Goal: Task Accomplishment & Management: Manage account settings

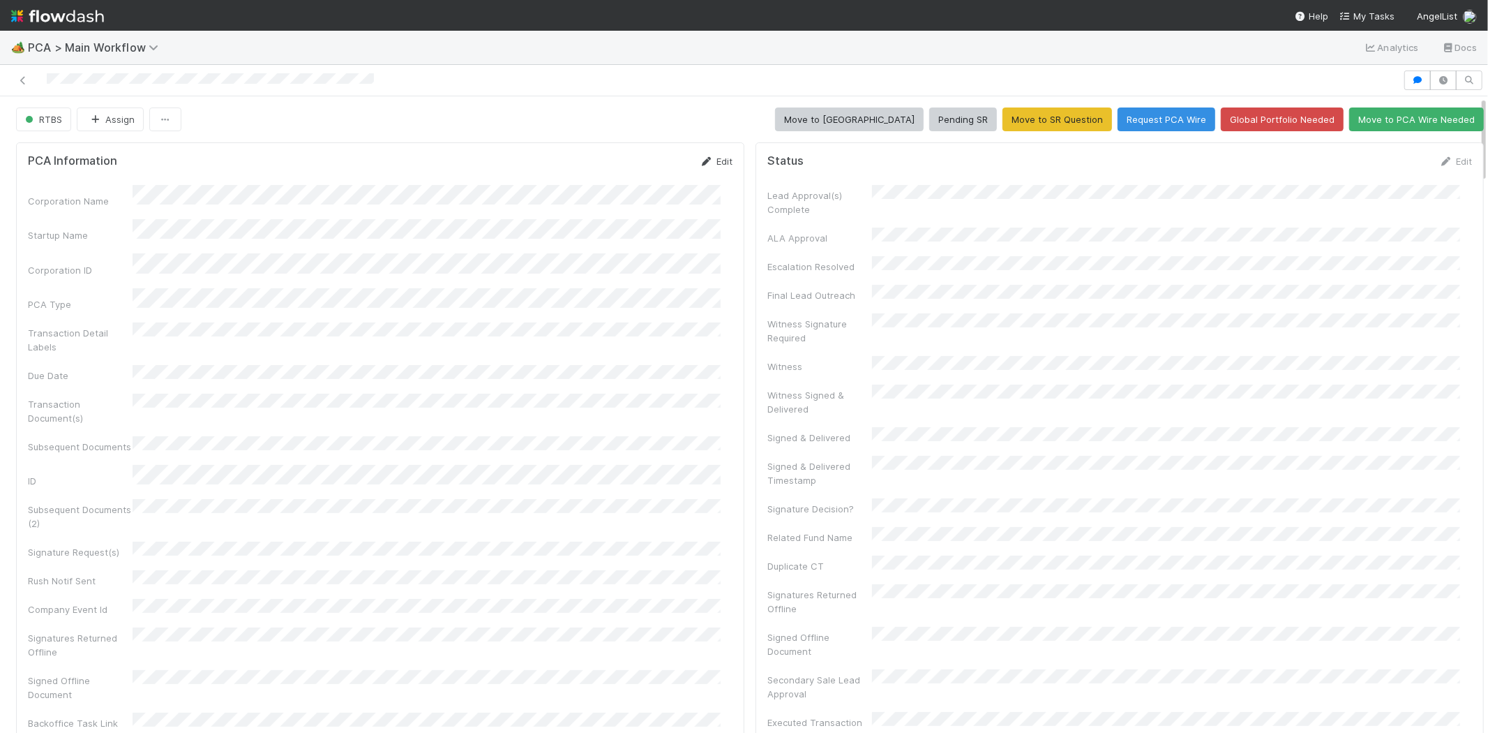
click at [715, 156] on link "Edit" at bounding box center [716, 161] width 33 height 11
click at [650, 164] on button "Save" at bounding box center [658, 166] width 40 height 24
click at [1444, 159] on link "Edit" at bounding box center [1455, 161] width 33 height 11
click at [1378, 171] on button "Save" at bounding box center [1398, 166] width 40 height 24
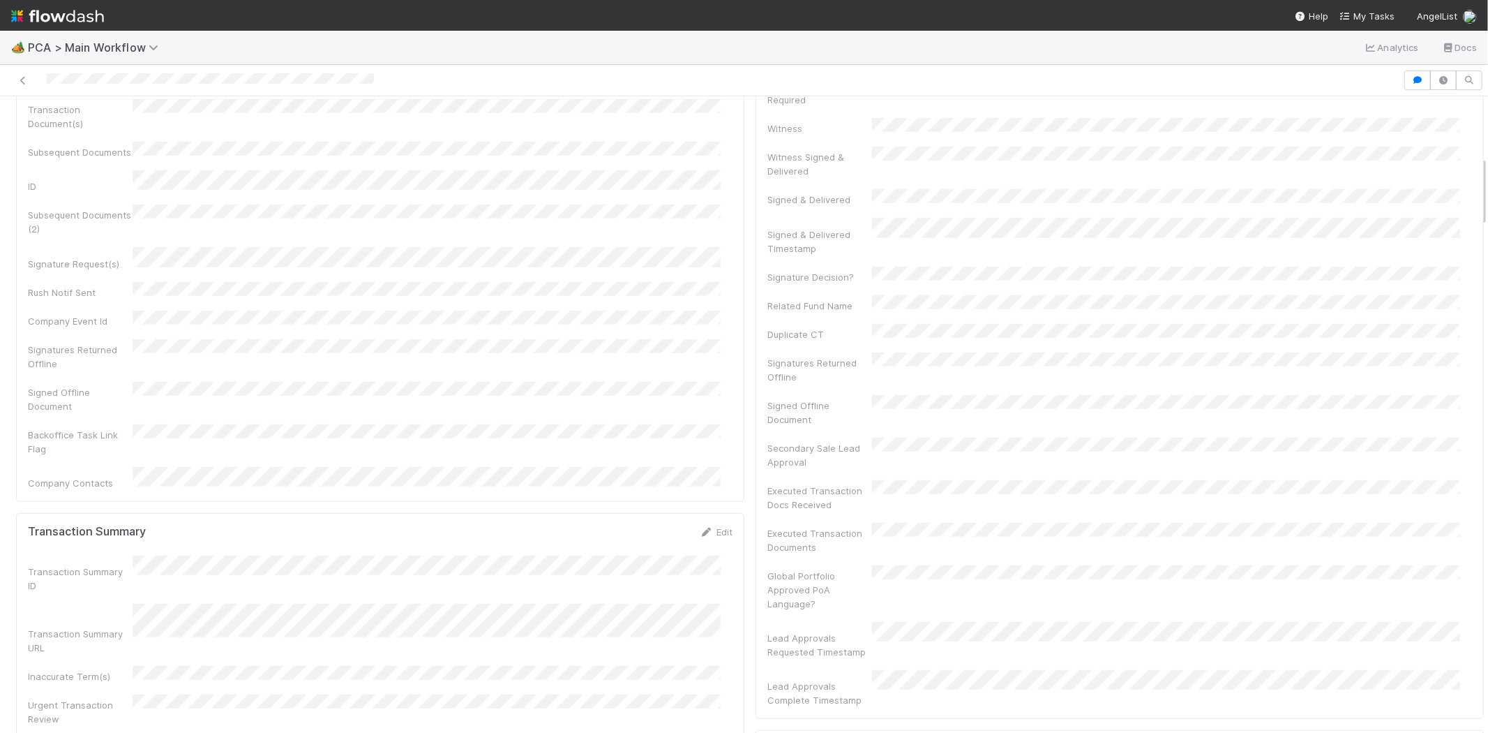
scroll to position [620, 0]
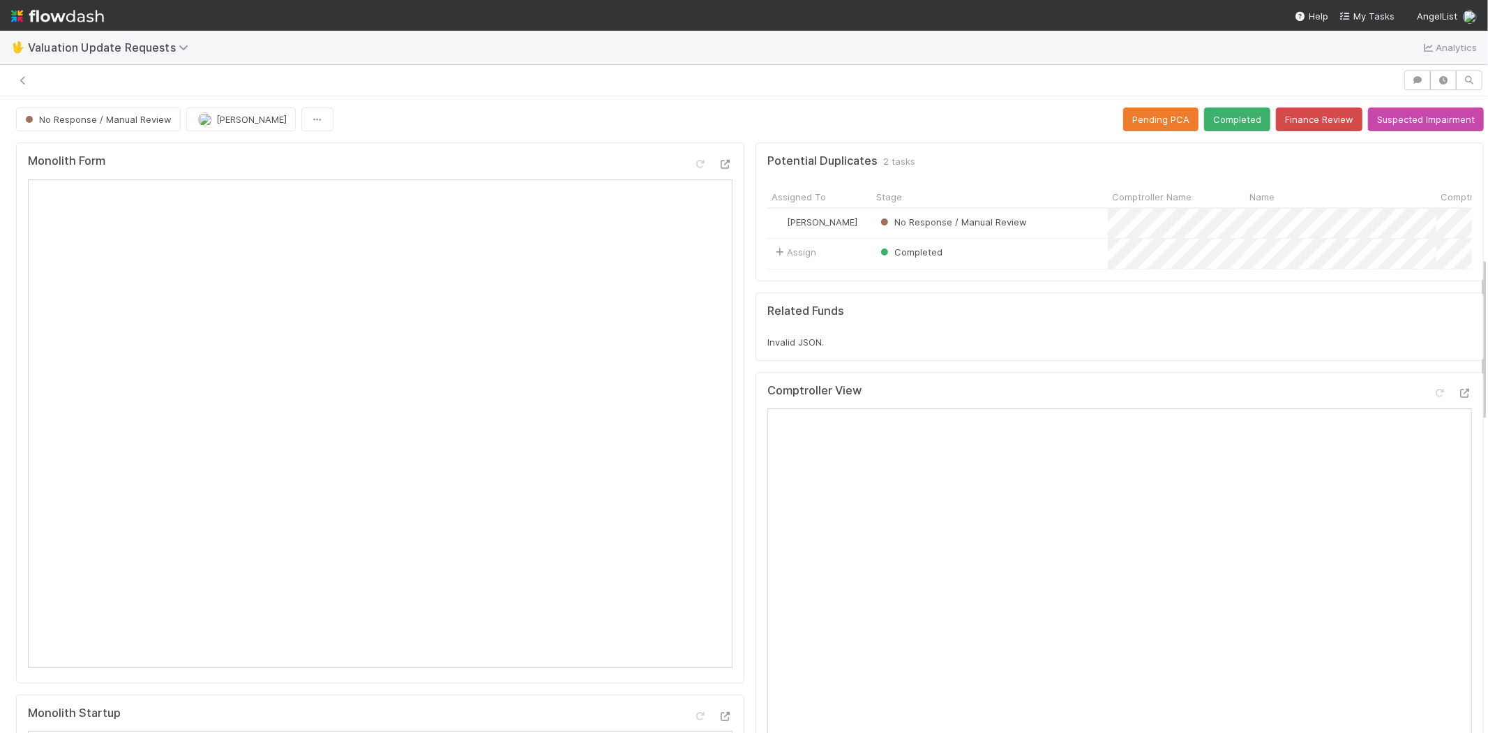
scroll to position [620, 0]
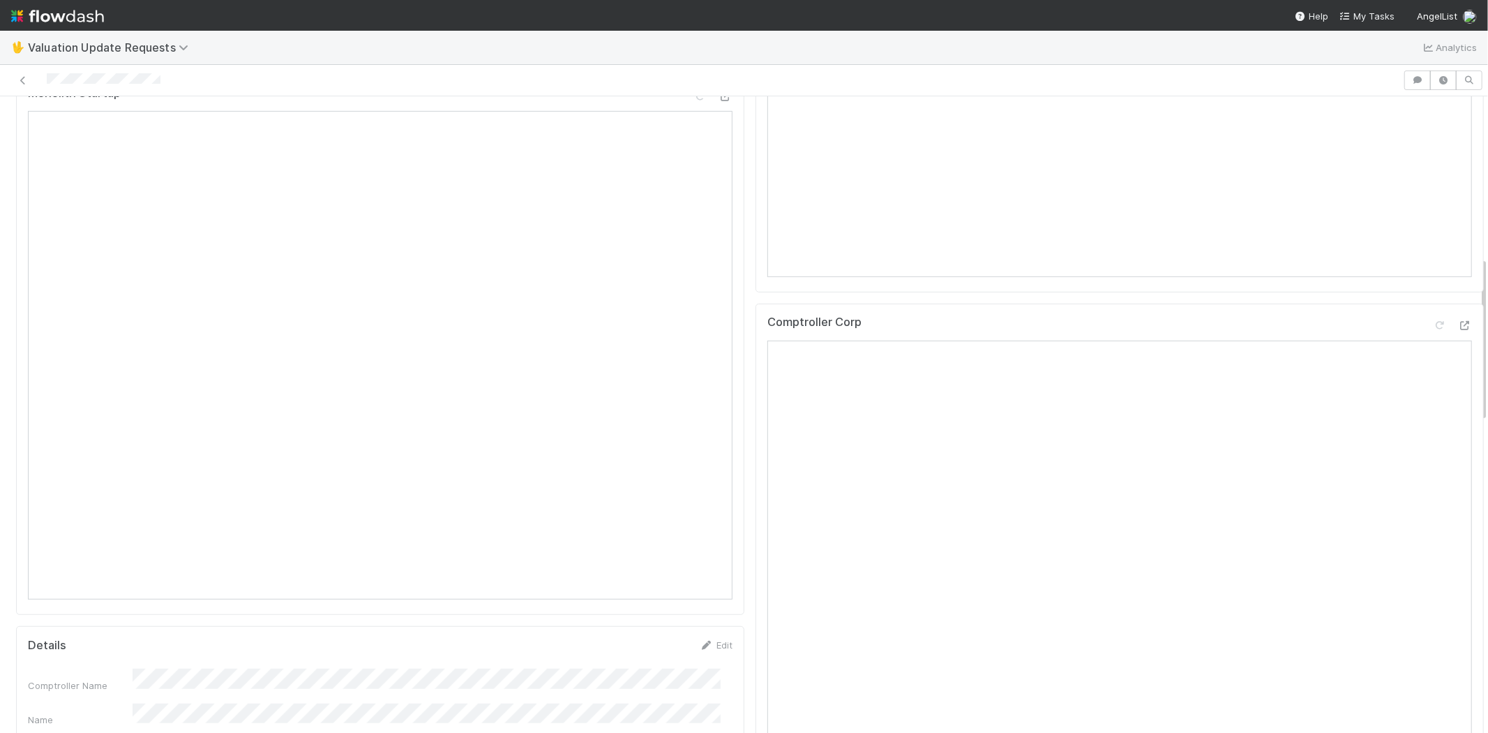
click at [211, 86] on div at bounding box center [702, 80] width 1392 height 20
drag, startPoint x: 172, startPoint y: 80, endPoint x: 47, endPoint y: 68, distance: 125.5
click at [47, 68] on div at bounding box center [744, 80] width 1488 height 31
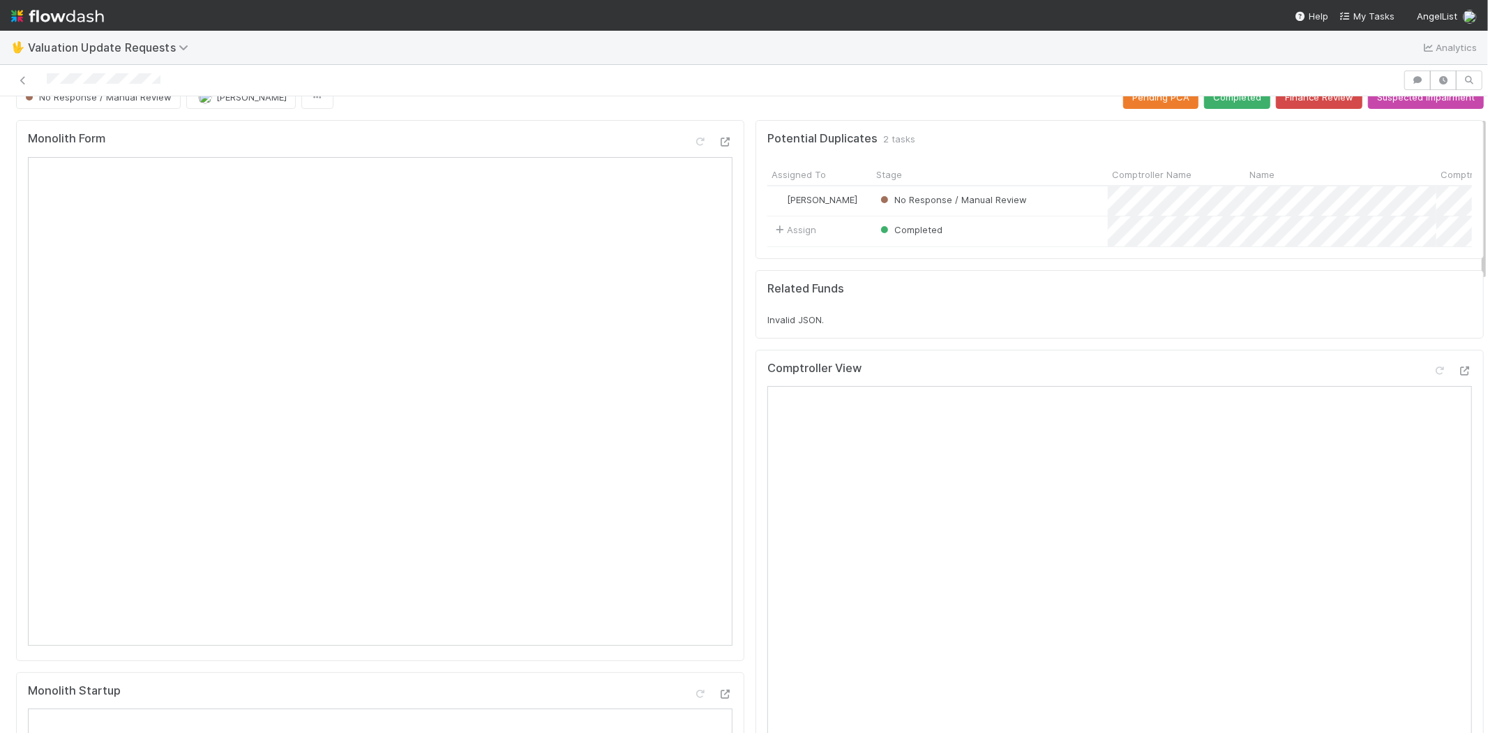
scroll to position [0, 0]
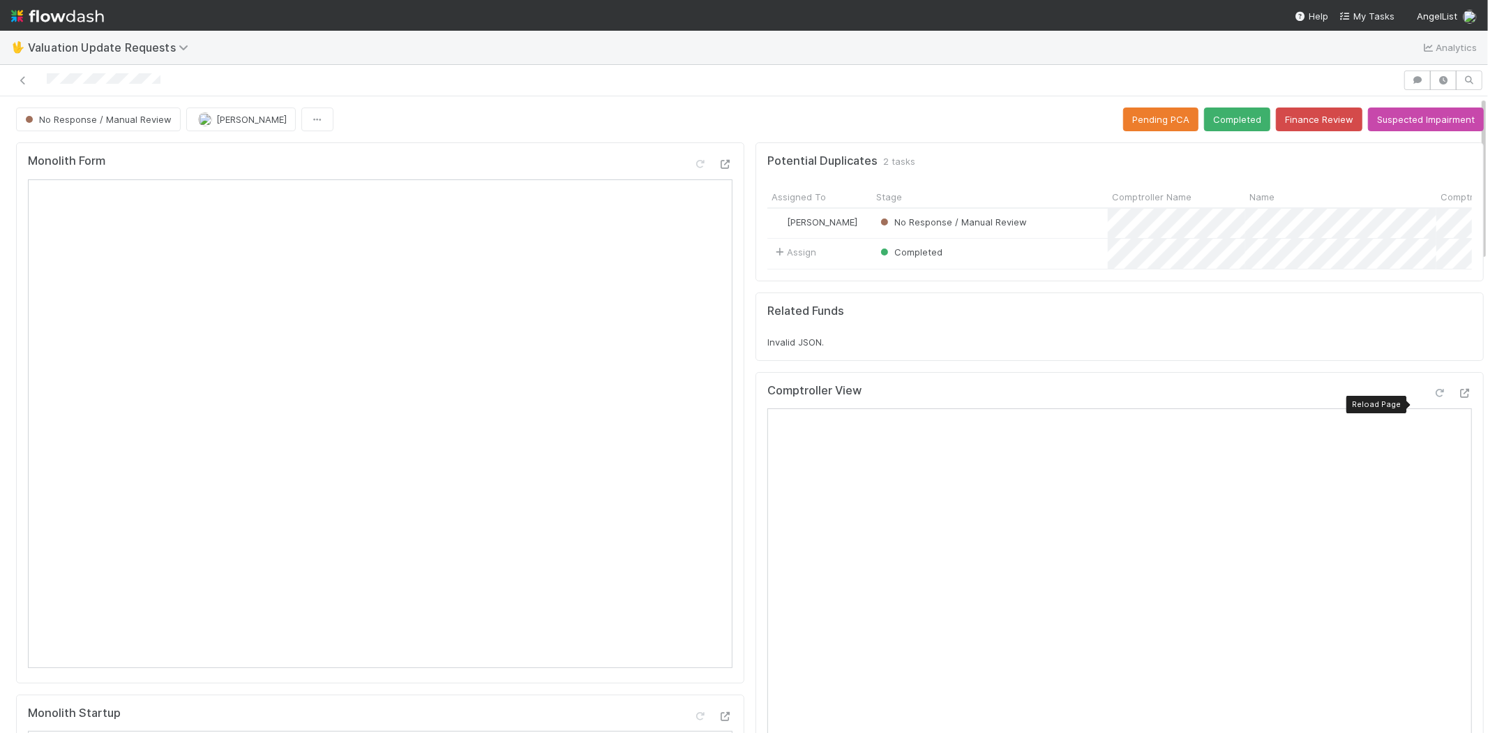
click at [1433, 398] on div at bounding box center [1440, 393] width 14 height 14
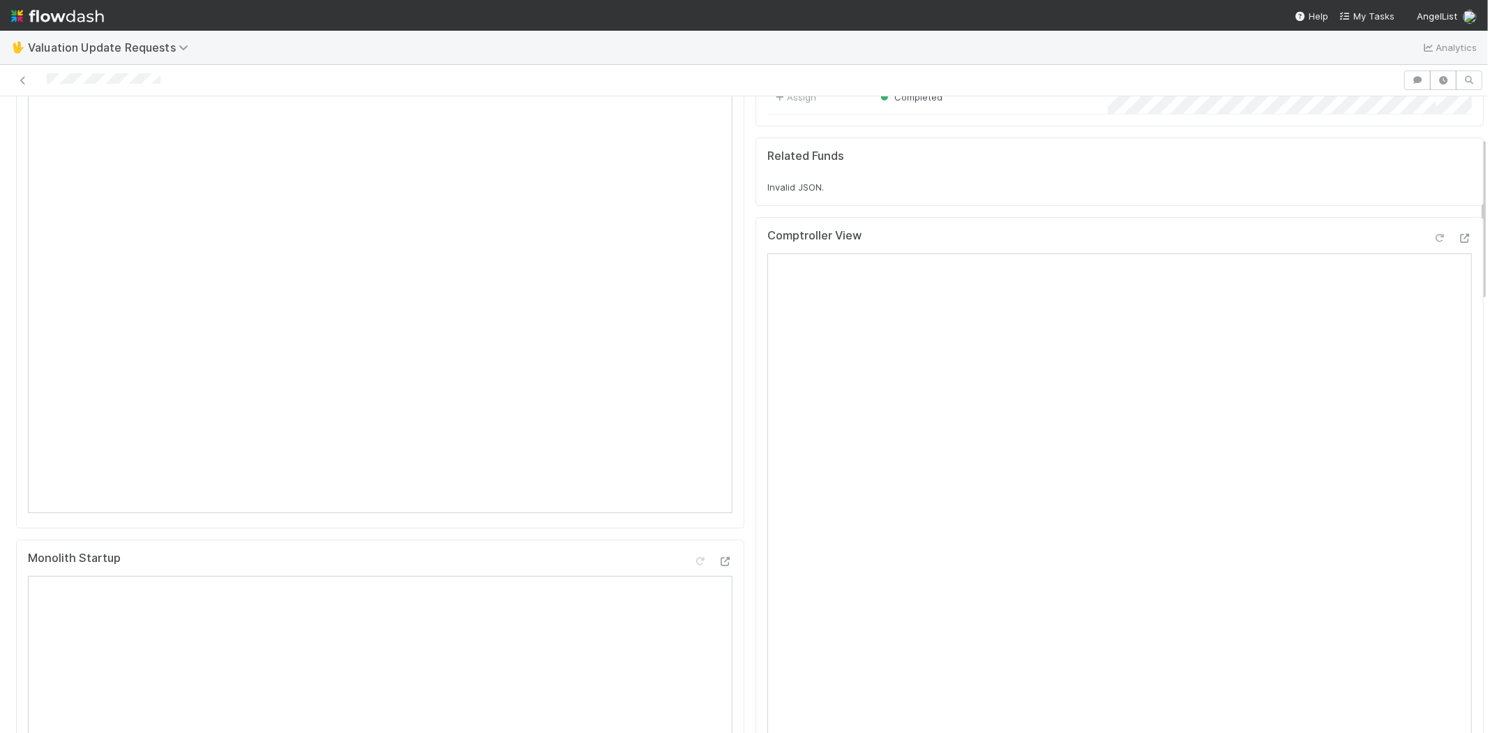
scroll to position [465, 0]
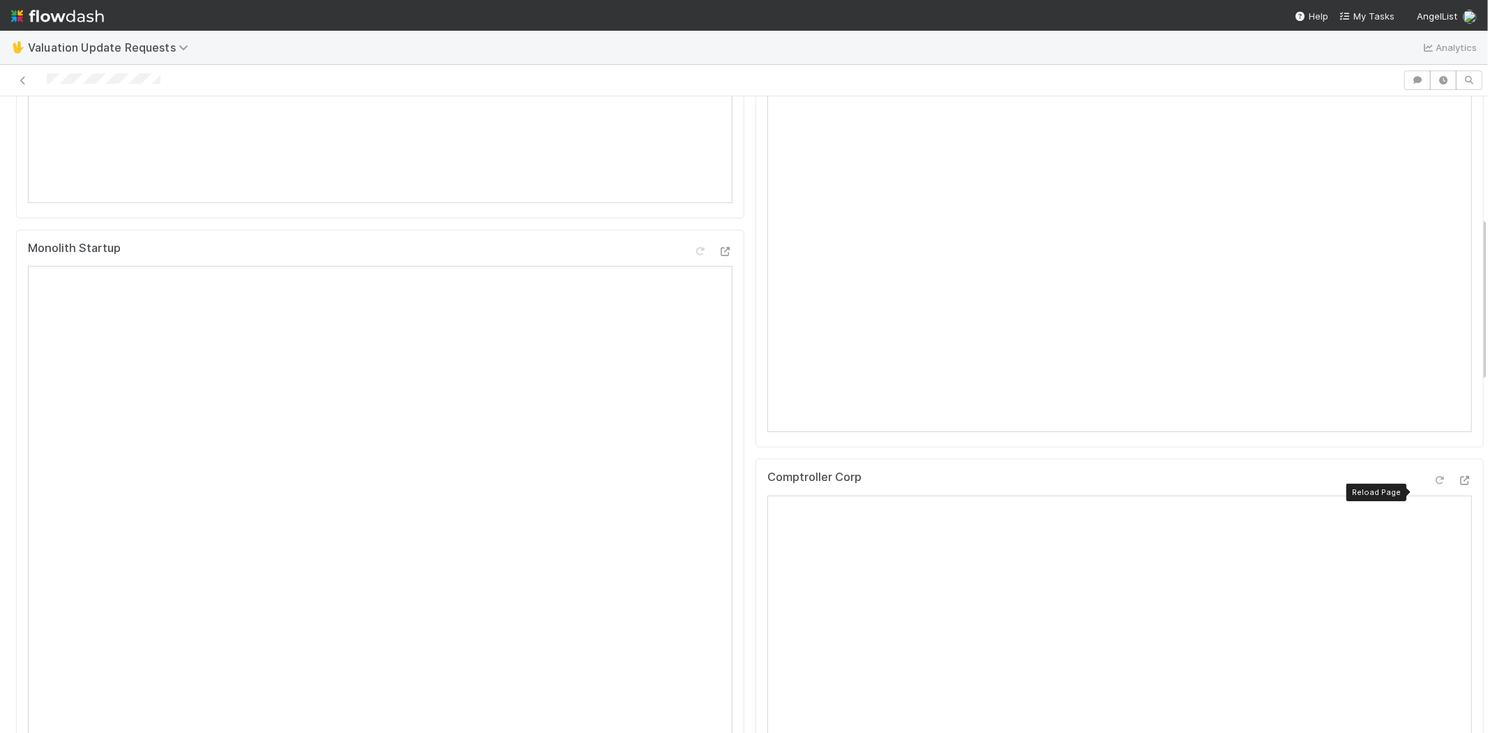
click at [1433, 485] on div at bounding box center [1440, 480] width 14 height 14
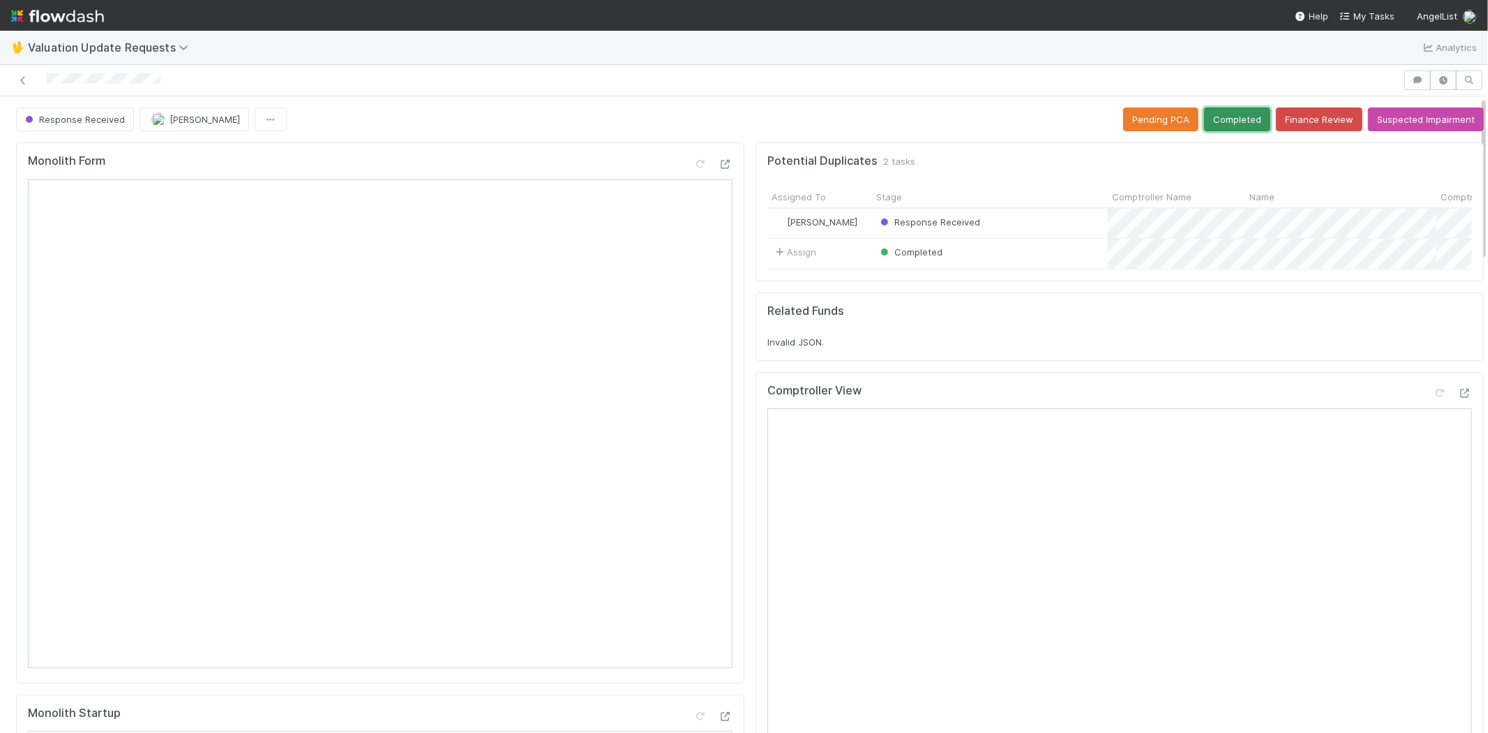
click at [1208, 107] on button "Completed" at bounding box center [1237, 119] width 66 height 24
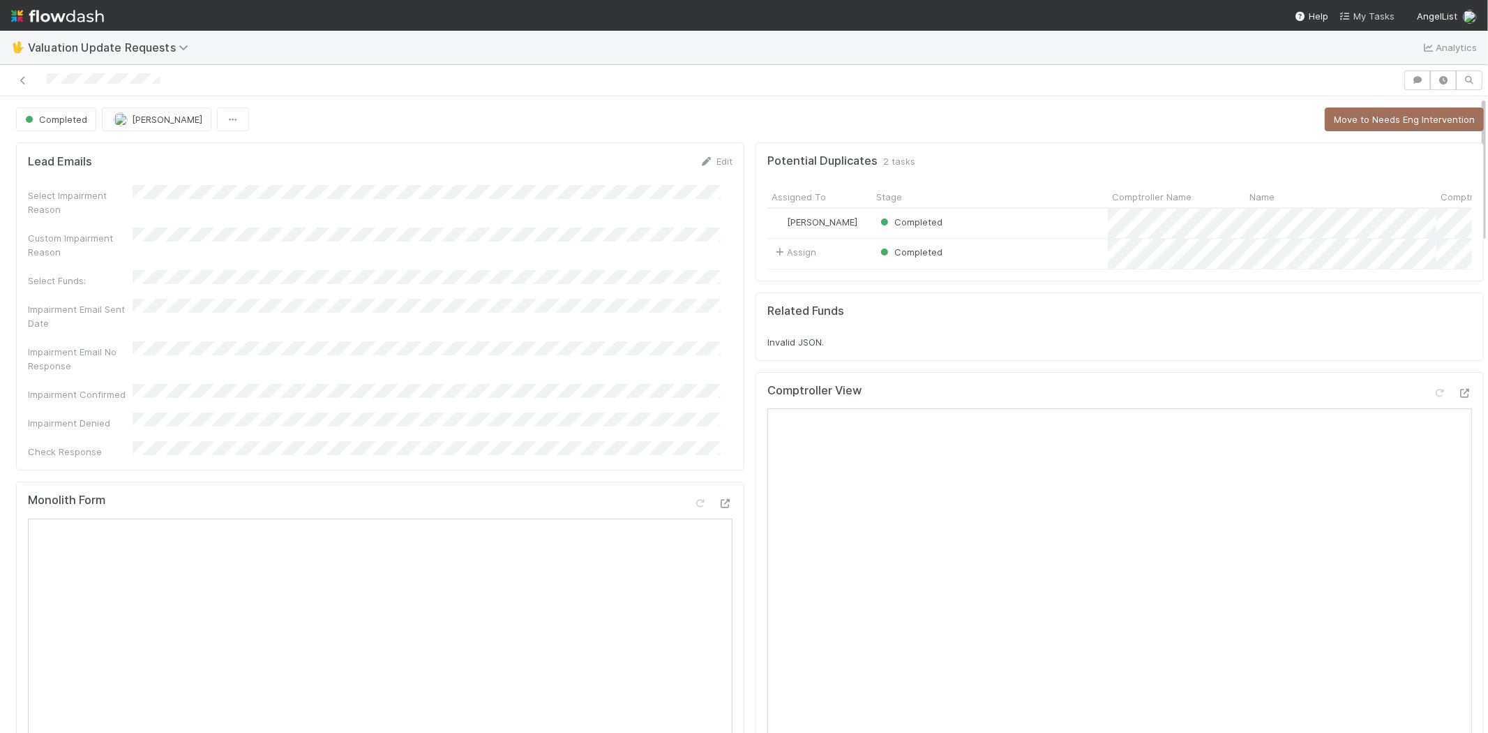
click at [1365, 16] on span "My Tasks" at bounding box center [1367, 15] width 55 height 11
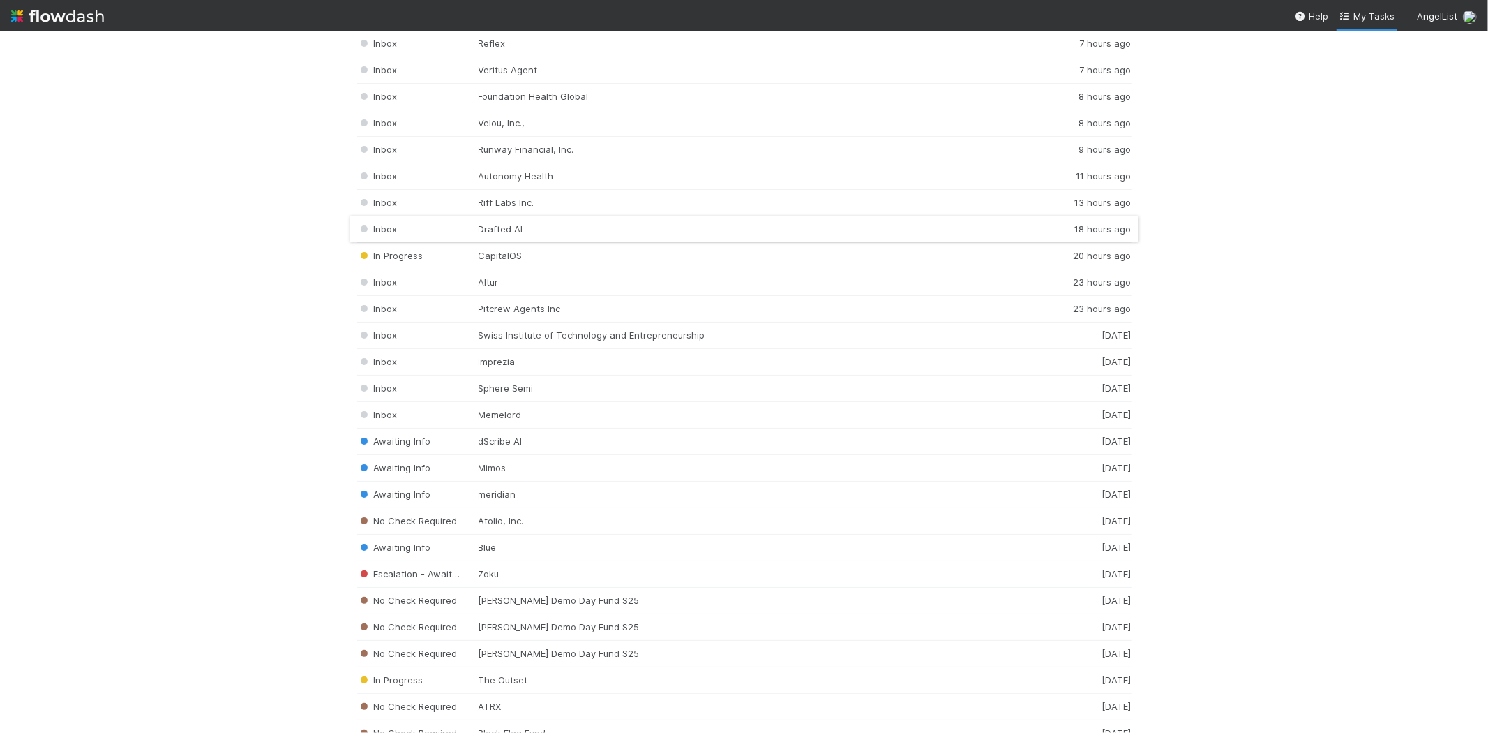
scroll to position [2005, 0]
click at [501, 387] on div "Inbox Sphere Semi 1 day ago" at bounding box center [744, 381] width 774 height 27
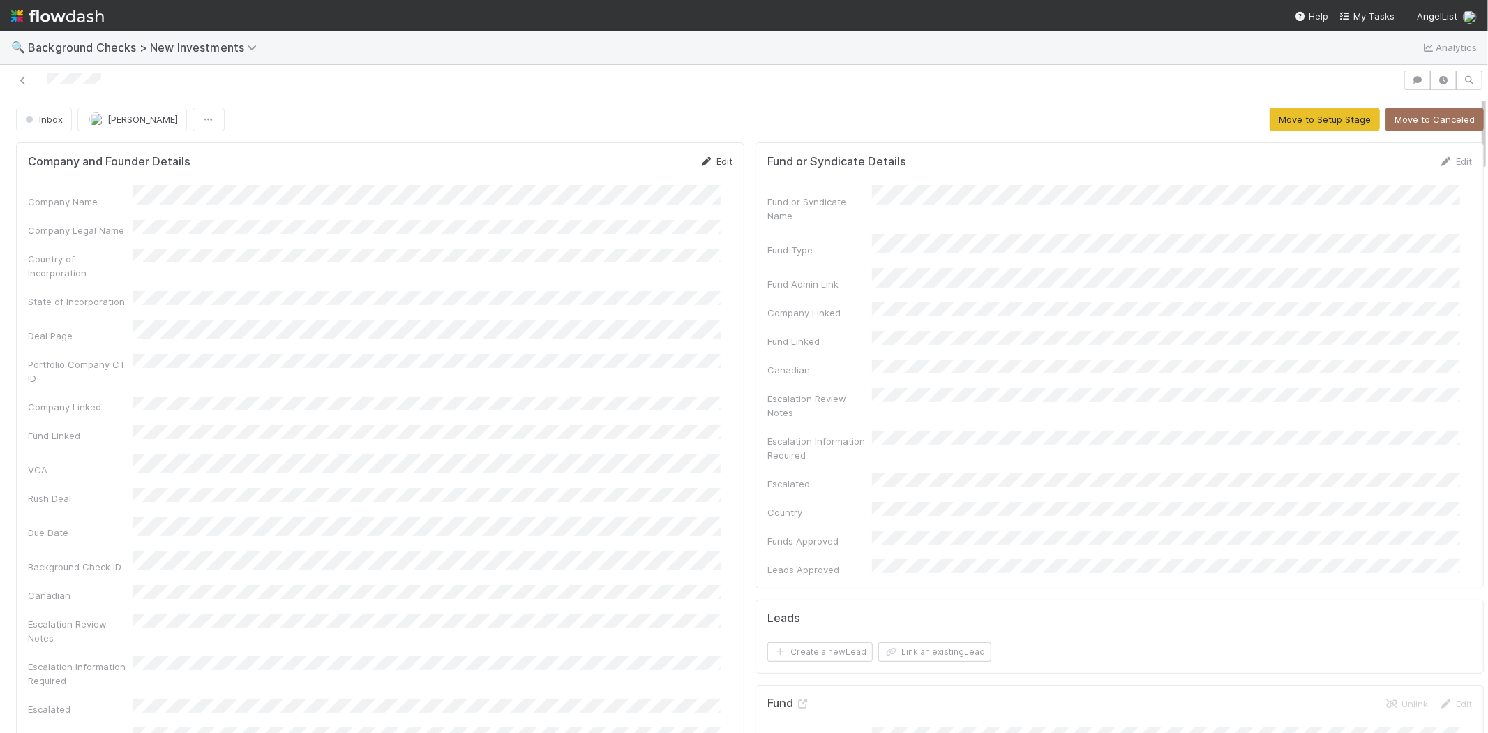
click at [714, 160] on link "Edit" at bounding box center [716, 161] width 33 height 11
click at [654, 165] on button "Save" at bounding box center [658, 166] width 40 height 24
click at [710, 165] on link "Edit" at bounding box center [716, 161] width 33 height 11
click at [107, 245] on div "Company Legal Name" at bounding box center [380, 246] width 705 height 27
click at [646, 171] on button "Save" at bounding box center [658, 166] width 40 height 24
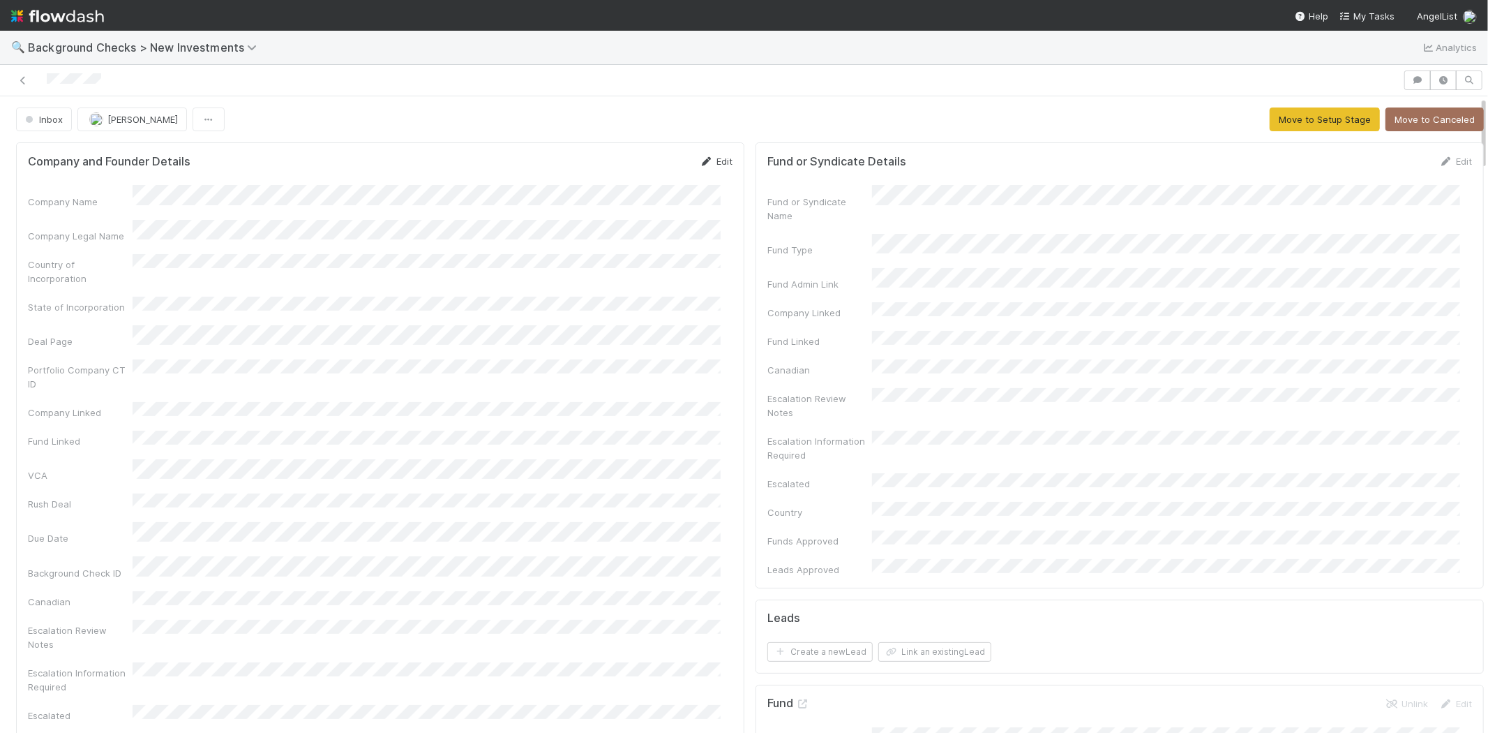
click at [703, 156] on link "Edit" at bounding box center [716, 161] width 33 height 11
click at [643, 163] on button "Save" at bounding box center [658, 166] width 40 height 24
click at [1293, 126] on button "Move to Setup Stage" at bounding box center [1325, 119] width 110 height 24
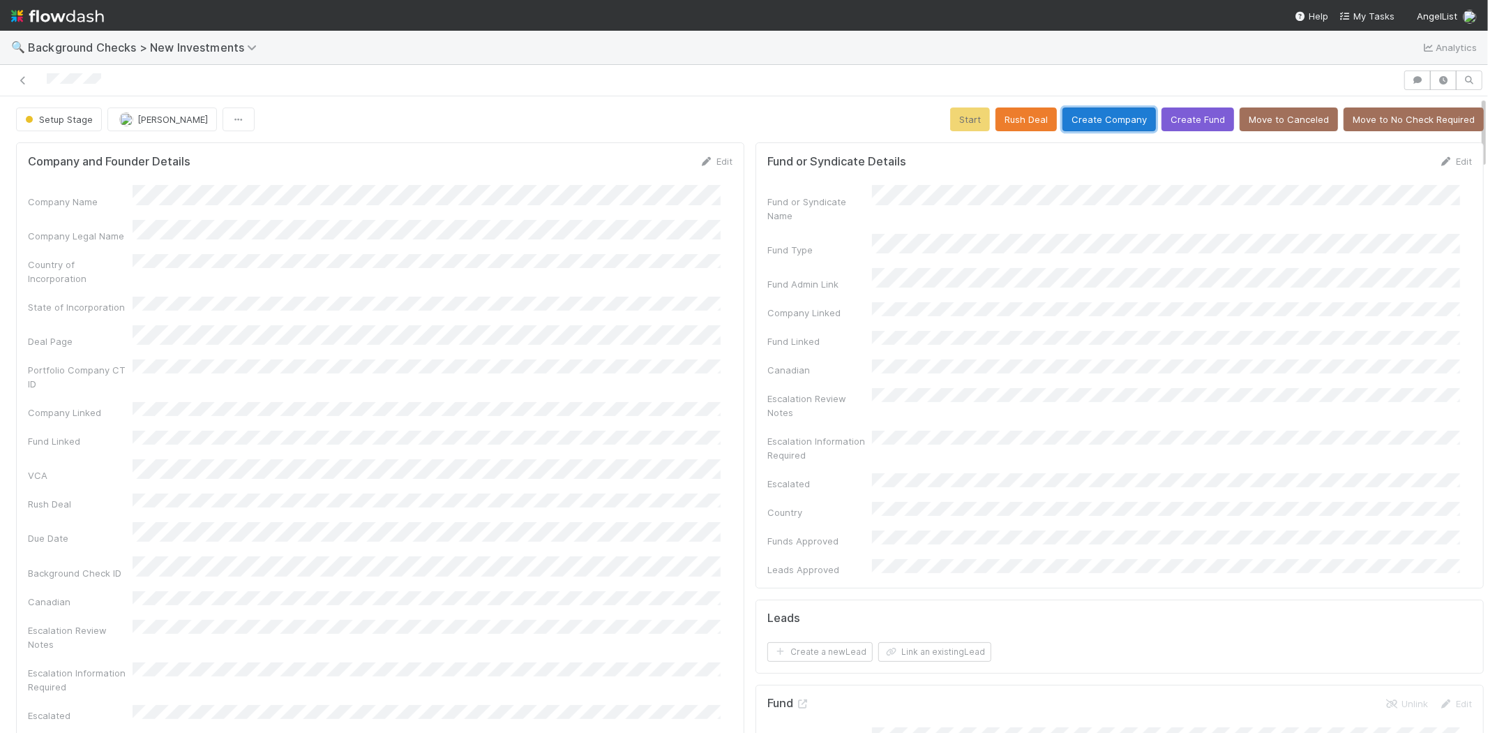
click at [1075, 128] on button "Create Company" at bounding box center [1109, 119] width 93 height 24
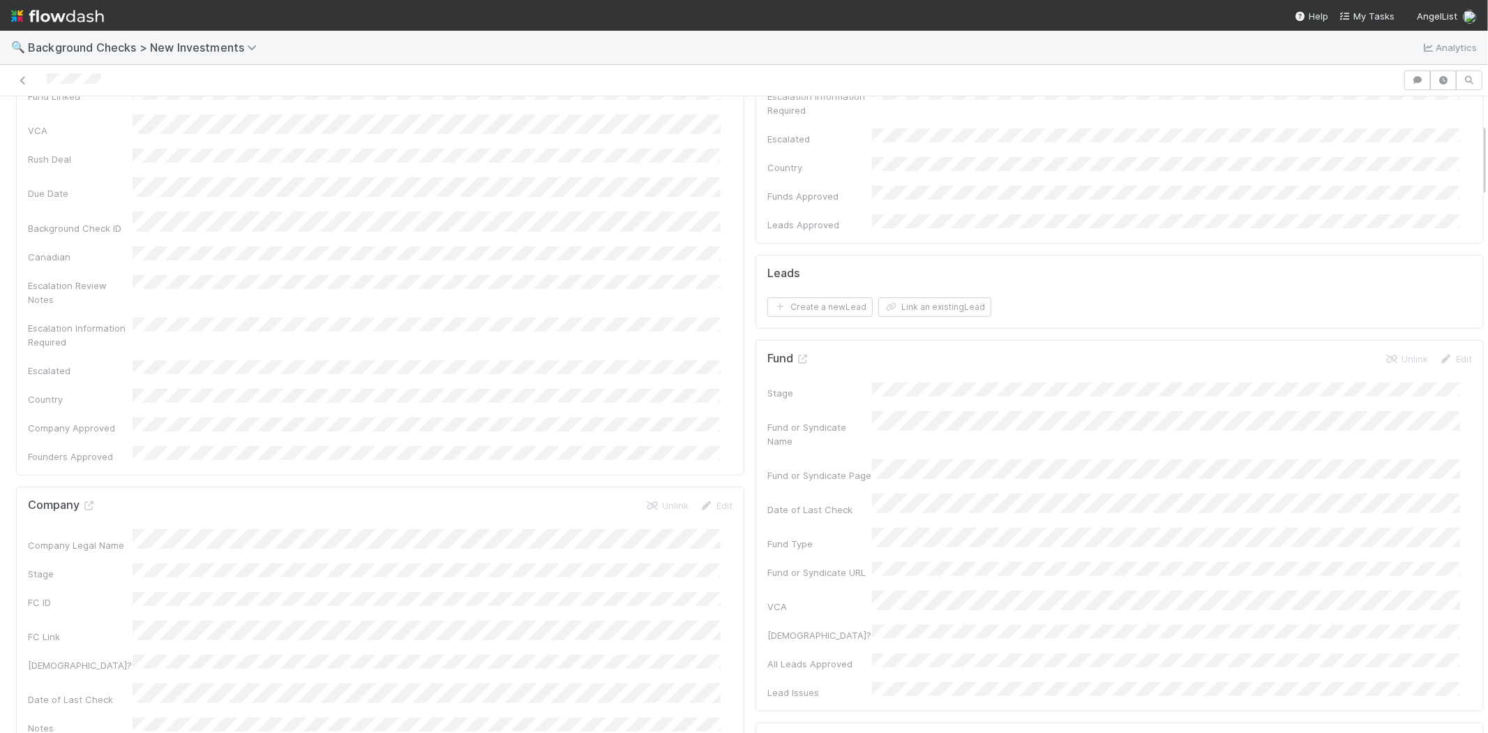
scroll to position [232, 0]
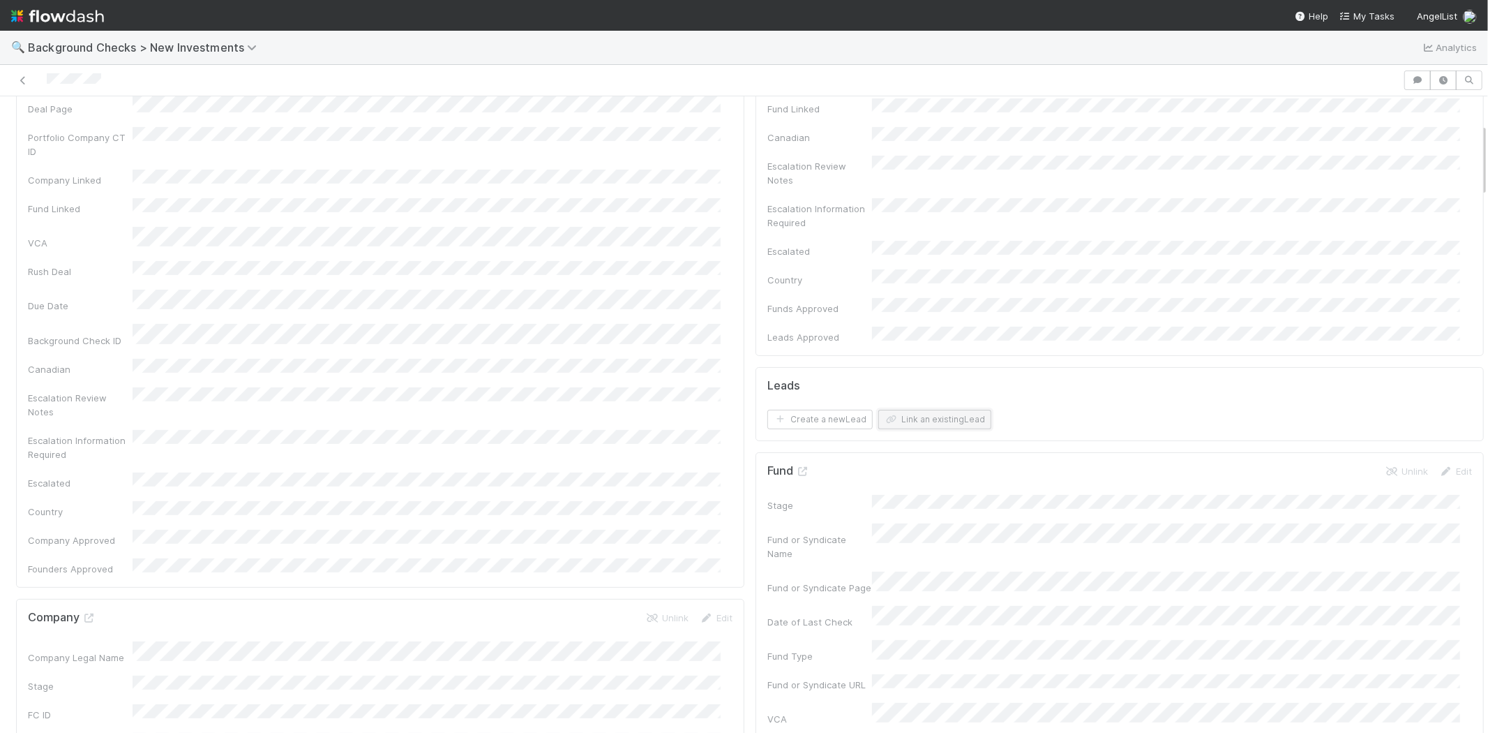
click at [920, 410] on button "Link an existing Lead" at bounding box center [934, 420] width 113 height 20
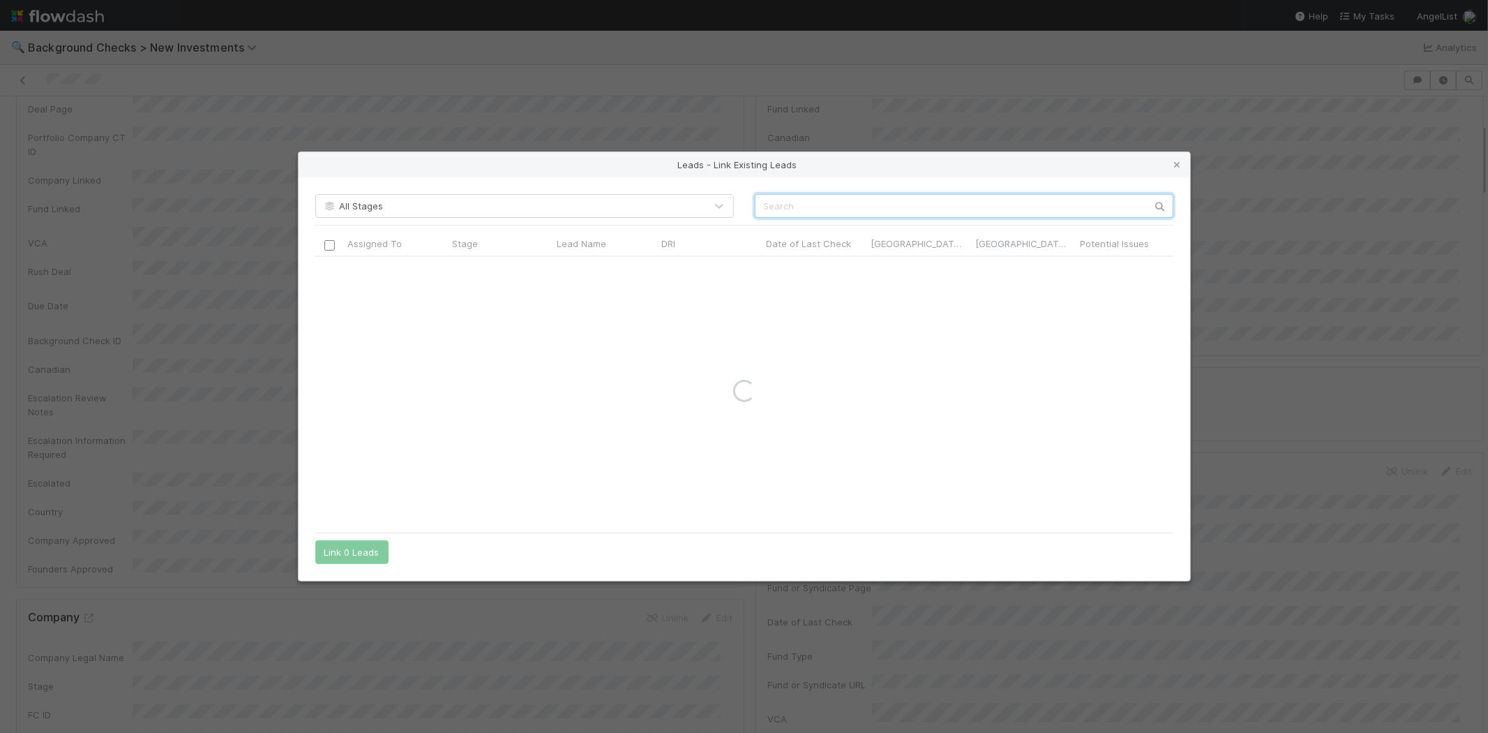
click at [935, 207] on input "text" at bounding box center [964, 206] width 419 height 24
paste input "Max Kolysh"
type input "Max Kolysh"
click at [331, 273] on input "checkbox" at bounding box center [329, 271] width 10 height 10
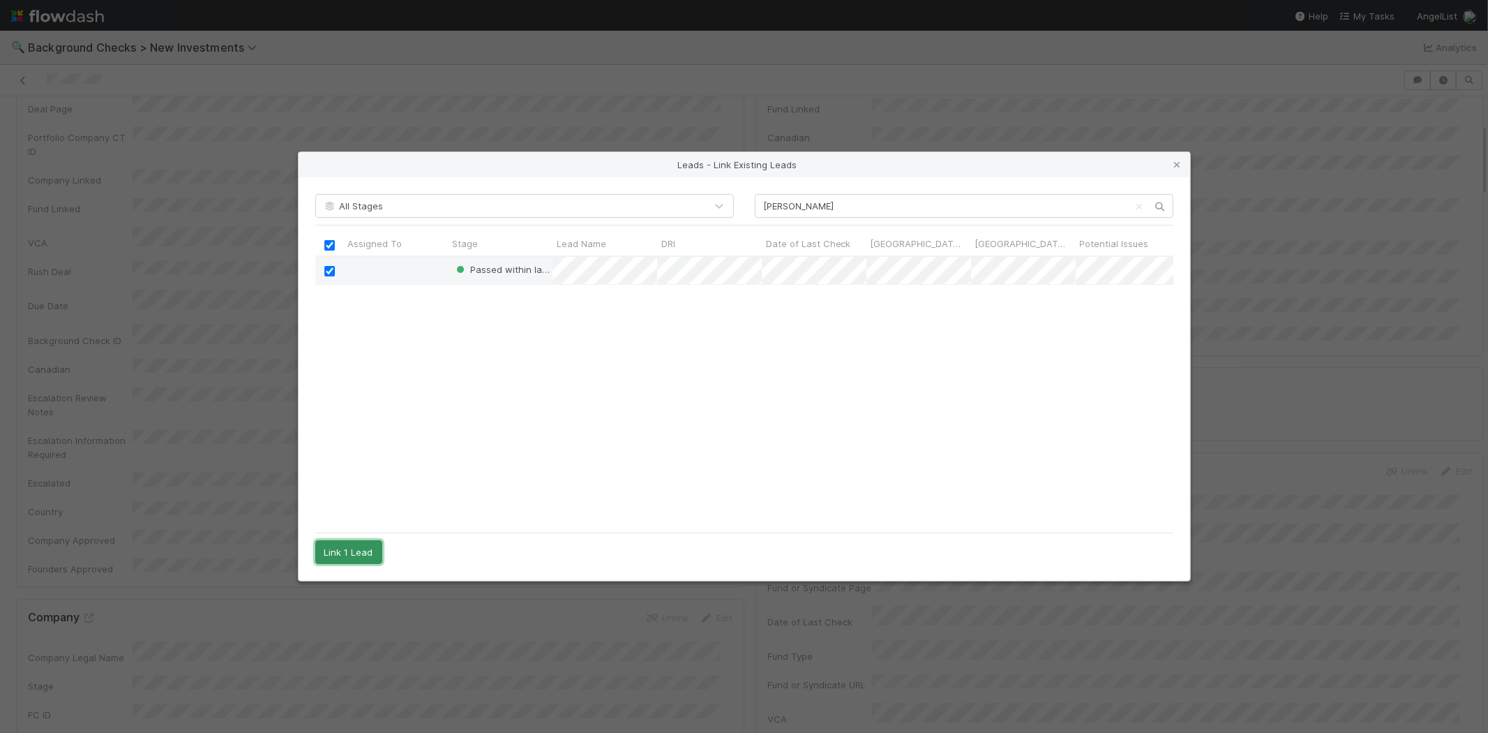
click at [350, 553] on button "Link 1 Lead" at bounding box center [348, 552] width 67 height 24
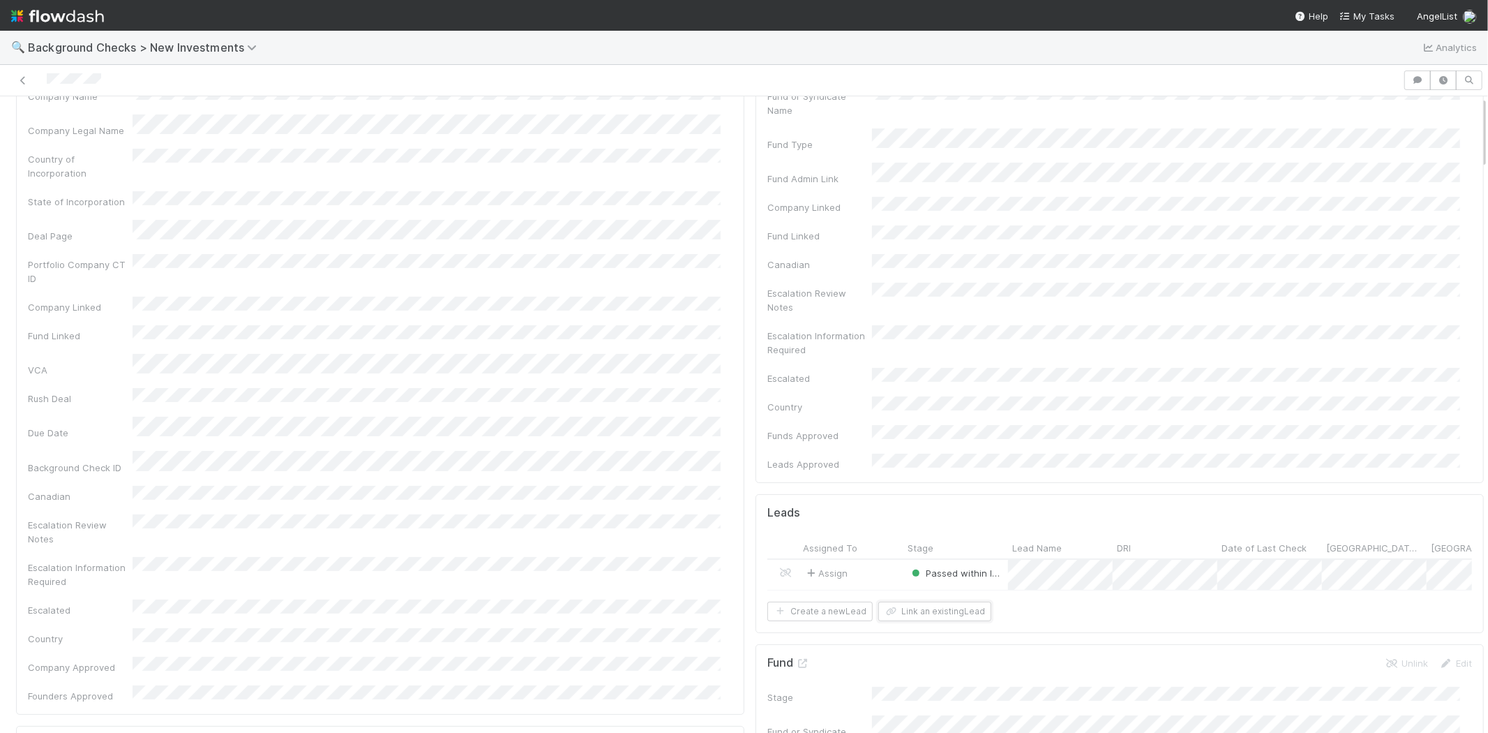
scroll to position [0, 0]
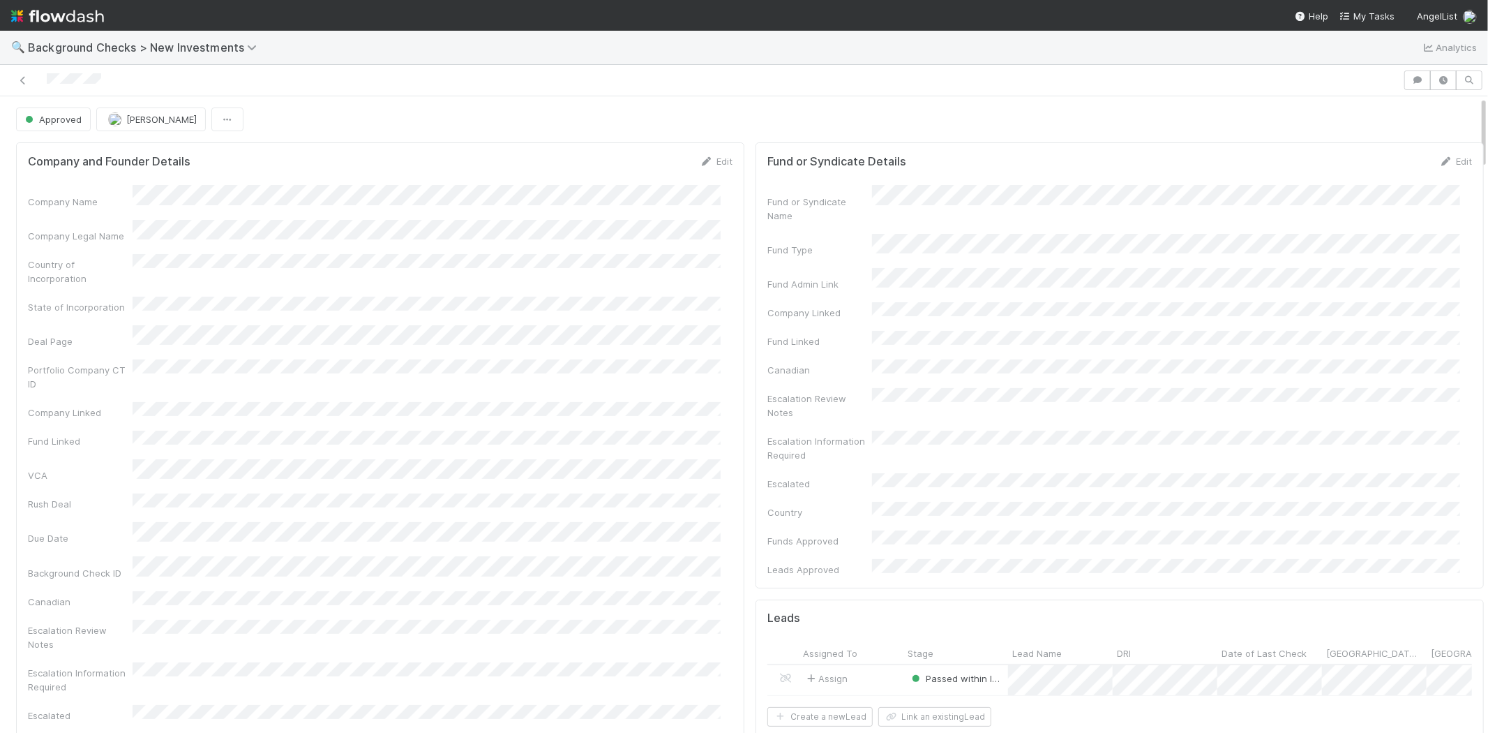
drag, startPoint x: 110, startPoint y: 84, endPoint x: 40, endPoint y: 77, distance: 70.2
click at [40, 77] on div at bounding box center [702, 80] width 1392 height 20
click at [1363, 9] on link "My Tasks" at bounding box center [1367, 16] width 55 height 14
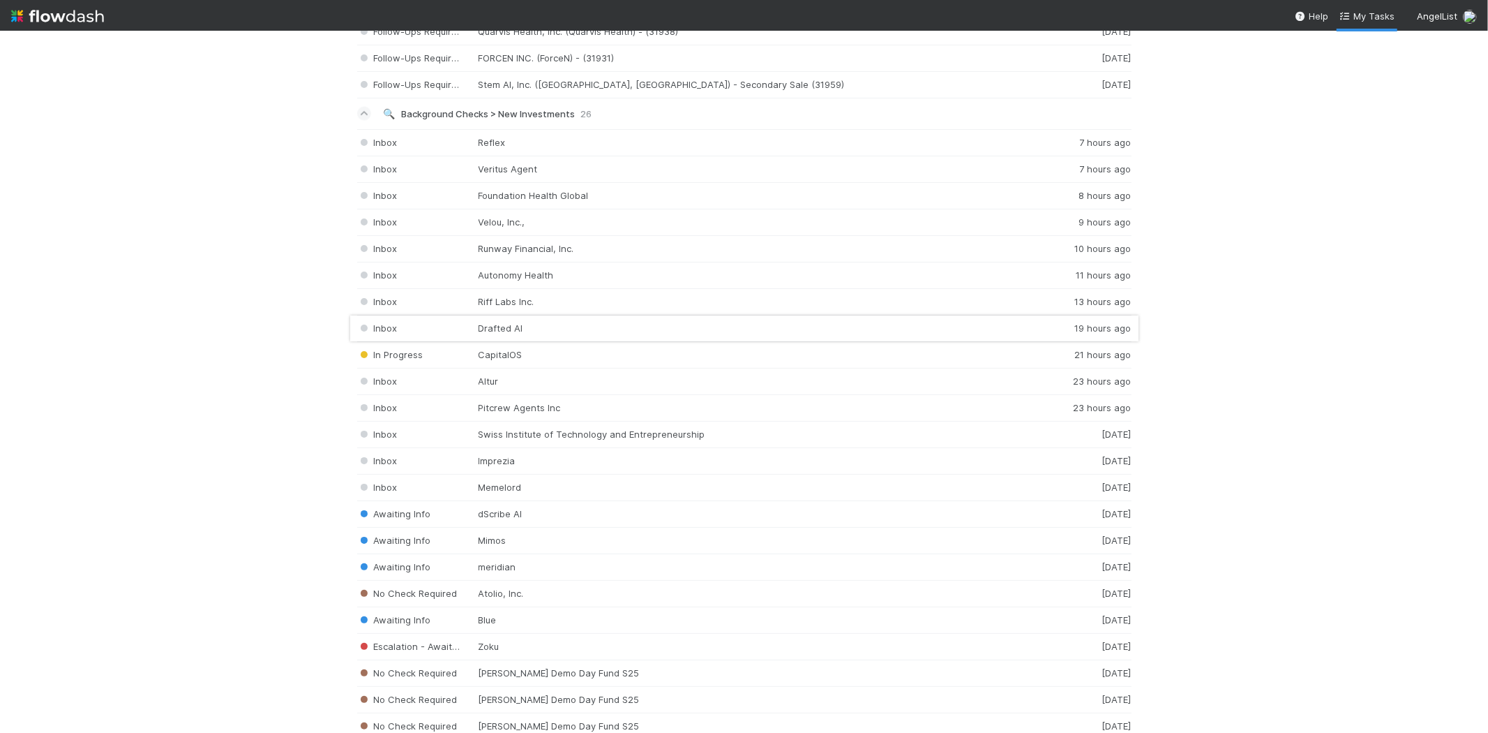
scroll to position [2093, 0]
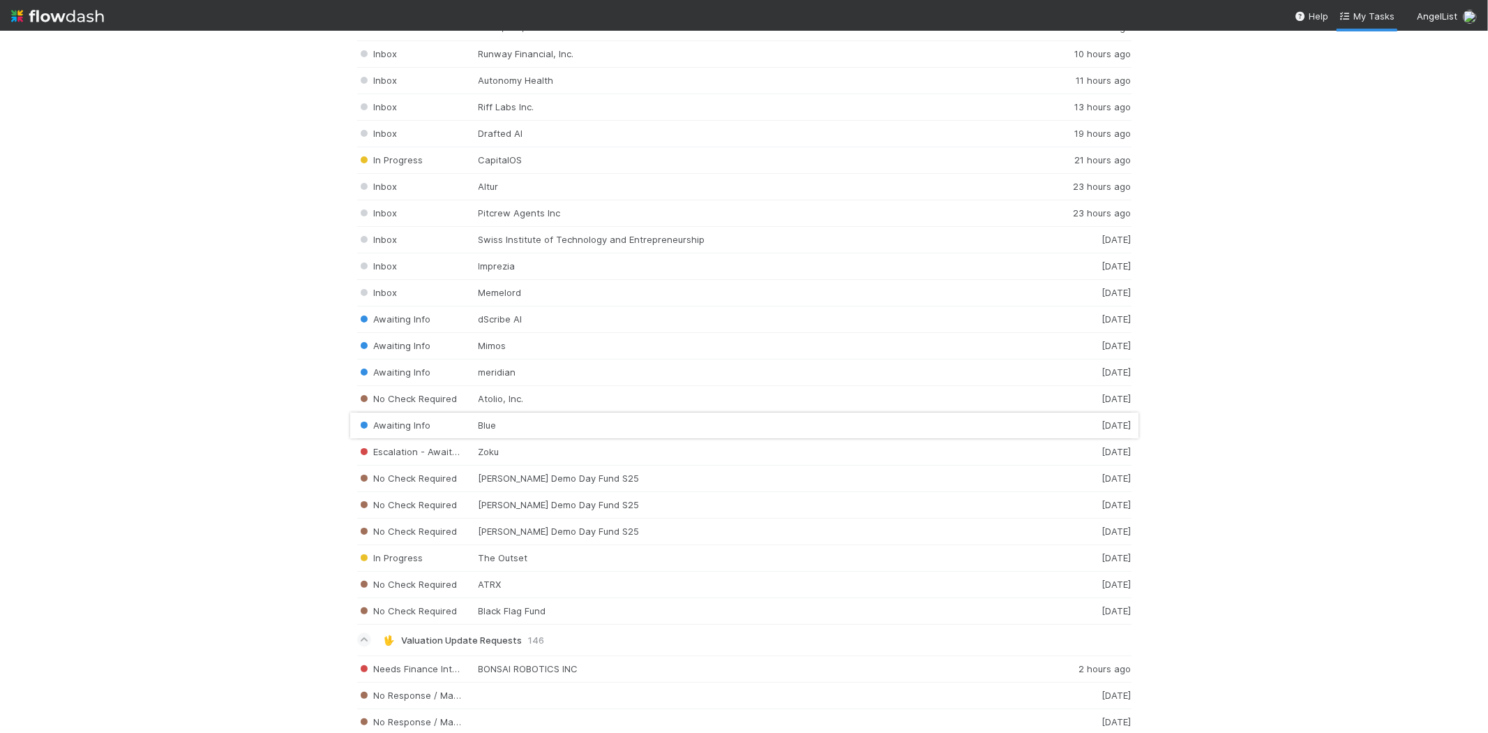
click at [486, 433] on div "Awaiting Info Blue 1 day ago" at bounding box center [744, 425] width 774 height 27
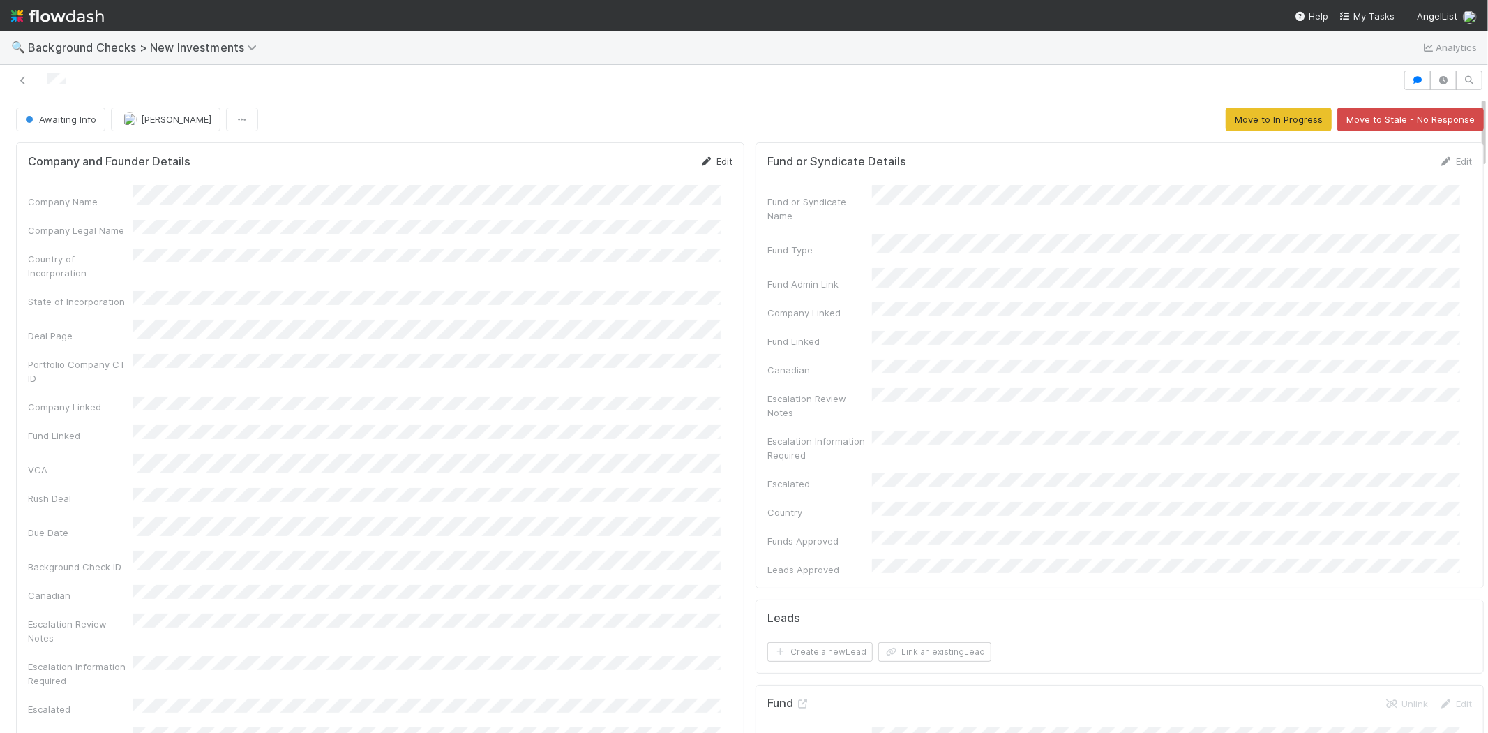
click at [710, 158] on link "Edit" at bounding box center [716, 161] width 33 height 11
click at [653, 165] on button "Save" at bounding box center [658, 166] width 40 height 24
click at [1238, 119] on button "Move to In Progress" at bounding box center [1279, 119] width 106 height 24
click at [79, 121] on span "In Progress" at bounding box center [55, 119] width 66 height 11
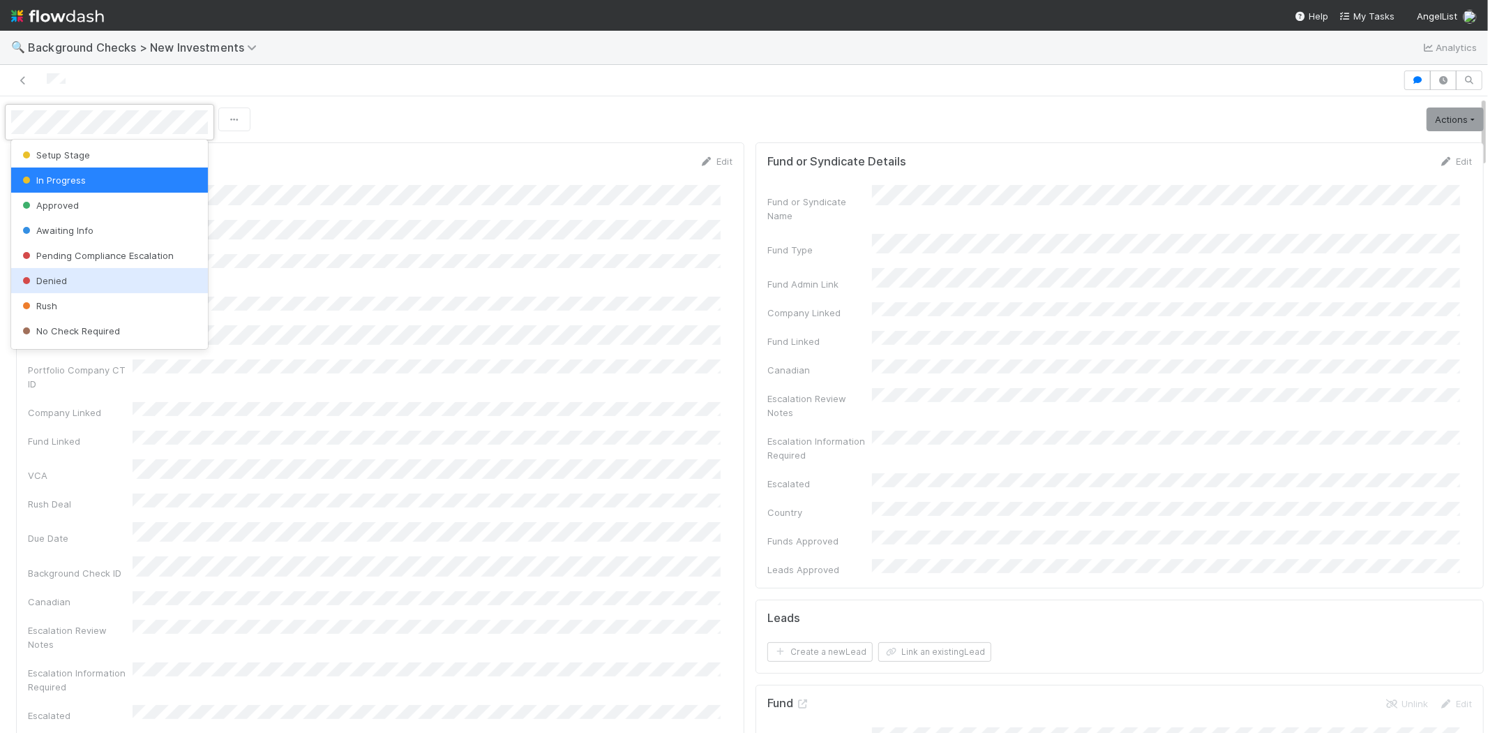
scroll to position [98, 0]
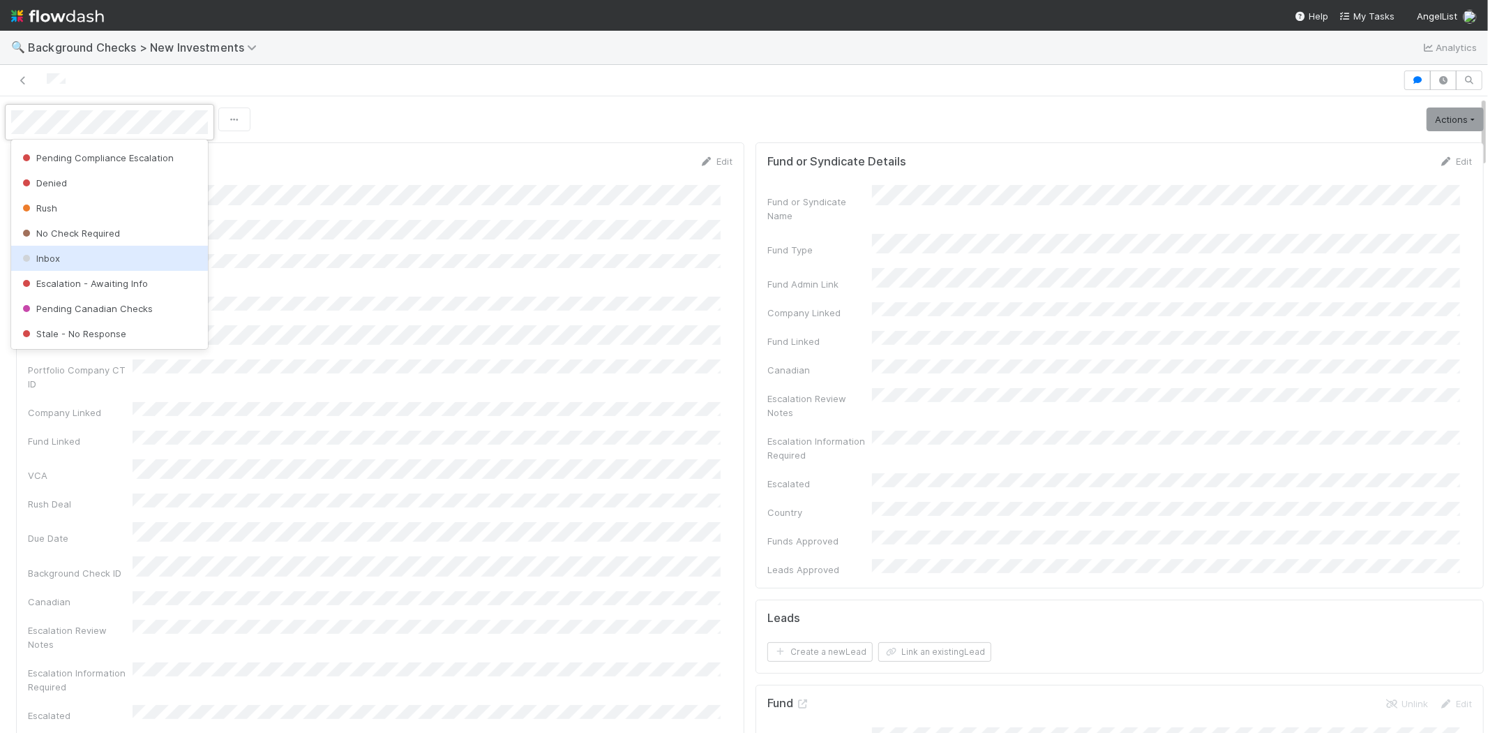
click at [79, 254] on div "Inbox" at bounding box center [109, 258] width 197 height 25
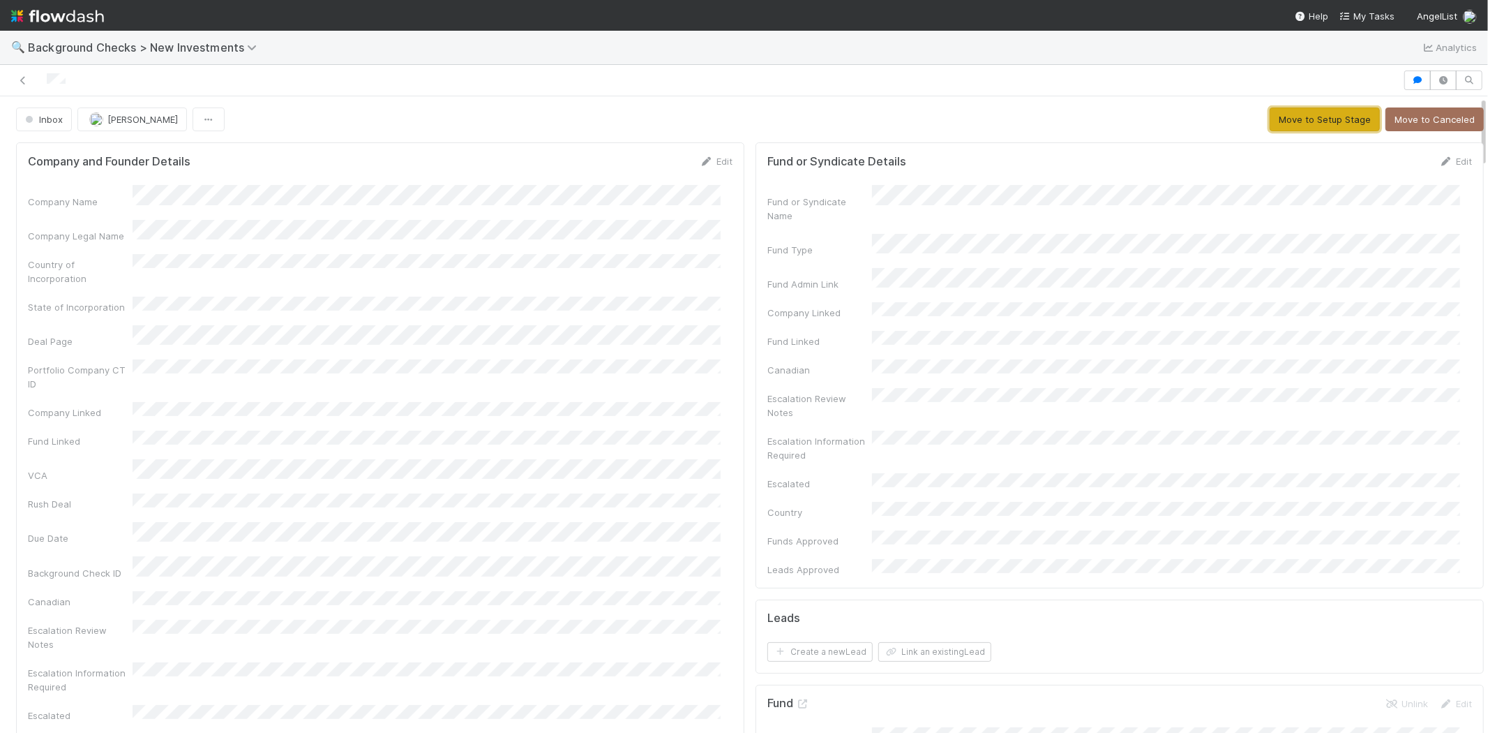
click at [1292, 117] on button "Move to Setup Stage" at bounding box center [1325, 119] width 110 height 24
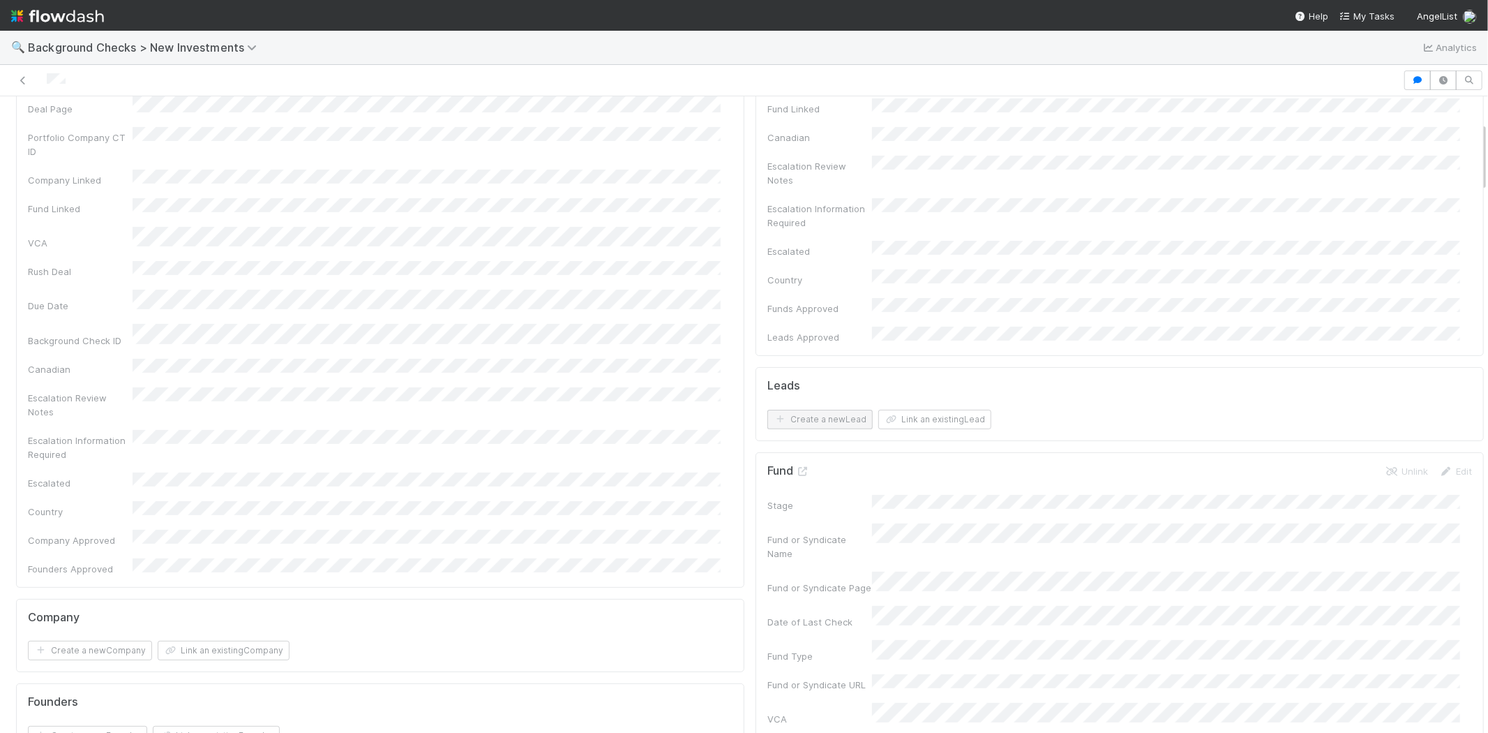
scroll to position [0, 0]
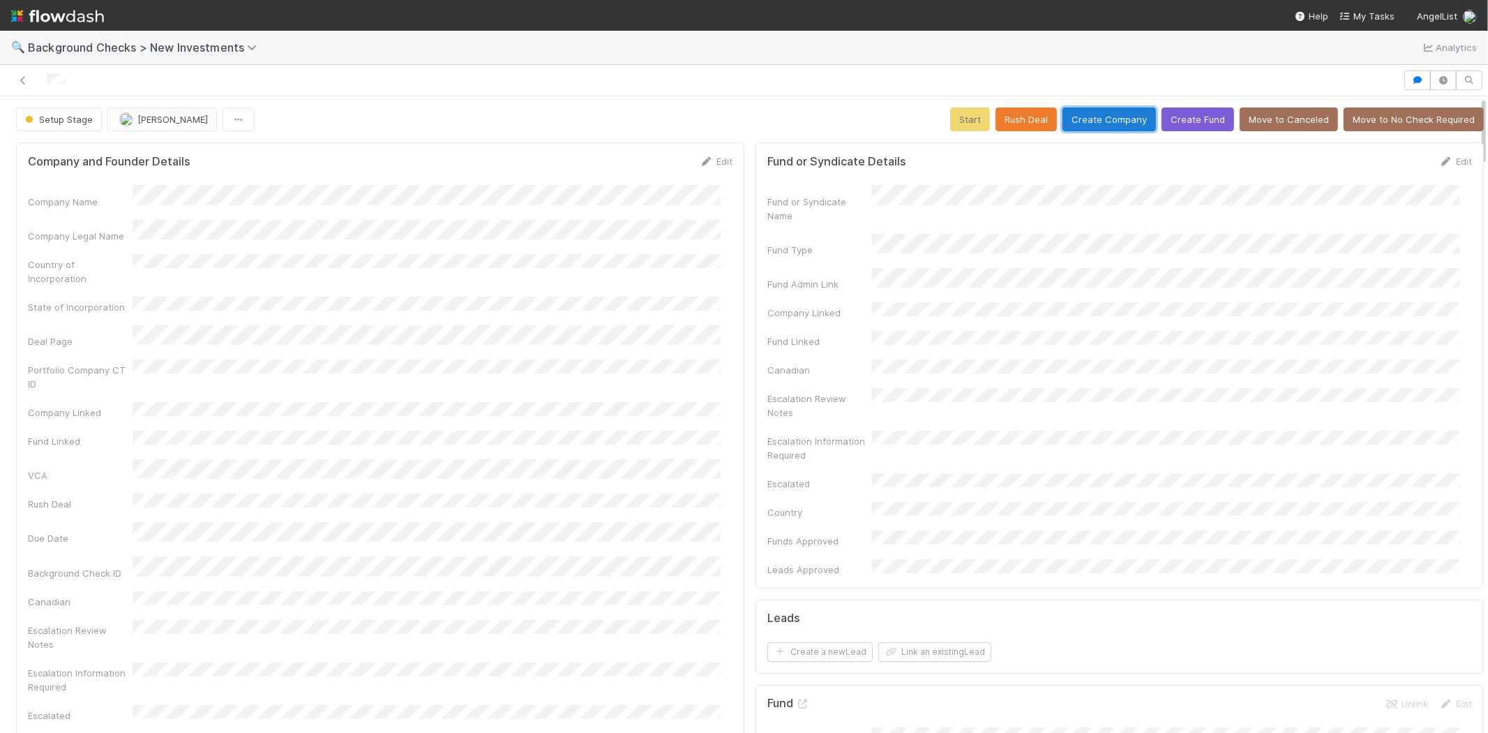
click at [1083, 122] on button "Create Company" at bounding box center [1109, 119] width 93 height 24
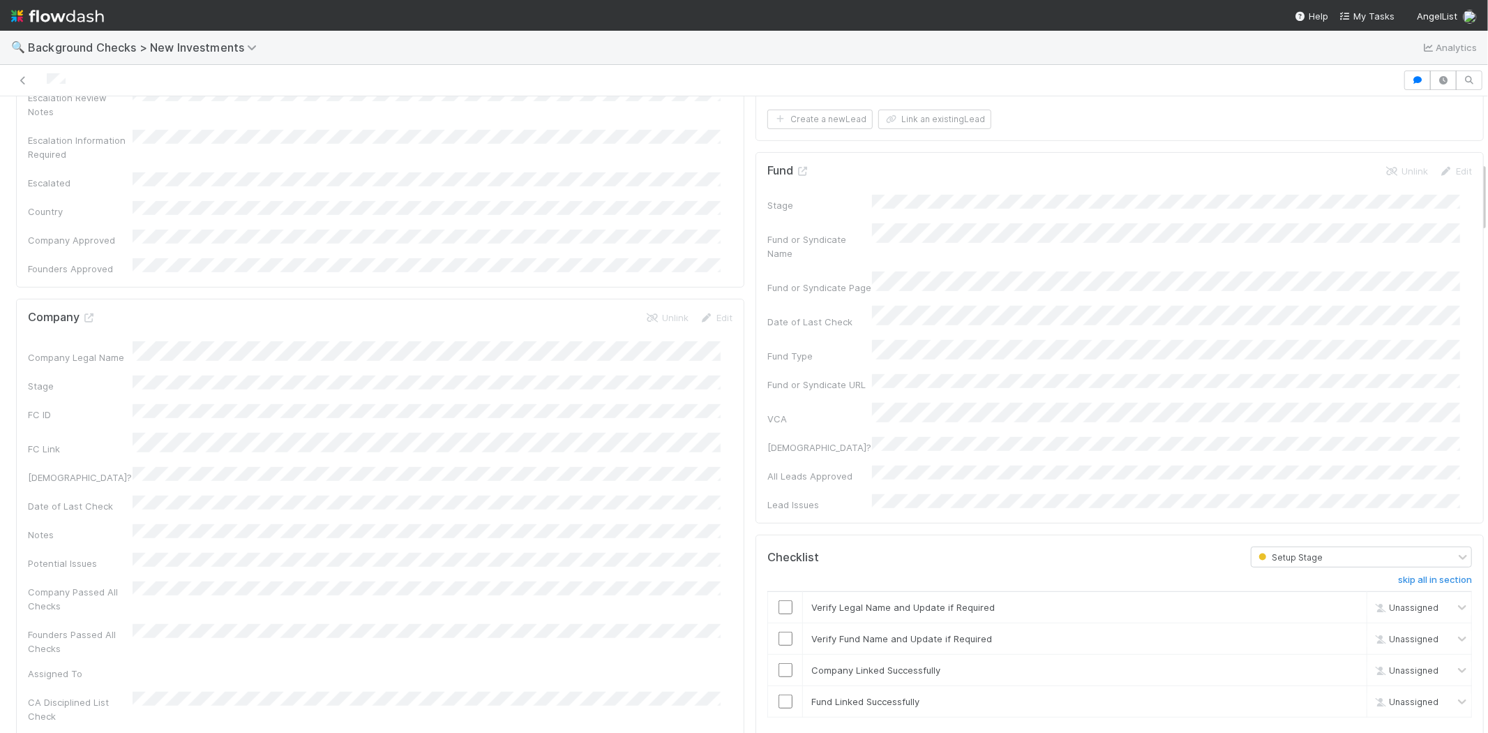
scroll to position [620, 0]
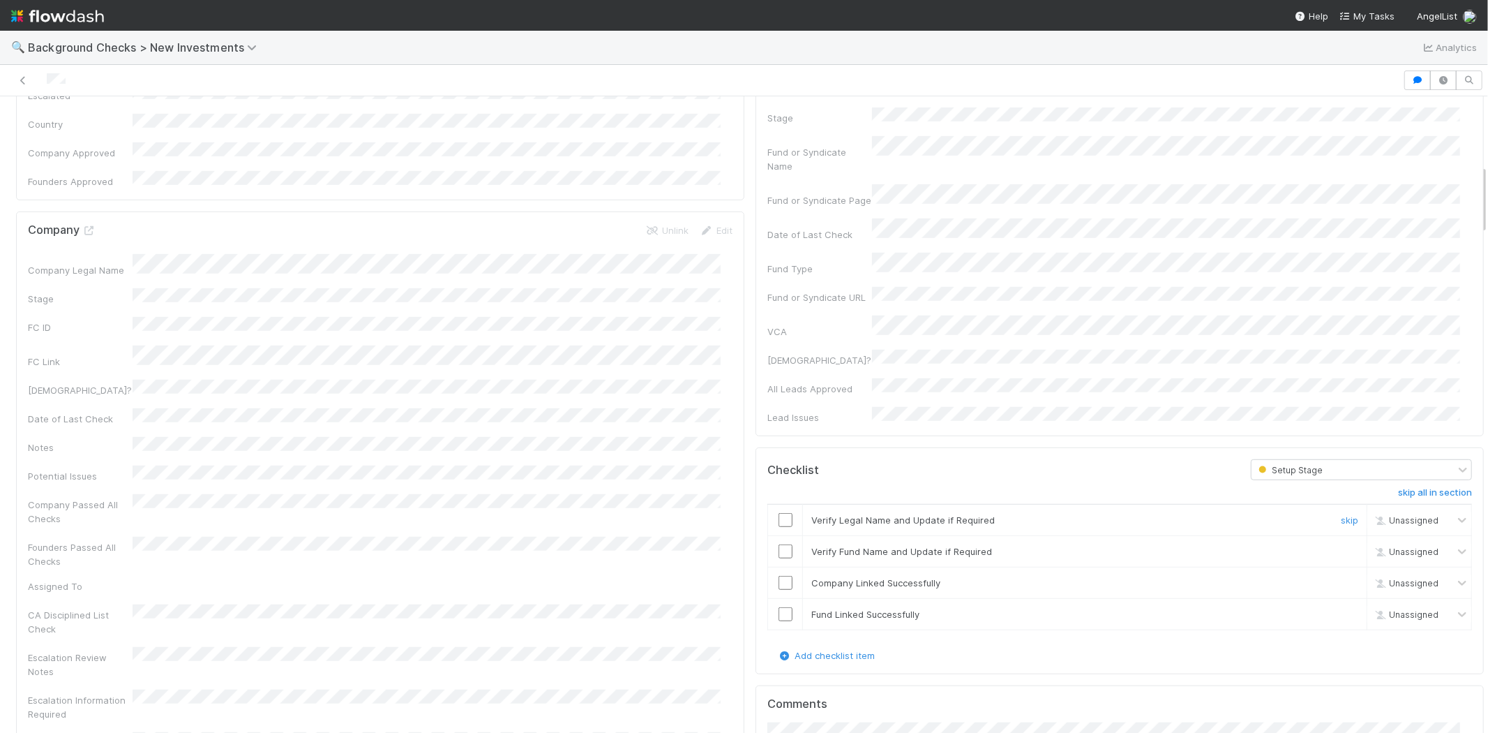
click at [779, 513] on input "checkbox" at bounding box center [786, 520] width 14 height 14
click at [779, 544] on input "checkbox" at bounding box center [786, 551] width 14 height 14
click at [779, 576] on input "checkbox" at bounding box center [786, 583] width 14 height 14
click at [779, 607] on input "checkbox" at bounding box center [786, 614] width 14 height 14
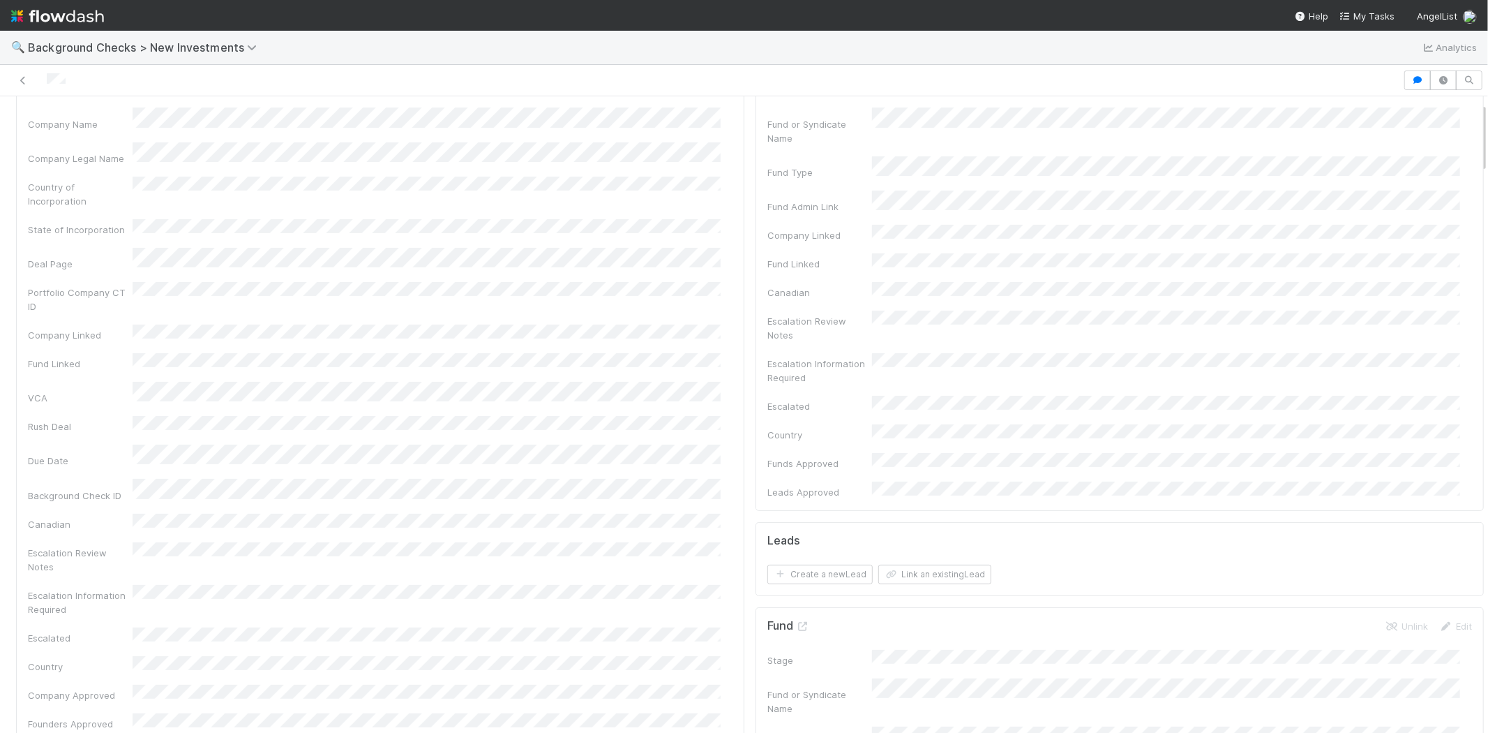
scroll to position [0, 0]
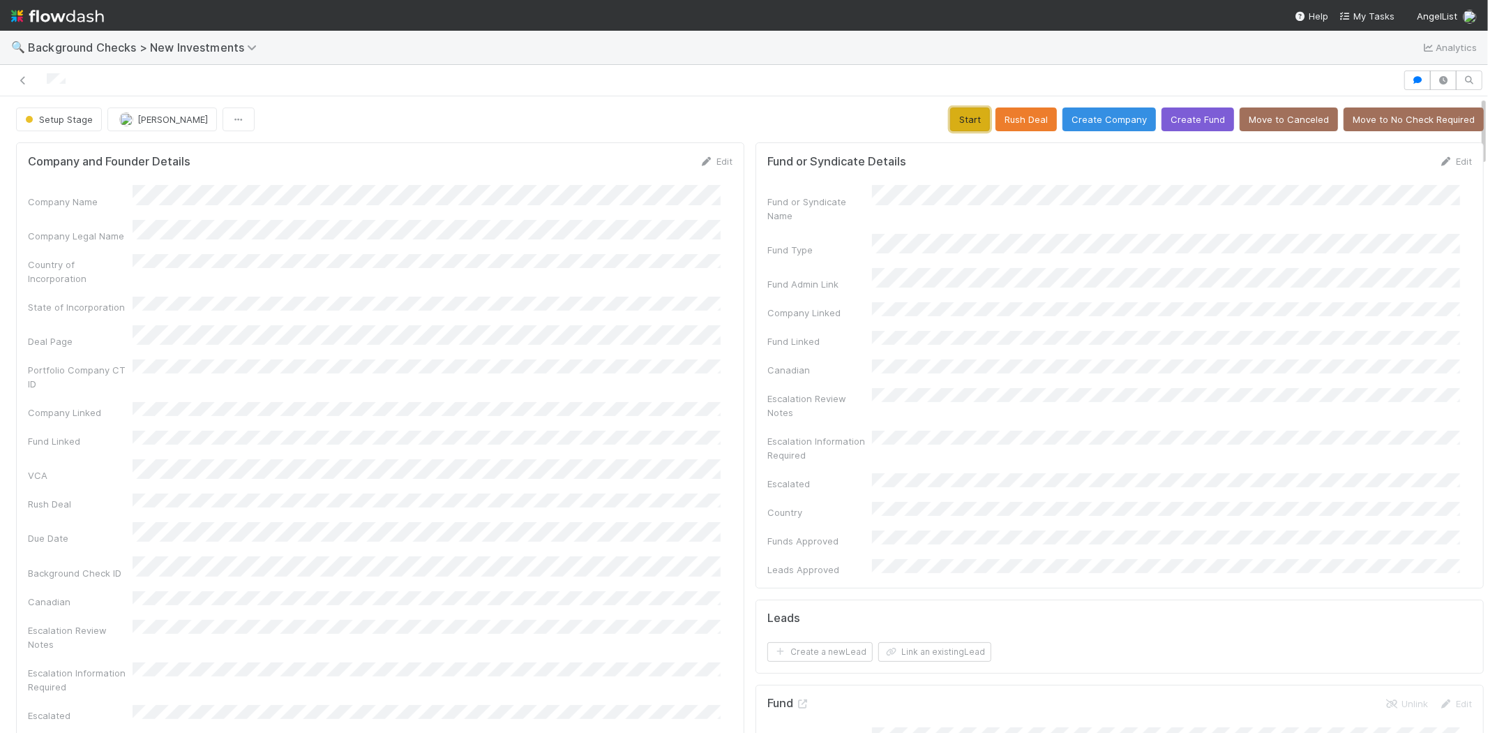
click at [950, 121] on button "Start" at bounding box center [970, 119] width 40 height 24
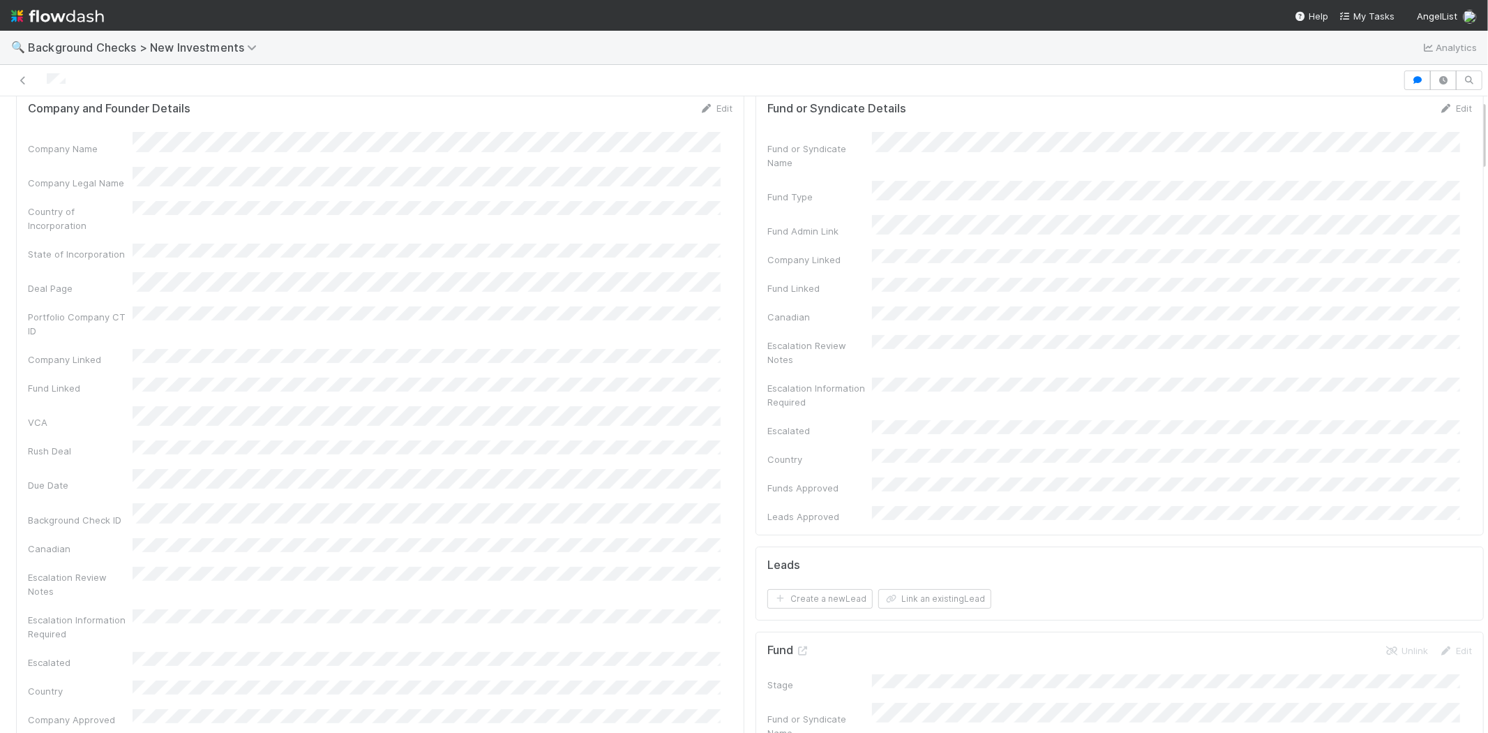
scroll to position [77, 0]
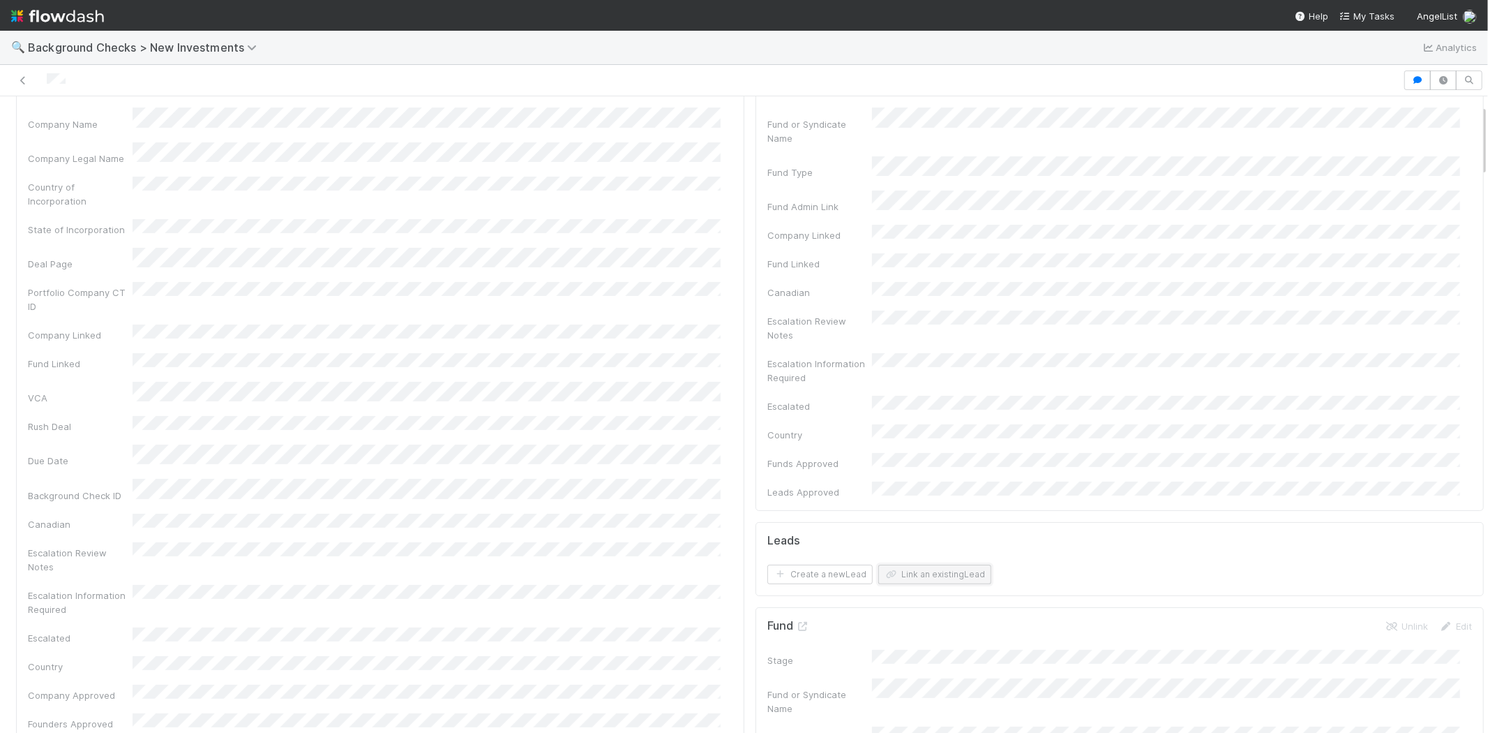
click at [943, 564] on button "Link an existing Lead" at bounding box center [934, 574] width 113 height 20
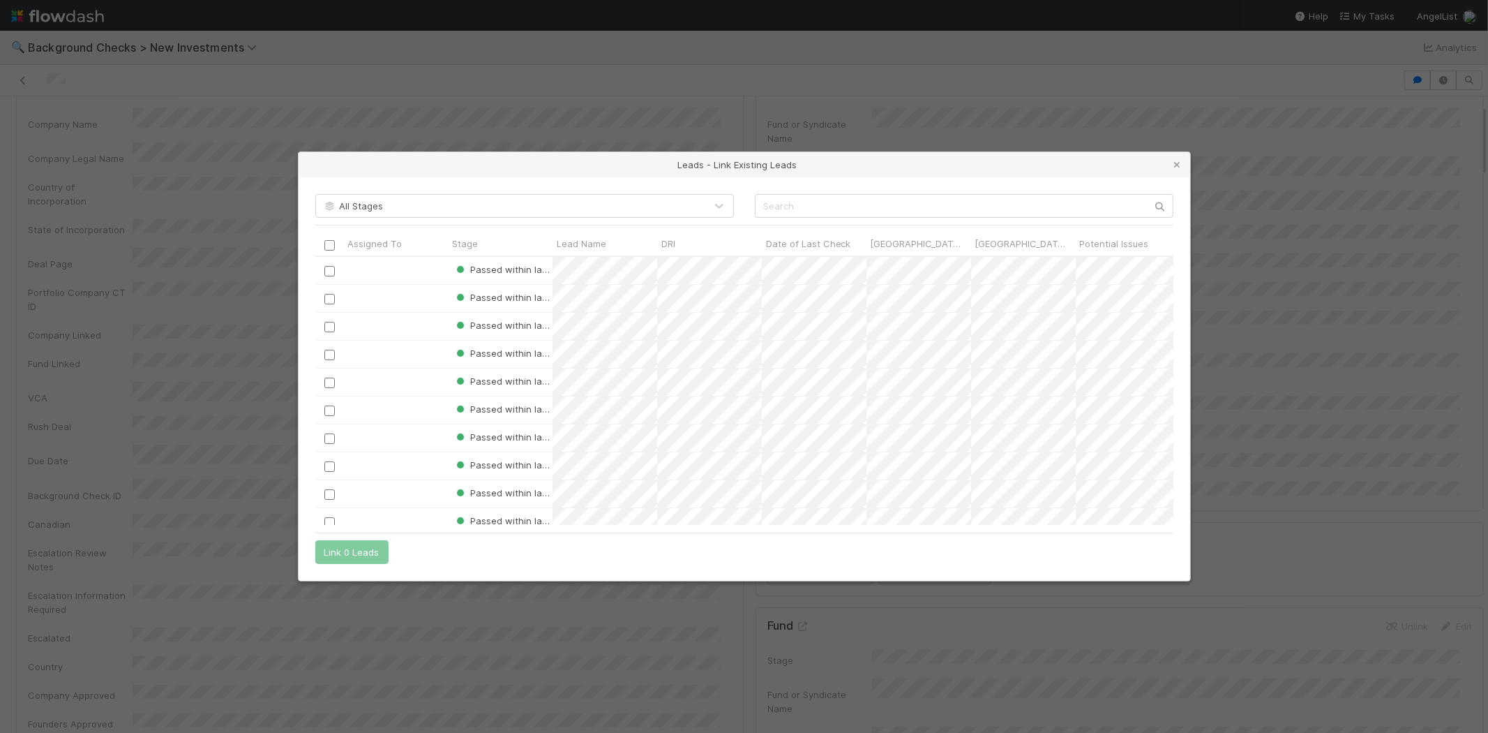
scroll to position [257, 846]
click at [899, 208] on input "text" at bounding box center [964, 206] width 419 height 24
paste input "J.J. Fliegelman"
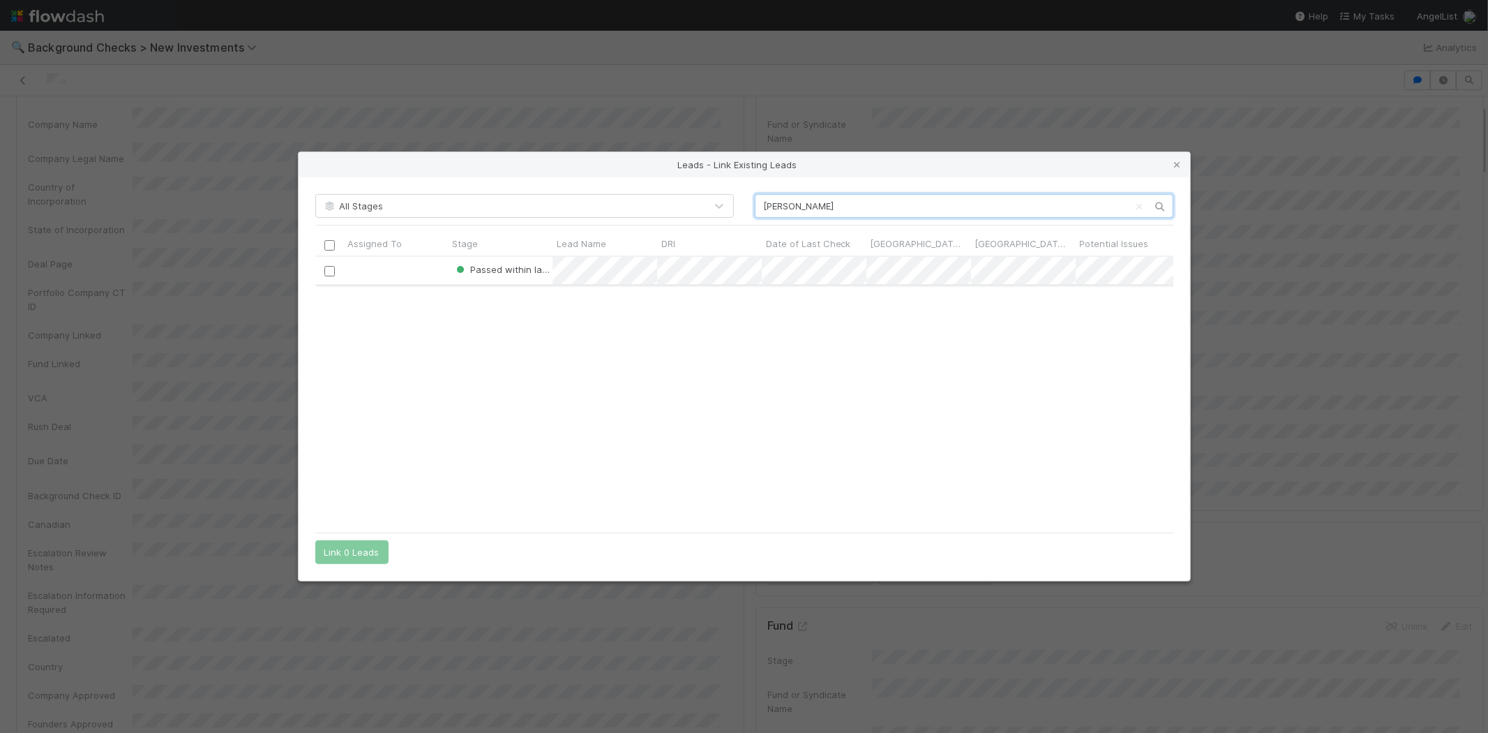
type input "J.J. Fliegelman"
click at [328, 274] on input "checkbox" at bounding box center [329, 271] width 10 height 10
drag, startPoint x: 349, startPoint y: 546, endPoint x: 381, endPoint y: 525, distance: 38.3
click at [347, 546] on button "Link 1 Lead" at bounding box center [348, 552] width 67 height 24
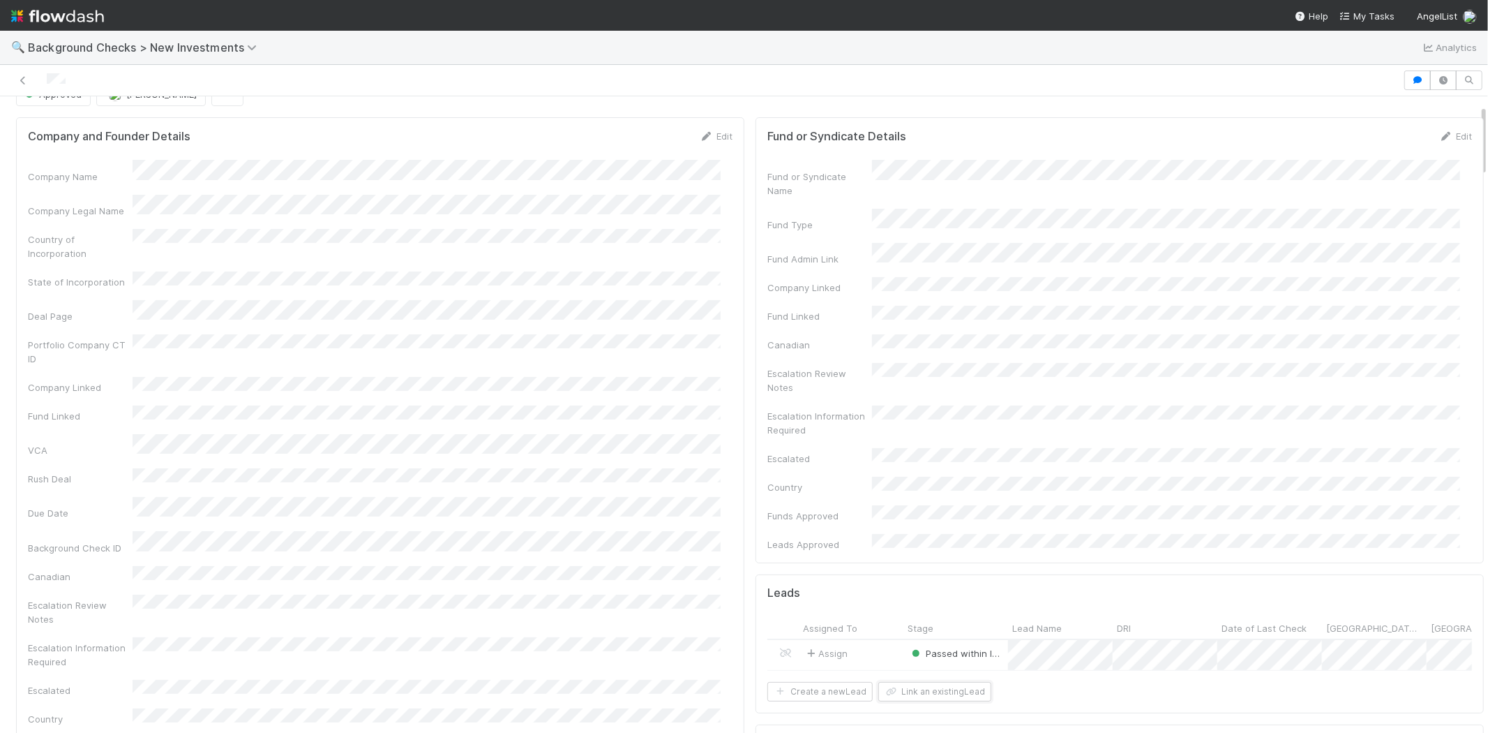
scroll to position [0, 0]
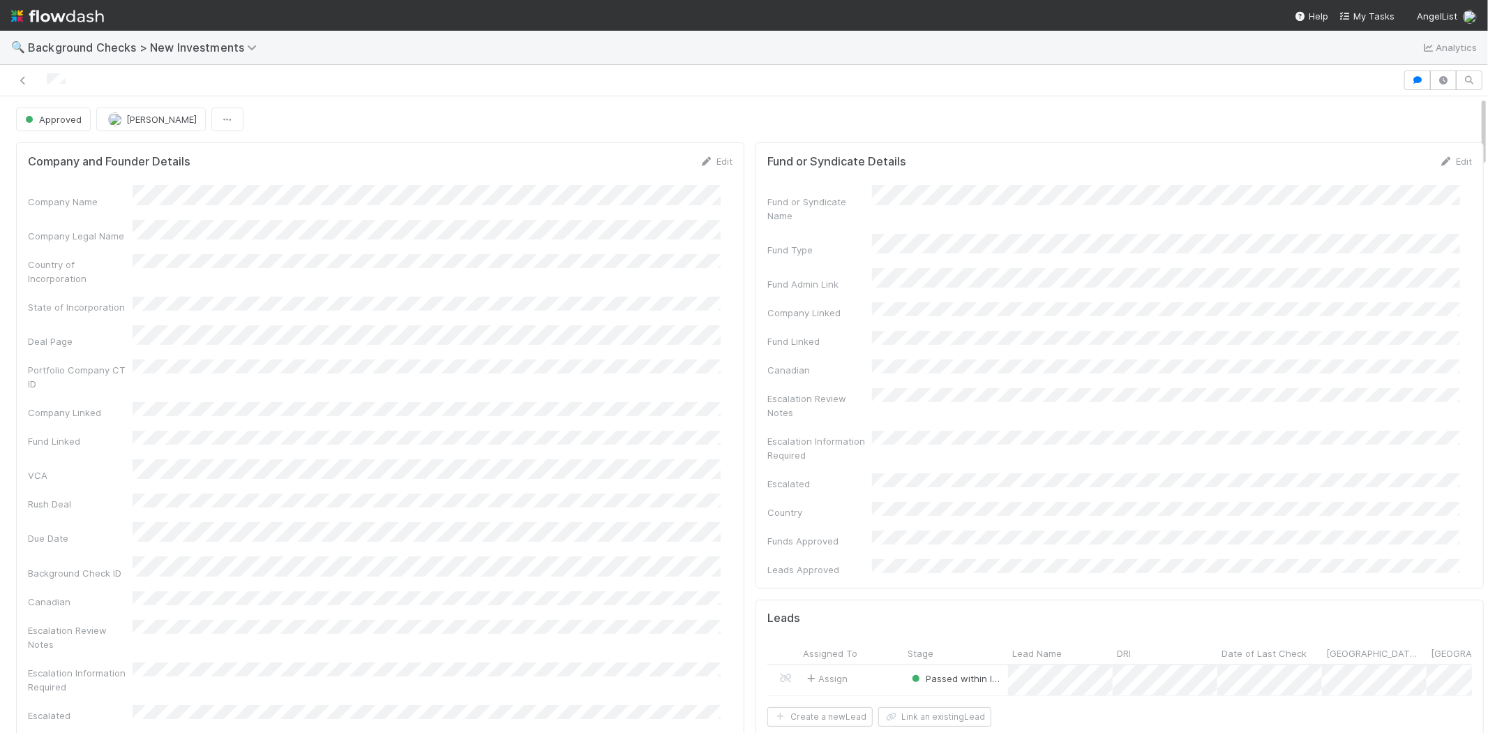
drag, startPoint x: 74, startPoint y: 80, endPoint x: 105, endPoint y: 100, distance: 37.2
click at [42, 80] on div at bounding box center [702, 80] width 1392 height 20
click at [1367, 15] on span "My Tasks" at bounding box center [1367, 15] width 55 height 11
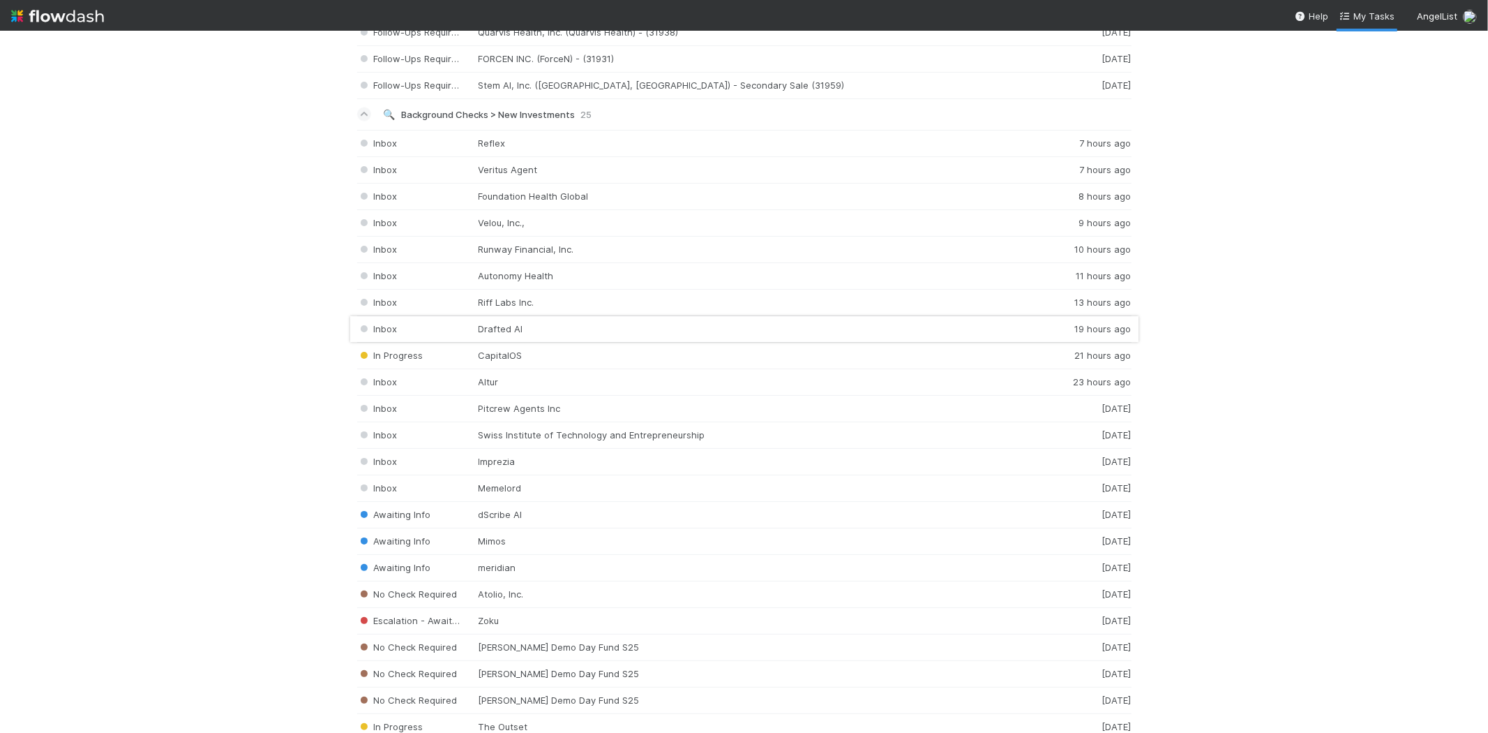
scroll to position [2093, 0]
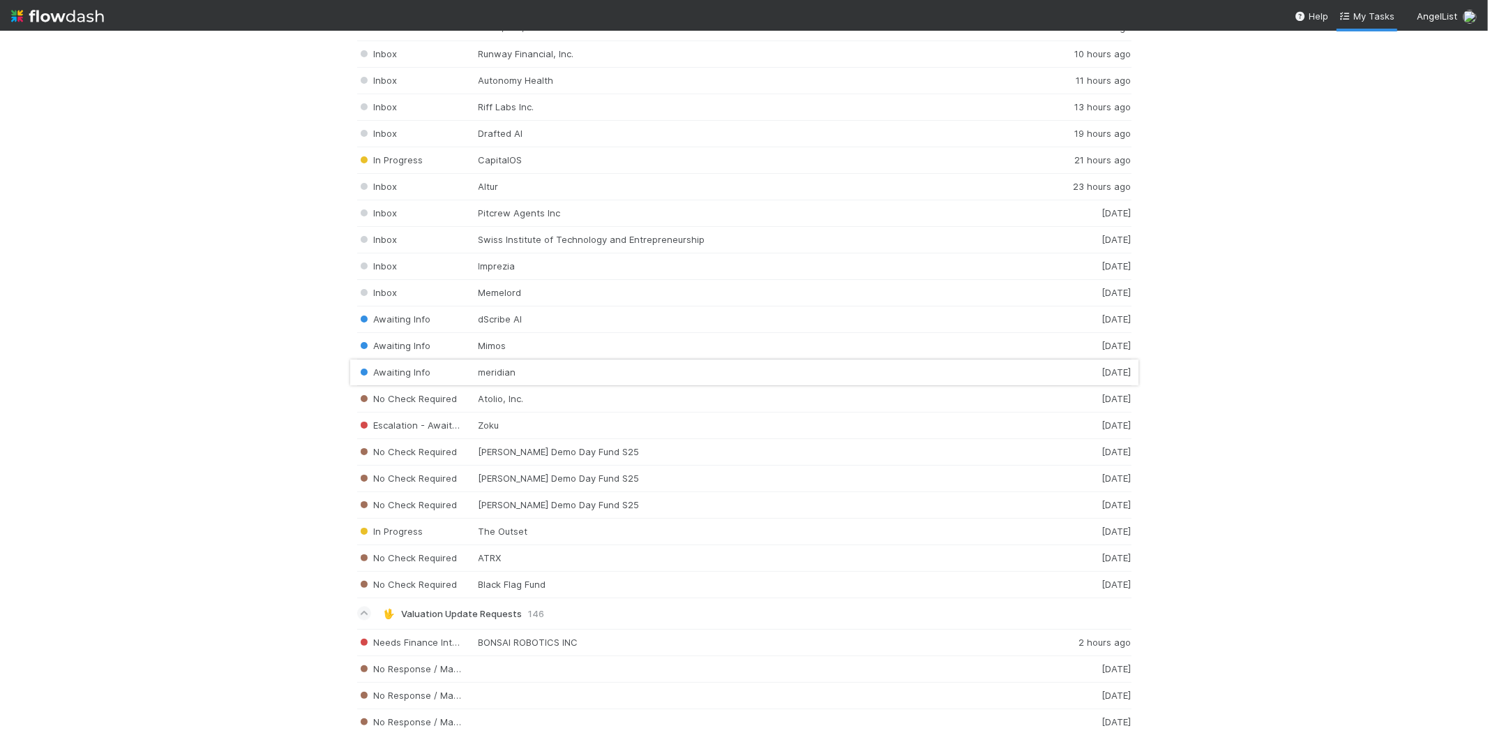
click at [535, 373] on div "Awaiting Info meridian 1 day ago" at bounding box center [744, 372] width 774 height 27
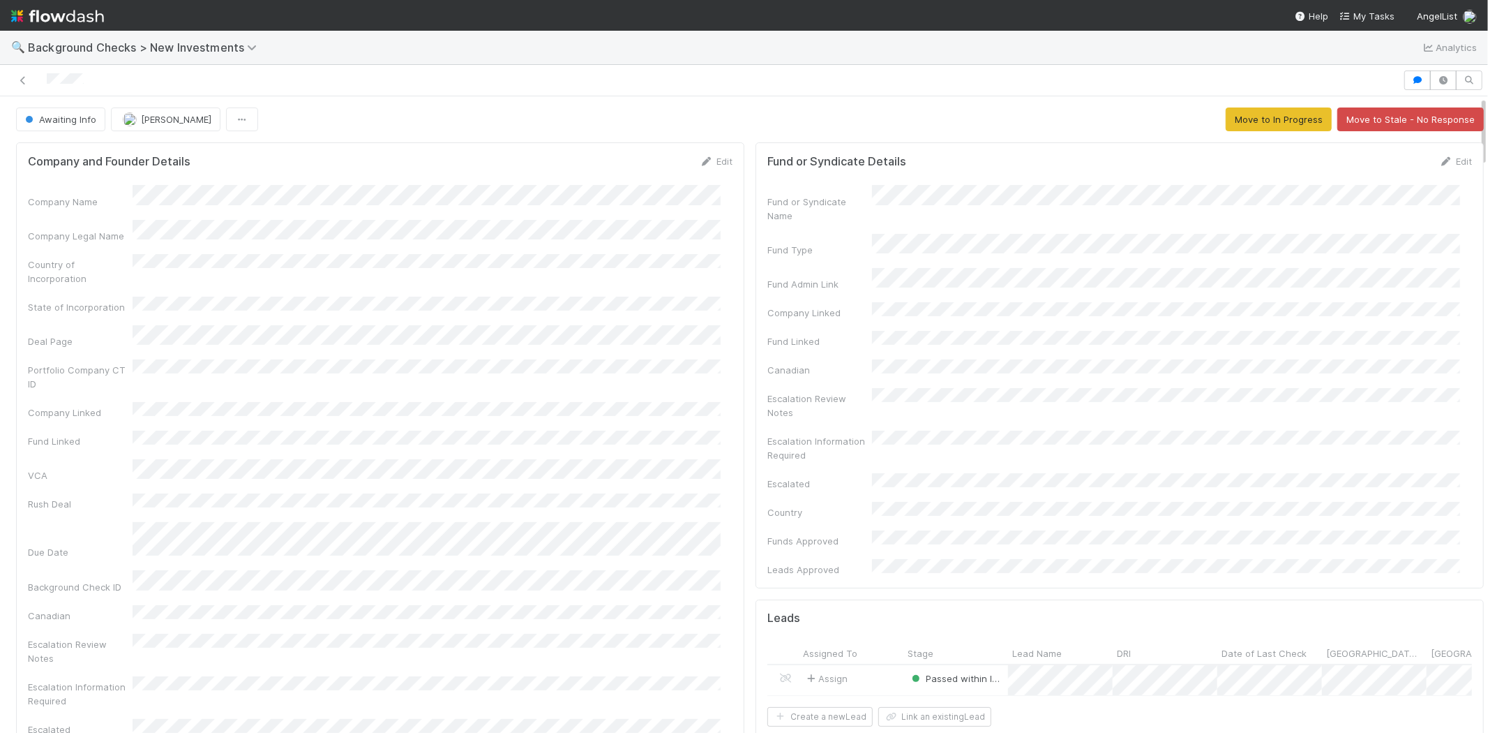
click at [47, 81] on div at bounding box center [702, 80] width 1392 height 20
click at [1380, 9] on link "My Tasks" at bounding box center [1367, 16] width 55 height 14
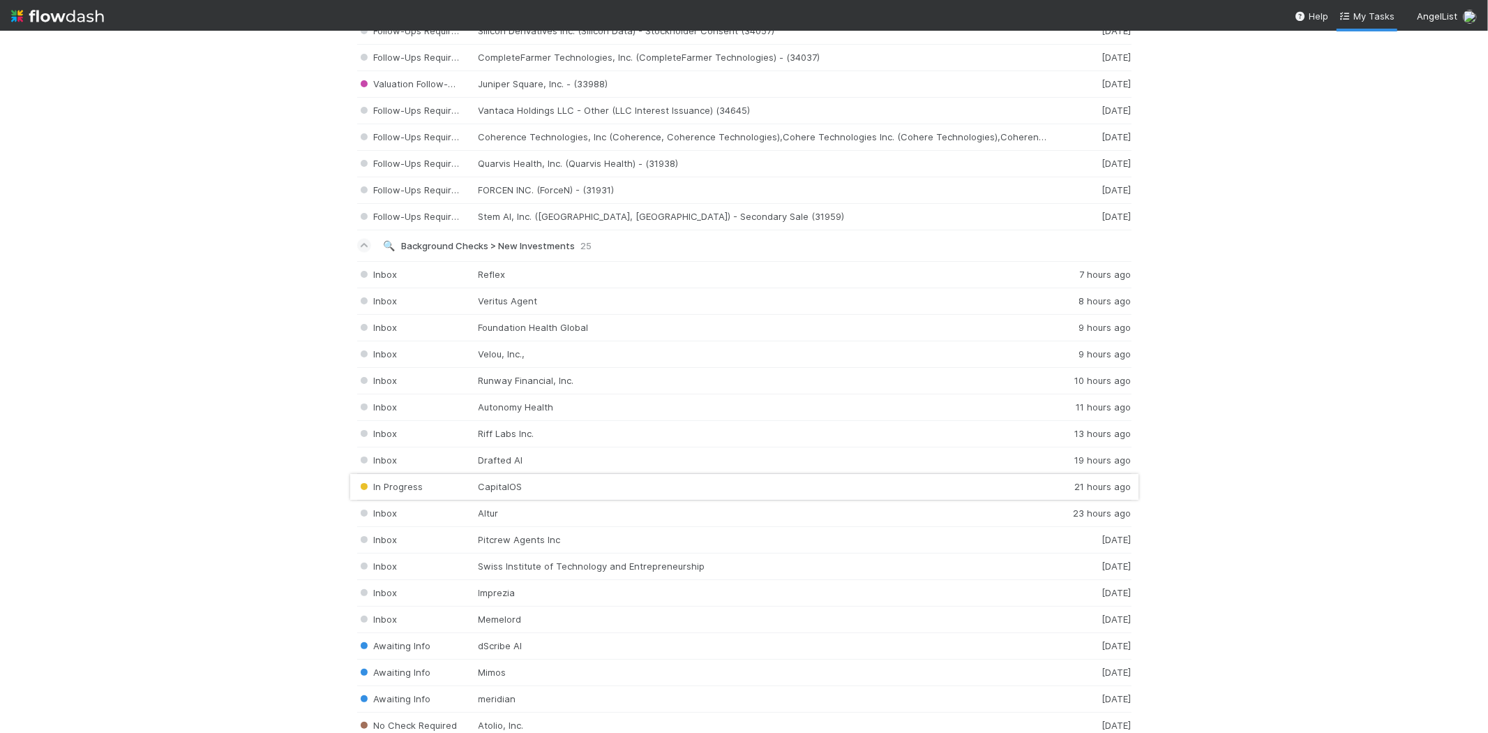
scroll to position [1783, 0]
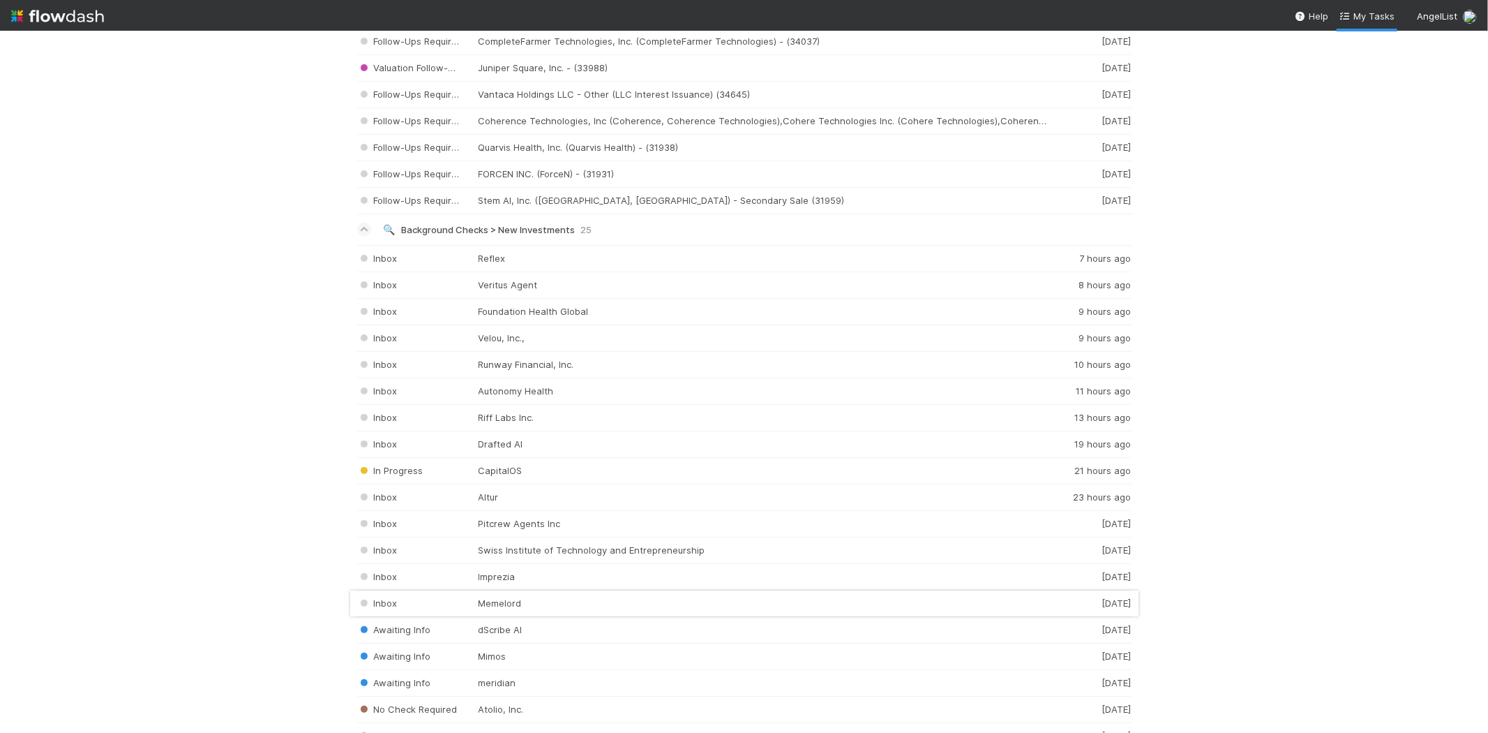
click at [493, 605] on div "Inbox Memelord 1 day ago" at bounding box center [744, 603] width 774 height 27
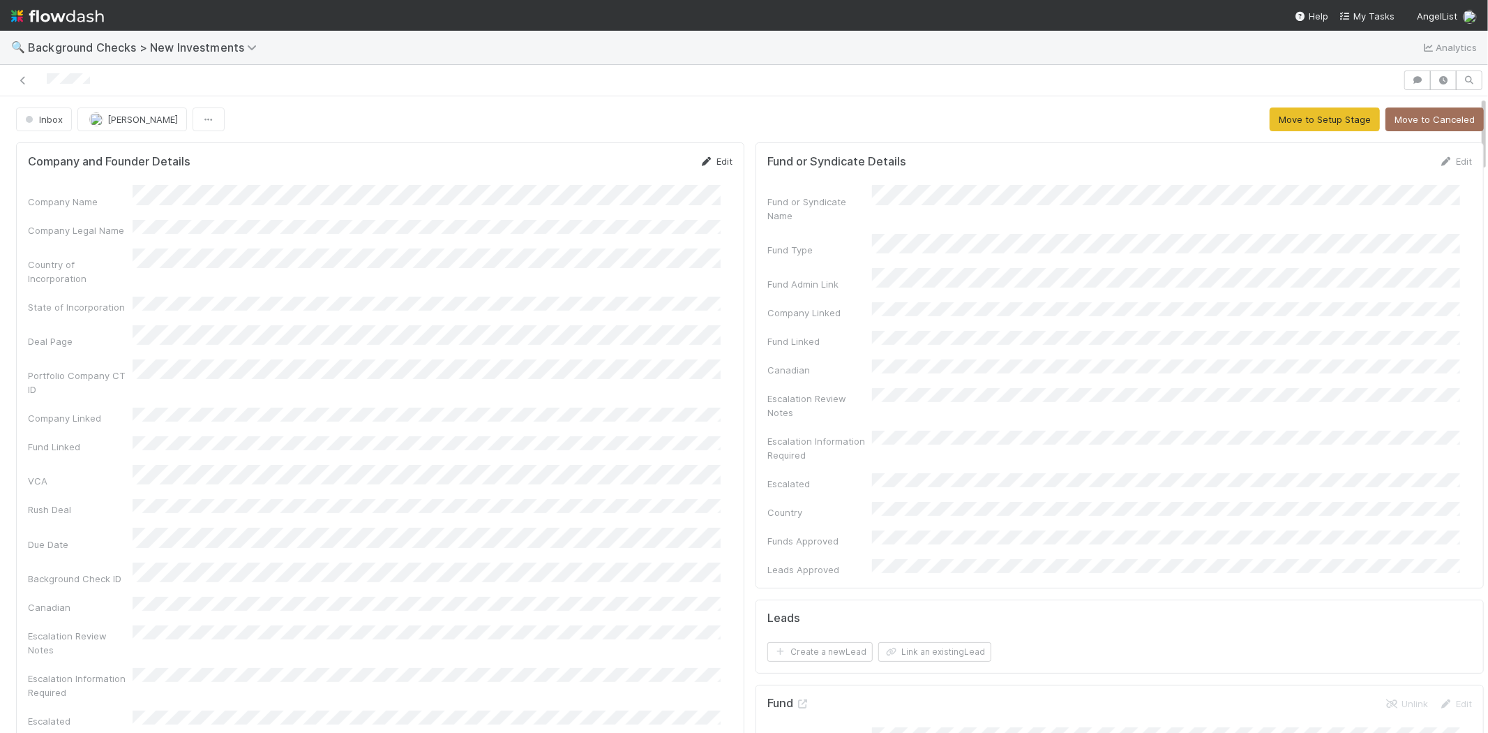
click at [710, 162] on link "Edit" at bounding box center [716, 161] width 33 height 11
click at [638, 169] on button "Save" at bounding box center [658, 166] width 40 height 24
drag, startPoint x: 107, startPoint y: 78, endPoint x: 45, endPoint y: 77, distance: 62.8
click at [45, 77] on div at bounding box center [702, 80] width 1392 height 20
click at [1275, 121] on button "Move to Setup Stage" at bounding box center [1325, 119] width 110 height 24
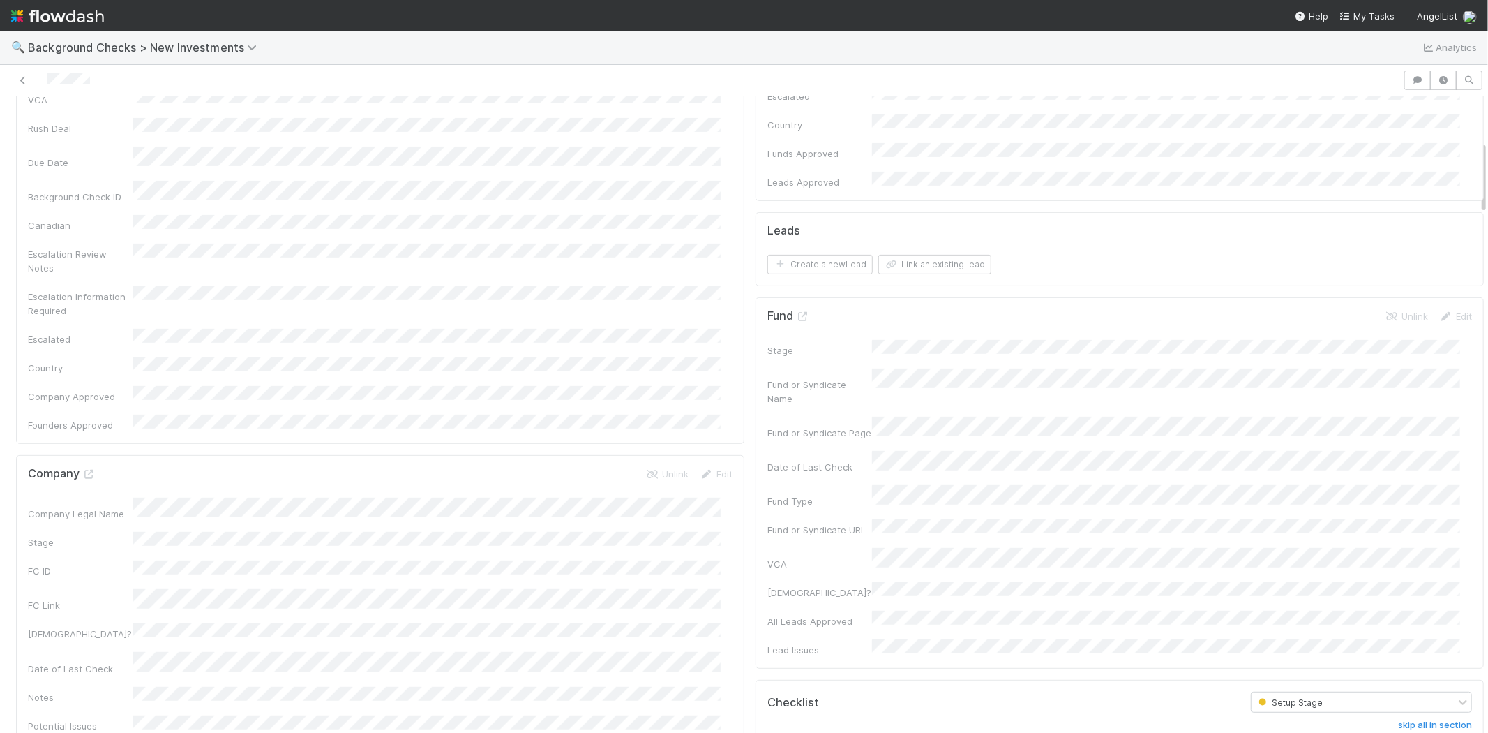
scroll to position [542, 0]
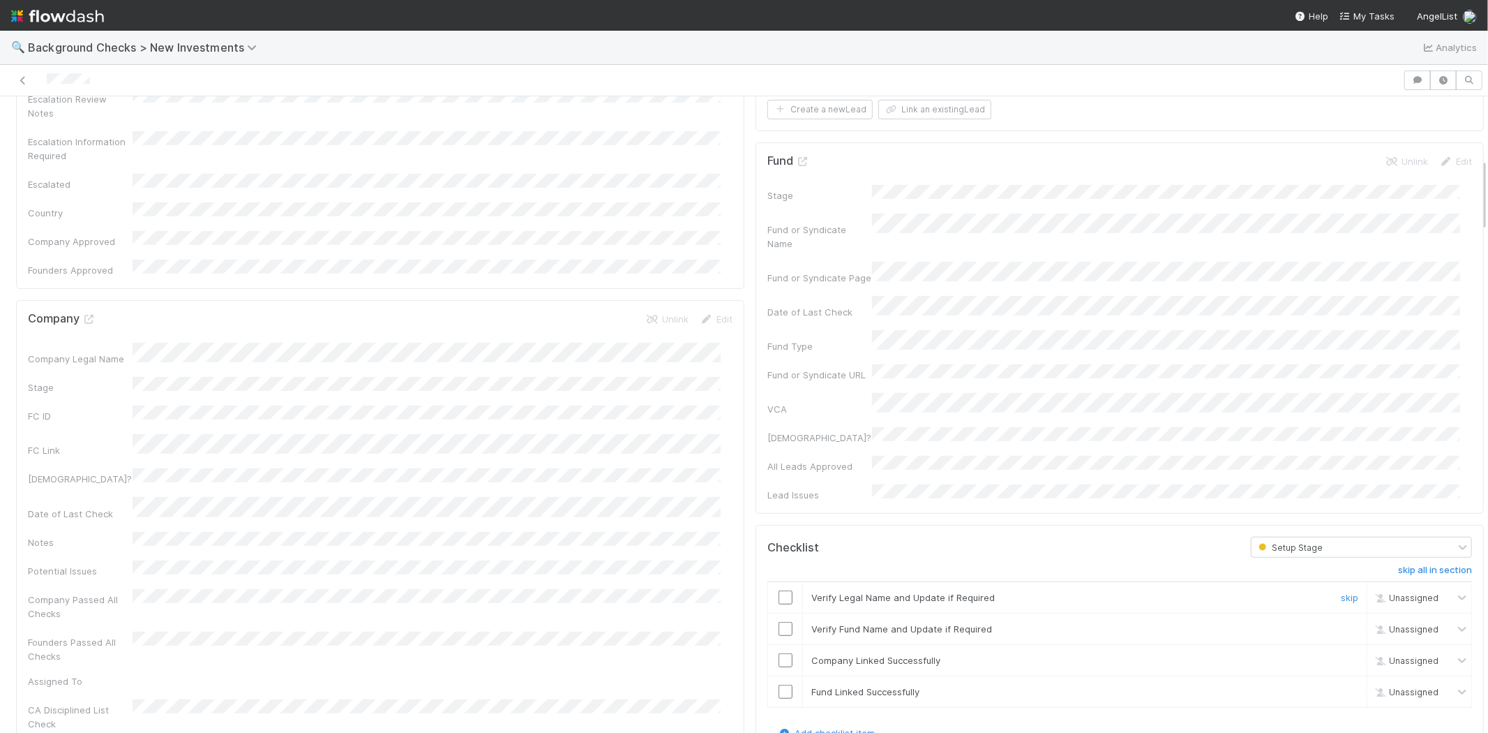
click at [779, 590] on input "checkbox" at bounding box center [786, 597] width 14 height 14
click at [779, 622] on input "checkbox" at bounding box center [786, 629] width 14 height 14
click at [772, 645] on td at bounding box center [785, 660] width 35 height 31
click at [779, 684] on input "checkbox" at bounding box center [786, 691] width 14 height 14
click at [779, 653] on input "checkbox" at bounding box center [786, 660] width 14 height 14
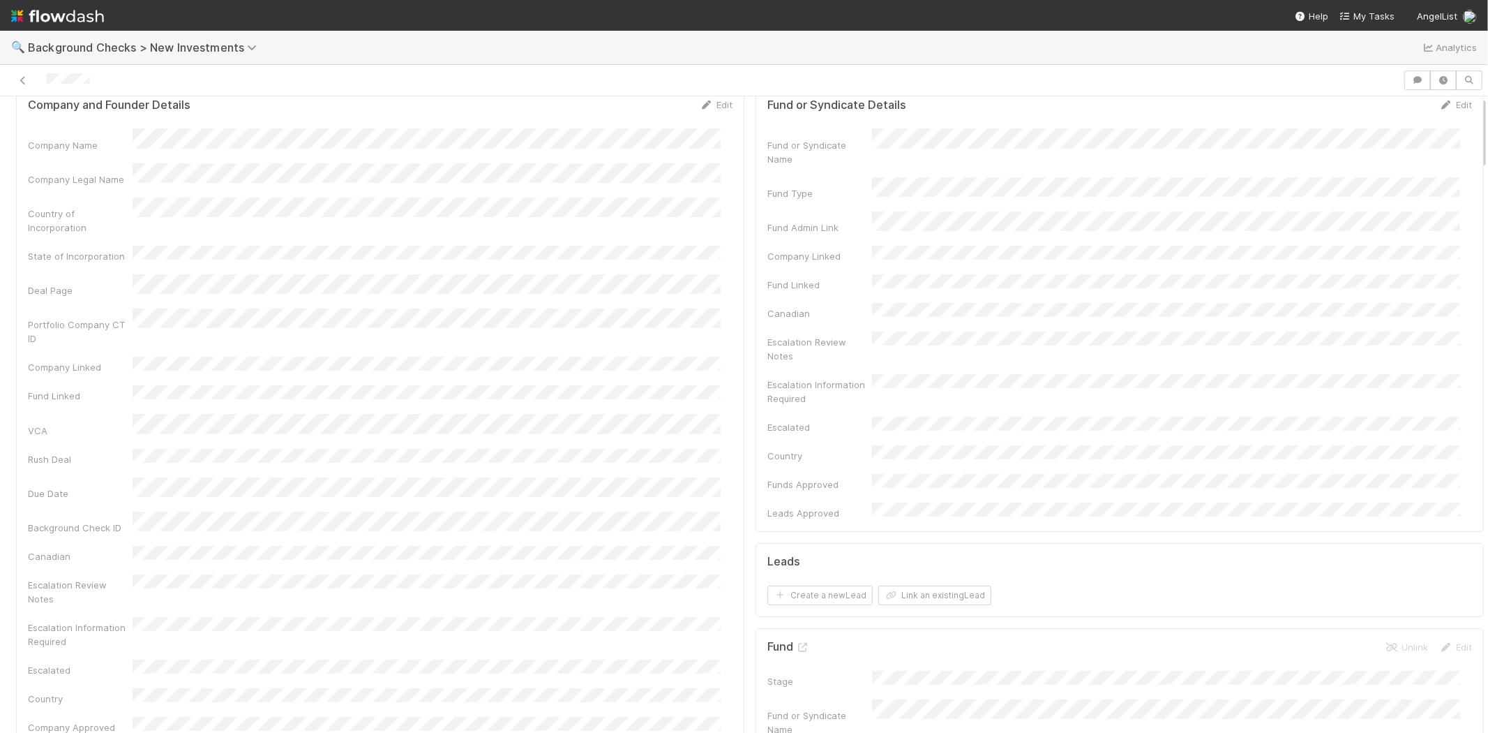
scroll to position [0, 0]
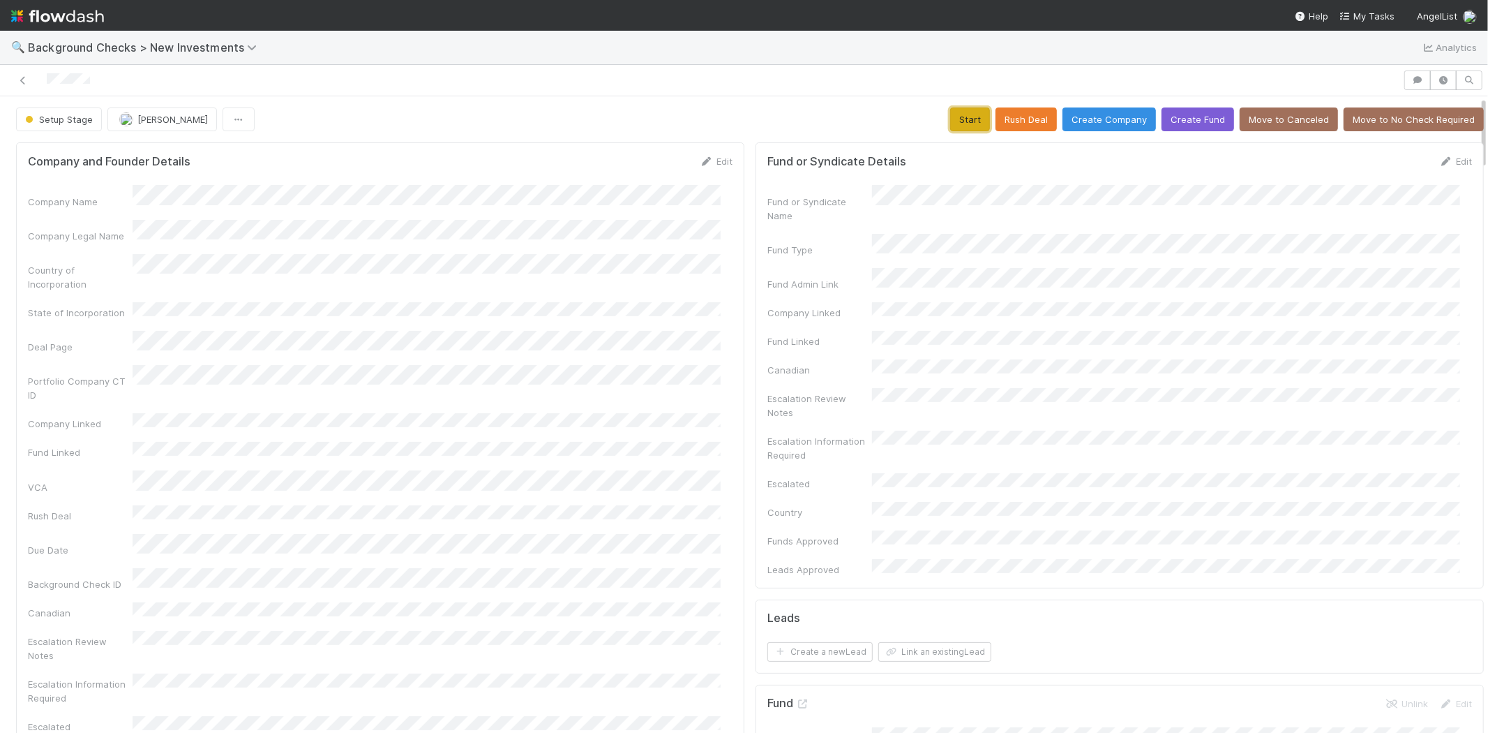
click at [957, 117] on button "Start" at bounding box center [970, 119] width 40 height 24
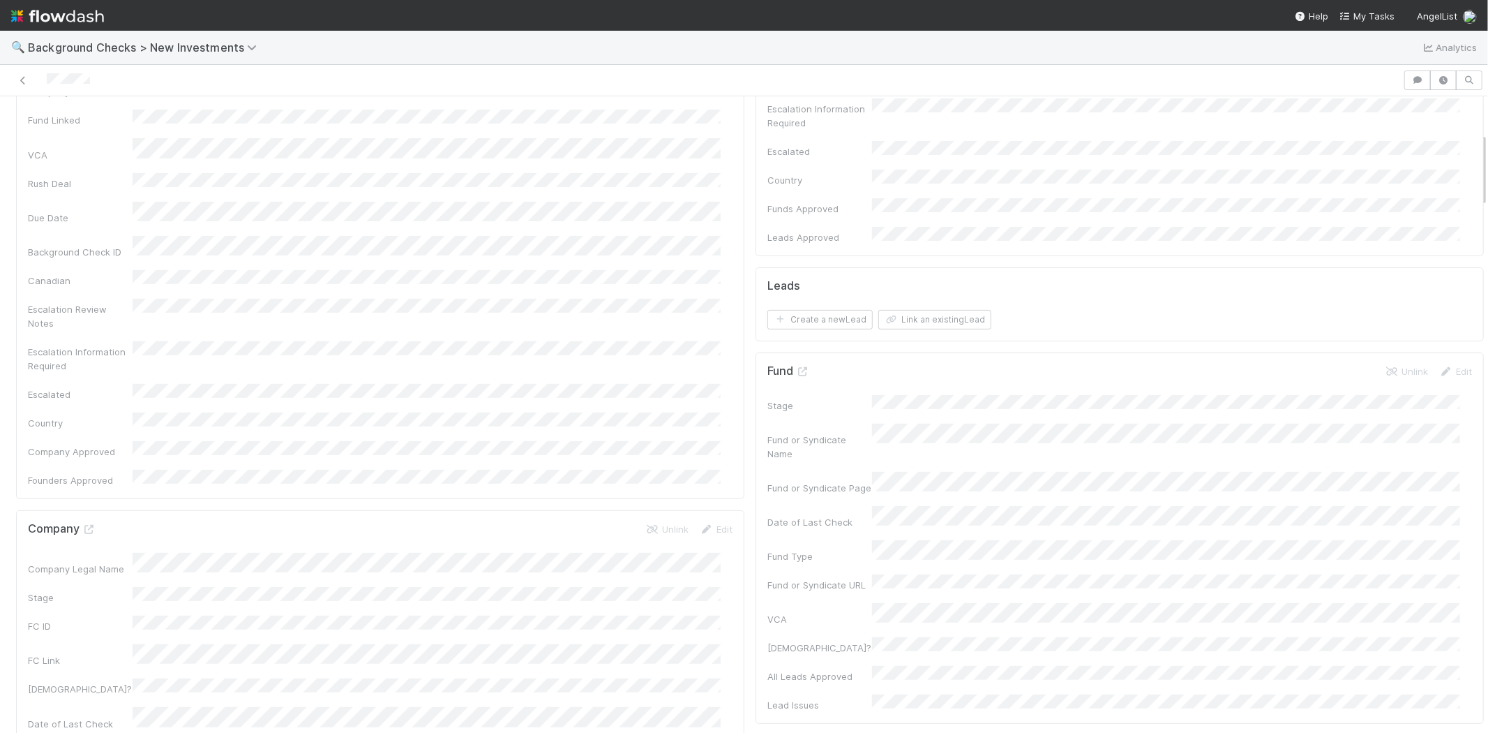
scroll to position [310, 0]
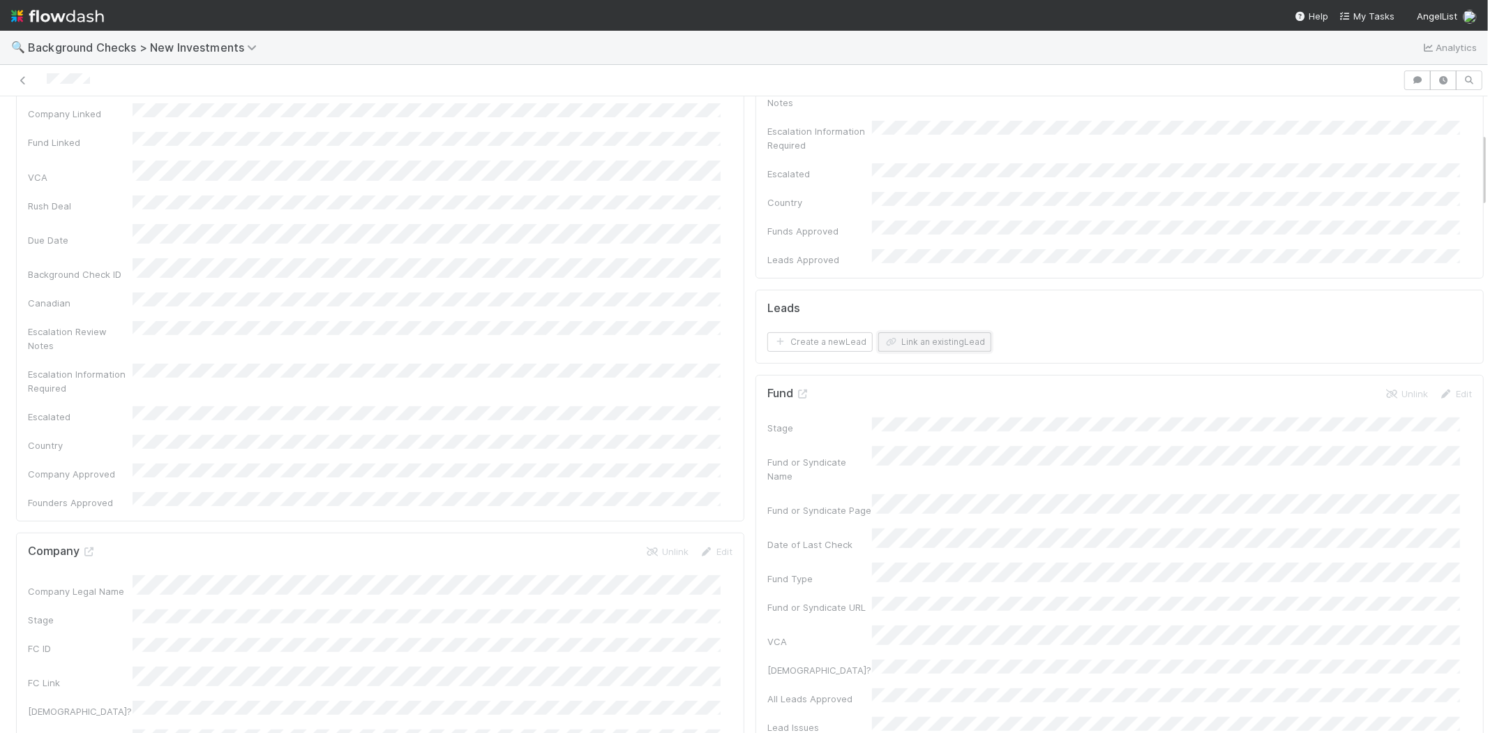
click at [927, 332] on button "Link an existing Lead" at bounding box center [934, 342] width 113 height 20
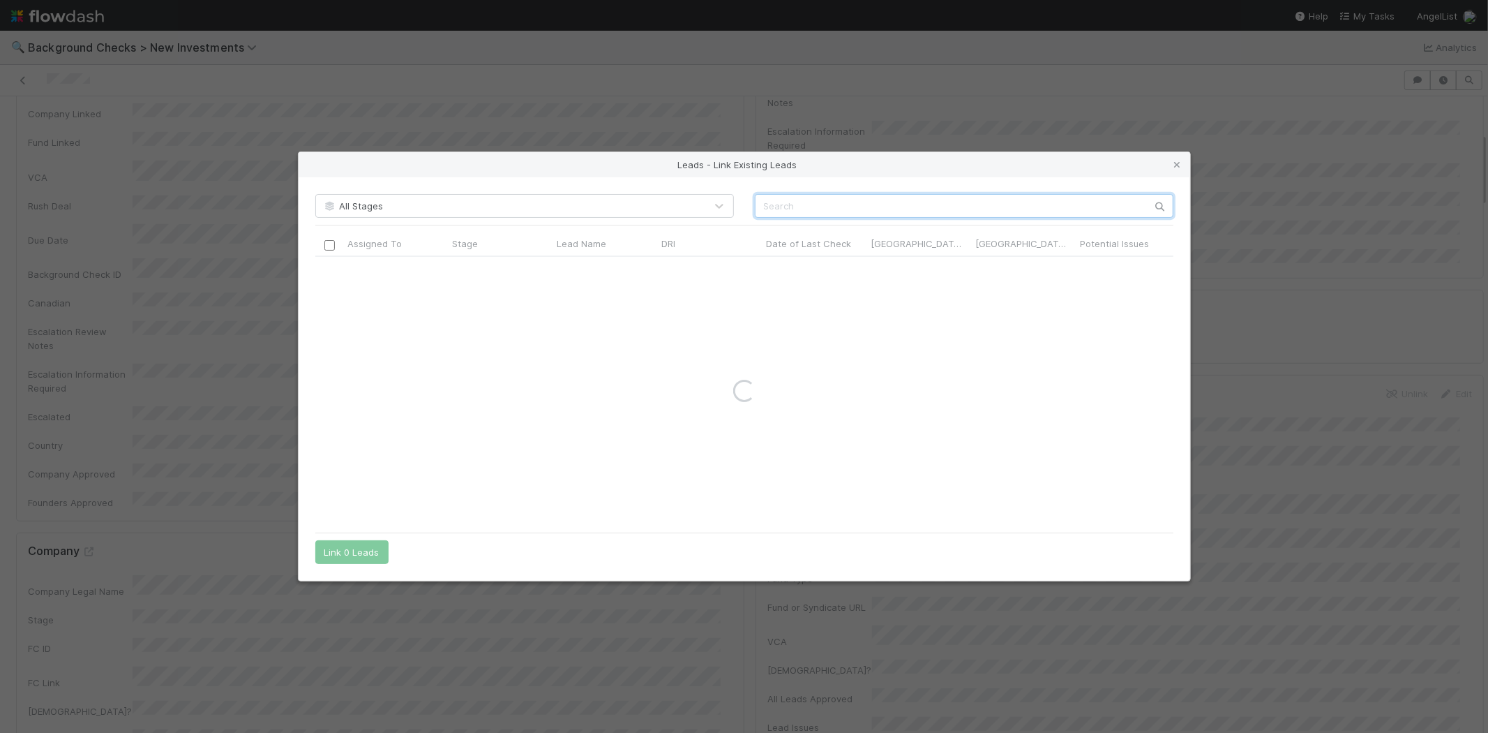
click at [884, 206] on input "text" at bounding box center [964, 206] width 419 height 24
paste input "Randall Lloyd"
type input "Randall Lloyd"
click at [322, 271] on div at bounding box center [329, 269] width 17 height 15
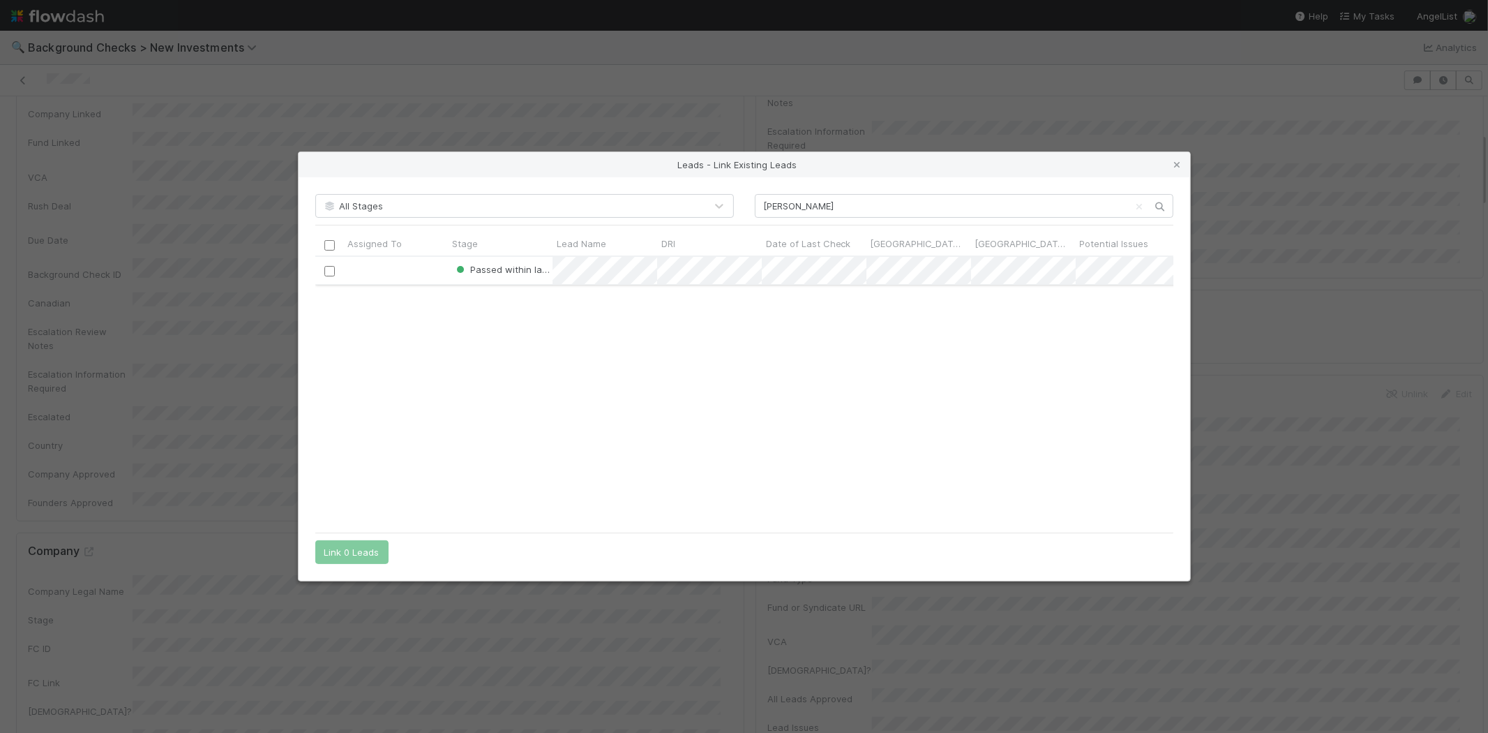
click at [329, 272] on div at bounding box center [329, 269] width 17 height 15
click at [327, 273] on input "checkbox" at bounding box center [329, 271] width 10 height 10
click at [354, 553] on button "Link 1 Lead" at bounding box center [348, 552] width 67 height 24
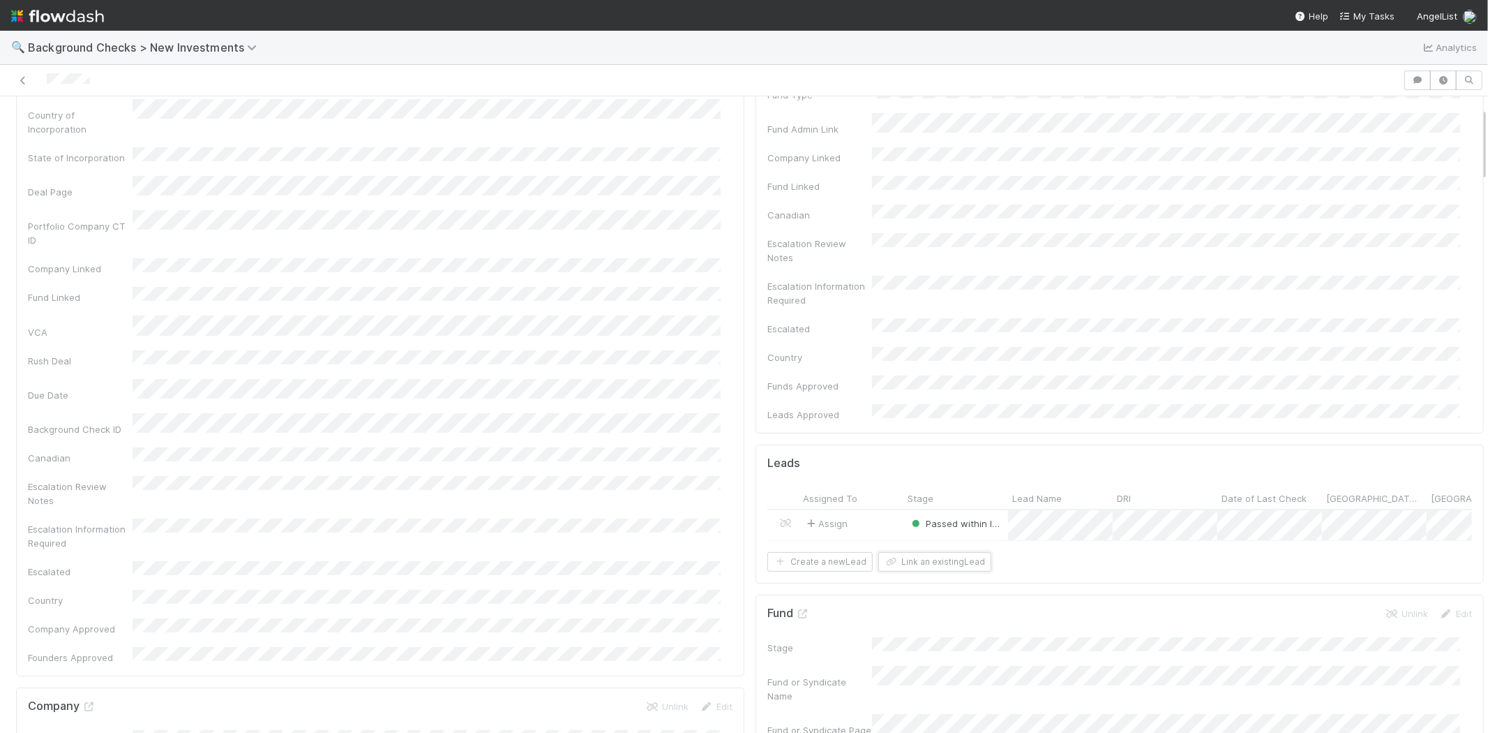
scroll to position [0, 0]
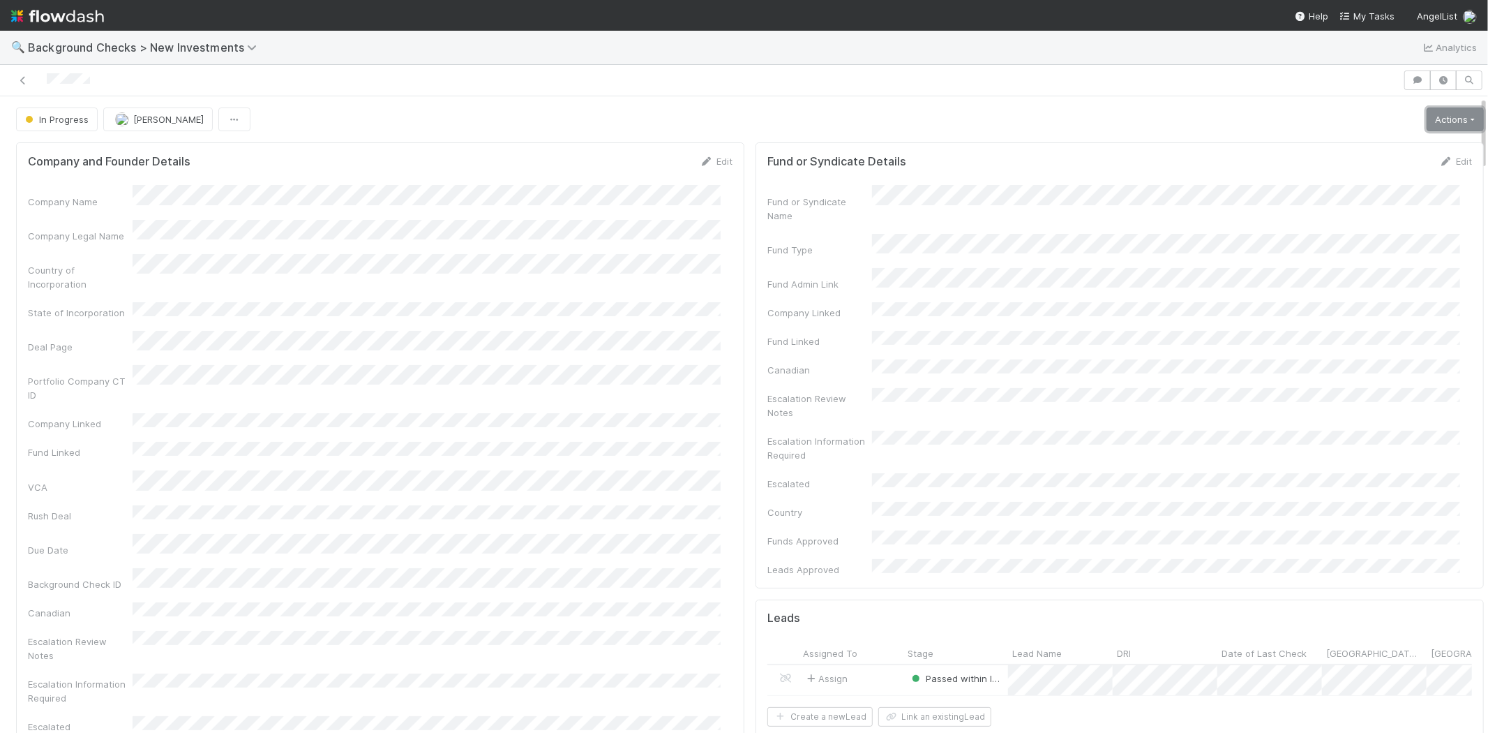
click at [1427, 121] on link "Actions" at bounding box center [1455, 119] width 57 height 24
click at [1404, 144] on button "Finish" at bounding box center [1408, 149] width 156 height 20
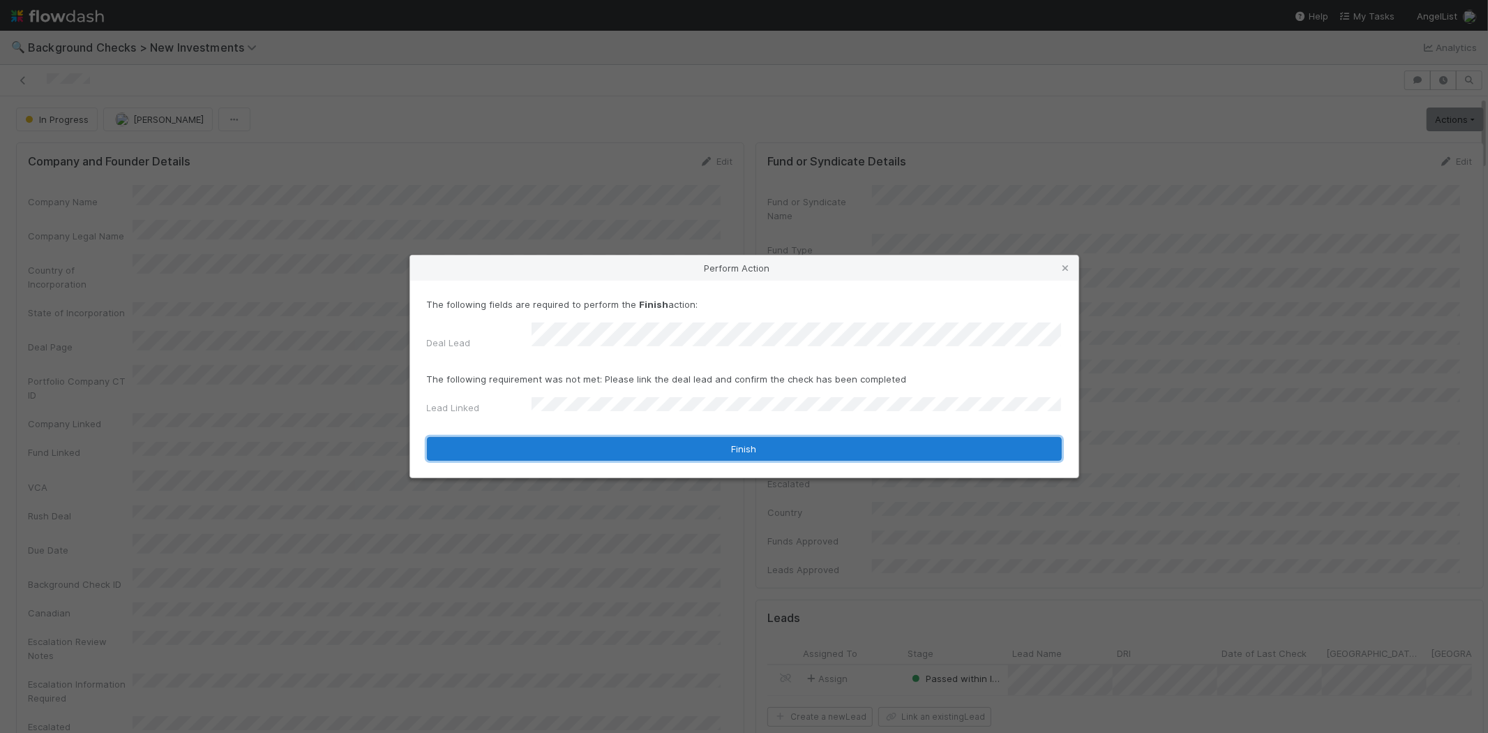
click at [652, 443] on button "Finish" at bounding box center [744, 449] width 635 height 24
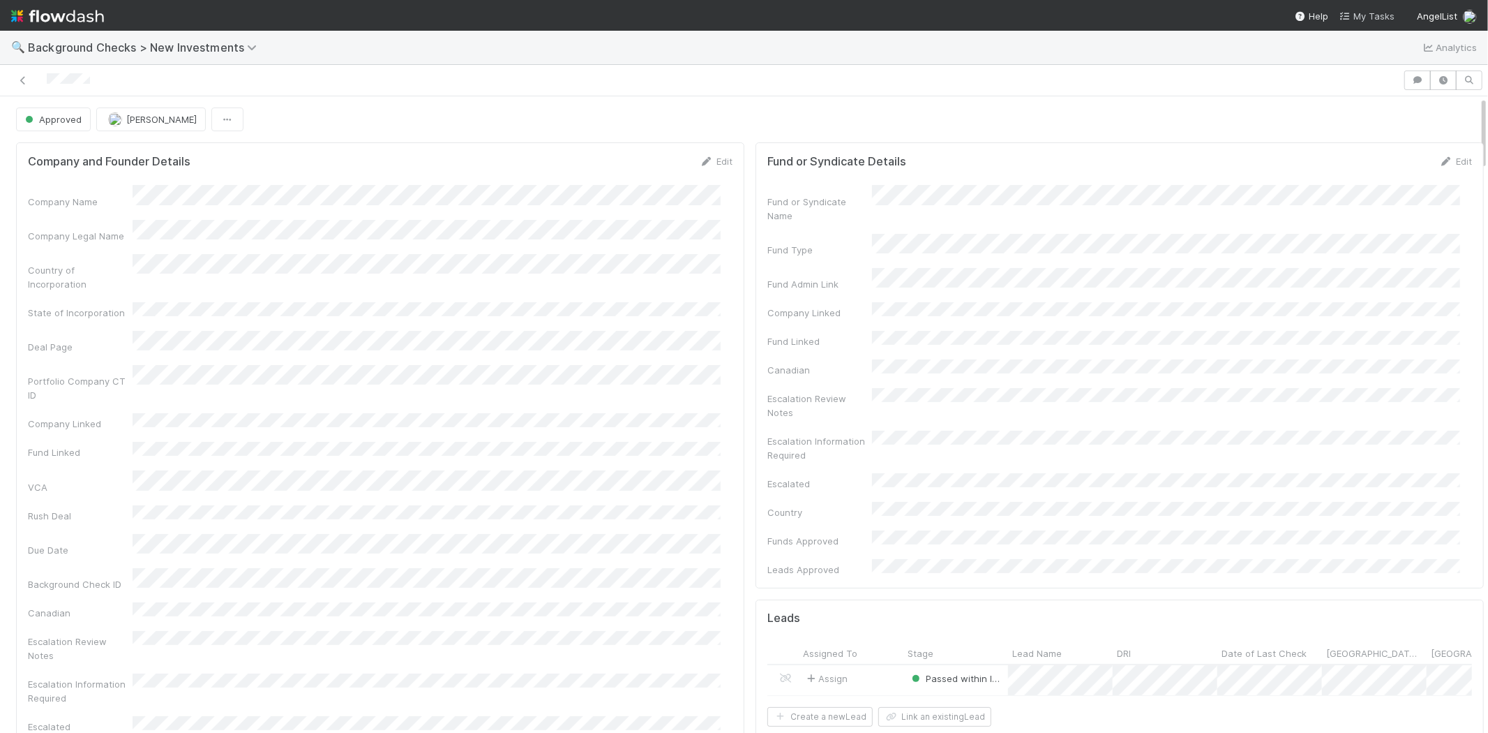
click at [1370, 16] on span "My Tasks" at bounding box center [1367, 15] width 55 height 11
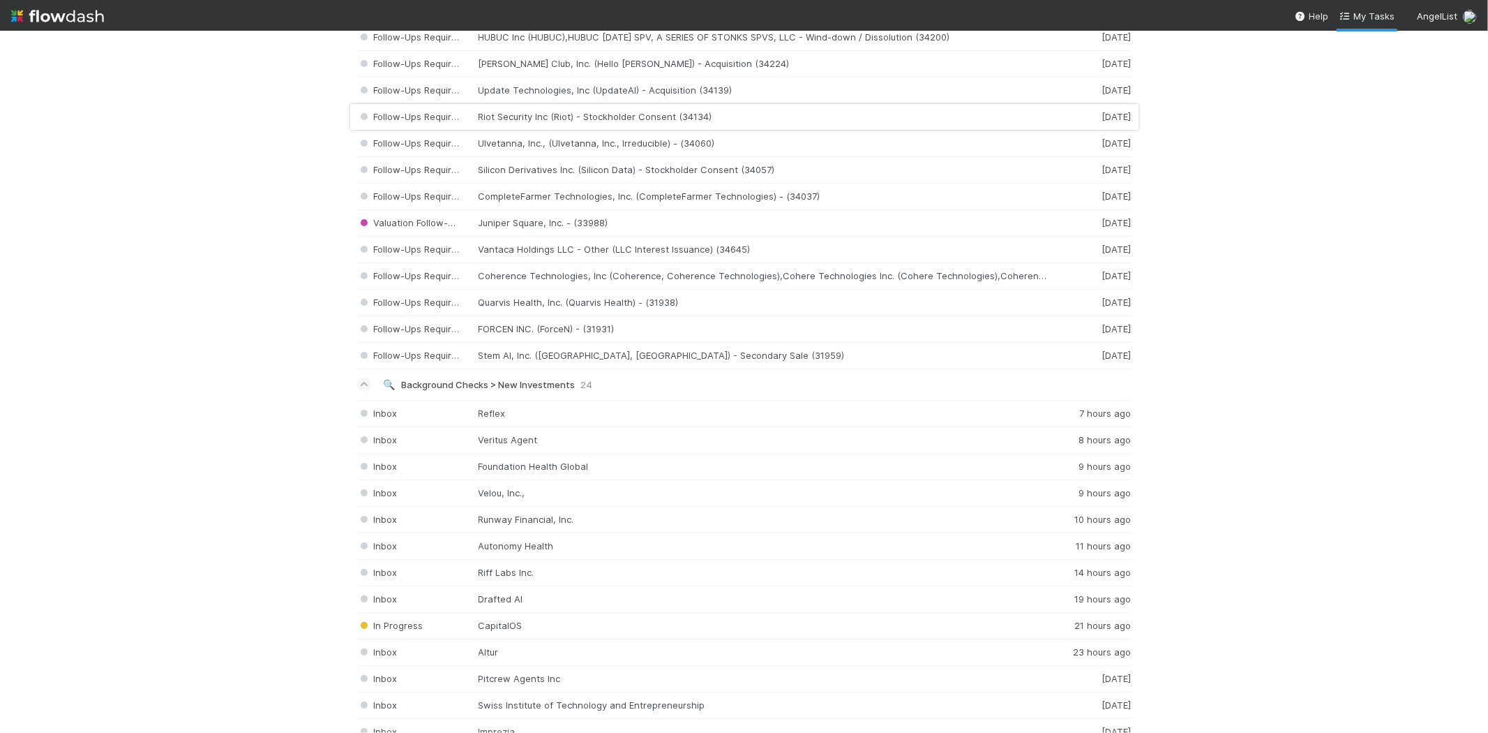
scroll to position [1937, 0]
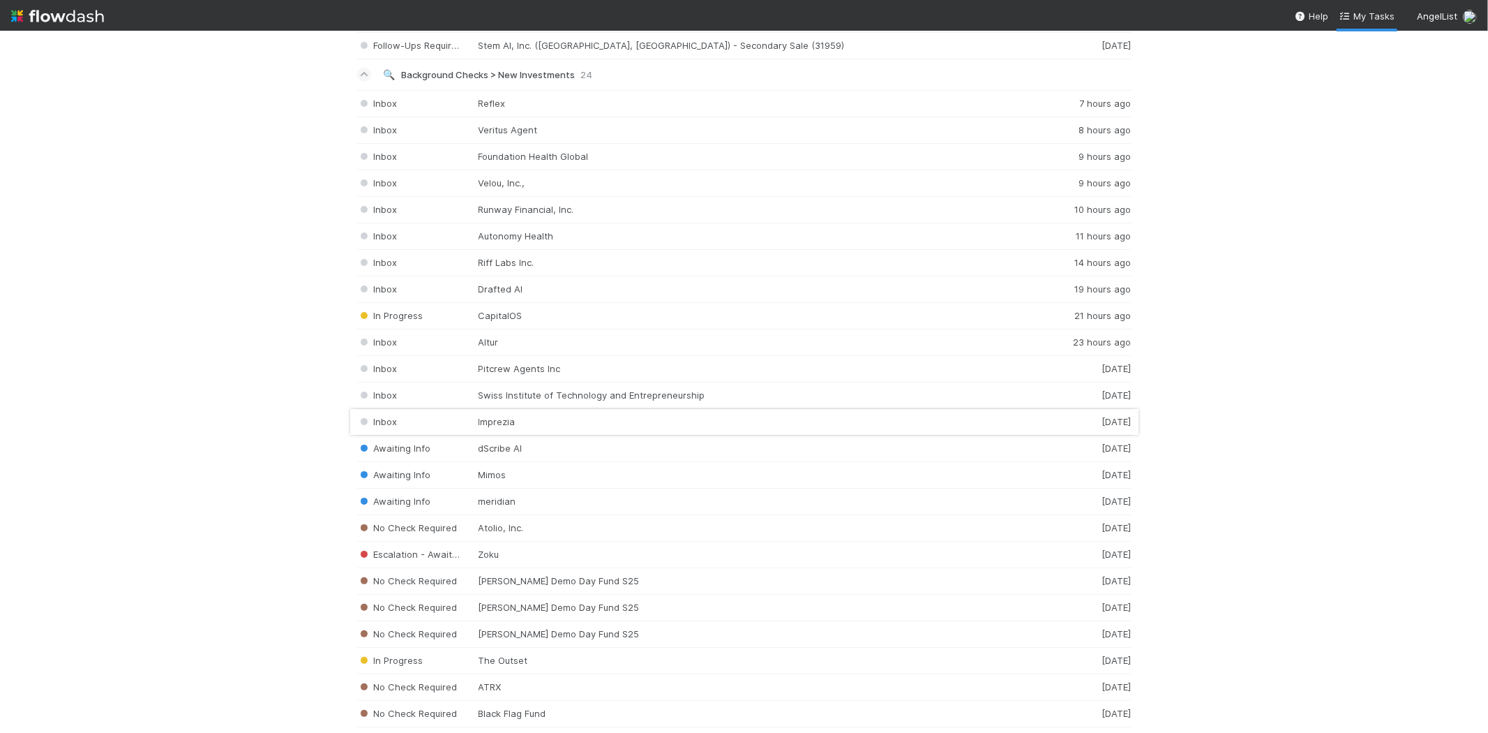
click at [541, 430] on div "Inbox Imprezia 1 day ago" at bounding box center [744, 422] width 774 height 27
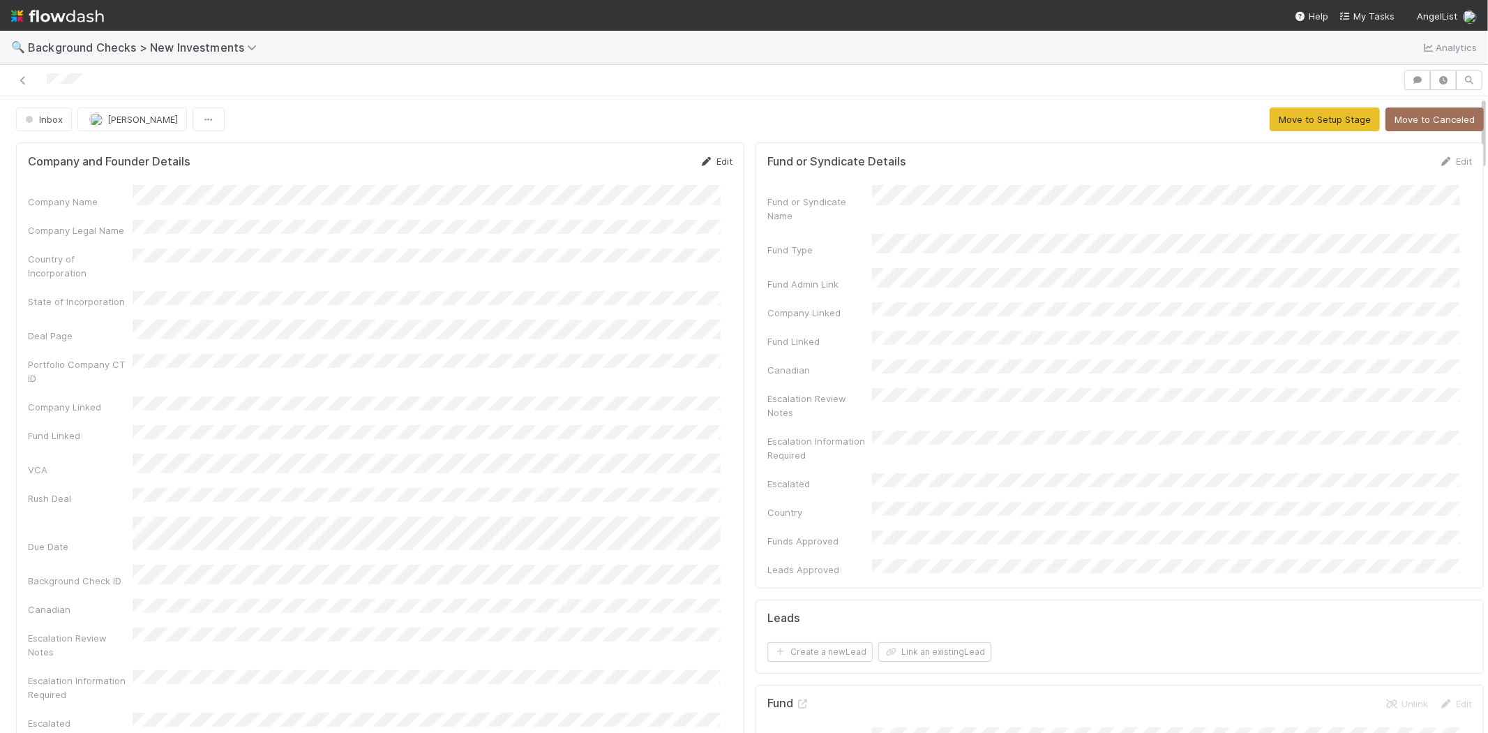
click at [719, 158] on link "Edit" at bounding box center [716, 161] width 33 height 11
click at [654, 170] on button "Save" at bounding box center [658, 166] width 40 height 24
click at [1286, 117] on button "Move to Setup Stage" at bounding box center [1325, 119] width 110 height 24
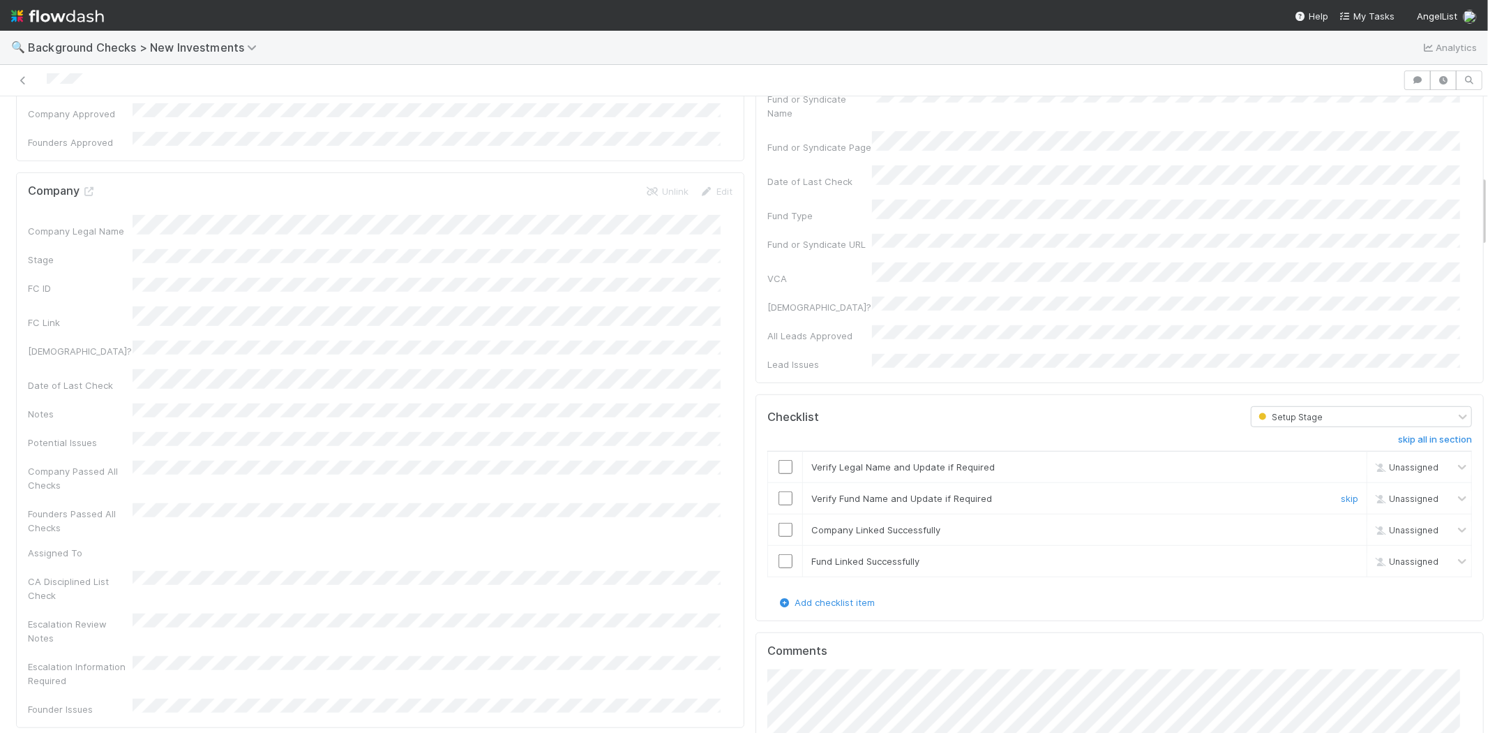
scroll to position [698, 0]
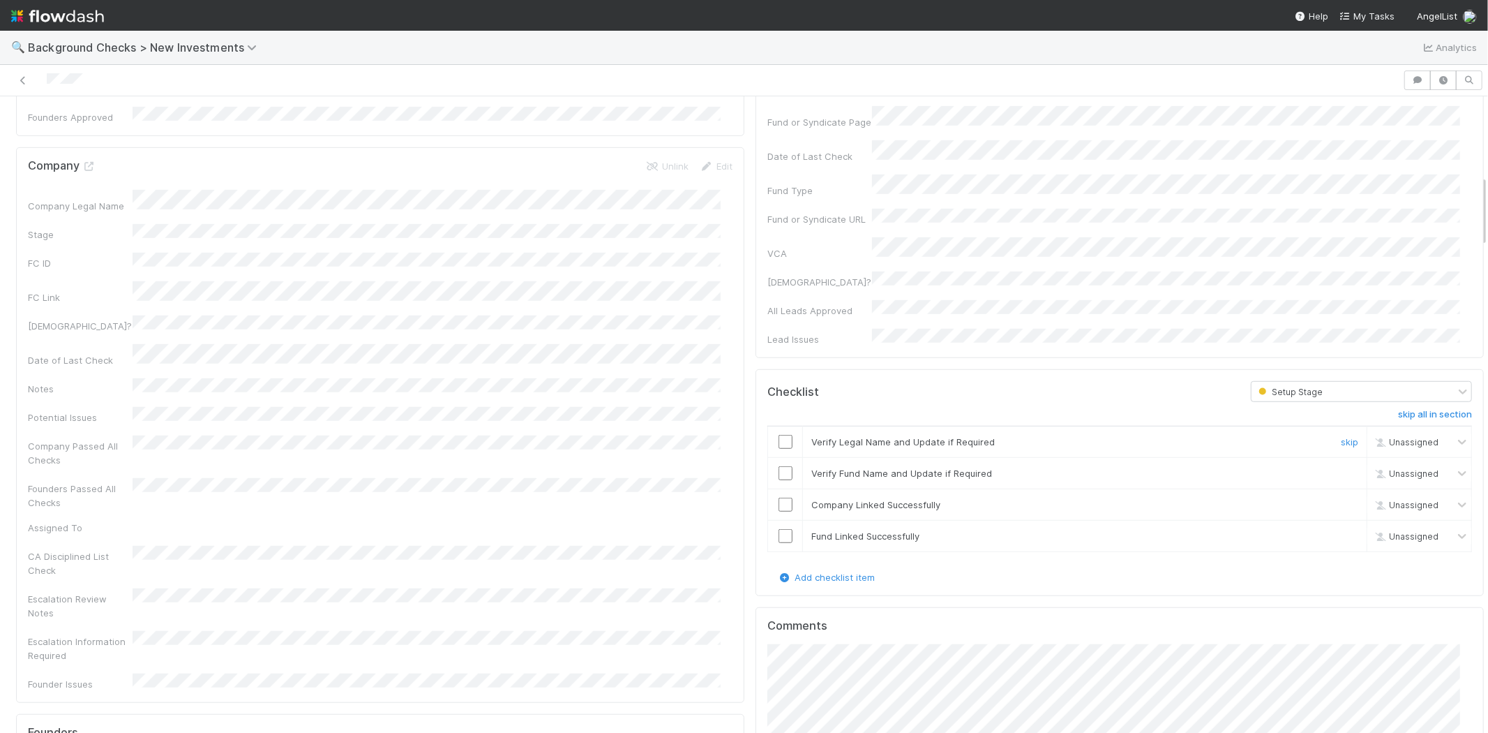
click at [779, 435] on input "checkbox" at bounding box center [786, 442] width 14 height 14
click at [779, 466] on input "checkbox" at bounding box center [786, 473] width 14 height 14
click at [779, 497] on input "checkbox" at bounding box center [786, 504] width 14 height 14
click at [779, 529] on input "checkbox" at bounding box center [786, 536] width 14 height 14
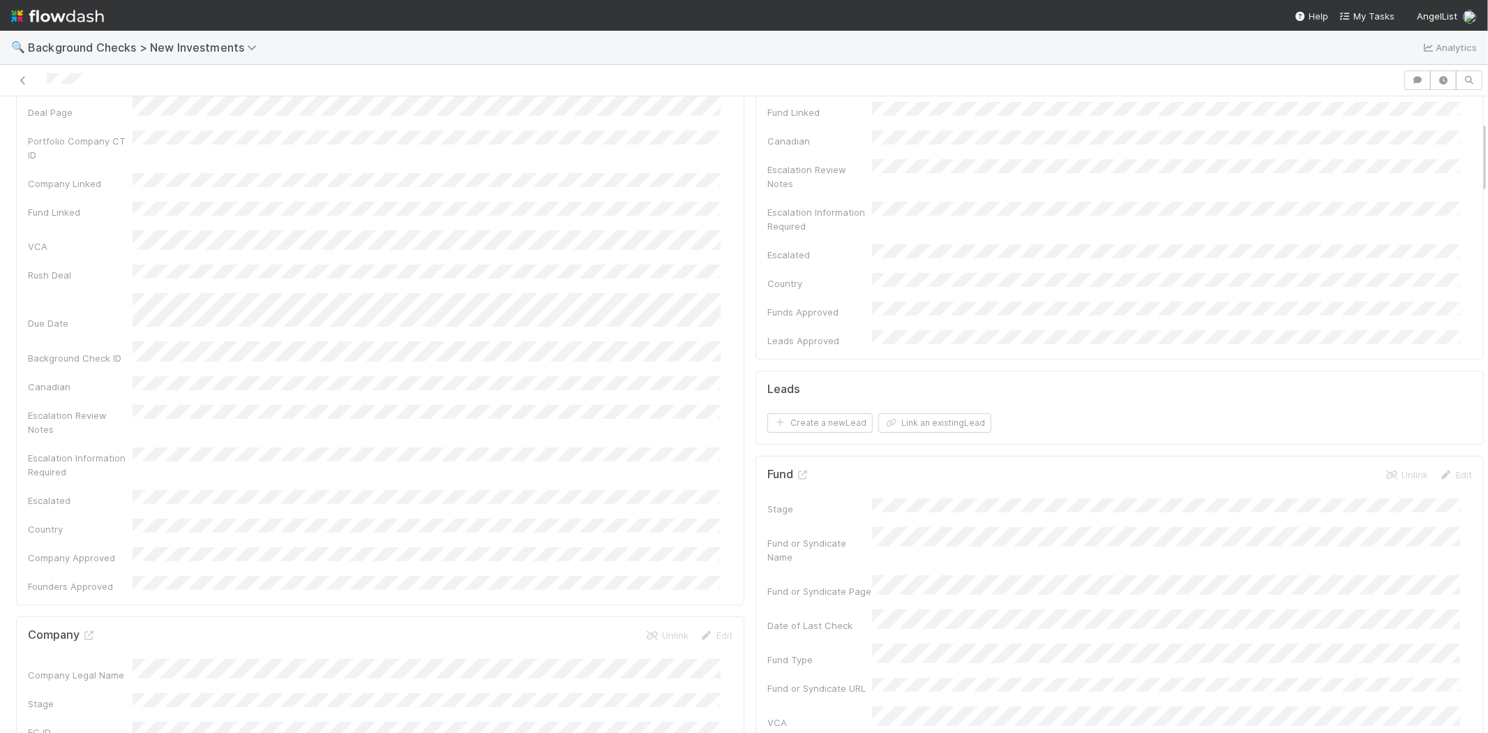
scroll to position [0, 0]
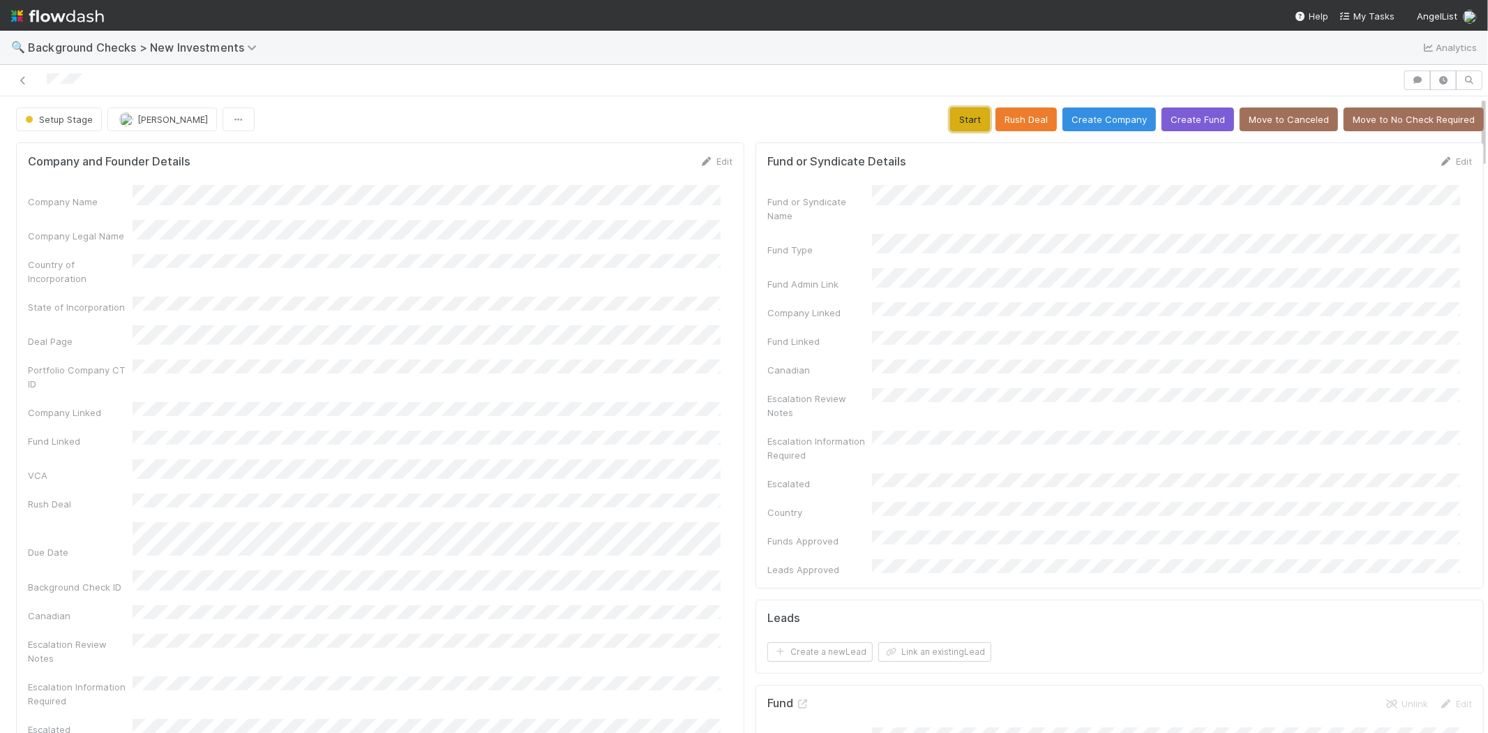
click at [950, 112] on button "Start" at bounding box center [970, 119] width 40 height 24
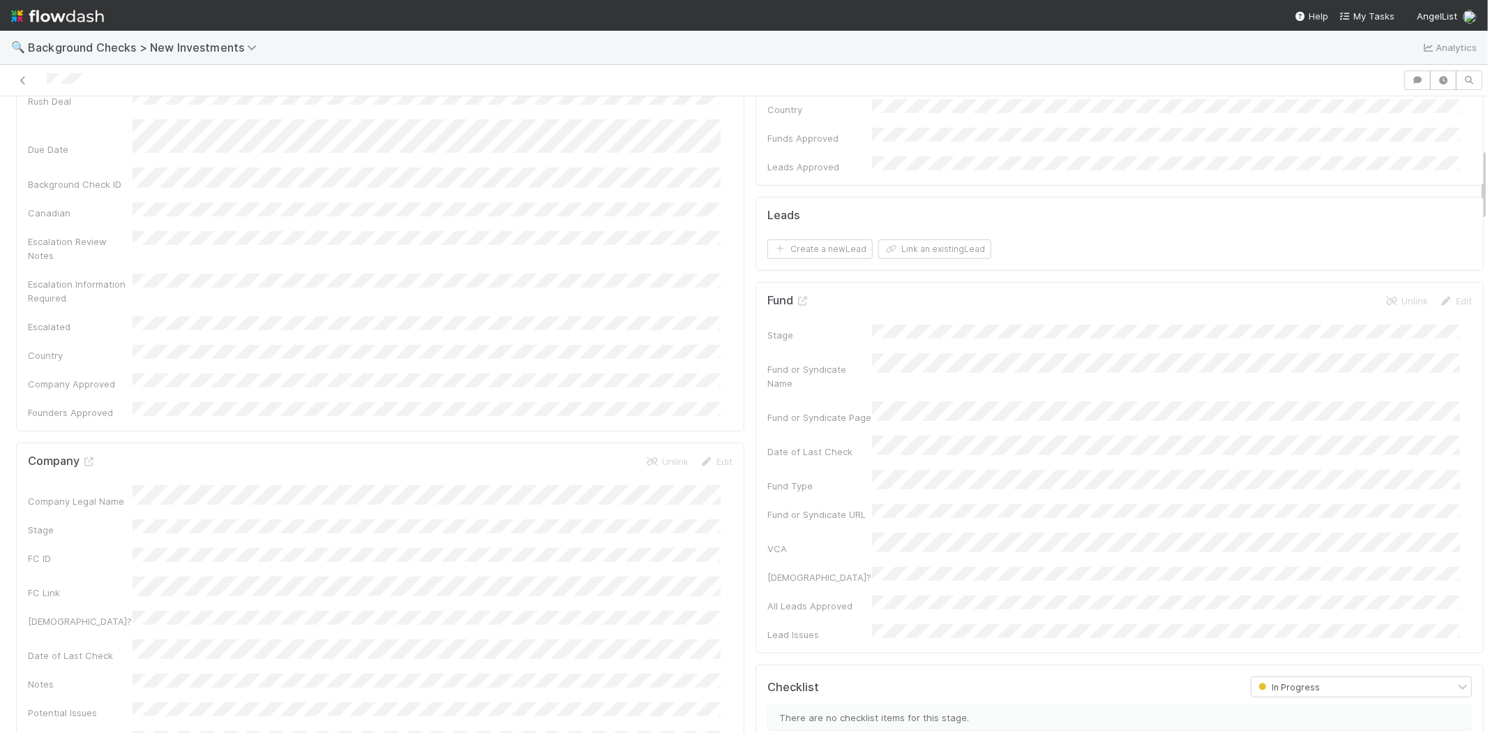
scroll to position [310, 0]
click at [944, 332] on button "Link an existing Lead" at bounding box center [934, 342] width 113 height 20
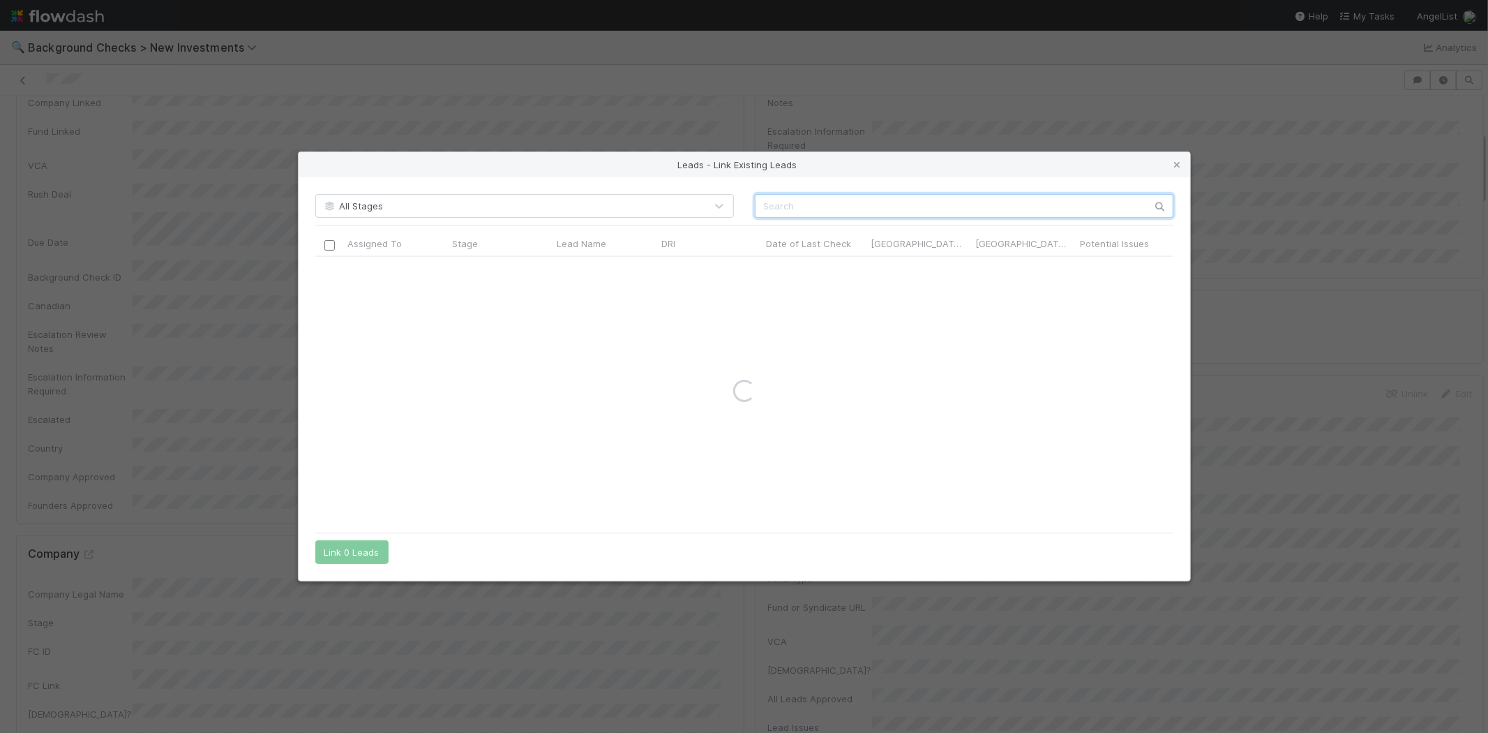
click at [1035, 209] on input "text" at bounding box center [964, 206] width 419 height 24
paste input "Benjamin Bryant"
type input "Benjamin Bryant"
click at [322, 273] on div at bounding box center [329, 269] width 17 height 15
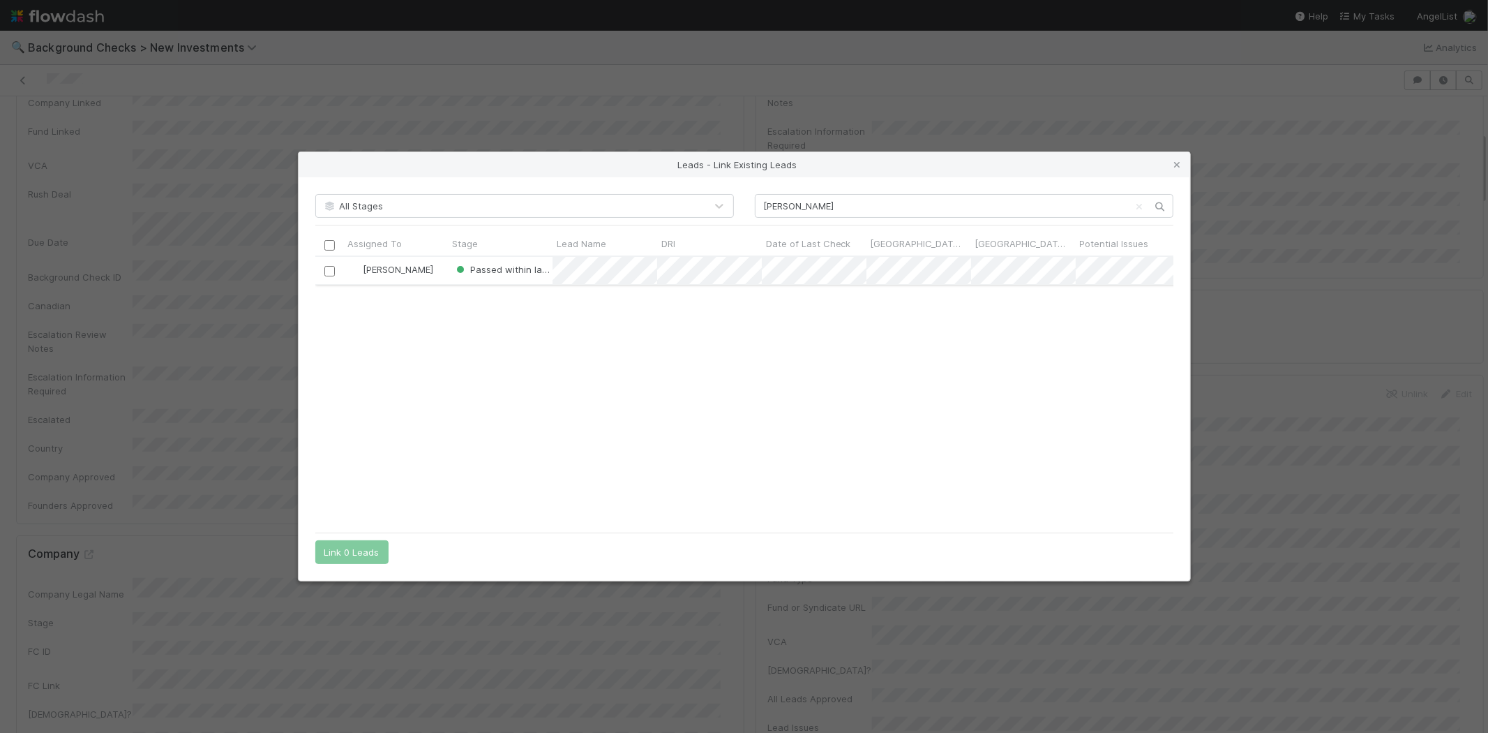
click at [327, 274] on input "checkbox" at bounding box center [329, 271] width 10 height 10
click at [361, 549] on button "Link 1 Lead" at bounding box center [348, 552] width 67 height 24
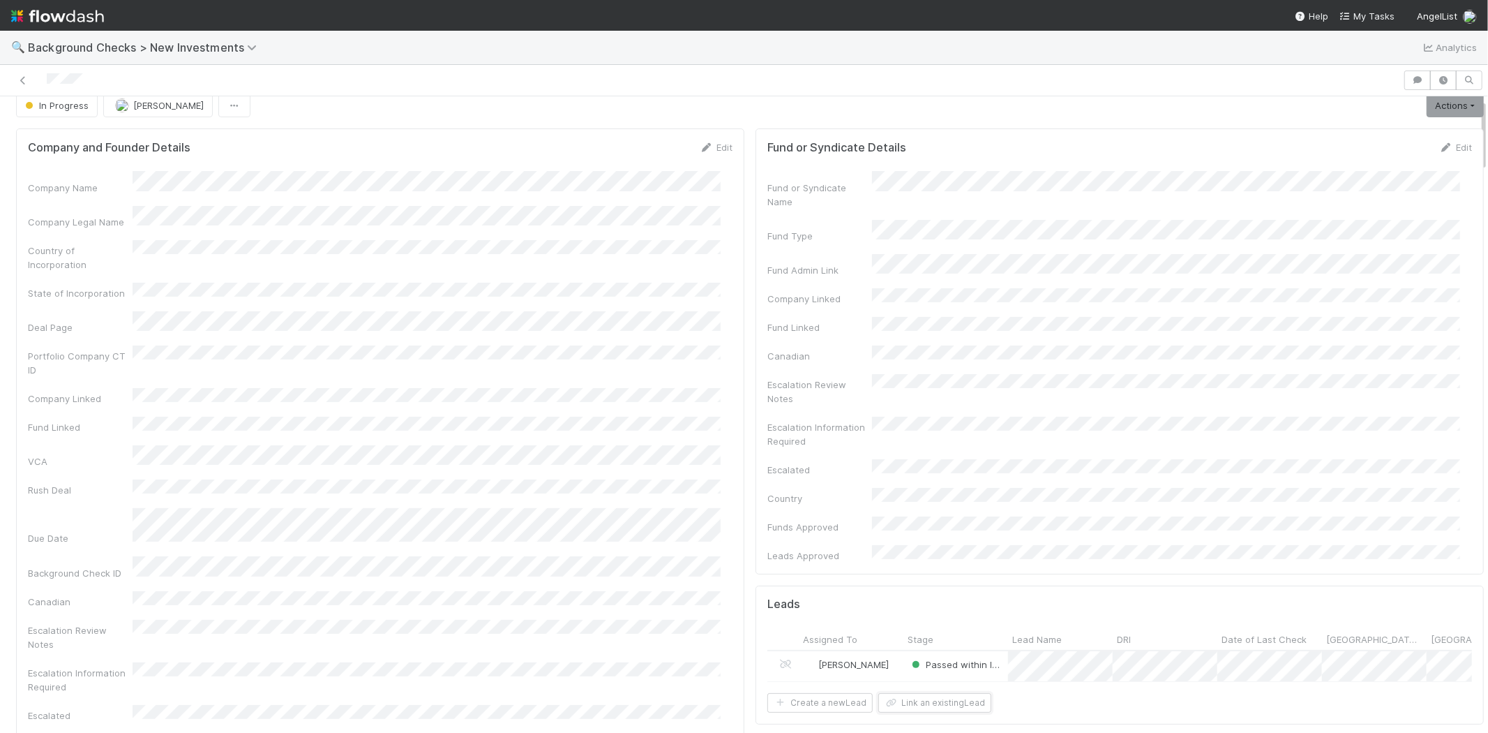
scroll to position [0, 0]
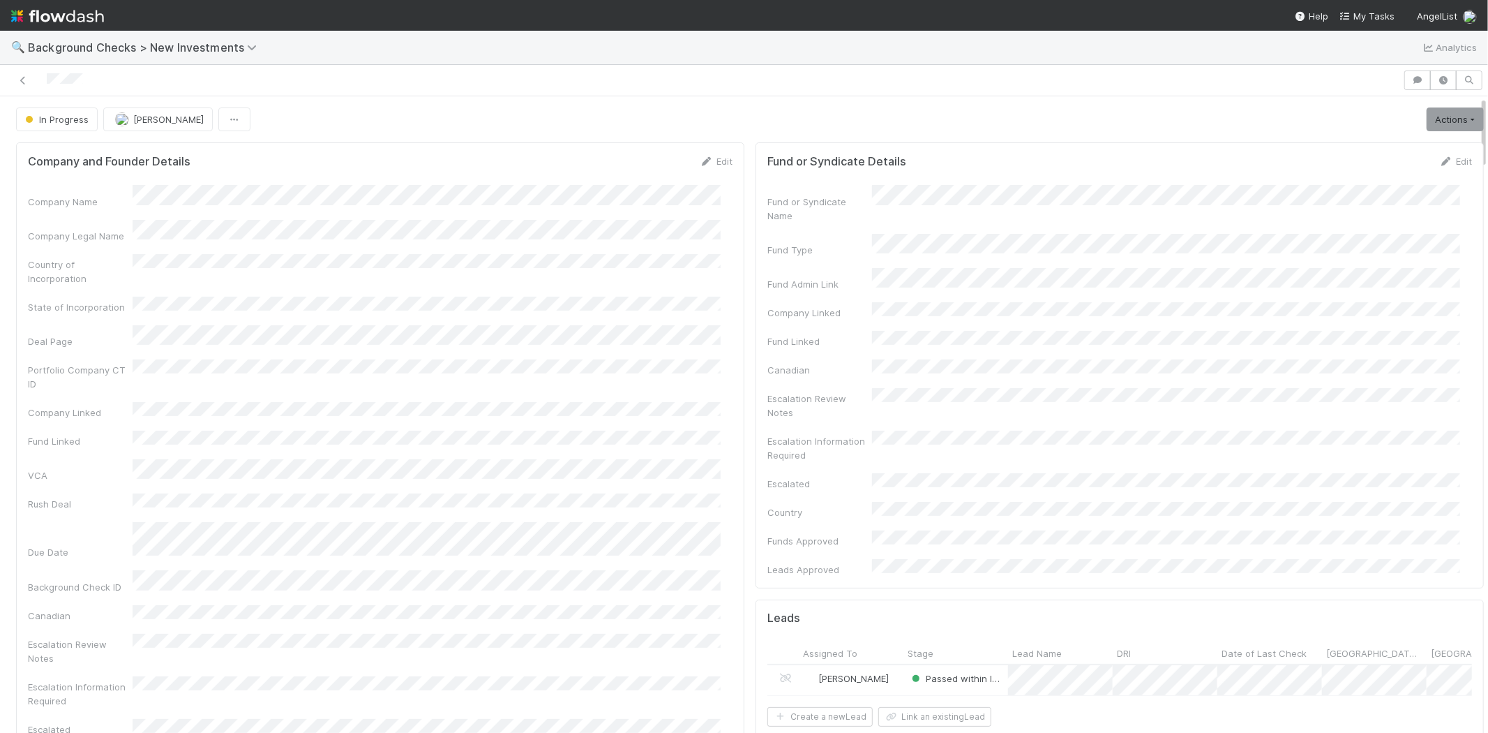
drag, startPoint x: 103, startPoint y: 84, endPoint x: 31, endPoint y: 79, distance: 72.7
click at [31, 79] on div at bounding box center [702, 80] width 1392 height 20
click at [1367, 208] on div "Fund or Syndicate Name" at bounding box center [1119, 203] width 705 height 37
click at [1443, 123] on link "Actions" at bounding box center [1455, 119] width 57 height 24
click at [1358, 149] on button "Finish" at bounding box center [1408, 149] width 156 height 20
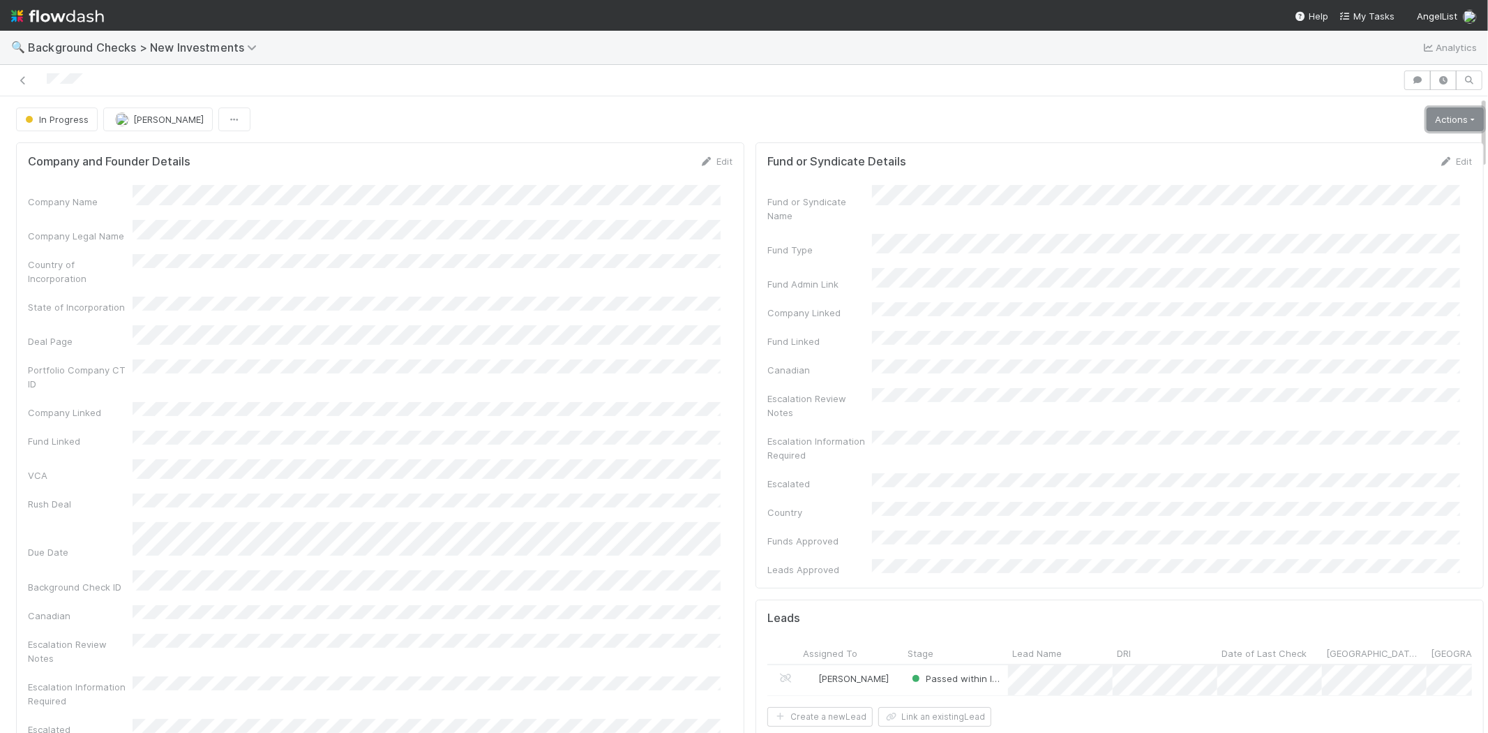
click at [1429, 127] on link "Actions" at bounding box center [1455, 119] width 57 height 24
click at [1395, 142] on button "Finish" at bounding box center [1408, 149] width 156 height 20
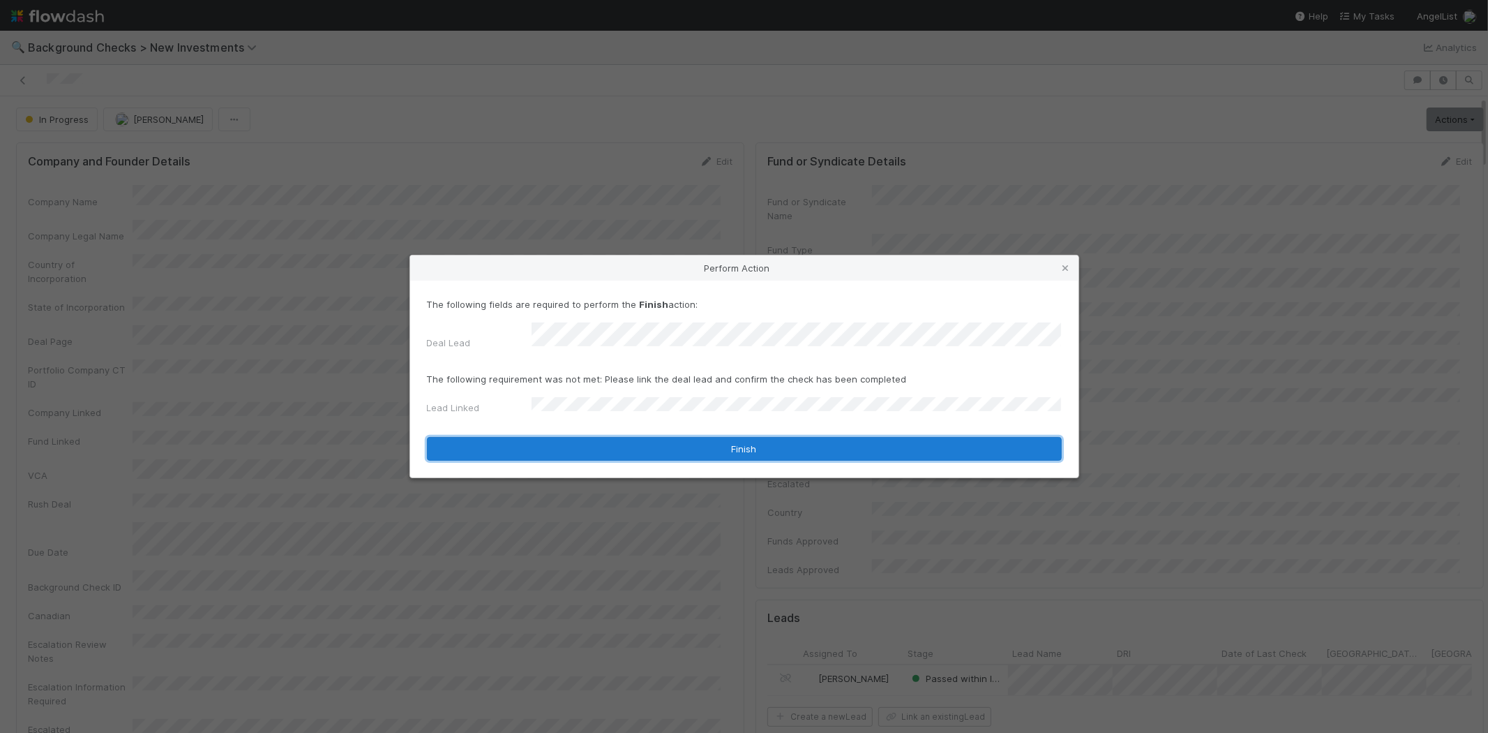
click at [580, 442] on button "Finish" at bounding box center [744, 449] width 635 height 24
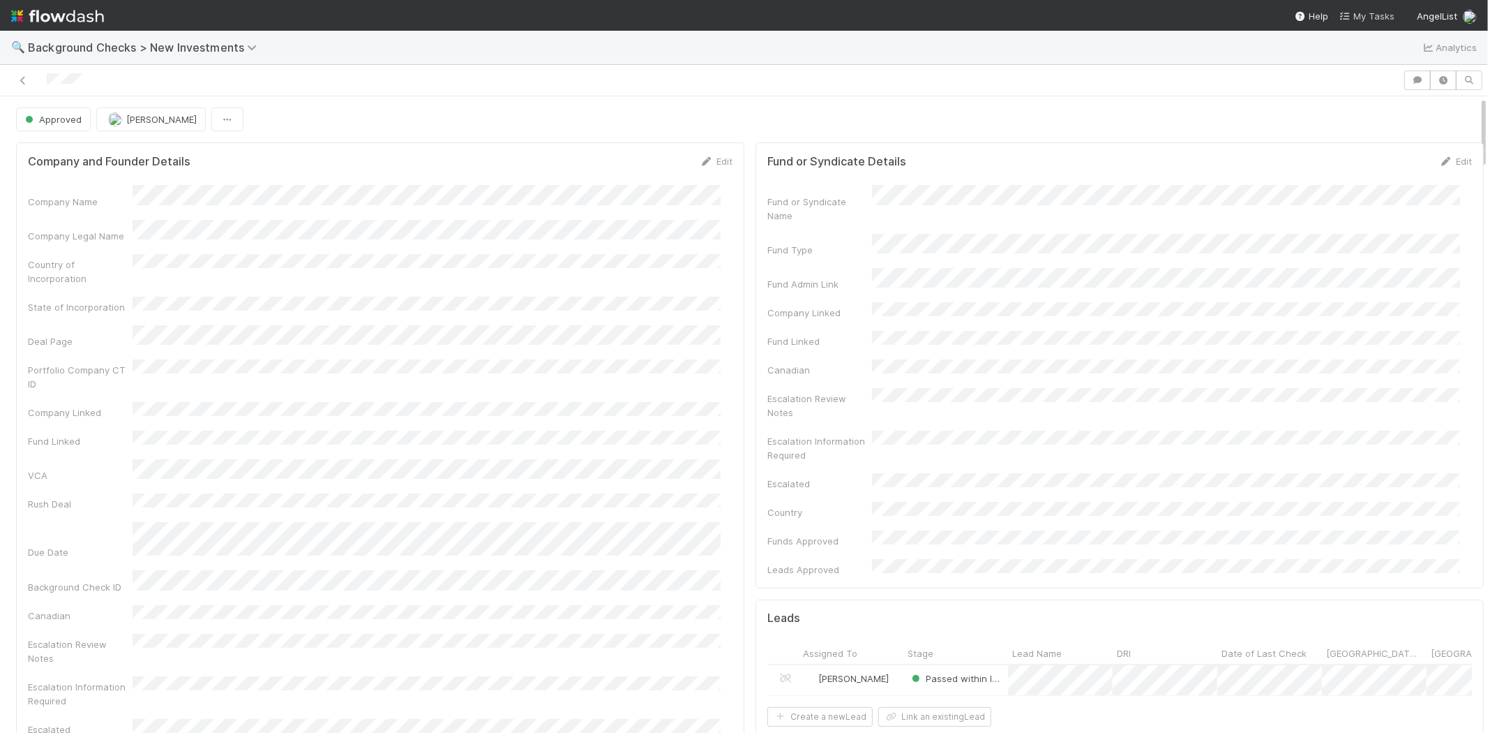
click at [1359, 13] on span "My Tasks" at bounding box center [1367, 15] width 55 height 11
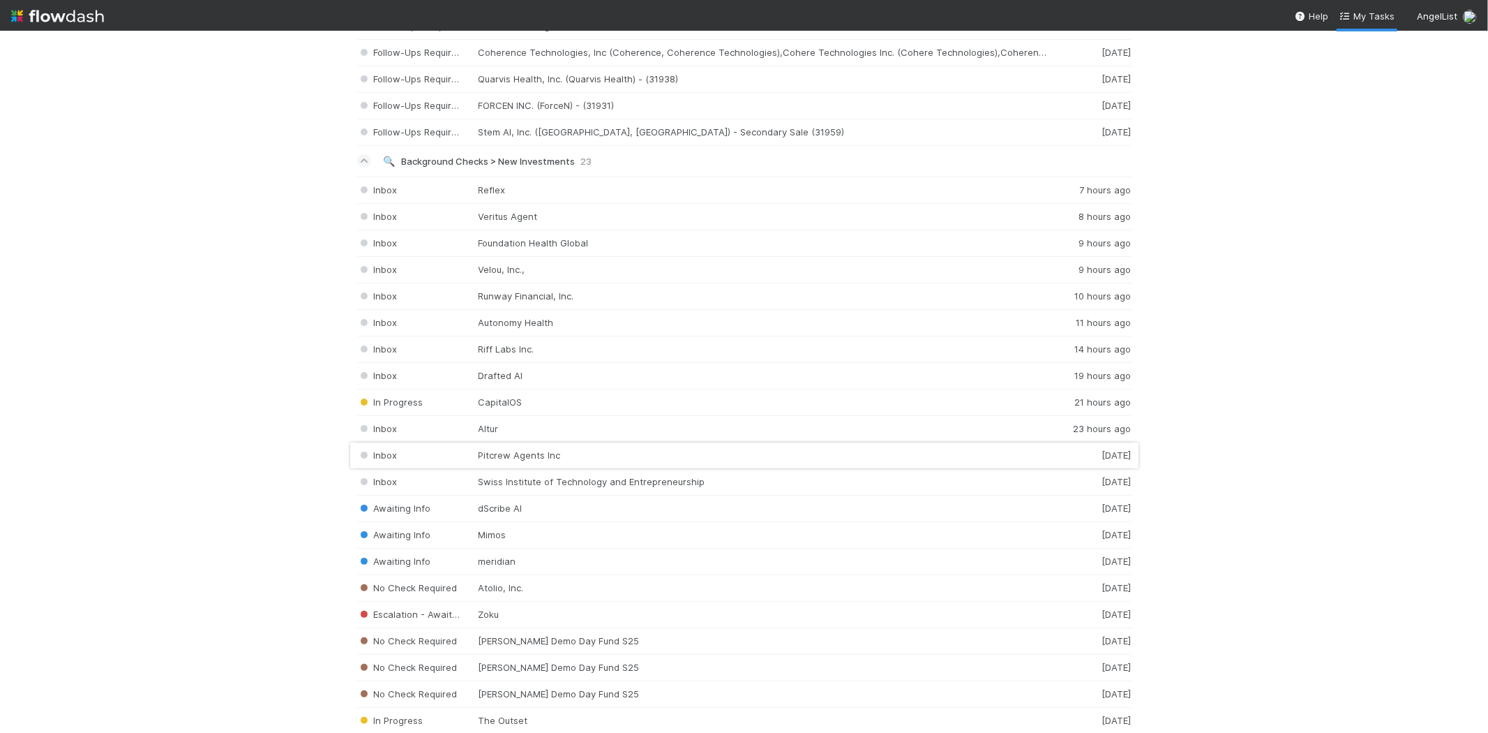
scroll to position [1860, 0]
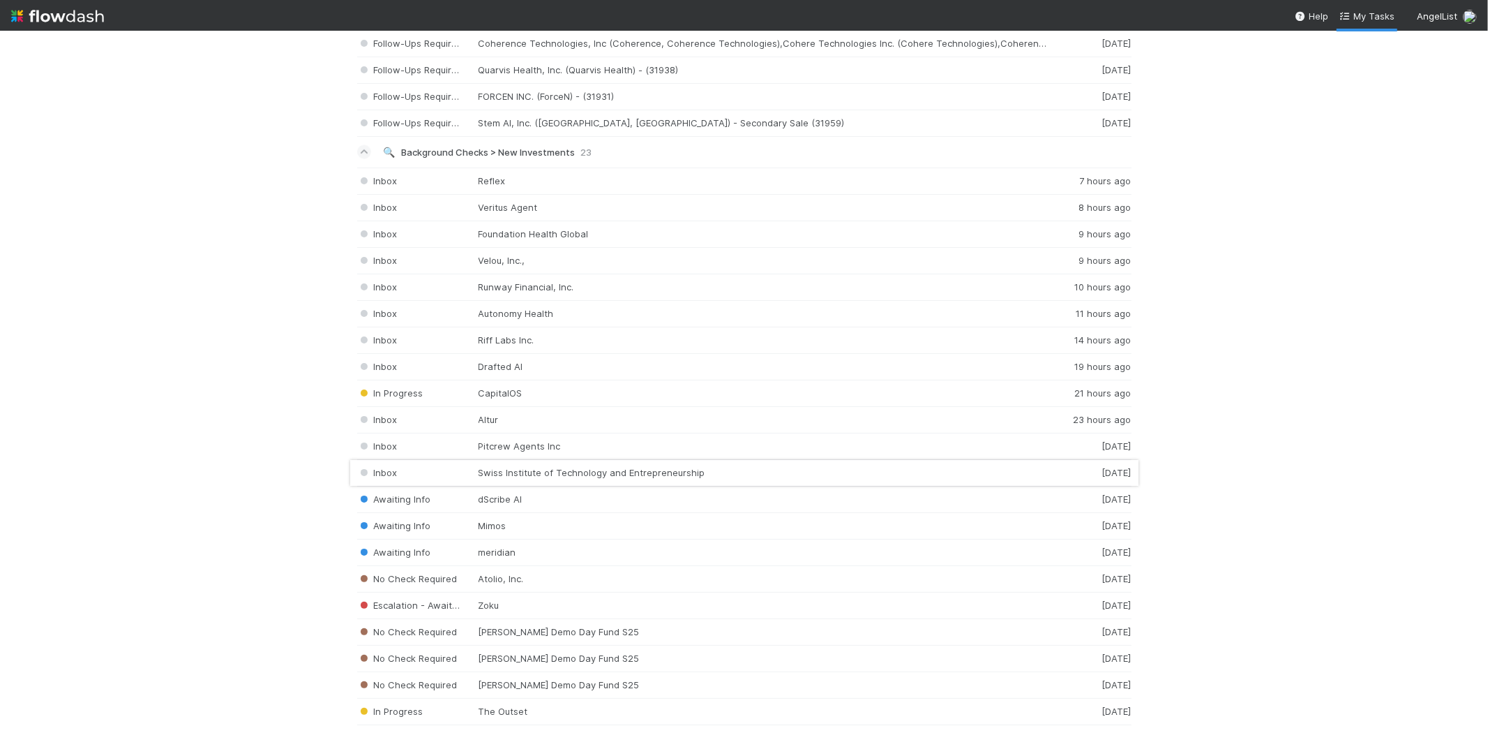
click at [541, 477] on div "Inbox Swiss Institute of Technology and Entrepreneurship 1 day ago" at bounding box center [744, 473] width 774 height 27
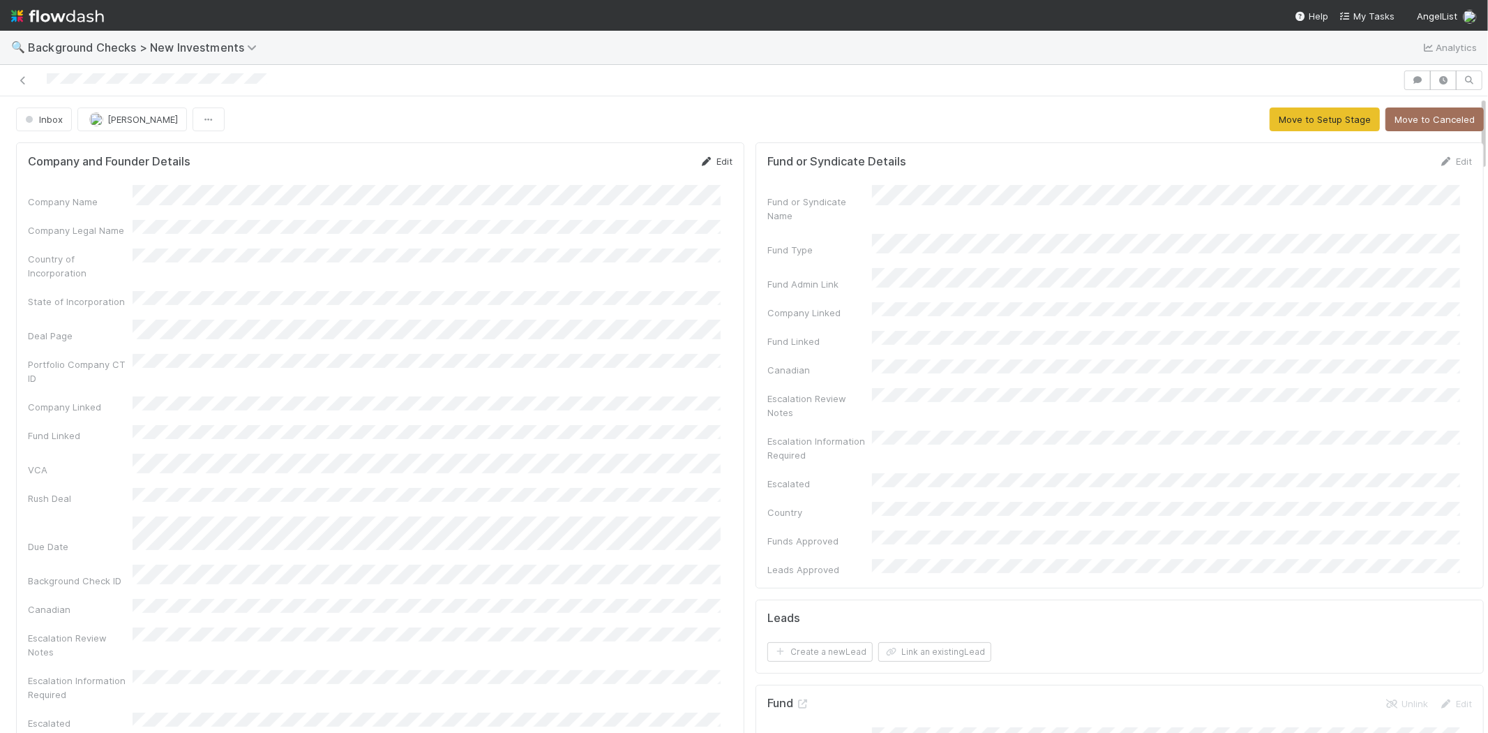
click at [707, 163] on link "Edit" at bounding box center [716, 161] width 33 height 11
click at [638, 164] on button "Save" at bounding box center [658, 166] width 40 height 24
click at [1309, 124] on button "Move to Setup Stage" at bounding box center [1325, 119] width 110 height 24
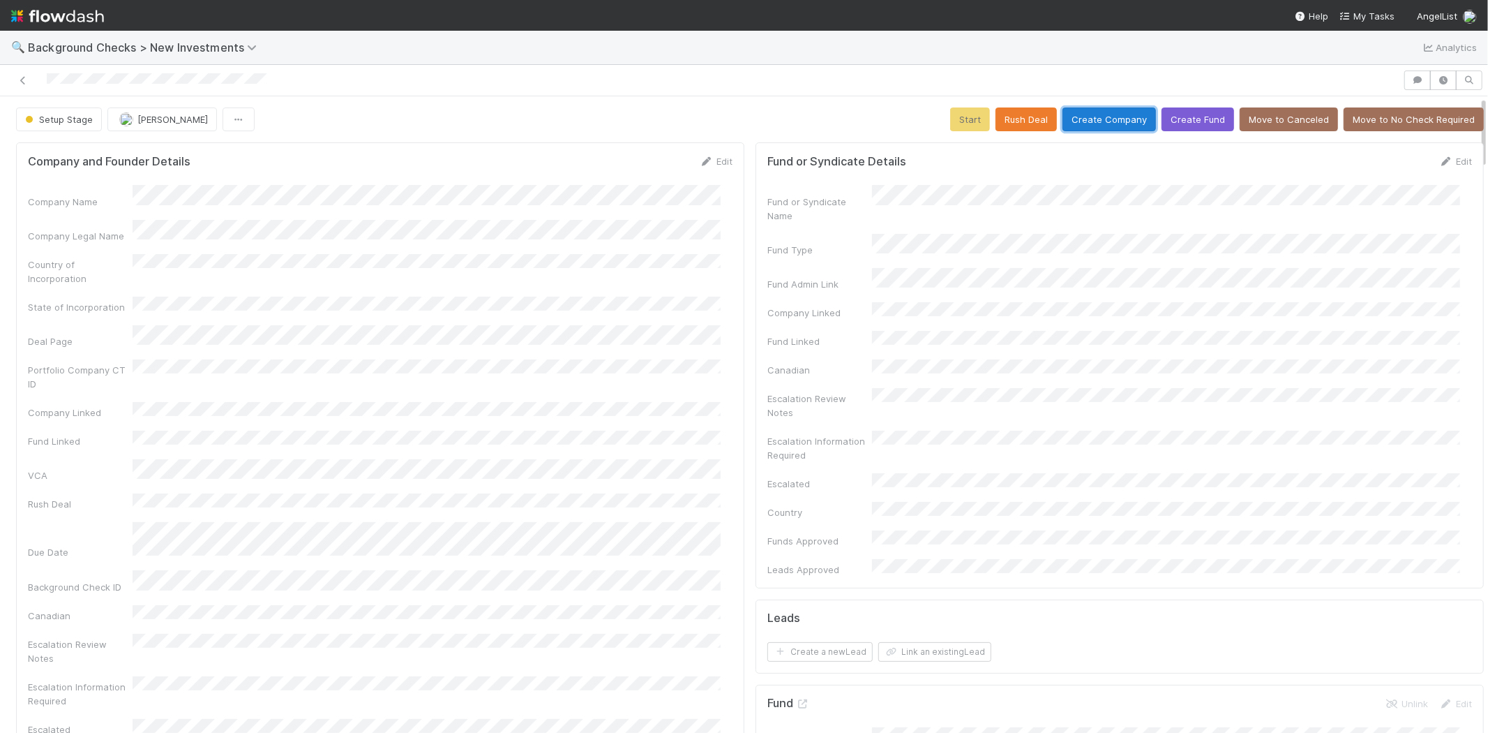
click at [1083, 123] on button "Create Company" at bounding box center [1109, 119] width 93 height 24
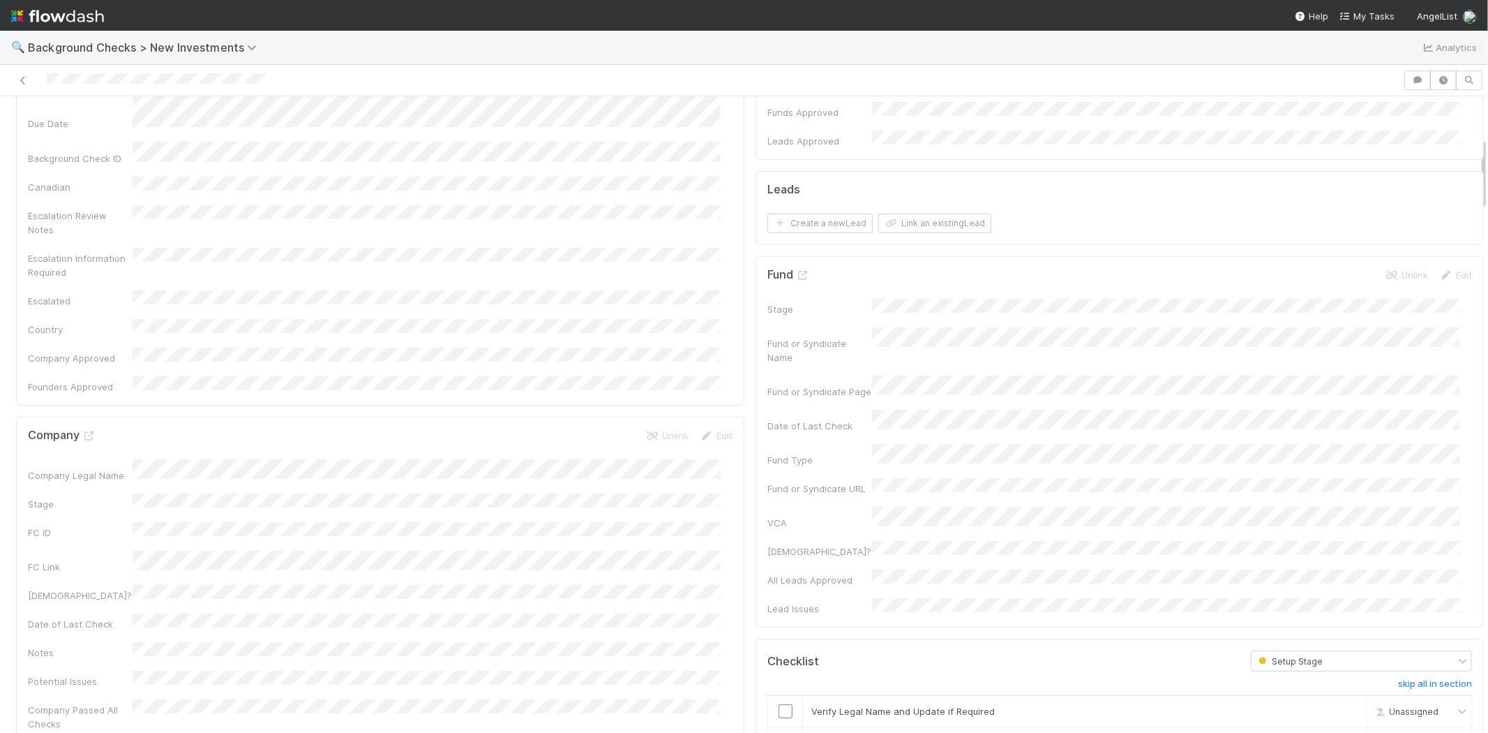
scroll to position [542, 0]
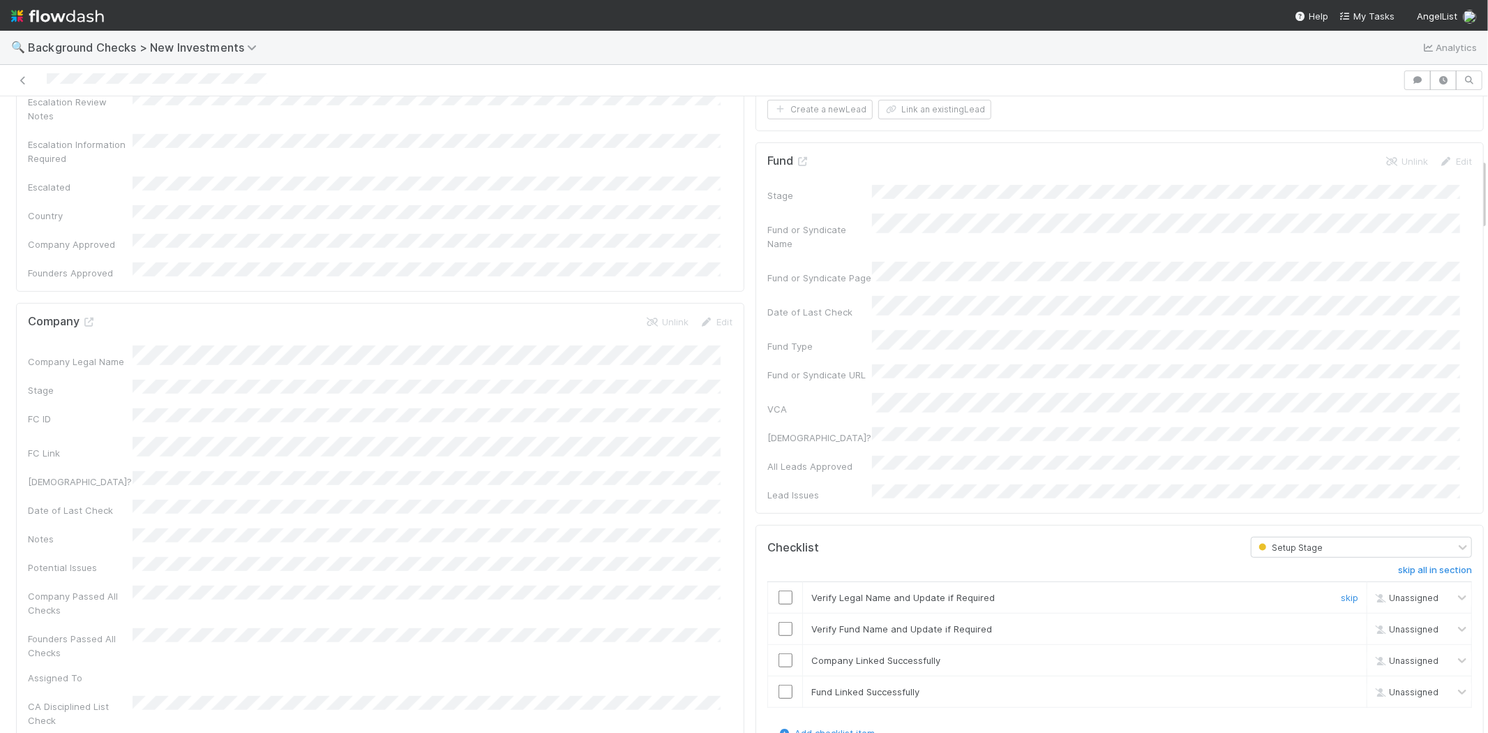
click at [779, 590] on input "checkbox" at bounding box center [786, 597] width 14 height 14
click at [779, 622] on input "checkbox" at bounding box center [786, 629] width 14 height 14
click at [779, 653] on input "checkbox" at bounding box center [786, 660] width 14 height 14
click at [779, 684] on input "checkbox" at bounding box center [786, 691] width 14 height 14
checkbox input "true"
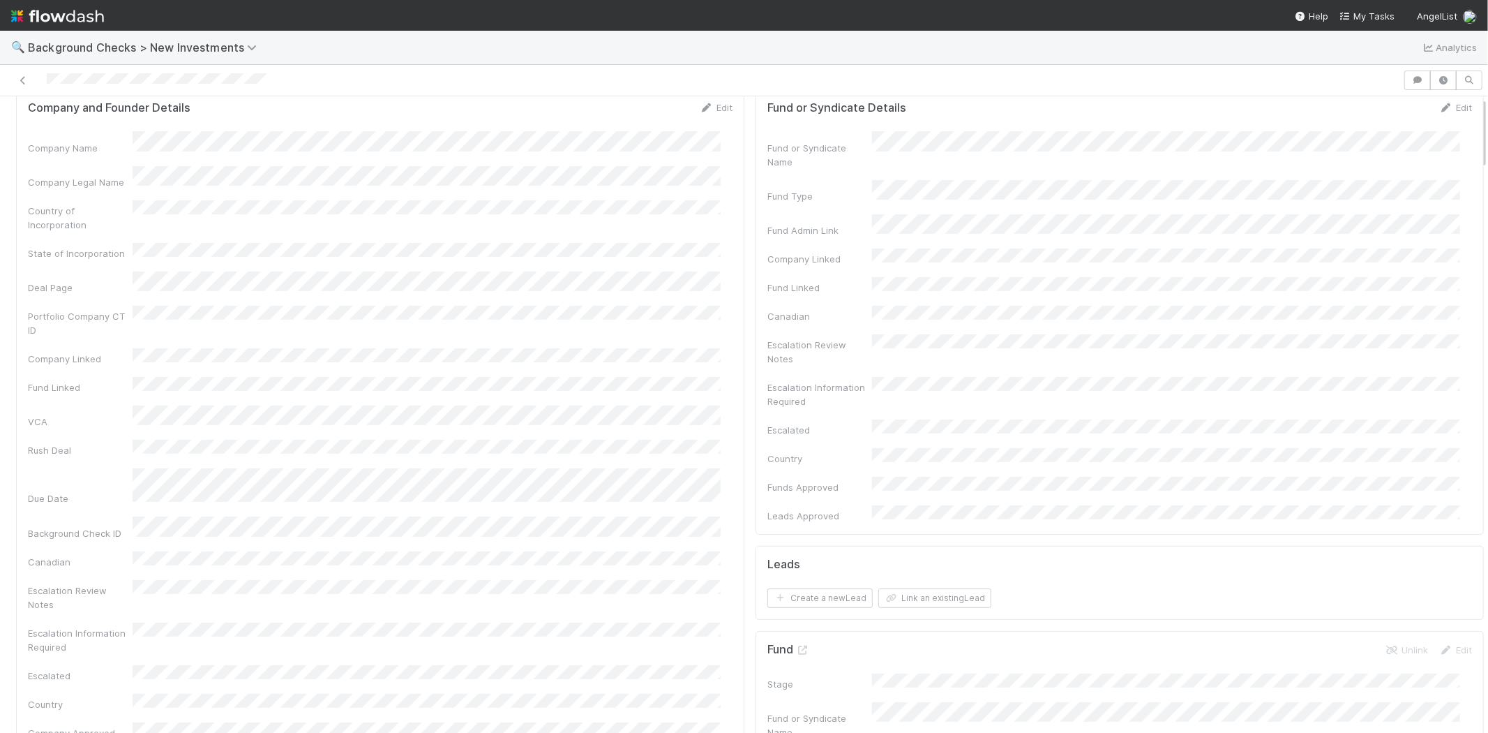
scroll to position [0, 0]
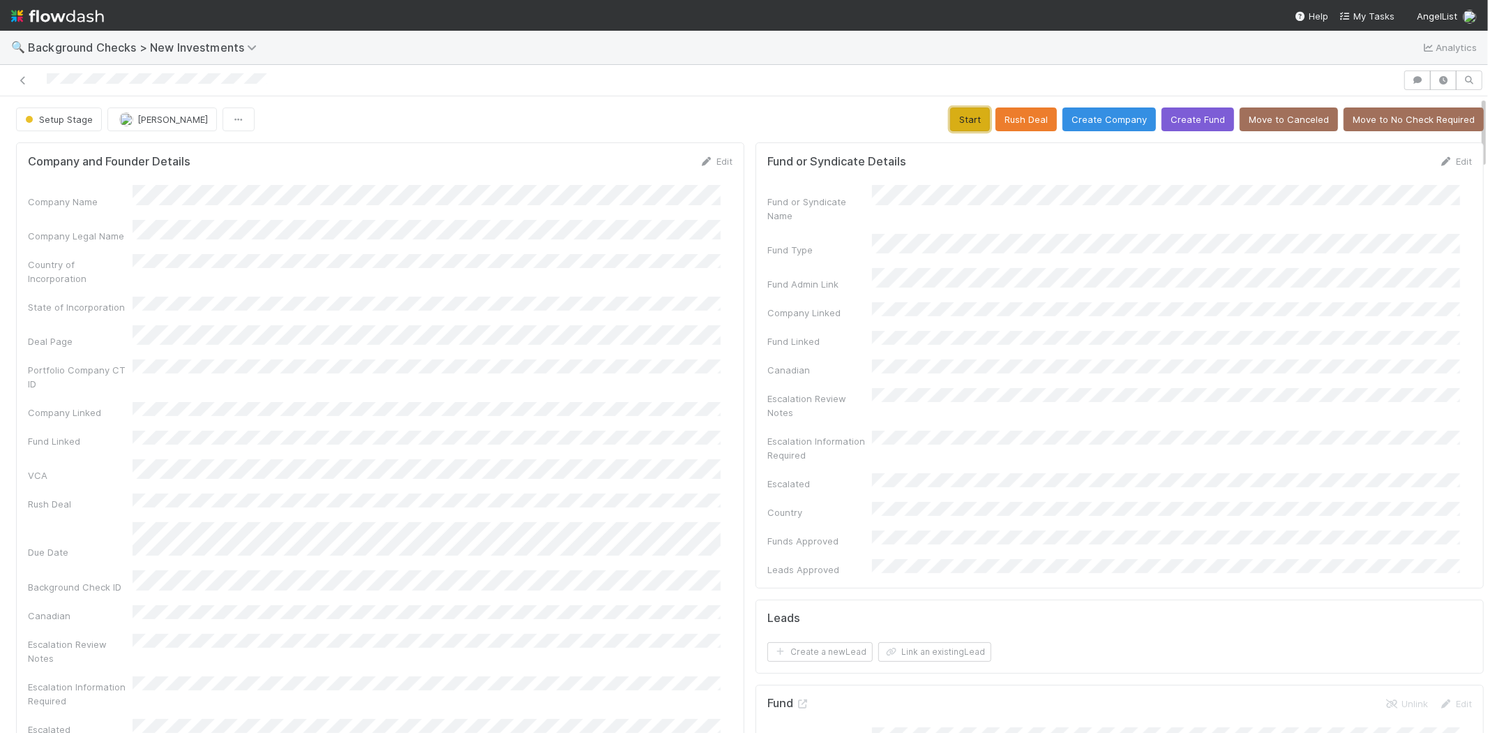
click at [964, 119] on button "Start" at bounding box center [970, 119] width 40 height 24
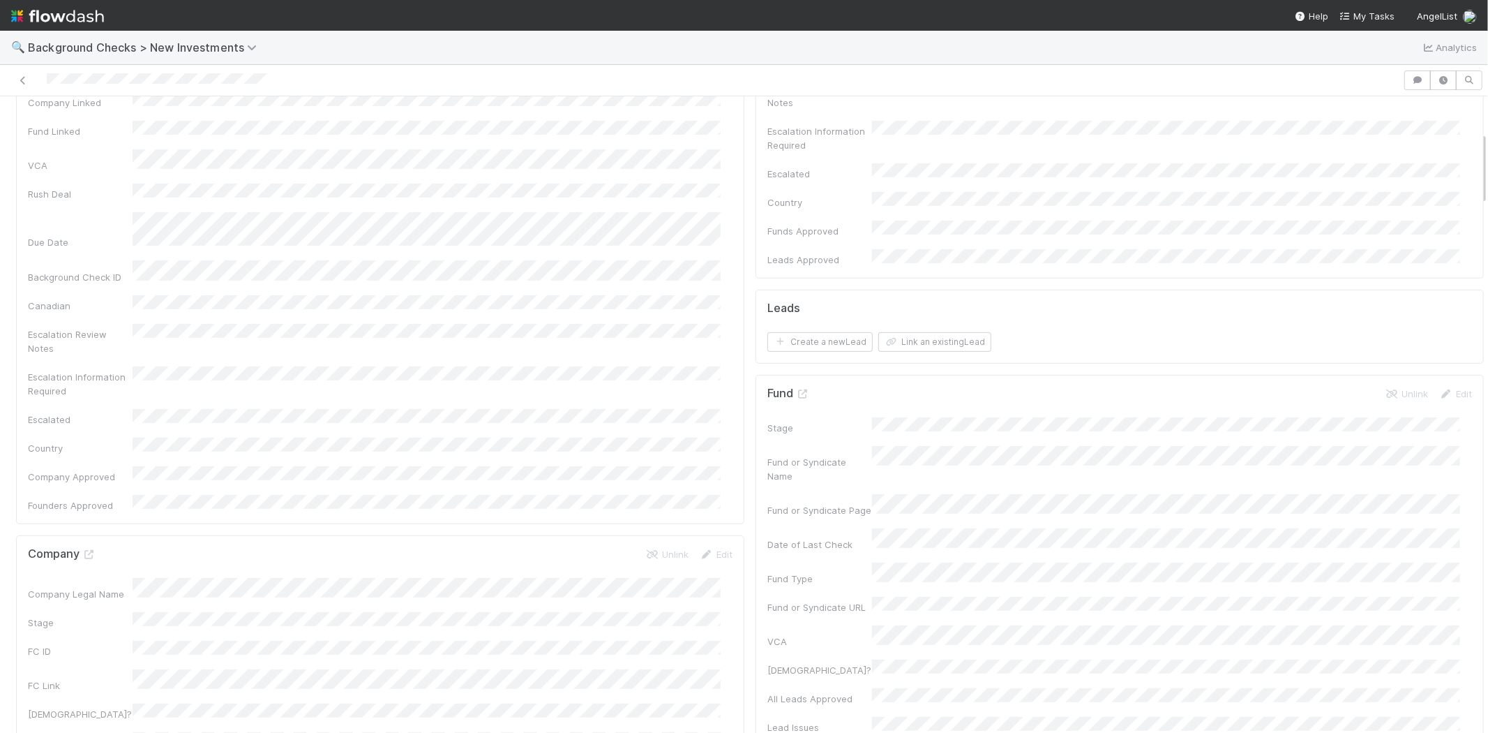
scroll to position [232, 0]
click at [952, 410] on button "Link an existing Lead" at bounding box center [934, 420] width 113 height 20
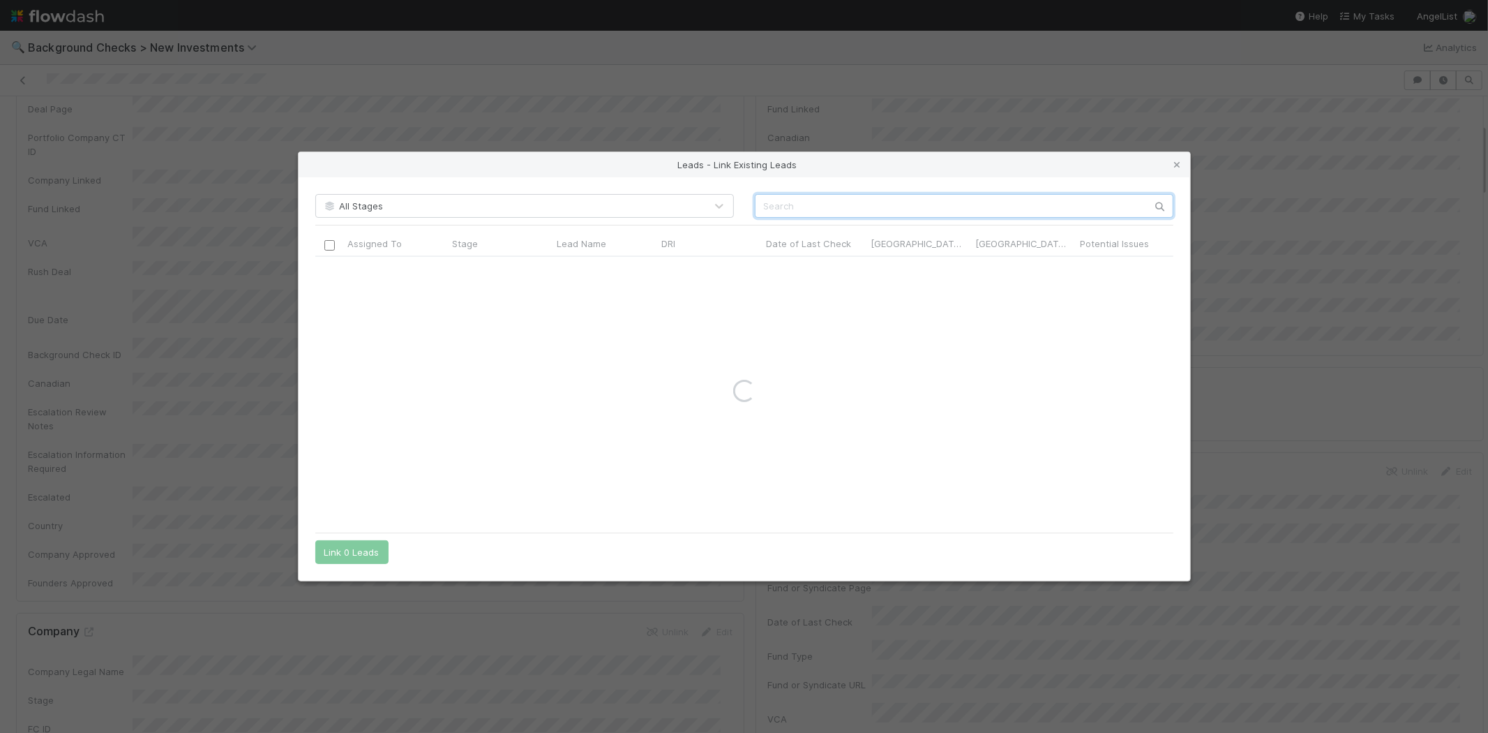
click at [825, 205] on input "text" at bounding box center [964, 206] width 419 height 24
paste input "Adil Nurgozhin"
type input "Adil Nurgozhin"
click at [328, 270] on input "checkbox" at bounding box center [329, 271] width 10 height 10
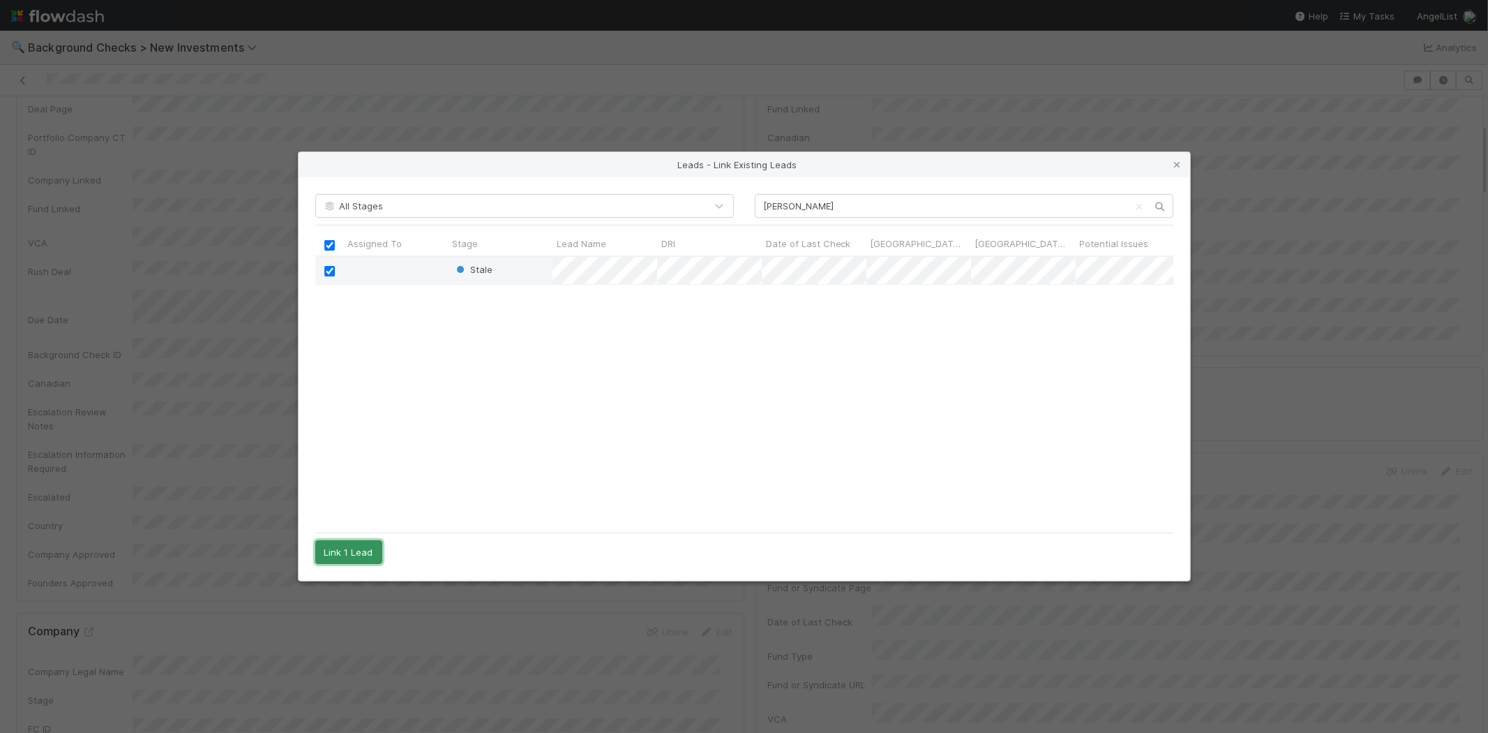
click at [351, 545] on button "Link 1 Lead" at bounding box center [348, 552] width 67 height 24
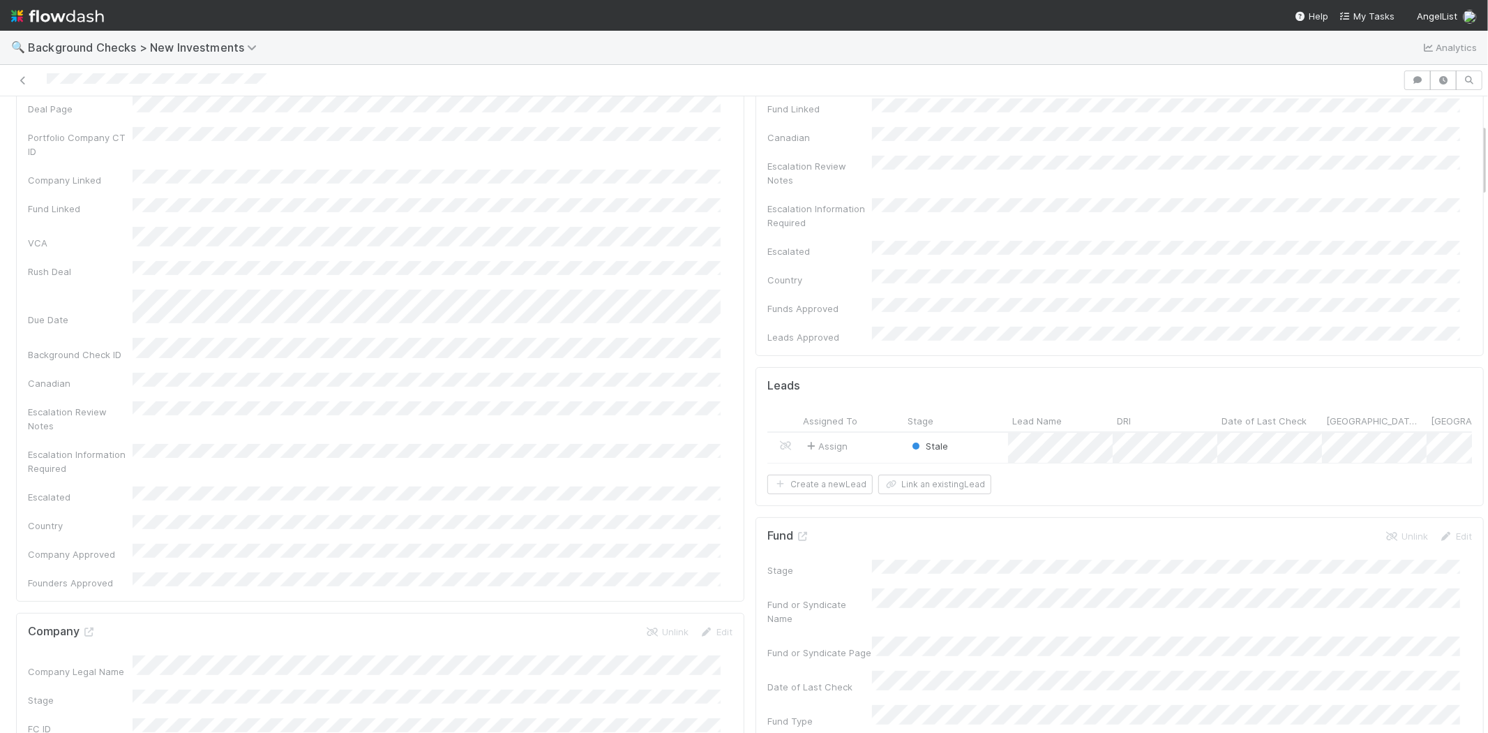
click at [870, 433] on div "Assign" at bounding box center [851, 448] width 105 height 30
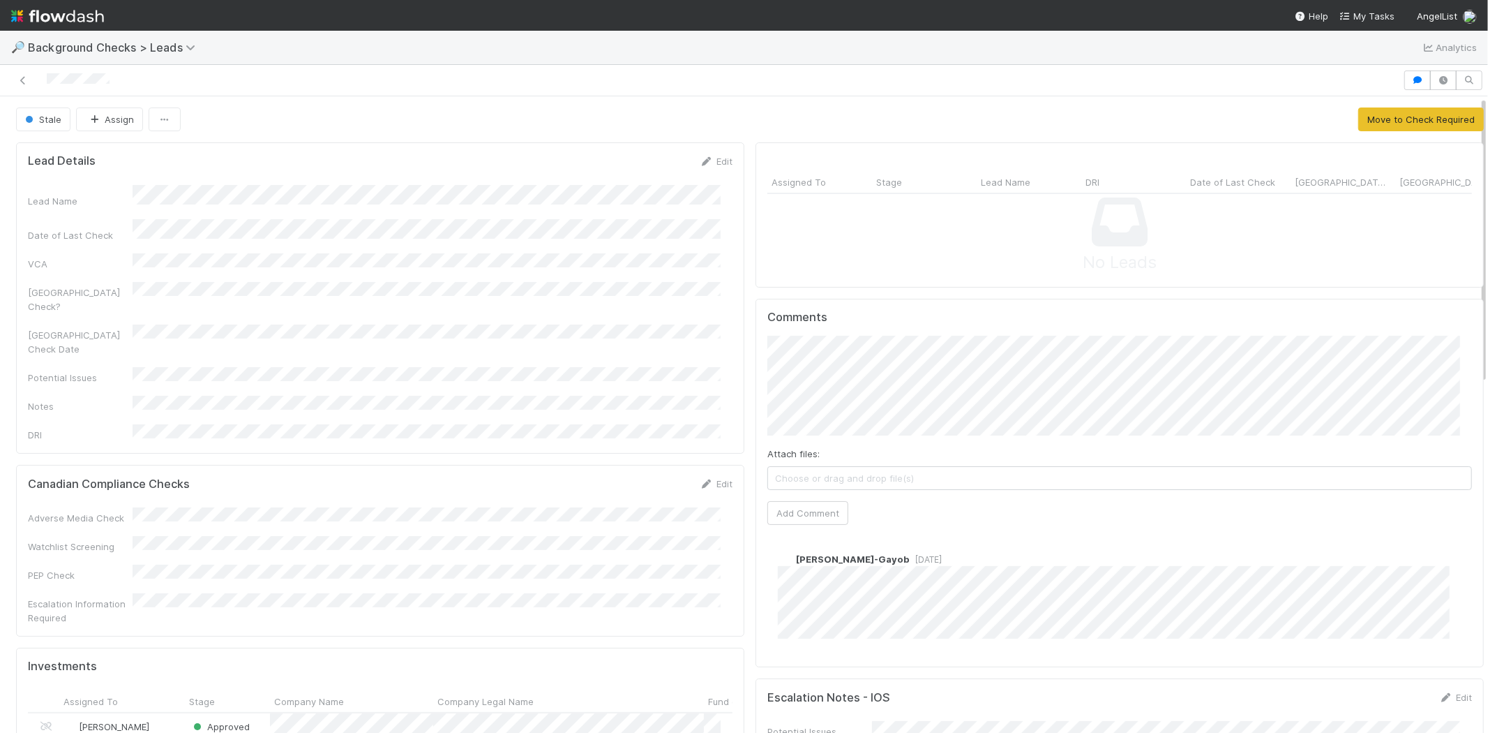
scroll to position [272, 681]
click at [1369, 112] on button "Move to Check Required" at bounding box center [1421, 119] width 126 height 24
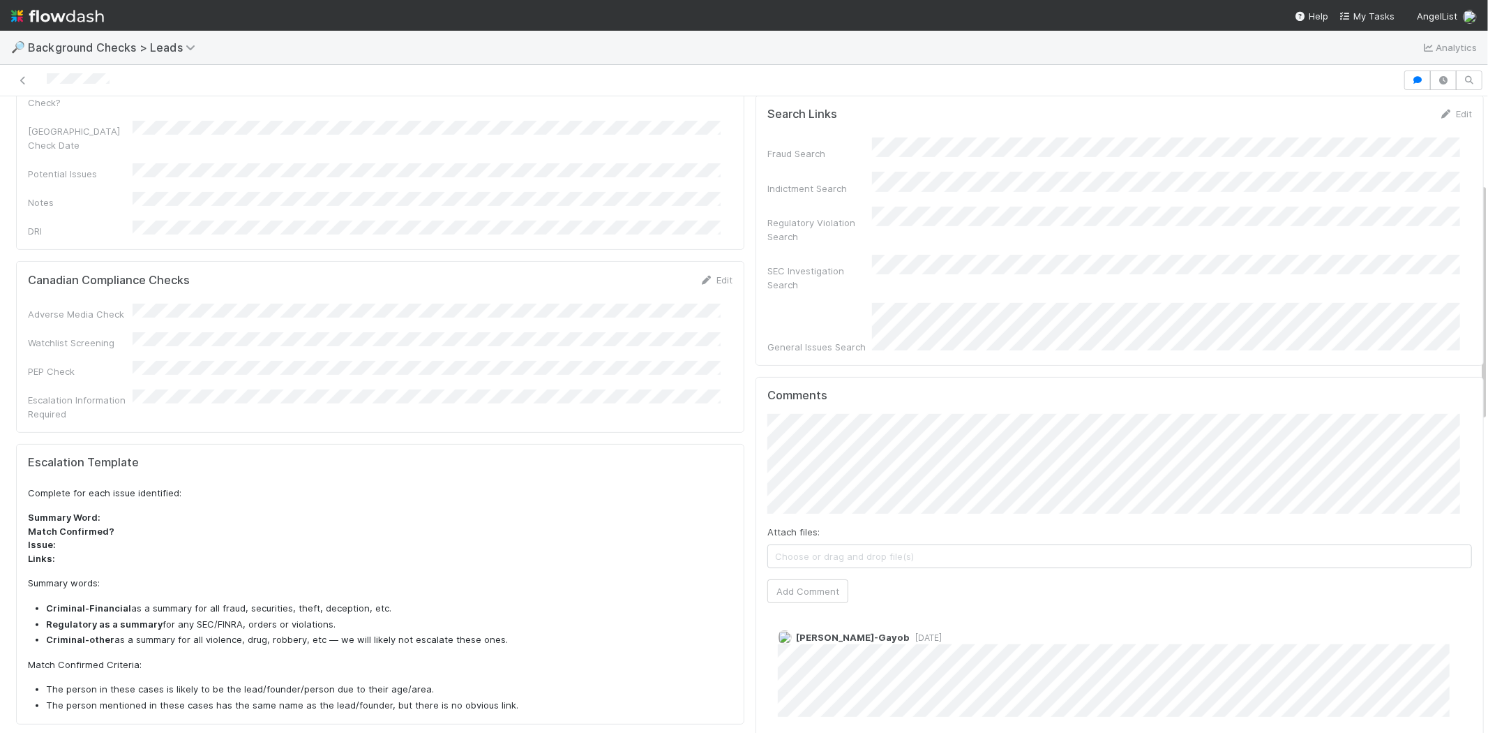
scroll to position [232, 0]
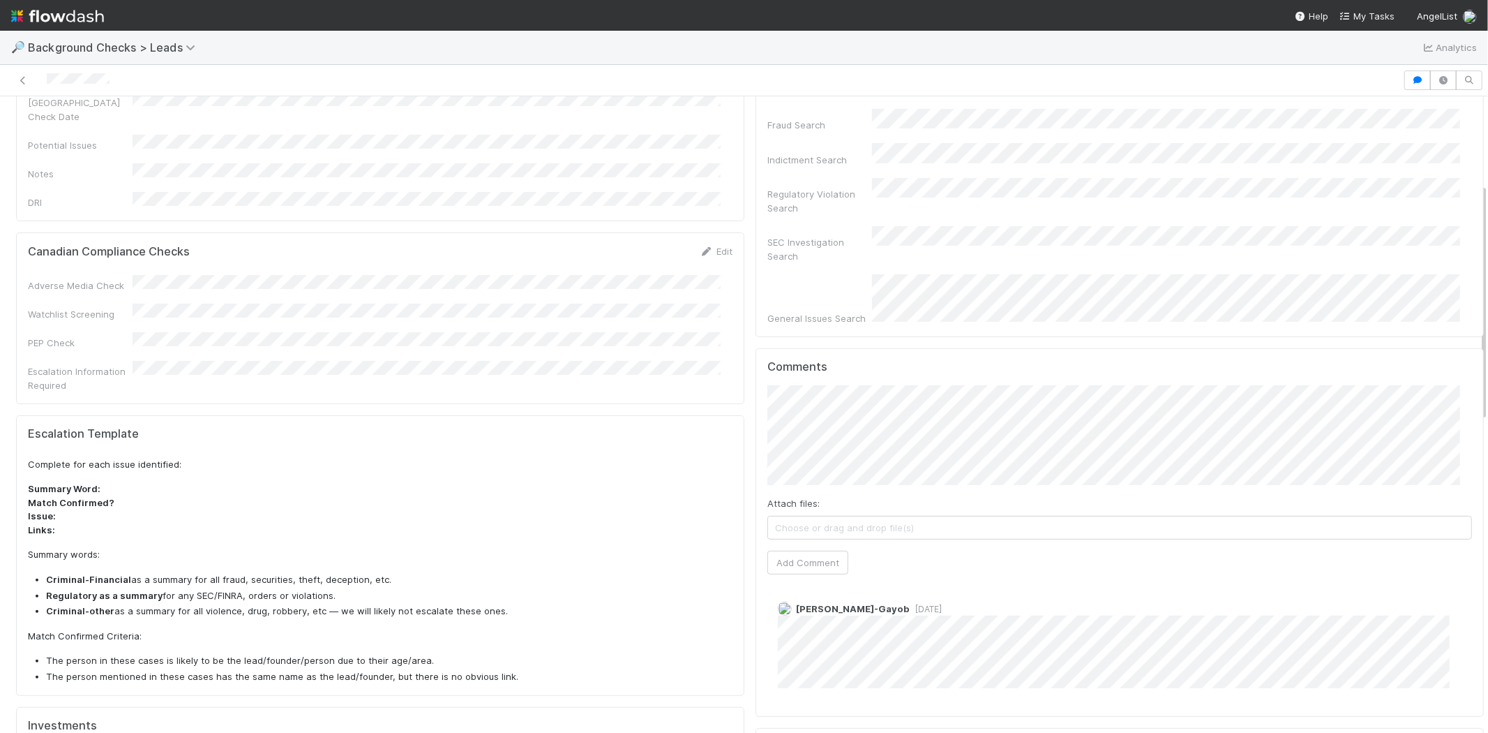
click at [756, 399] on div "Comments Attach files: Choose or drag and drop file(s) Add Comment Loraine Pati…" at bounding box center [1120, 532] width 728 height 368
click at [599, 290] on div "Adverse Media Check Watchlist Screening PEP Check Escalation Information Requir…" at bounding box center [380, 333] width 705 height 117
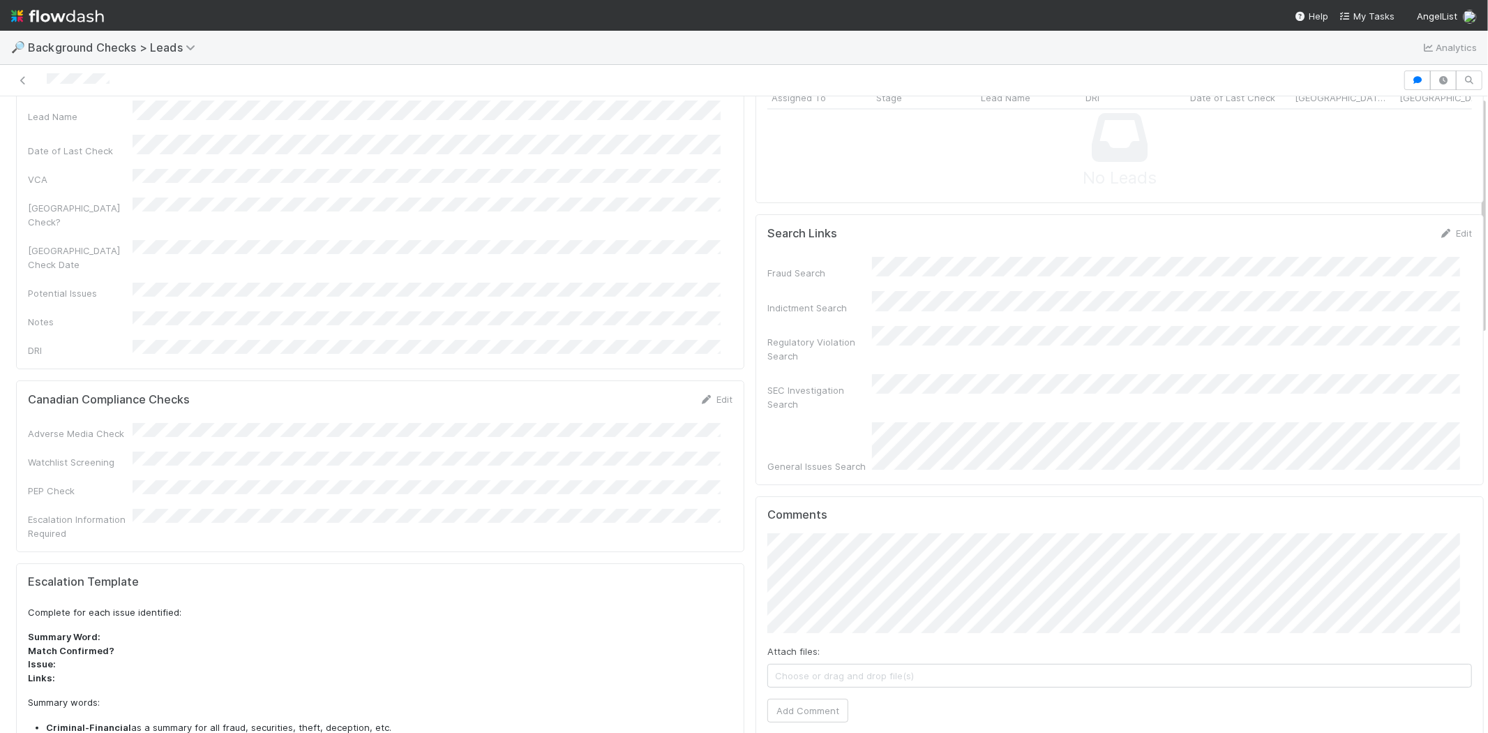
scroll to position [0, 0]
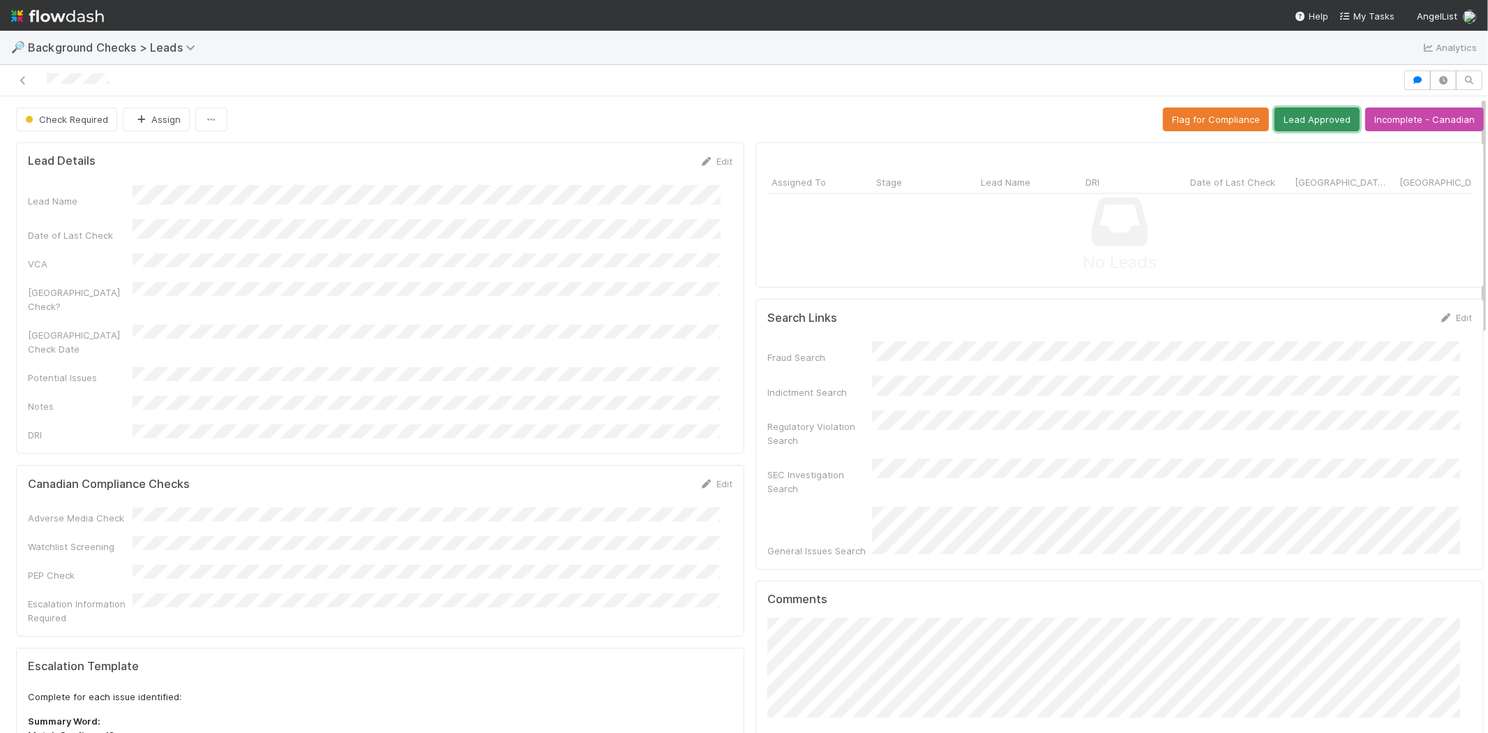
click at [1281, 113] on button "Lead Approved" at bounding box center [1317, 119] width 85 height 24
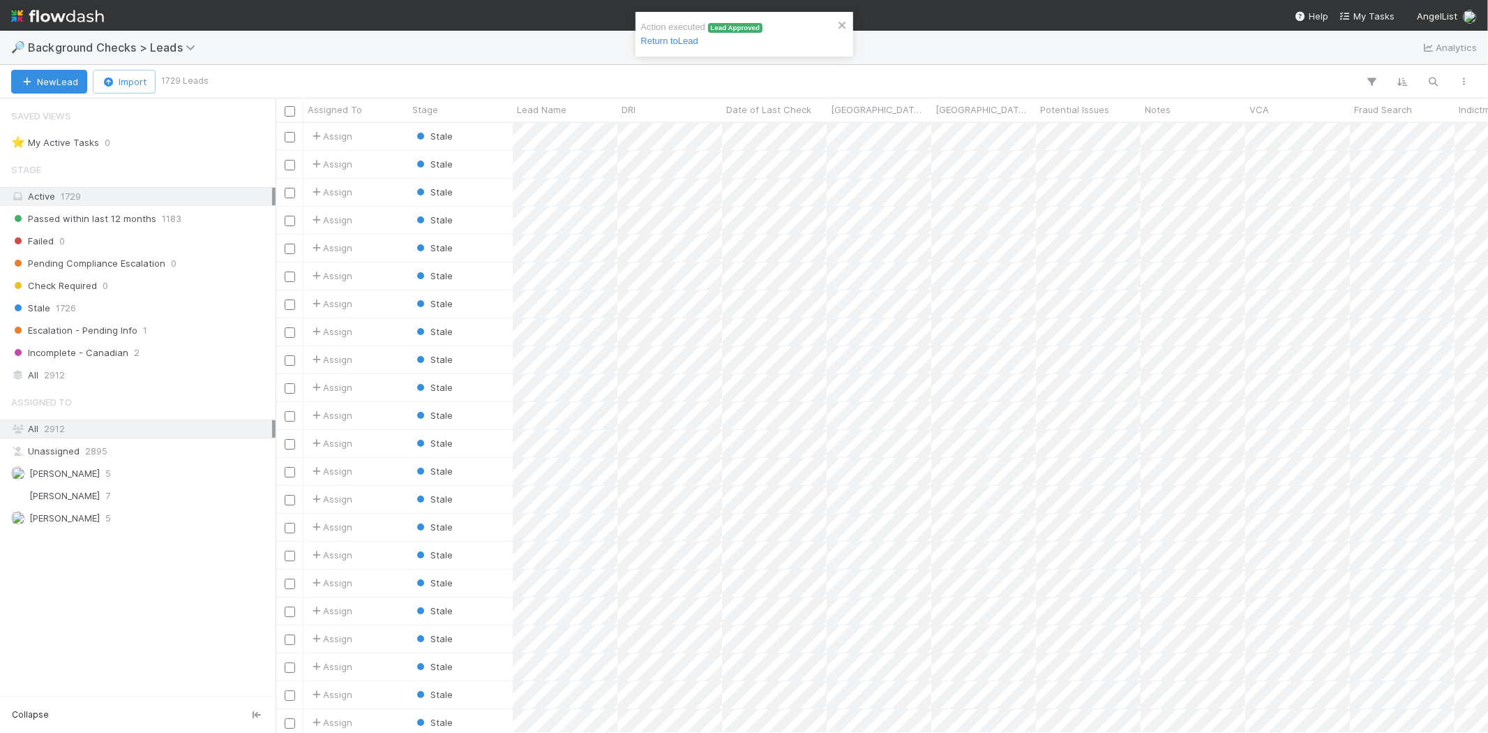
scroll to position [598, 1201]
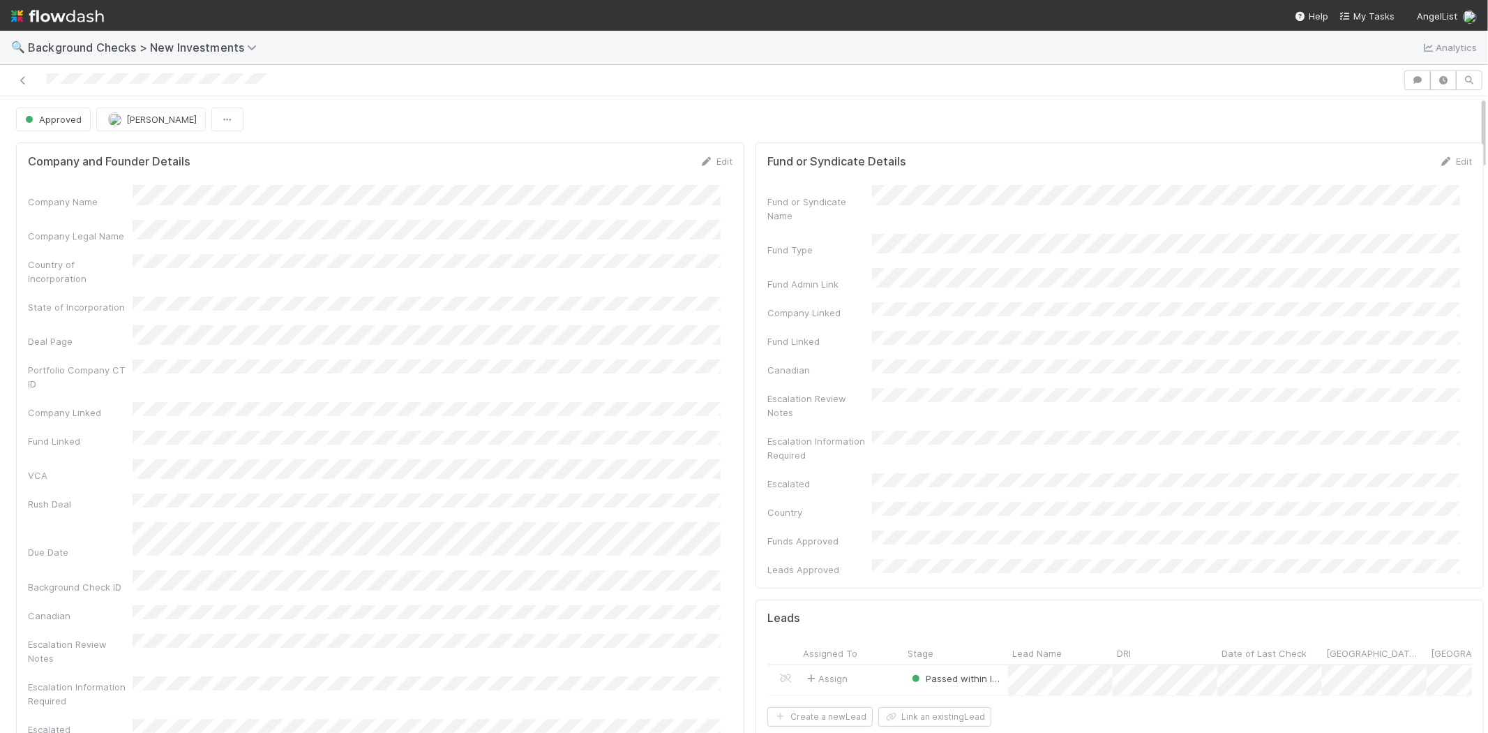
drag, startPoint x: 271, startPoint y: 80, endPoint x: 47, endPoint y: 87, distance: 223.4
click at [47, 87] on div at bounding box center [702, 80] width 1392 height 20
click at [1068, 121] on div "Approved Michael Capilitan" at bounding box center [750, 119] width 1468 height 24
click at [1365, 7] on nav "Help My Tasks AngelList" at bounding box center [744, 15] width 1488 height 31
click at [1369, 10] on span "My Tasks" at bounding box center [1367, 15] width 55 height 11
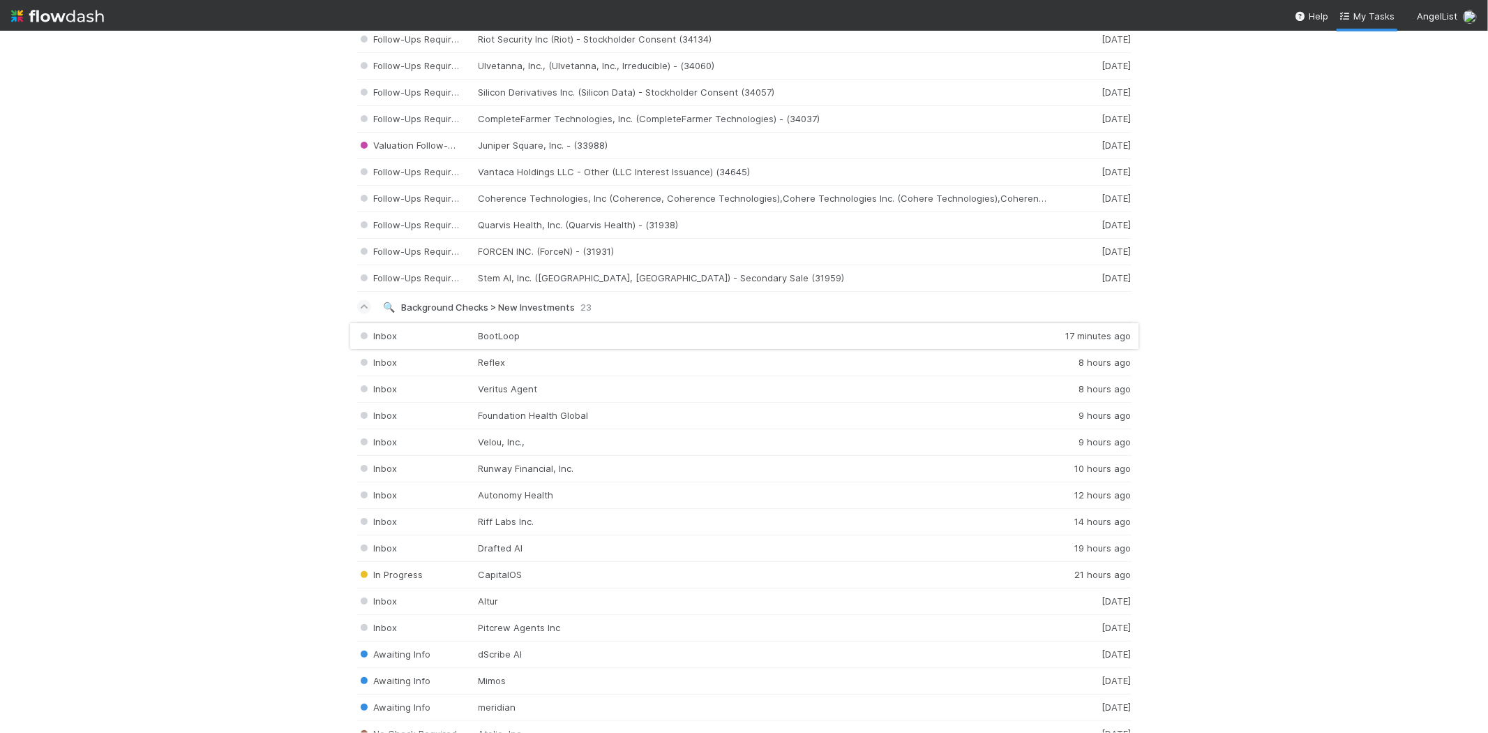
scroll to position [1783, 0]
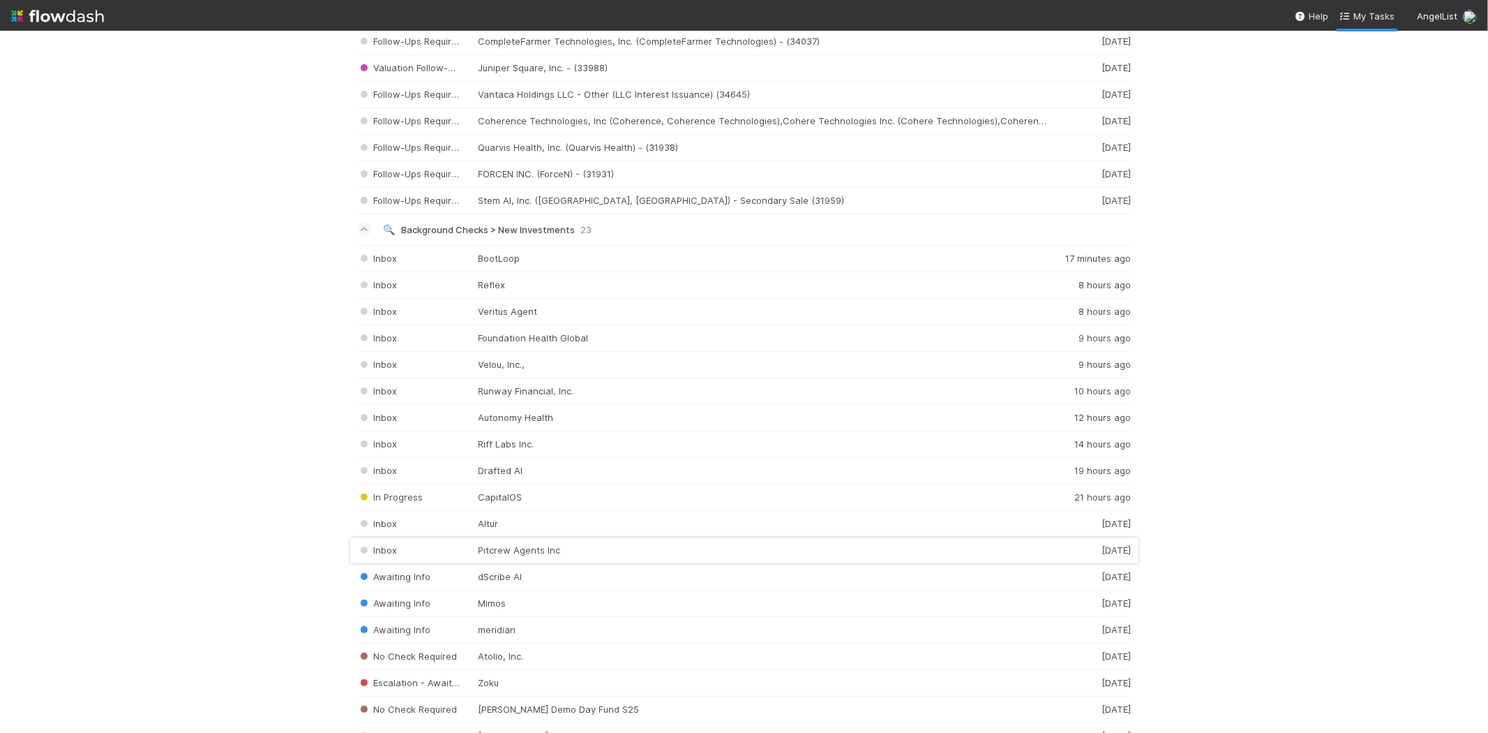
click at [493, 551] on div "Inbox Pitcrew Agents Inc 1 day ago" at bounding box center [744, 550] width 774 height 27
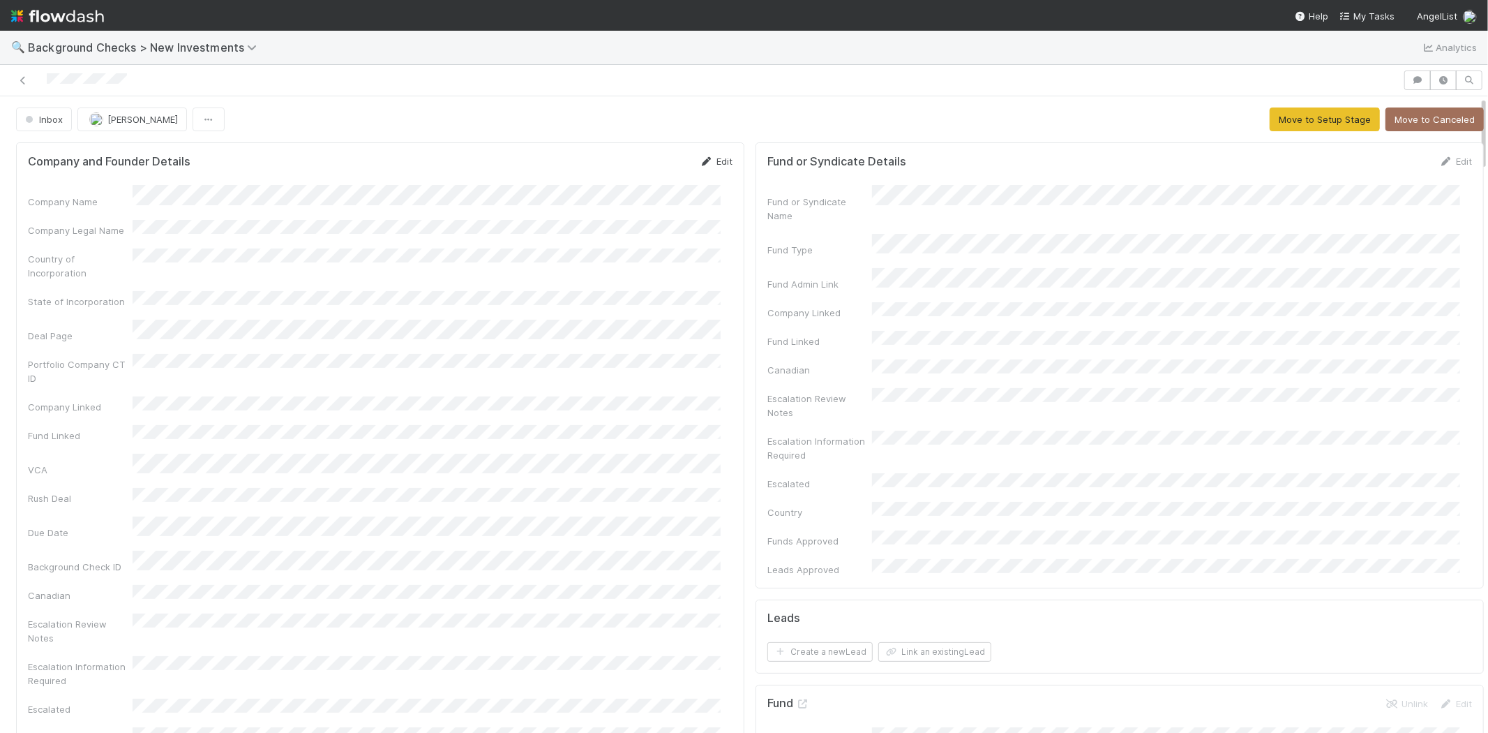
click at [712, 163] on link "Edit" at bounding box center [716, 161] width 33 height 11
click at [654, 160] on button "Save" at bounding box center [658, 166] width 40 height 24
click at [1270, 121] on button "Move to Setup Stage" at bounding box center [1325, 119] width 110 height 24
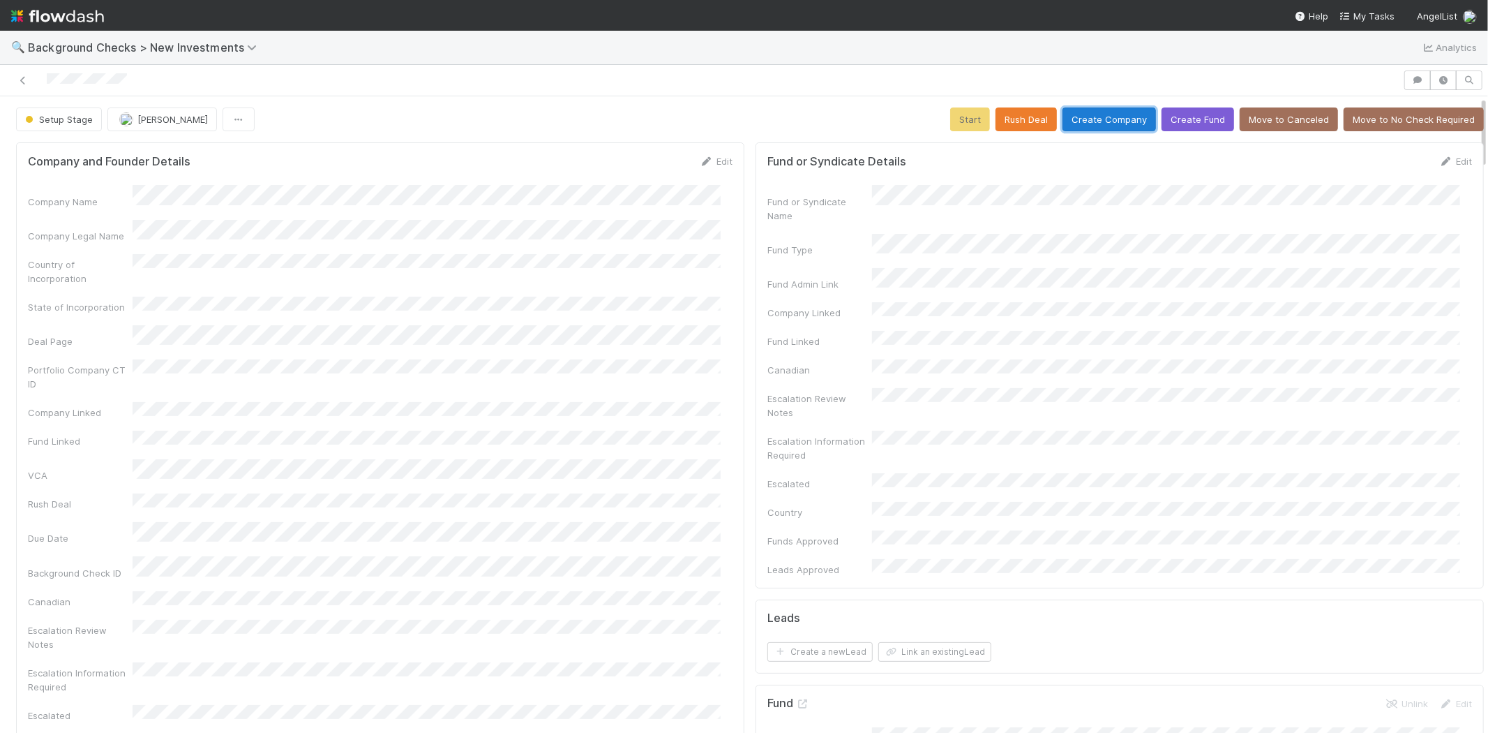
click at [1065, 121] on button "Create Company" at bounding box center [1109, 119] width 93 height 24
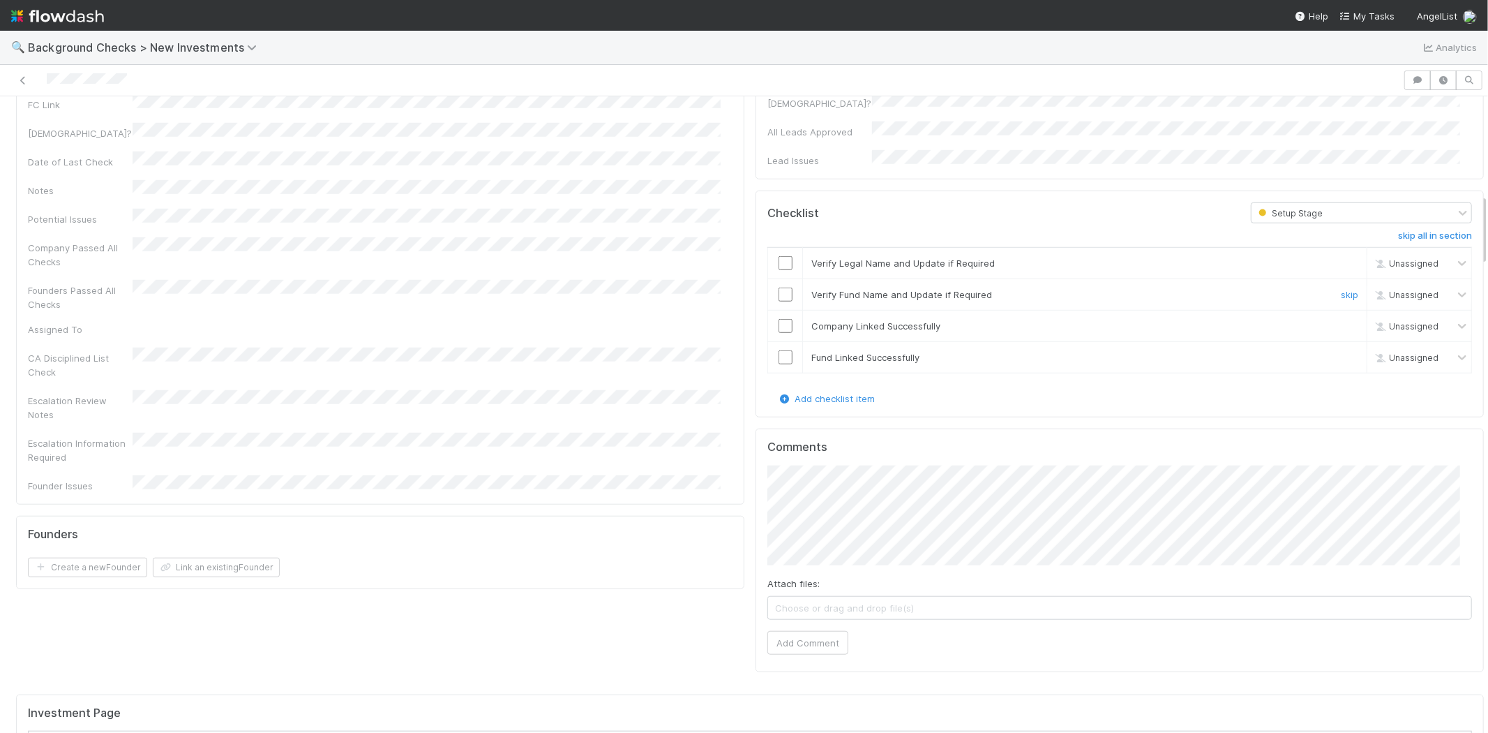
scroll to position [853, 0]
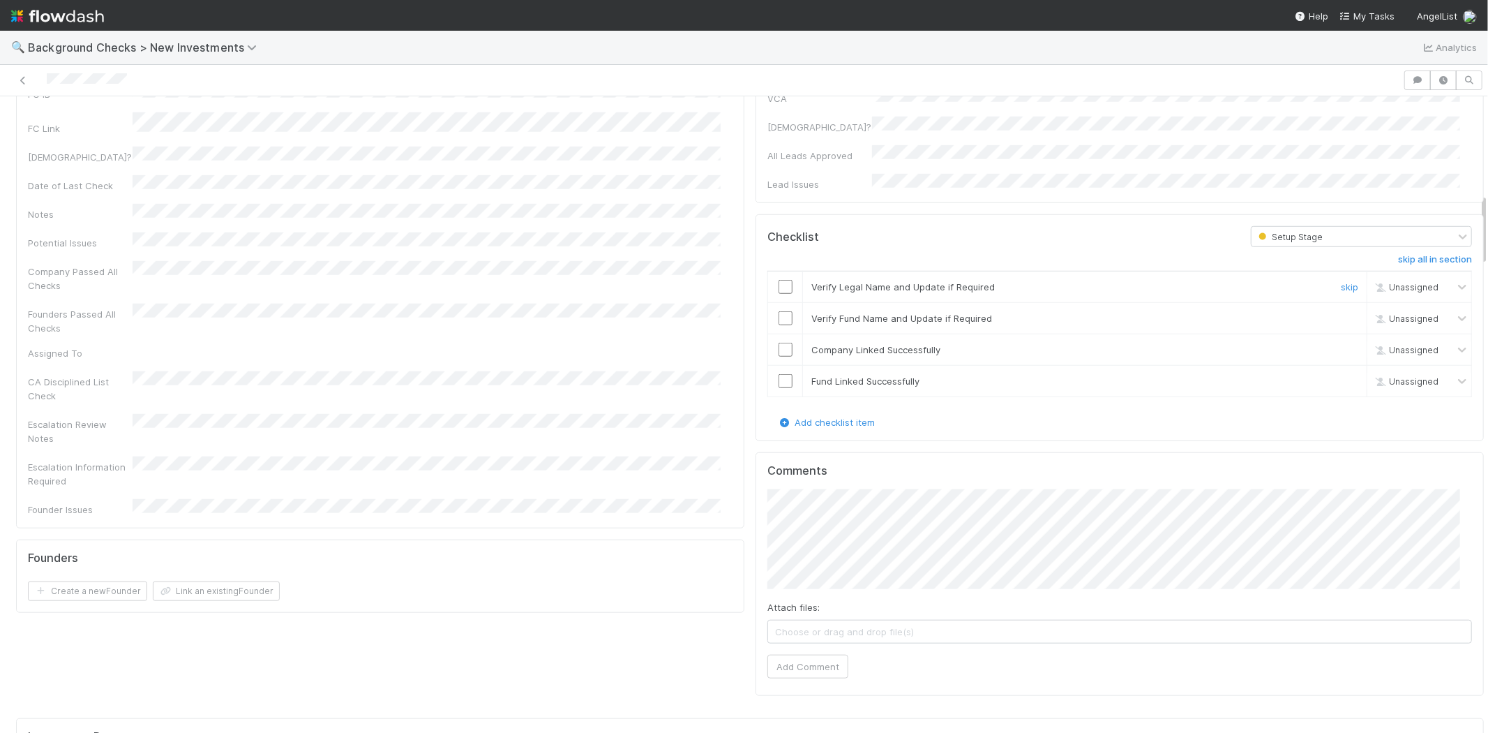
click at [779, 280] on input "checkbox" at bounding box center [786, 287] width 14 height 14
click at [779, 311] on input "checkbox" at bounding box center [786, 318] width 14 height 14
click at [779, 343] on input "checkbox" at bounding box center [786, 350] width 14 height 14
click at [779, 374] on input "checkbox" at bounding box center [786, 381] width 14 height 14
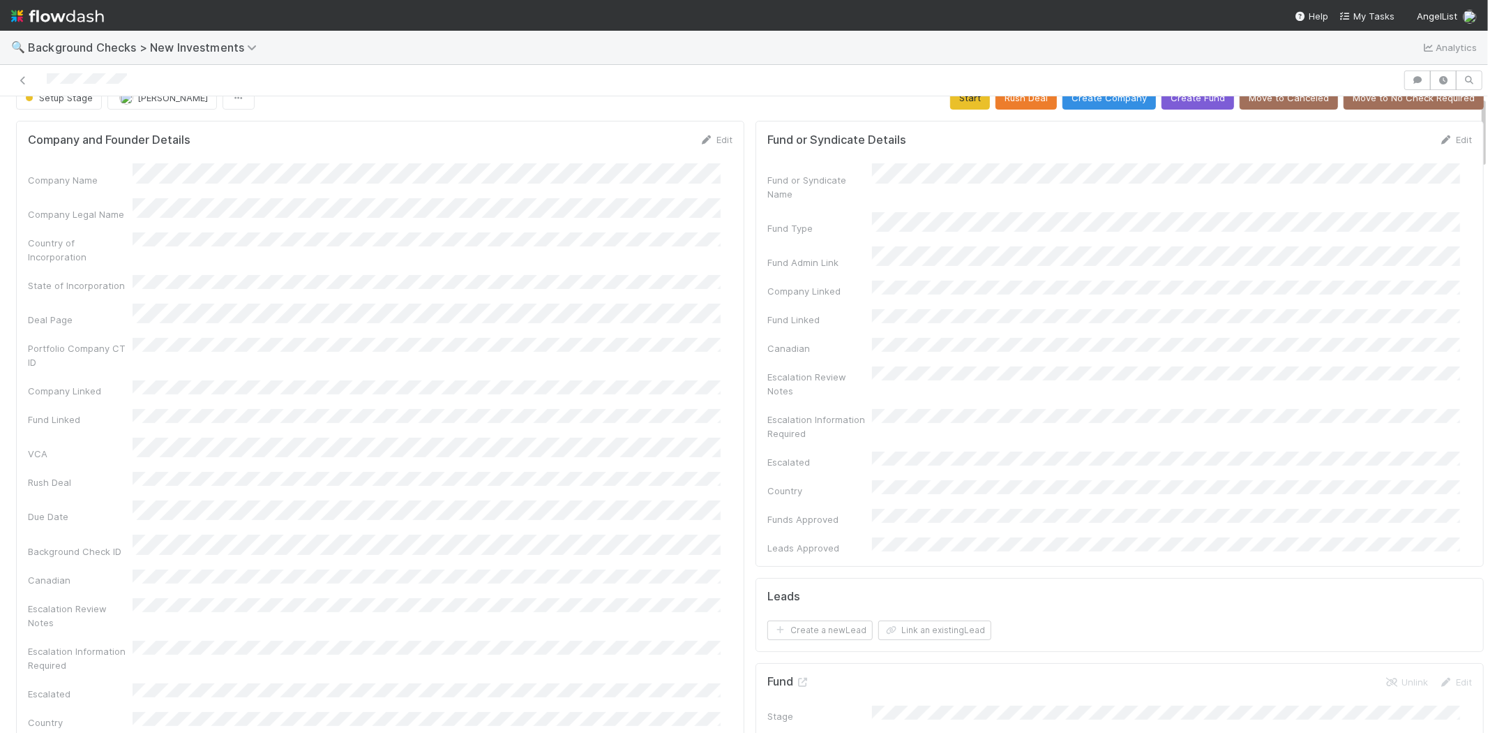
scroll to position [0, 0]
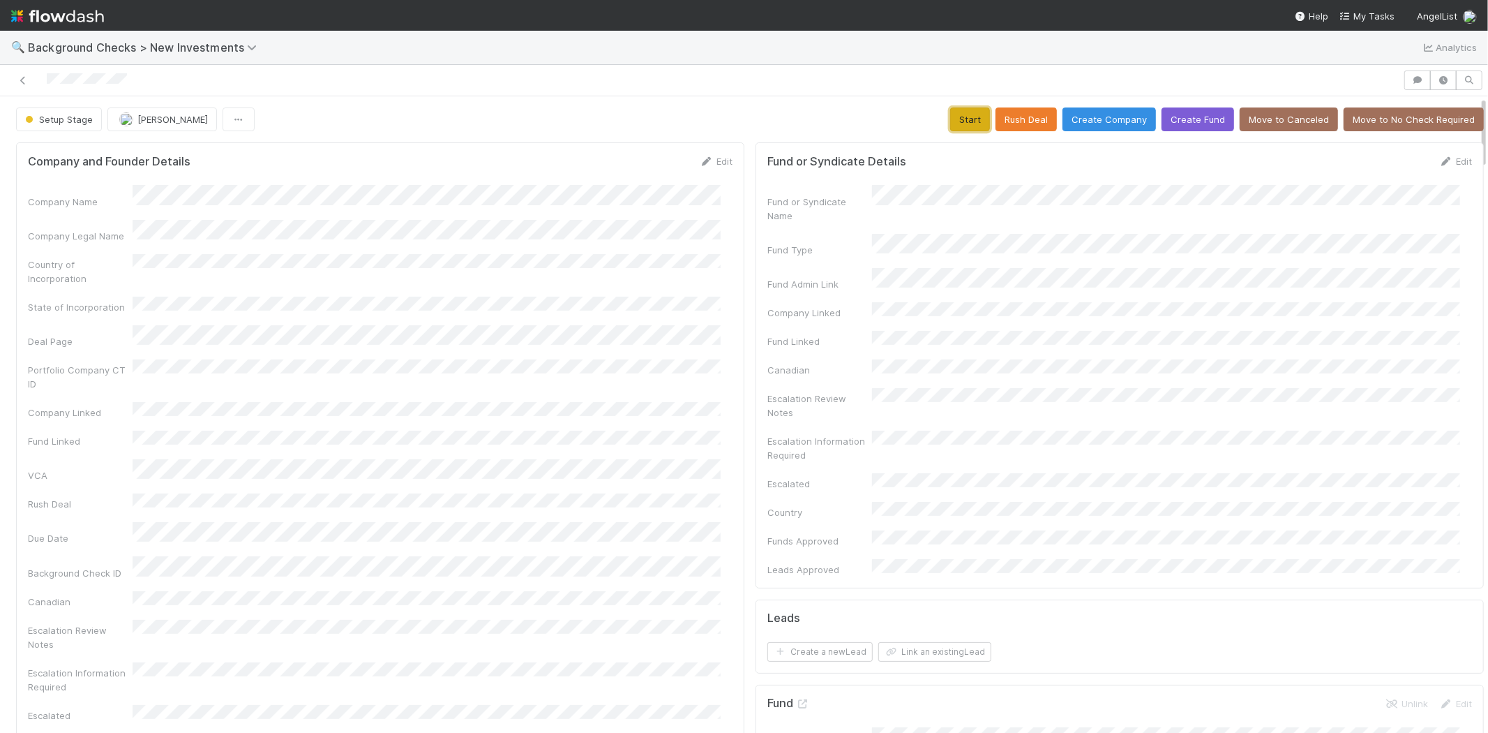
click at [952, 121] on button "Start" at bounding box center [970, 119] width 40 height 24
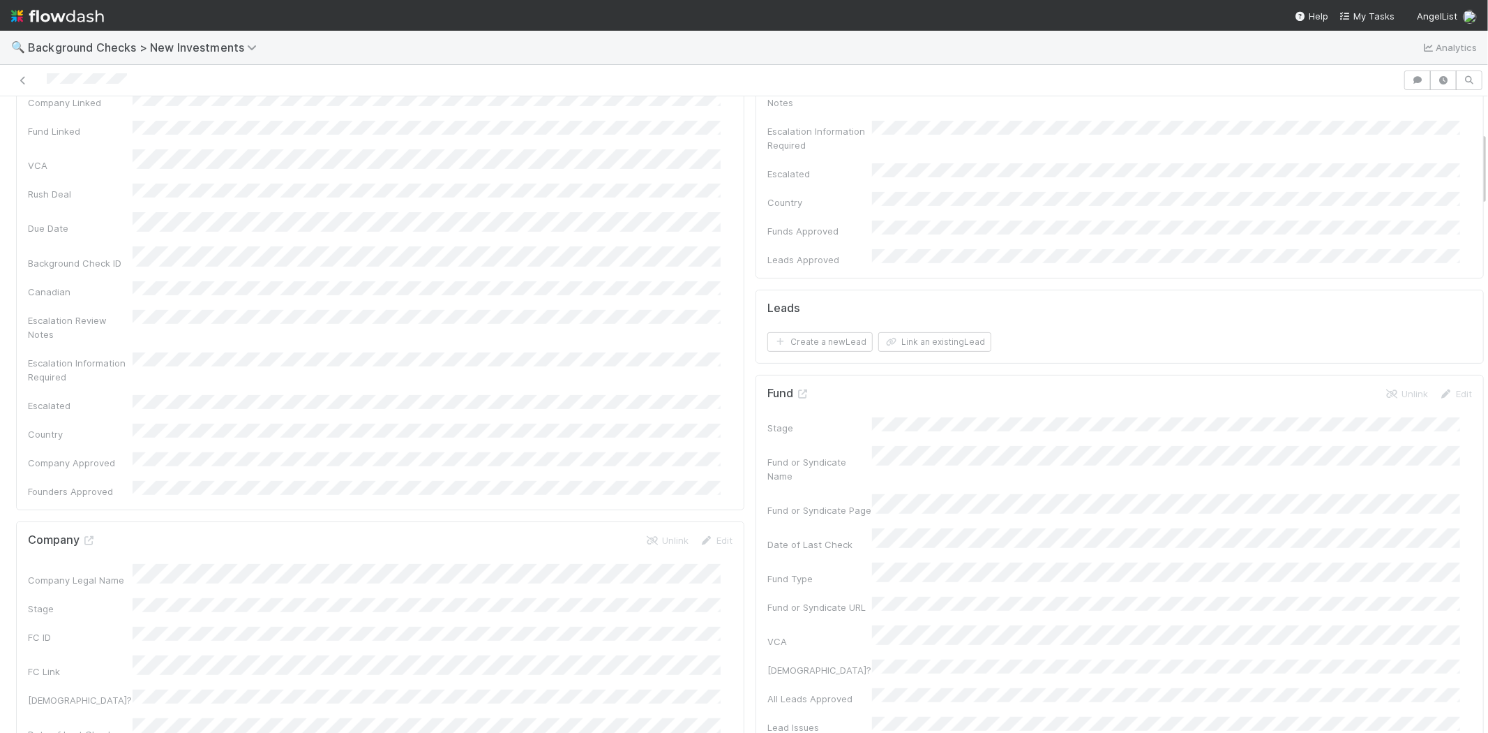
scroll to position [155, 0]
click at [915, 487] on button "Link an existing Lead" at bounding box center [934, 497] width 113 height 20
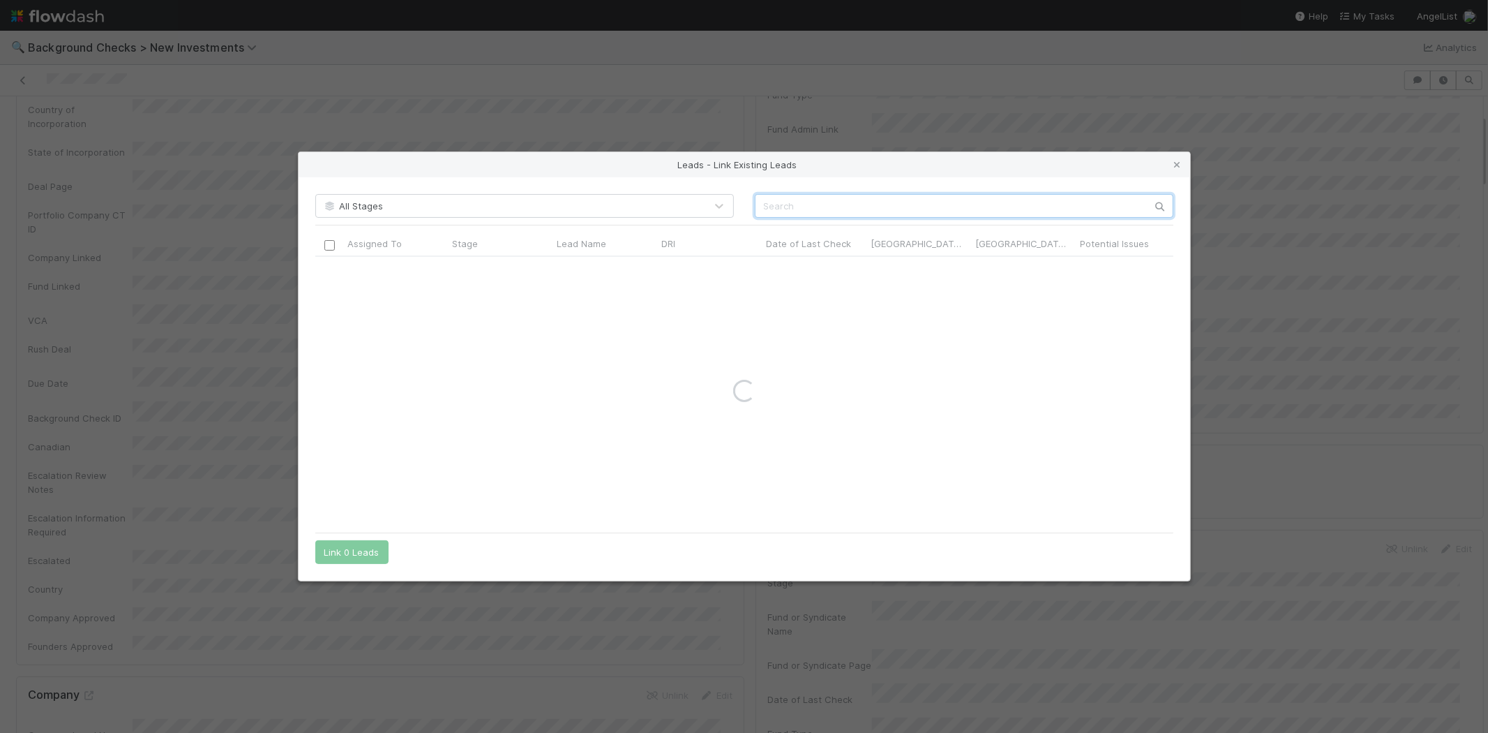
click at [890, 209] on input "text" at bounding box center [964, 206] width 419 height 24
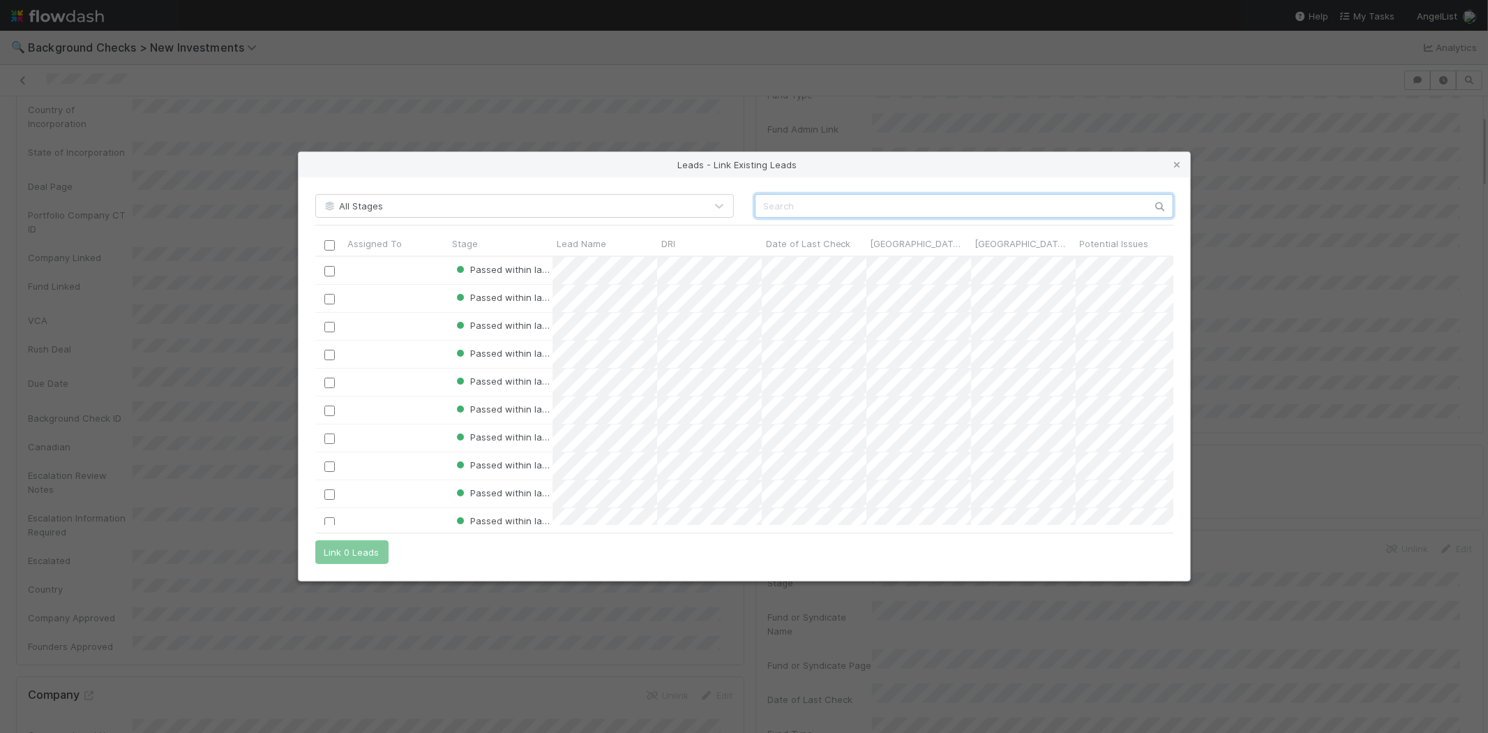
paste input "Siddhartha Ahluwalia"
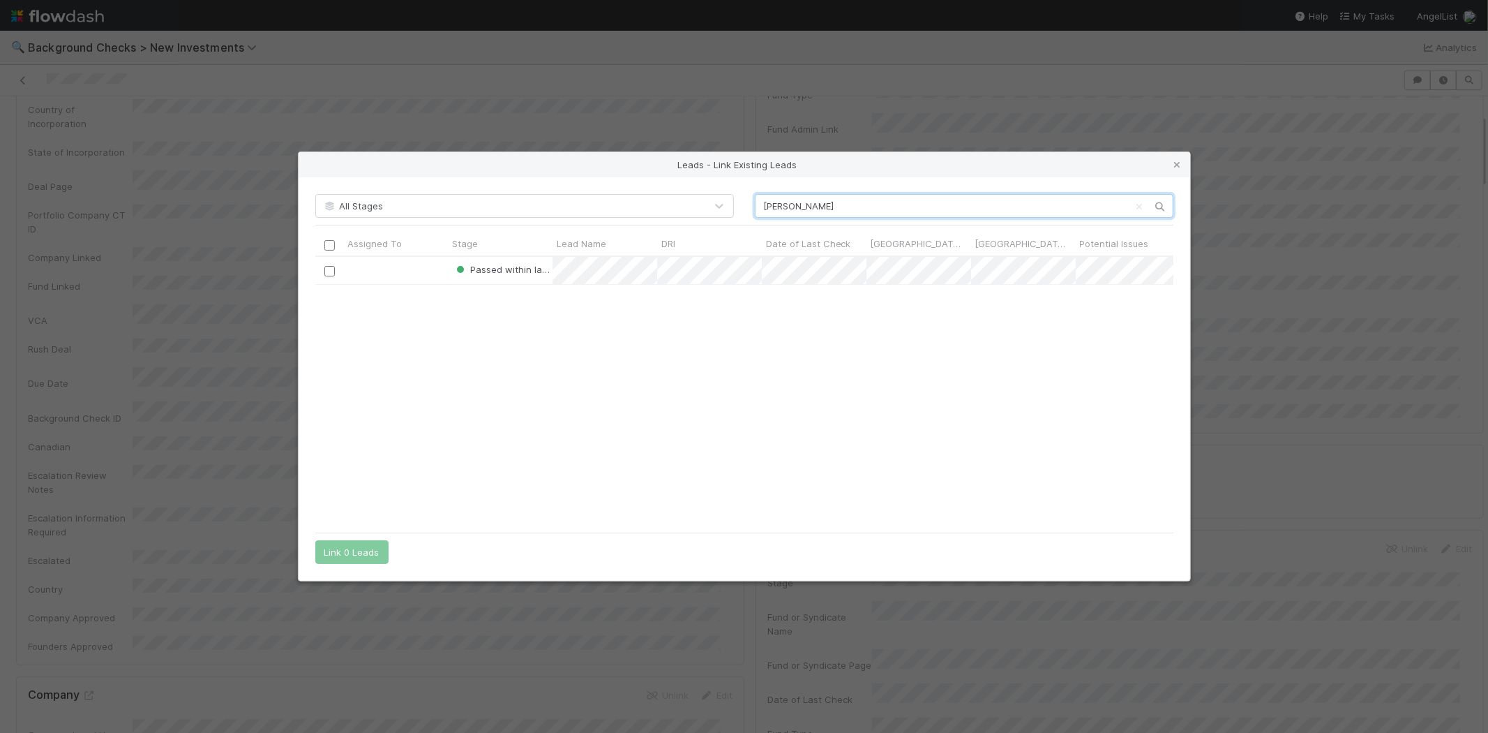
scroll to position [257, 846]
type input "Siddhartha Ahluwalia"
click at [326, 274] on input "checkbox" at bounding box center [329, 271] width 10 height 10
click at [349, 549] on button "Link 1 Lead" at bounding box center [348, 552] width 67 height 24
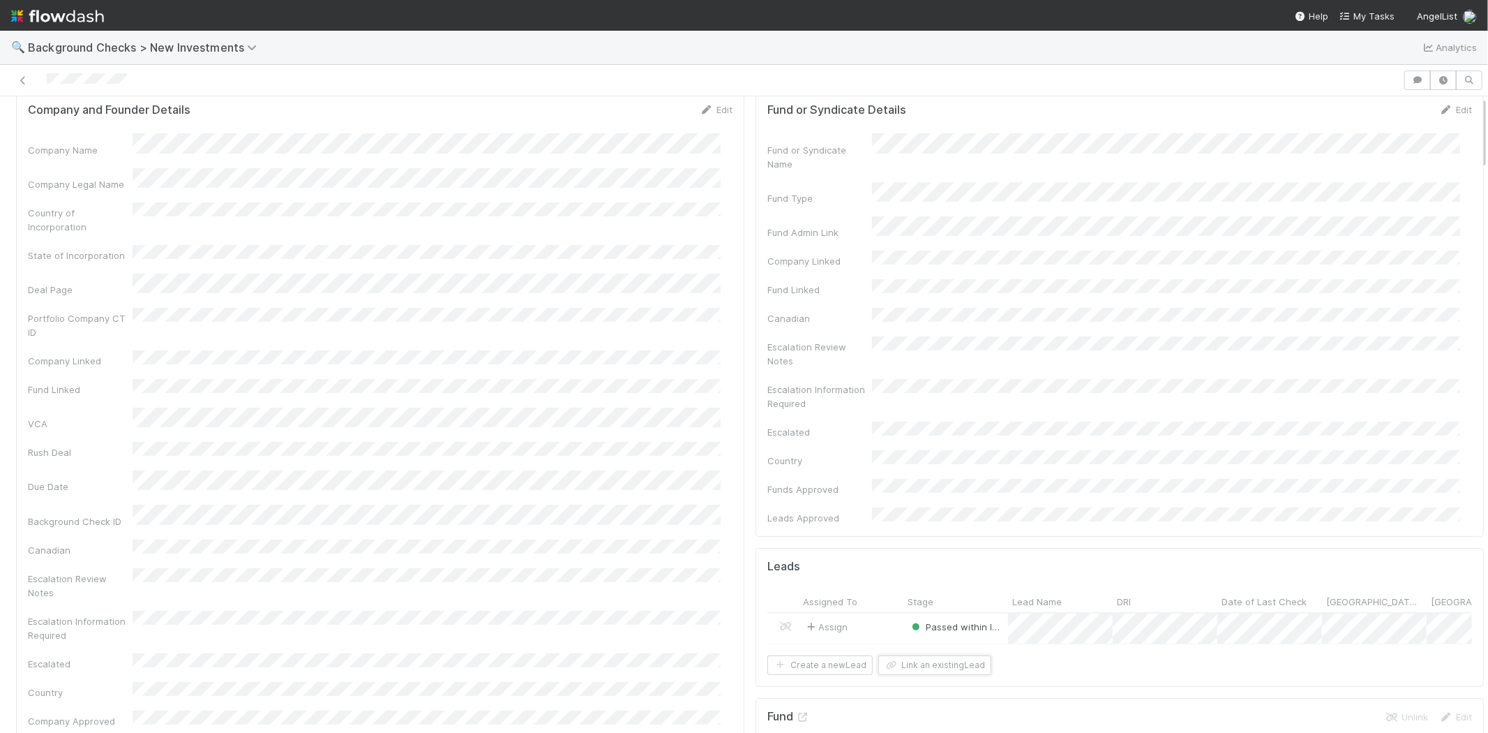
scroll to position [0, 0]
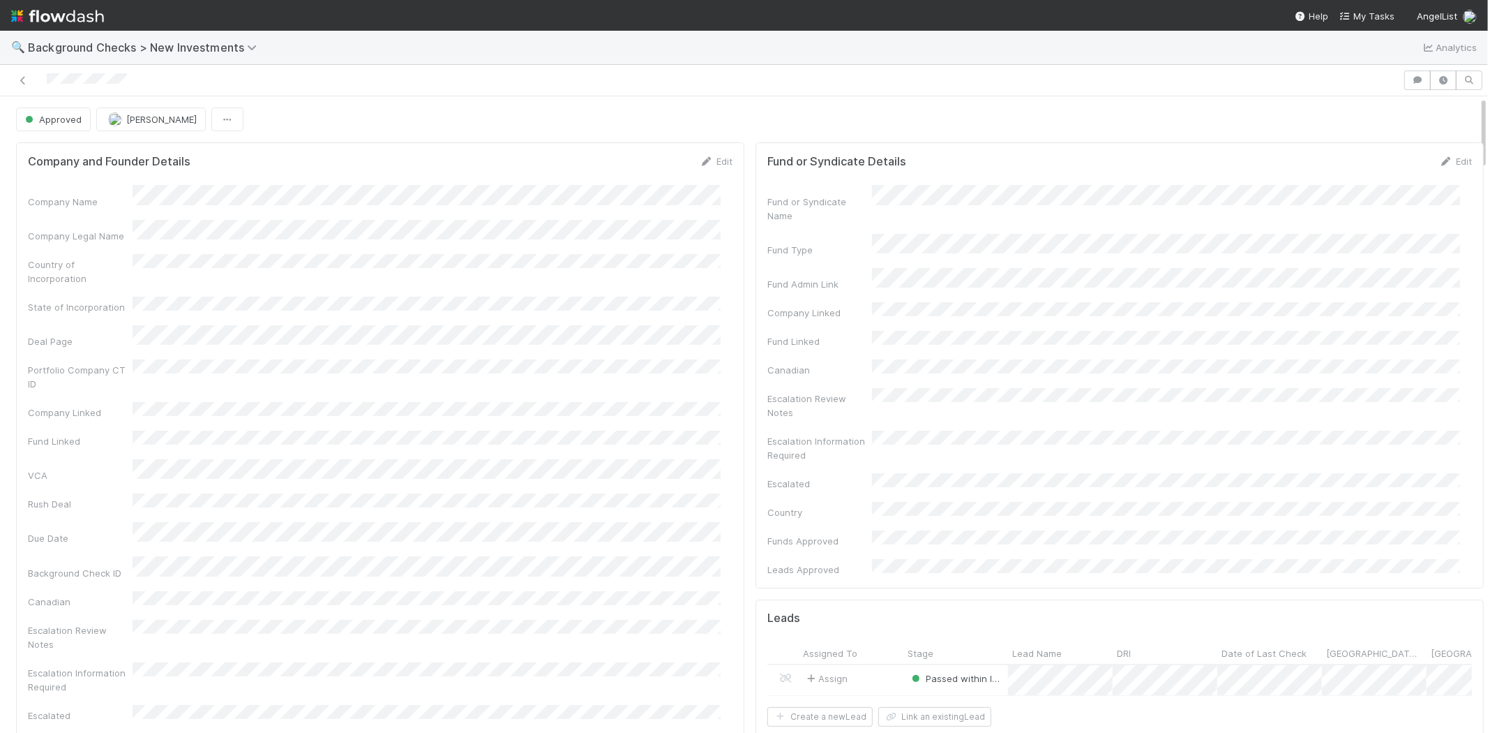
drag, startPoint x: 136, startPoint y: 78, endPoint x: 903, endPoint y: 170, distance: 772.9
click at [45, 79] on div at bounding box center [702, 80] width 1392 height 20
click at [1348, 12] on icon at bounding box center [1347, 16] width 14 height 9
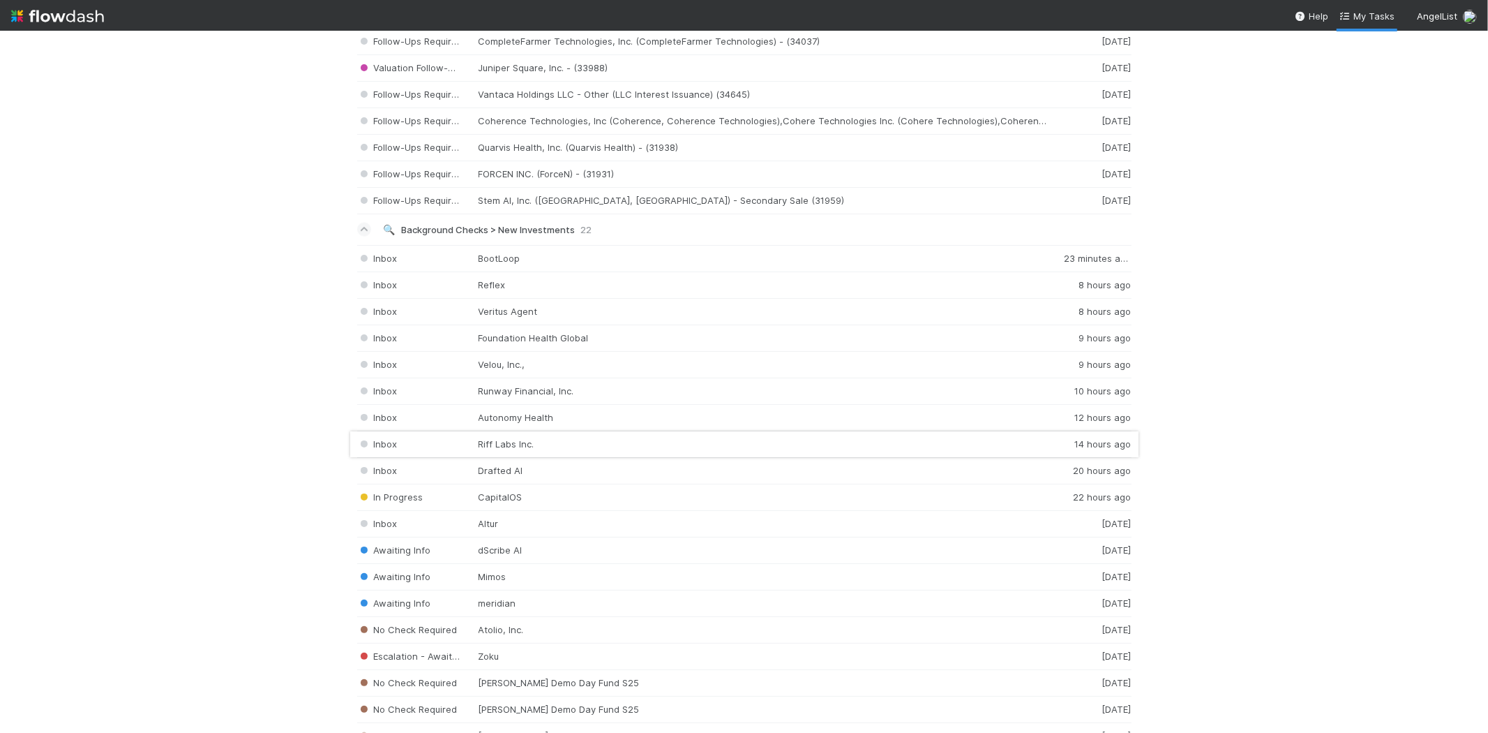
scroll to position [1860, 0]
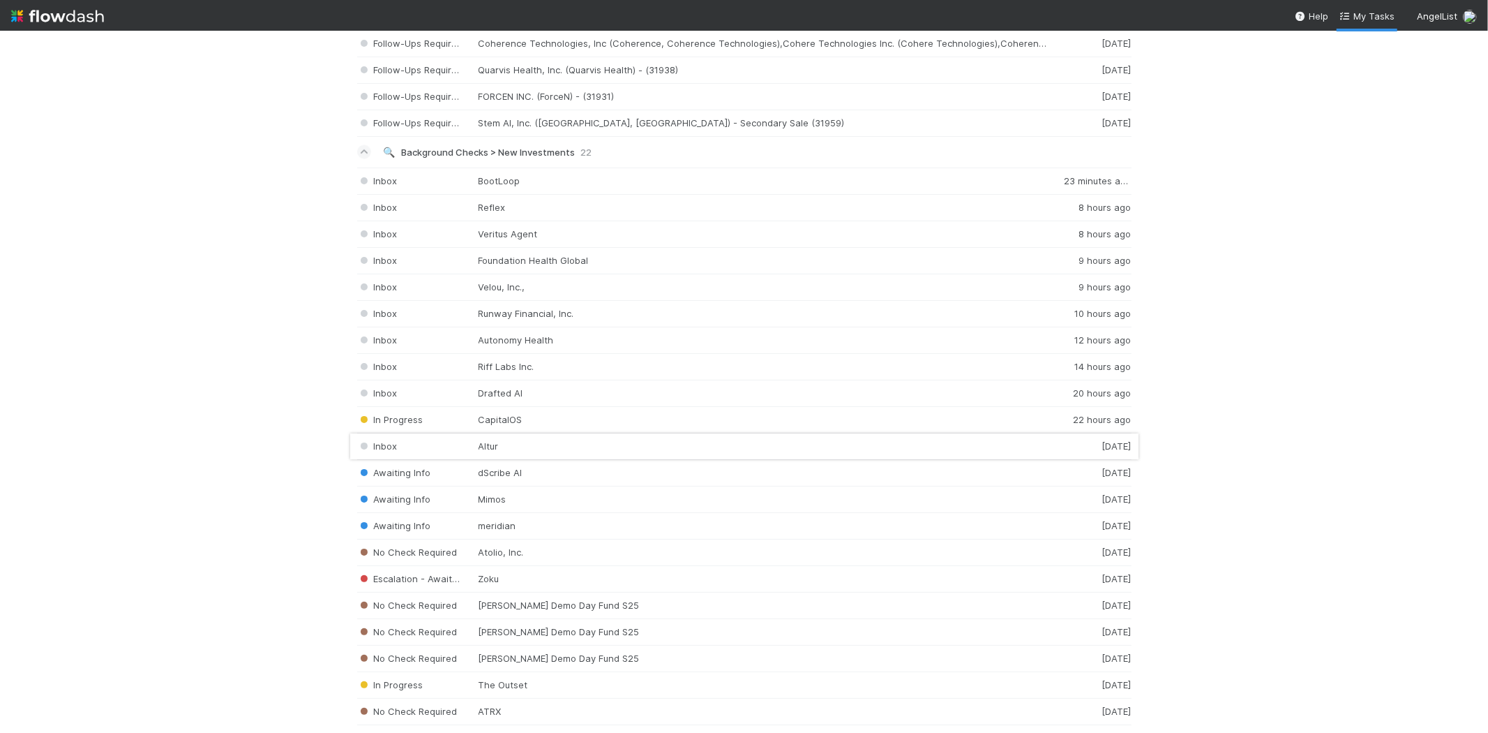
click at [458, 449] on div "Inbox Altur 1 day ago" at bounding box center [744, 446] width 774 height 27
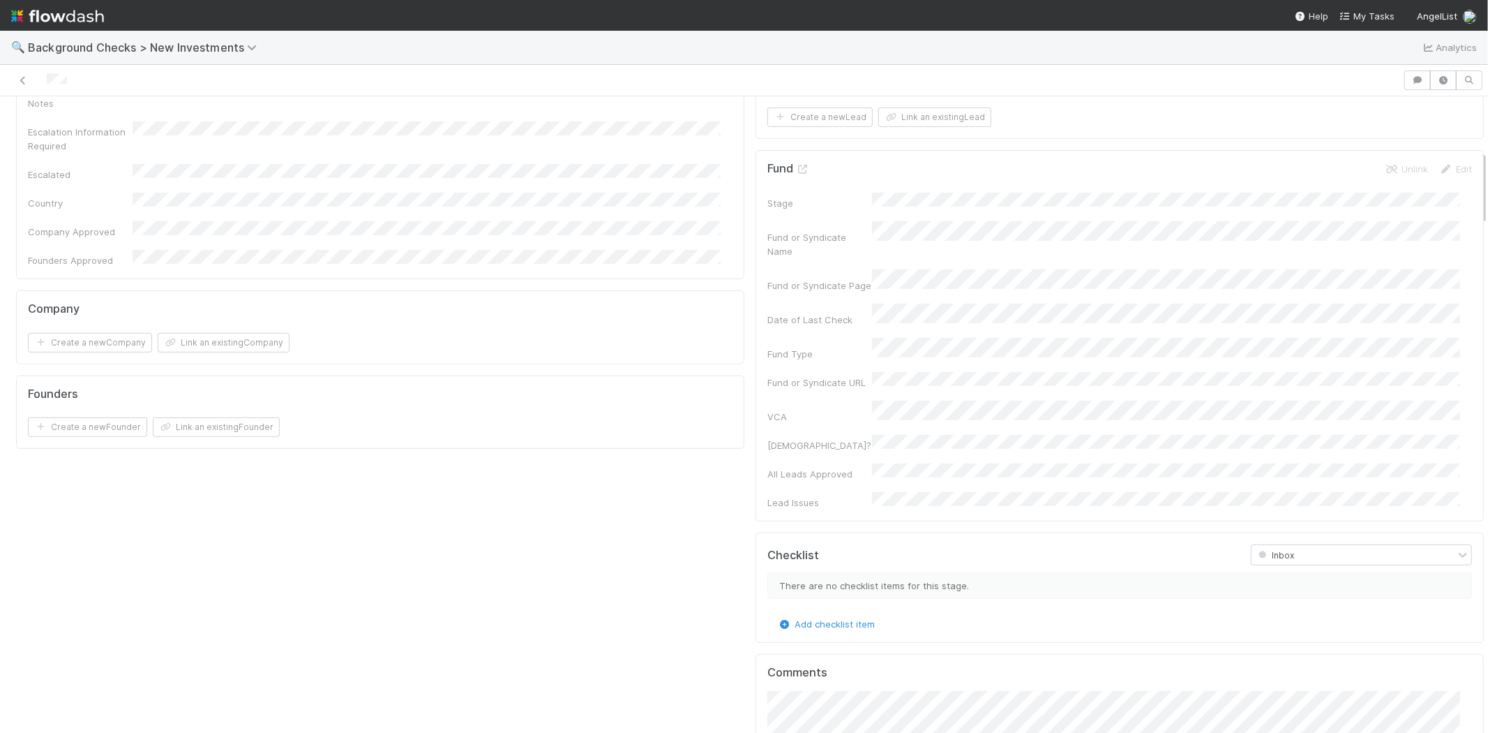
scroll to position [465, 0]
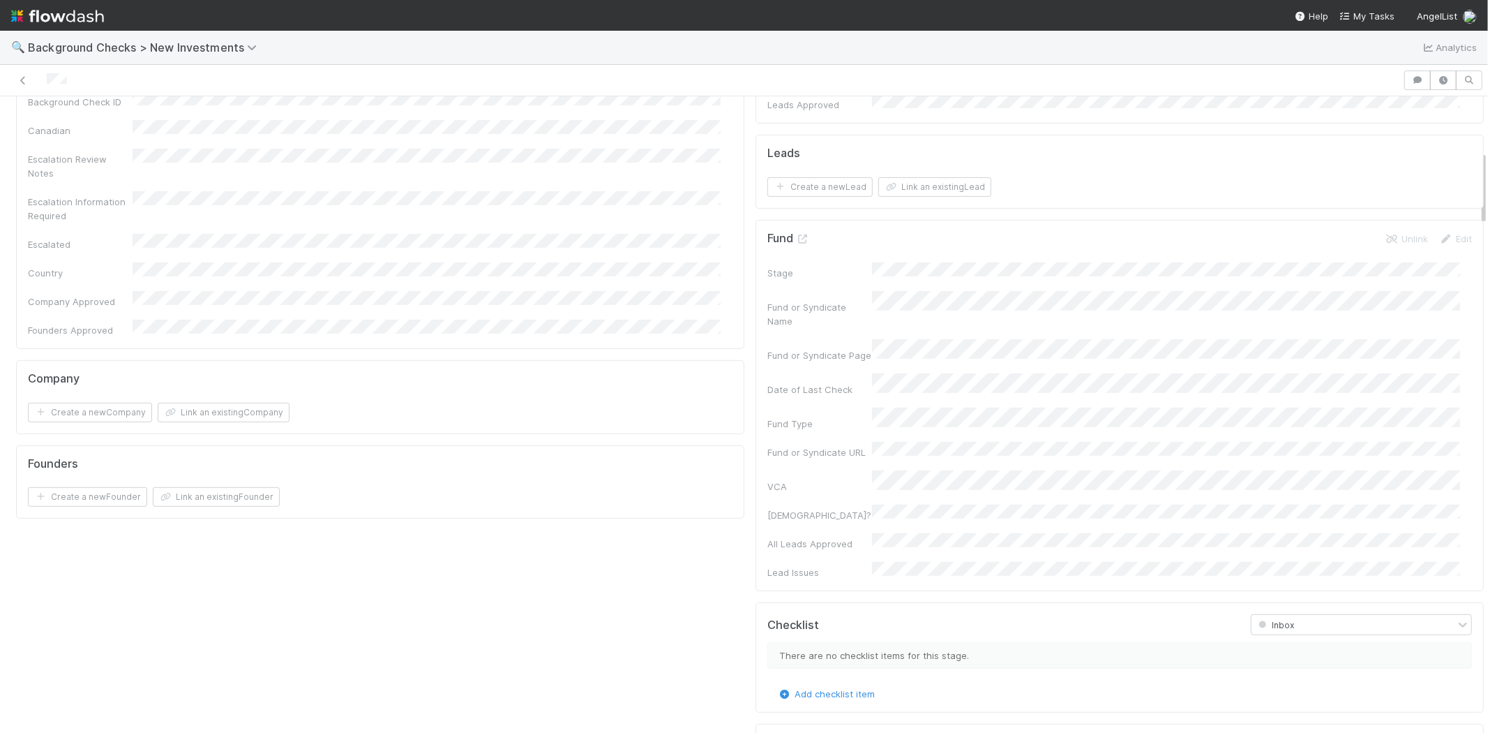
drag, startPoint x: 79, startPoint y: 79, endPoint x: 44, endPoint y: 81, distance: 34.9
click at [44, 81] on div at bounding box center [702, 80] width 1392 height 20
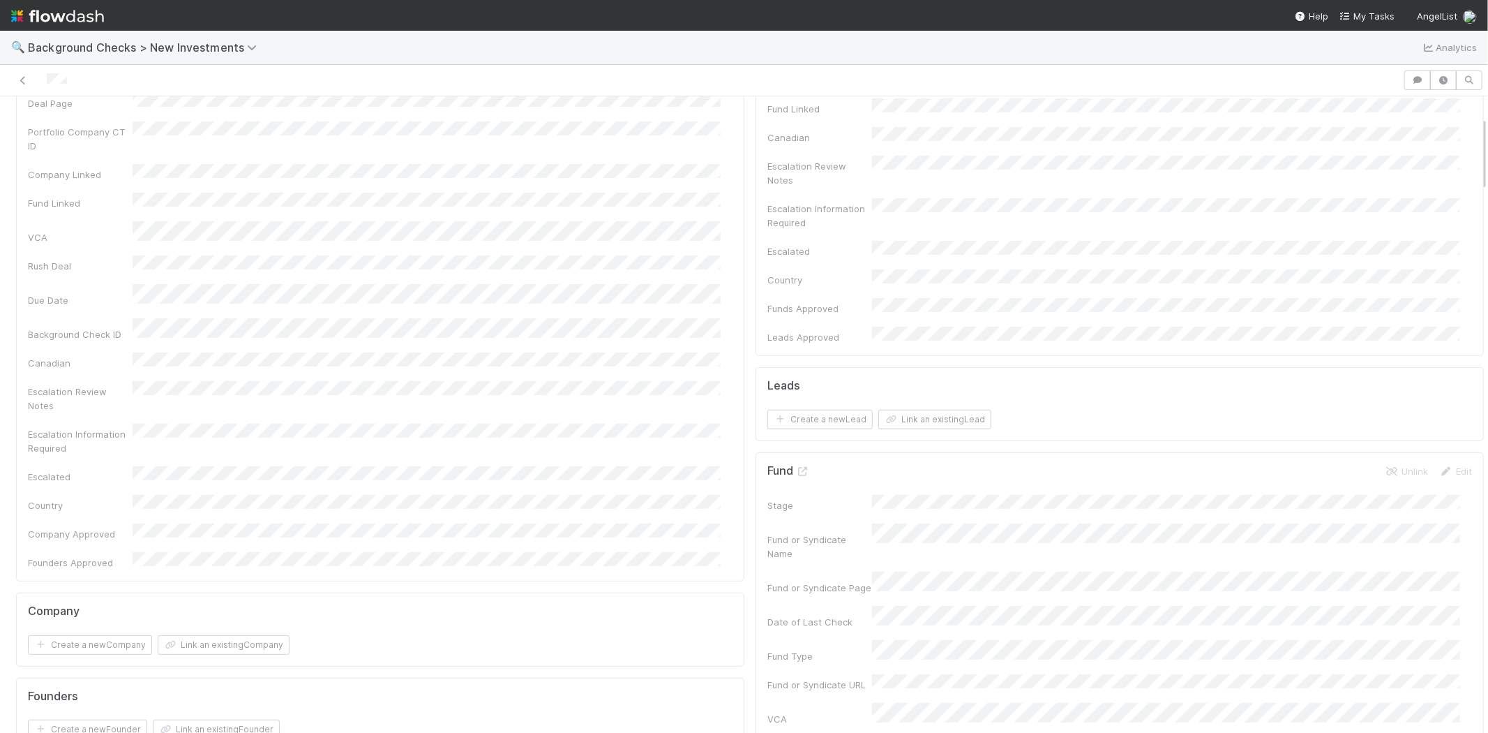
scroll to position [0, 0]
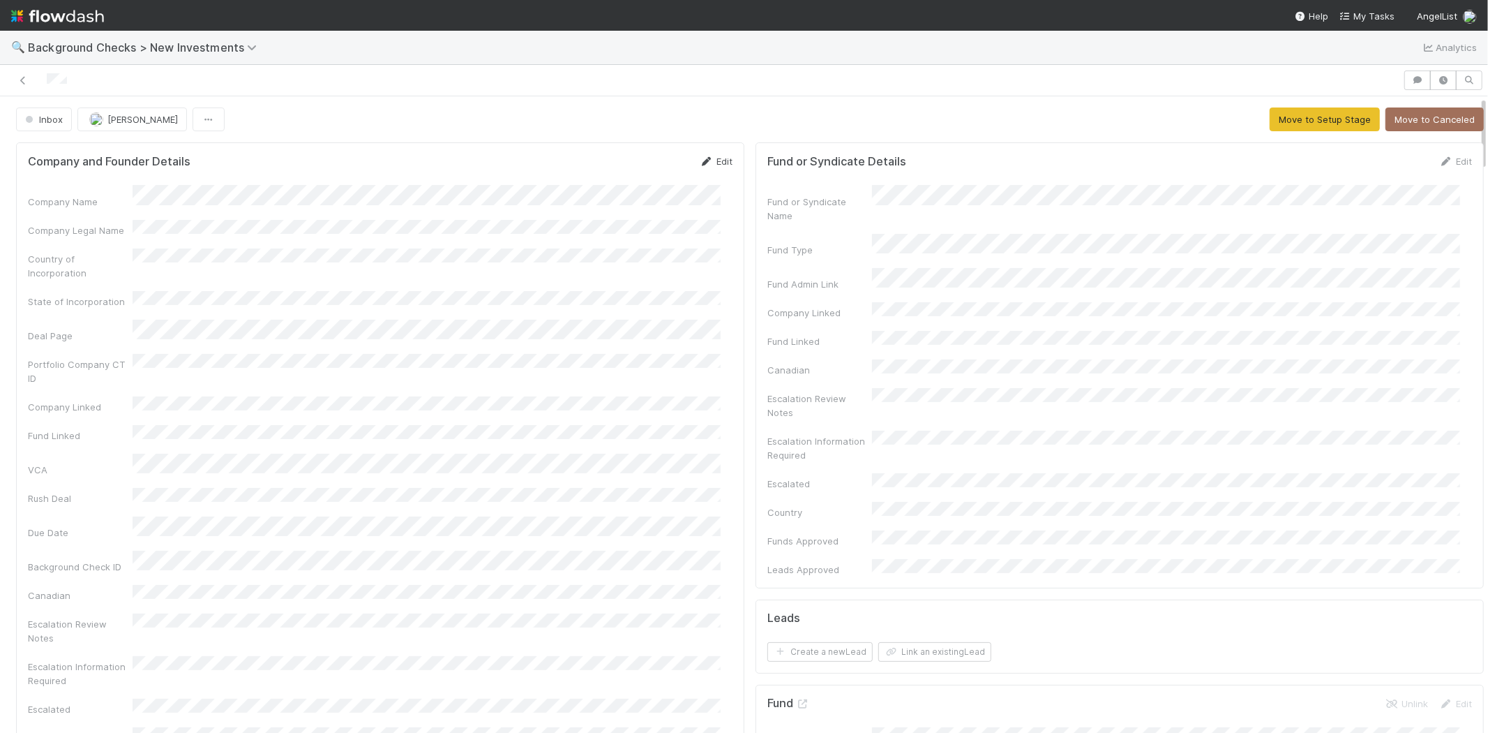
click at [710, 161] on link "Edit" at bounding box center [716, 161] width 33 height 11
click at [647, 157] on button "Save" at bounding box center [658, 166] width 40 height 24
click at [1282, 127] on button "Move to Setup Stage" at bounding box center [1325, 119] width 110 height 24
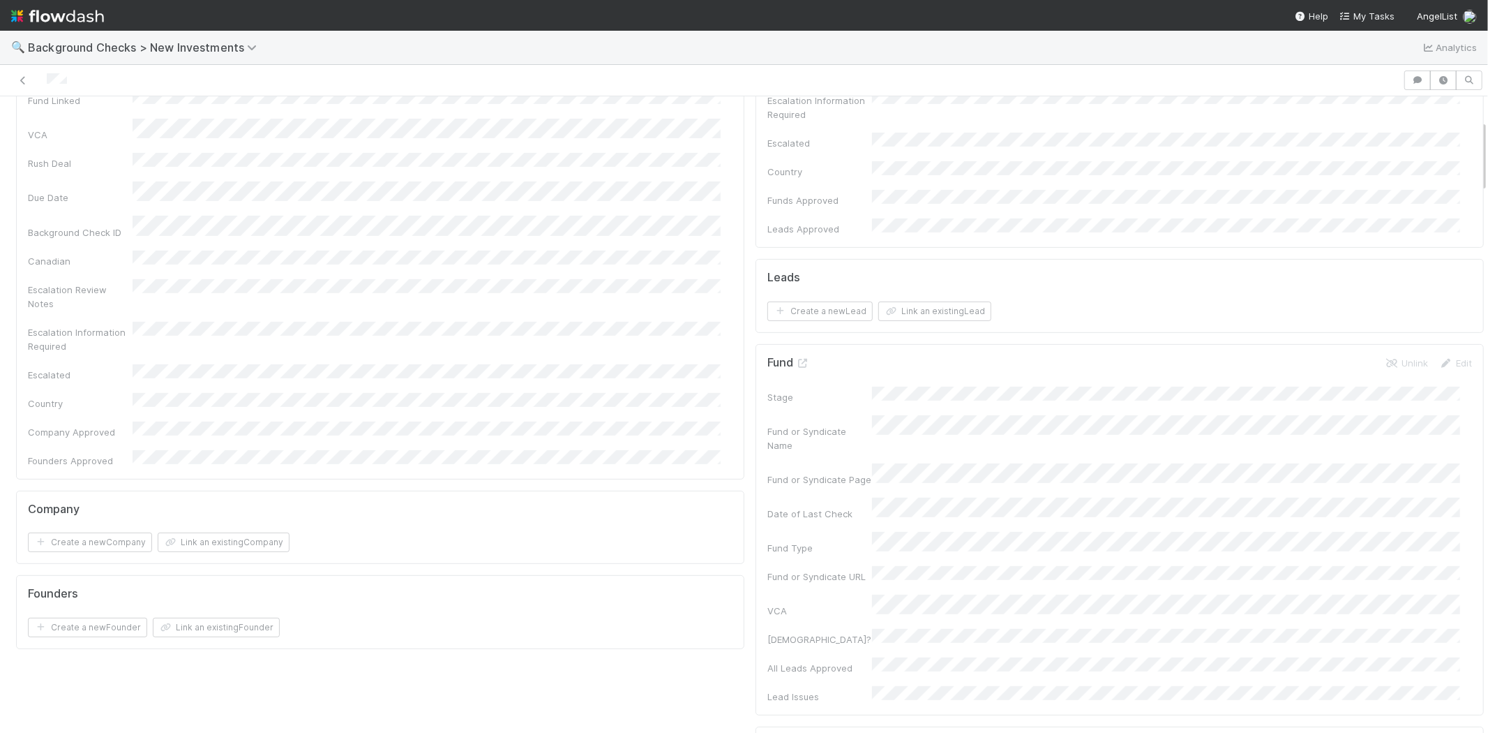
scroll to position [387, 0]
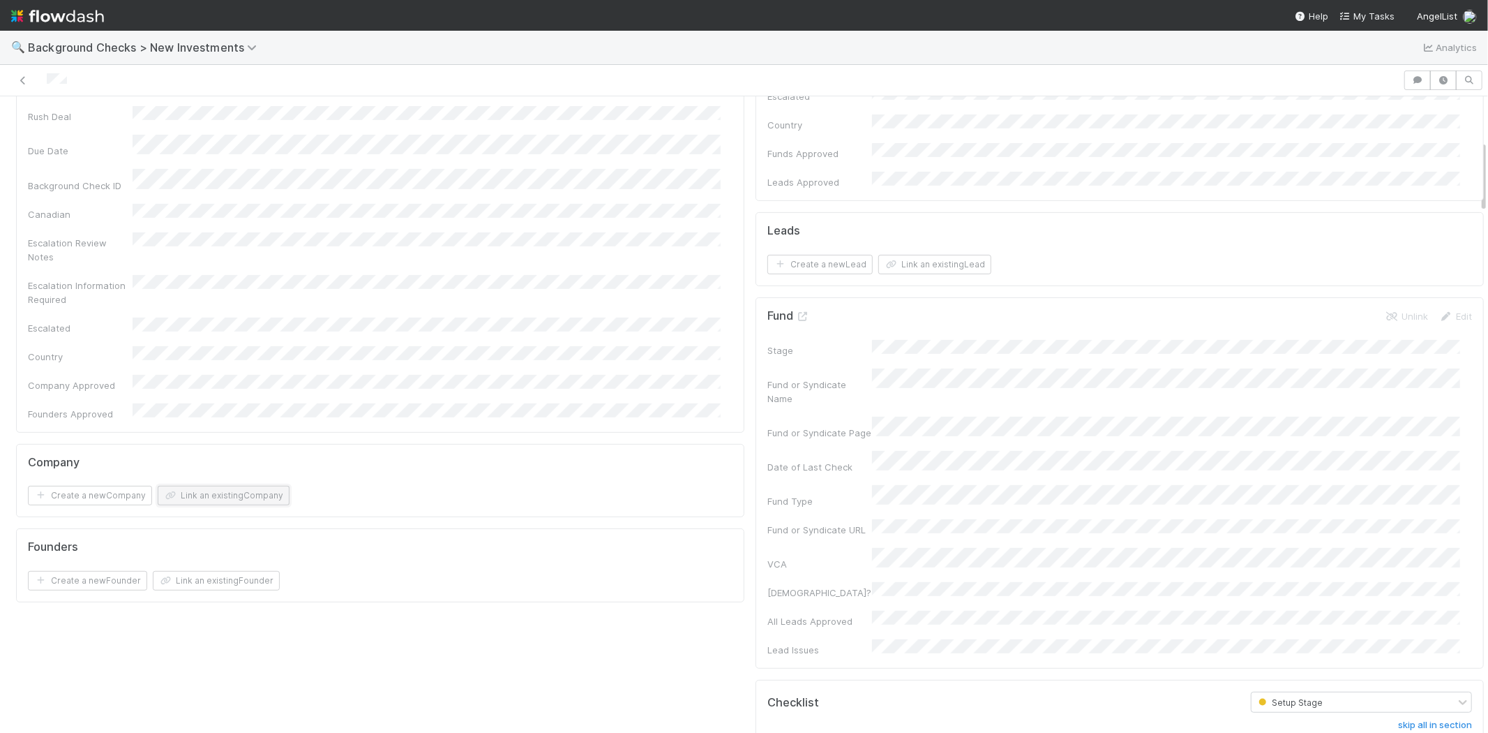
click at [231, 486] on button "Link an existing Company" at bounding box center [224, 496] width 132 height 20
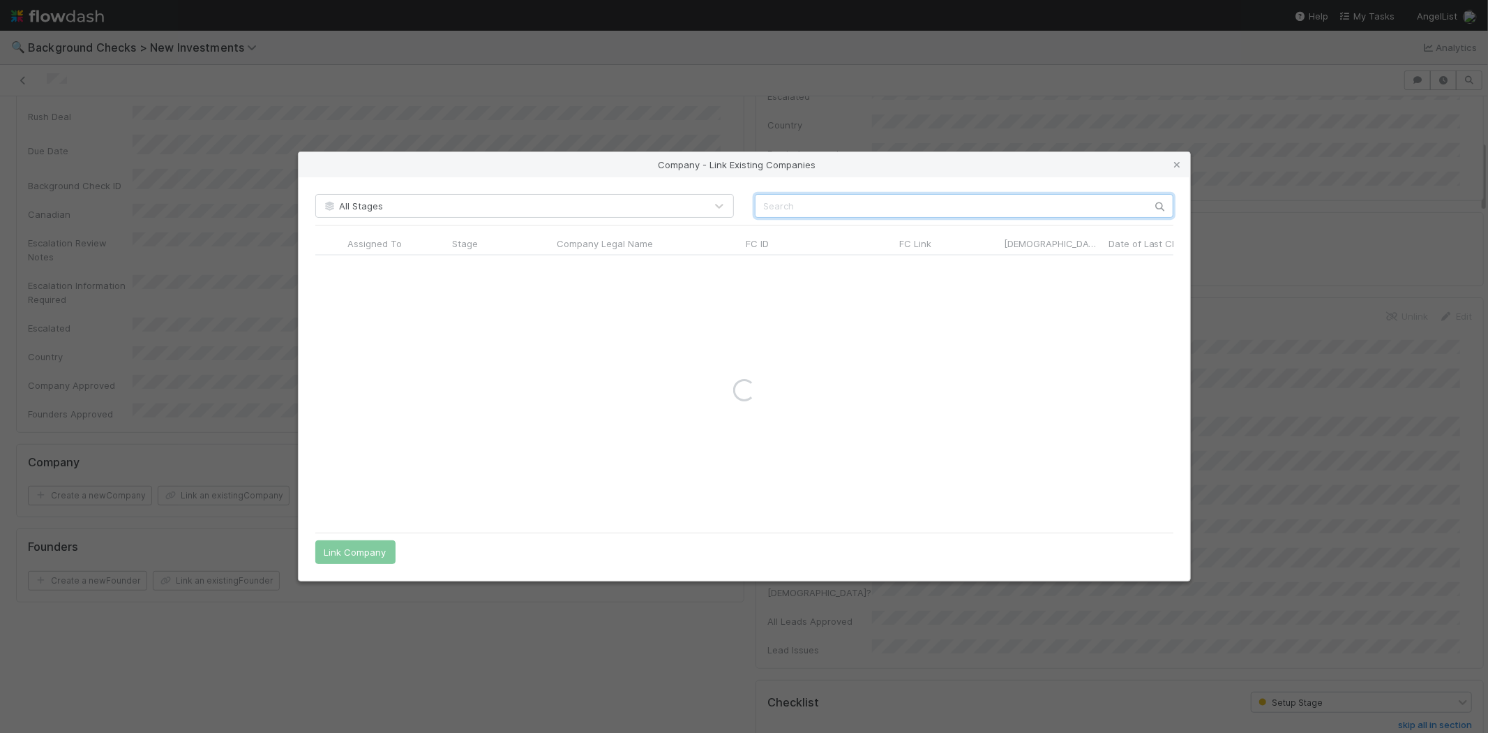
click at [855, 197] on input "text" at bounding box center [964, 206] width 419 height 24
paste input "Altur Holdings Ltd"
type input "Altur"
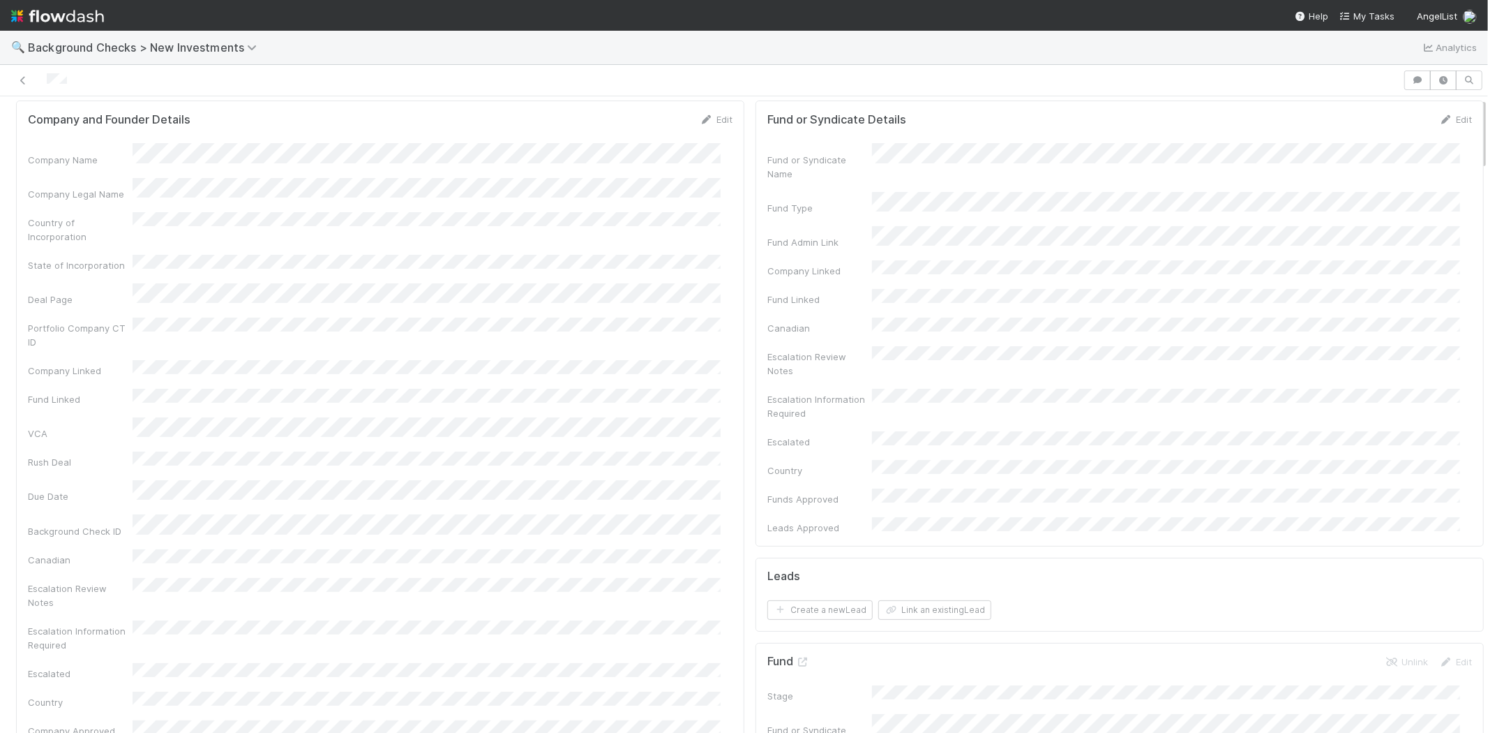
scroll to position [0, 0]
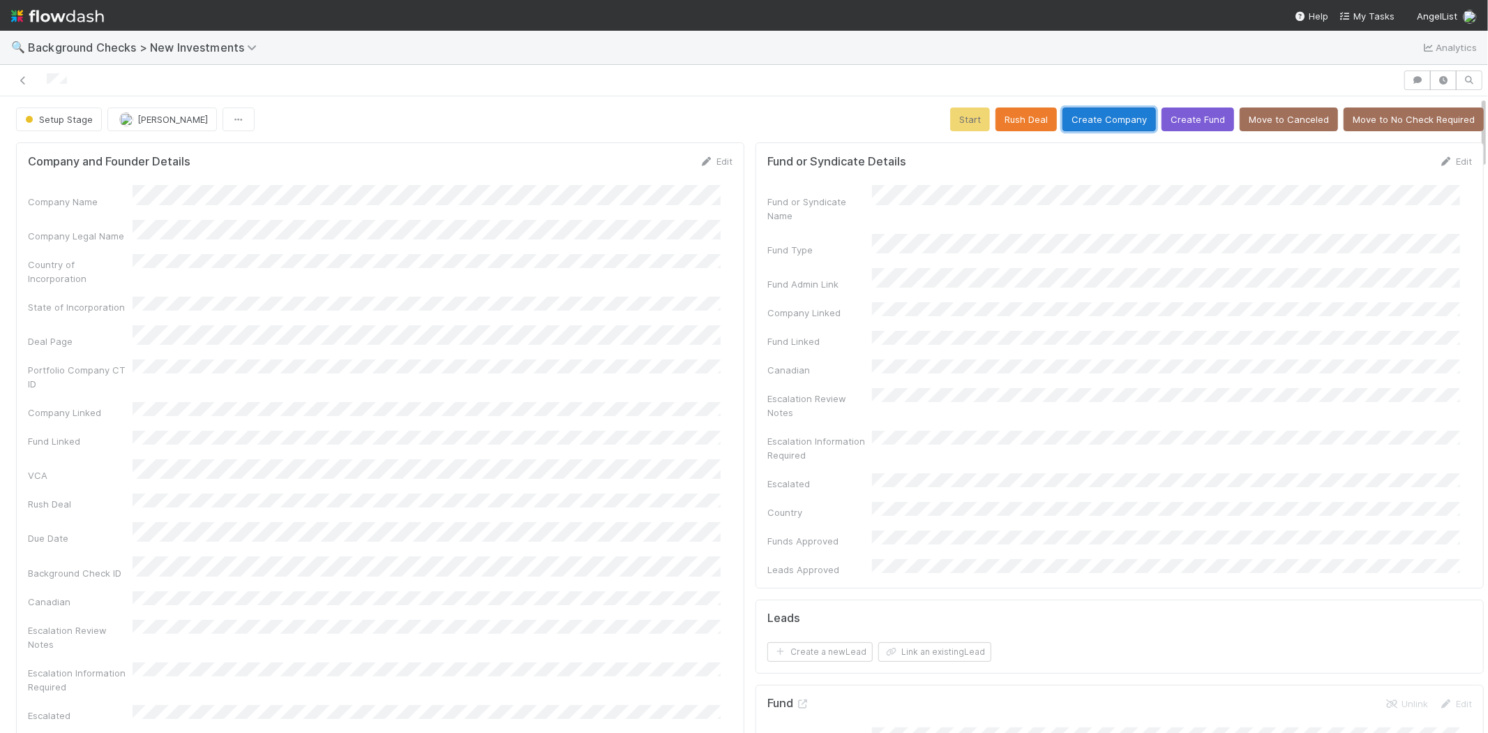
click at [1107, 124] on button "Create Company" at bounding box center [1109, 119] width 93 height 24
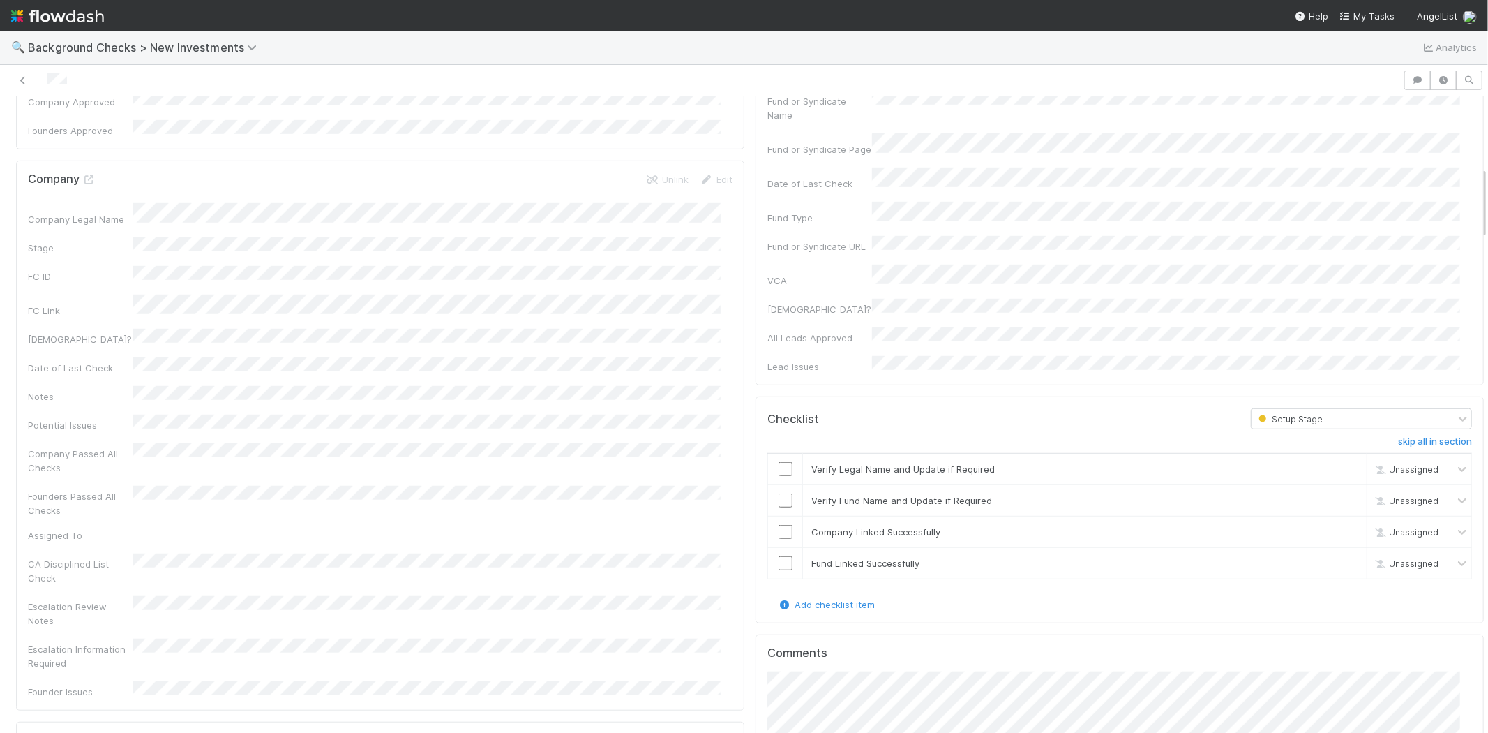
scroll to position [698, 0]
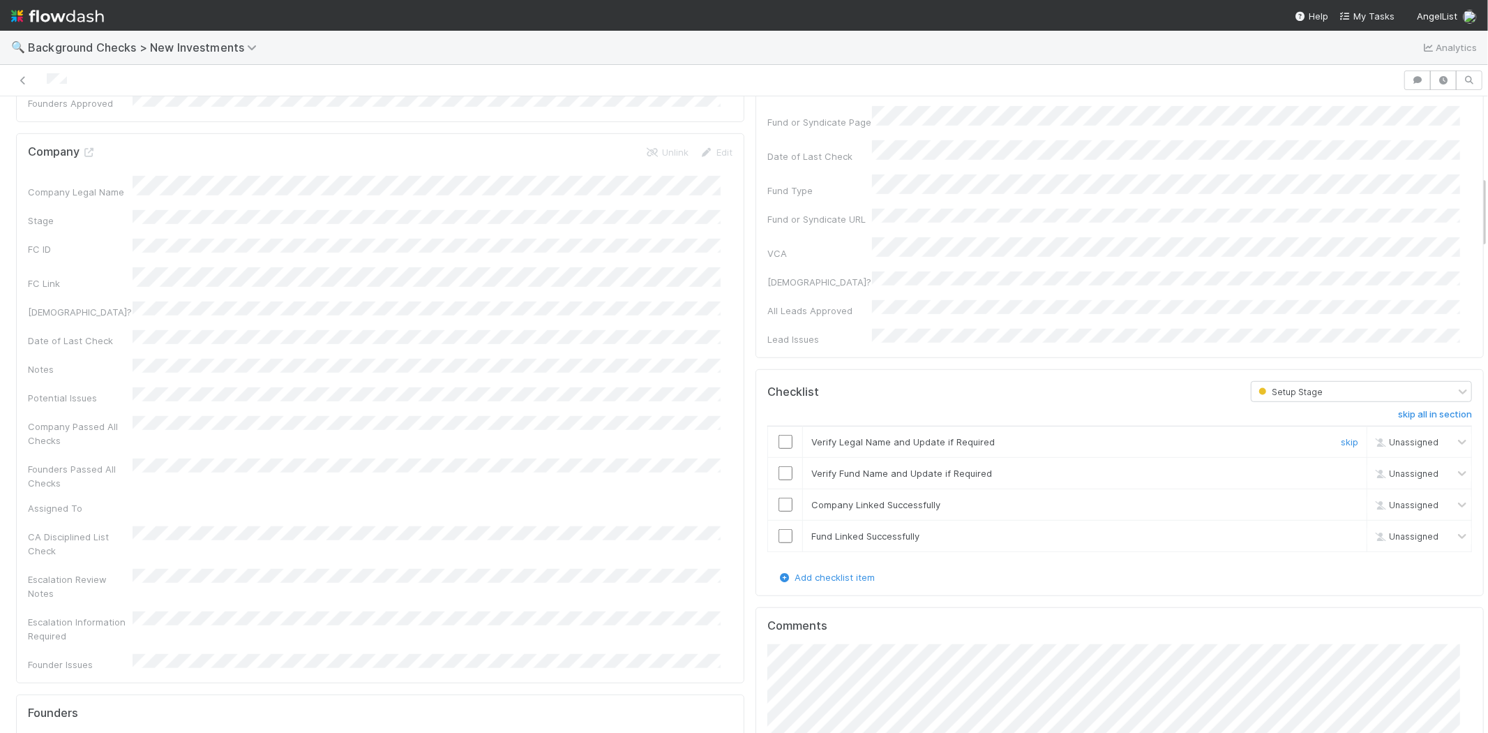
click at [779, 435] on input "checkbox" at bounding box center [786, 442] width 14 height 14
click at [779, 466] on input "checkbox" at bounding box center [786, 473] width 14 height 14
click at [779, 497] on input "checkbox" at bounding box center [786, 504] width 14 height 14
click at [779, 529] on input "checkbox" at bounding box center [786, 536] width 14 height 14
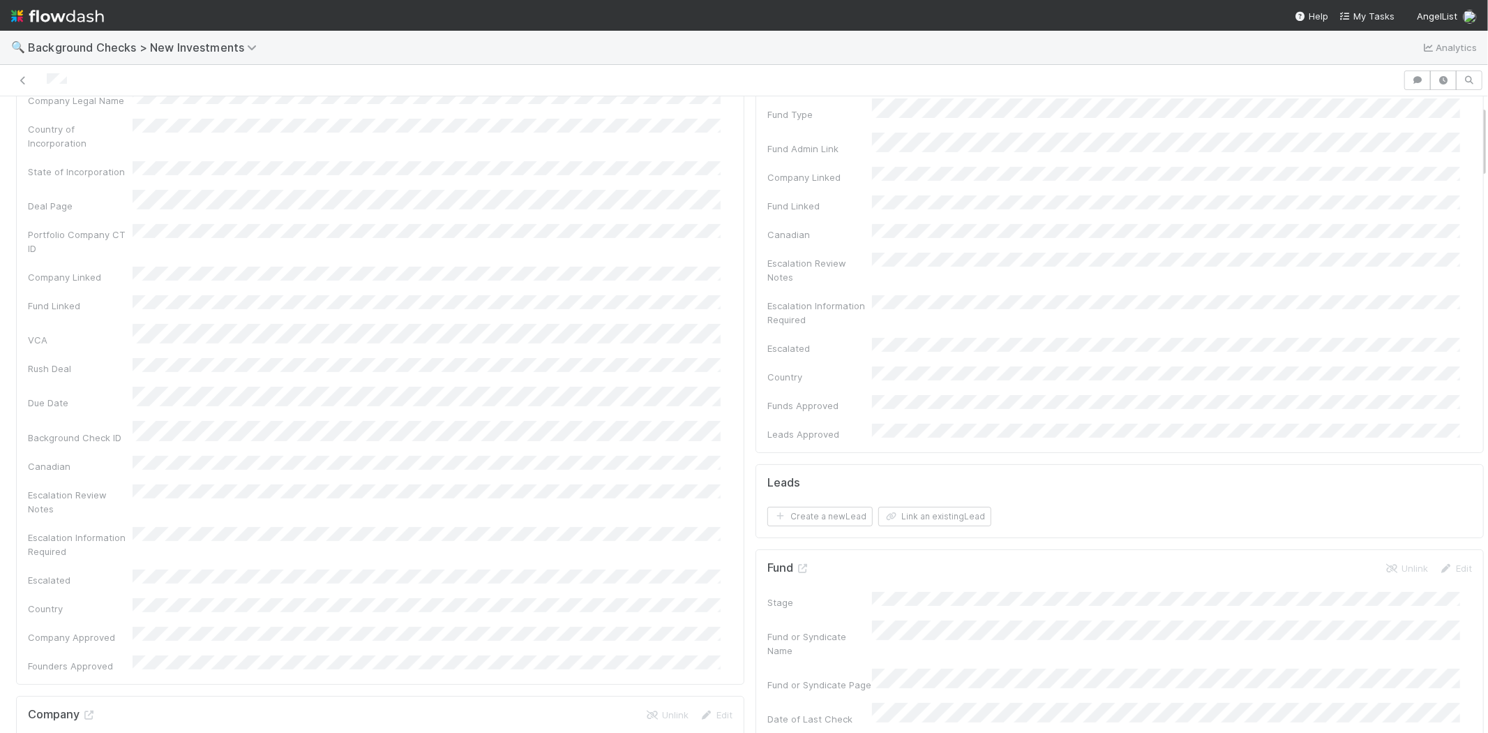
scroll to position [0, 0]
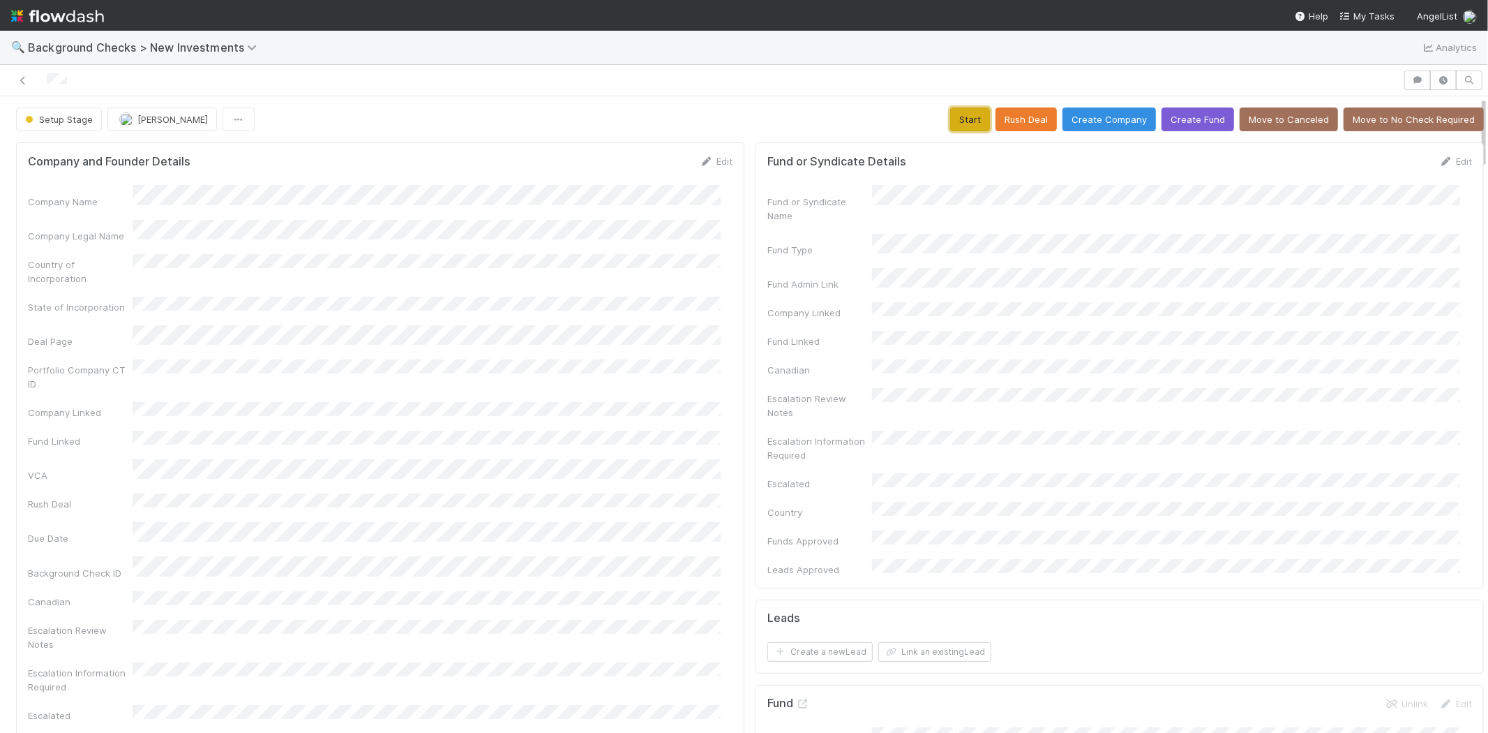
click at [953, 112] on button "Start" at bounding box center [970, 119] width 40 height 24
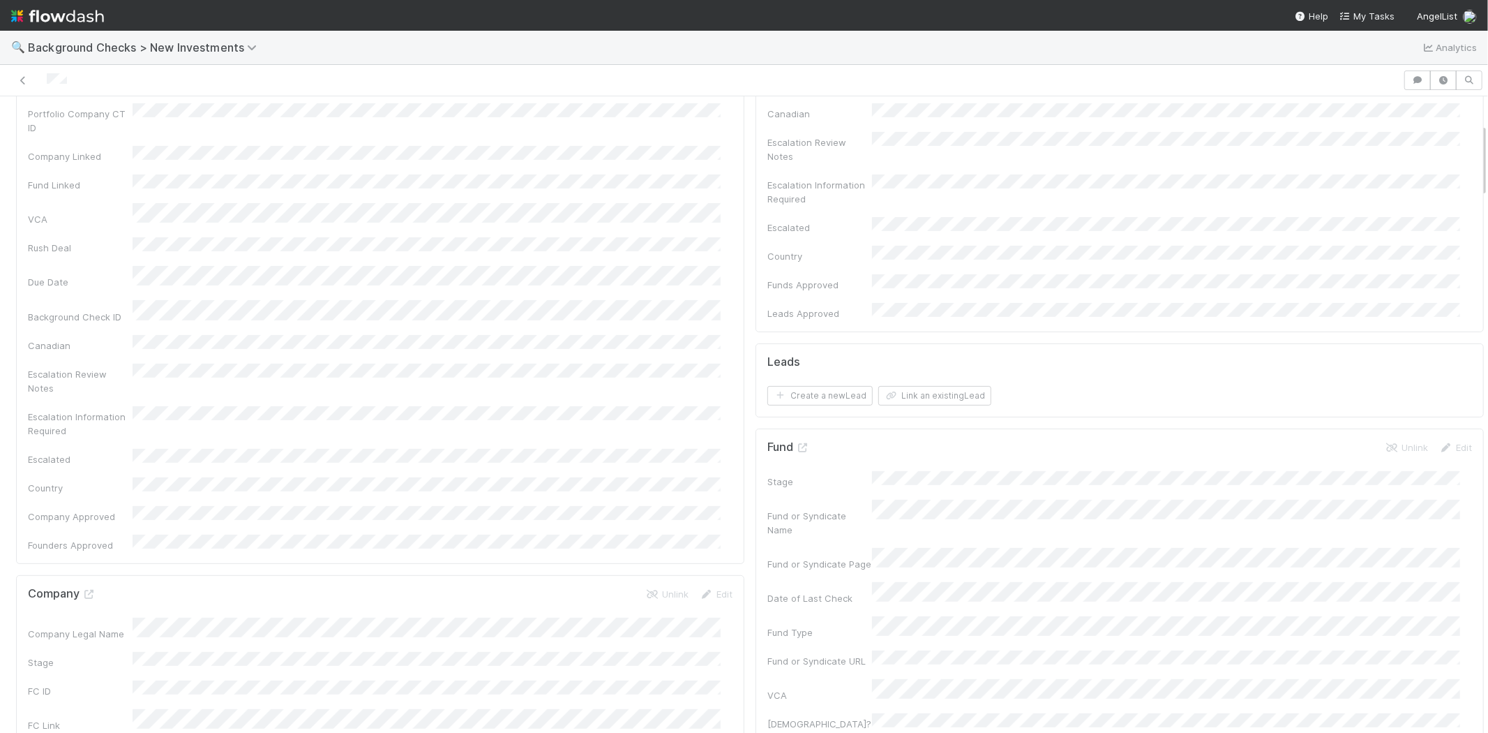
scroll to position [232, 0]
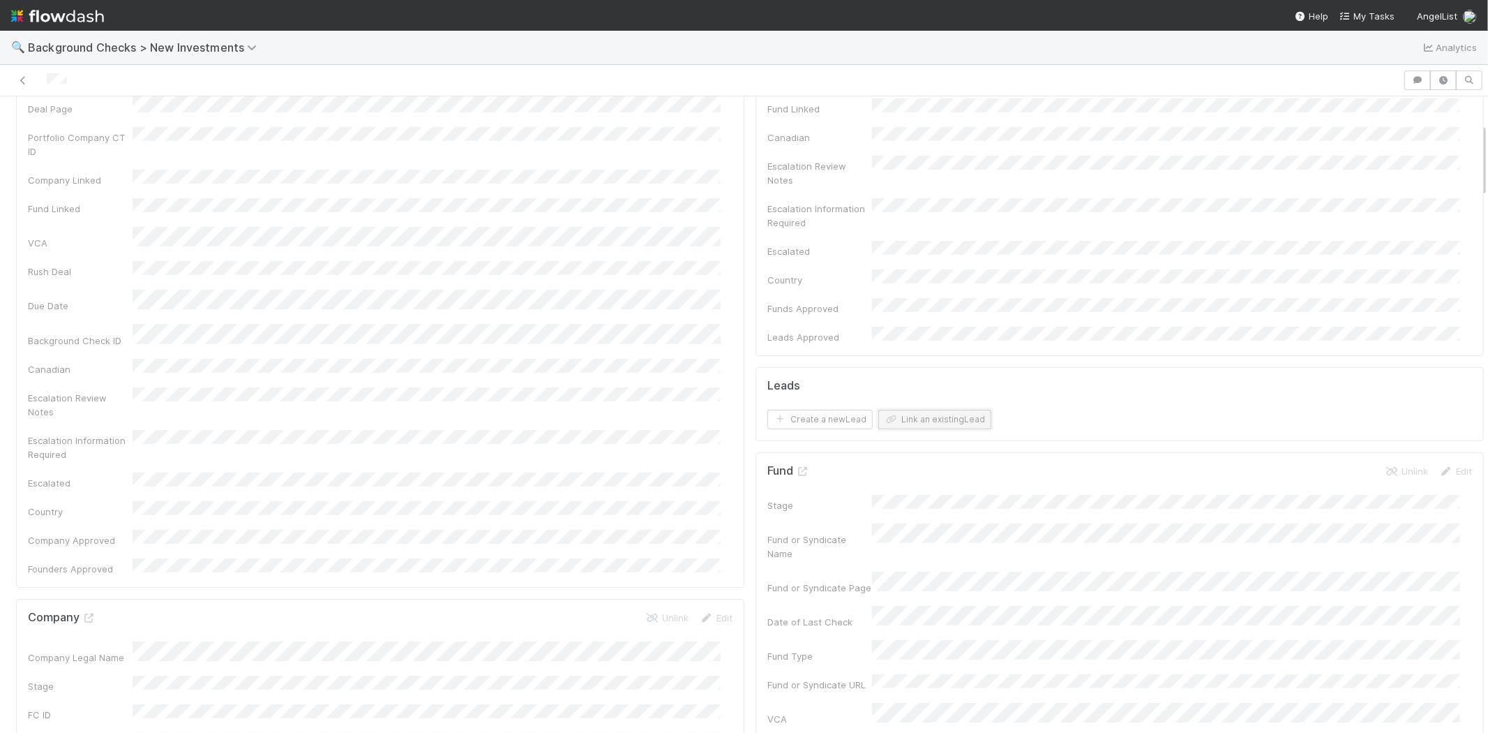
click at [945, 410] on button "Link an existing Lead" at bounding box center [934, 420] width 113 height 20
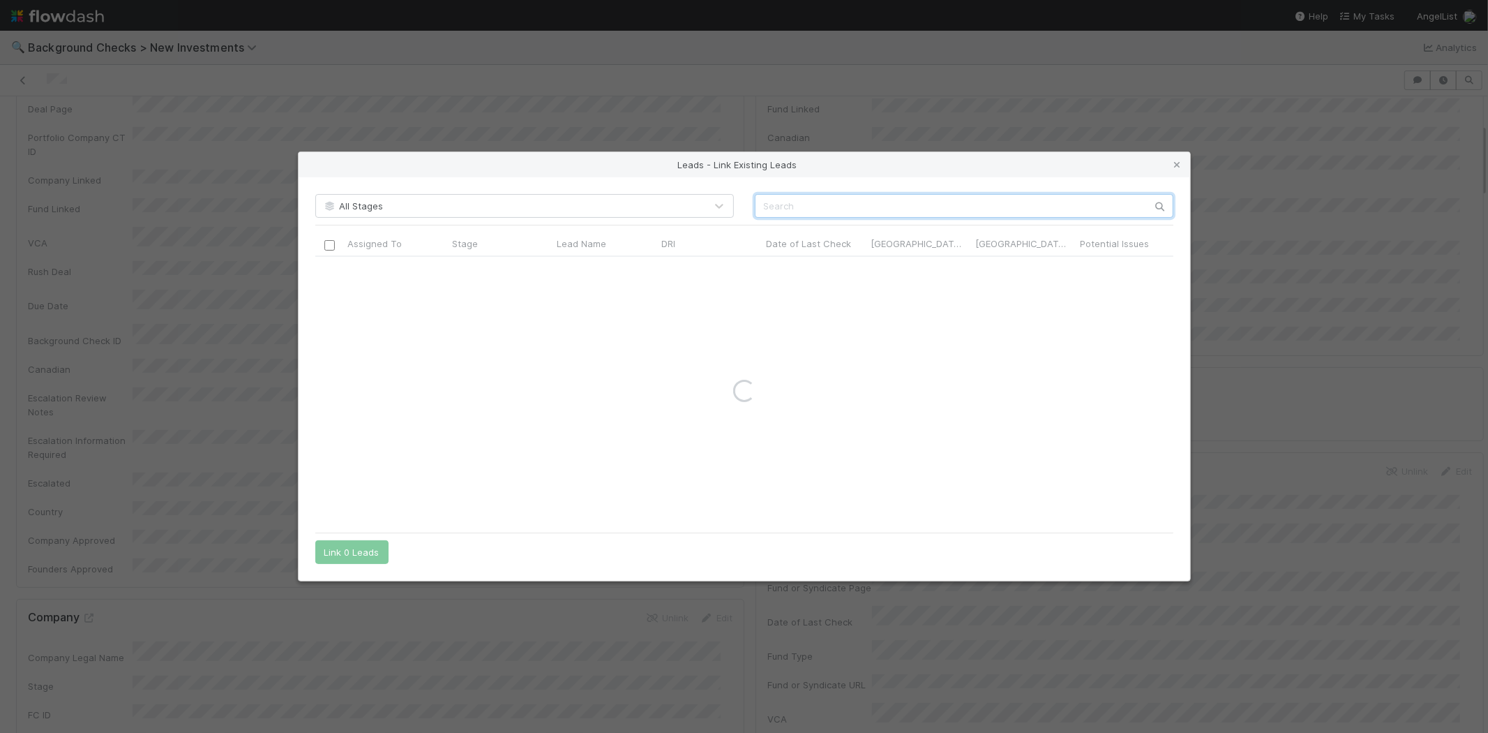
click at [902, 206] on input "text" at bounding box center [964, 206] width 419 height 24
paste input "Luis Olave"
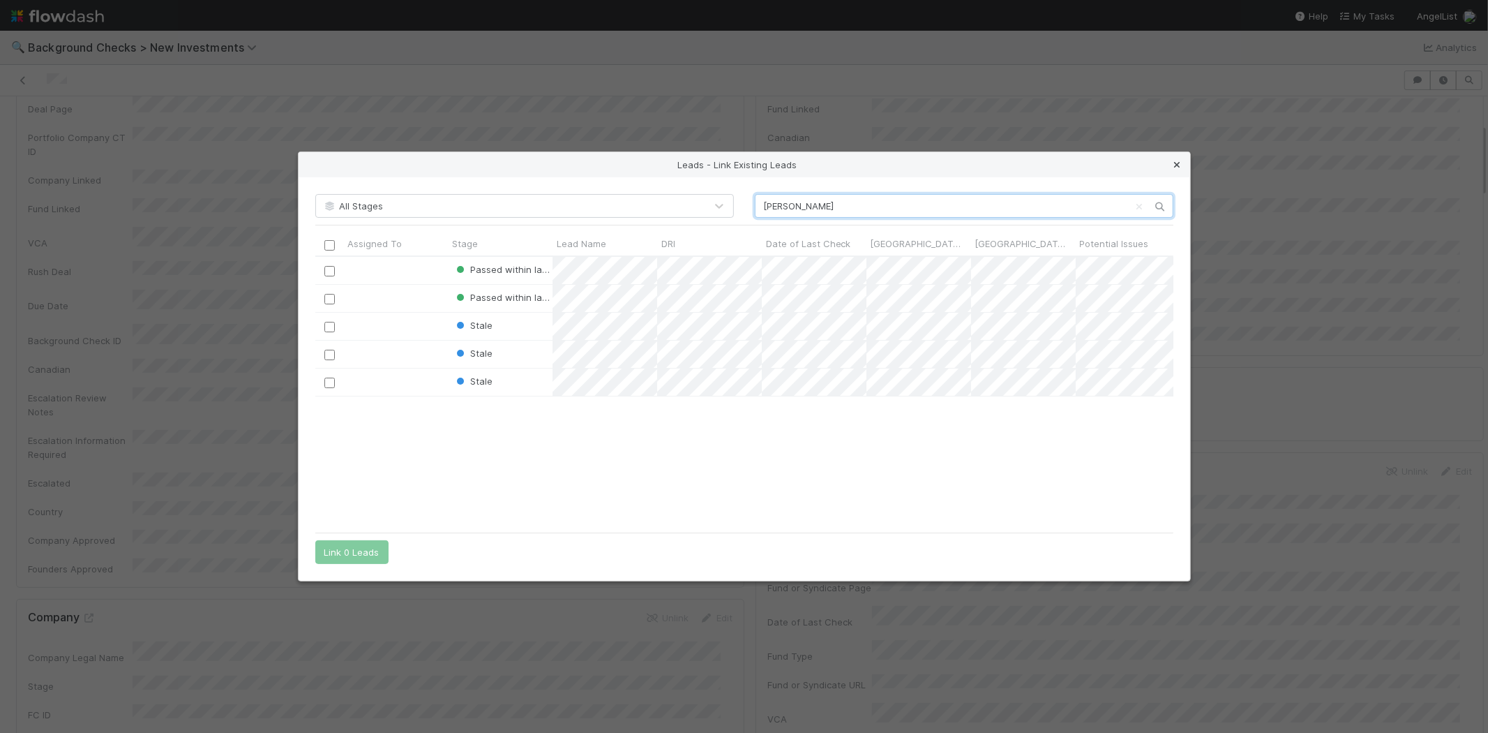
scroll to position [257, 846]
type input "Luis"
click at [1174, 165] on icon at bounding box center [1178, 164] width 14 height 9
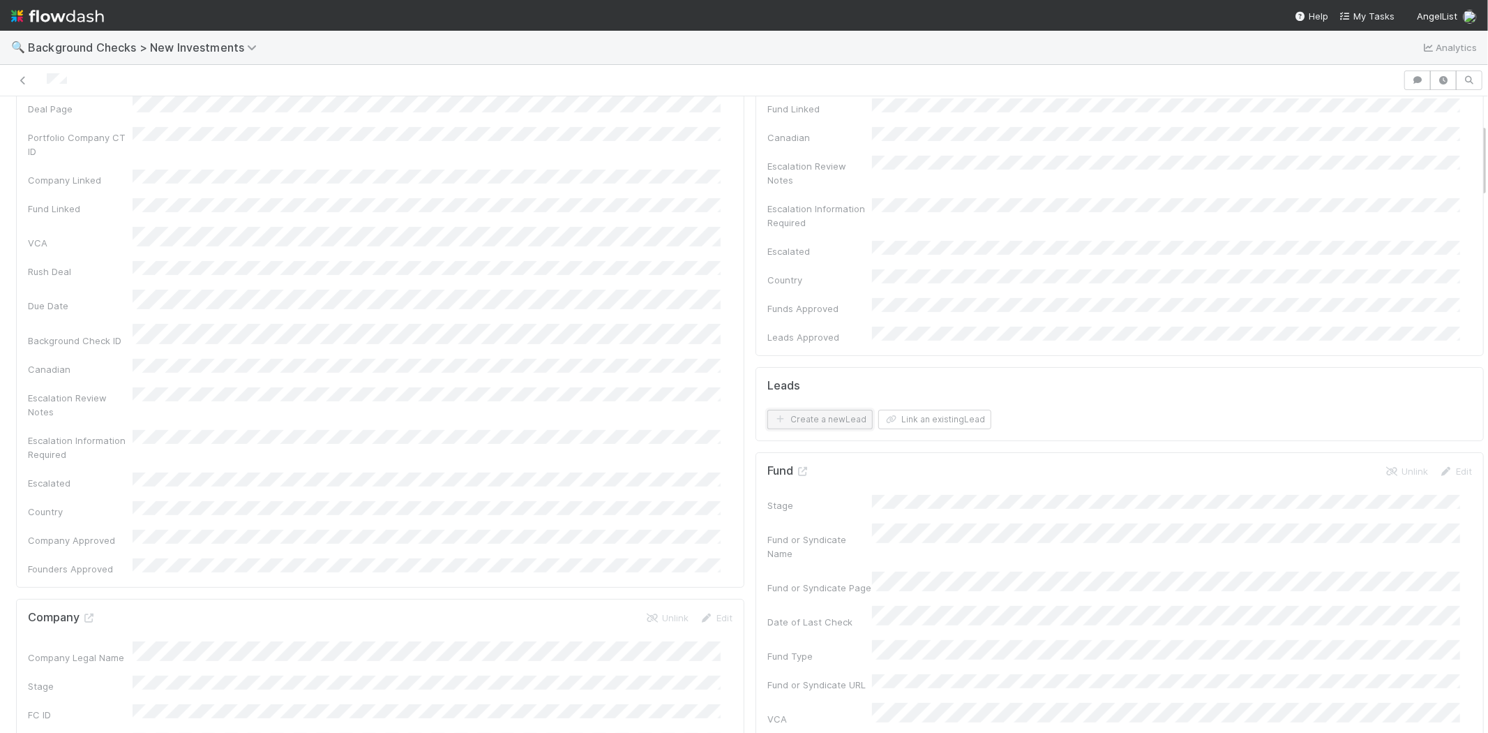
click at [810, 410] on button "Create a new Lead" at bounding box center [819, 420] width 105 height 20
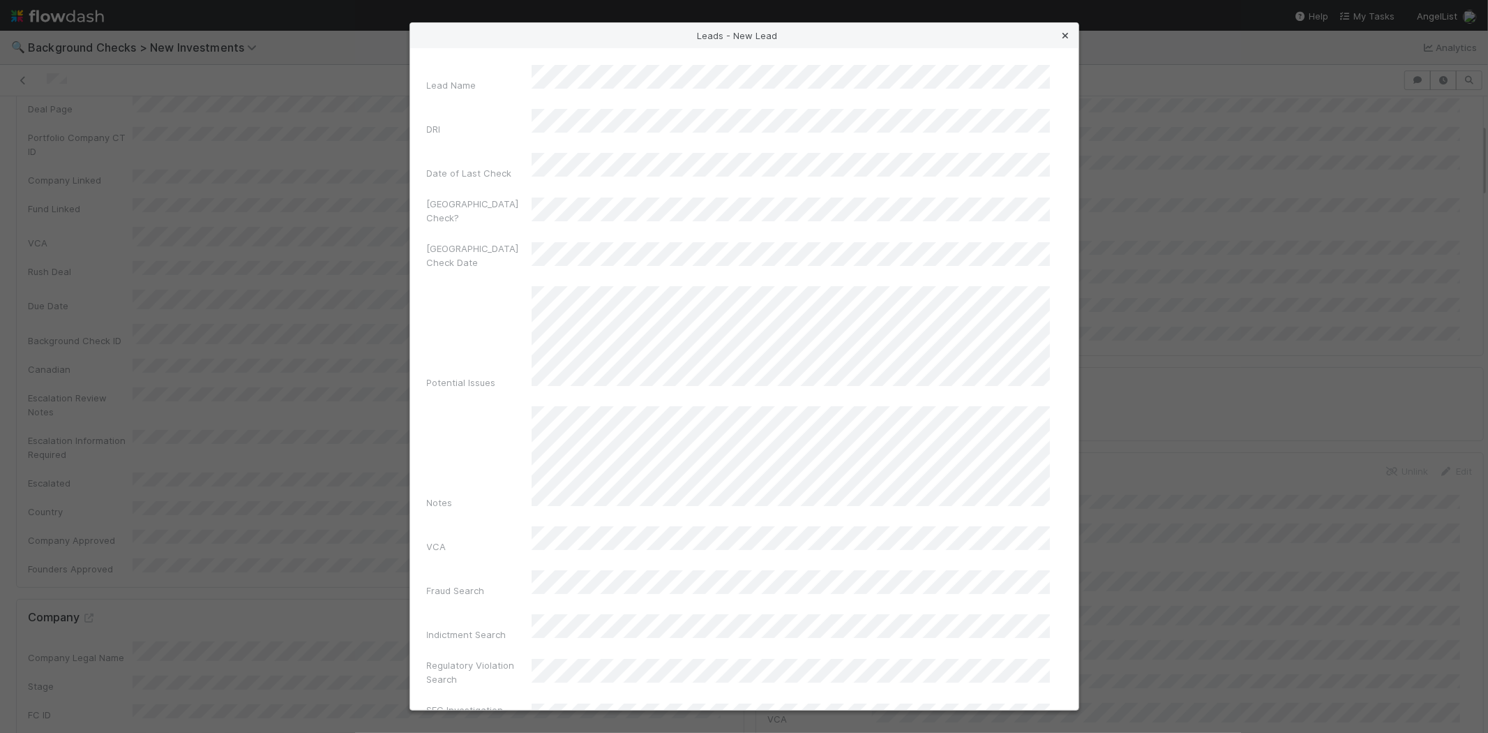
click at [1063, 38] on icon at bounding box center [1066, 35] width 14 height 9
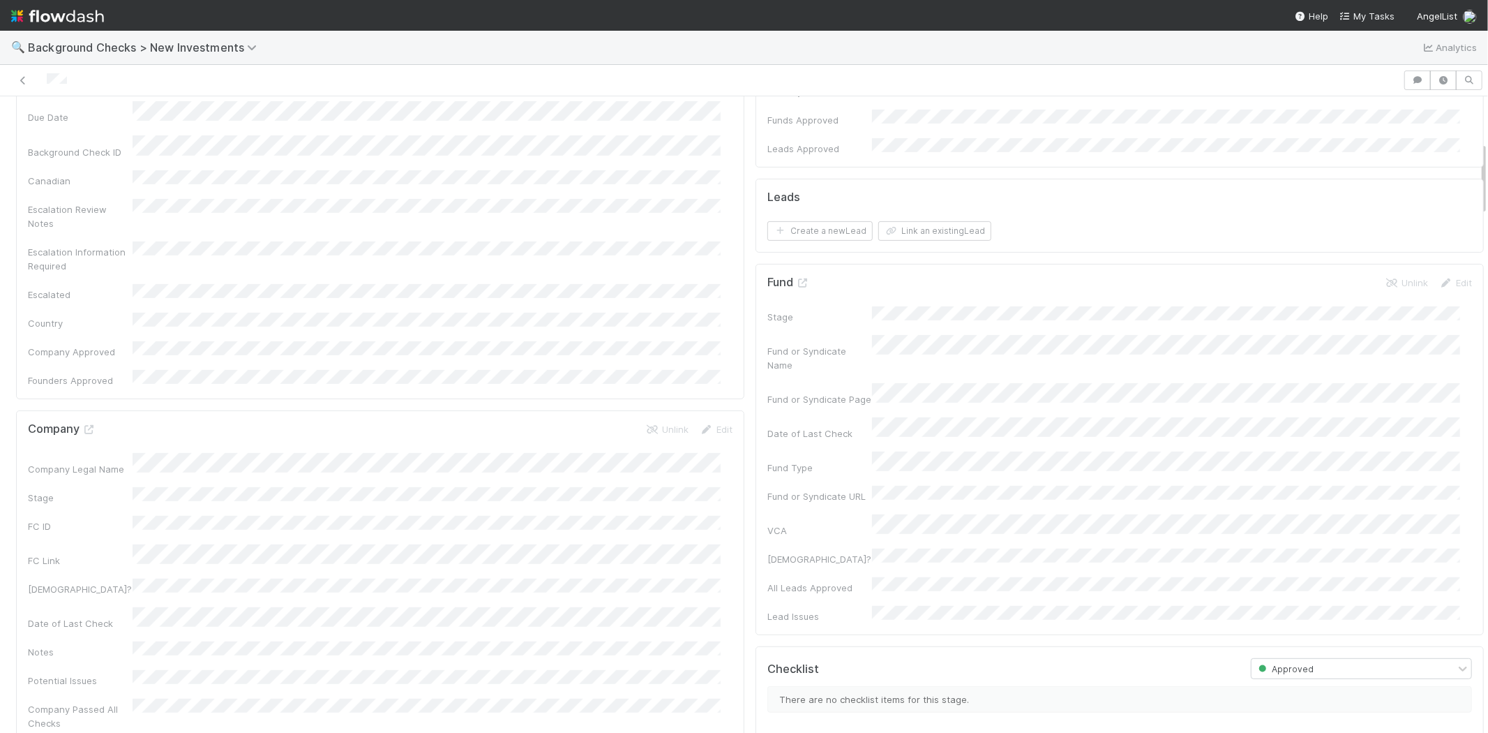
scroll to position [387, 0]
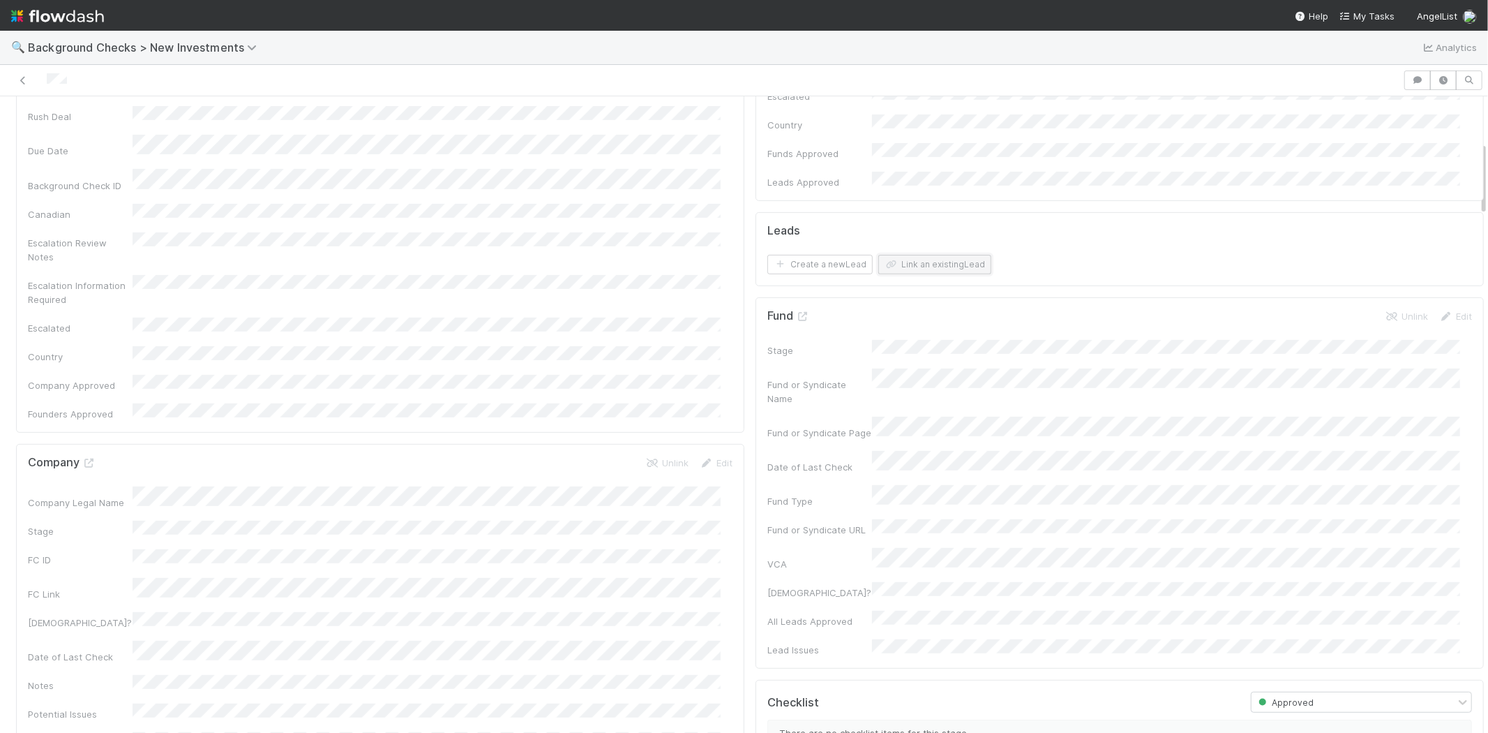
click at [908, 255] on button "Link an existing Lead" at bounding box center [934, 265] width 113 height 20
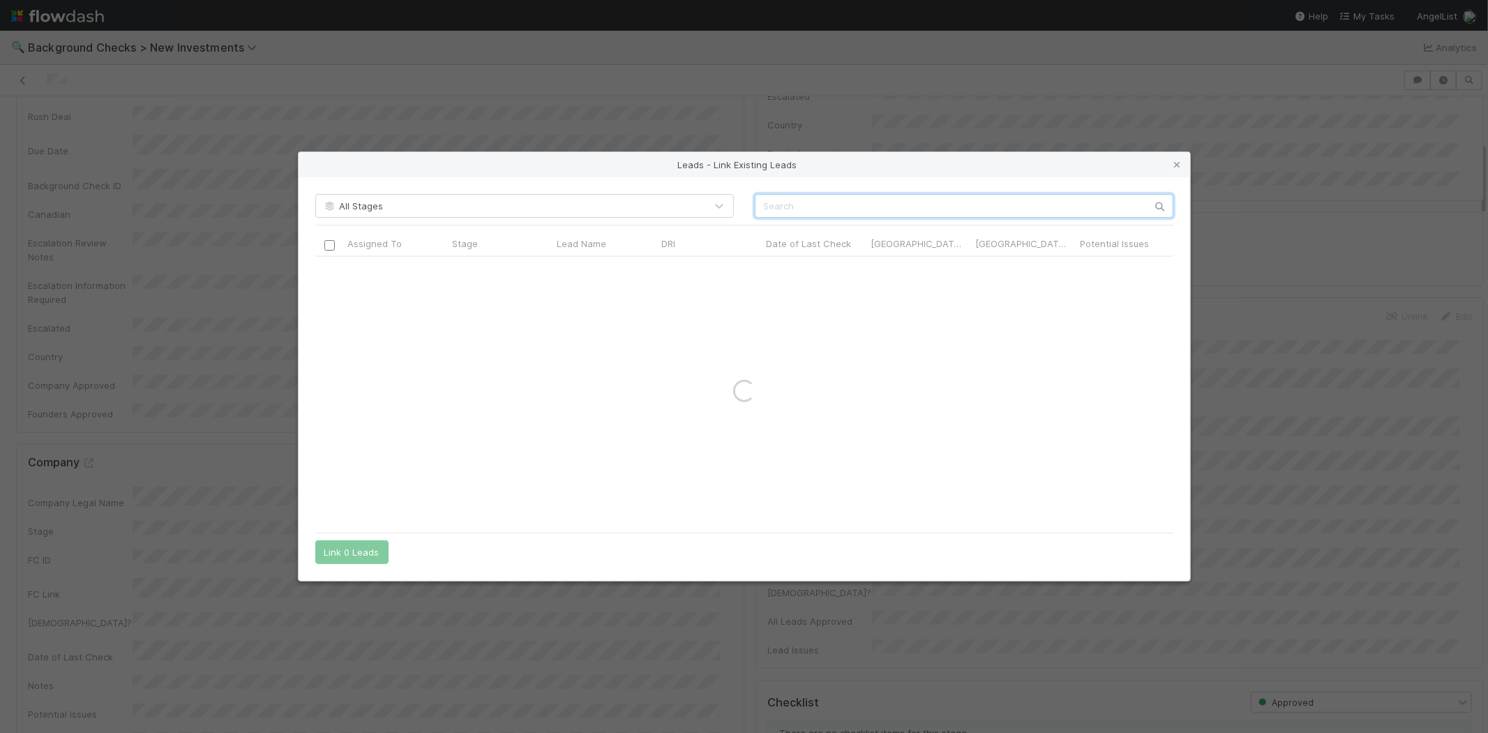
click at [989, 204] on input "text" at bounding box center [964, 206] width 419 height 24
paste input "Yotam Rosenbaum"
type input "Yotam Rosenbaum"
click at [324, 270] on input "checkbox" at bounding box center [329, 271] width 10 height 10
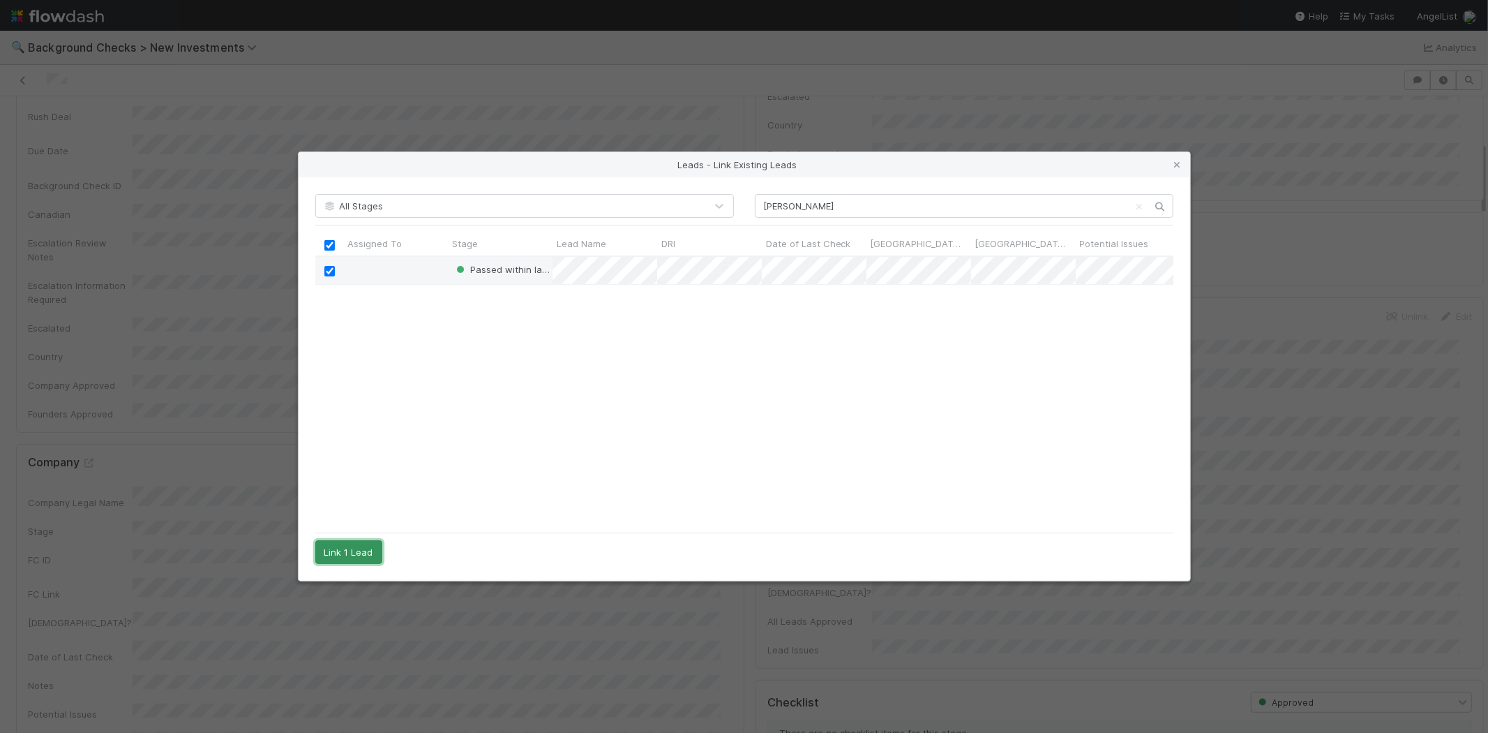
click at [345, 548] on button "Link 1 Lead" at bounding box center [348, 552] width 67 height 24
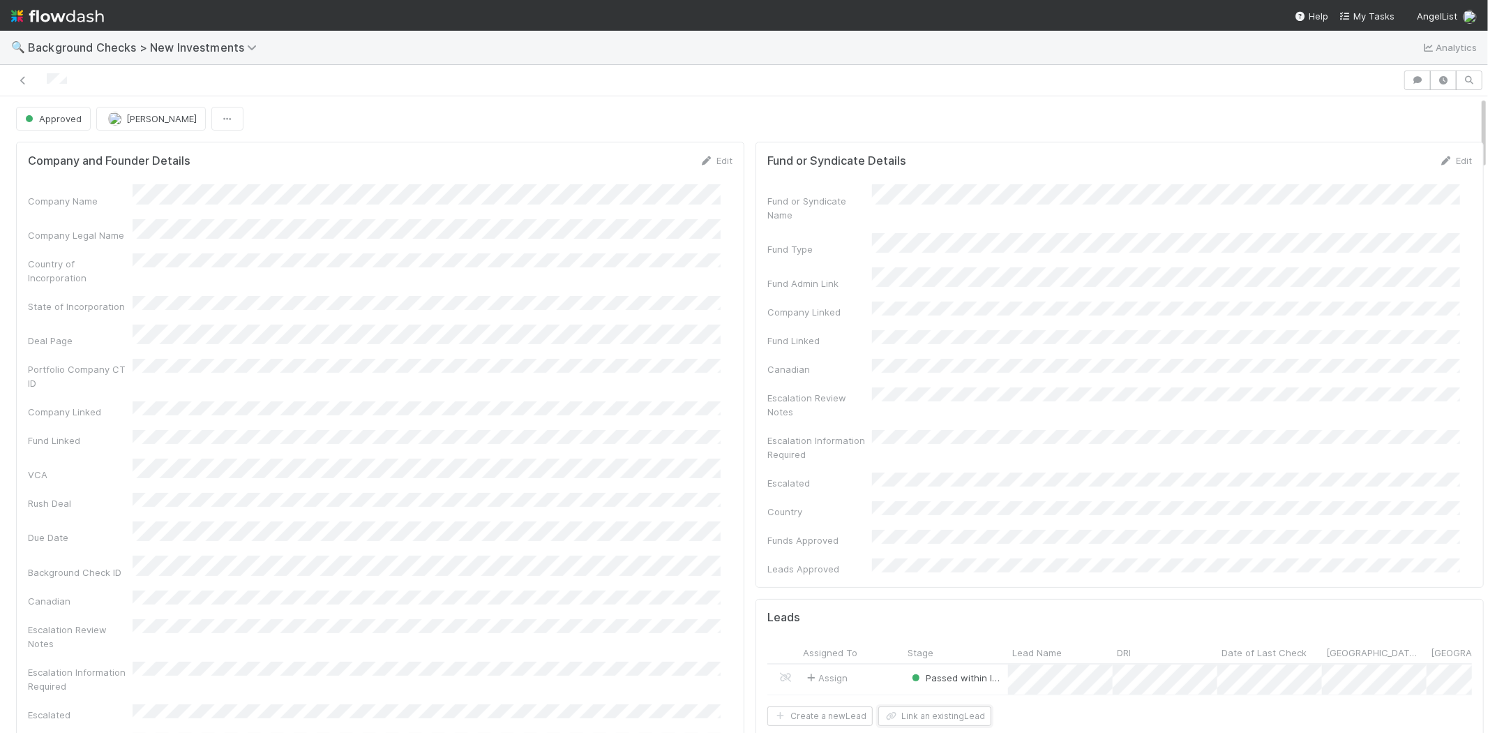
scroll to position [0, 0]
click at [47, 75] on div at bounding box center [702, 80] width 1392 height 20
click at [1364, 17] on span "My Tasks" at bounding box center [1367, 15] width 55 height 11
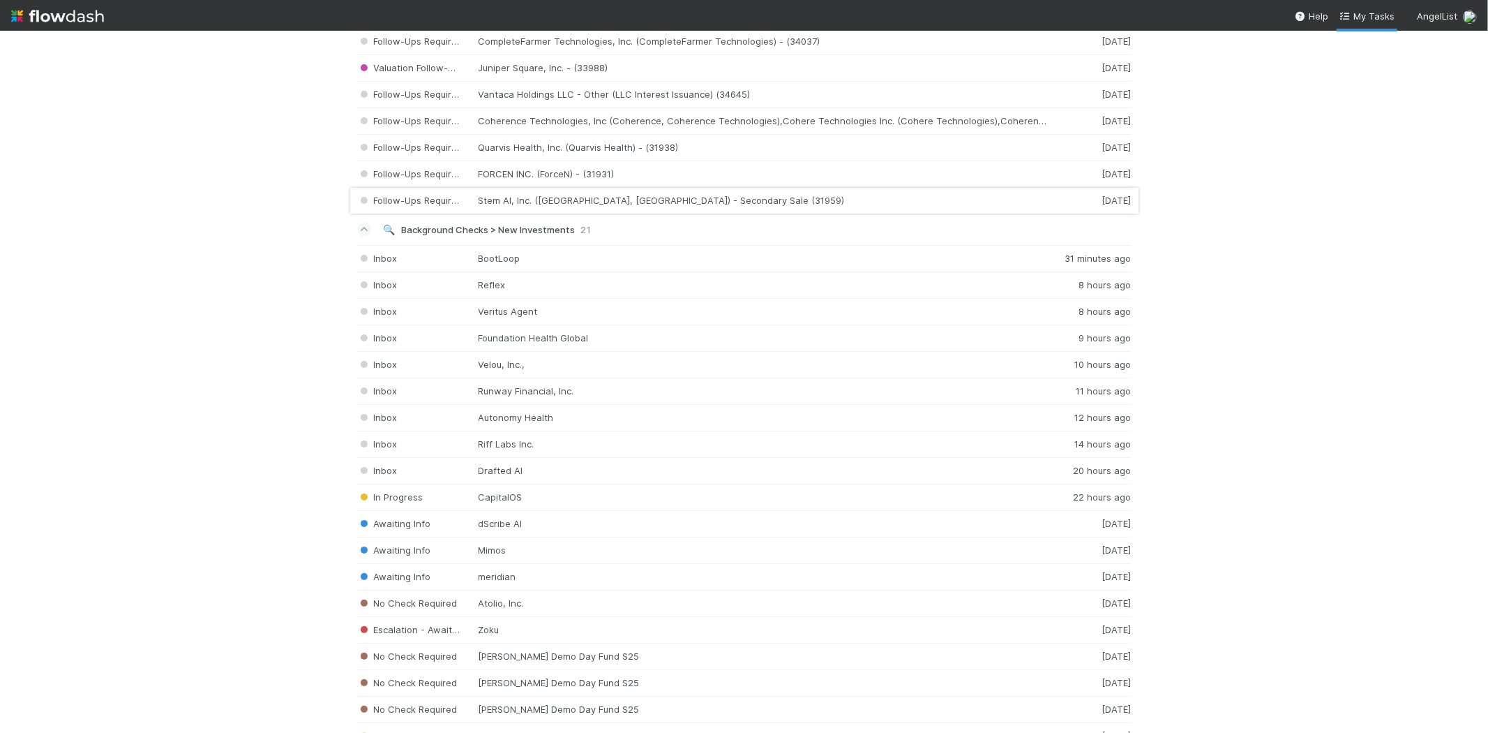
scroll to position [1860, 0]
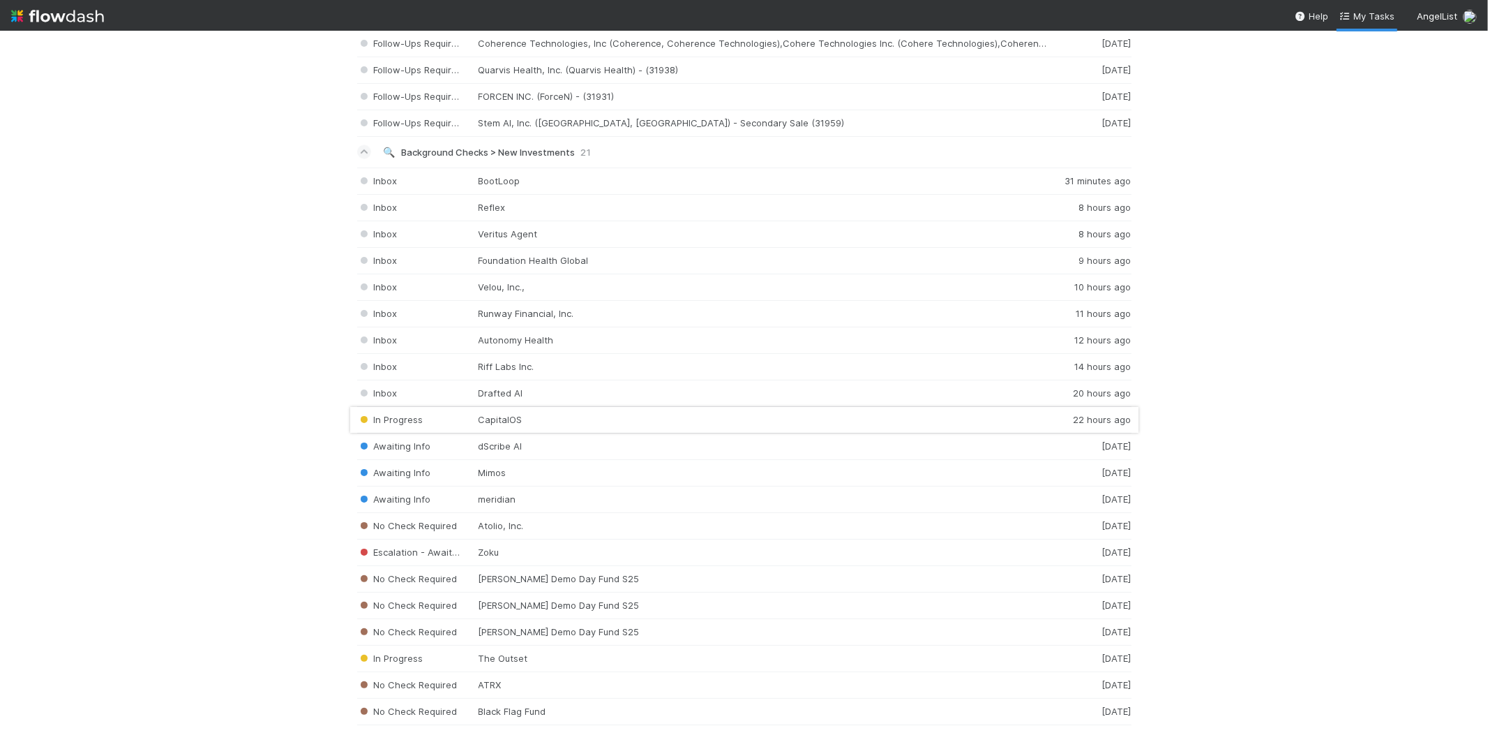
click at [546, 423] on div "In Progress CapitalOS 22 hours ago" at bounding box center [744, 420] width 774 height 27
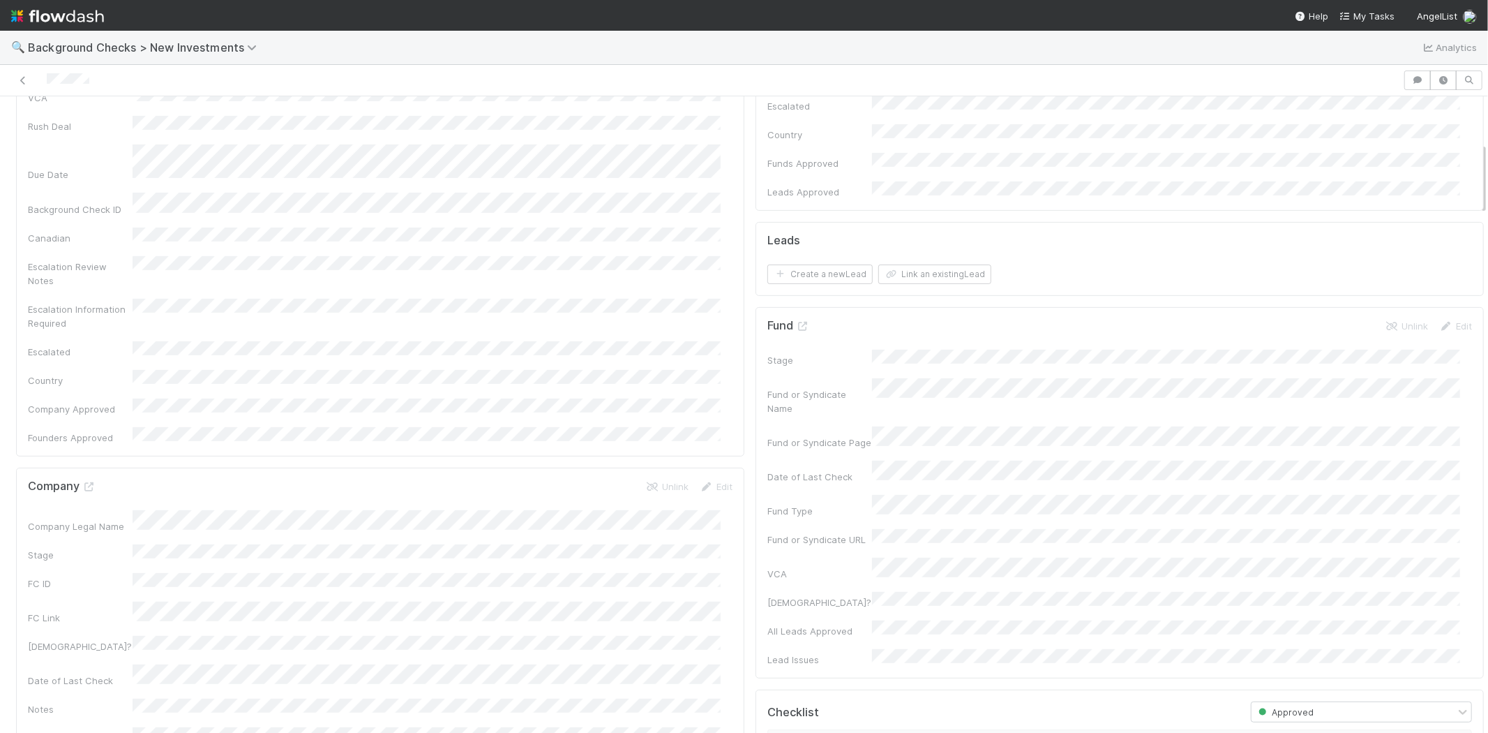
scroll to position [310, 0]
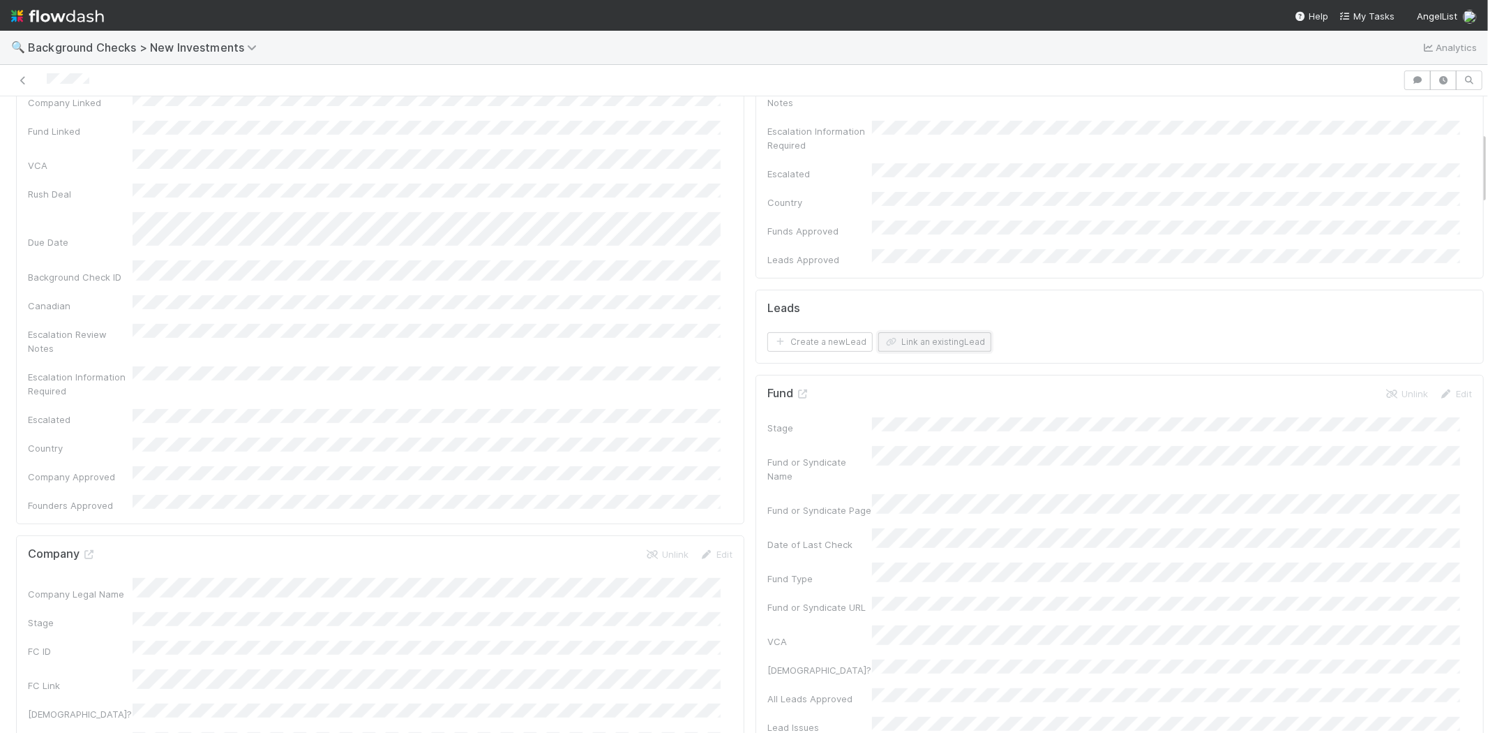
click at [915, 332] on button "Link an existing Lead" at bounding box center [934, 342] width 113 height 20
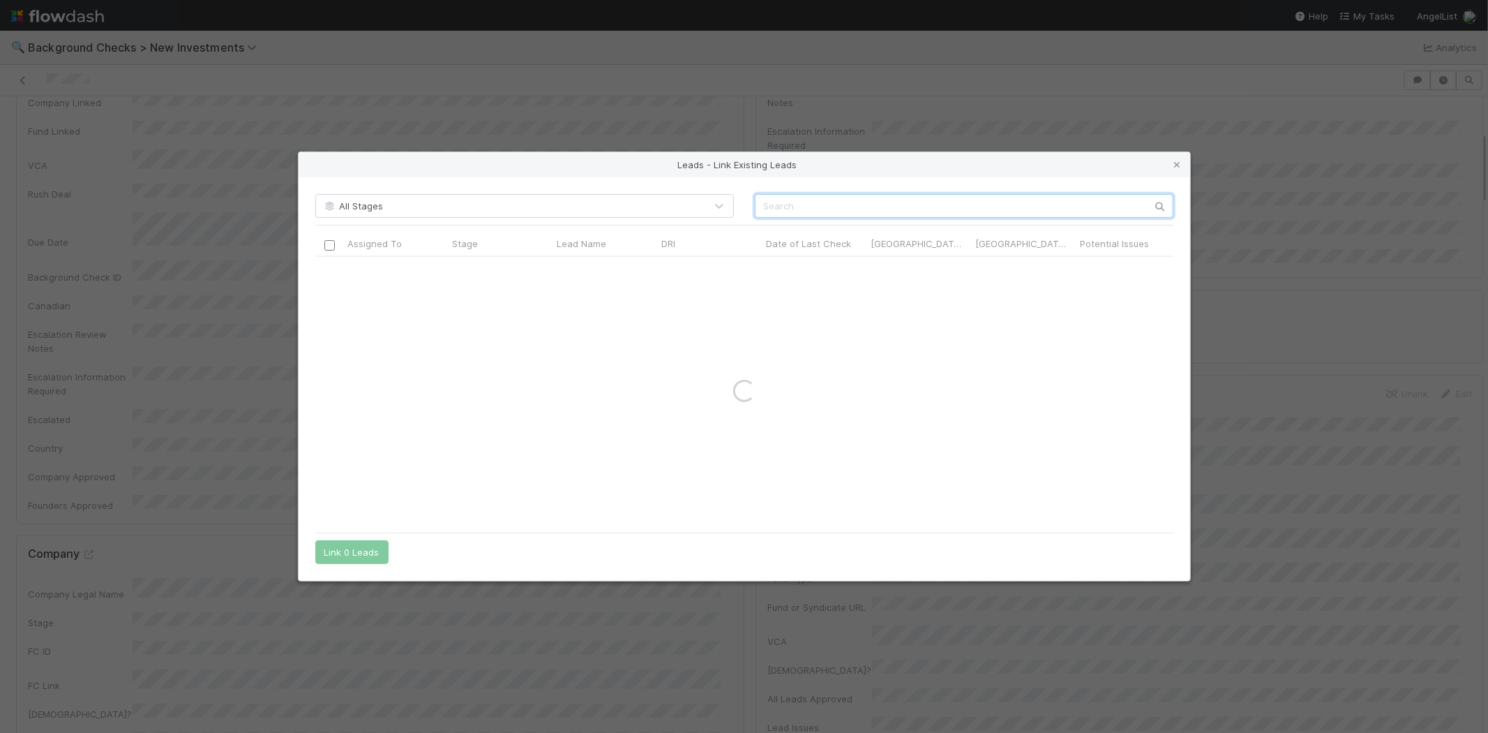
click at [882, 208] on input "text" at bounding box center [964, 206] width 419 height 24
paste input "Kevin Carter"
type input "Kevin Carter"
click at [332, 268] on input "checkbox" at bounding box center [329, 271] width 10 height 10
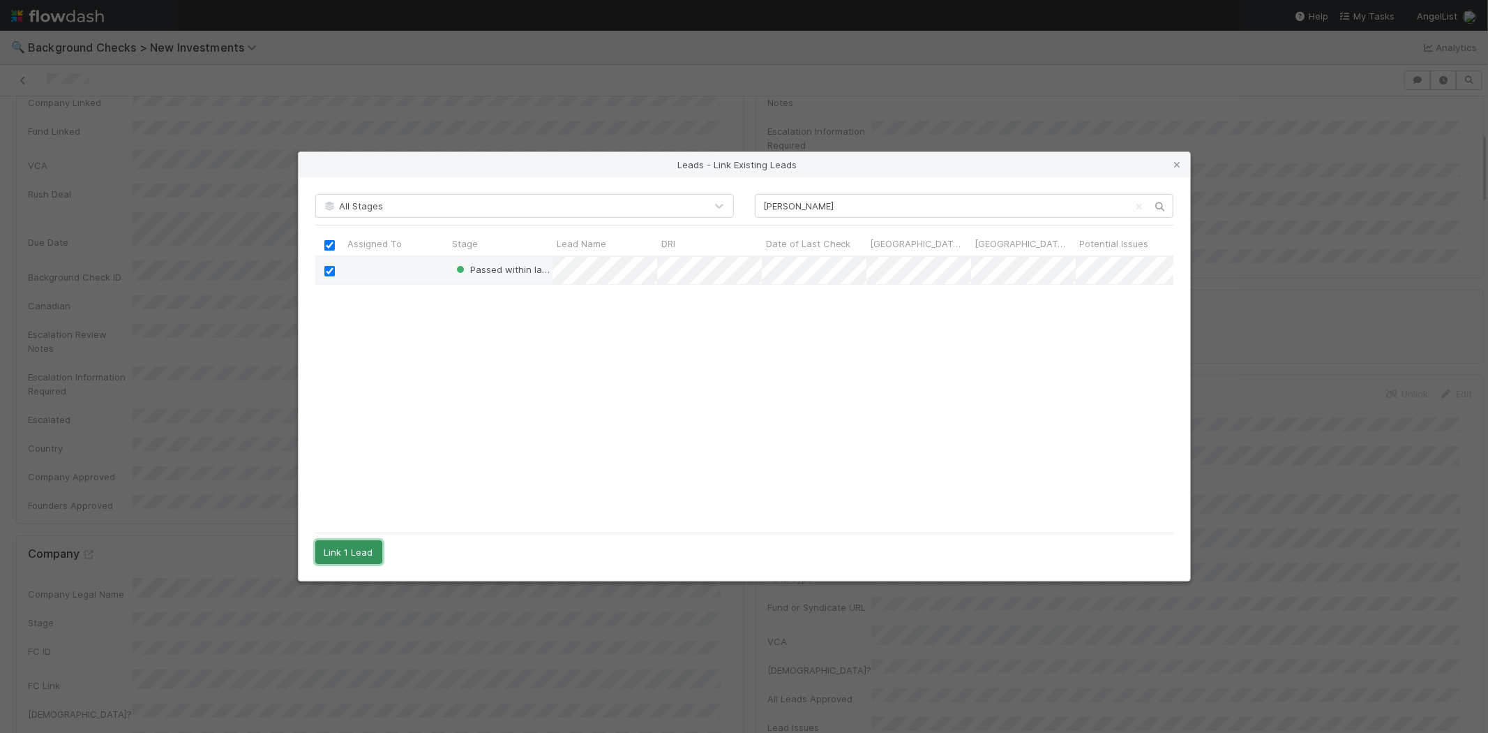
click at [365, 543] on button "Link 1 Lead" at bounding box center [348, 552] width 67 height 24
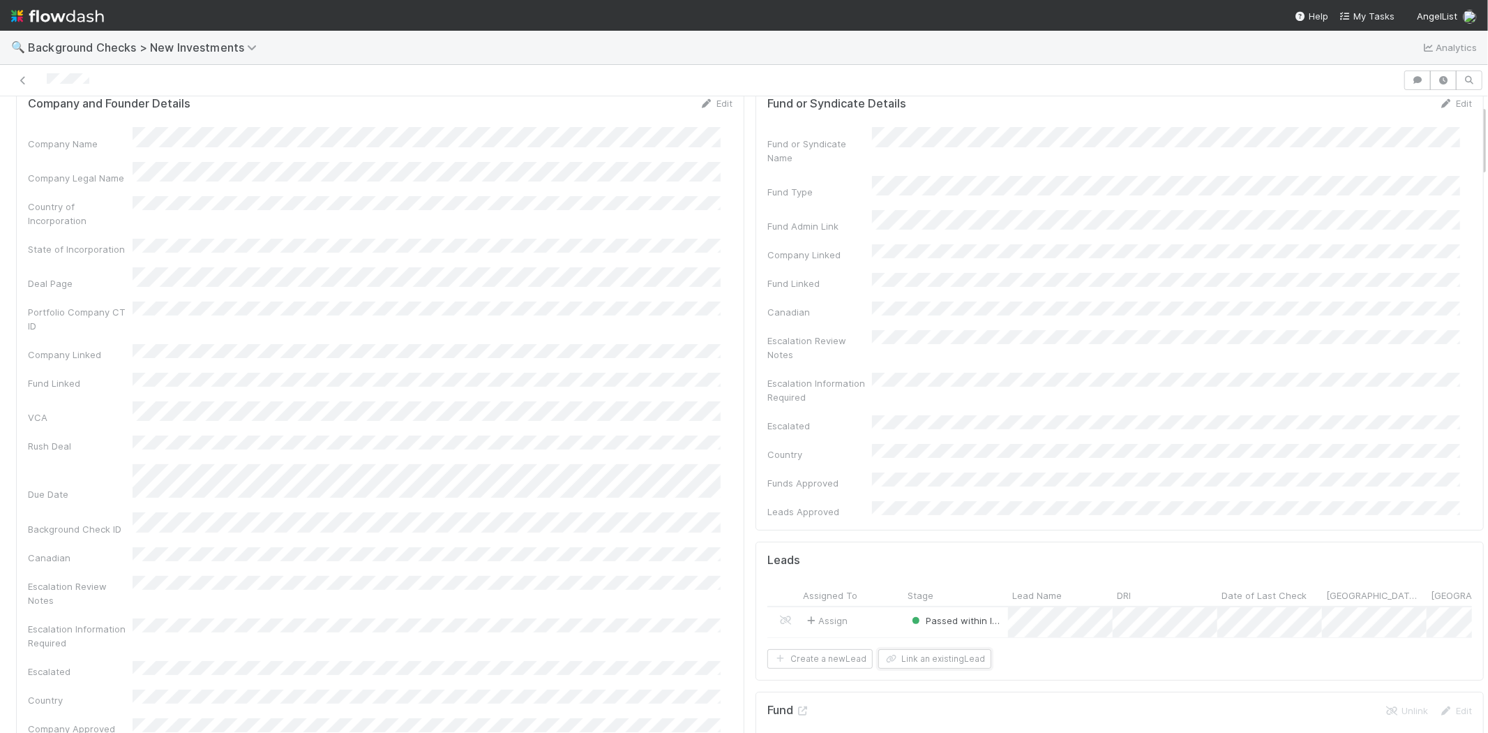
scroll to position [0, 0]
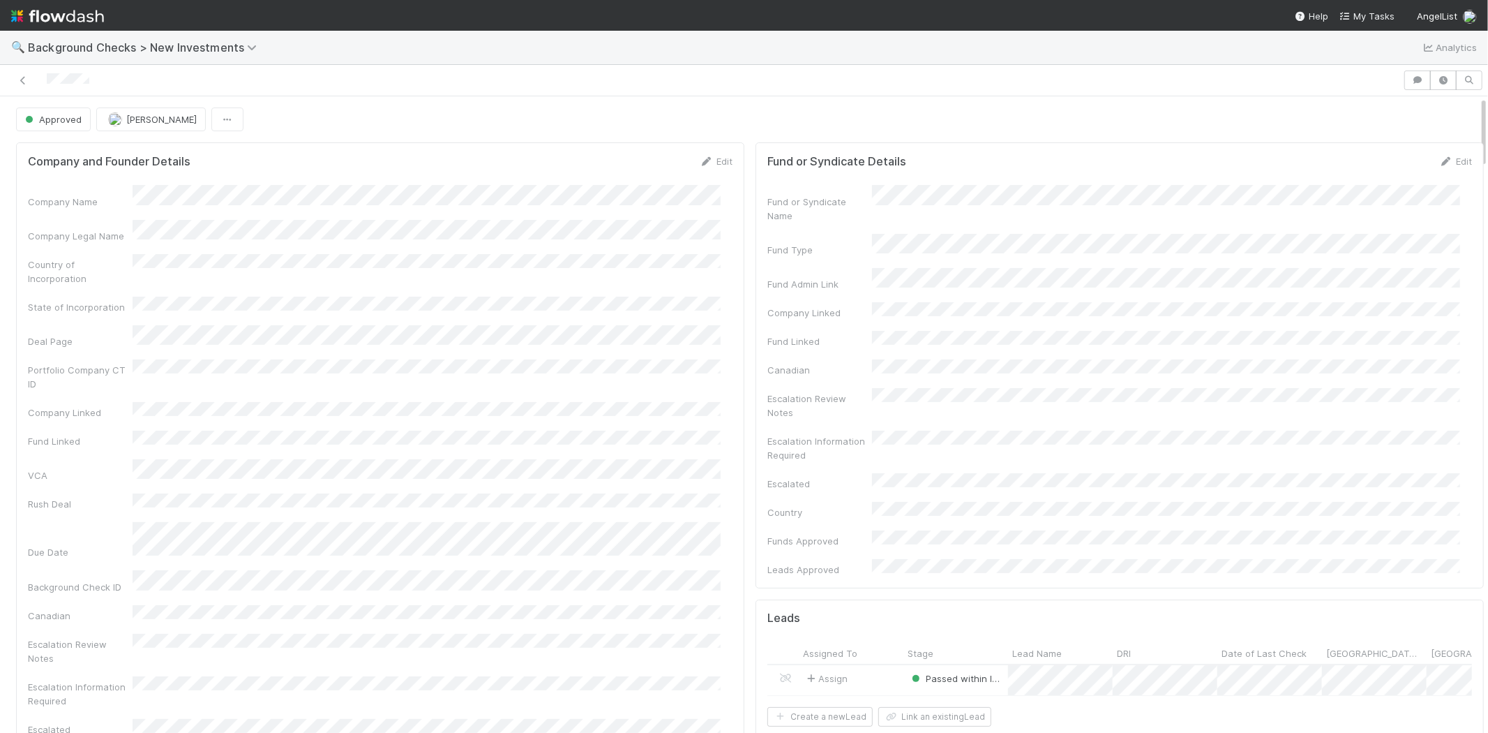
click at [46, 75] on div at bounding box center [702, 80] width 1392 height 20
click at [1365, 10] on span "My Tasks" at bounding box center [1367, 15] width 55 height 11
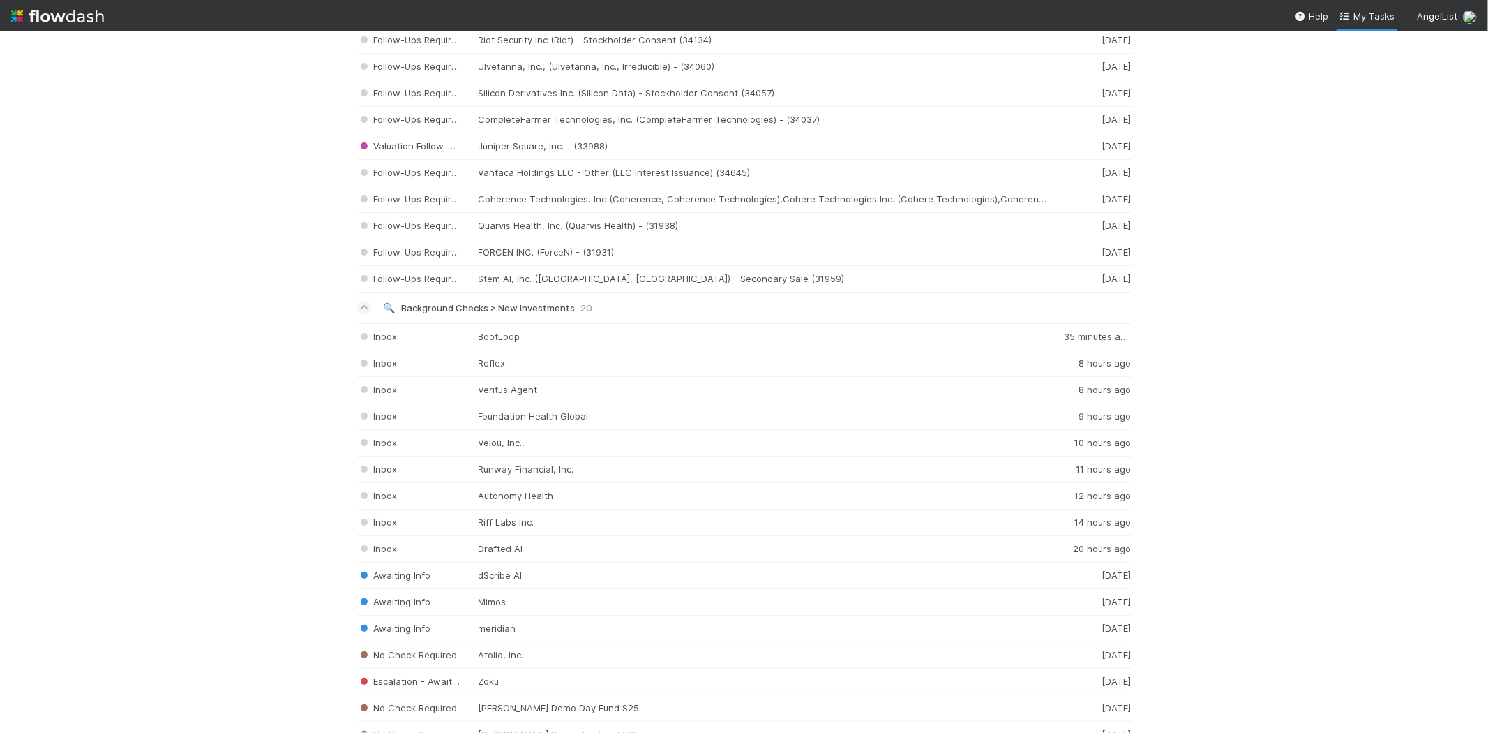
scroll to position [1783, 0]
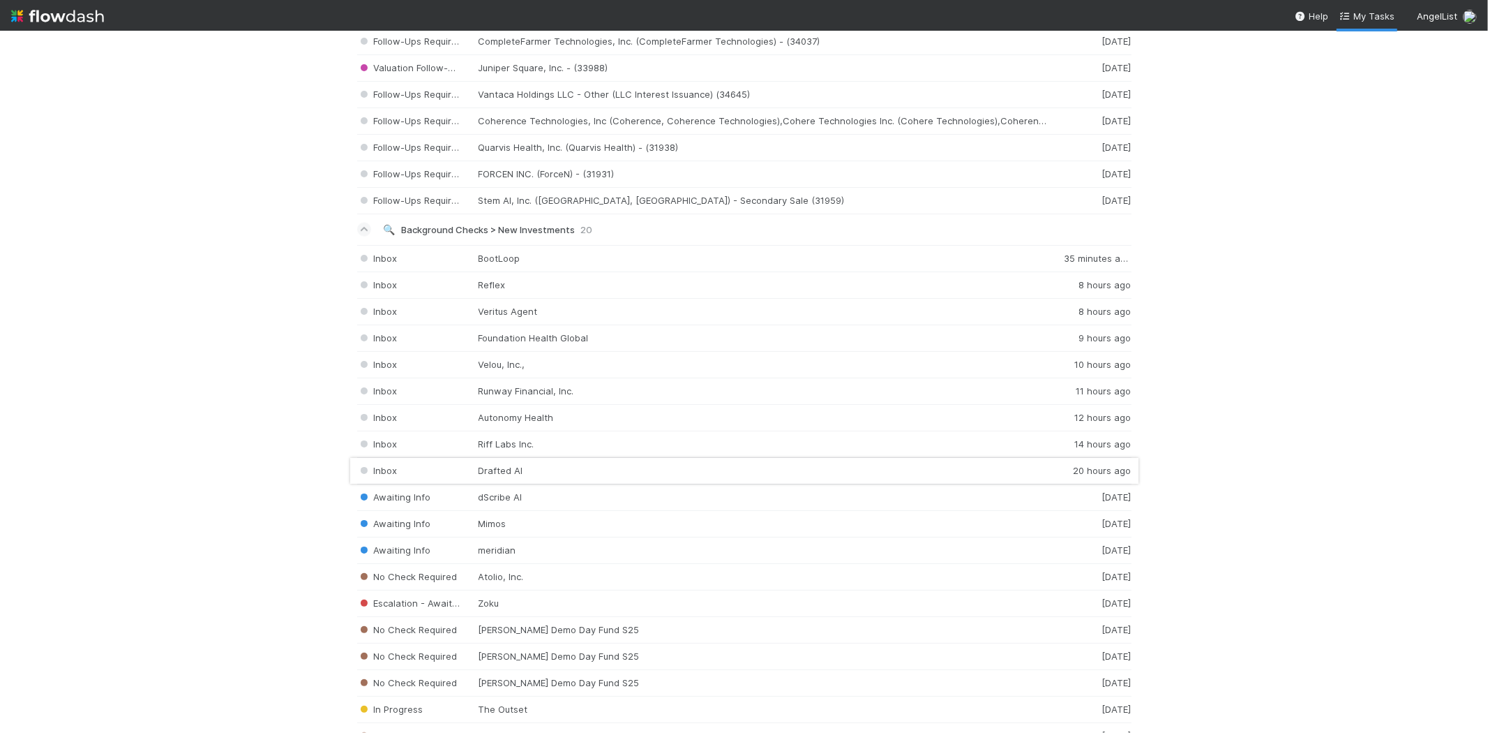
click at [510, 474] on div "Inbox Drafted AI 20 hours ago" at bounding box center [744, 471] width 774 height 27
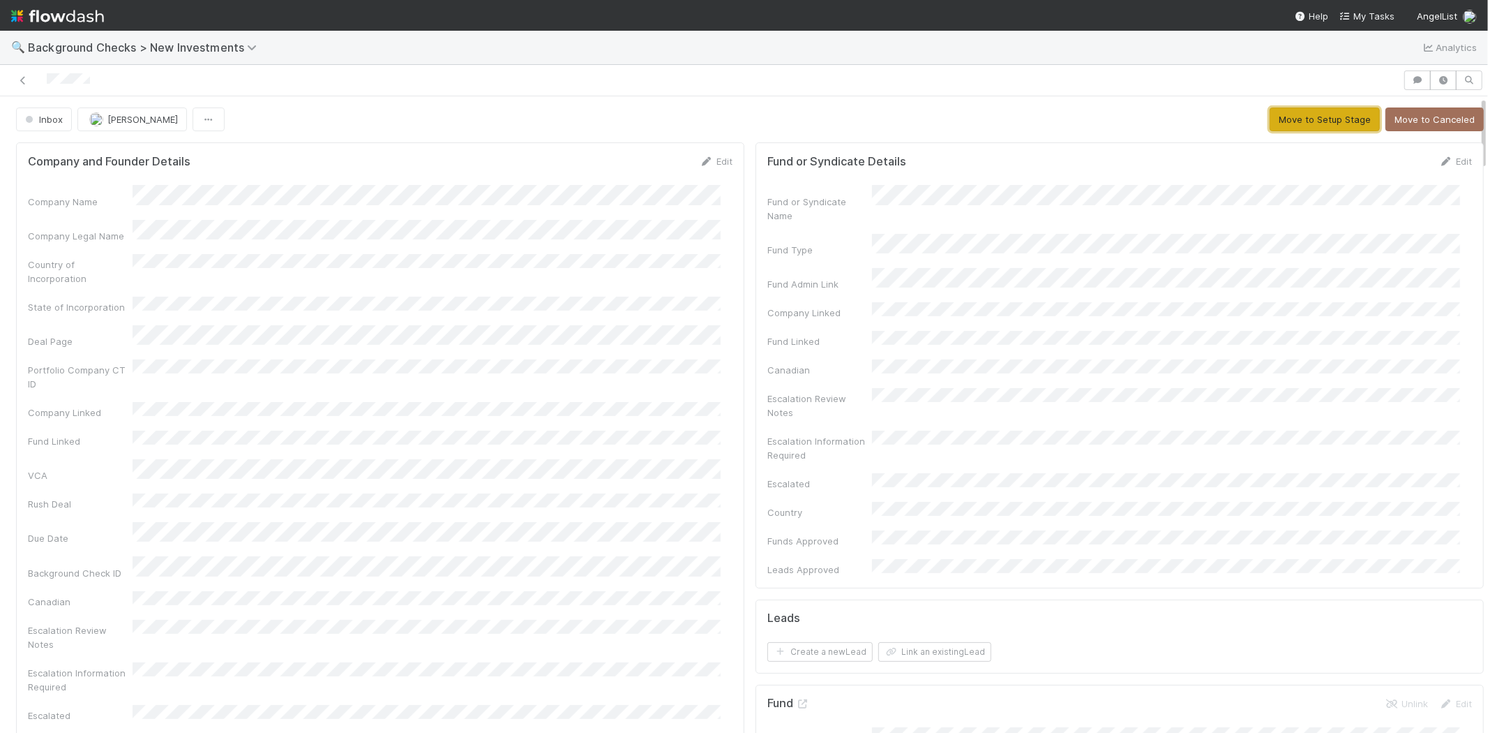
click at [1275, 117] on button "Move to Setup Stage" at bounding box center [1325, 119] width 110 height 24
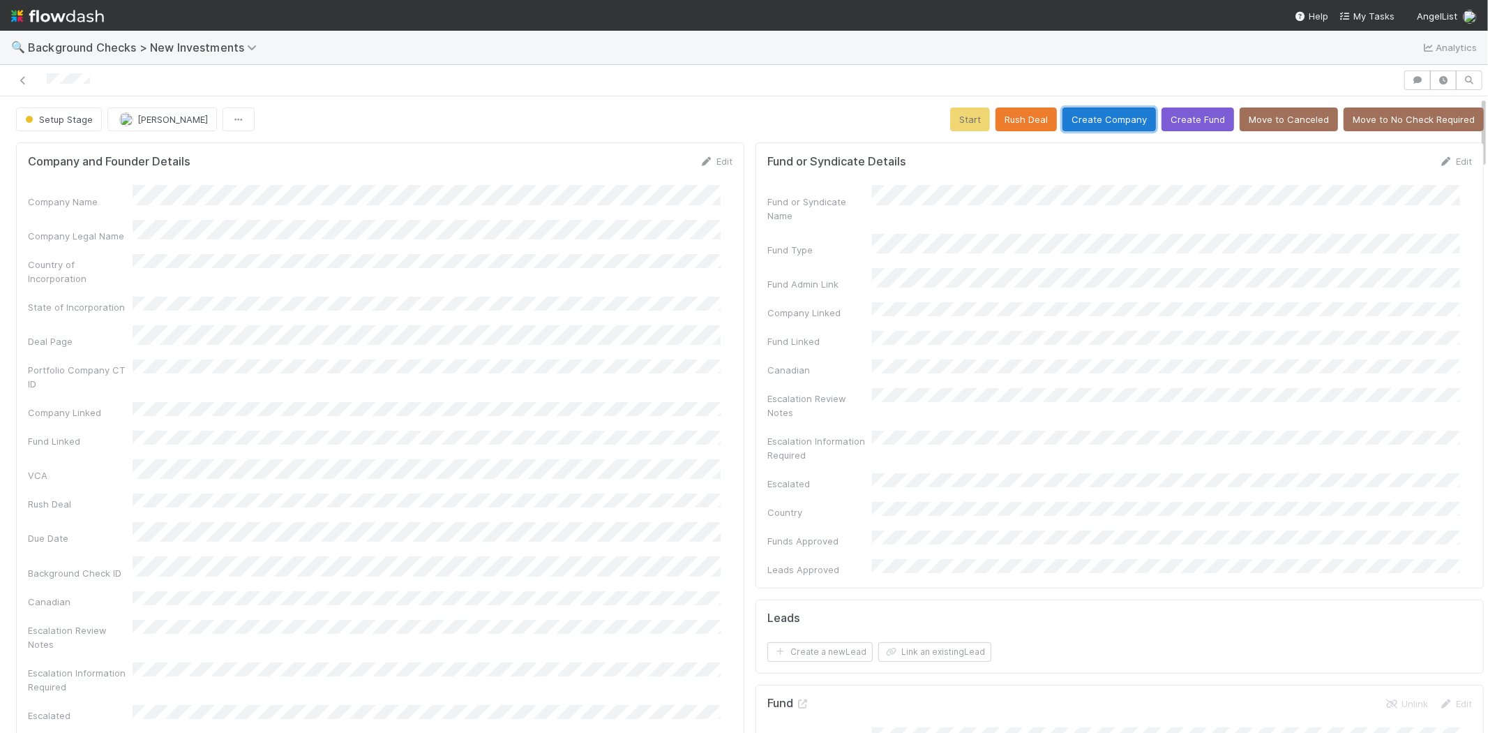
click at [1074, 117] on button "Create Company" at bounding box center [1109, 119] width 93 height 24
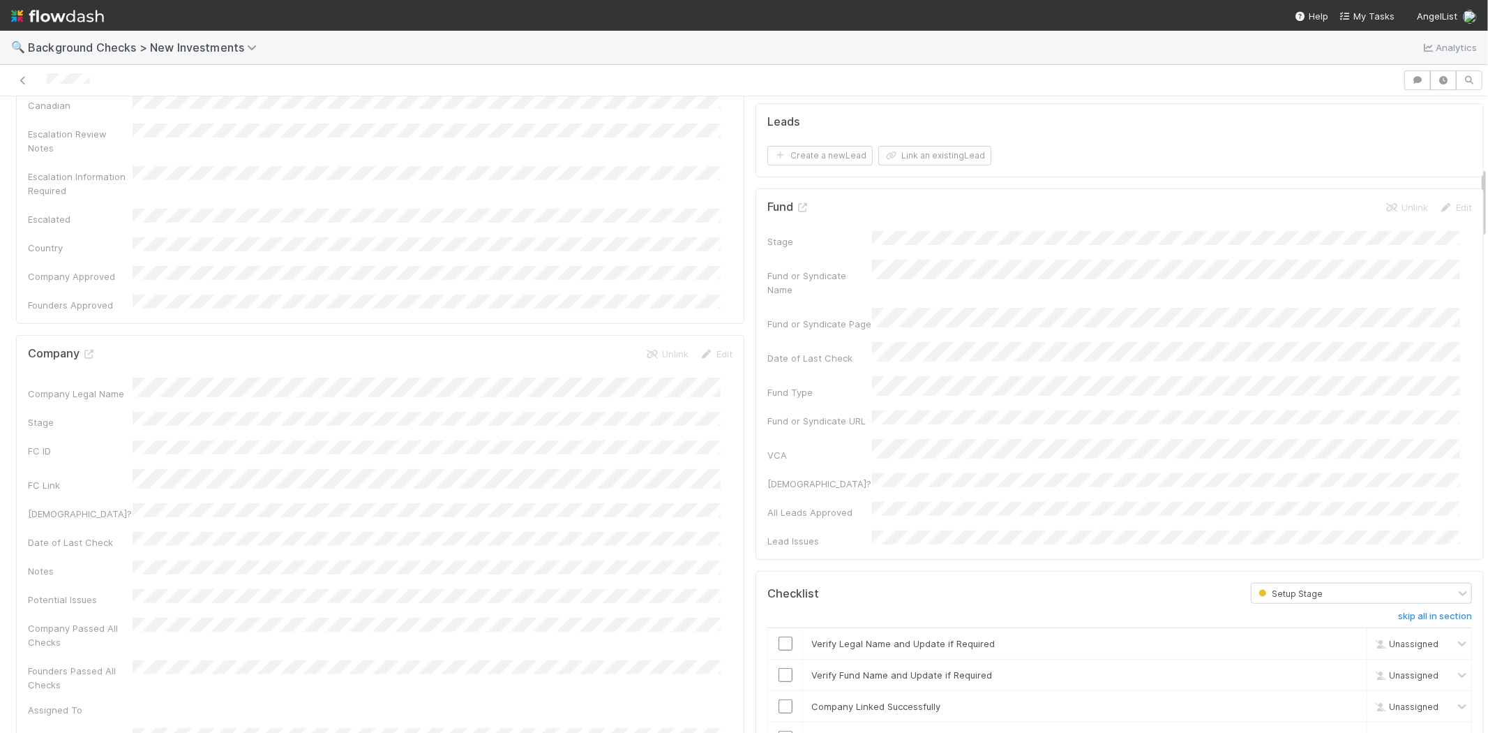
scroll to position [620, 0]
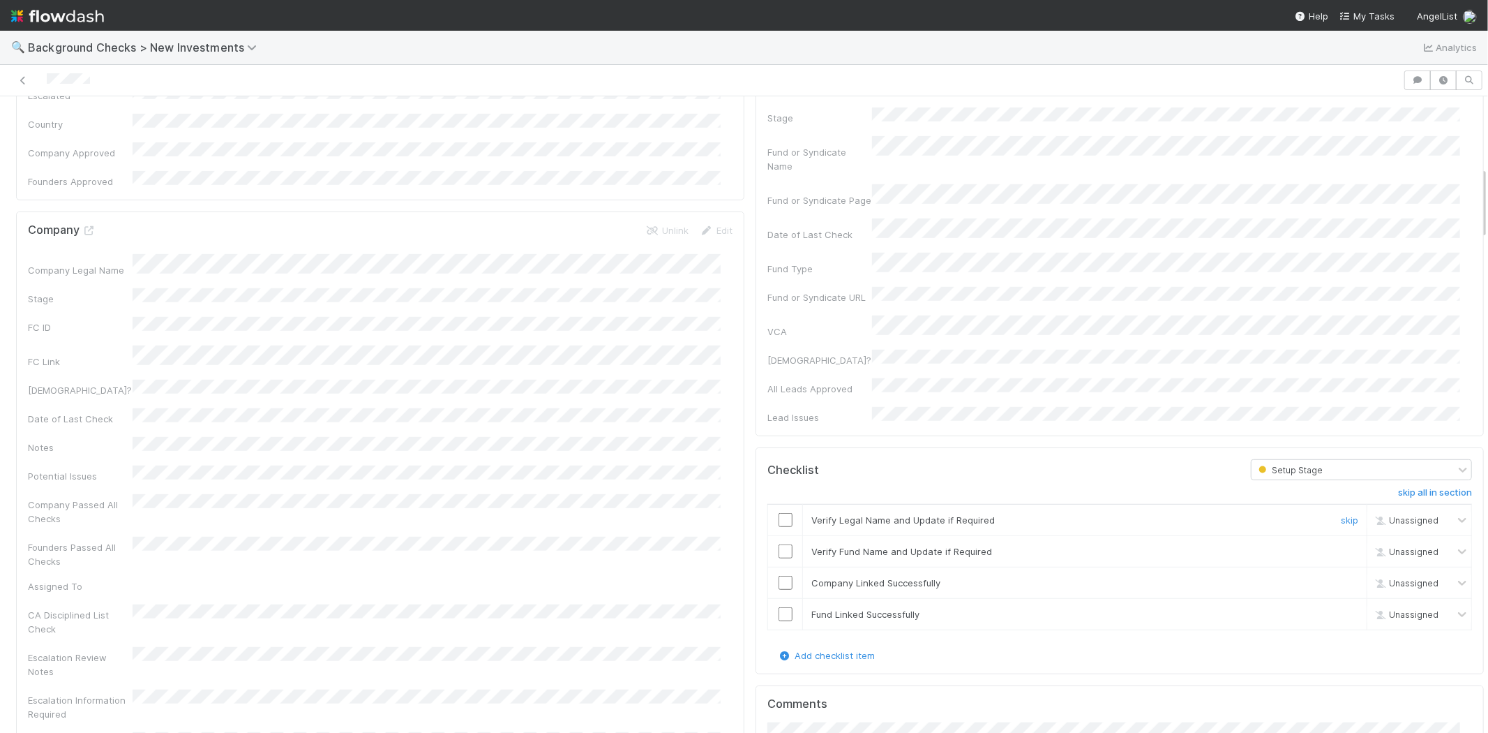
click at [779, 513] on input "checkbox" at bounding box center [786, 520] width 14 height 14
click at [779, 544] on input "checkbox" at bounding box center [786, 551] width 14 height 14
click at [779, 576] on input "checkbox" at bounding box center [786, 583] width 14 height 14
click at [779, 607] on input "checkbox" at bounding box center [786, 614] width 14 height 14
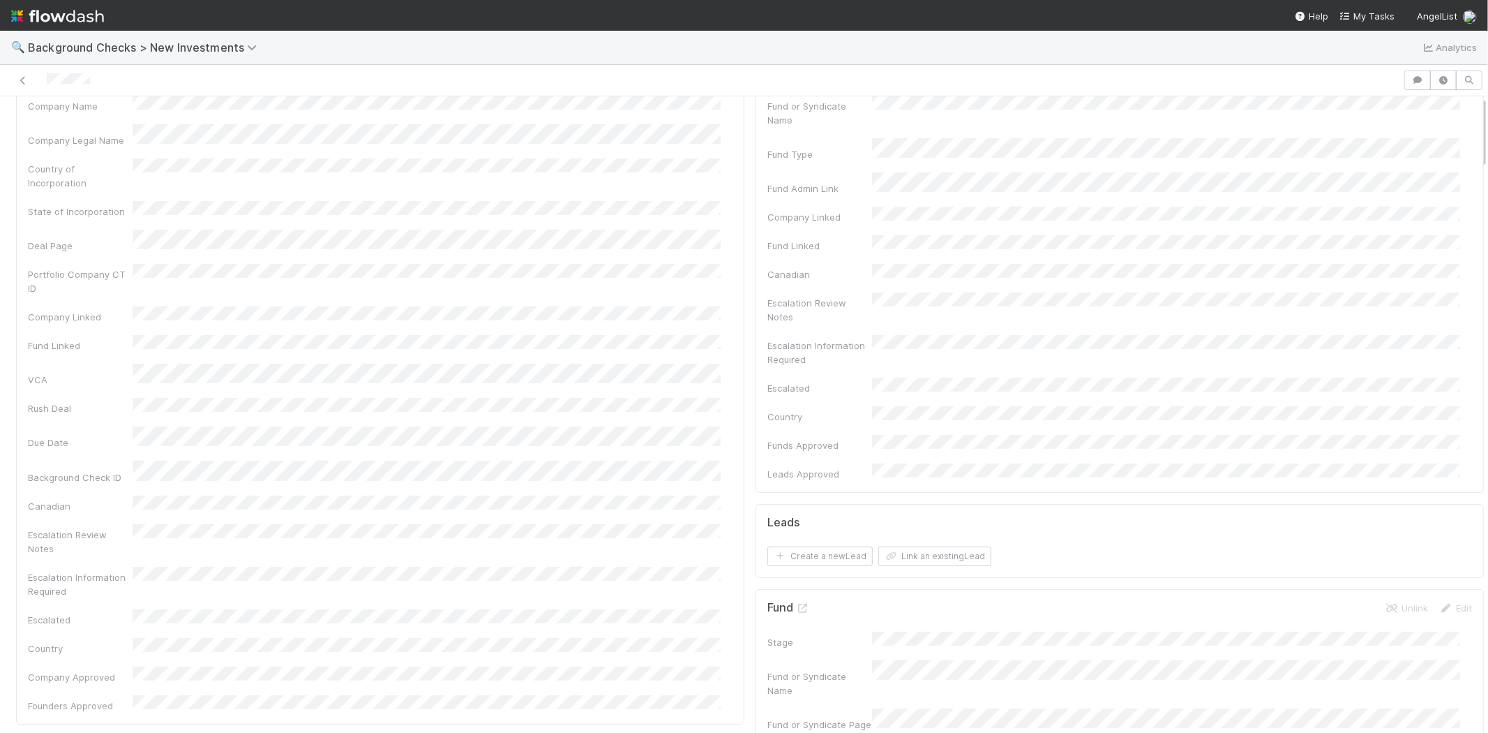
scroll to position [0, 0]
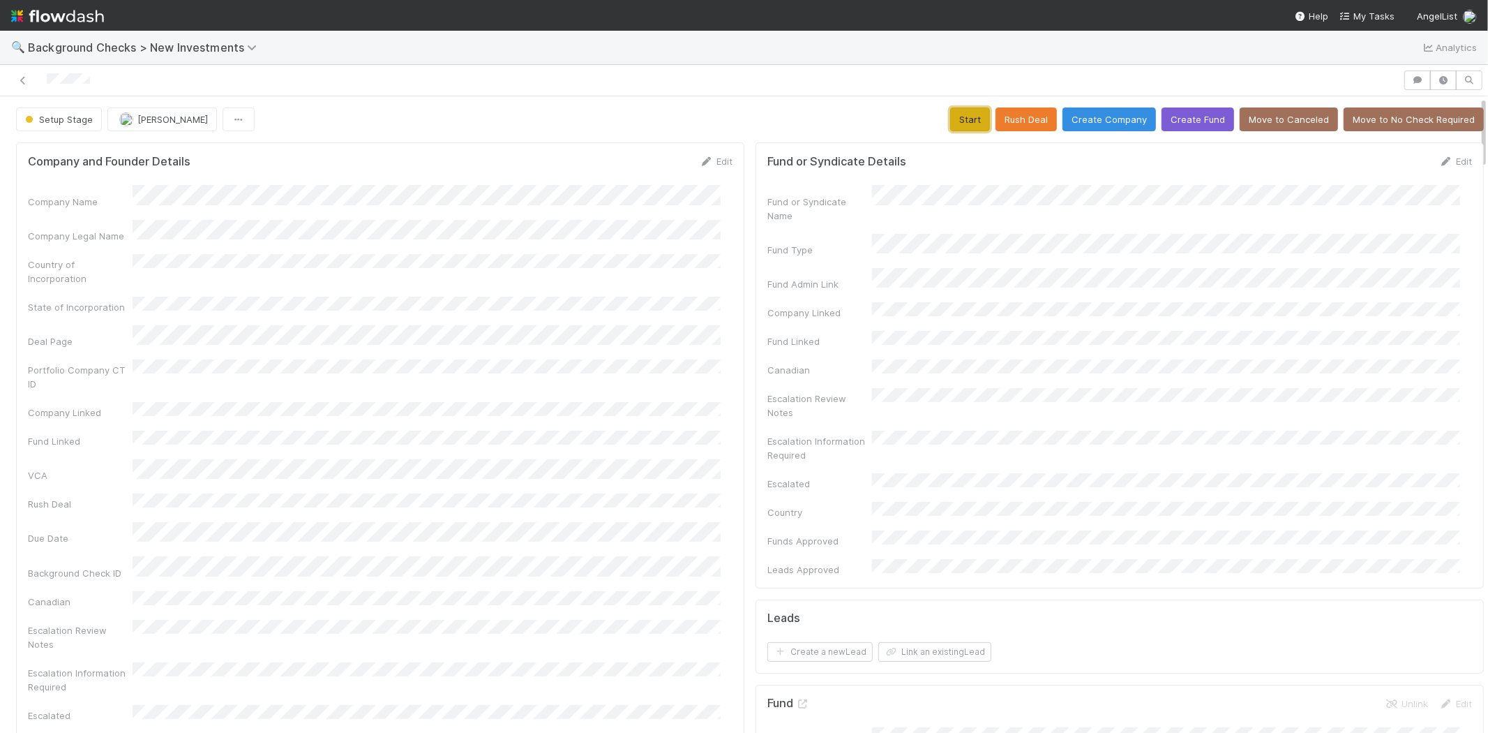
click at [950, 130] on button "Start" at bounding box center [970, 119] width 40 height 24
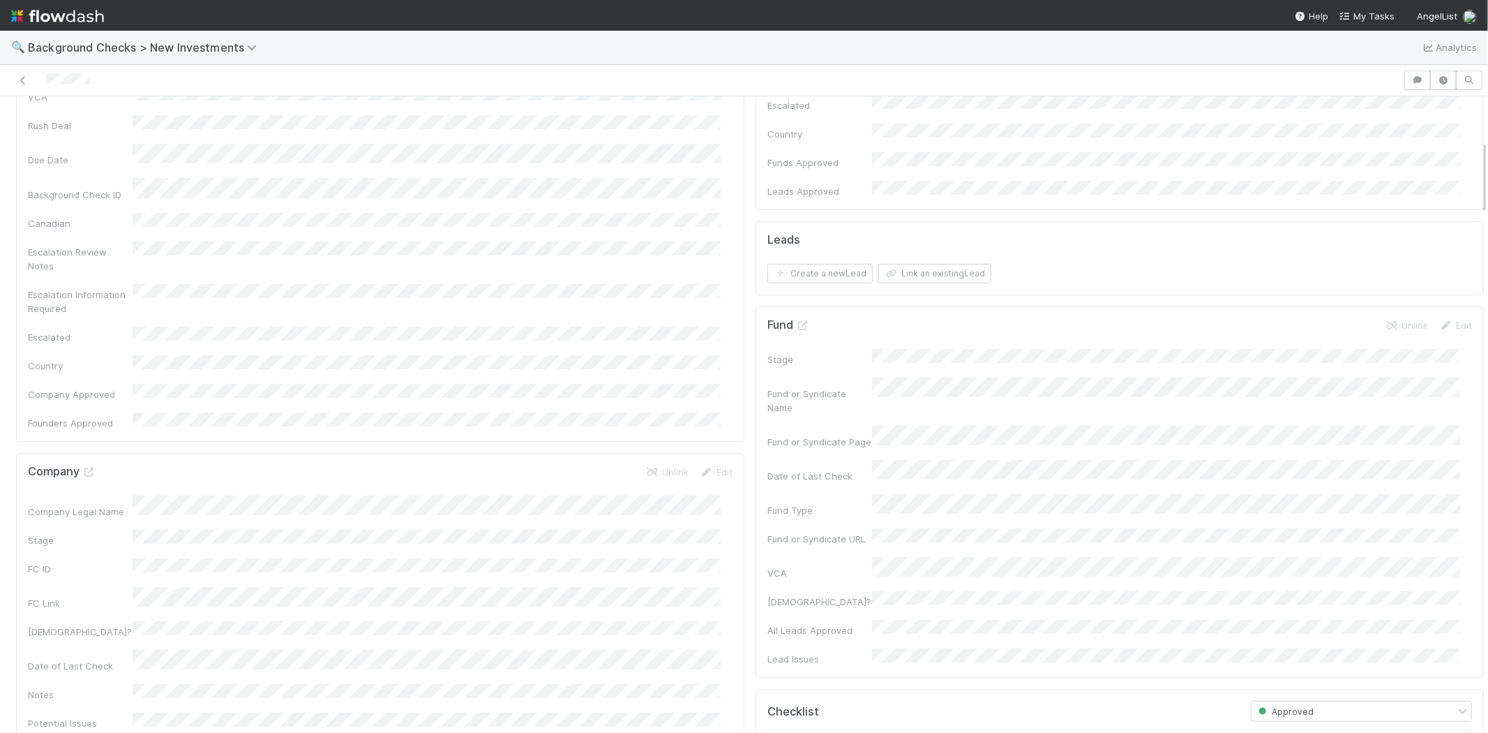
scroll to position [310, 0]
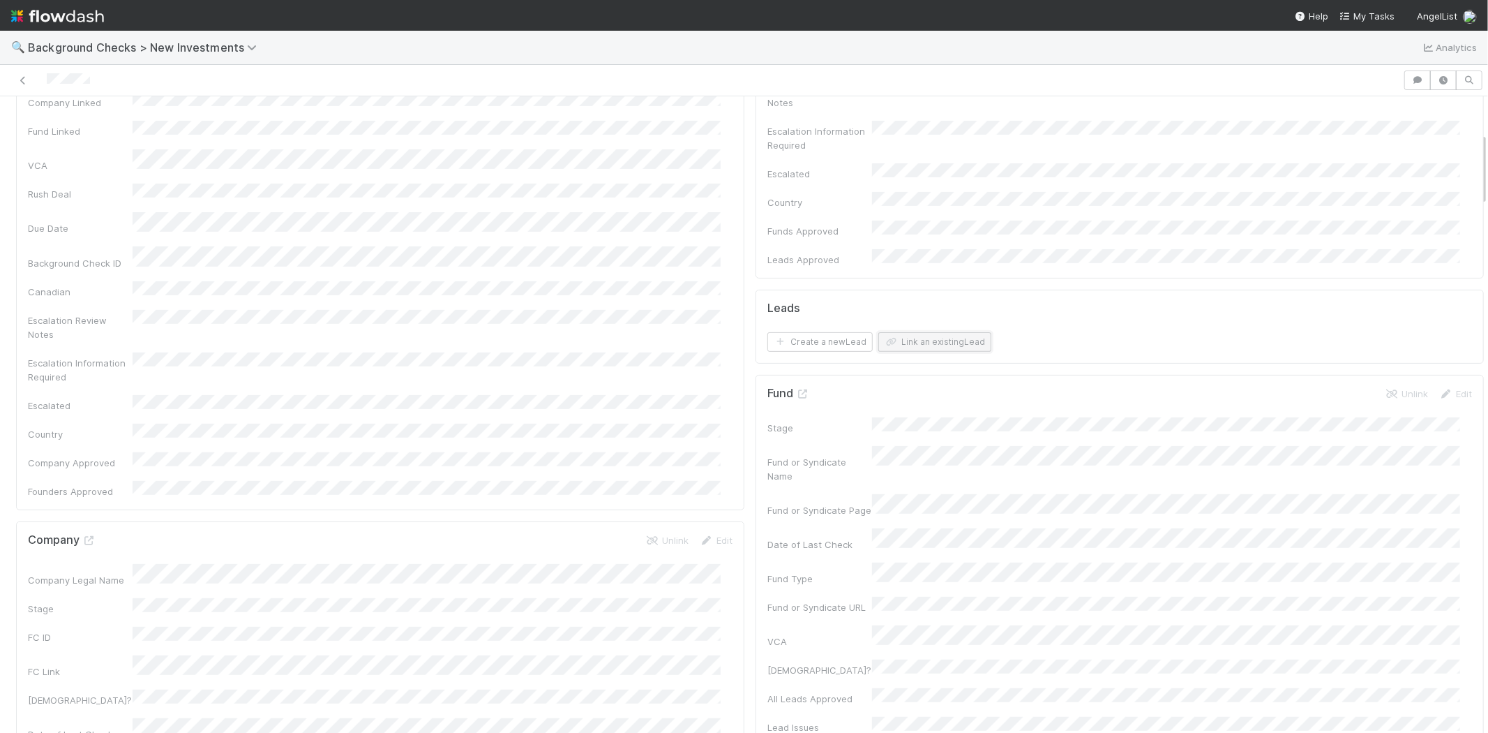
click at [908, 332] on button "Link an existing Lead" at bounding box center [934, 342] width 113 height 20
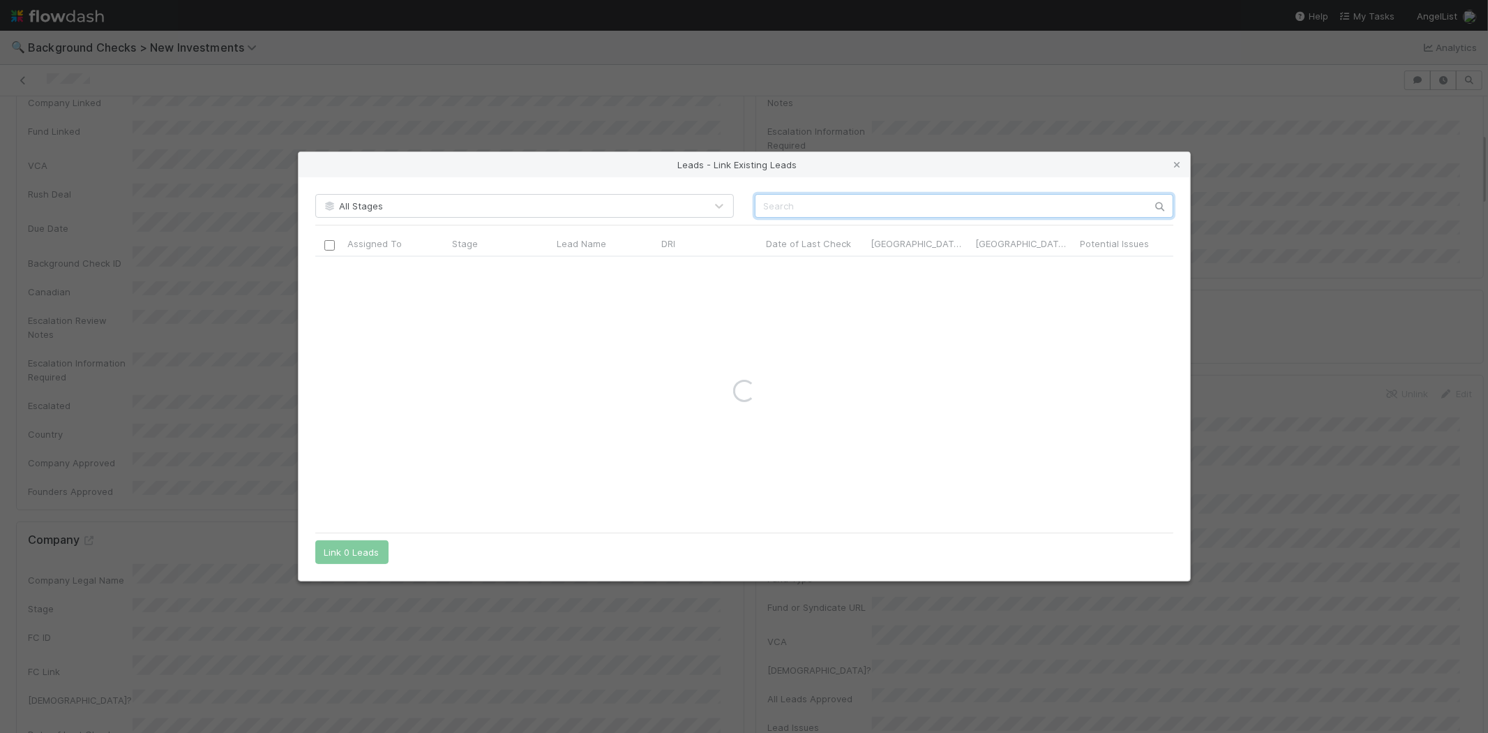
click at [933, 198] on input "text" at bounding box center [964, 206] width 419 height 24
paste input "Jack Randall"
type input "Jack Randall"
click at [329, 267] on input "checkbox" at bounding box center [329, 271] width 10 height 10
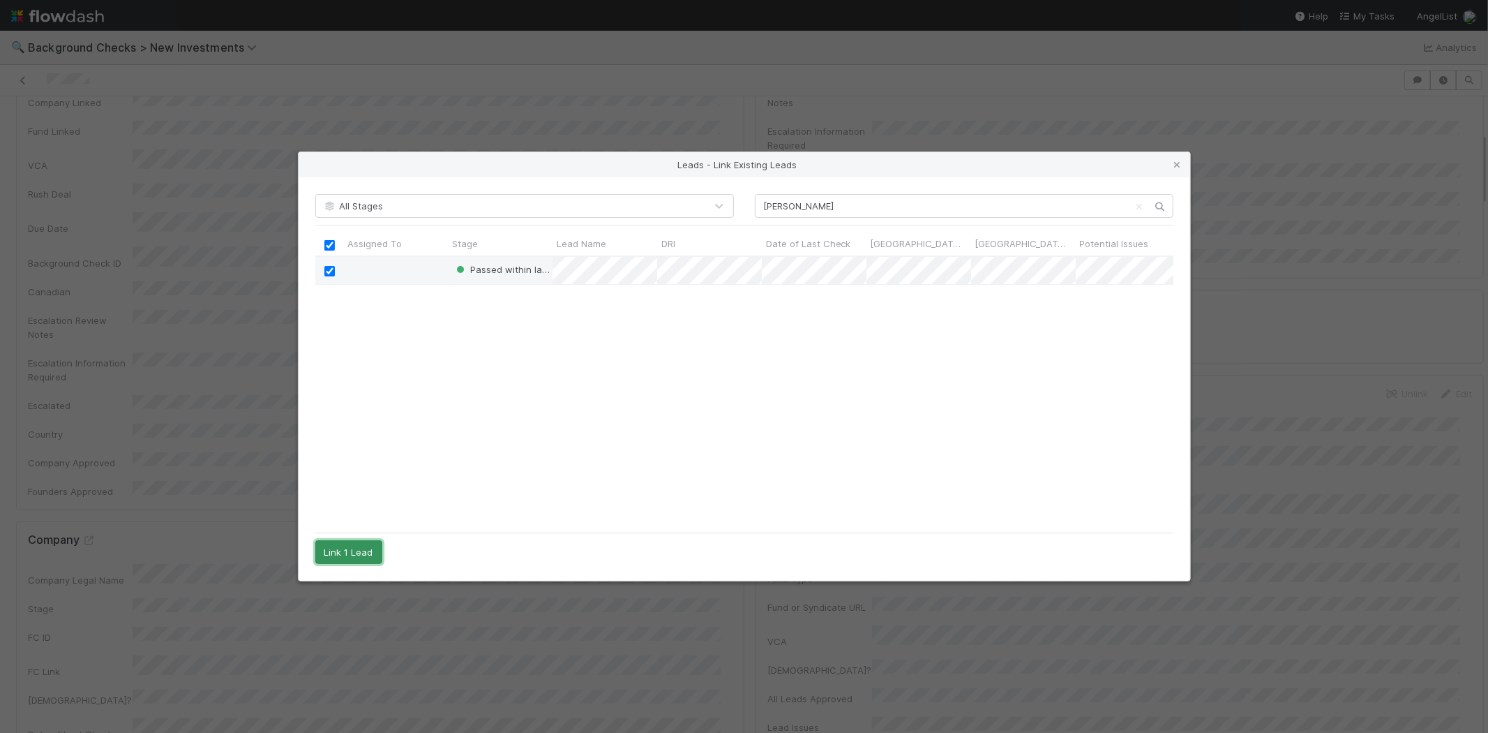
click at [354, 546] on button "Link 1 Lead" at bounding box center [348, 552] width 67 height 24
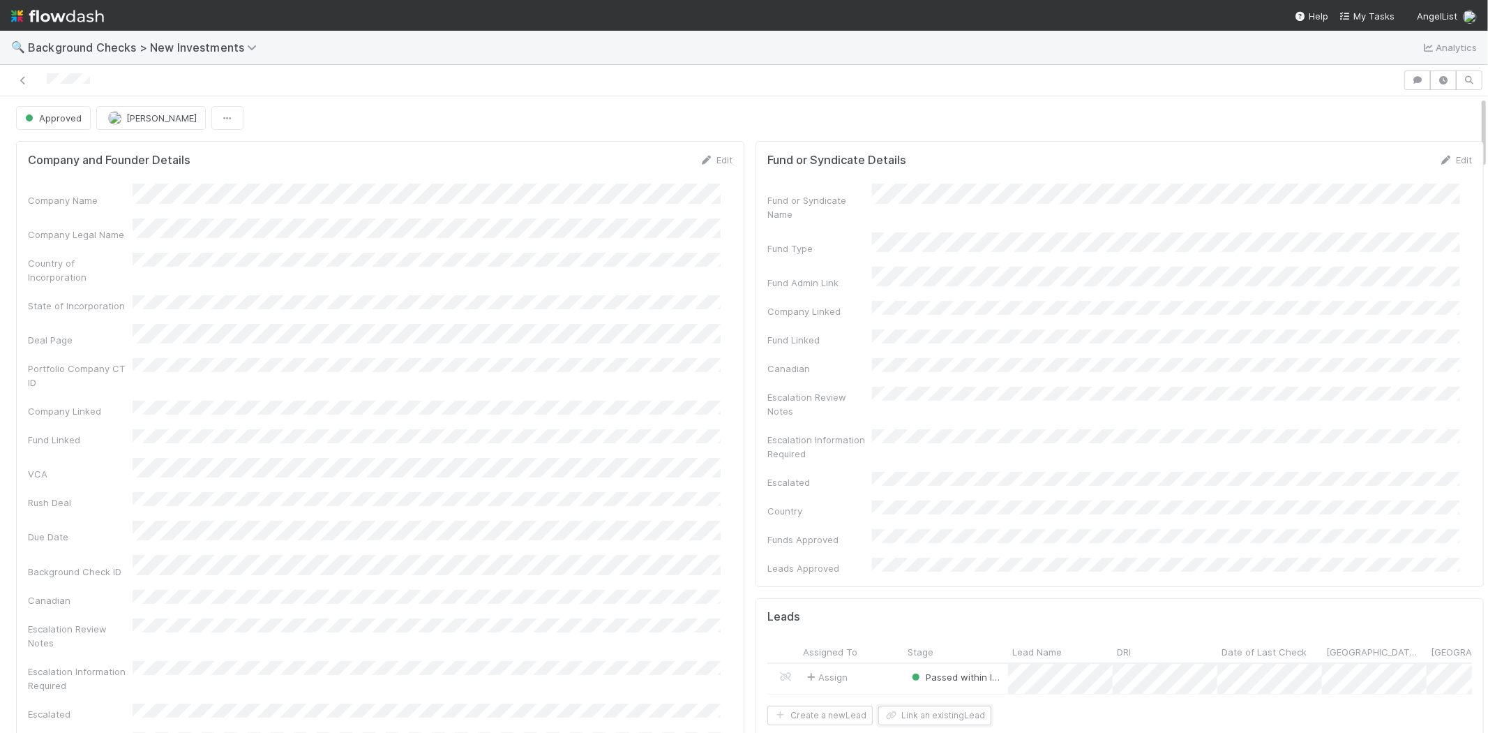
scroll to position [0, 0]
click at [47, 84] on div at bounding box center [702, 80] width 1392 height 20
click at [1370, 15] on span "My Tasks" at bounding box center [1367, 15] width 55 height 11
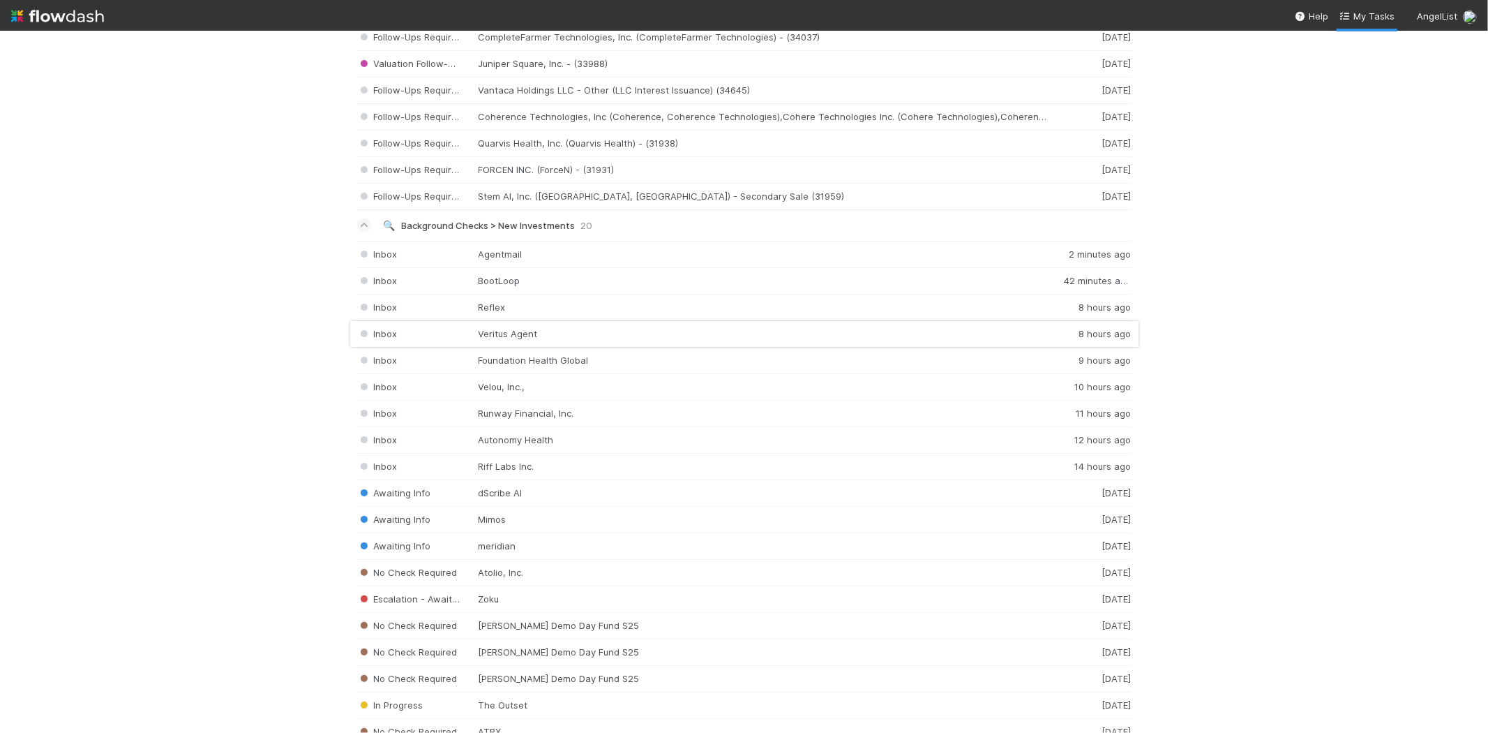
scroll to position [1860, 0]
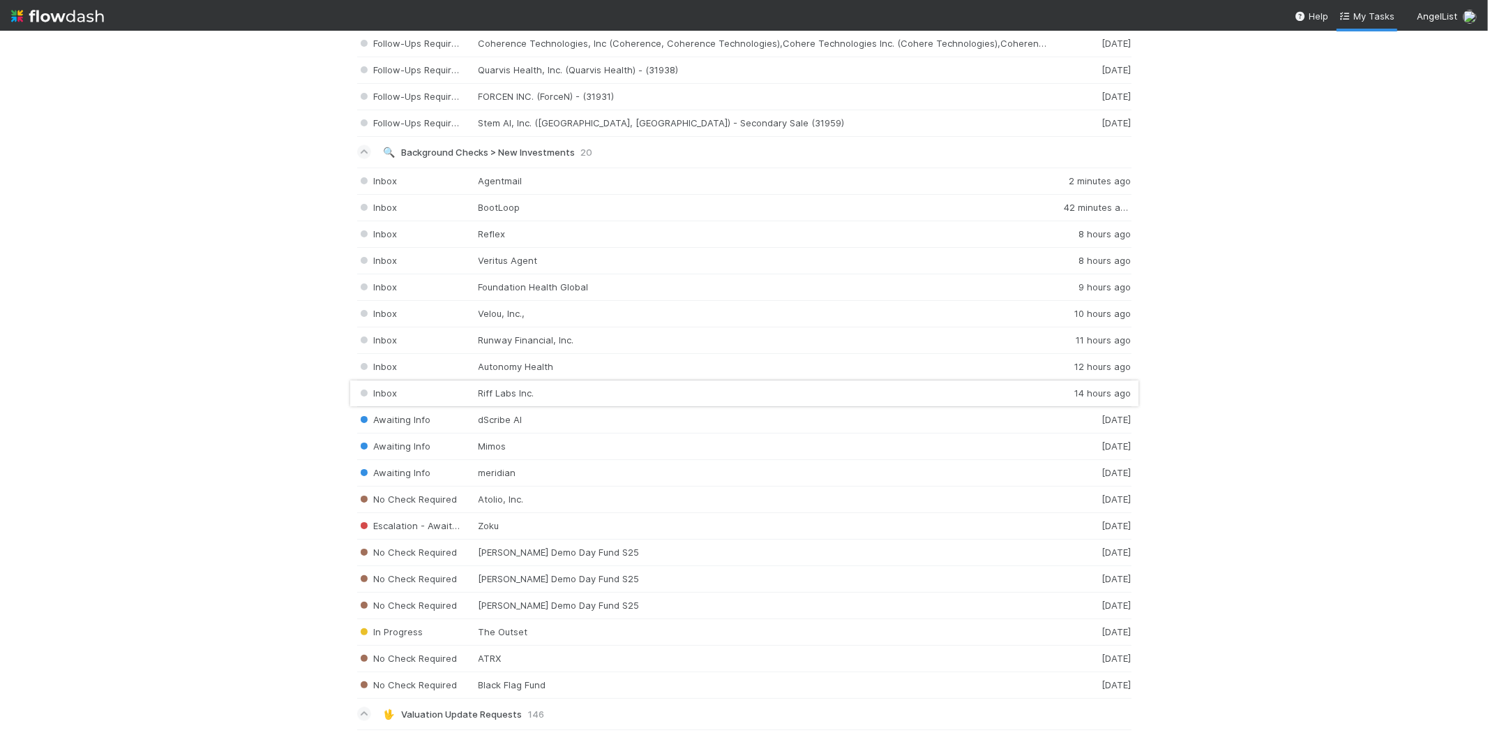
click at [516, 395] on div "Inbox Riff Labs Inc. 14 hours ago" at bounding box center [744, 393] width 774 height 27
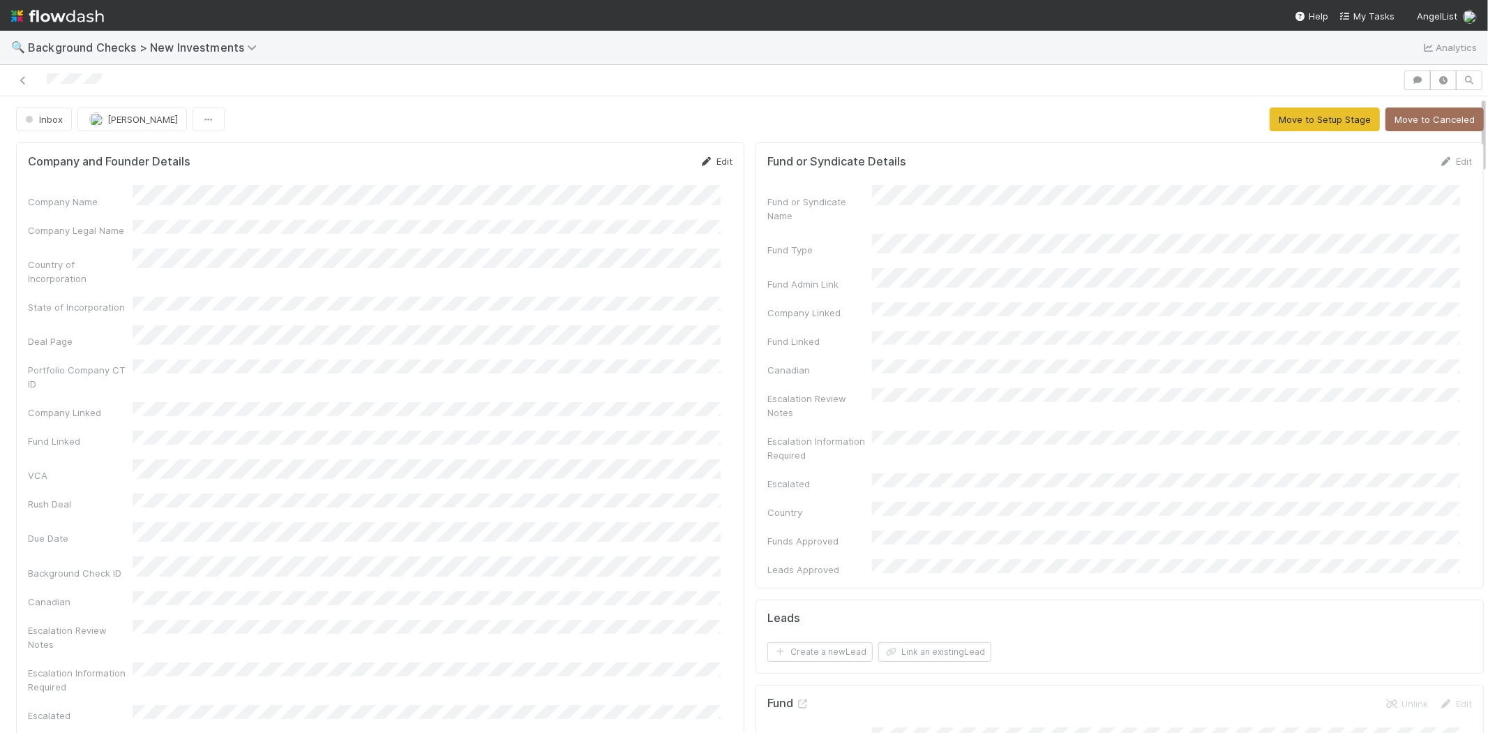
click at [700, 158] on icon at bounding box center [707, 161] width 14 height 9
click at [649, 165] on button "Save" at bounding box center [658, 166] width 40 height 24
click at [1327, 121] on button "Move to Setup Stage" at bounding box center [1325, 119] width 110 height 24
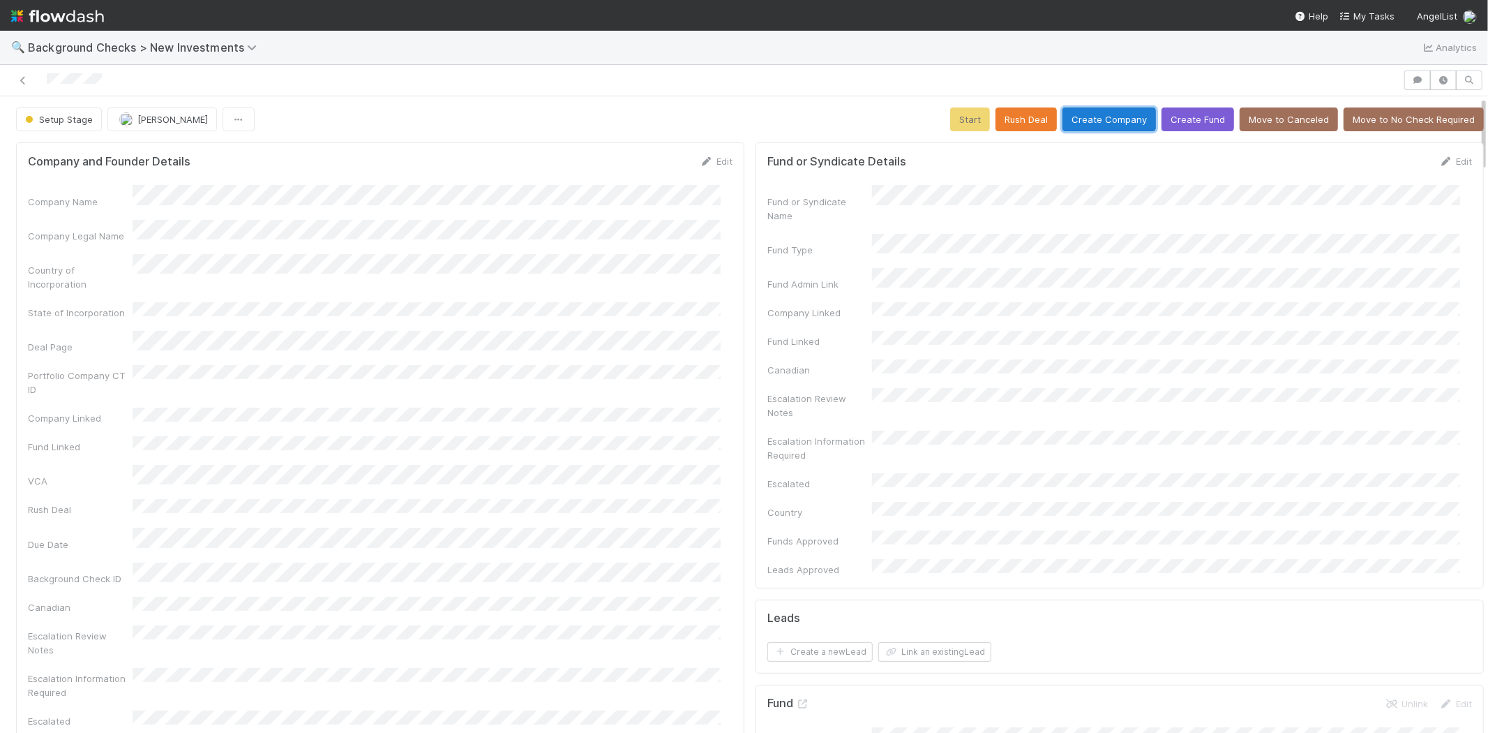
click at [1097, 117] on button "Create Company" at bounding box center [1109, 119] width 93 height 24
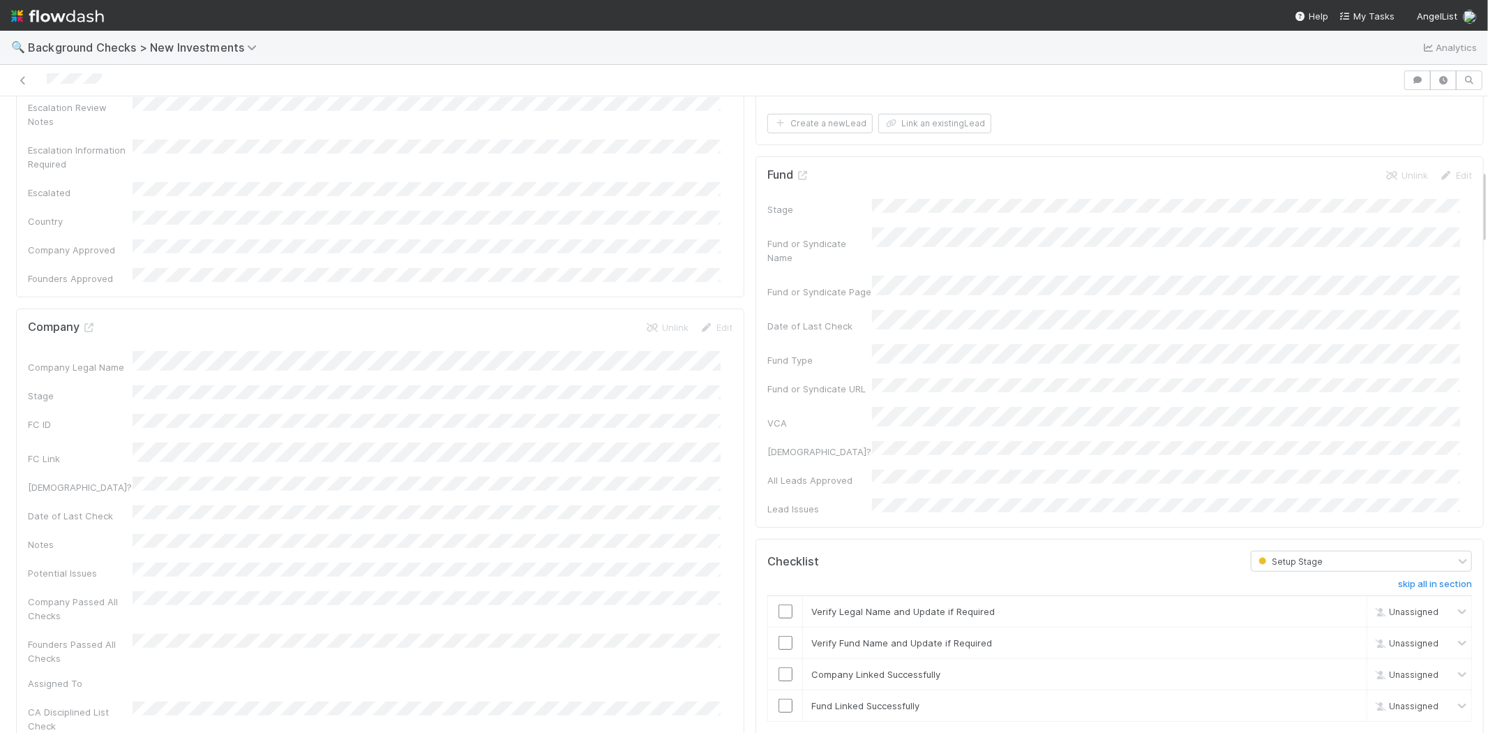
scroll to position [620, 0]
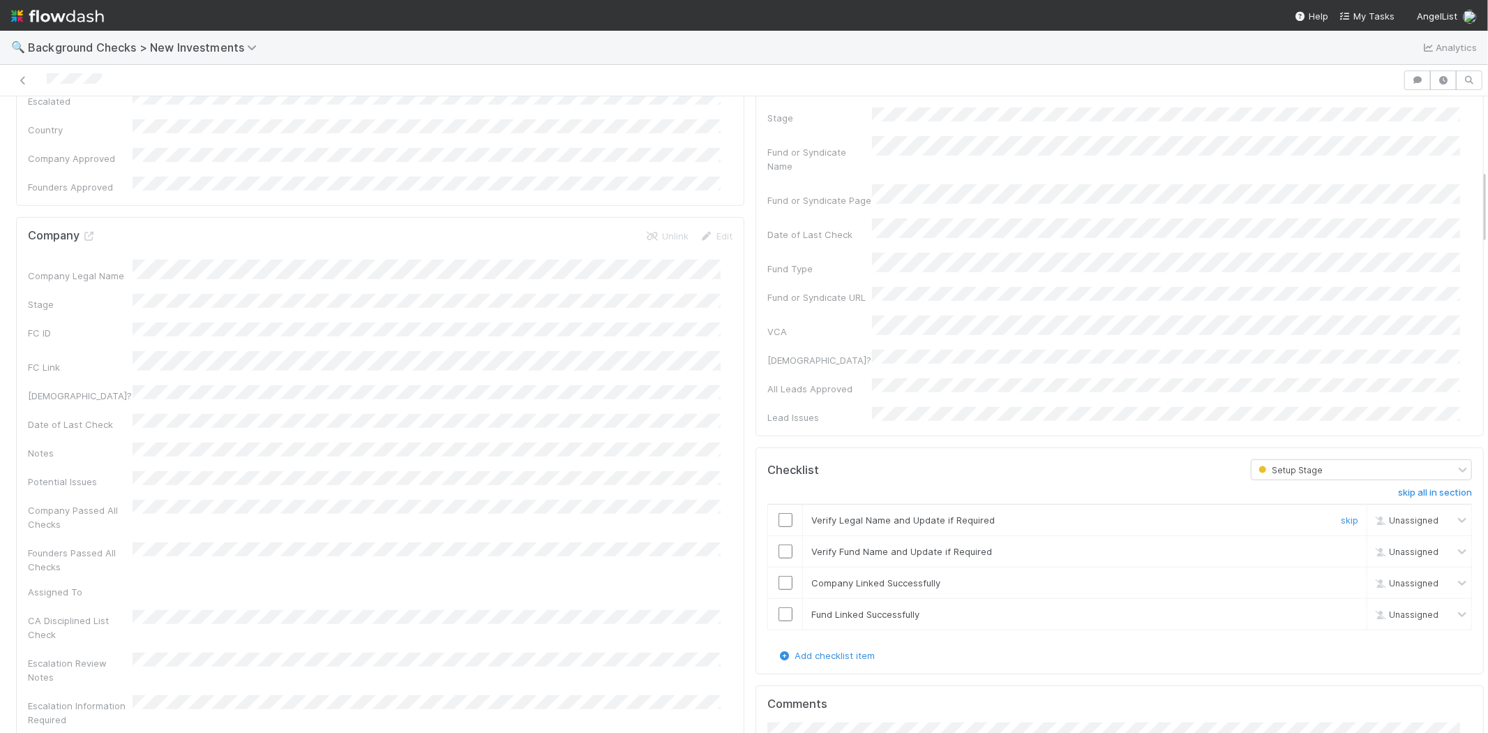
click at [779, 513] on input "checkbox" at bounding box center [786, 520] width 14 height 14
click at [779, 544] on input "checkbox" at bounding box center [786, 551] width 14 height 14
click at [779, 576] on input "checkbox" at bounding box center [786, 583] width 14 height 14
click at [777, 599] on td at bounding box center [785, 614] width 35 height 31
drag, startPoint x: 777, startPoint y: 531, endPoint x: 826, endPoint y: 519, distance: 50.9
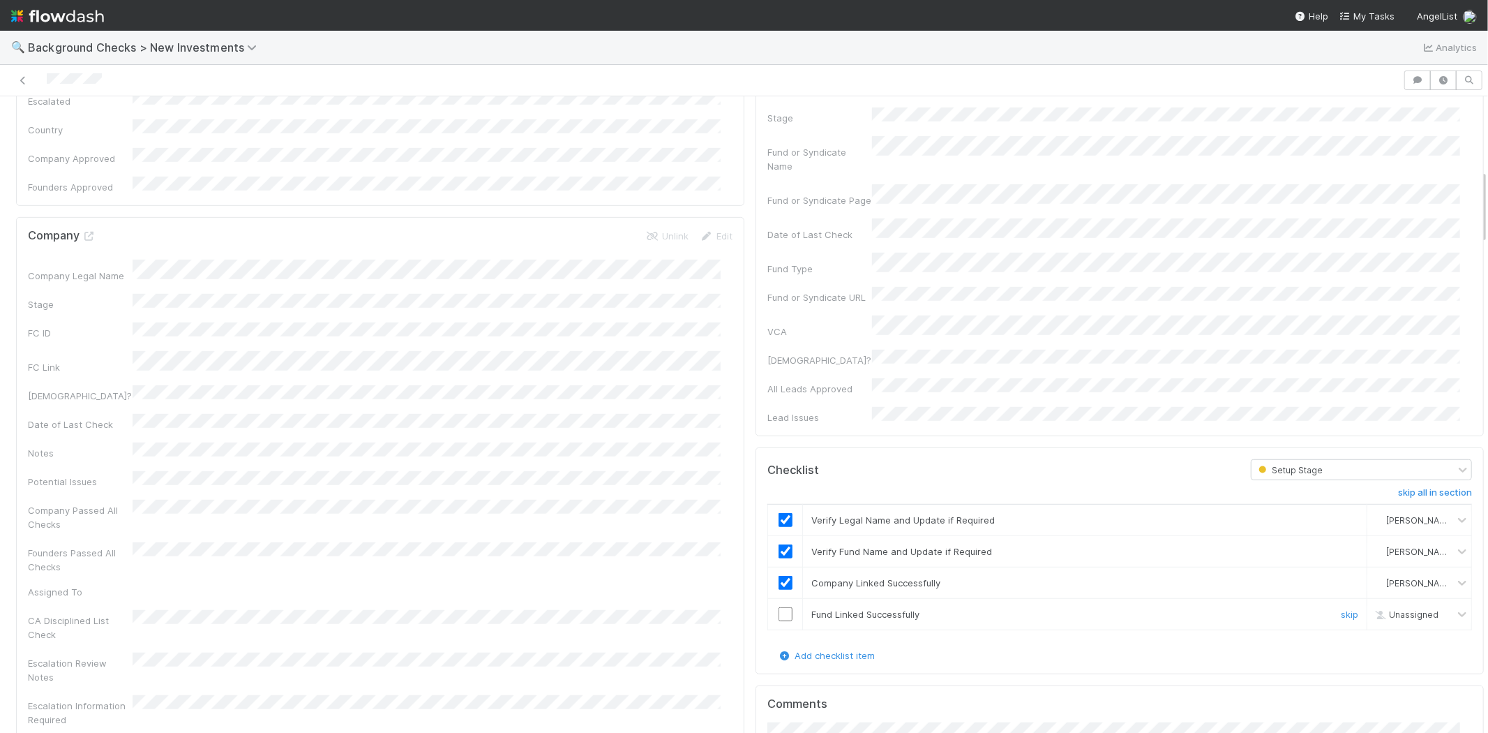
click at [783, 607] on div at bounding box center [785, 614] width 34 height 14
click at [779, 607] on input "checkbox" at bounding box center [786, 614] width 14 height 14
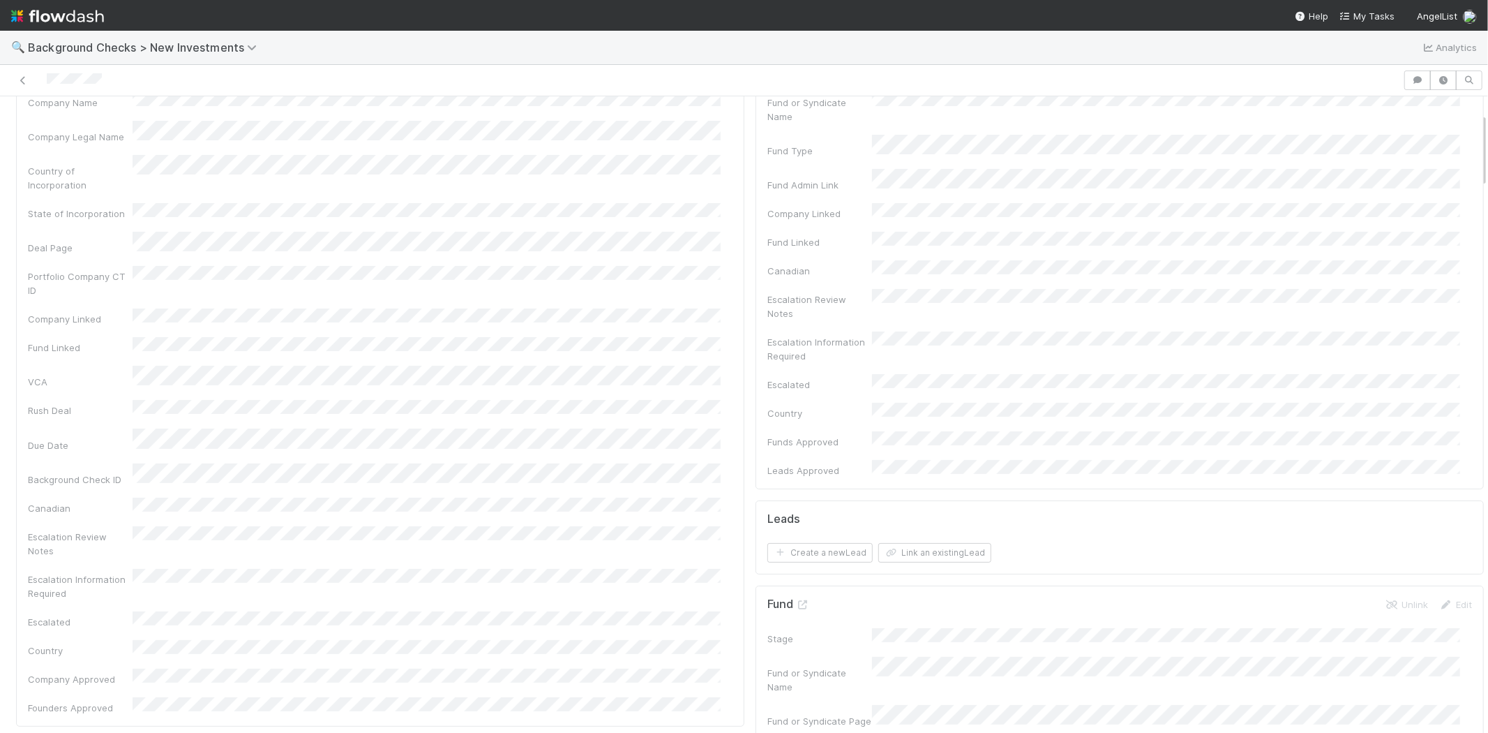
scroll to position [0, 0]
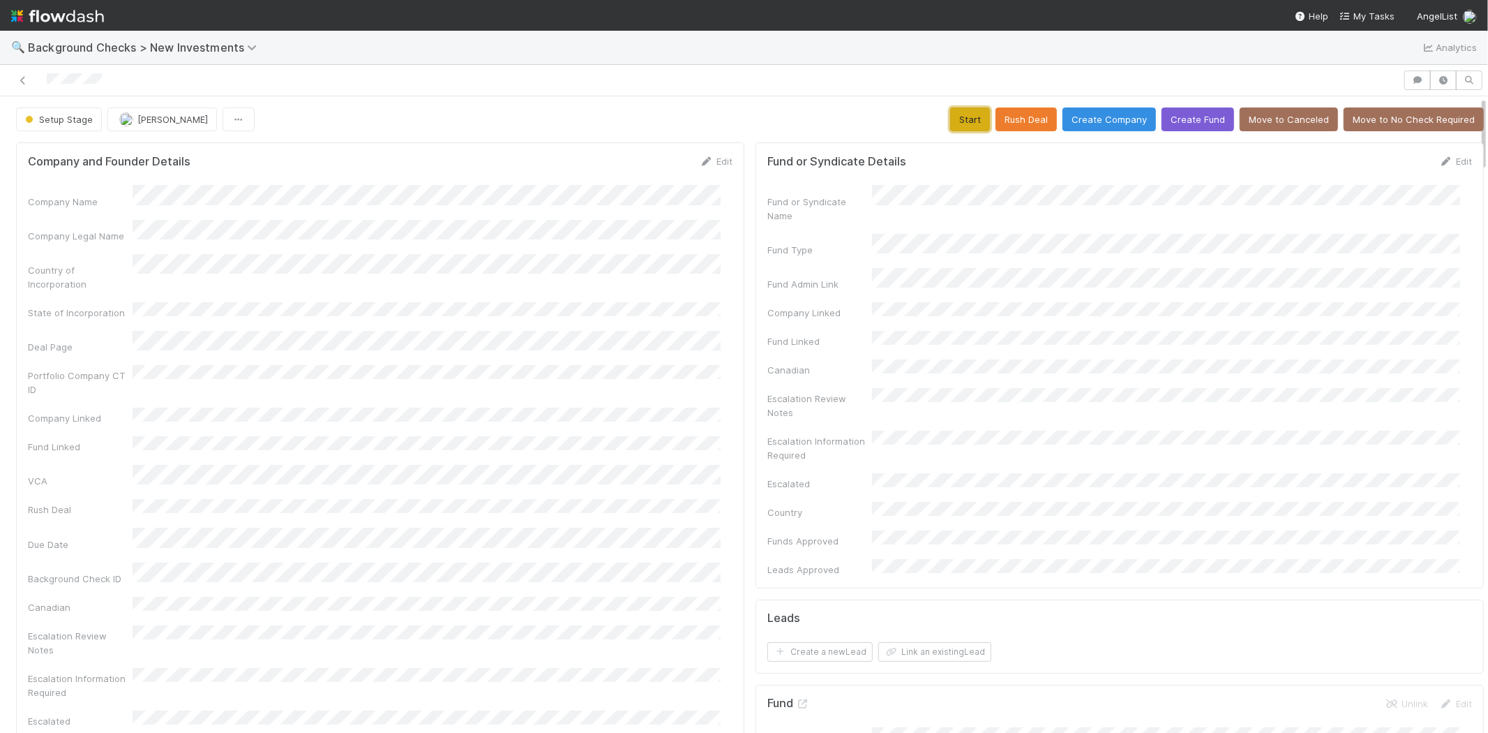
click at [953, 121] on button "Start" at bounding box center [970, 119] width 40 height 24
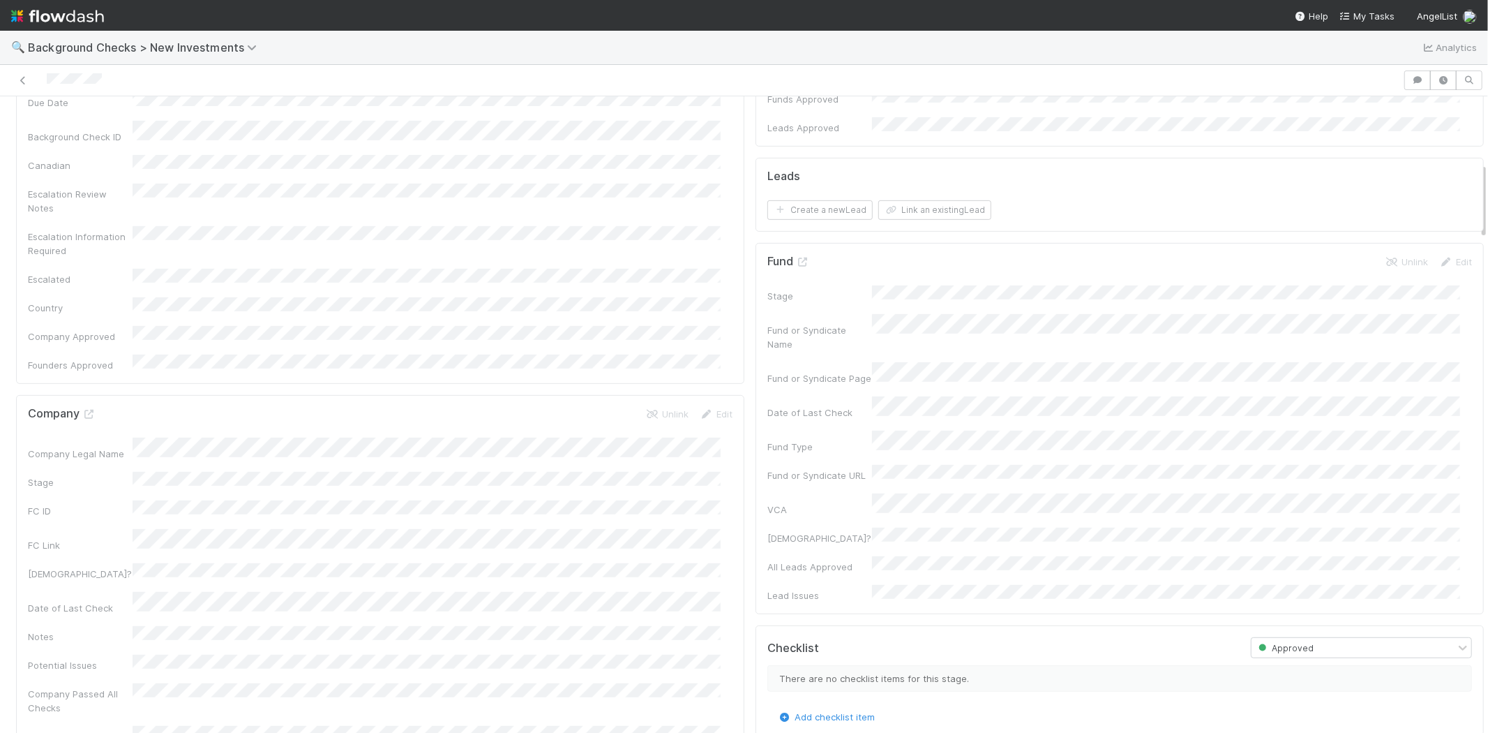
scroll to position [310, 0]
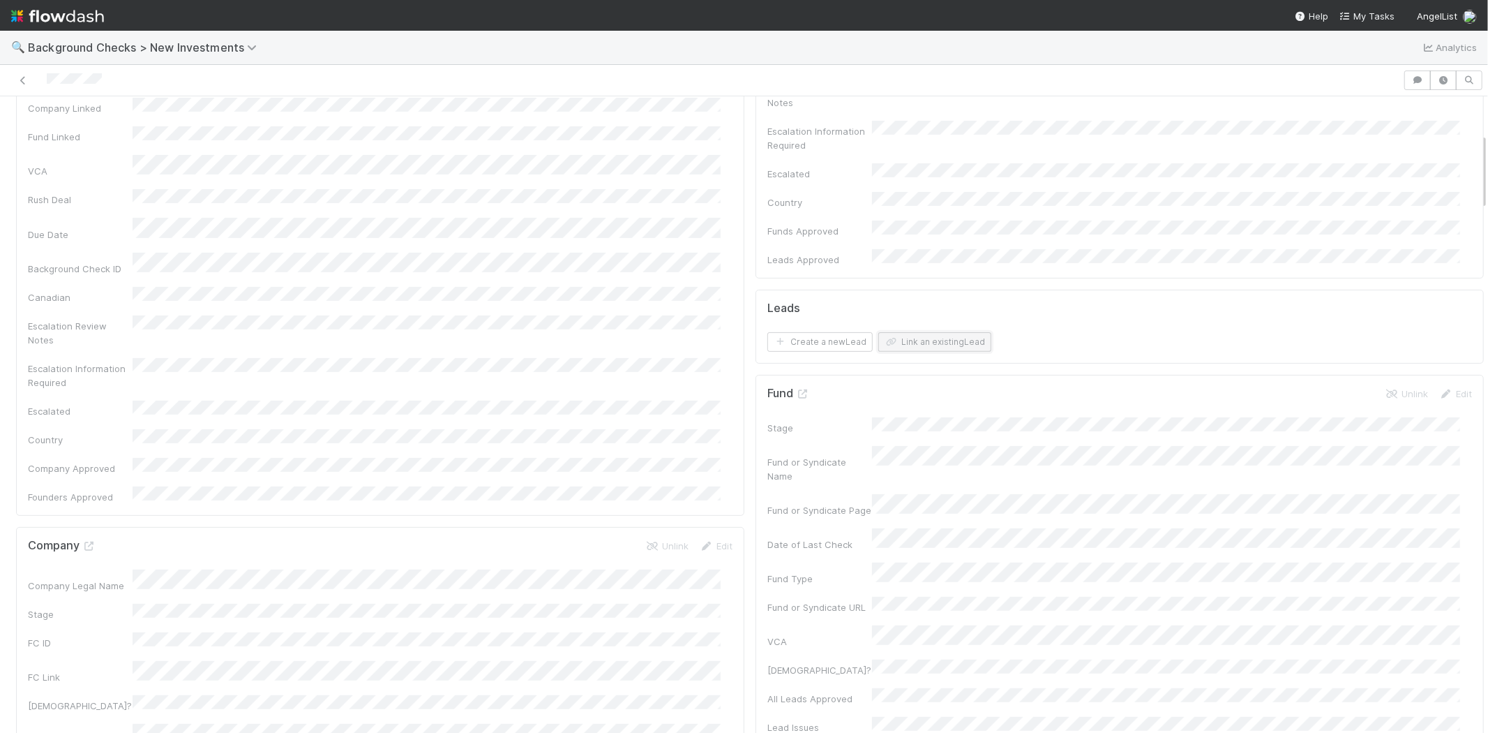
click at [885, 338] on icon "button" at bounding box center [892, 342] width 14 height 8
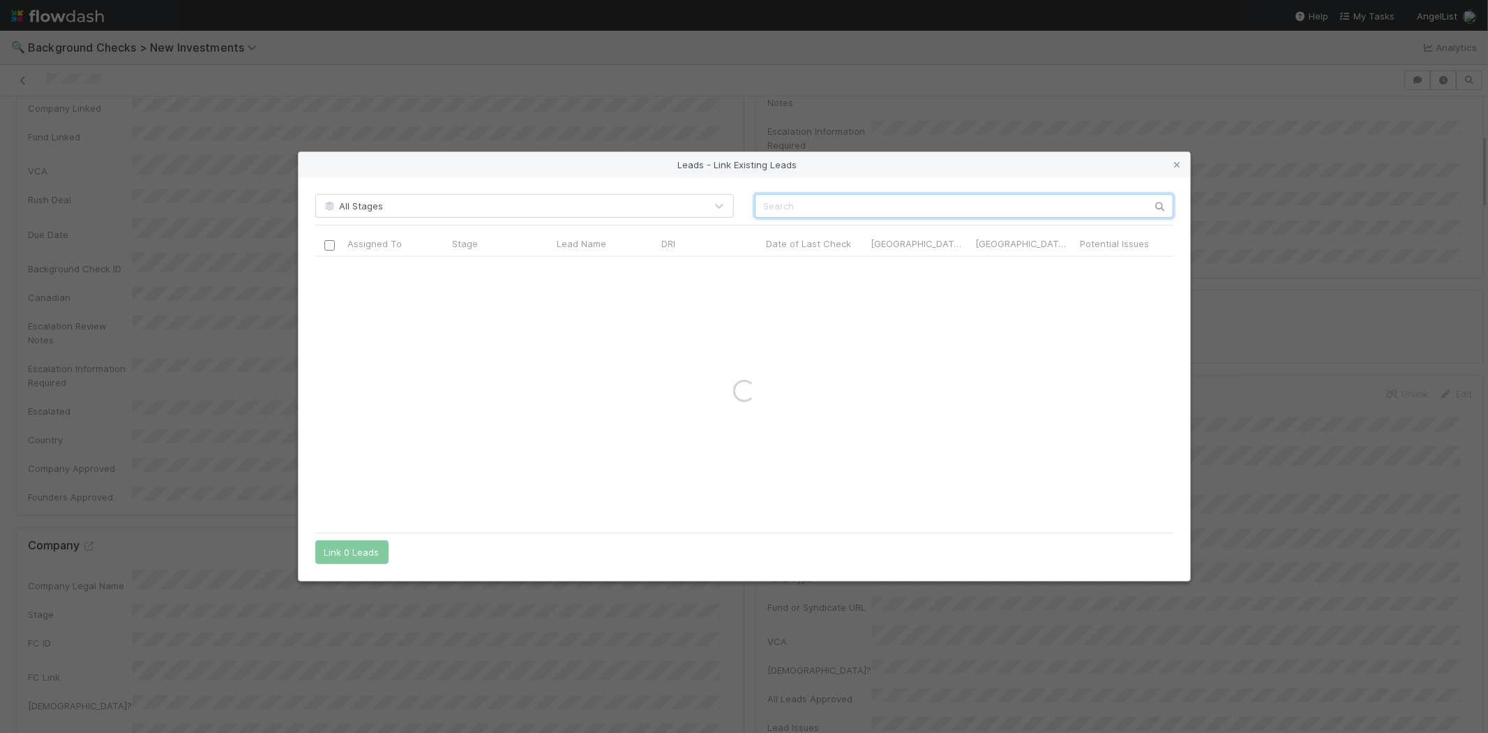
click at [898, 205] on input "text" at bounding box center [964, 206] width 419 height 24
paste input "Kathleen Ryan"
type input "Kathleen Ryan"
click at [326, 272] on input "checkbox" at bounding box center [329, 271] width 10 height 10
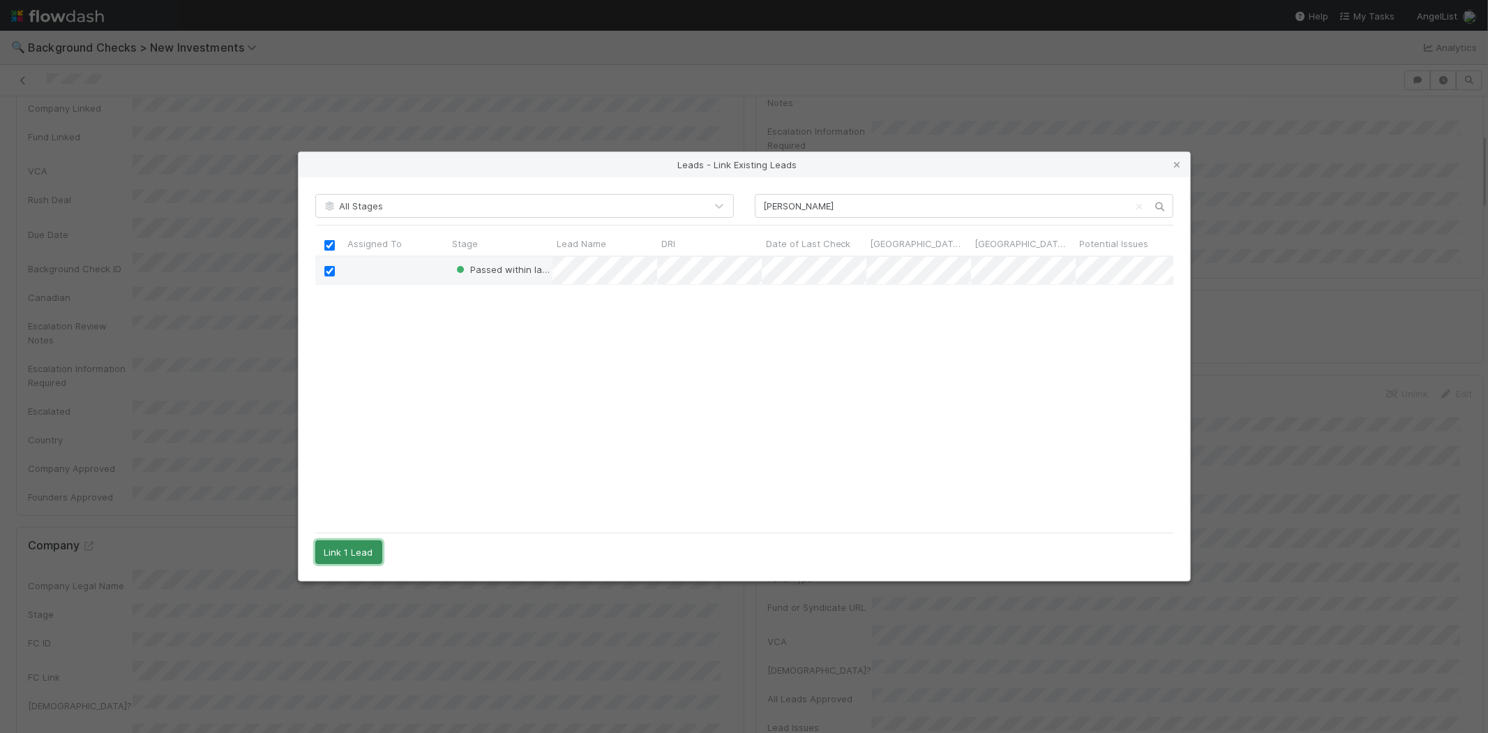
click at [342, 547] on button "Link 1 Lead" at bounding box center [348, 552] width 67 height 24
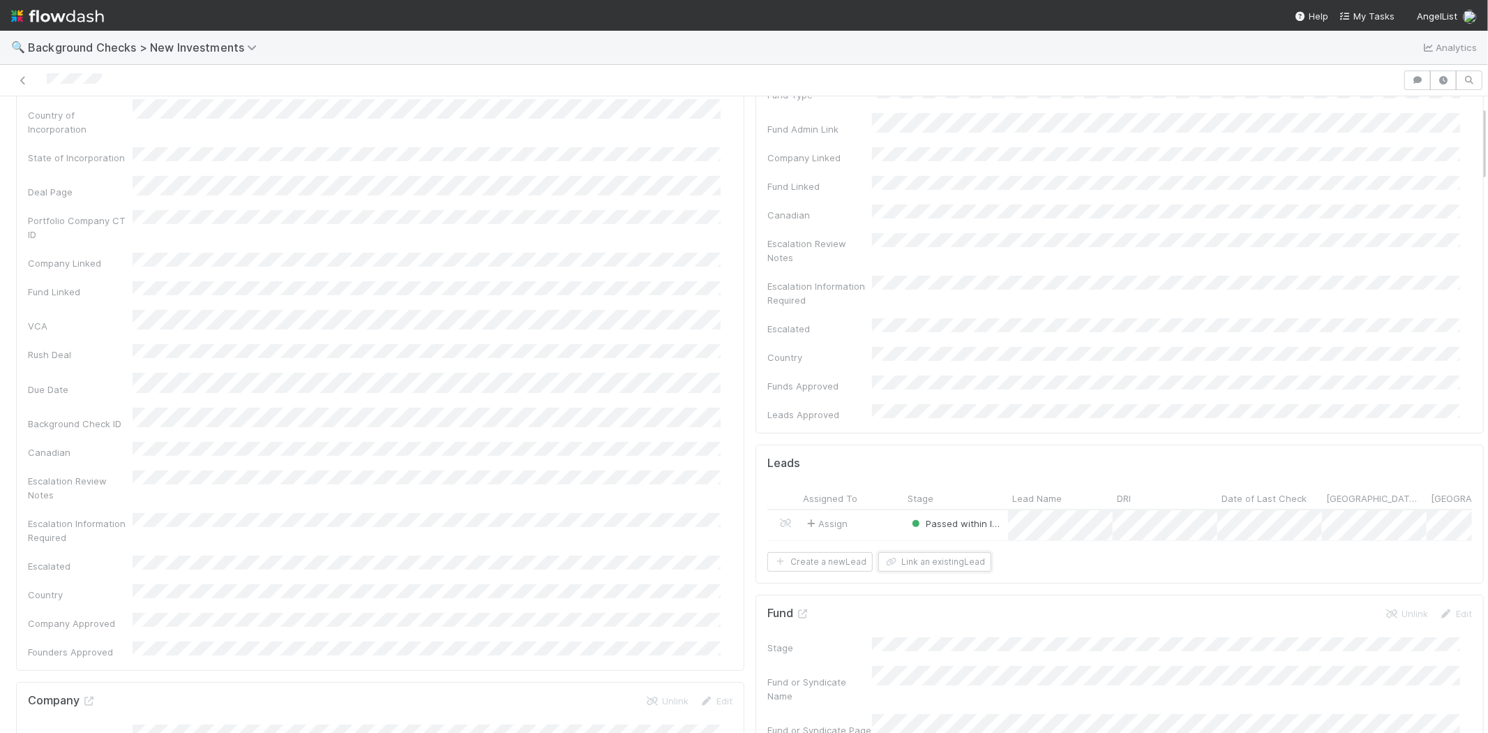
scroll to position [0, 0]
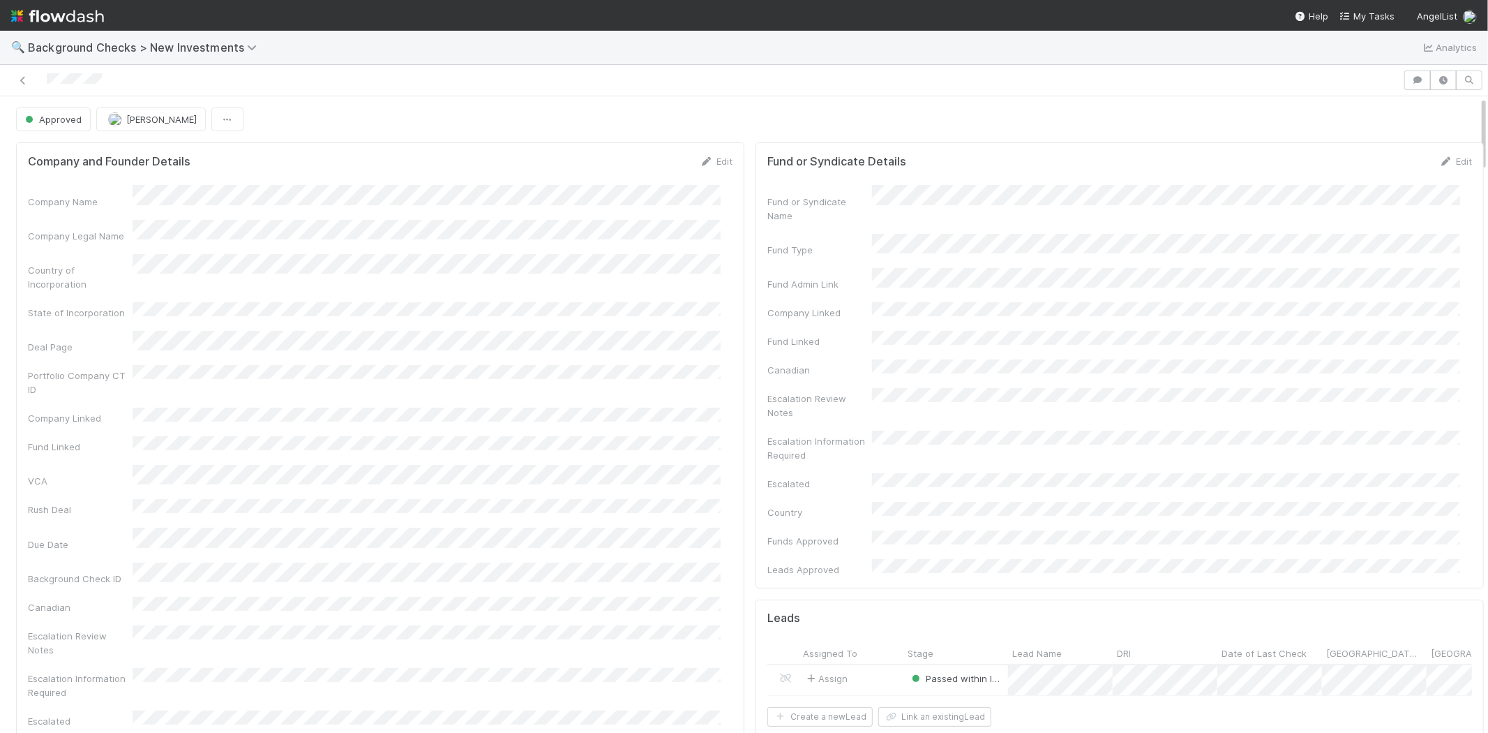
click at [46, 80] on div at bounding box center [702, 80] width 1392 height 20
click at [1370, 10] on span "My Tasks" at bounding box center [1367, 15] width 55 height 11
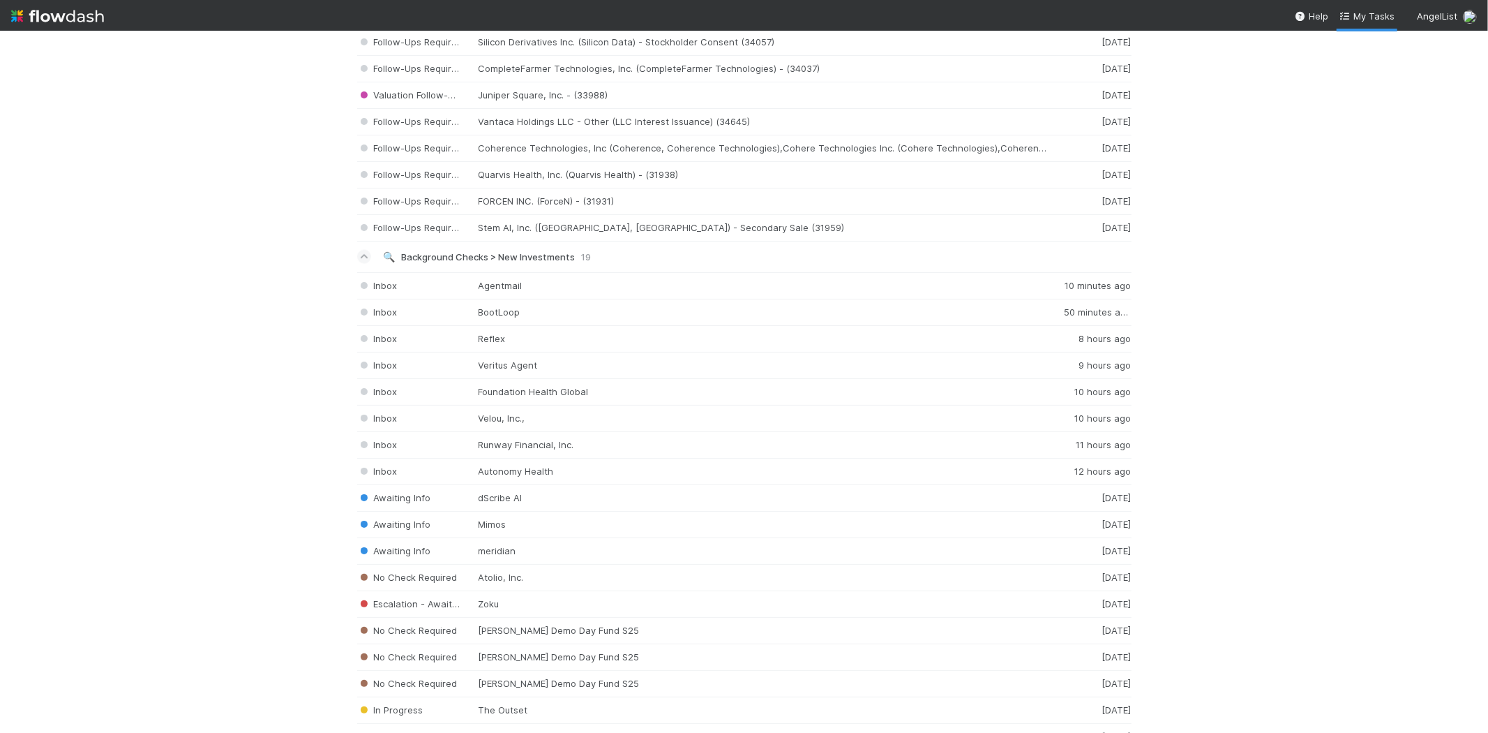
scroll to position [1783, 0]
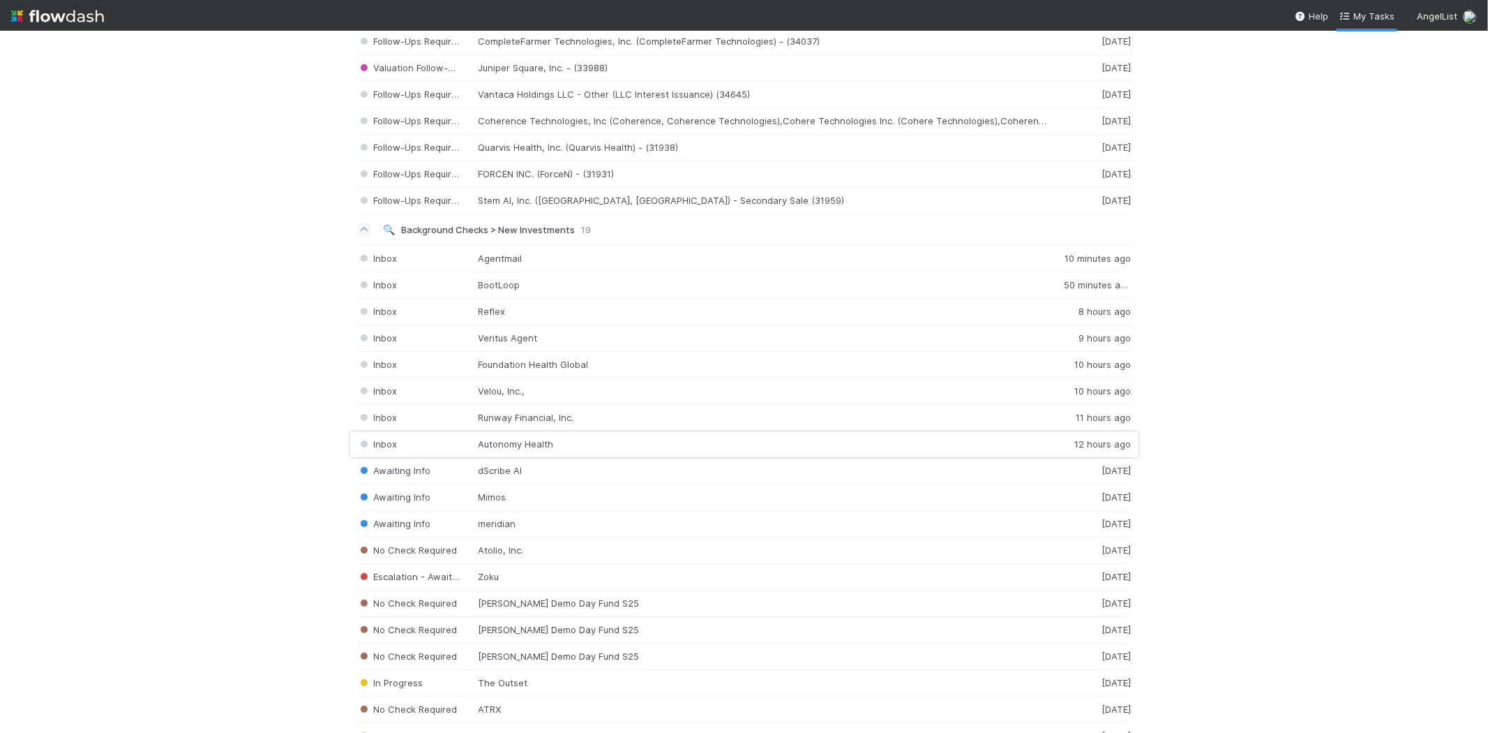
click at [541, 442] on div "Inbox Autonomy Health 12 hours ago" at bounding box center [744, 444] width 774 height 27
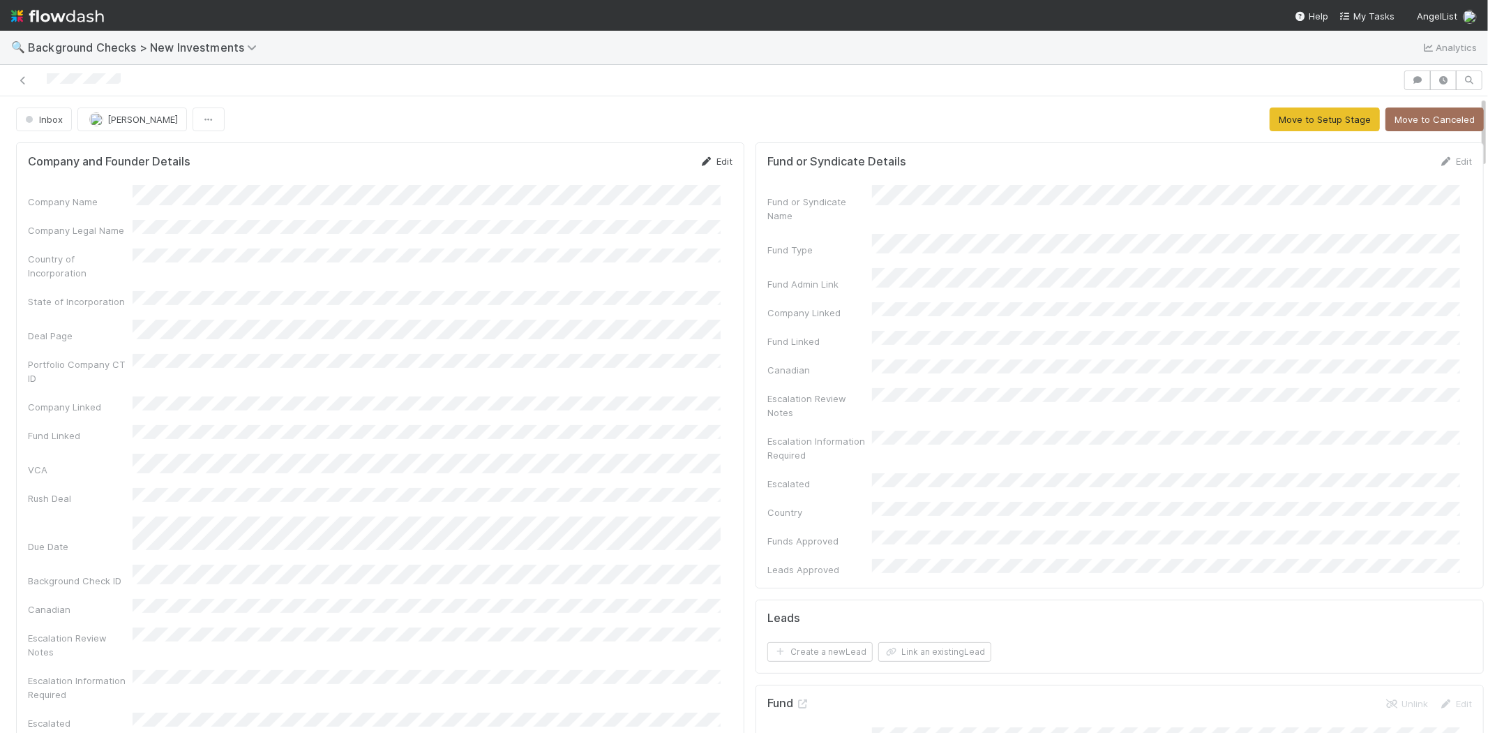
click at [714, 159] on link "Edit" at bounding box center [716, 161] width 33 height 11
click at [643, 164] on button "Save" at bounding box center [658, 166] width 40 height 24
click at [1301, 121] on button "Move to Setup Stage" at bounding box center [1325, 119] width 110 height 24
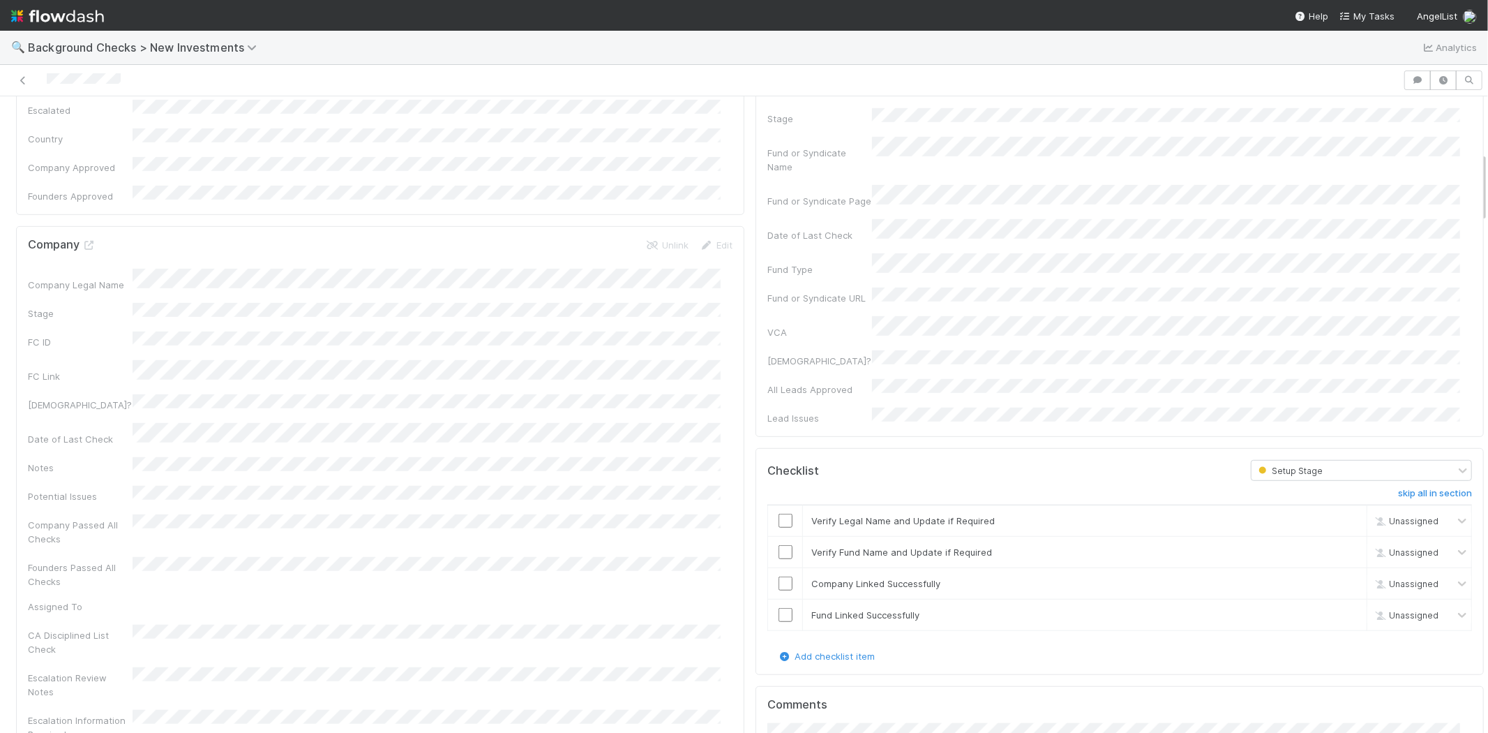
scroll to position [620, 0]
click at [779, 513] on input "checkbox" at bounding box center [786, 520] width 14 height 14
click at [770, 536] on td at bounding box center [785, 551] width 35 height 31
click at [779, 576] on input "checkbox" at bounding box center [786, 583] width 14 height 14
click at [779, 607] on input "checkbox" at bounding box center [786, 614] width 14 height 14
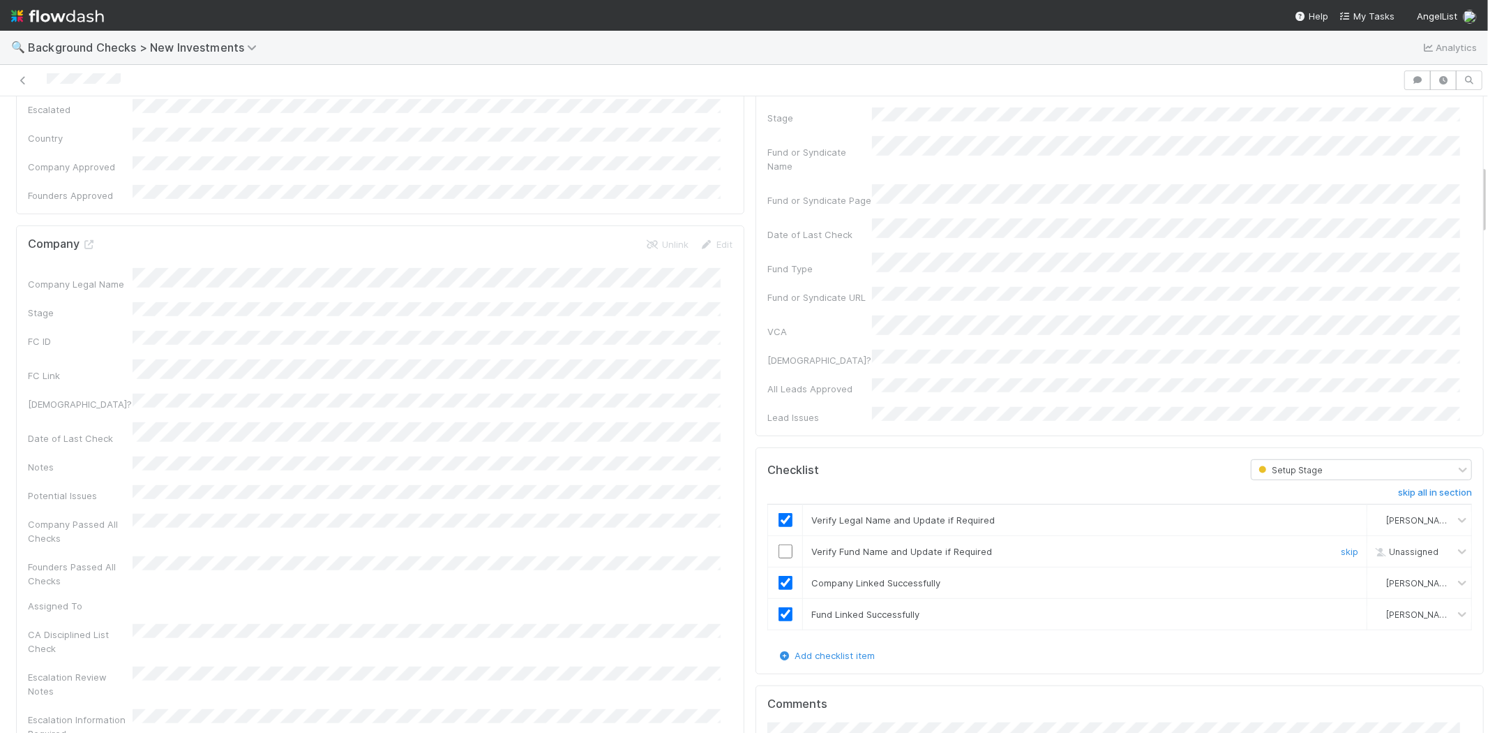
click at [779, 544] on input "checkbox" at bounding box center [786, 551] width 14 height 14
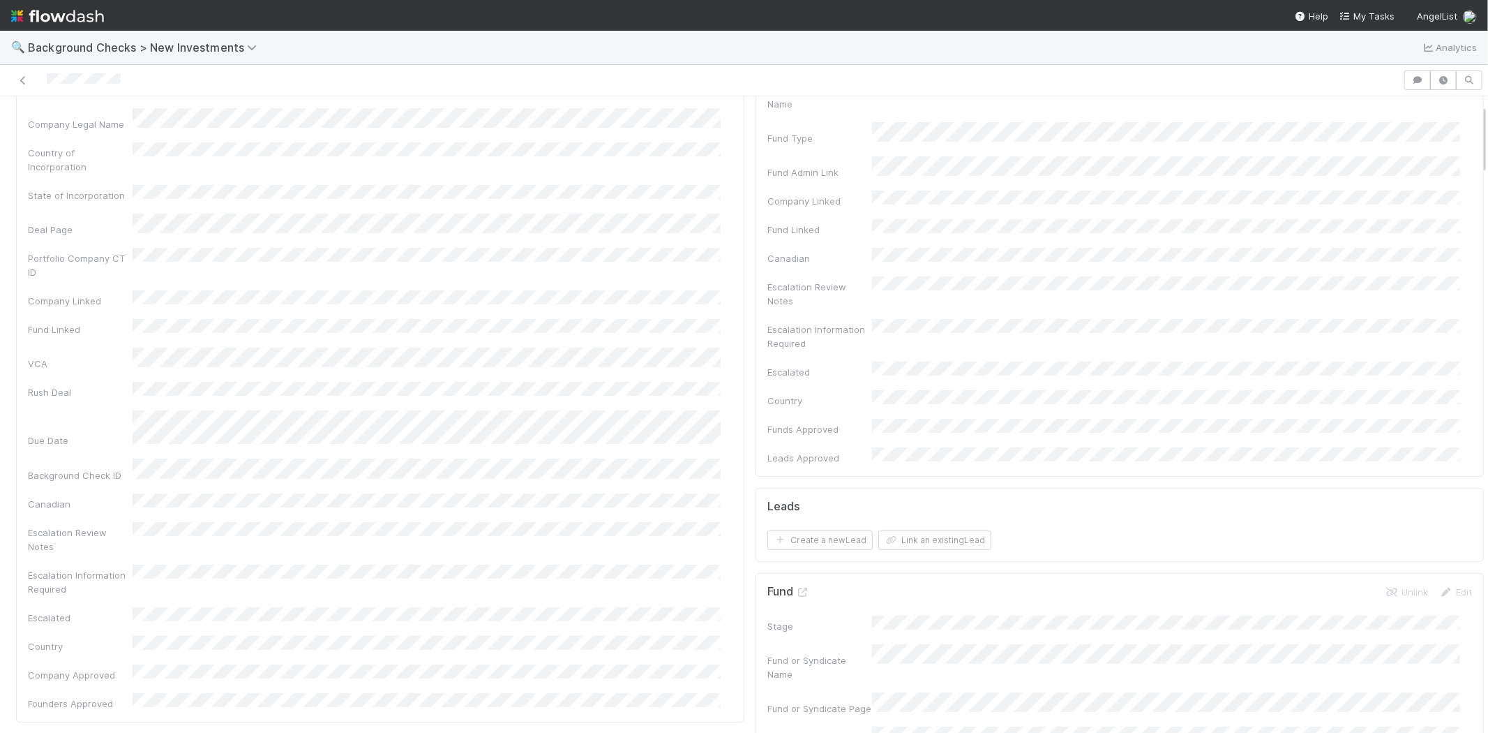
scroll to position [0, 0]
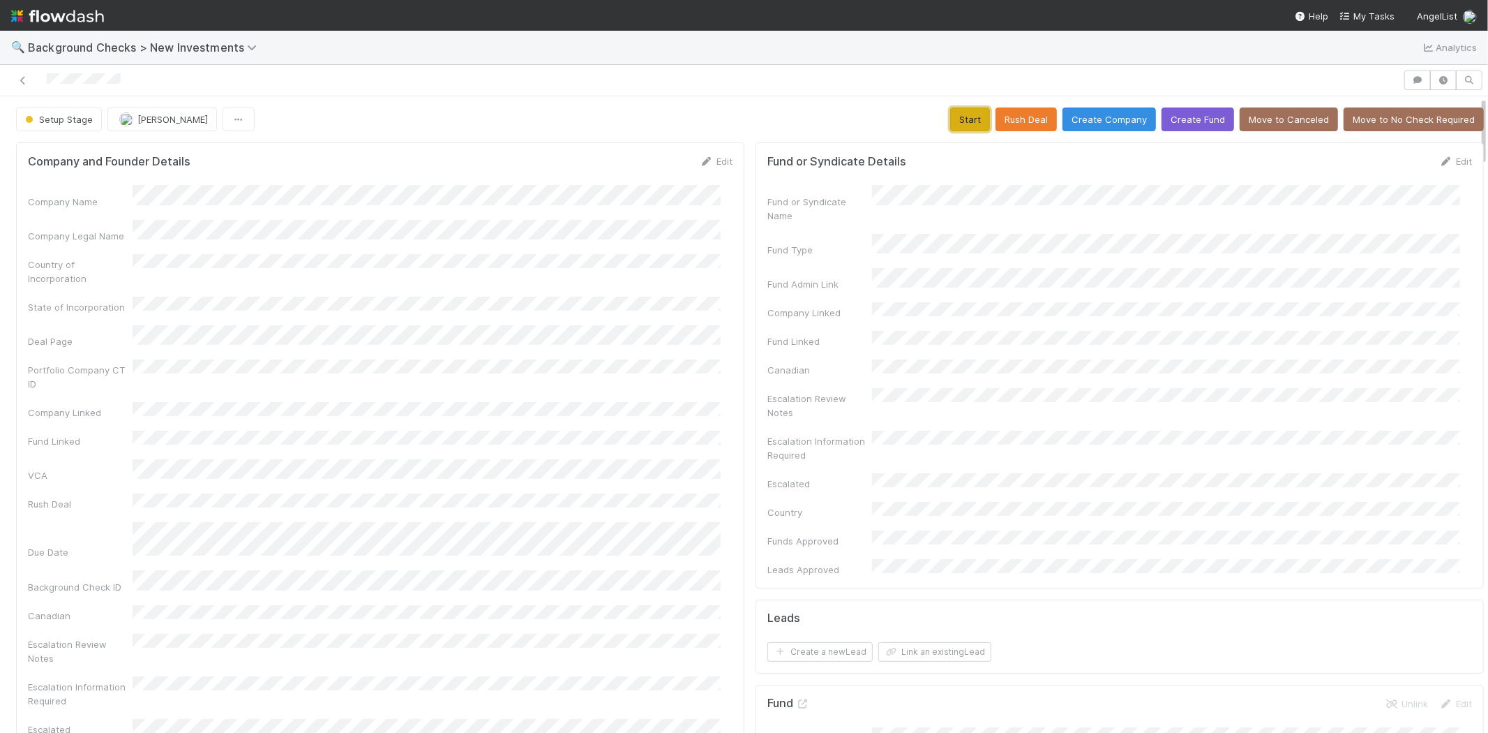
click at [958, 109] on button "Start" at bounding box center [970, 119] width 40 height 24
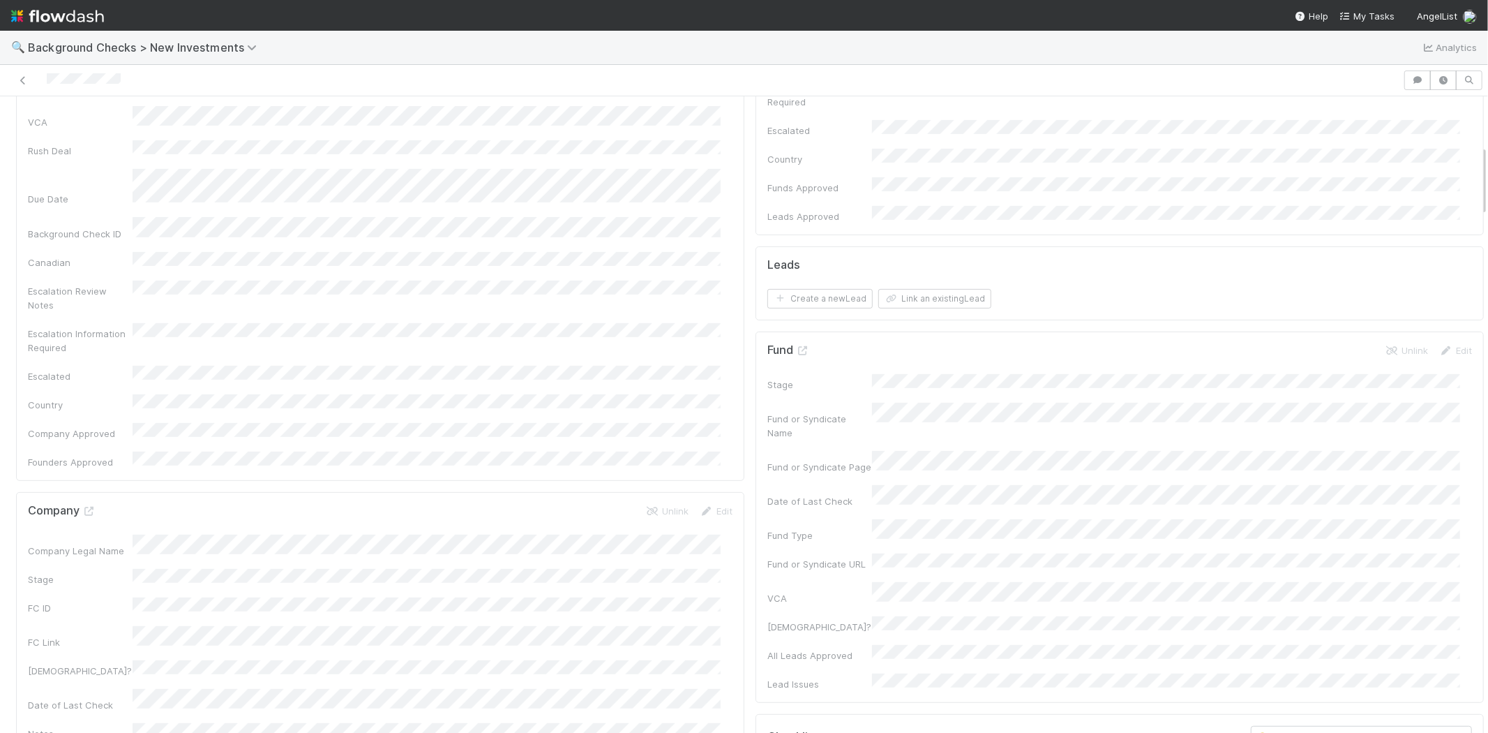
scroll to position [232, 0]
click at [924, 410] on button "Link an existing Lead" at bounding box center [934, 420] width 113 height 20
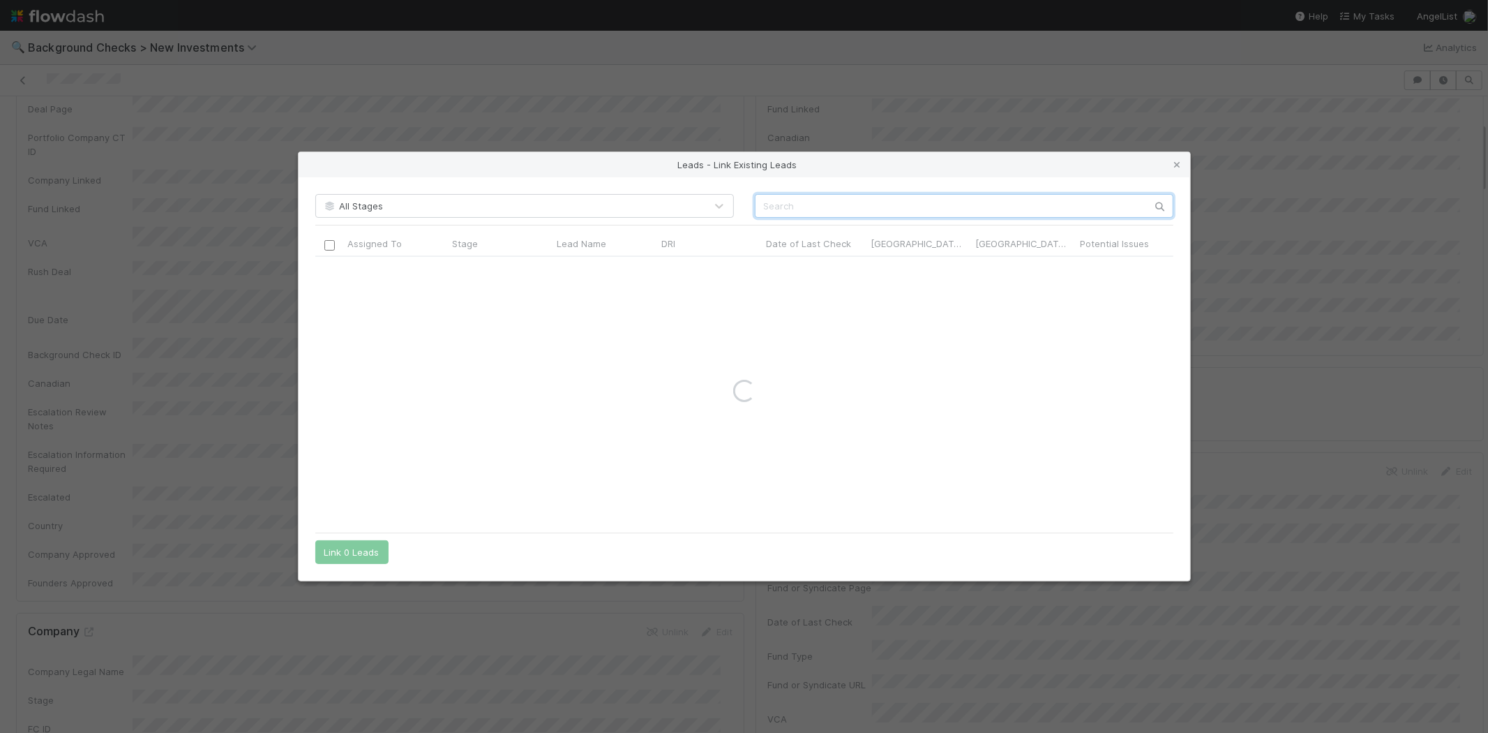
click at [957, 201] on input "text" at bounding box center [964, 206] width 419 height 24
paste input "Jacob Ritter Myers"
type input "Jacob Ritter Myers"
click at [333, 271] on input "checkbox" at bounding box center [329, 271] width 10 height 10
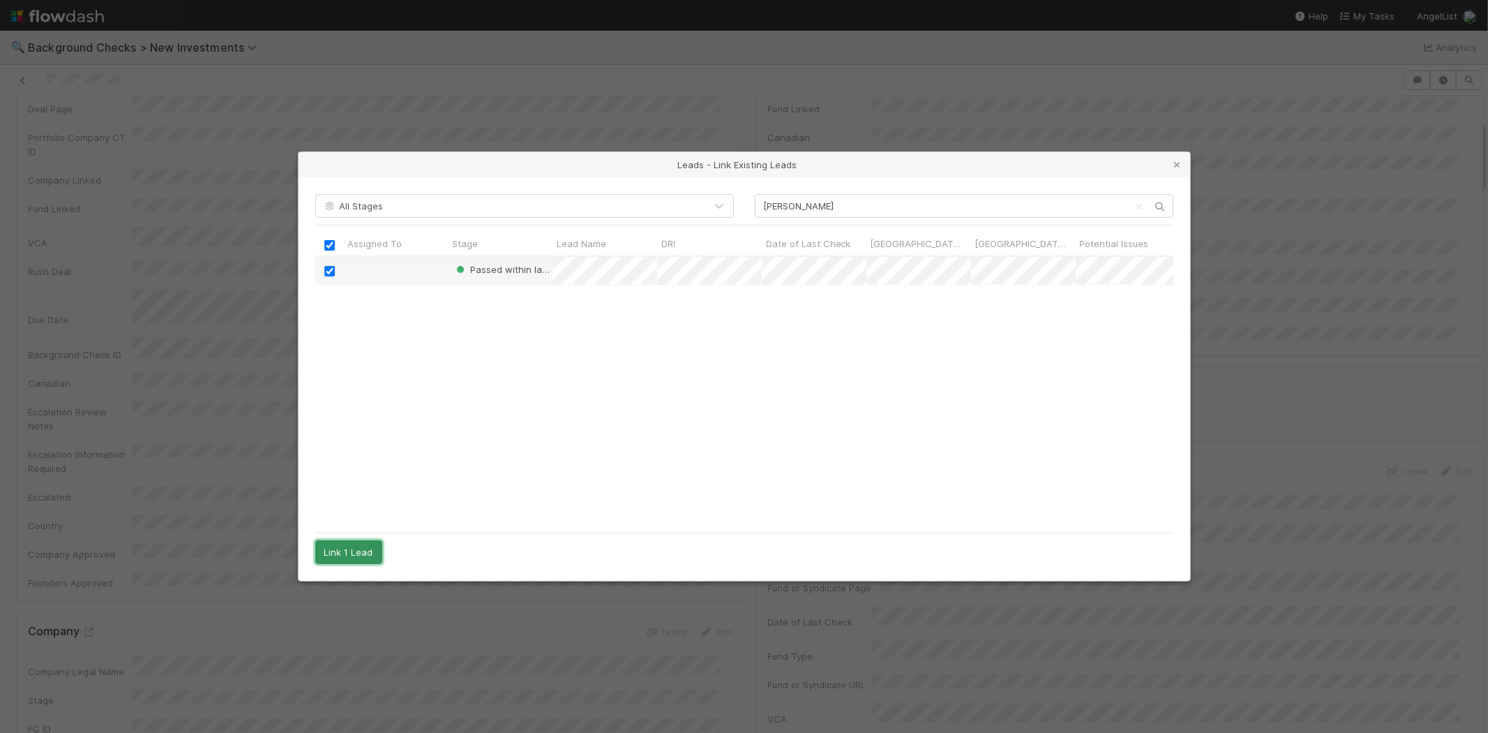
click at [357, 546] on button "Link 1 Lead" at bounding box center [348, 552] width 67 height 24
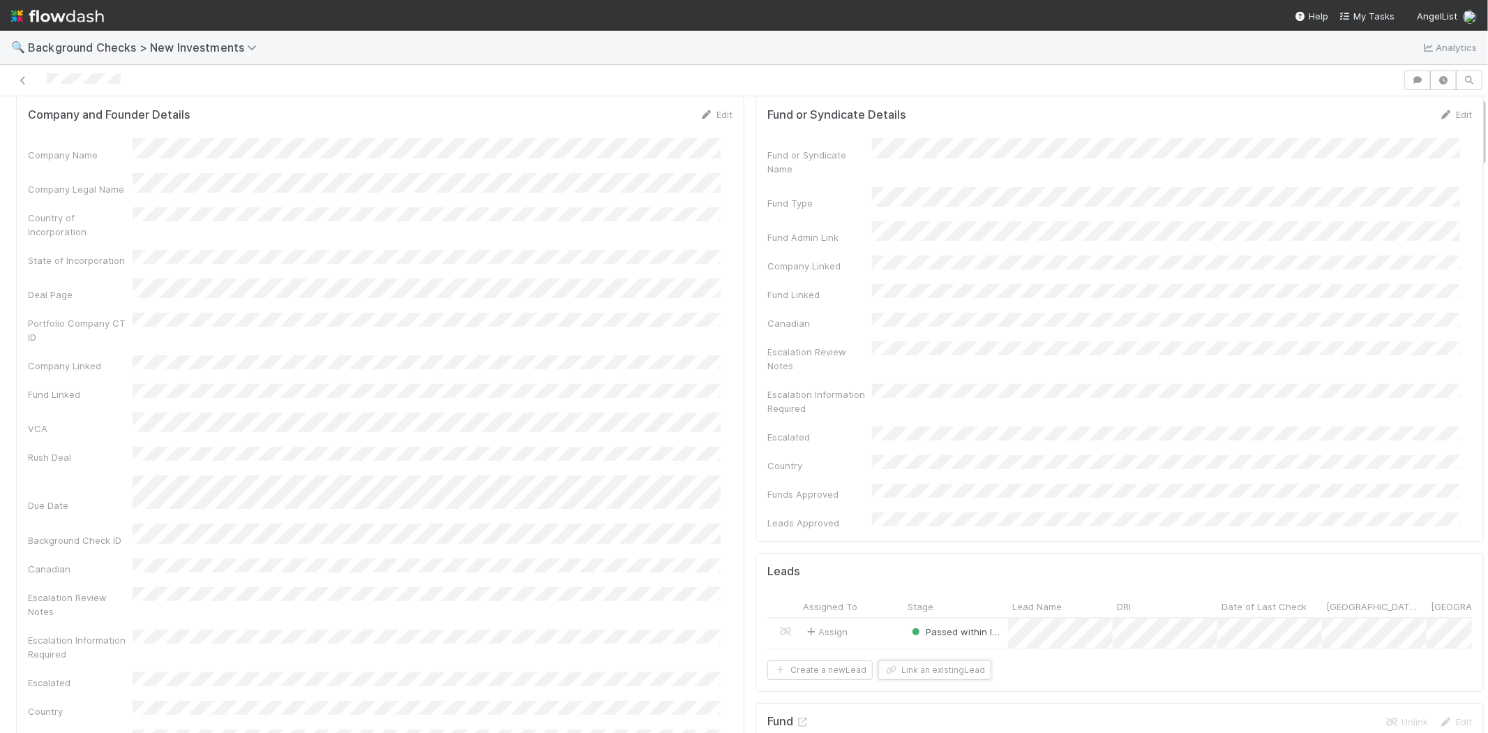
scroll to position [0, 0]
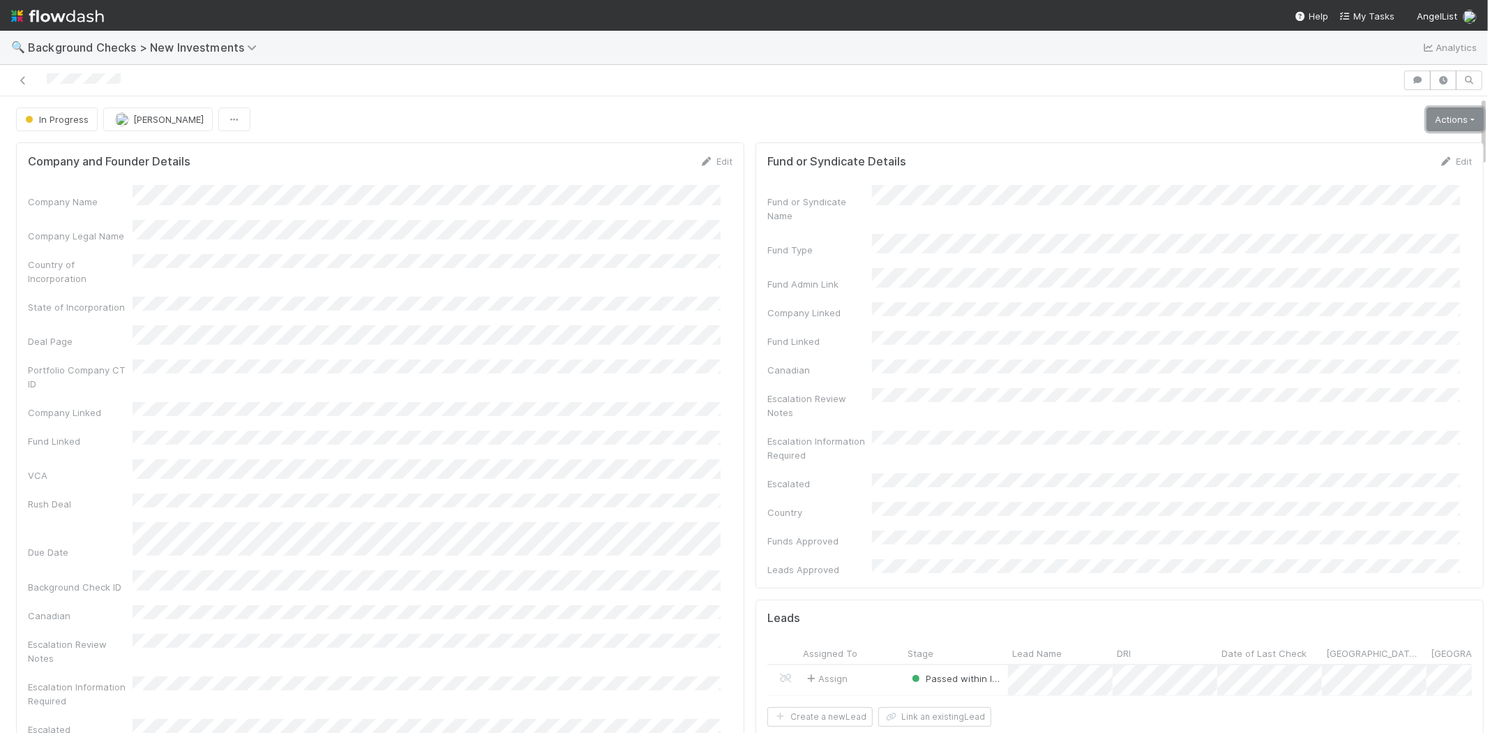
click at [1427, 112] on link "Actions" at bounding box center [1455, 119] width 57 height 24
click at [1357, 142] on button "Finish" at bounding box center [1408, 149] width 156 height 20
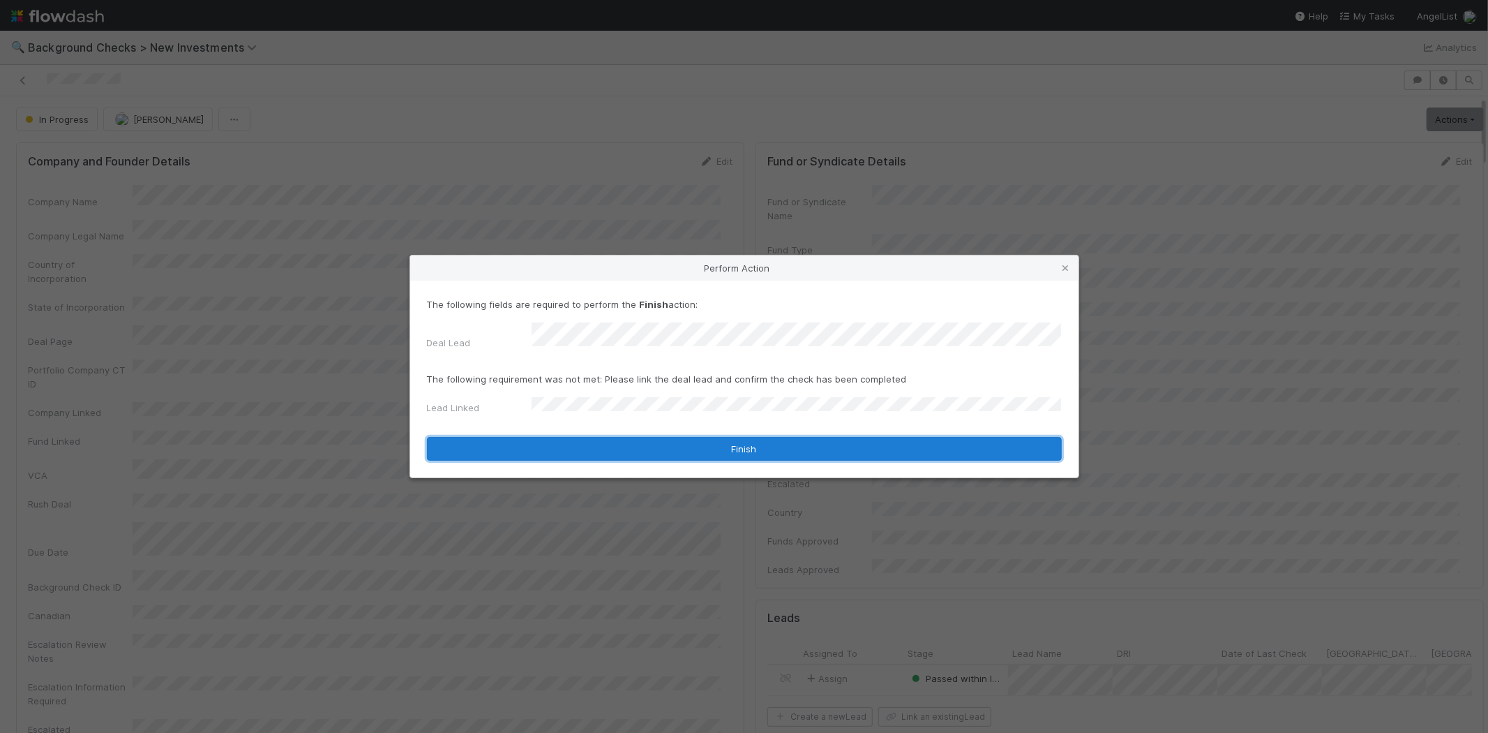
click at [628, 442] on button "Finish" at bounding box center [744, 449] width 635 height 24
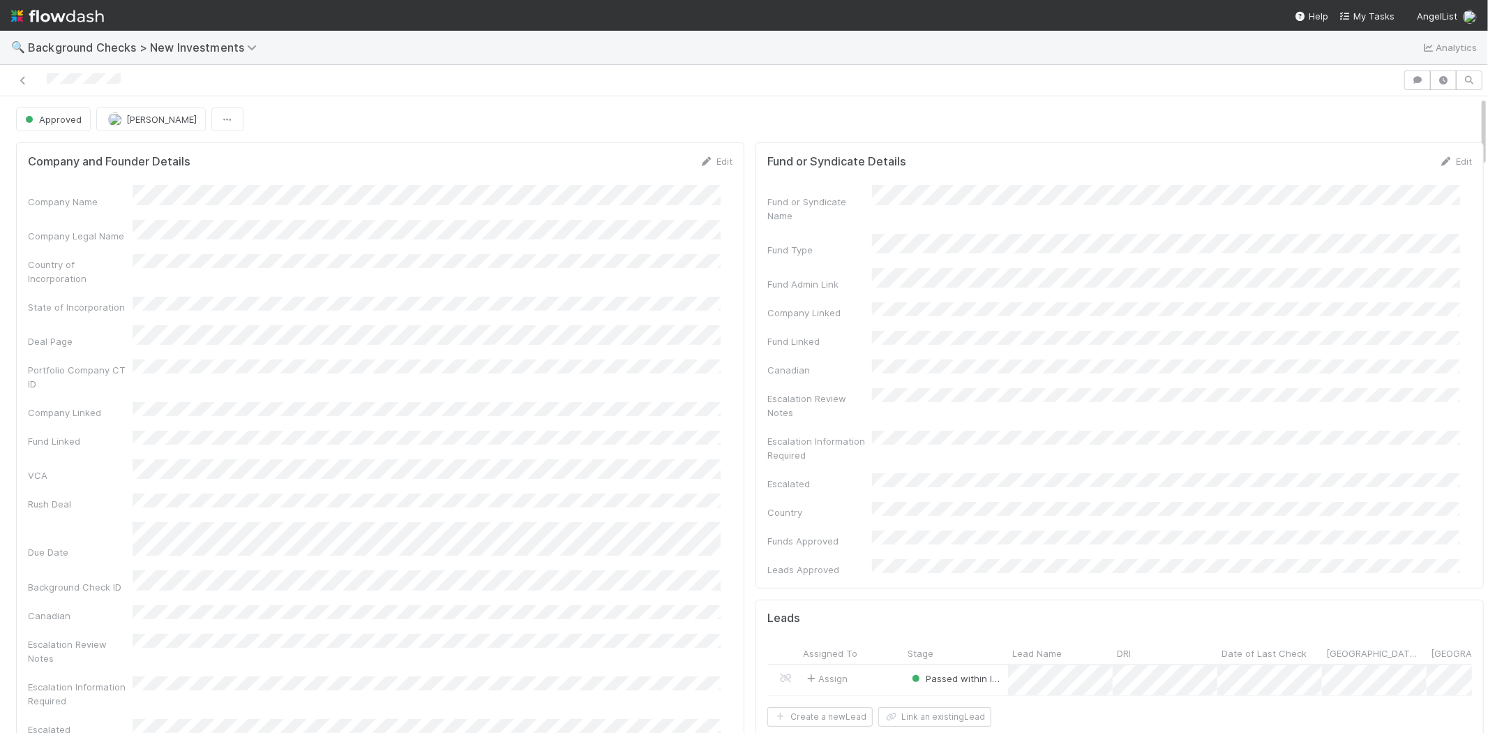
drag, startPoint x: 137, startPoint y: 78, endPoint x: 40, endPoint y: 74, distance: 97.1
click at [40, 74] on div at bounding box center [702, 80] width 1392 height 20
click at [1370, 10] on span "My Tasks" at bounding box center [1367, 15] width 55 height 11
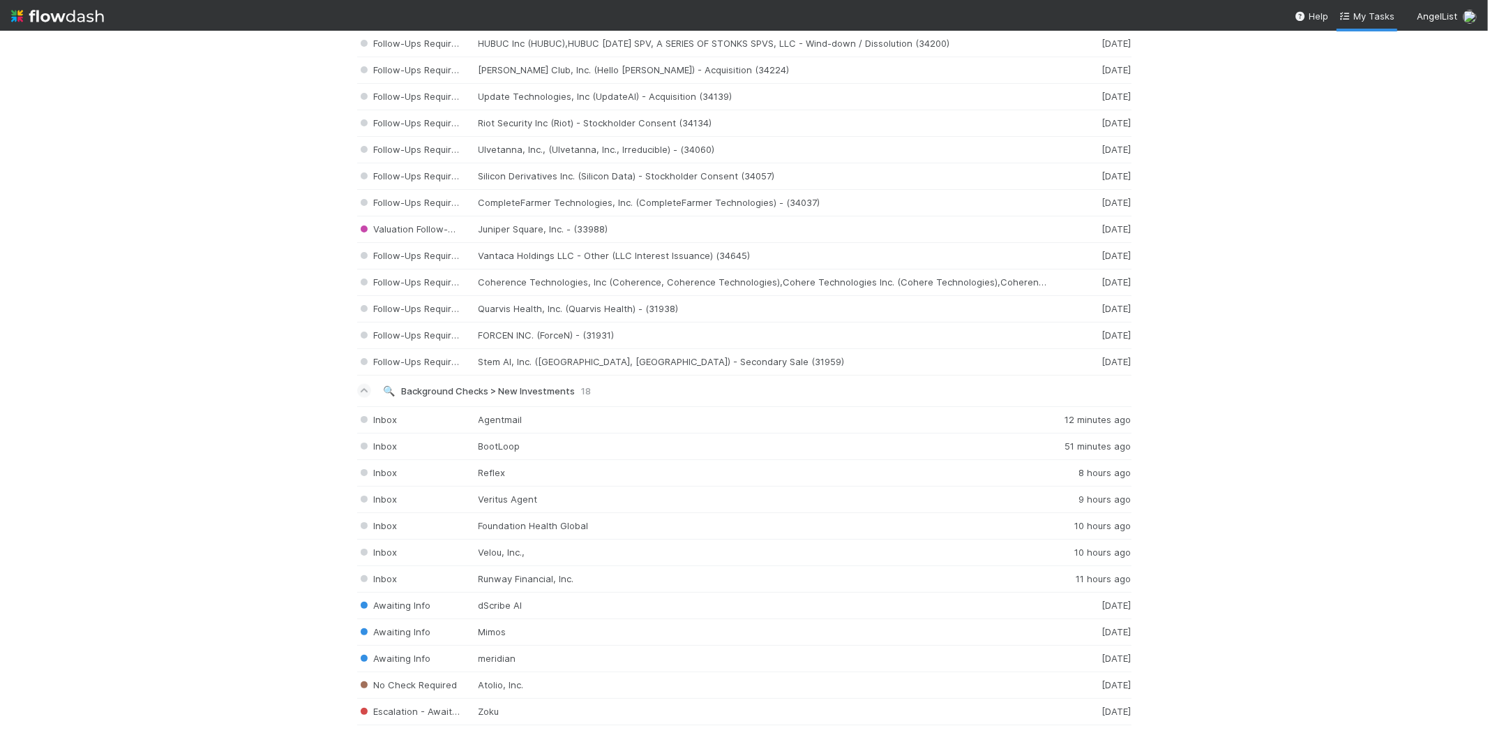
scroll to position [1705, 0]
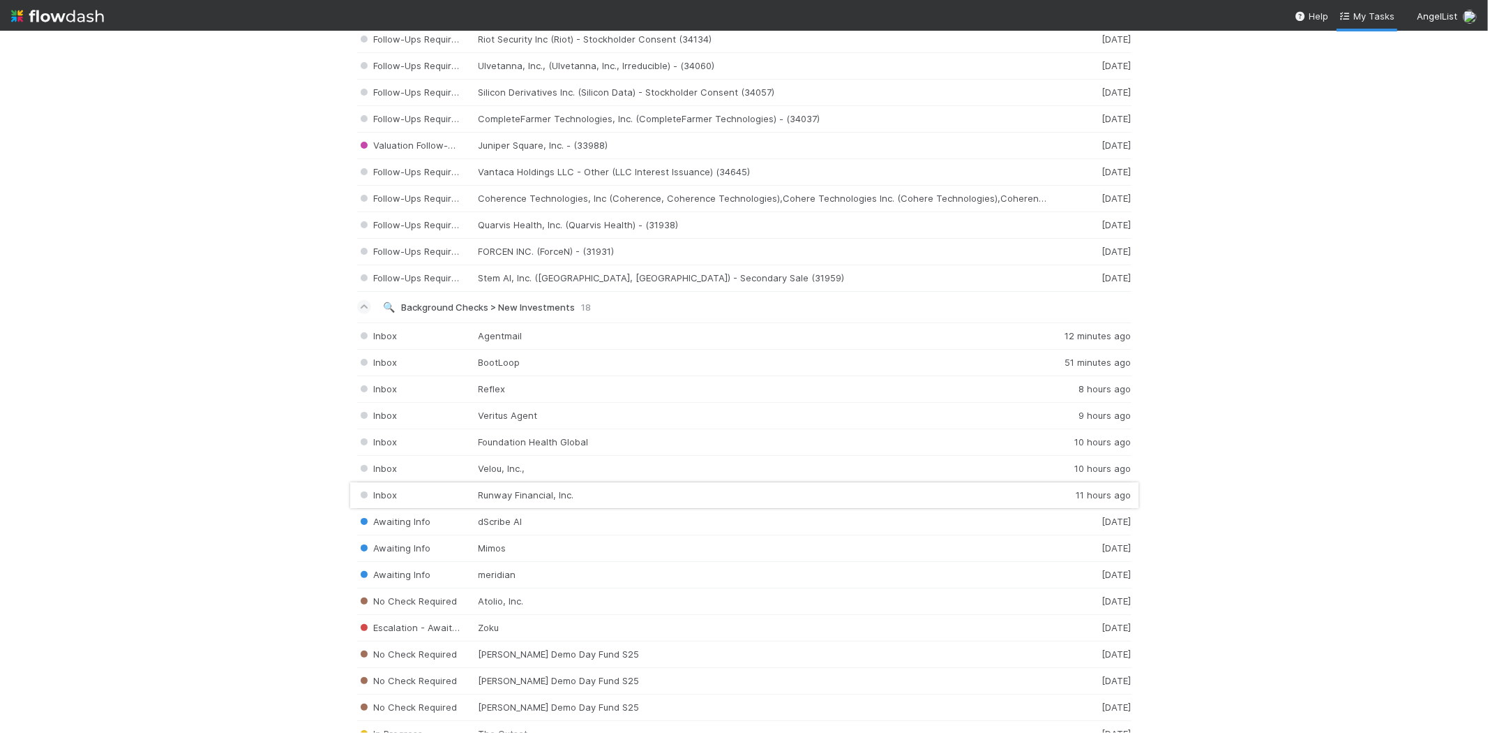
click at [549, 500] on div "Inbox Runway Financial, Inc. 11 hours ago" at bounding box center [744, 495] width 774 height 27
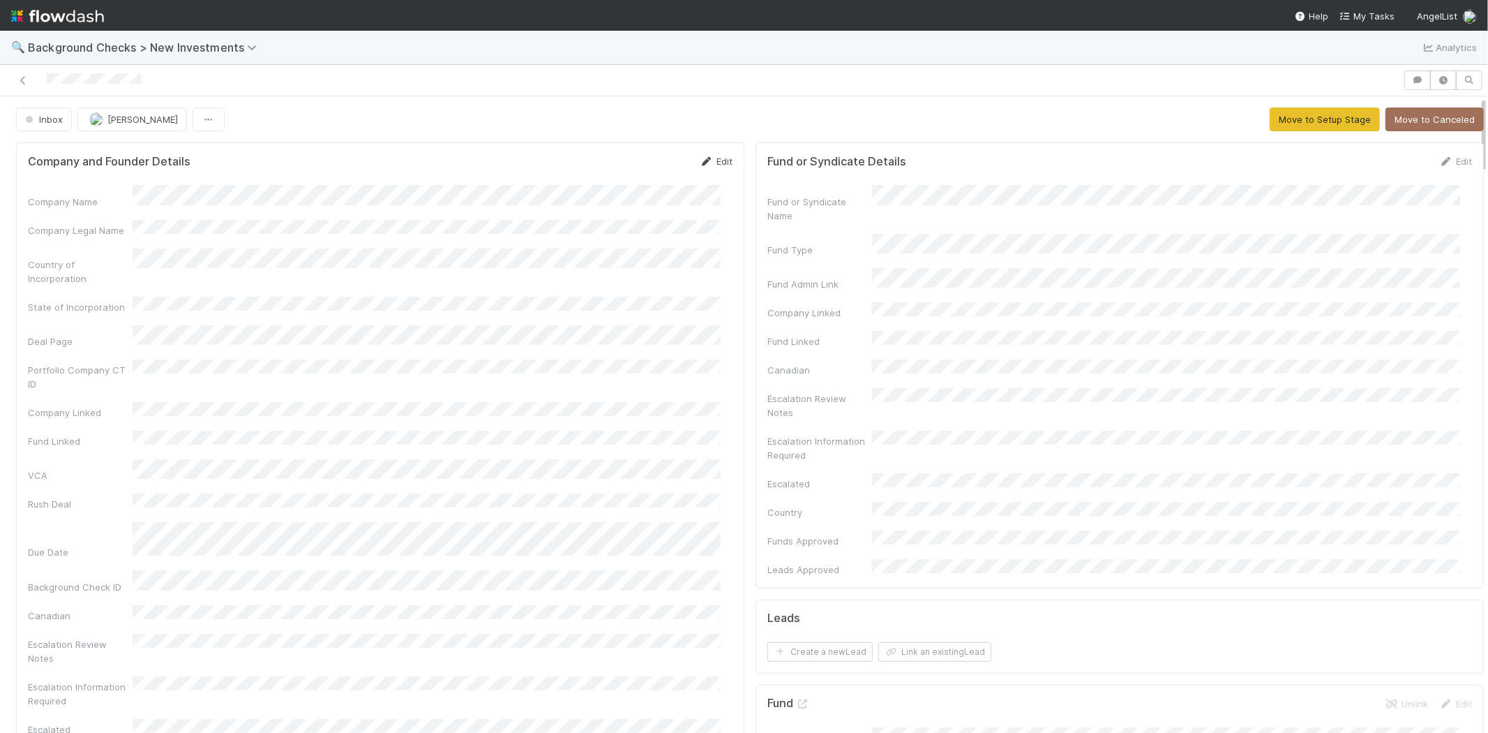
click at [707, 161] on link "Edit" at bounding box center [716, 161] width 33 height 11
click at [638, 167] on button "Save" at bounding box center [658, 166] width 40 height 24
click at [1286, 123] on button "Move to Setup Stage" at bounding box center [1325, 119] width 110 height 24
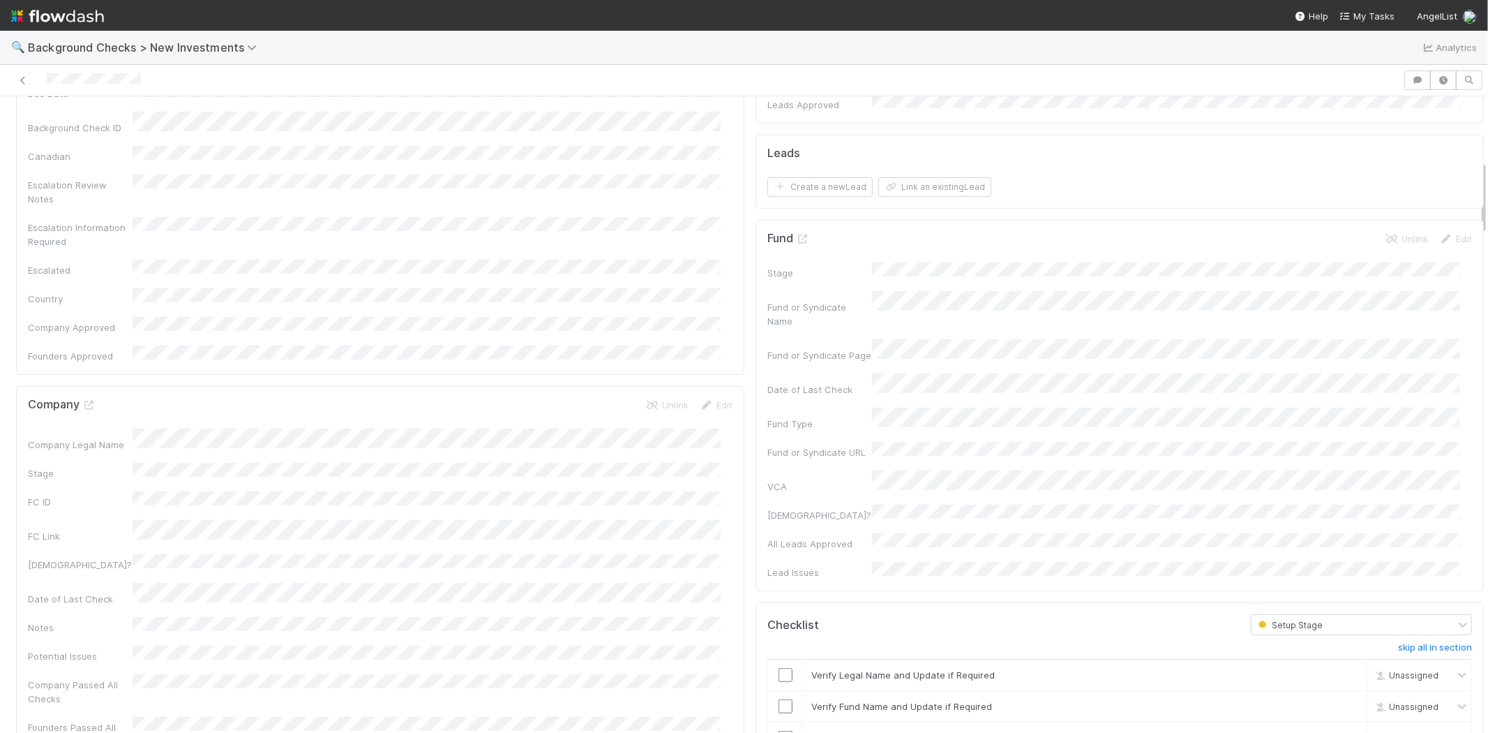
scroll to position [698, 0]
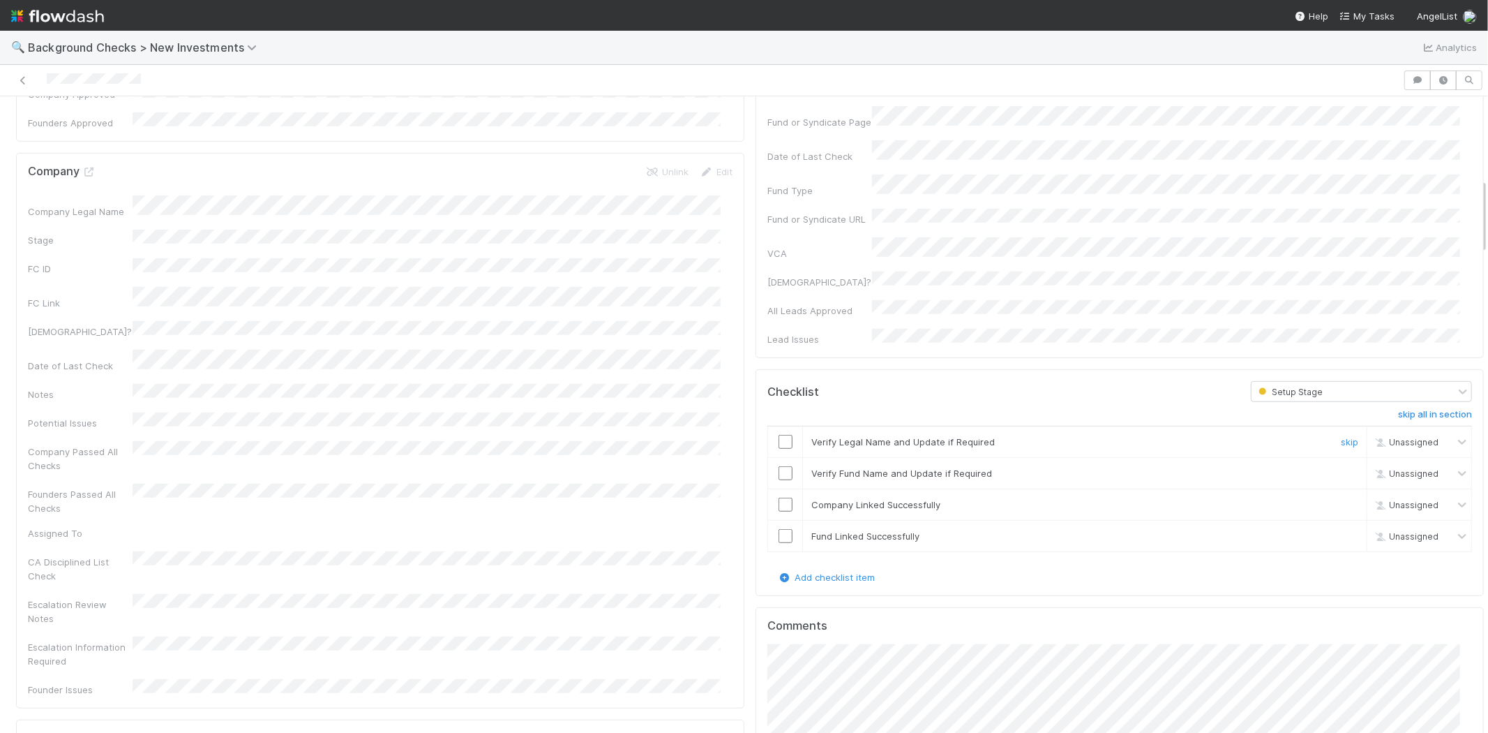
click at [779, 435] on input "checkbox" at bounding box center [786, 442] width 14 height 14
click at [781, 466] on div at bounding box center [785, 473] width 34 height 14
click at [779, 466] on input "checkbox" at bounding box center [786, 473] width 14 height 14
click at [779, 497] on input "checkbox" at bounding box center [786, 504] width 14 height 14
drag, startPoint x: 775, startPoint y: 449, endPoint x: 763, endPoint y: 451, distance: 12.0
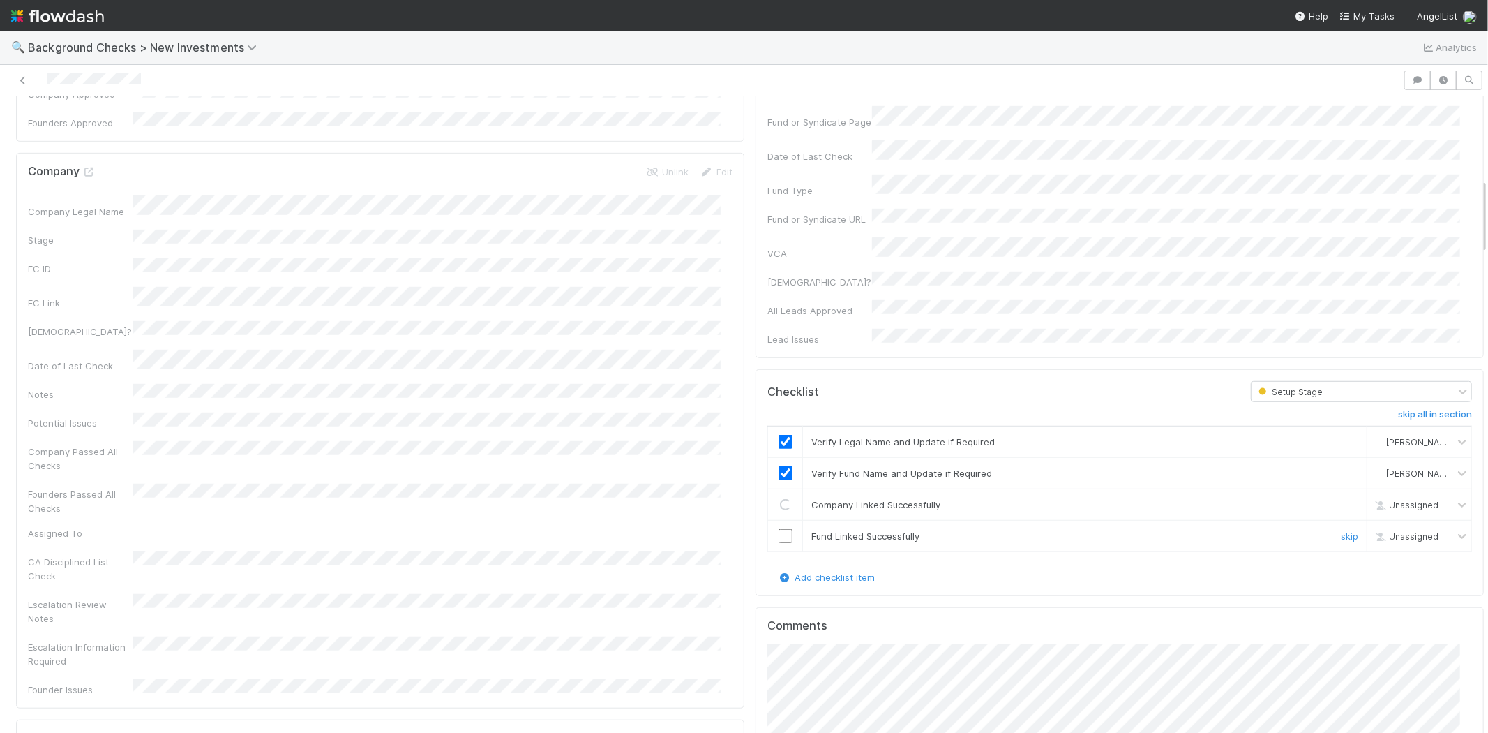
click at [779, 529] on input "checkbox" at bounding box center [786, 536] width 14 height 14
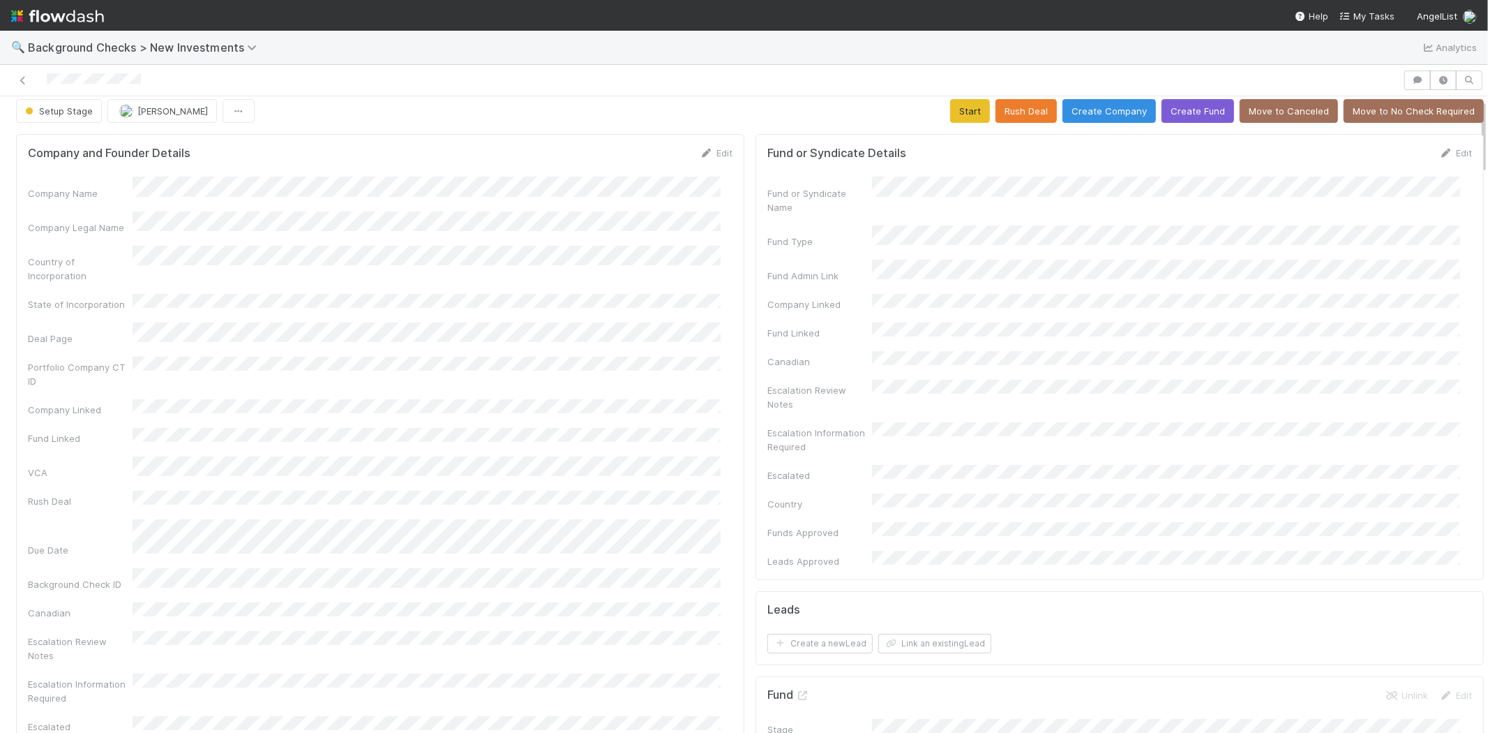
scroll to position [0, 0]
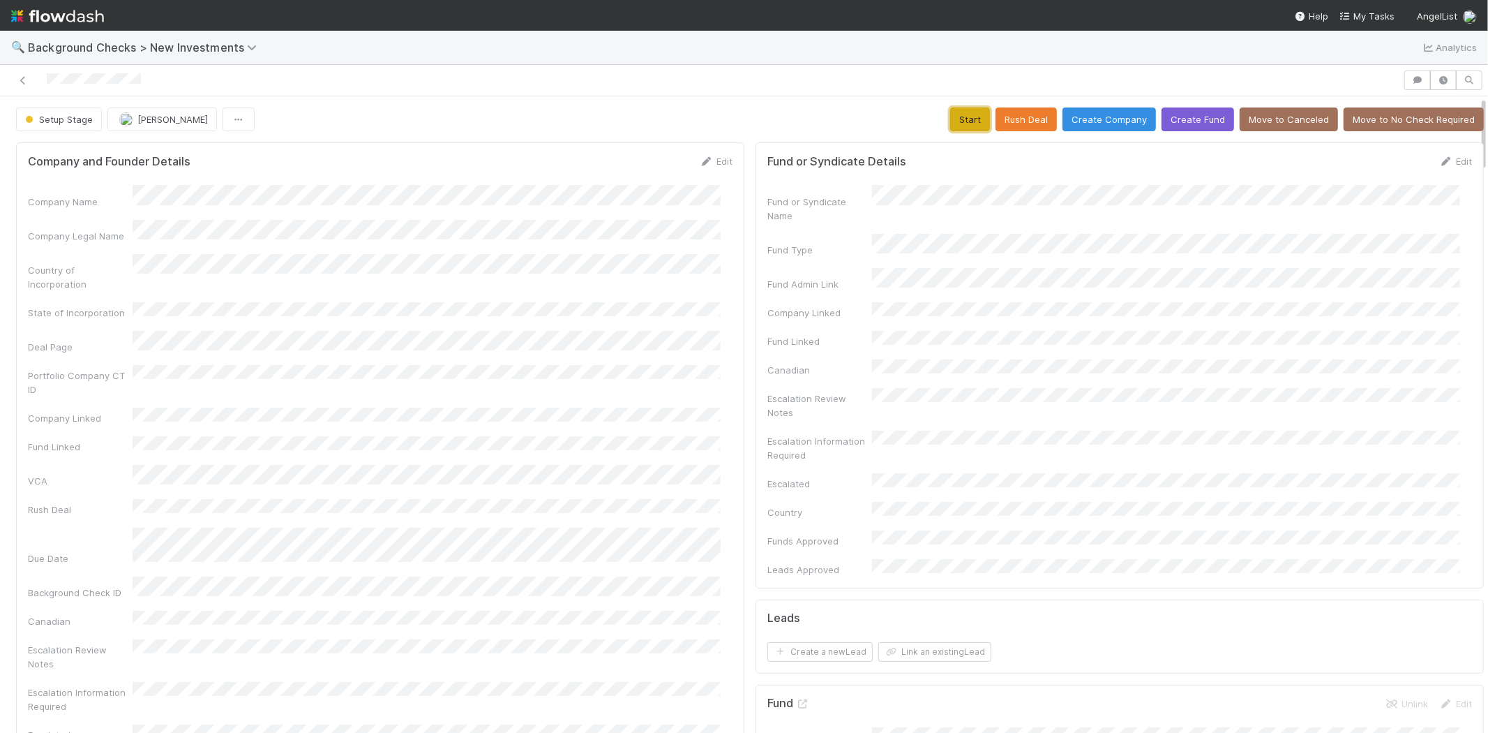
click at [950, 119] on button "Start" at bounding box center [970, 119] width 40 height 24
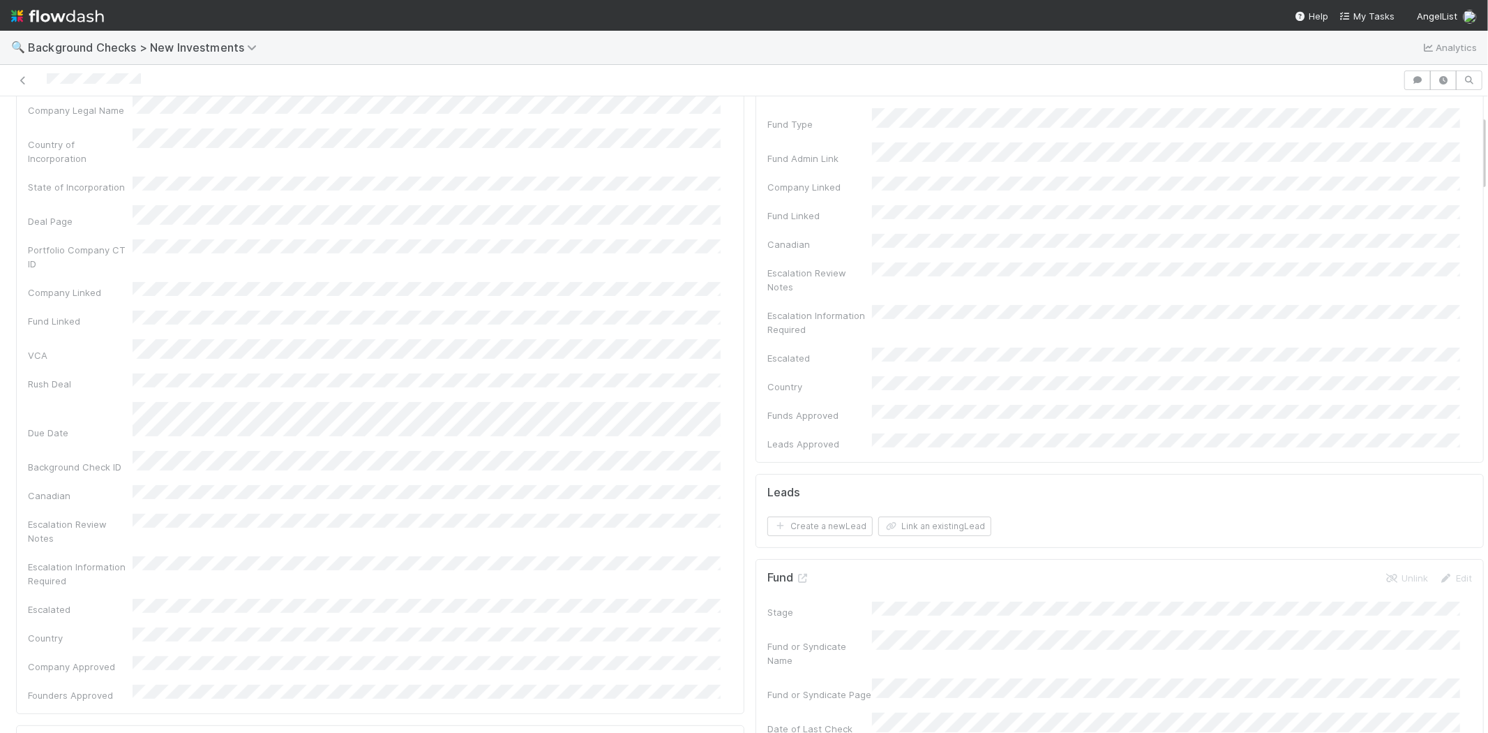
scroll to position [155, 0]
drag, startPoint x: 938, startPoint y: 447, endPoint x: 908, endPoint y: 396, distance: 58.5
click at [908, 396] on div "Fund or Syndicate Details Edit Fund or Syndicate Name Fund Type Fund Admin Link…" at bounding box center [1120, 667] width 740 height 1370
click at [908, 487] on button "Link an existing Lead" at bounding box center [934, 497] width 113 height 20
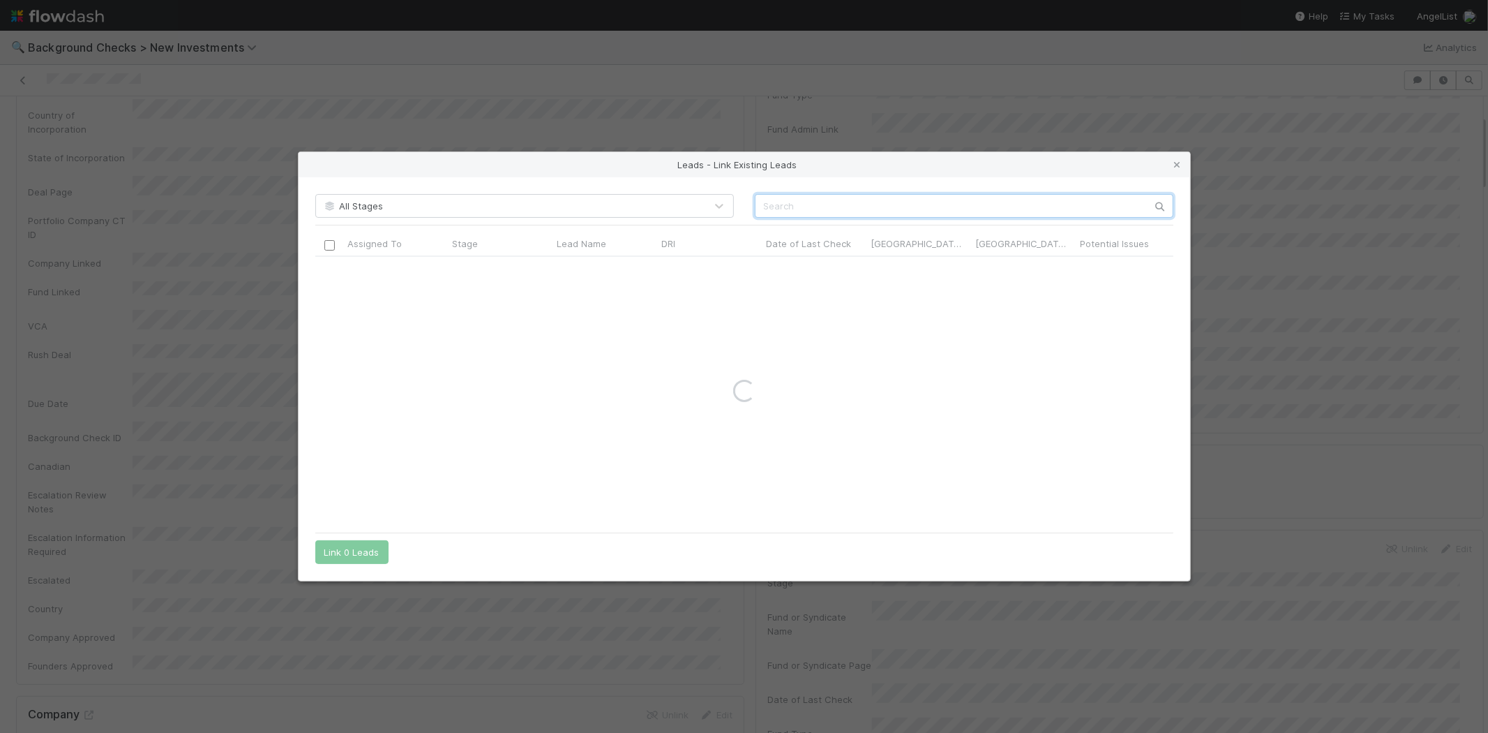
click at [899, 205] on input "text" at bounding box center [964, 206] width 419 height 24
paste input "Kathleen Ryan"
type input "Kathleen Ryan"
click at [329, 273] on input "checkbox" at bounding box center [329, 271] width 10 height 10
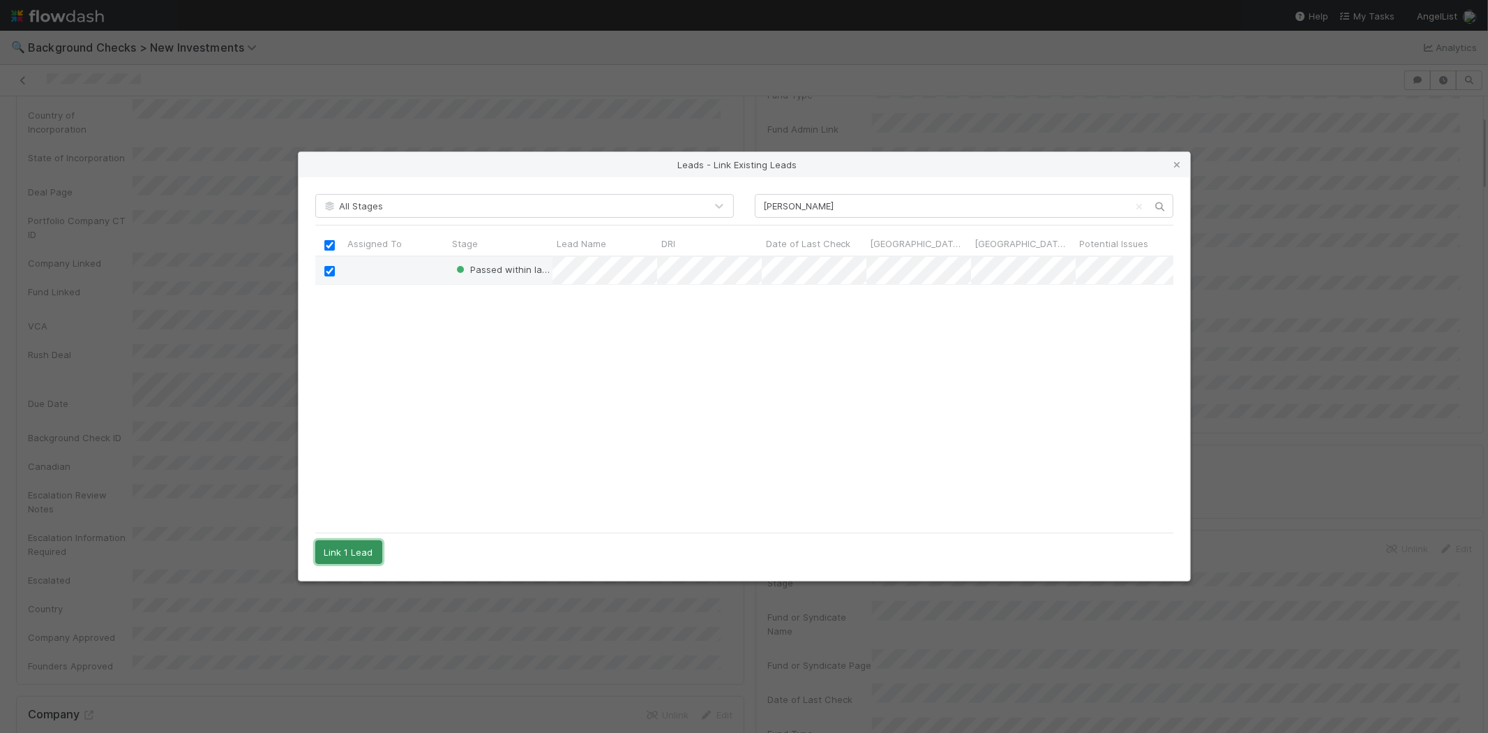
click at [364, 549] on button "Link 1 Lead" at bounding box center [348, 552] width 67 height 24
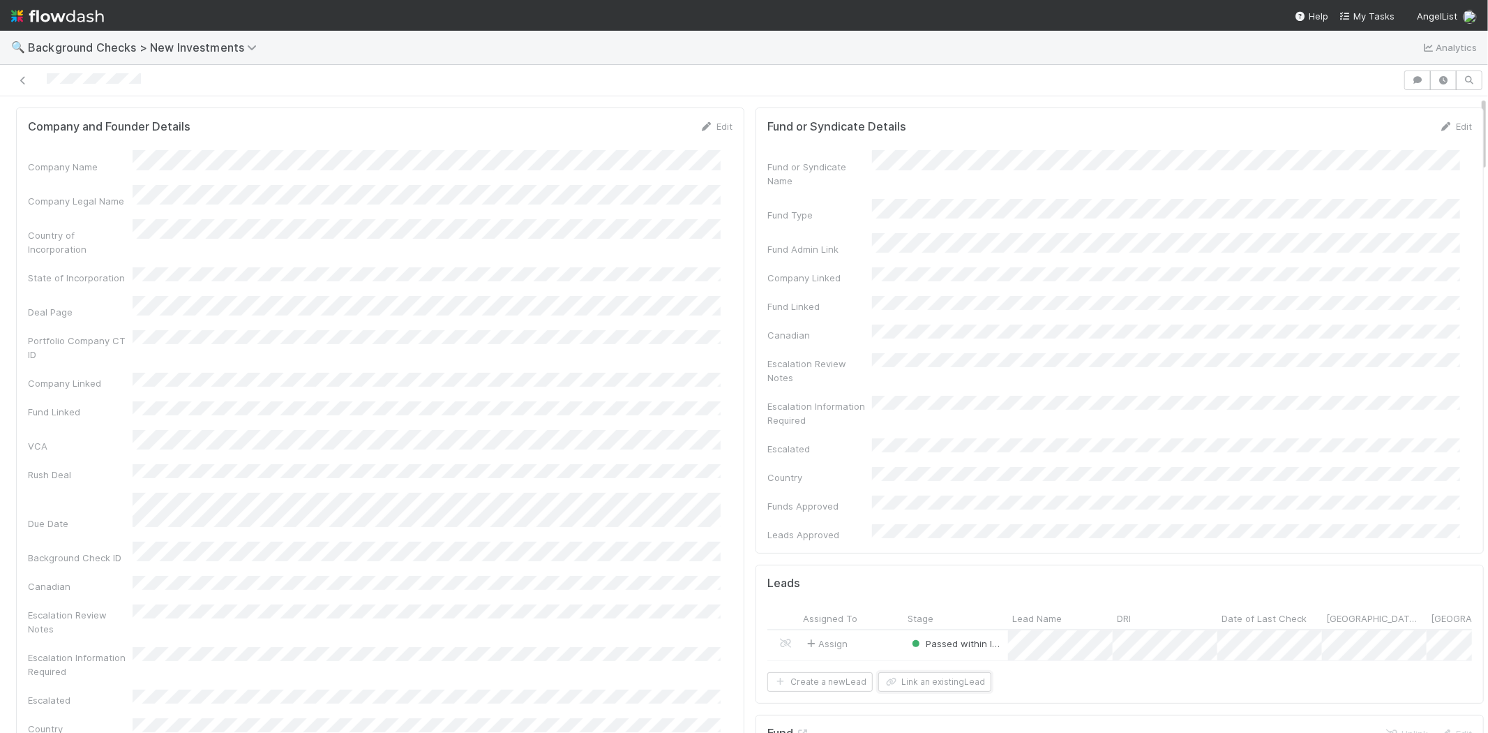
scroll to position [0, 0]
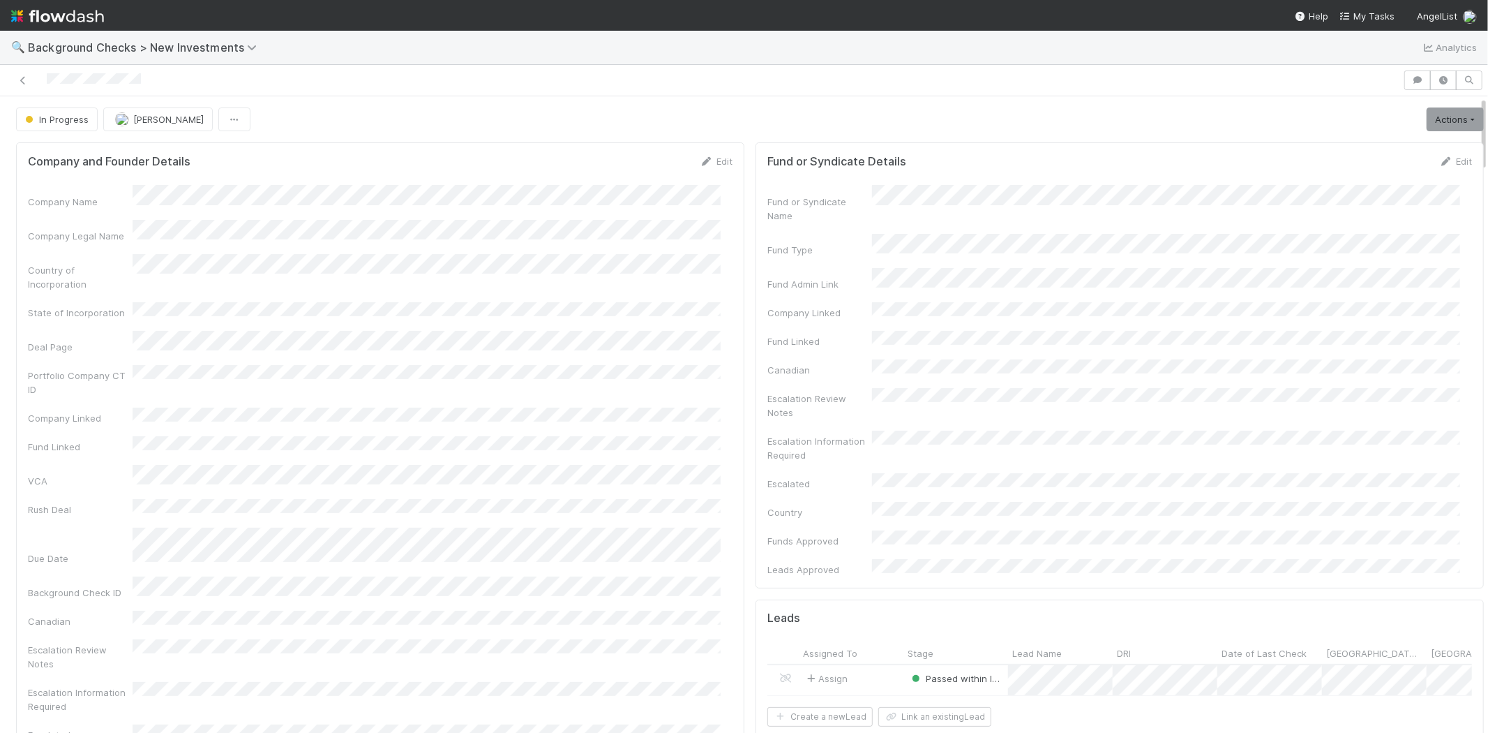
click at [47, 82] on div at bounding box center [702, 80] width 1392 height 20
click at [1427, 119] on link "Actions" at bounding box center [1455, 119] width 57 height 24
click at [1405, 141] on button "Finish" at bounding box center [1408, 149] width 156 height 20
click at [1427, 115] on link "Actions" at bounding box center [1455, 119] width 57 height 24
click at [1376, 148] on button "Finish" at bounding box center [1408, 149] width 156 height 20
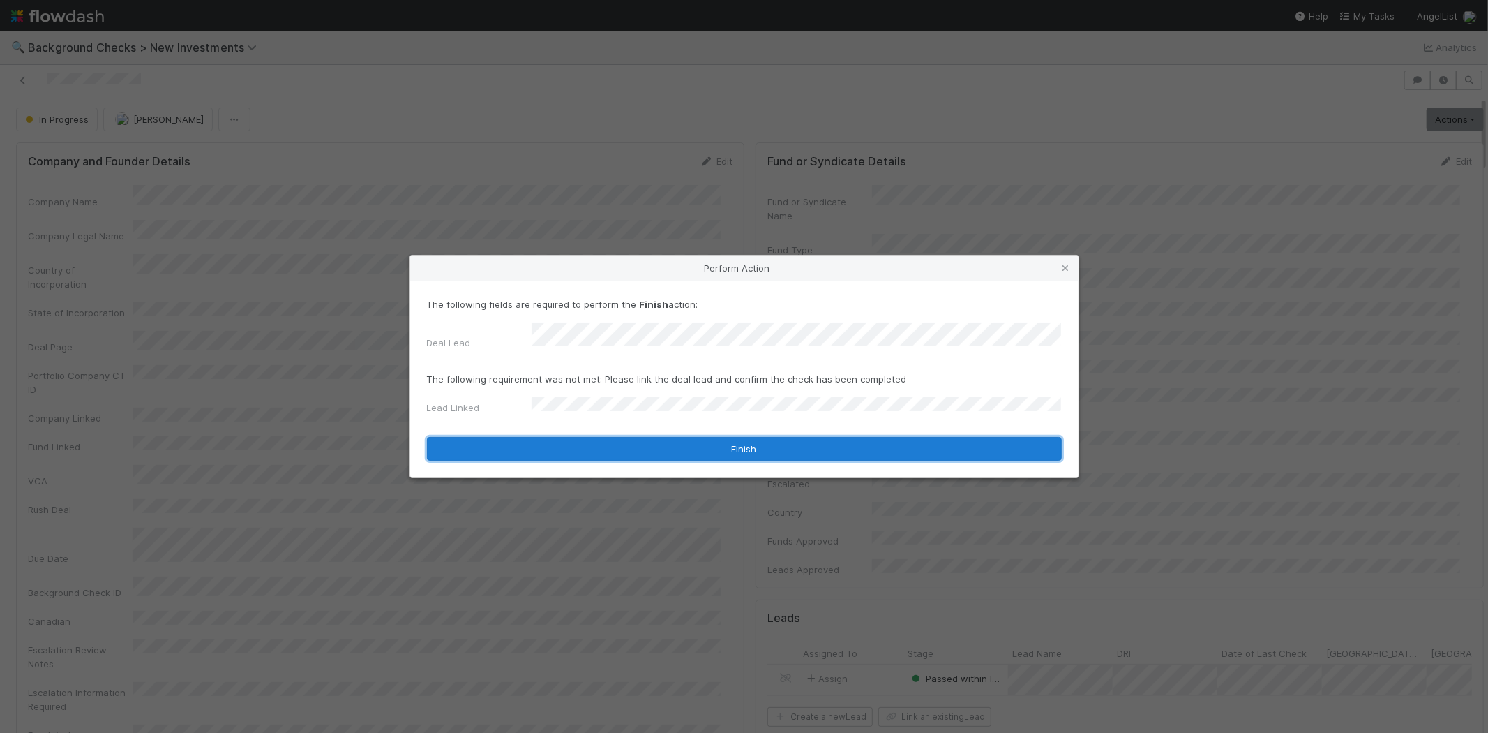
click at [652, 442] on button "Finish" at bounding box center [744, 449] width 635 height 24
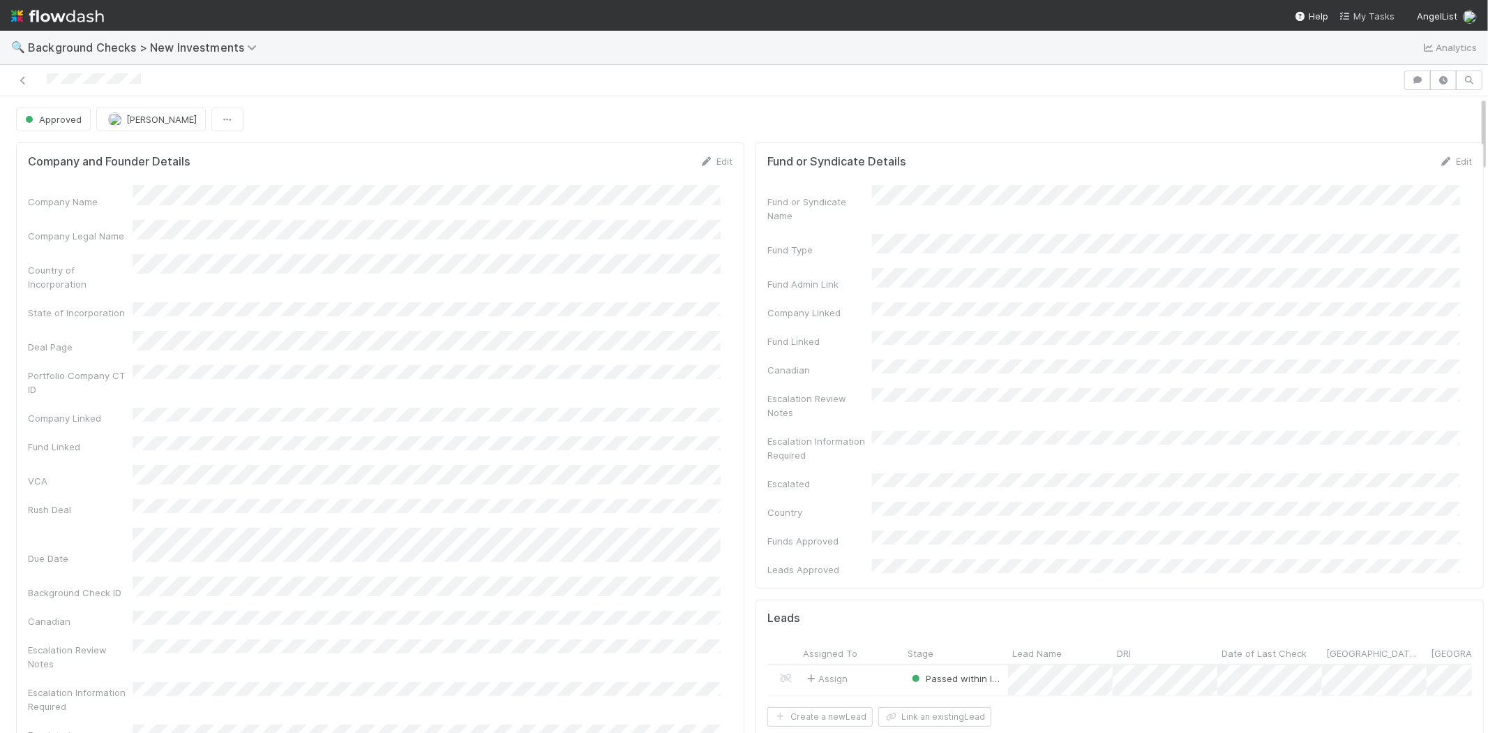
drag, startPoint x: 1386, startPoint y: 15, endPoint x: 1367, endPoint y: 16, distance: 18.9
click at [1386, 15] on span "My Tasks" at bounding box center [1367, 15] width 55 height 11
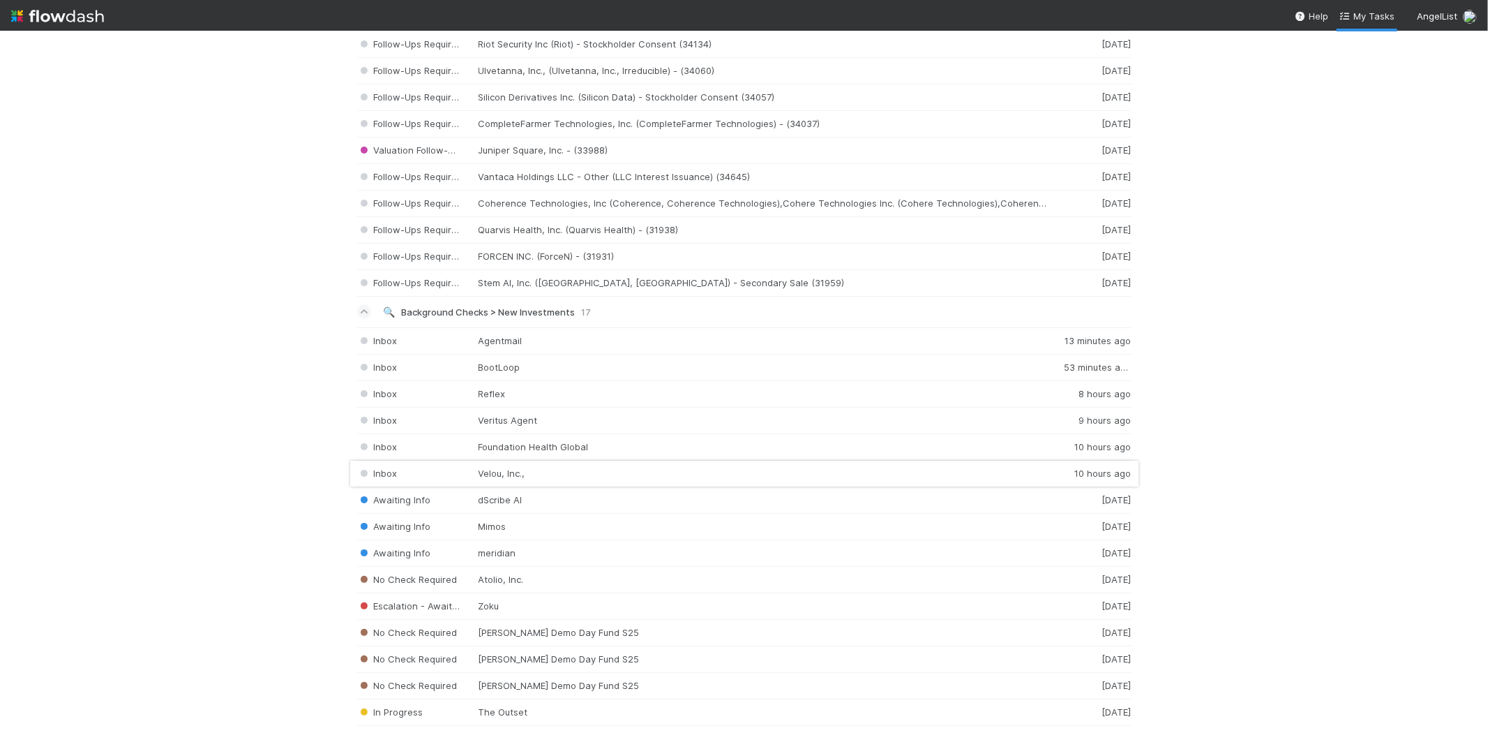
scroll to position [1705, 0]
click at [503, 467] on div "Inbox Velou, Inc., 10 hours ago" at bounding box center [744, 469] width 774 height 27
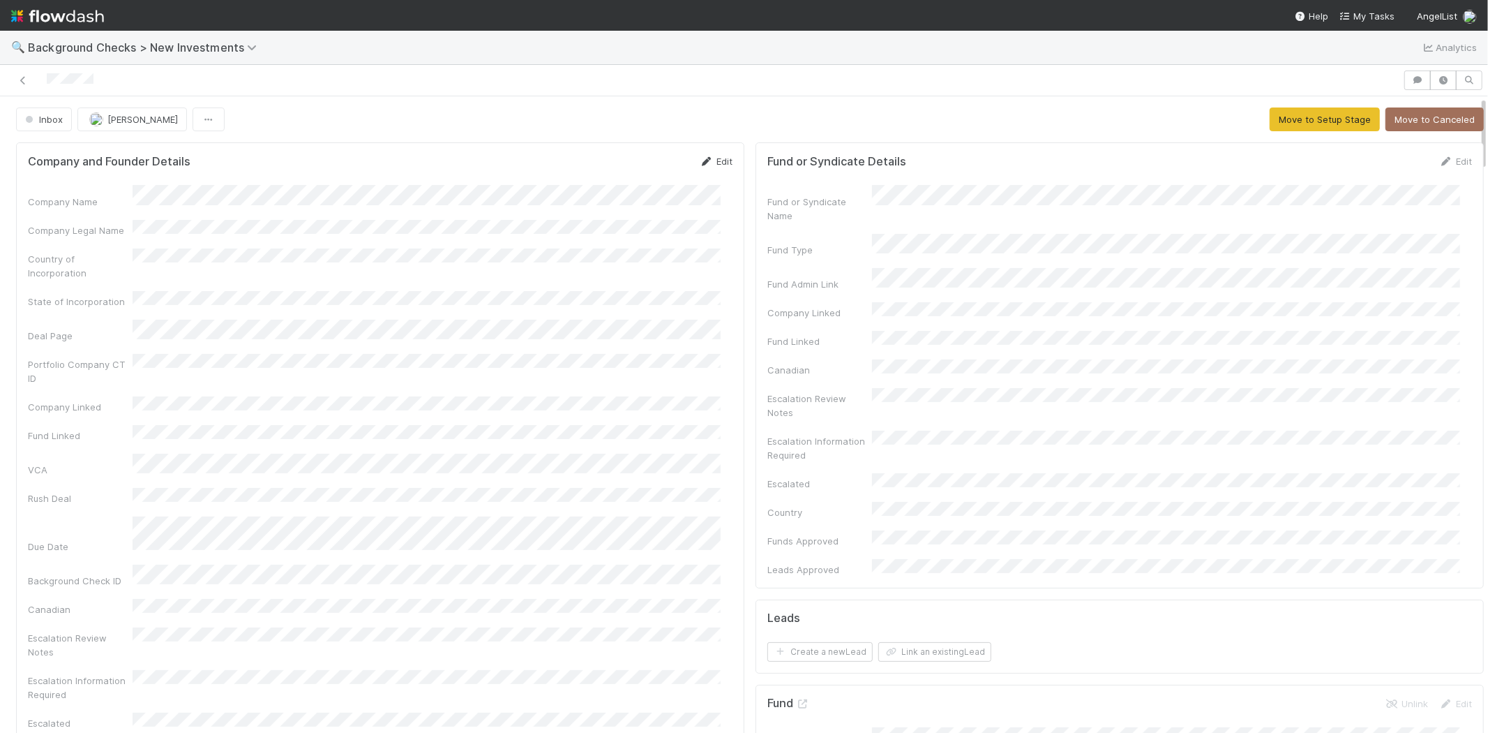
click at [715, 158] on link "Edit" at bounding box center [716, 161] width 33 height 11
click at [642, 170] on button "Save" at bounding box center [658, 166] width 40 height 24
click at [1289, 121] on button "Move to Setup Stage" at bounding box center [1325, 119] width 110 height 24
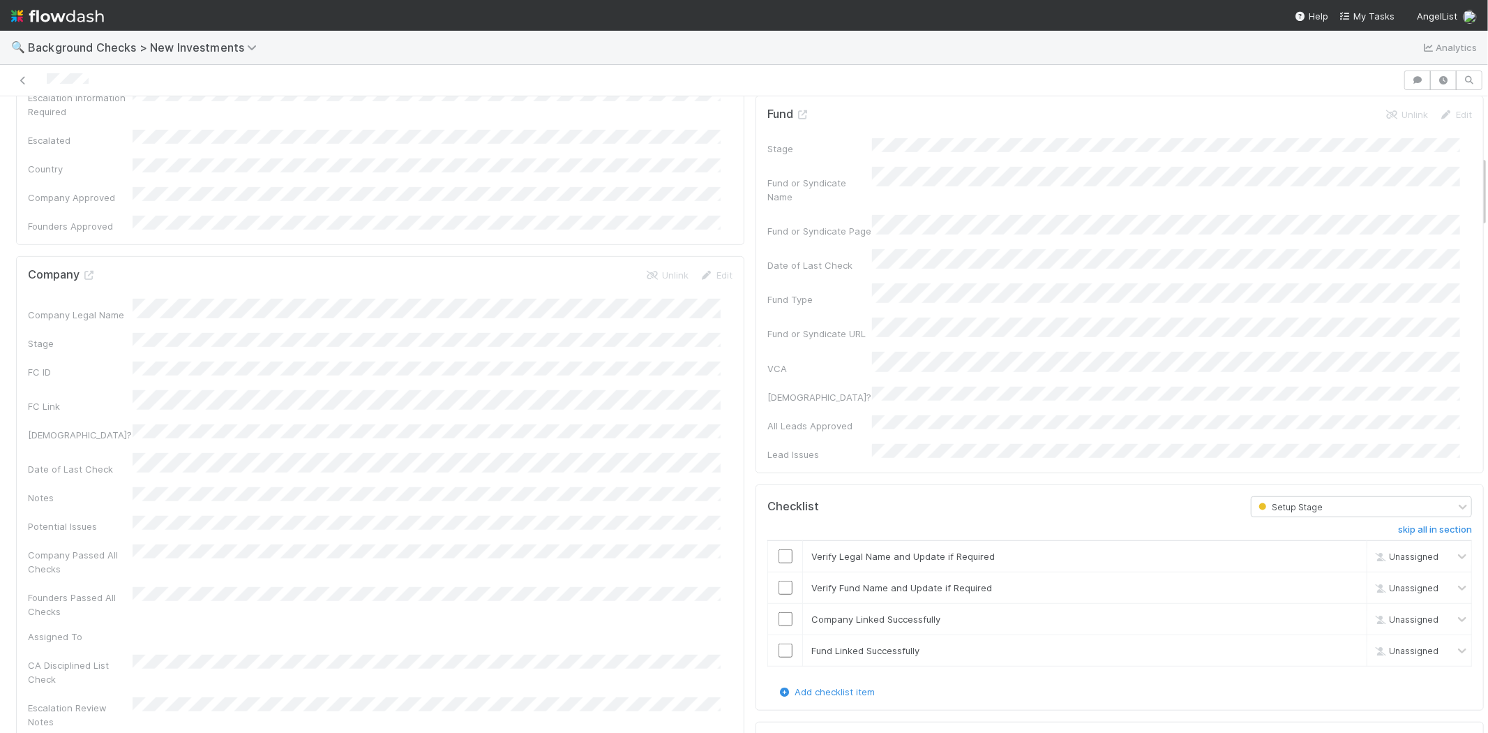
scroll to position [775, 0]
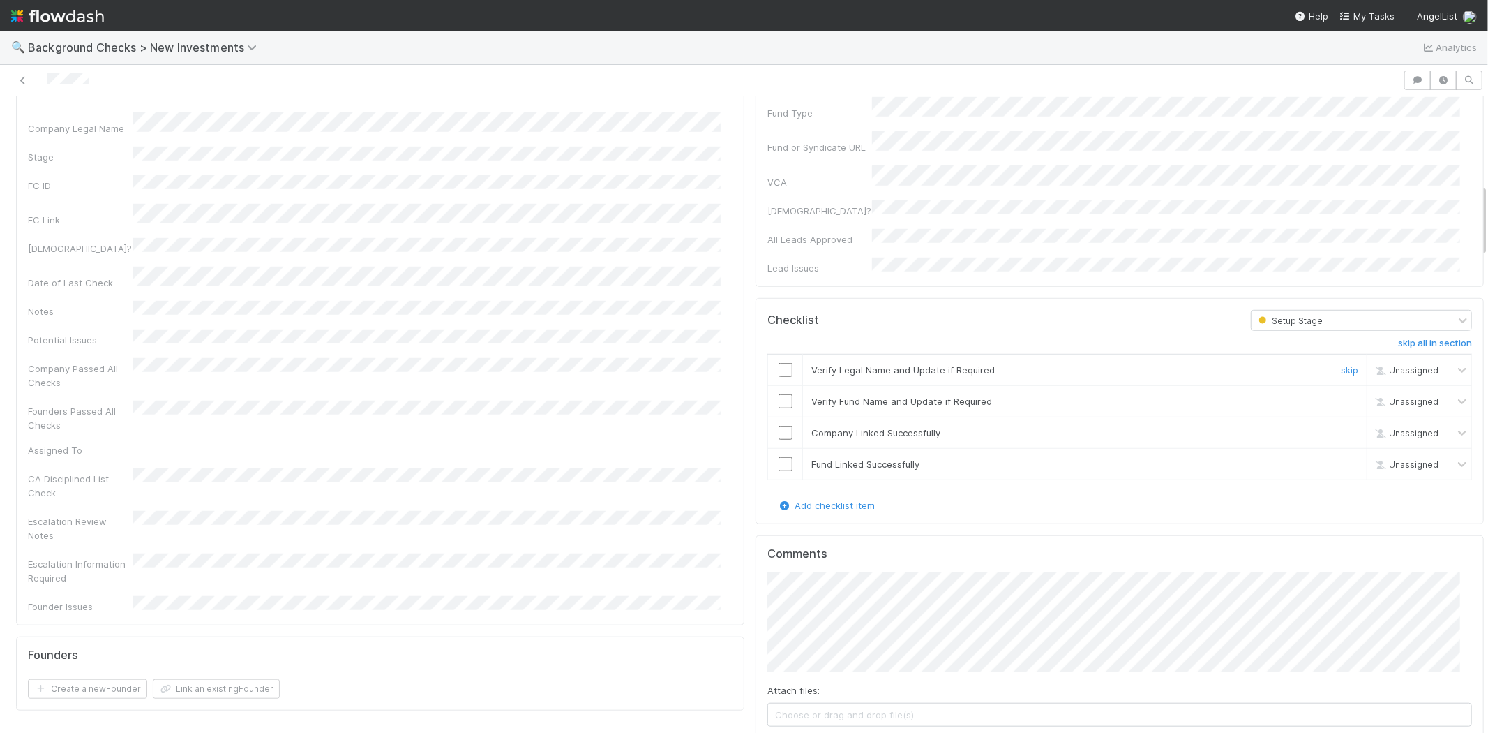
click at [779, 363] on input "checkbox" at bounding box center [786, 370] width 14 height 14
click at [779, 394] on input "checkbox" at bounding box center [786, 401] width 14 height 14
click at [779, 426] on input "checkbox" at bounding box center [786, 433] width 14 height 14
click at [779, 457] on input "checkbox" at bounding box center [786, 464] width 14 height 14
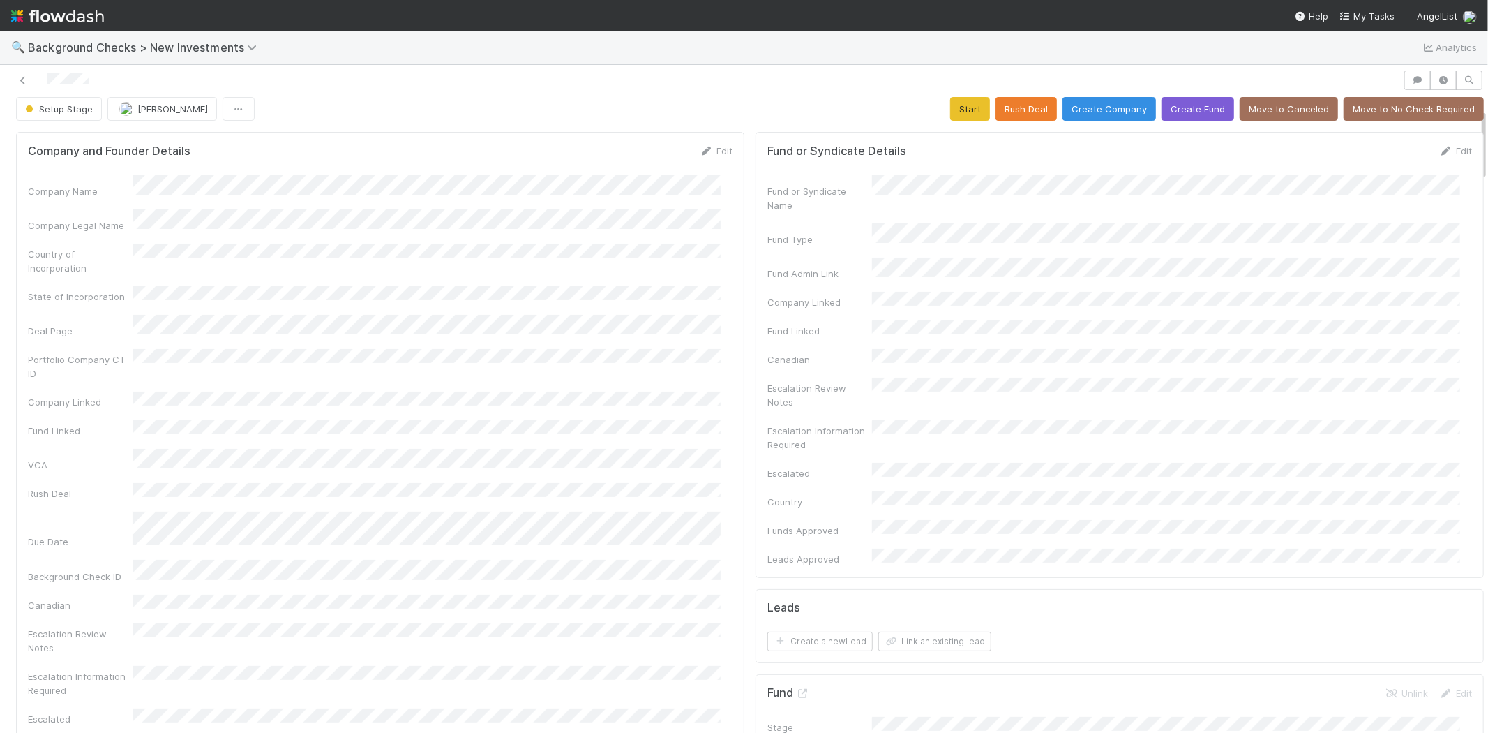
scroll to position [0, 0]
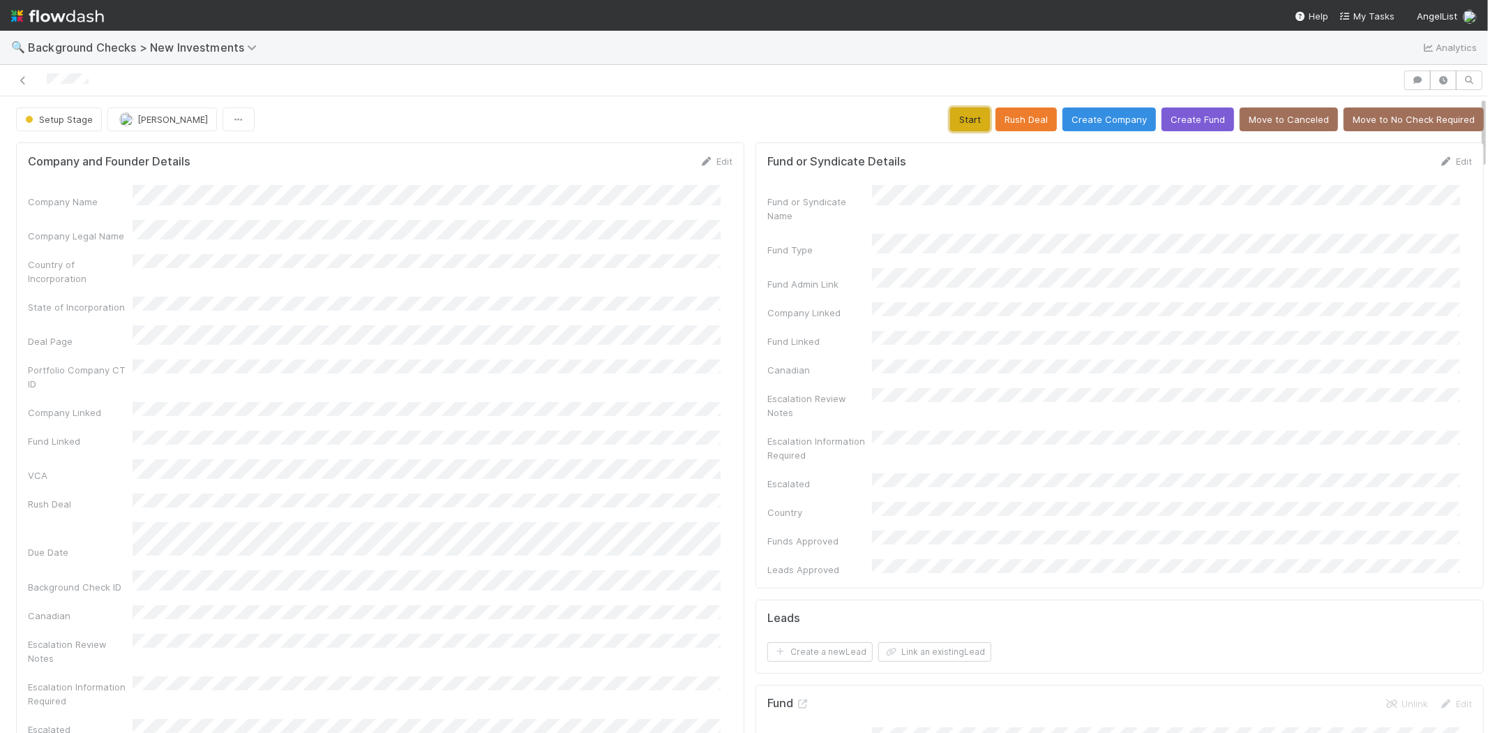
click at [957, 117] on button "Start" at bounding box center [970, 119] width 40 height 24
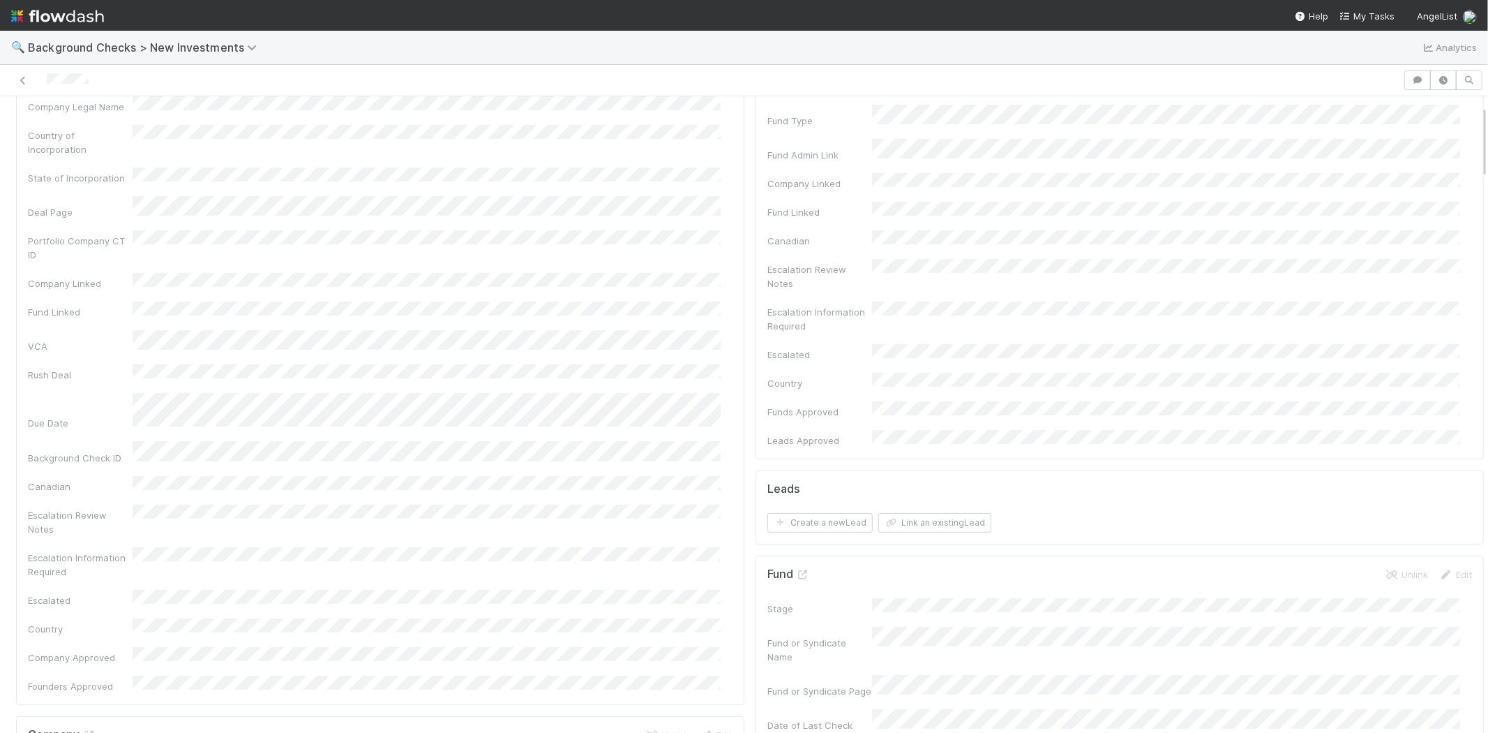
scroll to position [77, 0]
click at [933, 564] on button "Link an existing Lead" at bounding box center [934, 574] width 113 height 20
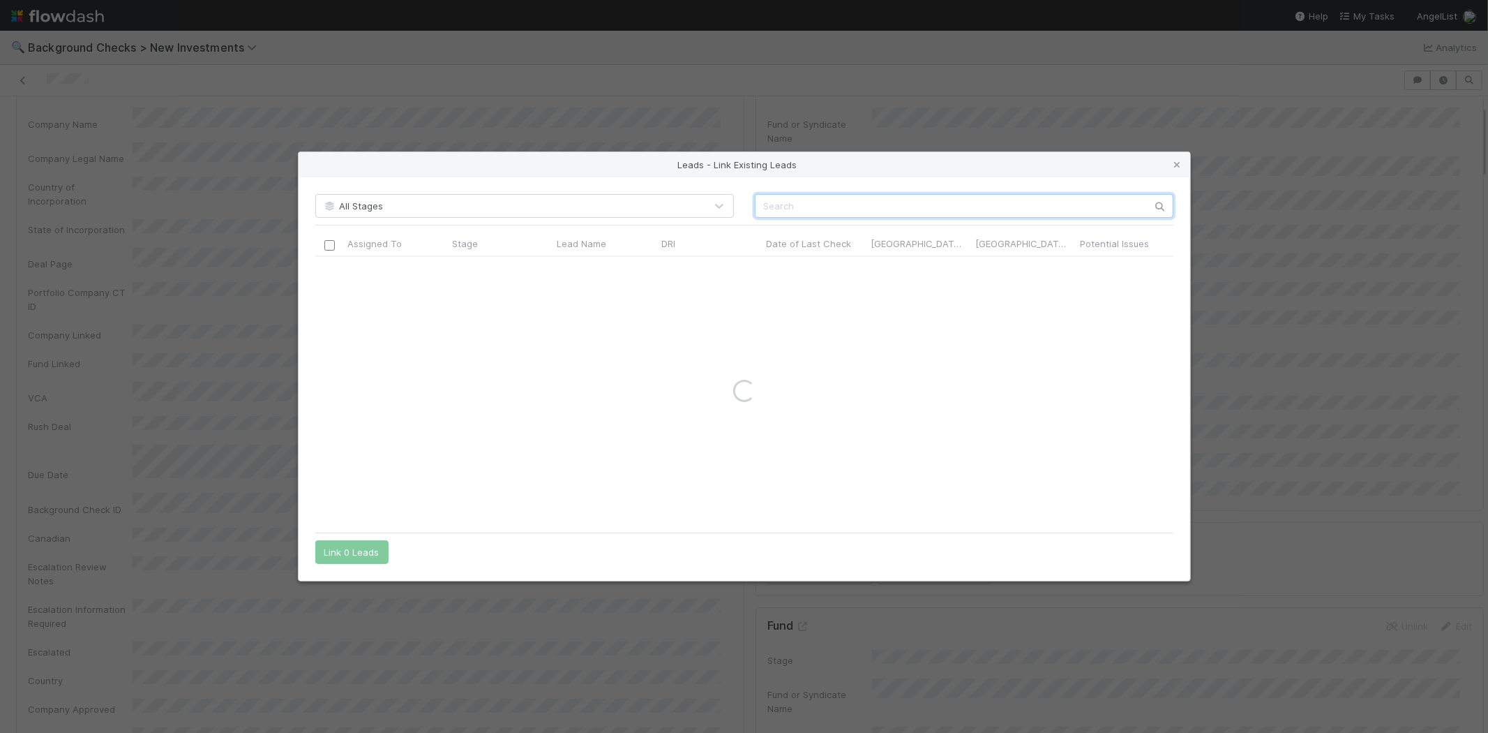
click at [825, 196] on input "text" at bounding box center [964, 206] width 419 height 24
paste input "Nico Berardi"
type input "Nico Berardi"
click at [326, 273] on input "checkbox" at bounding box center [329, 271] width 10 height 10
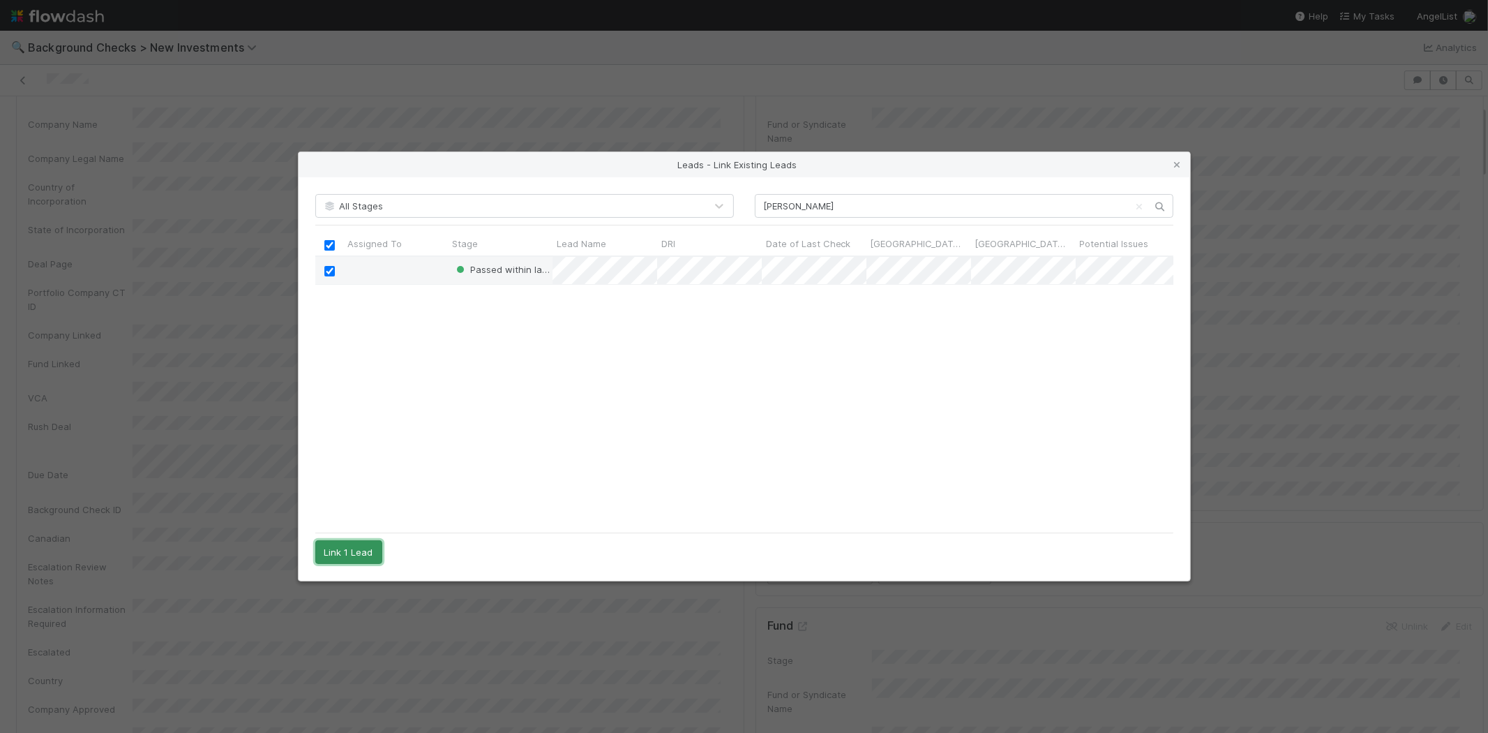
click at [352, 548] on button "Link 1 Lead" at bounding box center [348, 552] width 67 height 24
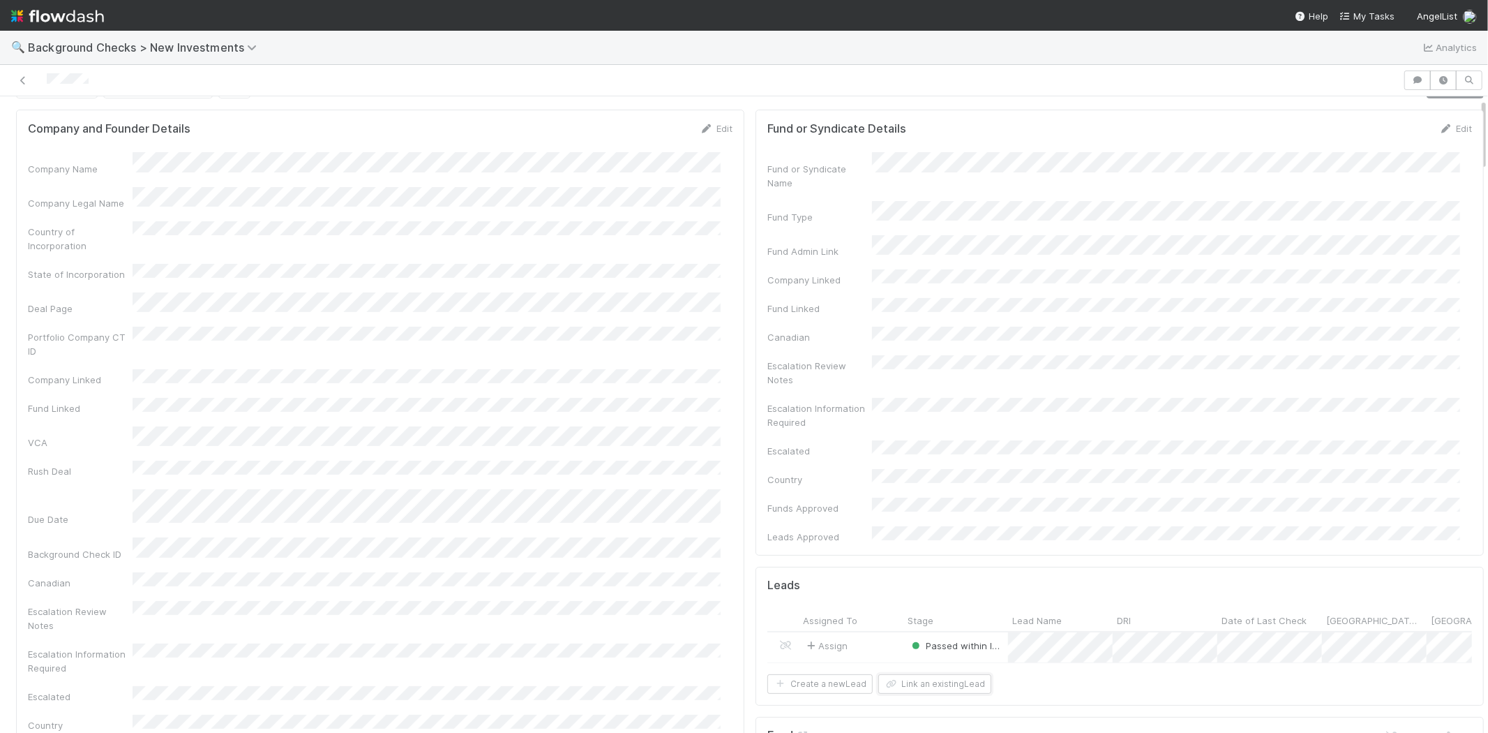
scroll to position [0, 0]
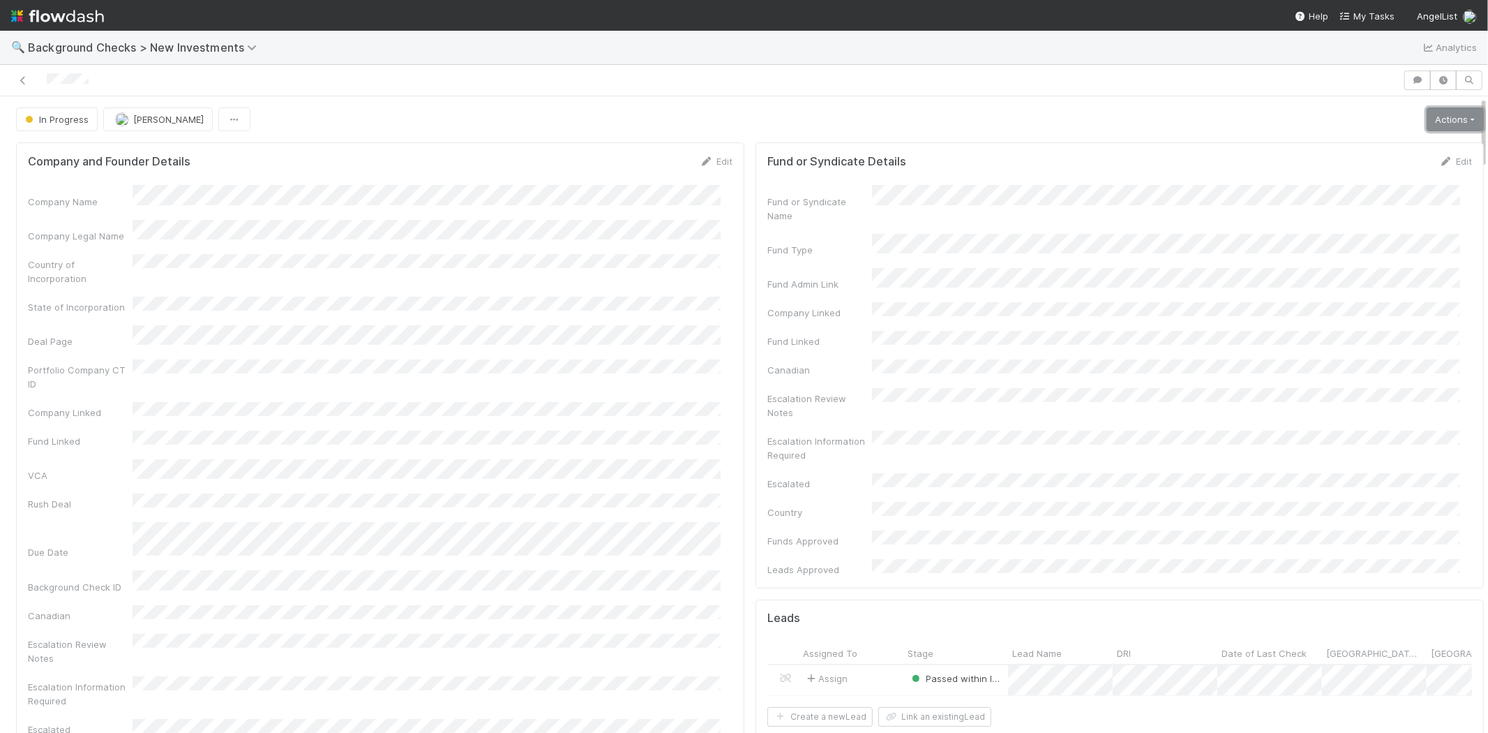
click at [1427, 123] on link "Actions" at bounding box center [1455, 119] width 57 height 24
click at [1371, 145] on button "Finish" at bounding box center [1408, 149] width 156 height 20
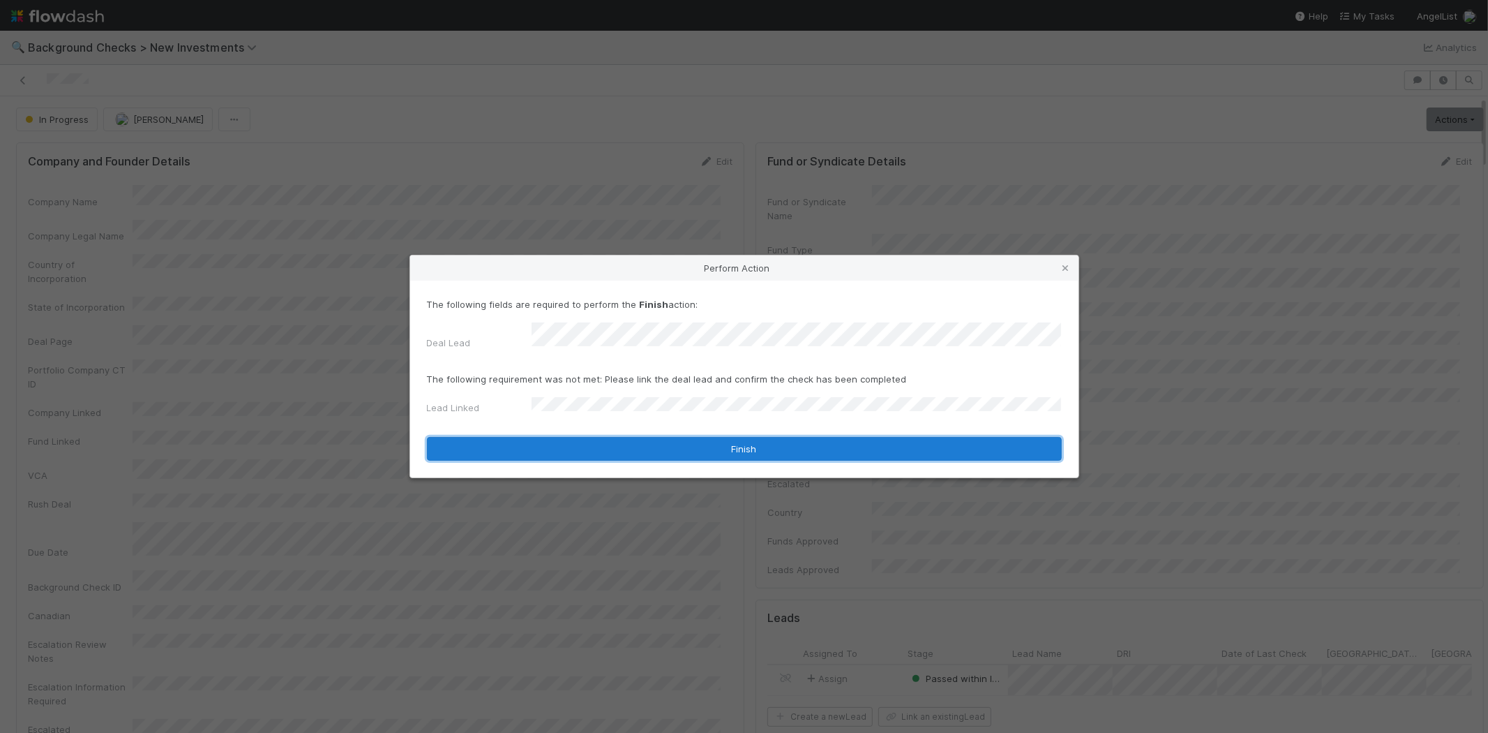
click at [624, 443] on button "Finish" at bounding box center [744, 449] width 635 height 24
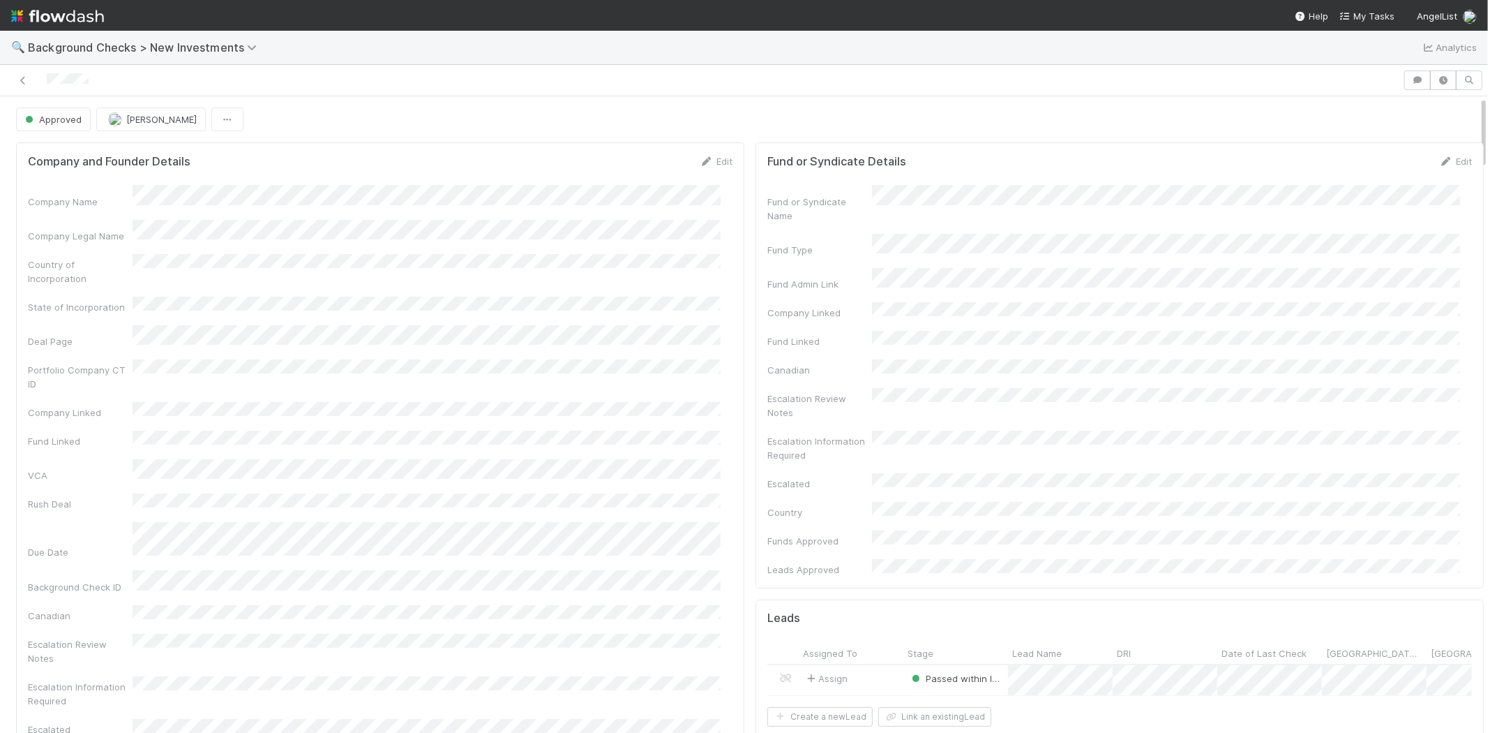
drag, startPoint x: 108, startPoint y: 78, endPoint x: 45, endPoint y: 82, distance: 63.6
click at [45, 82] on div at bounding box center [702, 80] width 1392 height 20
click at [1148, 393] on div "Fund or Syndicate Name Fund Type Fund Admin Link Company Linked Fund Linked Can…" at bounding box center [1119, 380] width 705 height 391
click at [1365, 17] on span "My Tasks" at bounding box center [1367, 15] width 55 height 11
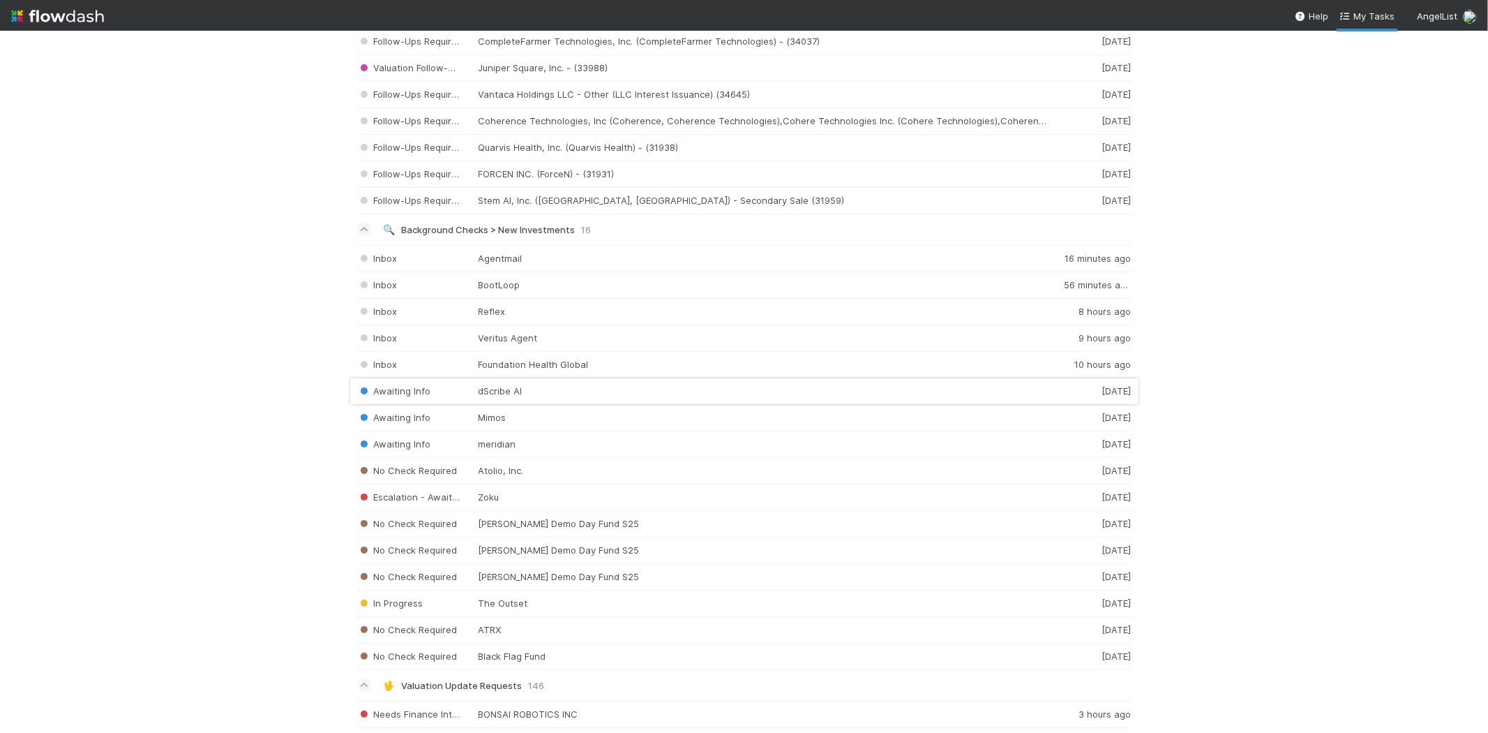
scroll to position [1860, 0]
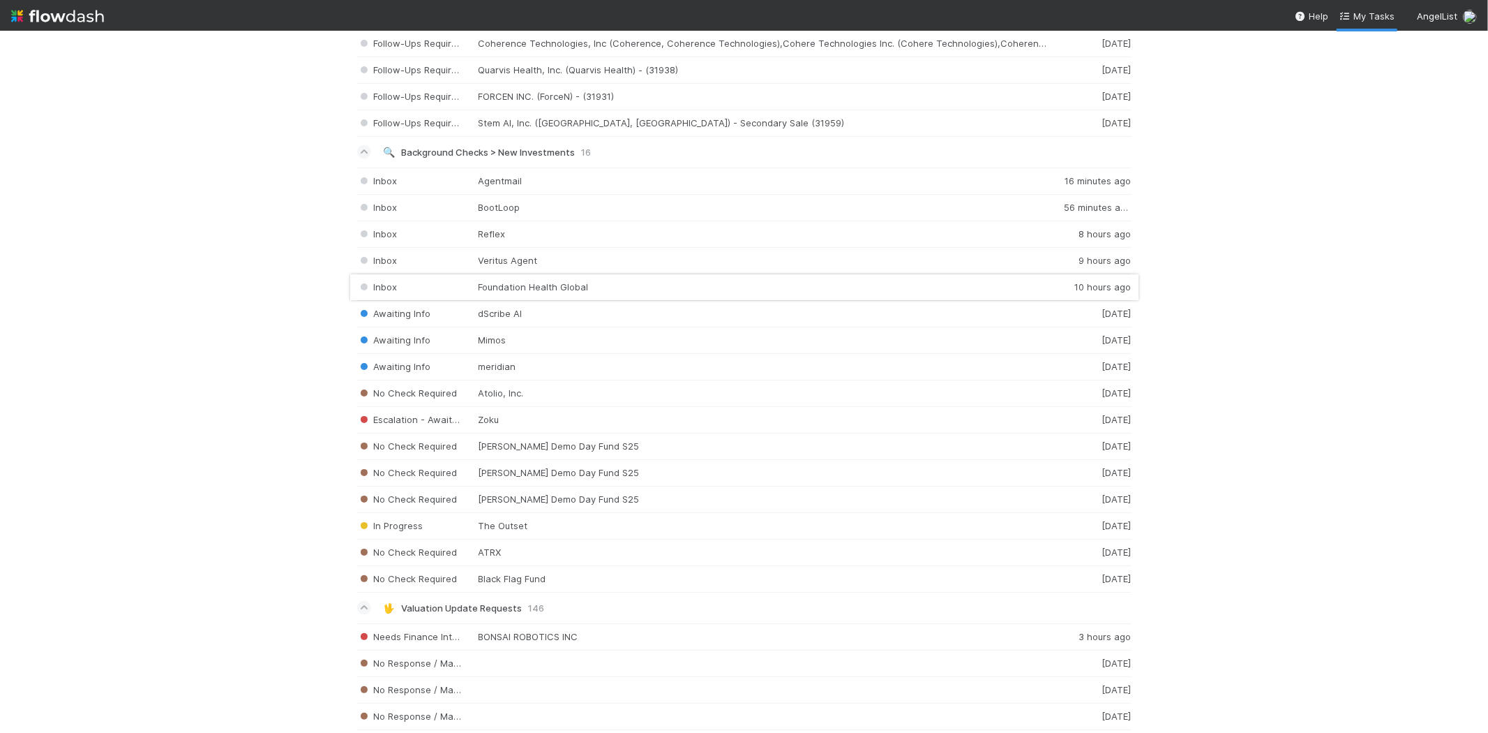
click at [516, 289] on div "Inbox Foundation Health Global 10 hours ago" at bounding box center [744, 287] width 774 height 27
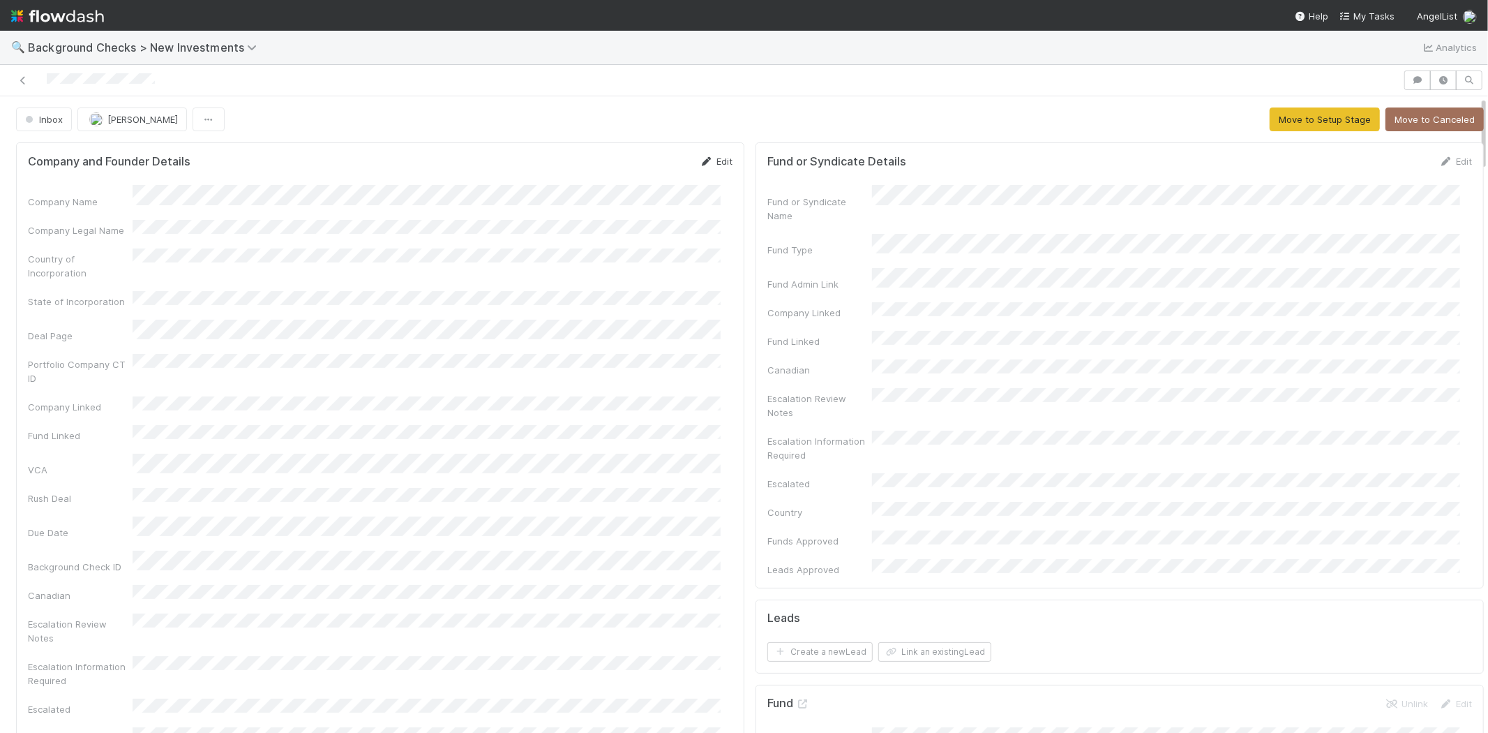
click at [713, 162] on link "Edit" at bounding box center [716, 161] width 33 height 11
click at [639, 158] on button "Save" at bounding box center [658, 166] width 40 height 24
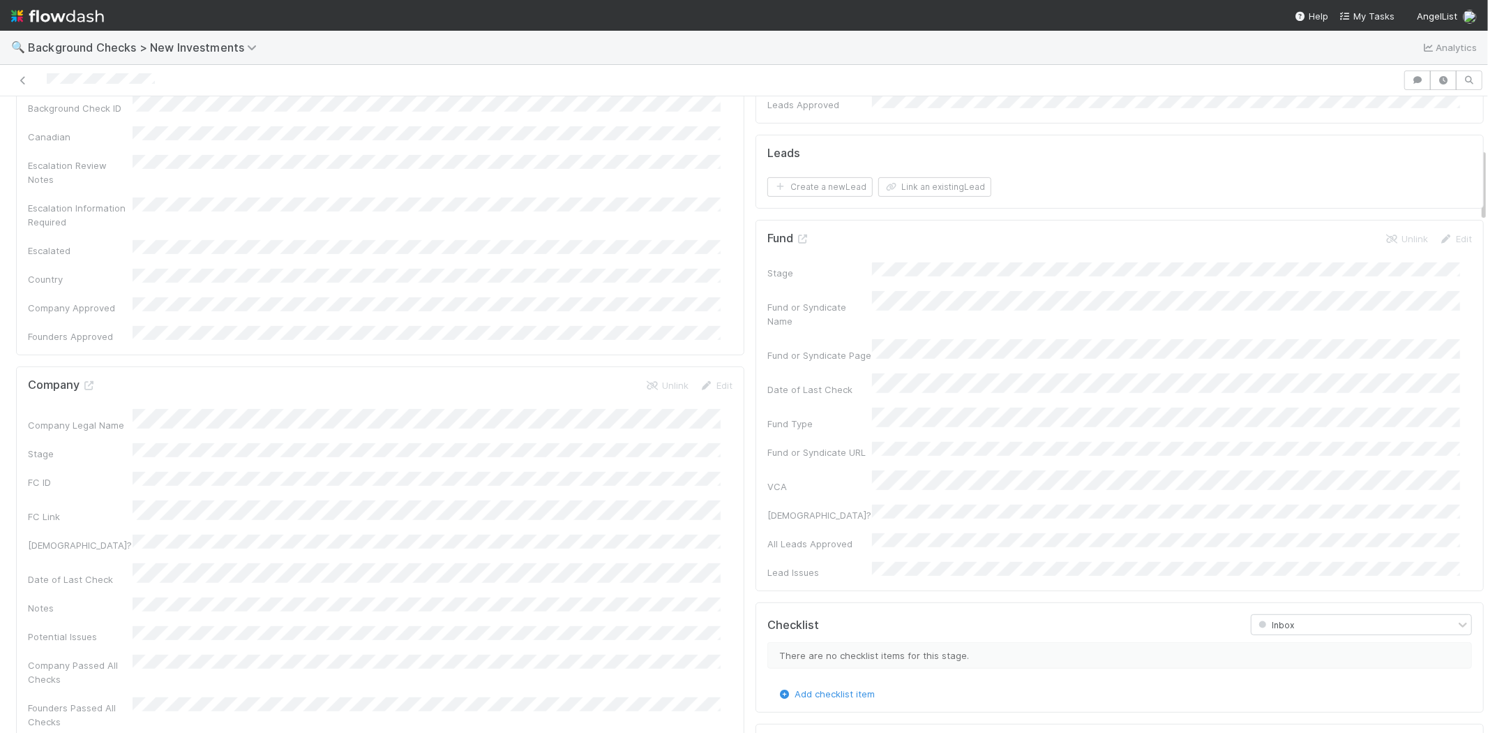
scroll to position [232, 0]
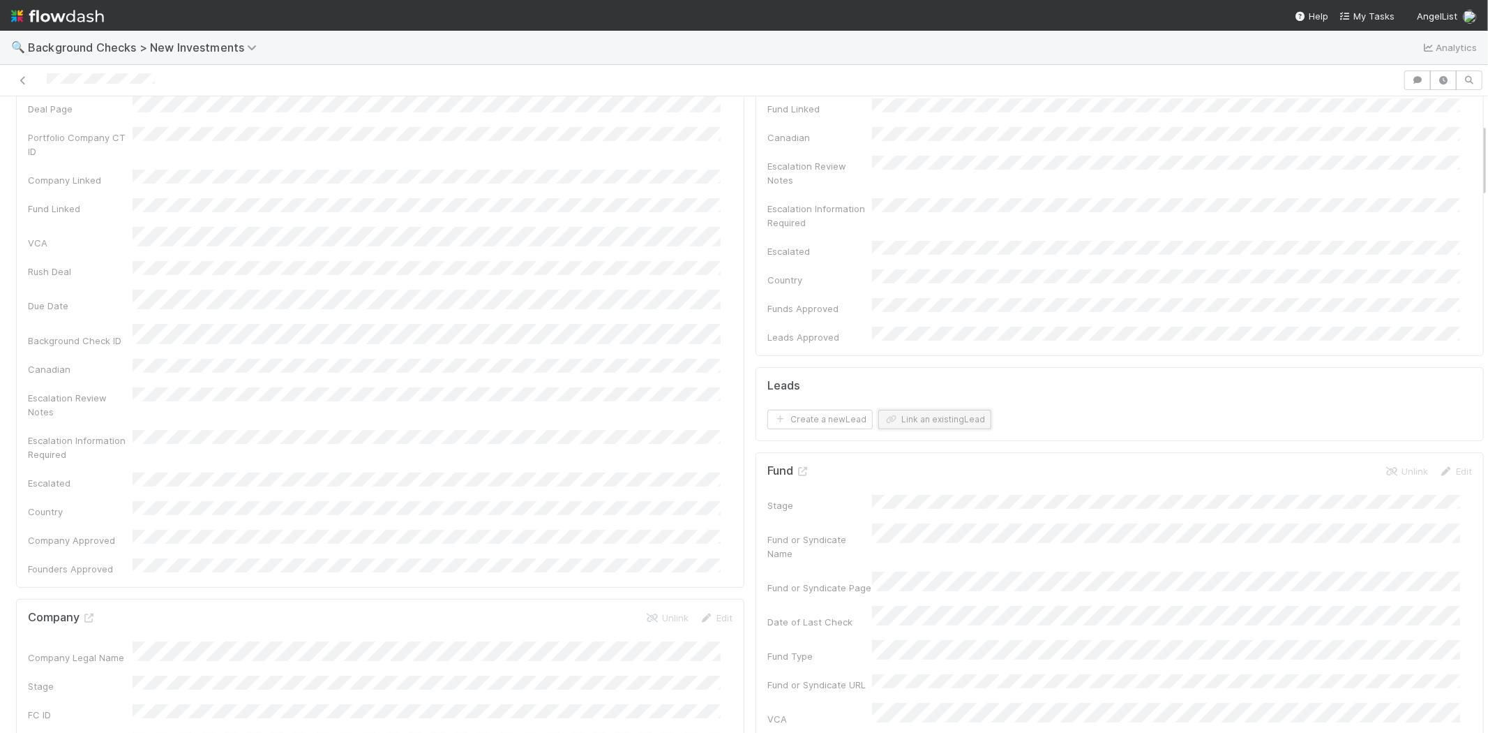
click at [949, 410] on button "Link an existing Lead" at bounding box center [934, 420] width 113 height 20
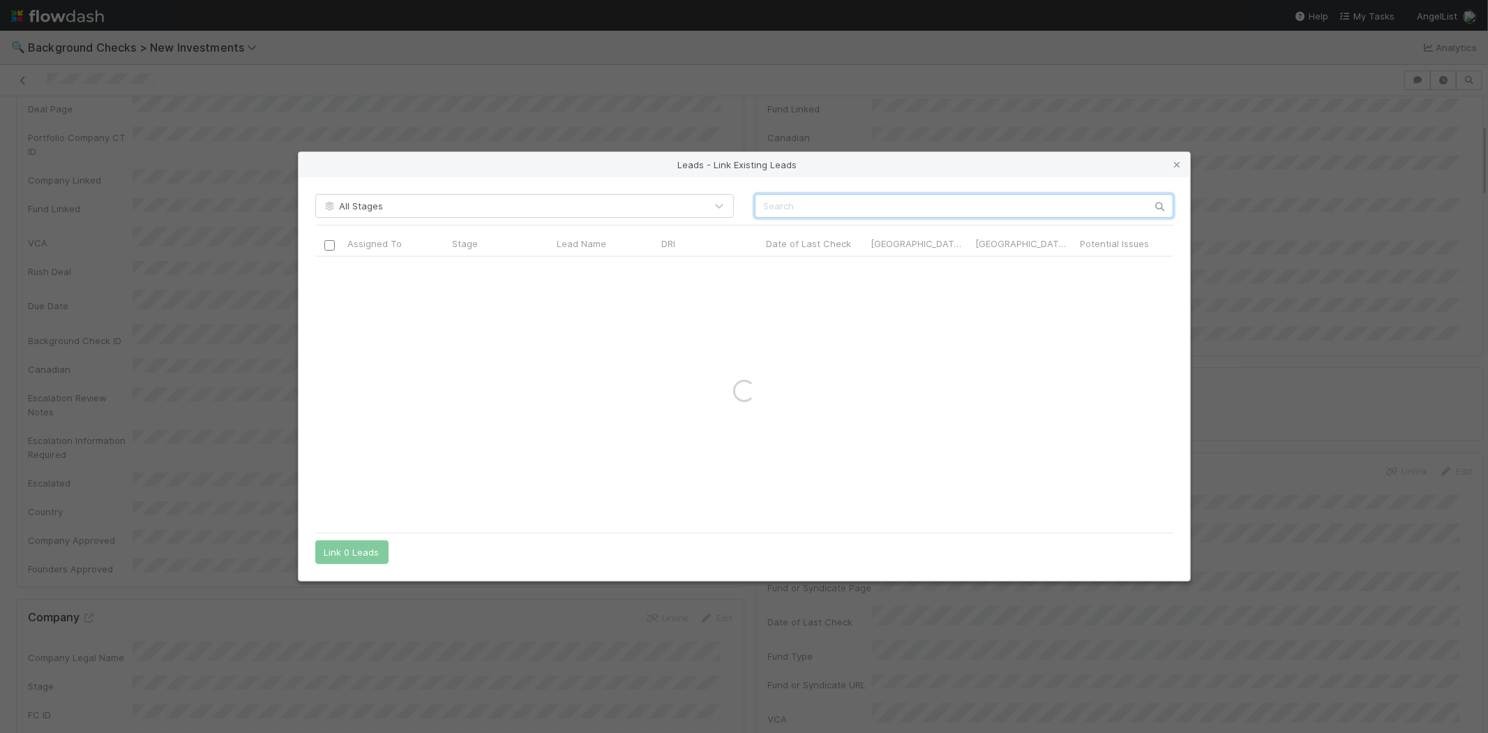
click at [883, 206] on input "text" at bounding box center [964, 206] width 419 height 24
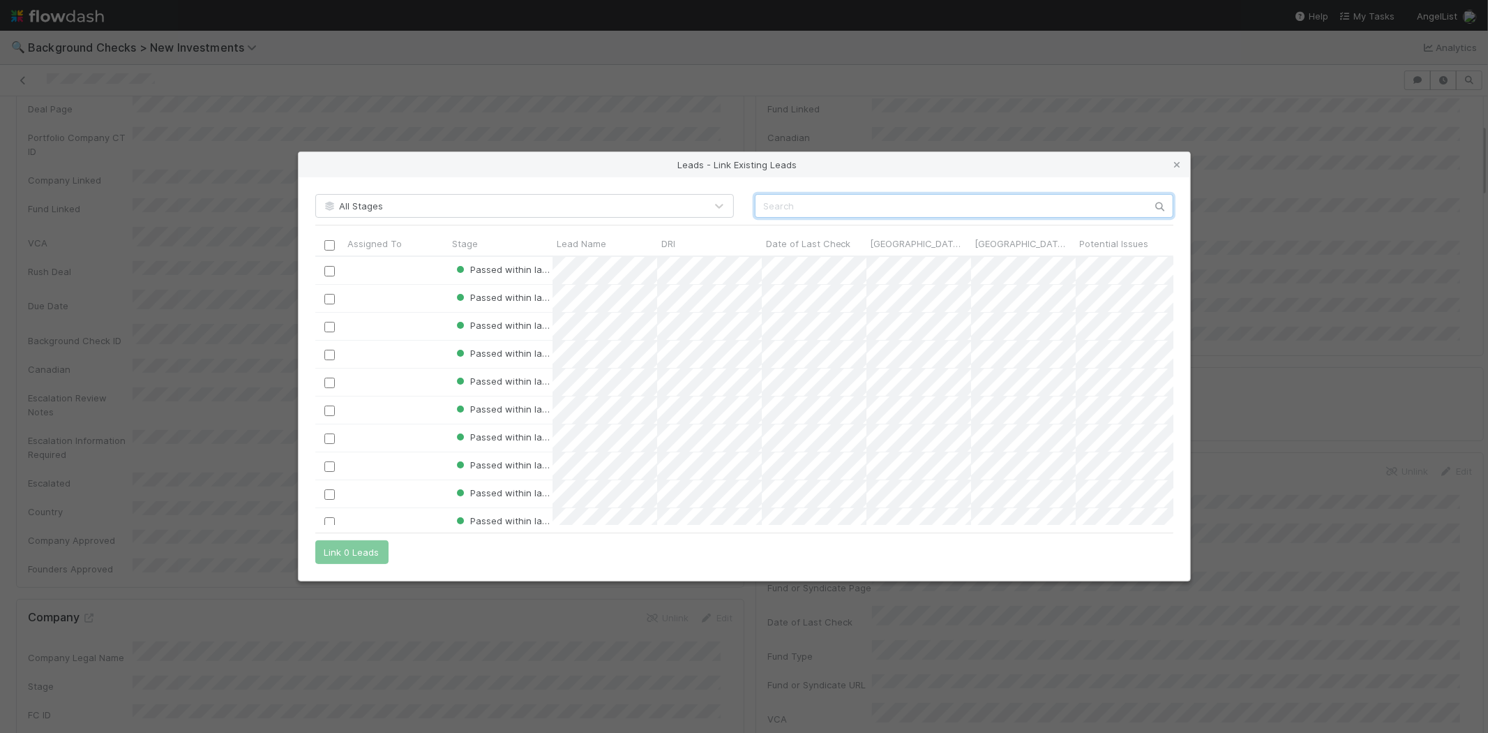
scroll to position [257, 846]
paste input "Melissa Morano Aurigemma"
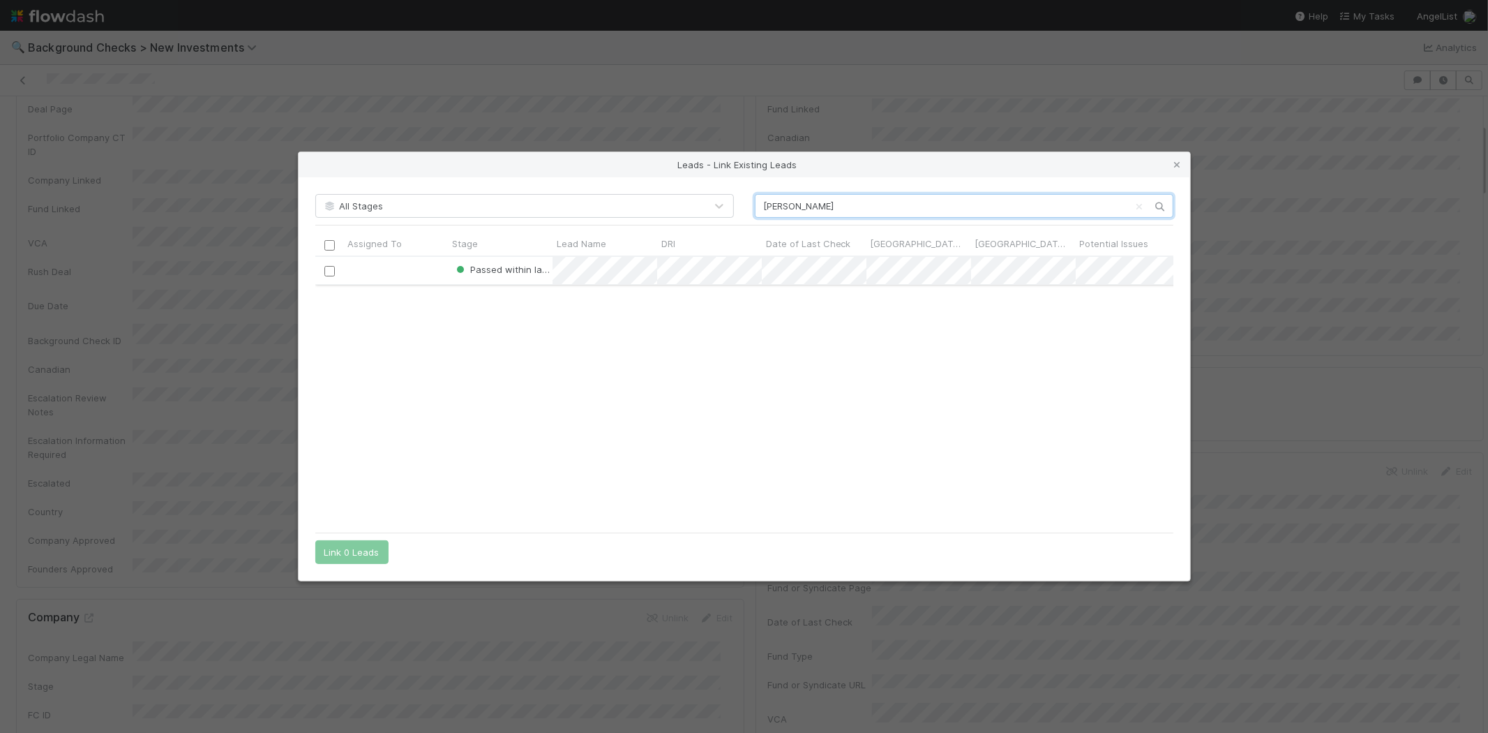
type input "Melissa Morano Aurigemma"
click at [328, 272] on input "checkbox" at bounding box center [329, 271] width 10 height 10
click at [352, 547] on button "Link 1 Lead" at bounding box center [348, 552] width 67 height 24
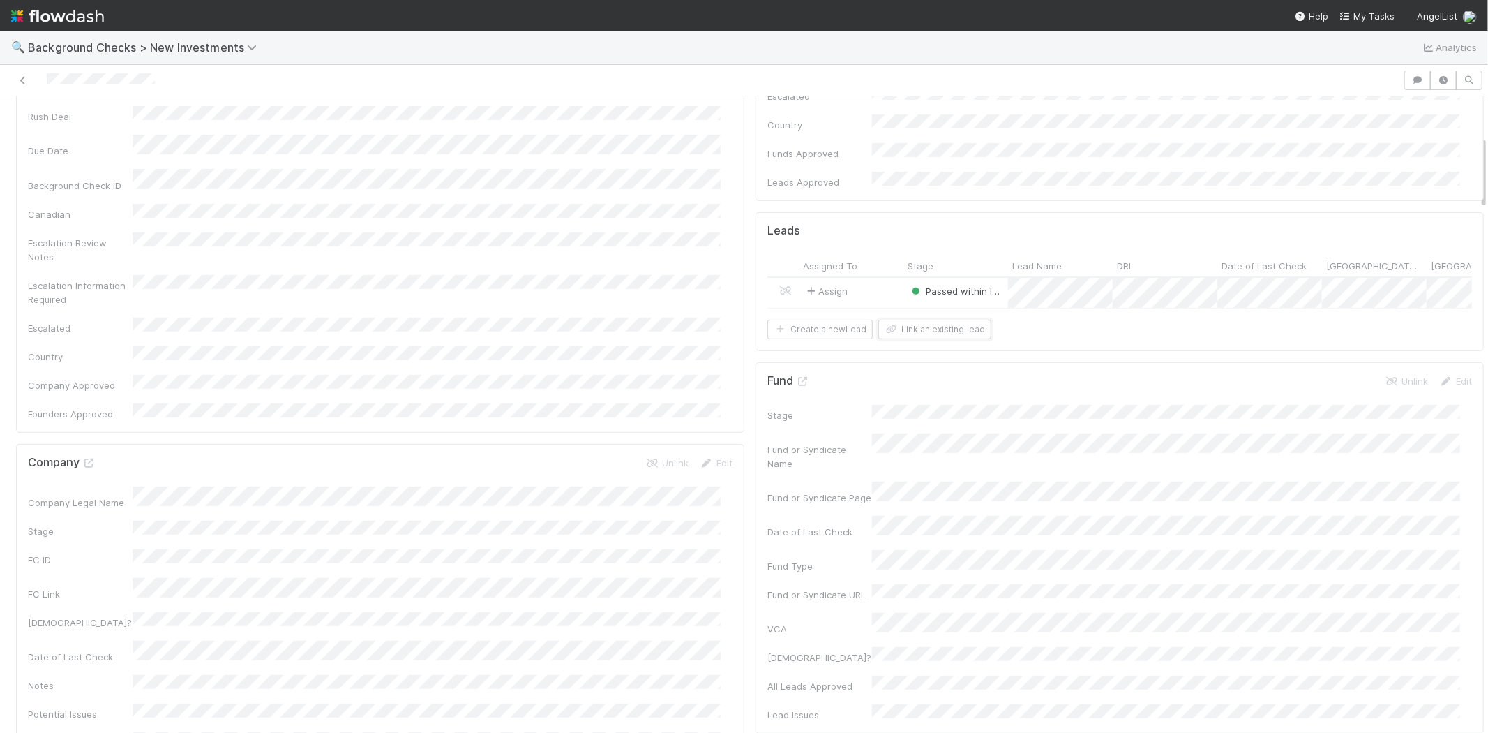
scroll to position [0, 0]
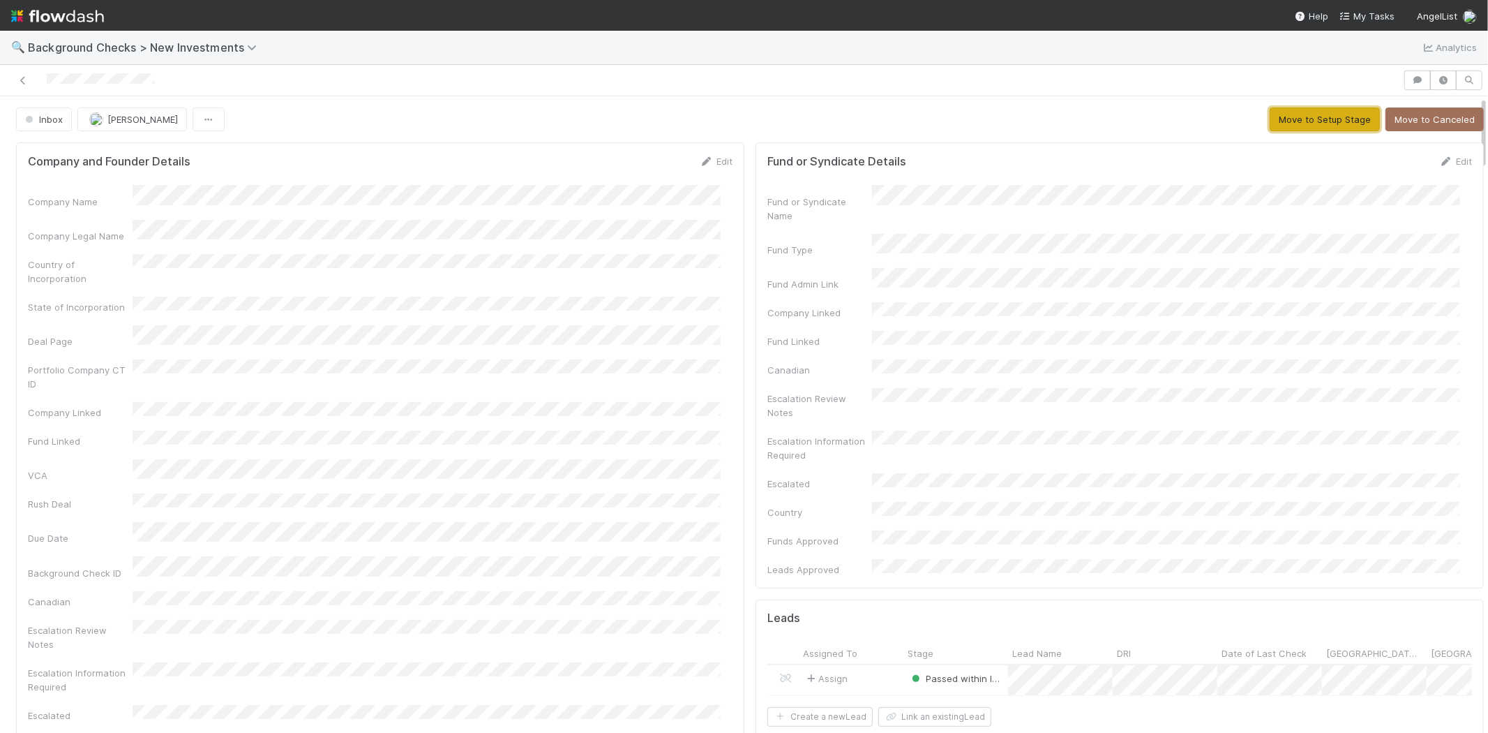
click at [1321, 114] on button "Move to Setup Stage" at bounding box center [1325, 119] width 110 height 24
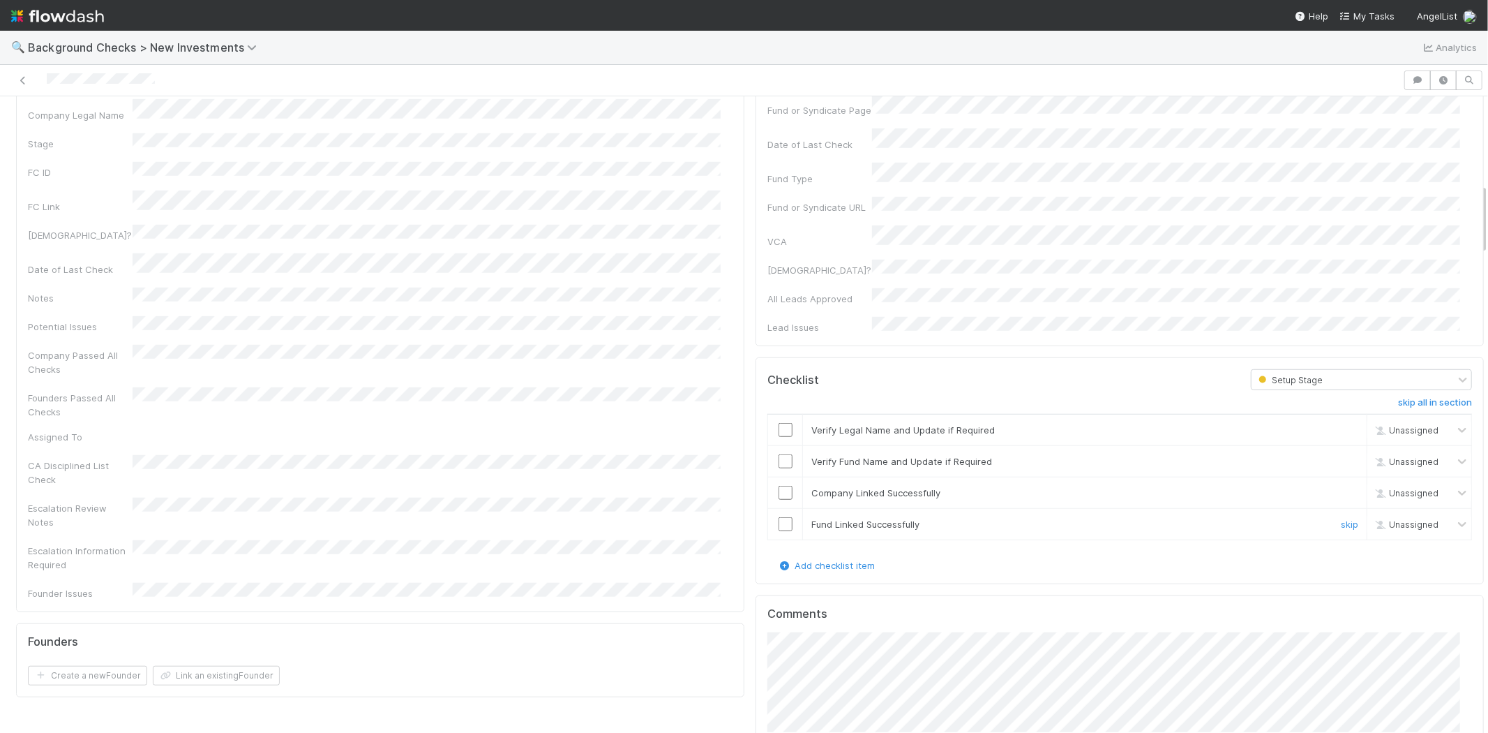
scroll to position [775, 0]
click at [779, 422] on input "checkbox" at bounding box center [786, 429] width 14 height 14
click at [779, 453] on input "checkbox" at bounding box center [786, 460] width 14 height 14
click at [779, 485] on input "checkbox" at bounding box center [786, 492] width 14 height 14
click at [770, 508] on td at bounding box center [785, 523] width 35 height 31
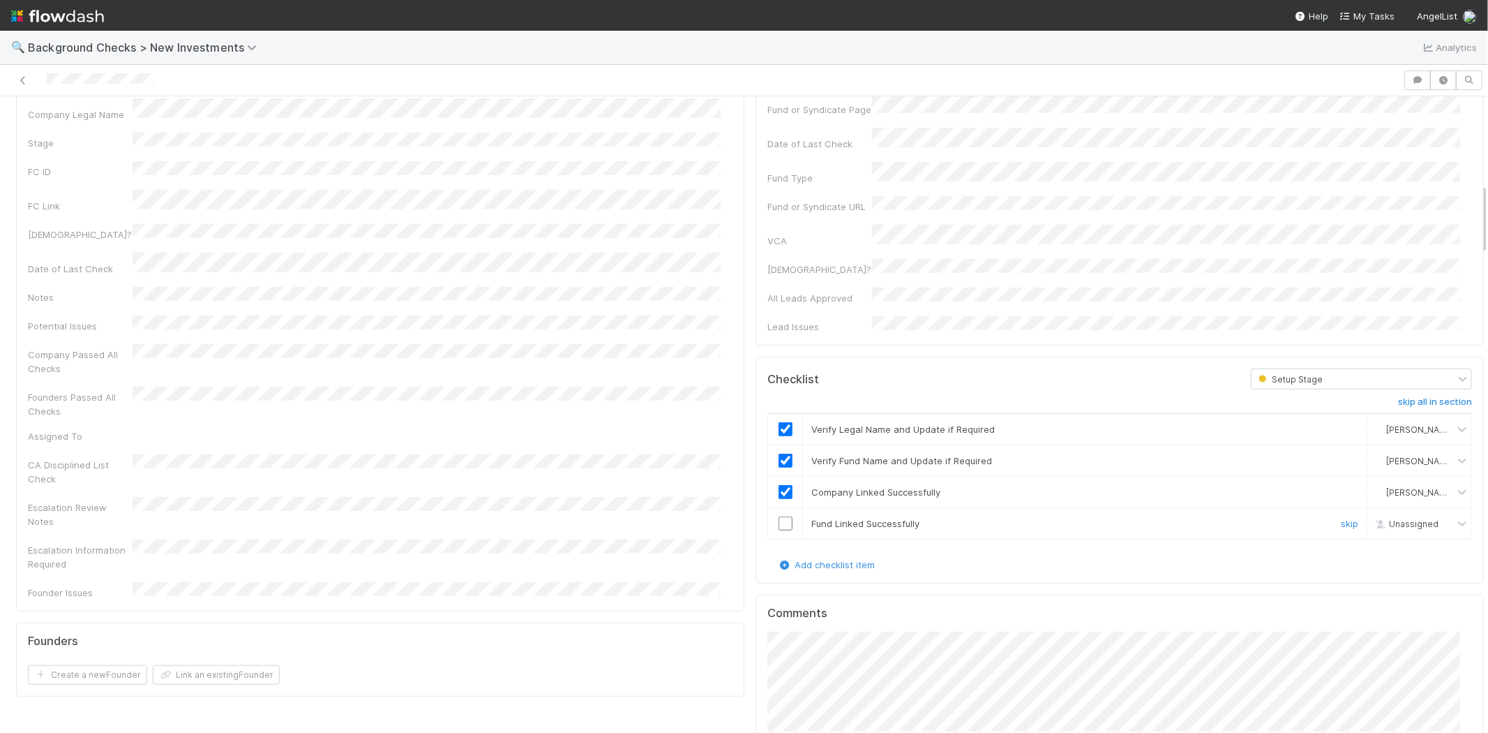
click at [779, 516] on input "checkbox" at bounding box center [786, 523] width 14 height 14
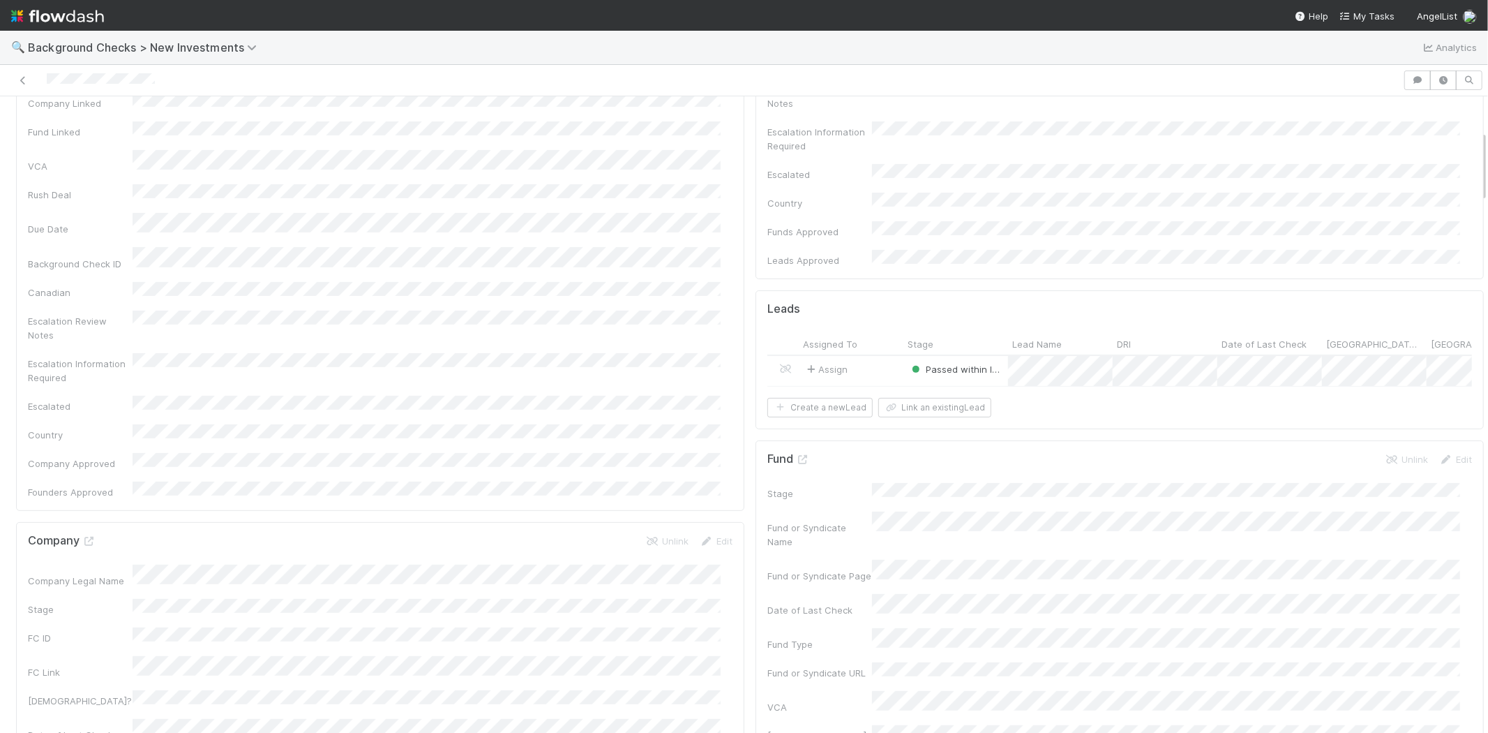
scroll to position [0, 0]
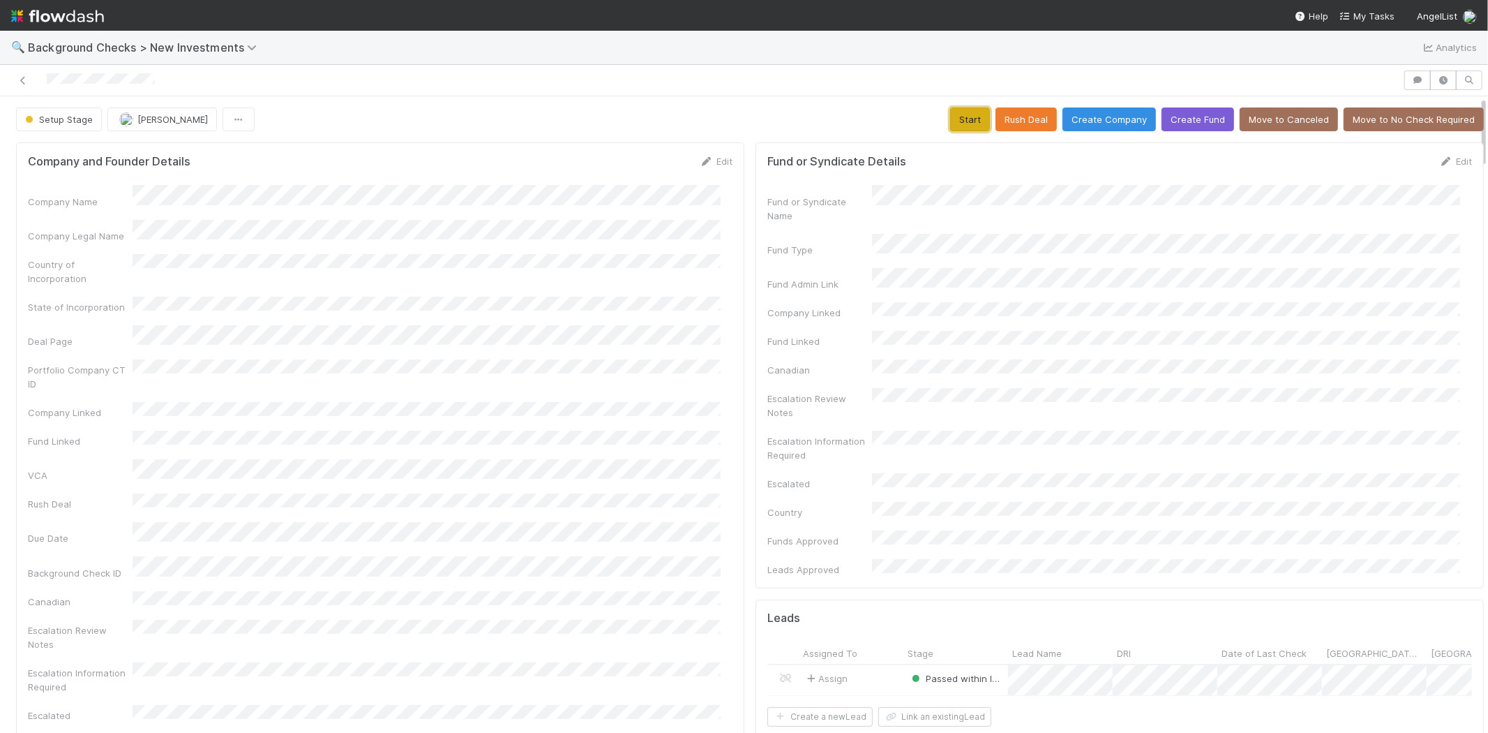
click at [950, 121] on button "Start" at bounding box center [970, 119] width 40 height 24
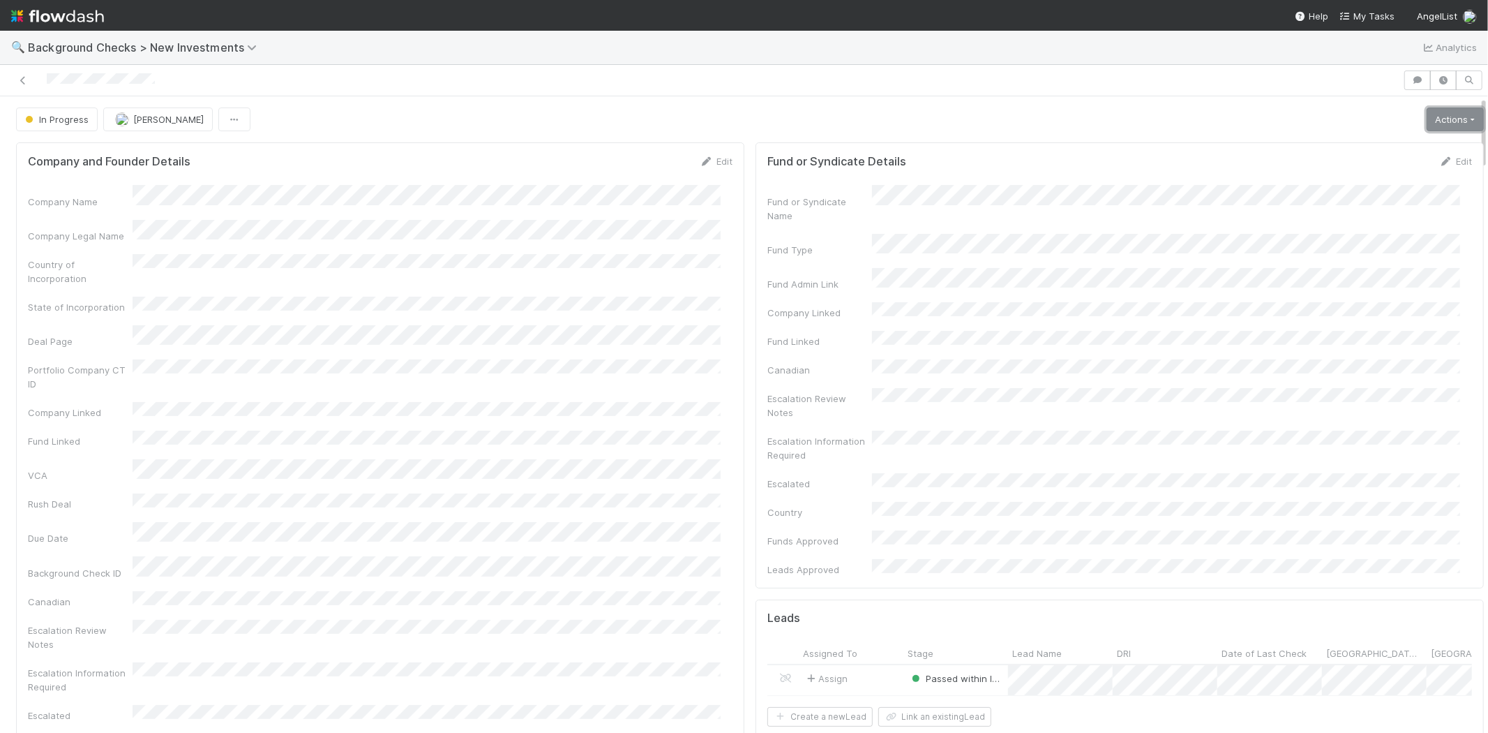
click at [1427, 124] on link "Actions" at bounding box center [1455, 119] width 57 height 24
click at [1365, 149] on button "Finish" at bounding box center [1408, 149] width 156 height 20
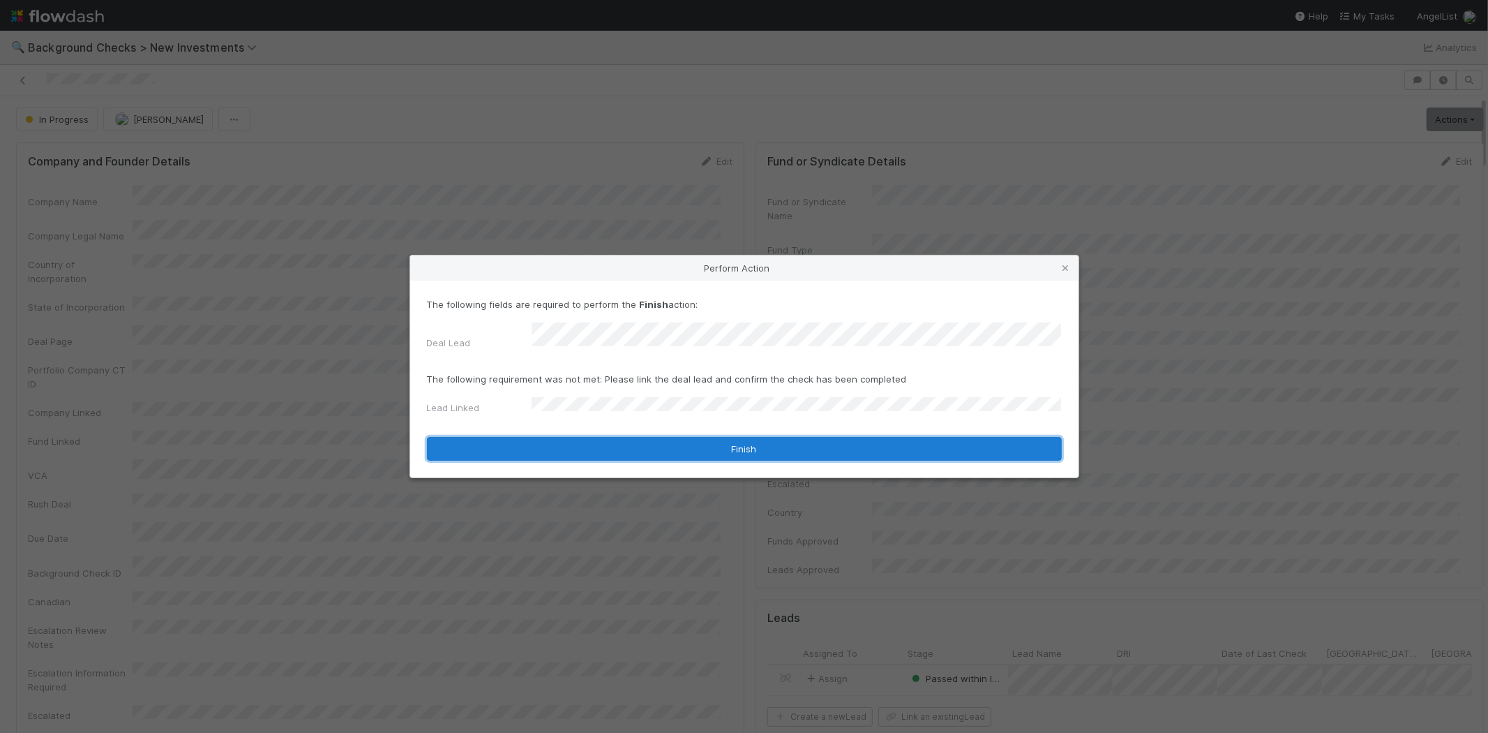
click at [632, 445] on button "Finish" at bounding box center [744, 449] width 635 height 24
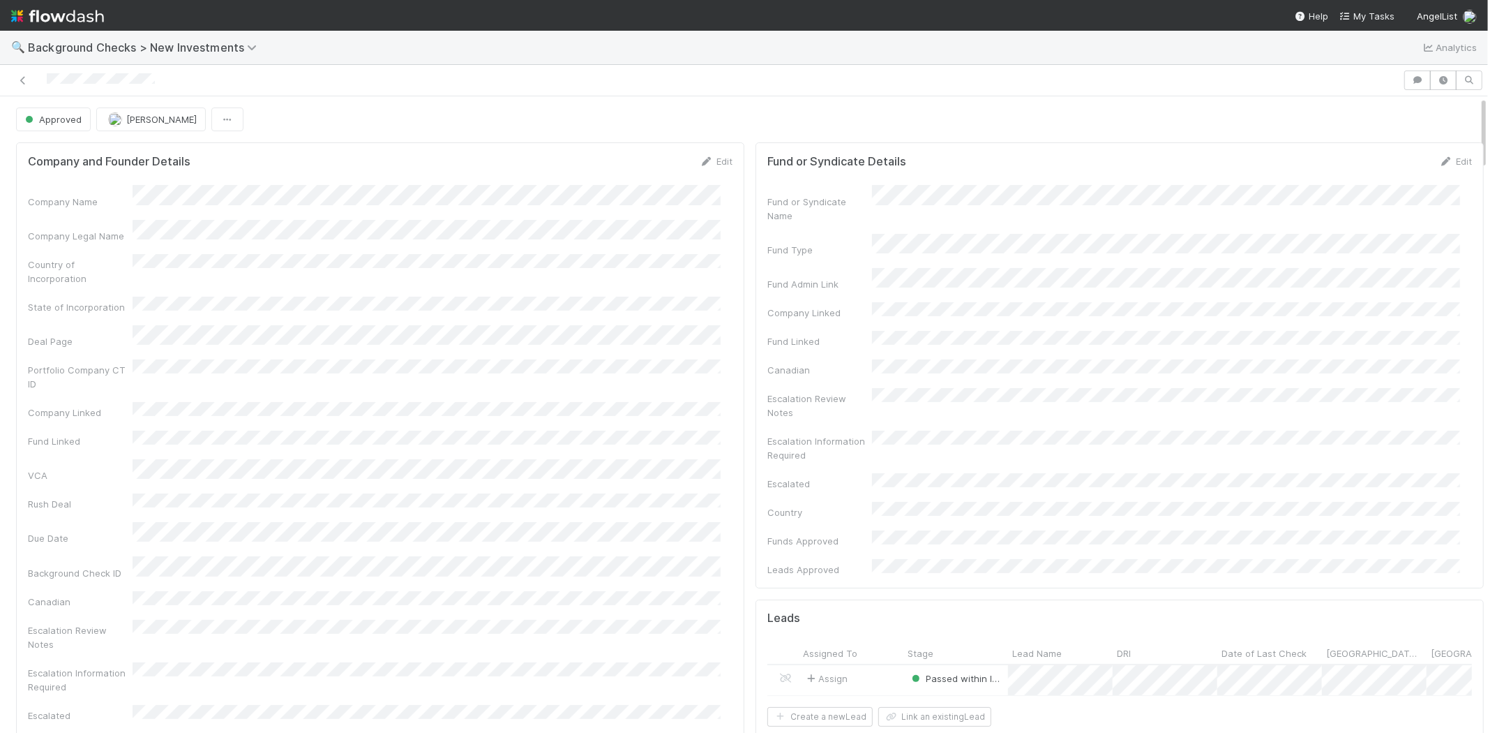
click at [47, 85] on div at bounding box center [702, 80] width 1392 height 20
drag, startPoint x: 1368, startPoint y: 15, endPoint x: 1341, endPoint y: 15, distance: 27.2
click at [1368, 15] on span "My Tasks" at bounding box center [1367, 15] width 55 height 11
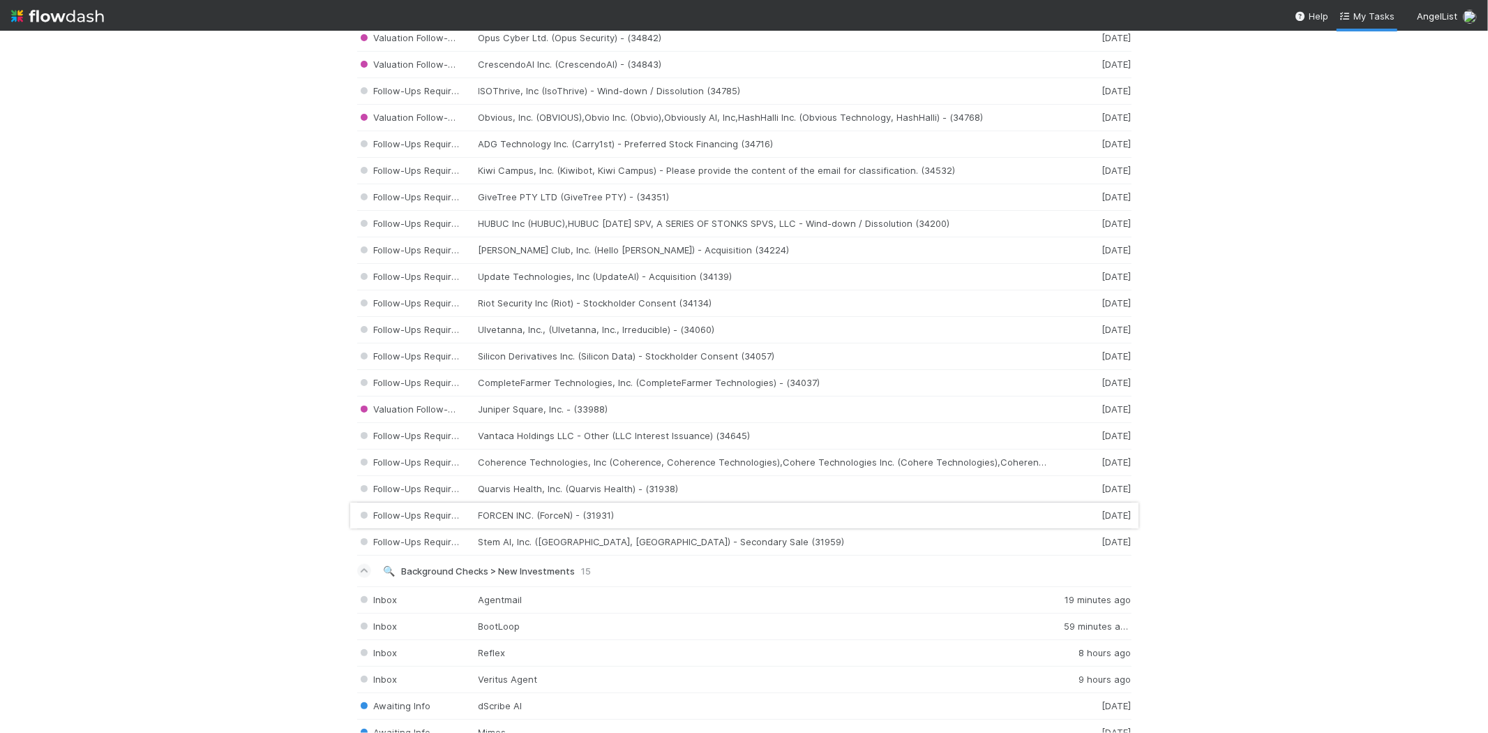
scroll to position [1628, 0]
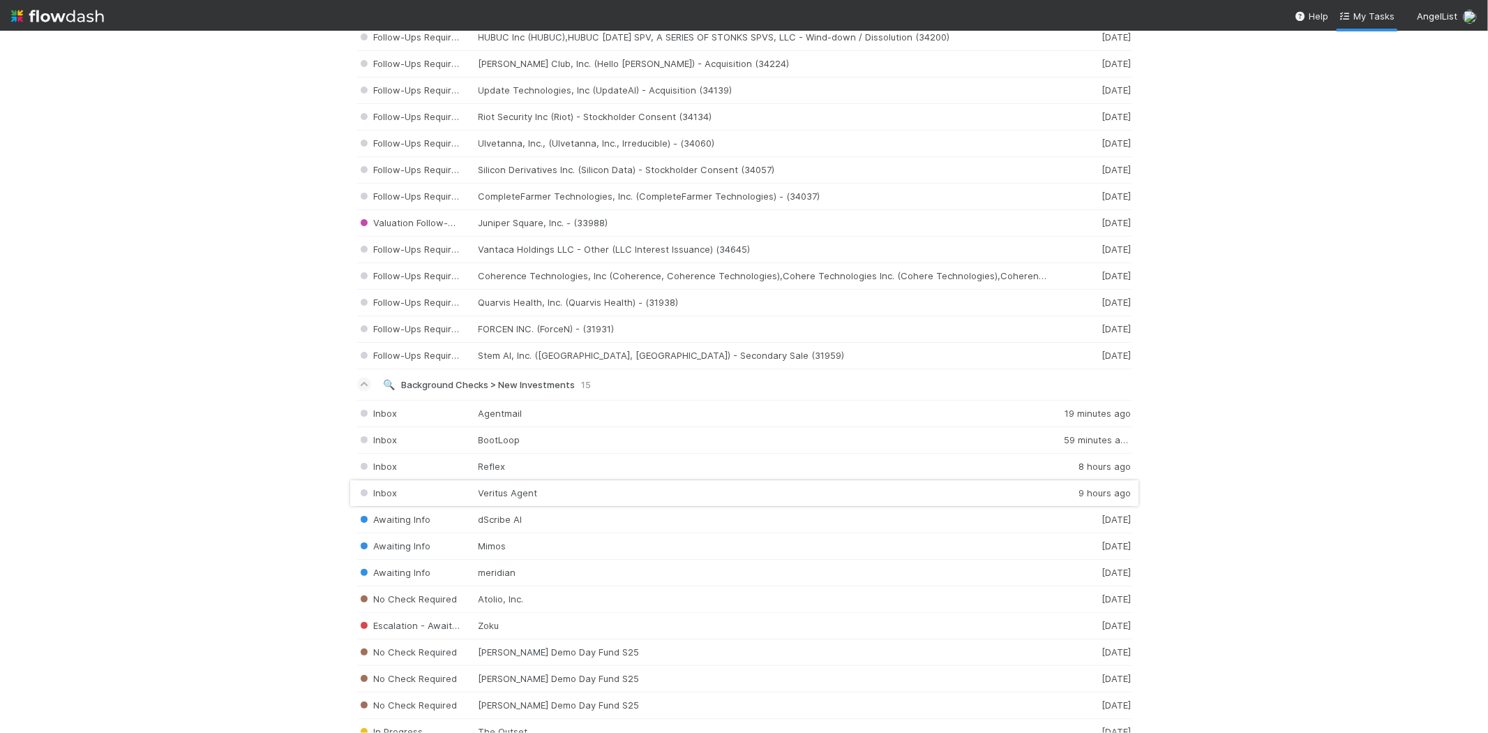
click at [500, 499] on div "Inbox Veritus Agent 9 hours ago" at bounding box center [744, 493] width 774 height 27
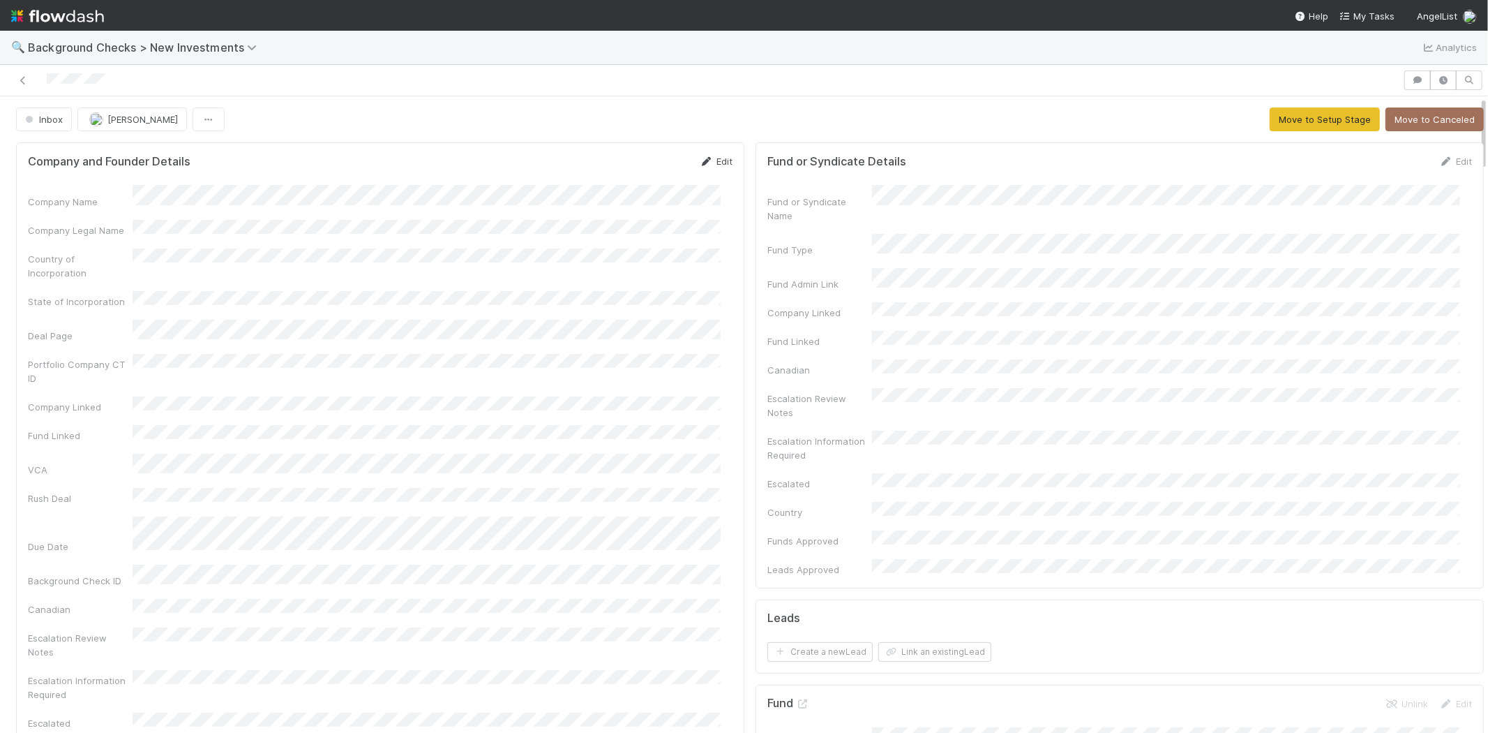
click at [708, 159] on link "Edit" at bounding box center [716, 161] width 33 height 11
click at [638, 165] on button "Save" at bounding box center [658, 166] width 40 height 24
click at [1298, 121] on button "Move to Setup Stage" at bounding box center [1325, 119] width 110 height 24
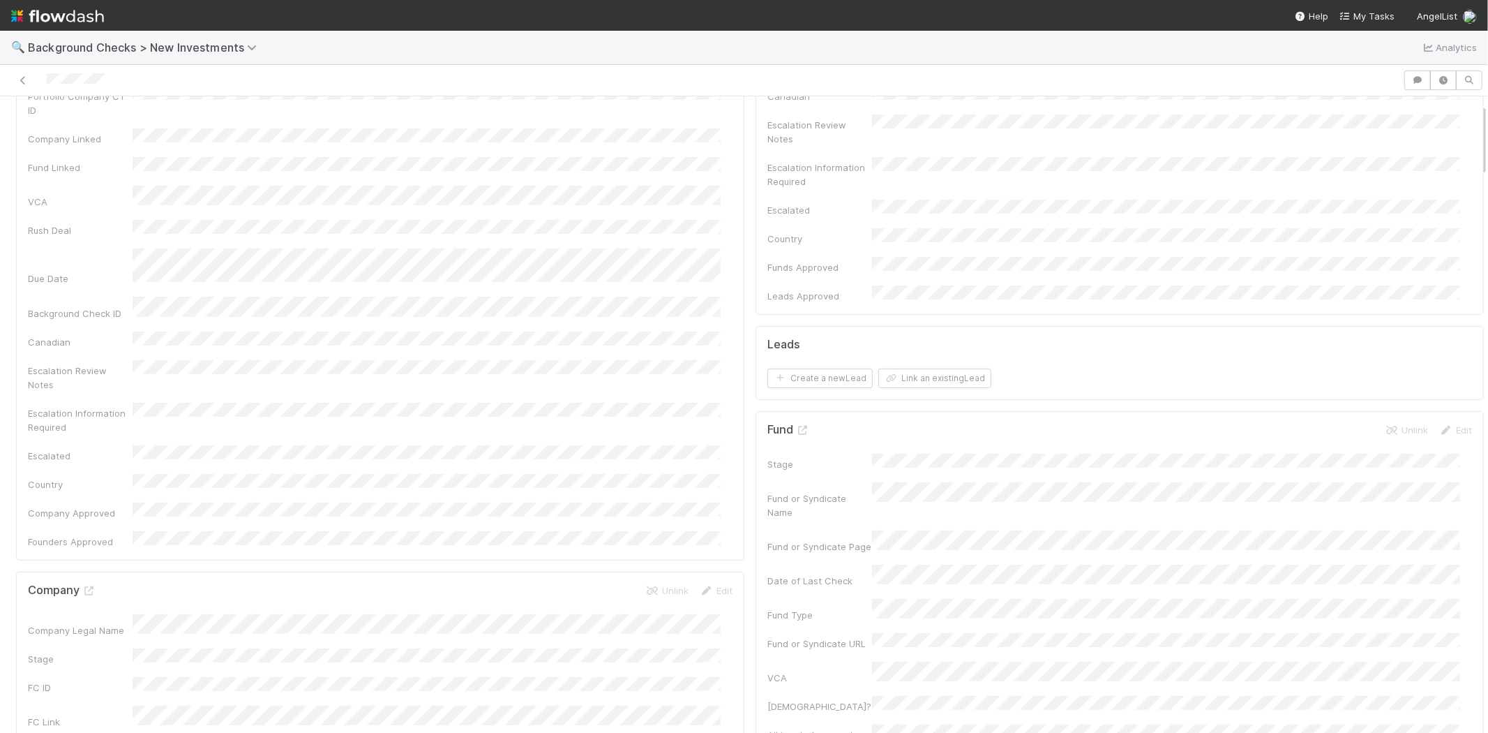
scroll to position [465, 0]
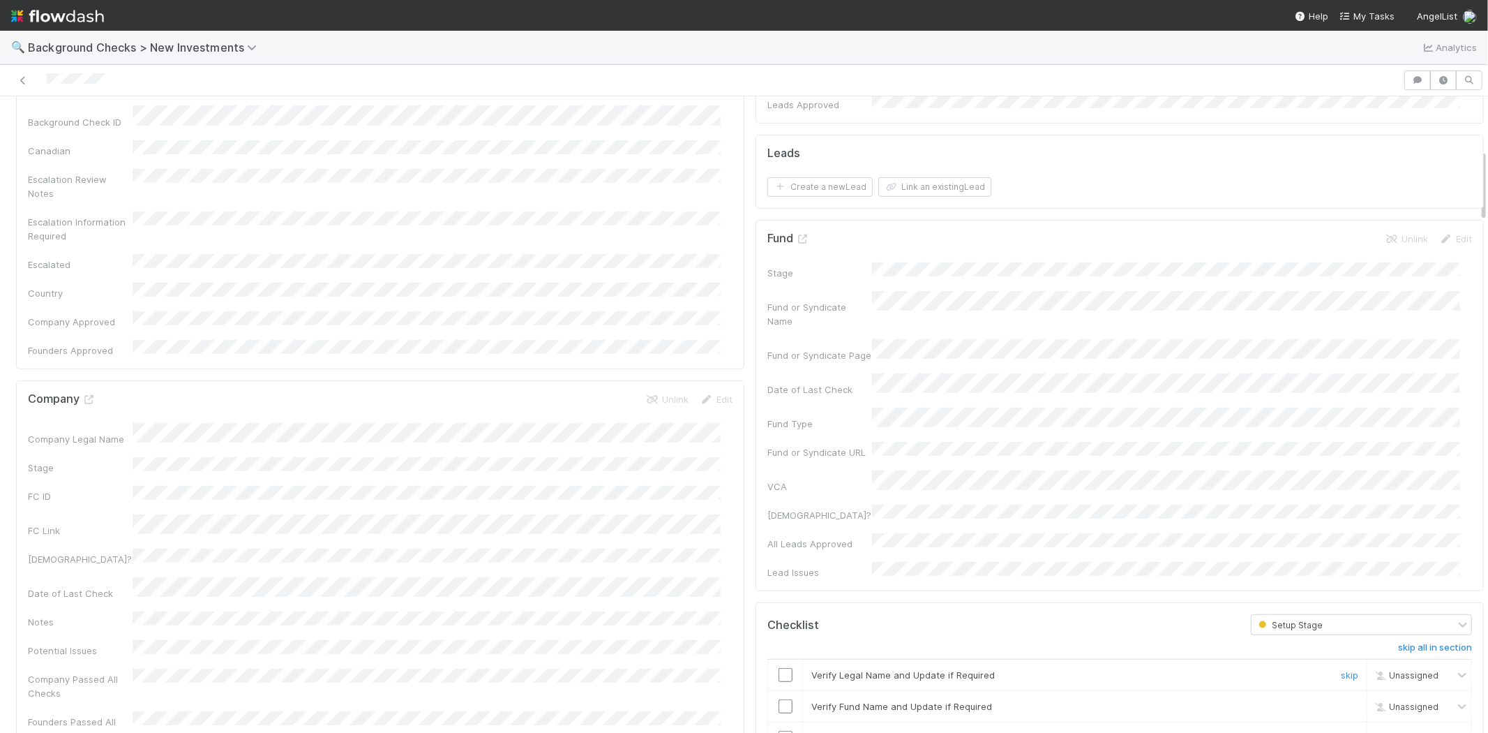
click at [779, 668] on input "checkbox" at bounding box center [786, 675] width 14 height 14
drag, startPoint x: 774, startPoint y: 616, endPoint x: 774, endPoint y: 633, distance: 17.4
click at [779, 699] on input "checkbox" at bounding box center [786, 706] width 14 height 14
click at [779, 730] on input "checkbox" at bounding box center [786, 737] width 14 height 14
drag, startPoint x: 774, startPoint y: 688, endPoint x: 857, endPoint y: 639, distance: 95.7
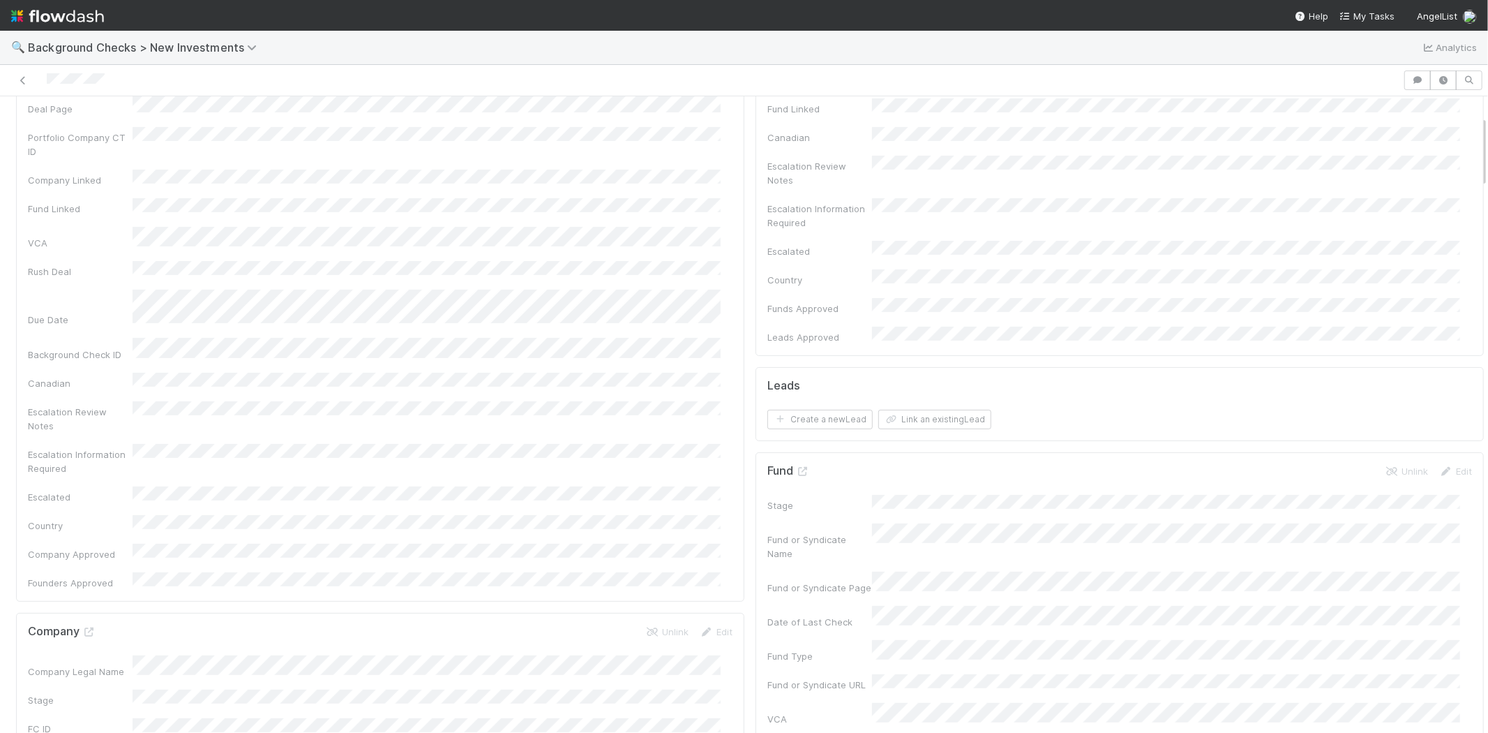
scroll to position [0, 0]
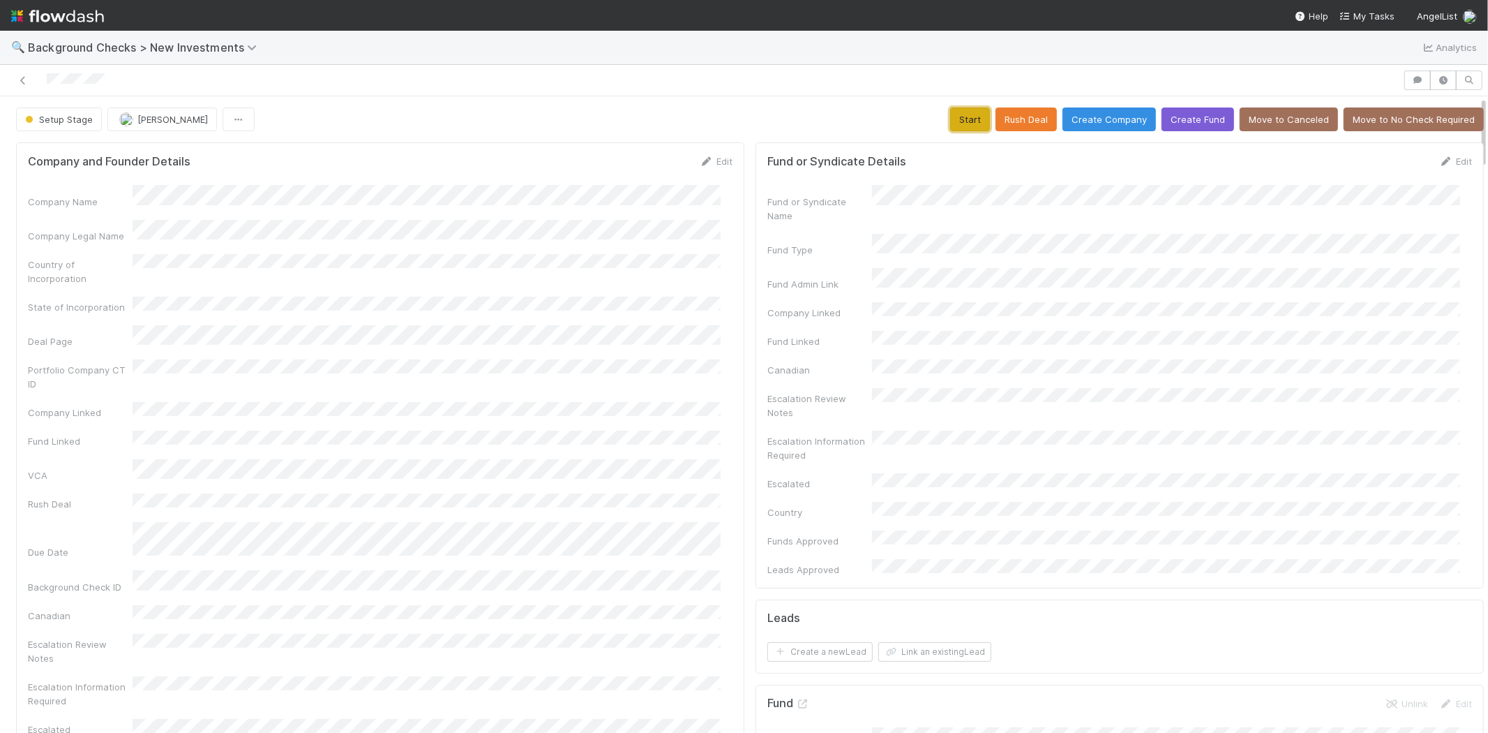
click at [956, 117] on button "Start" at bounding box center [970, 119] width 40 height 24
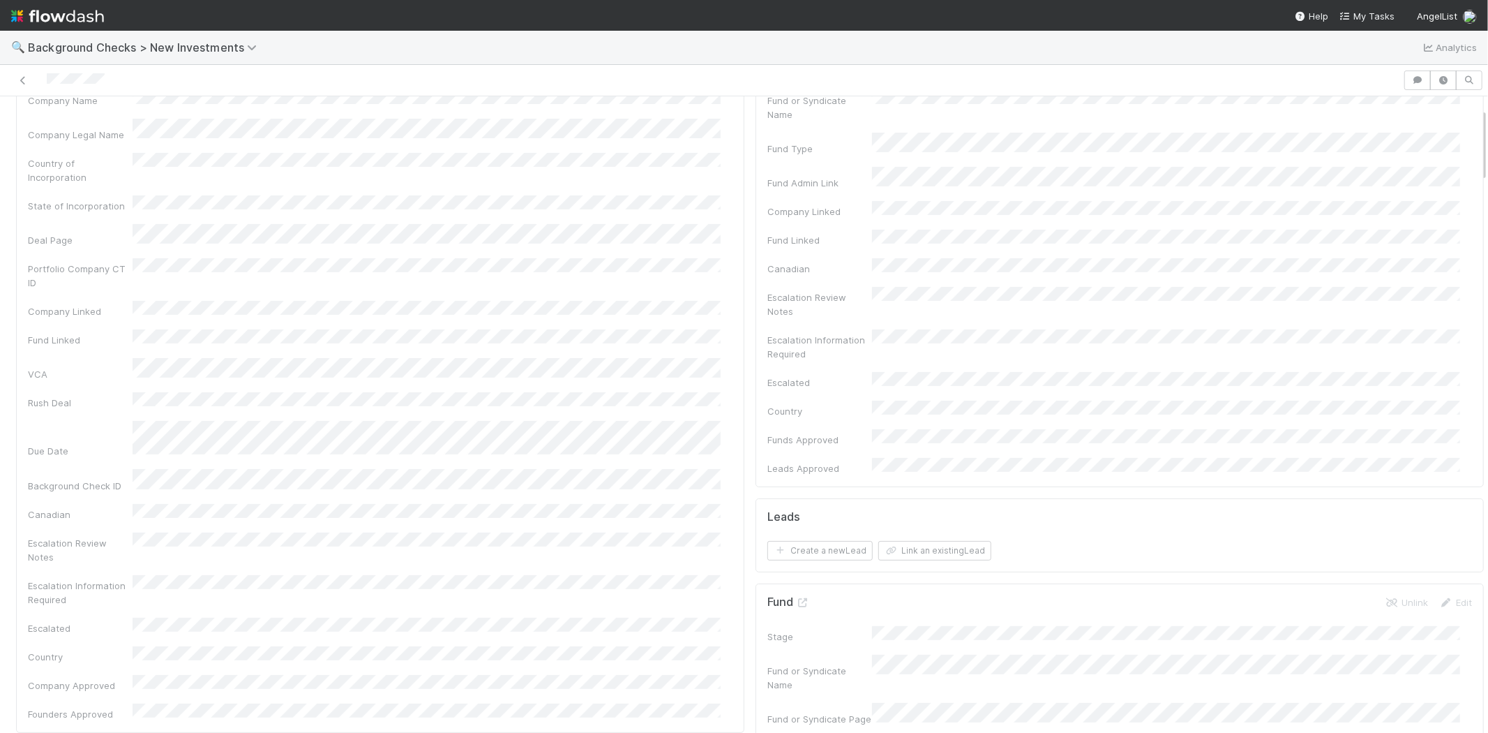
scroll to position [77, 0]
click at [917, 564] on button "Link an existing Lead" at bounding box center [934, 574] width 113 height 20
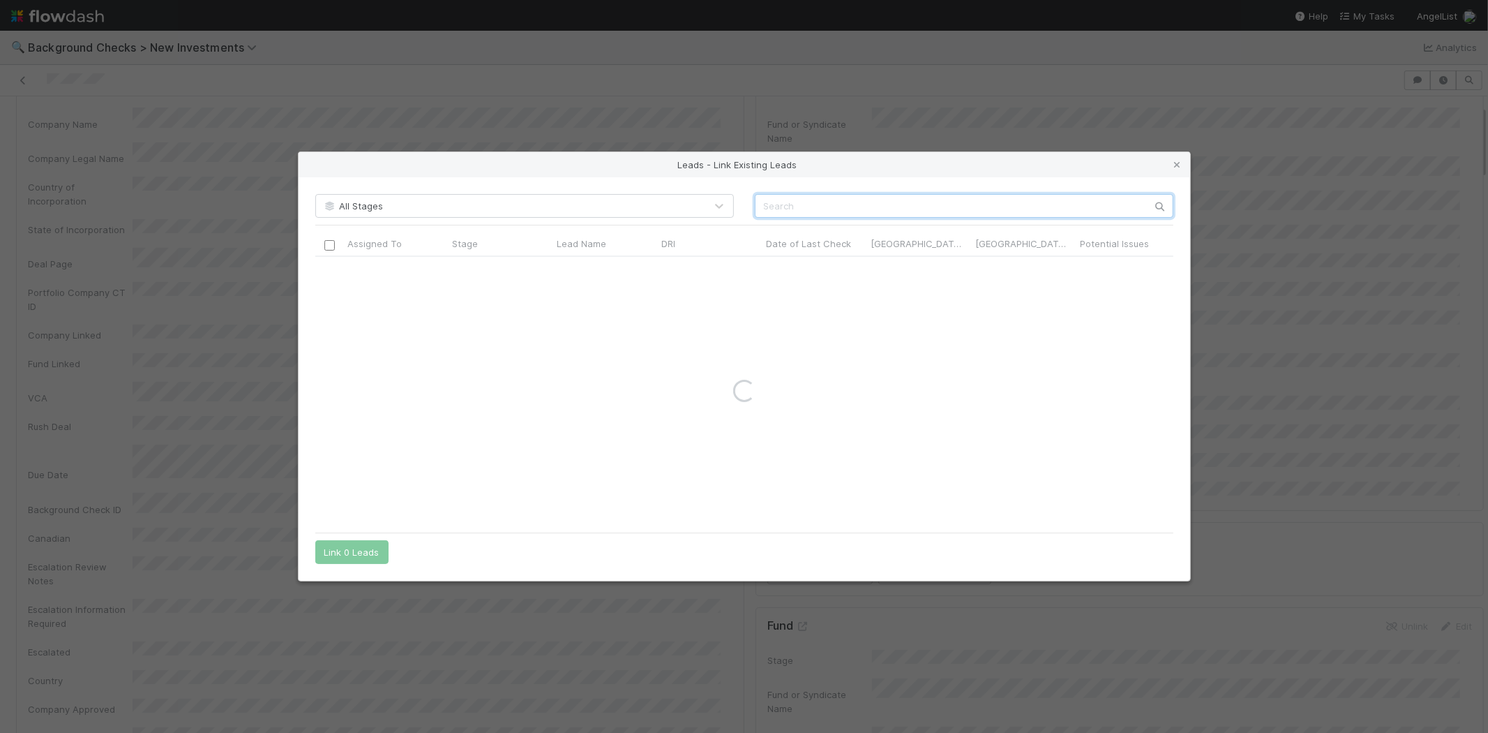
click at [826, 203] on input "text" at bounding box center [964, 206] width 419 height 24
paste input "Veritus Agent, Inc."
type input "Veritus Agent, Inc."
drag, startPoint x: 876, startPoint y: 202, endPoint x: 749, endPoint y: 200, distance: 127.7
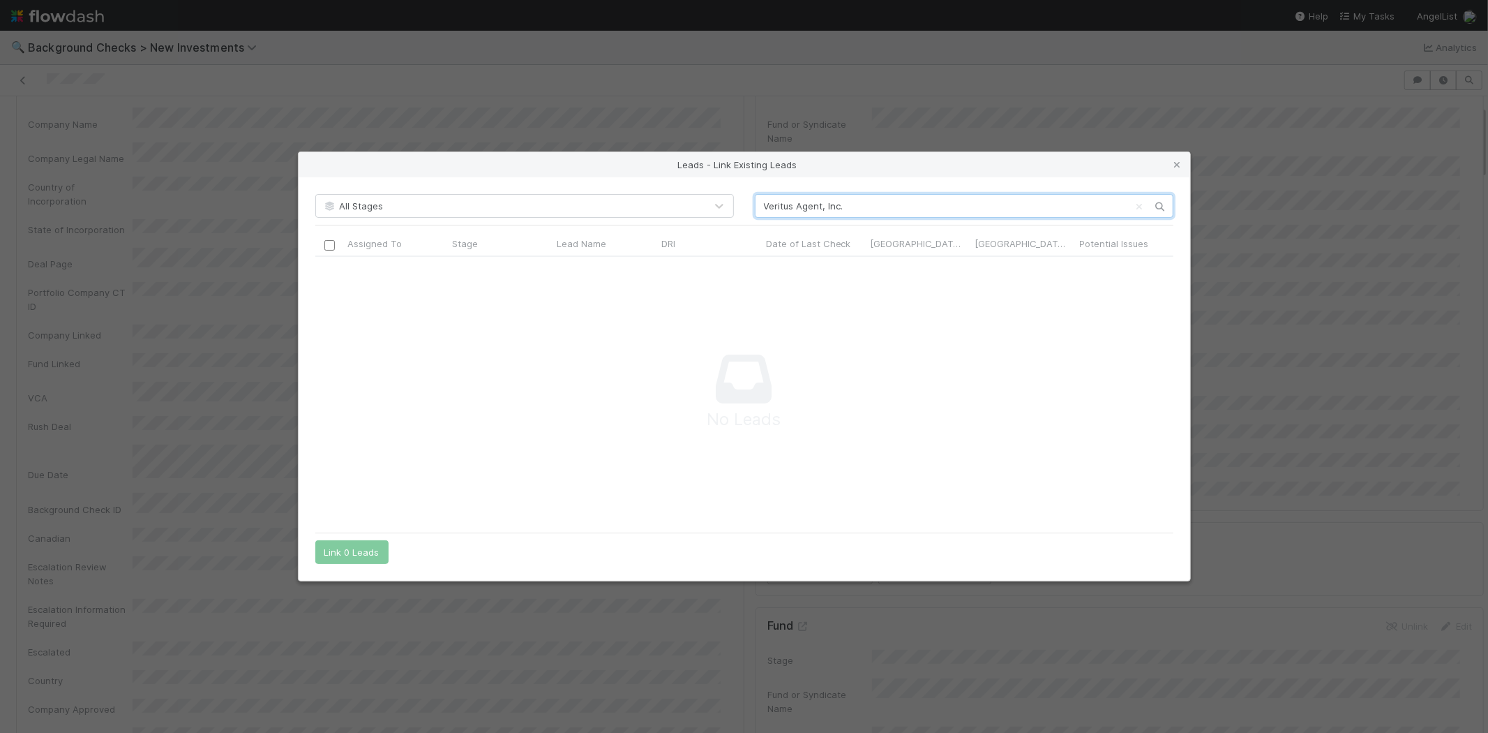
click at [751, 200] on div "Veritus Agent, Inc." at bounding box center [964, 206] width 440 height 24
click at [1184, 161] on div "Leads - Link Existing Leads" at bounding box center [745, 164] width 892 height 25
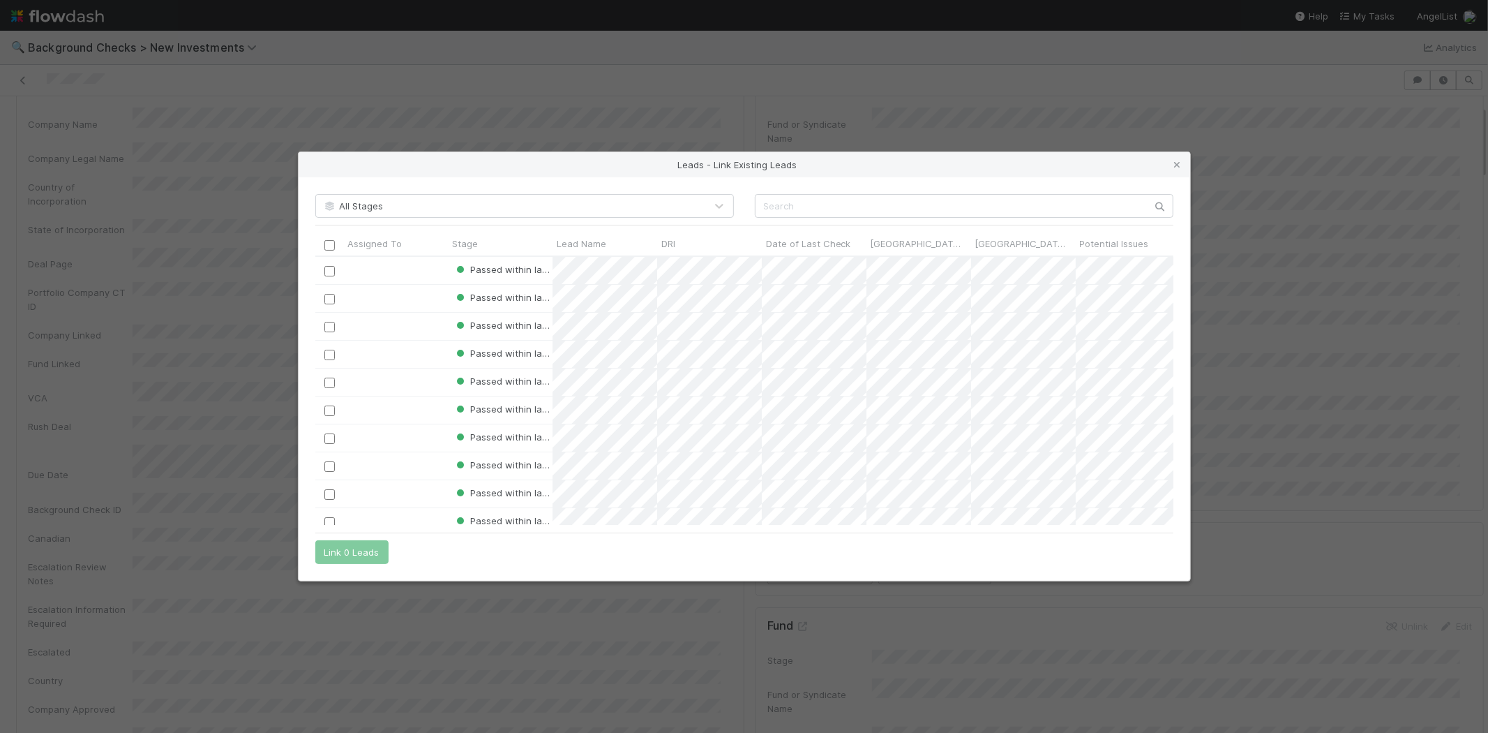
scroll to position [257, 846]
click at [1173, 164] on icon at bounding box center [1178, 164] width 14 height 9
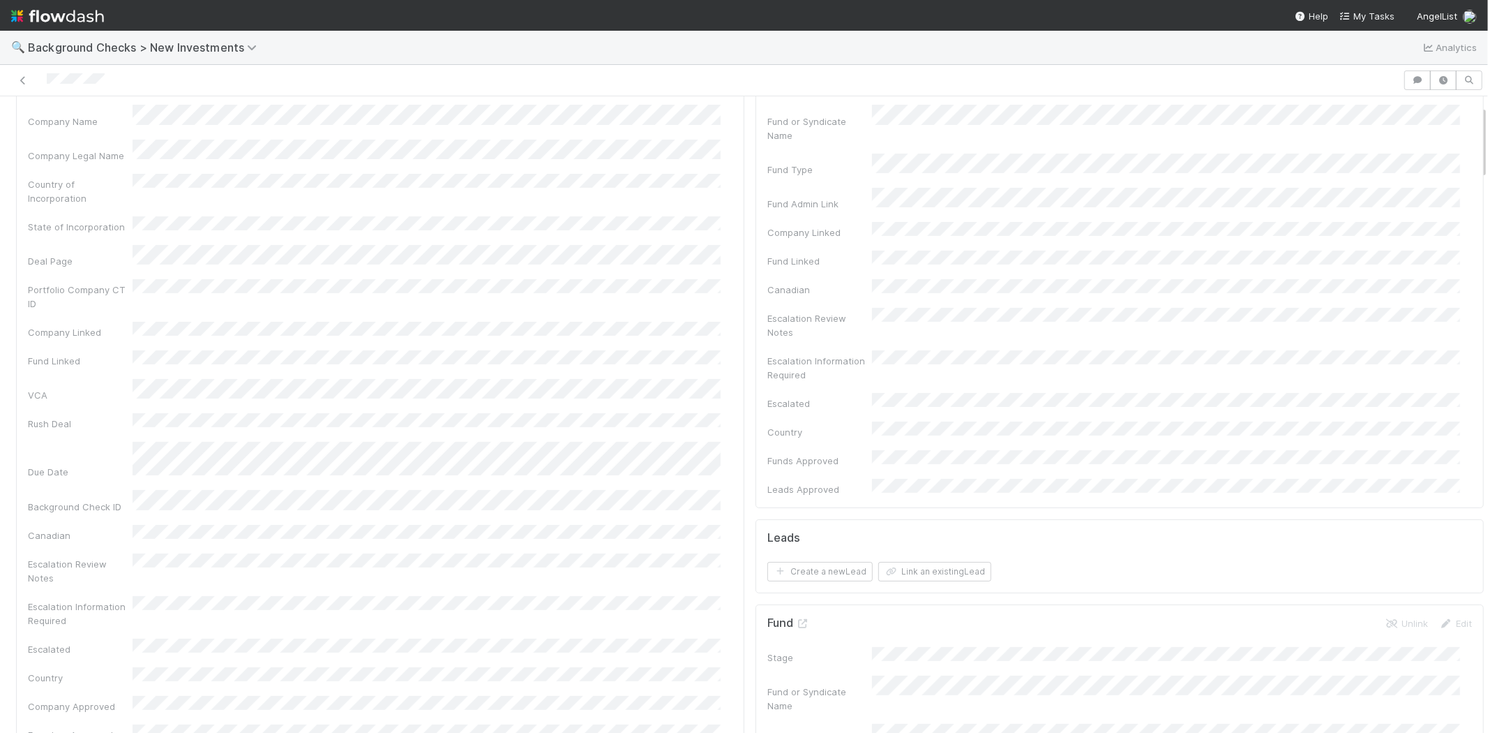
scroll to position [77, 0]
click at [938, 564] on button "Link an existing Lead" at bounding box center [934, 574] width 113 height 20
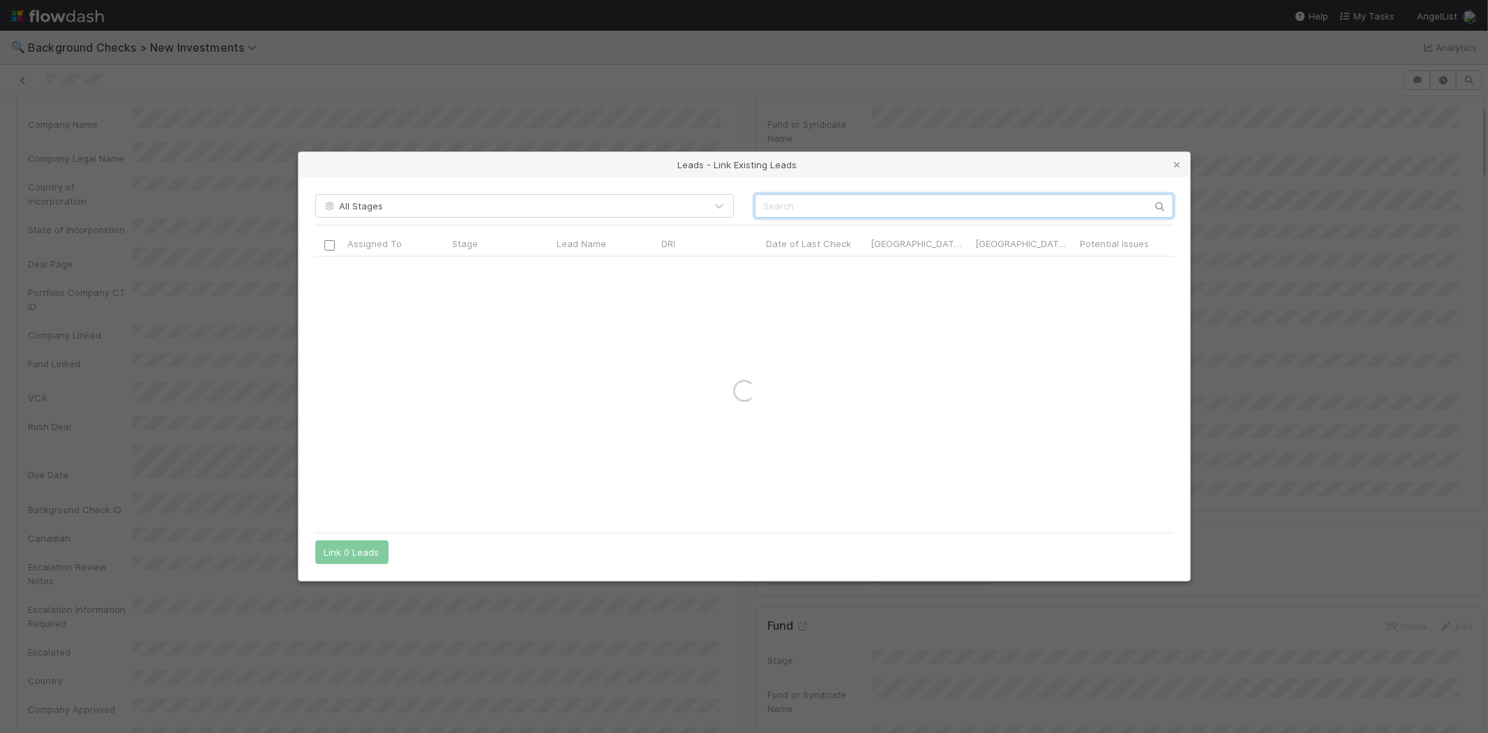
click at [804, 207] on input "text" at bounding box center [964, 206] width 419 height 24
paste input "Benjamin Bryant"
type input "Benjamin Bryant"
click at [331, 269] on input "checkbox" at bounding box center [329, 271] width 10 height 10
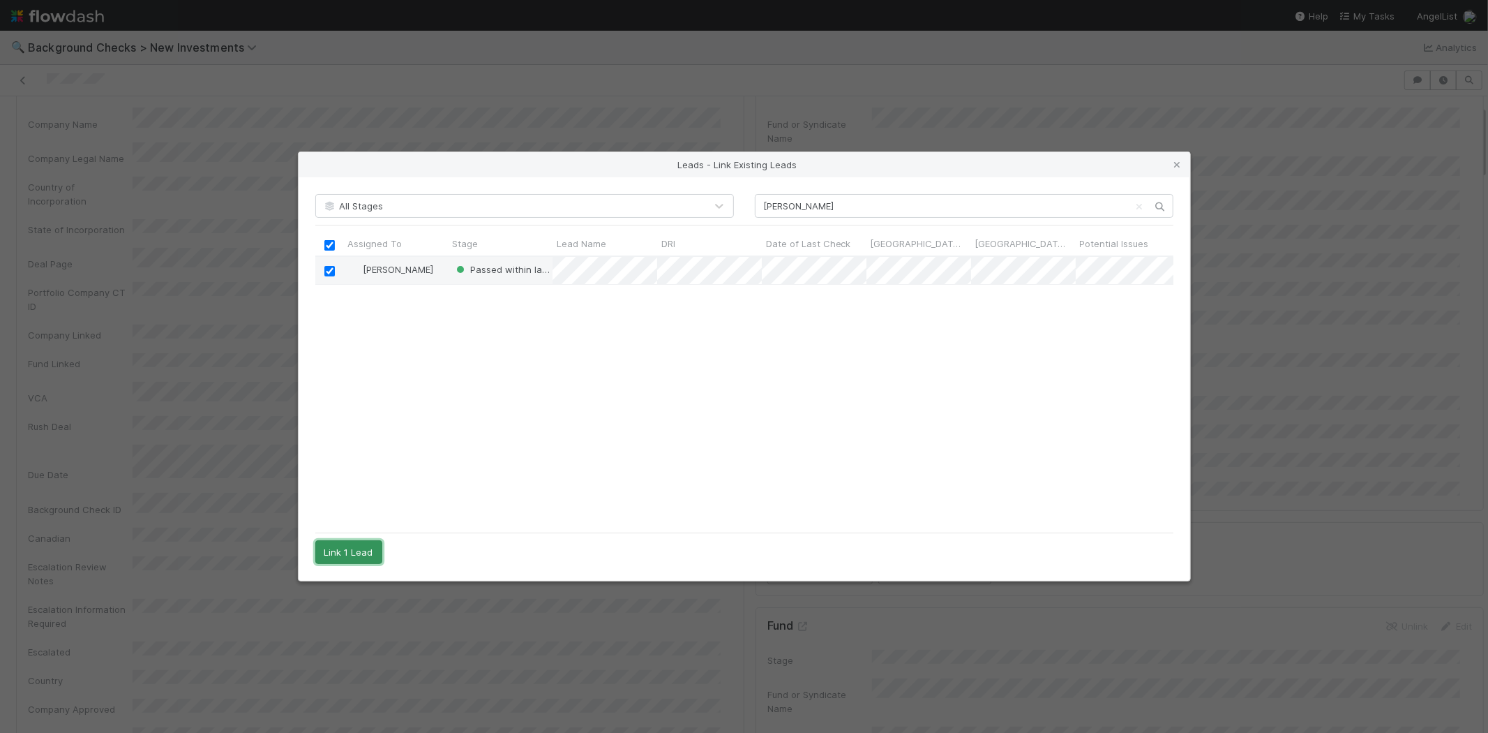
click at [365, 555] on button "Link 1 Lead" at bounding box center [348, 552] width 67 height 24
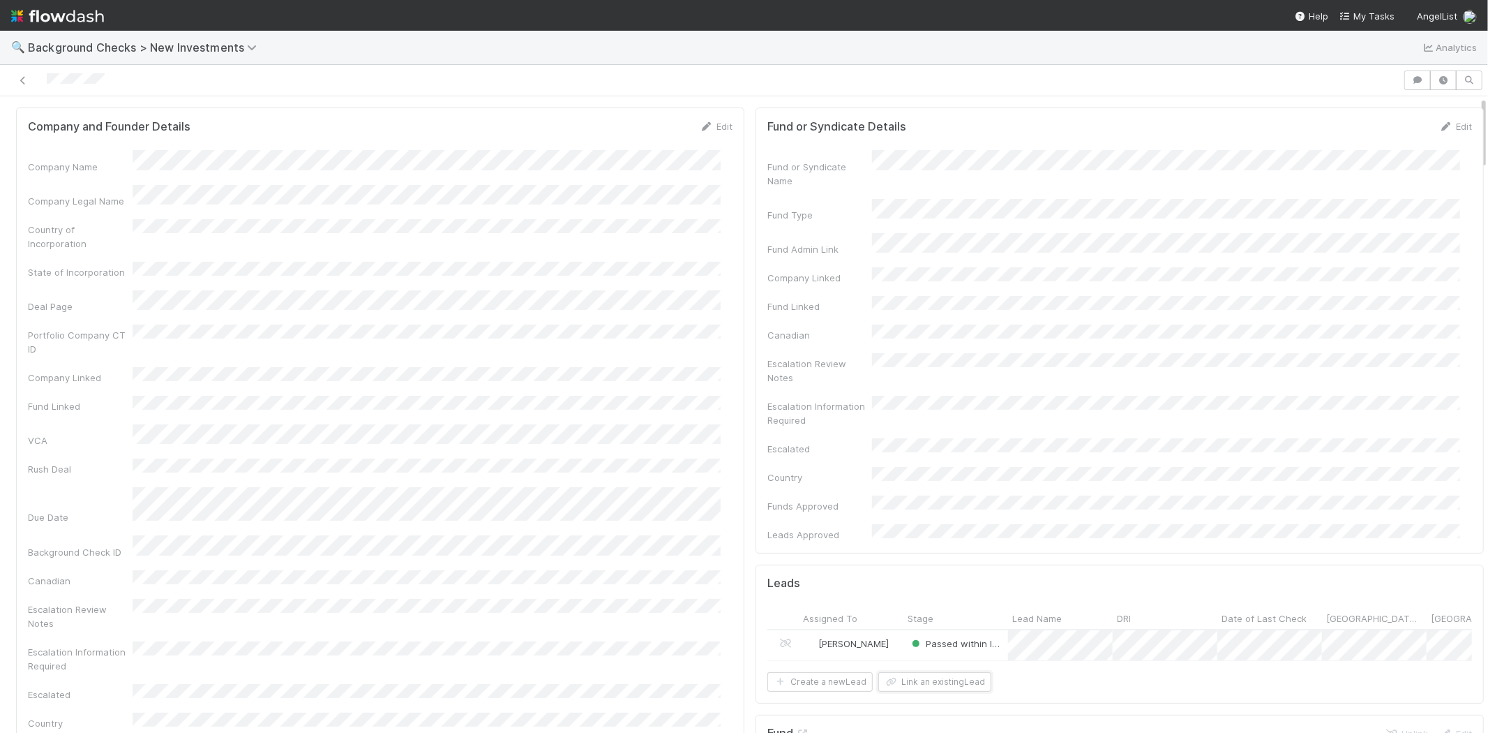
scroll to position [0, 0]
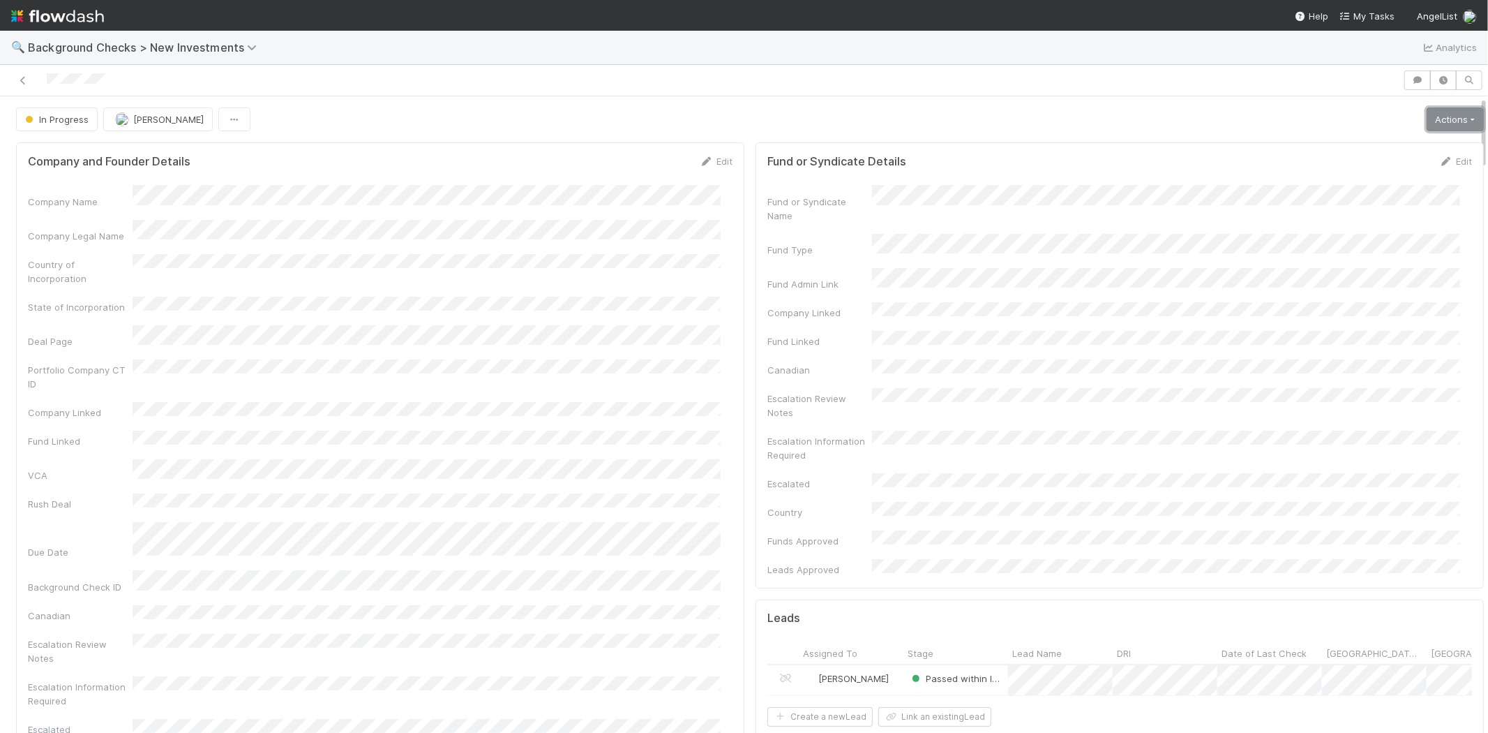
click at [1432, 121] on link "Actions" at bounding box center [1455, 119] width 57 height 24
click at [1382, 148] on button "Finish" at bounding box center [1408, 149] width 156 height 20
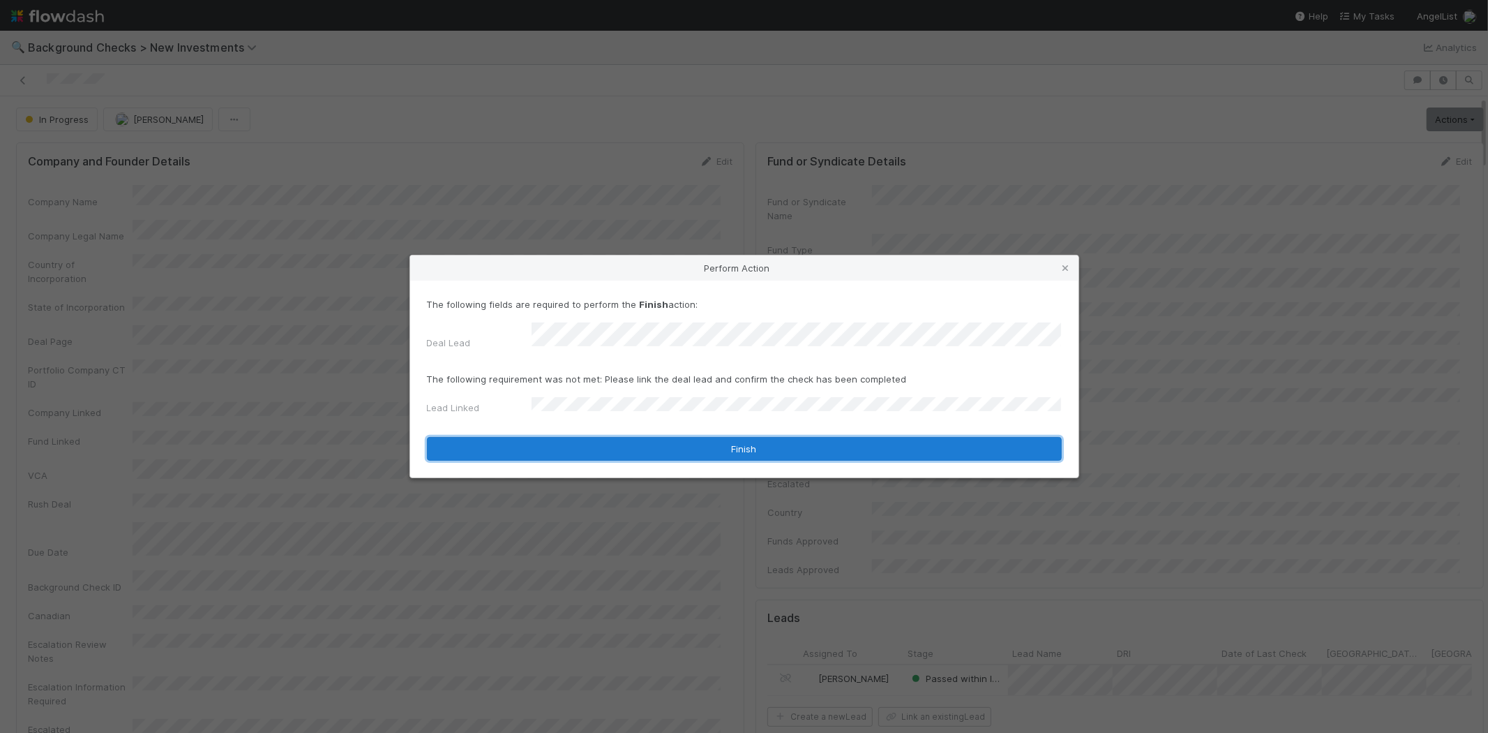
click at [592, 437] on button "Finish" at bounding box center [744, 449] width 635 height 24
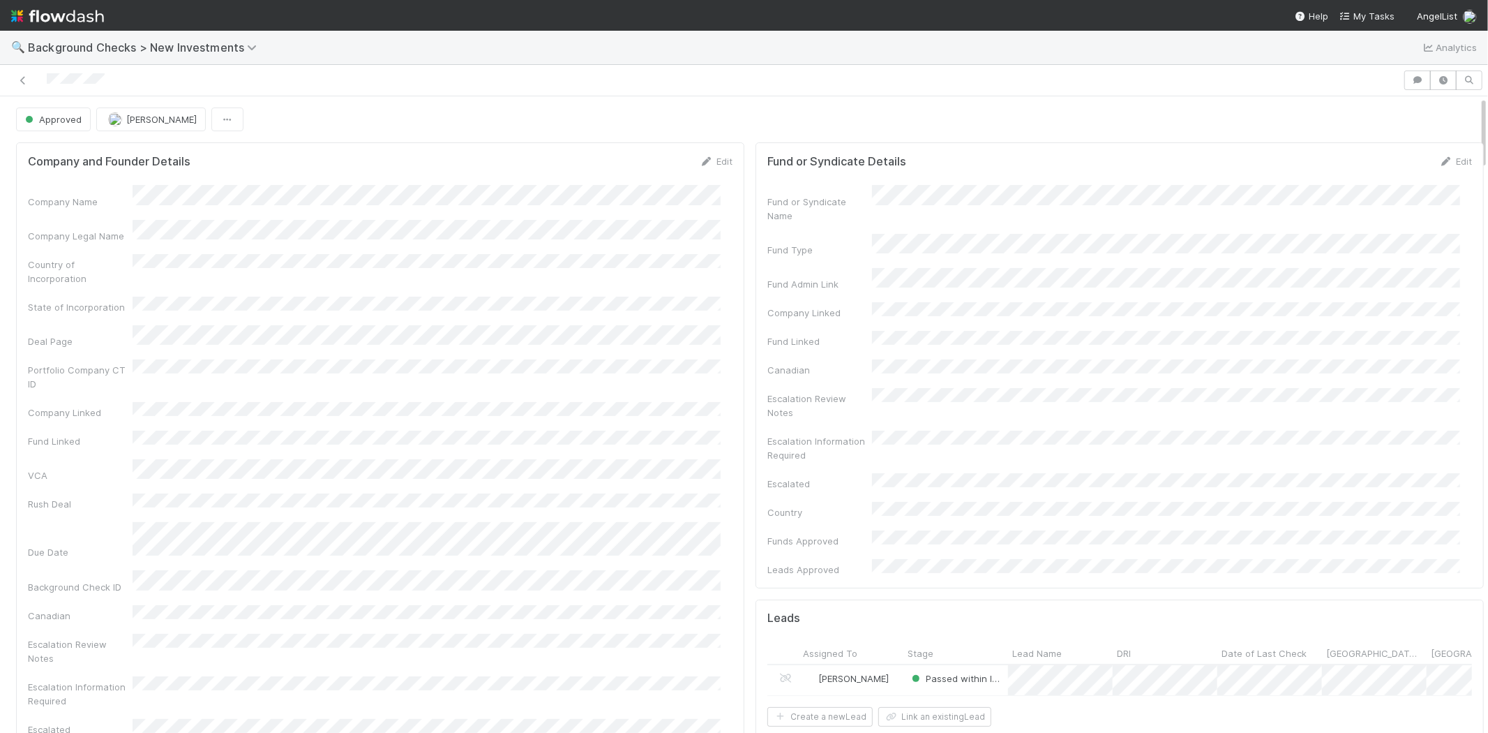
click at [46, 82] on div at bounding box center [702, 80] width 1392 height 20
click at [1367, 16] on span "My Tasks" at bounding box center [1367, 15] width 55 height 11
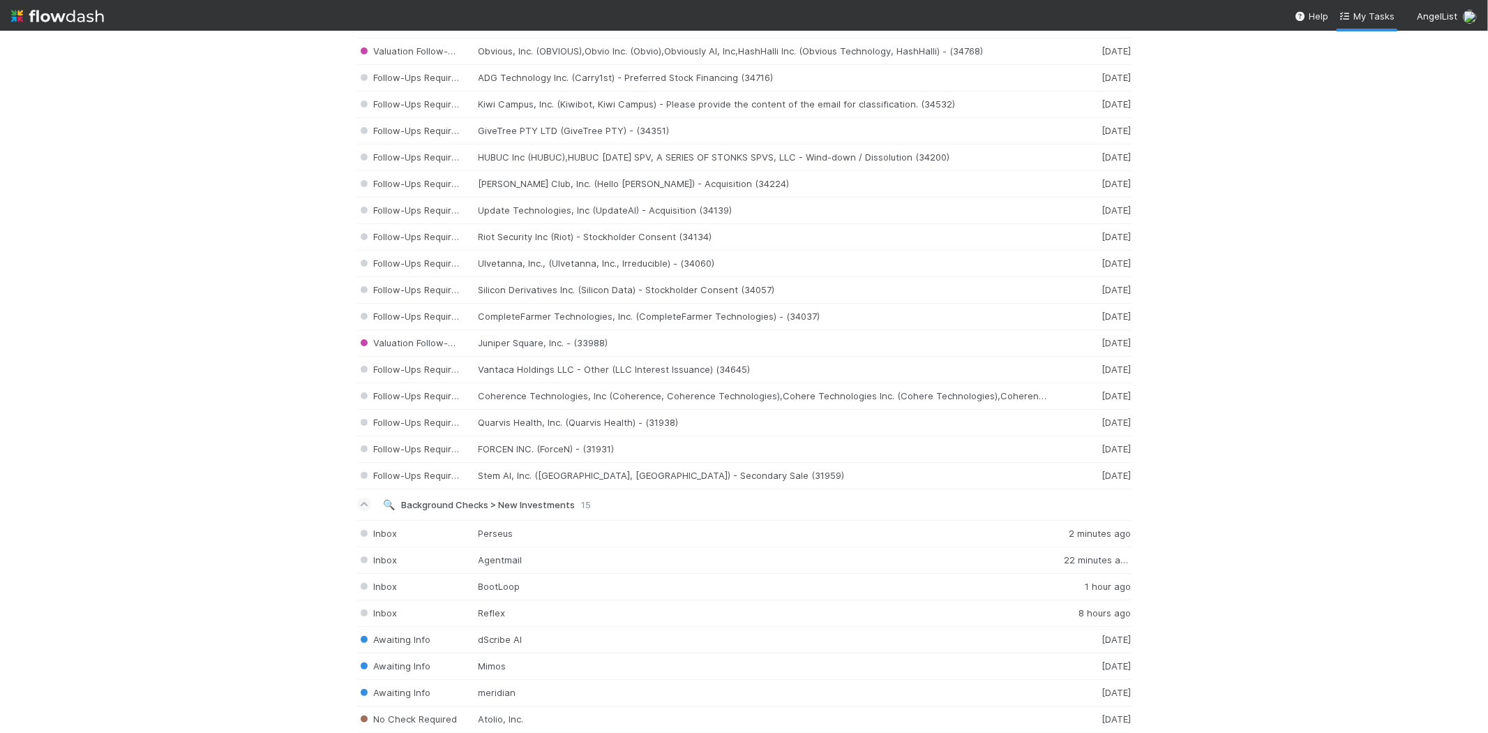
scroll to position [1705, 0]
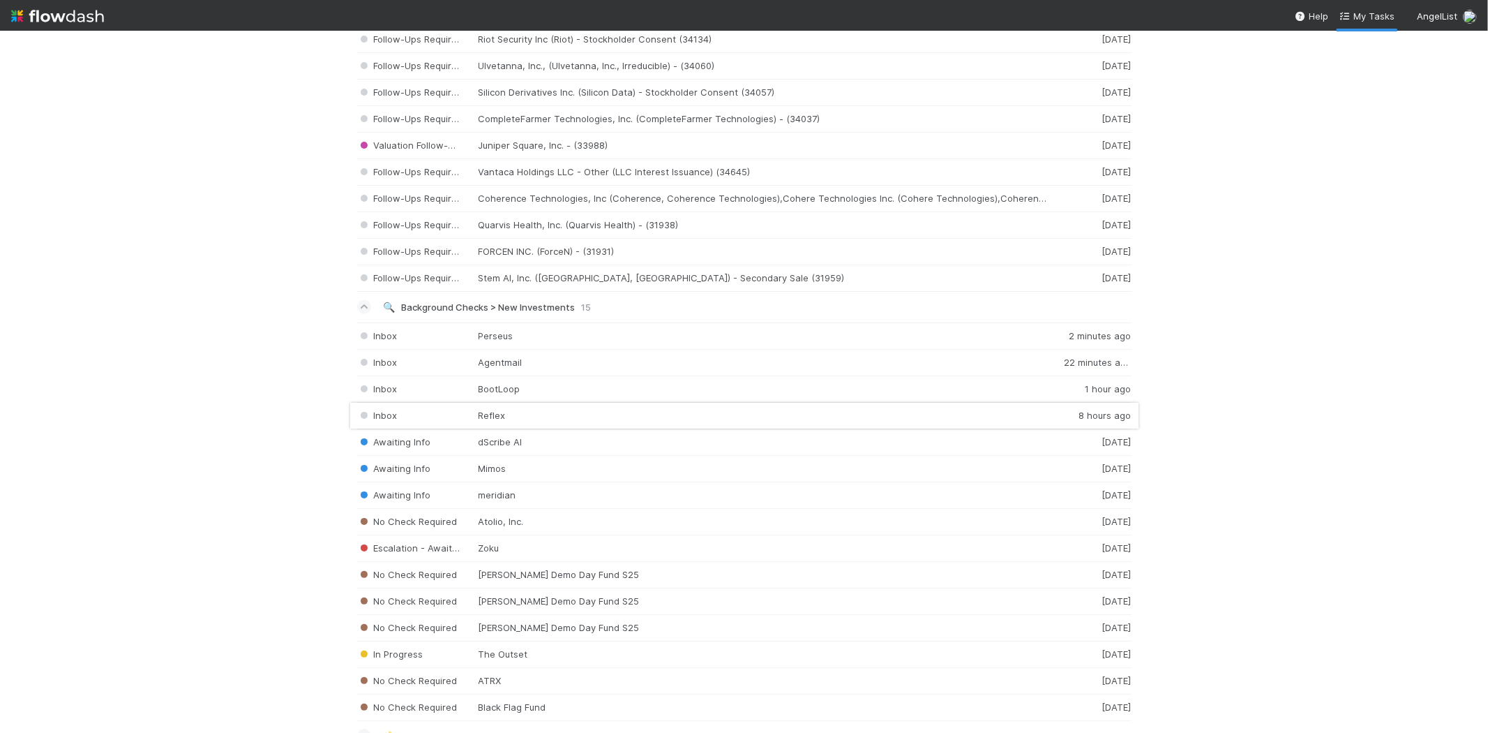
click at [535, 419] on div "Inbox Reflex 8 hours ago" at bounding box center [744, 416] width 774 height 27
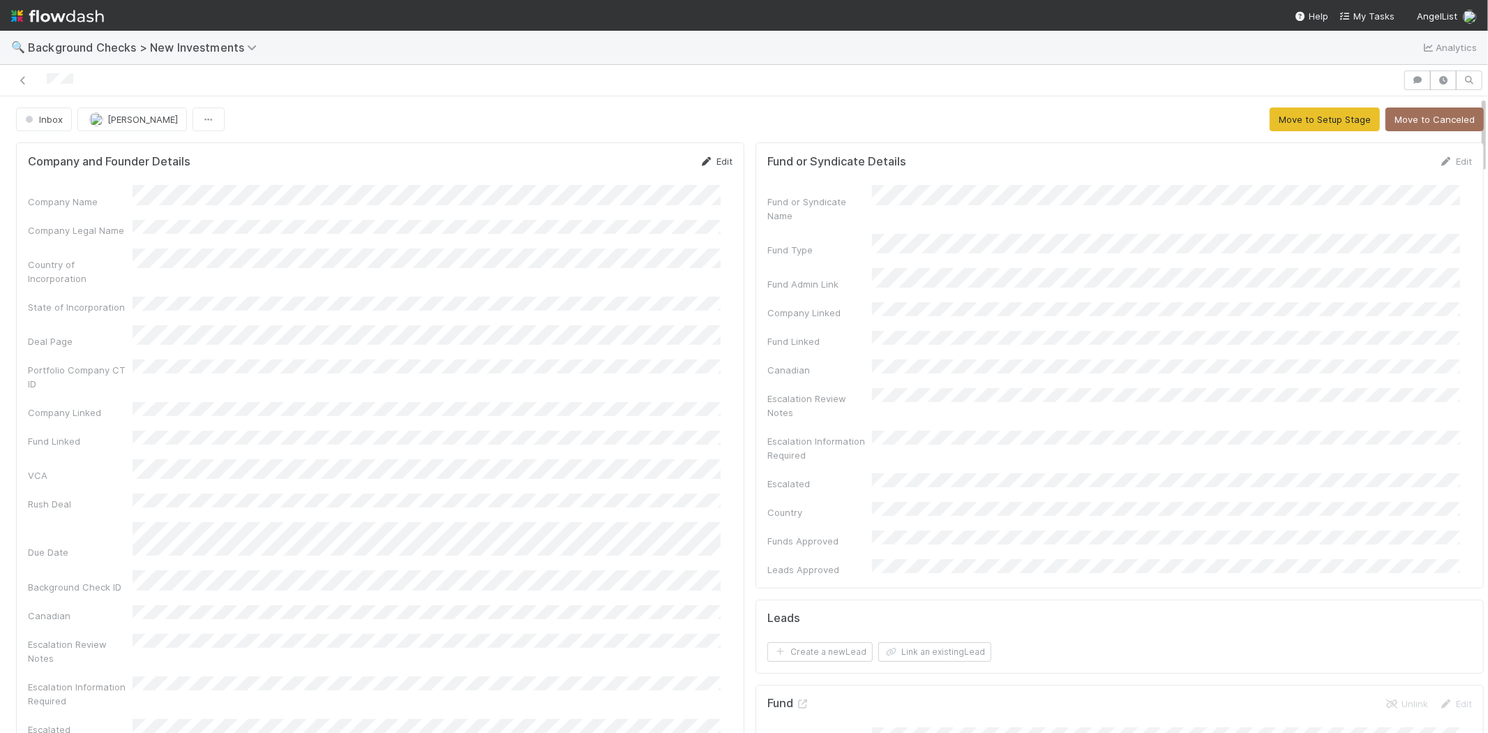
click at [716, 156] on link "Edit" at bounding box center [716, 161] width 33 height 11
click at [638, 165] on button "Save" at bounding box center [658, 166] width 40 height 24
click at [1298, 122] on button "Move to Setup Stage" at bounding box center [1325, 119] width 110 height 24
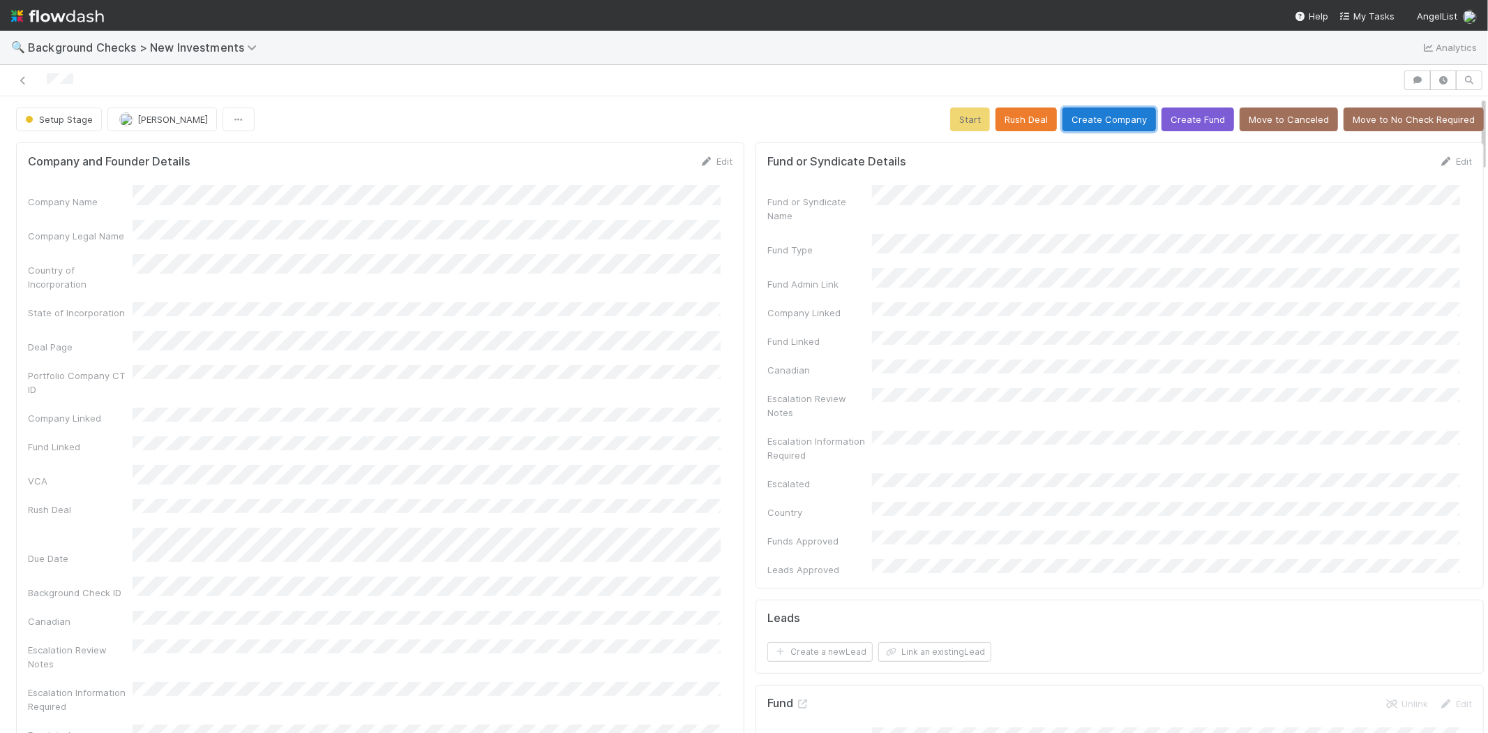
click at [1104, 119] on button "Create Company" at bounding box center [1109, 119] width 93 height 24
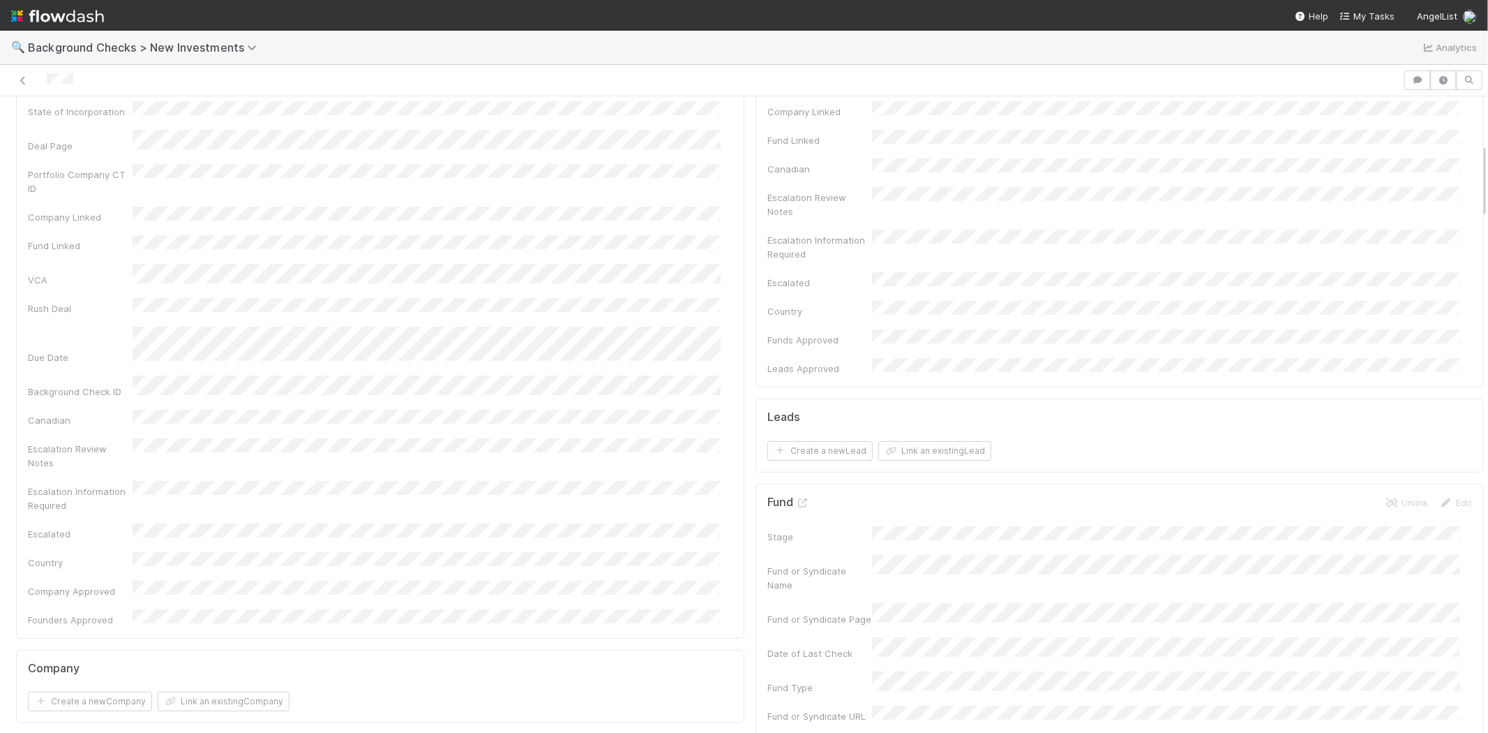
scroll to position [465, 0]
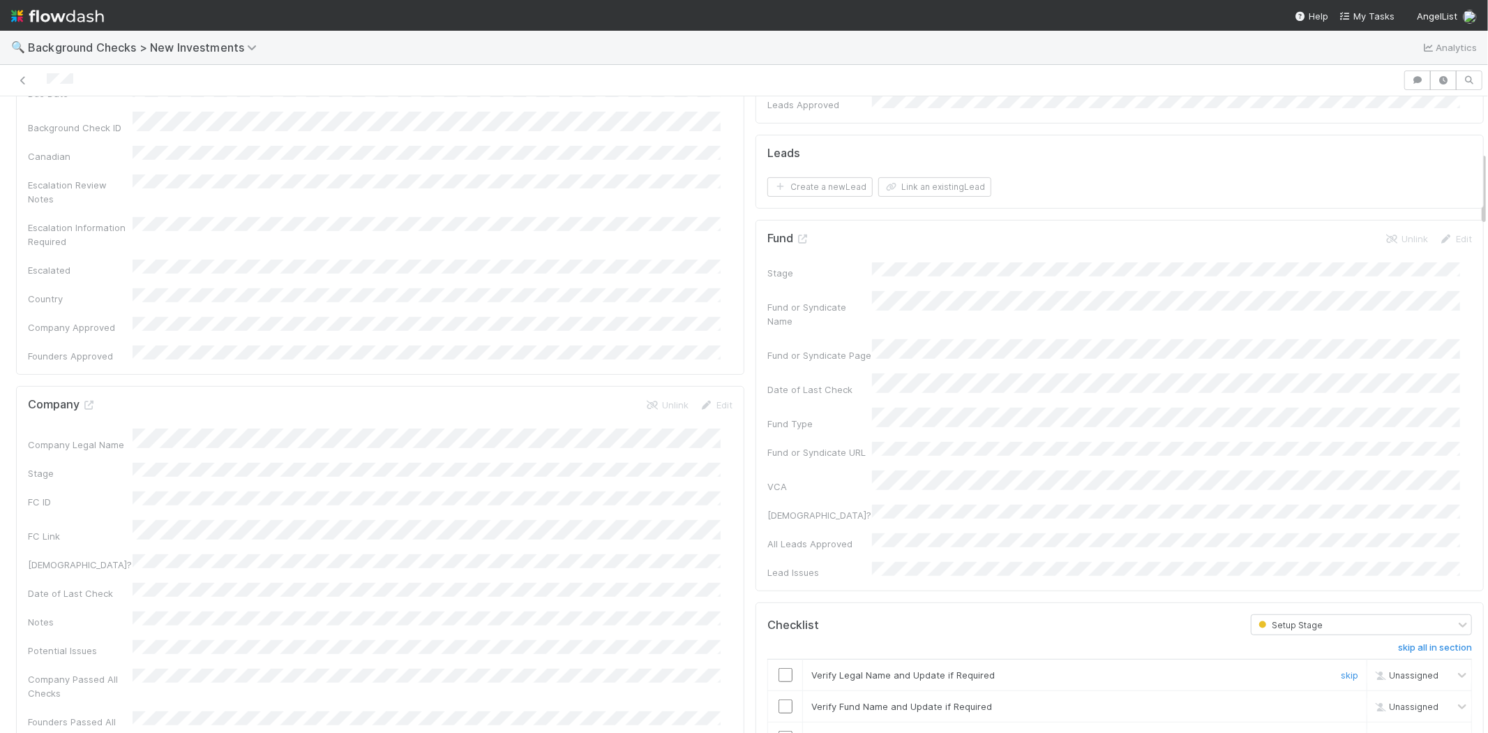
click at [779, 668] on input "checkbox" at bounding box center [786, 675] width 14 height 14
click at [779, 699] on input "checkbox" at bounding box center [786, 706] width 14 height 14
drag, startPoint x: 774, startPoint y: 653, endPoint x: 773, endPoint y: 663, distance: 10.6
click at [779, 730] on input "checkbox" at bounding box center [786, 737] width 14 height 14
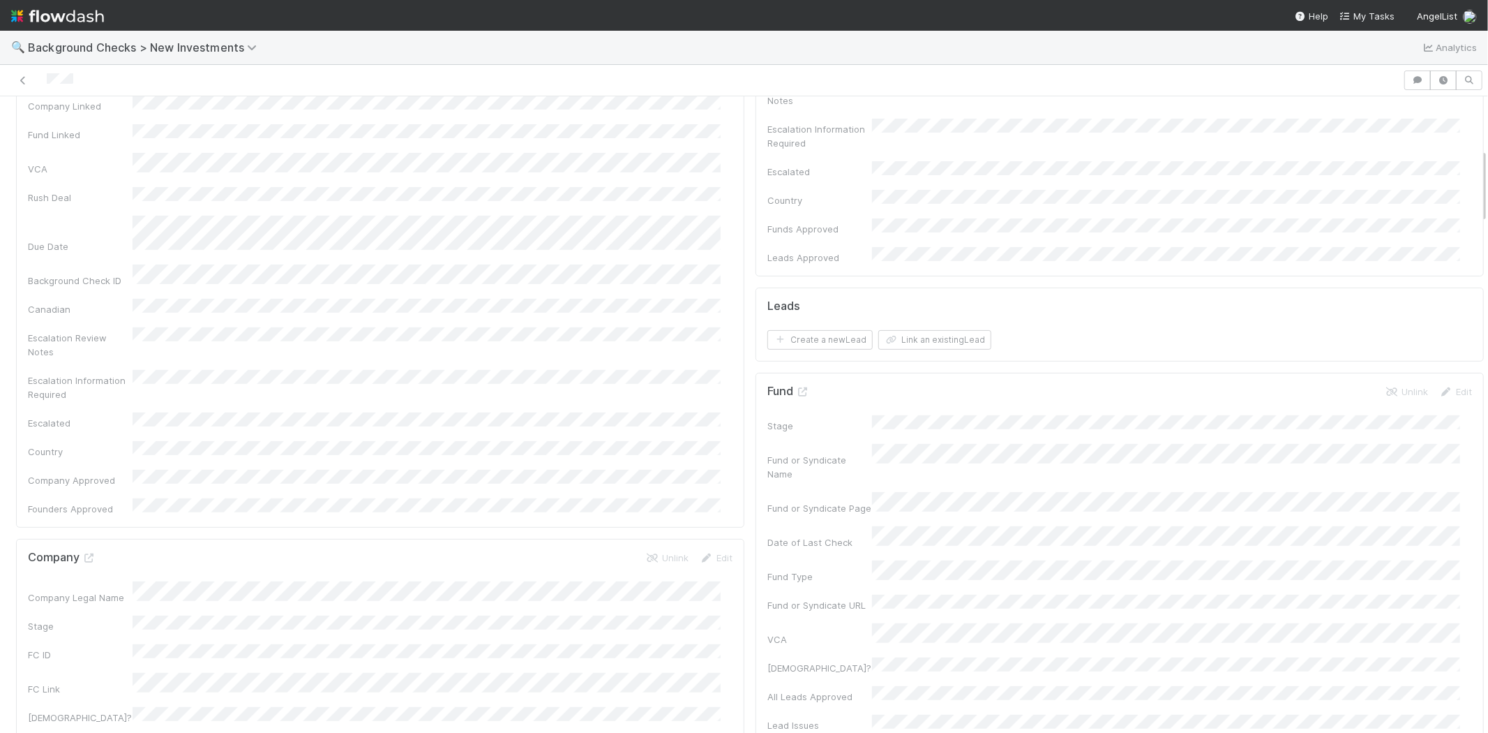
scroll to position [0, 0]
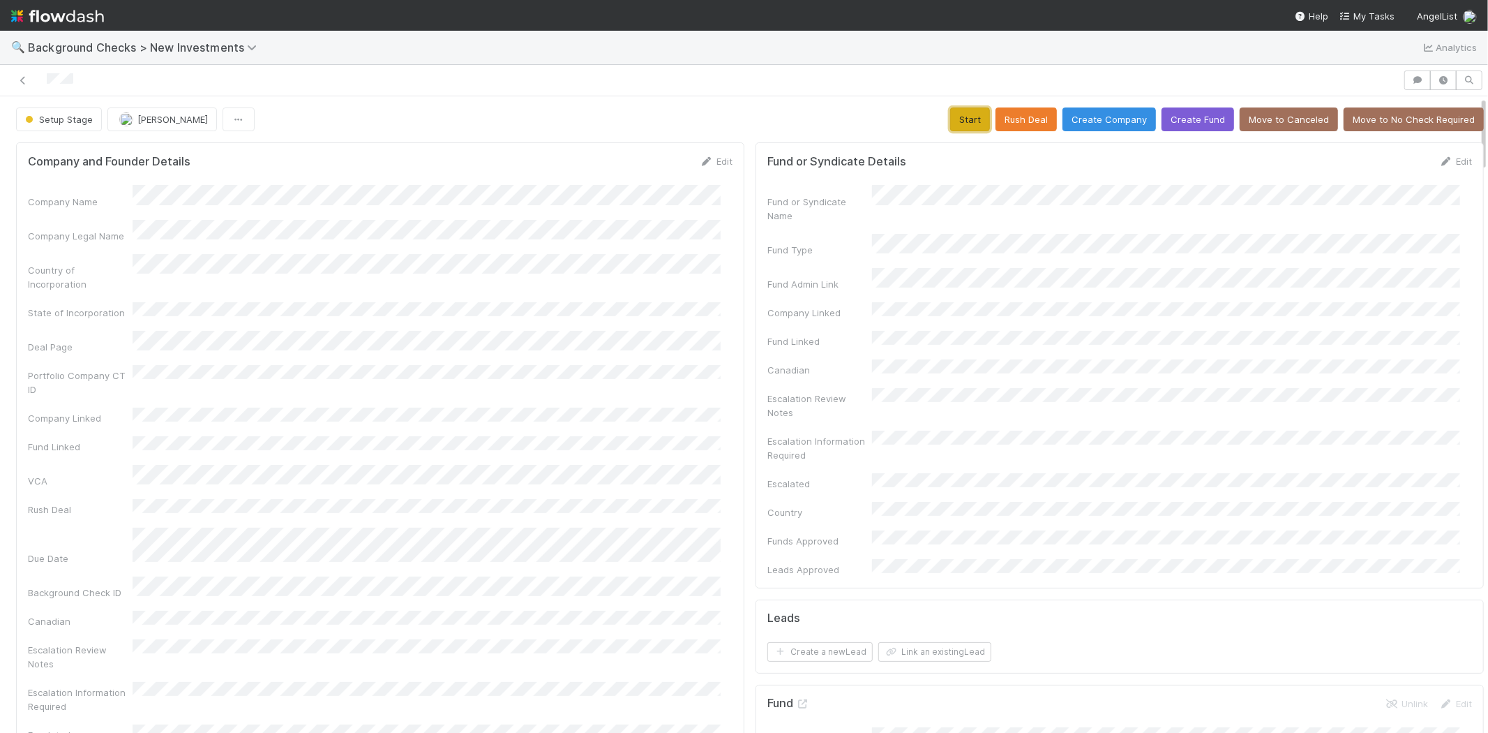
click at [963, 115] on button "Start" at bounding box center [970, 119] width 40 height 24
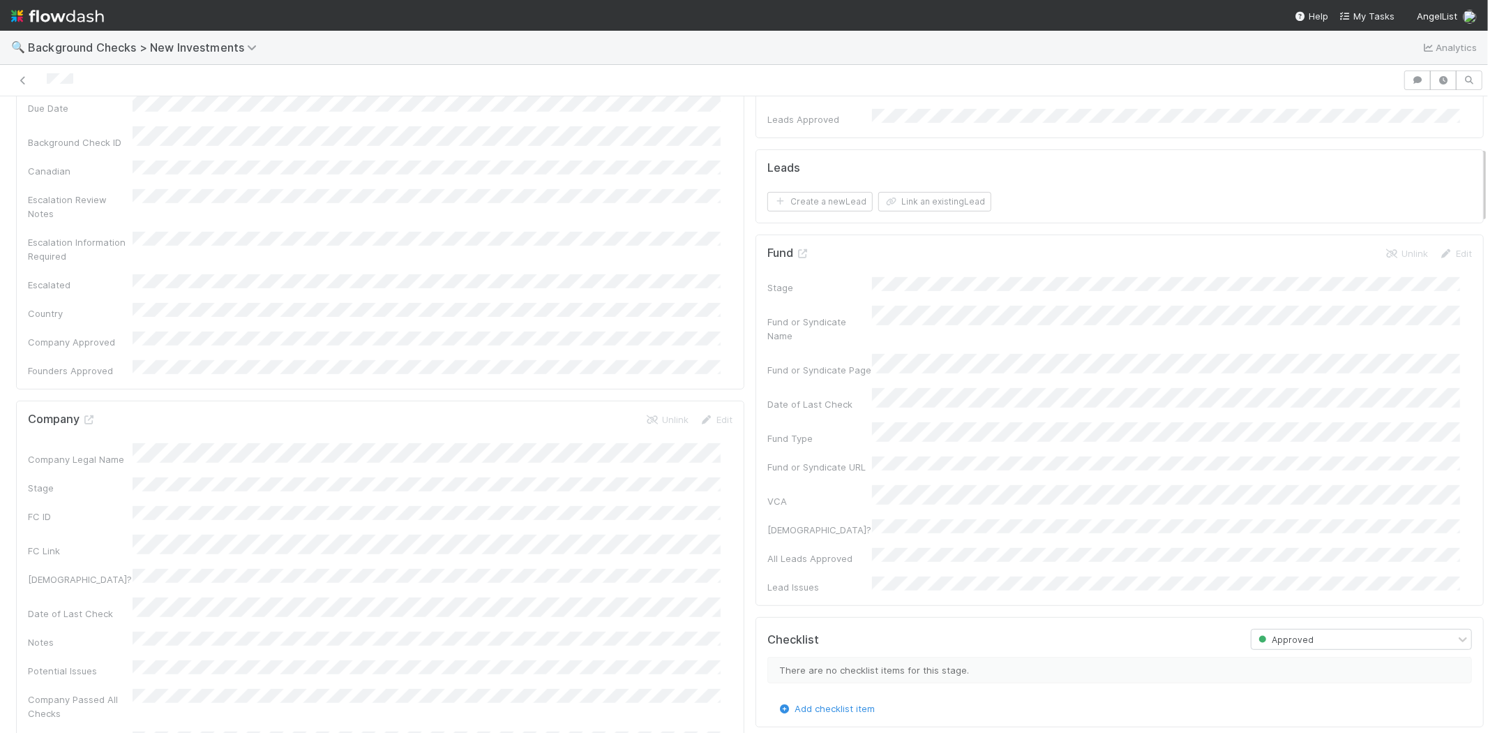
scroll to position [315, 0]
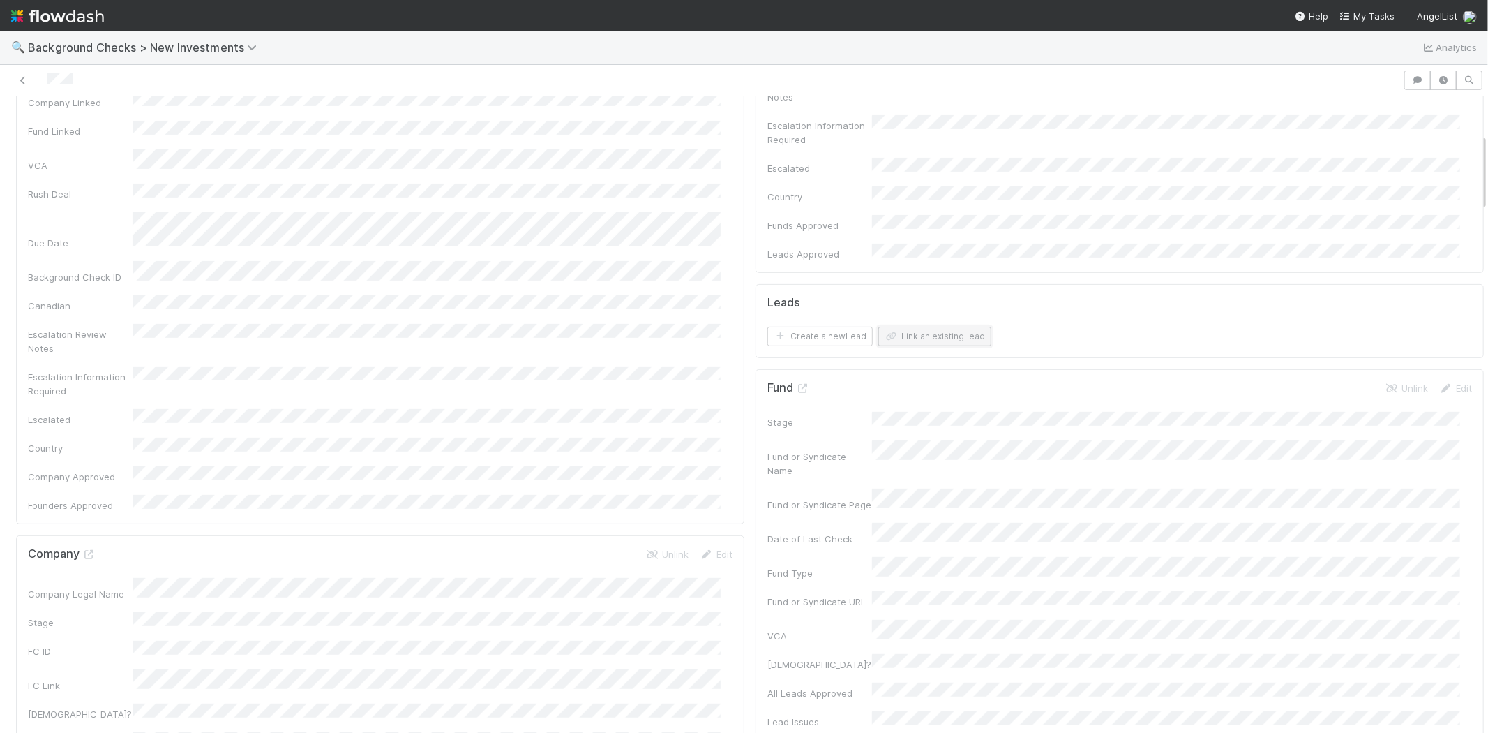
click at [939, 327] on button "Link an existing Lead" at bounding box center [934, 337] width 113 height 20
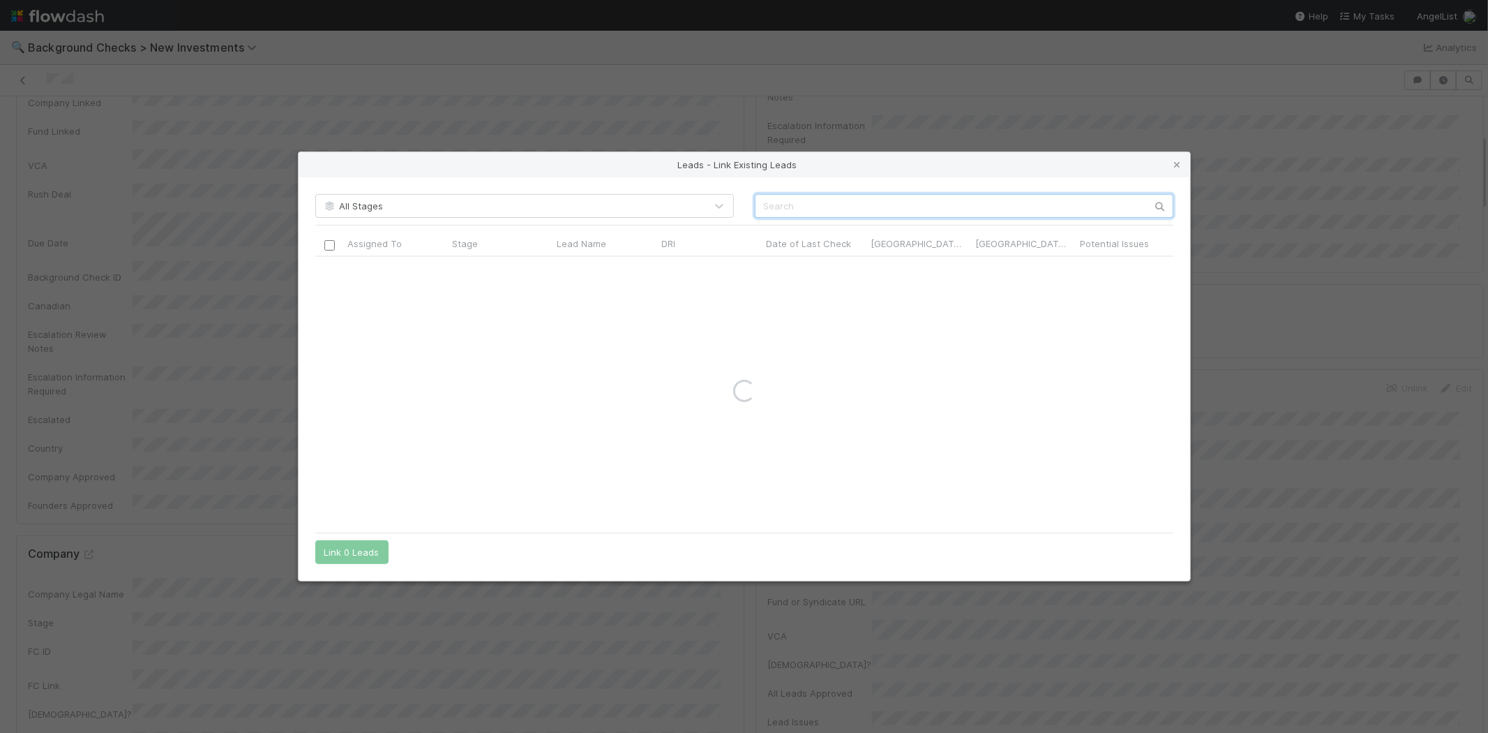
click at [952, 207] on input "text" at bounding box center [964, 206] width 419 height 24
paste input "Max Frenkel"
type input "Max Frenkel"
drag, startPoint x: 331, startPoint y: 273, endPoint x: 354, endPoint y: 324, distance: 55.9
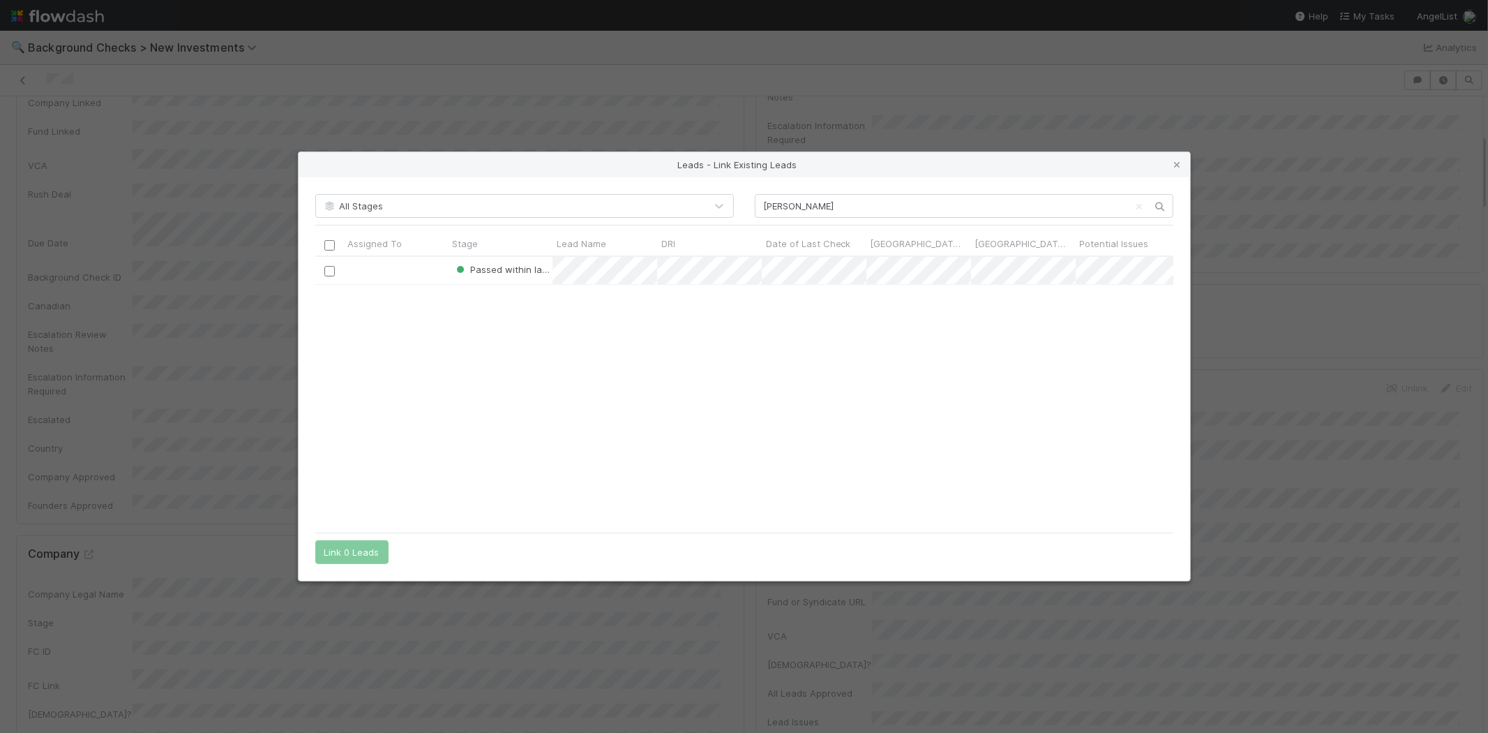
click at [331, 273] on input "checkbox" at bounding box center [329, 271] width 10 height 10
click at [353, 554] on button "Link 1 Lead" at bounding box center [348, 552] width 67 height 24
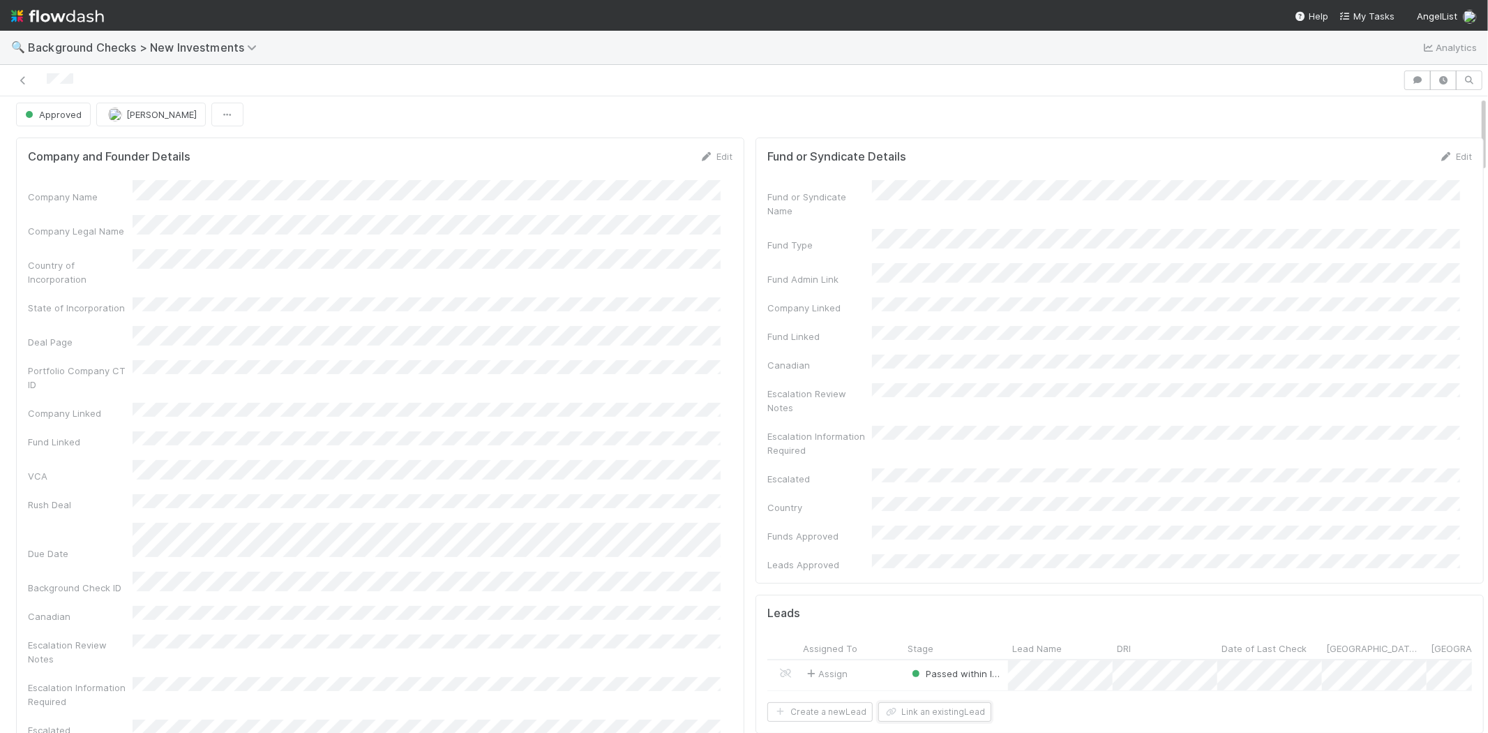
scroll to position [0, 0]
drag, startPoint x: 77, startPoint y: 81, endPoint x: 45, endPoint y: 80, distance: 31.4
click at [45, 80] on div at bounding box center [702, 80] width 1392 height 20
click at [1140, 328] on div "Fund or Syndicate Name Fund Type Fund Admin Link Company Linked Fund Linked Can…" at bounding box center [1119, 380] width 705 height 391
click at [1357, 13] on span "My Tasks" at bounding box center [1367, 15] width 55 height 11
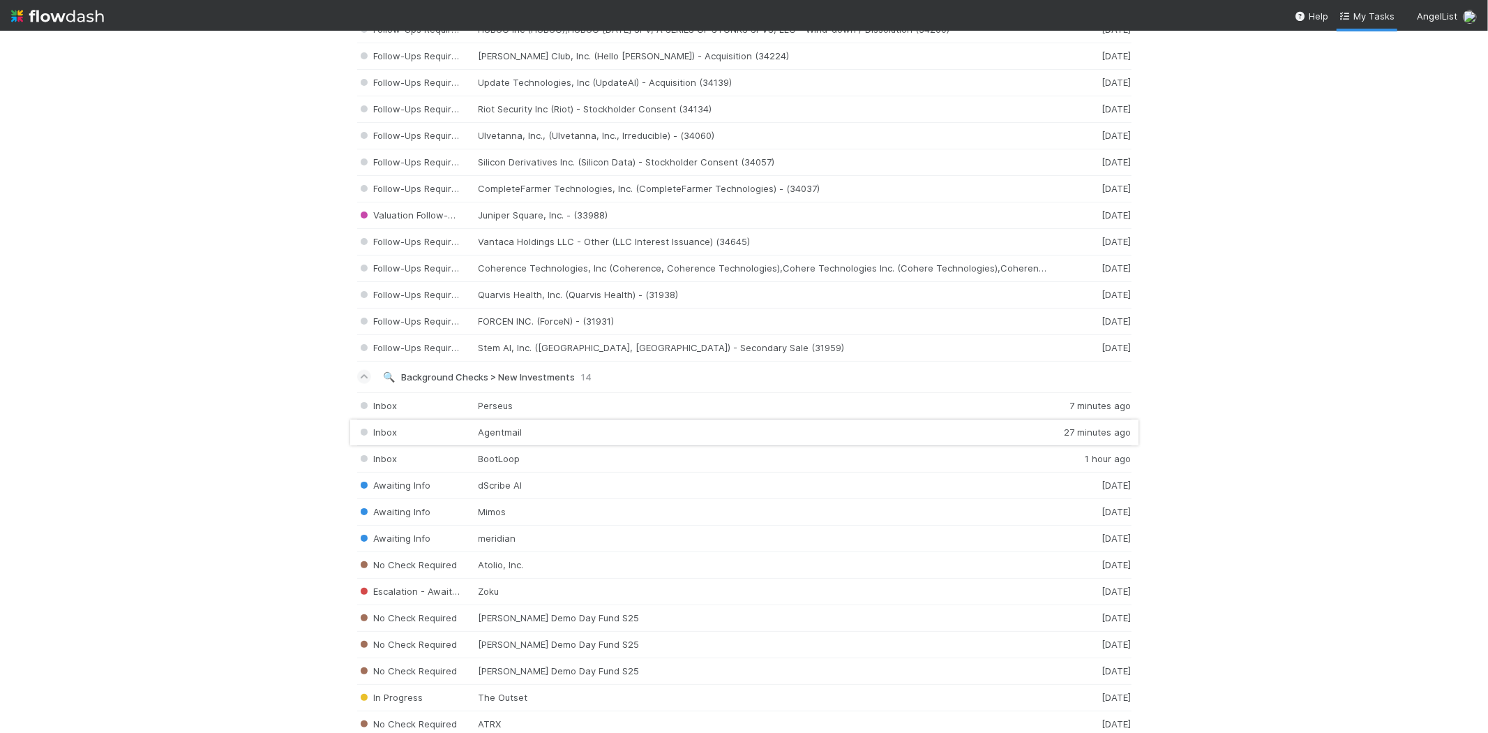
scroll to position [1628, 0]
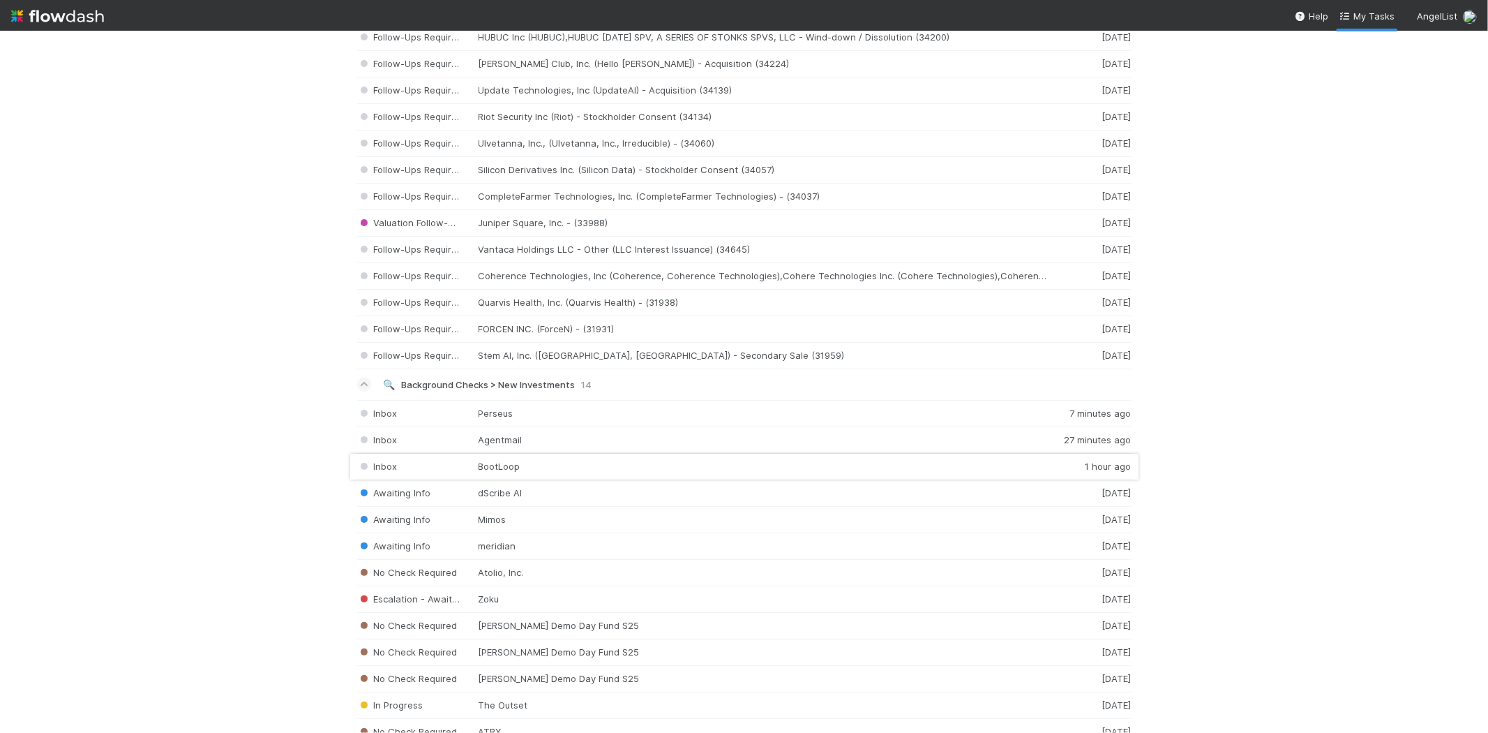
click at [515, 469] on div "Inbox BootLoop 1 hour ago" at bounding box center [744, 466] width 774 height 27
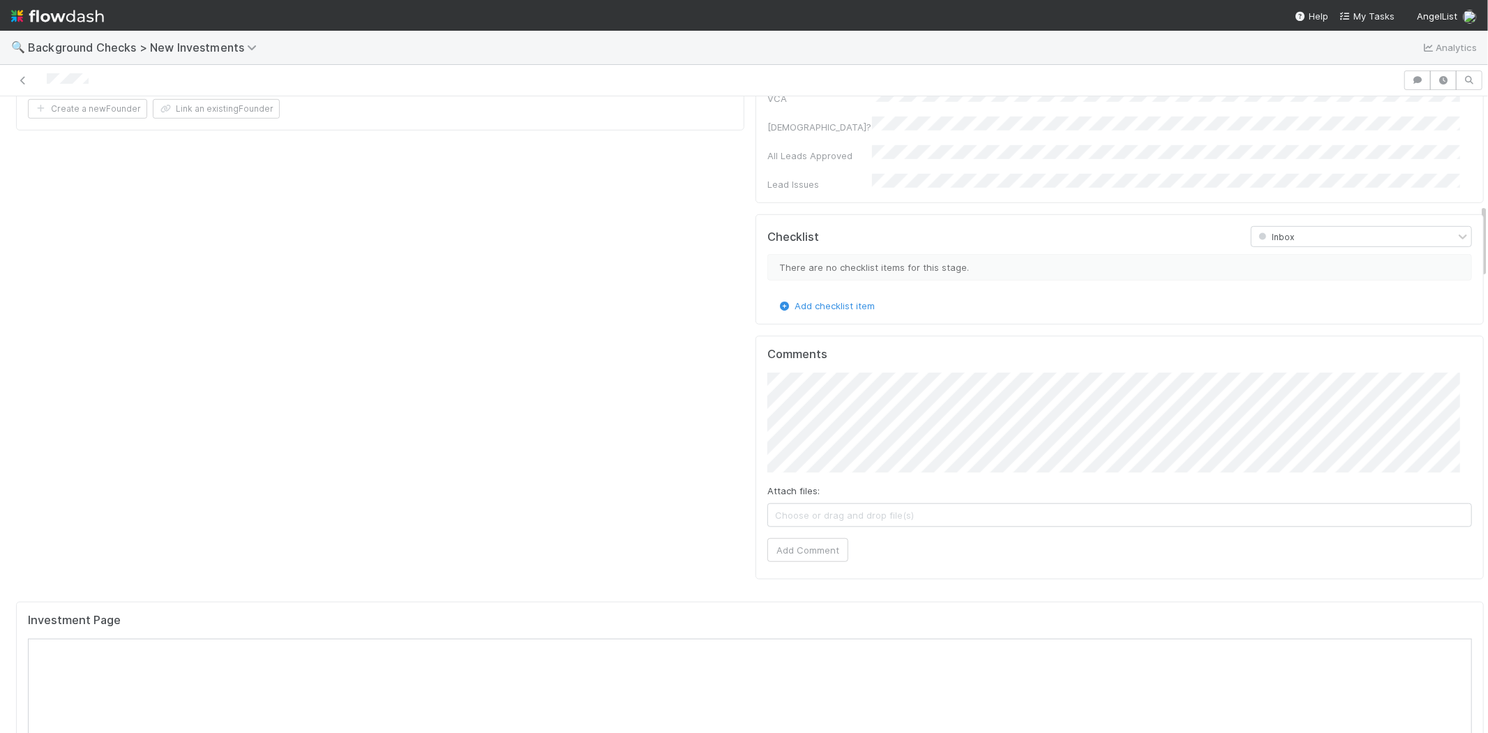
scroll to position [1240, 0]
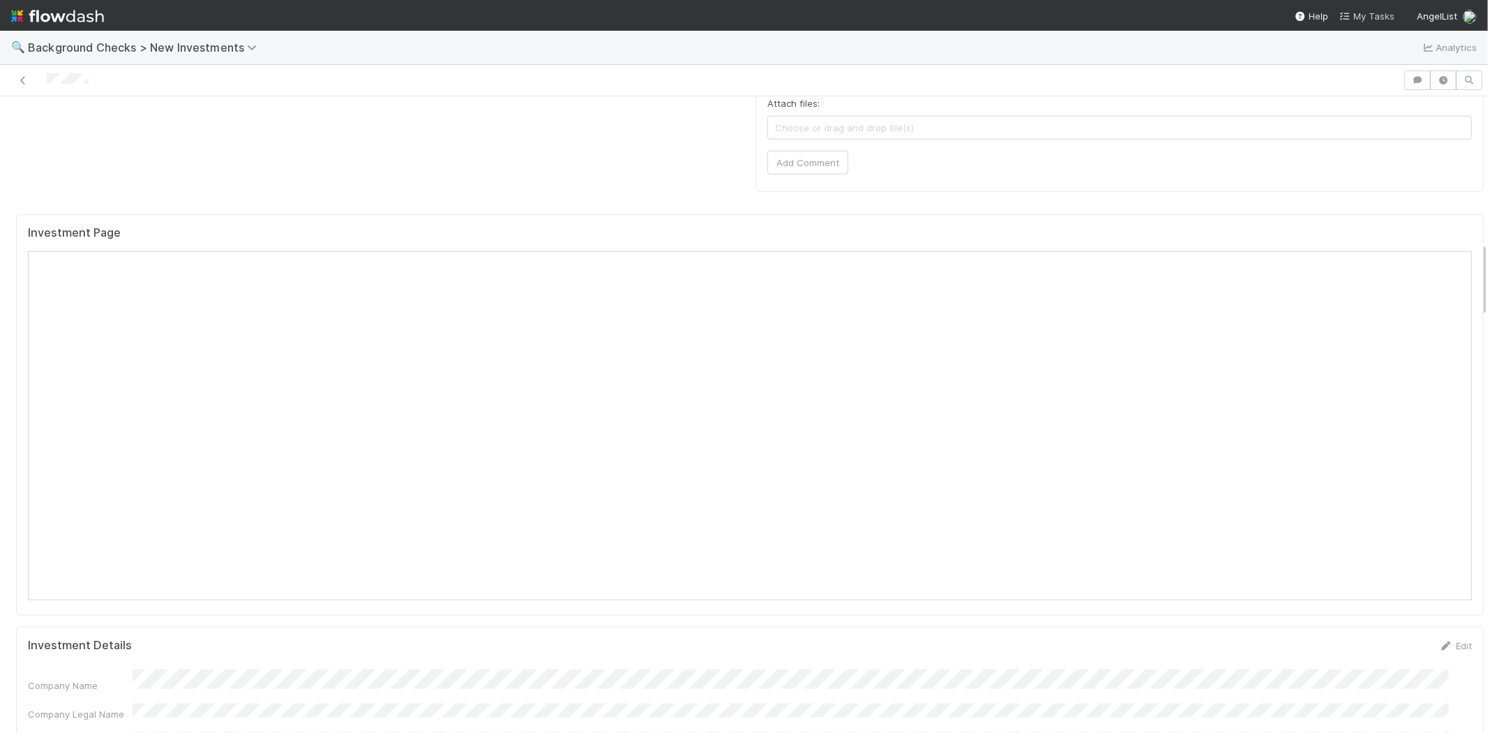
click at [1373, 16] on span "My Tasks" at bounding box center [1367, 15] width 55 height 11
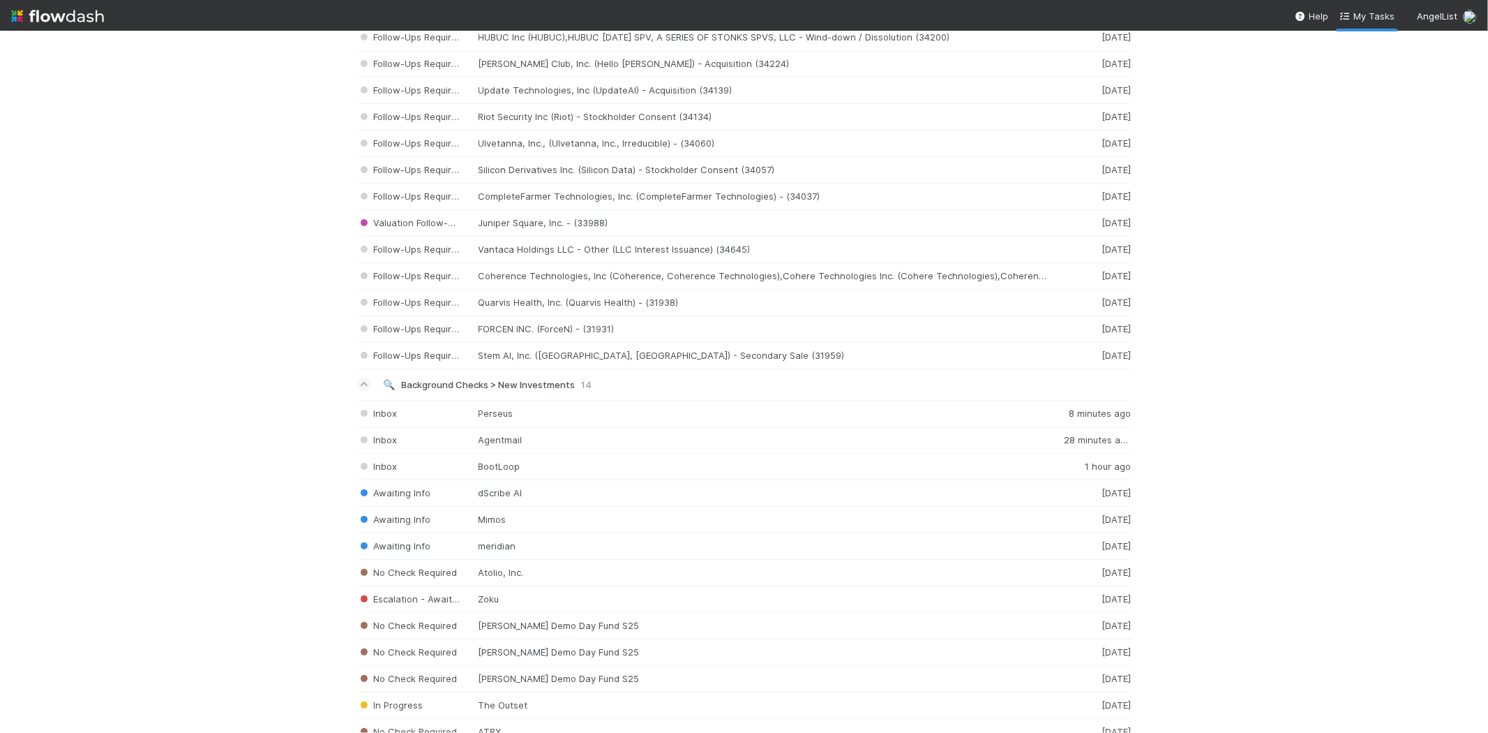
scroll to position [1860, 0]
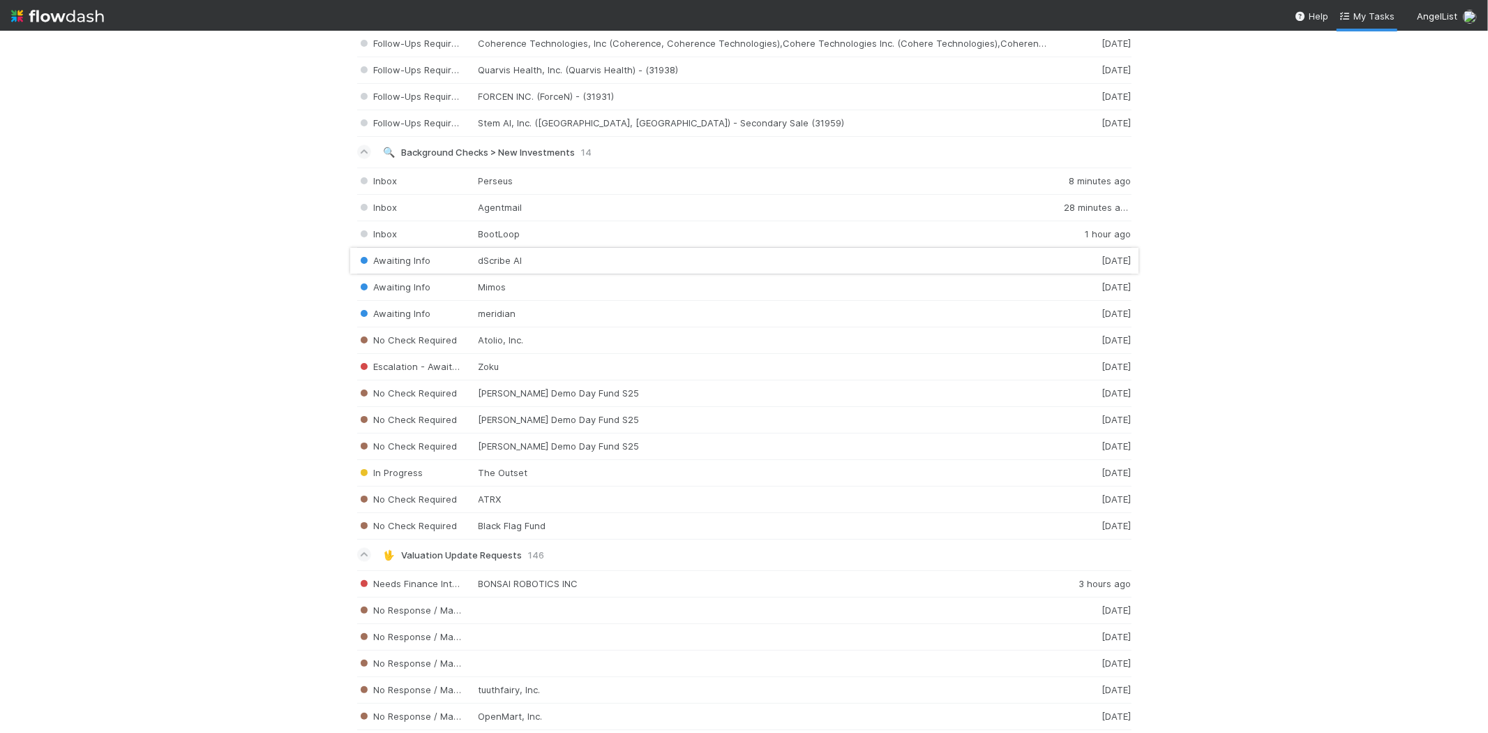
click at [539, 269] on div "Awaiting Info dScribe AI 1 day ago" at bounding box center [744, 261] width 774 height 27
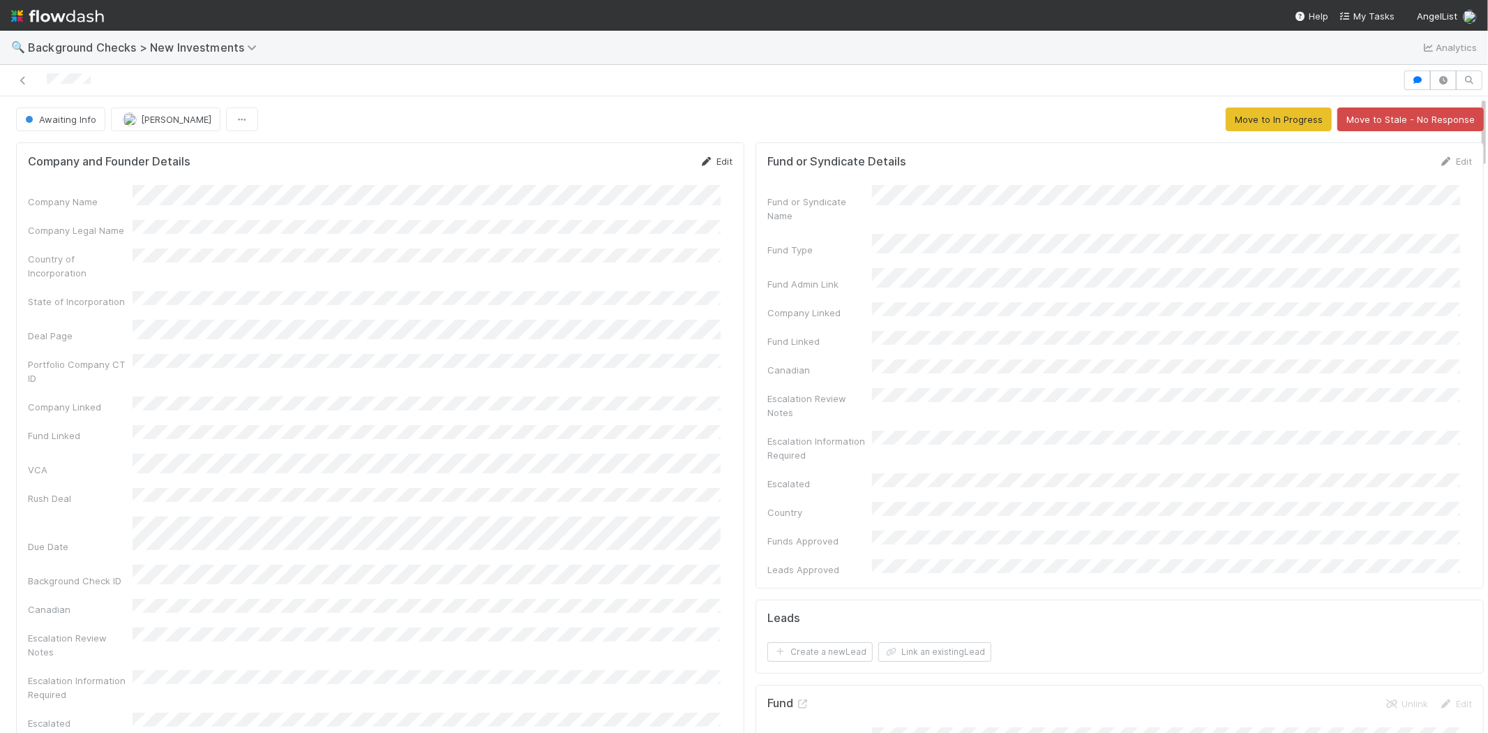
click at [706, 157] on link "Edit" at bounding box center [716, 161] width 33 height 11
click at [647, 167] on button "Save" at bounding box center [658, 166] width 40 height 24
click at [1240, 110] on button "Move to In Progress" at bounding box center [1279, 119] width 106 height 24
click at [63, 123] on button "In Progress" at bounding box center [57, 119] width 82 height 24
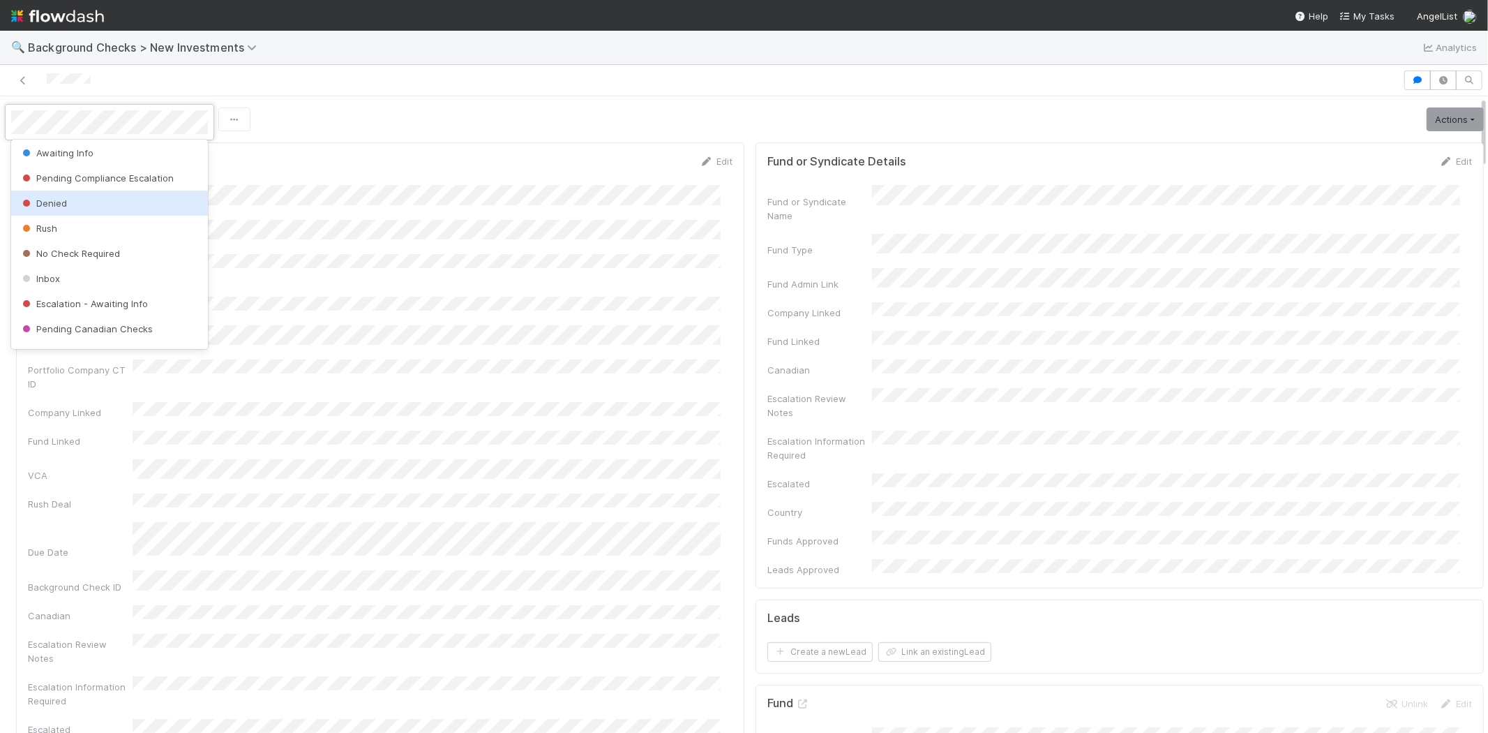
scroll to position [98, 0]
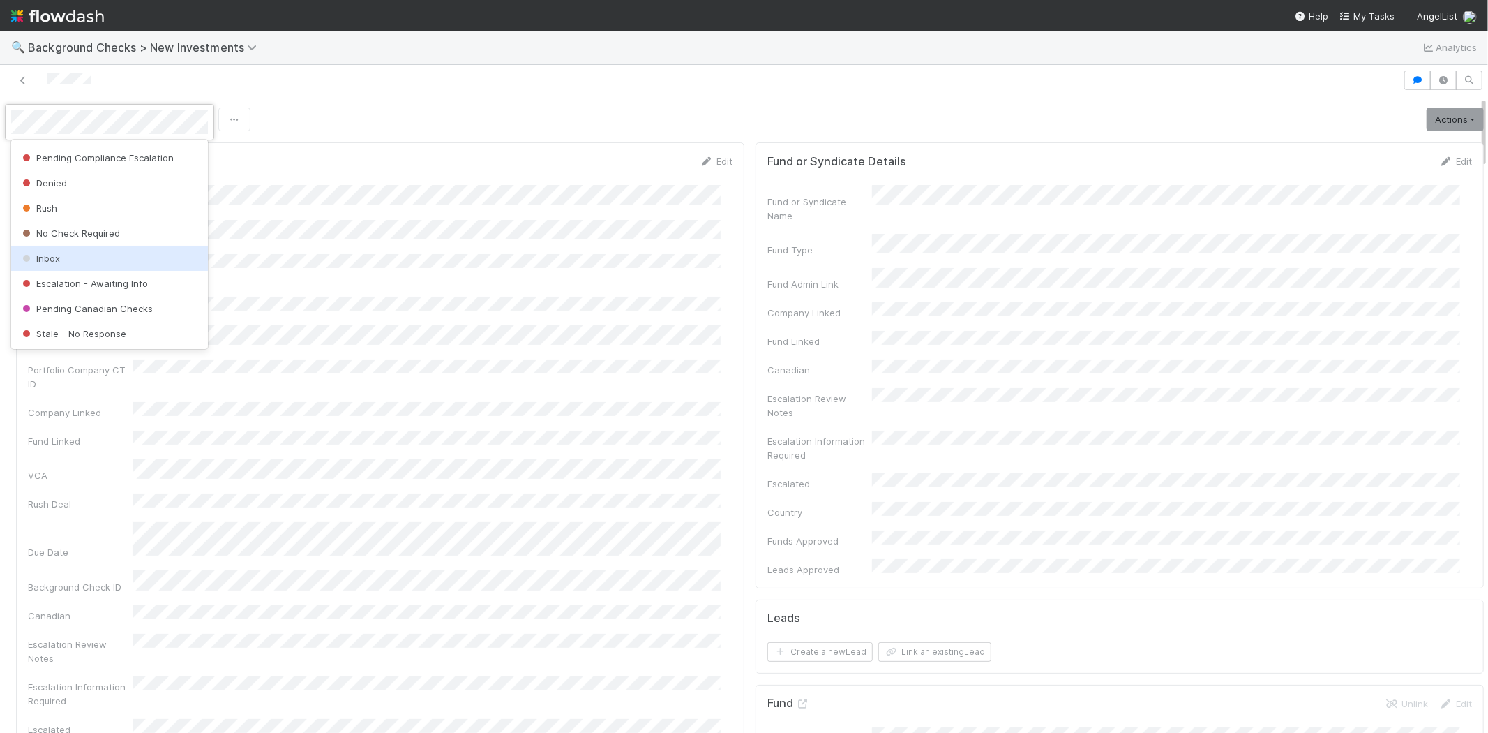
click at [68, 260] on div "Inbox" at bounding box center [109, 258] width 197 height 25
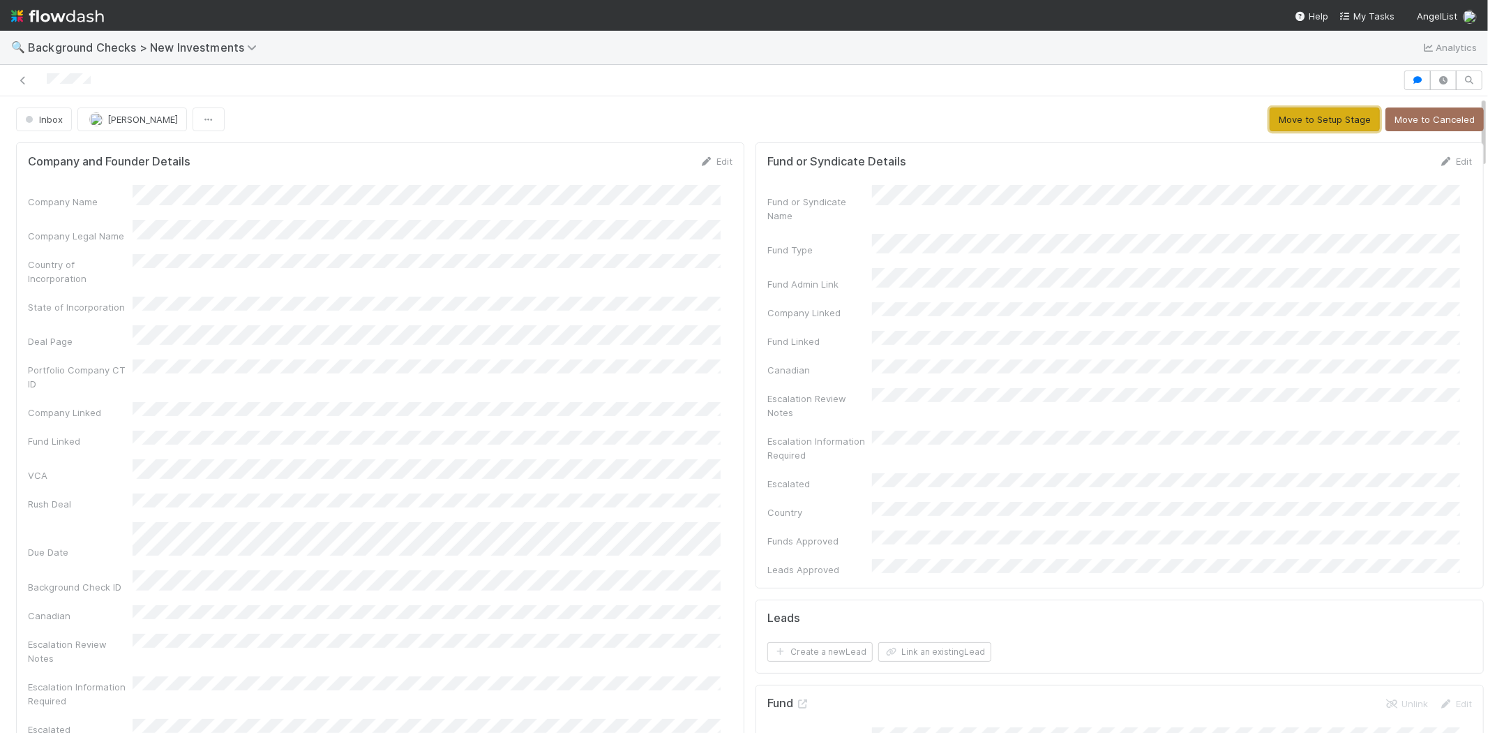
click at [1273, 110] on button "Move to Setup Stage" at bounding box center [1325, 119] width 110 height 24
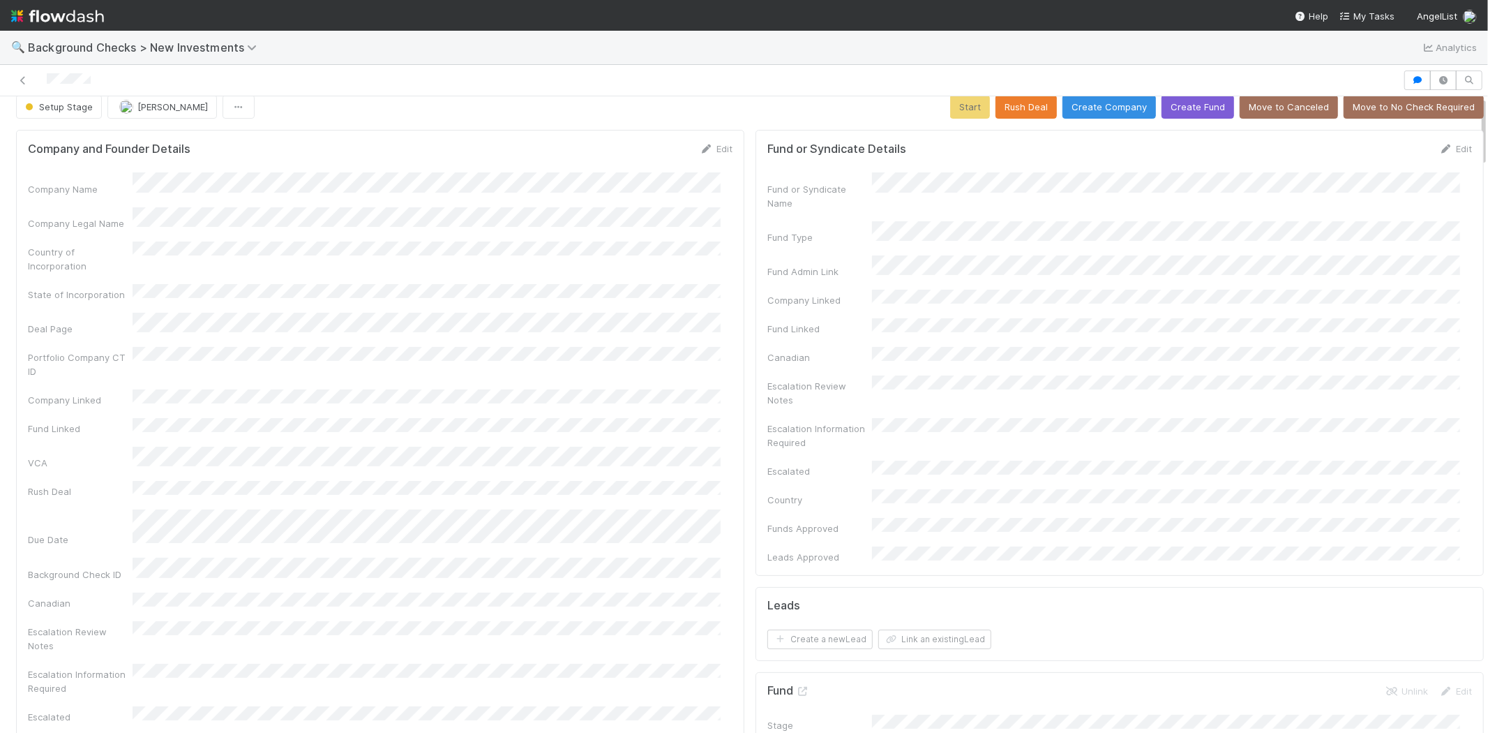
scroll to position [0, 0]
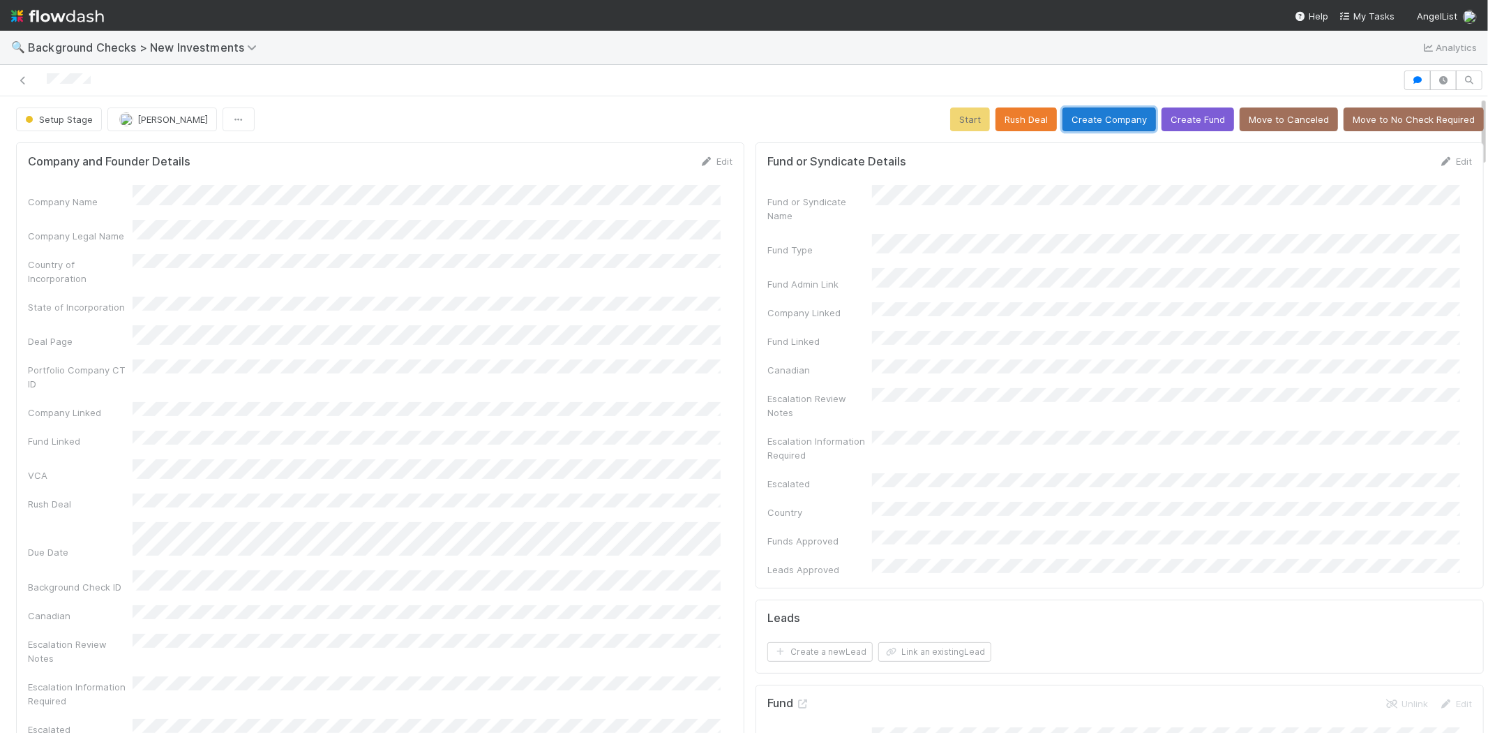
click at [1076, 114] on button "Create Company" at bounding box center [1109, 119] width 93 height 24
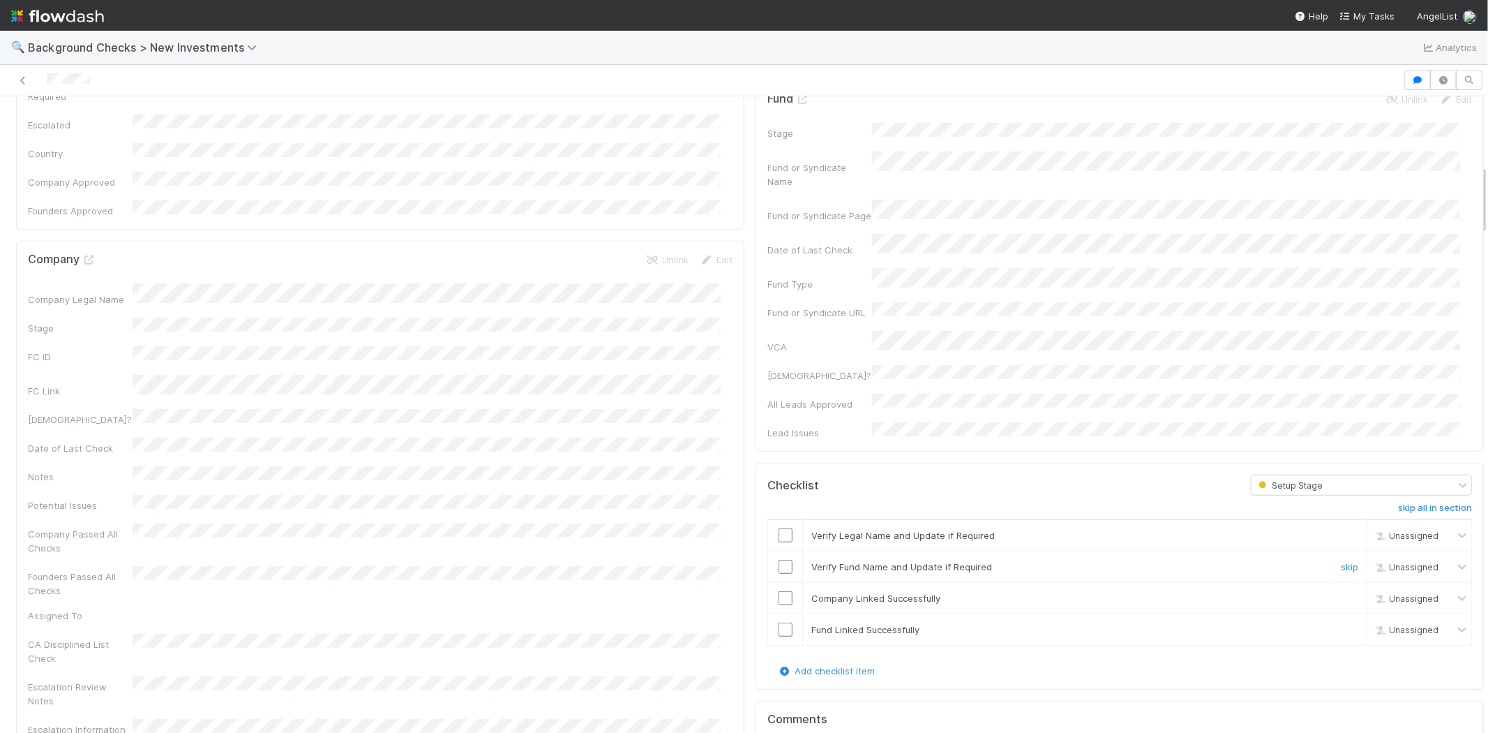
scroll to position [620, 0]
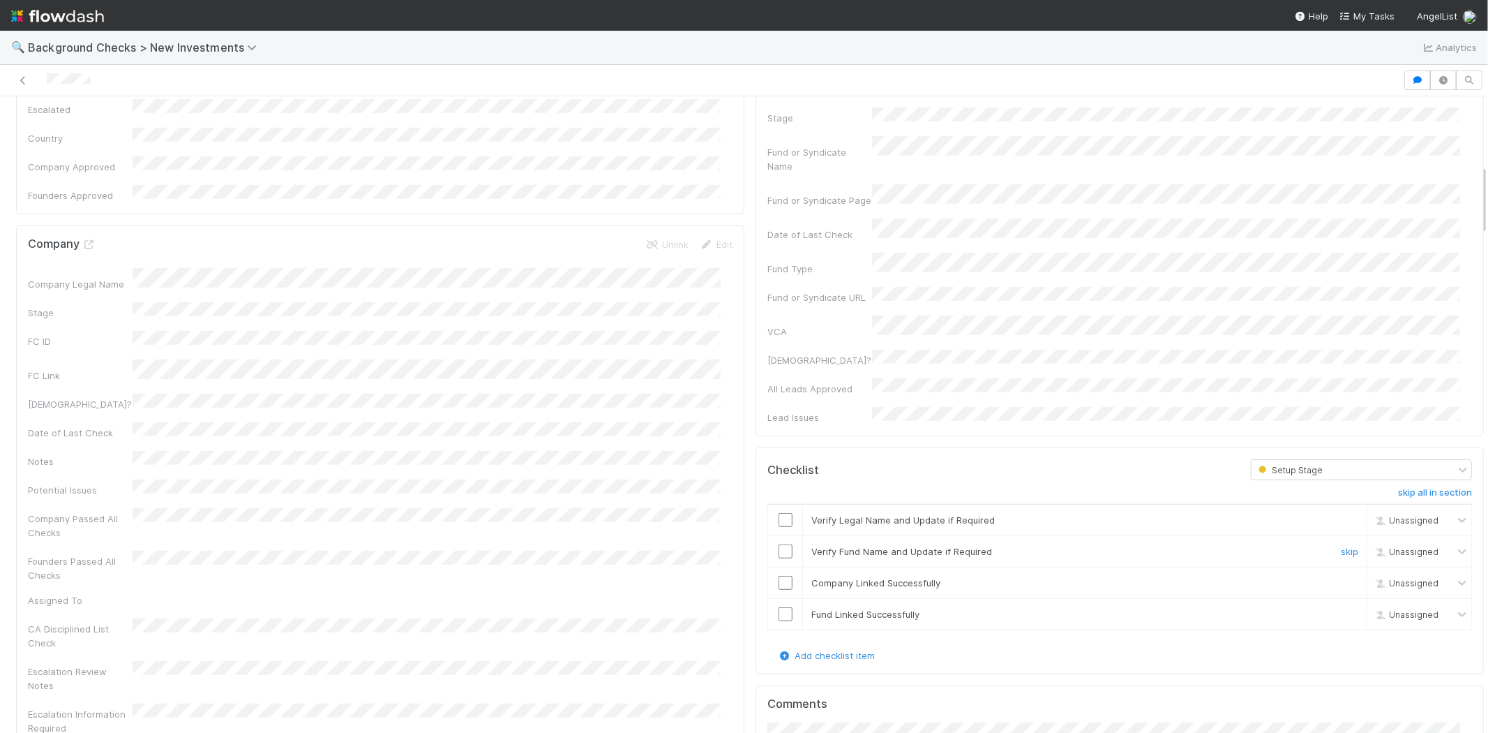
click at [779, 513] on input "checkbox" at bounding box center [786, 520] width 14 height 14
click at [779, 544] on input "checkbox" at bounding box center [786, 551] width 14 height 14
click at [779, 576] on input "checkbox" at bounding box center [786, 583] width 14 height 14
click at [779, 607] on input "checkbox" at bounding box center [786, 614] width 14 height 14
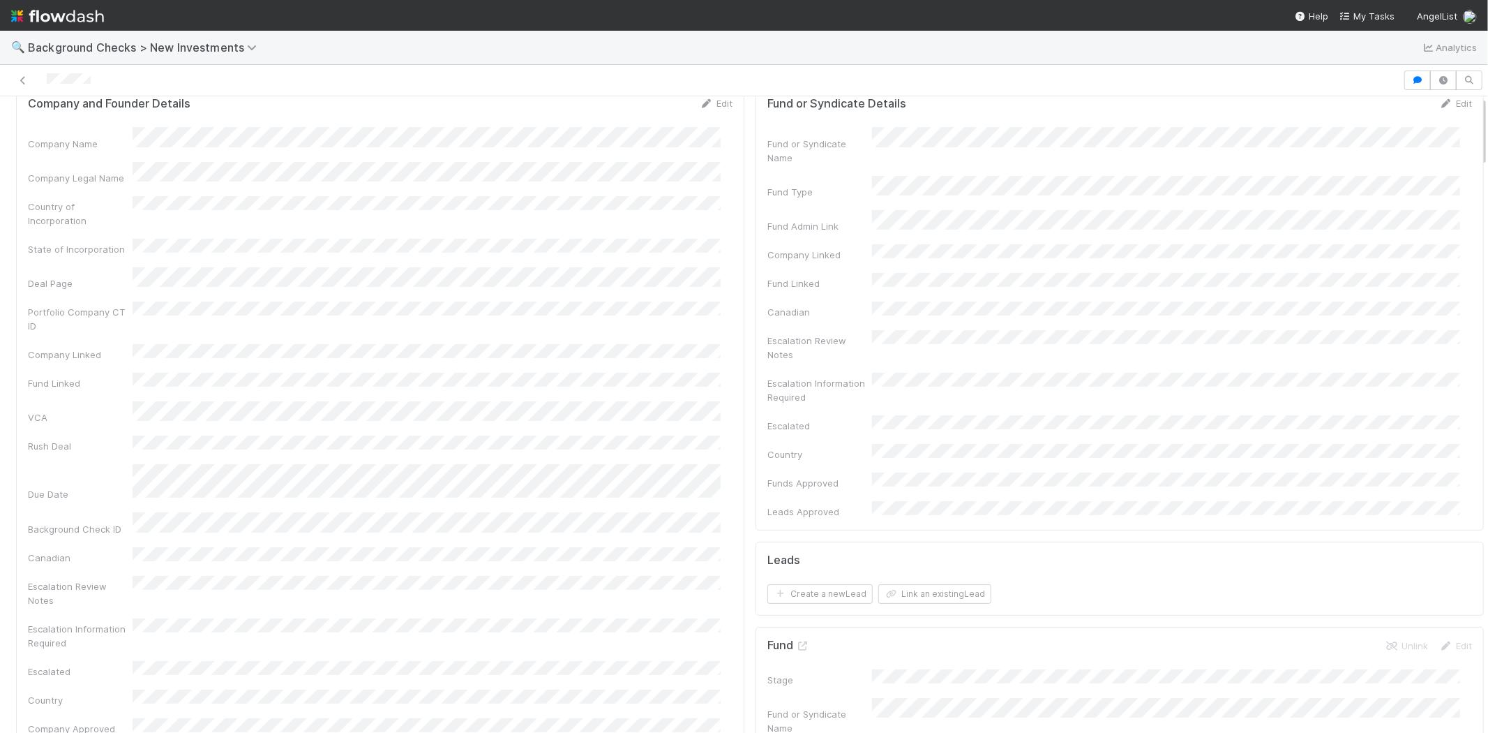
scroll to position [0, 0]
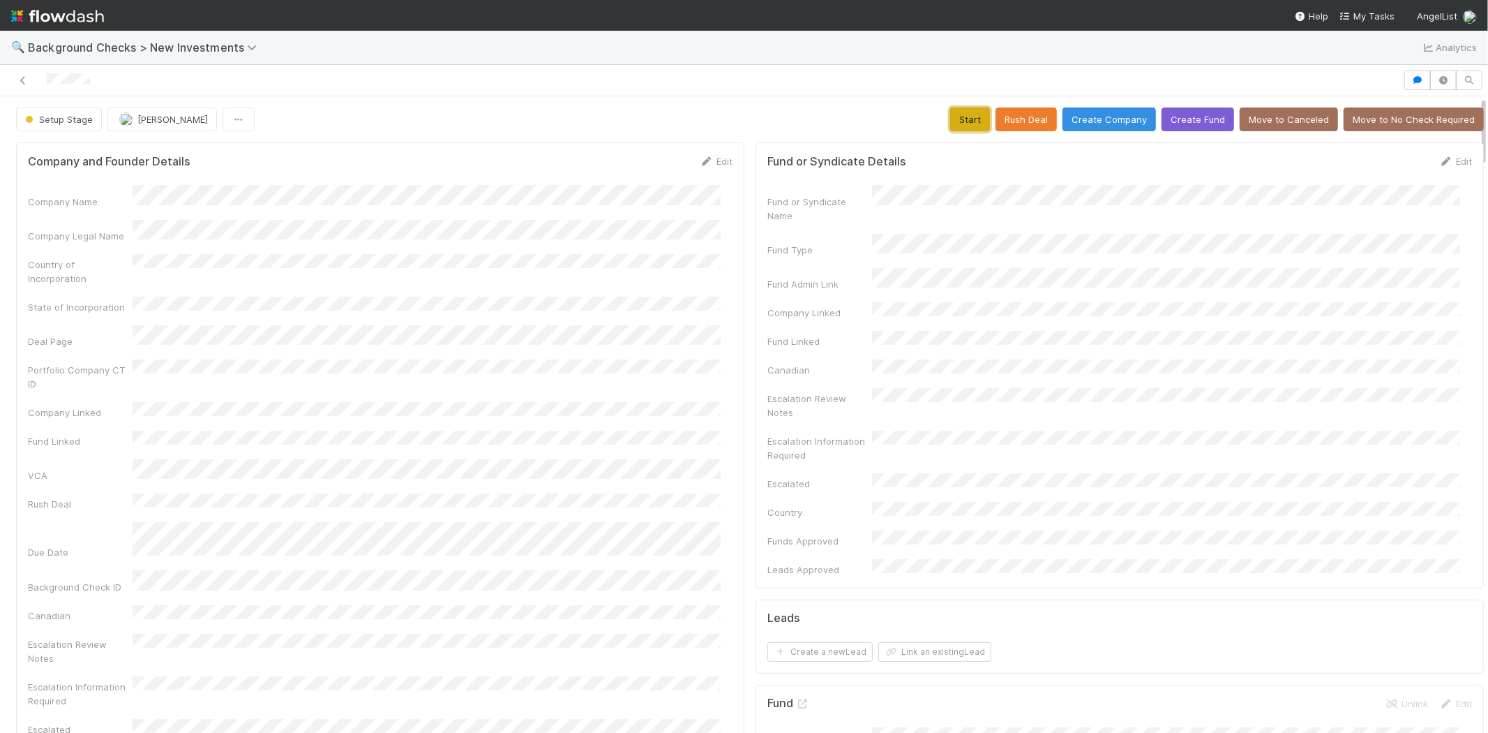
click at [951, 122] on button "Start" at bounding box center [970, 119] width 40 height 24
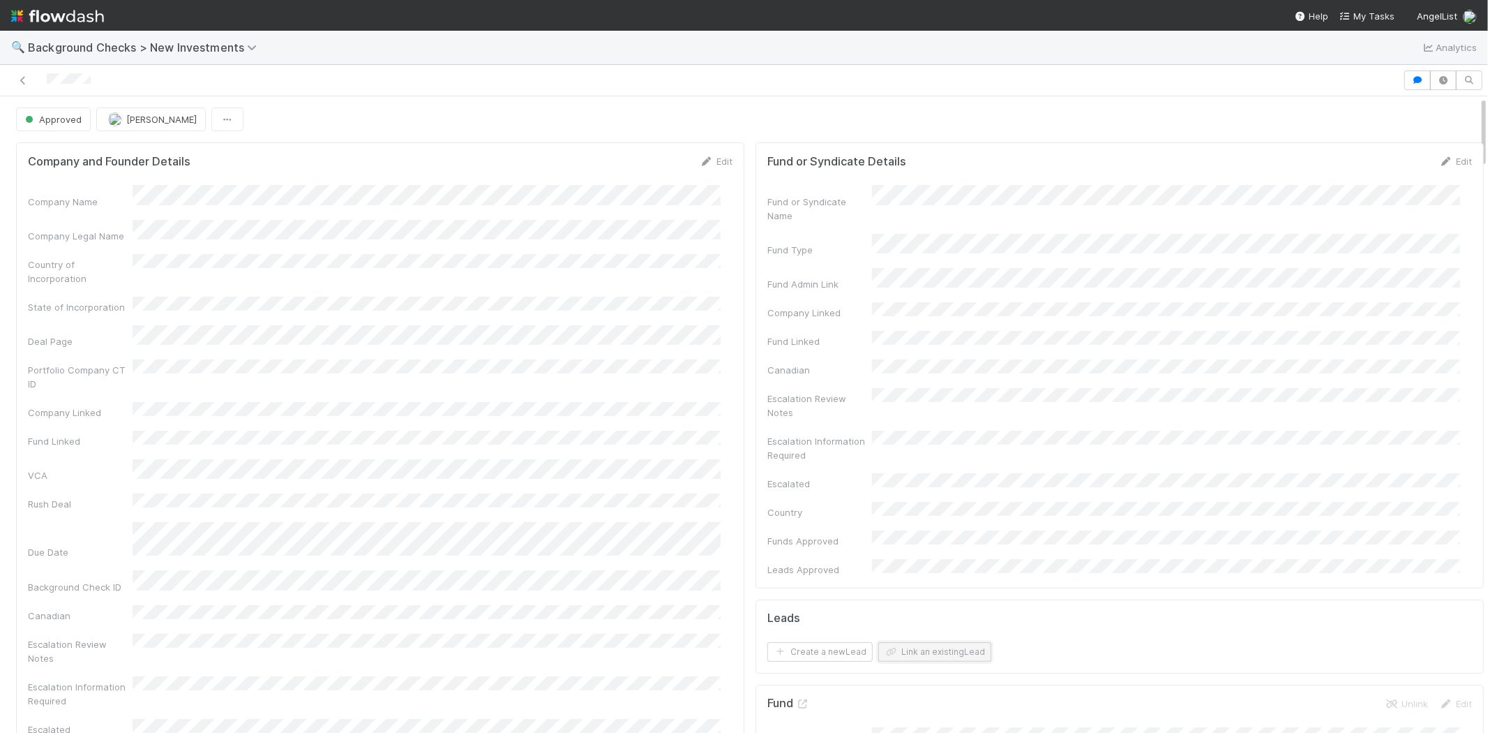
click at [919, 642] on button "Link an existing Lead" at bounding box center [934, 652] width 113 height 20
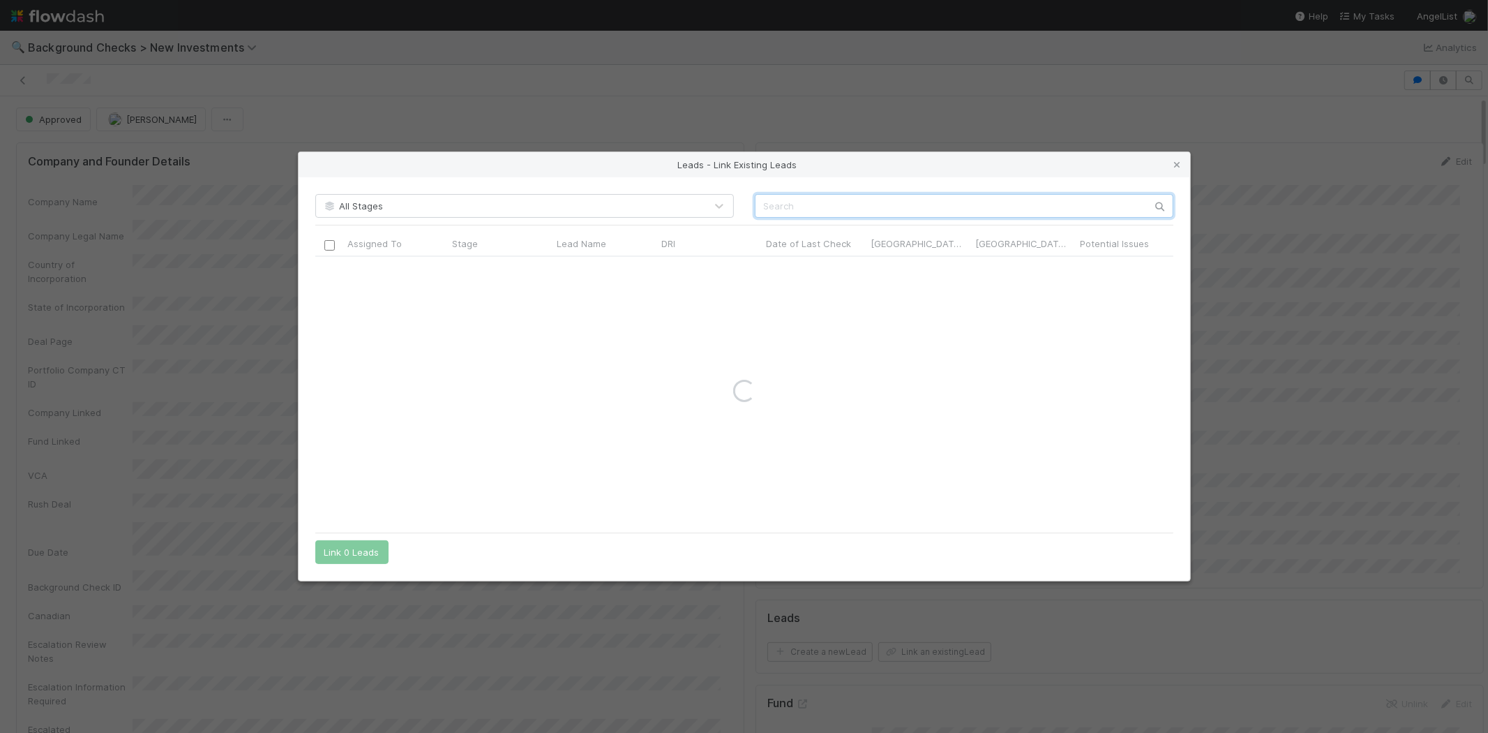
click at [850, 198] on input "text" at bounding box center [964, 206] width 419 height 24
paste input "Benjamin Bryant"
type input "Benjamin Bryant"
click at [323, 267] on div at bounding box center [329, 269] width 17 height 15
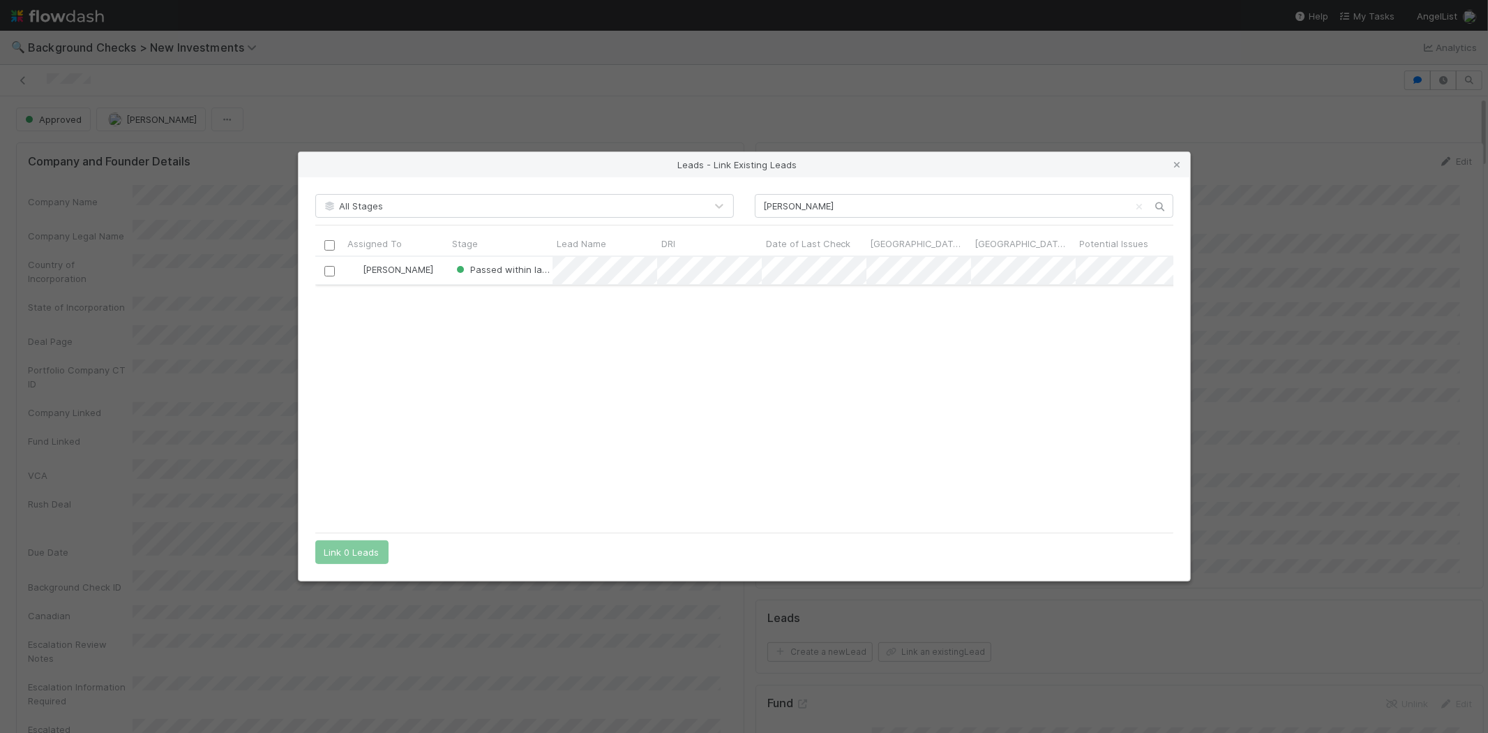
click at [326, 268] on input "checkbox" at bounding box center [329, 271] width 10 height 10
click at [356, 553] on button "Link 1 Lead" at bounding box center [348, 552] width 67 height 24
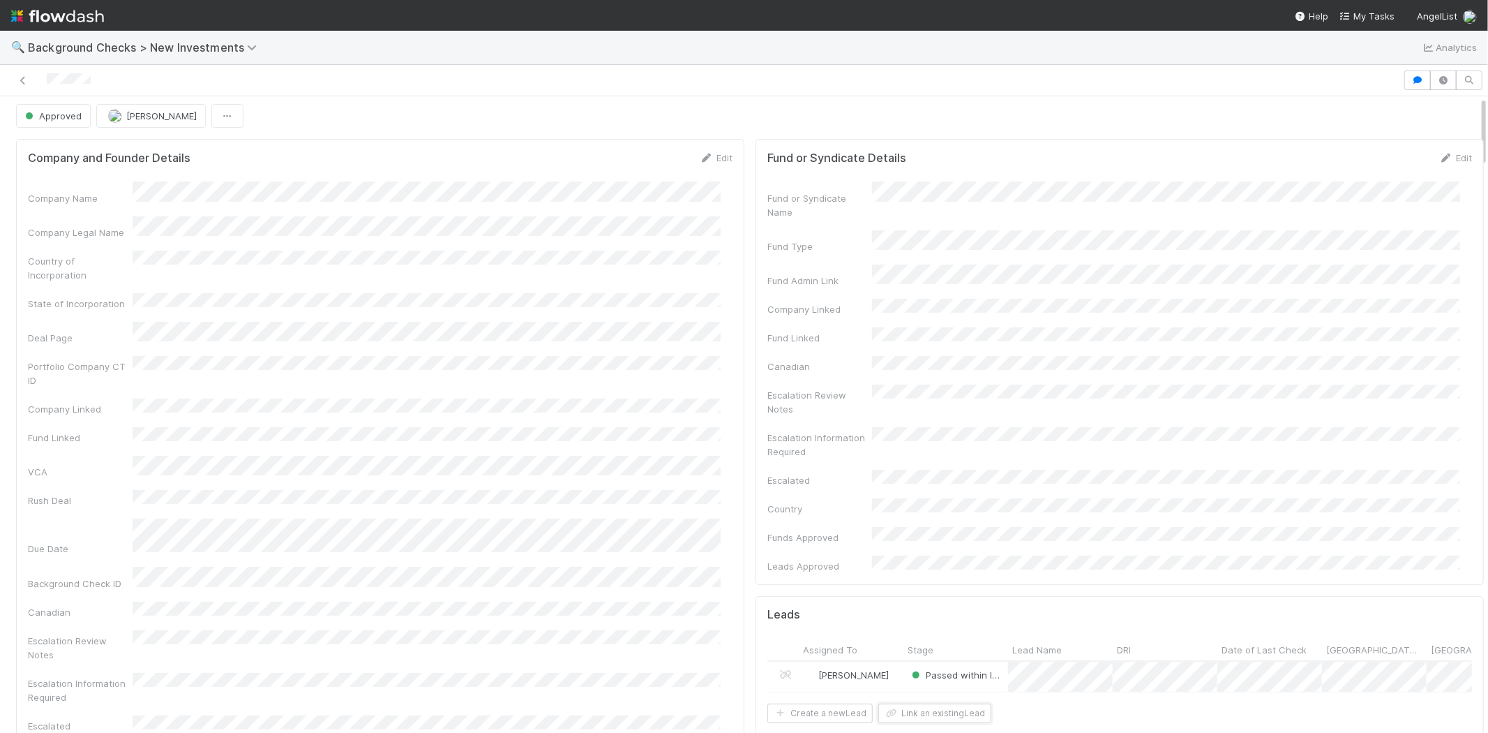
scroll to position [0, 0]
drag, startPoint x: 100, startPoint y: 81, endPoint x: 43, endPoint y: 87, distance: 57.5
click at [43, 87] on div at bounding box center [702, 80] width 1392 height 20
click at [1368, 15] on span "My Tasks" at bounding box center [1367, 15] width 55 height 11
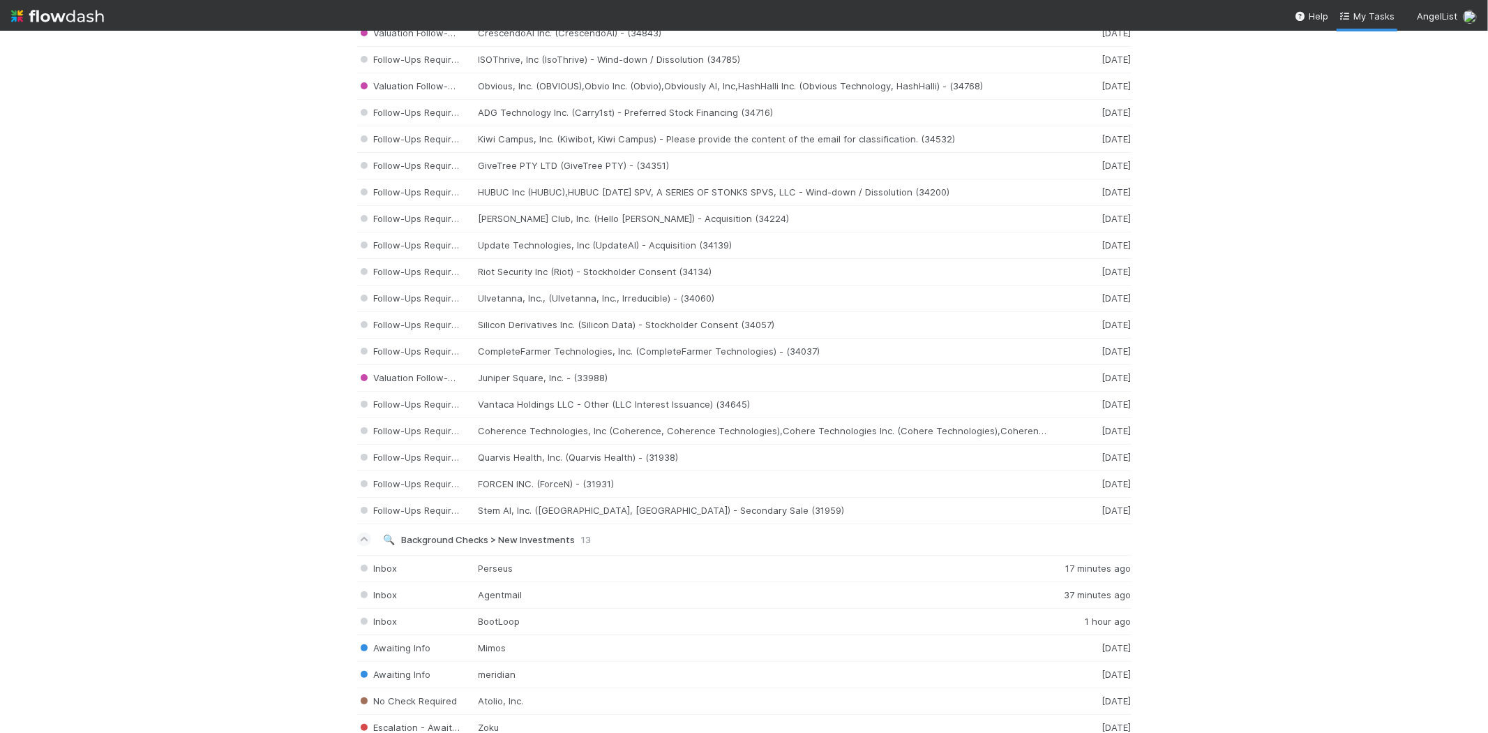
scroll to position [1783, 0]
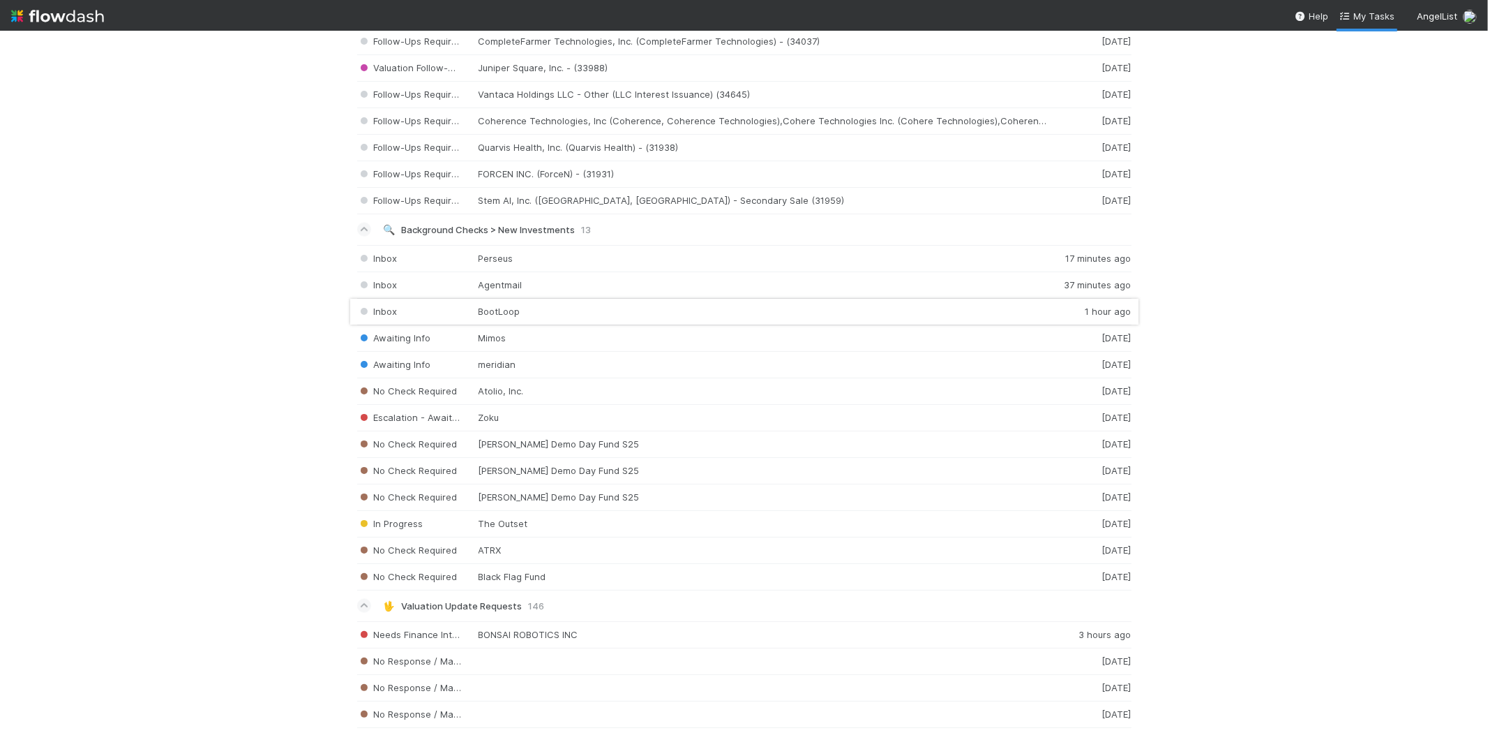
click at [534, 312] on div "Inbox BootLoop 1 hour ago" at bounding box center [744, 312] width 774 height 27
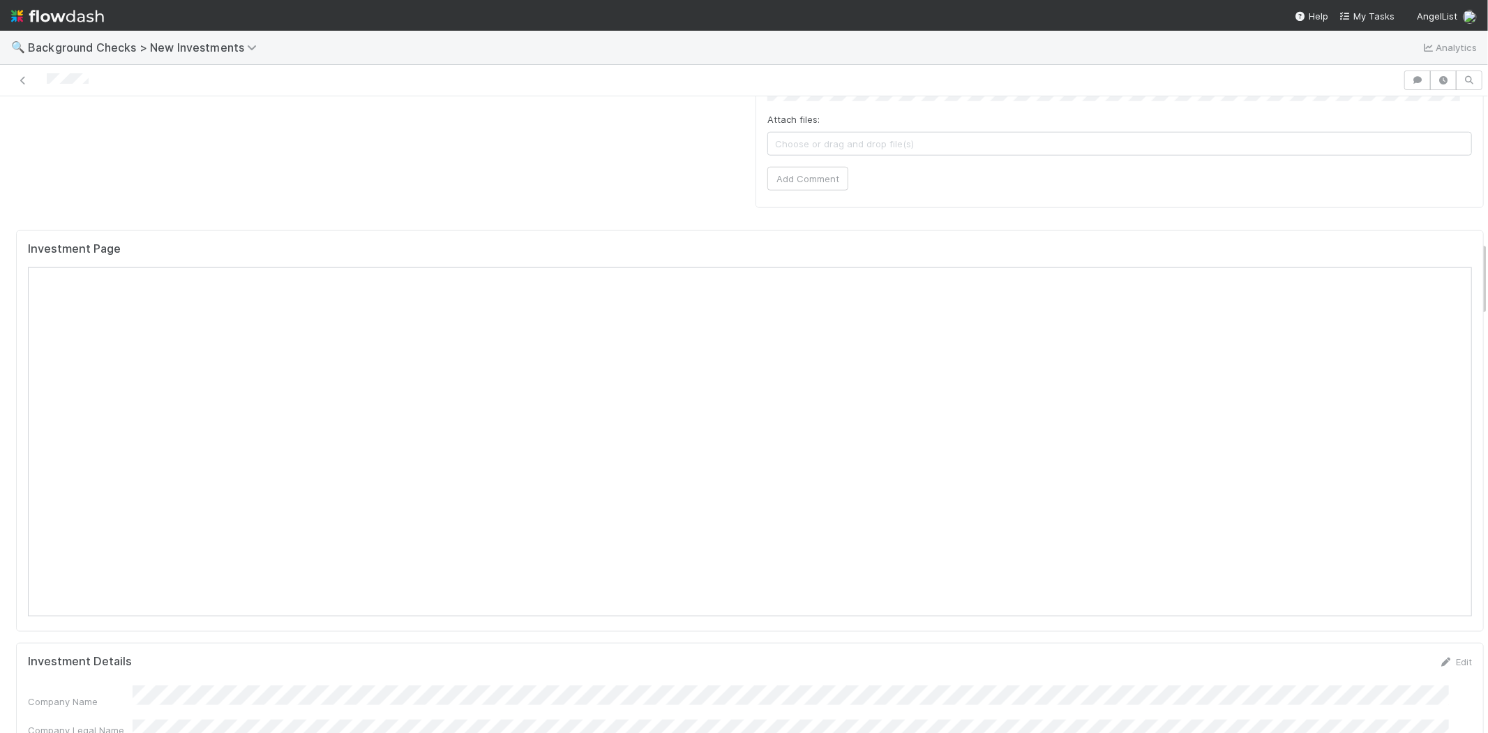
scroll to position [1240, 0]
click at [1377, 14] on span "My Tasks" at bounding box center [1367, 15] width 55 height 11
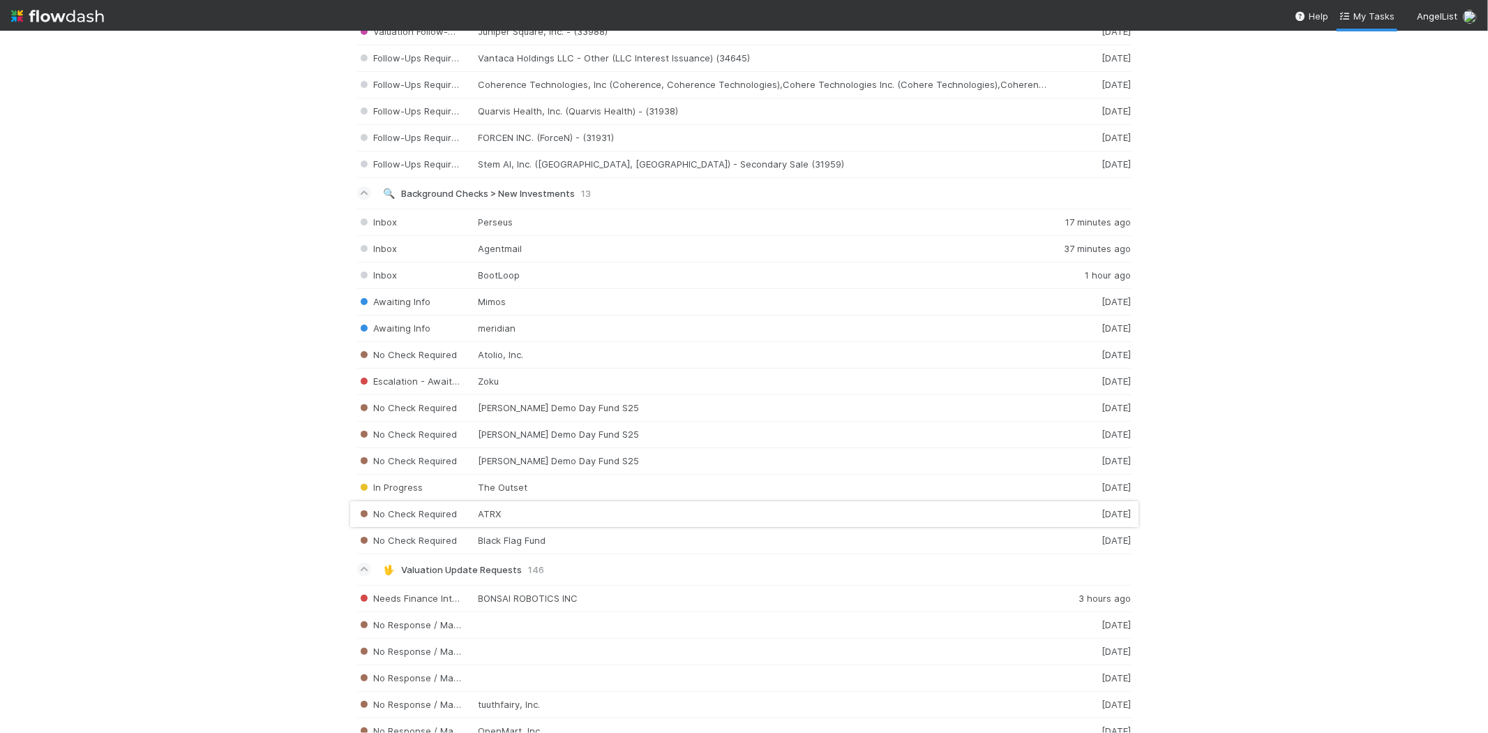
scroll to position [1783, 0]
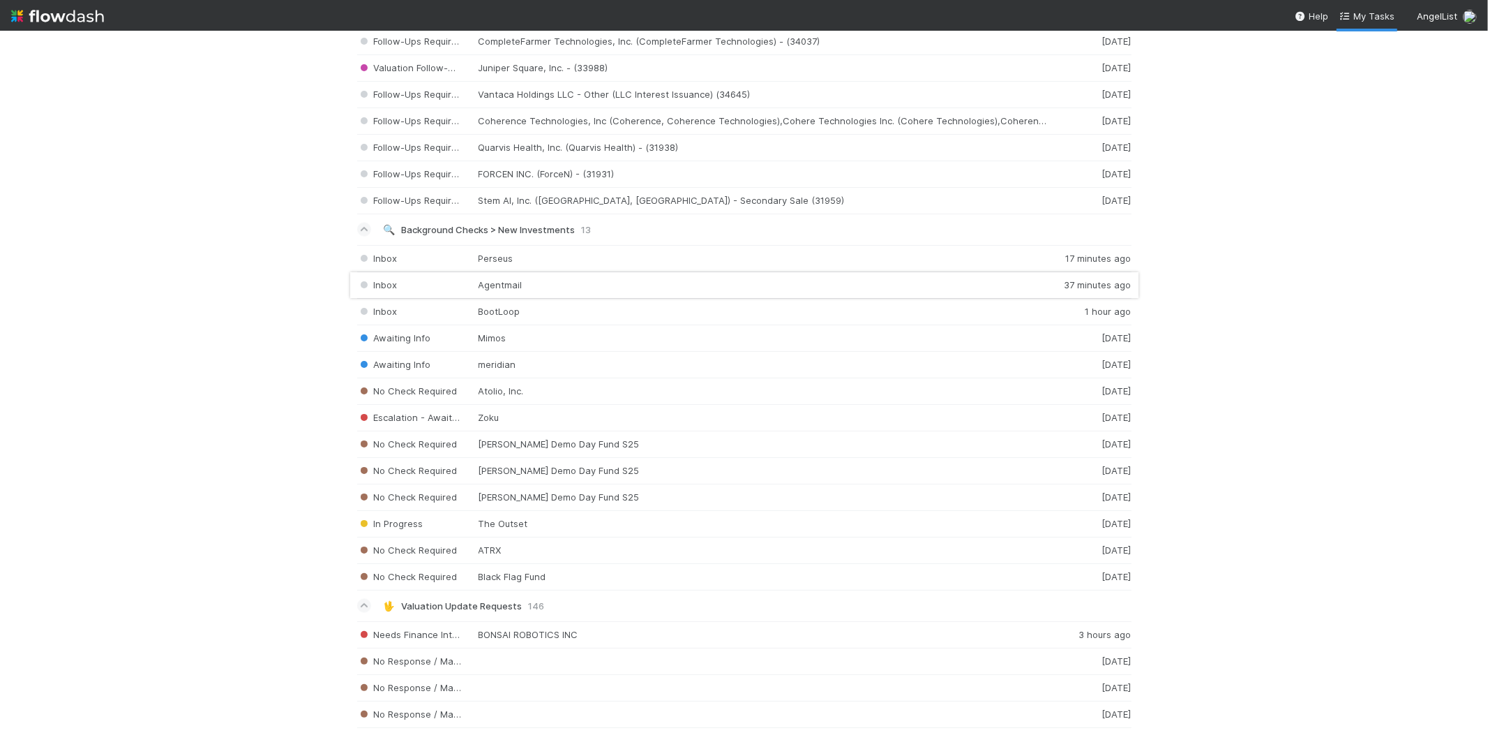
click at [618, 298] on div "Inbox Agentmail 37 minutes ago" at bounding box center [744, 285] width 774 height 27
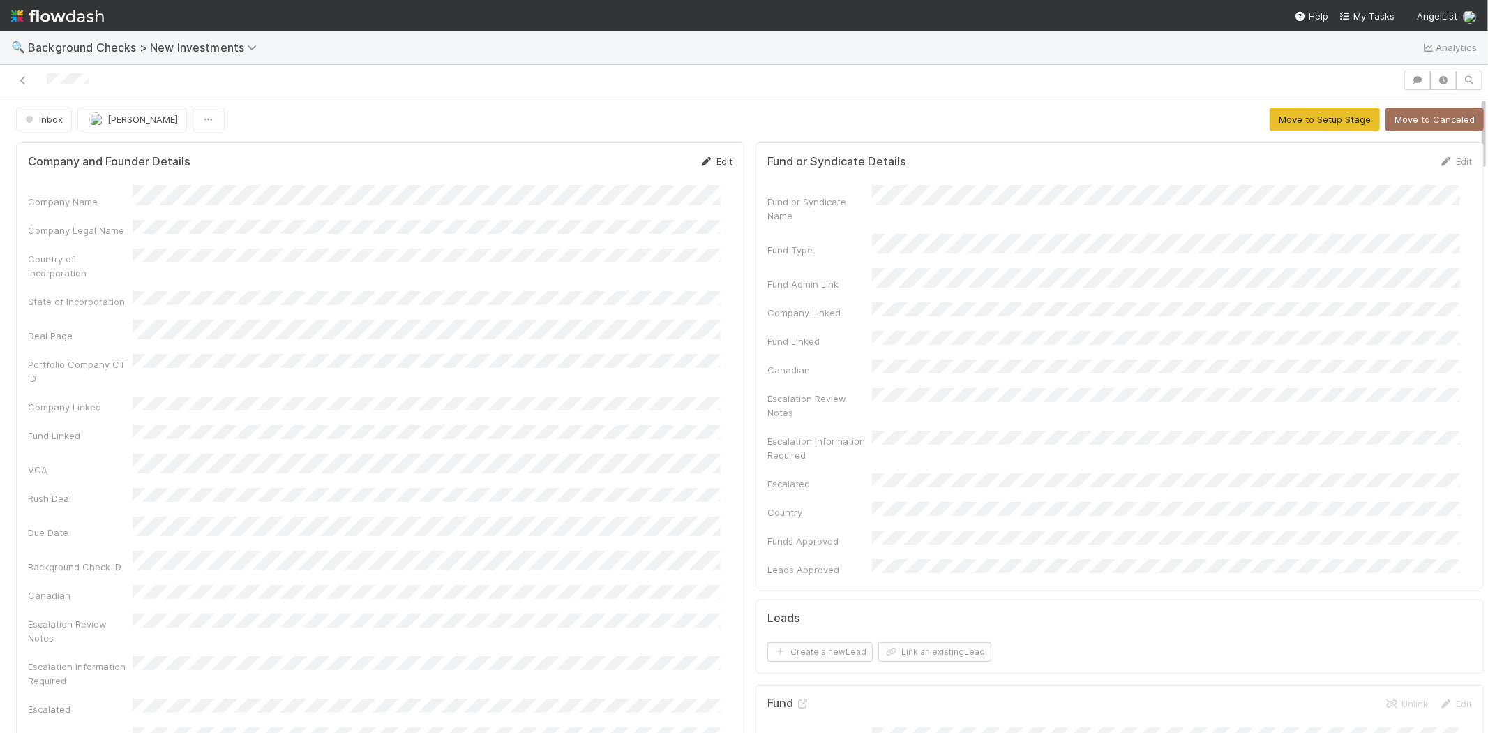
click at [700, 165] on icon at bounding box center [707, 161] width 14 height 9
click at [643, 162] on button "Save" at bounding box center [658, 166] width 40 height 24
click at [1270, 117] on button "Move to Setup Stage" at bounding box center [1325, 119] width 110 height 24
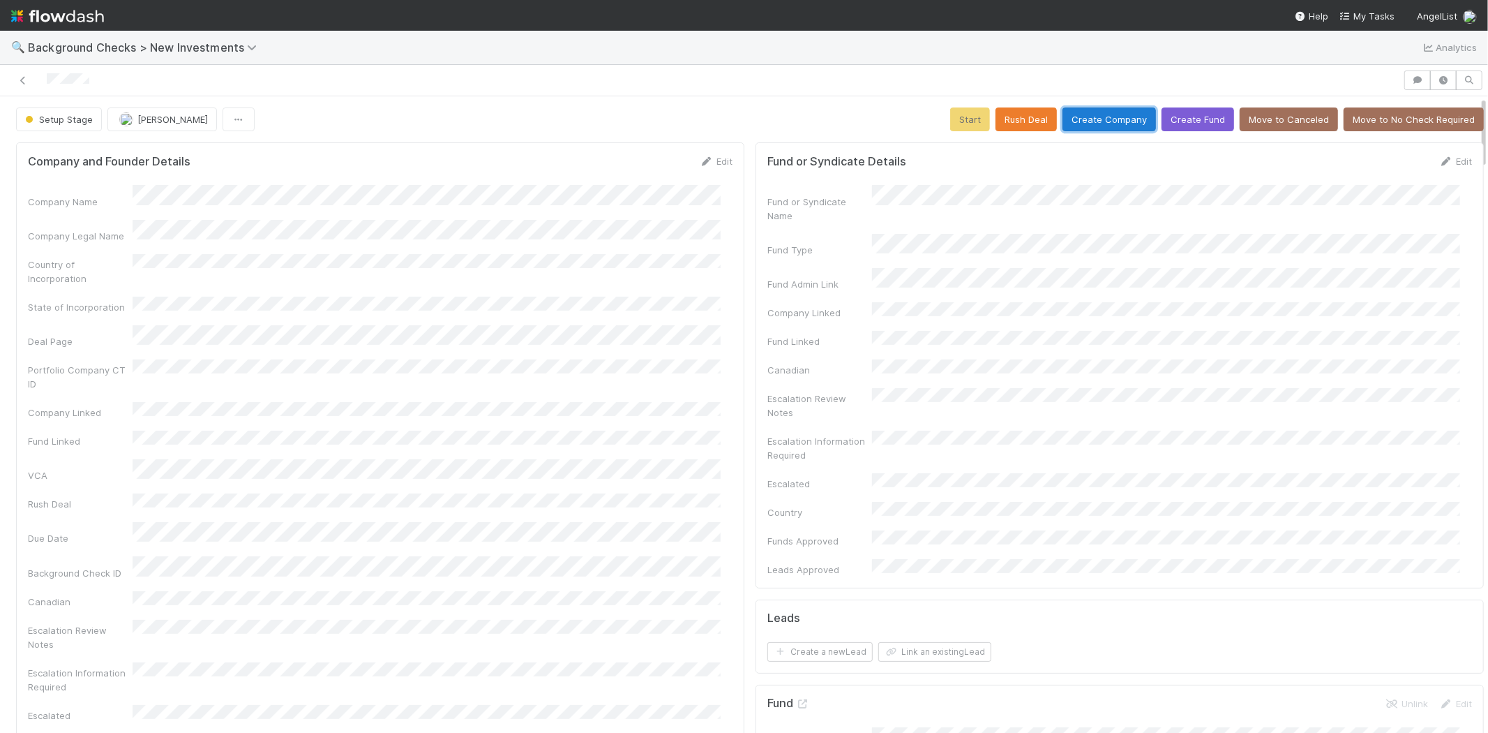
click at [1103, 117] on button "Create Company" at bounding box center [1109, 119] width 93 height 24
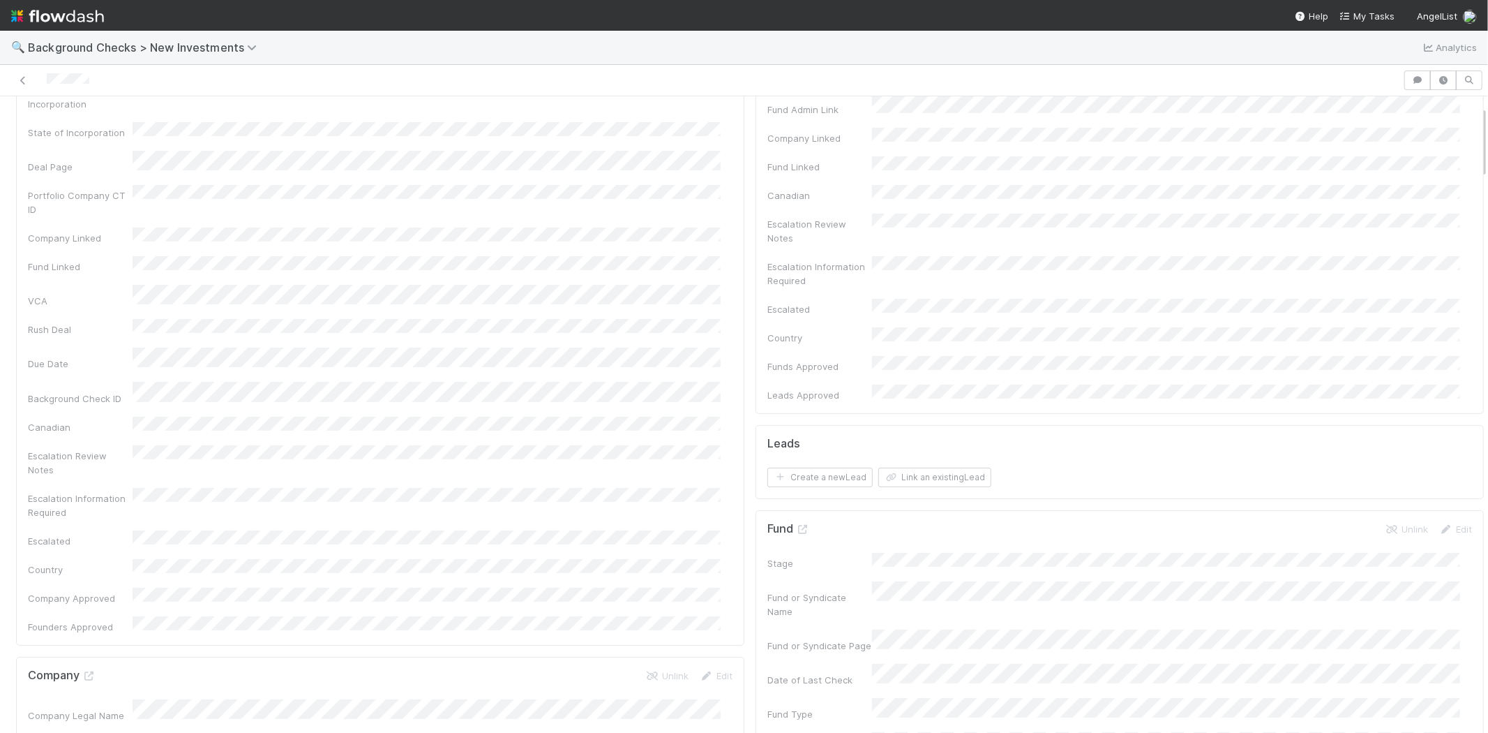
scroll to position [465, 0]
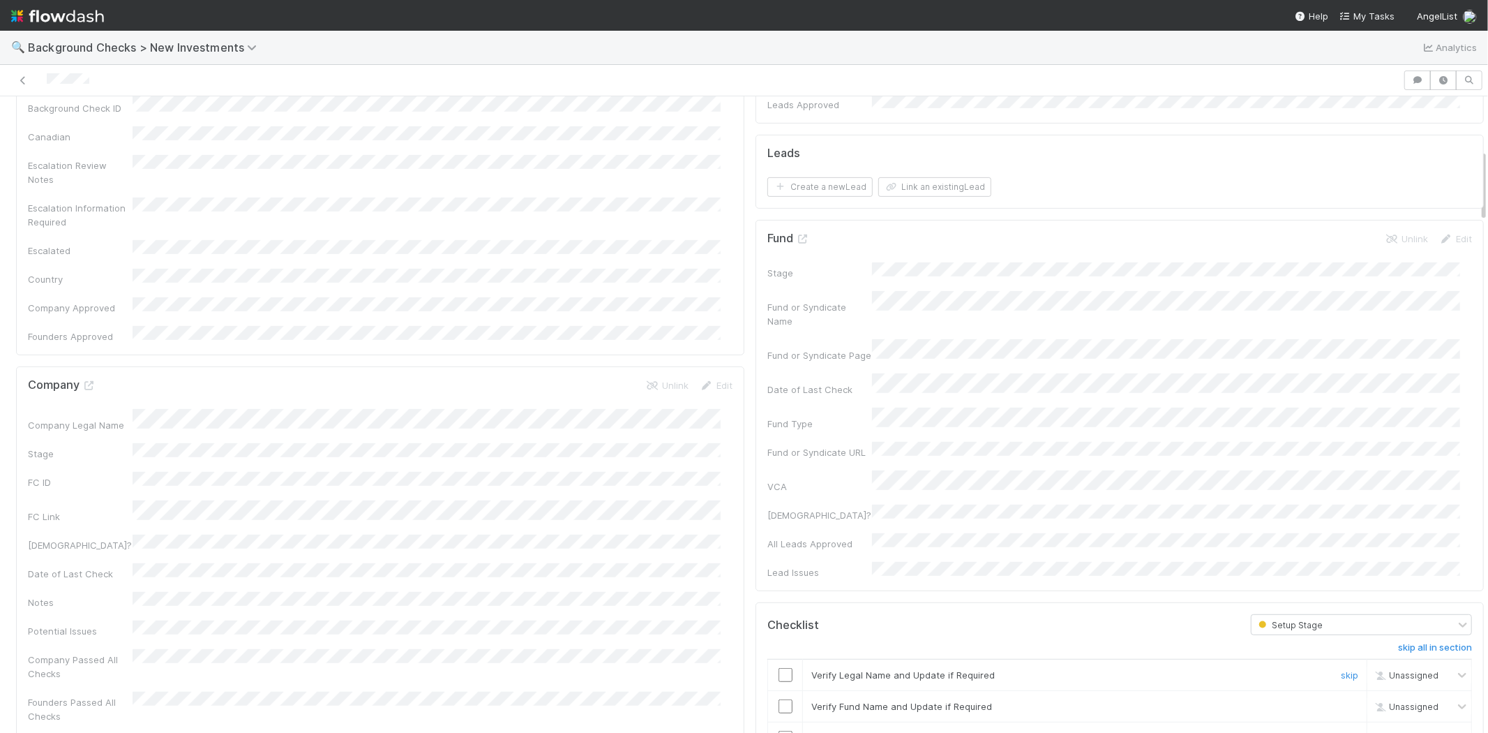
click at [779, 668] on input "checkbox" at bounding box center [786, 675] width 14 height 14
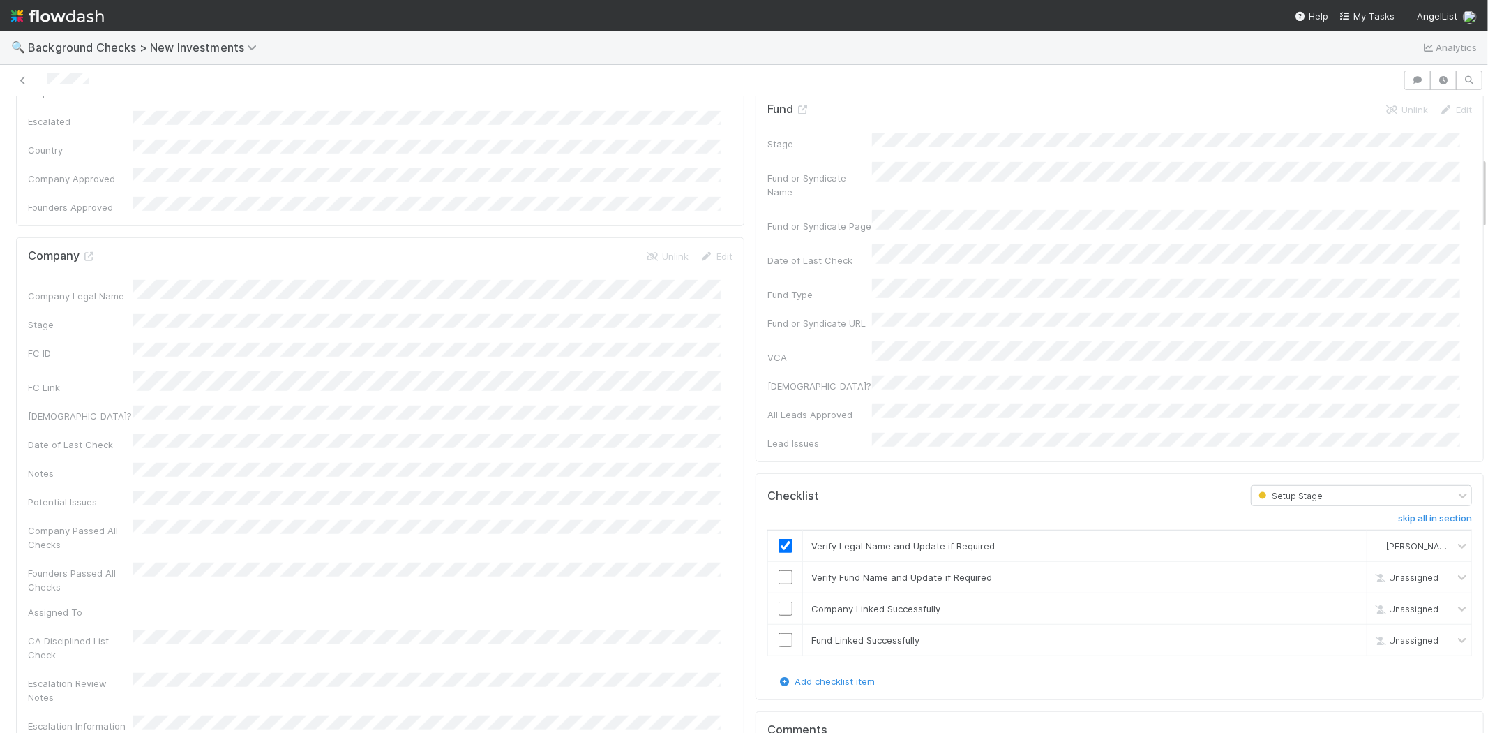
scroll to position [698, 0]
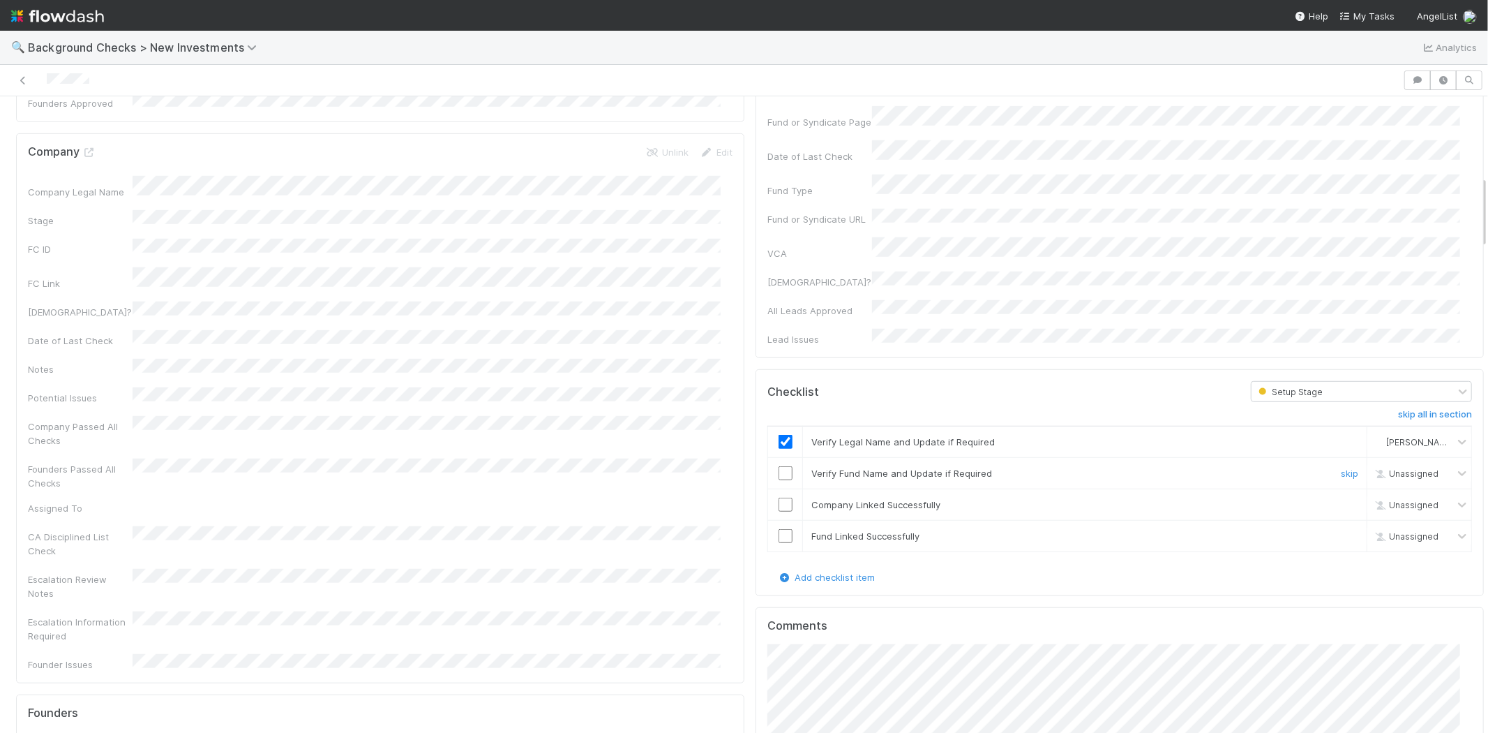
click at [779, 466] on input "checkbox" at bounding box center [786, 473] width 14 height 14
click at [779, 497] on input "checkbox" at bounding box center [786, 504] width 14 height 14
click at [779, 529] on input "checkbox" at bounding box center [786, 536] width 14 height 14
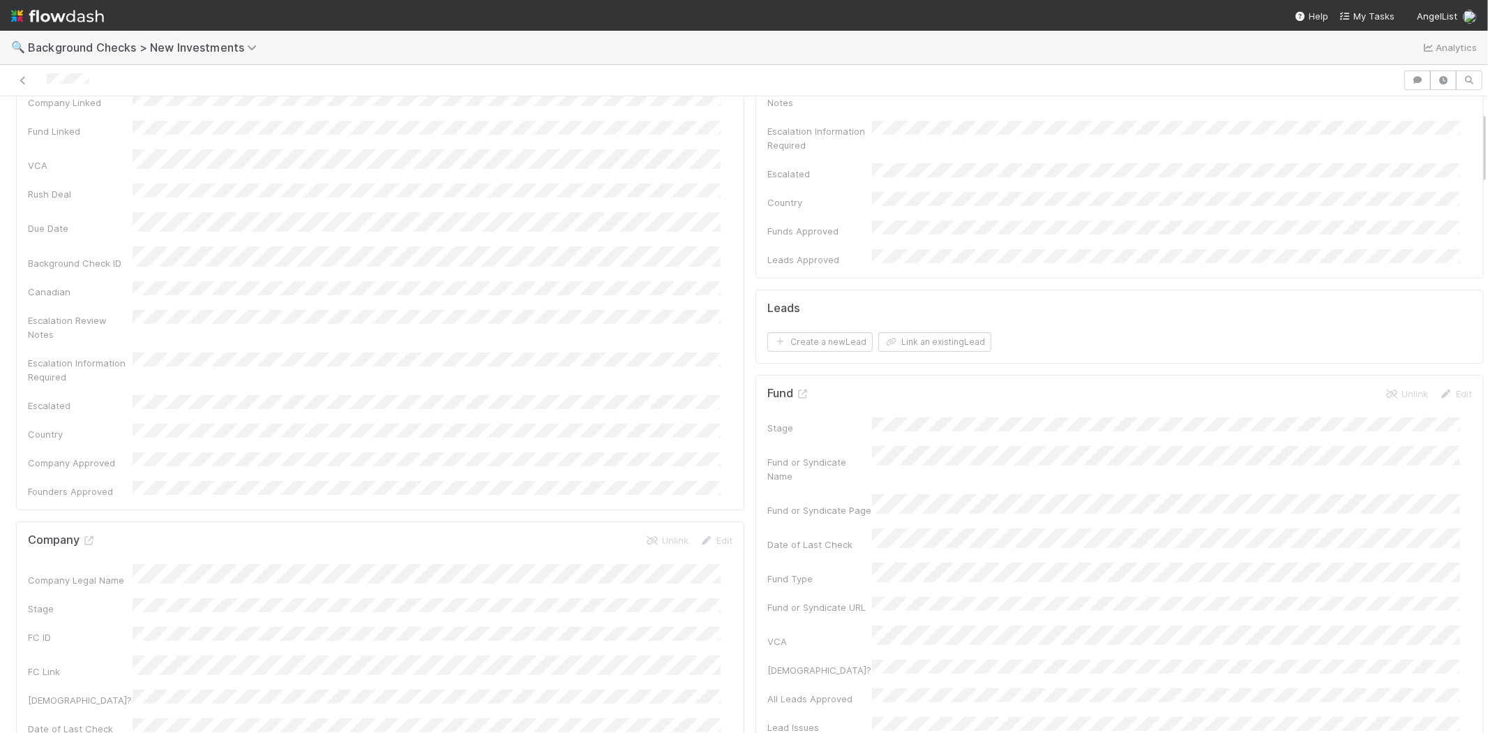
scroll to position [0, 0]
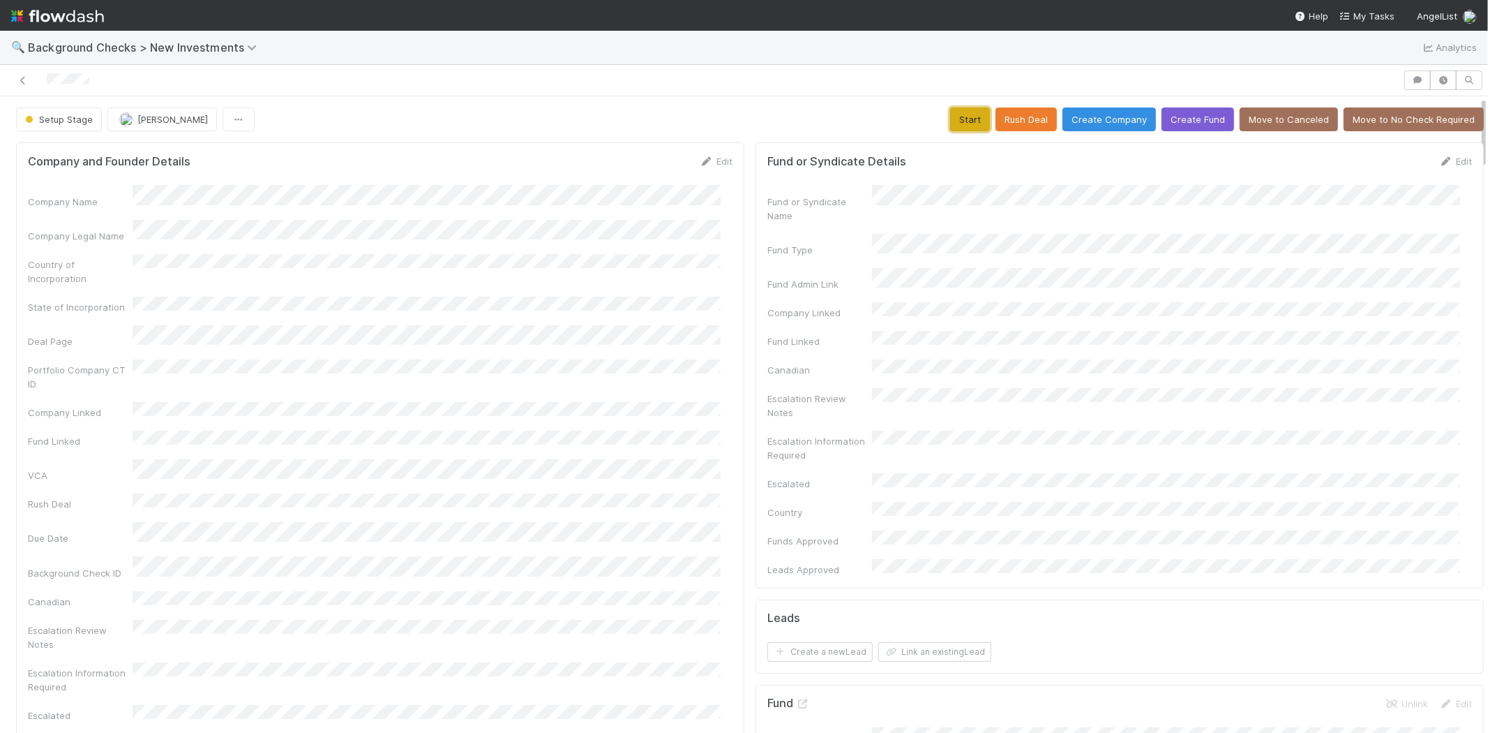
click at [950, 116] on button "Start" at bounding box center [970, 119] width 40 height 24
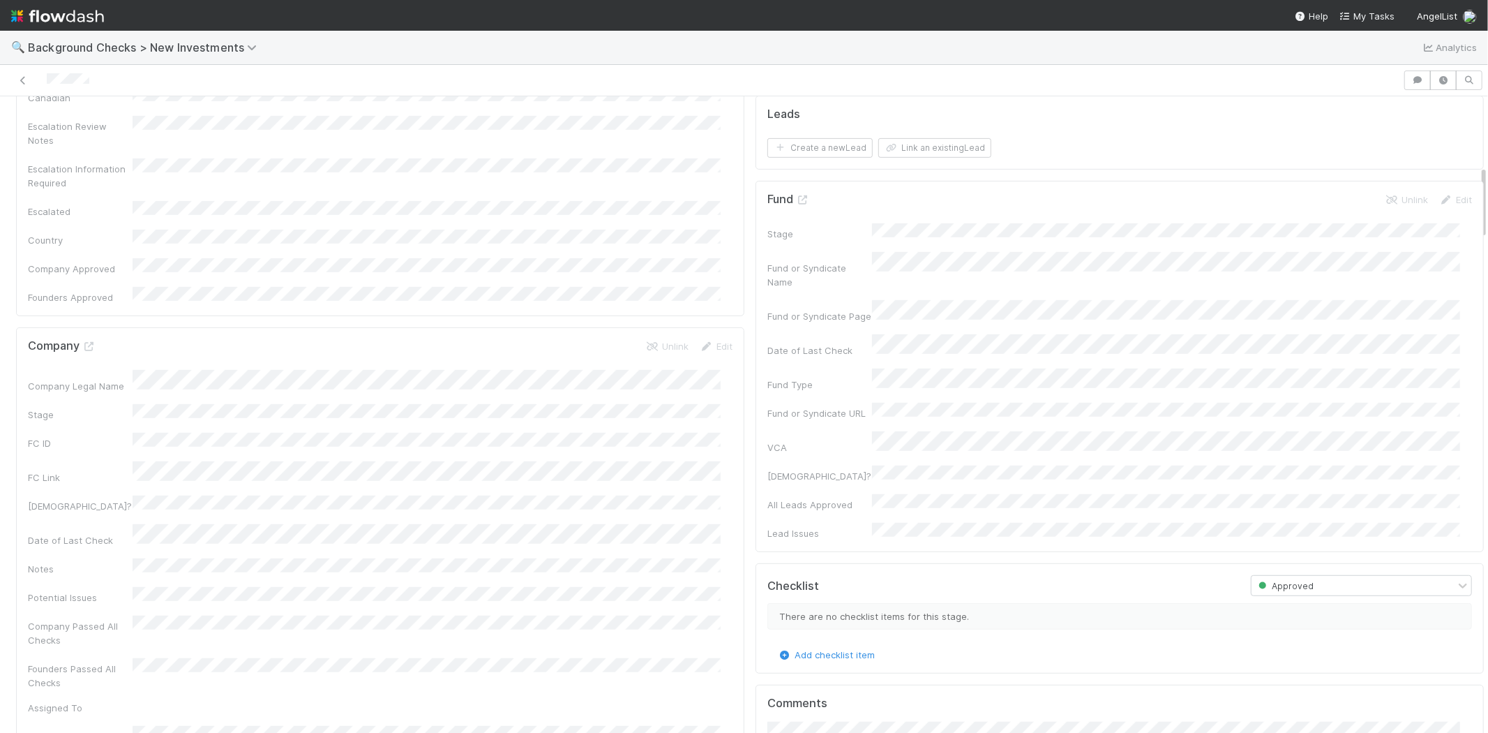
scroll to position [387, 0]
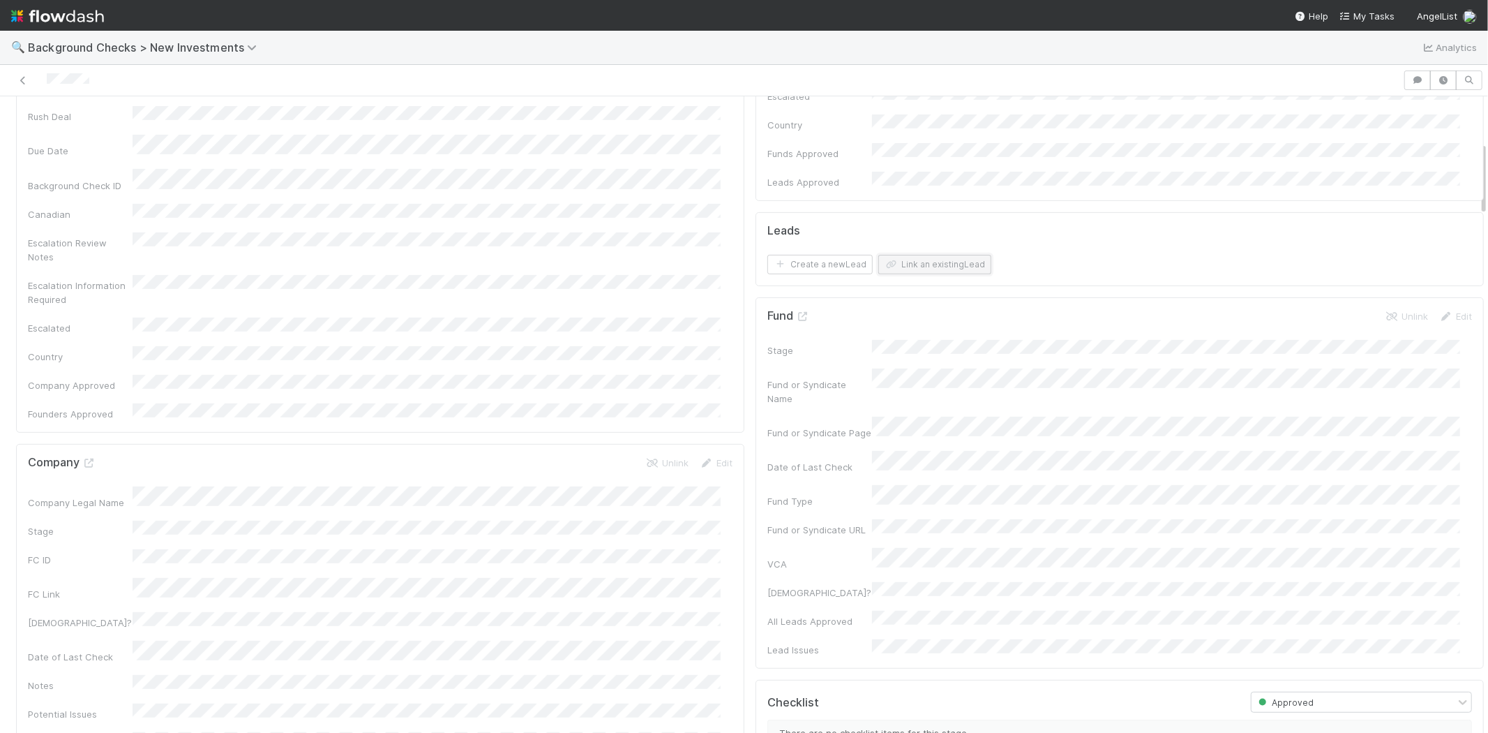
click at [928, 255] on button "Link an existing Lead" at bounding box center [934, 265] width 113 height 20
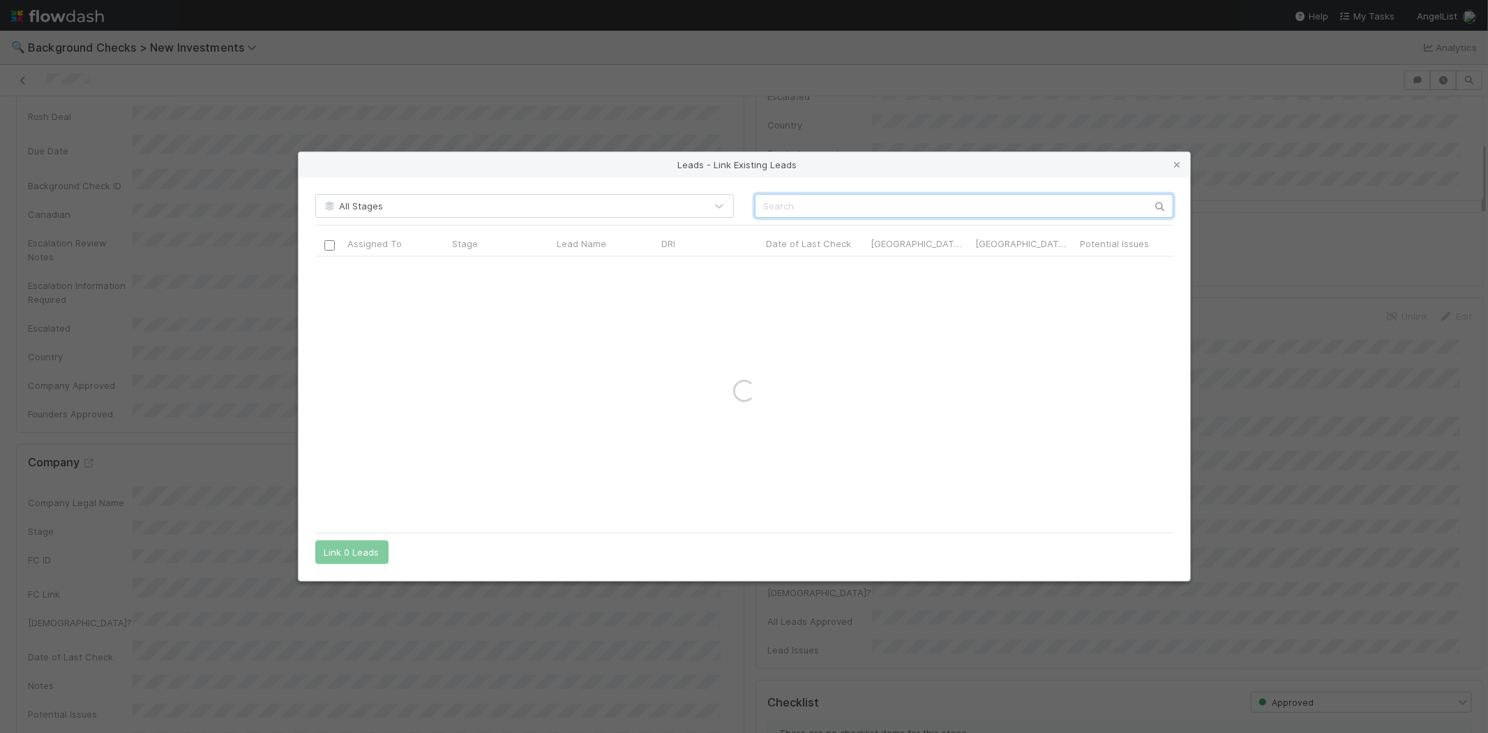
click at [907, 212] on input "text" at bounding box center [964, 206] width 419 height 24
paste input "J.J. Fliegelman"
type input "J.J. Fliegelman"
click at [329, 270] on input "checkbox" at bounding box center [329, 271] width 10 height 10
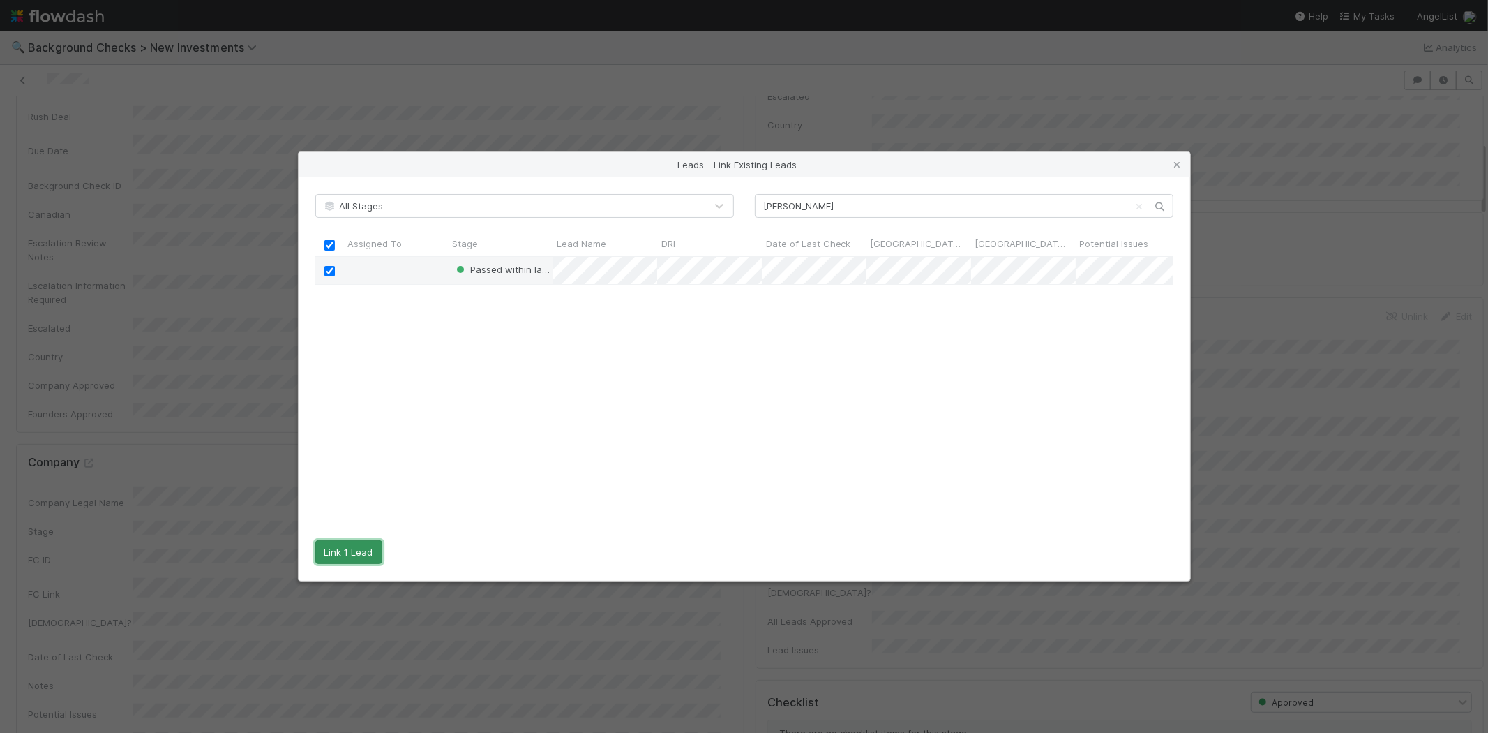
click at [365, 547] on button "Link 1 Lead" at bounding box center [348, 552] width 67 height 24
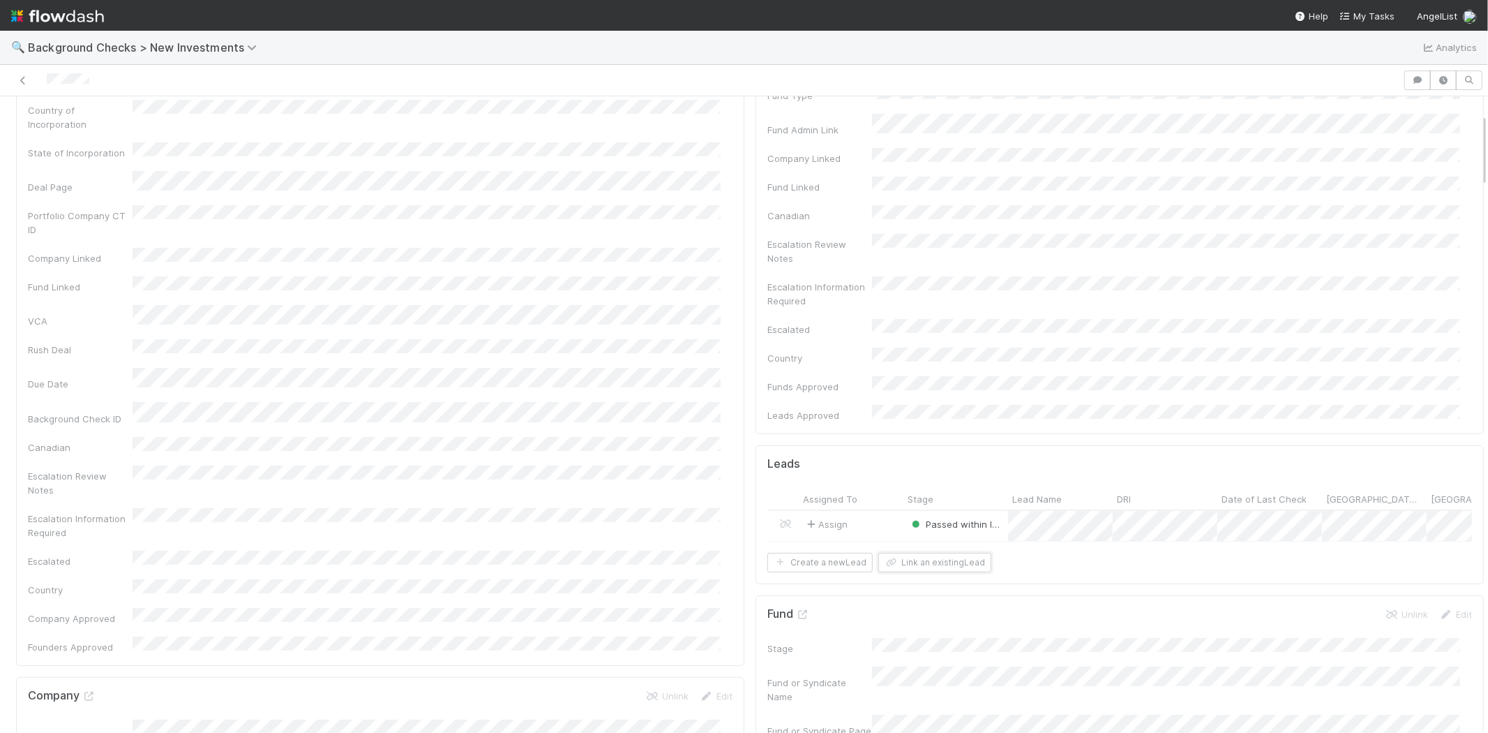
scroll to position [0, 0]
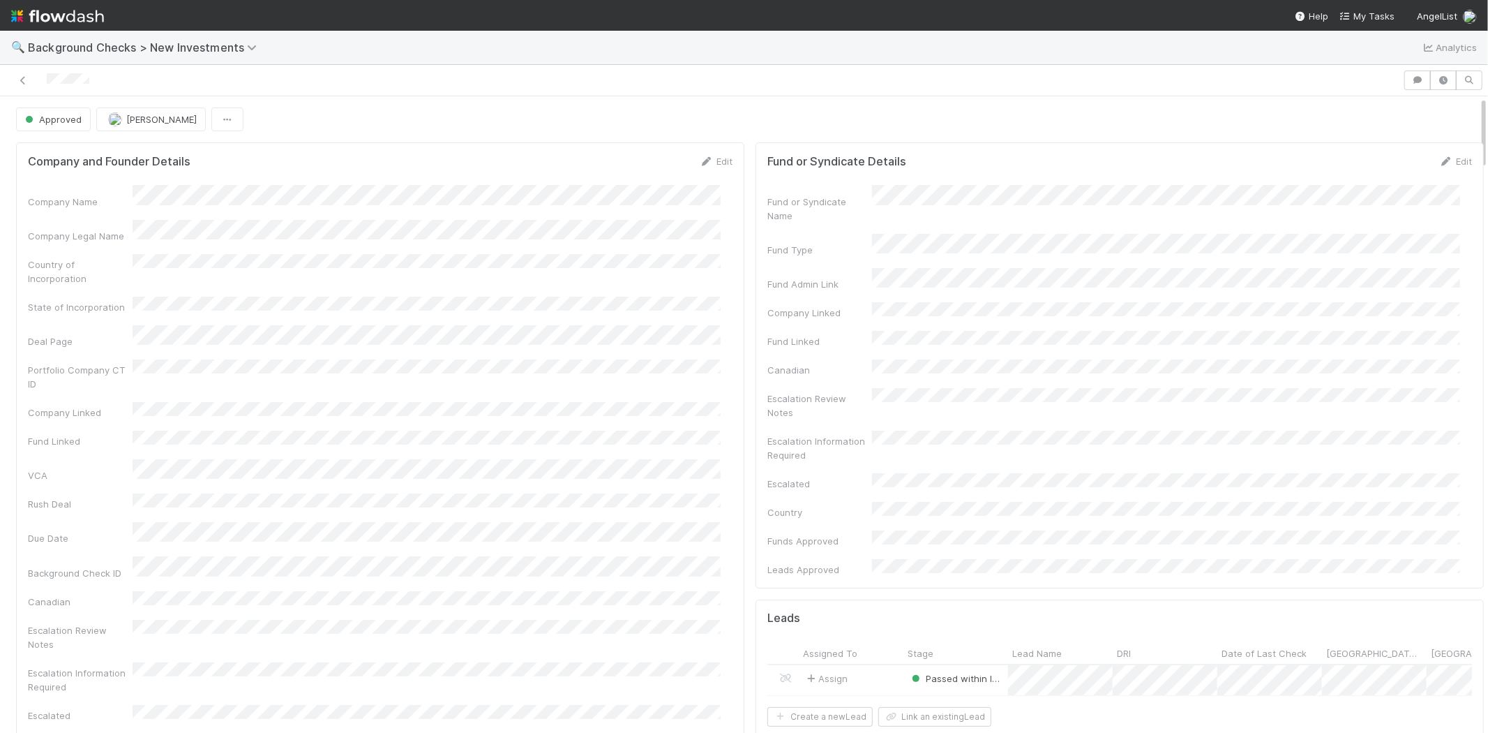
click at [47, 74] on div at bounding box center [702, 80] width 1392 height 20
click at [1367, 11] on span "My Tasks" at bounding box center [1367, 15] width 55 height 11
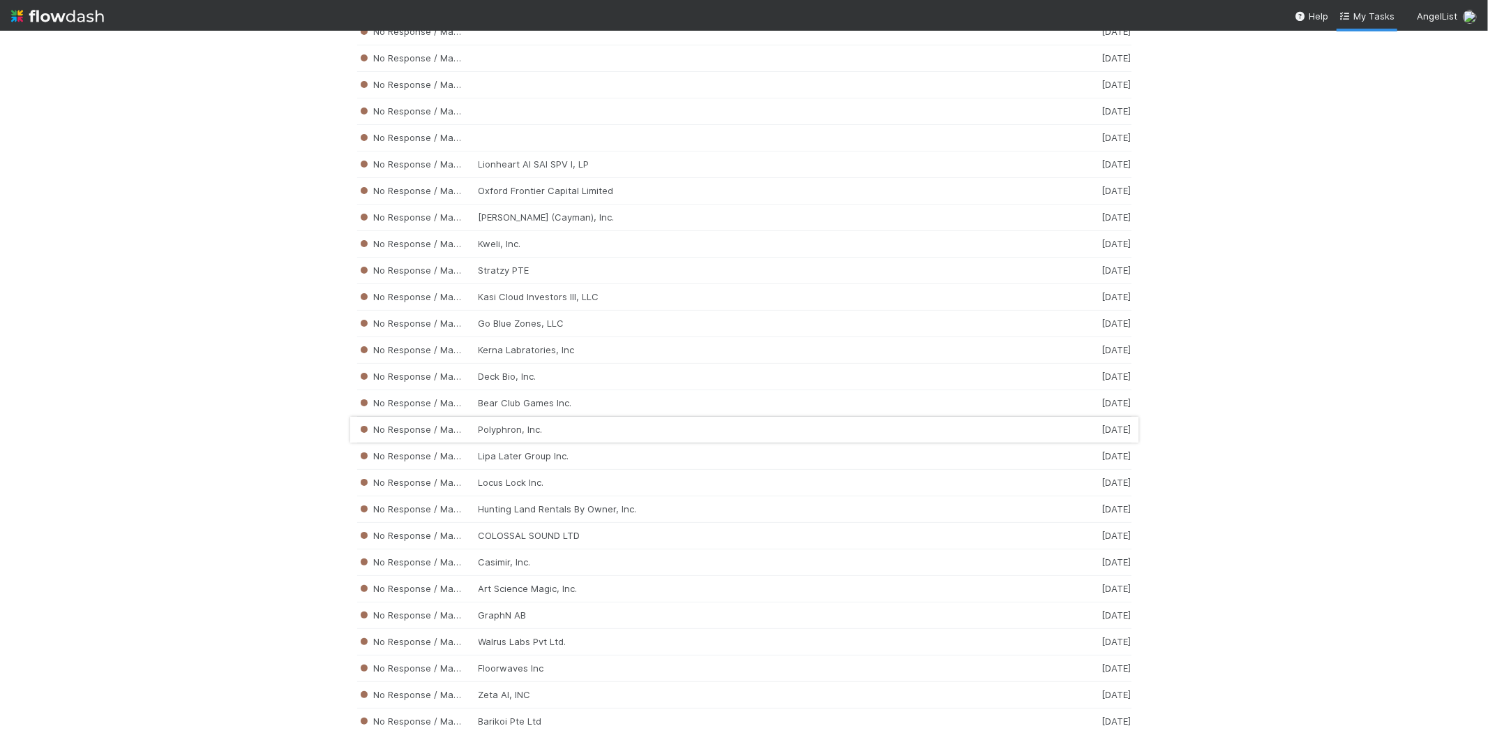
scroll to position [3001, 0]
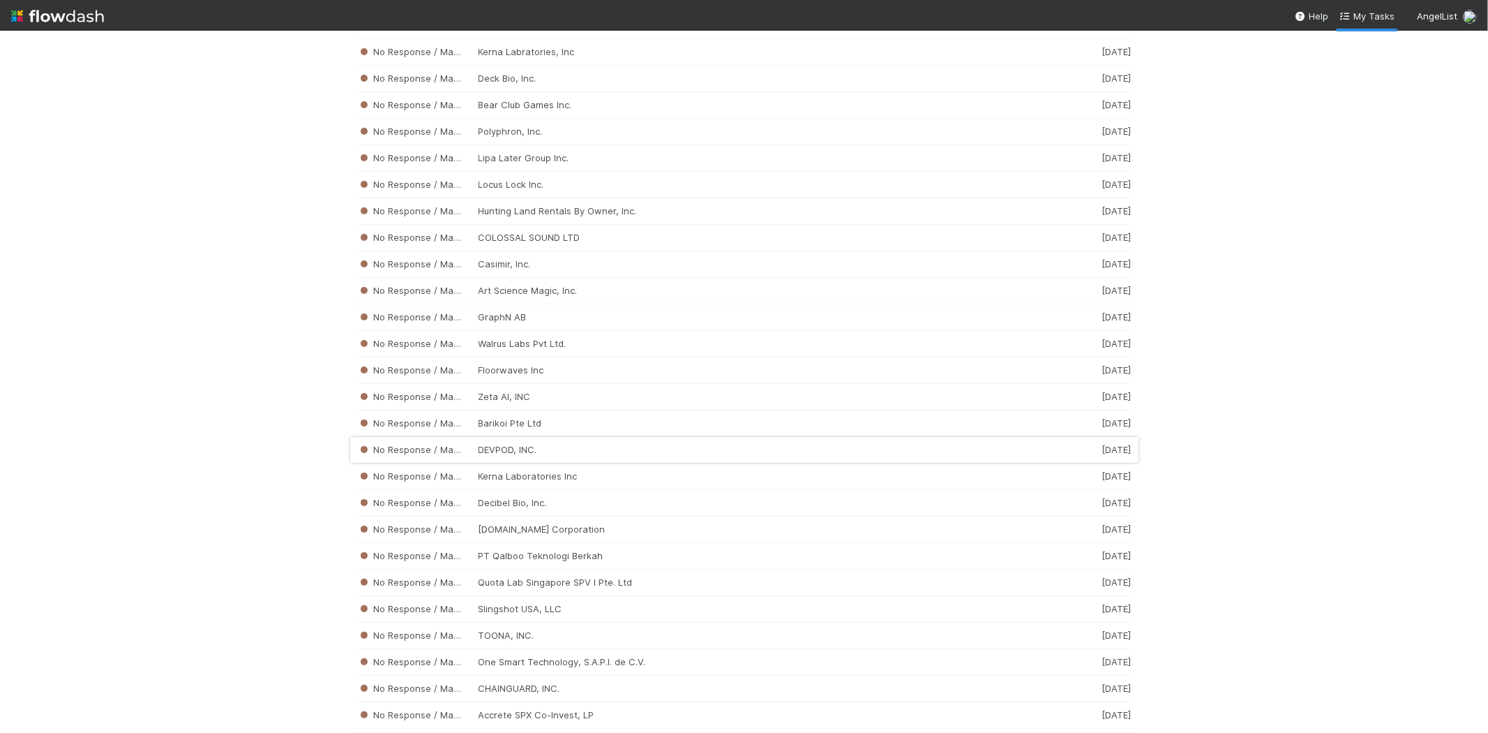
click at [572, 456] on div "No Response / Manual Review DEVPOD, INC. 2 weeks ago" at bounding box center [744, 450] width 774 height 27
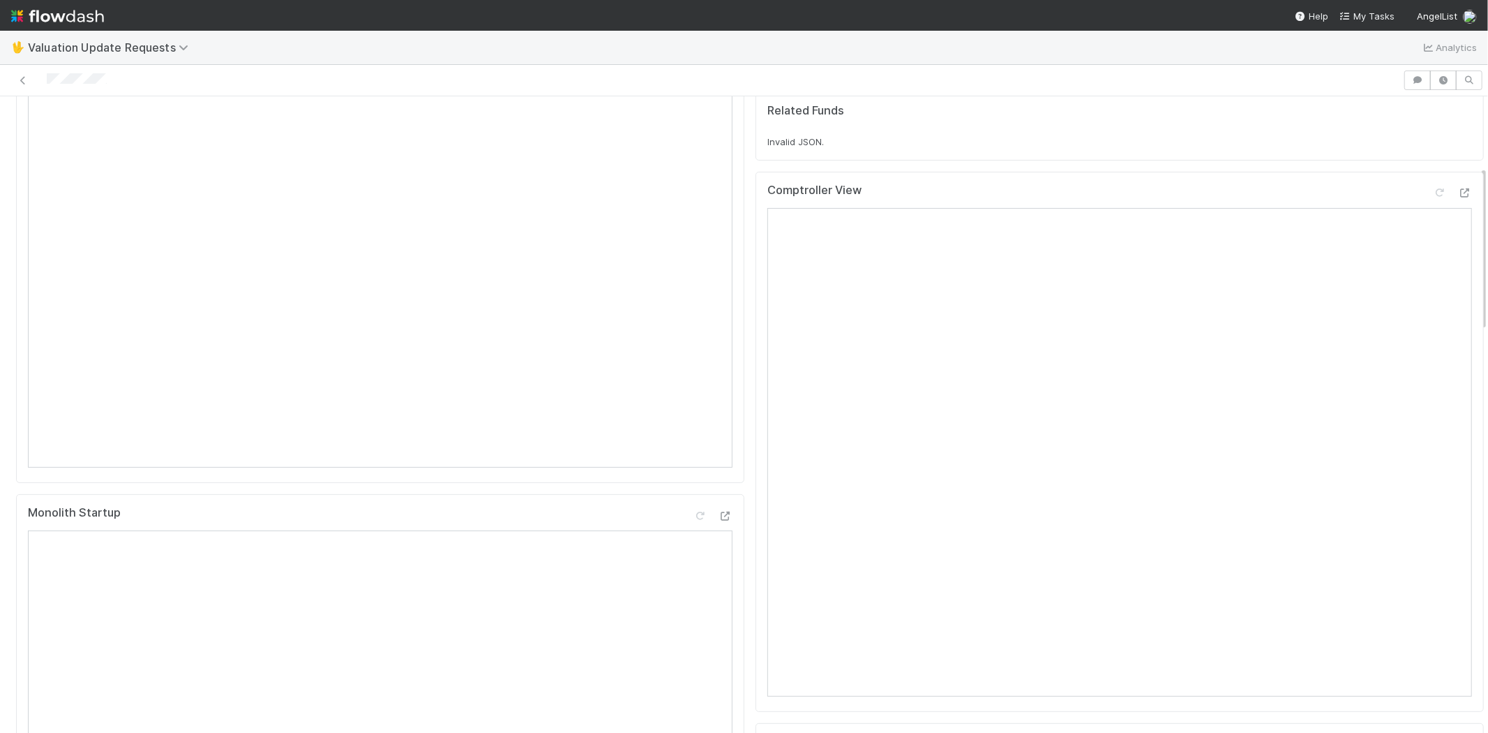
scroll to position [542, 0]
drag, startPoint x: 116, startPoint y: 81, endPoint x: 43, endPoint y: 79, distance: 73.3
click at [43, 79] on div at bounding box center [702, 80] width 1392 height 20
click at [174, 65] on div at bounding box center [744, 80] width 1488 height 31
click at [49, 77] on div at bounding box center [702, 80] width 1392 height 20
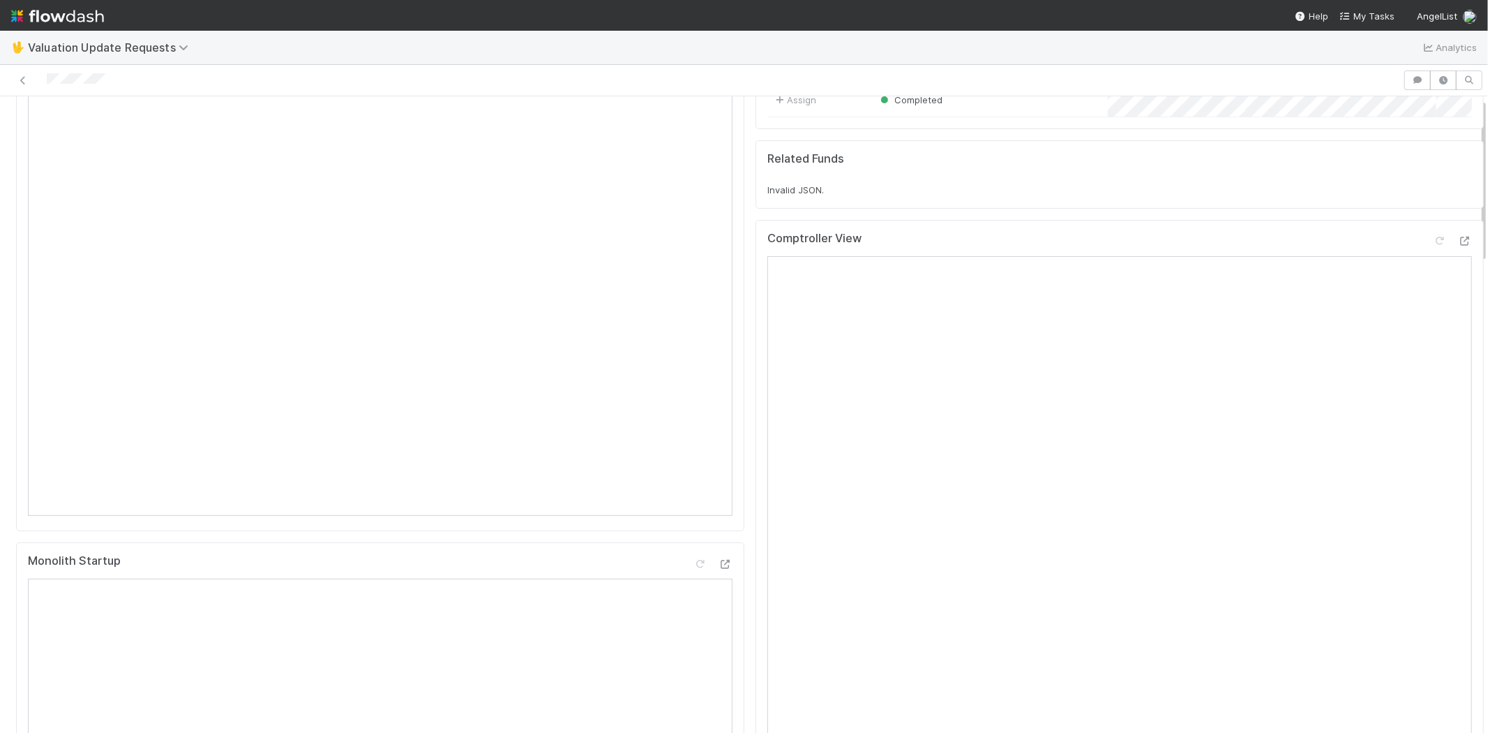
scroll to position [0, 0]
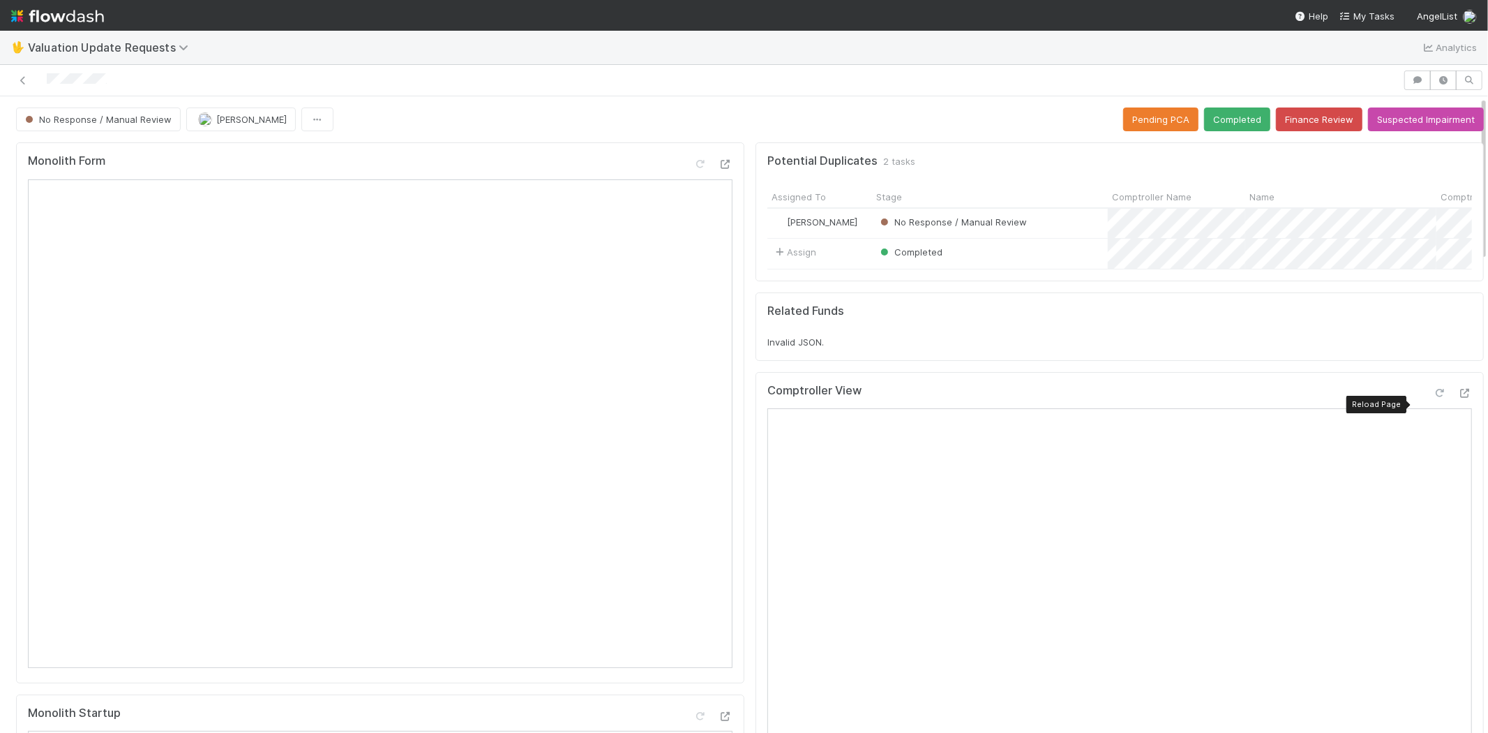
click at [1433, 398] on icon at bounding box center [1440, 393] width 14 height 9
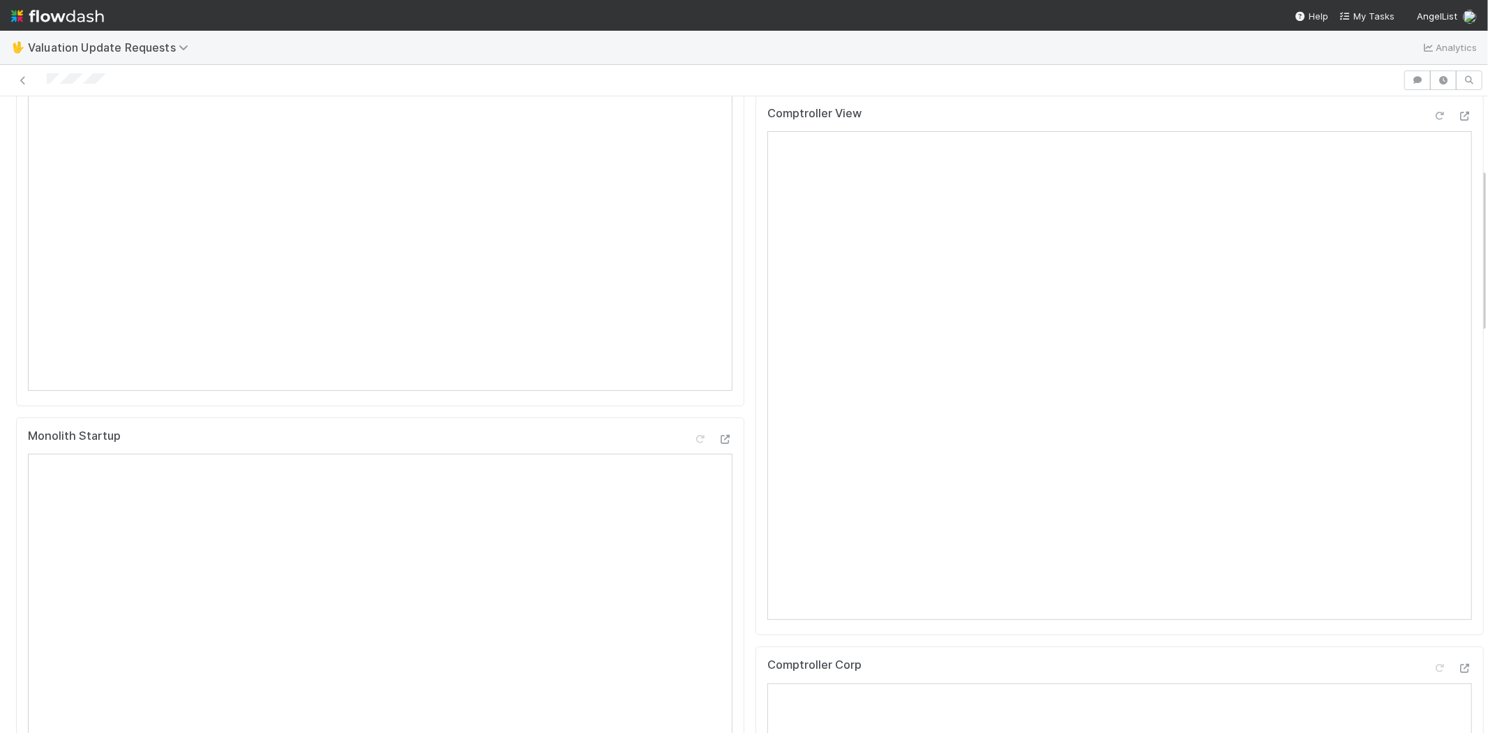
scroll to position [465, 0]
click at [1433, 485] on icon at bounding box center [1440, 480] width 14 height 9
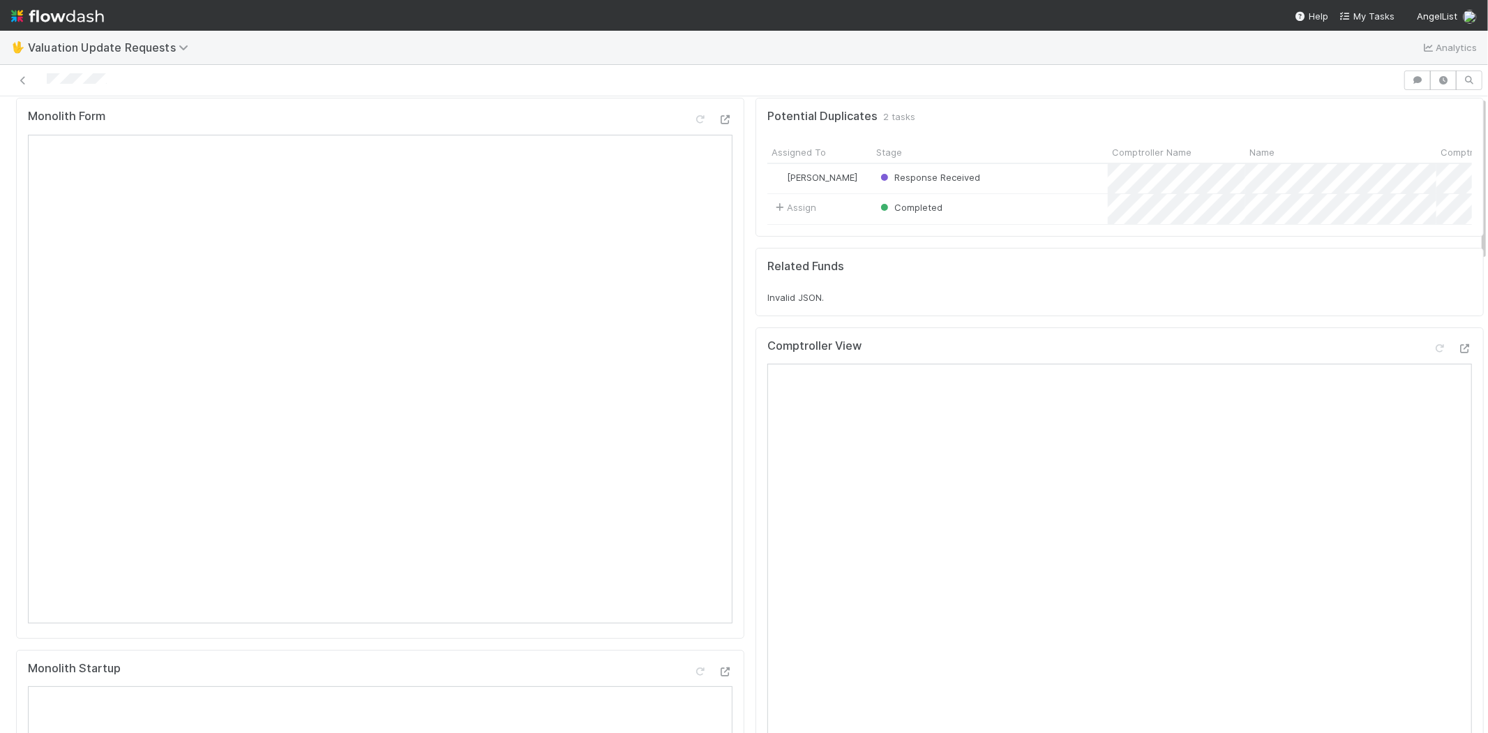
scroll to position [0, 0]
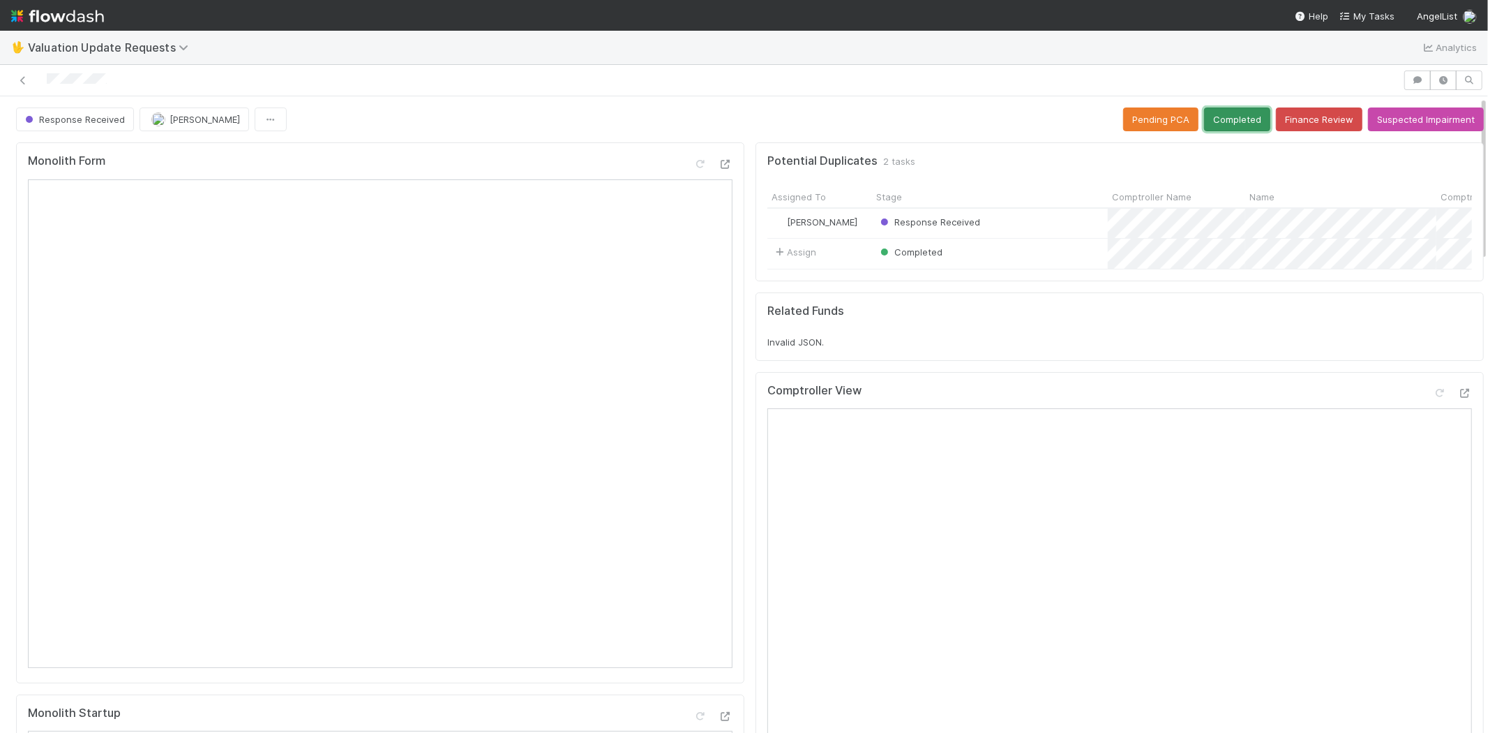
click at [1204, 107] on button "Completed" at bounding box center [1237, 119] width 66 height 24
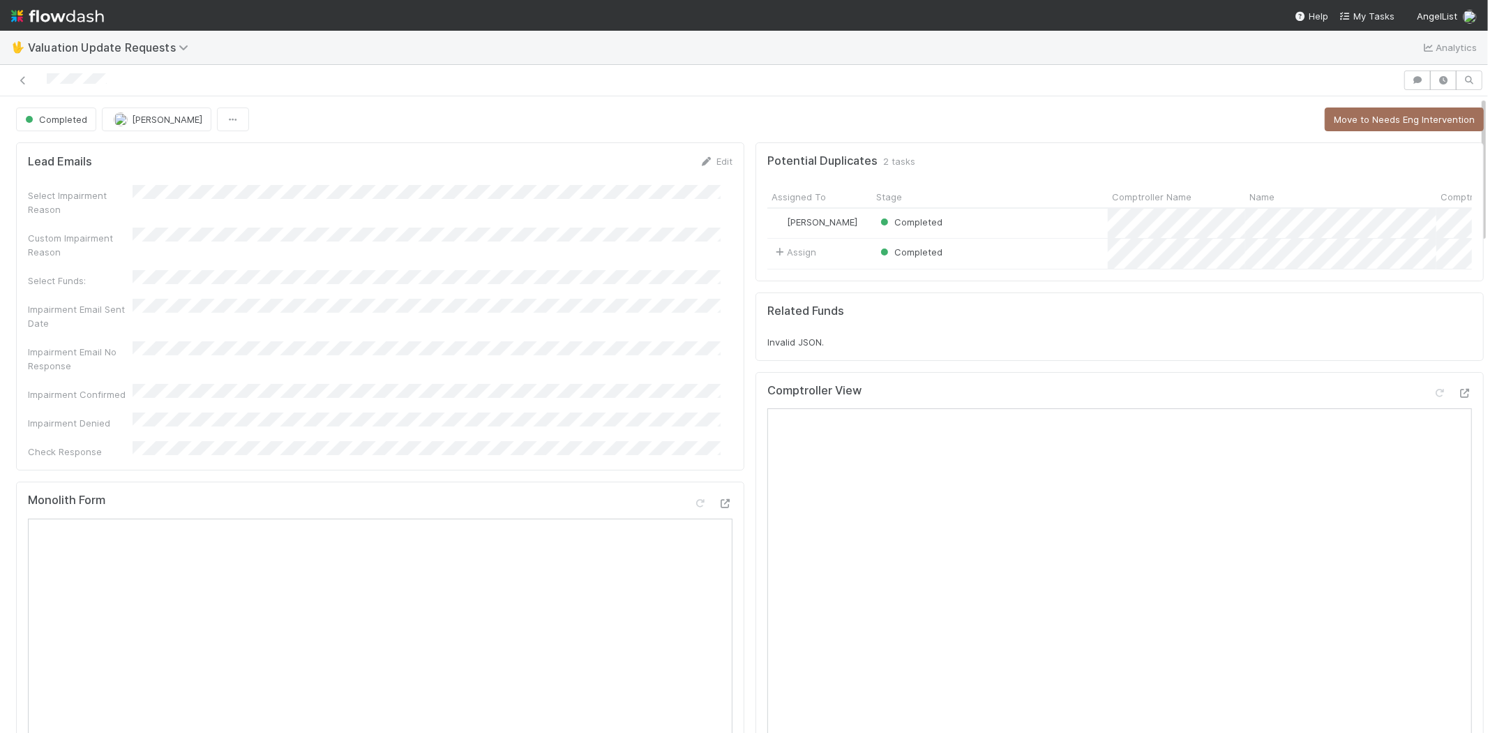
click at [1370, 8] on nav "Help My Tasks AngelList" at bounding box center [744, 15] width 1488 height 31
click at [1370, 14] on span "My Tasks" at bounding box center [1367, 15] width 55 height 11
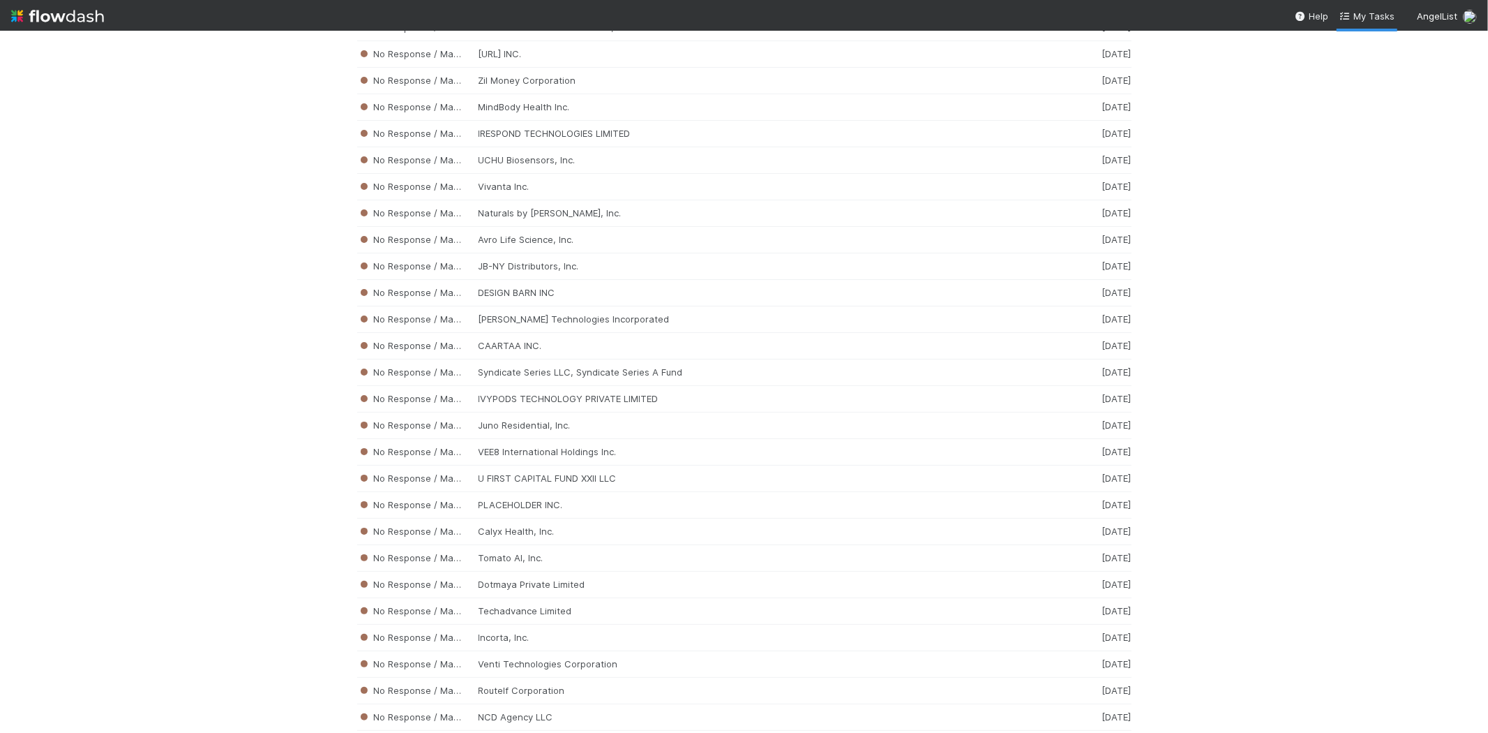
scroll to position [4532, 0]
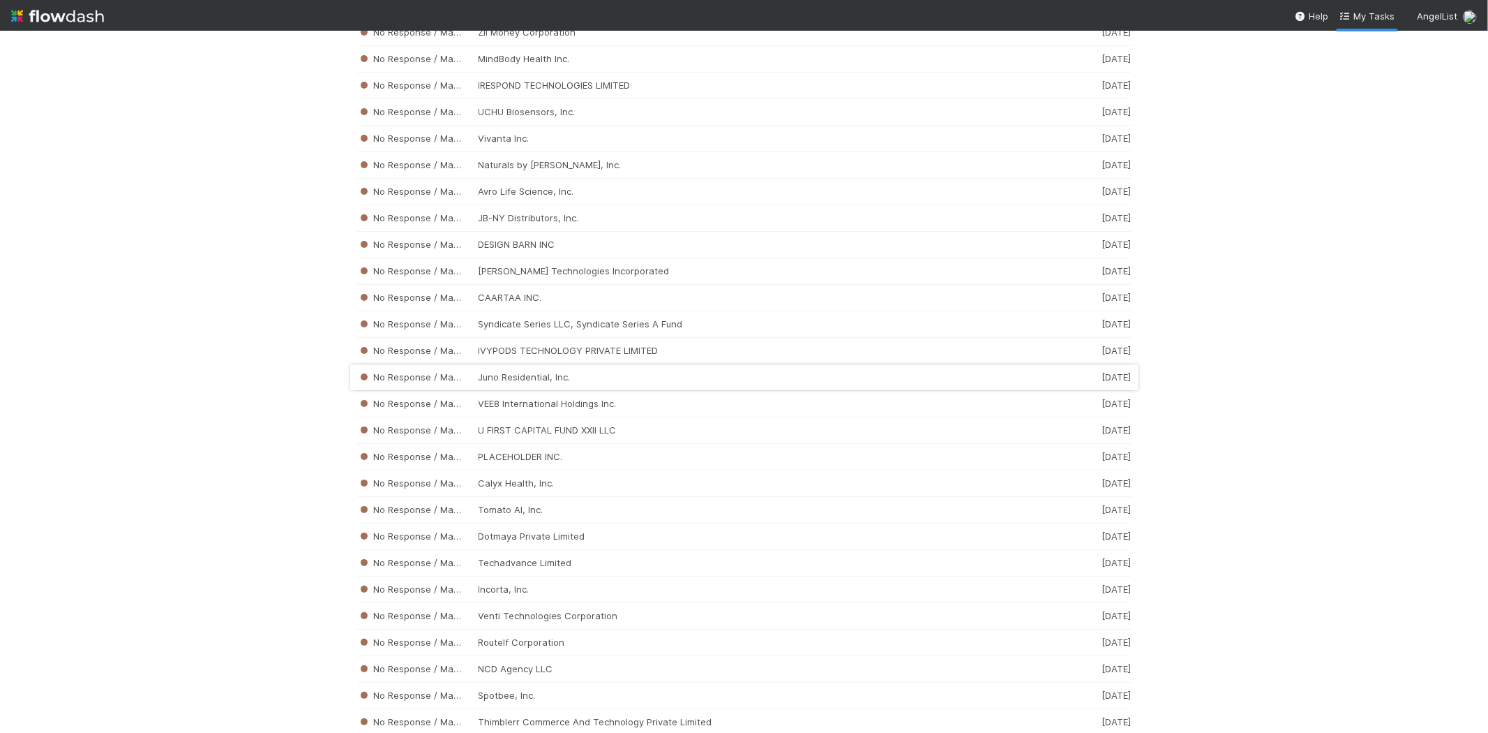
click at [565, 391] on div "No Response / Manual Review Juno Residential, Inc. 2 weeks ago" at bounding box center [744, 377] width 774 height 27
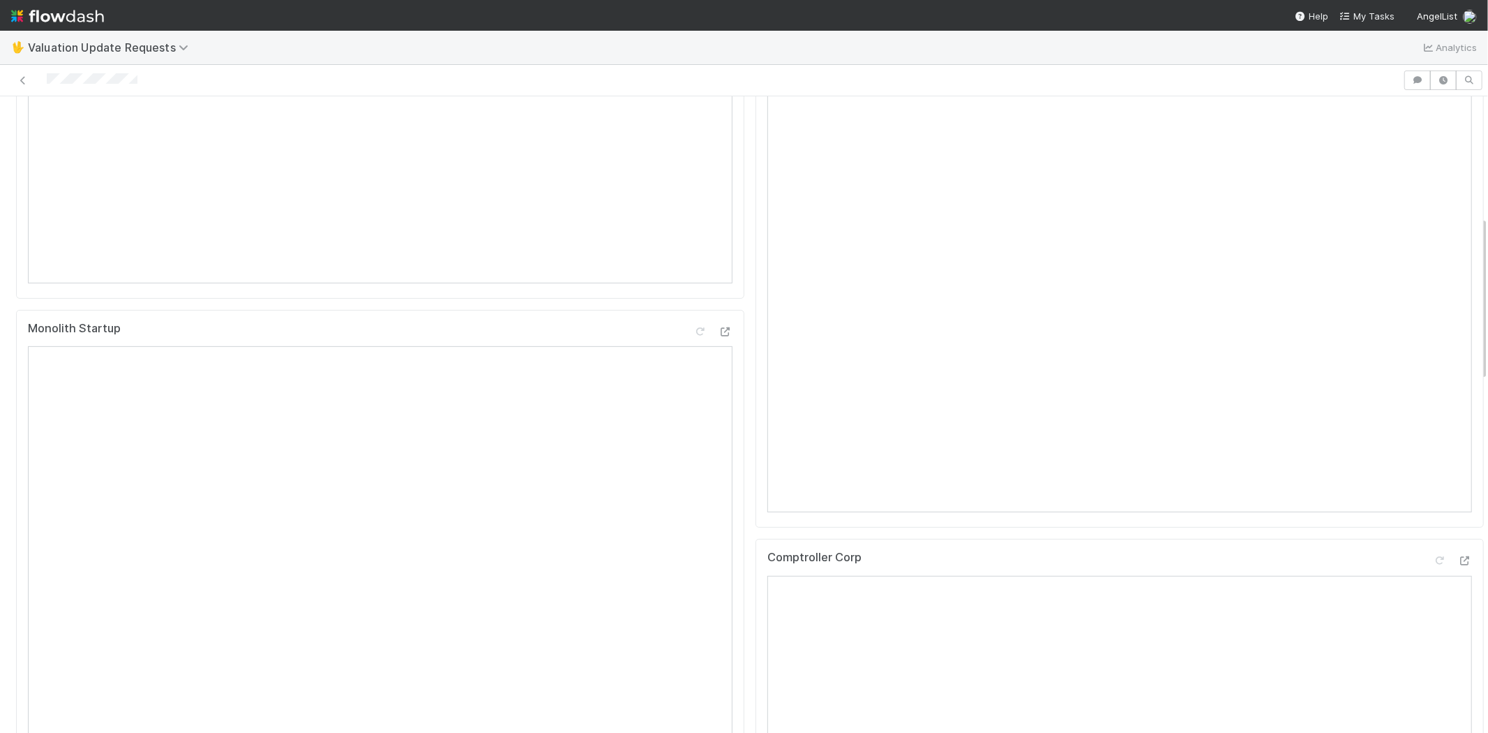
scroll to position [465, 0]
click at [47, 84] on div at bounding box center [702, 80] width 1392 height 20
click at [162, 72] on div at bounding box center [702, 80] width 1392 height 20
click at [47, 78] on div at bounding box center [702, 80] width 1392 height 20
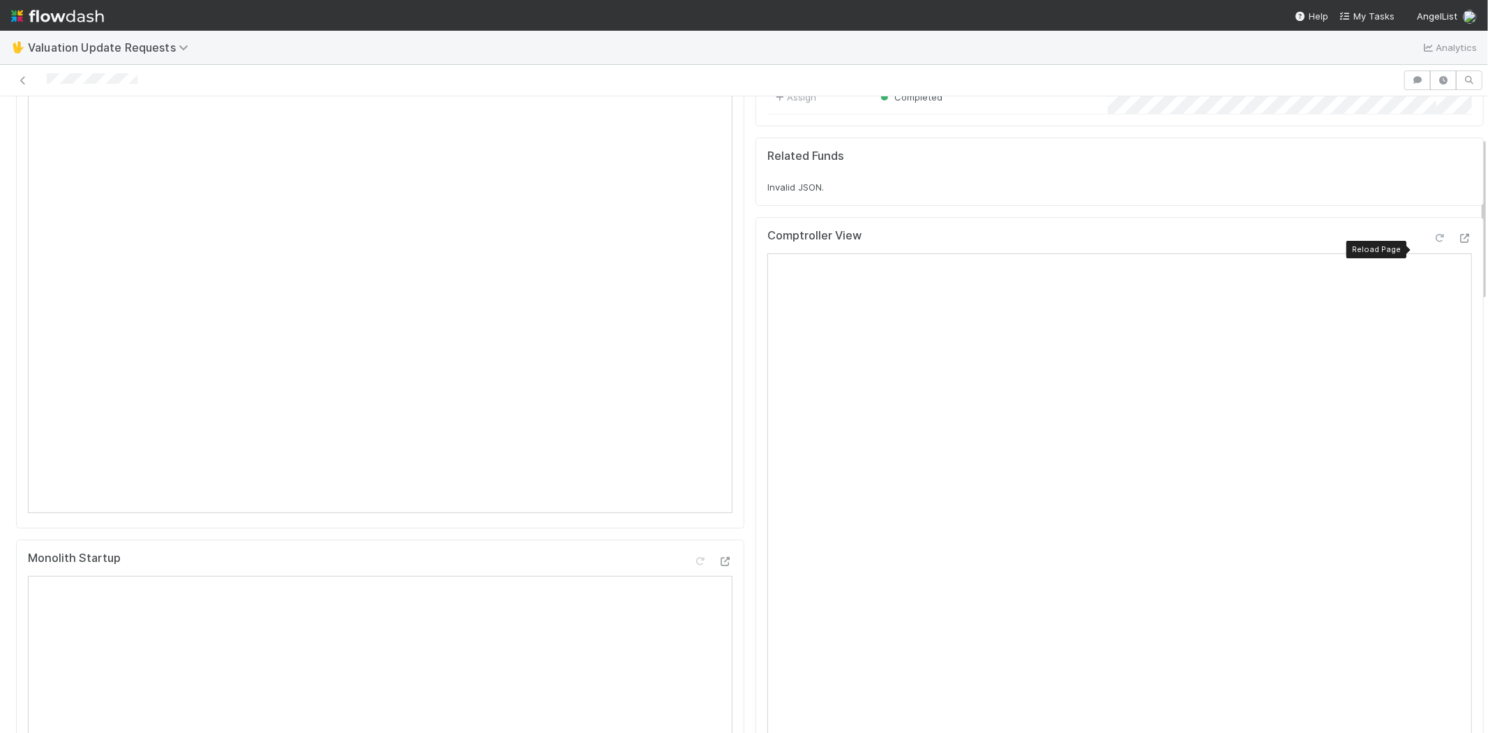
click at [1433, 243] on icon at bounding box center [1440, 238] width 14 height 9
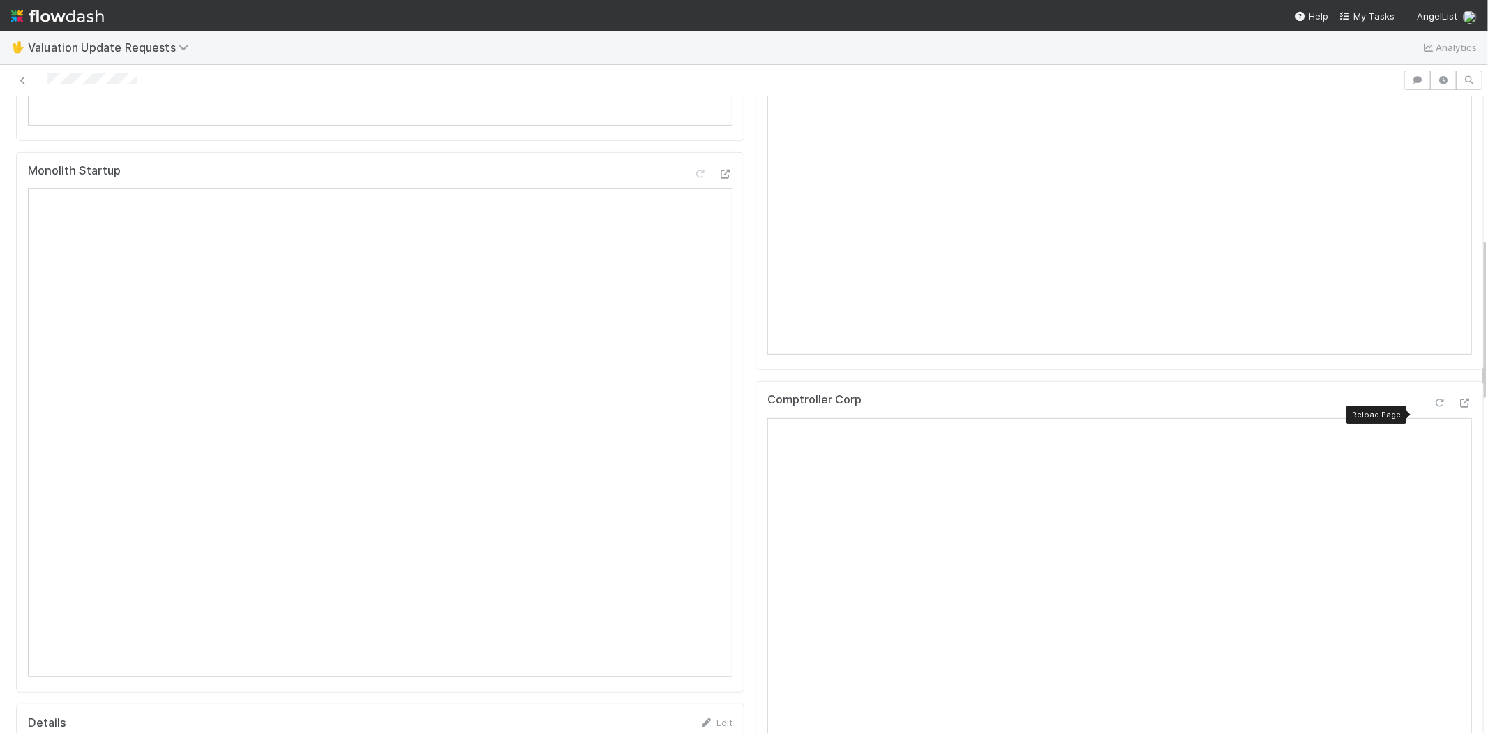
click at [1433, 407] on icon at bounding box center [1440, 402] width 14 height 9
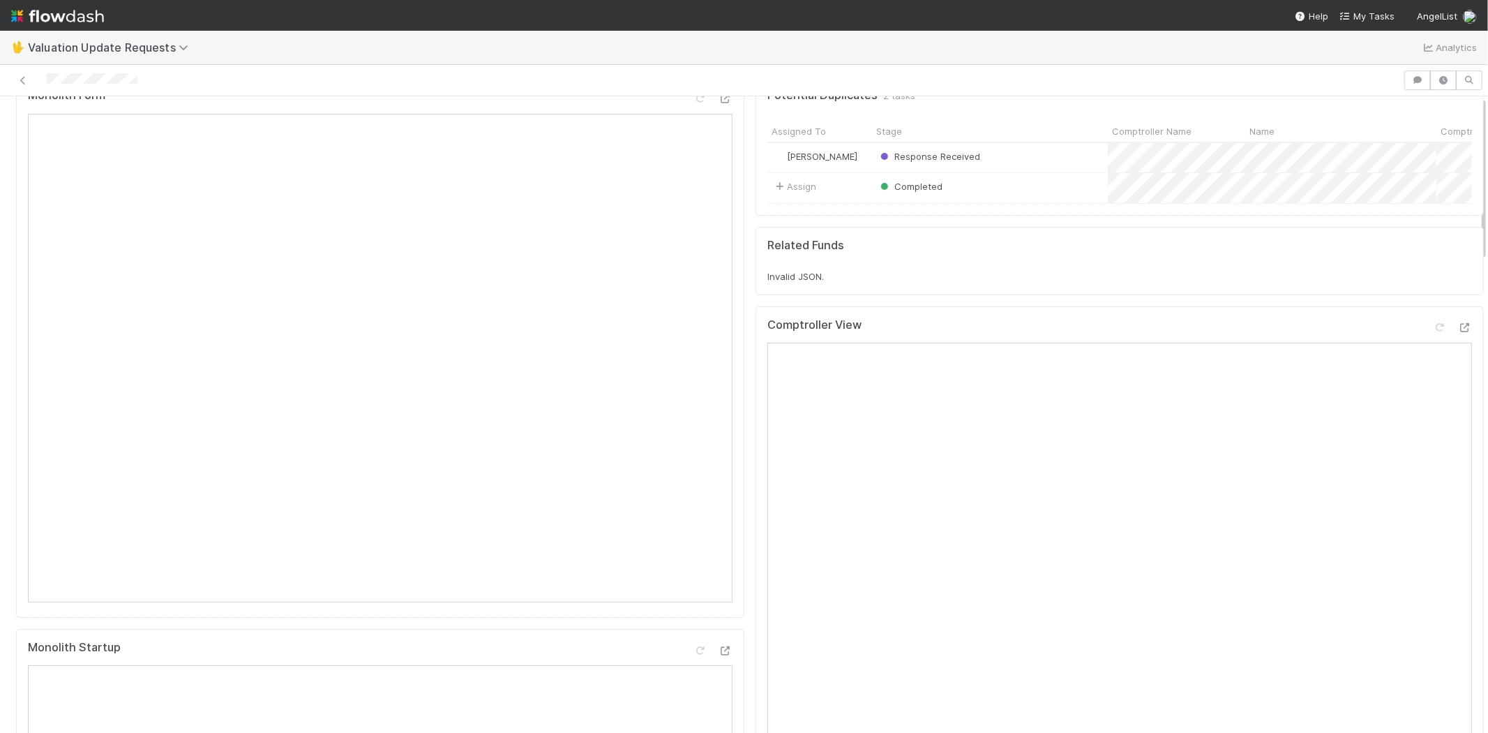
scroll to position [0, 0]
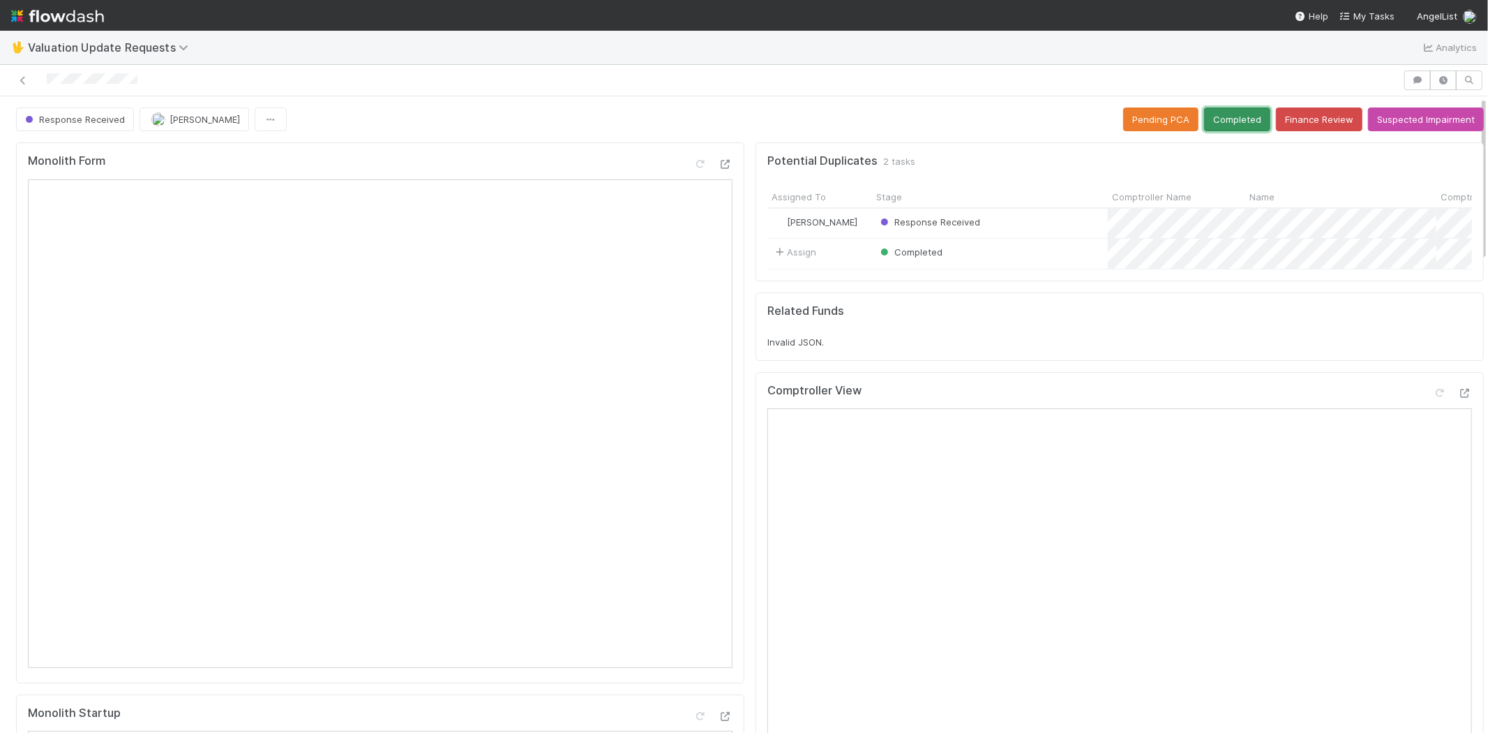
click at [1224, 107] on button "Completed" at bounding box center [1237, 119] width 66 height 24
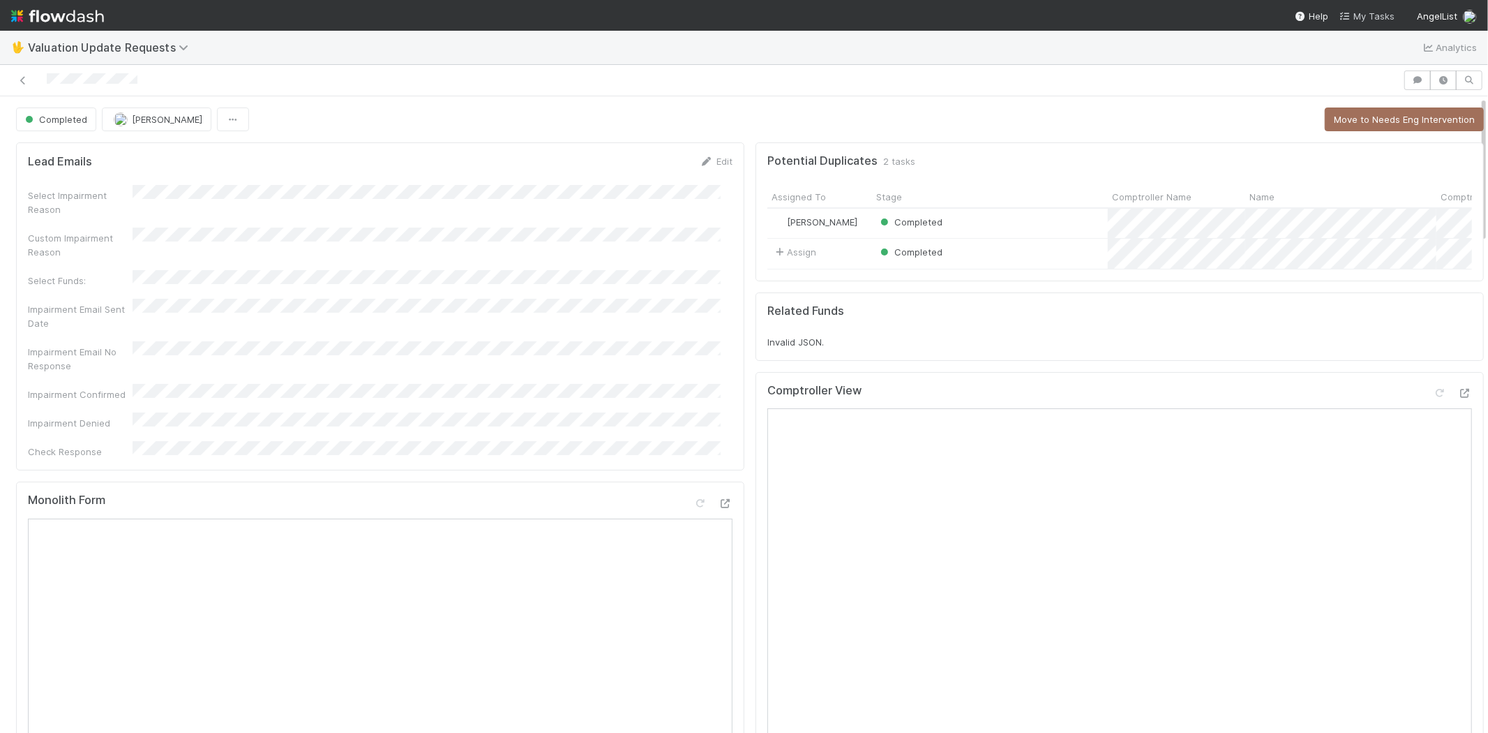
click at [1358, 13] on span "My Tasks" at bounding box center [1367, 15] width 55 height 11
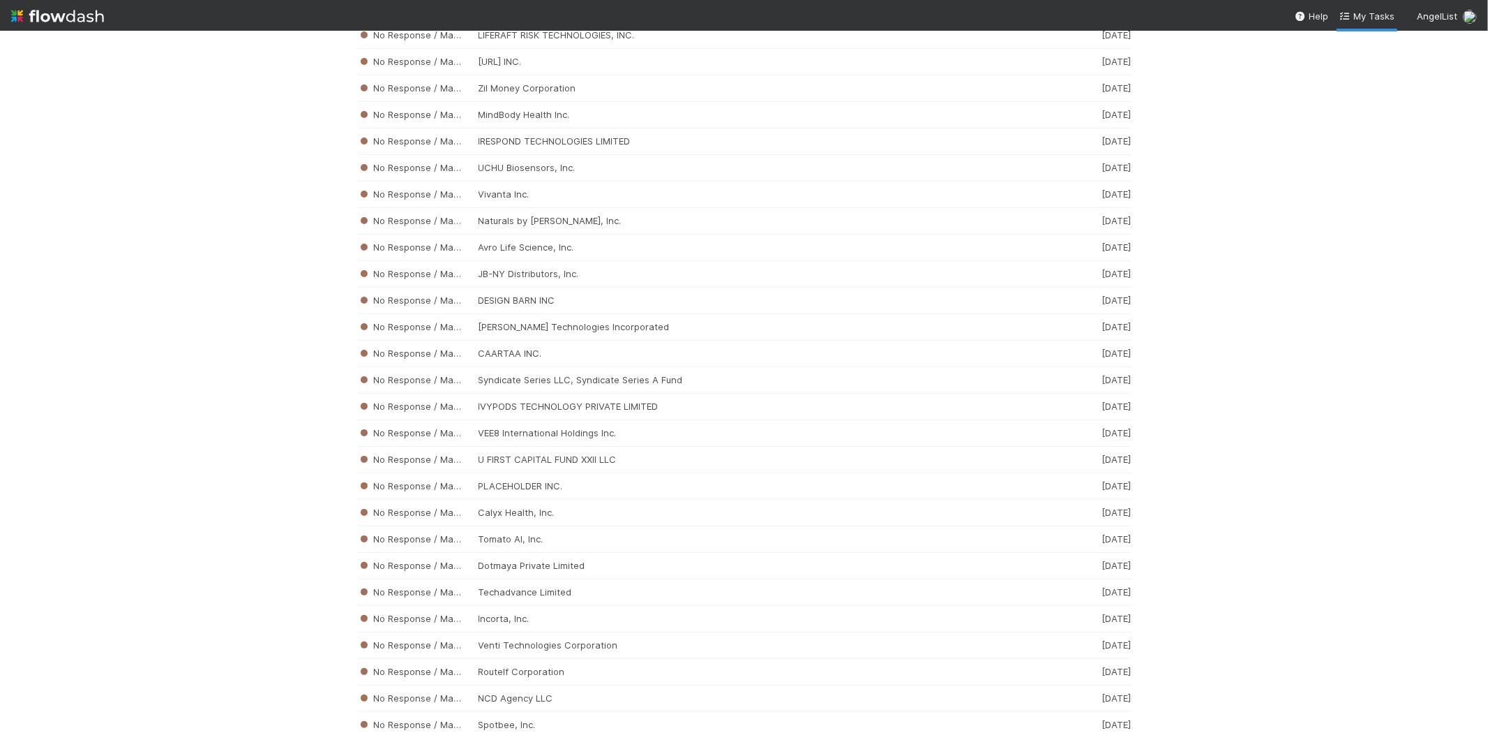
scroll to position [5114, 0]
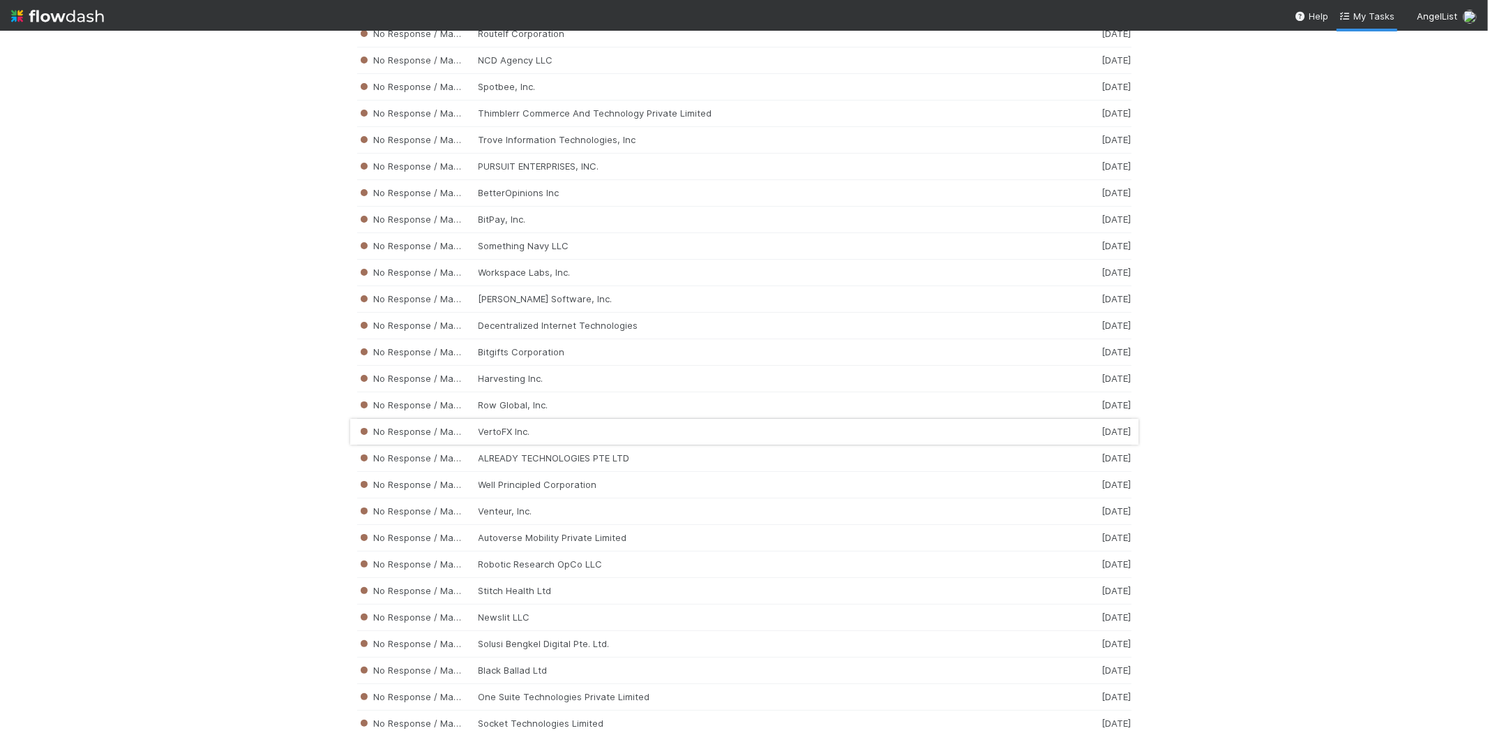
click at [527, 443] on div "No Response / Manual Review VertoFX Inc. 2 weeks ago" at bounding box center [744, 432] width 774 height 27
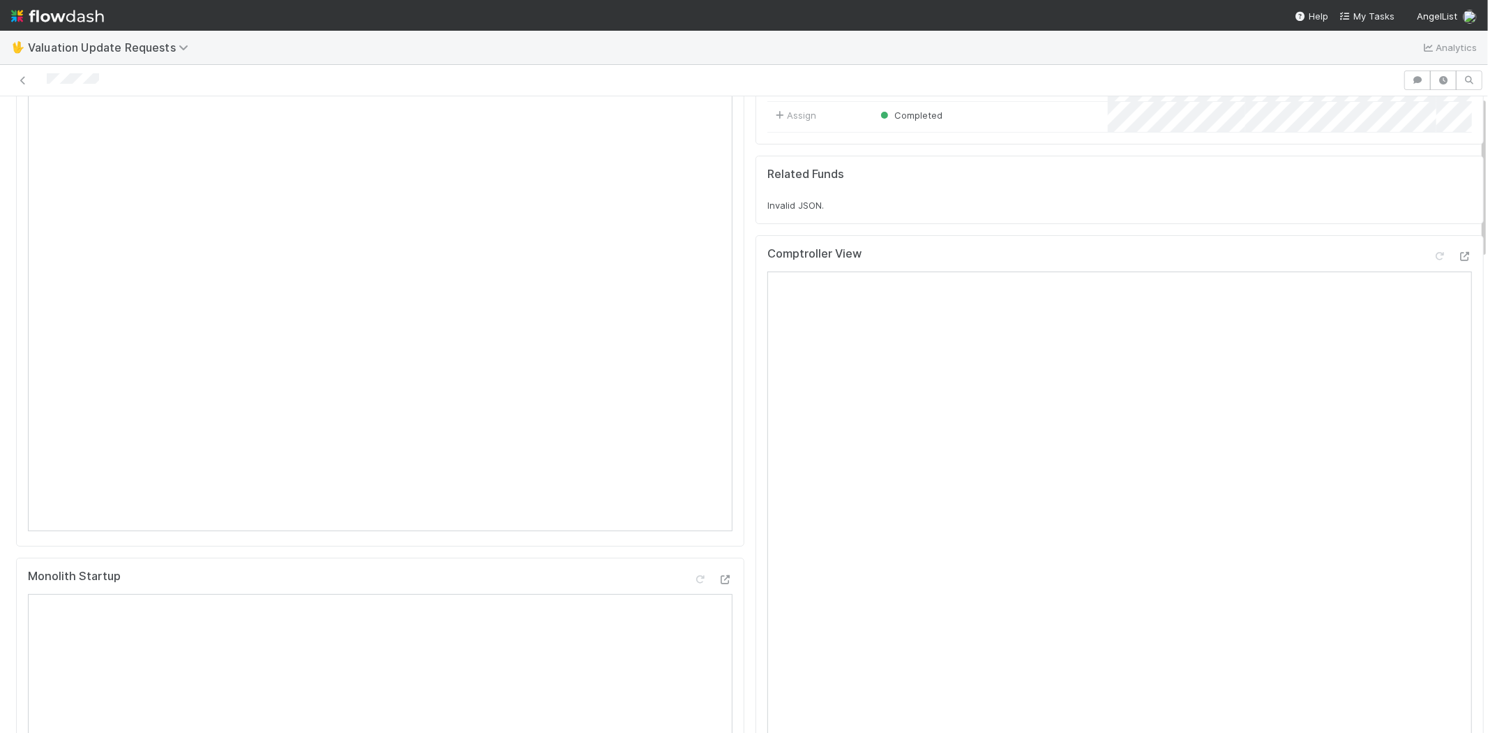
scroll to position [387, 0]
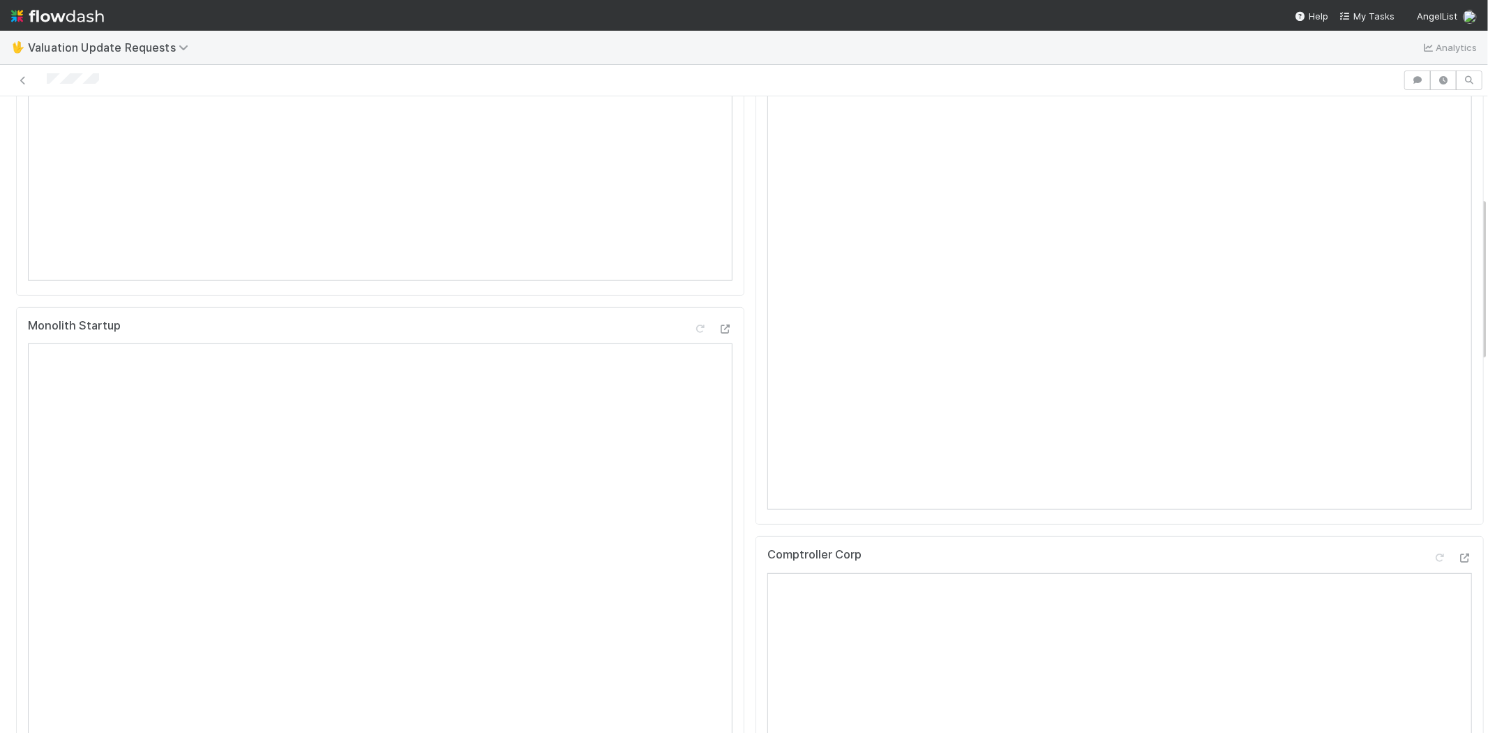
drag, startPoint x: 140, startPoint y: 77, endPoint x: 45, endPoint y: 81, distance: 94.3
click at [45, 81] on div at bounding box center [702, 80] width 1392 height 20
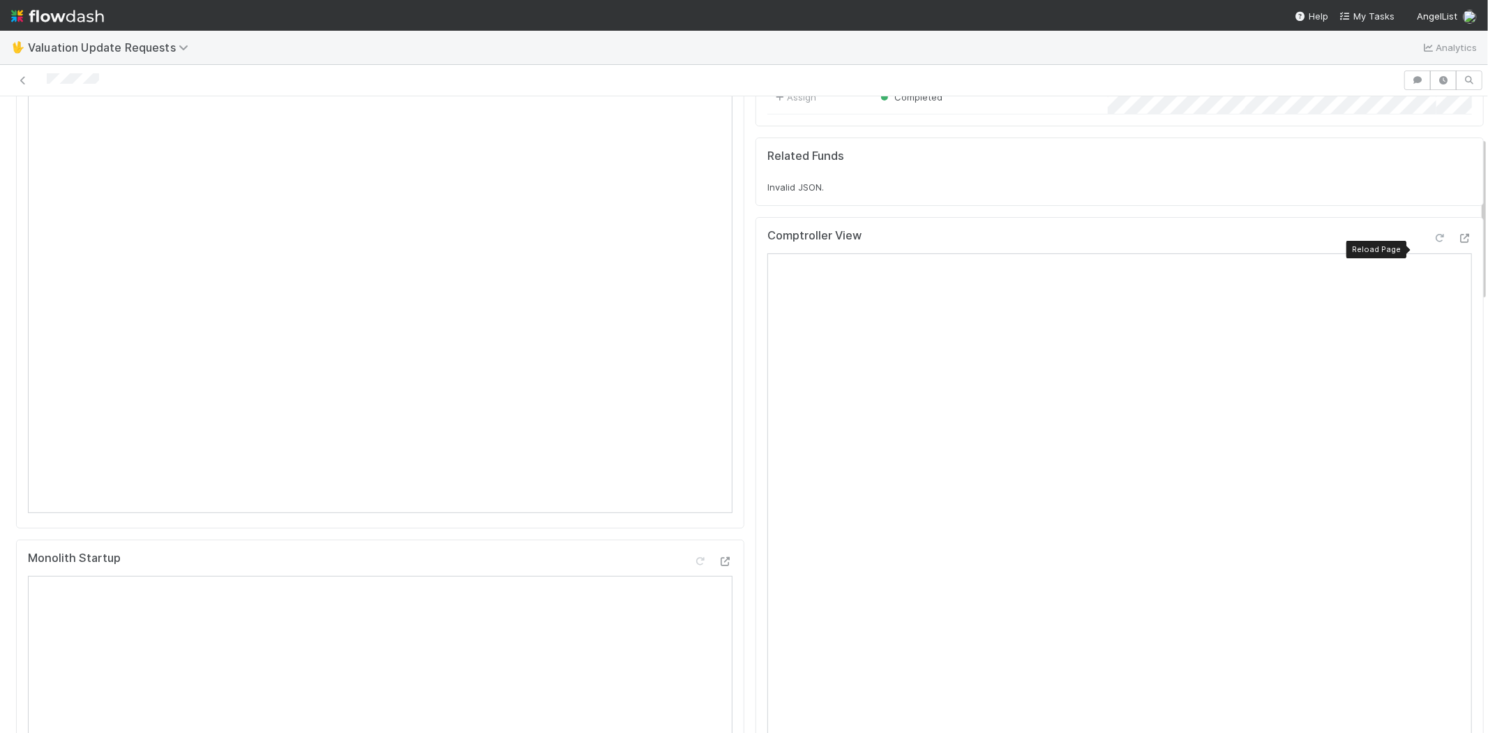
click at [1433, 245] on div at bounding box center [1440, 238] width 14 height 14
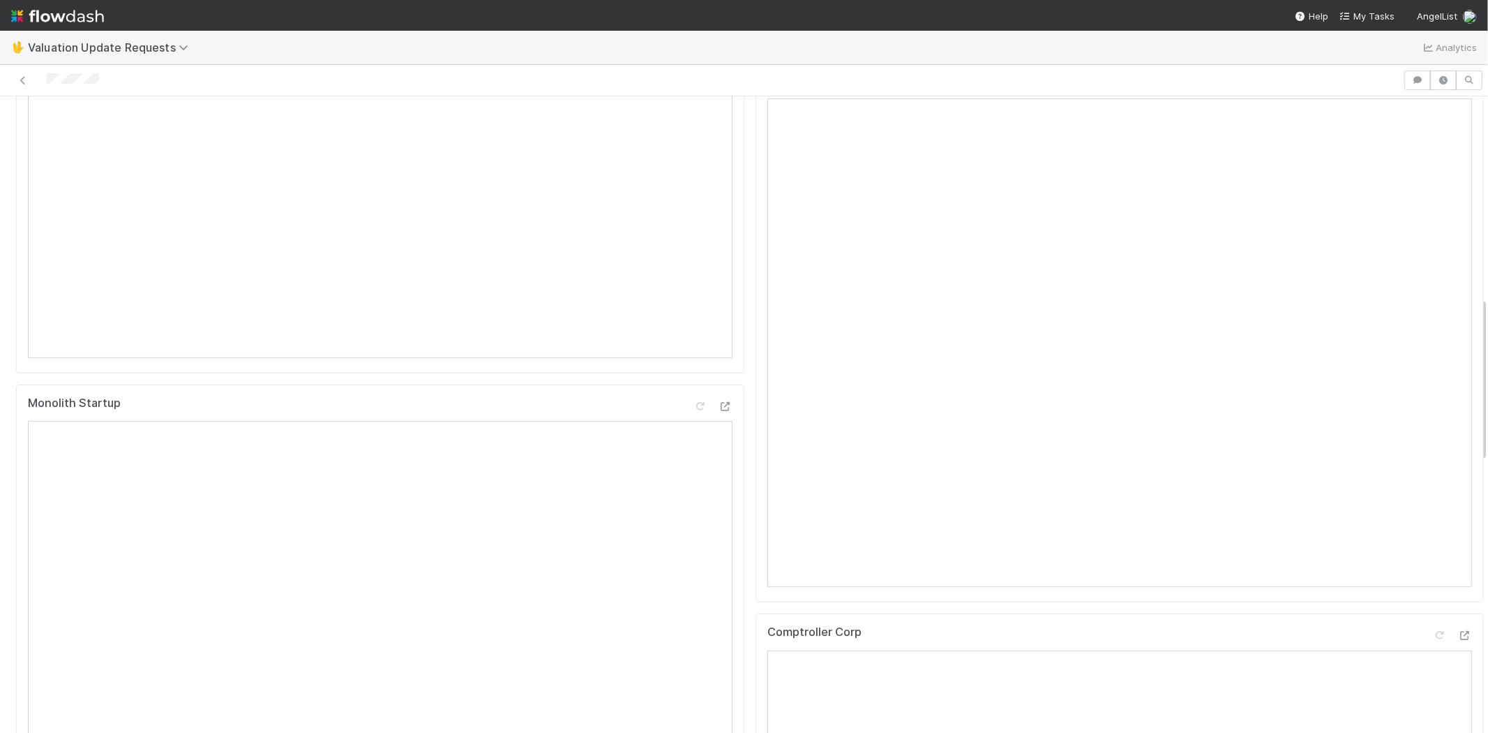
scroll to position [775, 0]
click at [1433, 174] on icon at bounding box center [1440, 169] width 14 height 9
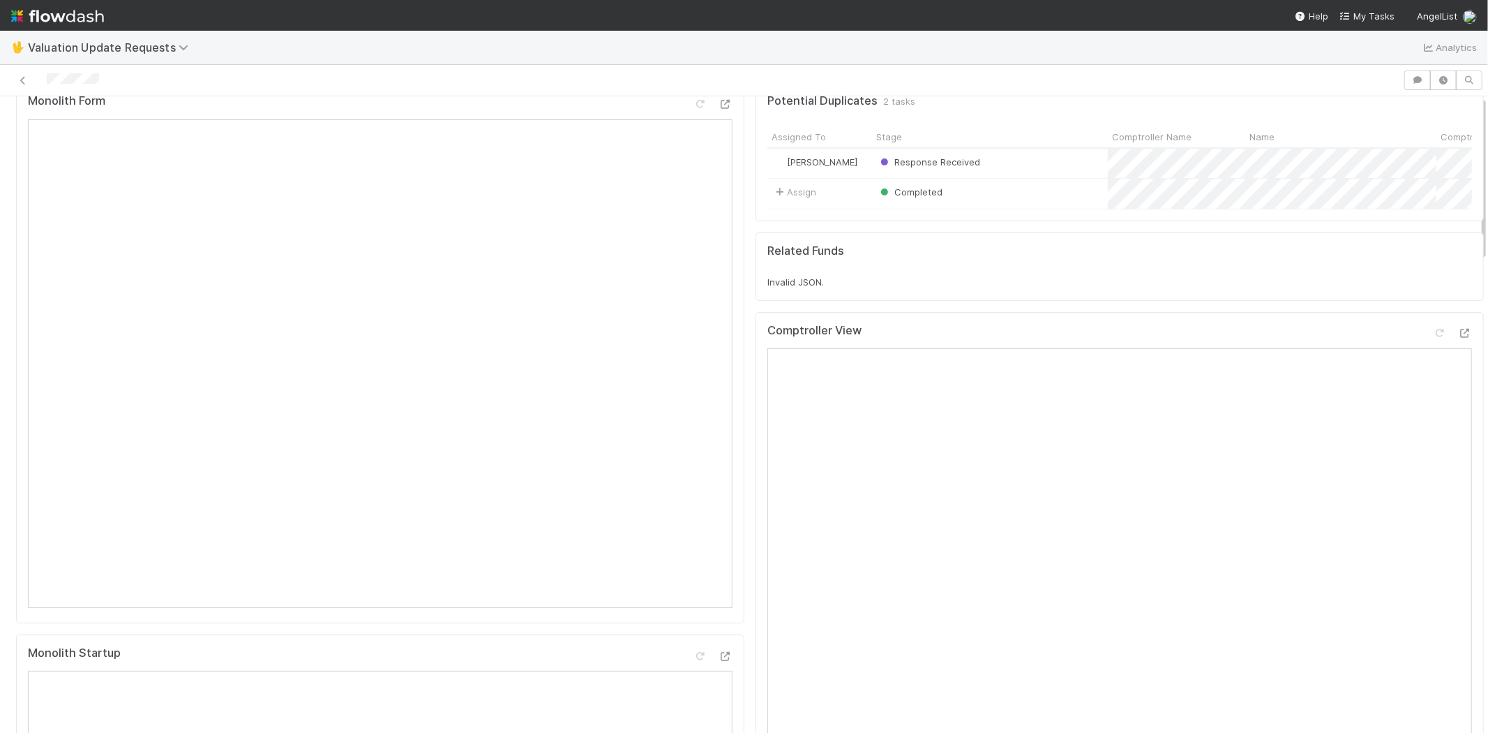
scroll to position [0, 0]
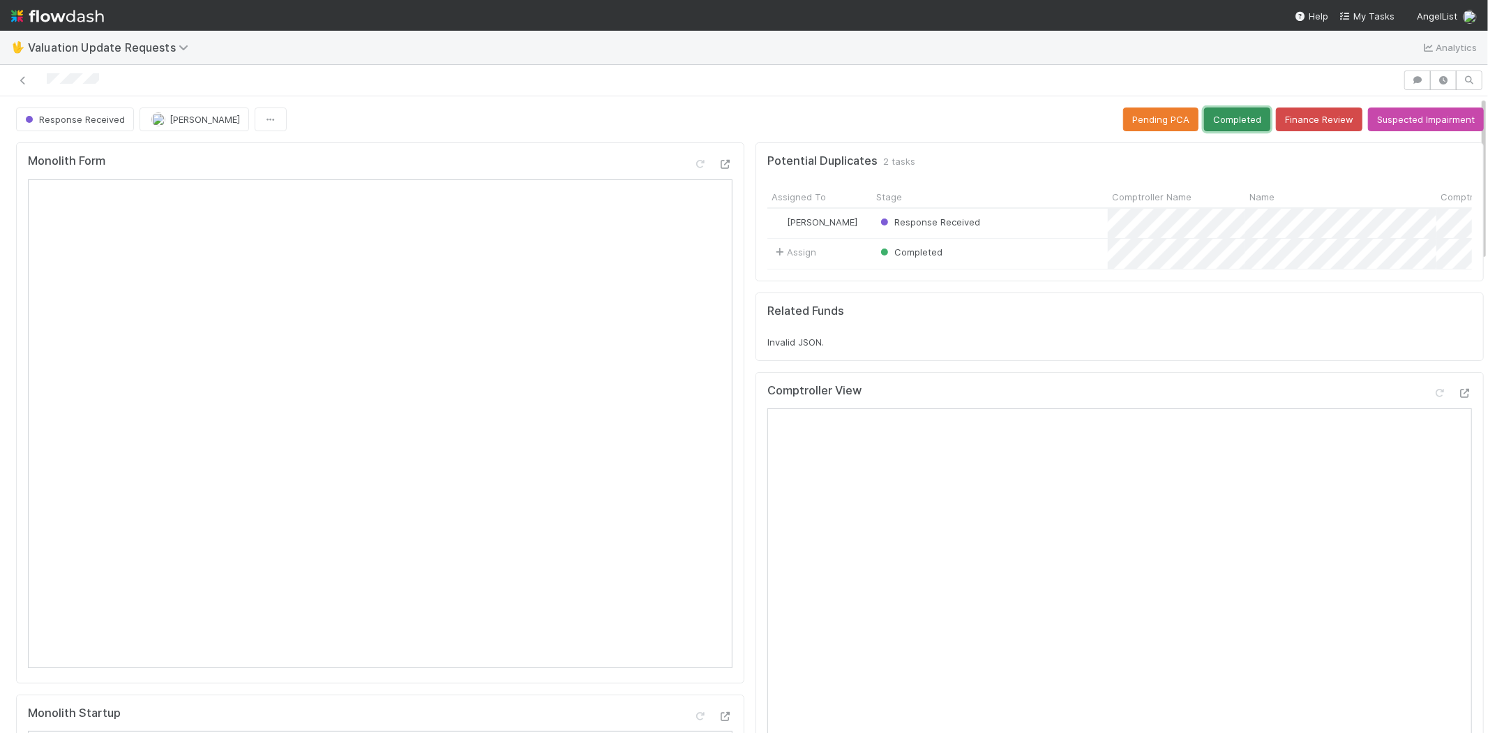
click at [1215, 107] on button "Completed" at bounding box center [1237, 119] width 66 height 24
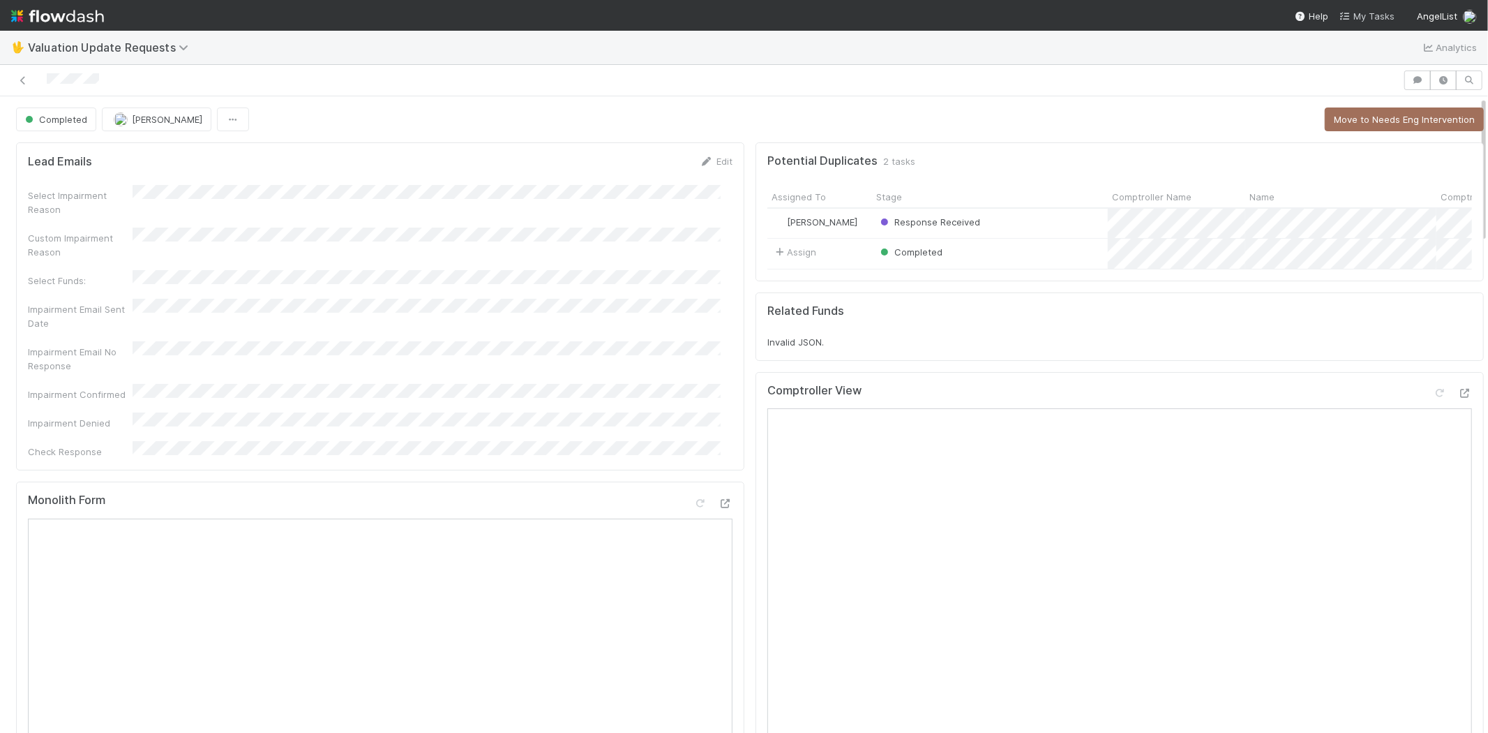
click at [1371, 15] on span "My Tasks" at bounding box center [1367, 15] width 55 height 11
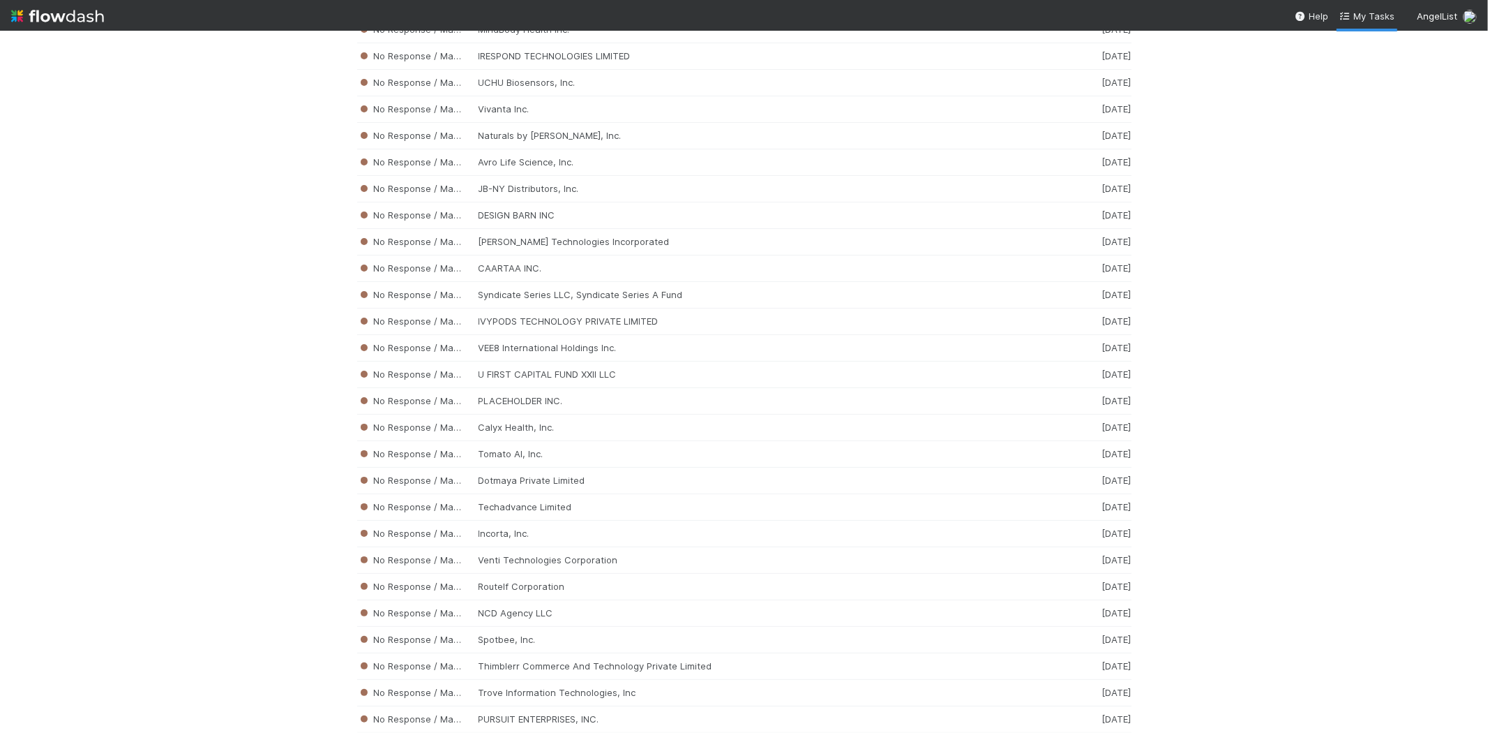
scroll to position [4637, 0]
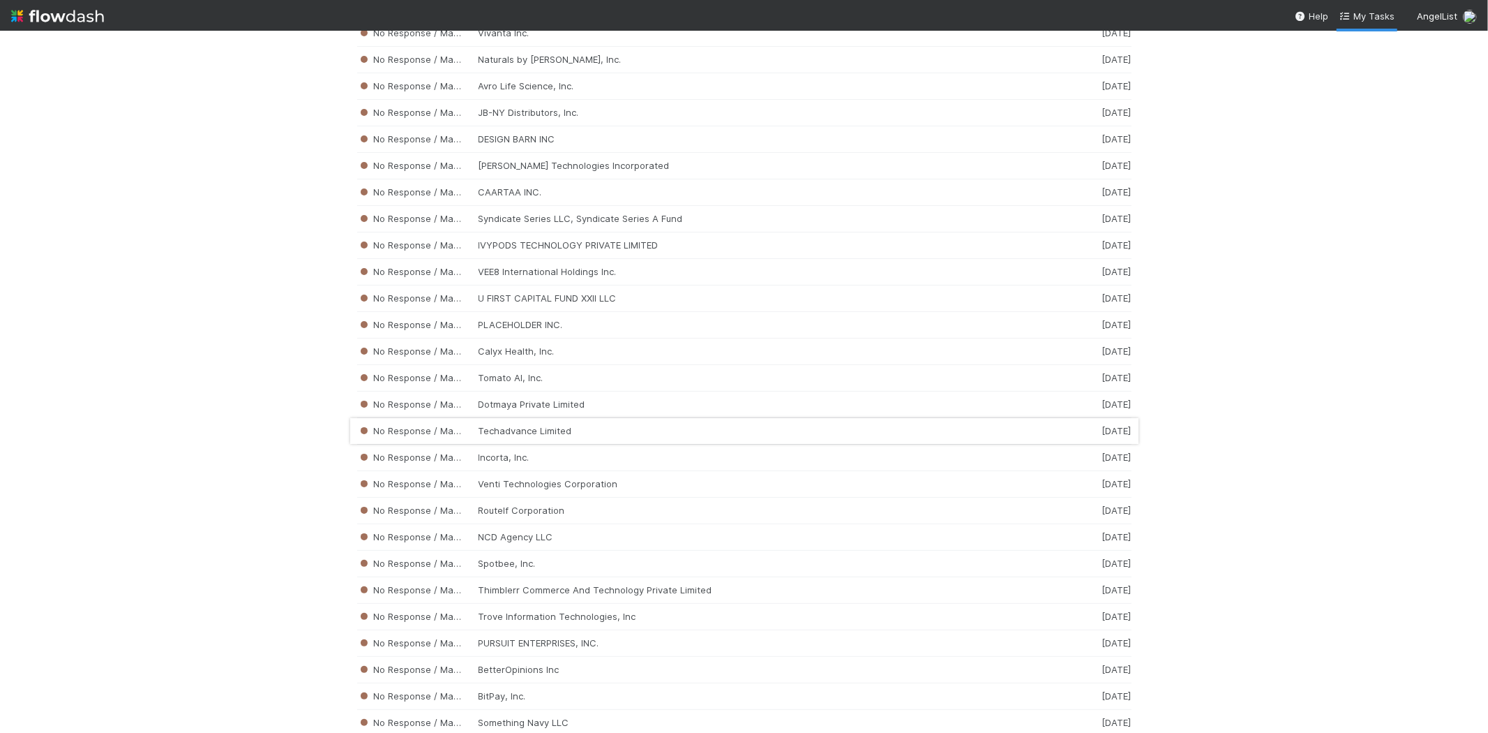
click at [533, 437] on div "No Response / Manual Review Techadvance Limited 2 weeks ago" at bounding box center [744, 431] width 774 height 27
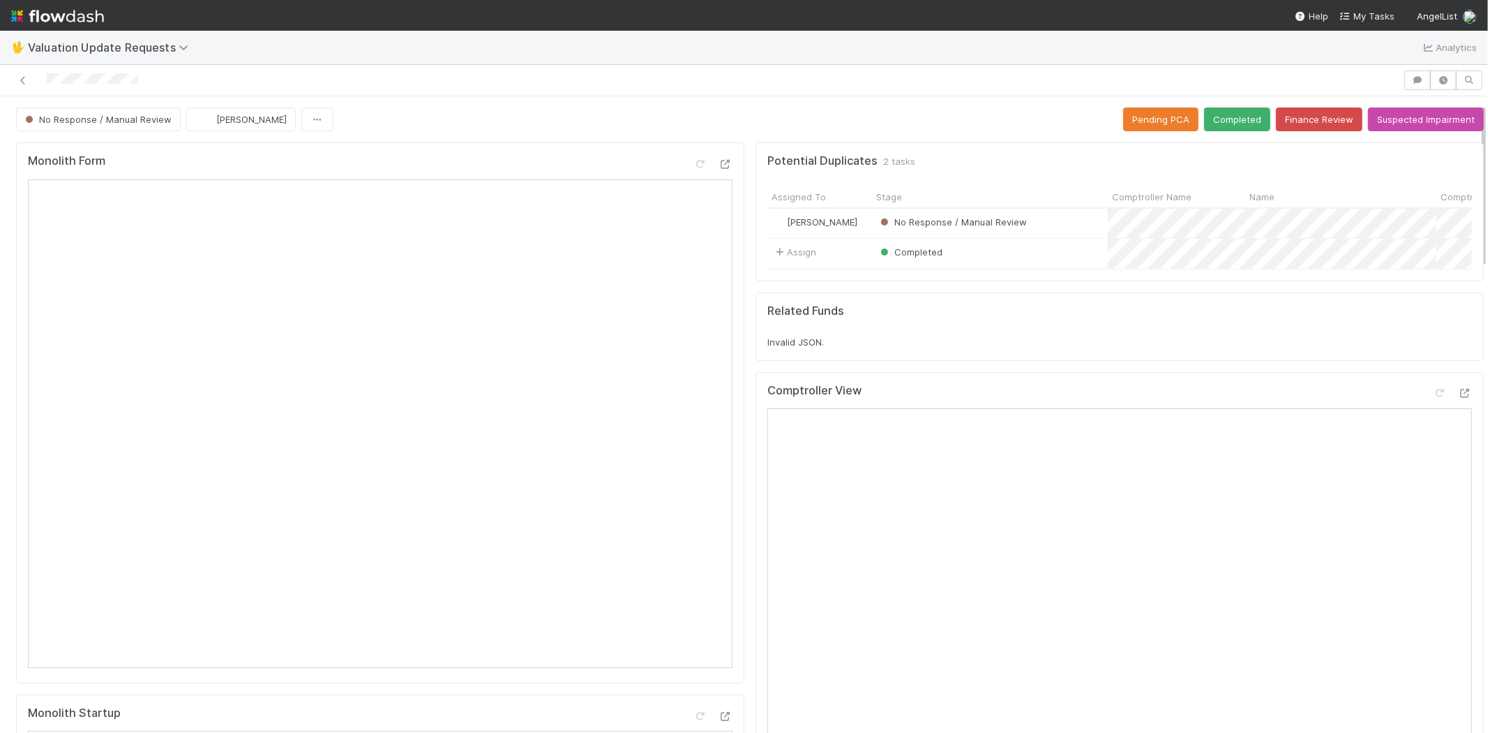
scroll to position [387, 0]
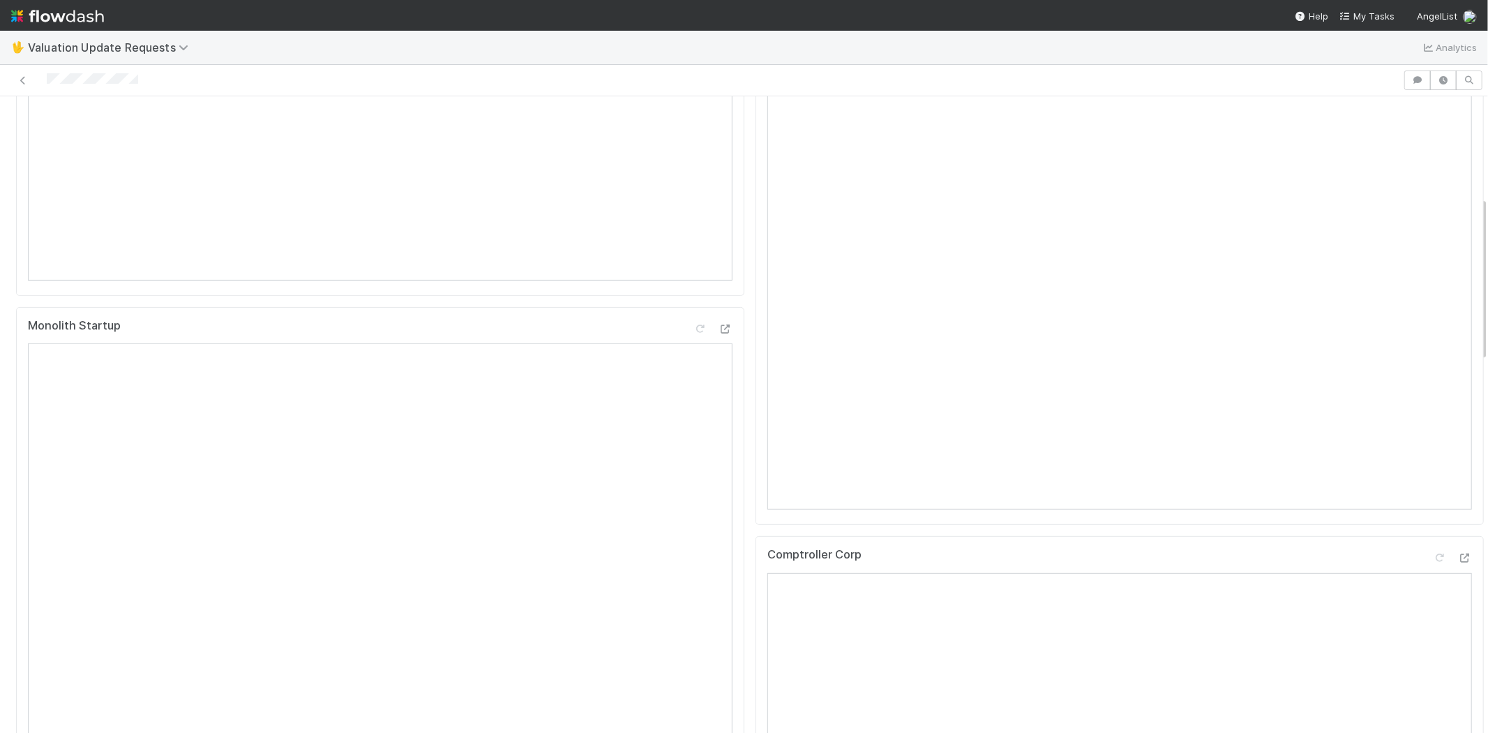
click at [47, 75] on div at bounding box center [702, 80] width 1392 height 20
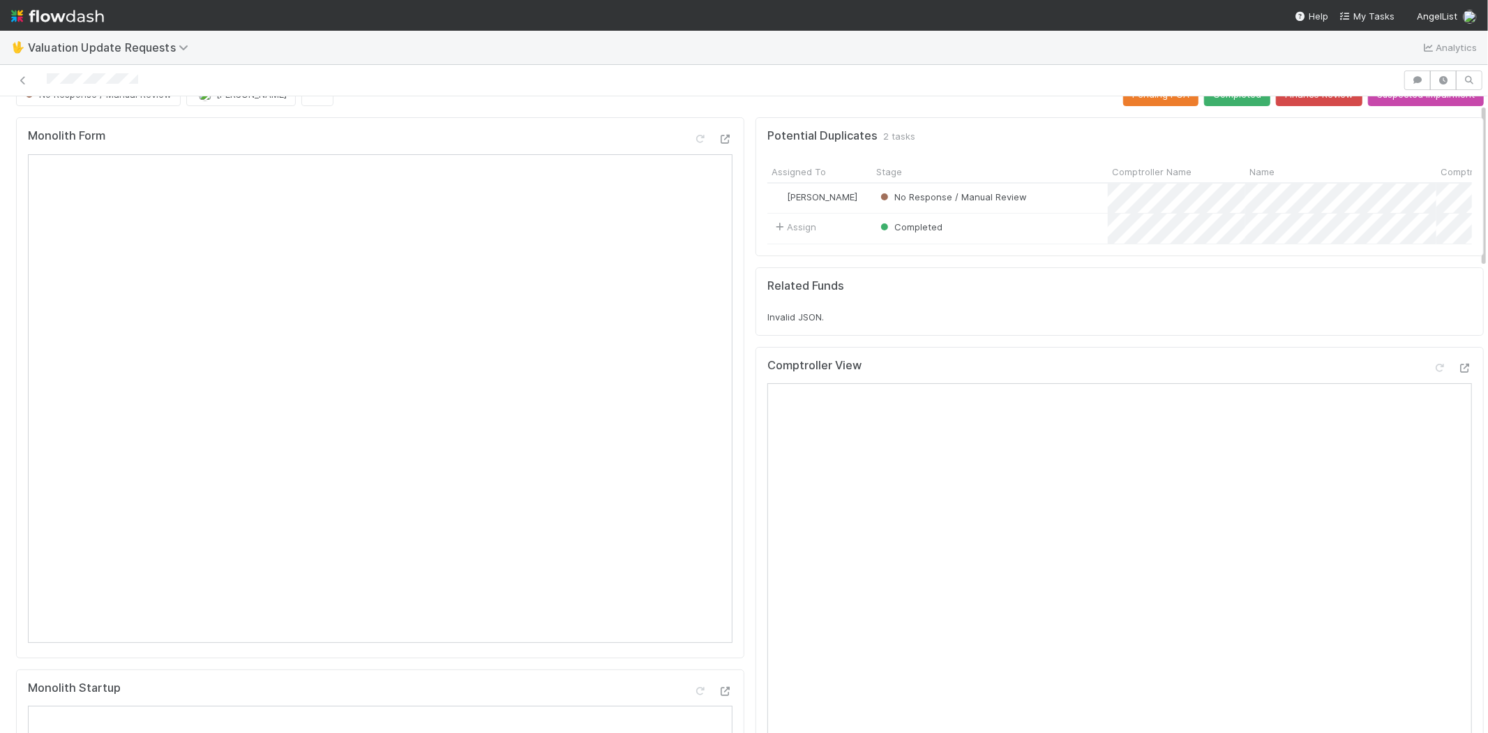
scroll to position [0, 0]
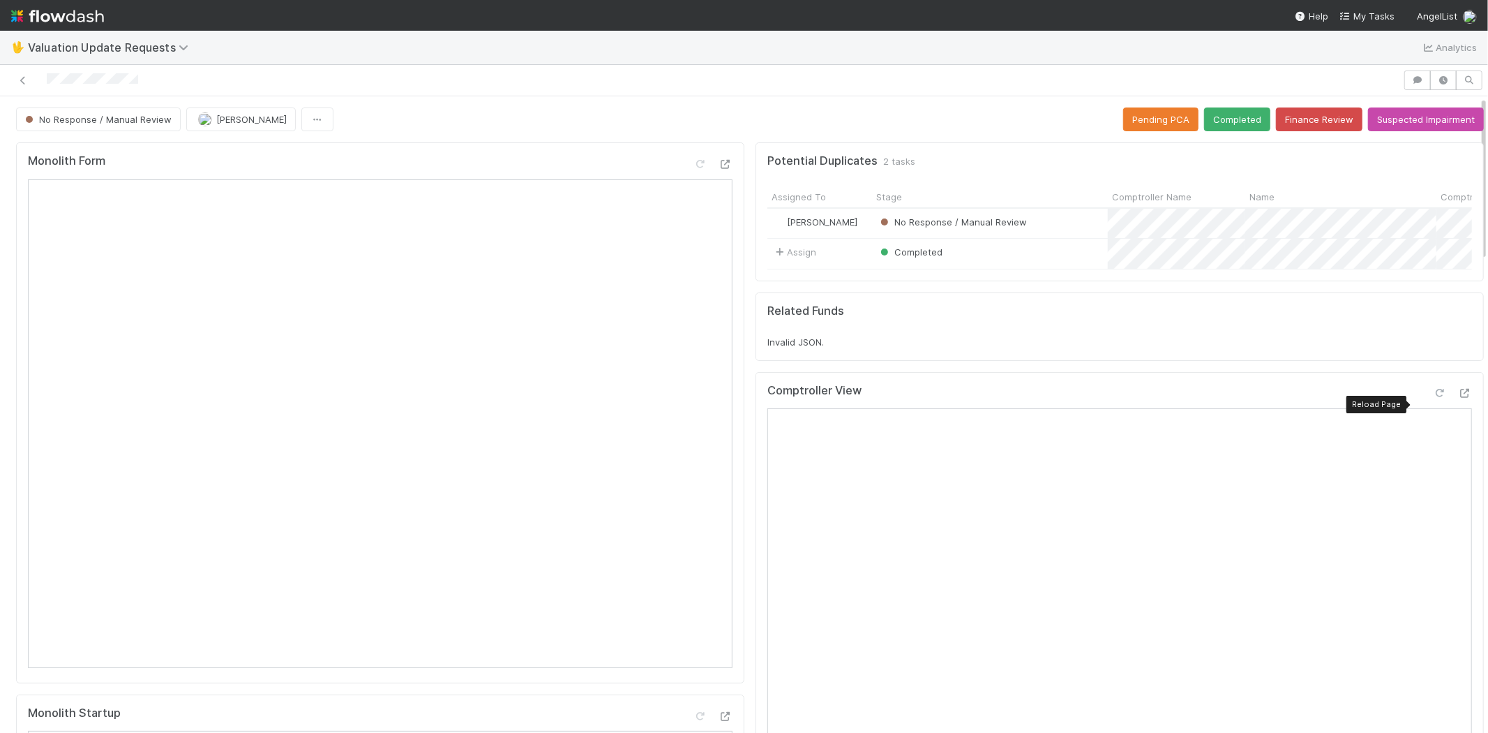
click at [1433, 398] on icon at bounding box center [1440, 393] width 14 height 9
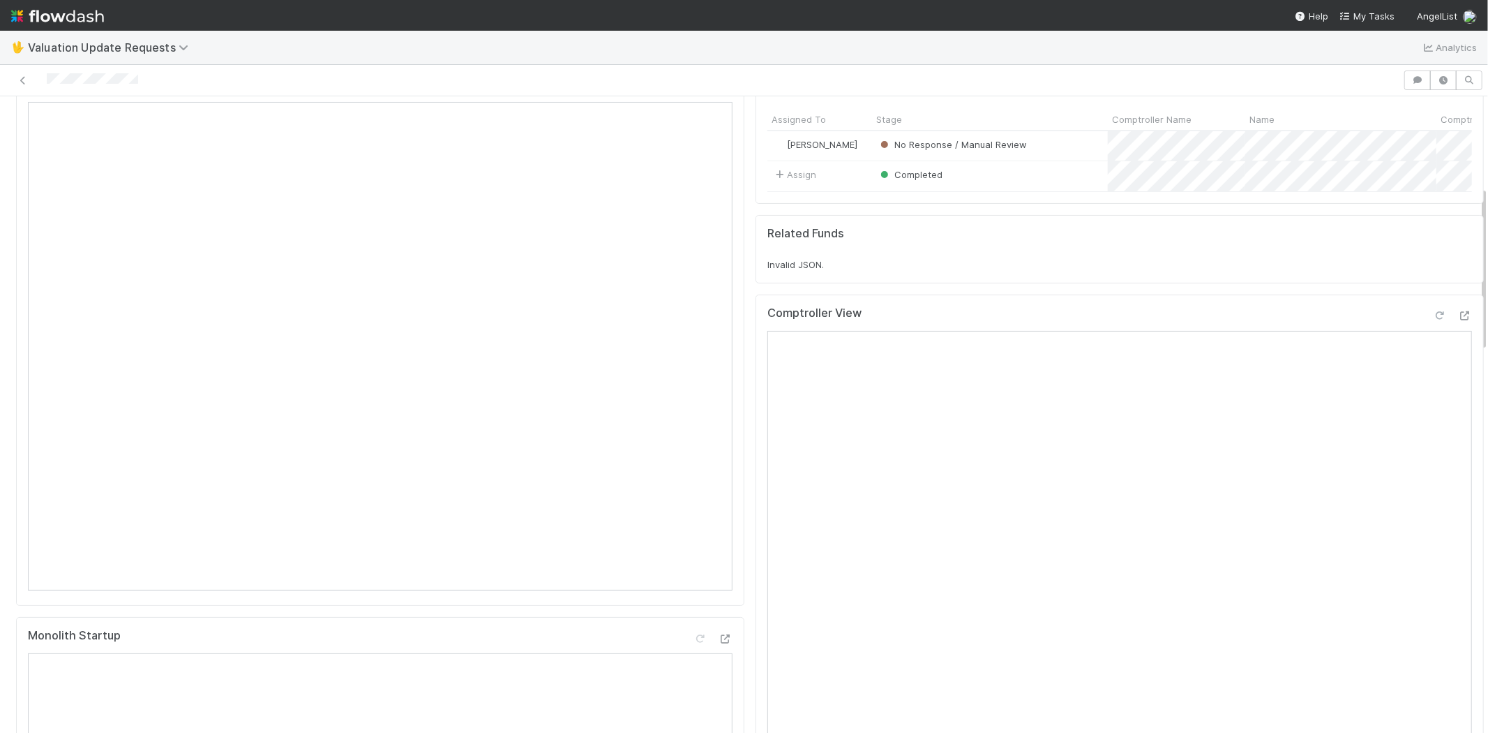
scroll to position [465, 0]
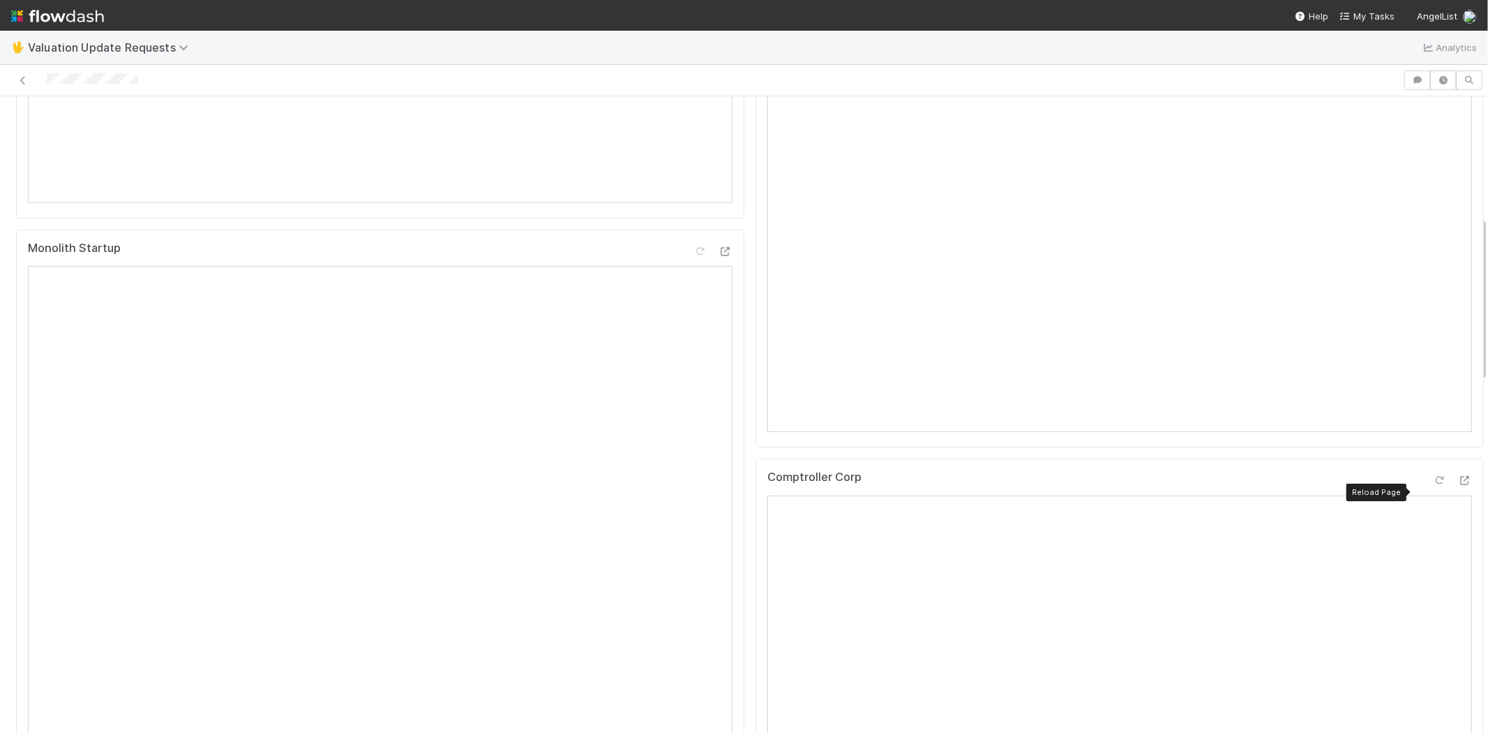
click at [1433, 485] on icon at bounding box center [1440, 480] width 14 height 9
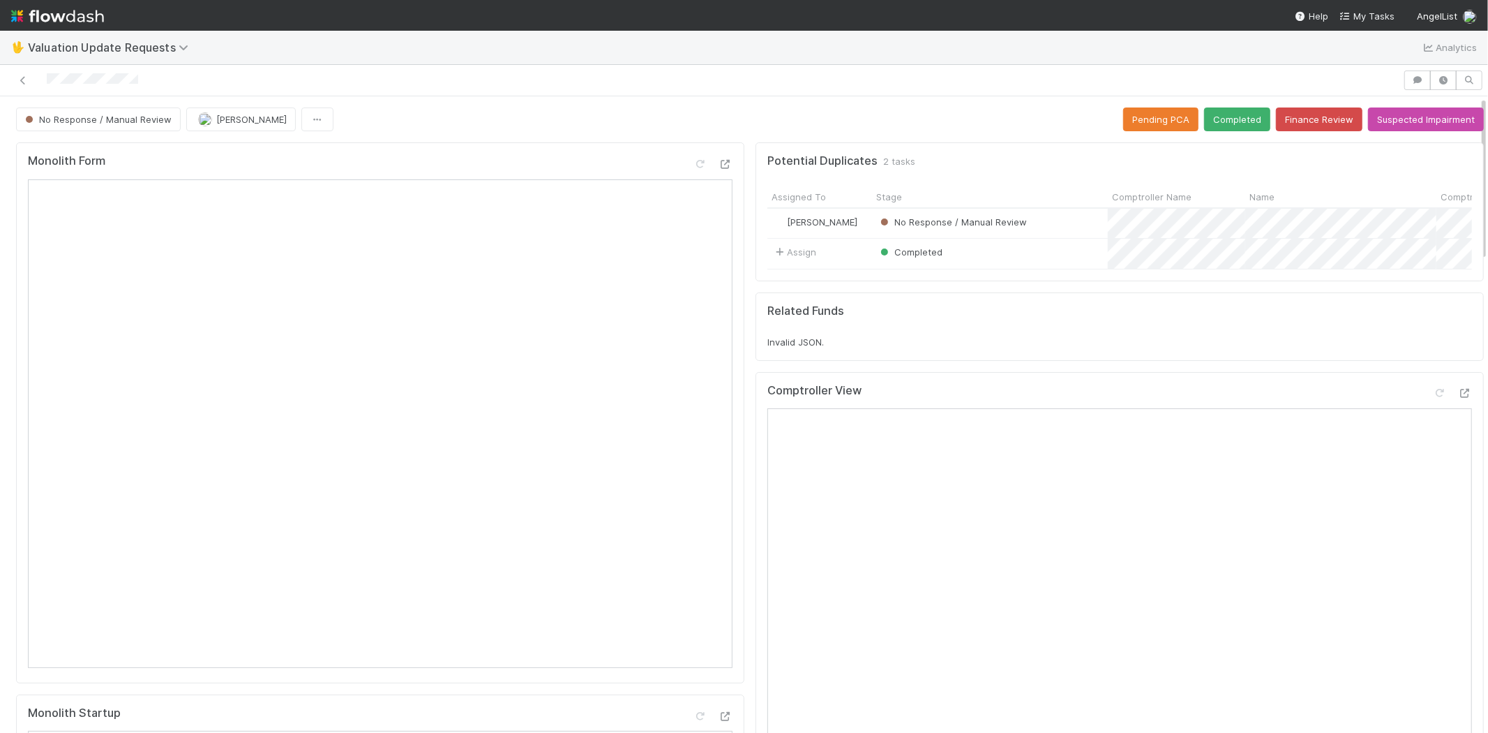
scroll to position [0, 0]
click at [1220, 121] on button "Completed" at bounding box center [1237, 119] width 66 height 24
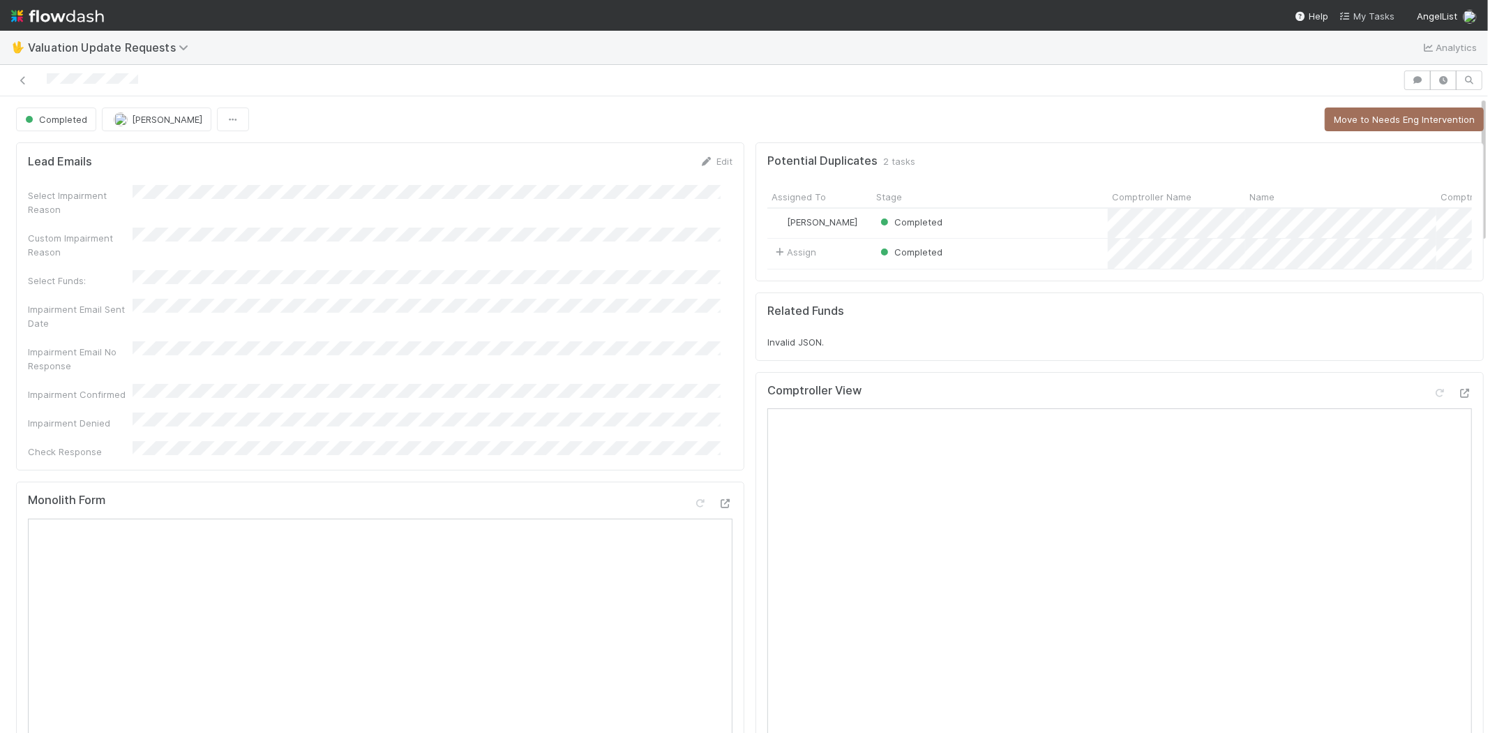
click at [1362, 10] on span "My Tasks" at bounding box center [1367, 15] width 55 height 11
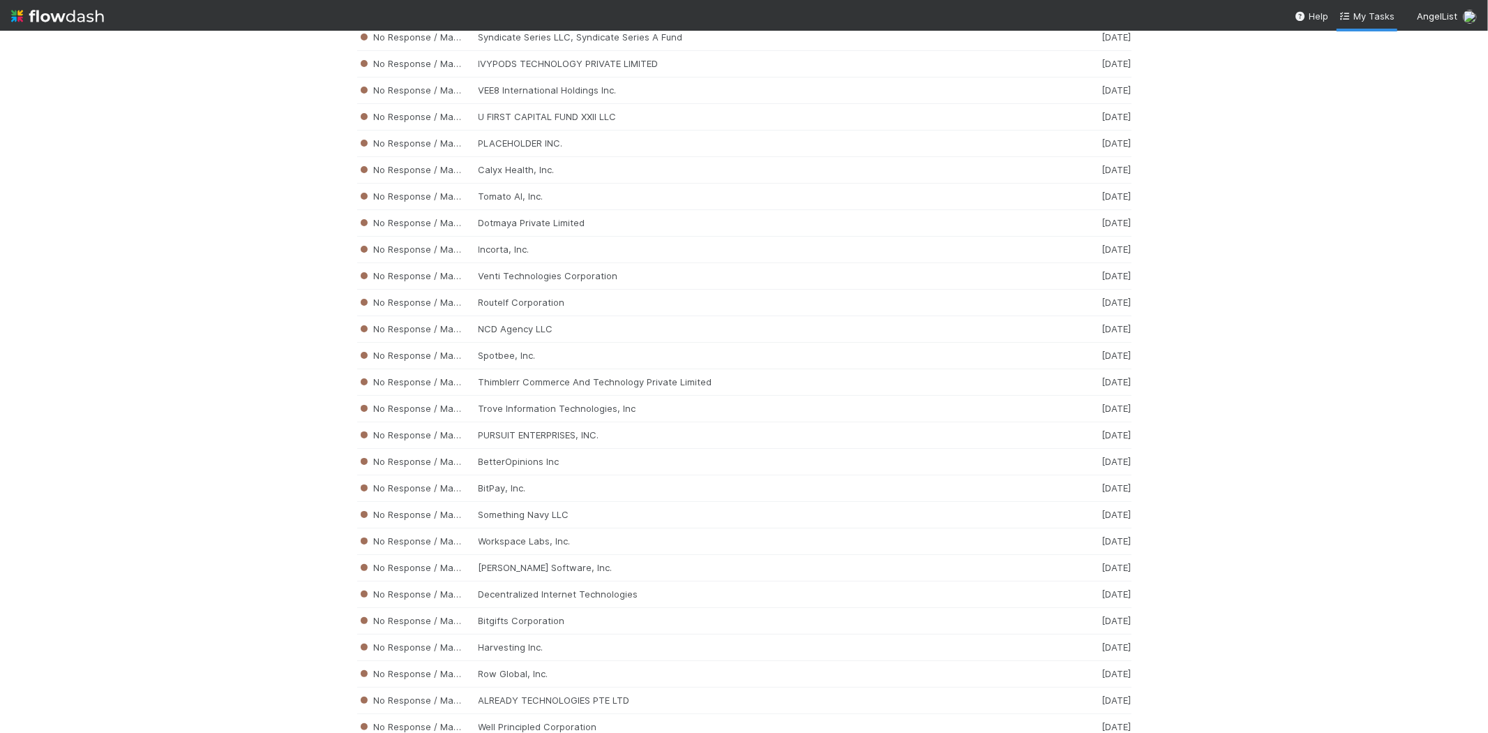
scroll to position [4881, 0]
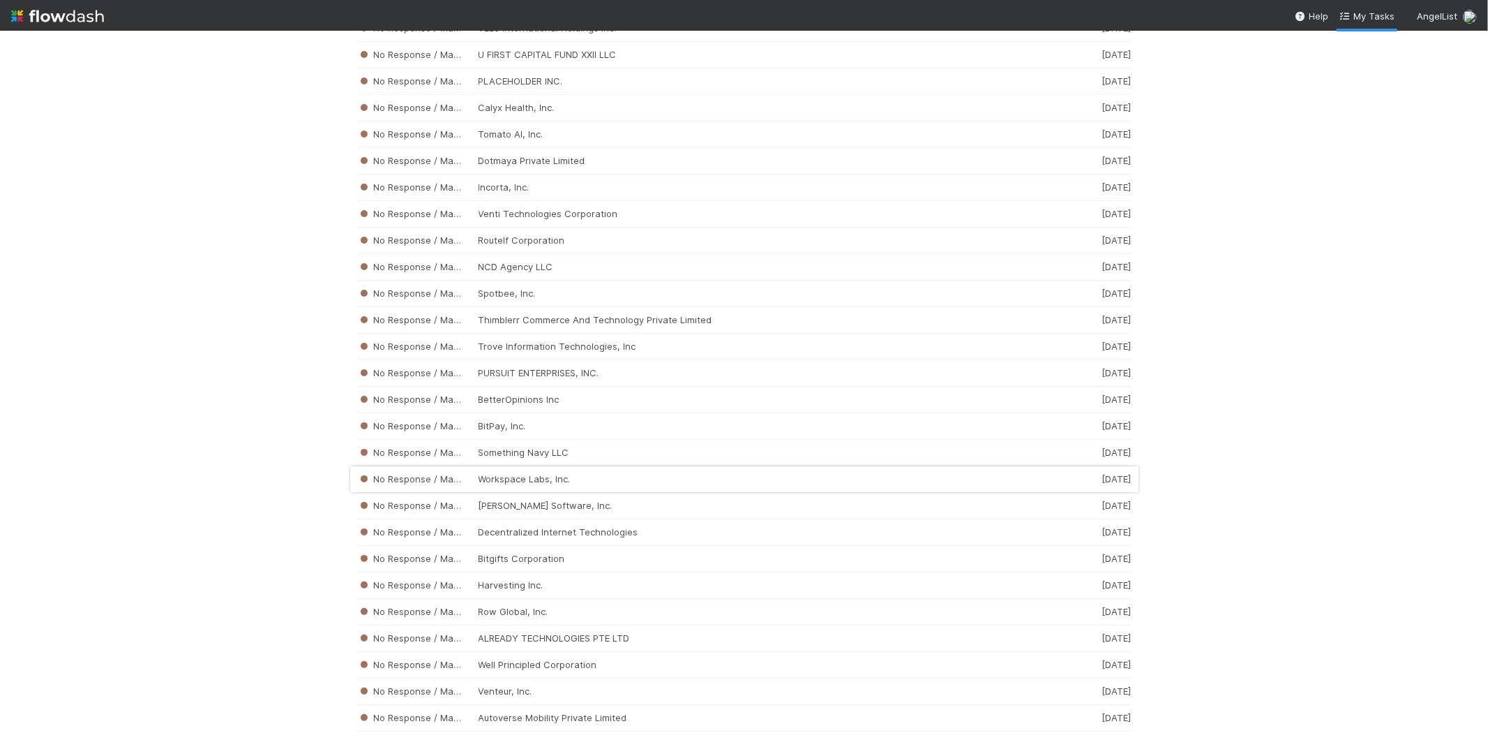
click at [555, 493] on div "No Response / Manual Review Workspace Labs, Inc. 2 weeks ago" at bounding box center [744, 479] width 774 height 27
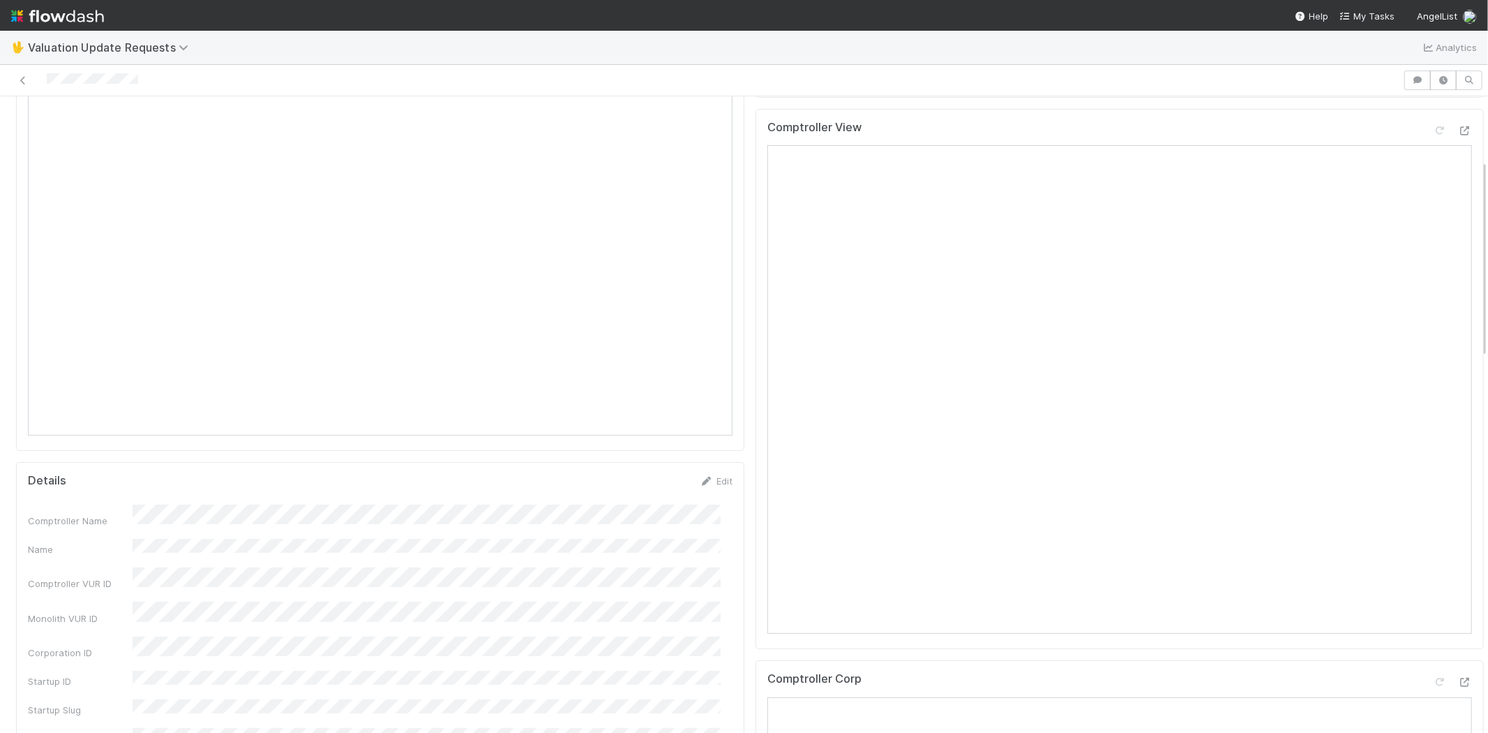
scroll to position [155, 0]
drag, startPoint x: 142, startPoint y: 78, endPoint x: 45, endPoint y: 84, distance: 97.1
click at [45, 84] on div at bounding box center [702, 80] width 1392 height 20
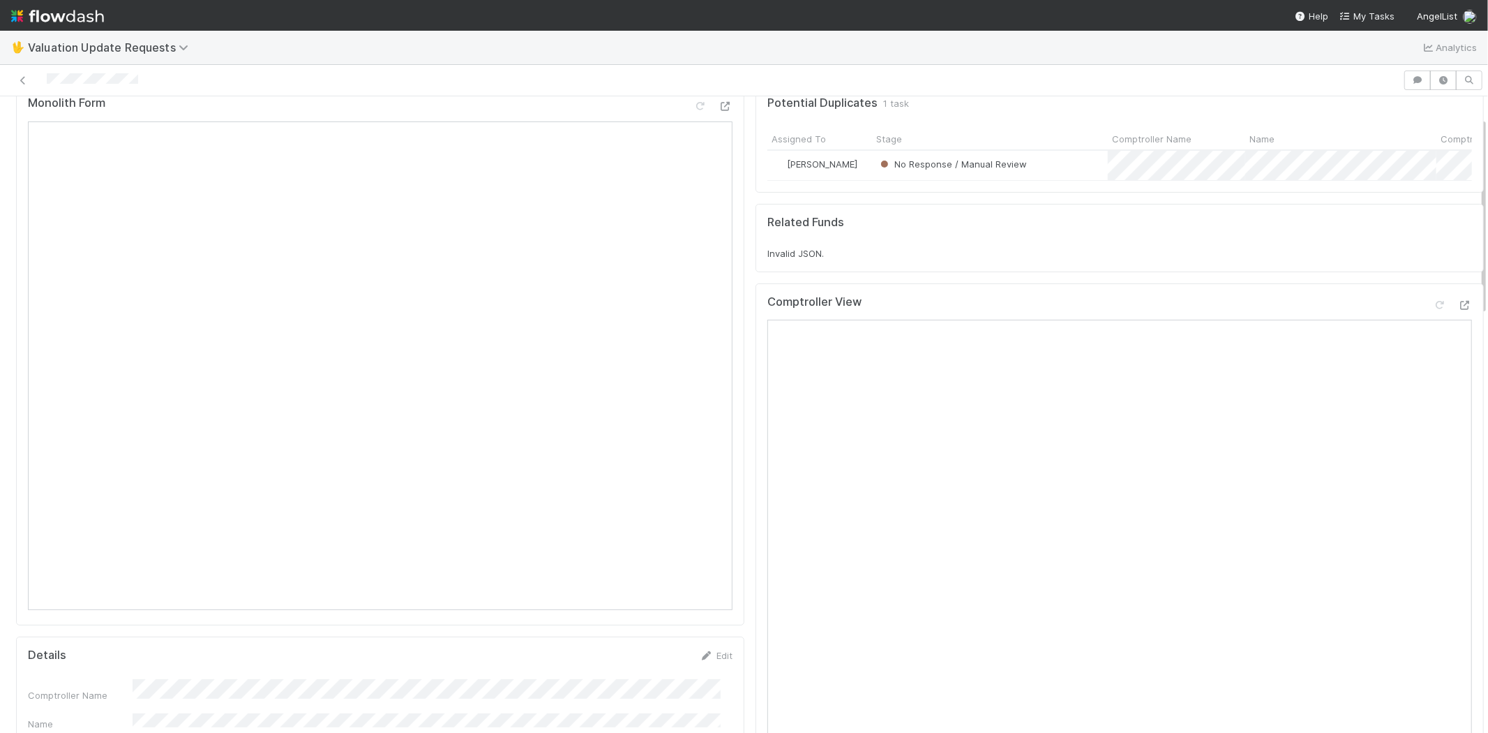
scroll to position [0, 0]
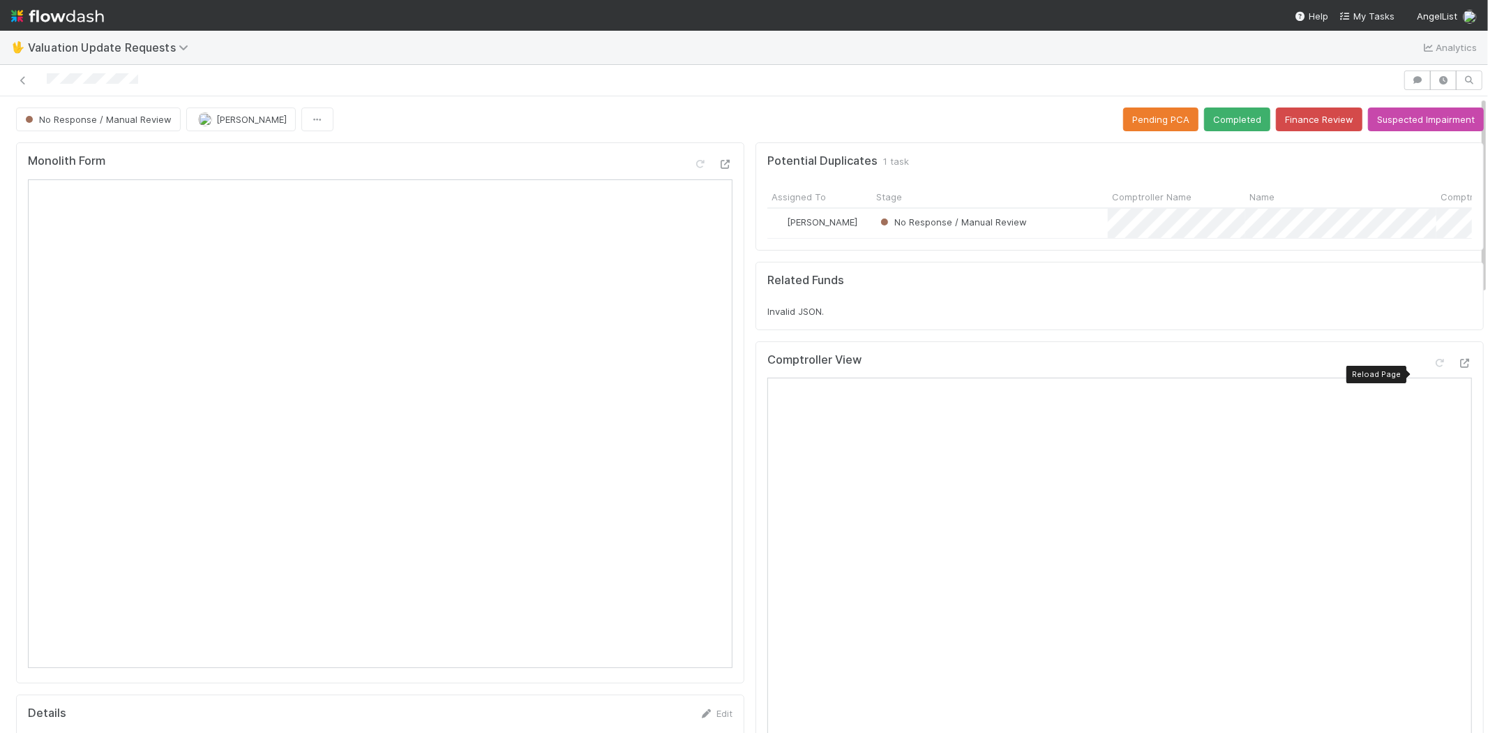
click at [1421, 366] on div "Comptroller View Reload Page" at bounding box center [1119, 365] width 705 height 25
click at [1420, 366] on div "Comptroller View" at bounding box center [1119, 365] width 705 height 25
click at [1433, 368] on icon at bounding box center [1440, 363] width 14 height 9
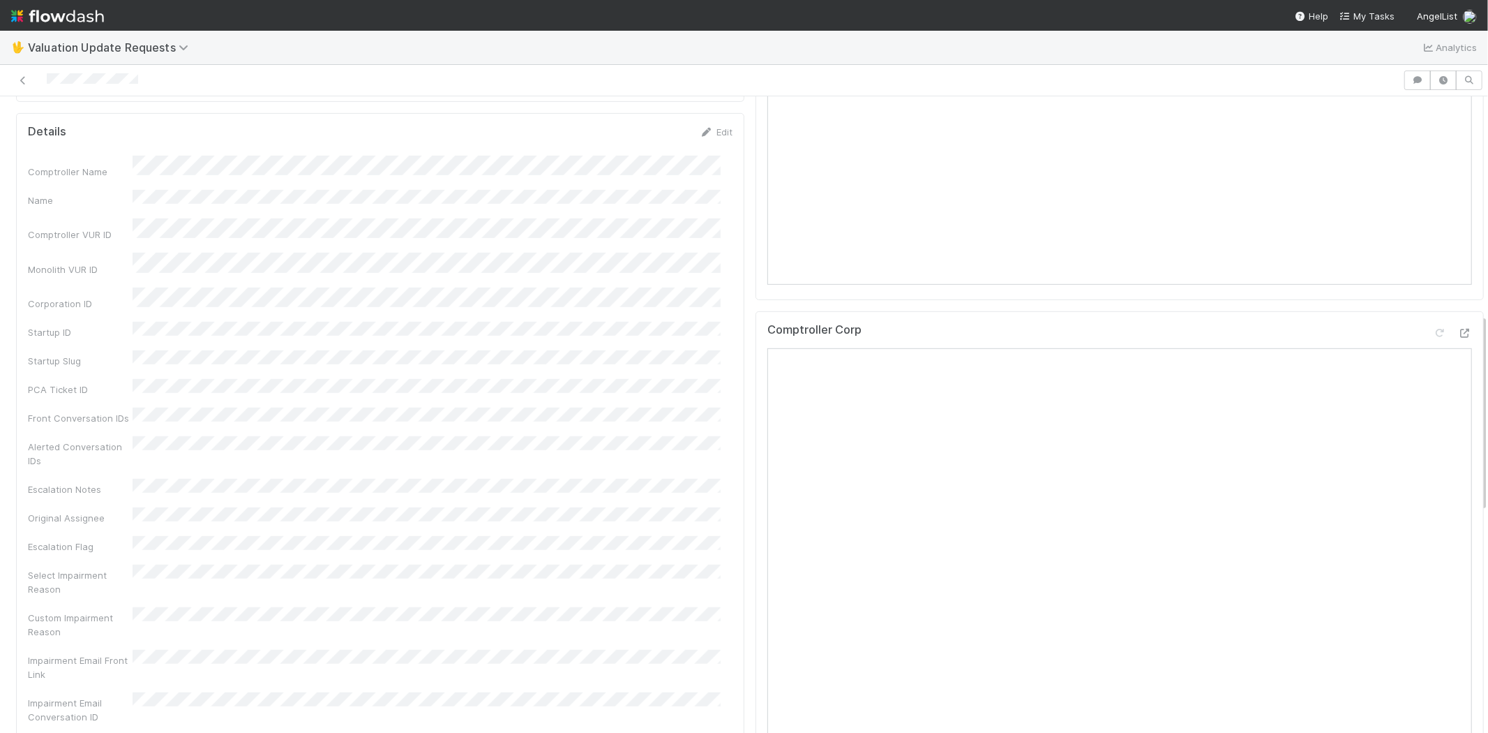
scroll to position [698, 0]
click at [1433, 221] on icon at bounding box center [1440, 216] width 14 height 9
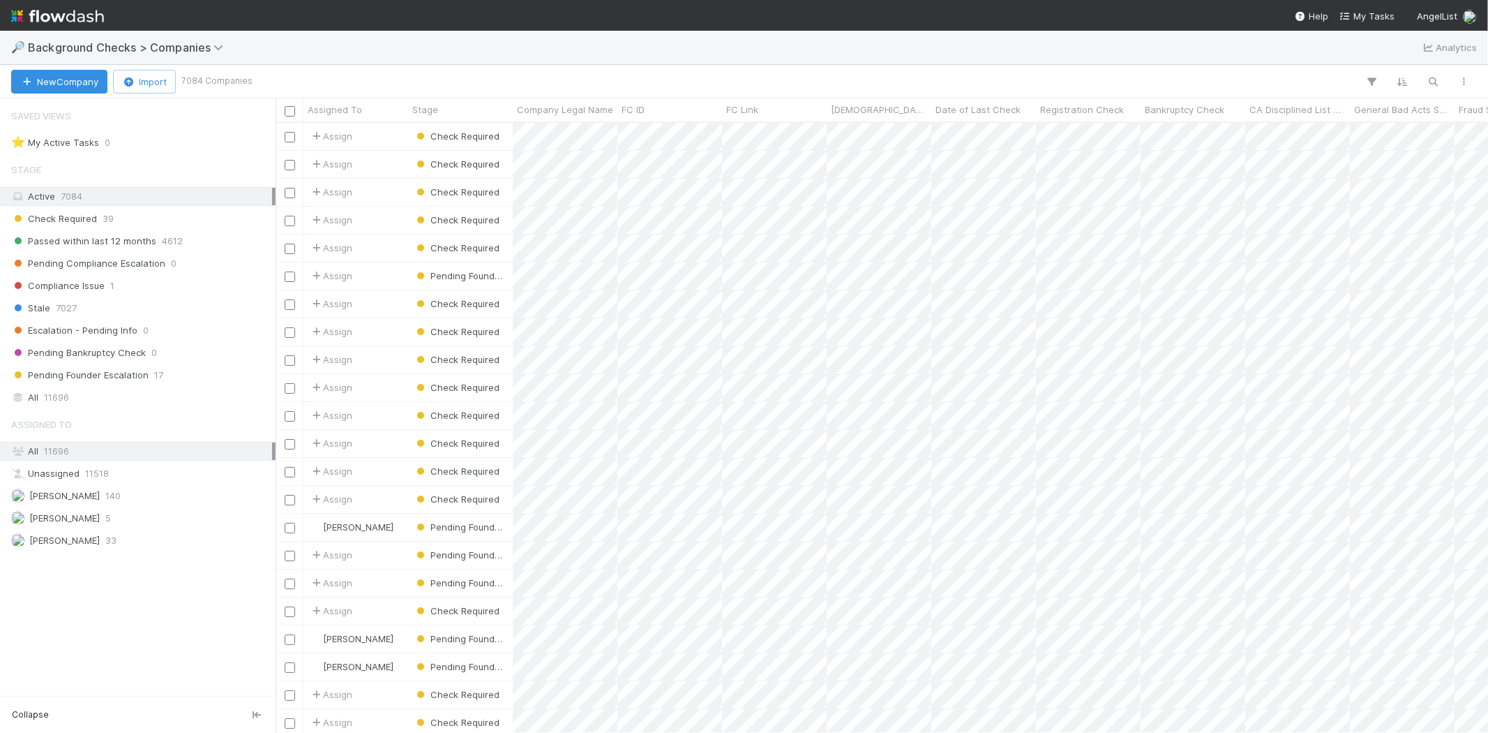
scroll to position [598, 1201]
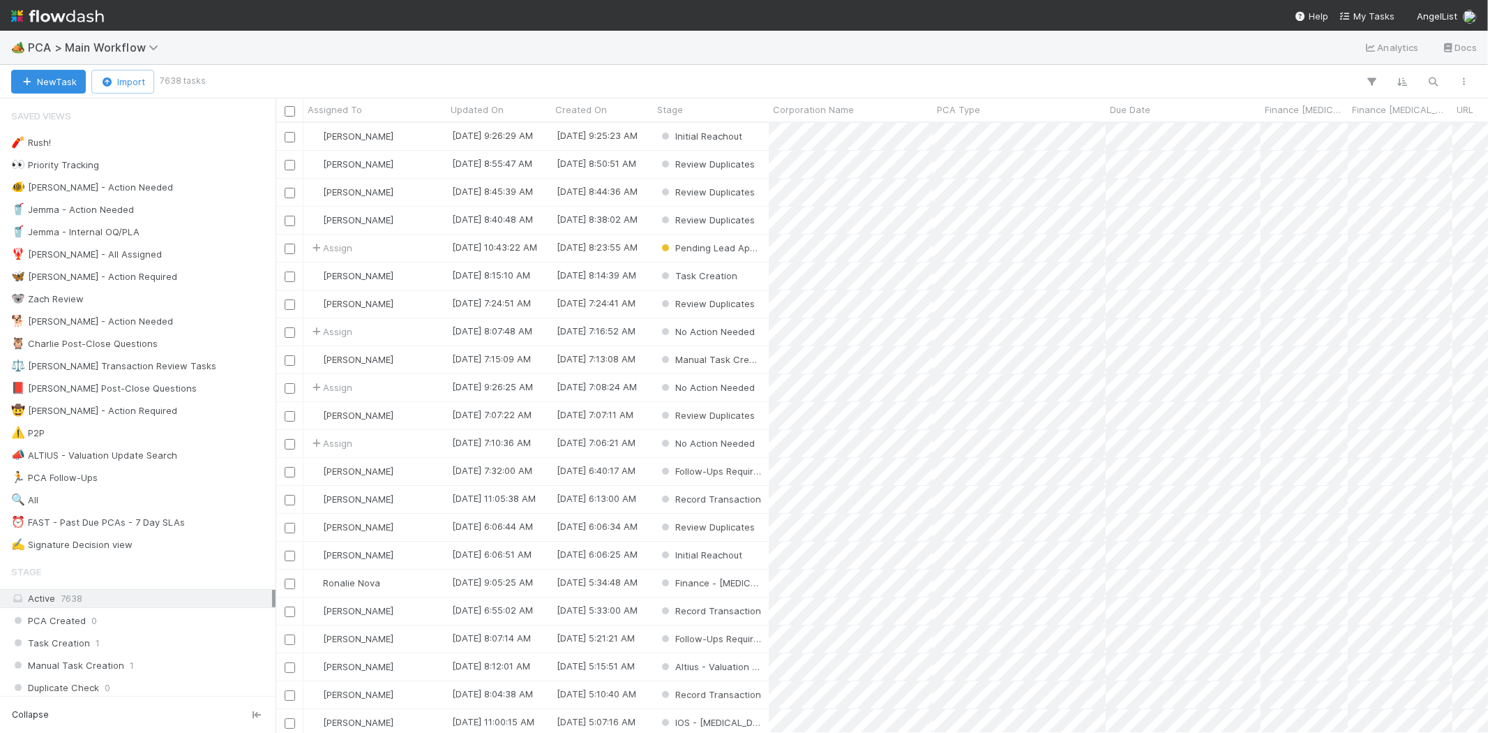
scroll to position [598, 1201]
click at [1438, 82] on icon "button" at bounding box center [1434, 81] width 14 height 13
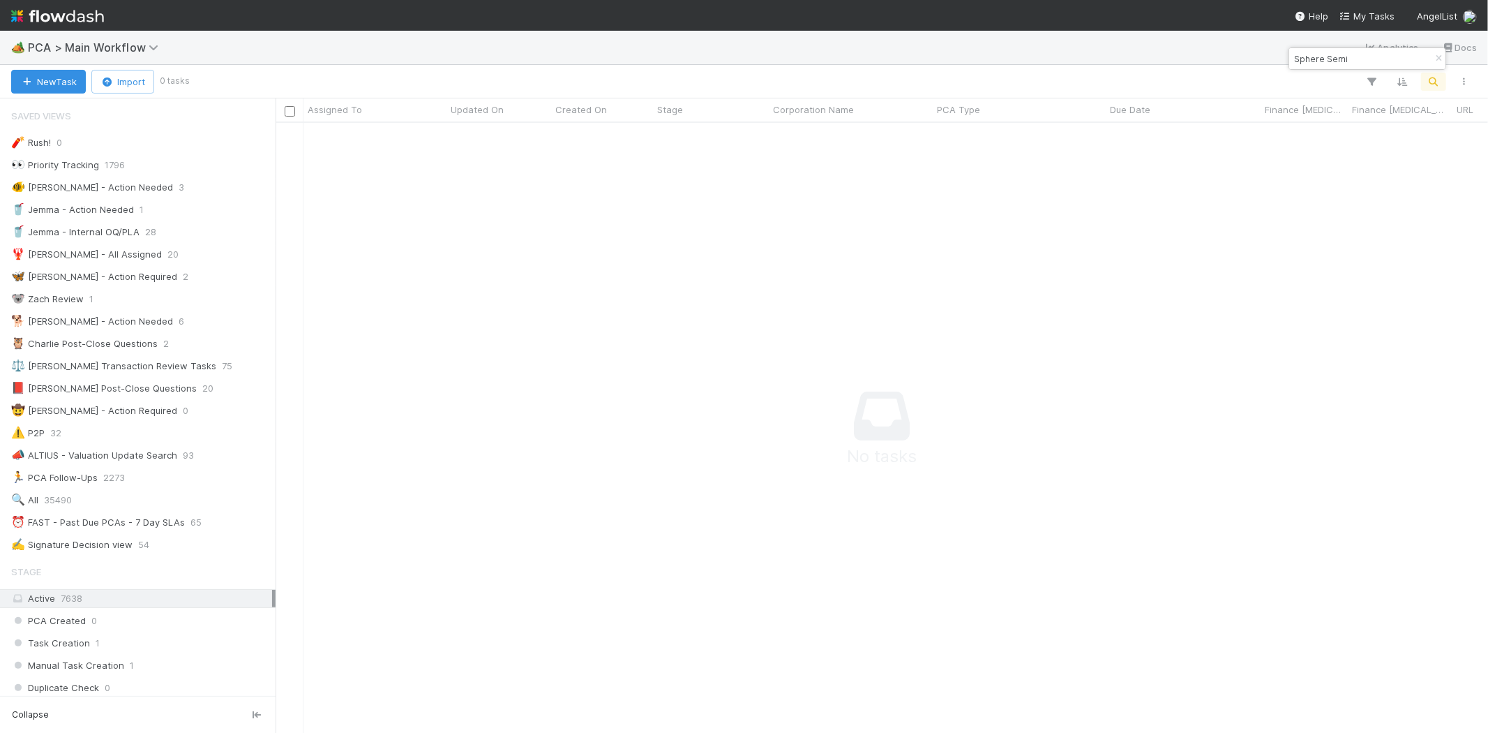
scroll to position [587, 1189]
drag, startPoint x: 1363, startPoint y: 56, endPoint x: 1279, endPoint y: 57, distance: 83.7
click at [1279, 57] on body "🏕️ PCA > Main Workflow Analytics Docs New Task Import 0 tasks Assigned To Updat…" at bounding box center [744, 366] width 1488 height 733
drag, startPoint x: 1350, startPoint y: 60, endPoint x: 1295, endPoint y: 57, distance: 55.2
click at [1295, 57] on input "Sphere Semi" at bounding box center [1361, 58] width 140 height 17
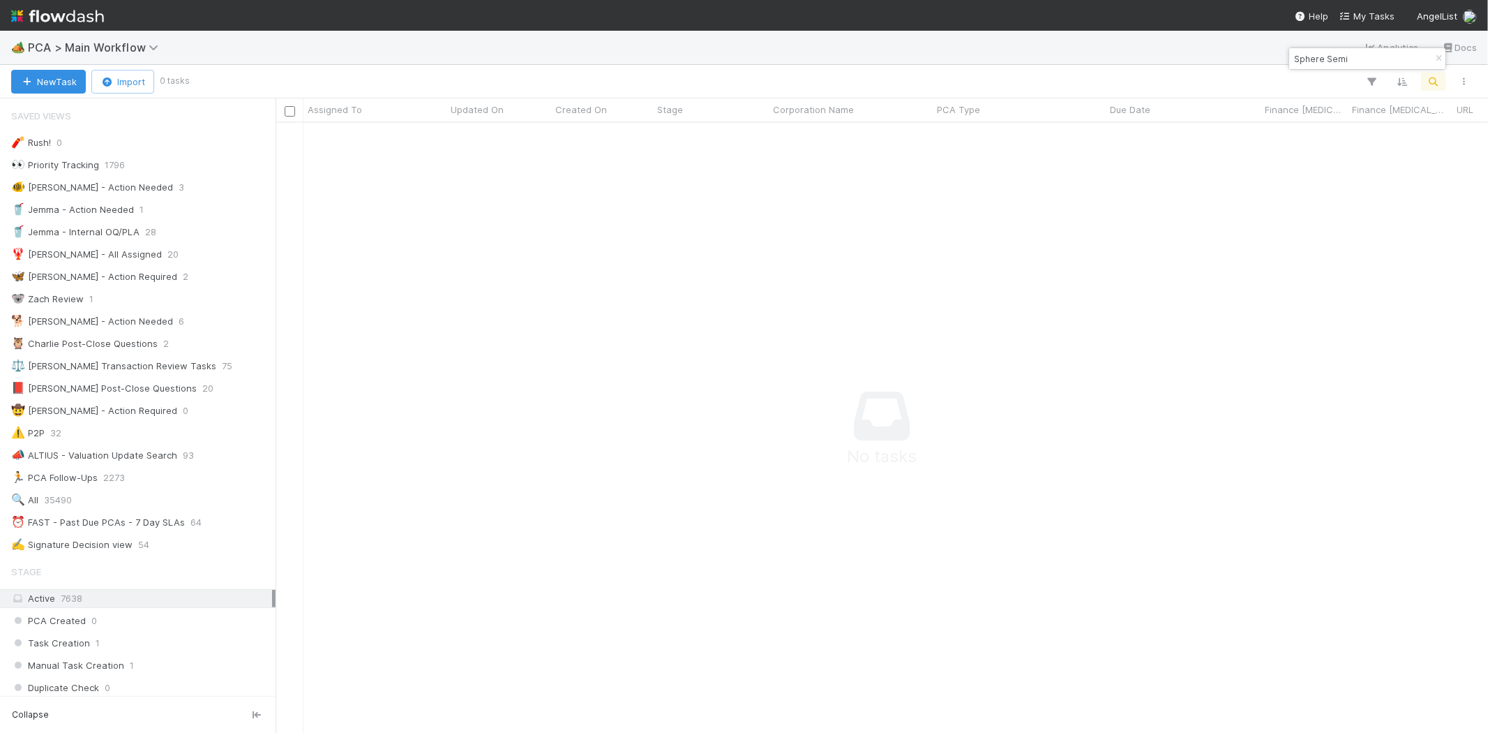
paste input "Mered Industries"
type input "Mered Industries Inc"
click at [54, 14] on img at bounding box center [57, 16] width 93 height 24
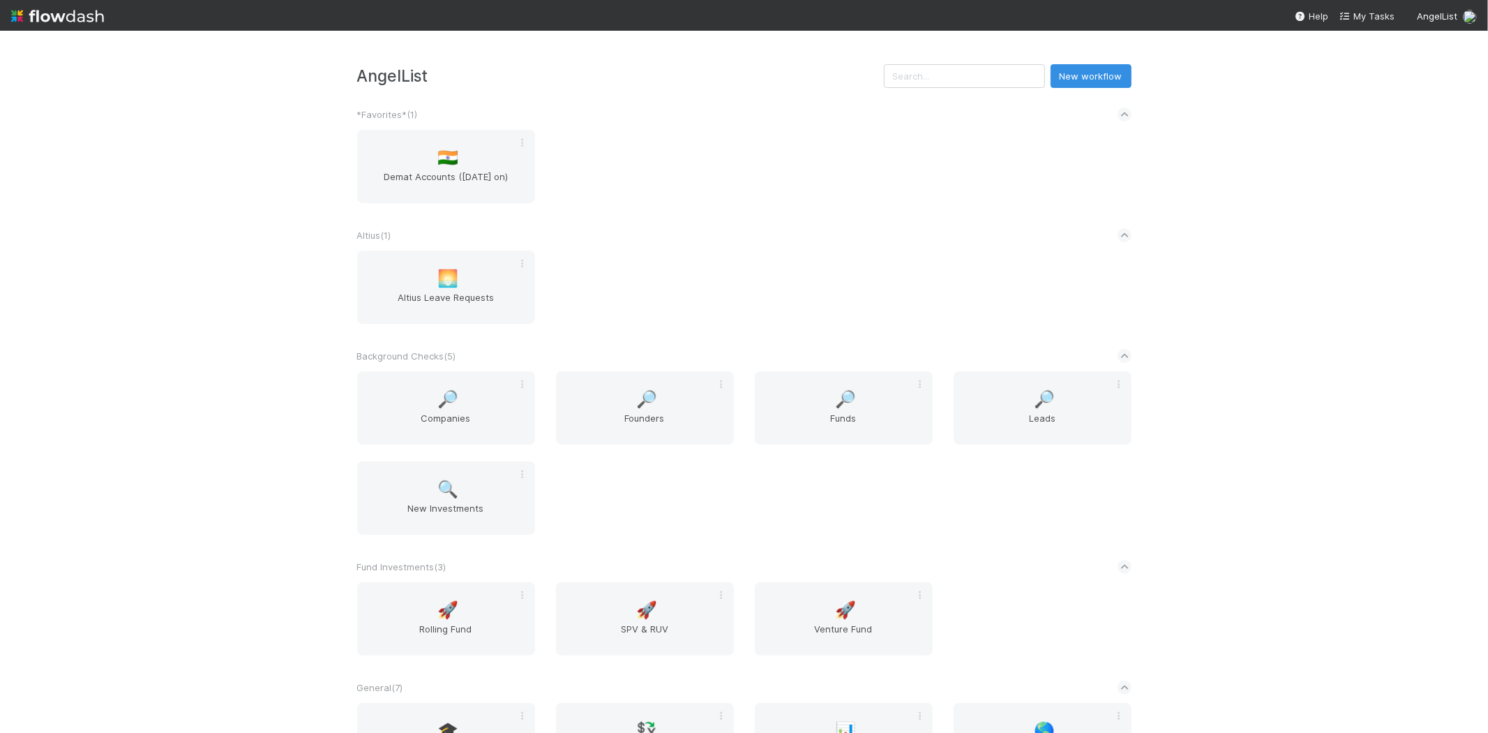
scroll to position [77, 0]
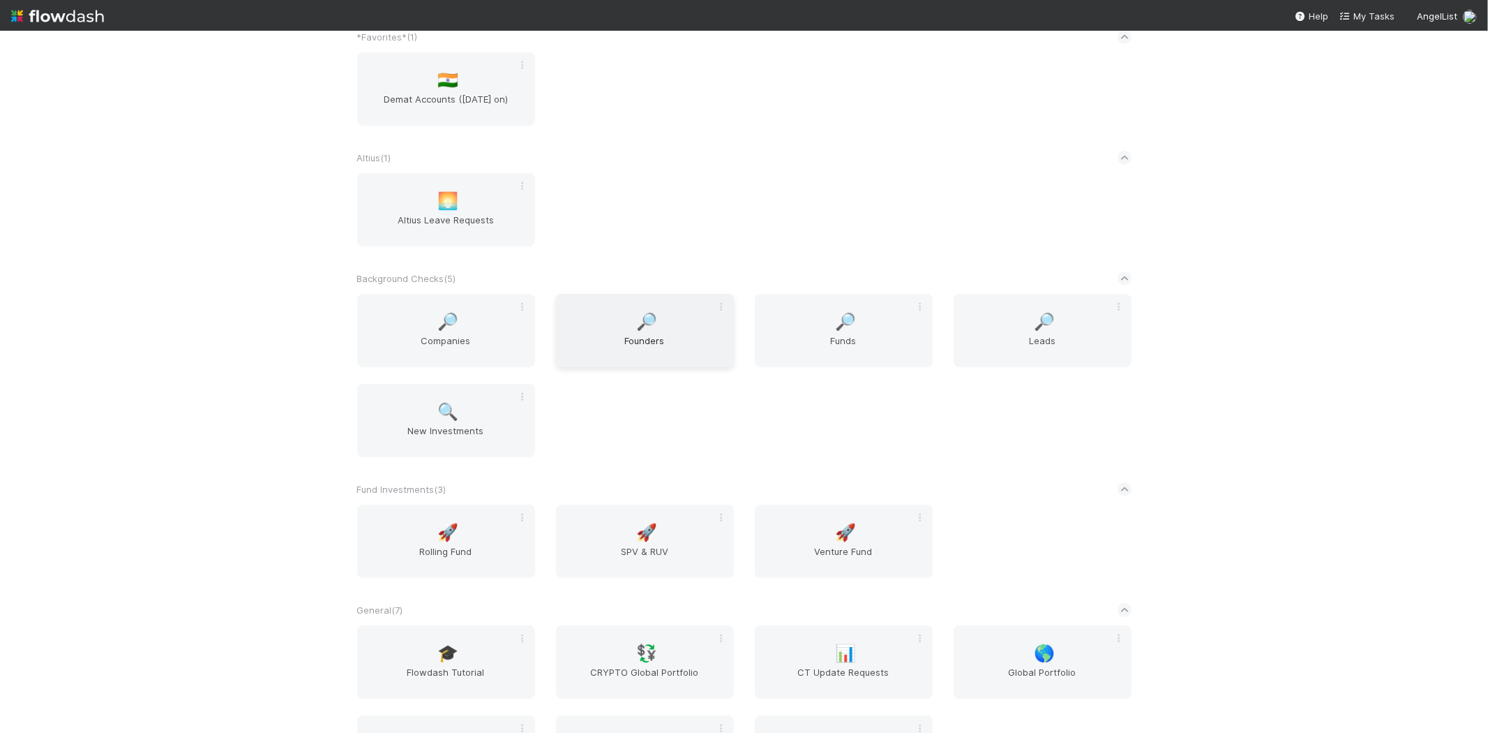
click at [636, 322] on span "🔎" at bounding box center [646, 322] width 21 height 18
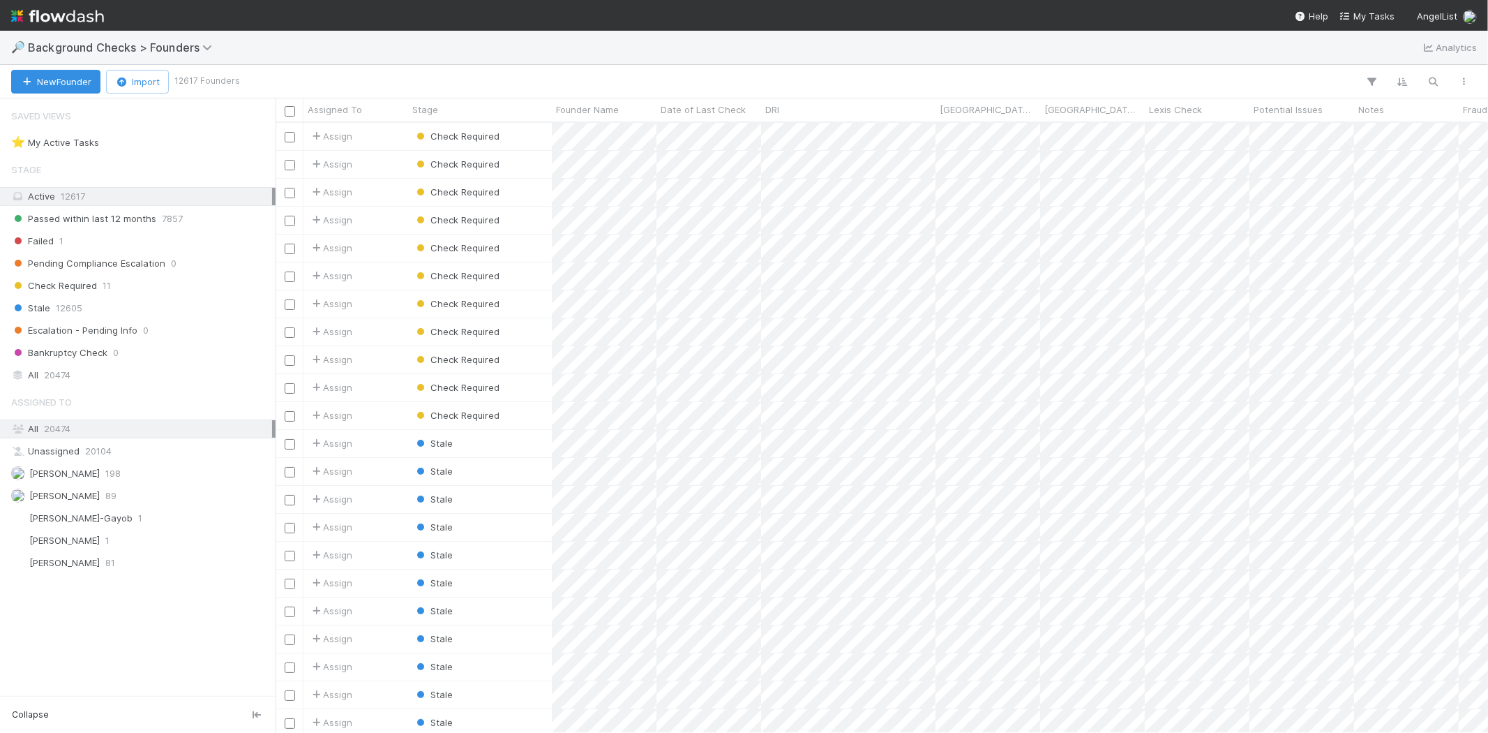
scroll to position [598, 1201]
click at [1431, 78] on icon "button" at bounding box center [1434, 81] width 14 height 13
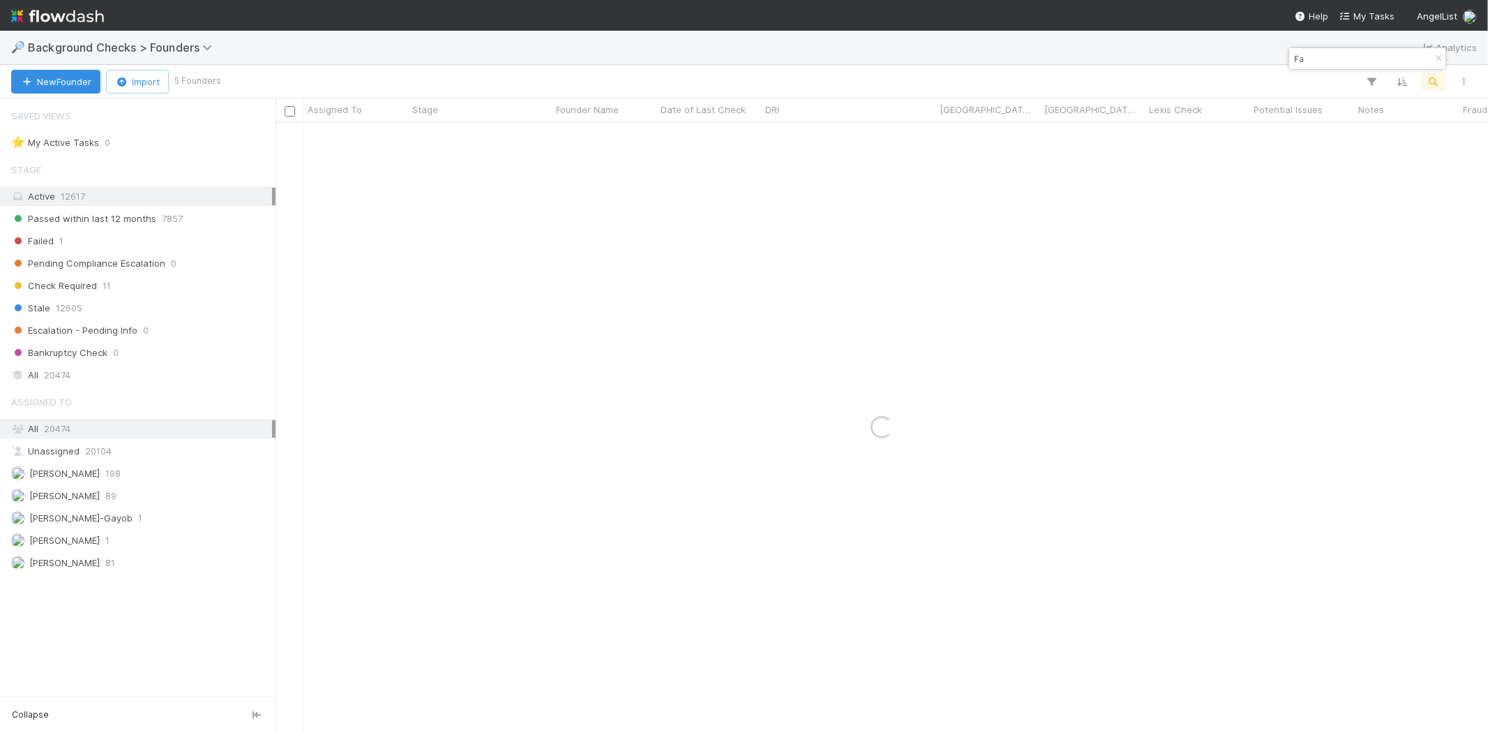
type input "F"
drag, startPoint x: 1337, startPoint y: 59, endPoint x: 1261, endPoint y: 59, distance: 76.7
click at [1261, 59] on body "🔎 Background Checks > Founders Analytics New Founder Import 1 Founder Assigned …" at bounding box center [744, 366] width 1488 height 733
paste input "Swiss Institute of Technology and Entrepreneurship"
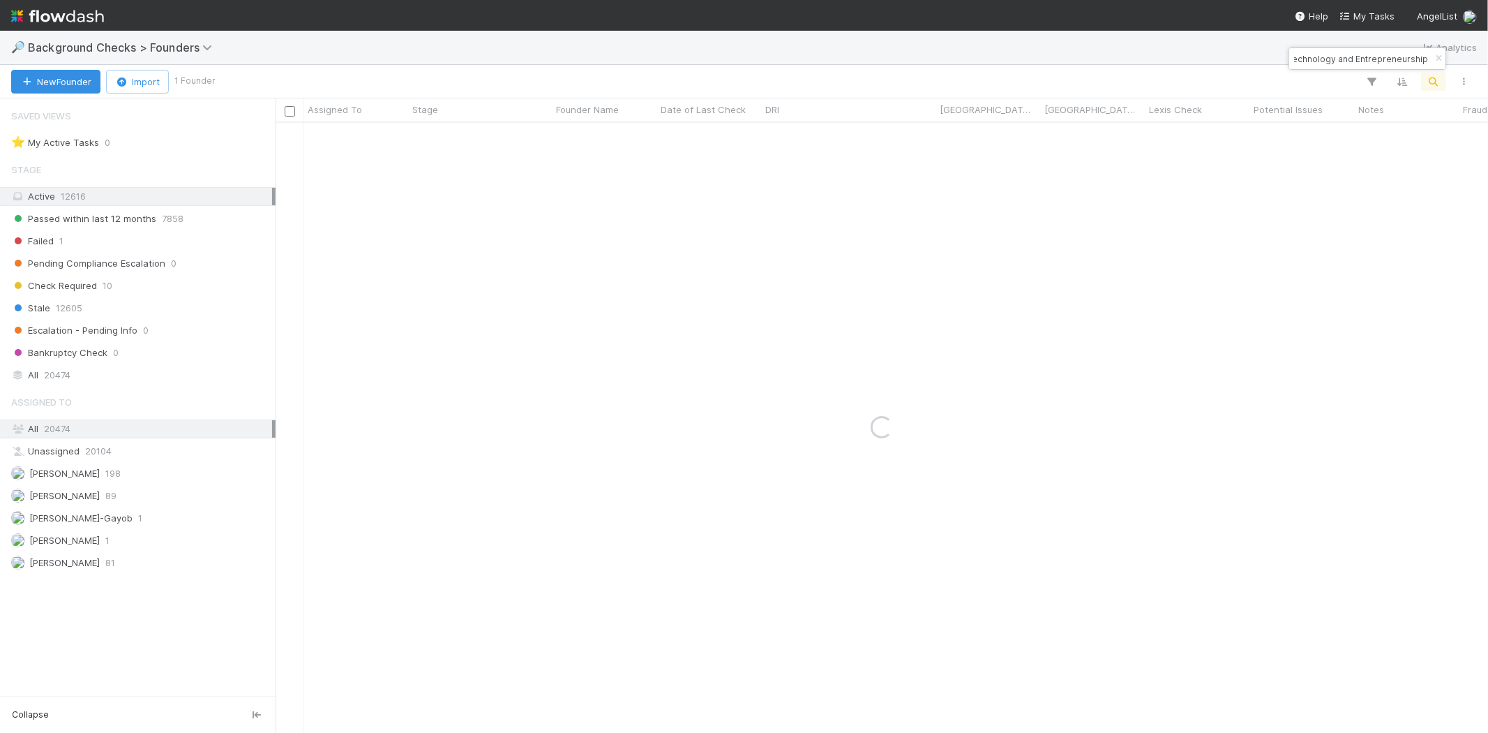
click at [1369, 52] on input "HosseinSwiss Institute of Technology and Entrepreneurship" at bounding box center [1361, 58] width 140 height 17
paste input
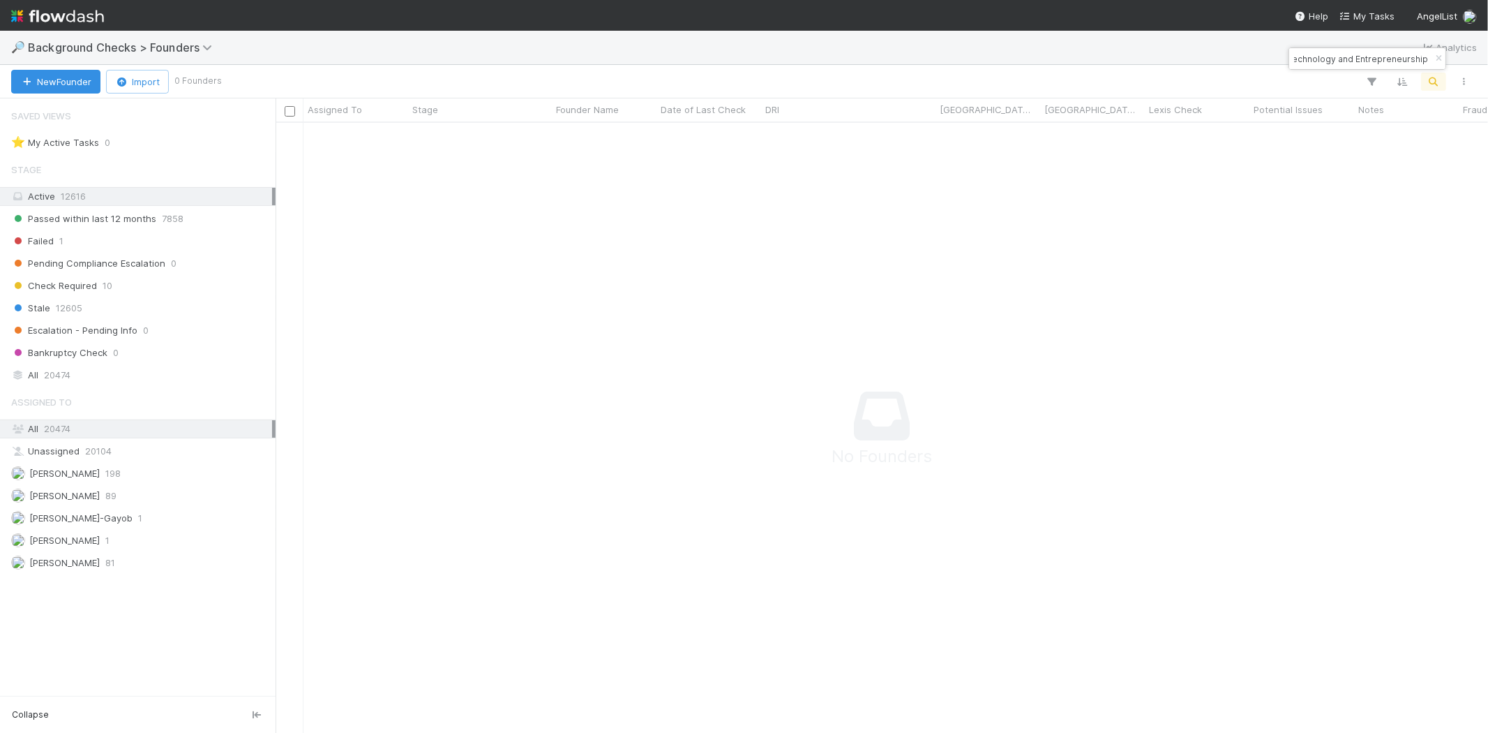
scroll to position [587, 1189]
type input "Swiss Institute of Technology and Entrepreneurship"
click at [100, 50] on span "Background Checks > Founders" at bounding box center [123, 47] width 191 height 14
click at [54, 17] on div "Search workflows" at bounding box center [744, 366] width 1488 height 733
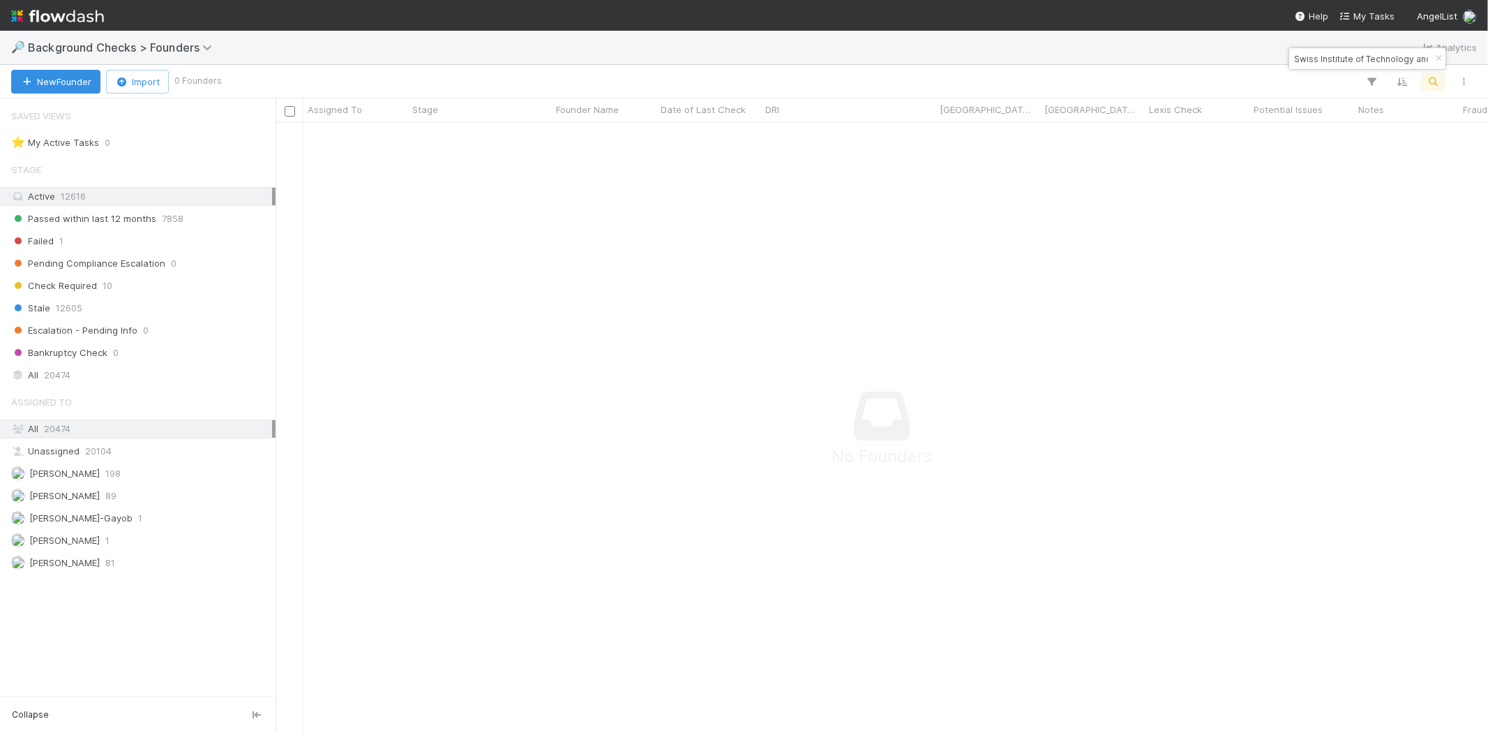
click at [23, 20] on img at bounding box center [57, 16] width 93 height 24
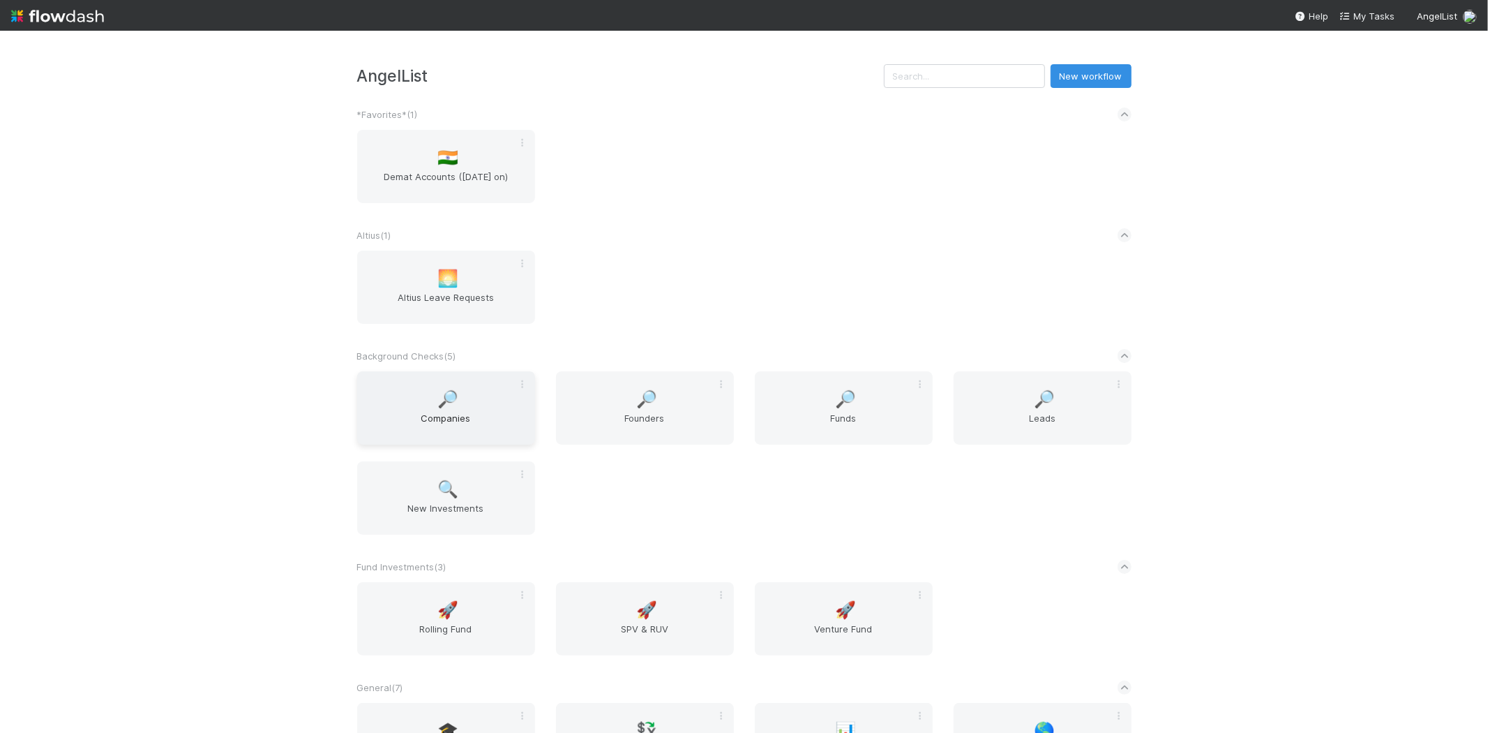
click at [440, 408] on div "🔎 Companies" at bounding box center [446, 407] width 178 height 73
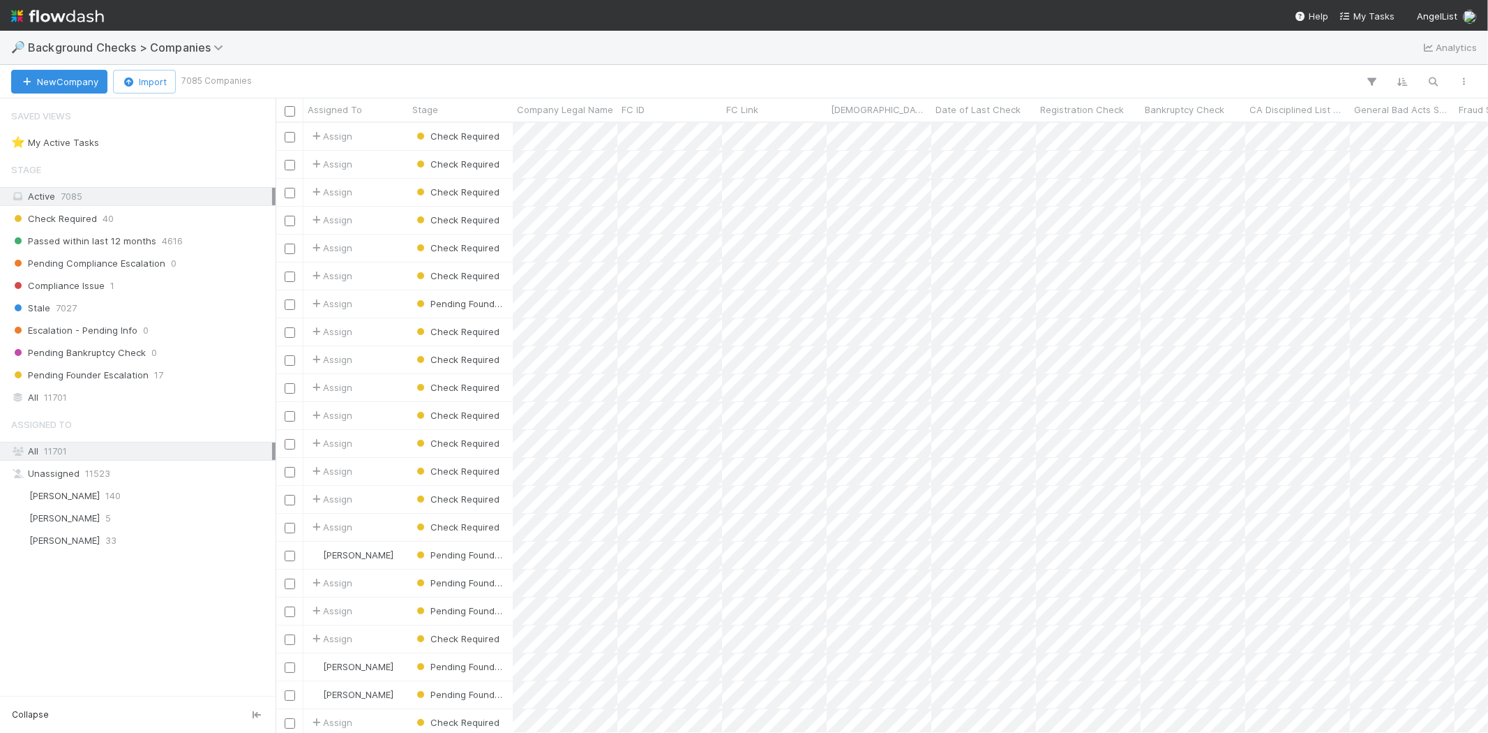
scroll to position [598, 1201]
click at [1432, 80] on icon "button" at bounding box center [1434, 81] width 14 height 13
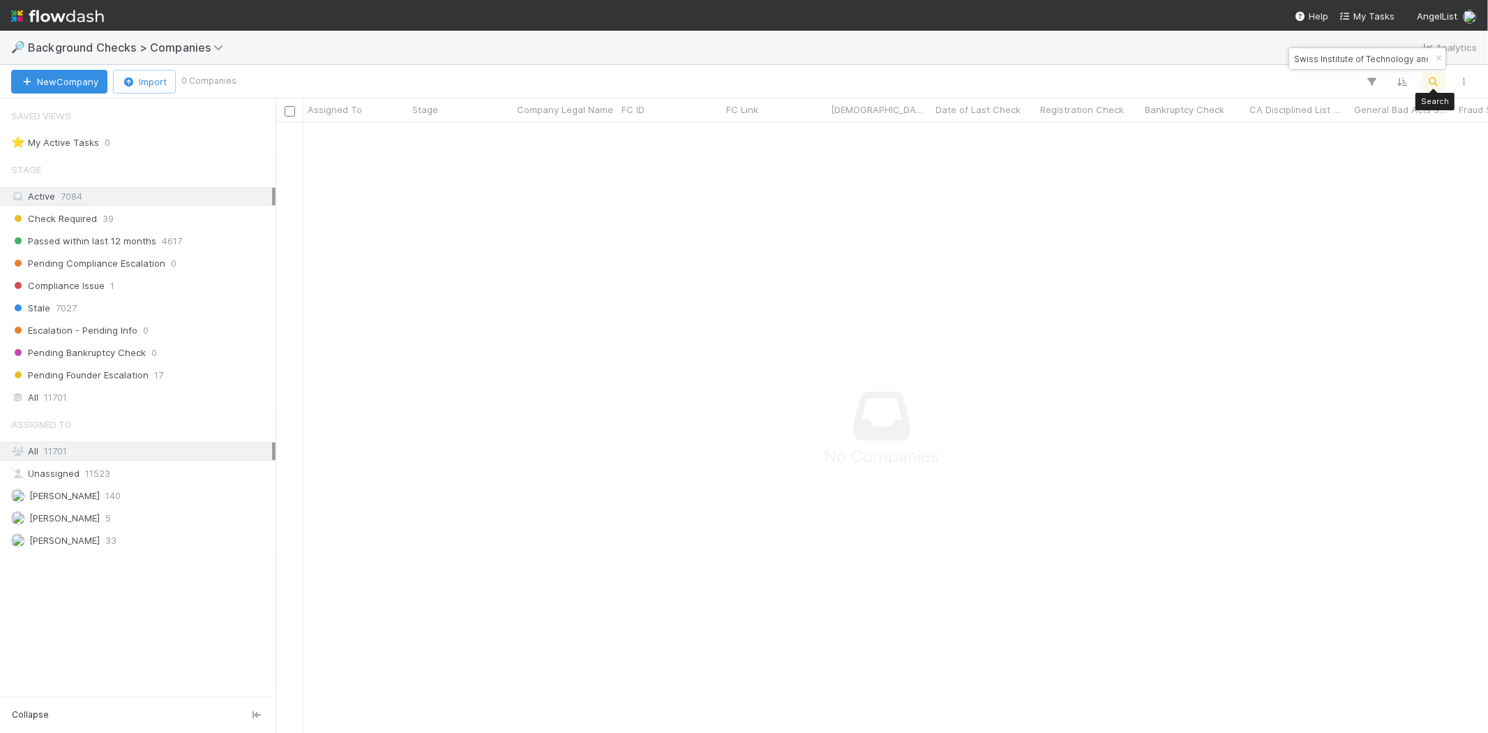
scroll to position [12, 12]
click at [1435, 82] on icon "button" at bounding box center [1434, 81] width 14 height 13
paste input "Pitcrew Agents Inc"
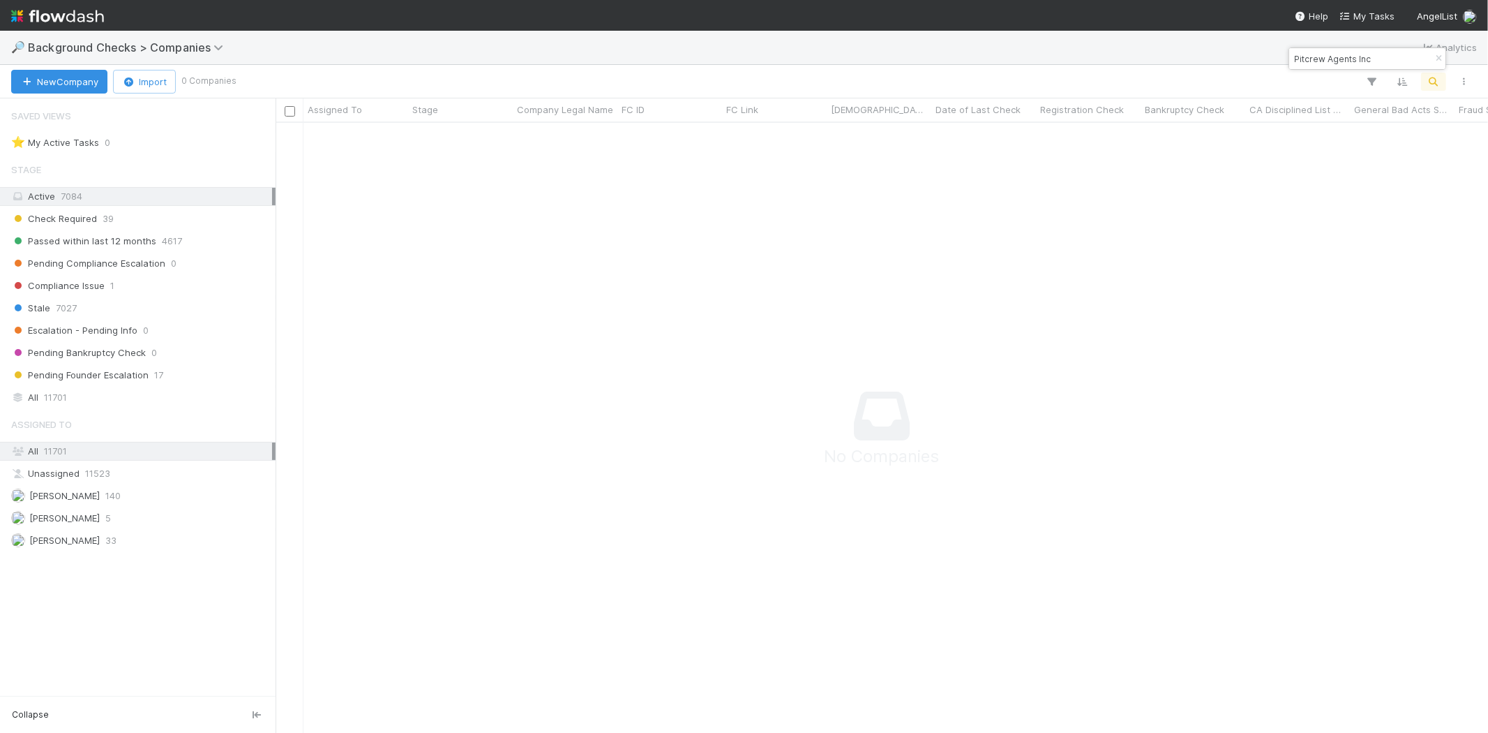
type input "Pitcrew Agents Inc"
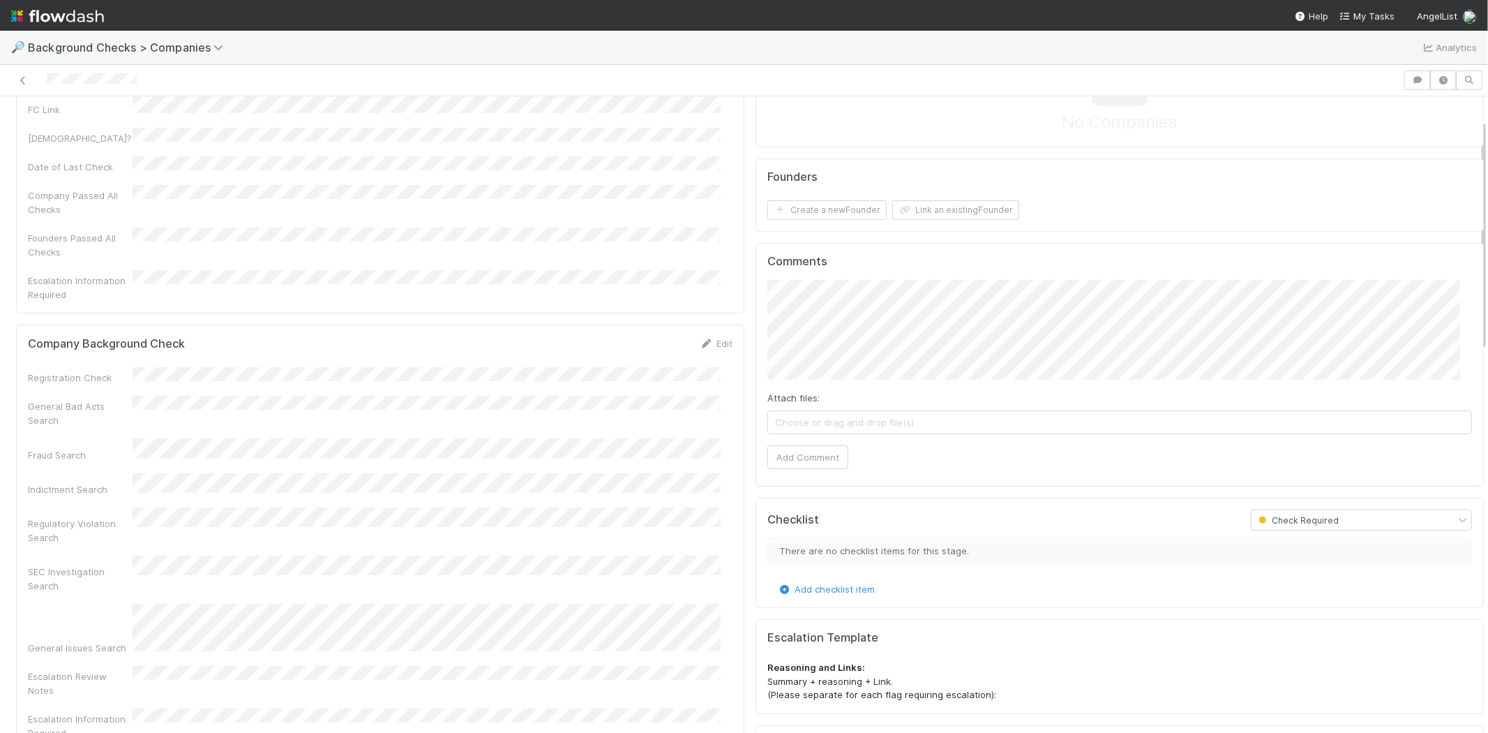
scroll to position [155, 0]
click at [705, 337] on link "Edit" at bounding box center [716, 342] width 33 height 11
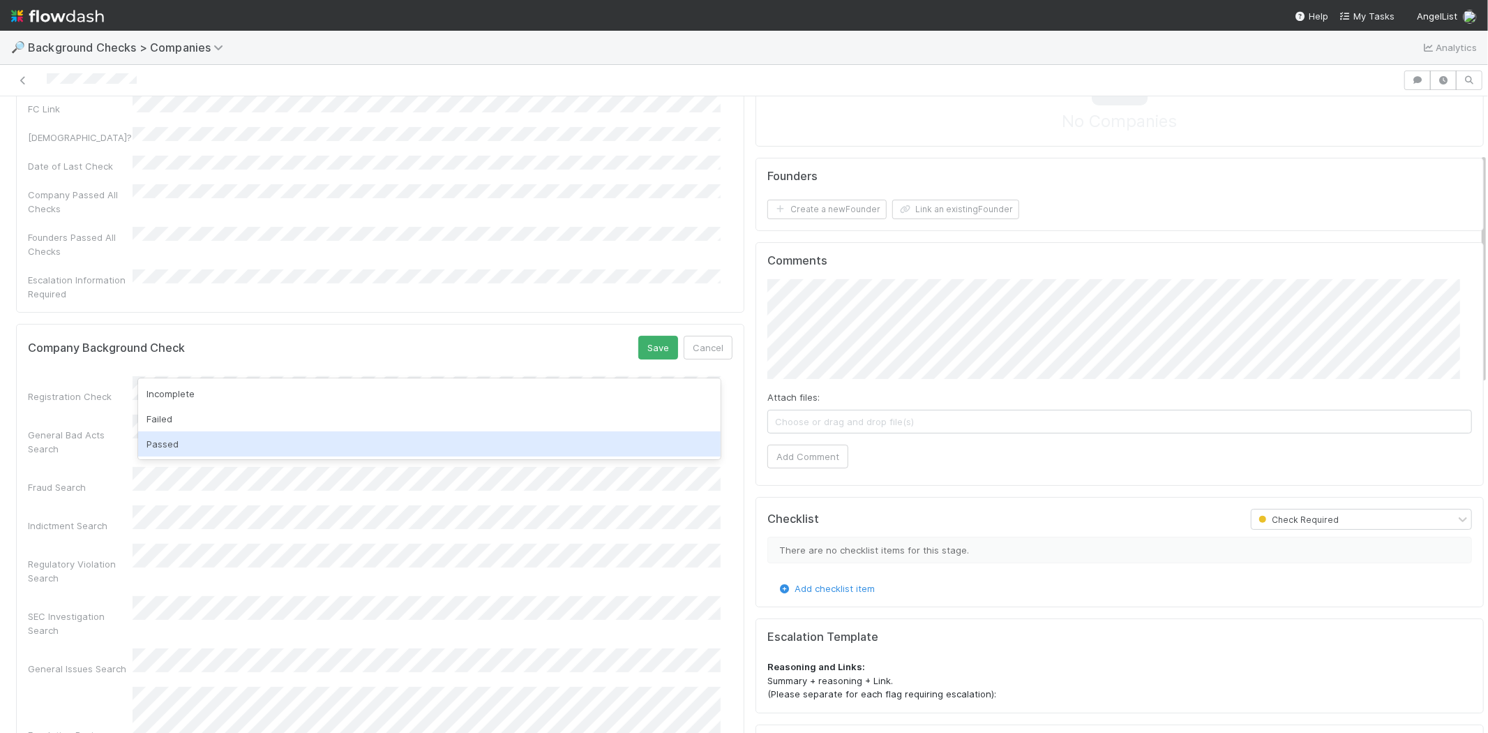
click at [303, 436] on div "Passed" at bounding box center [429, 443] width 583 height 25
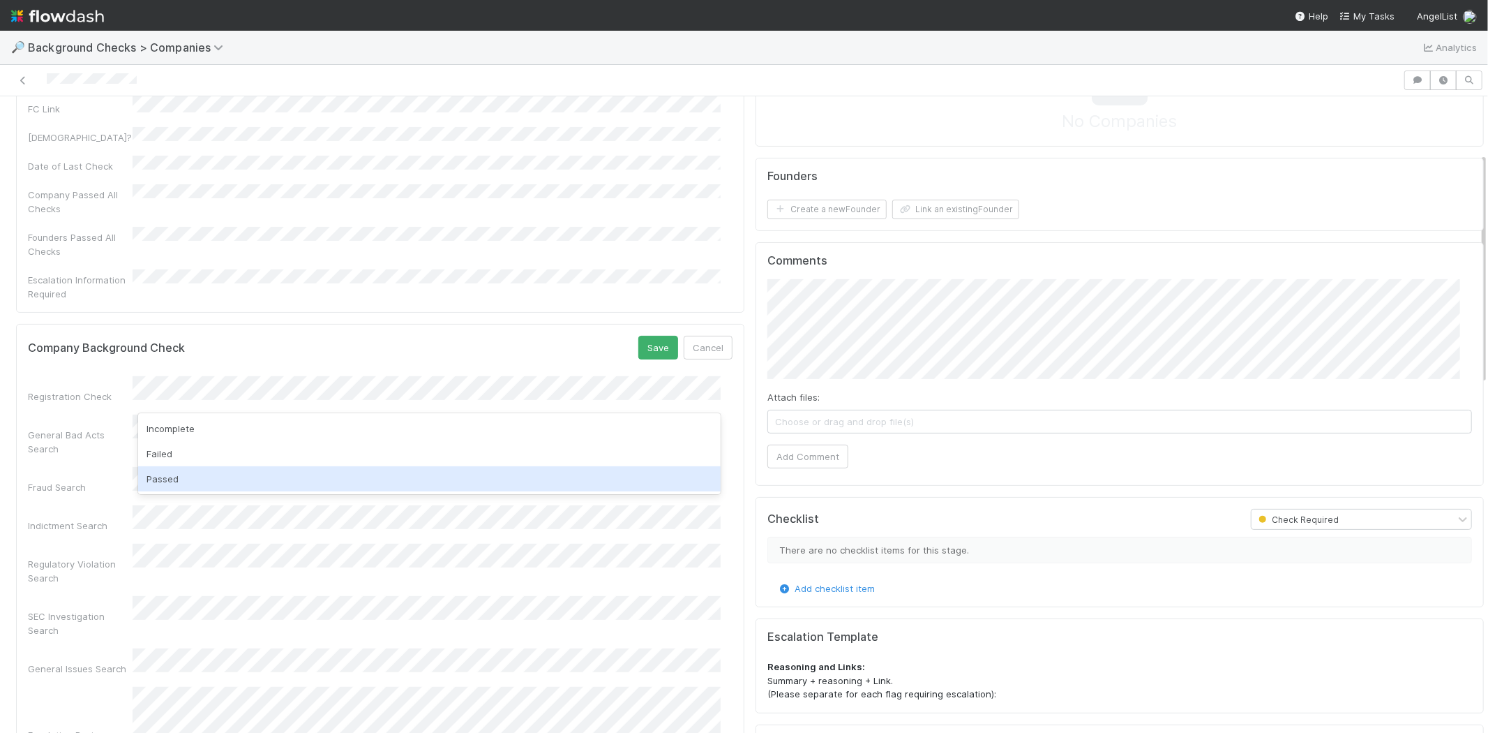
click at [279, 477] on div "Passed" at bounding box center [429, 478] width 583 height 25
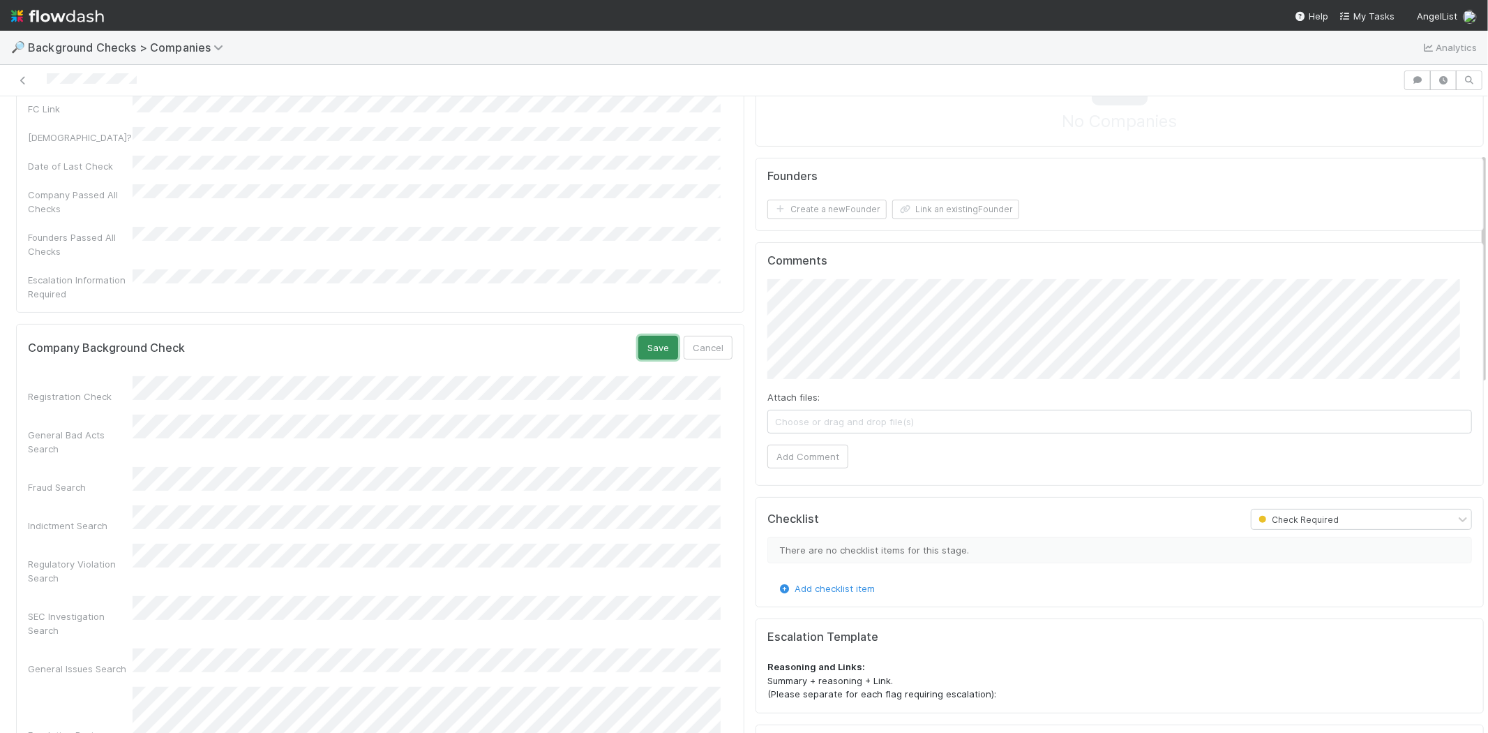
click at [640, 336] on button "Save" at bounding box center [658, 348] width 40 height 24
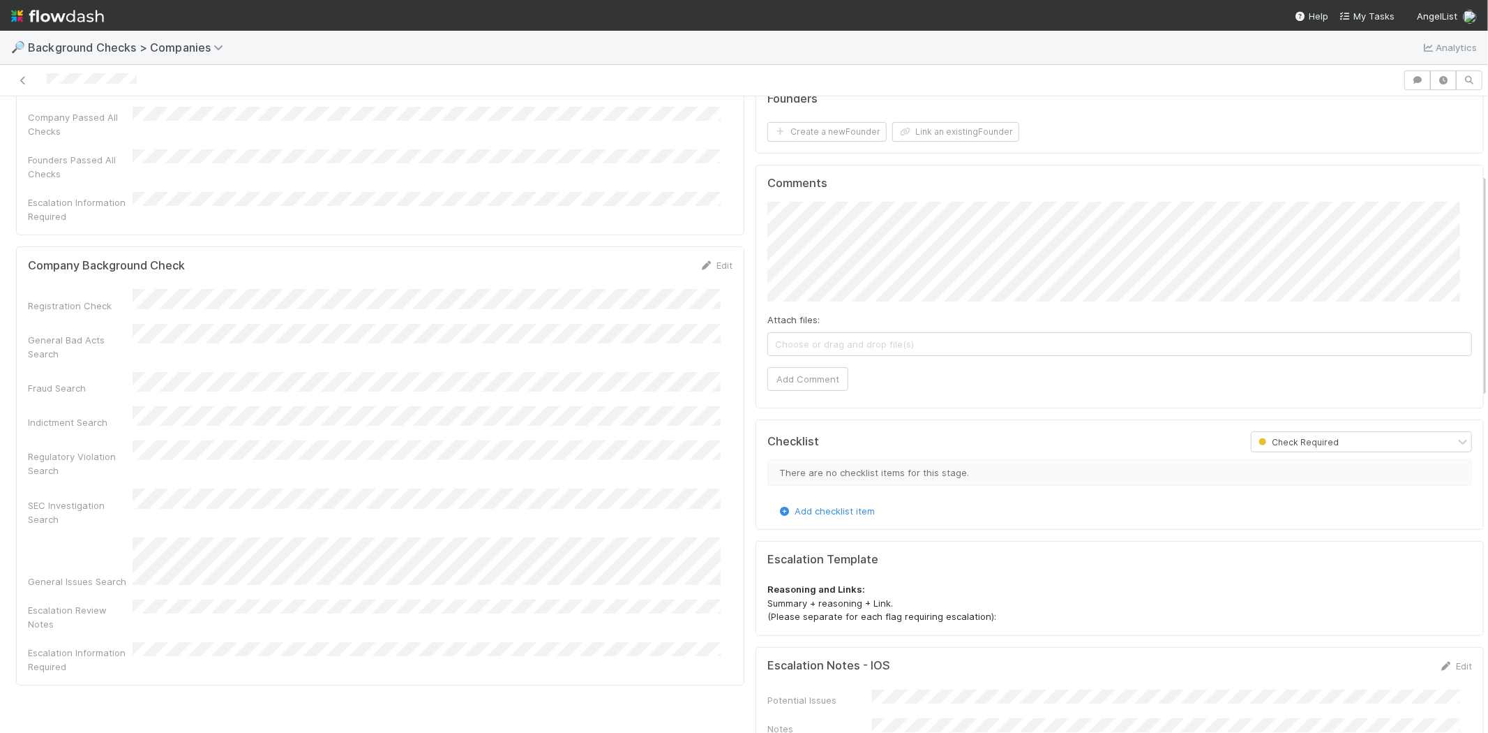
scroll to position [0, 0]
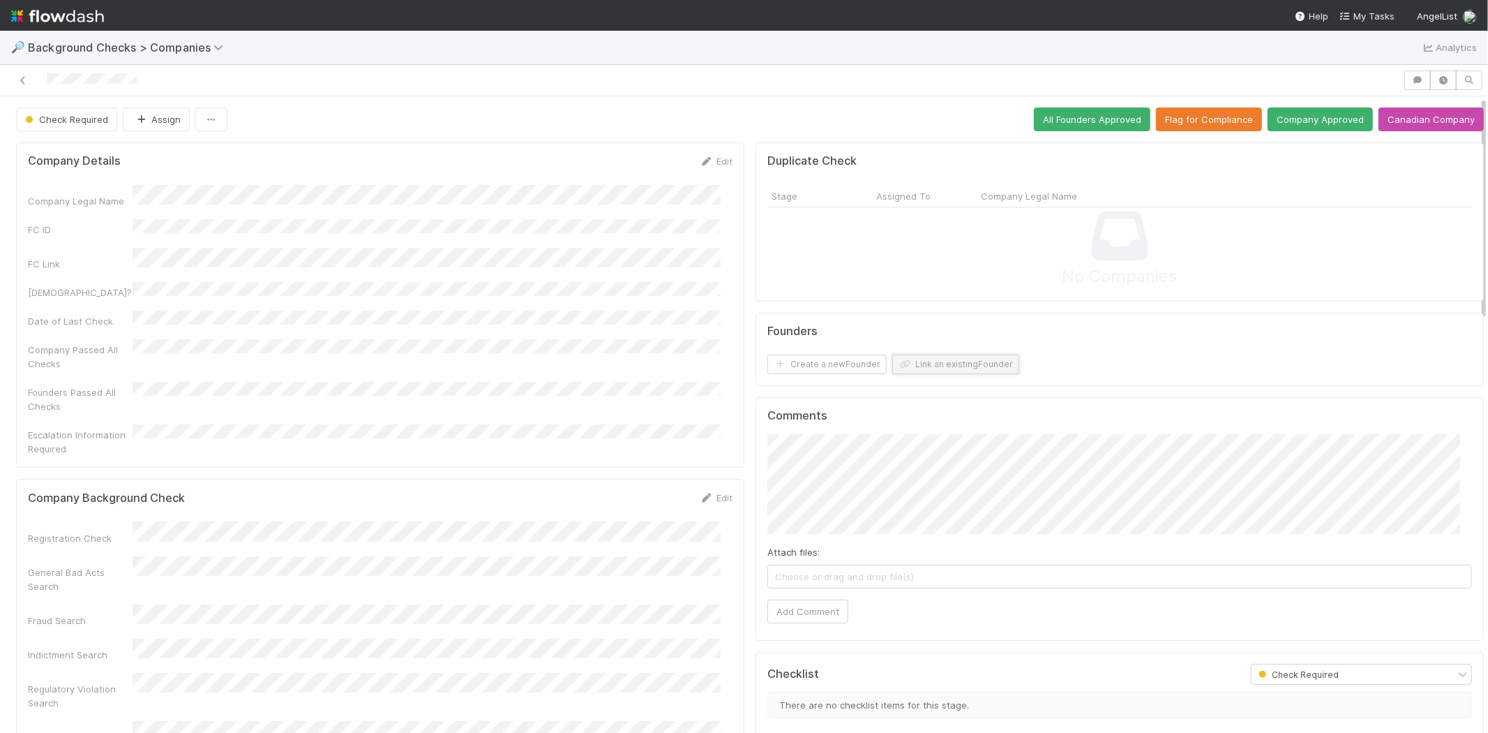
click at [959, 363] on button "Link an existing Founder" at bounding box center [955, 364] width 127 height 20
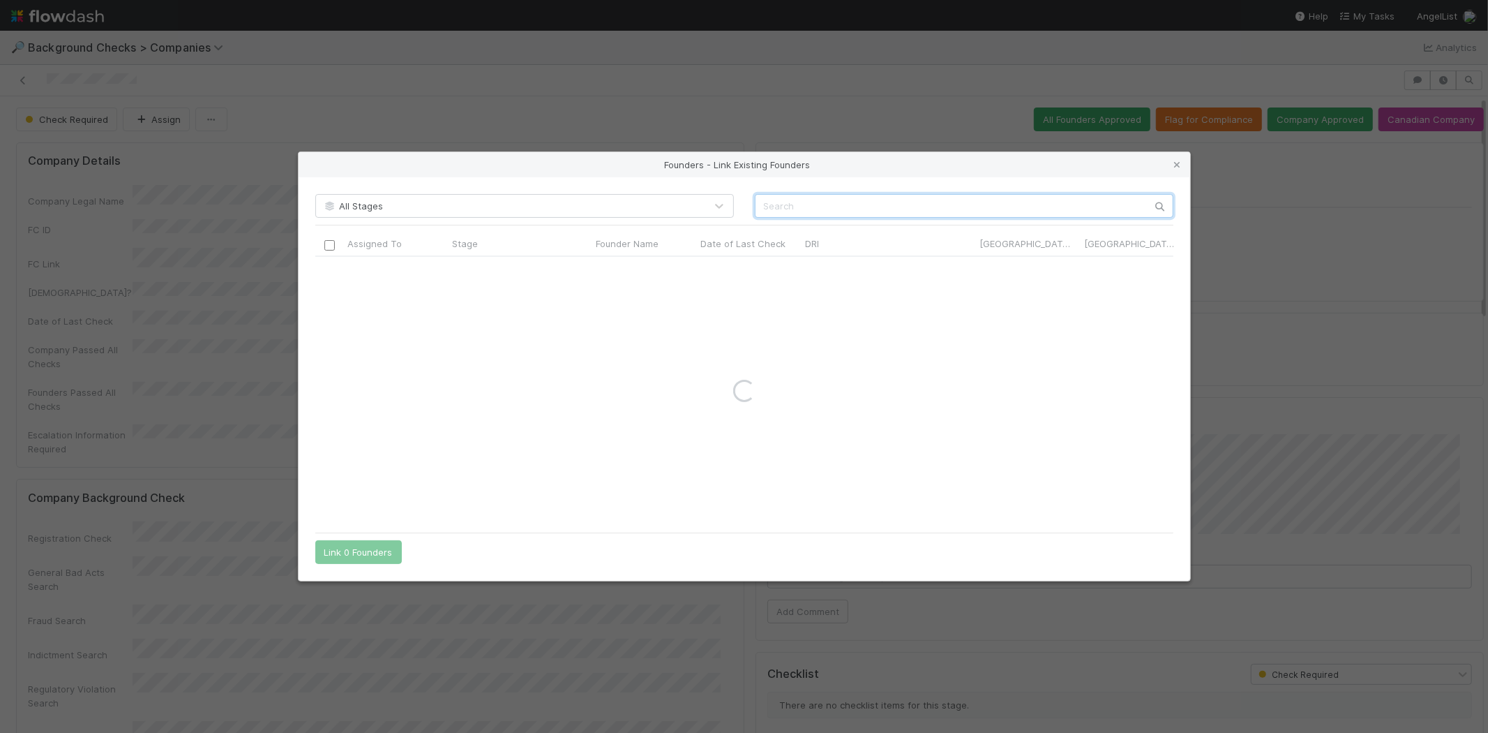
click at [967, 208] on input "text" at bounding box center [964, 206] width 419 height 24
paste input "[PERSON_NAME]"
type input "[PERSON_NAME]"
click at [327, 272] on input "checkbox" at bounding box center [329, 271] width 10 height 10
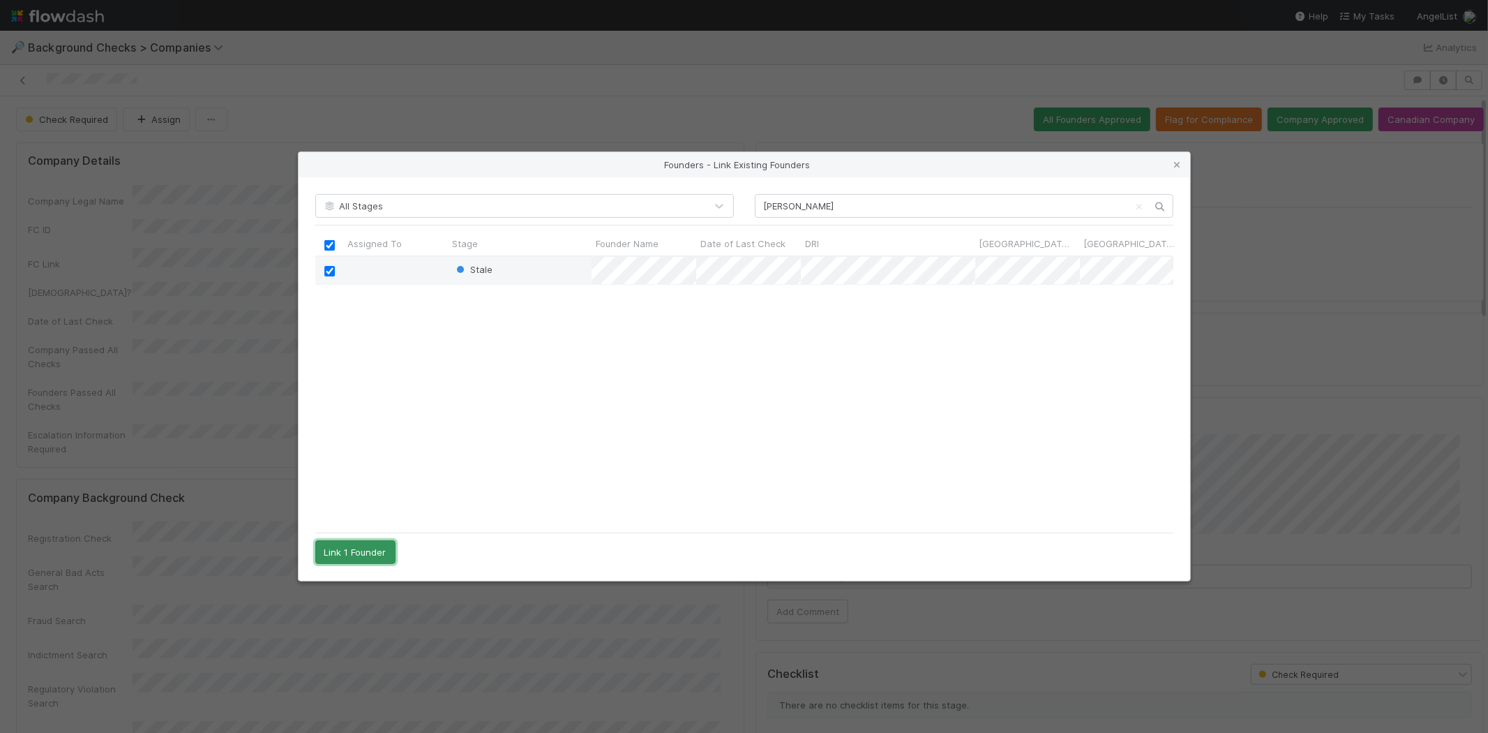
click at [345, 552] on button "Link 1 Founder" at bounding box center [355, 552] width 80 height 24
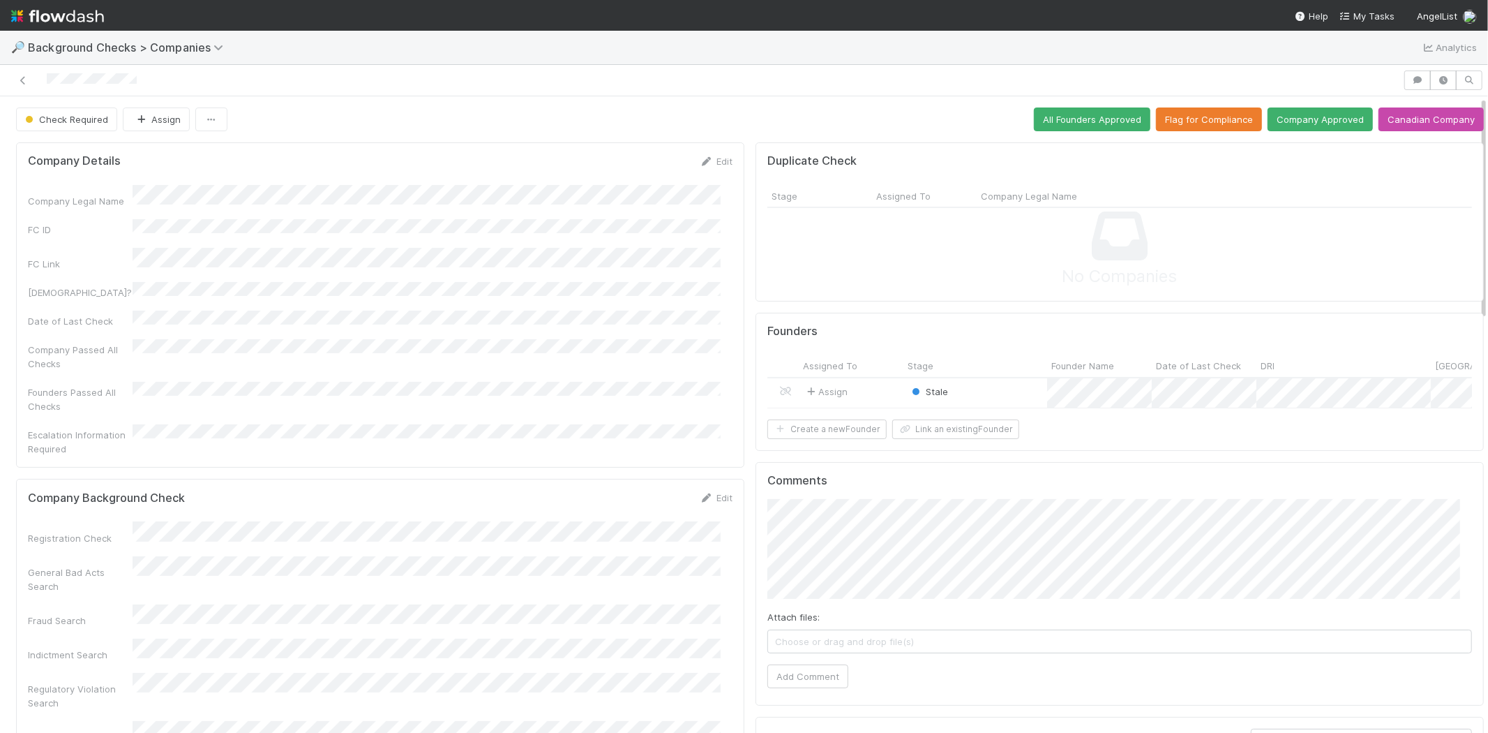
click at [881, 384] on div "Assign" at bounding box center [851, 393] width 105 height 30
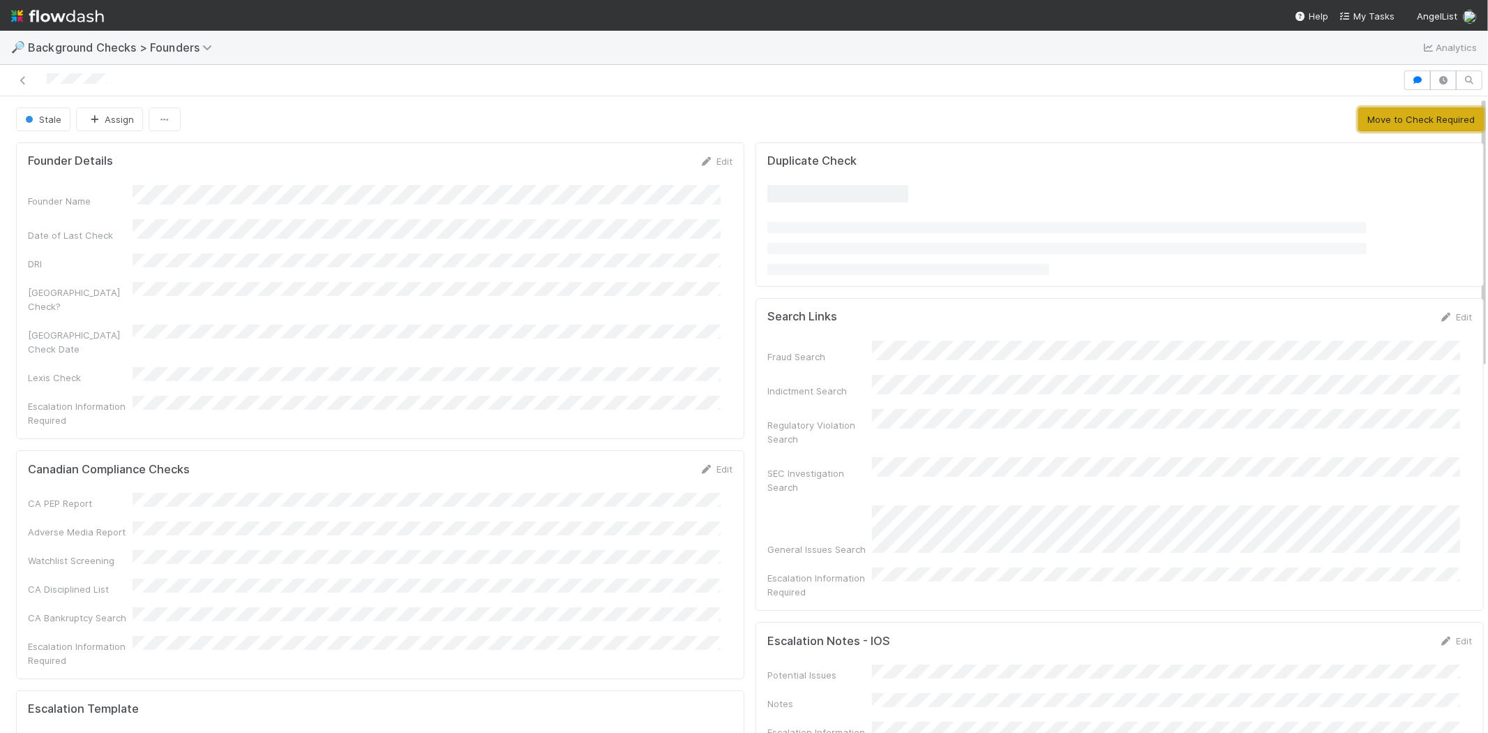
click at [1370, 121] on button "Move to Check Required" at bounding box center [1421, 119] width 126 height 24
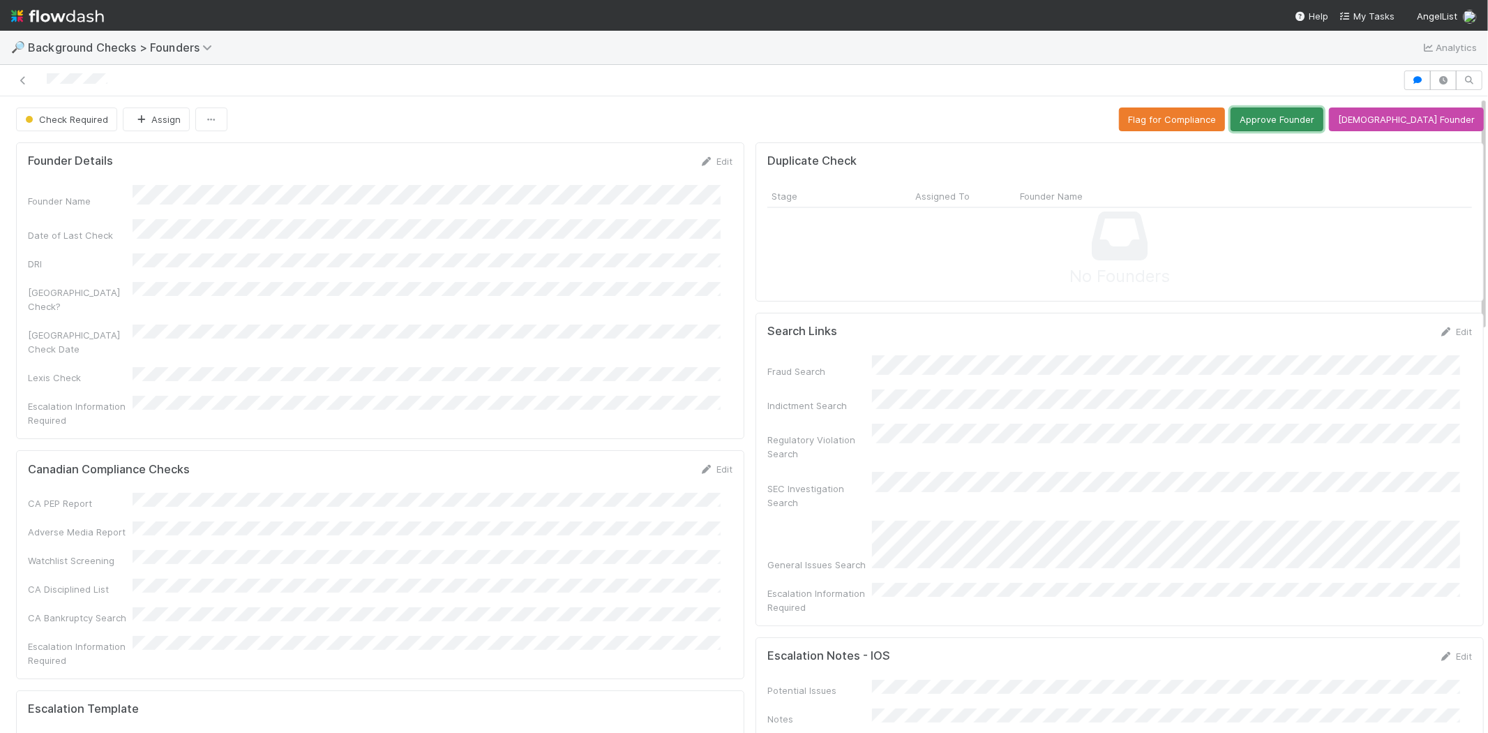
click at [1312, 112] on button "Approve Founder" at bounding box center [1277, 119] width 93 height 24
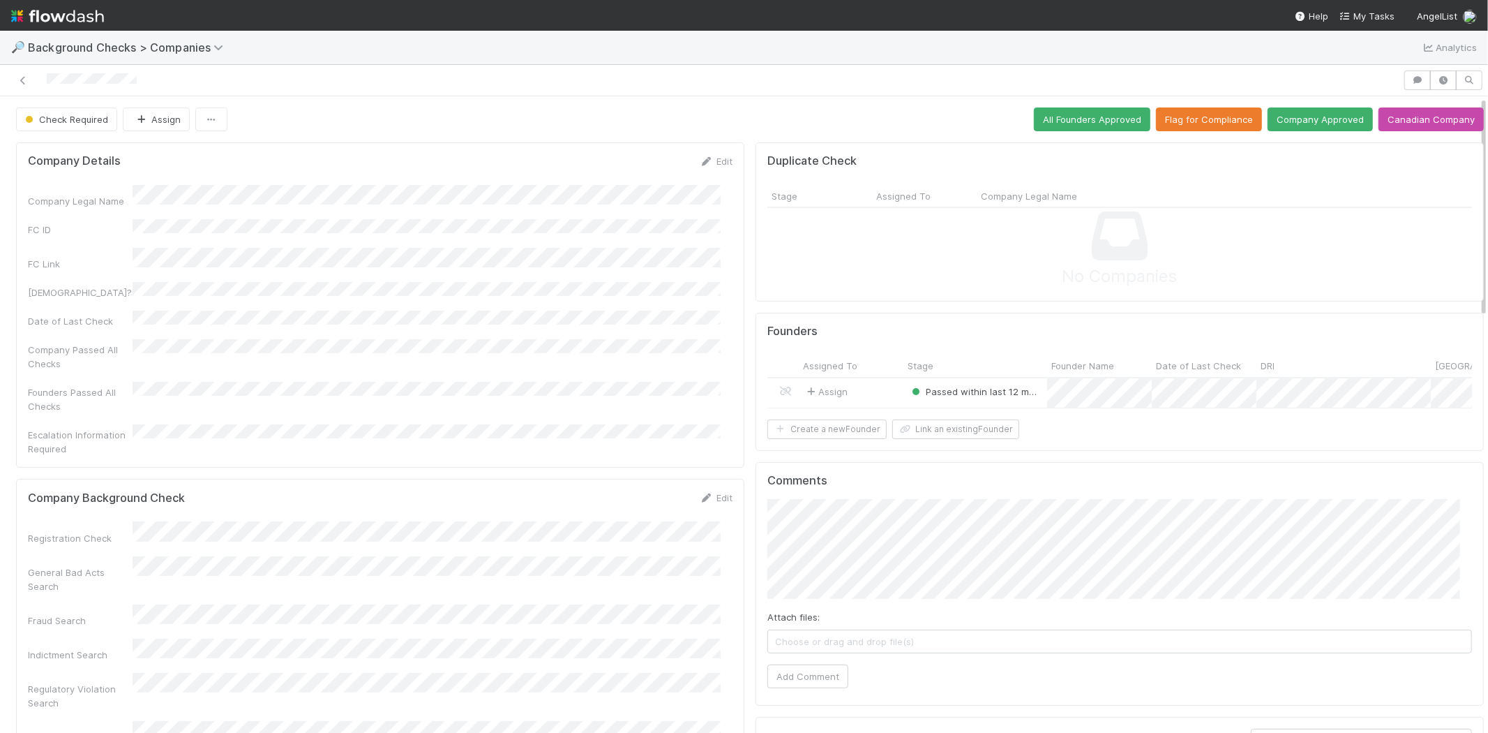
click at [873, 388] on div "Assign" at bounding box center [851, 393] width 105 height 30
click at [1317, 114] on button "Company Approved" at bounding box center [1320, 119] width 105 height 24
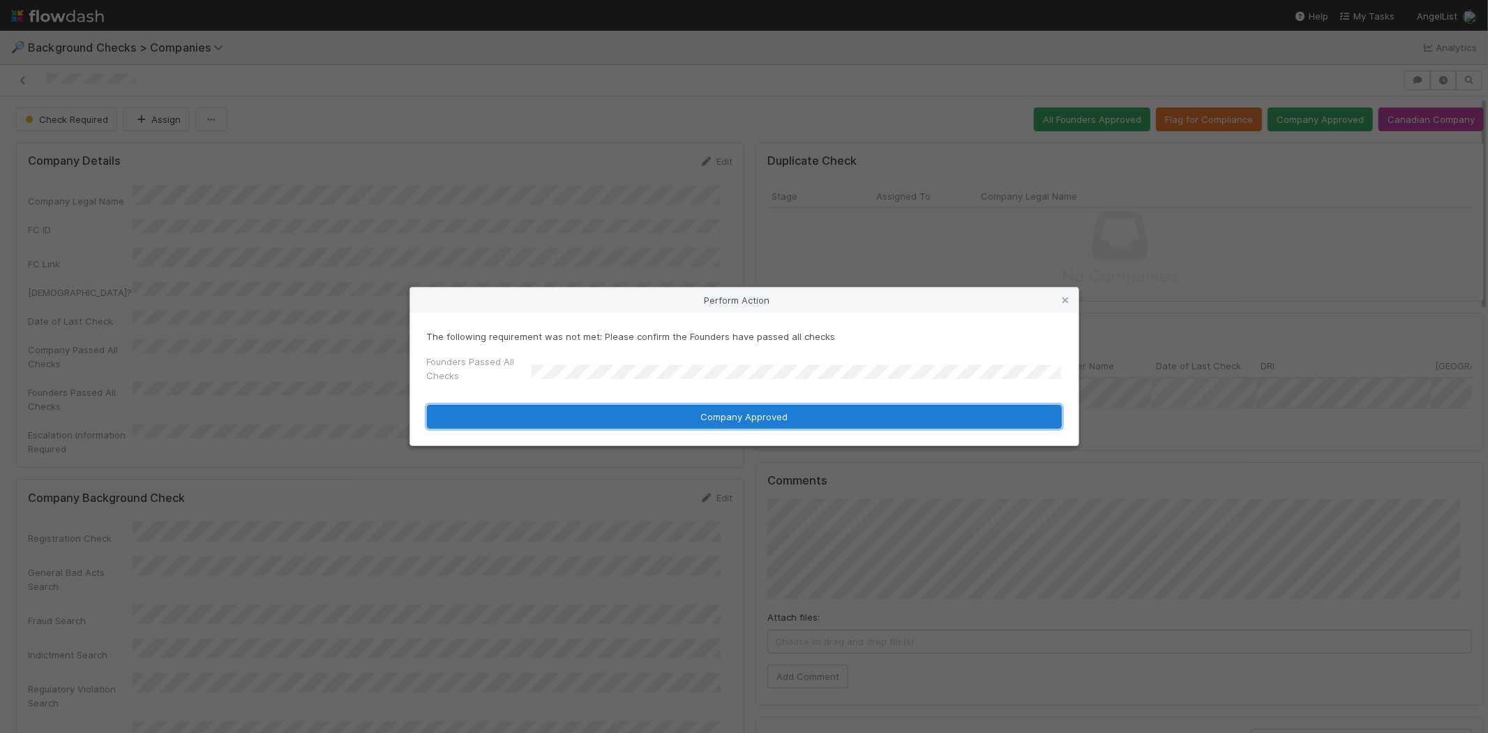
click at [666, 416] on button "Company Approved" at bounding box center [744, 417] width 635 height 24
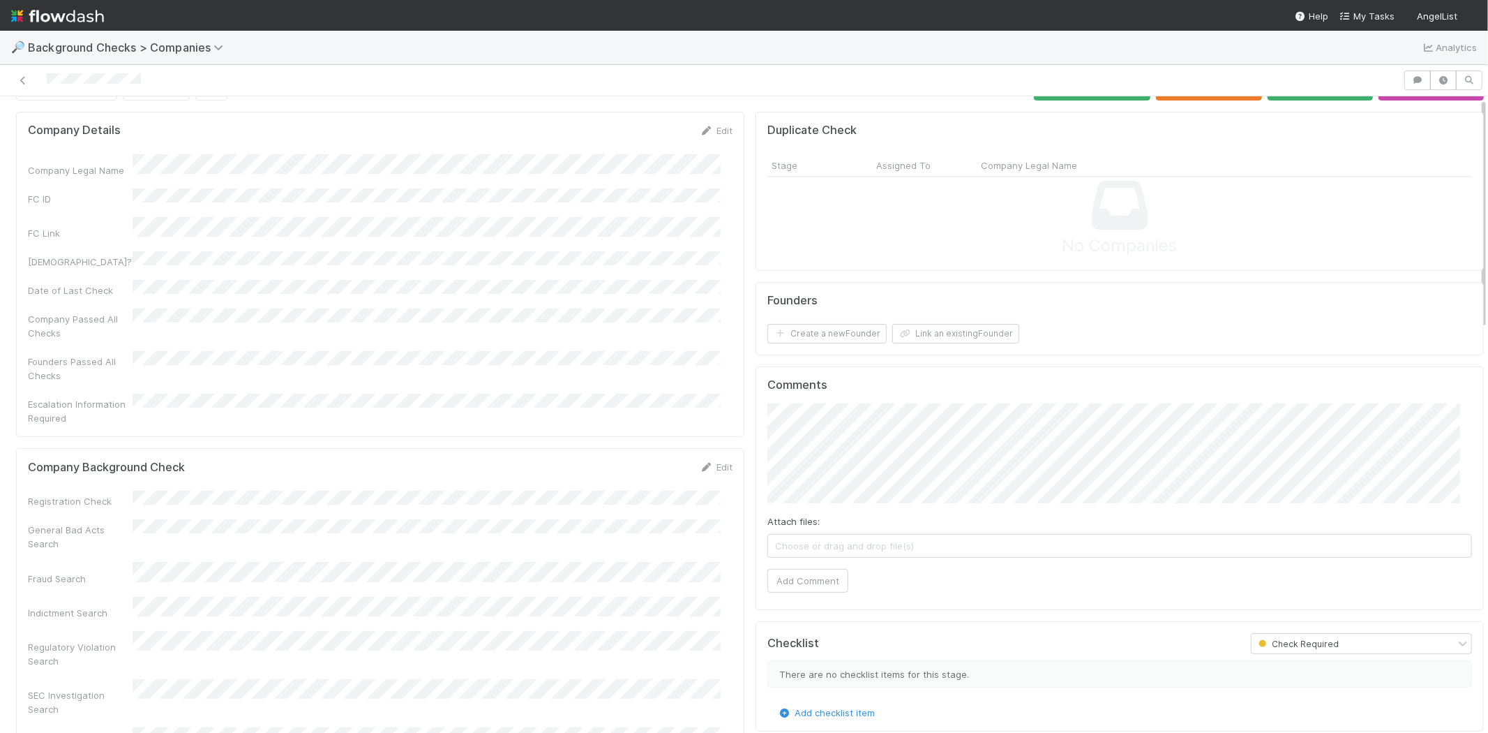
scroll to position [77, 0]
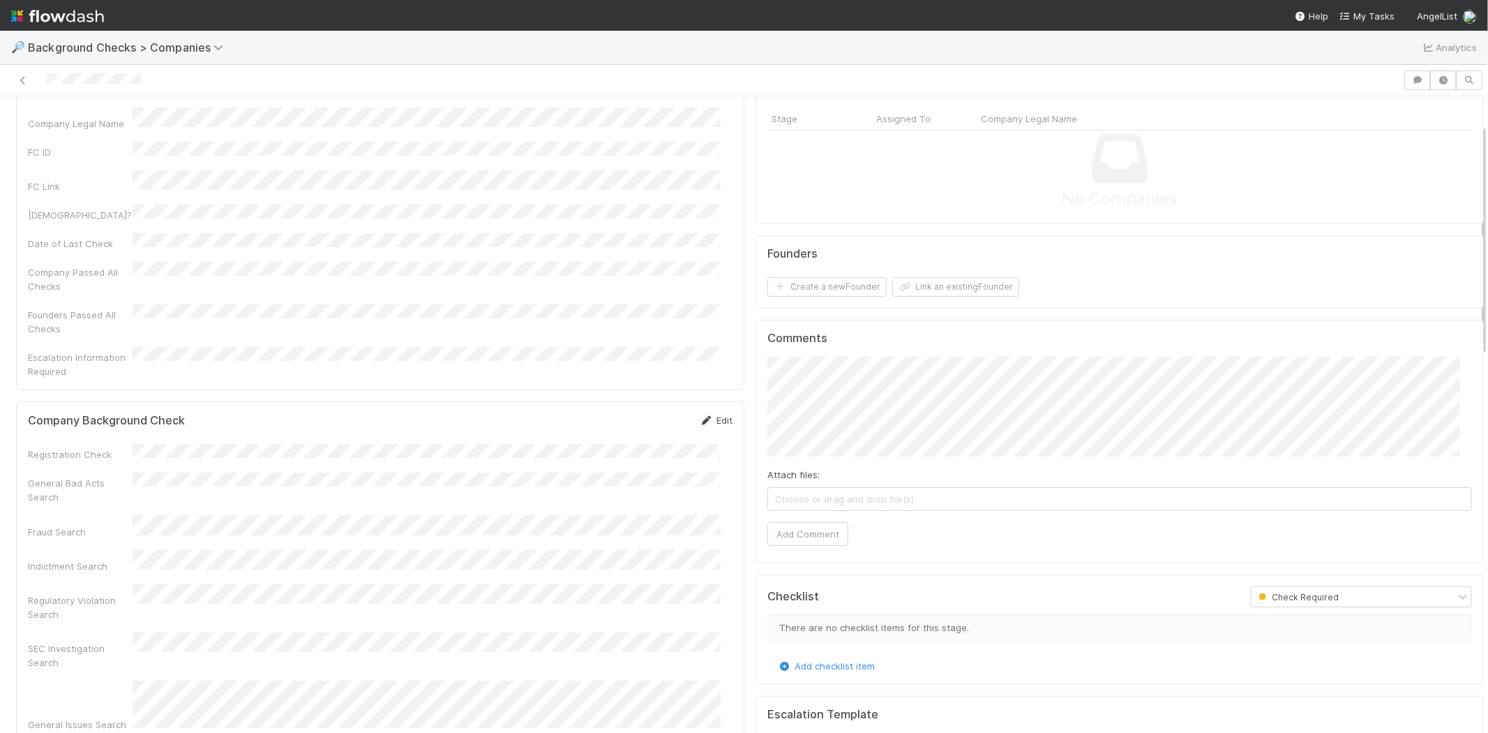
click at [707, 414] on link "Edit" at bounding box center [716, 419] width 33 height 11
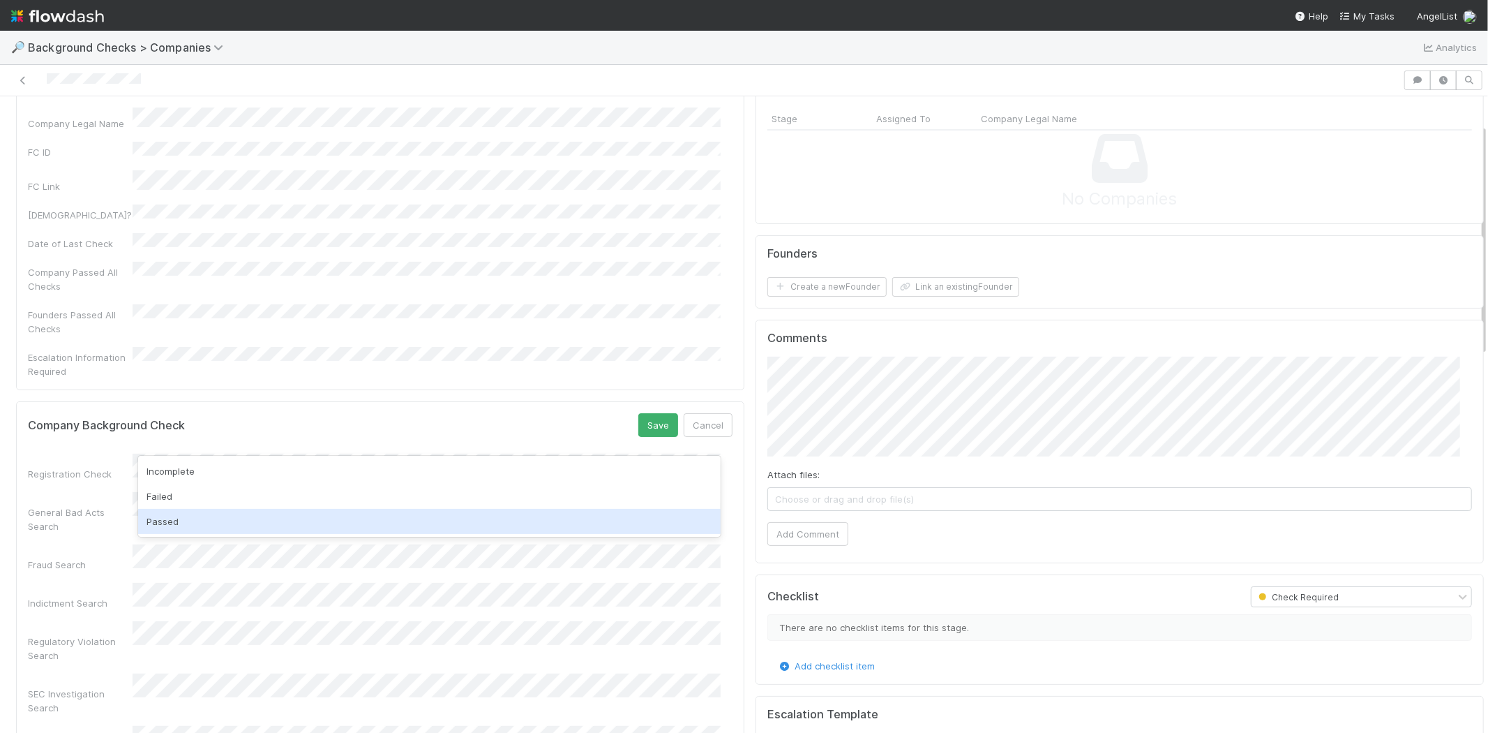
click at [172, 519] on div "Passed" at bounding box center [429, 521] width 583 height 25
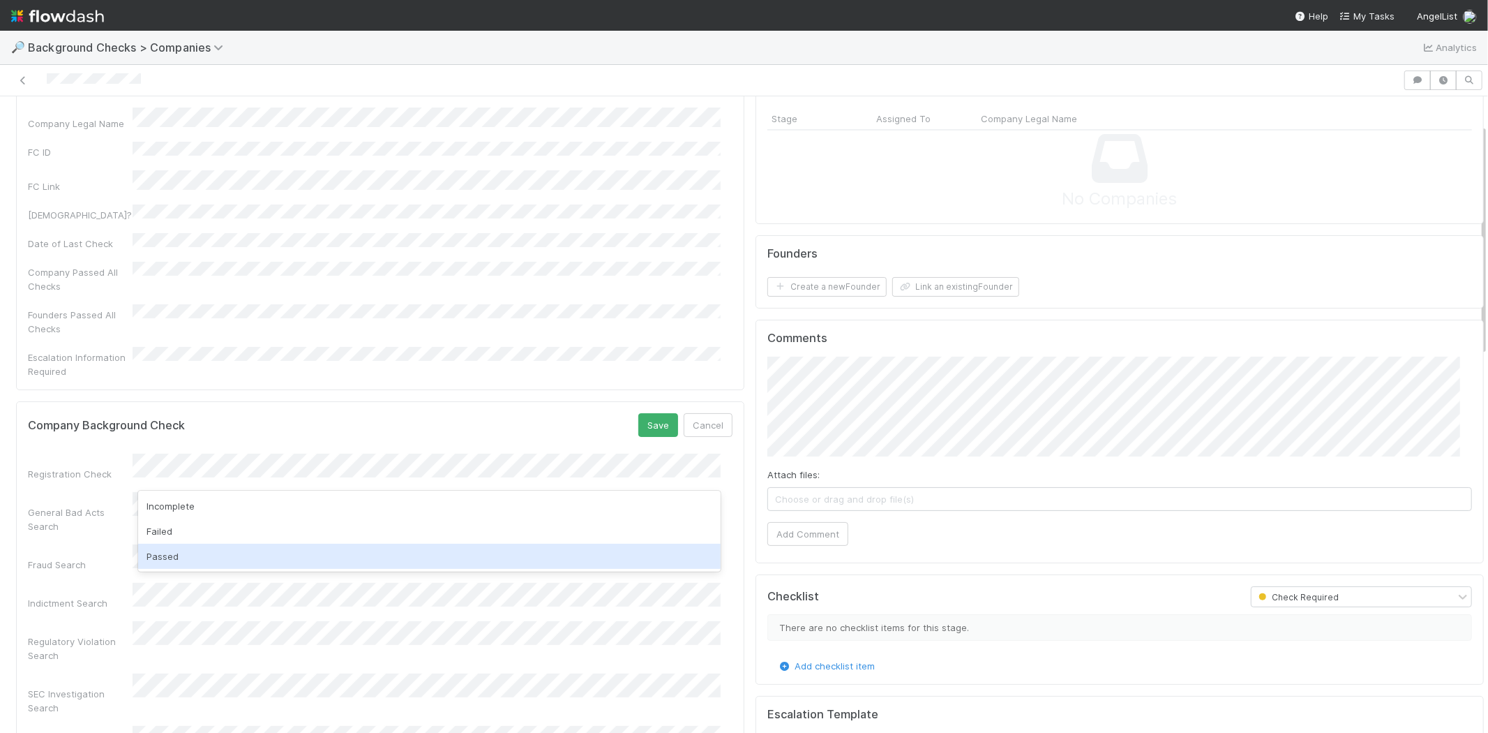
click at [177, 552] on div "Passed" at bounding box center [429, 555] width 583 height 25
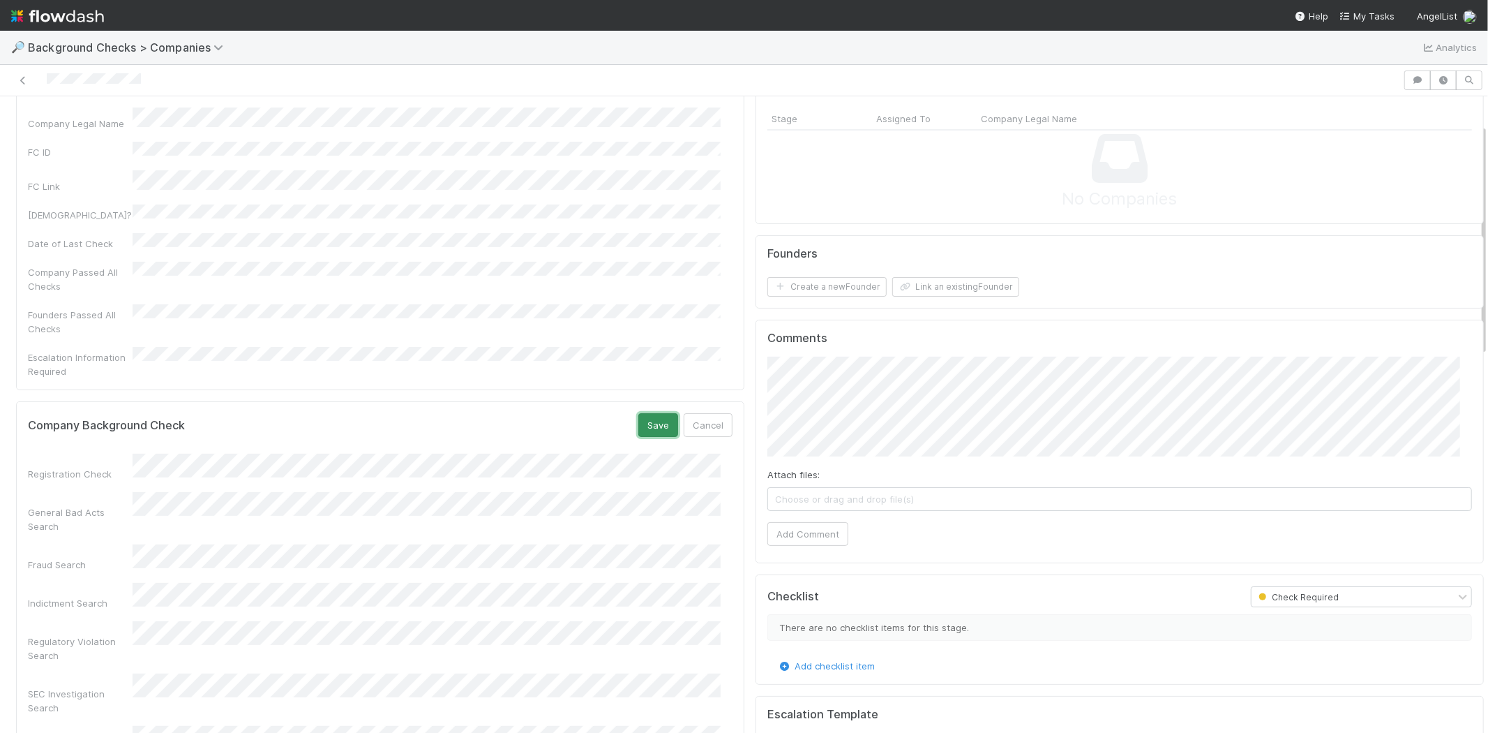
click at [638, 413] on button "Save" at bounding box center [658, 425] width 40 height 24
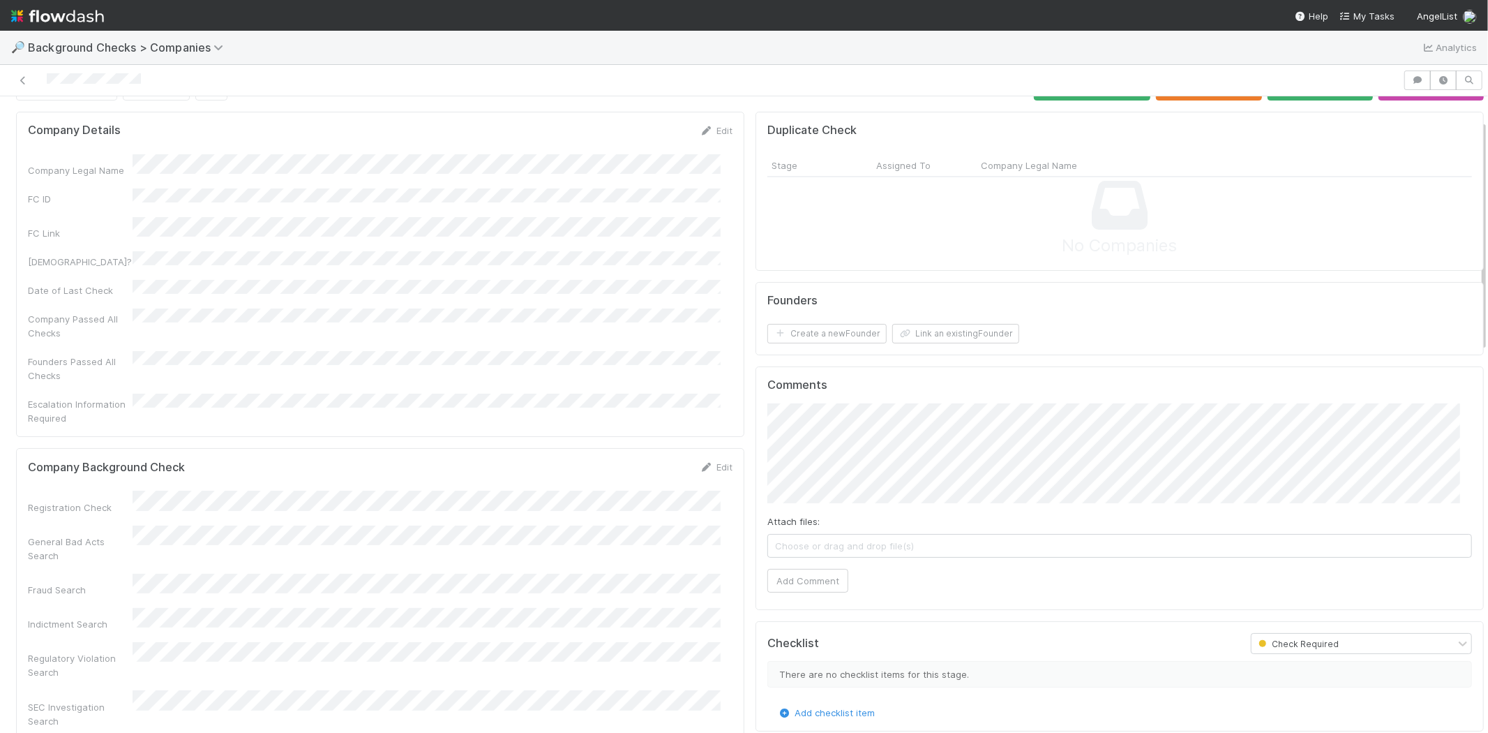
scroll to position [0, 0]
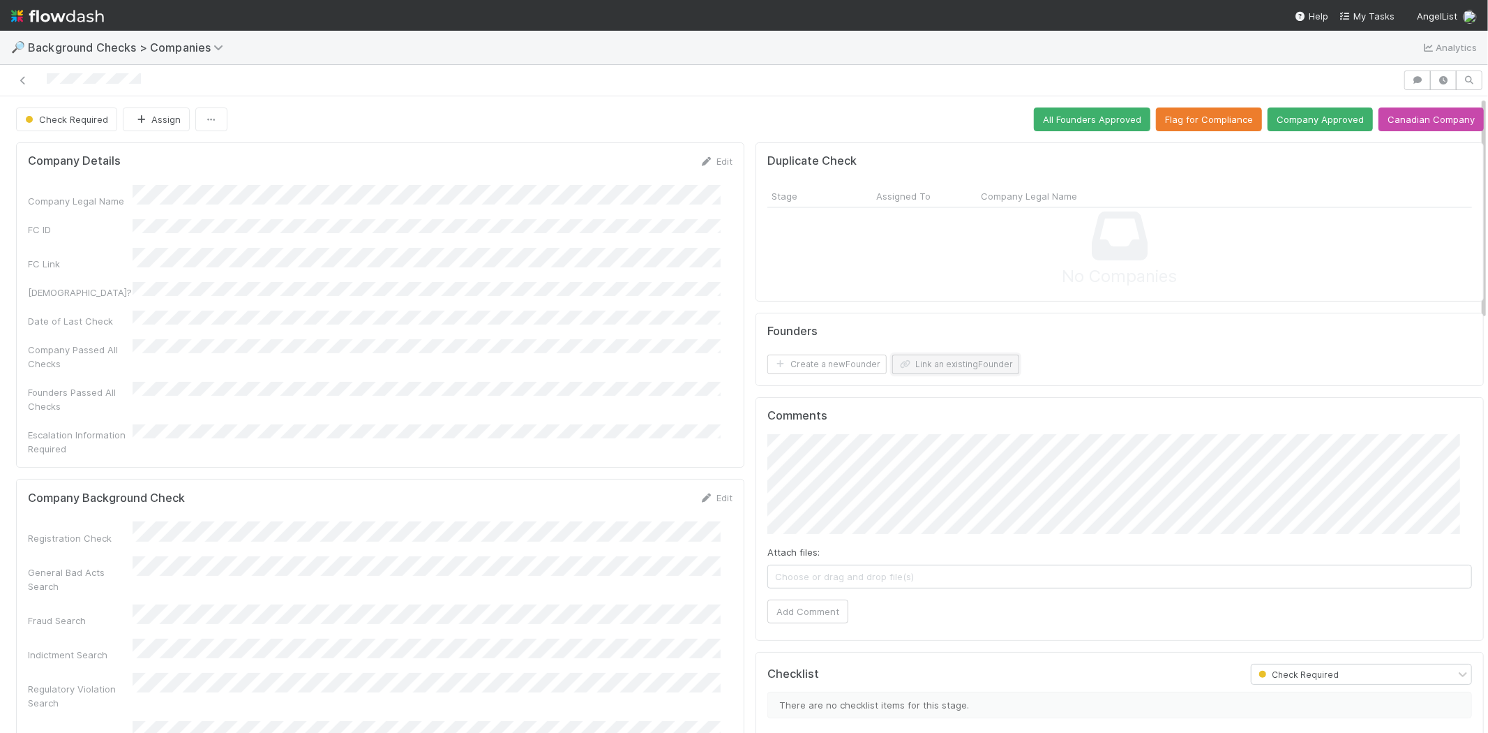
click at [943, 364] on button "Link an existing Founder" at bounding box center [955, 364] width 127 height 20
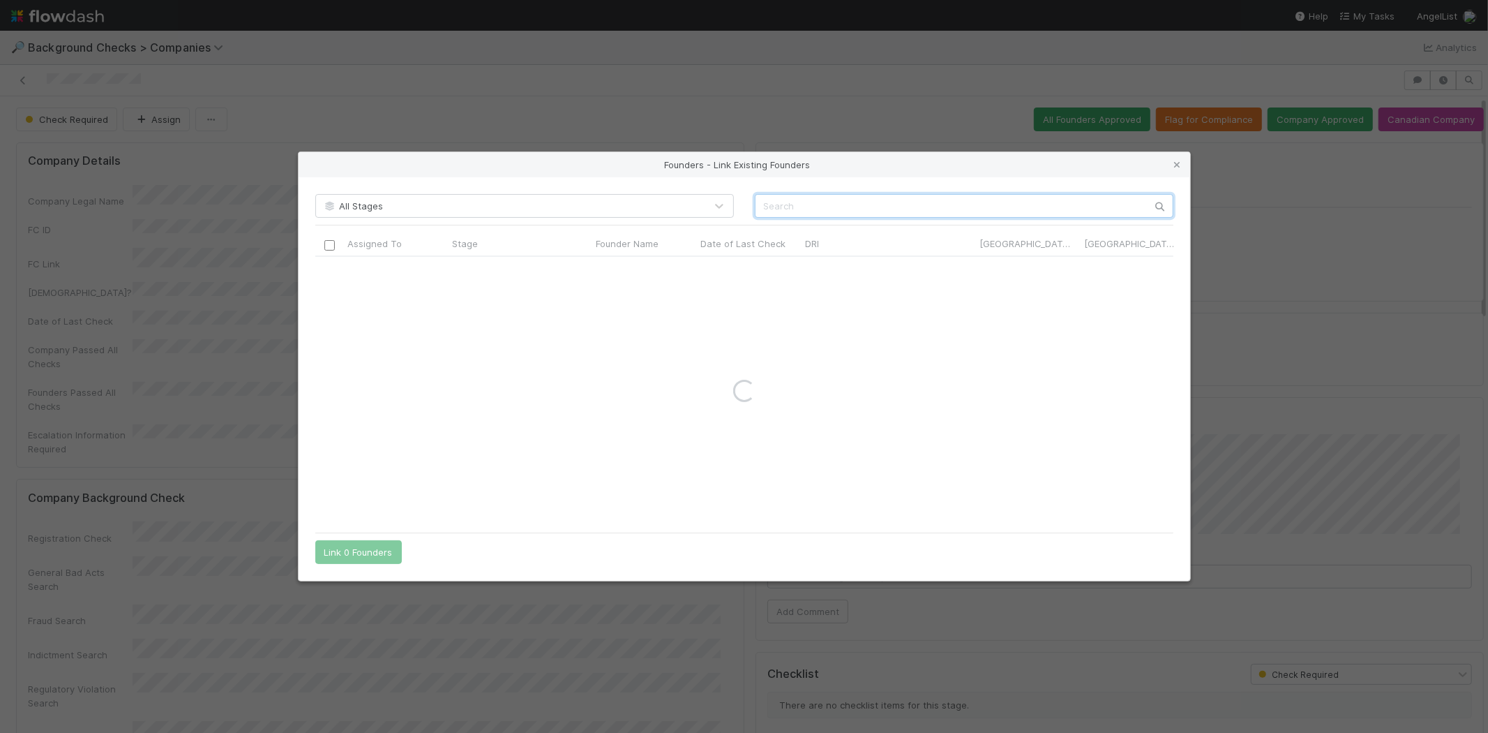
click at [1028, 205] on input "text" at bounding box center [964, 206] width 419 height 24
paste input "[PERSON_NAME]"
type input "[PERSON_NAME]"
click at [324, 273] on input "checkbox" at bounding box center [329, 271] width 10 height 10
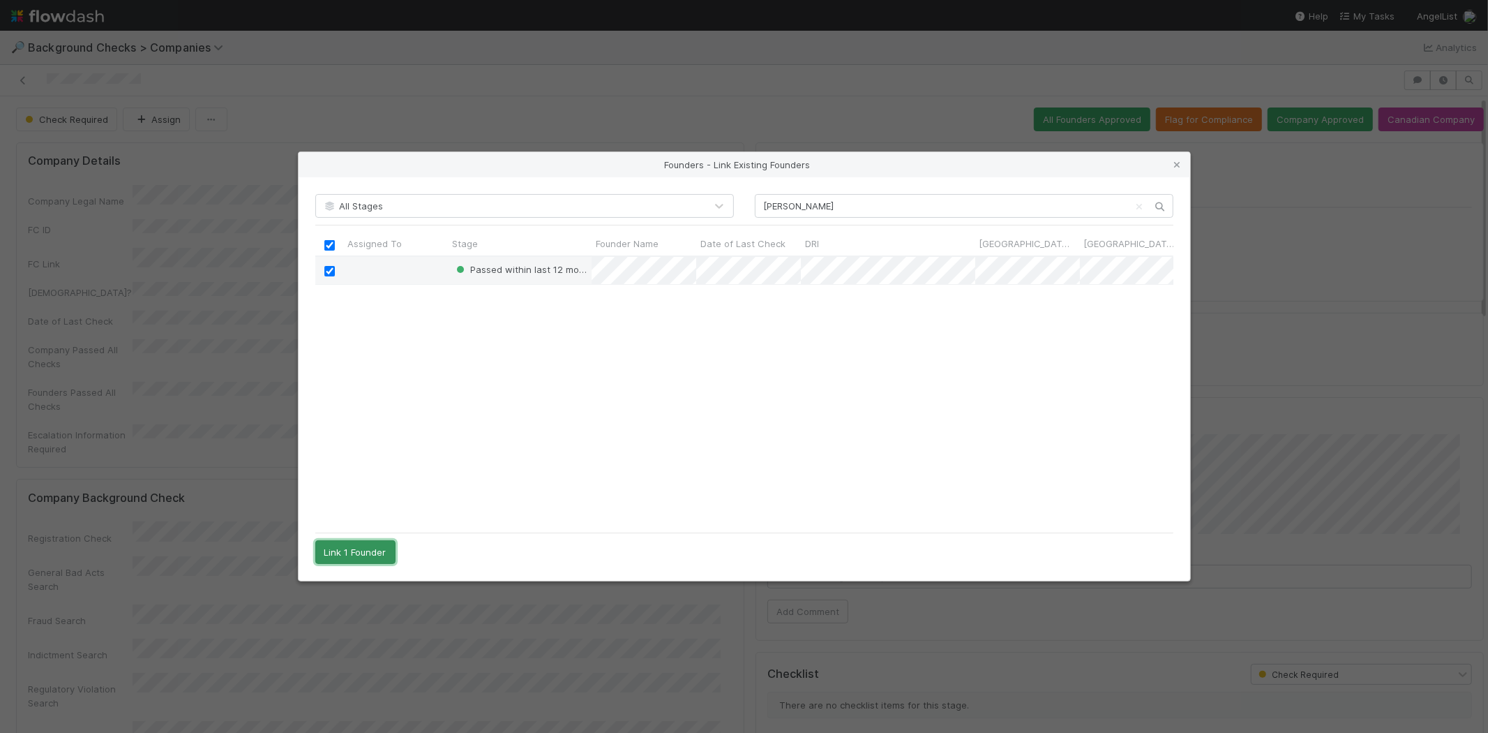
click at [345, 555] on button "Link 1 Founder" at bounding box center [355, 552] width 80 height 24
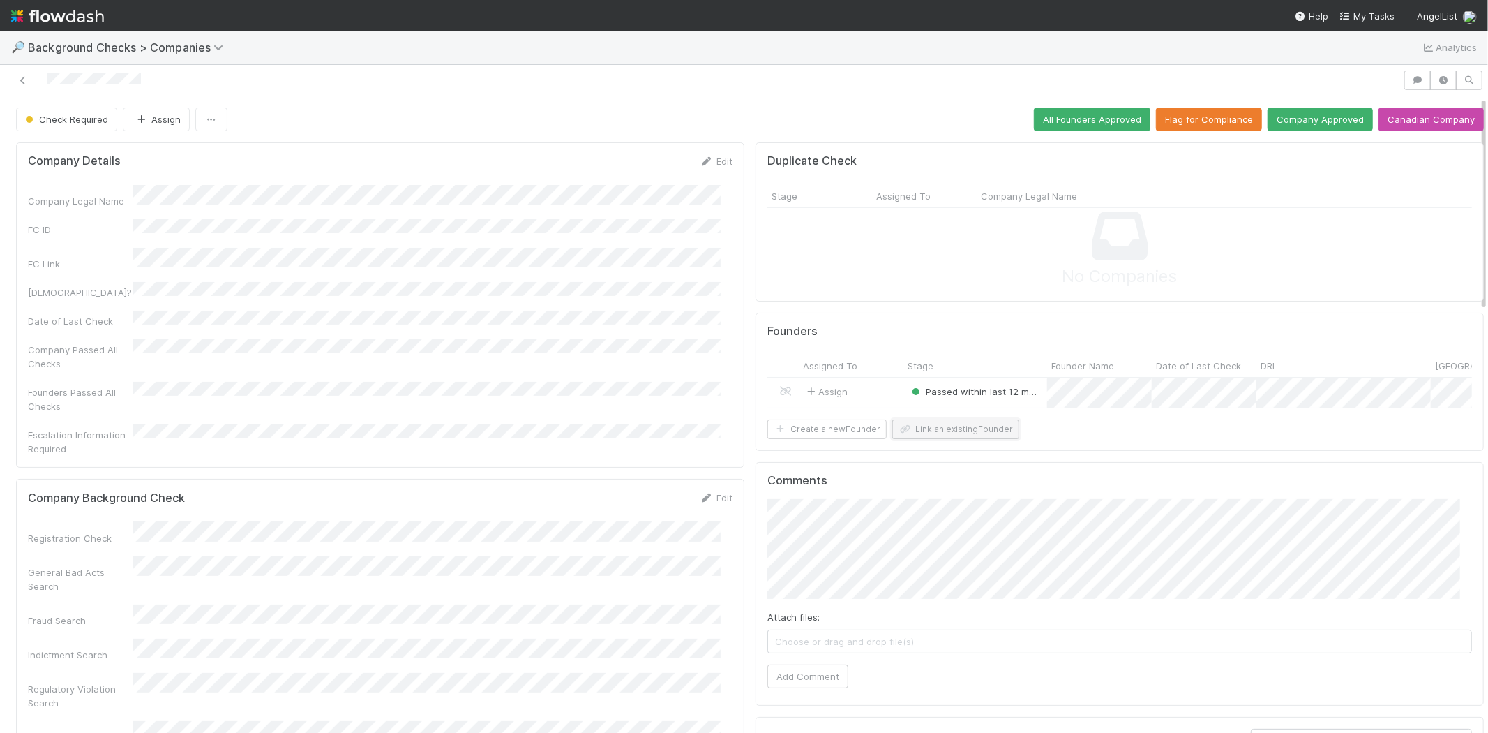
click at [982, 439] on button "Link an existing Founder" at bounding box center [955, 429] width 127 height 20
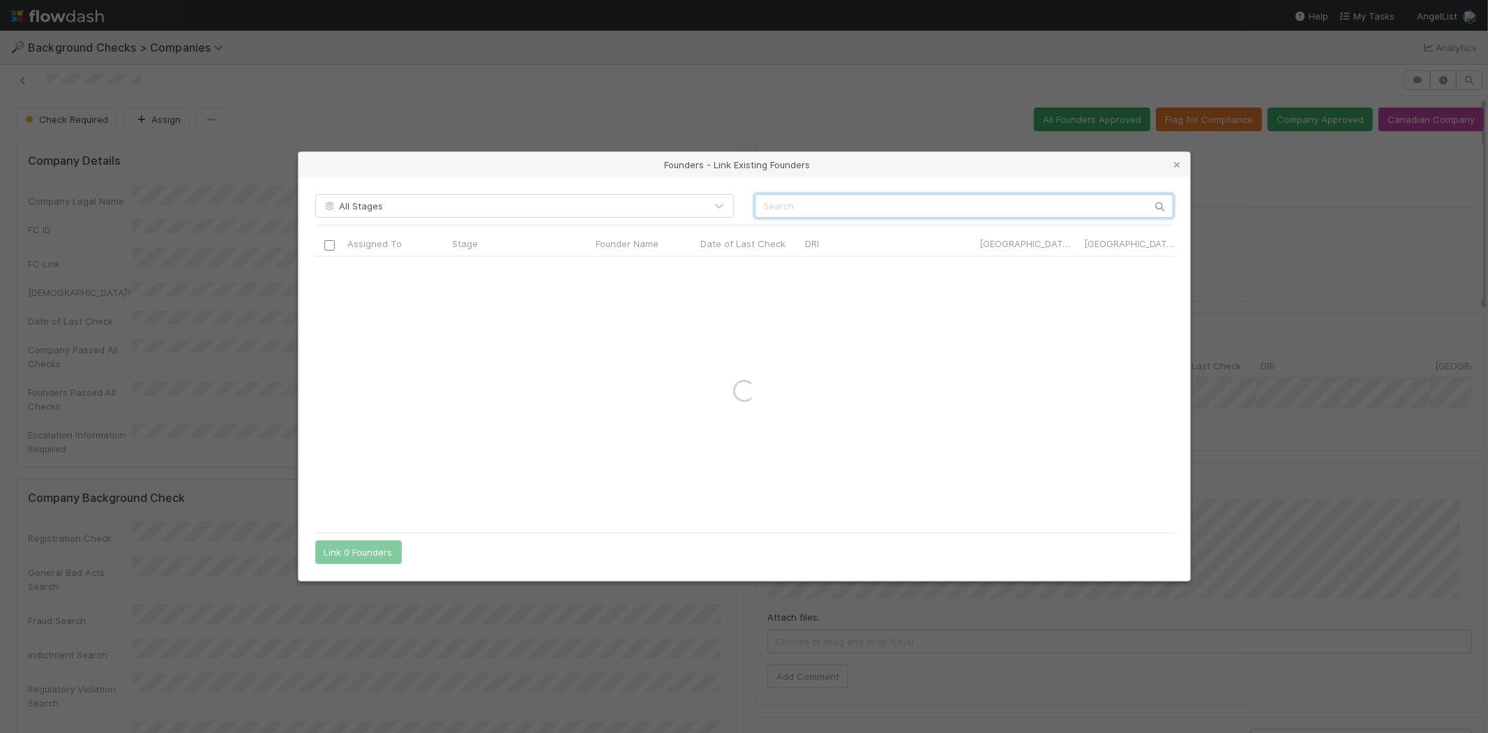
click at [858, 203] on input "text" at bounding box center [964, 206] width 419 height 24
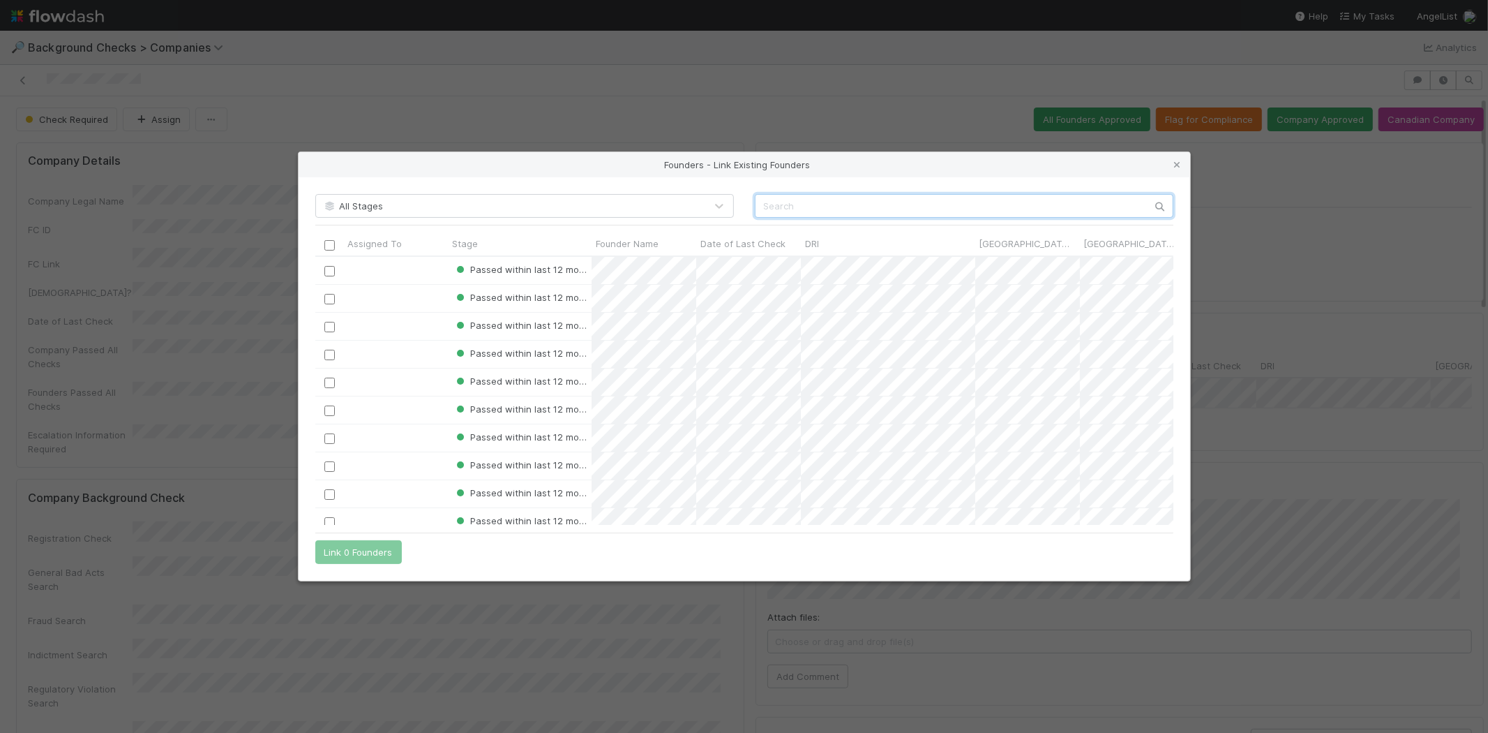
paste input "[PERSON_NAME]"
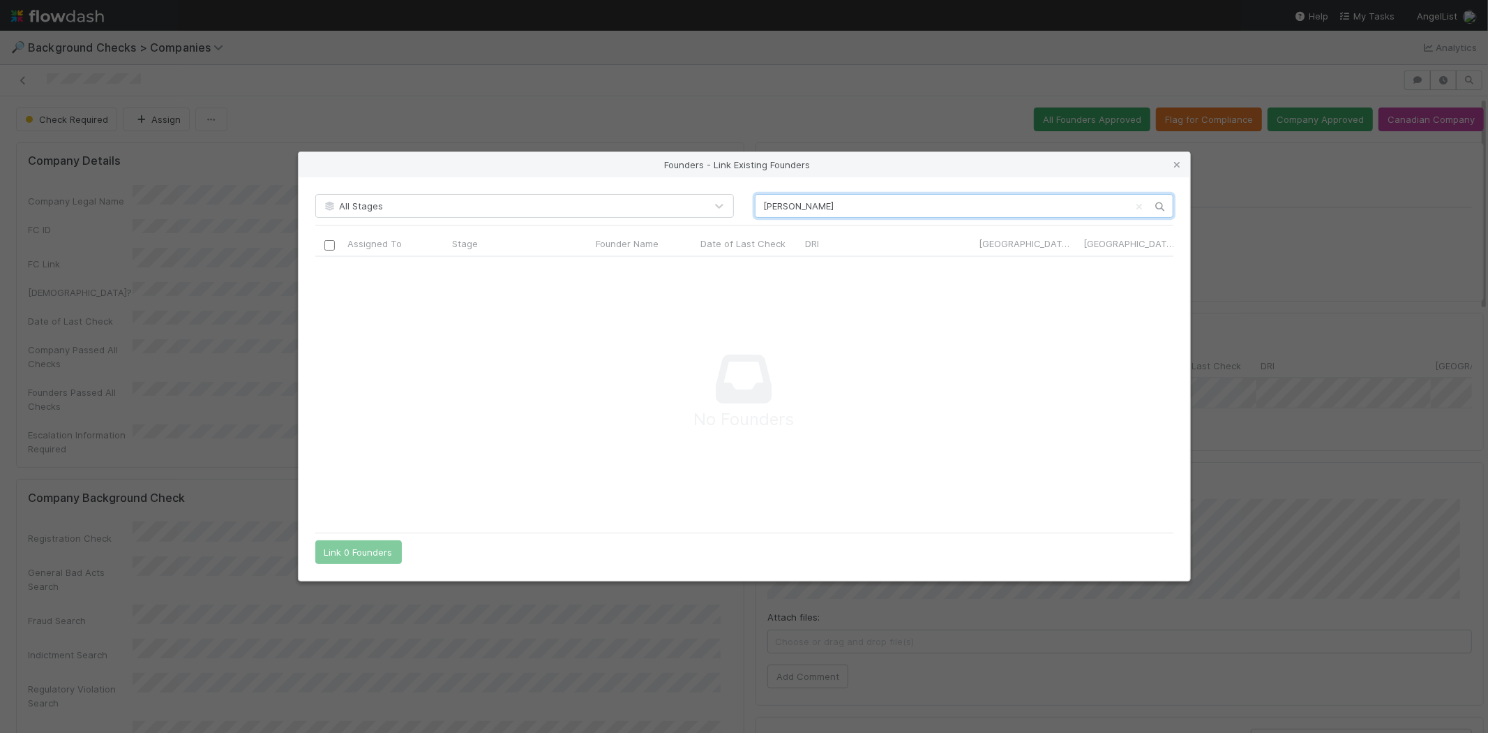
scroll to position [246, 834]
type input "Farhan Hossain"
click at [1179, 163] on icon at bounding box center [1178, 164] width 14 height 9
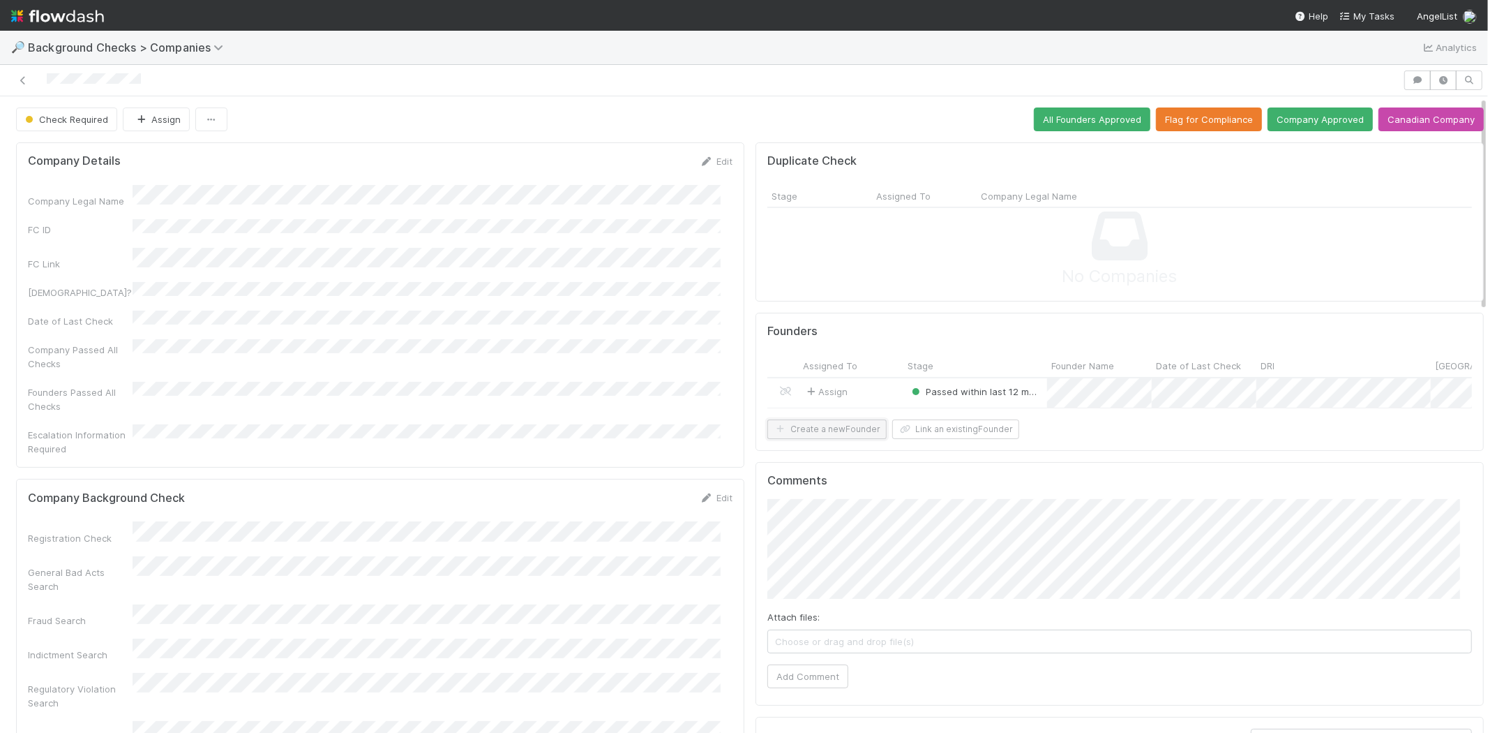
click at [841, 435] on button "Create a new Founder" at bounding box center [826, 429] width 119 height 20
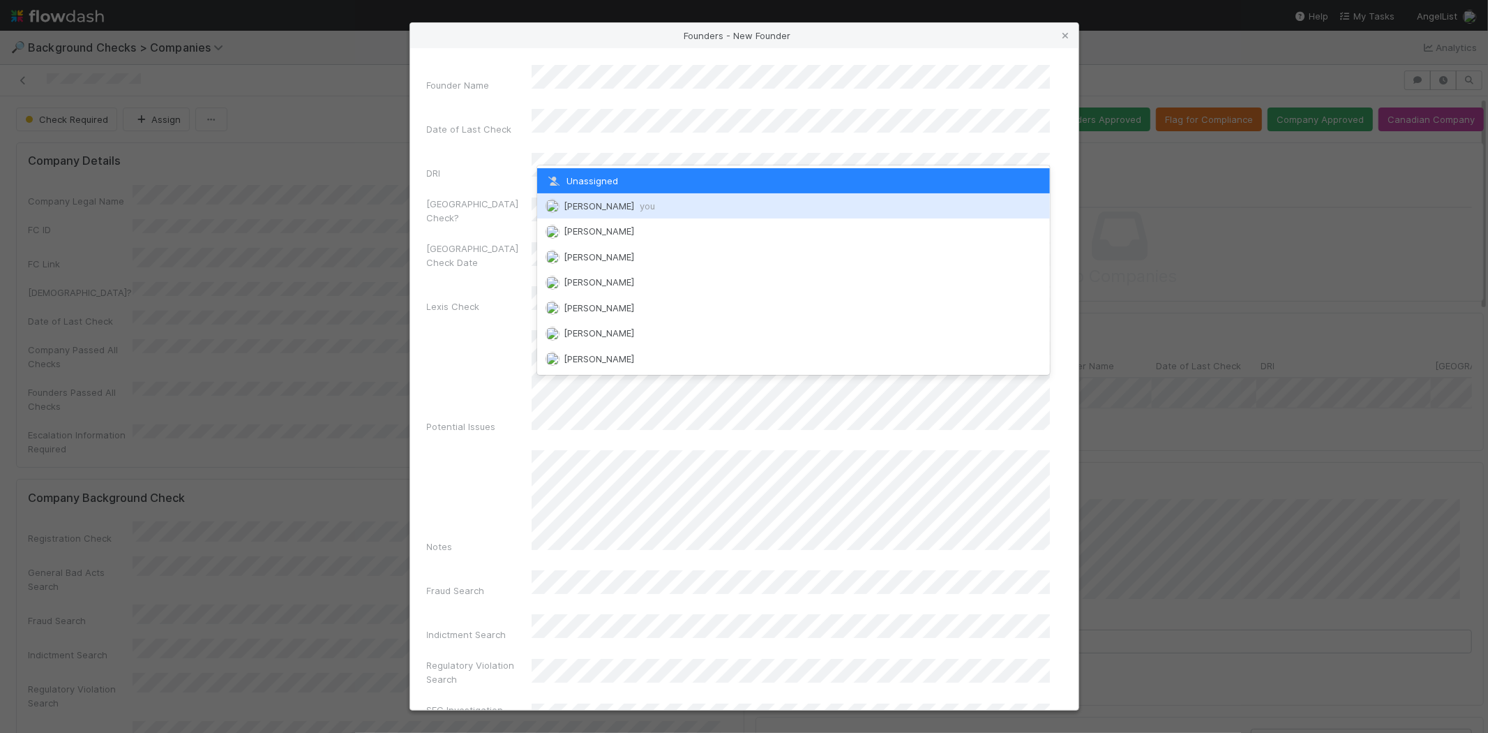
click at [608, 203] on span "Michael Capilitan you" at bounding box center [609, 205] width 91 height 11
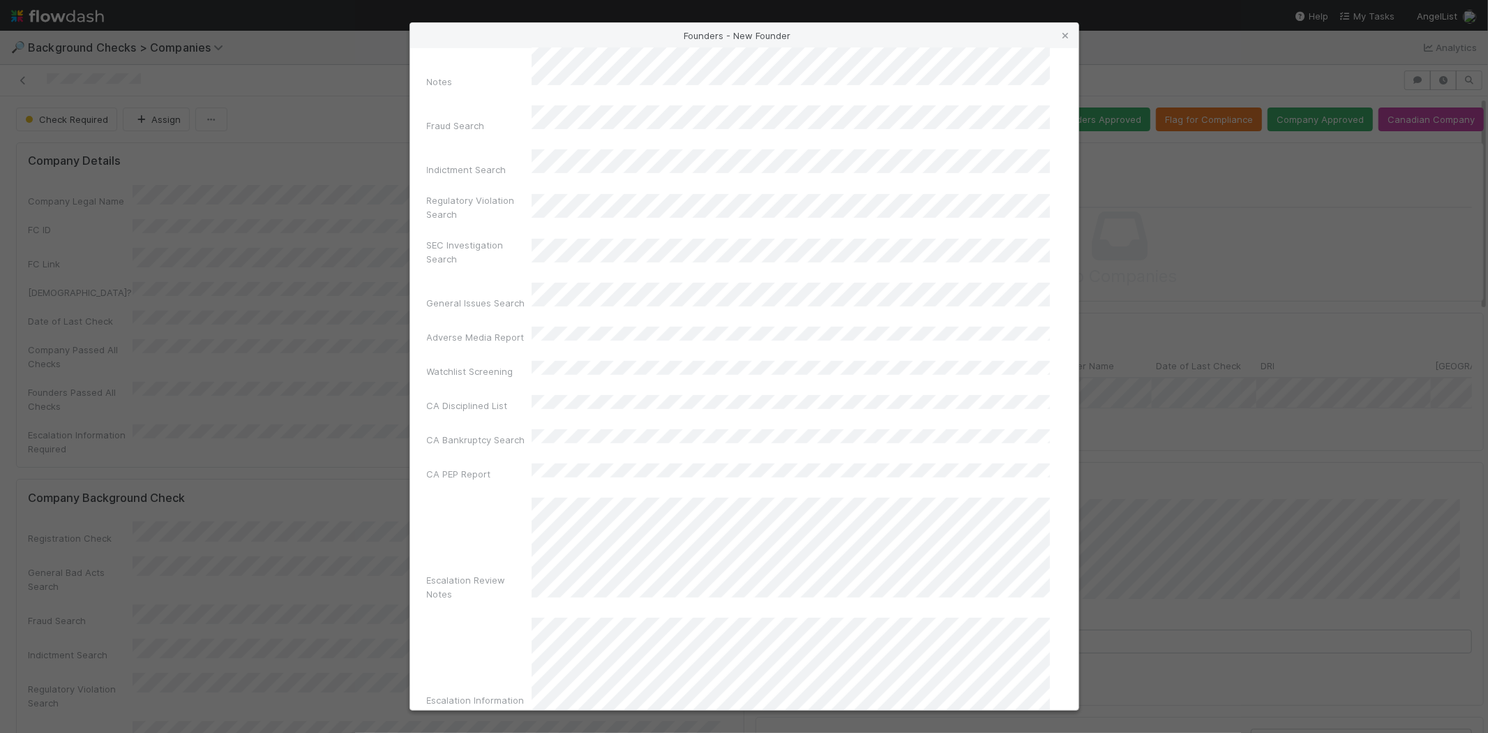
scroll to position [467, 0]
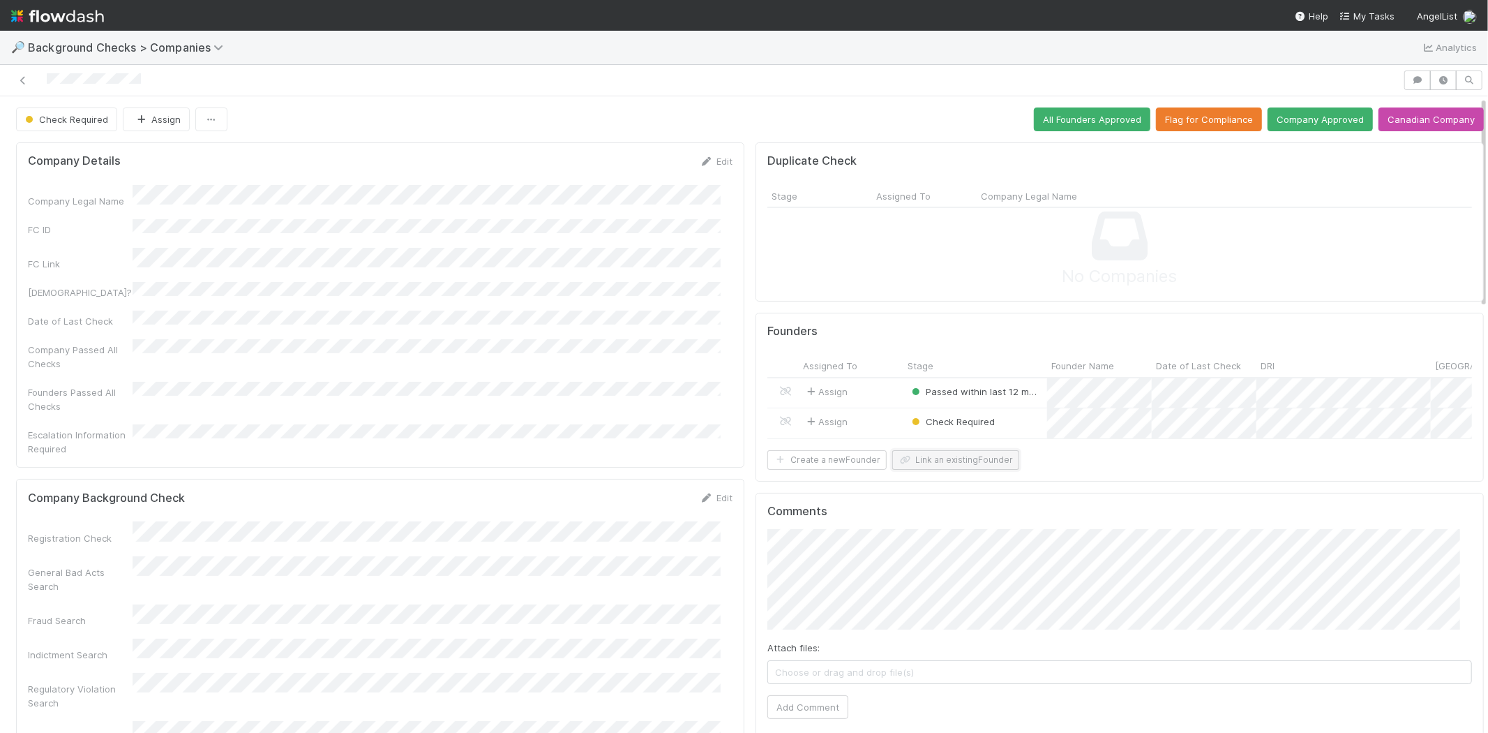
click at [966, 470] on button "Link an existing Founder" at bounding box center [955, 460] width 127 height 20
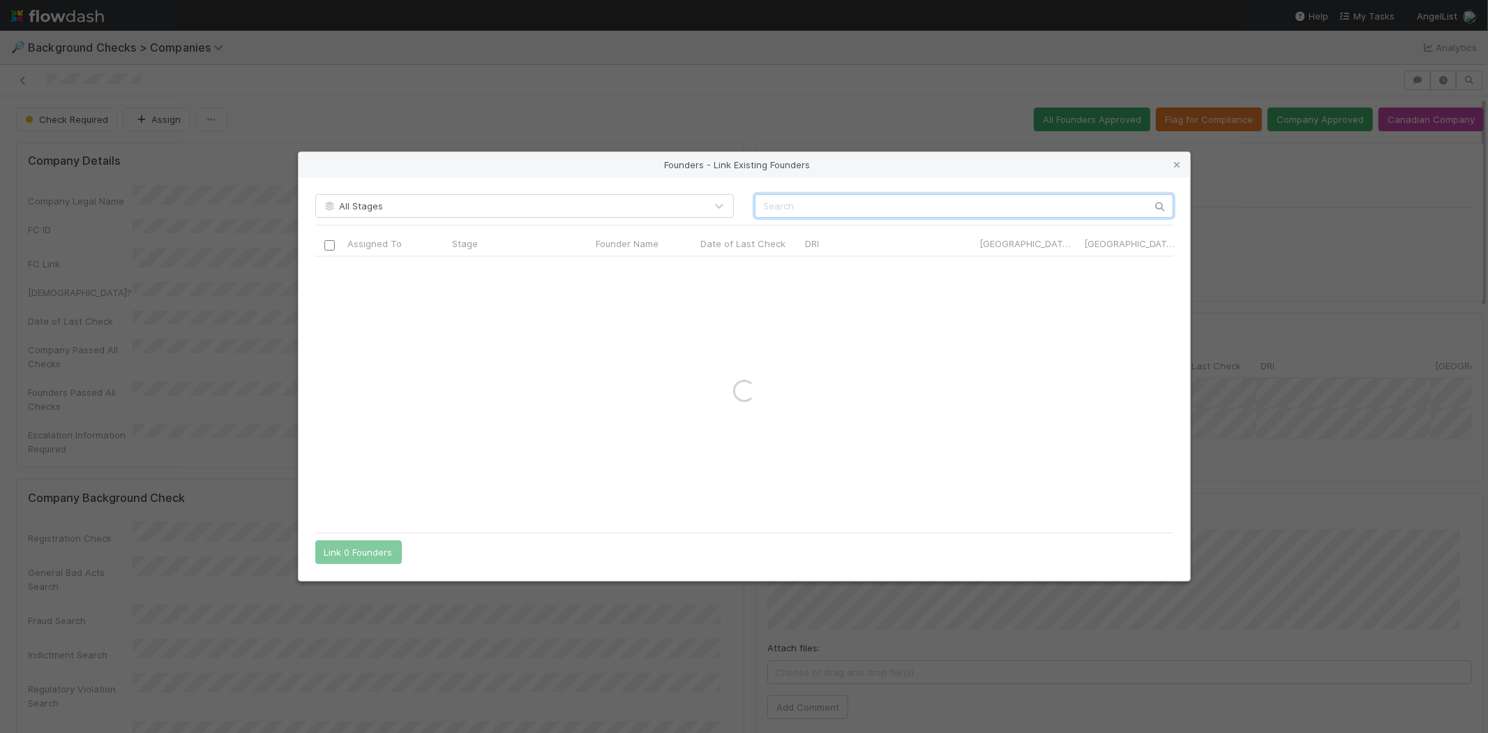
click at [859, 202] on input "text" at bounding box center [964, 206] width 419 height 24
paste input "Peter Krogh"
type input "Peter Krogh"
click at [329, 270] on input "checkbox" at bounding box center [329, 271] width 10 height 10
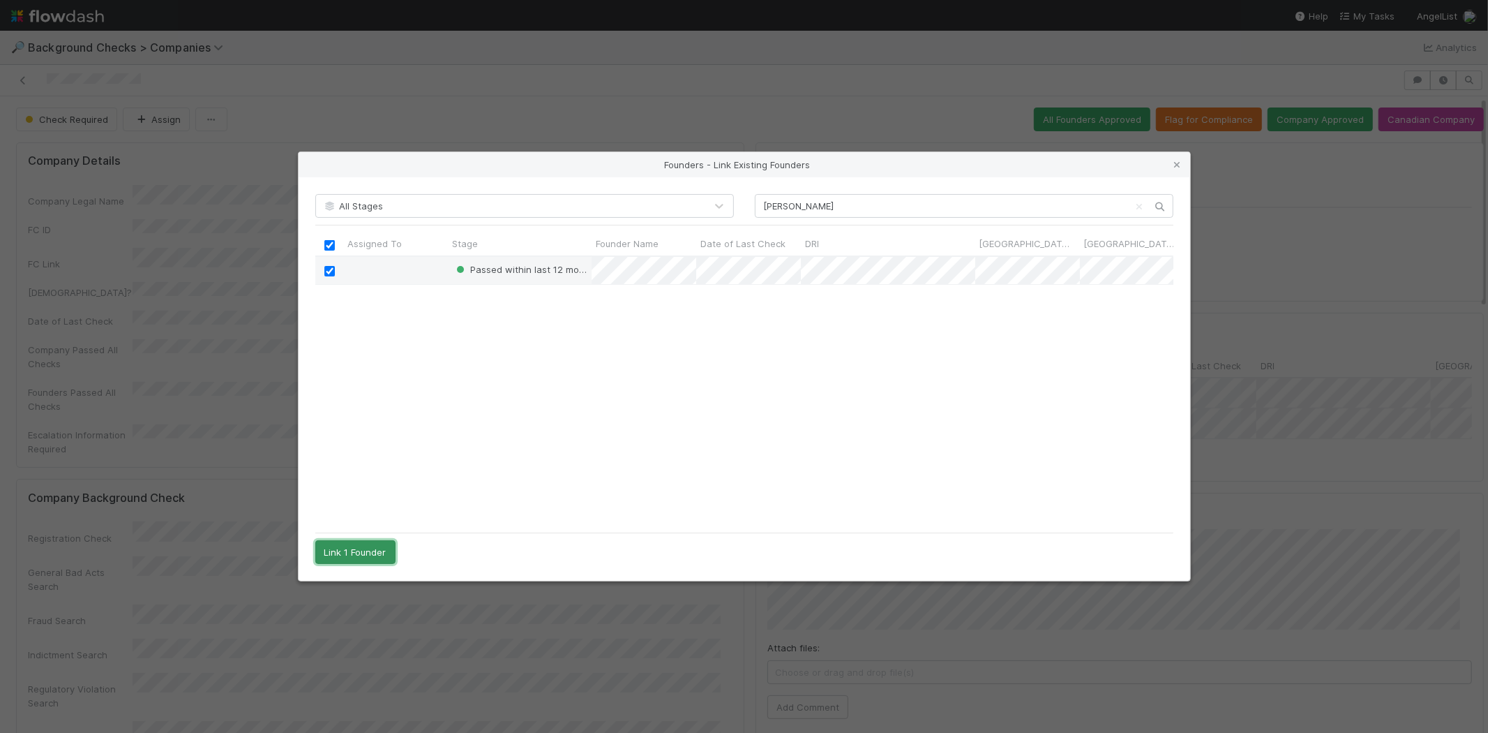
click at [363, 551] on button "Link 1 Founder" at bounding box center [355, 552] width 80 height 24
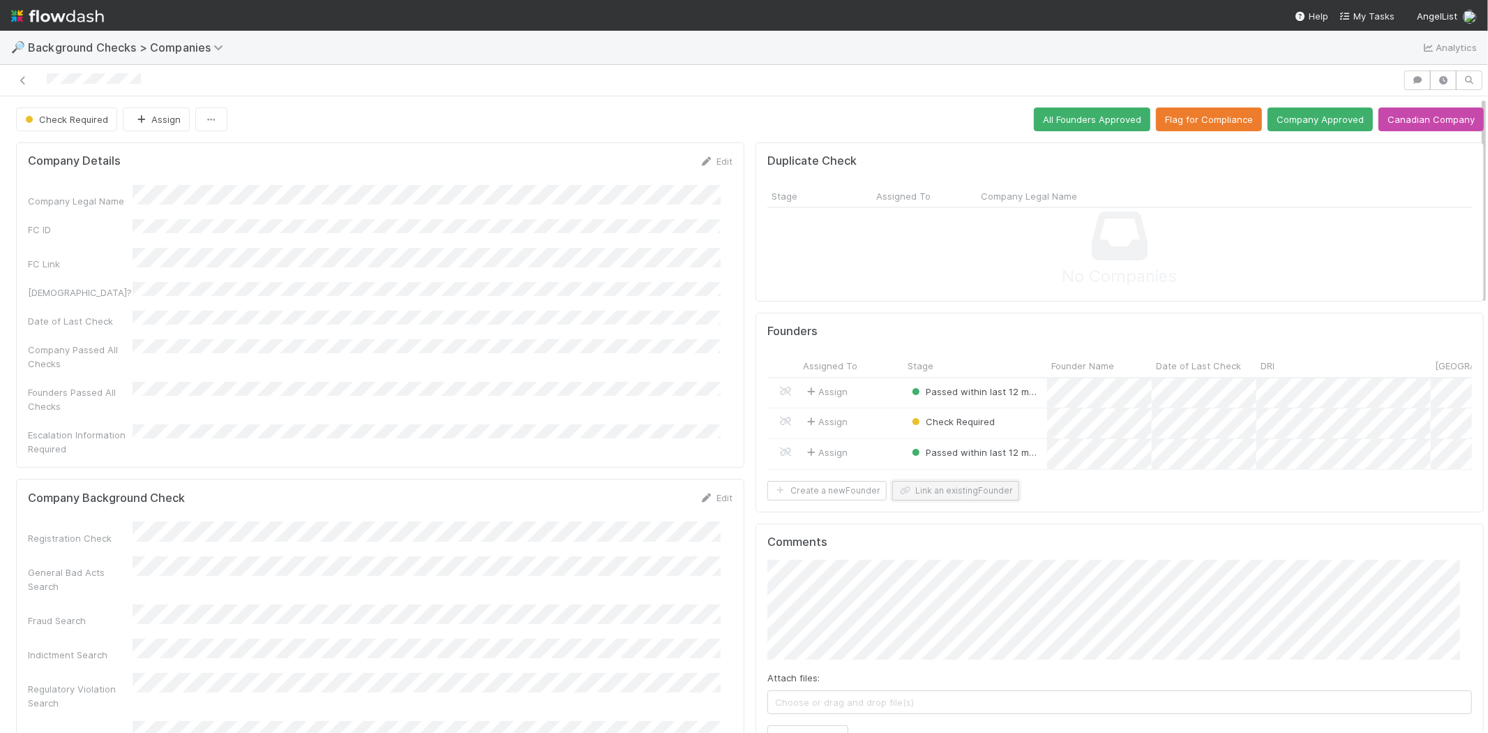
click at [930, 500] on button "Link an existing Founder" at bounding box center [955, 491] width 127 height 20
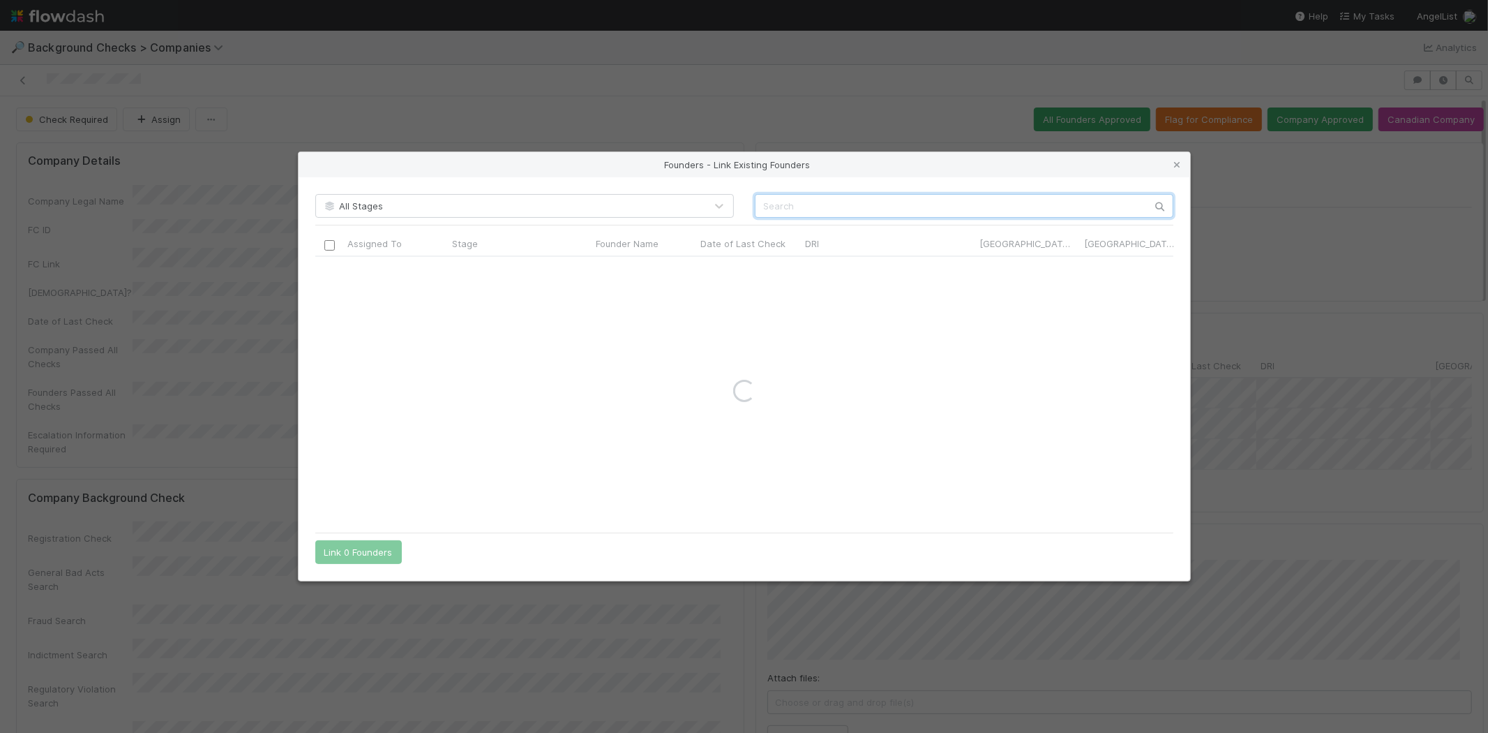
click at [804, 217] on input "text" at bounding box center [964, 206] width 419 height 24
paste input "Peter Krogh"
type input "Peter Krogh"
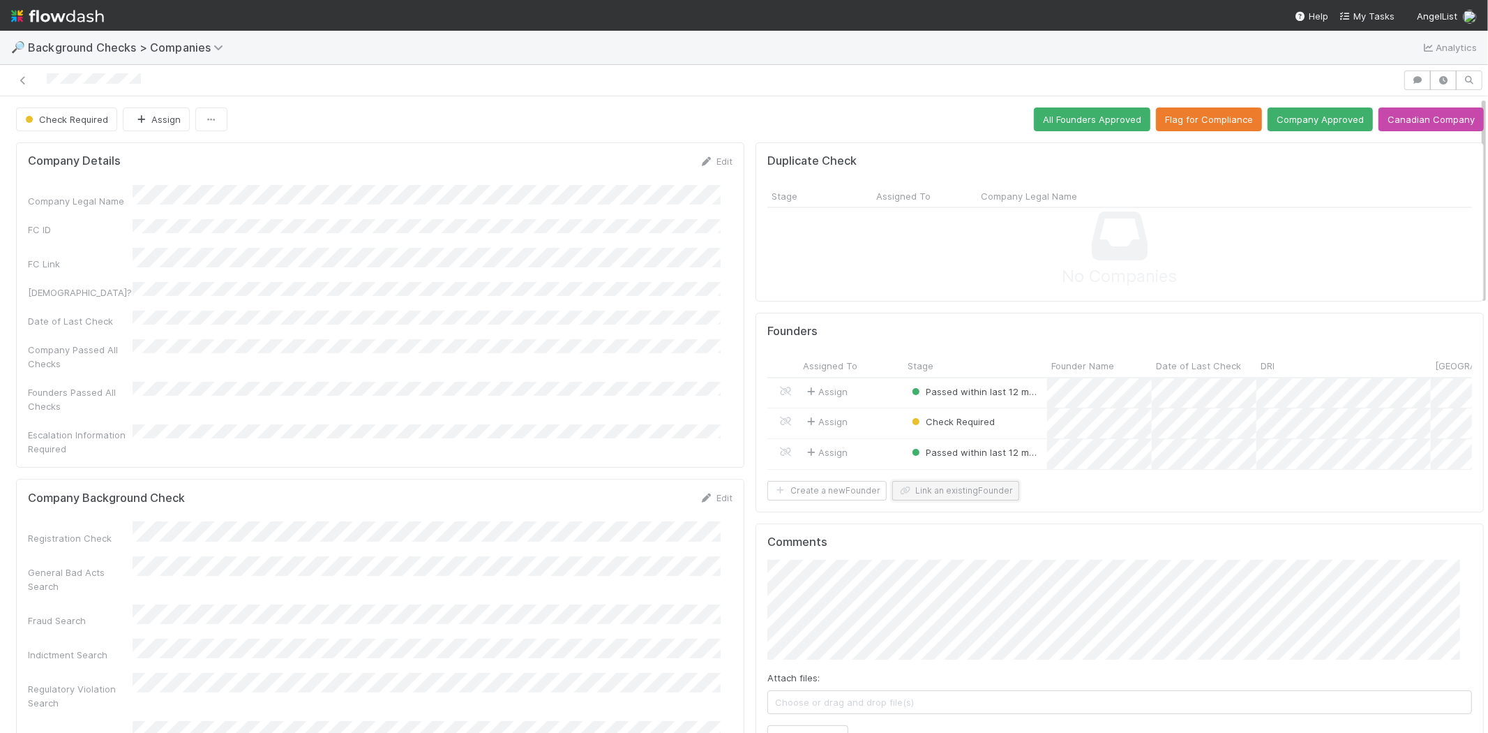
click at [973, 500] on button "Link an existing Founder" at bounding box center [955, 491] width 127 height 20
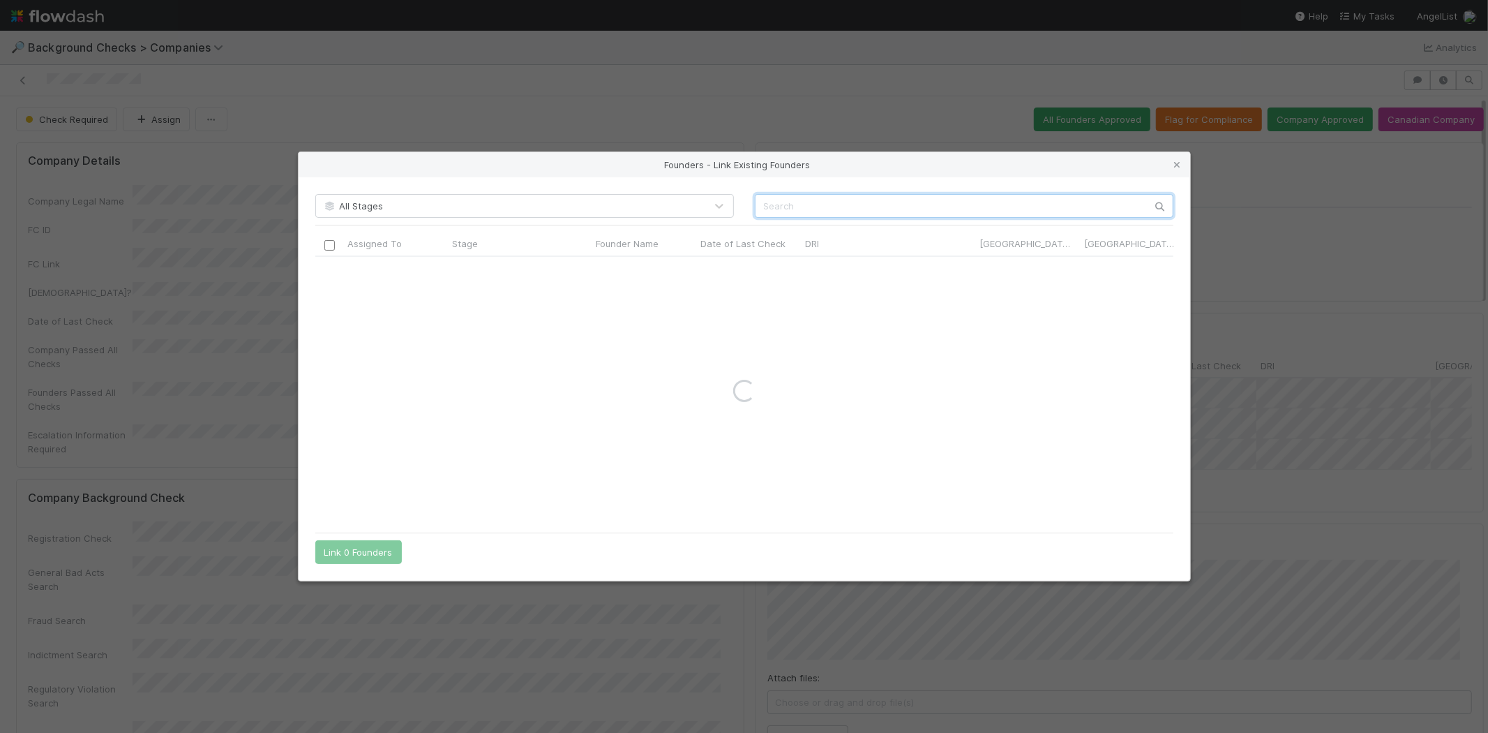
click at [863, 207] on input "text" at bounding box center [964, 206] width 419 height 24
paste input "Farhan Hossain"
type input "Farhan"
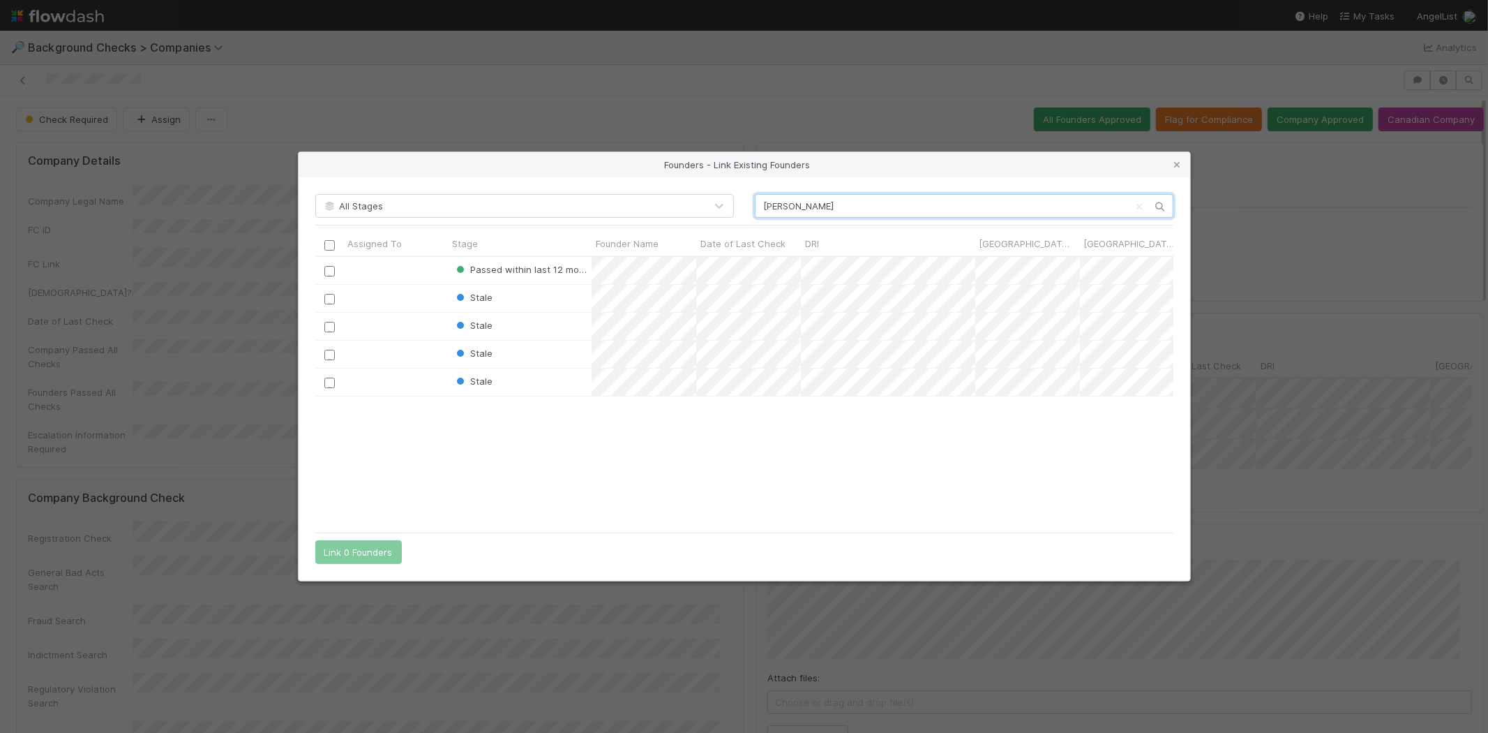
scroll to position [257, 846]
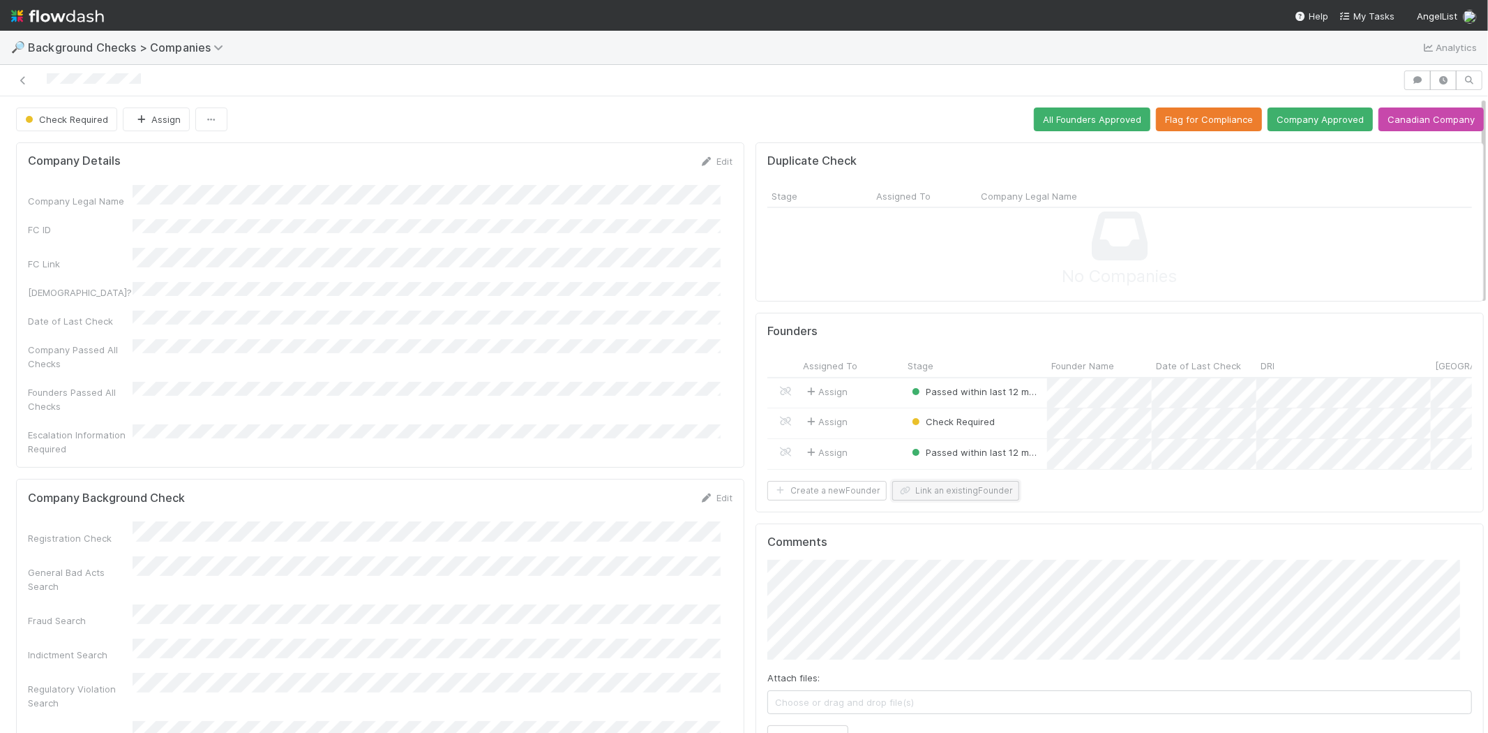
click at [968, 500] on button "Link an existing Founder" at bounding box center [955, 491] width 127 height 20
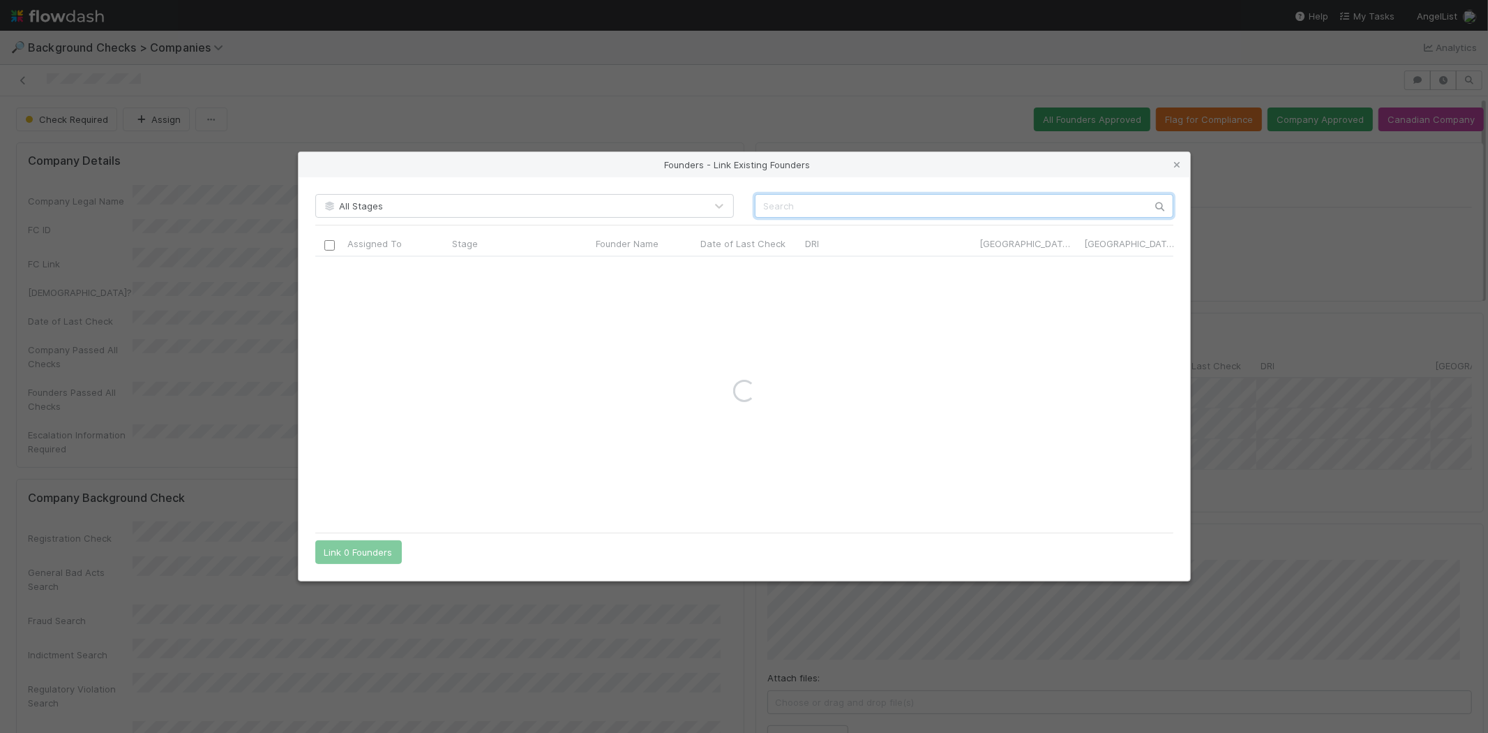
click at [944, 212] on input "text" at bounding box center [964, 206] width 419 height 24
paste input "Farhan Hossain"
type input "Farhan Hosse"
click at [329, 271] on input "checkbox" at bounding box center [329, 271] width 10 height 10
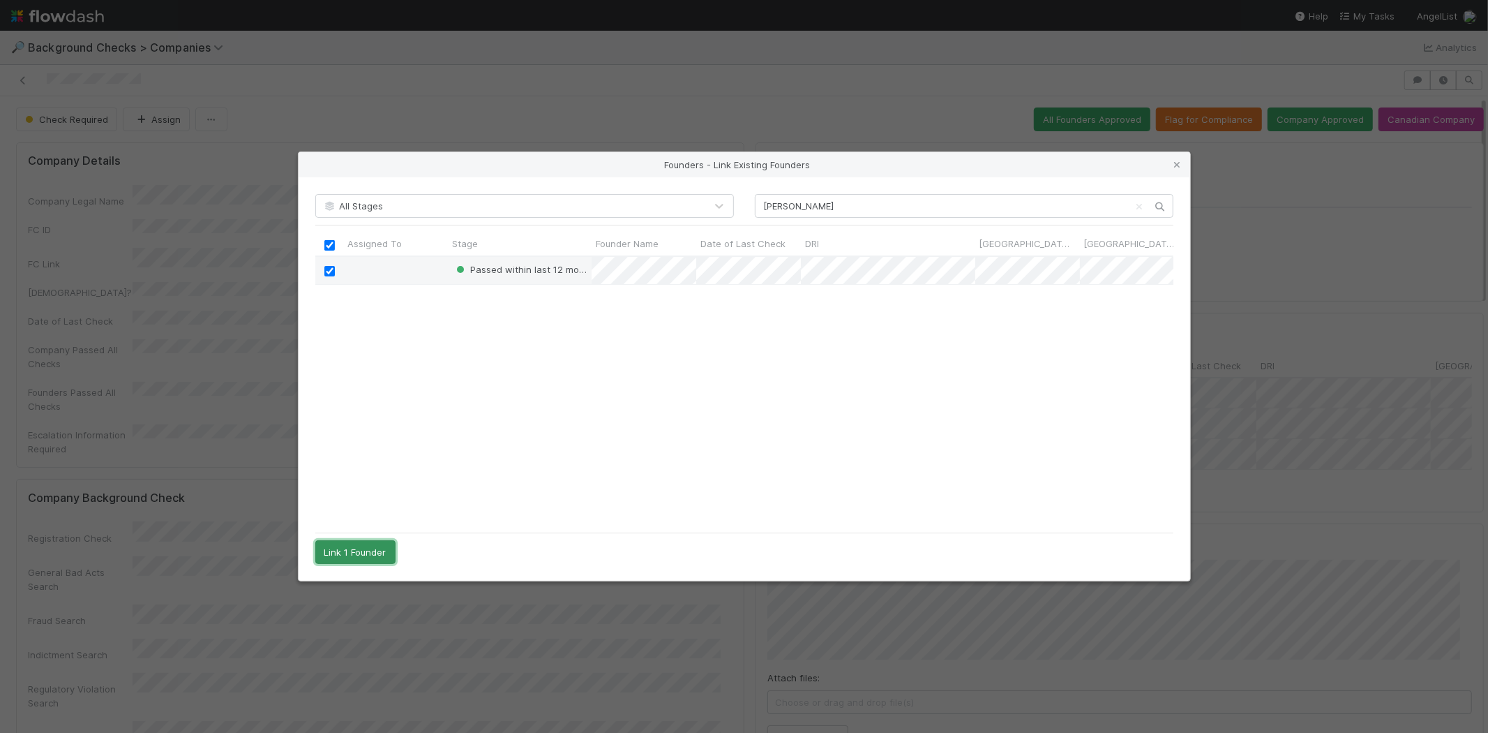
click at [371, 546] on button "Link 1 Founder" at bounding box center [355, 552] width 80 height 24
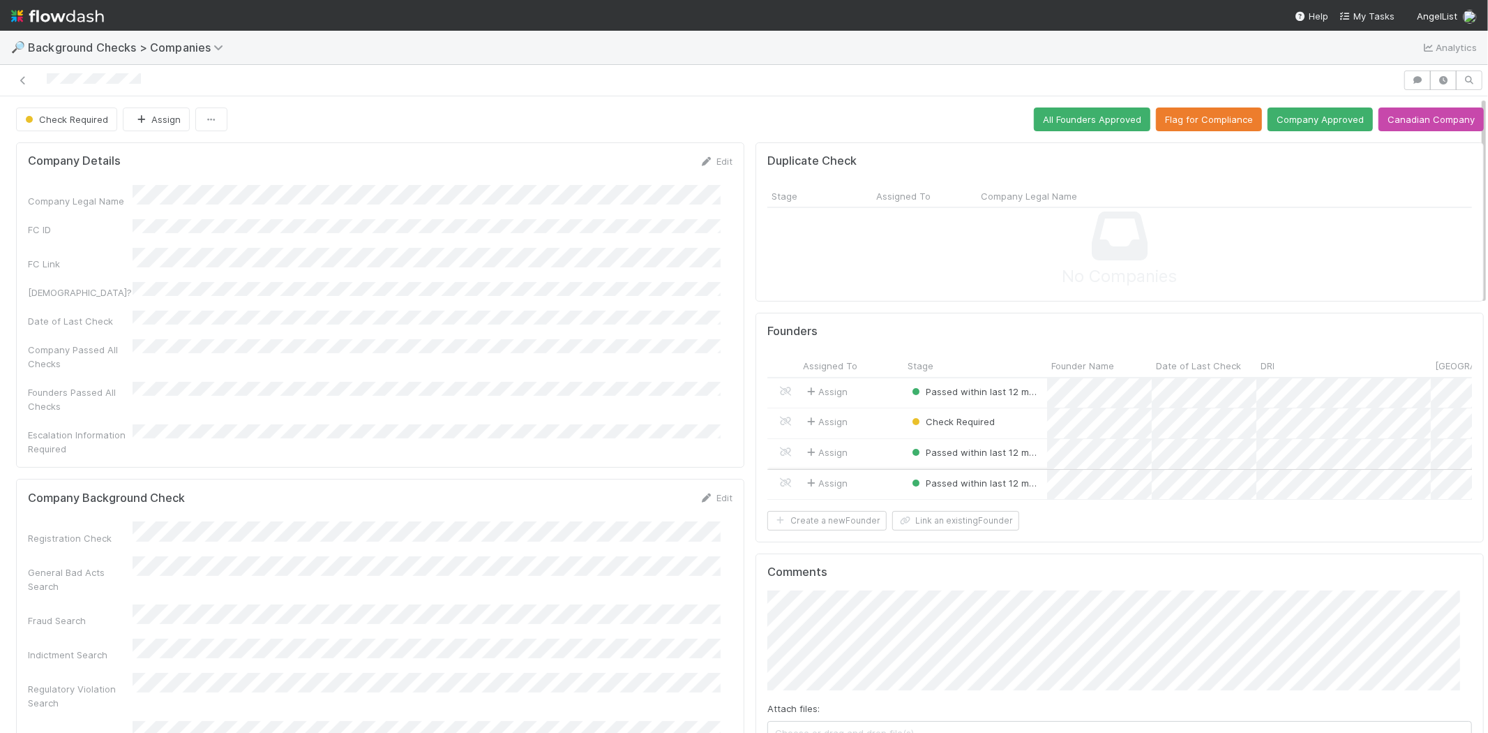
click at [865, 482] on div "Assign" at bounding box center [851, 485] width 105 height 30
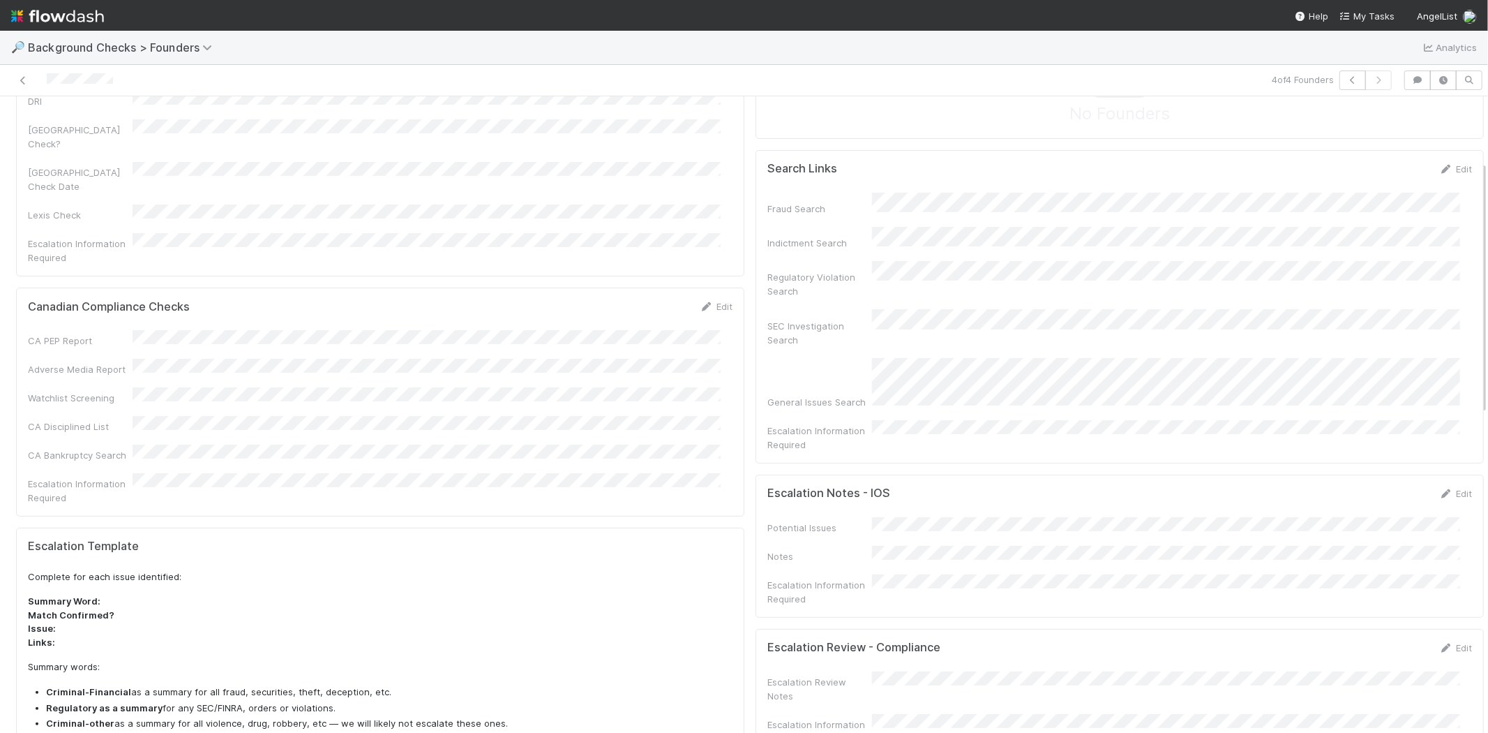
scroll to position [77, 0]
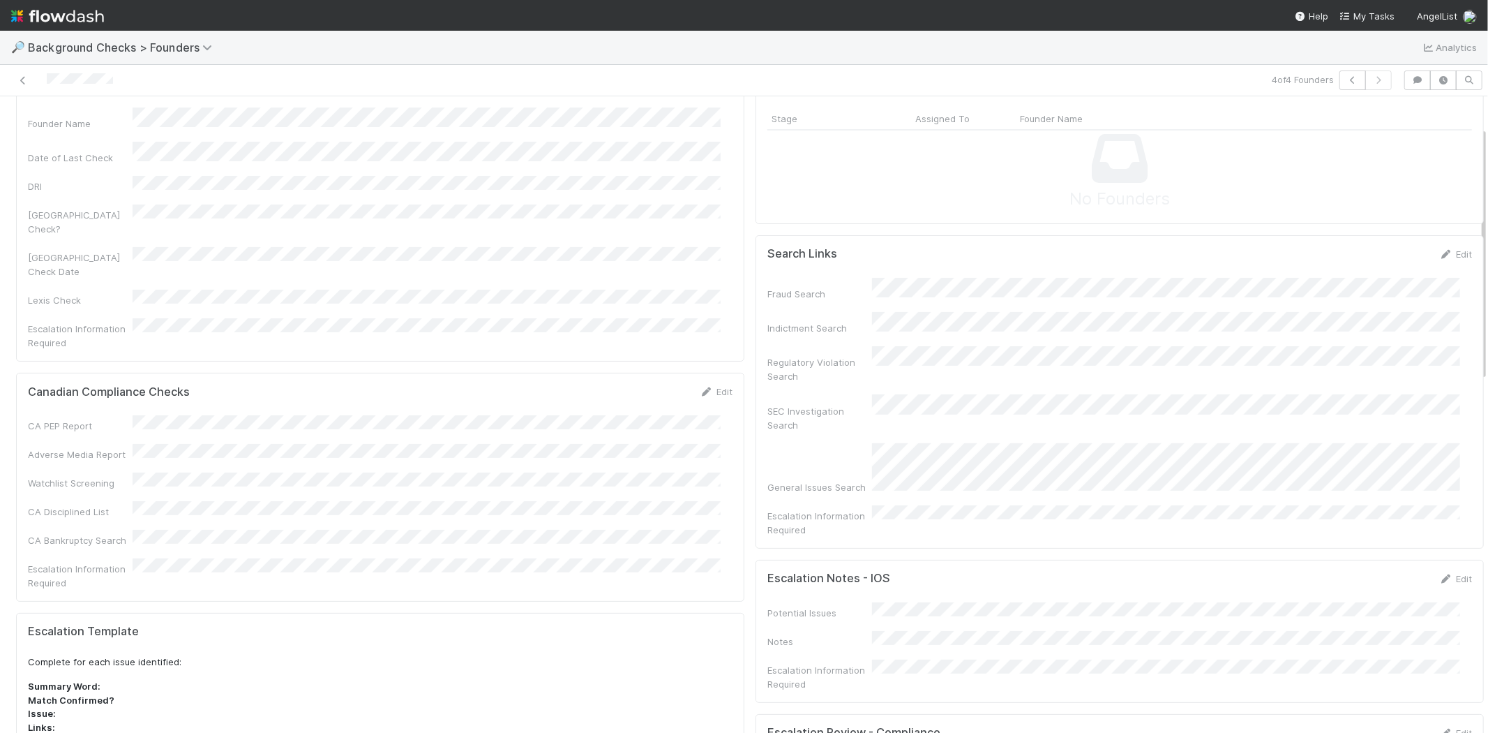
drag, startPoint x: 120, startPoint y: 82, endPoint x: 42, endPoint y: 72, distance: 78.7
click at [42, 72] on div at bounding box center [355, 80] width 698 height 20
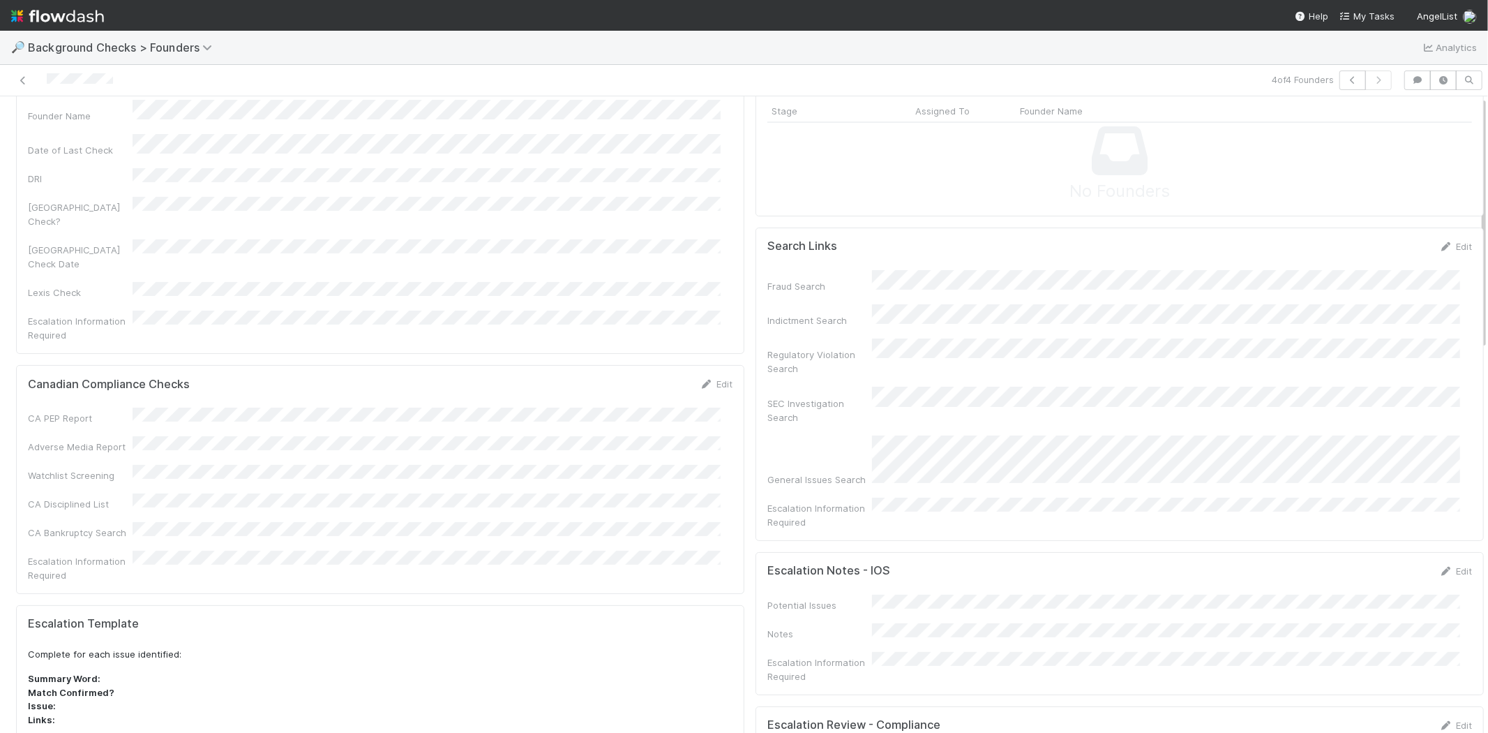
scroll to position [0, 0]
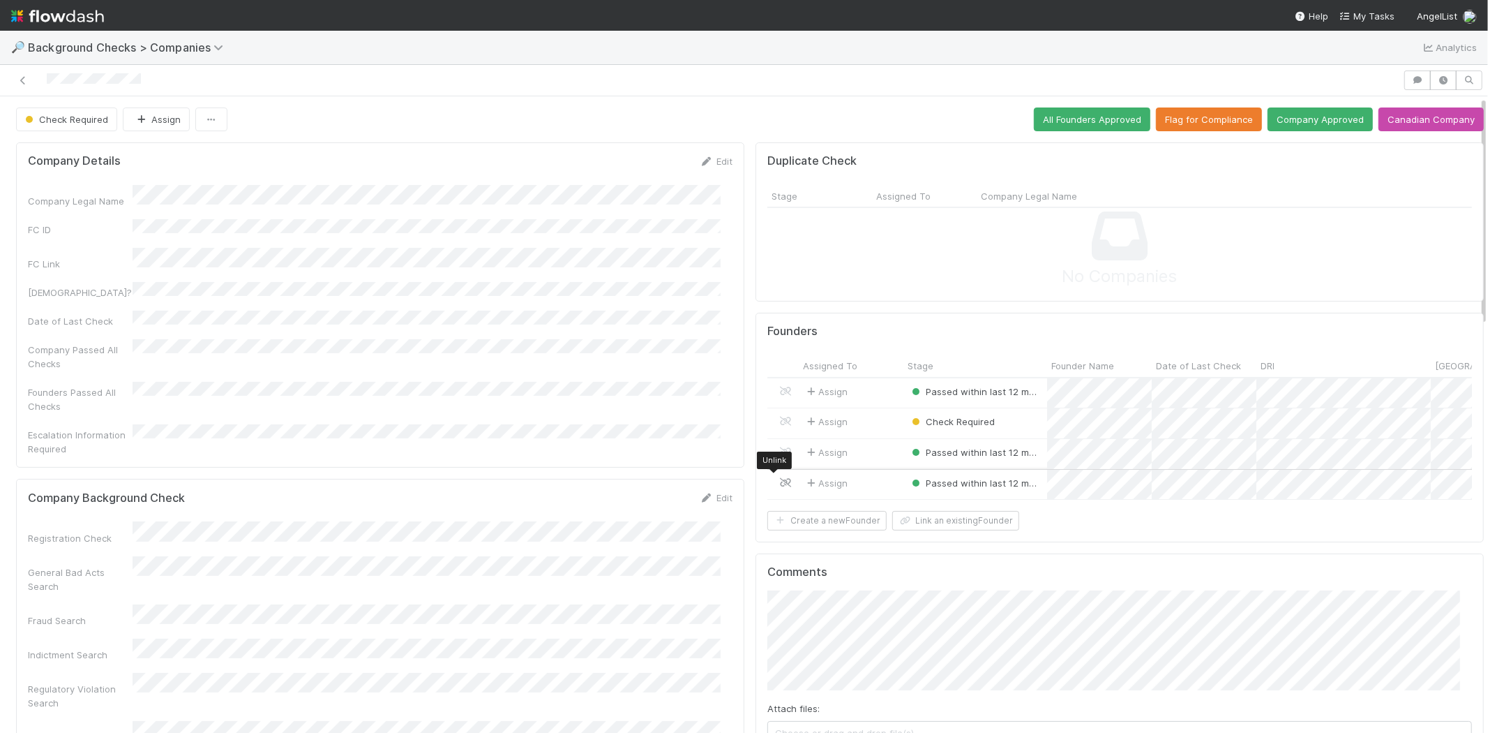
click at [779, 481] on icon at bounding box center [786, 482] width 14 height 9
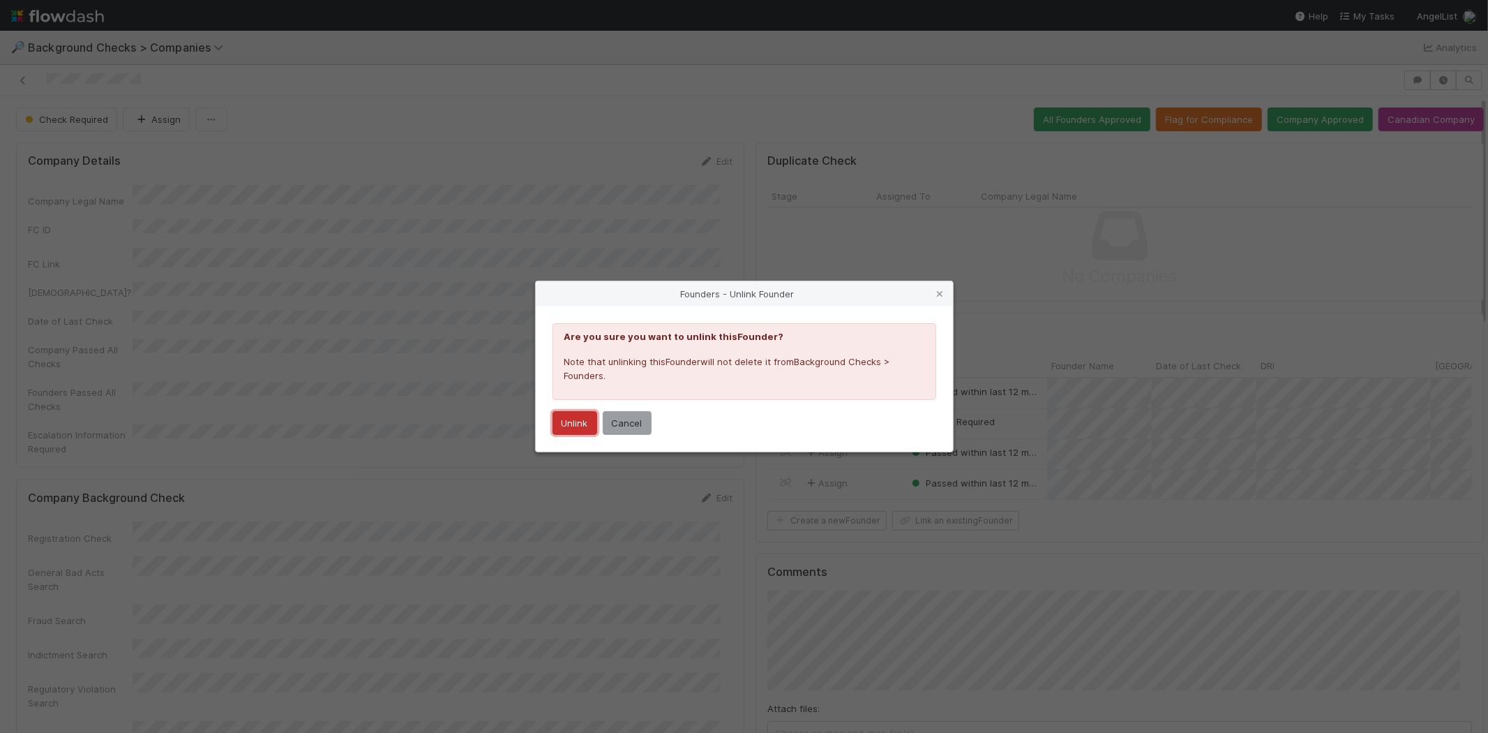
click at [588, 419] on button "Unlink" at bounding box center [575, 423] width 45 height 24
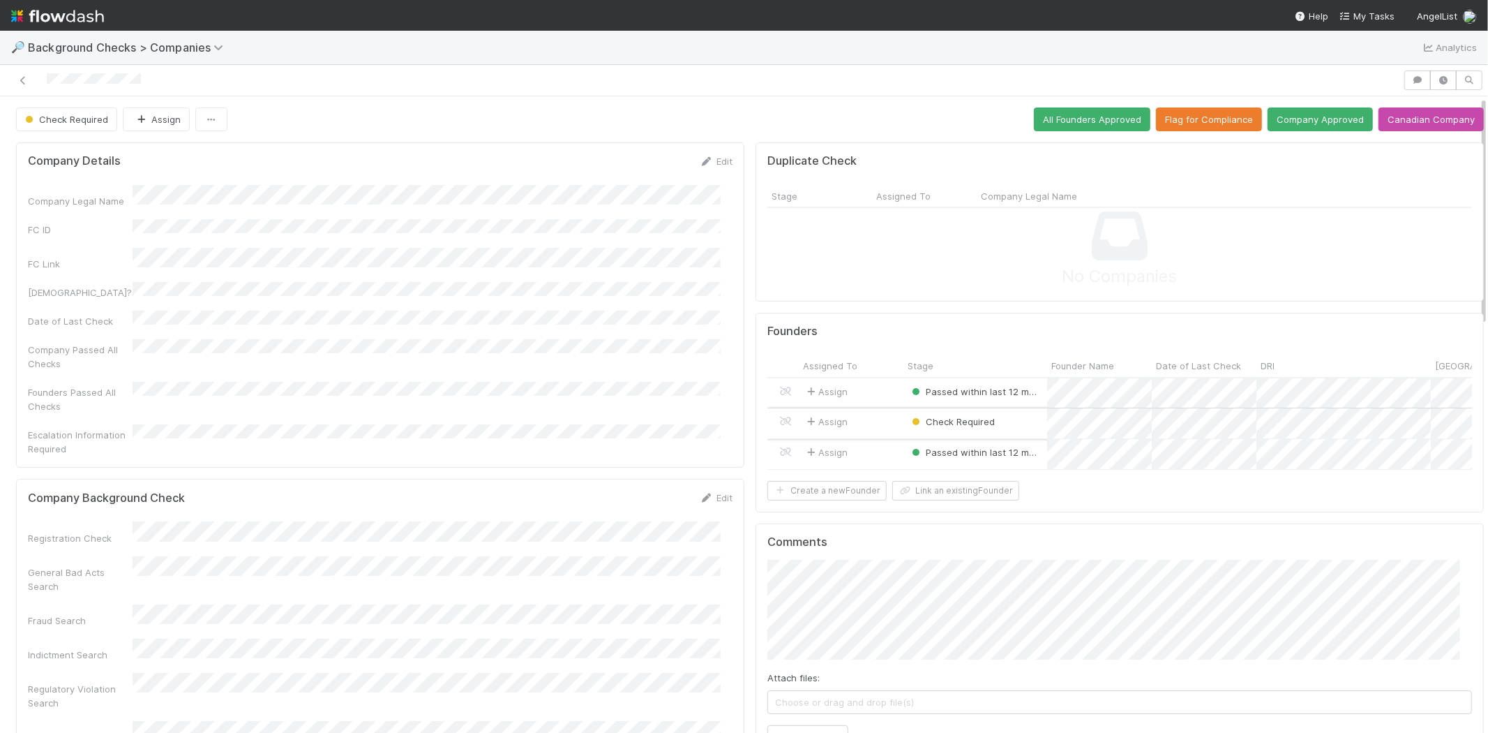
click at [871, 414] on div "Assign" at bounding box center [851, 423] width 105 height 30
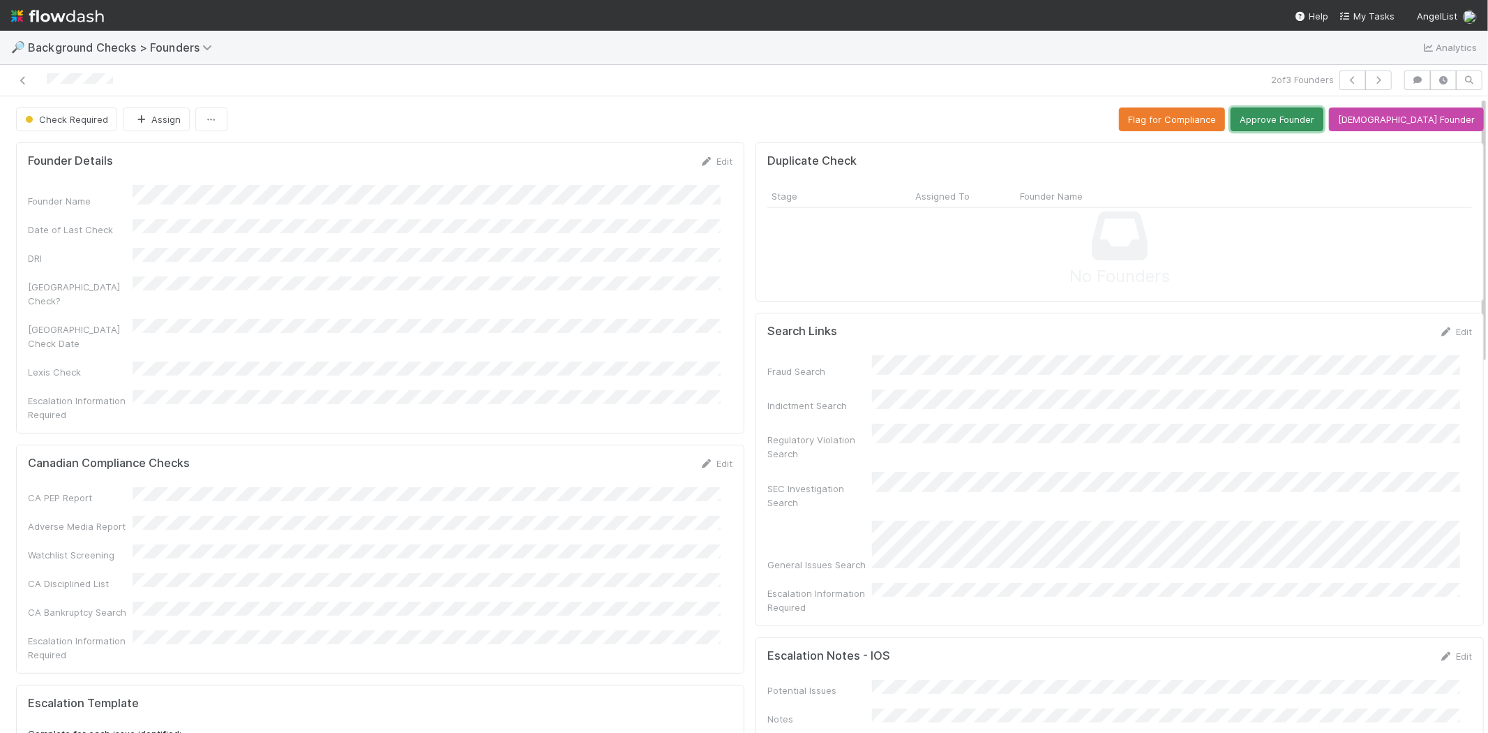
click at [1295, 117] on button "Approve Founder" at bounding box center [1277, 119] width 93 height 24
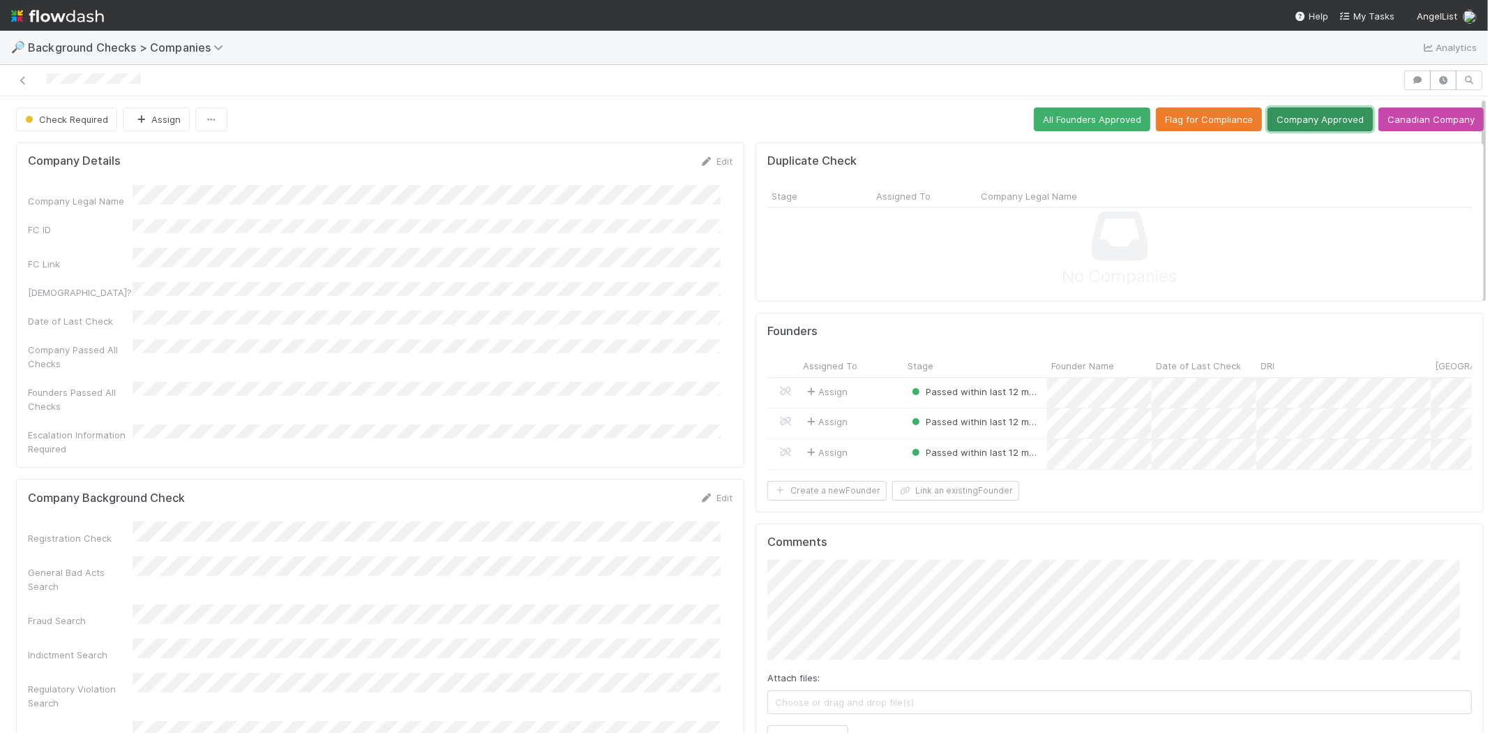
click at [1307, 121] on button "Company Approved" at bounding box center [1320, 119] width 105 height 24
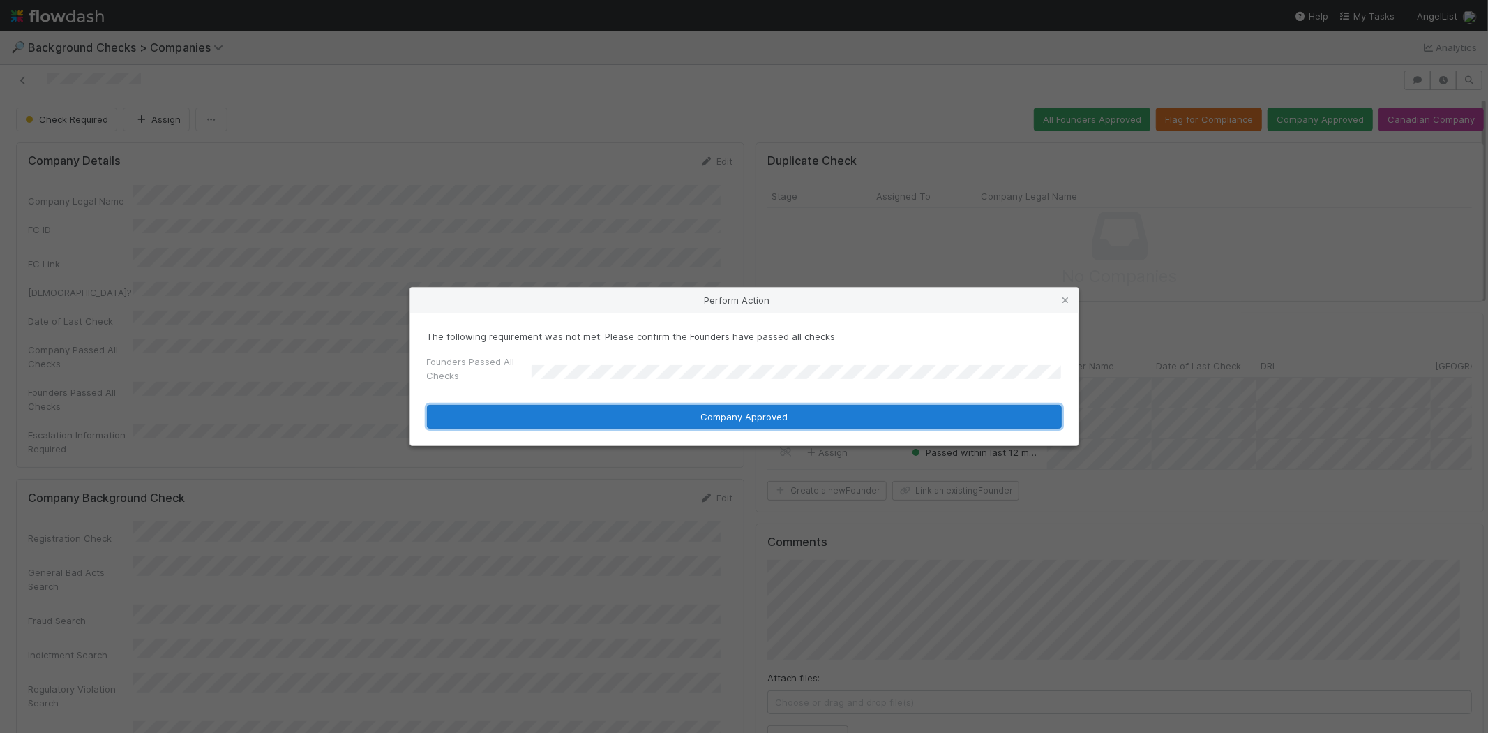
drag, startPoint x: 653, startPoint y: 410, endPoint x: 734, endPoint y: 391, distance: 83.3
click at [654, 410] on button "Company Approved" at bounding box center [744, 417] width 635 height 24
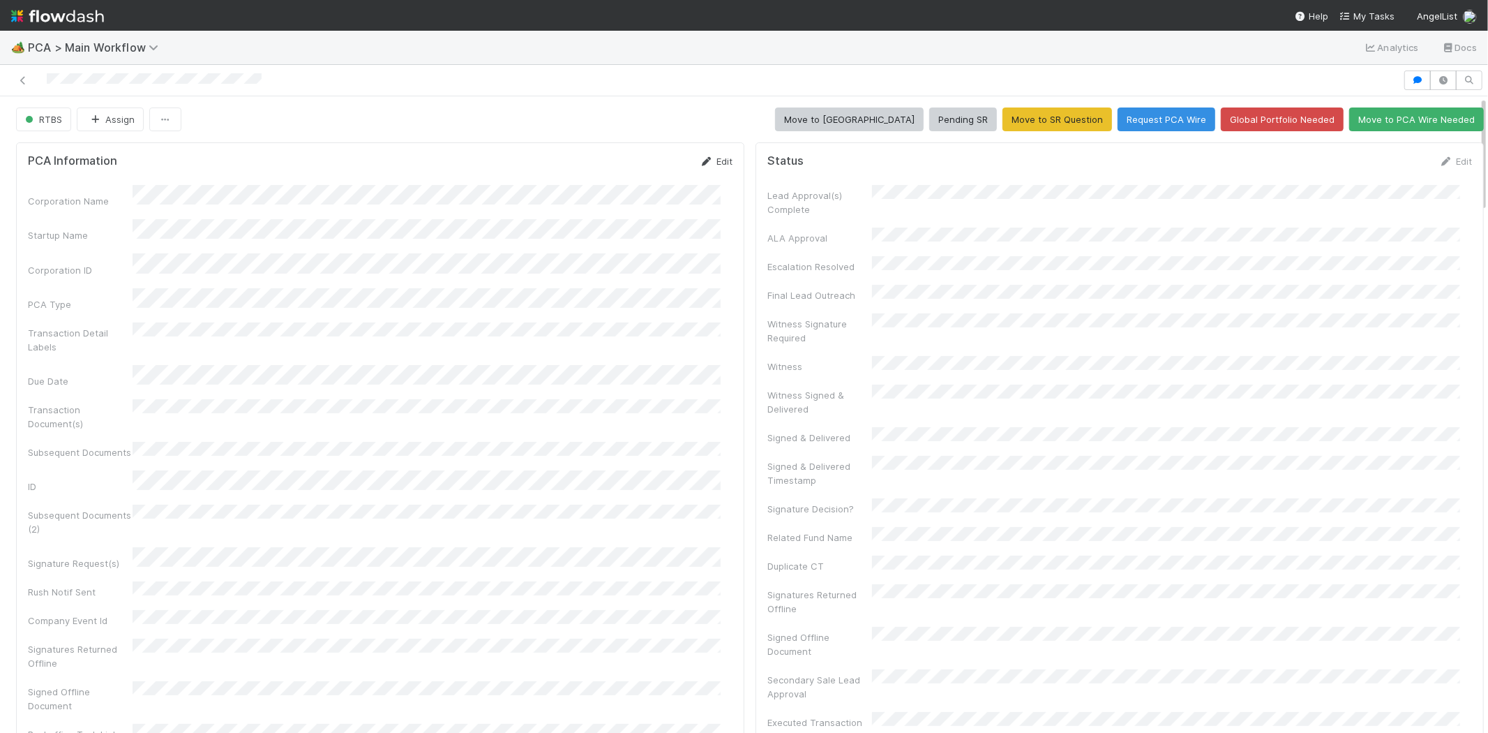
click at [706, 162] on link "Edit" at bounding box center [716, 161] width 33 height 11
click at [647, 168] on button "Save" at bounding box center [658, 166] width 40 height 24
click at [710, 159] on link "Edit" at bounding box center [716, 161] width 33 height 11
click at [644, 157] on button "Save" at bounding box center [658, 166] width 40 height 24
click at [707, 163] on link "Edit" at bounding box center [716, 161] width 33 height 11
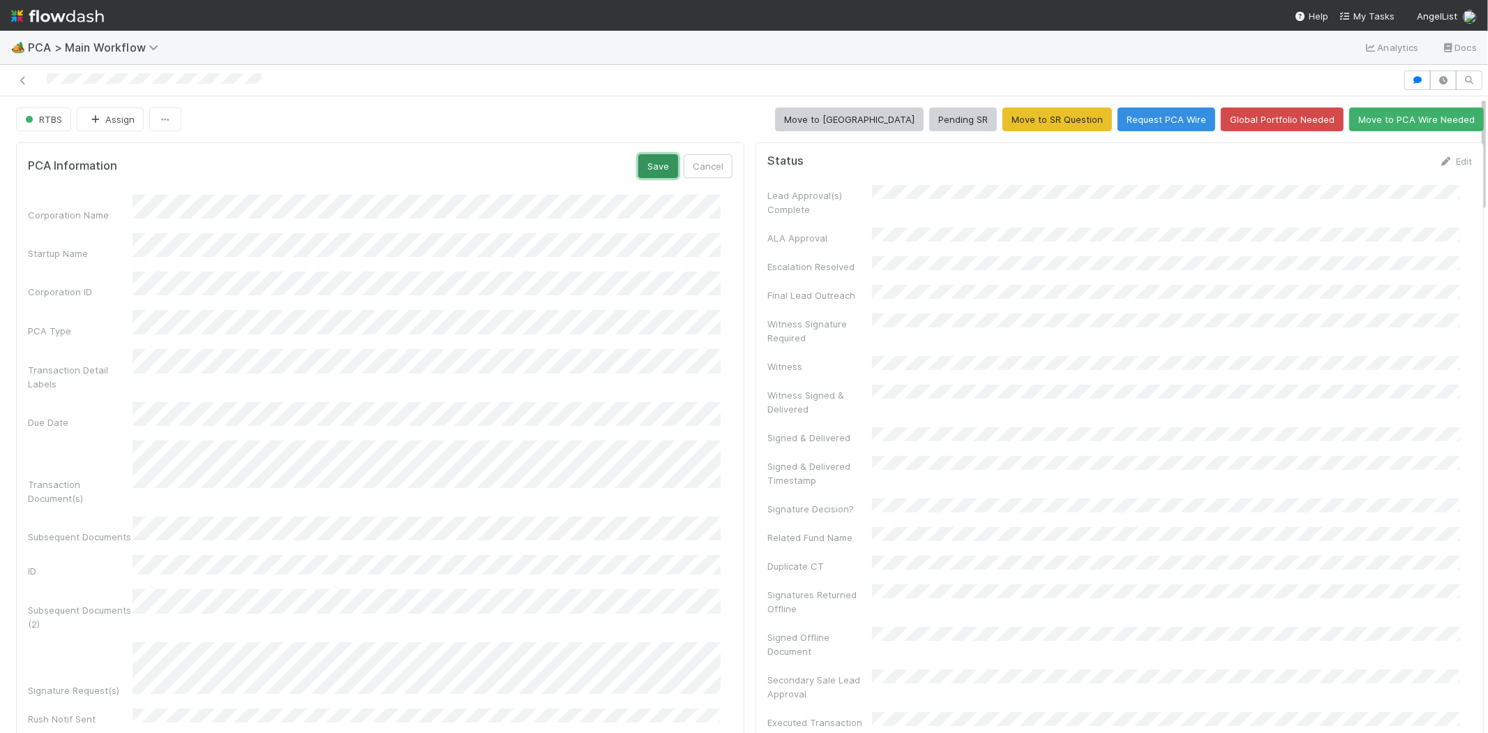
click at [638, 160] on button "Save" at bounding box center [658, 166] width 40 height 24
click at [1439, 158] on link "Edit" at bounding box center [1455, 161] width 33 height 11
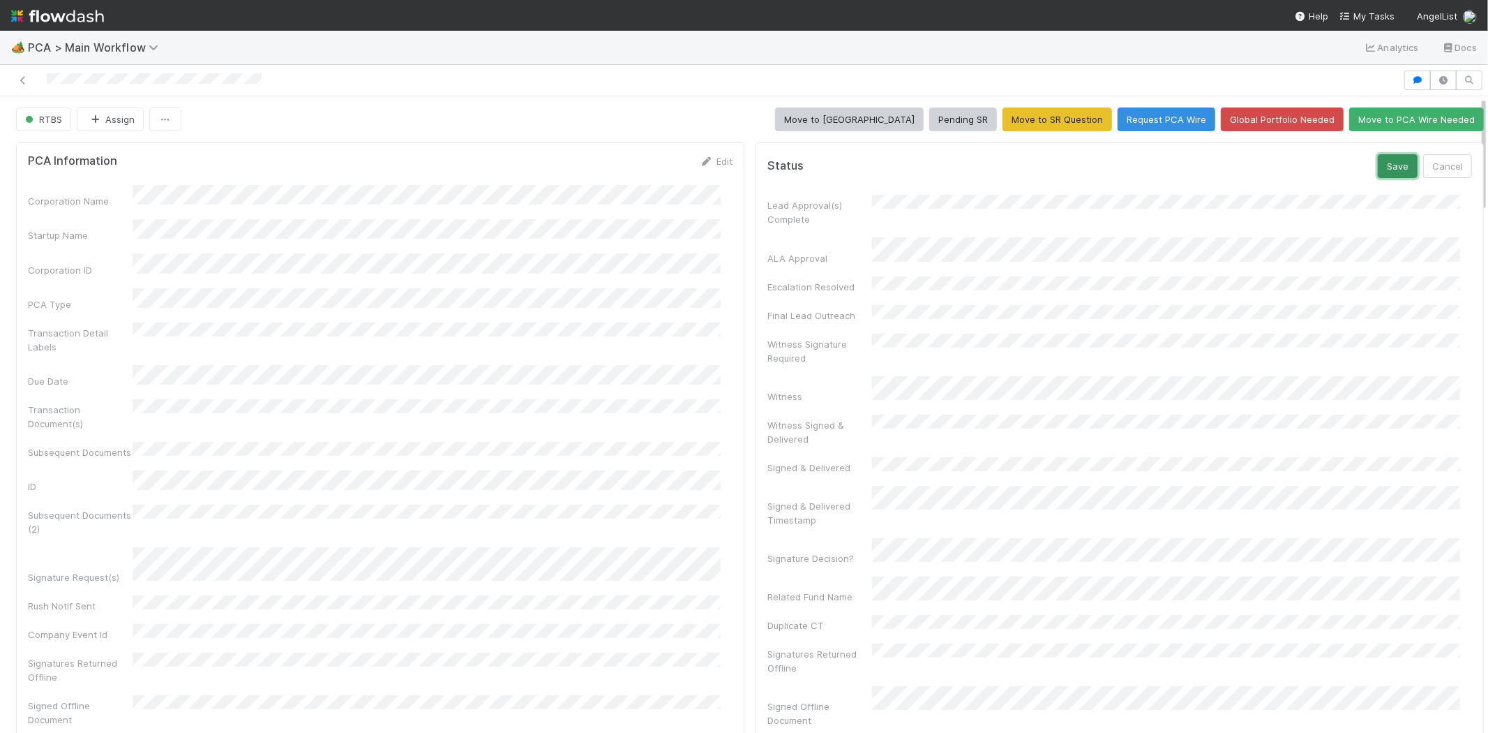
click at [1378, 169] on button "Save" at bounding box center [1398, 166] width 40 height 24
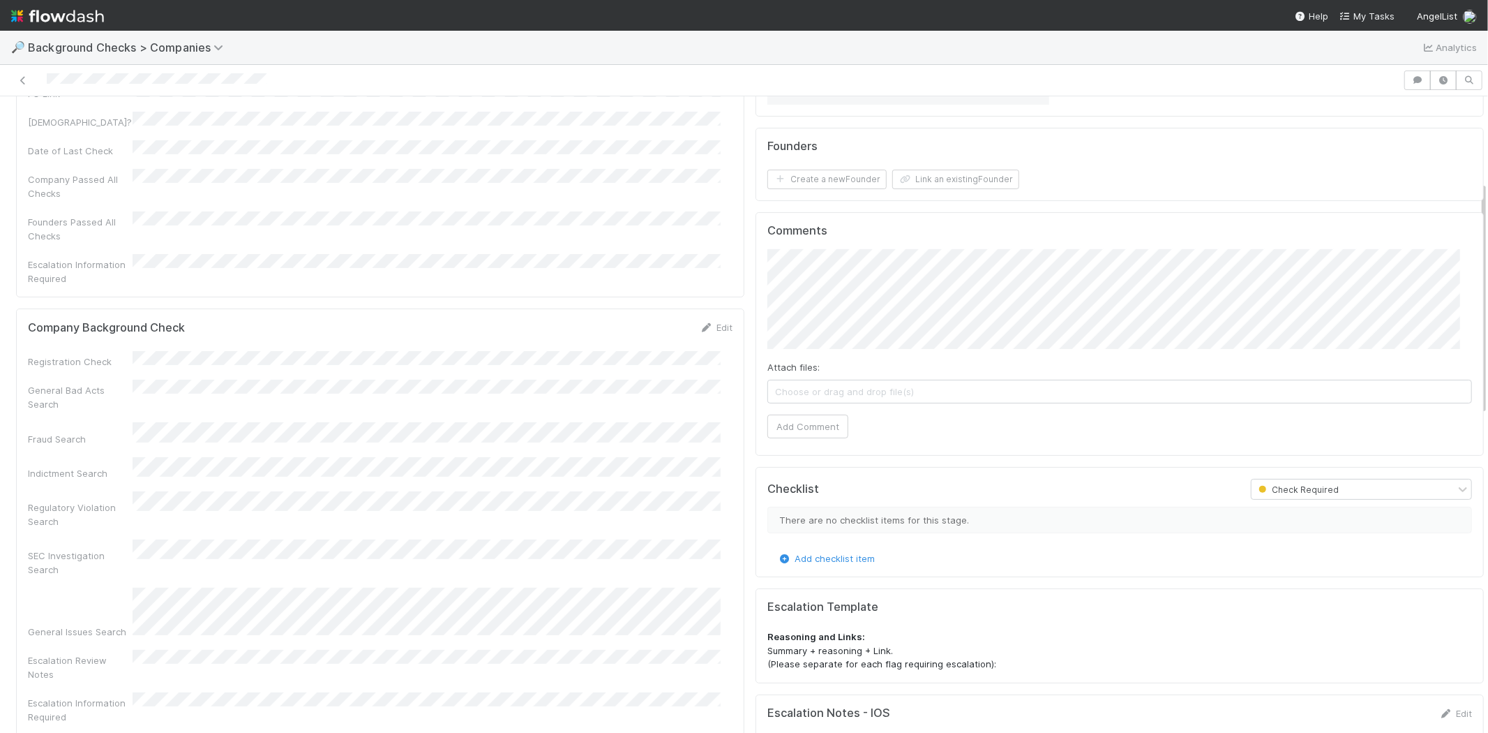
scroll to position [232, 0]
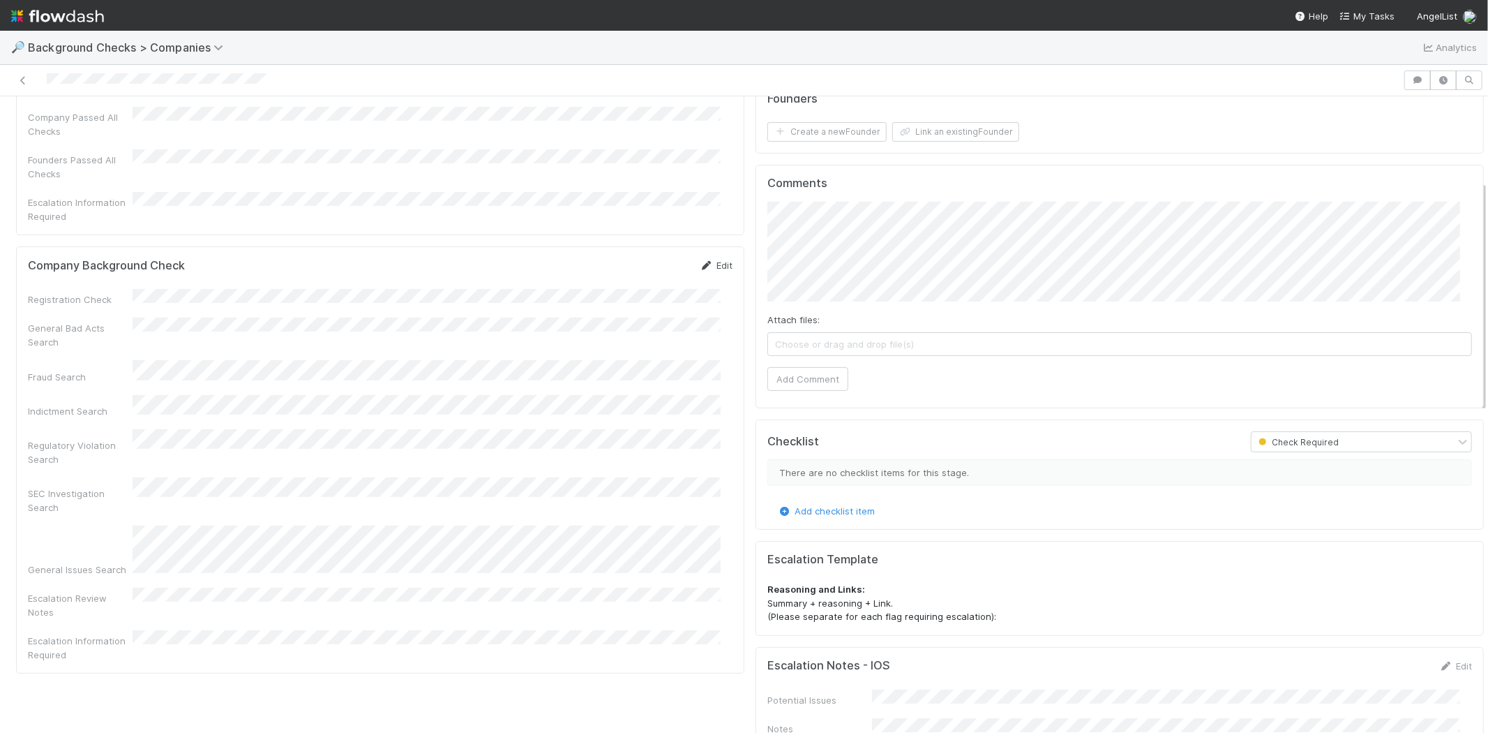
click at [710, 260] on link "Edit" at bounding box center [716, 265] width 33 height 11
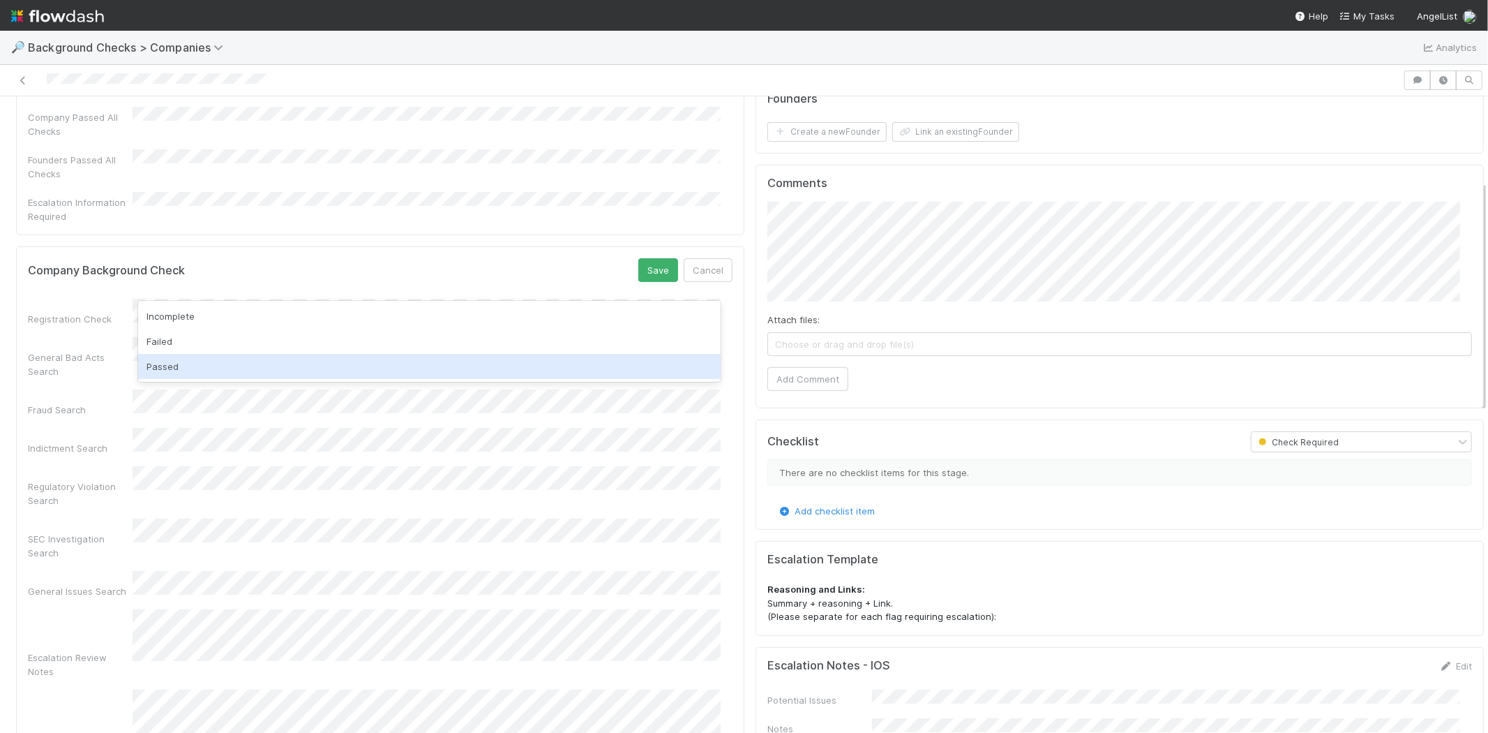
click at [218, 365] on div "Passed" at bounding box center [429, 366] width 583 height 25
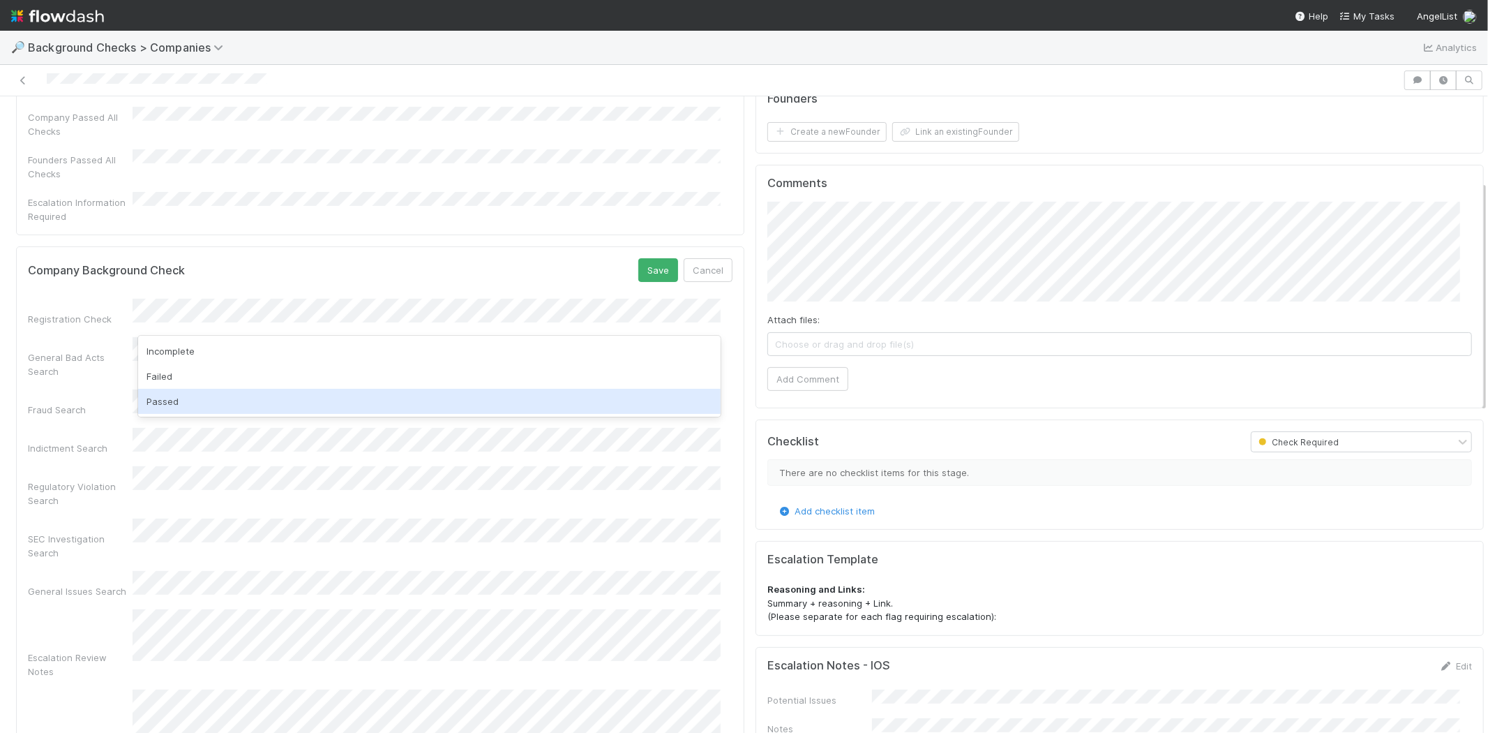
click at [190, 398] on div "Passed" at bounding box center [429, 401] width 583 height 25
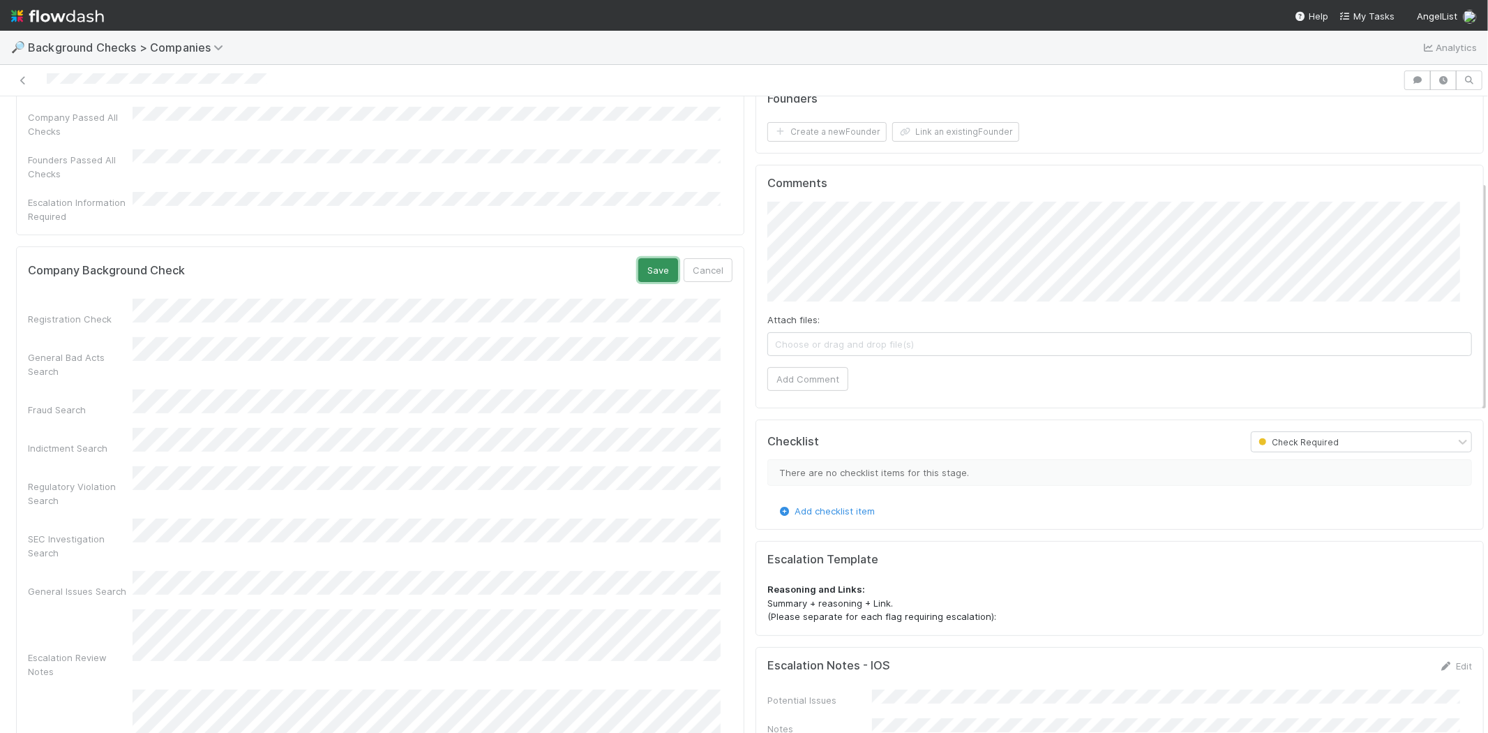
click at [645, 258] on button "Save" at bounding box center [658, 270] width 40 height 24
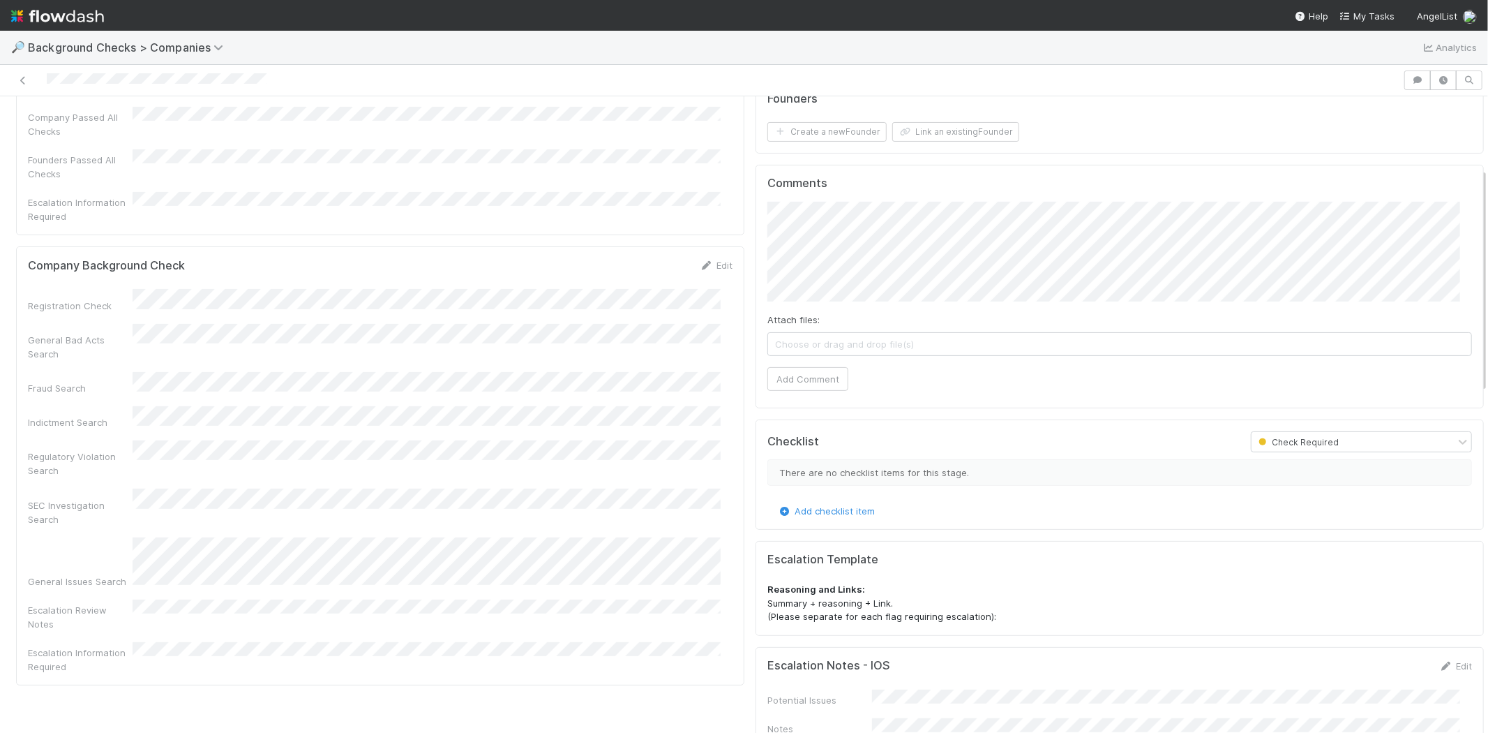
scroll to position [0, 0]
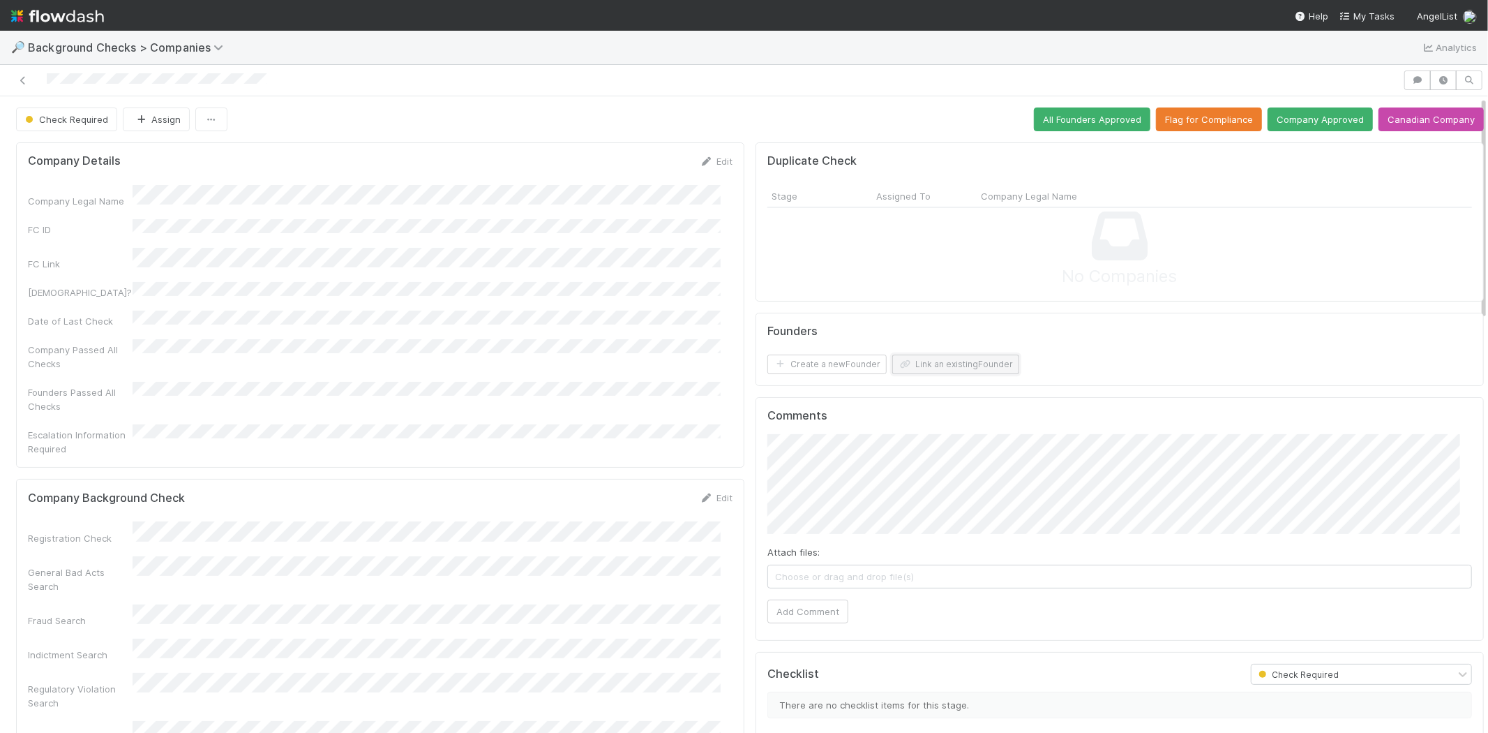
click at [971, 371] on button "Link an existing Founder" at bounding box center [955, 364] width 127 height 20
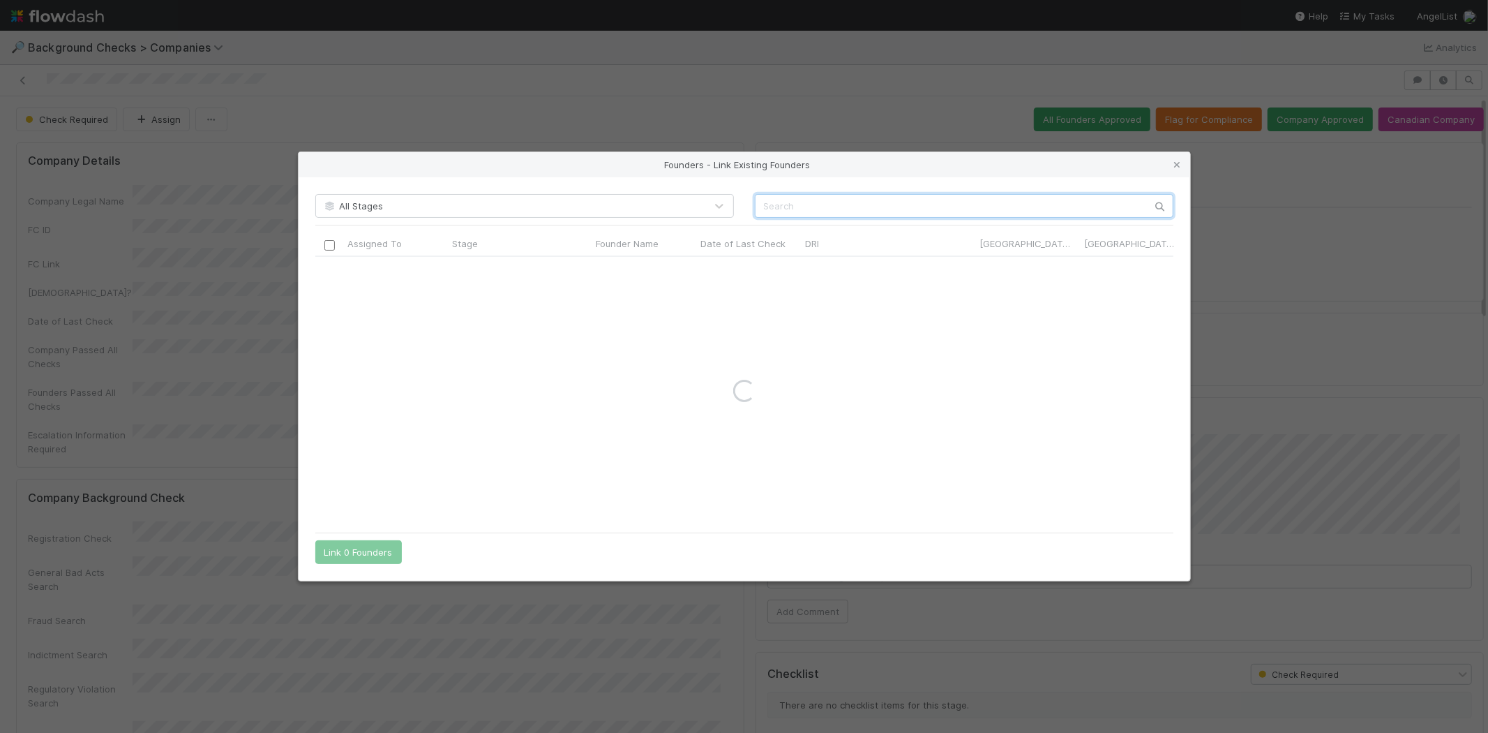
click at [973, 194] on input "text" at bounding box center [964, 206] width 419 height 24
paste input "[PERSON_NAME]"
type input "[PERSON_NAME]"
click at [1176, 164] on icon at bounding box center [1178, 164] width 14 height 9
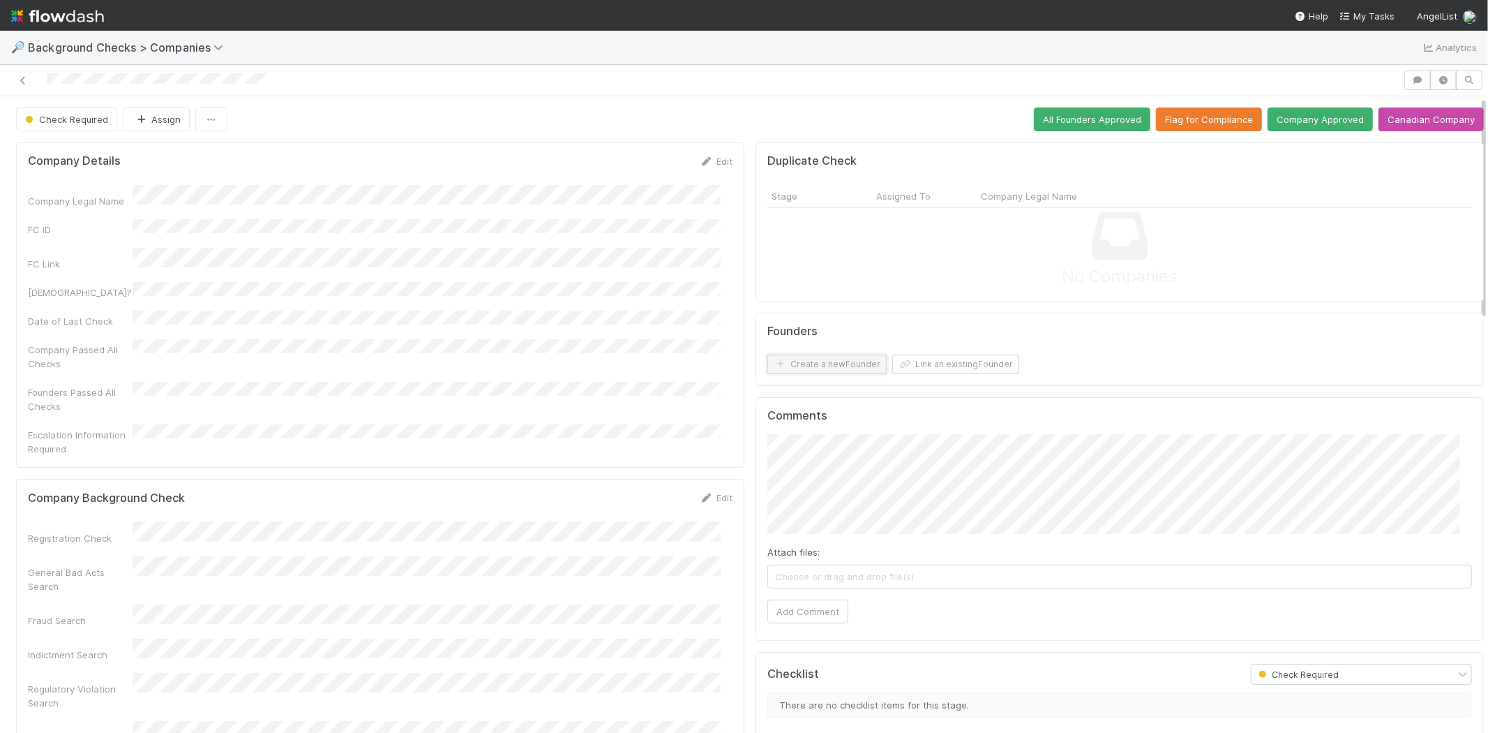
click at [811, 361] on button "Create a new Founder" at bounding box center [826, 364] width 119 height 20
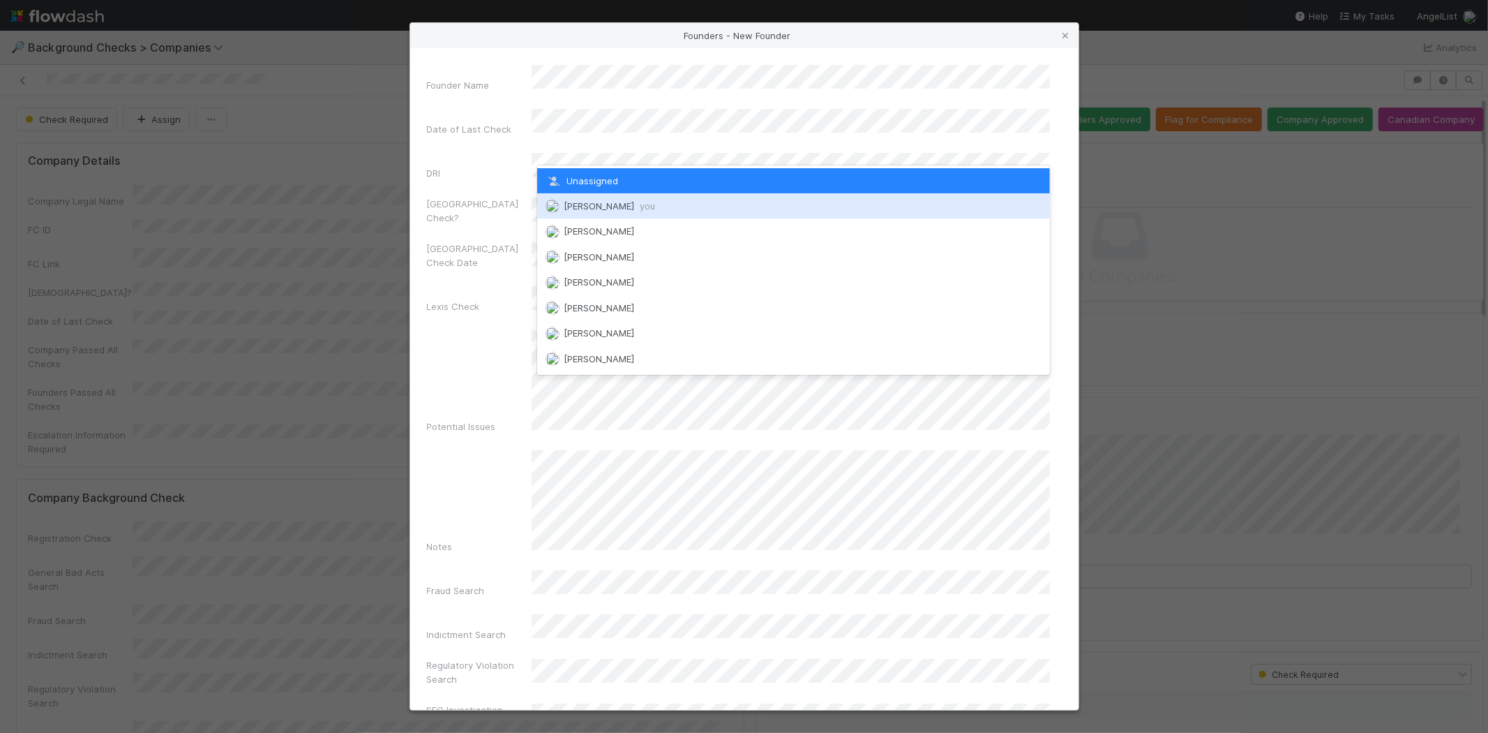
click at [623, 207] on span "[PERSON_NAME] you" at bounding box center [609, 205] width 91 height 11
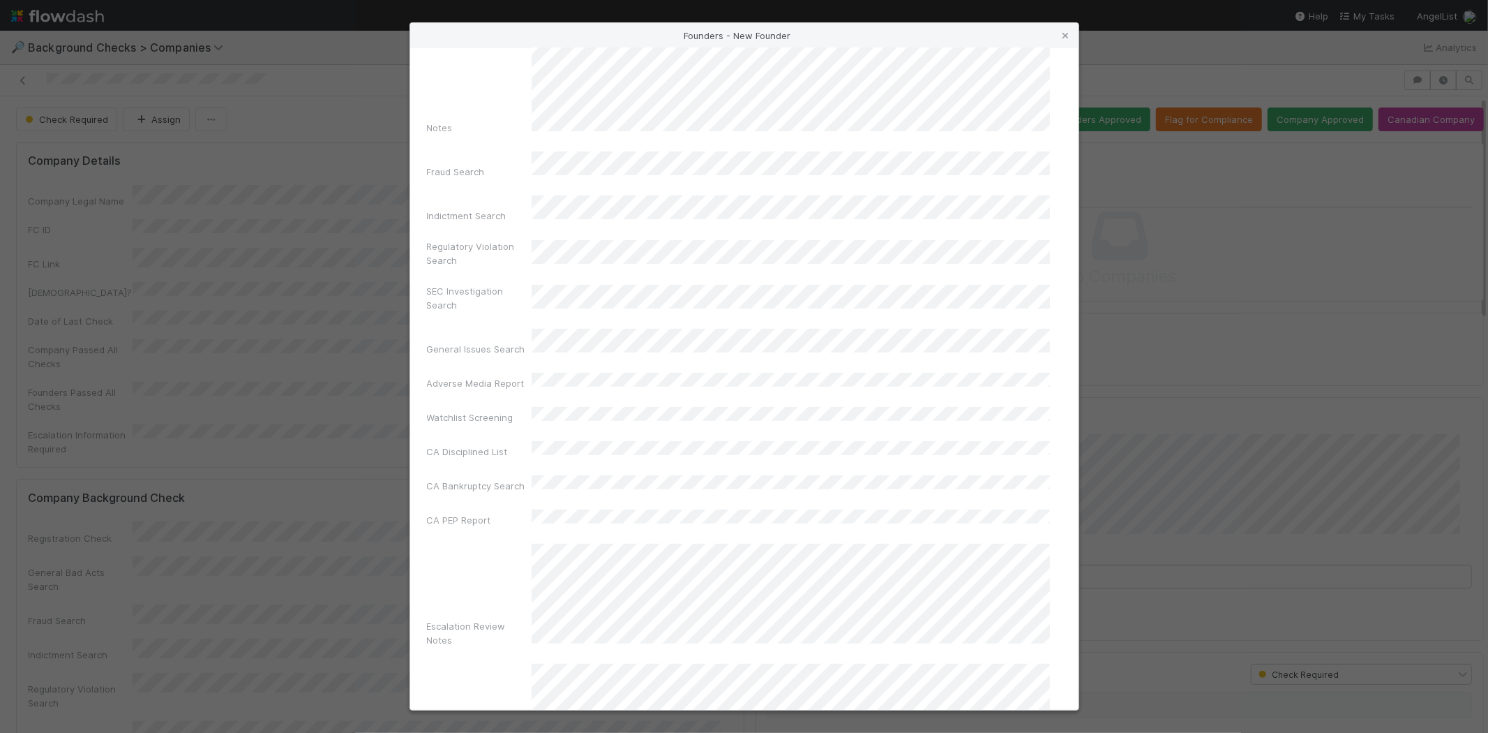
scroll to position [467, 0]
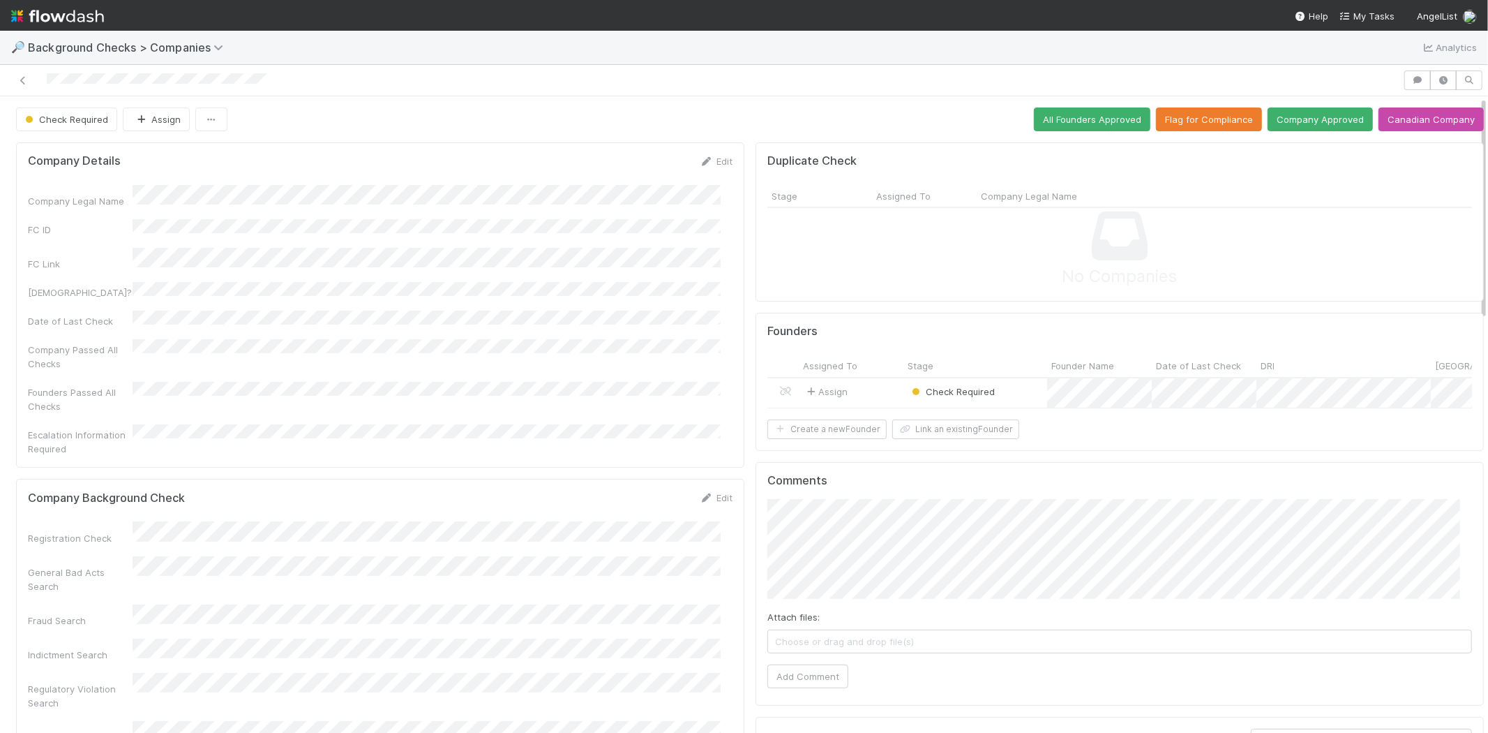
click at [875, 386] on div "Assign" at bounding box center [851, 393] width 105 height 30
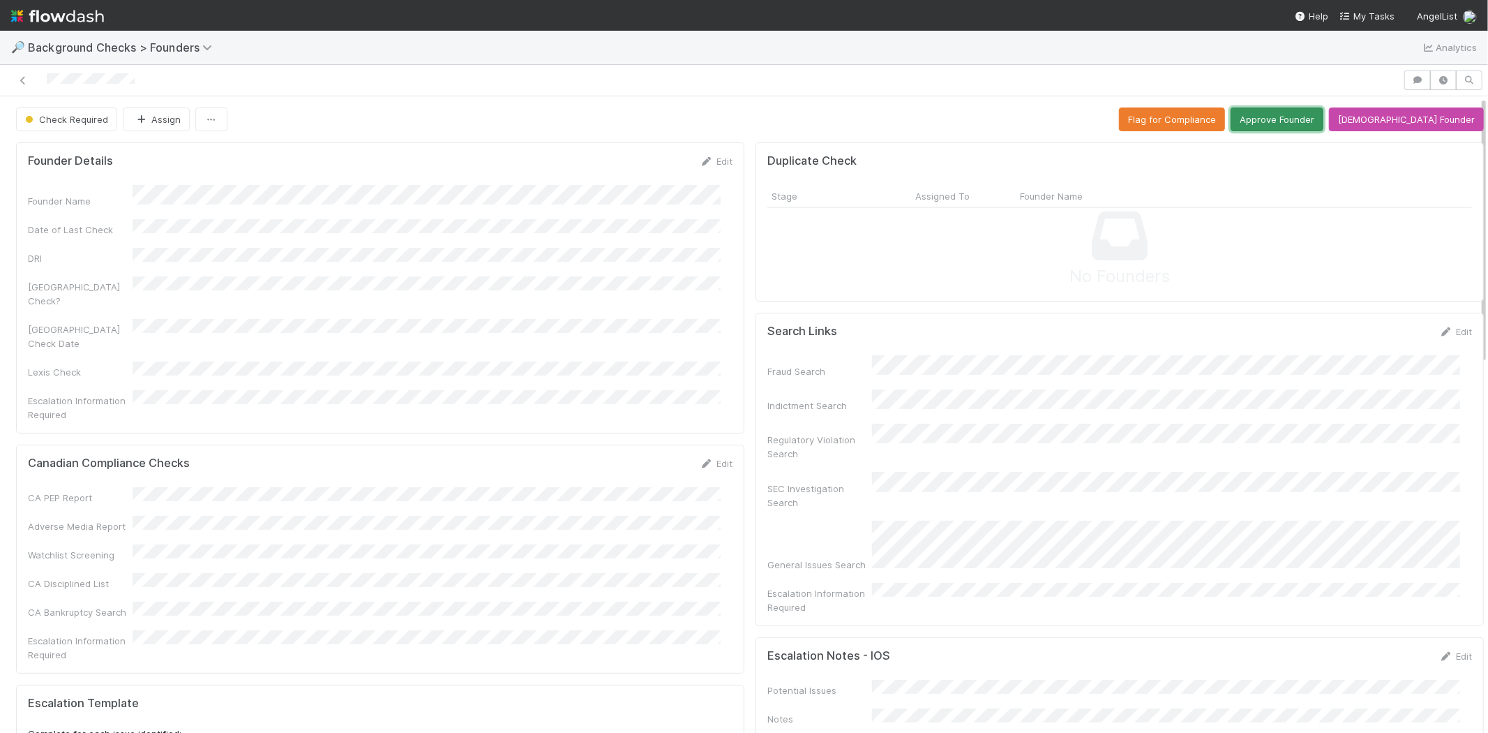
click at [1295, 121] on button "Approve Founder" at bounding box center [1277, 119] width 93 height 24
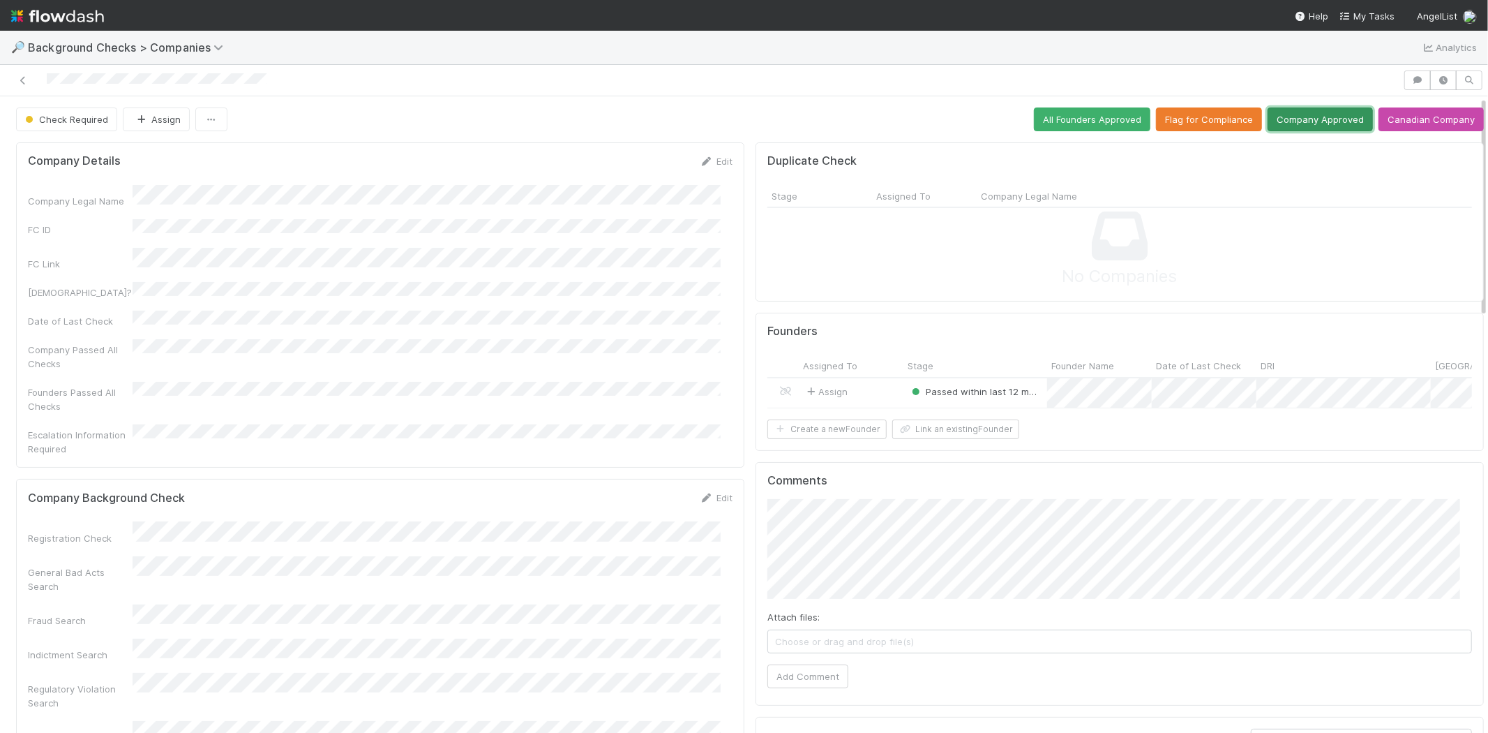
click at [1312, 119] on button "Company Approved" at bounding box center [1320, 119] width 105 height 24
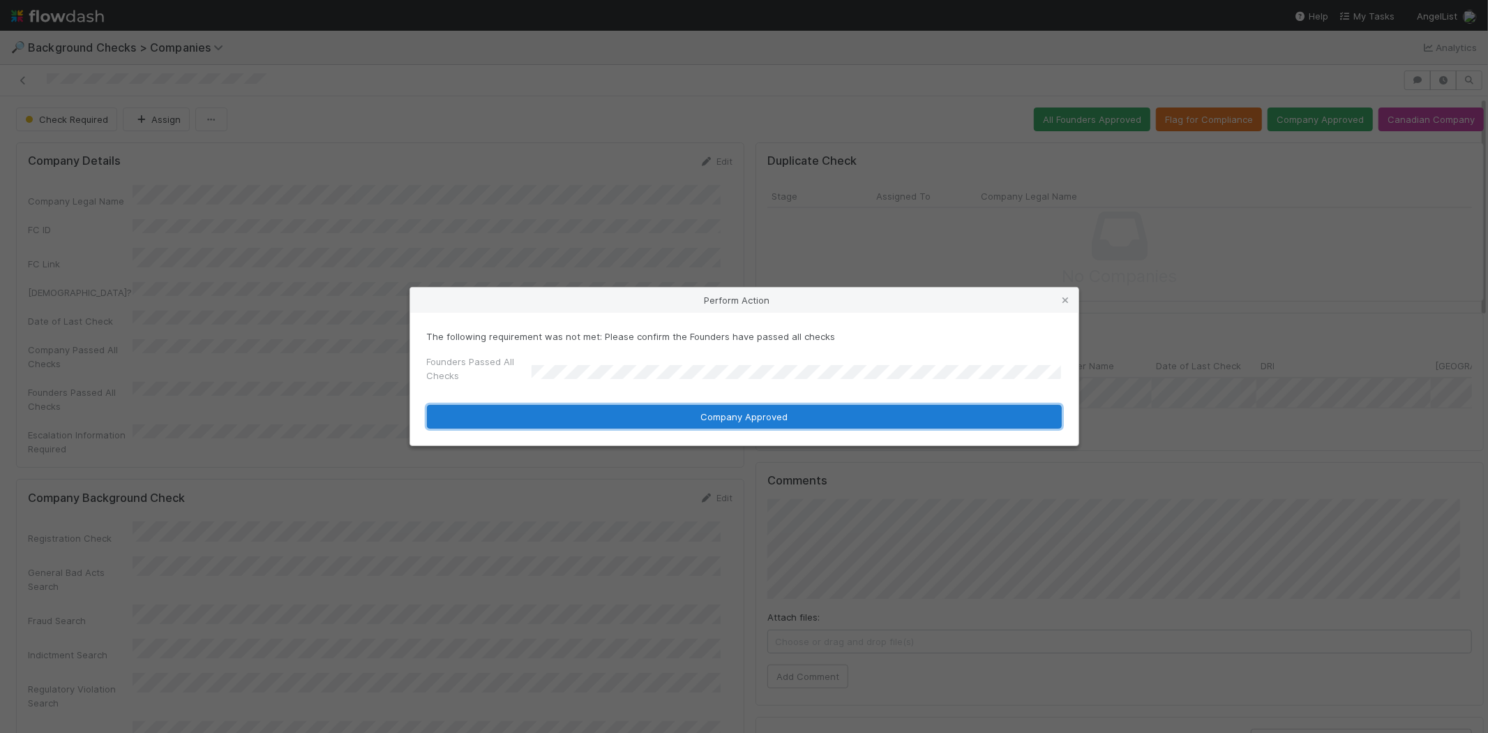
click at [596, 407] on button "Company Approved" at bounding box center [744, 417] width 635 height 24
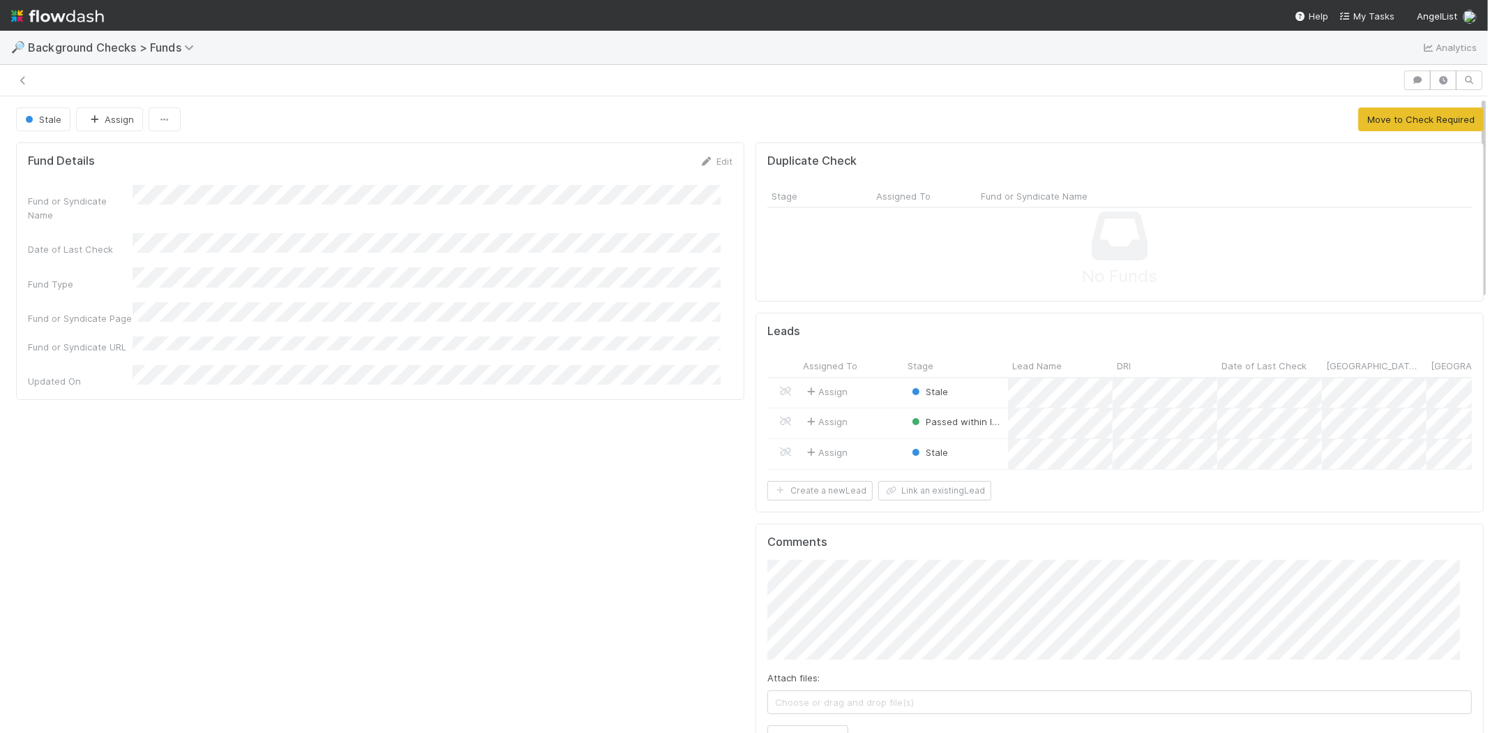
scroll to position [11, 12]
click at [1370, 122] on button "Move to Check Required" at bounding box center [1421, 119] width 126 height 24
click at [857, 391] on div "Assign" at bounding box center [851, 393] width 105 height 30
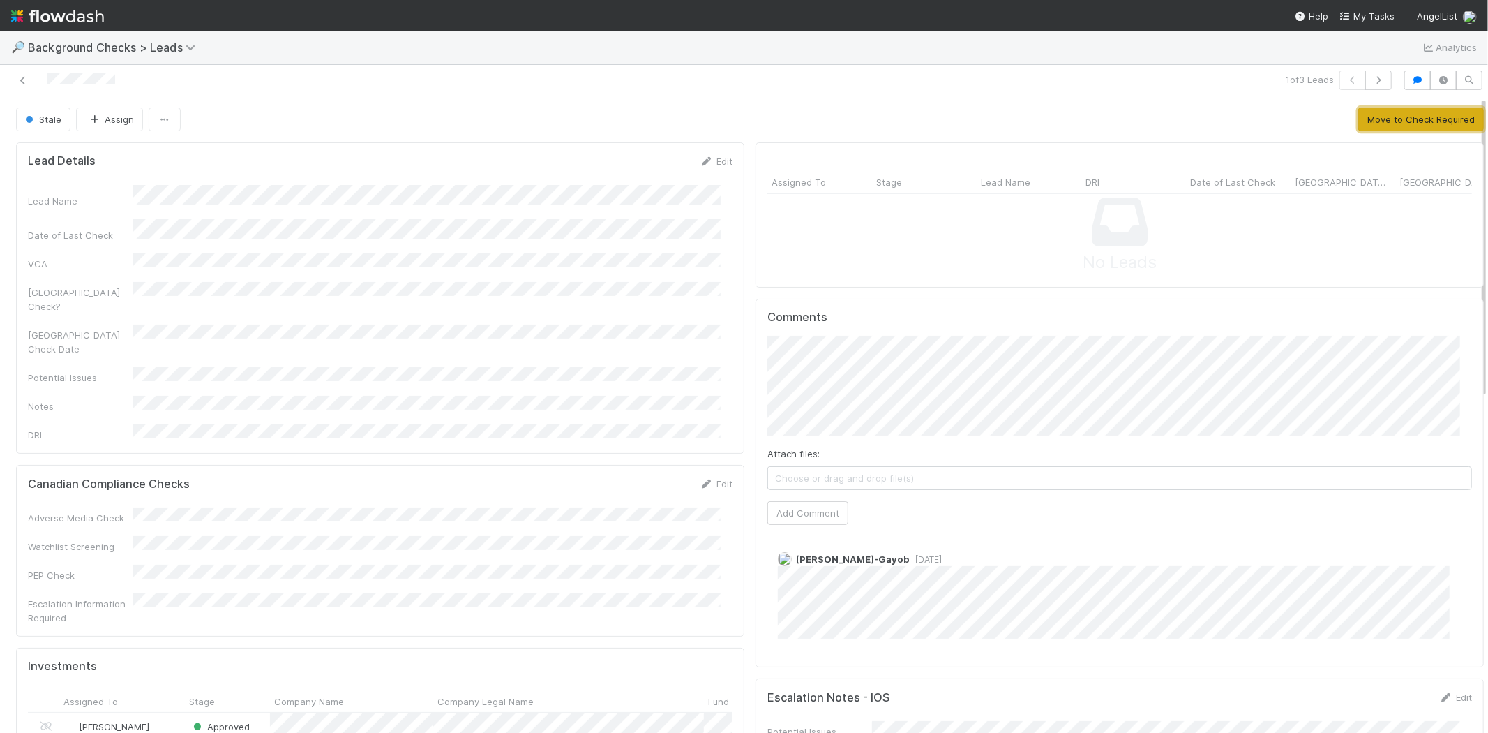
click at [1377, 121] on button "Move to Check Required" at bounding box center [1421, 119] width 126 height 24
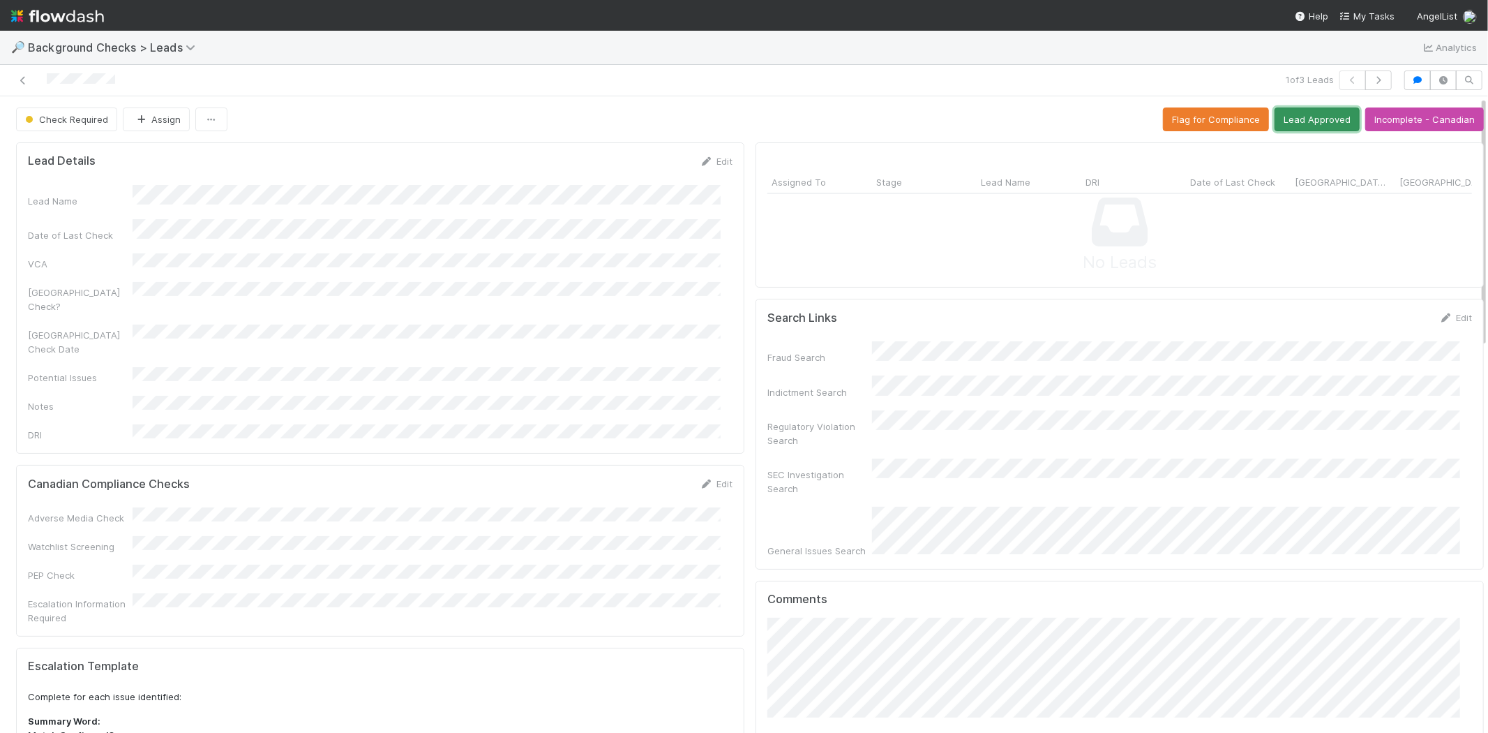
click at [1293, 122] on button "Lead Approved" at bounding box center [1317, 119] width 85 height 24
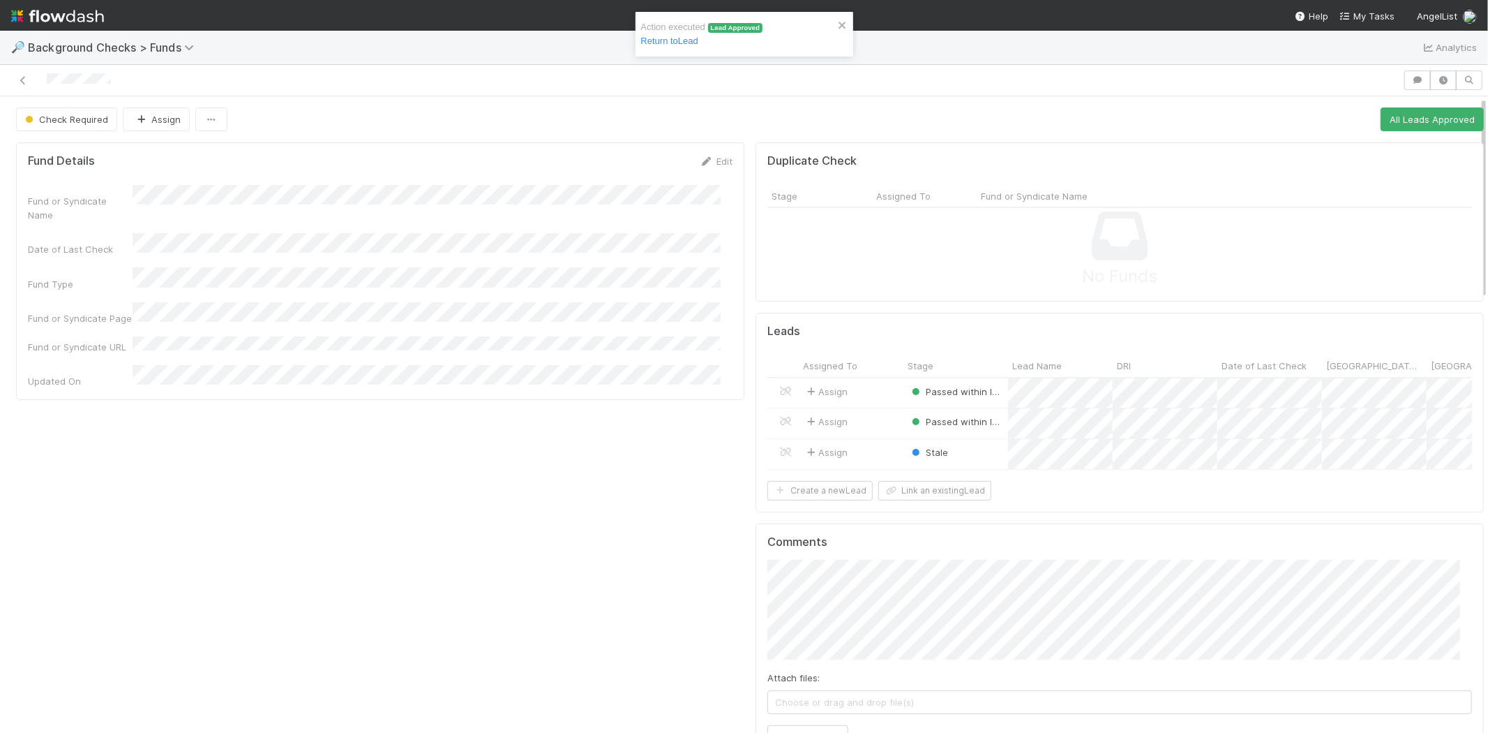
scroll to position [272, 1409]
click at [964, 451] on div "Stale" at bounding box center [955, 454] width 105 height 30
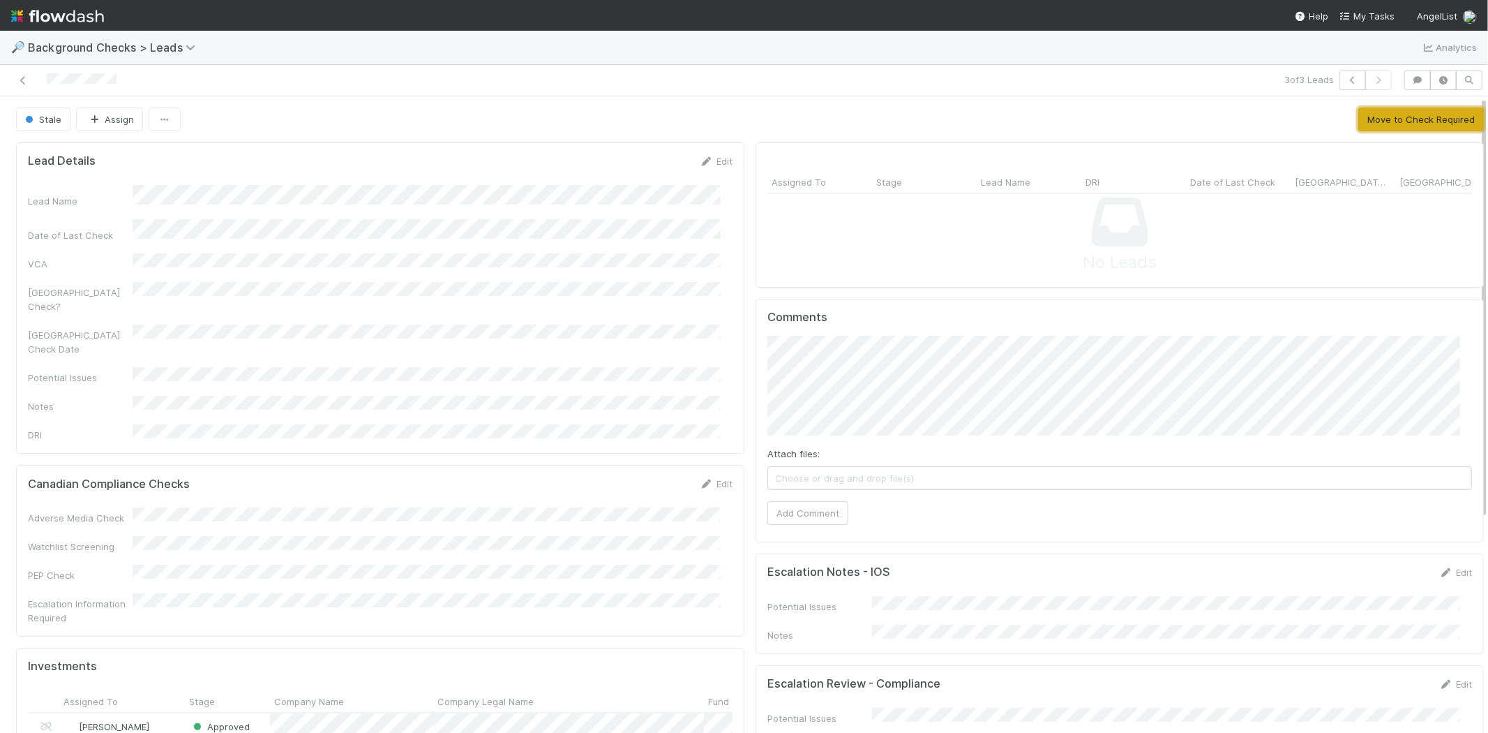
click at [1385, 114] on button "Move to Check Required" at bounding box center [1421, 119] width 126 height 24
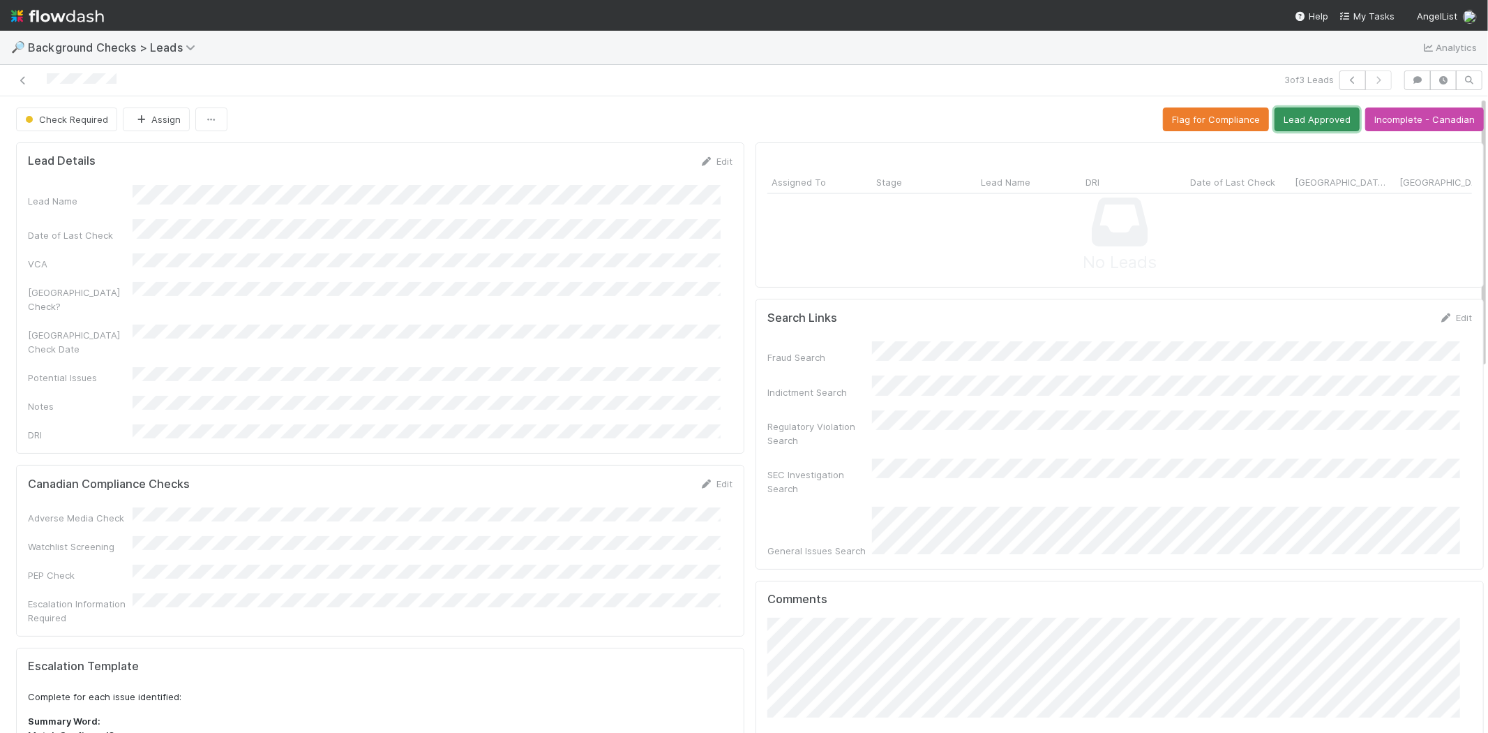
click at [1278, 119] on button "Lead Approved" at bounding box center [1317, 119] width 85 height 24
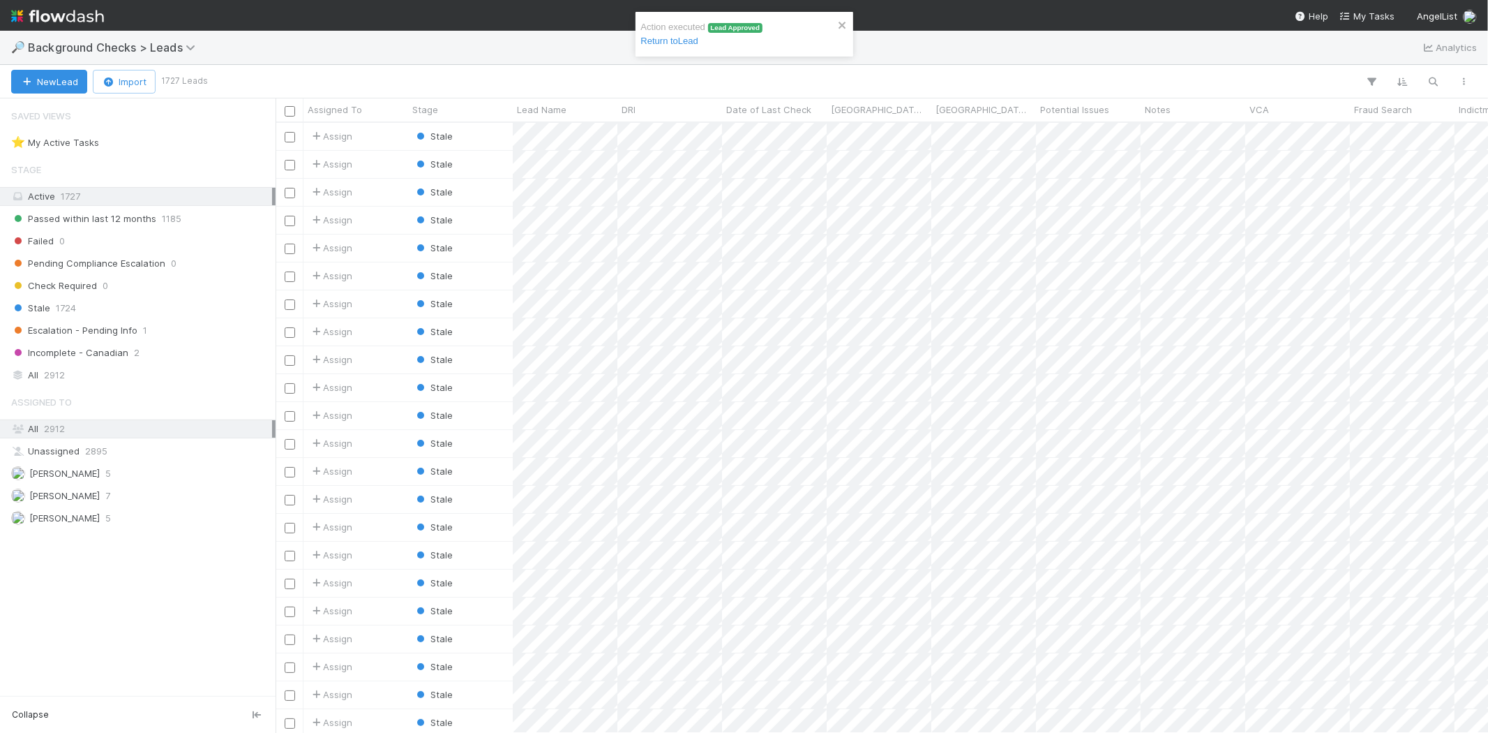
scroll to position [598, 1201]
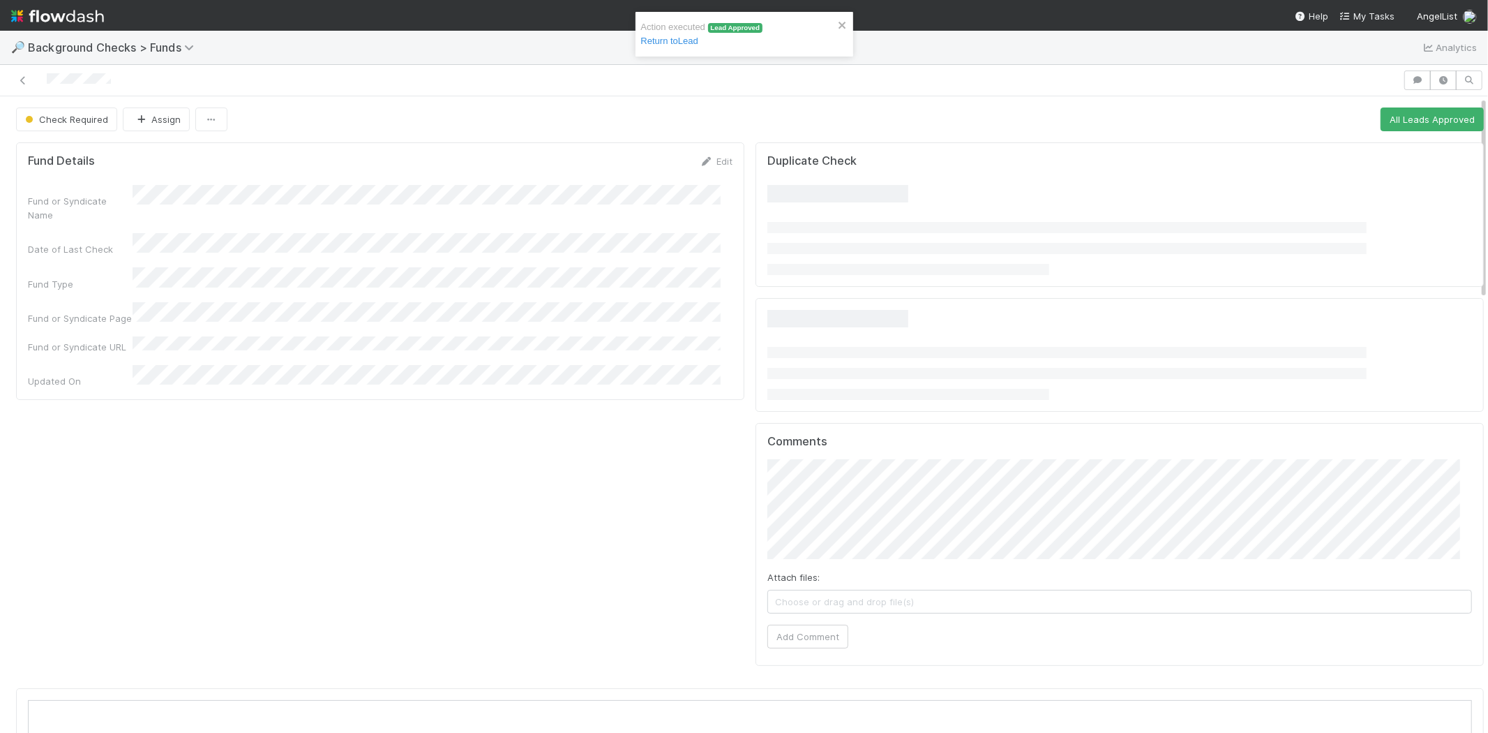
scroll to position [272, 1409]
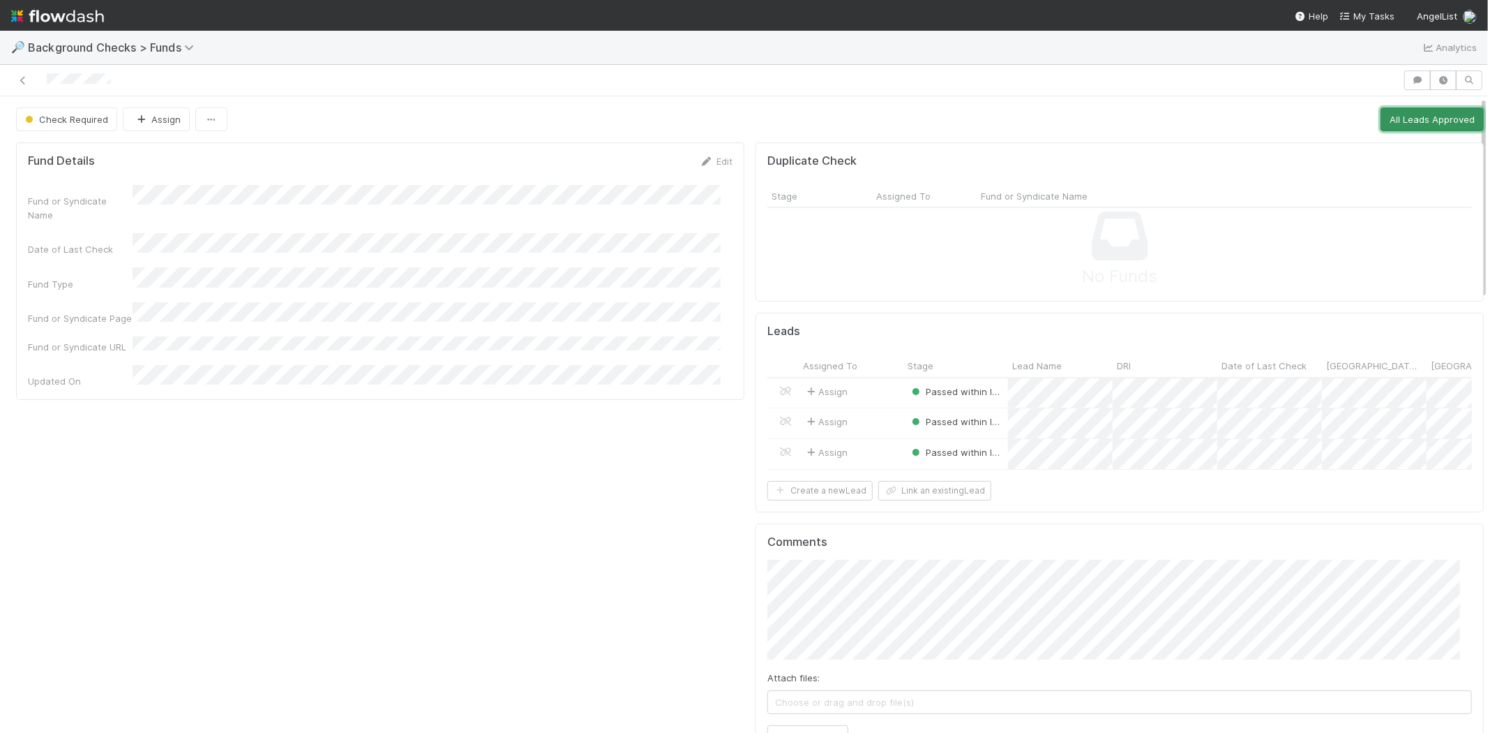
click at [1390, 117] on button "All Leads Approved" at bounding box center [1432, 119] width 103 height 24
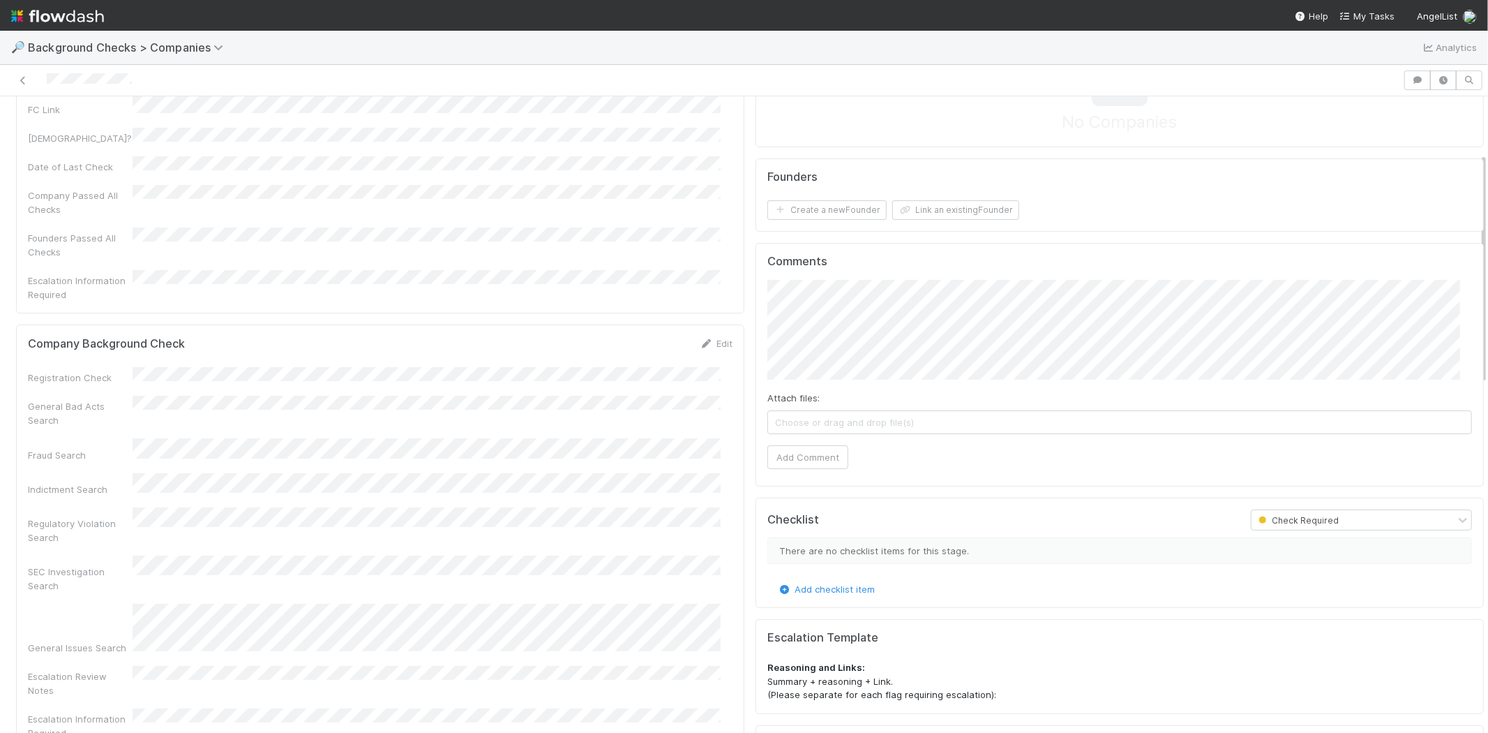
scroll to position [155, 0]
click at [716, 337] on link "Edit" at bounding box center [716, 342] width 33 height 11
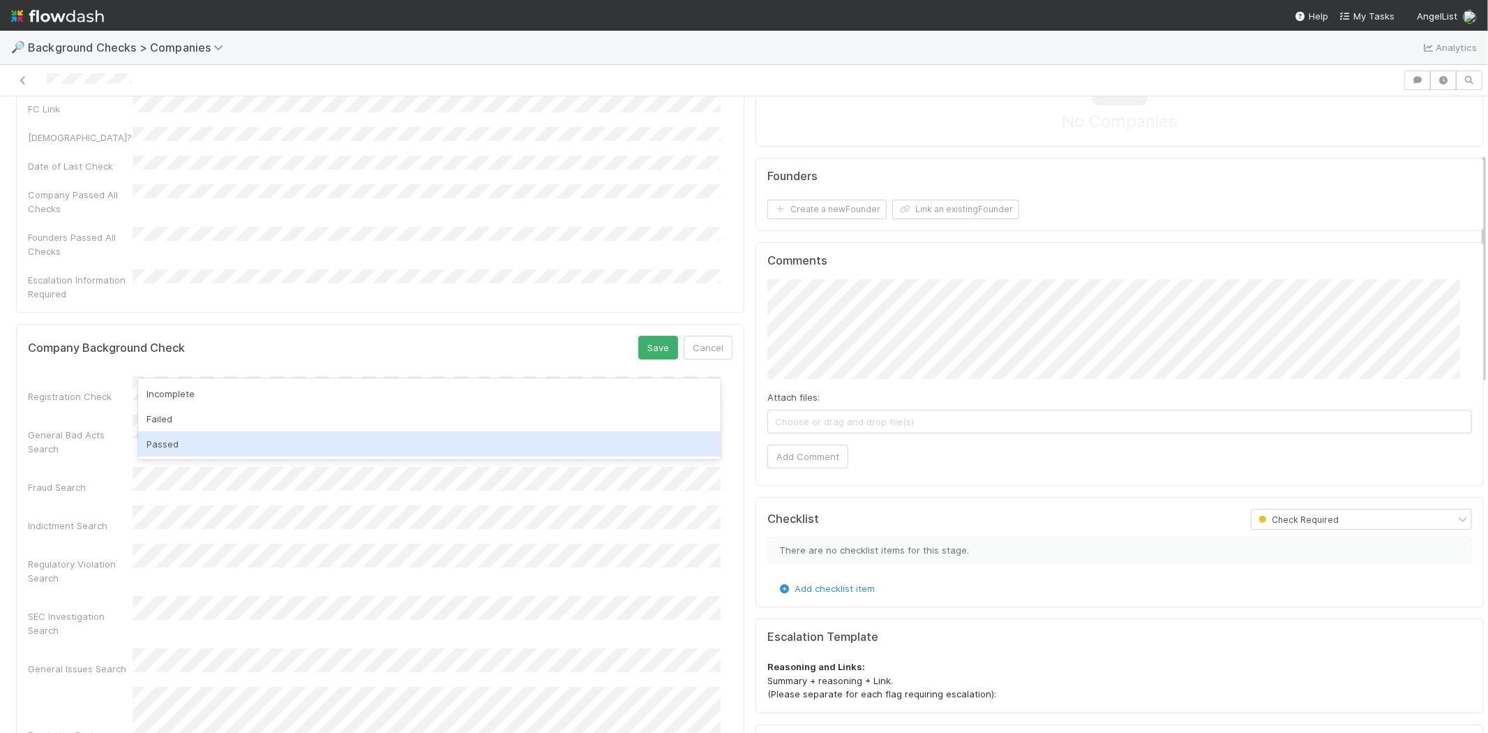
click at [474, 452] on div "Passed" at bounding box center [429, 443] width 583 height 25
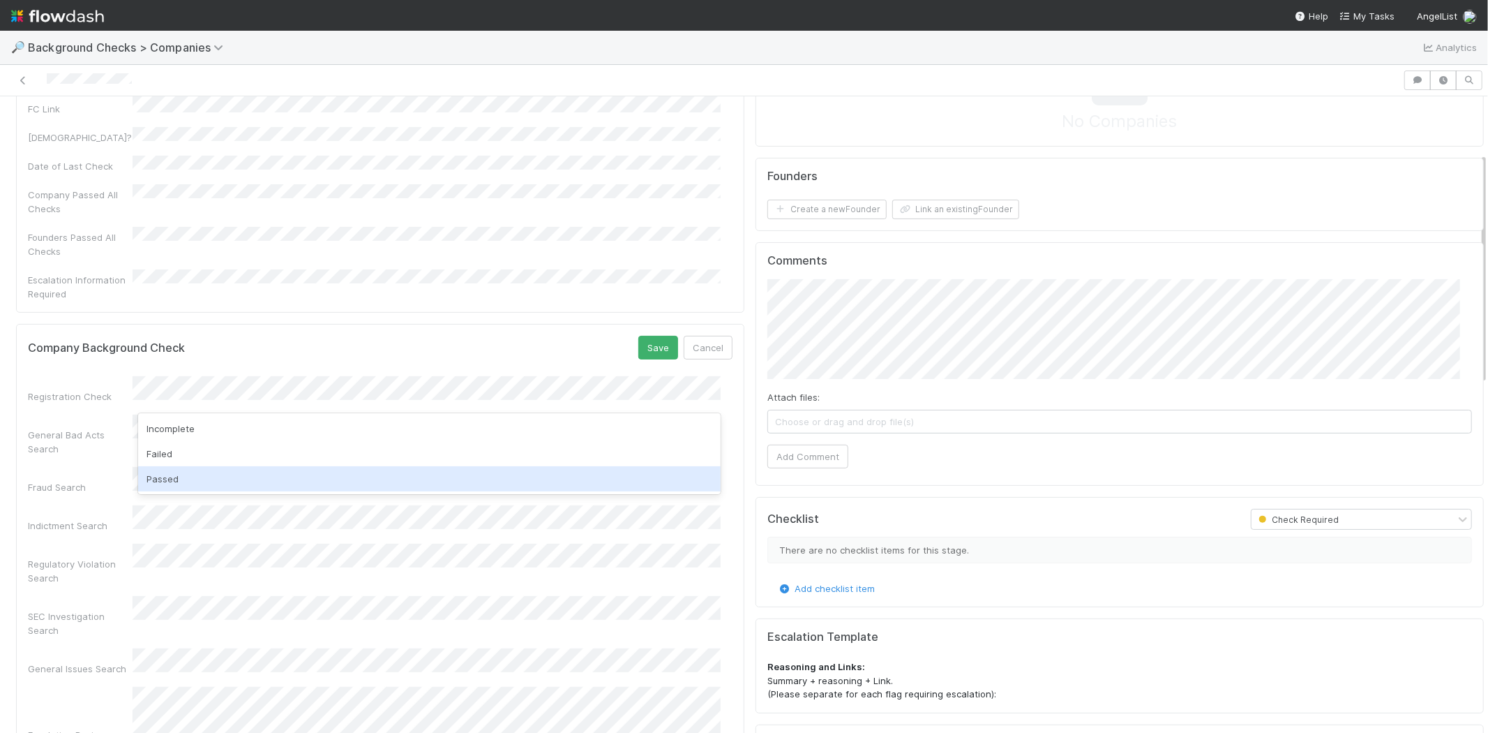
click at [438, 470] on div "Passed" at bounding box center [429, 478] width 583 height 25
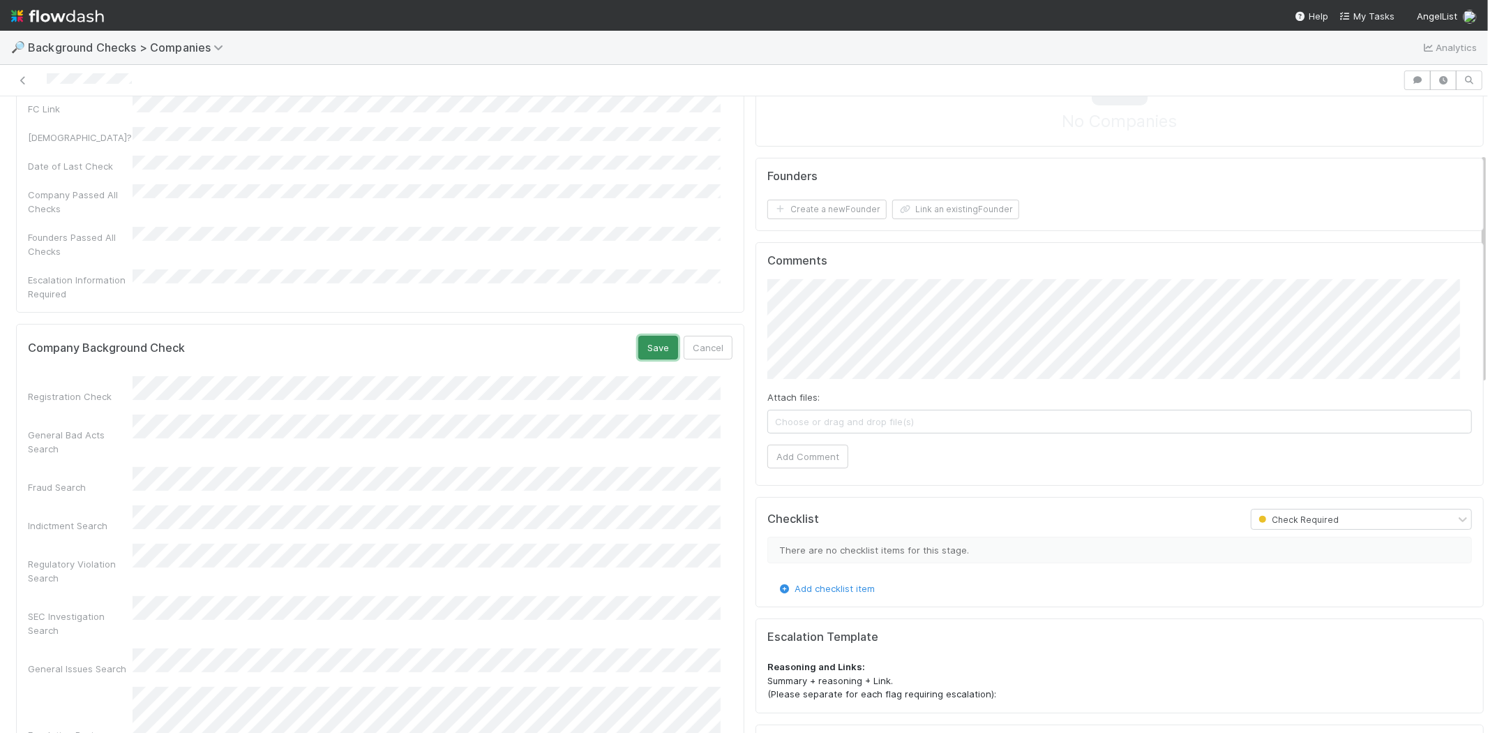
click at [638, 336] on button "Save" at bounding box center [658, 348] width 40 height 24
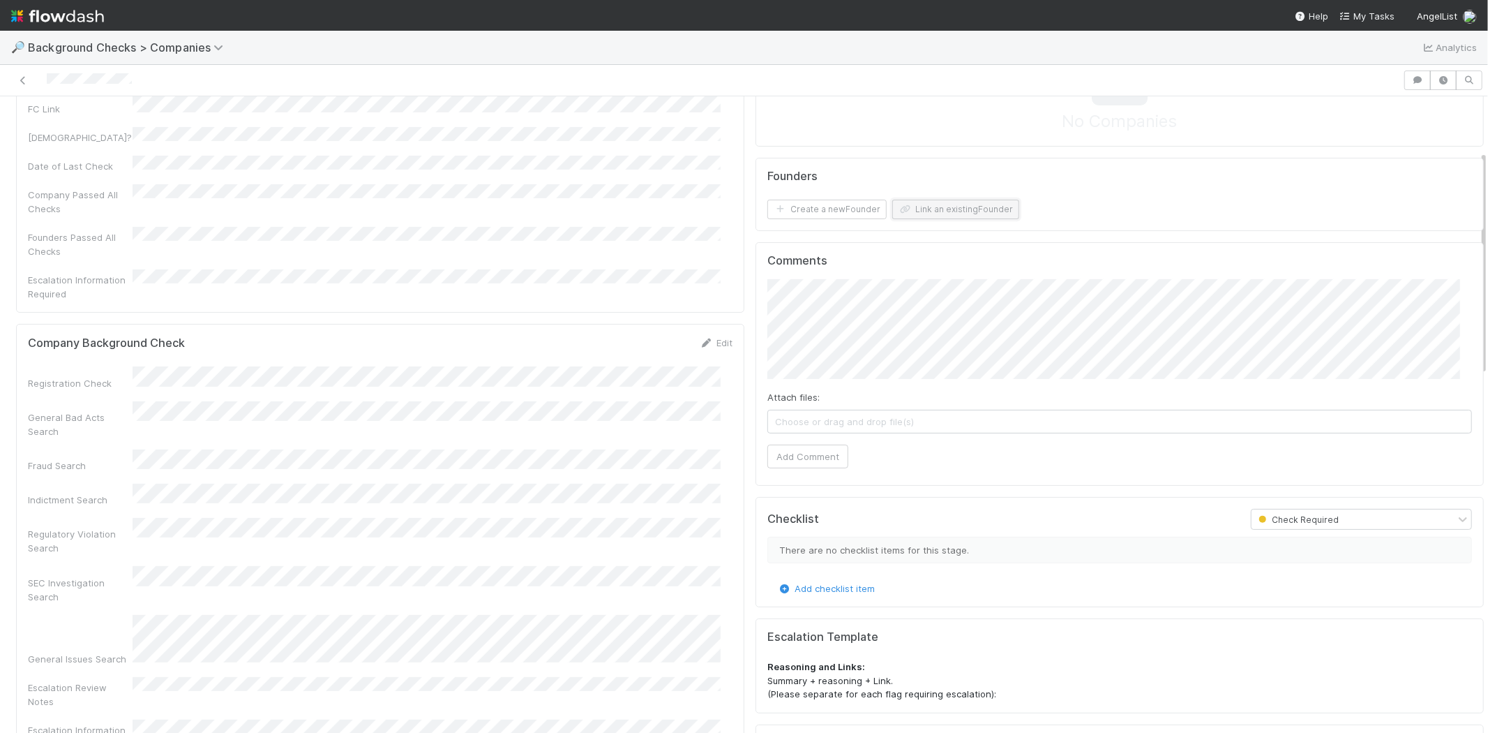
click at [925, 211] on button "Link an existing Founder" at bounding box center [955, 210] width 127 height 20
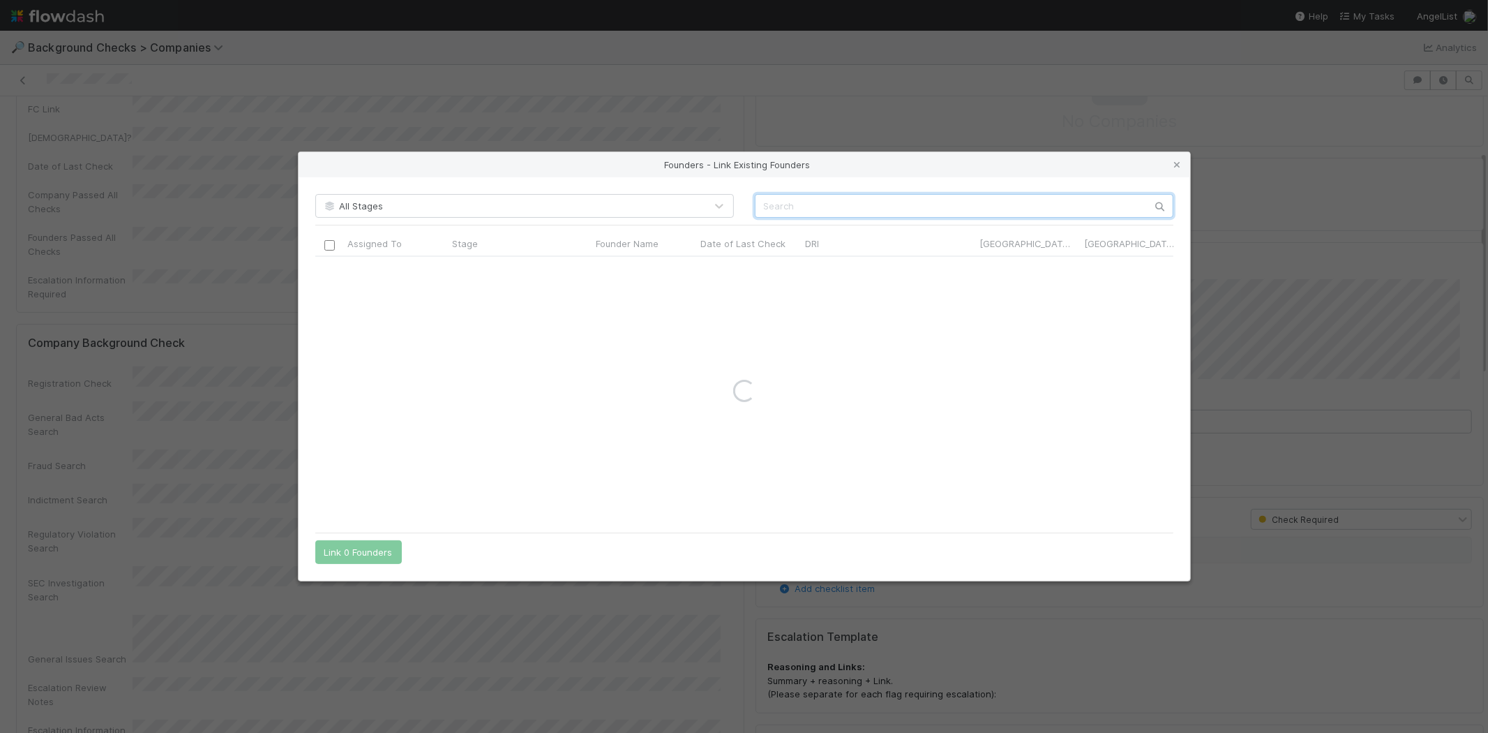
click at [1035, 199] on input "text" at bounding box center [964, 206] width 419 height 24
paste input "[PERSON_NAME]"
type input "[PERSON_NAME]"
click at [1169, 156] on div "Founders - Link Existing Founders" at bounding box center [745, 164] width 892 height 25
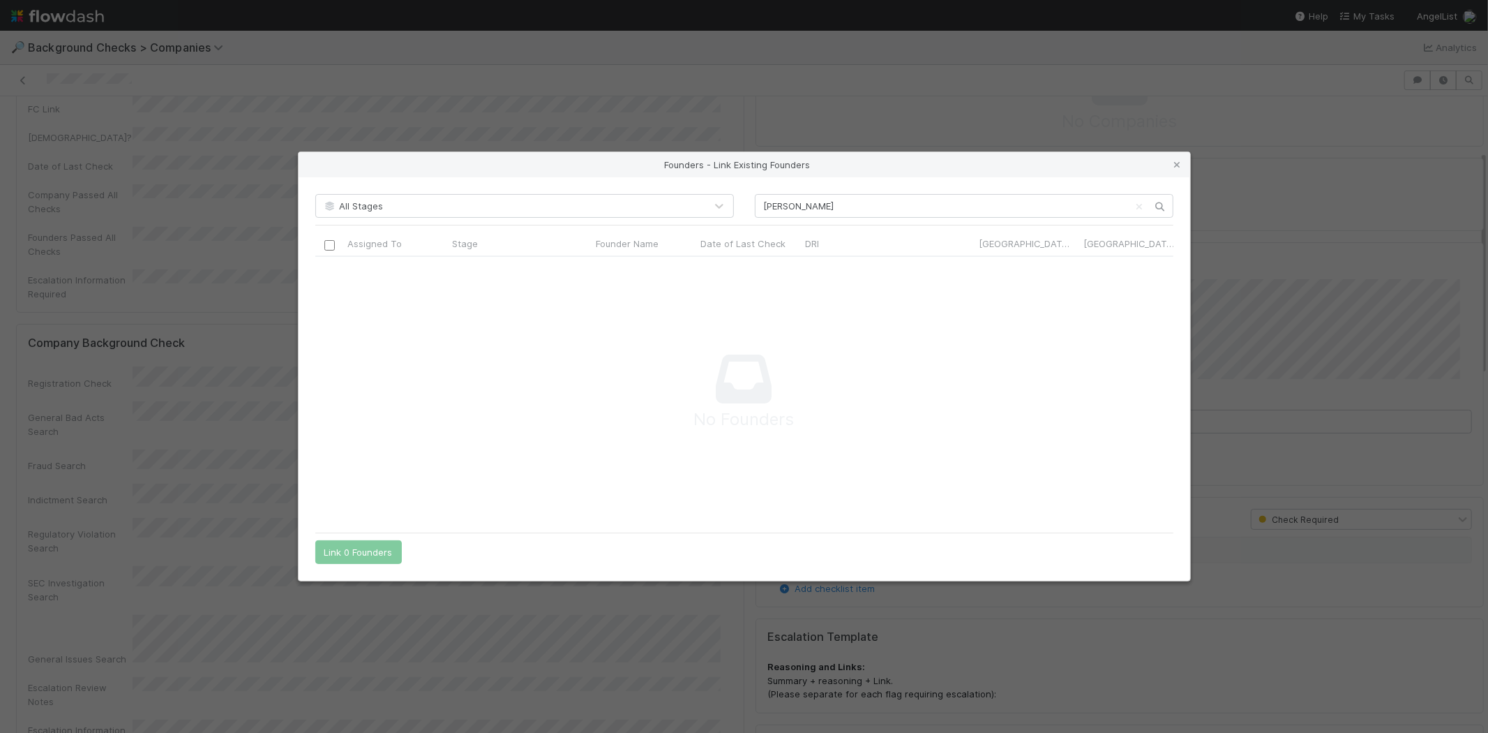
click at [1173, 163] on icon at bounding box center [1178, 164] width 14 height 9
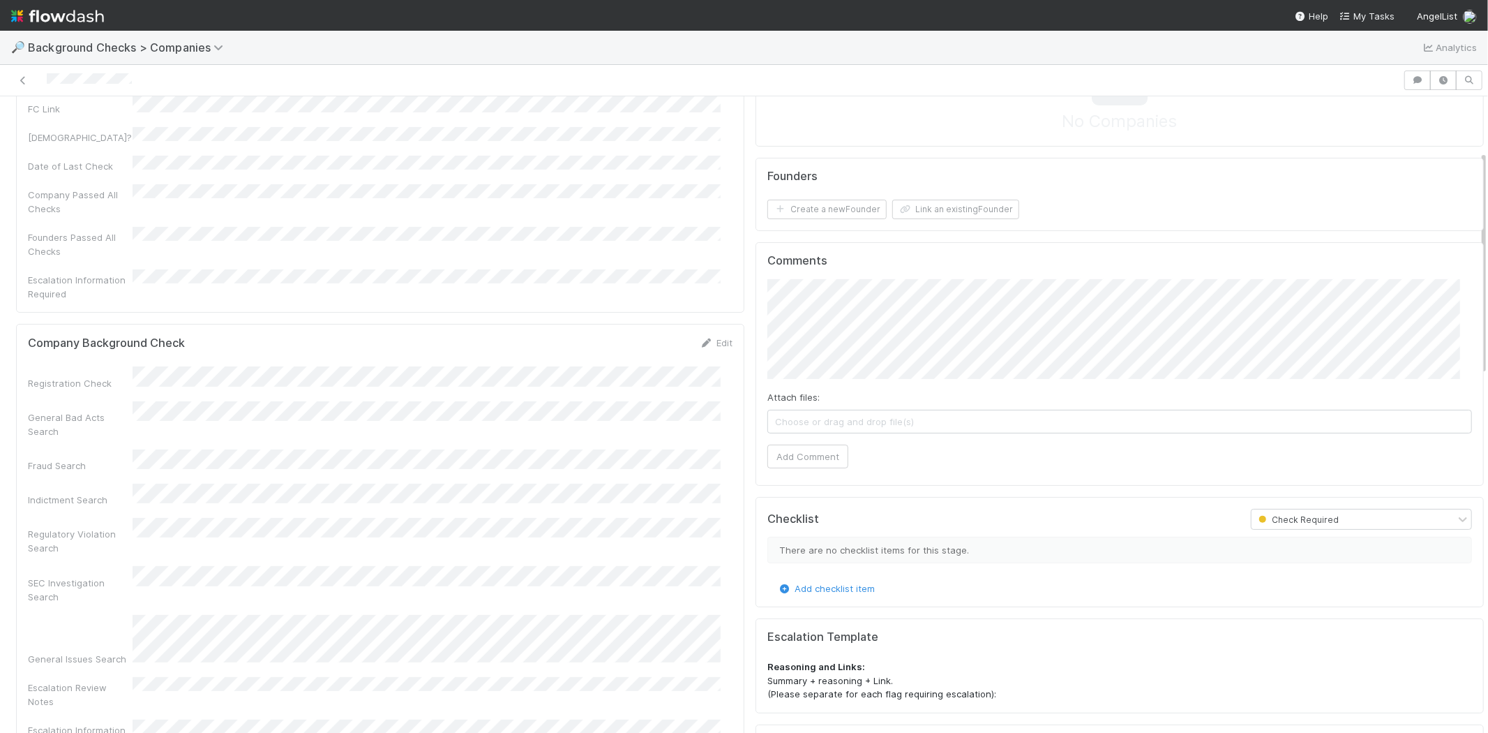
click at [796, 197] on form "Founders Create a new Founder Link an existing Founder" at bounding box center [1119, 195] width 705 height 50
click at [800, 212] on button "Create a new Founder" at bounding box center [826, 210] width 119 height 20
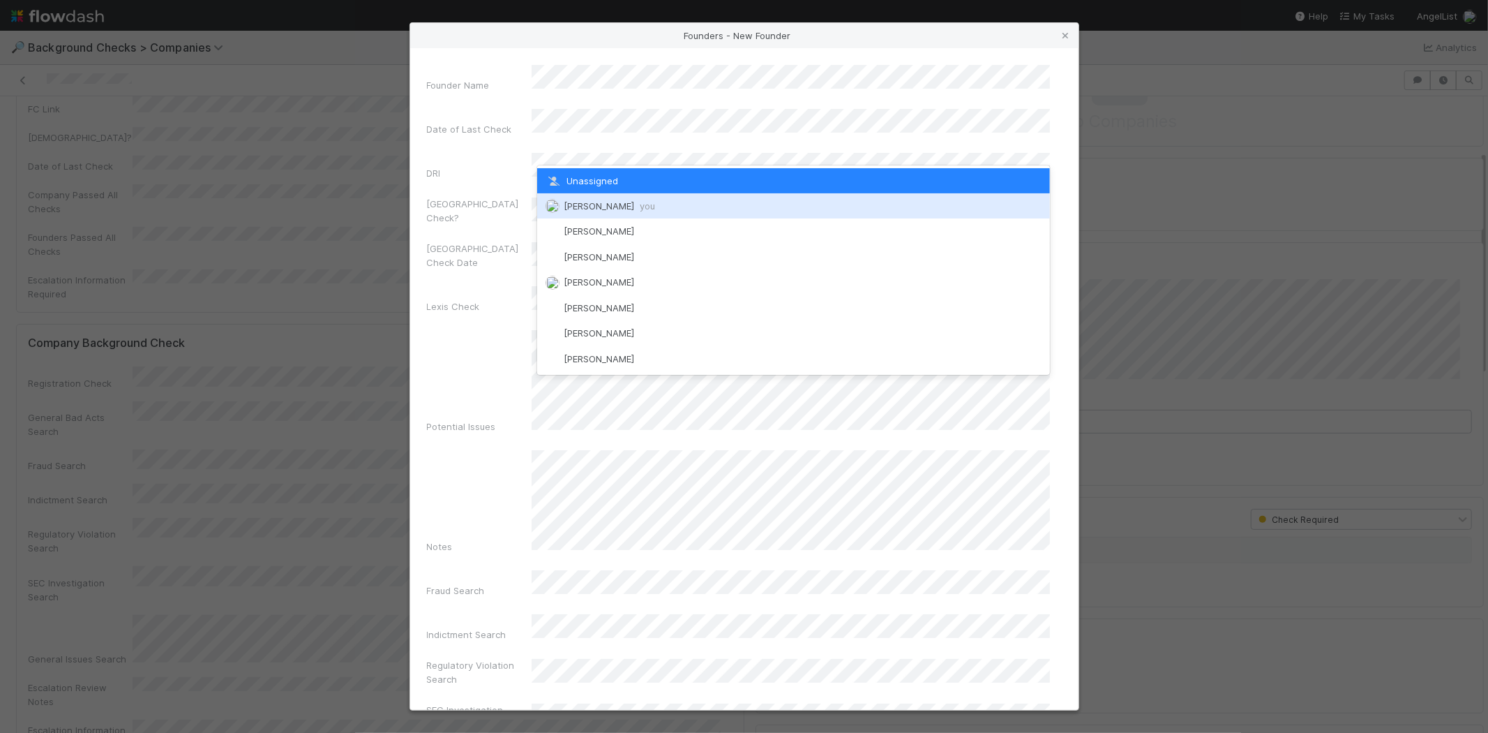
click at [617, 203] on span "[PERSON_NAME] you" at bounding box center [609, 205] width 91 height 11
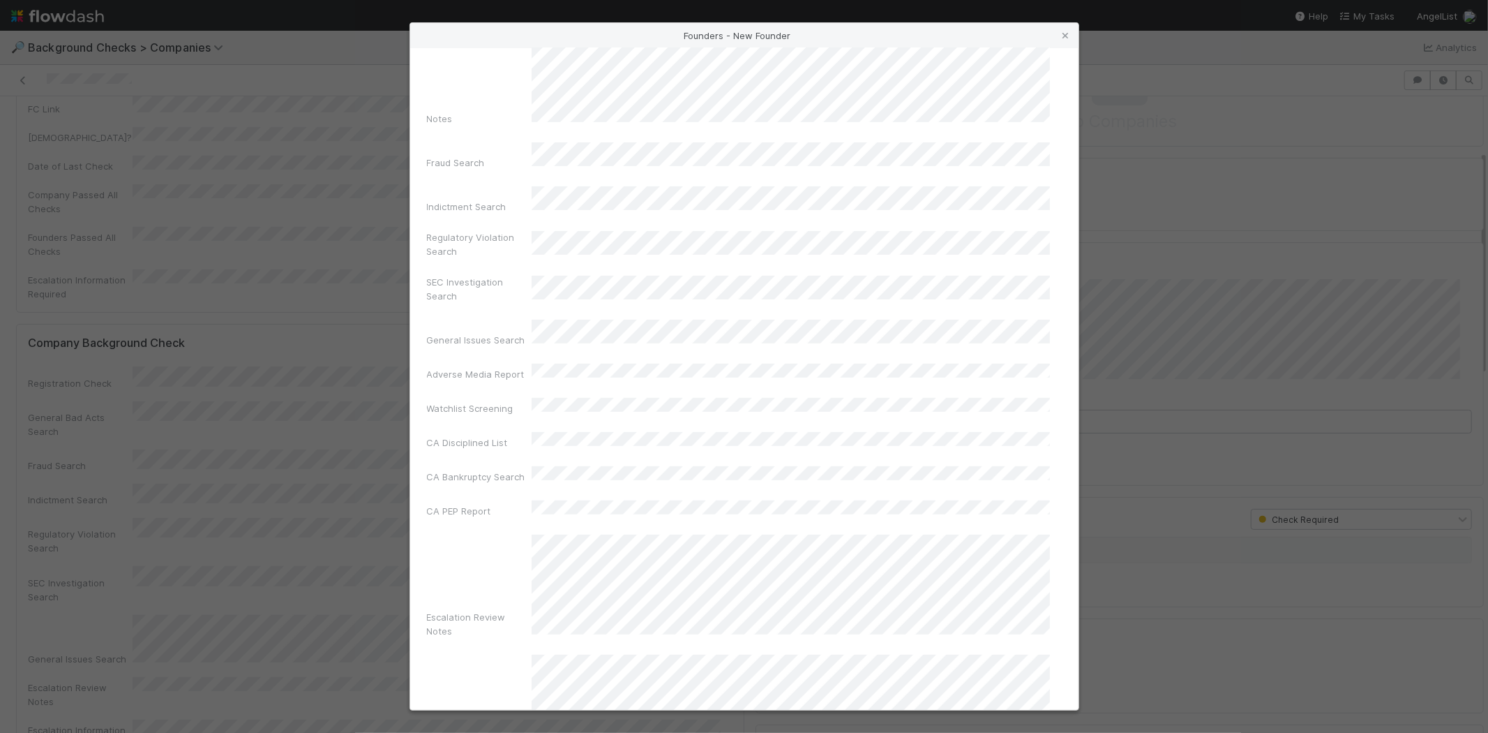
scroll to position [467, 0]
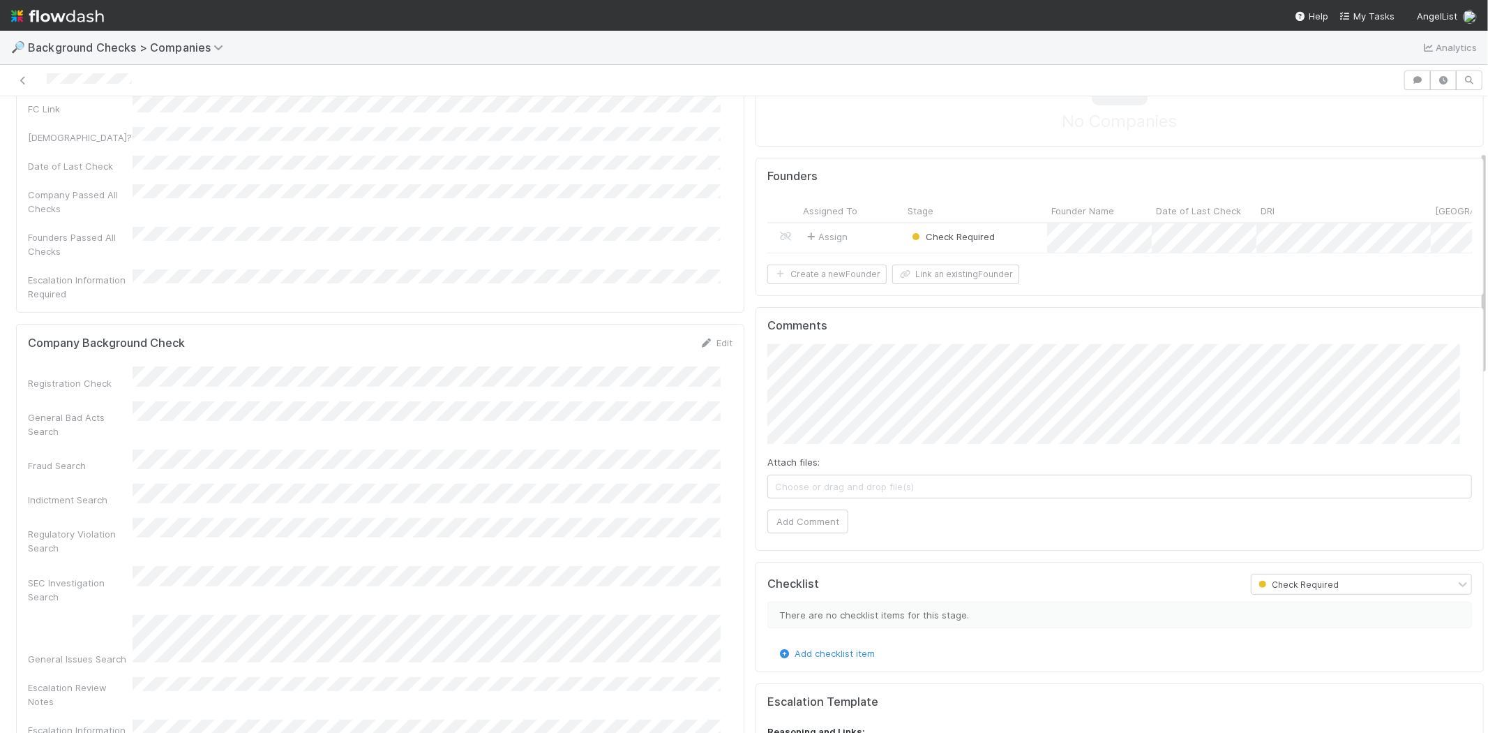
click at [873, 231] on div "Assign" at bounding box center [851, 238] width 105 height 30
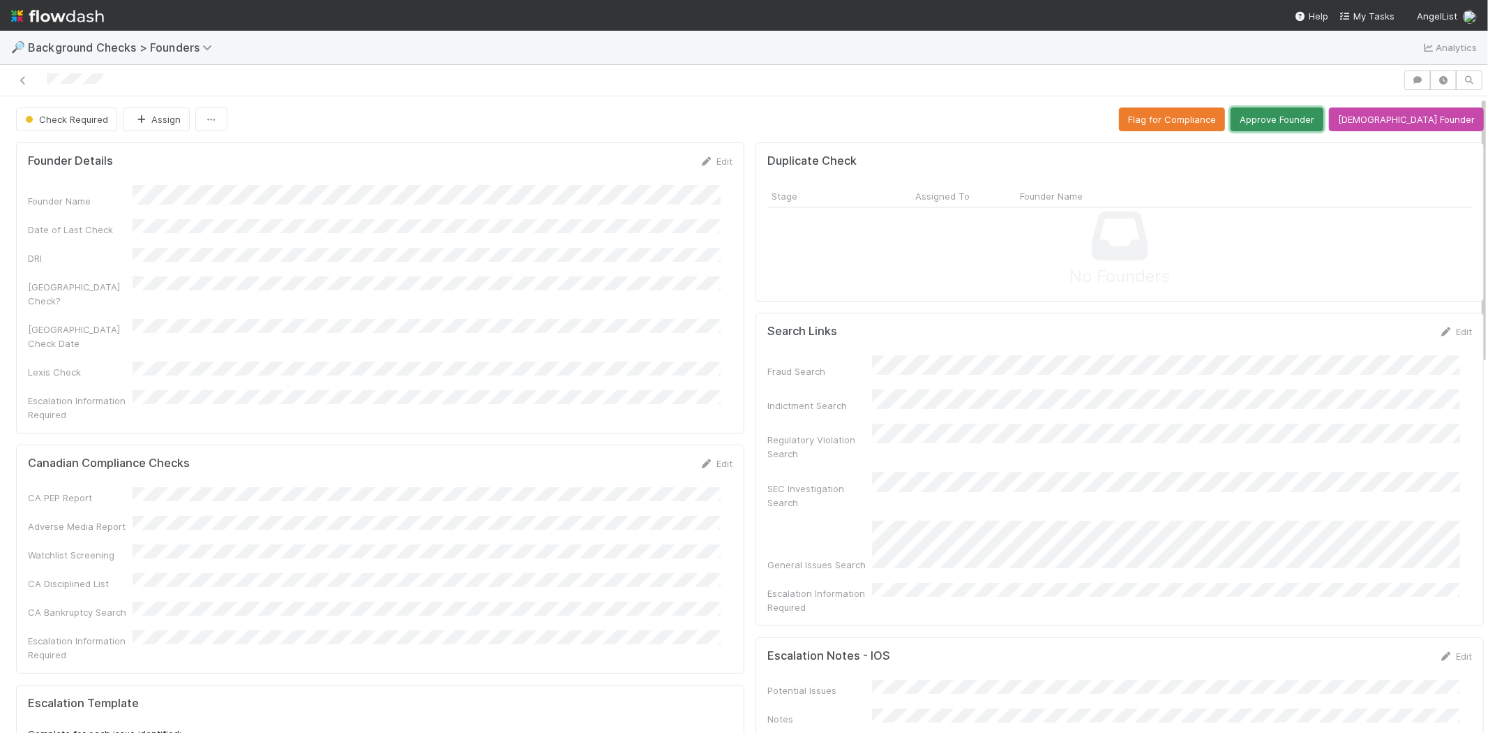
click at [1294, 119] on button "Approve Founder" at bounding box center [1277, 119] width 93 height 24
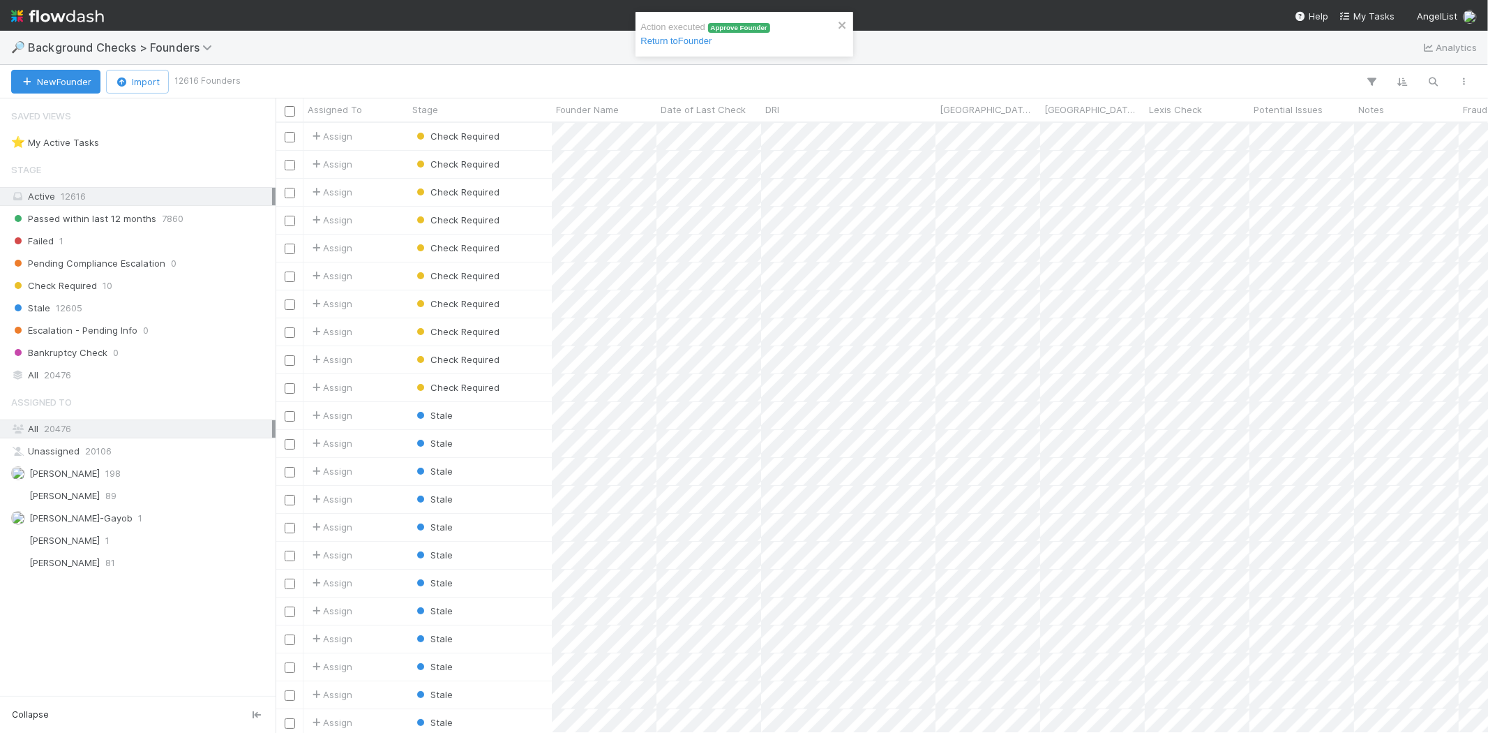
scroll to position [598, 1201]
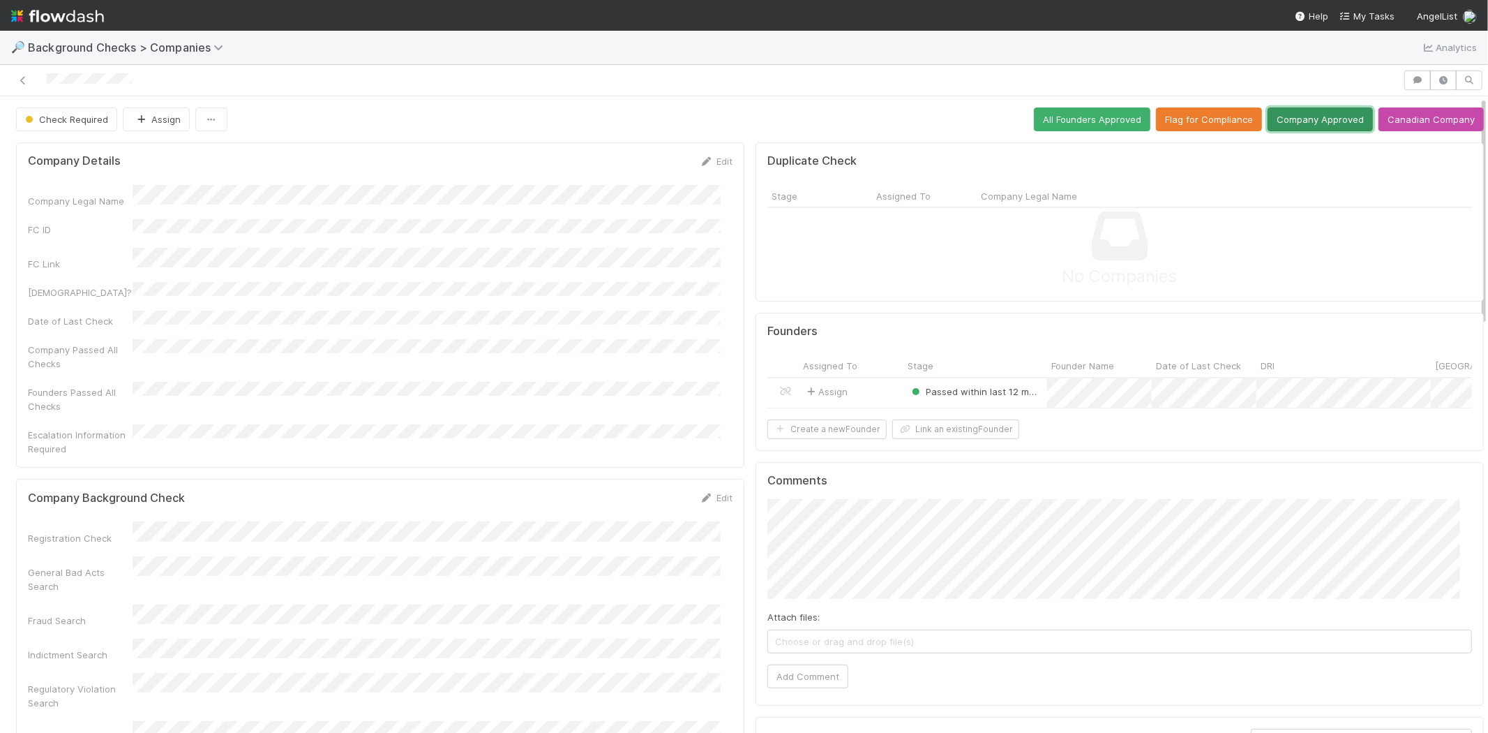
click at [1300, 123] on button "Company Approved" at bounding box center [1320, 119] width 105 height 24
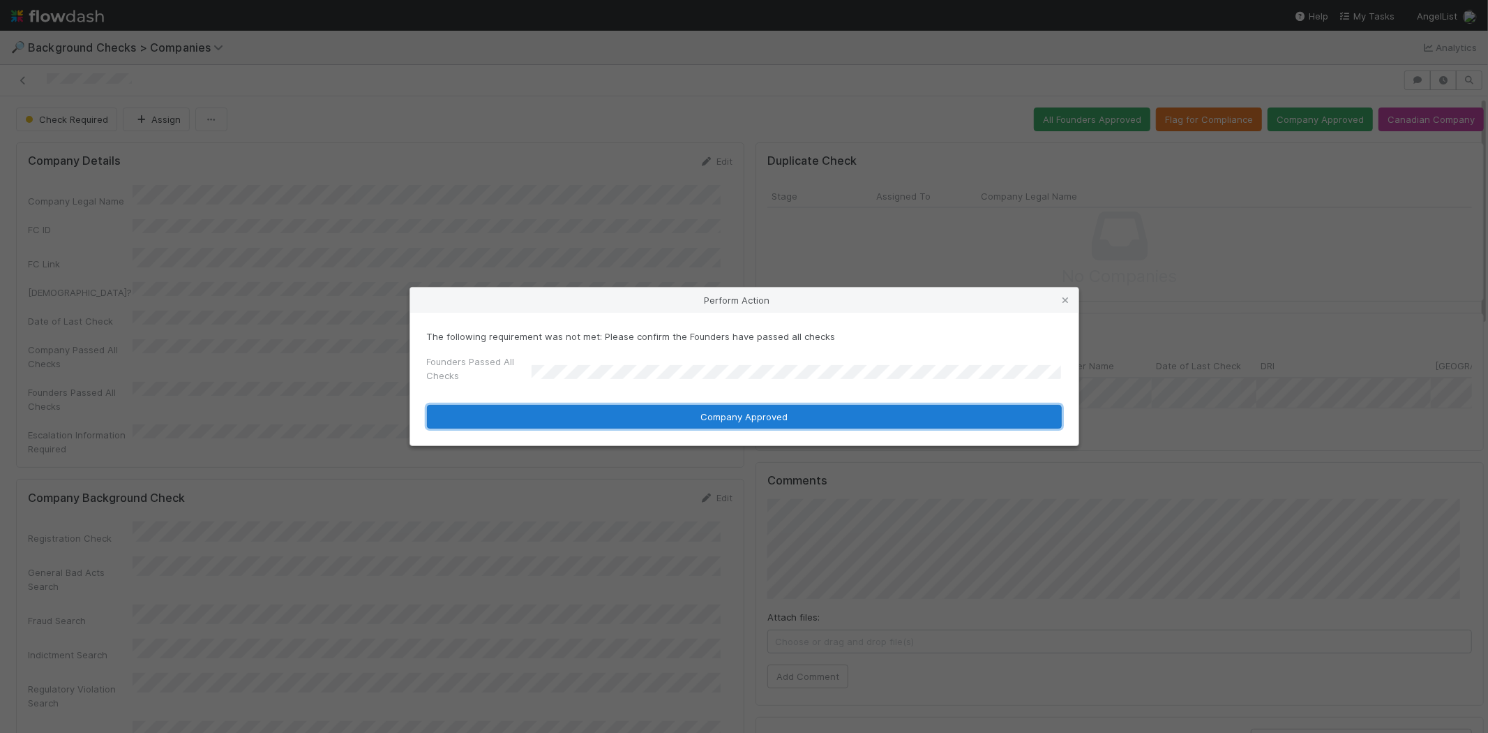
click at [583, 410] on button "Company Approved" at bounding box center [744, 417] width 635 height 24
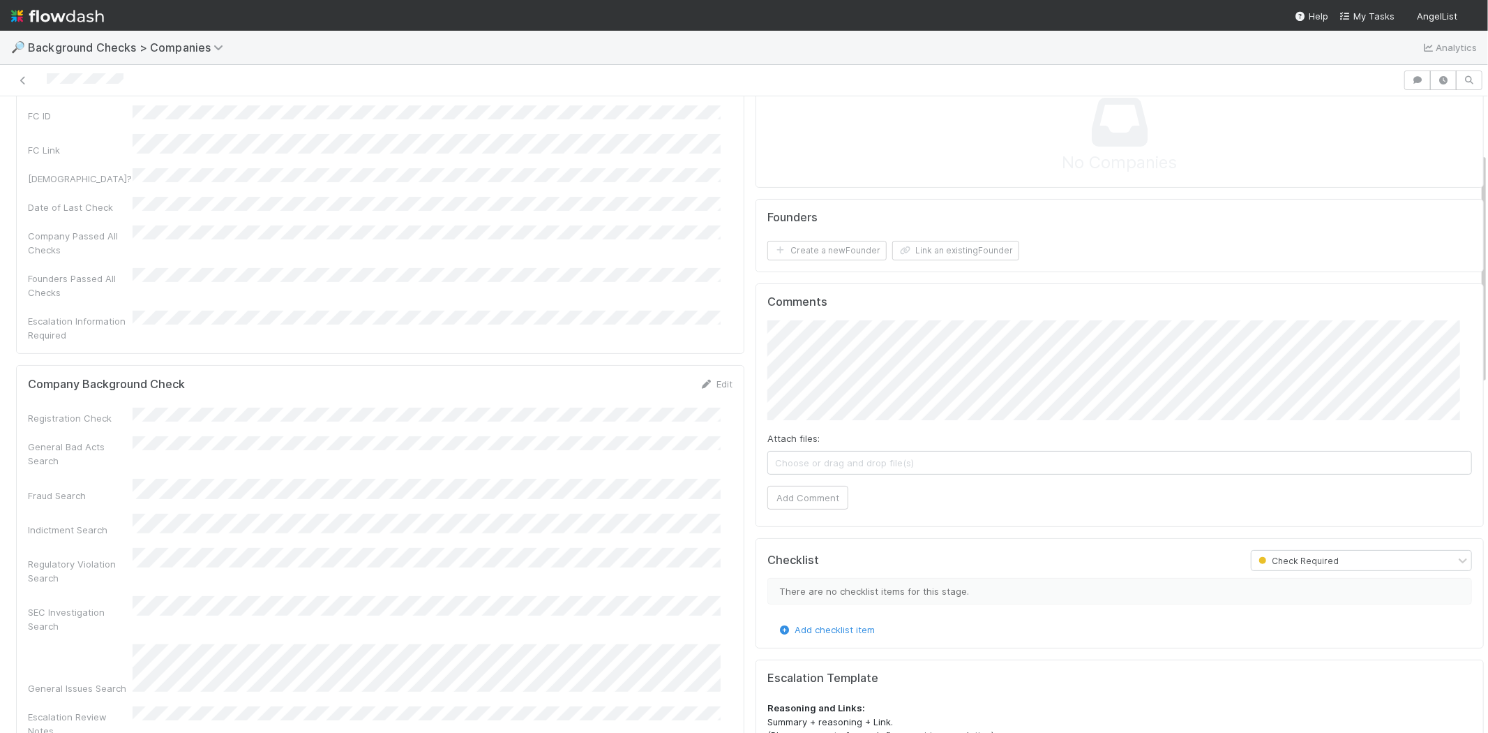
scroll to position [155, 0]
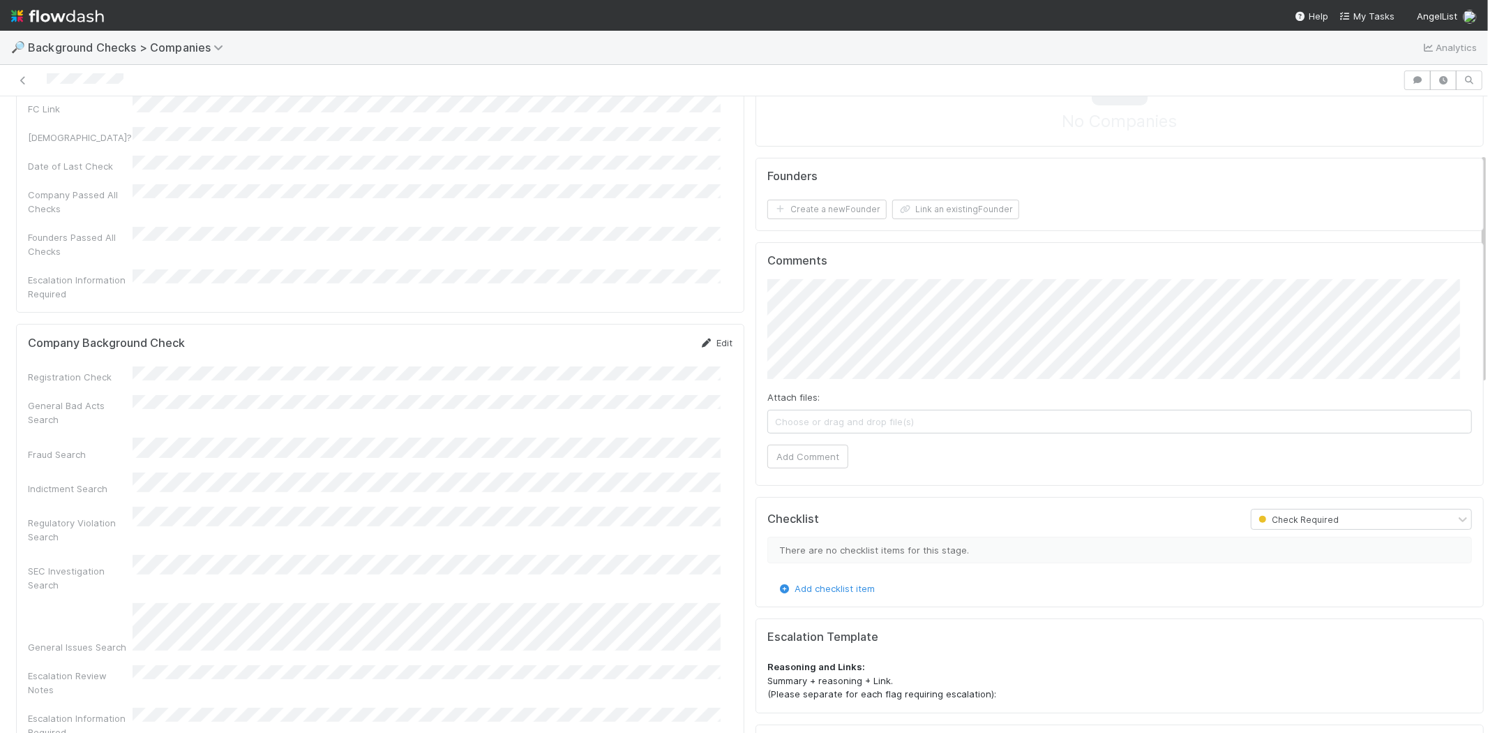
click at [700, 338] on icon at bounding box center [707, 342] width 14 height 9
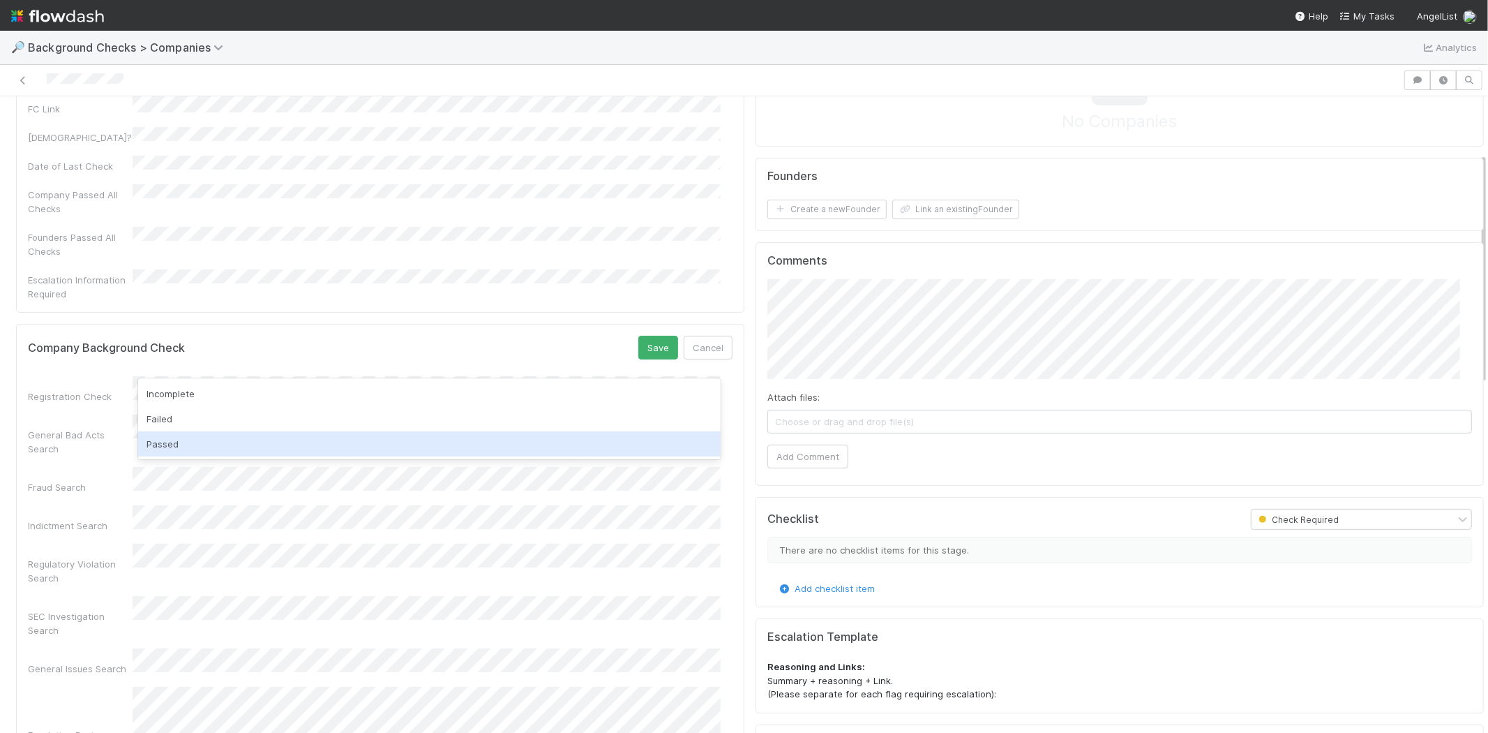
click at [350, 442] on div "Passed" at bounding box center [429, 443] width 583 height 25
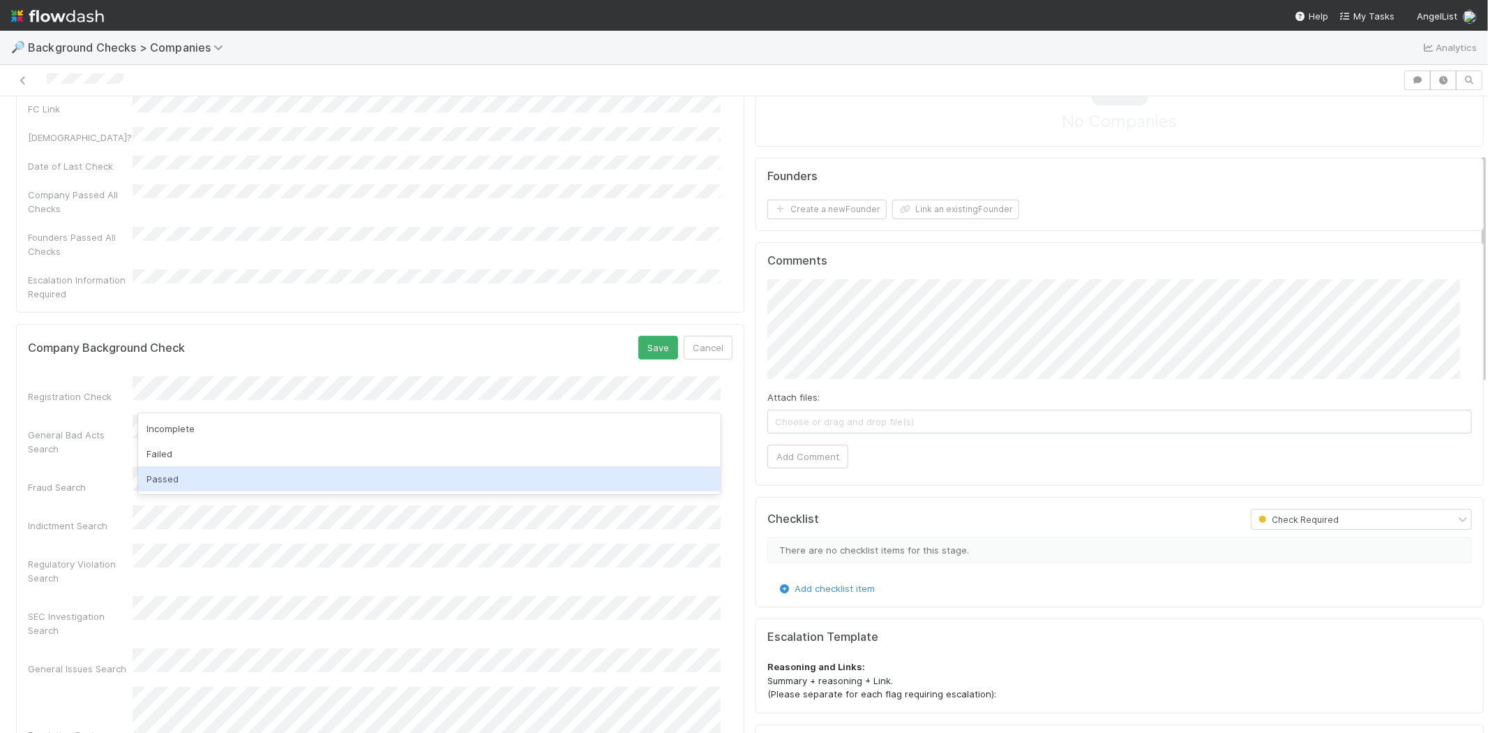
click at [324, 474] on div "Passed" at bounding box center [429, 478] width 583 height 25
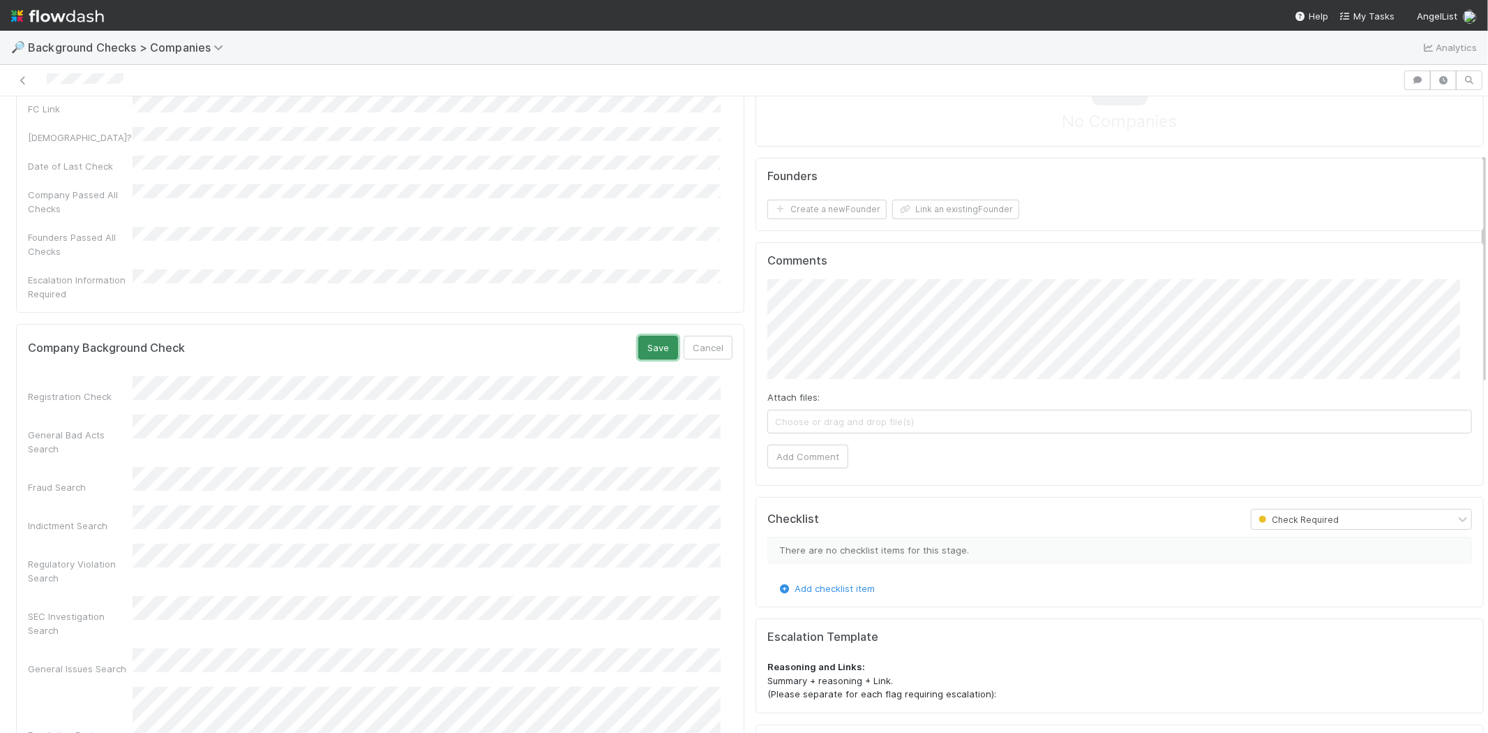
click at [644, 336] on button "Save" at bounding box center [658, 348] width 40 height 24
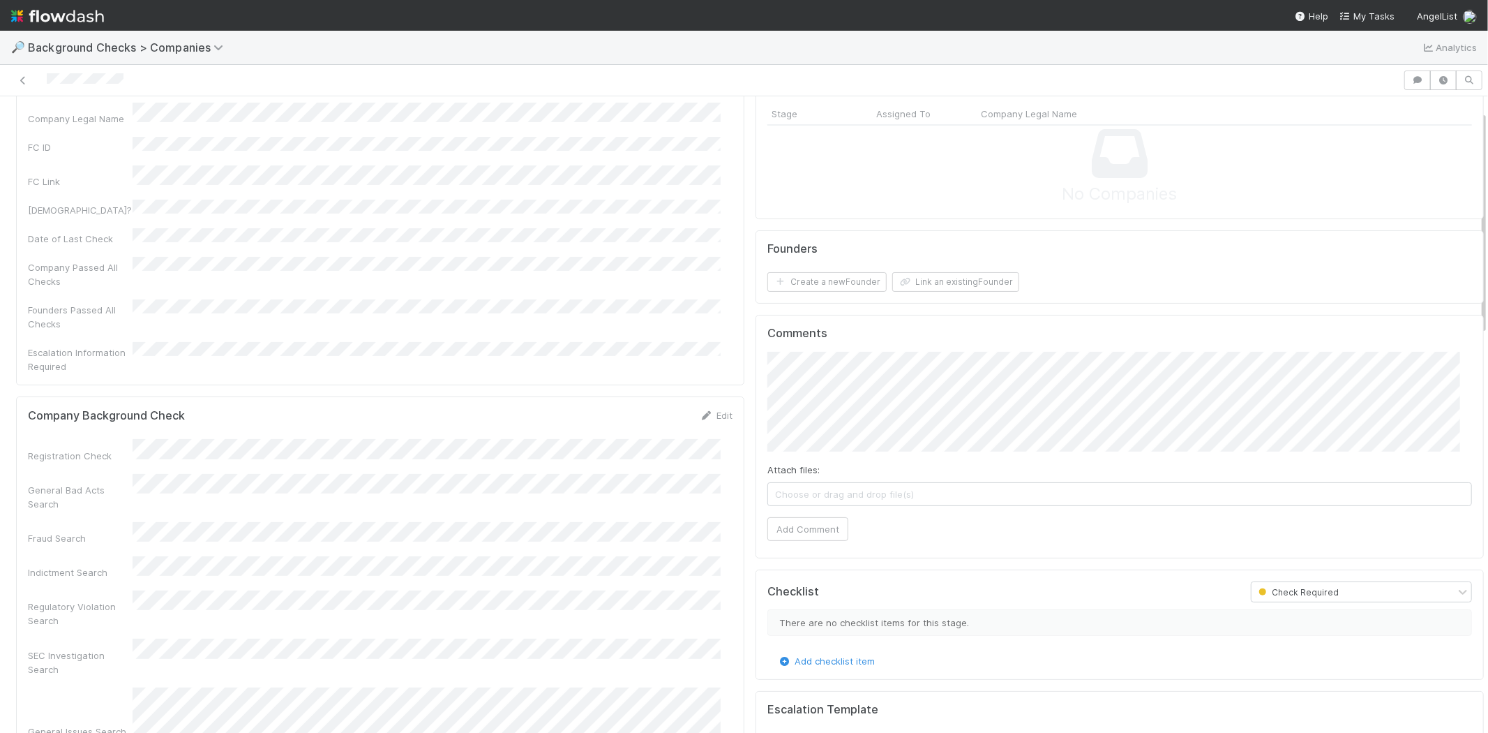
scroll to position [0, 0]
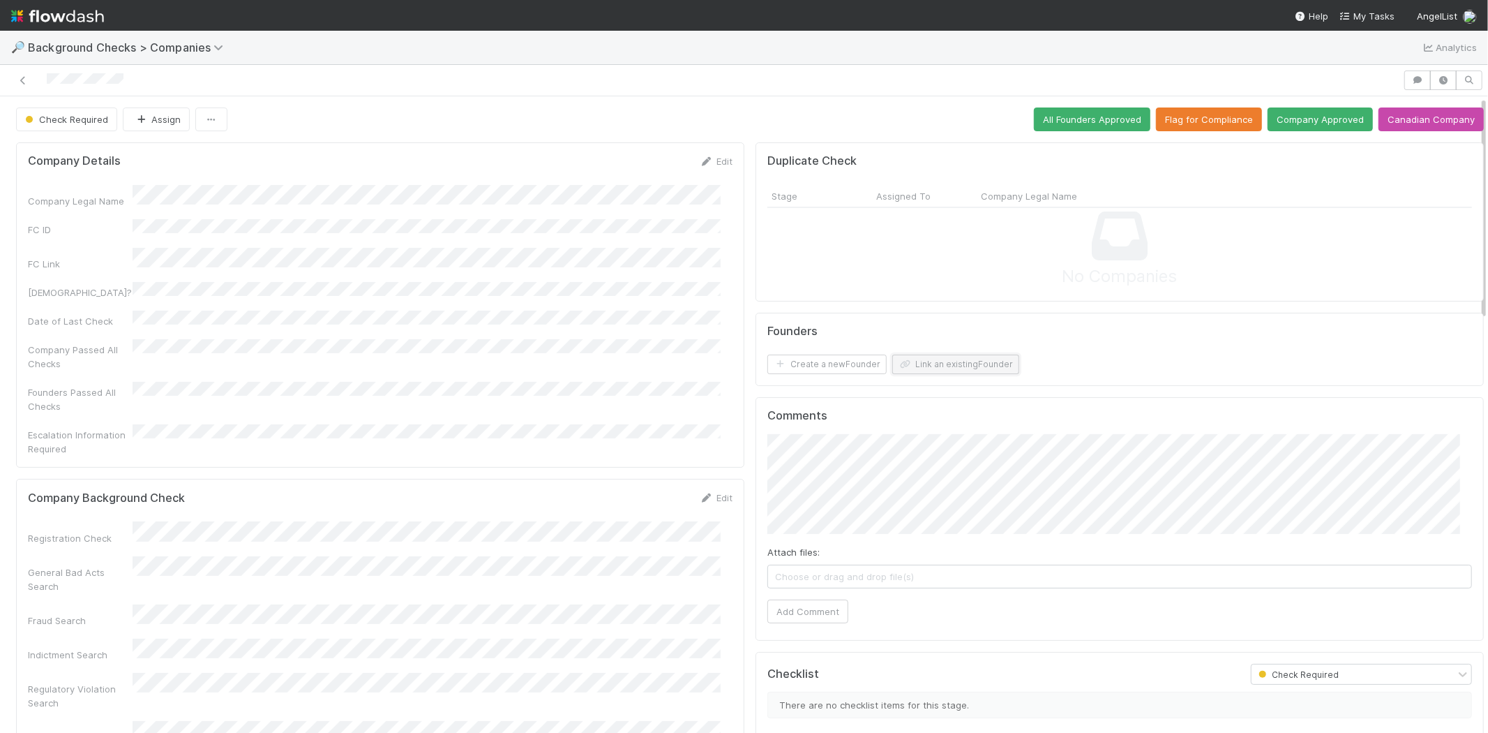
click at [915, 361] on button "Link an existing Founder" at bounding box center [955, 364] width 127 height 20
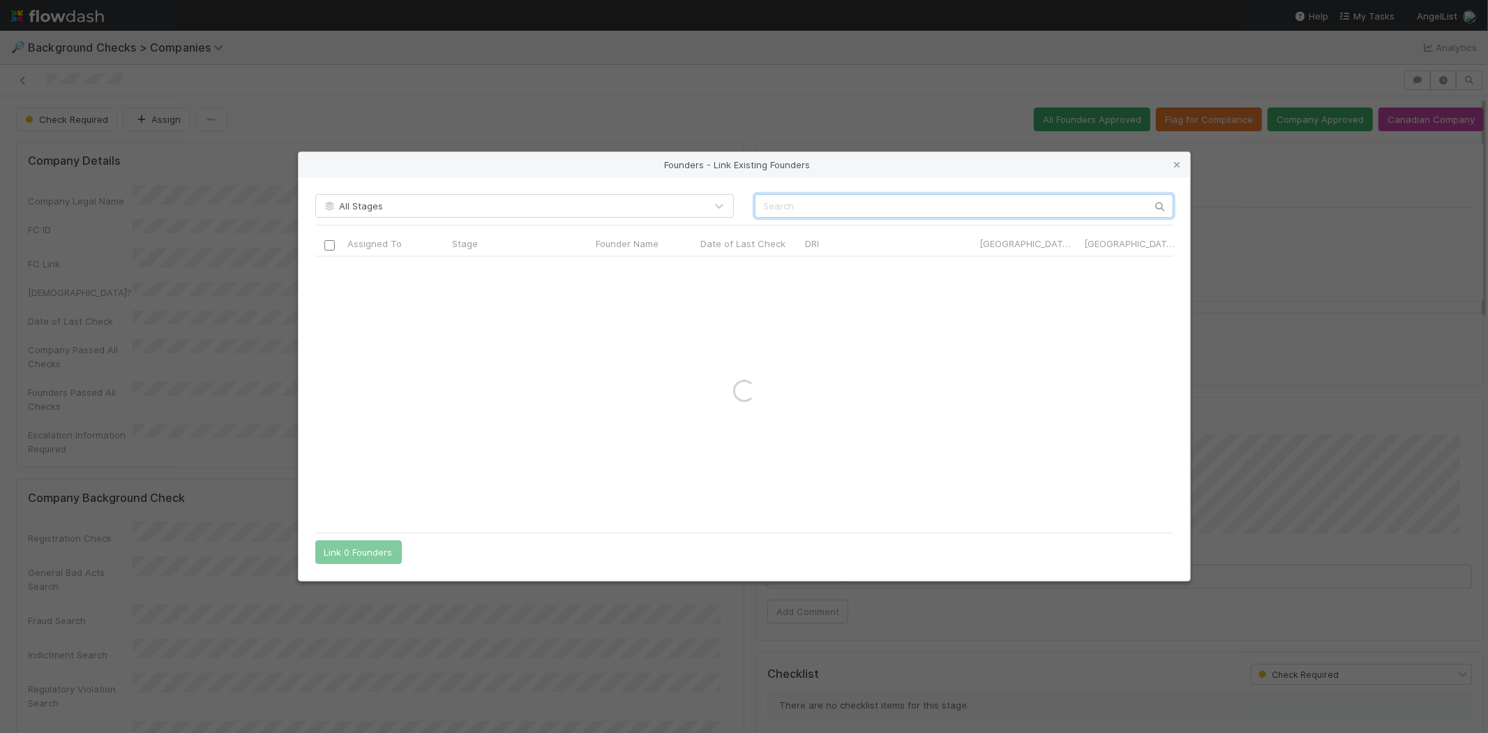
click at [897, 204] on input "text" at bounding box center [964, 206] width 419 height 24
paste input "Luis Olave"
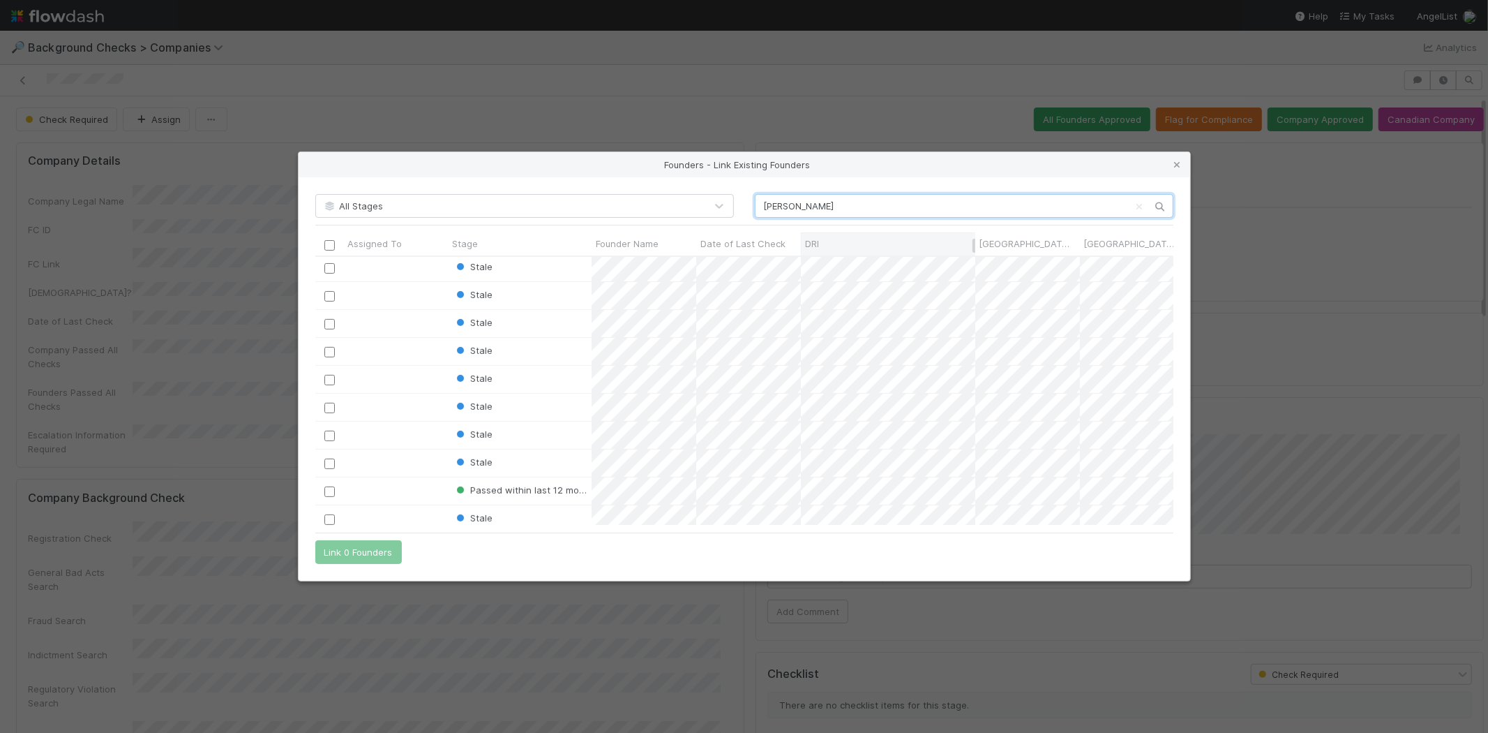
scroll to position [525, 0]
type input "Luis"
click at [1172, 158] on link at bounding box center [1178, 165] width 14 height 14
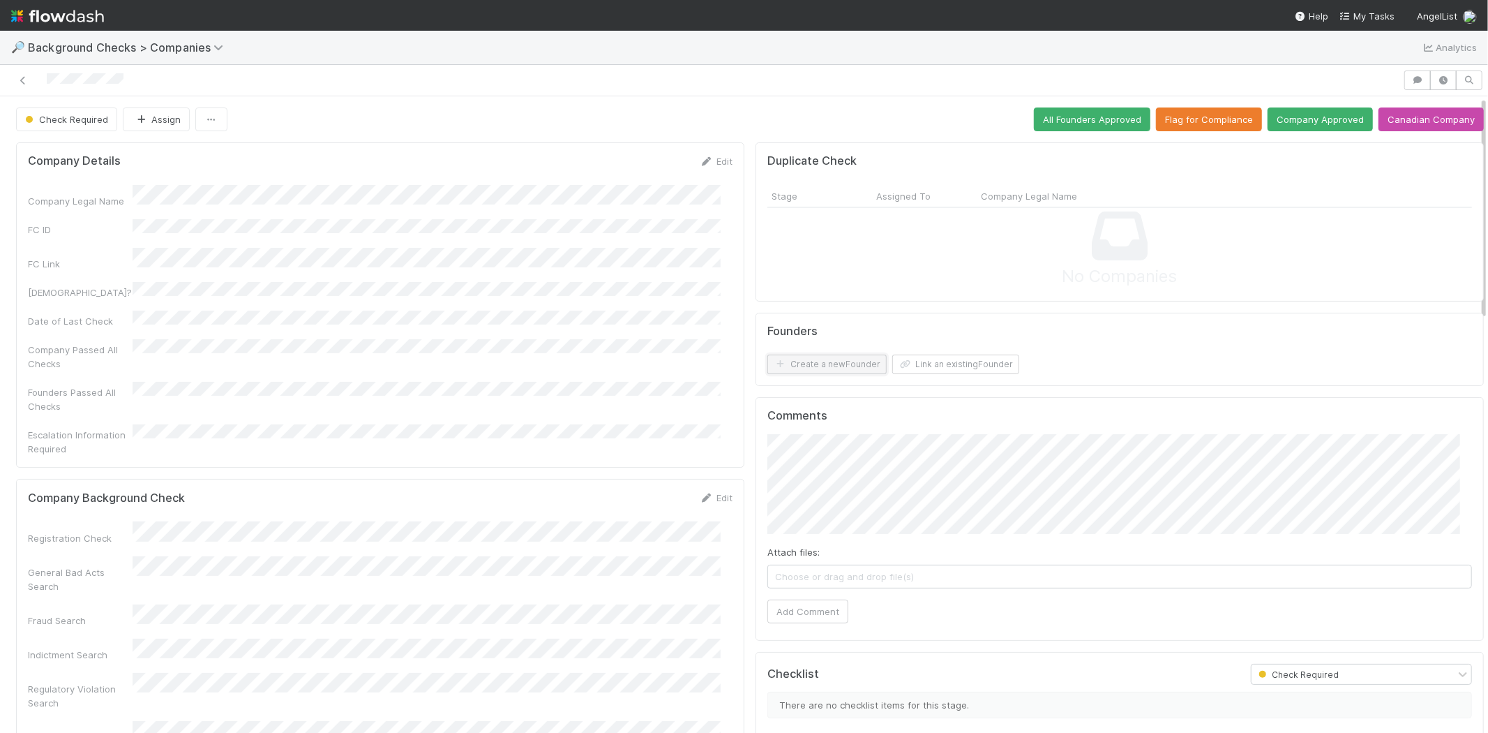
click at [809, 367] on button "Create a new Founder" at bounding box center [826, 364] width 119 height 20
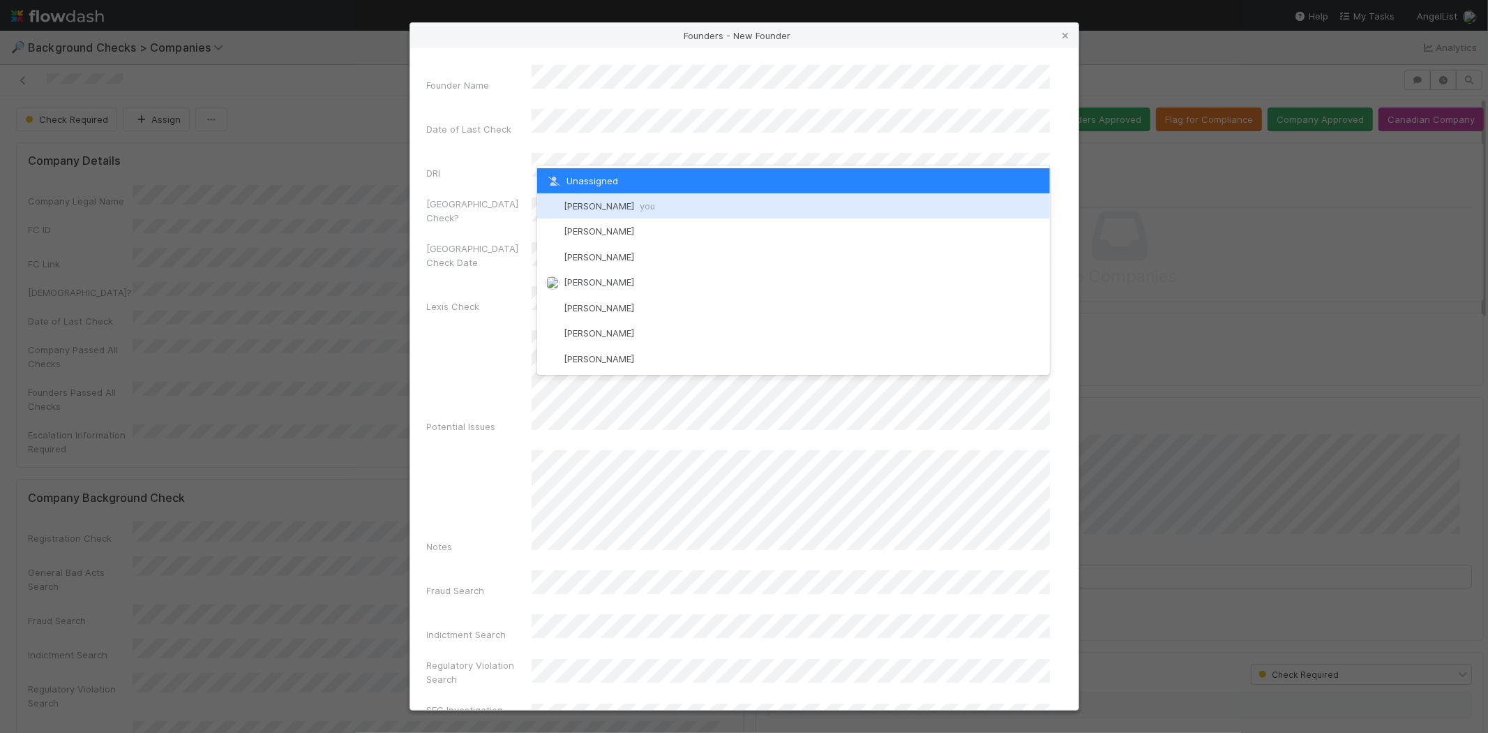
click at [636, 198] on div "[PERSON_NAME] you" at bounding box center [793, 205] width 513 height 25
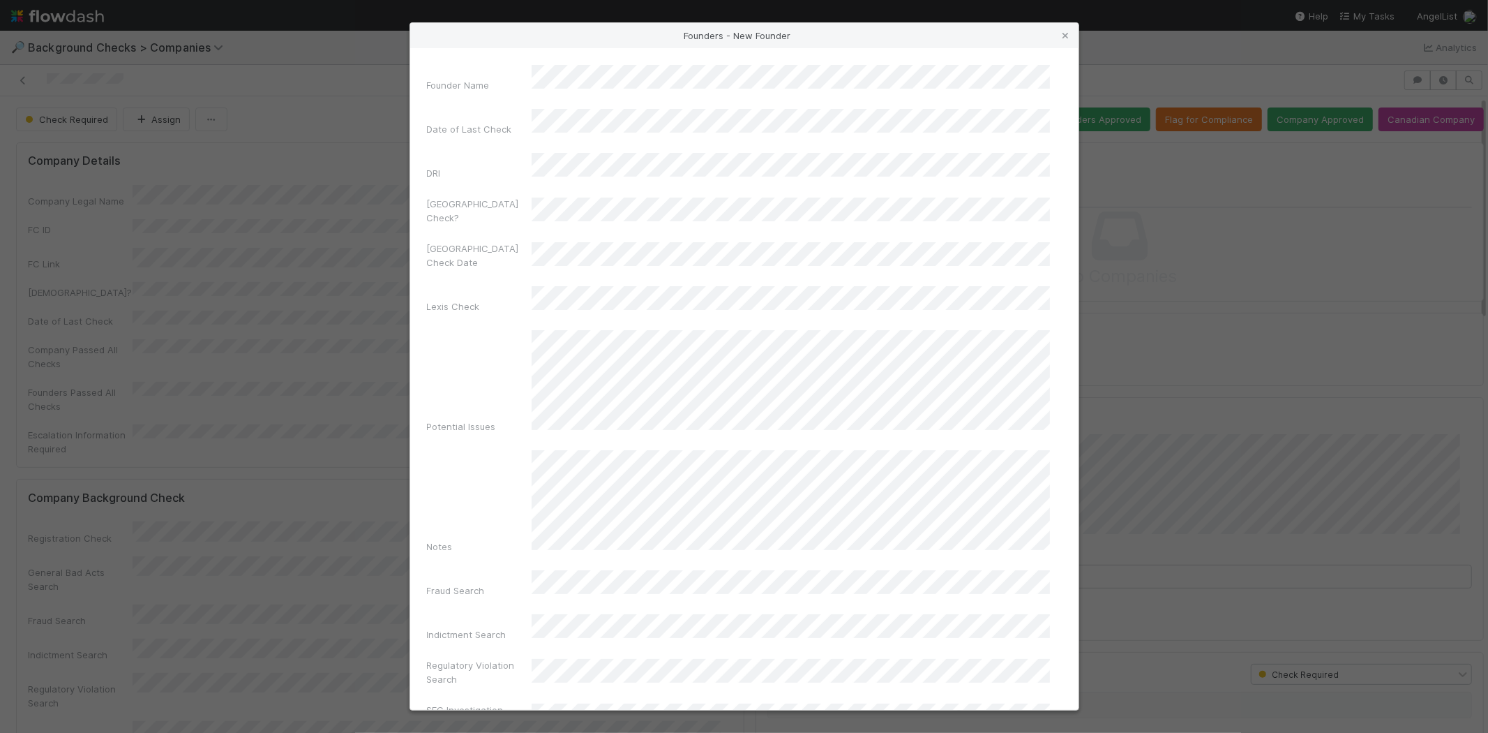
click at [451, 450] on div "Notes" at bounding box center [744, 504] width 635 height 109
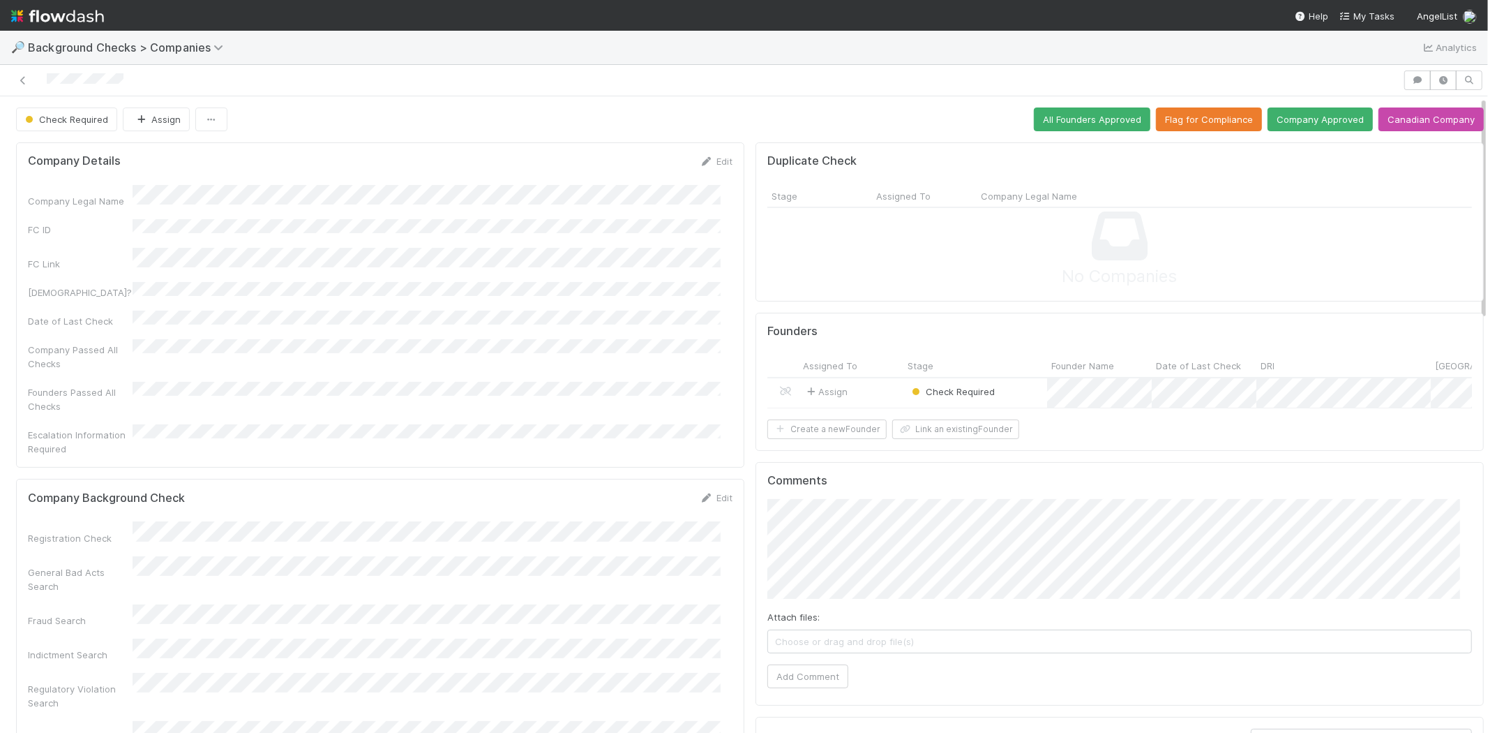
click at [870, 392] on div "Assign" at bounding box center [851, 393] width 105 height 30
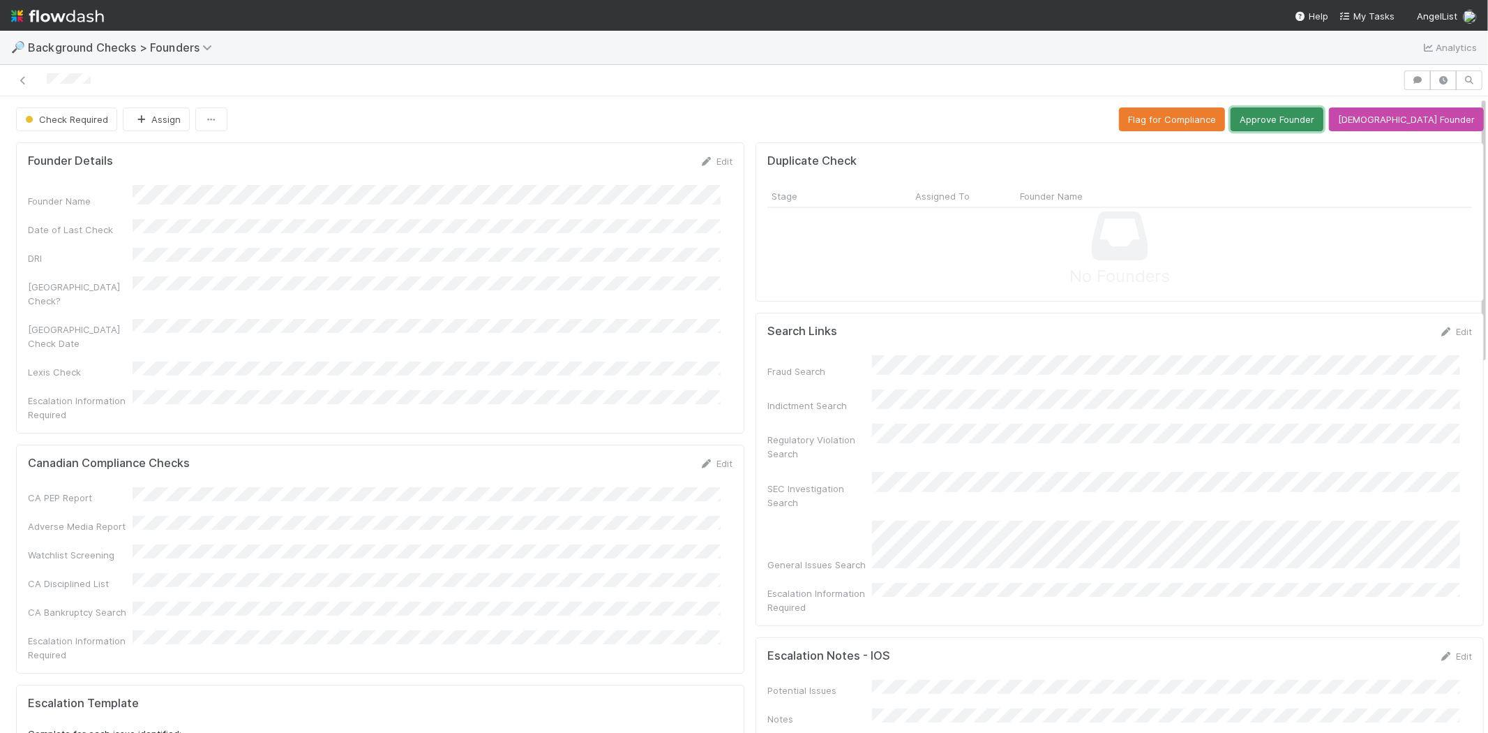
click at [1295, 116] on button "Approve Founder" at bounding box center [1277, 119] width 93 height 24
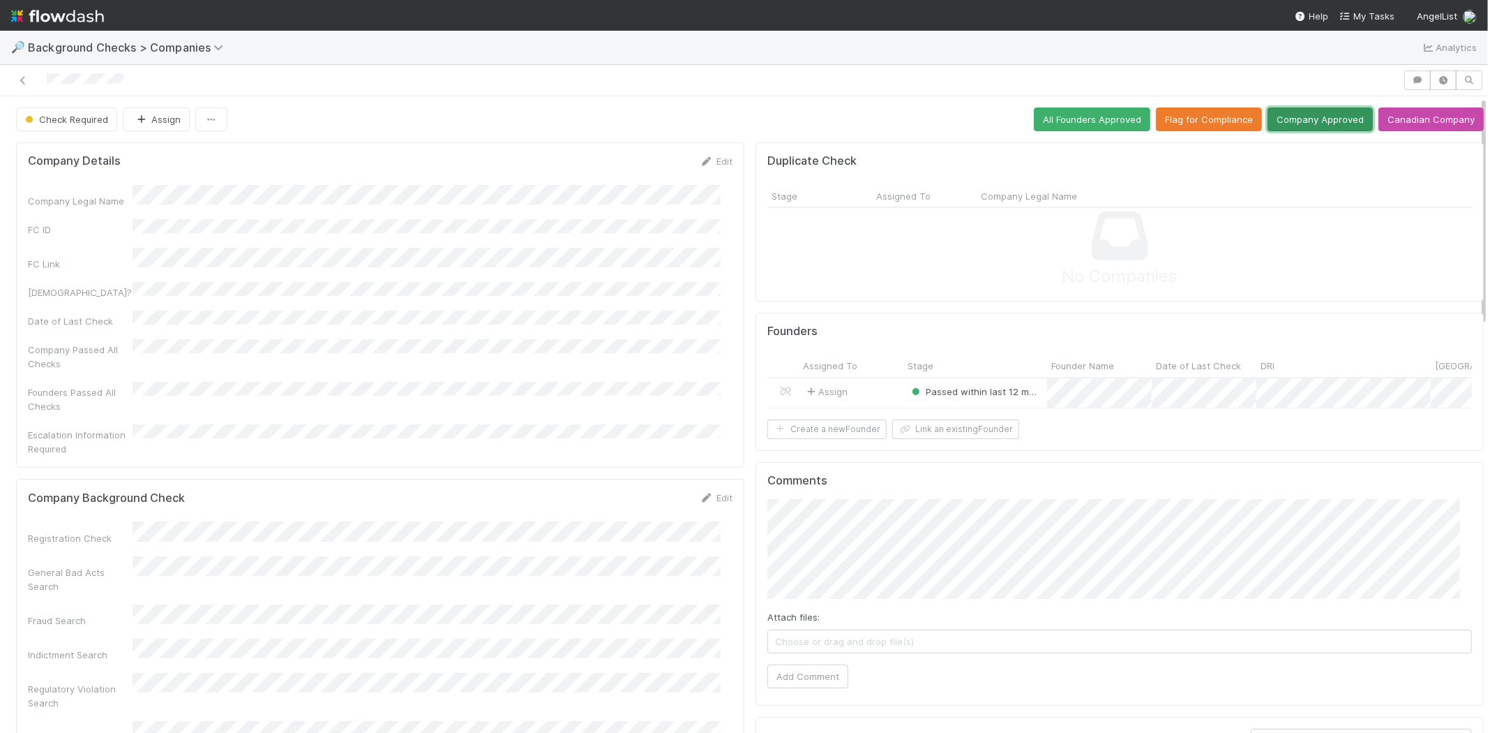
click at [1285, 117] on button "Company Approved" at bounding box center [1320, 119] width 105 height 24
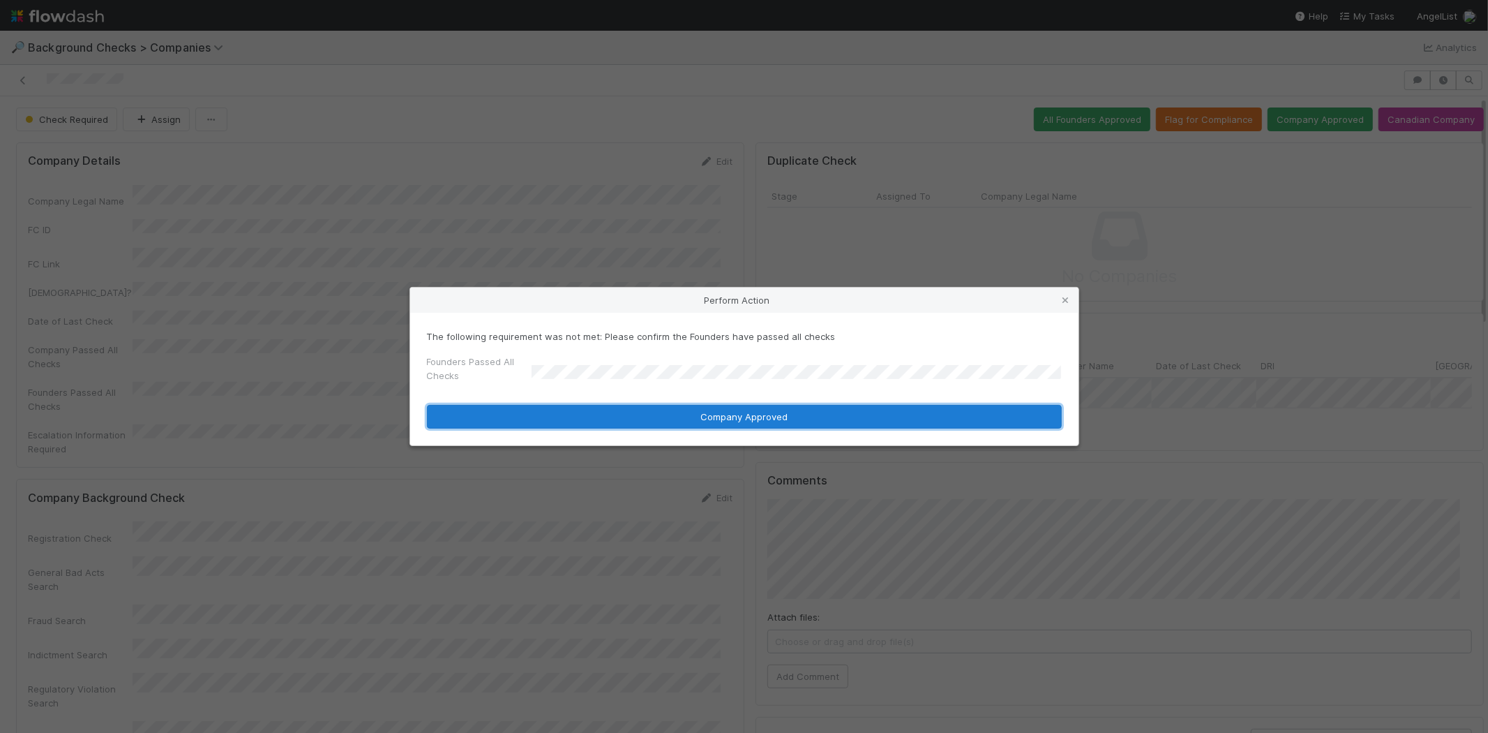
click at [577, 412] on button "Company Approved" at bounding box center [744, 417] width 635 height 24
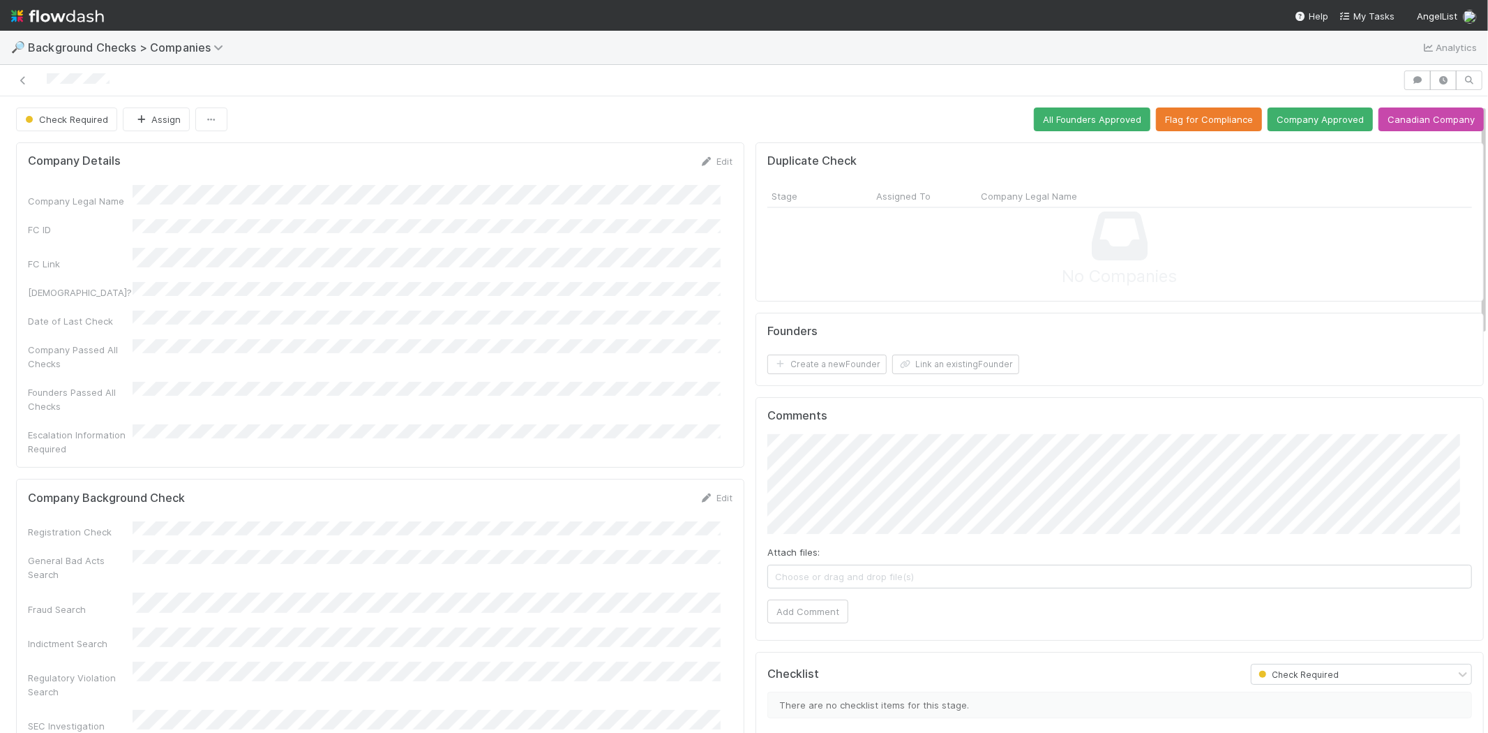
scroll to position [77, 0]
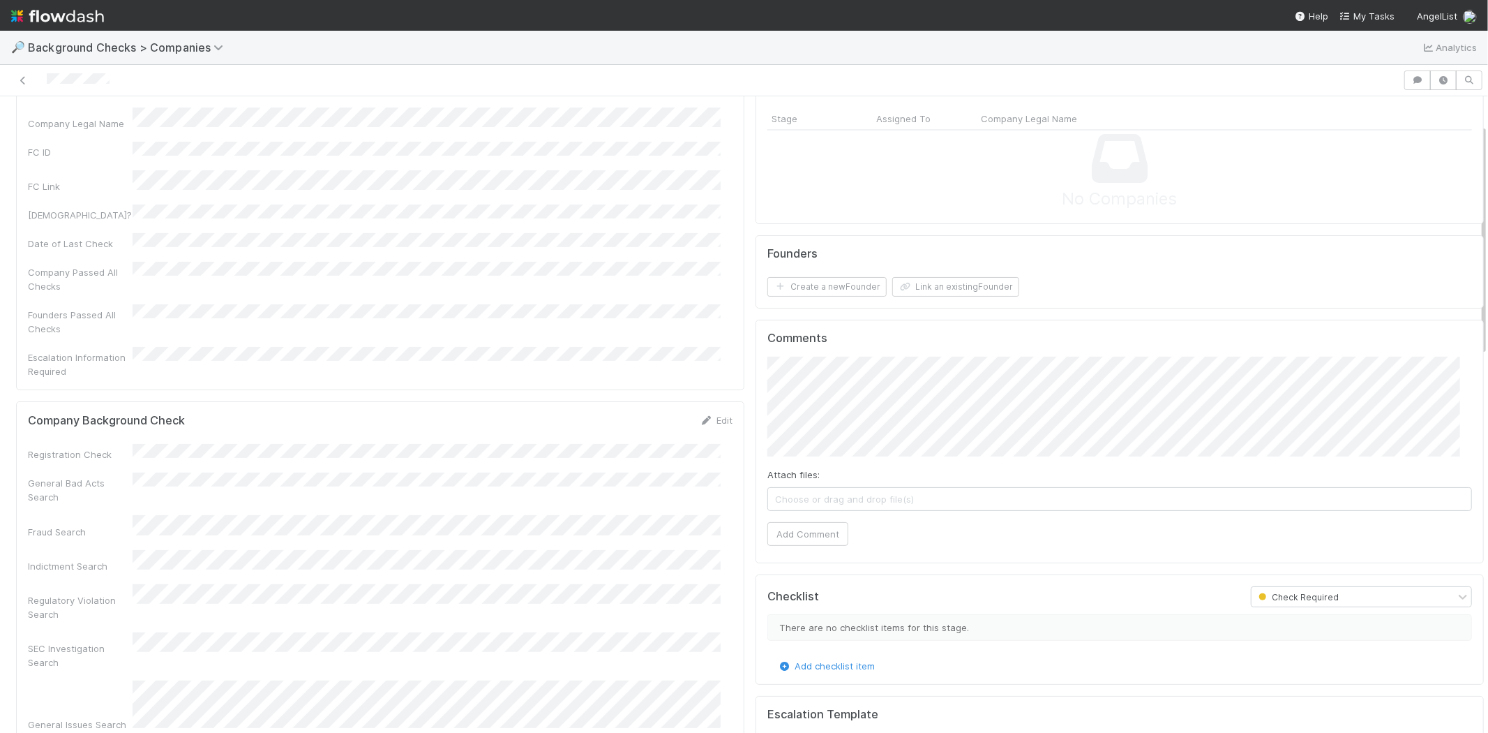
drag, startPoint x: 717, startPoint y: 391, endPoint x: 668, endPoint y: 391, distance: 49.5
click at [717, 414] on link "Edit" at bounding box center [716, 419] width 33 height 11
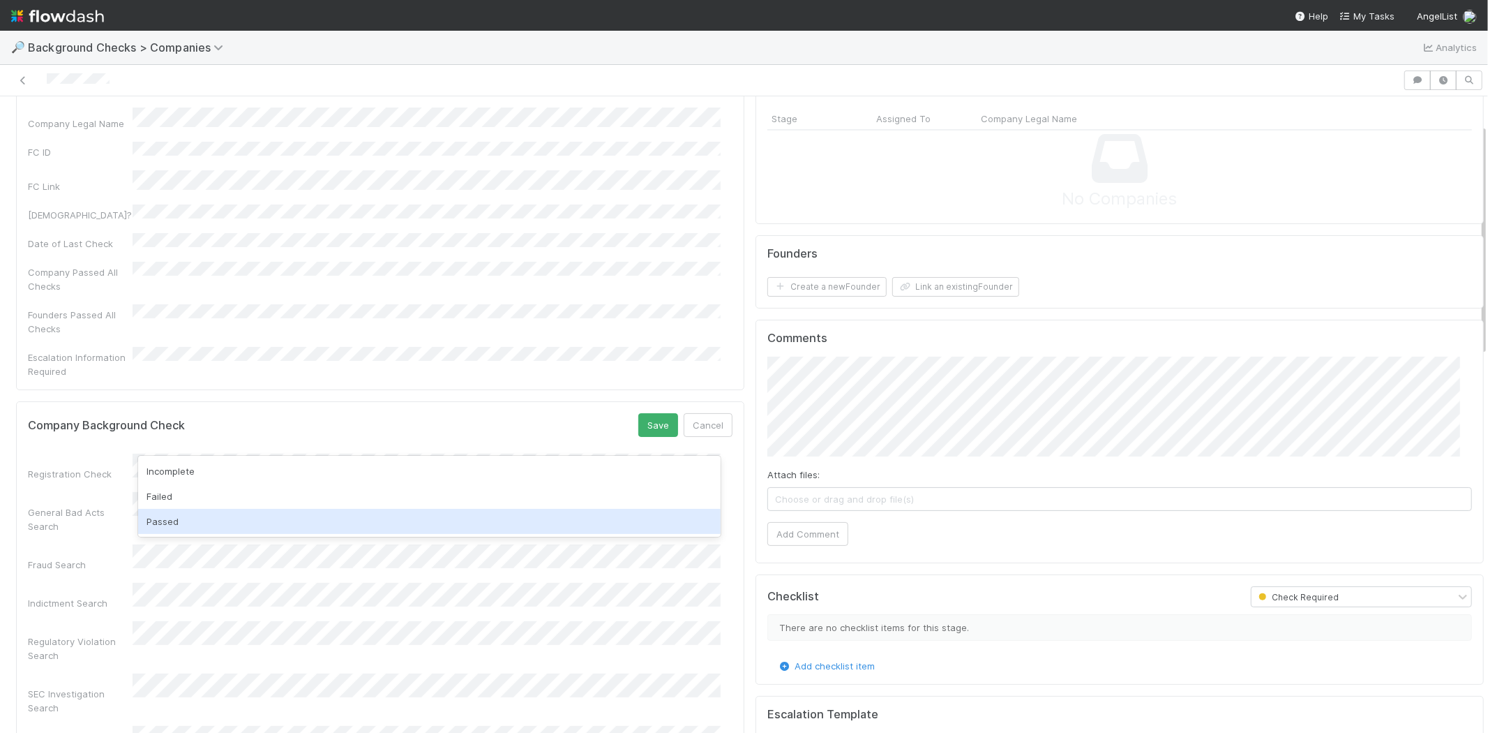
click at [377, 516] on div "Passed" at bounding box center [429, 521] width 583 height 25
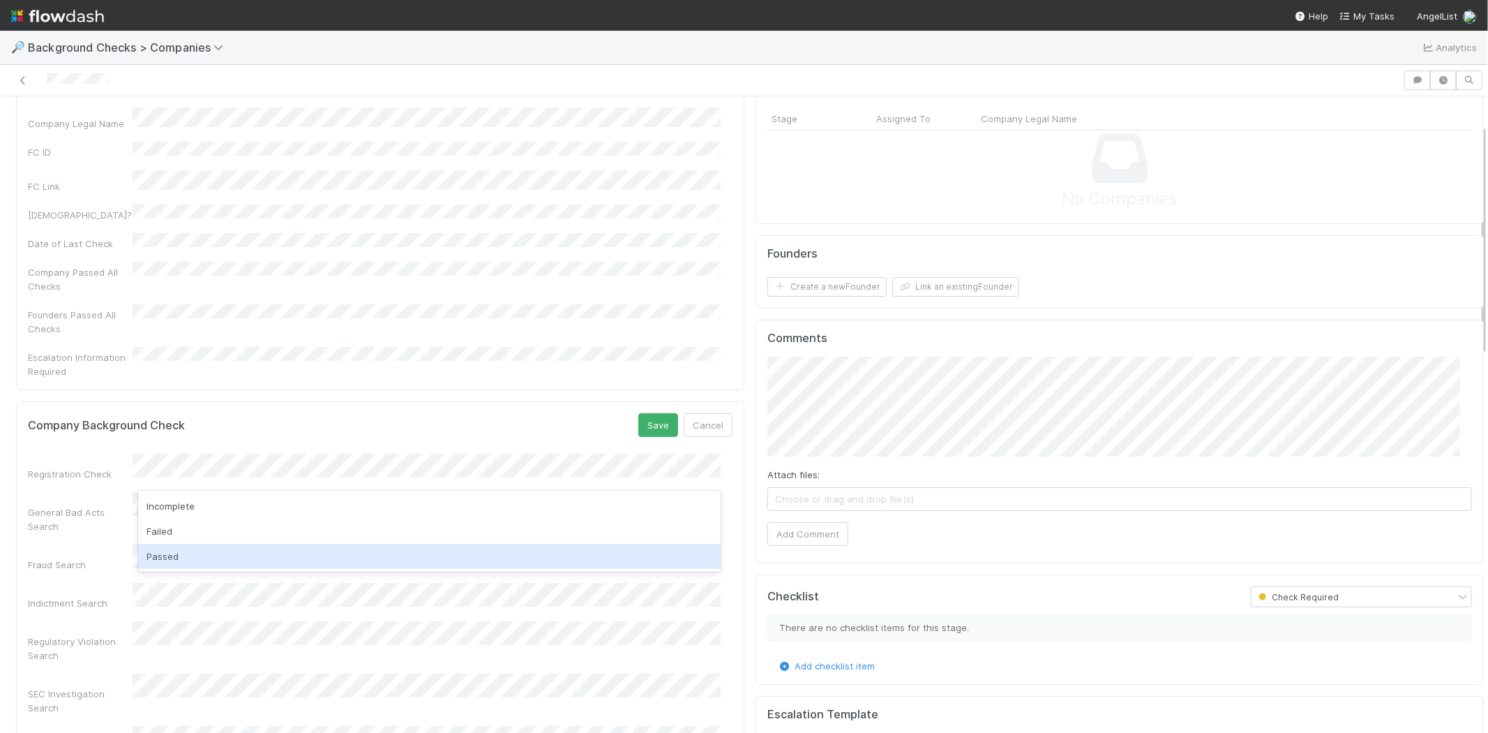
click at [356, 563] on div "Passed" at bounding box center [429, 555] width 583 height 25
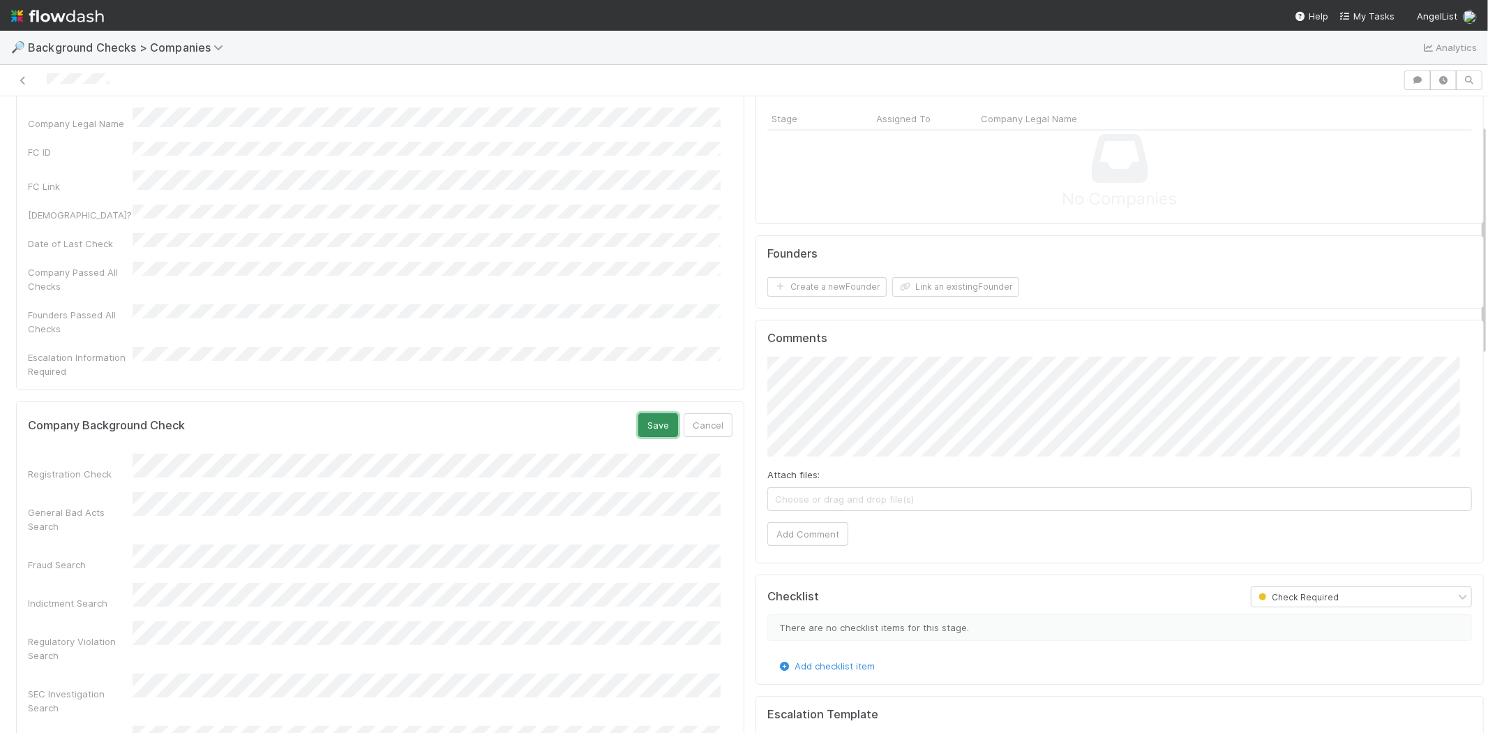
click at [640, 413] on button "Save" at bounding box center [658, 425] width 40 height 24
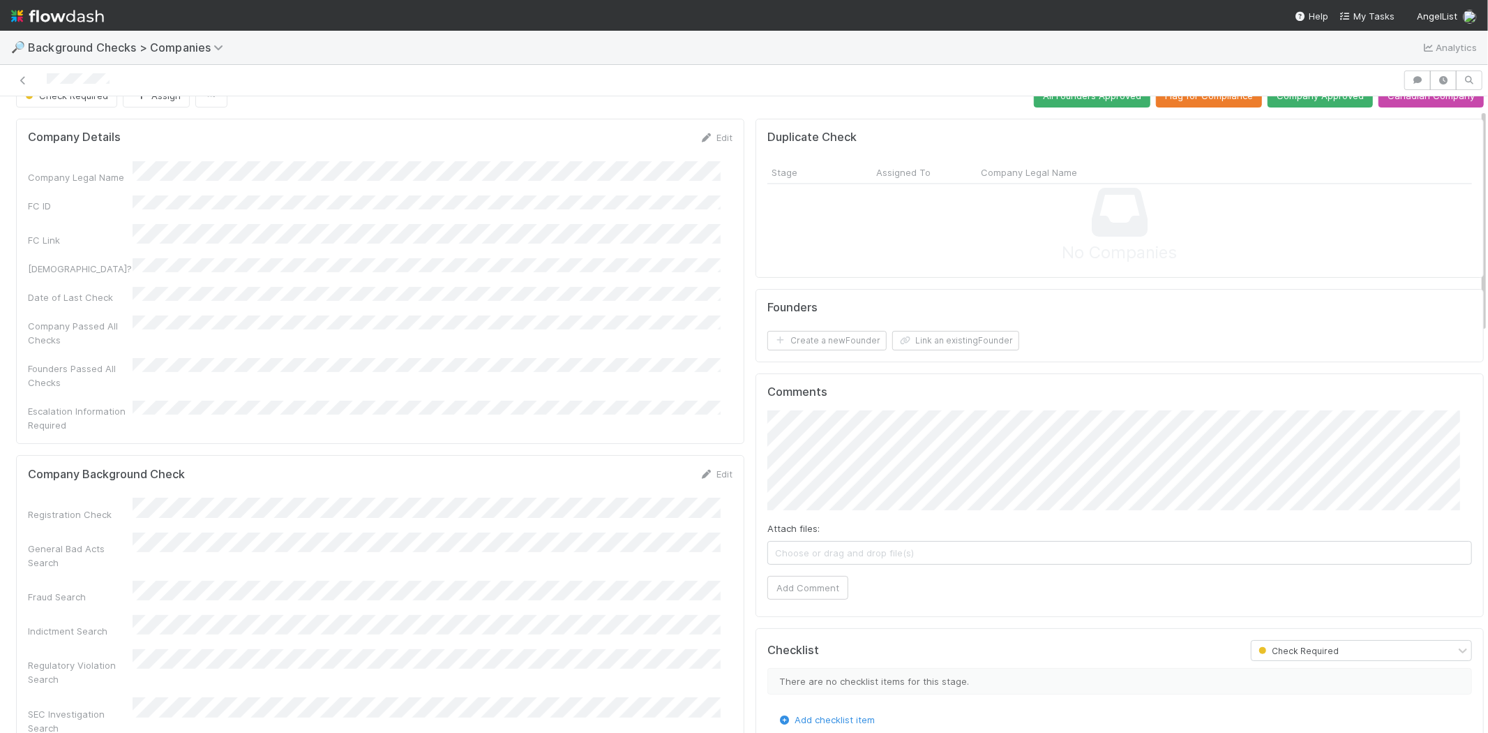
scroll to position [0, 0]
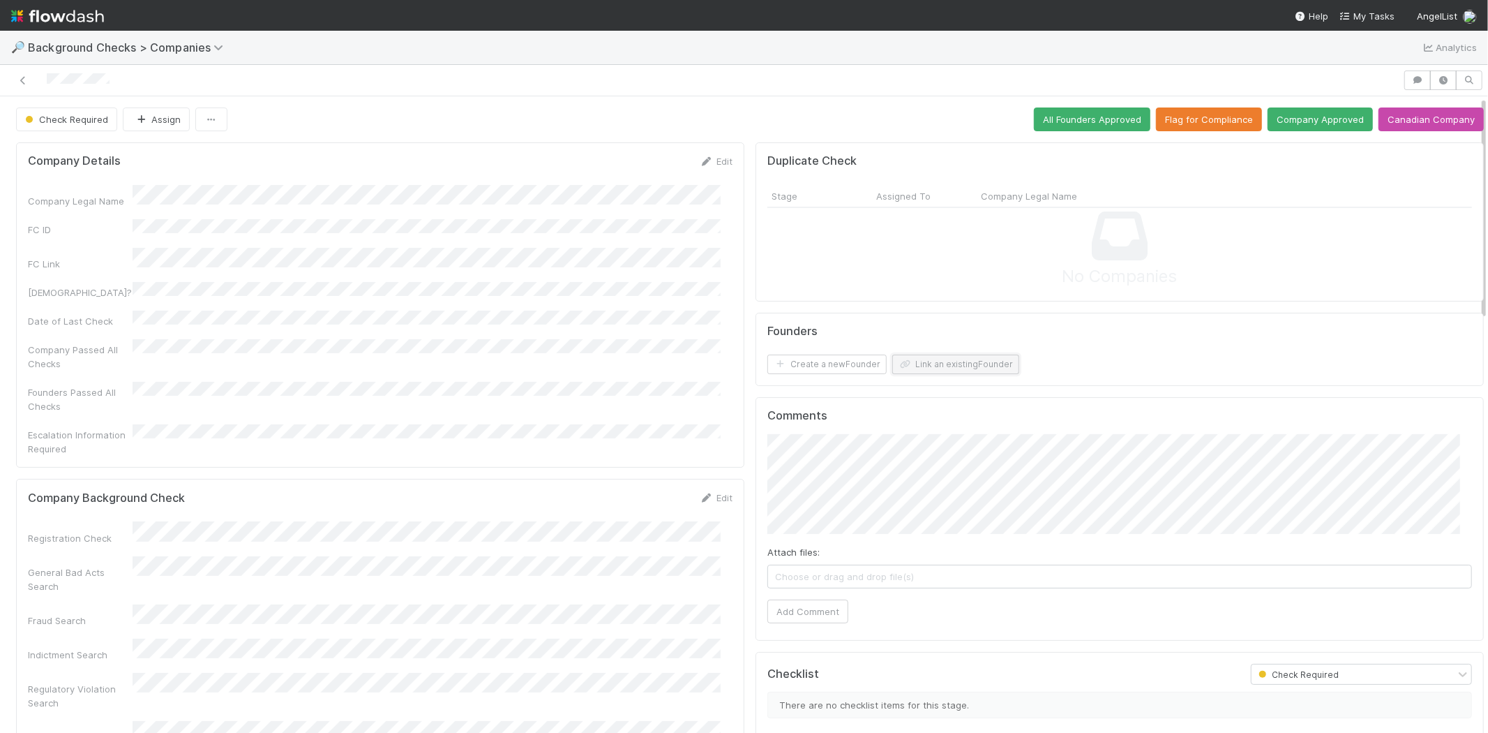
click at [946, 368] on button "Link an existing Founder" at bounding box center [955, 364] width 127 height 20
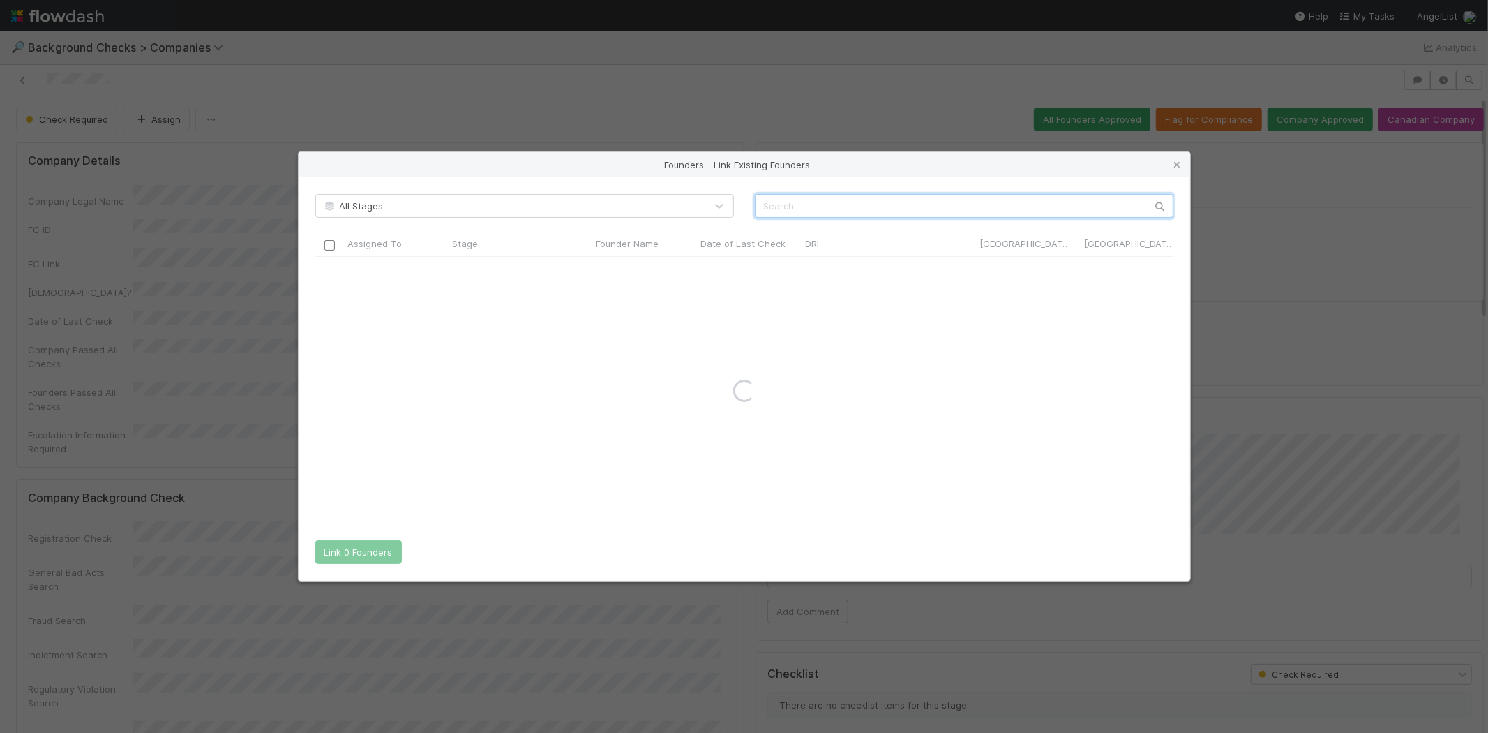
click at [922, 202] on input "text" at bounding box center [964, 206] width 419 height 24
paste input "Nir Dremer"
type input "Nir Dremer"
drag, startPoint x: 1172, startPoint y: 164, endPoint x: 1161, endPoint y: 172, distance: 14.0
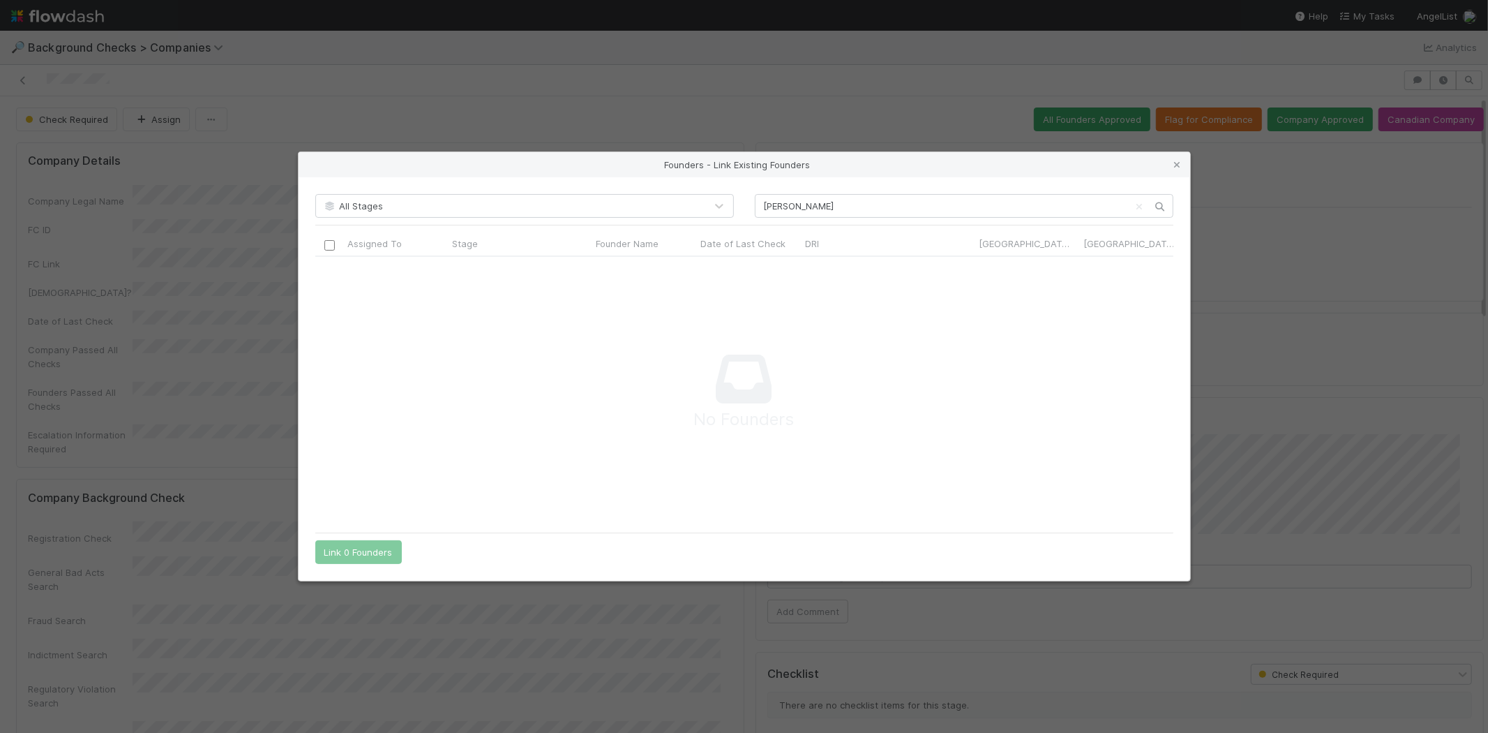
click at [1172, 164] on icon at bounding box center [1178, 164] width 14 height 9
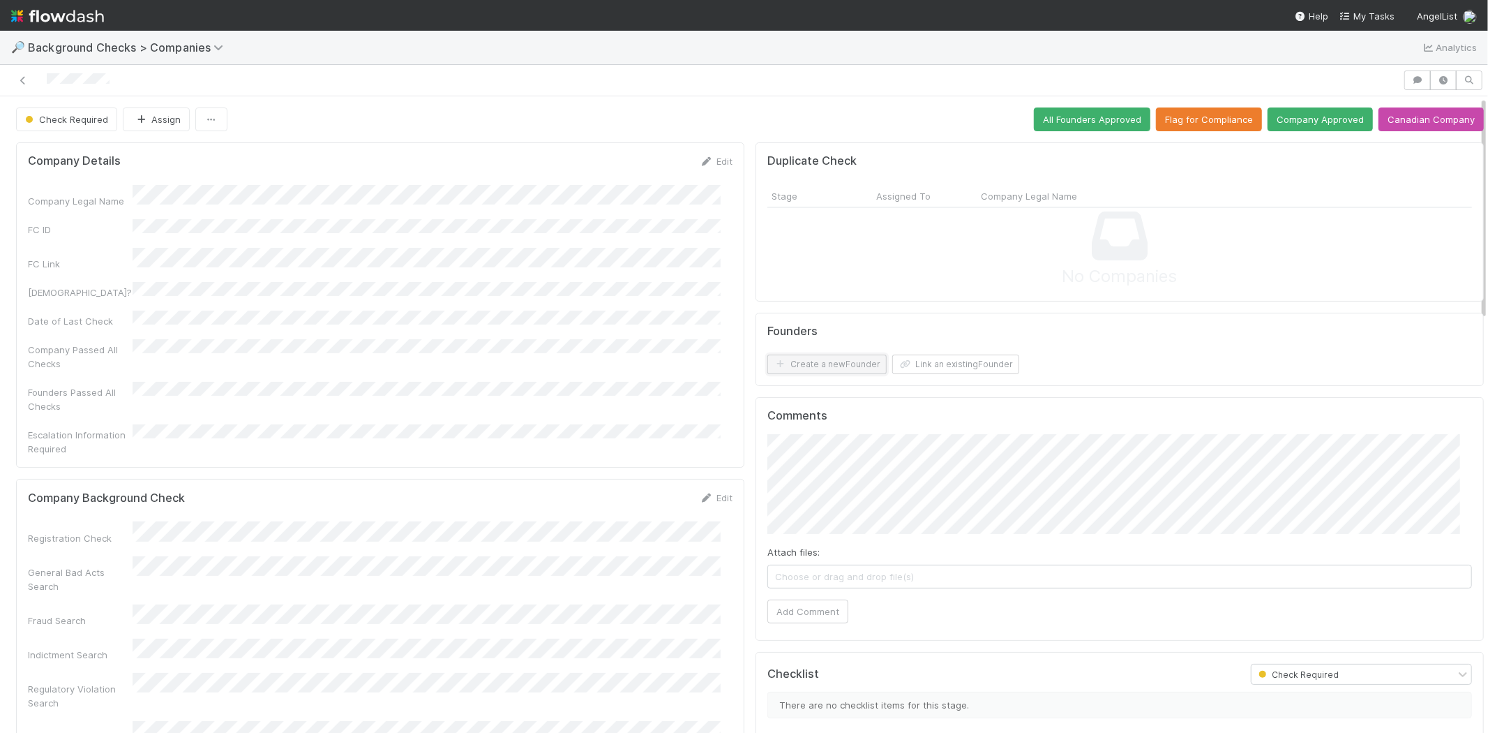
click at [835, 363] on button "Create a new Founder" at bounding box center [826, 364] width 119 height 20
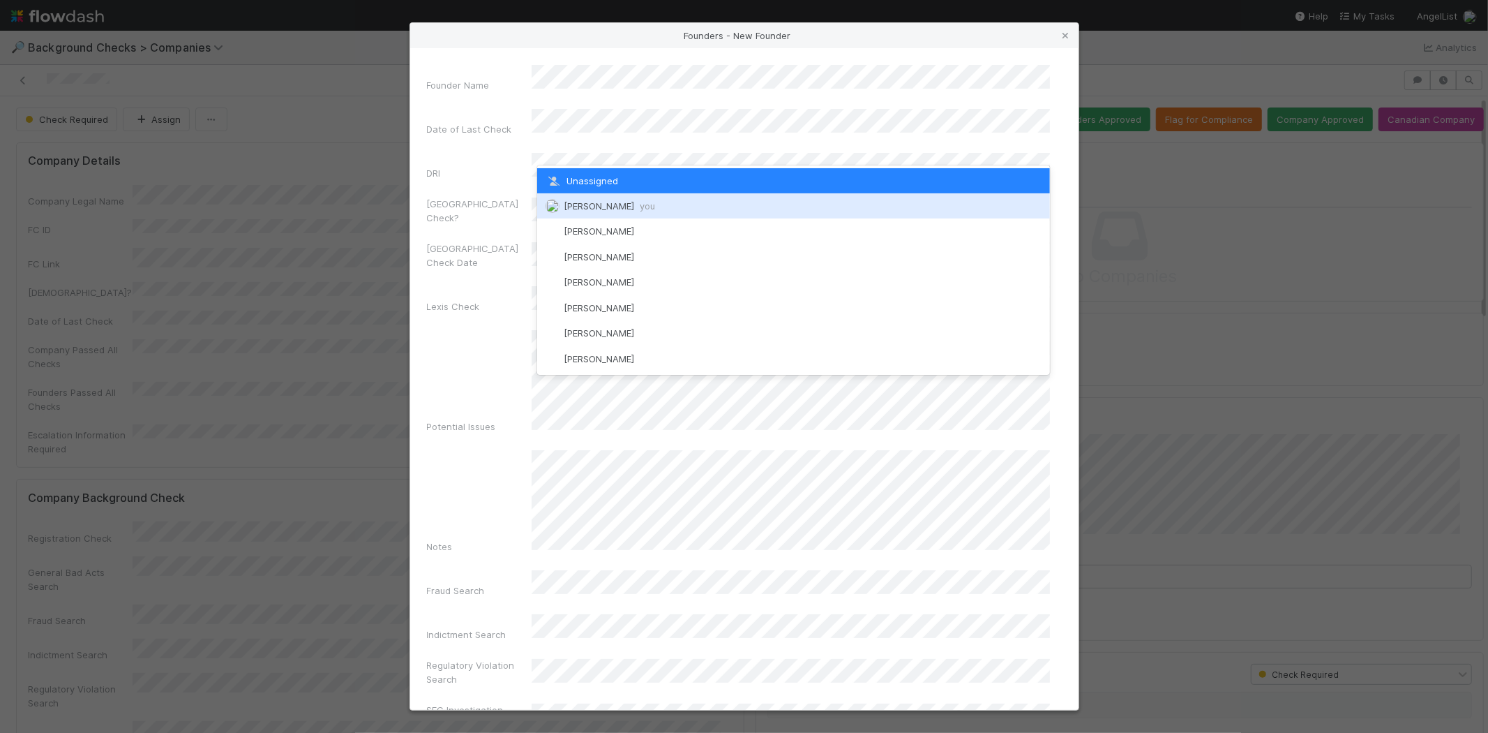
click at [622, 200] on span "[PERSON_NAME] you" at bounding box center [609, 205] width 91 height 11
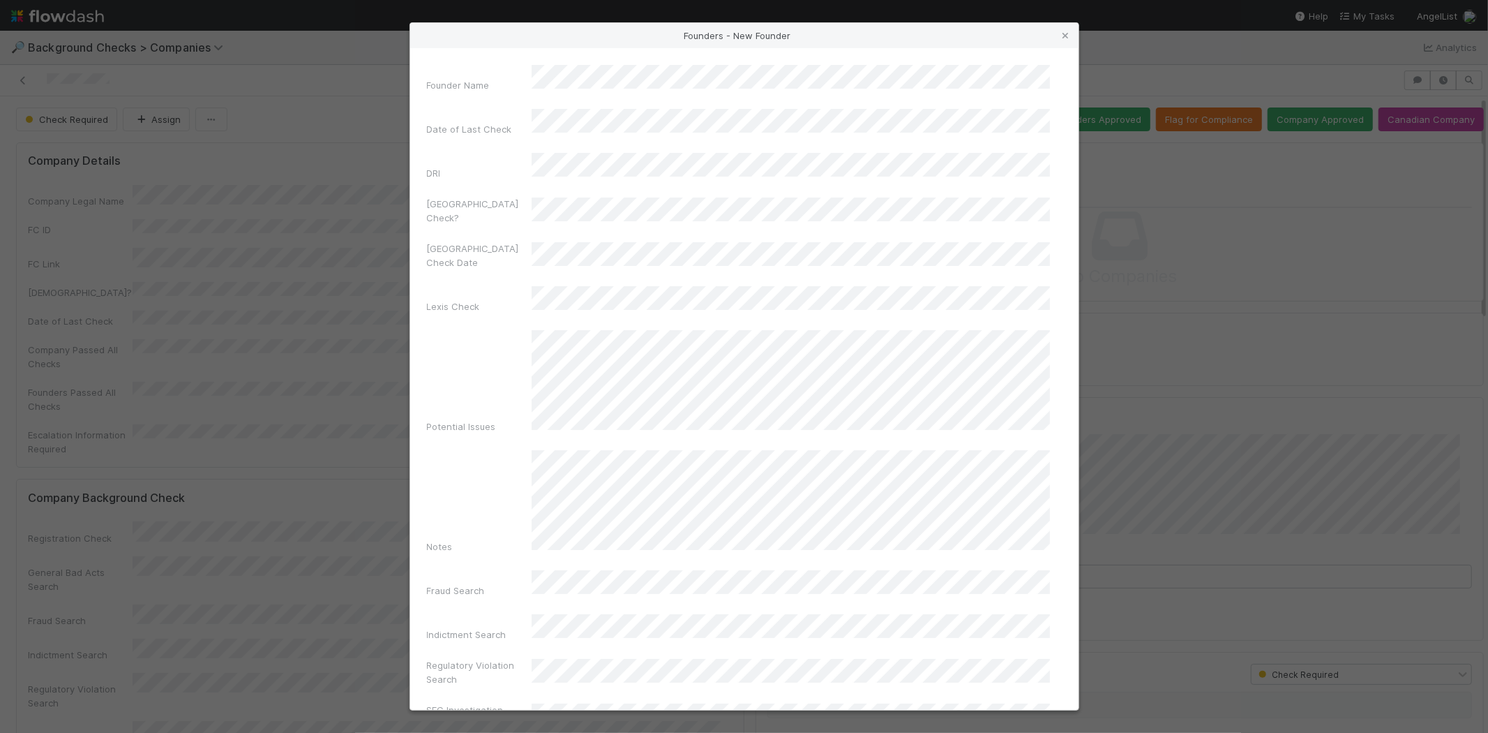
click at [467, 299] on div "Lexis Check" at bounding box center [479, 309] width 105 height 20
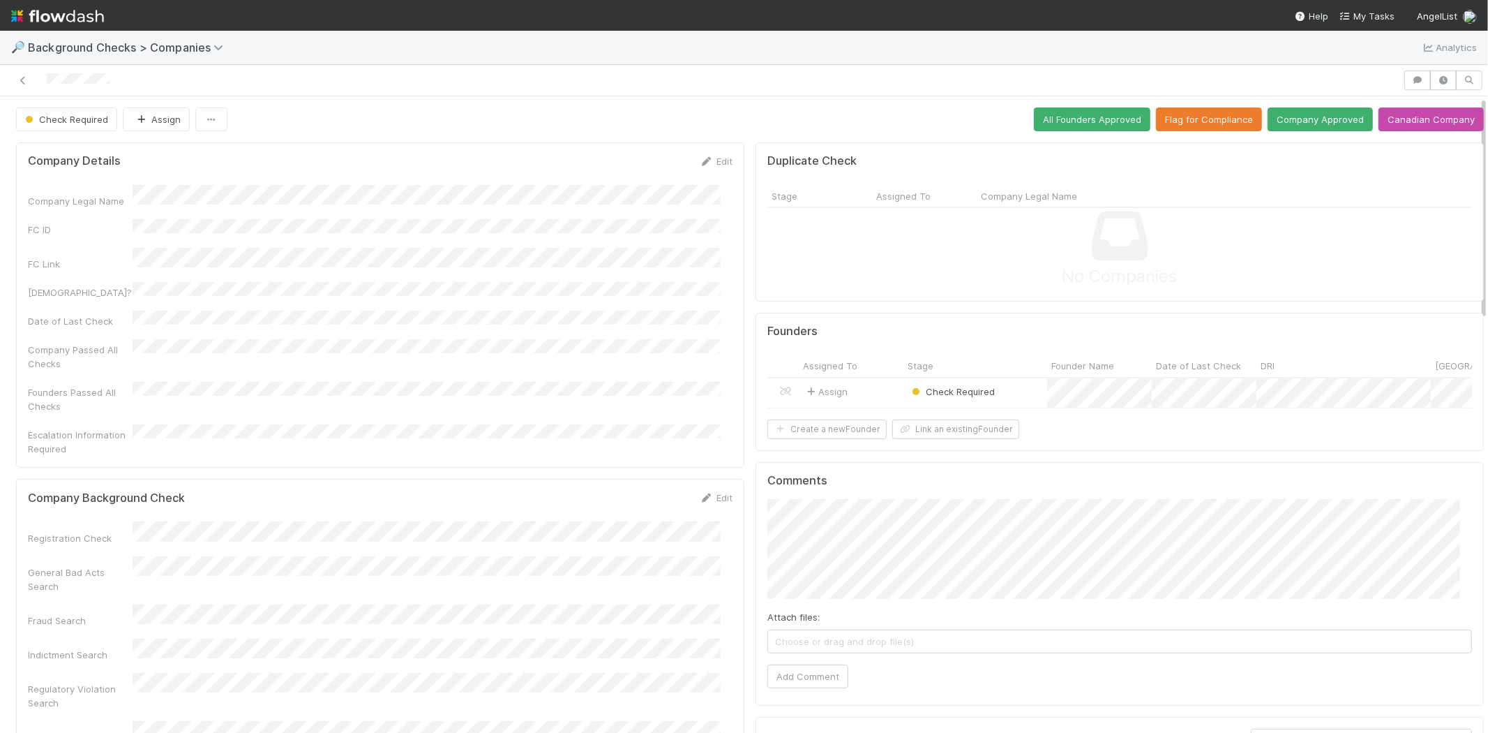
click at [872, 389] on div "Assign" at bounding box center [851, 393] width 105 height 30
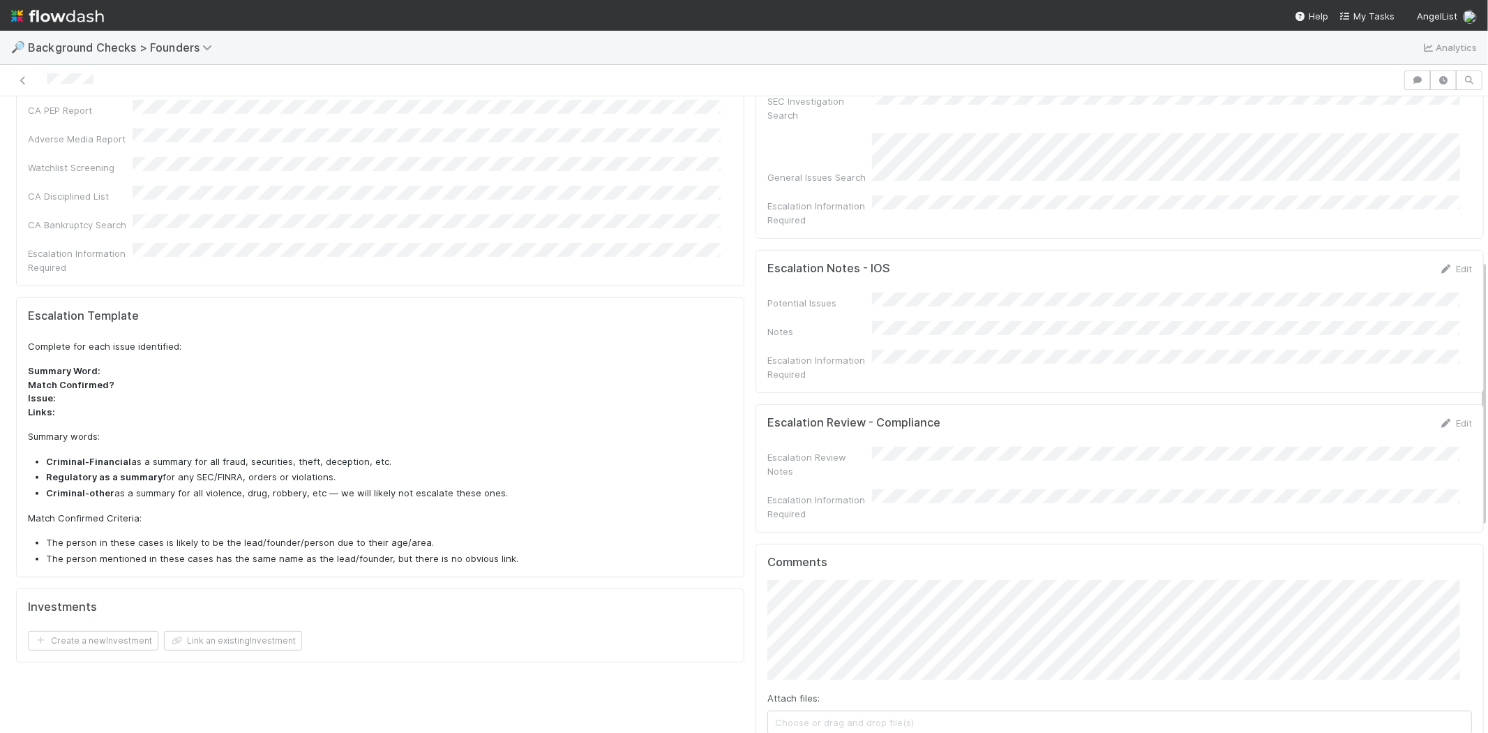
scroll to position [620, 0]
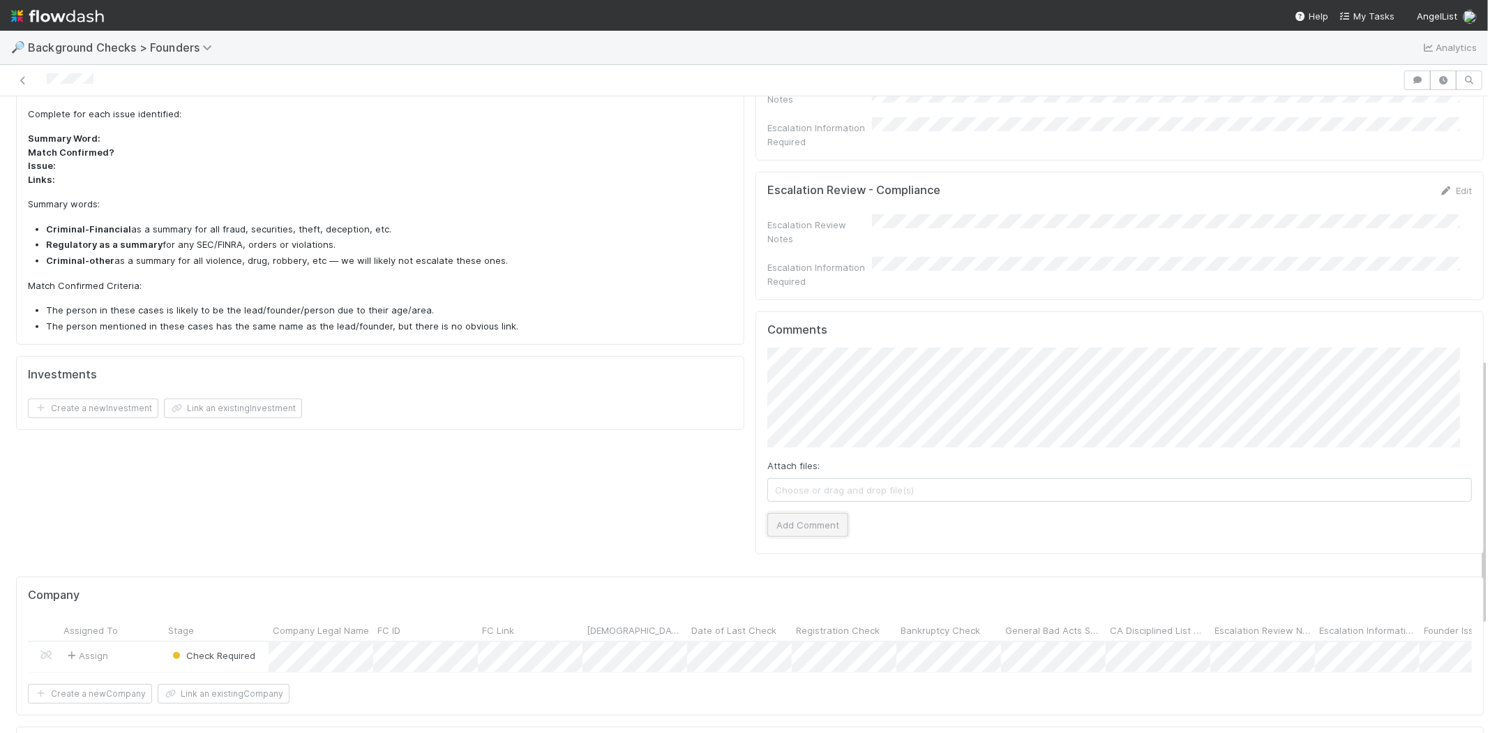
click at [807, 513] on button "Add Comment" at bounding box center [807, 525] width 81 height 24
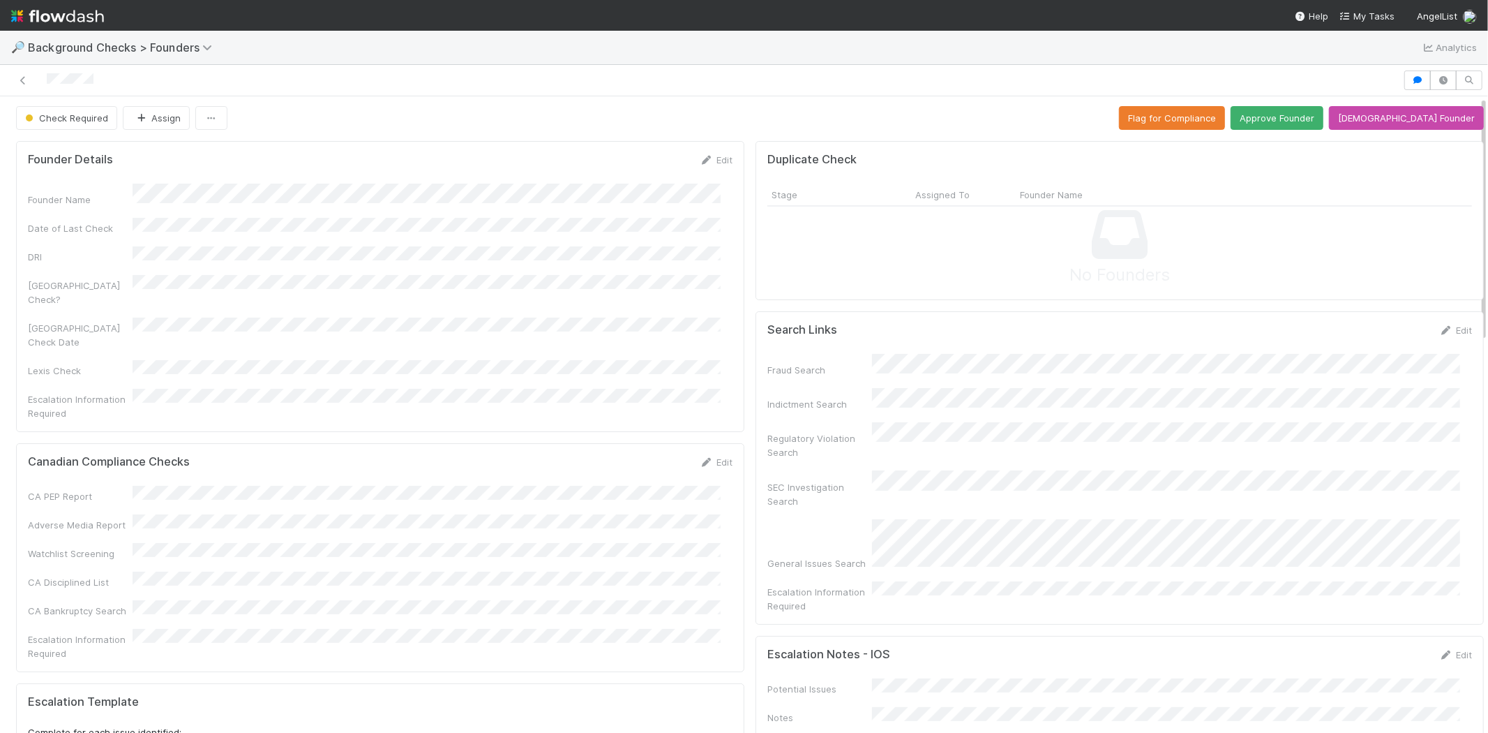
scroll to position [0, 0]
click at [1314, 123] on button "Approve Founder" at bounding box center [1277, 119] width 93 height 24
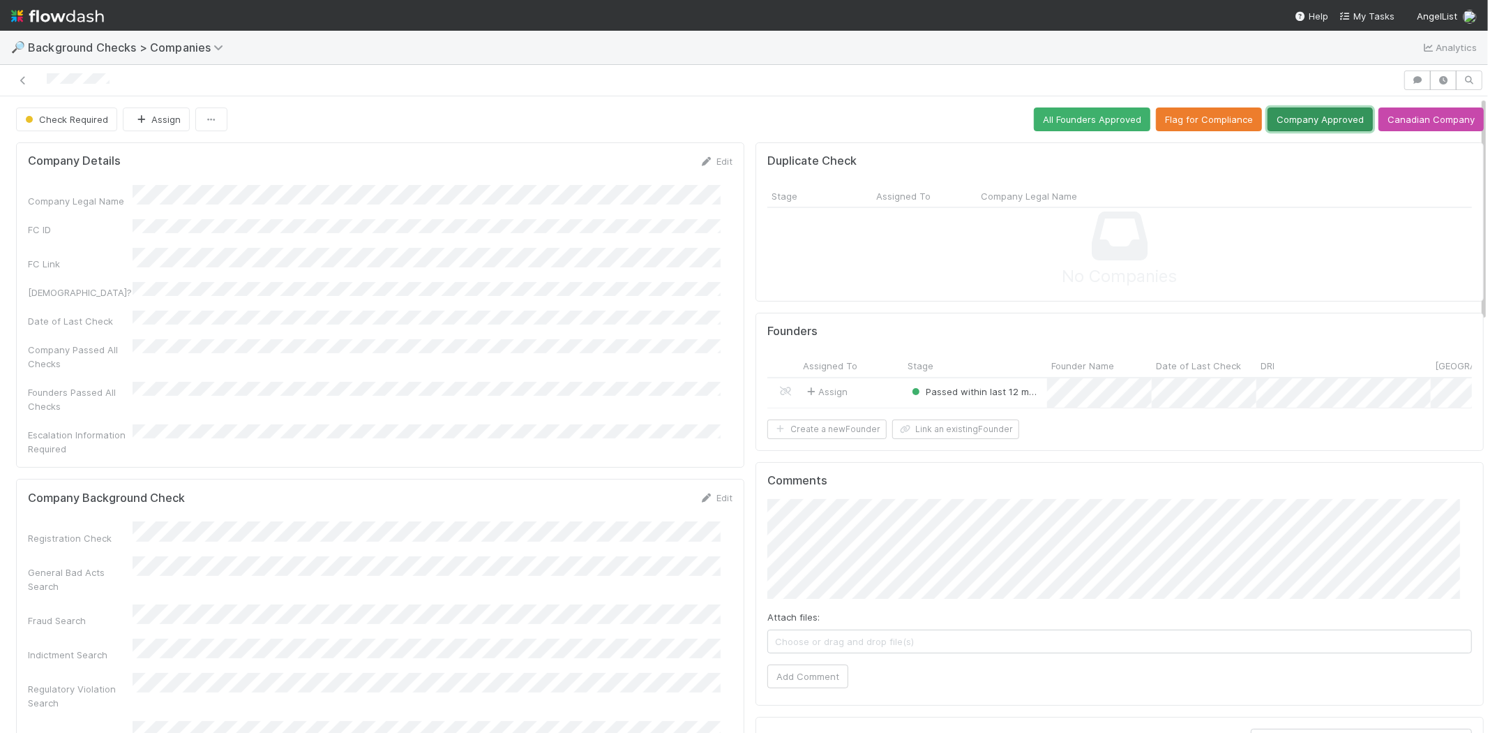
click at [1279, 126] on button "Company Approved" at bounding box center [1320, 119] width 105 height 24
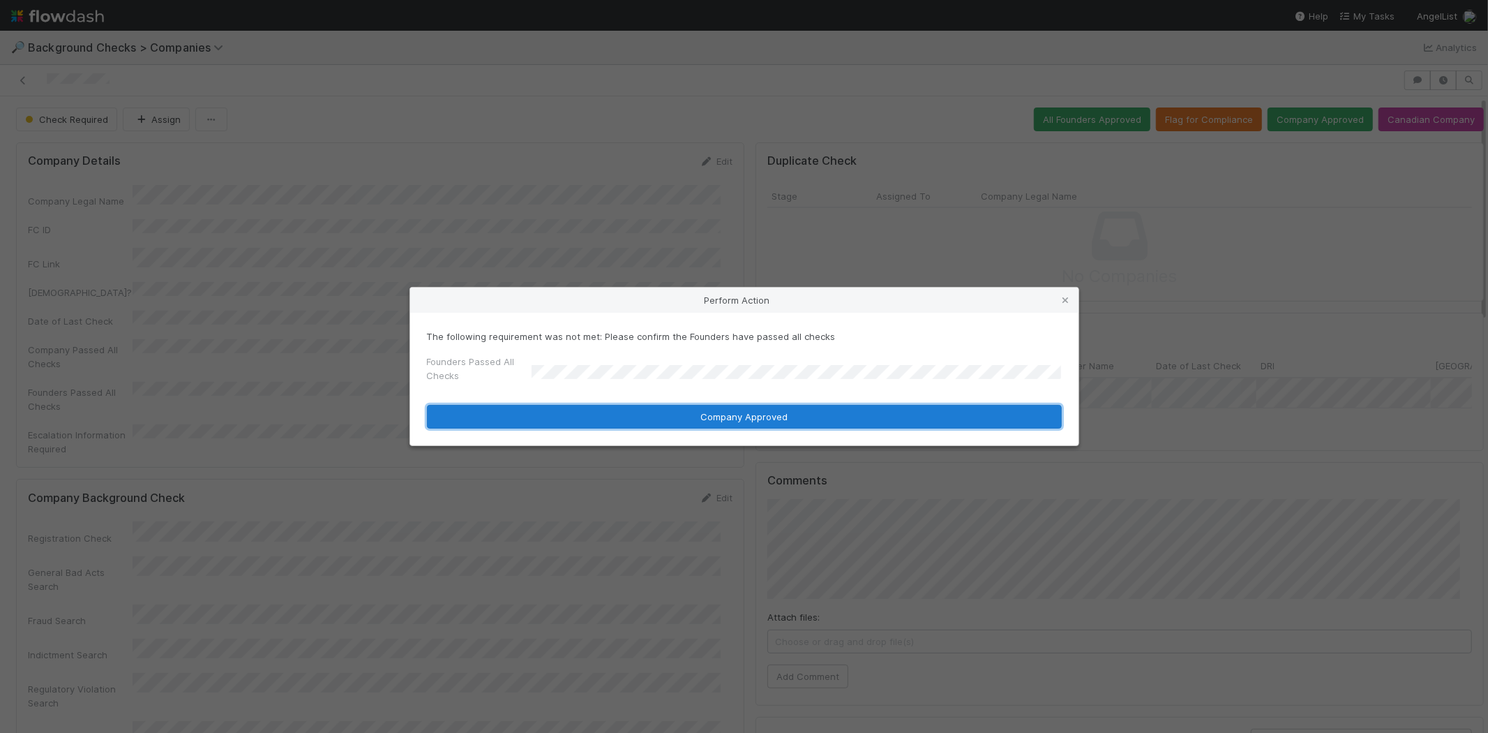
click at [636, 417] on button "Company Approved" at bounding box center [744, 417] width 635 height 24
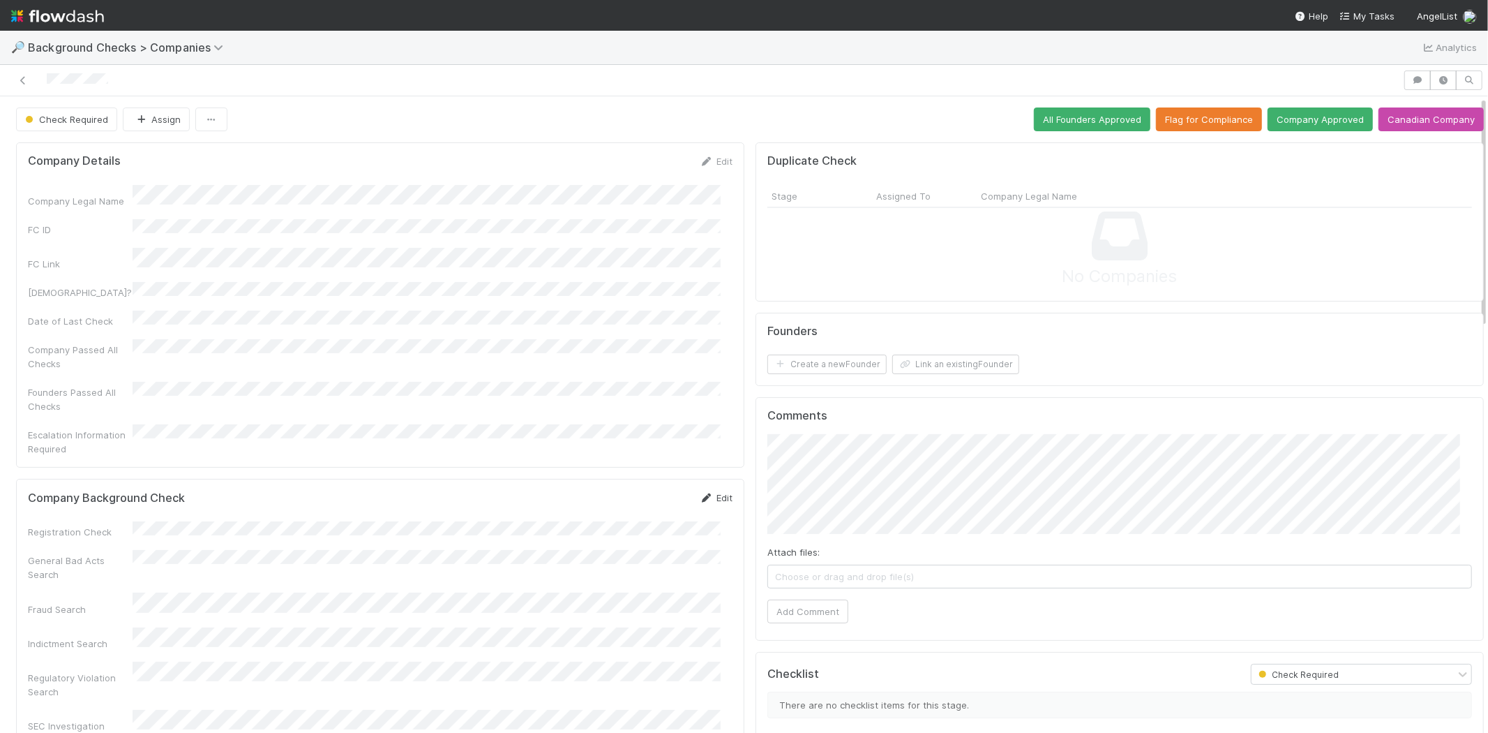
click at [717, 492] on link "Edit" at bounding box center [716, 497] width 33 height 11
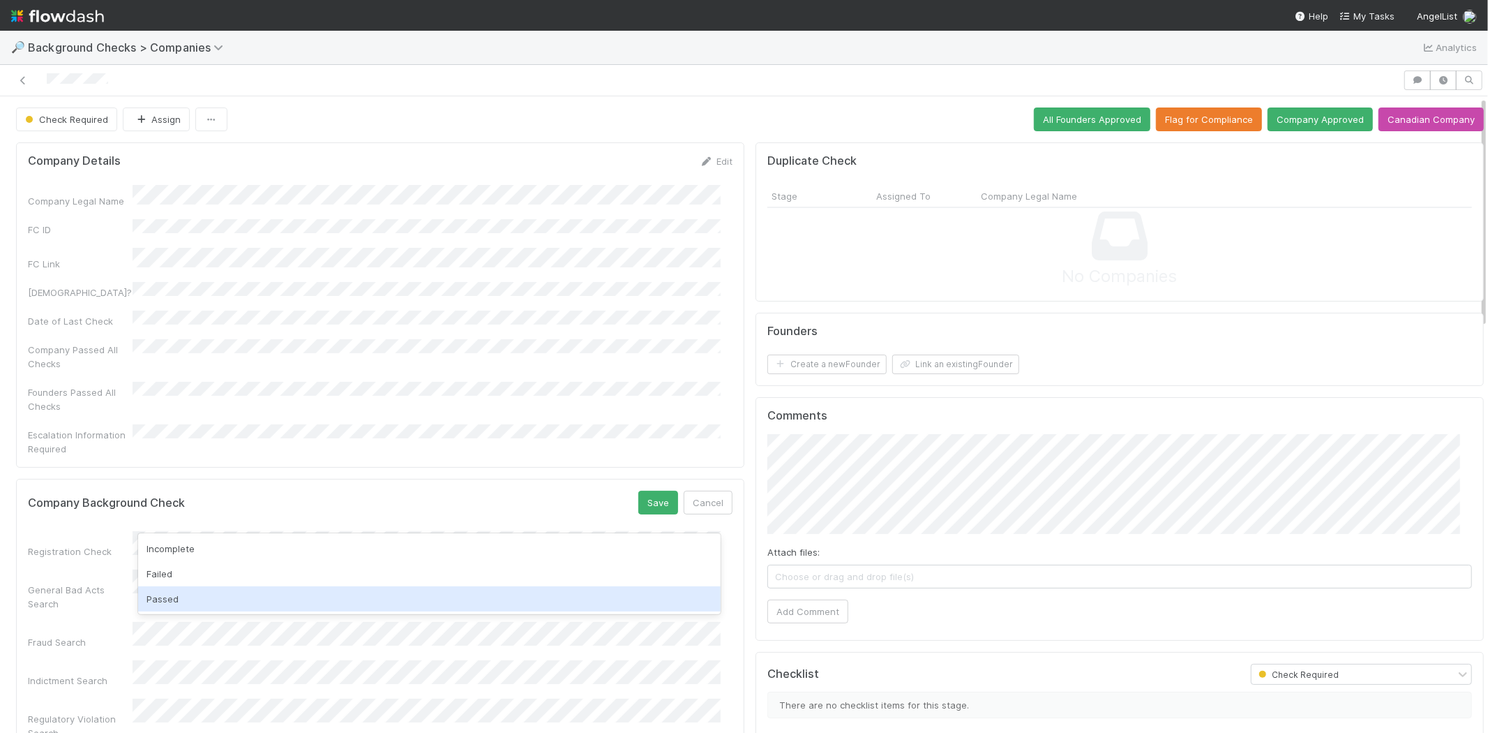
click at [200, 597] on div "Passed" at bounding box center [429, 598] width 583 height 25
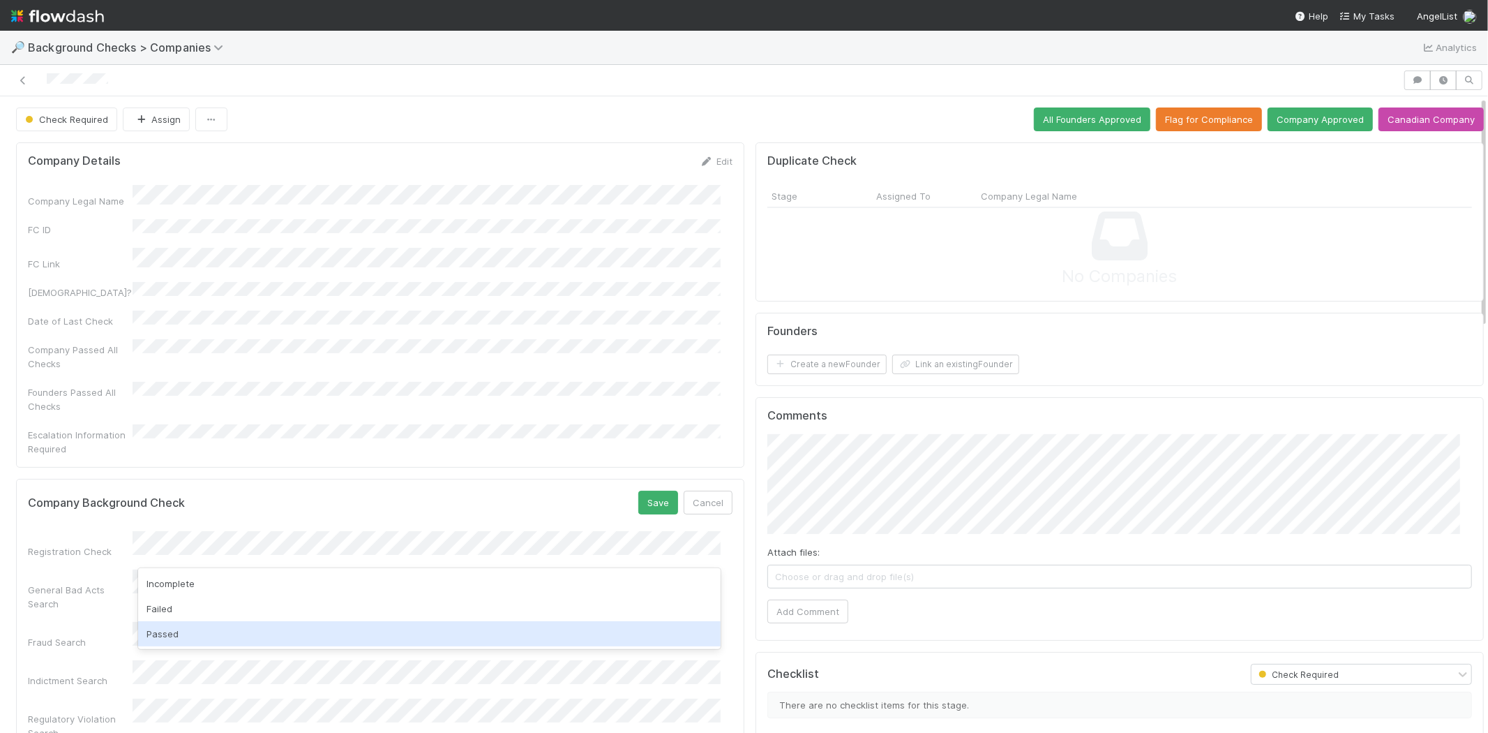
click at [193, 630] on div "Passed" at bounding box center [429, 633] width 583 height 25
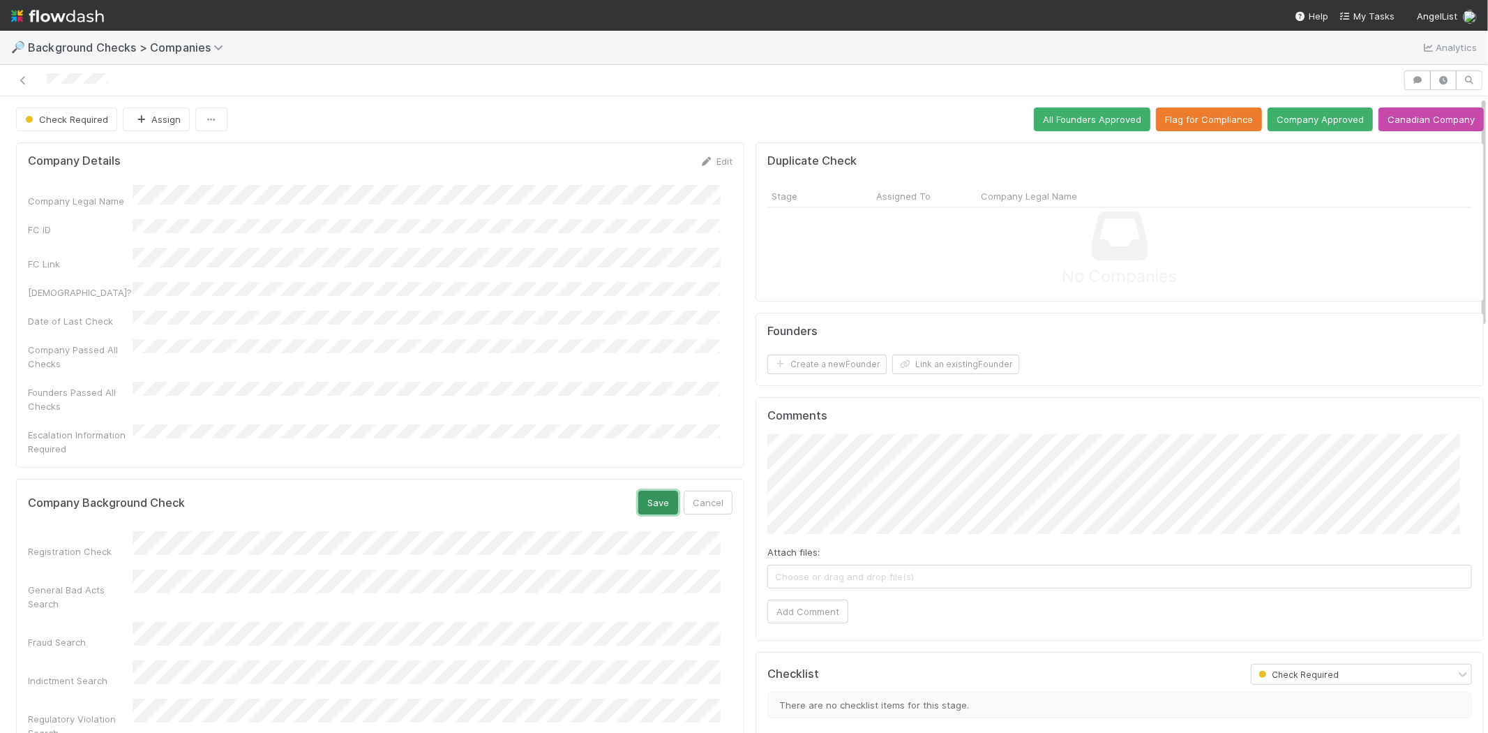
click at [642, 490] on button "Save" at bounding box center [658, 502] width 40 height 24
click at [953, 361] on button "Link an existing Founder" at bounding box center [955, 364] width 127 height 20
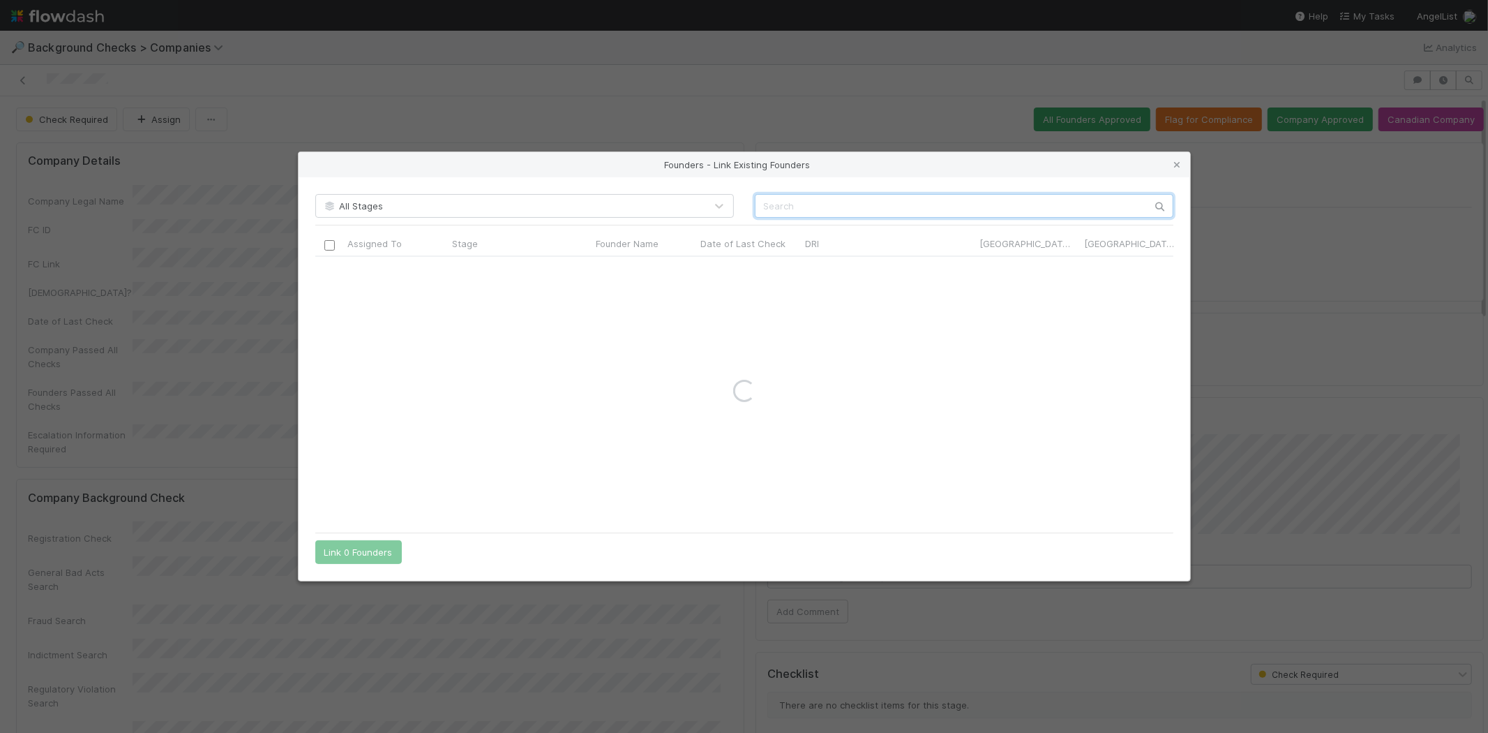
click at [915, 197] on input "text" at bounding box center [964, 206] width 419 height 24
paste input "[PERSON_NAME]"
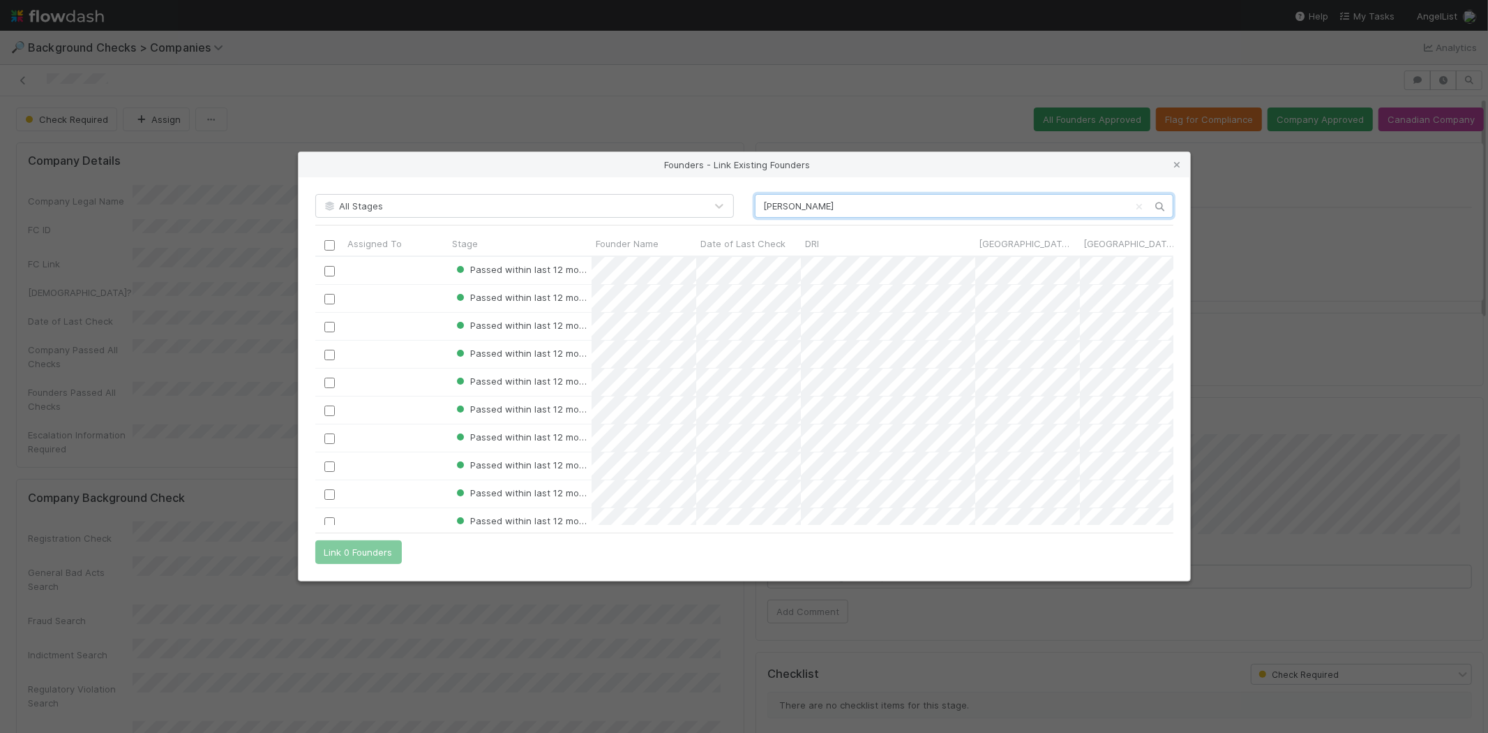
scroll to position [257, 846]
type input "[PERSON_NAME]"
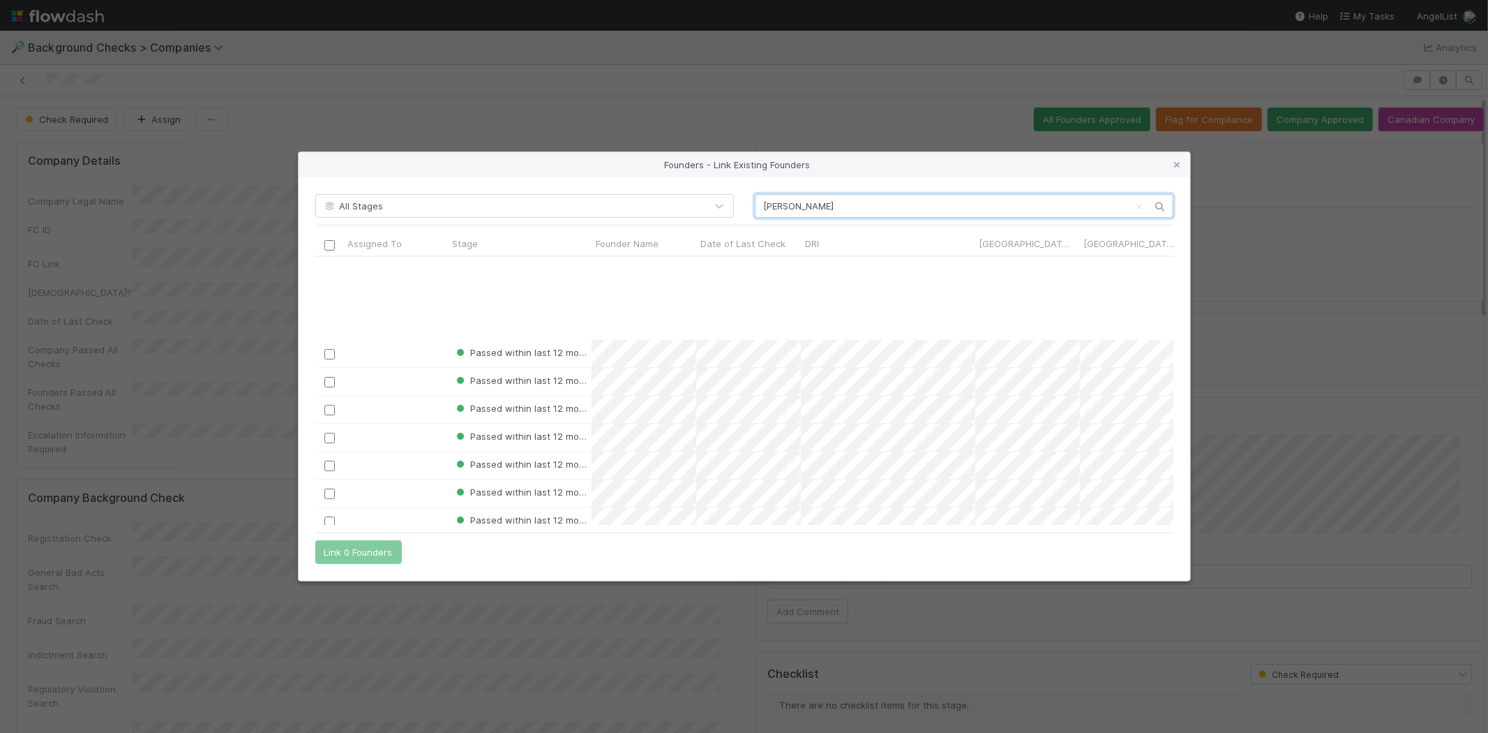
scroll to position [310, 0]
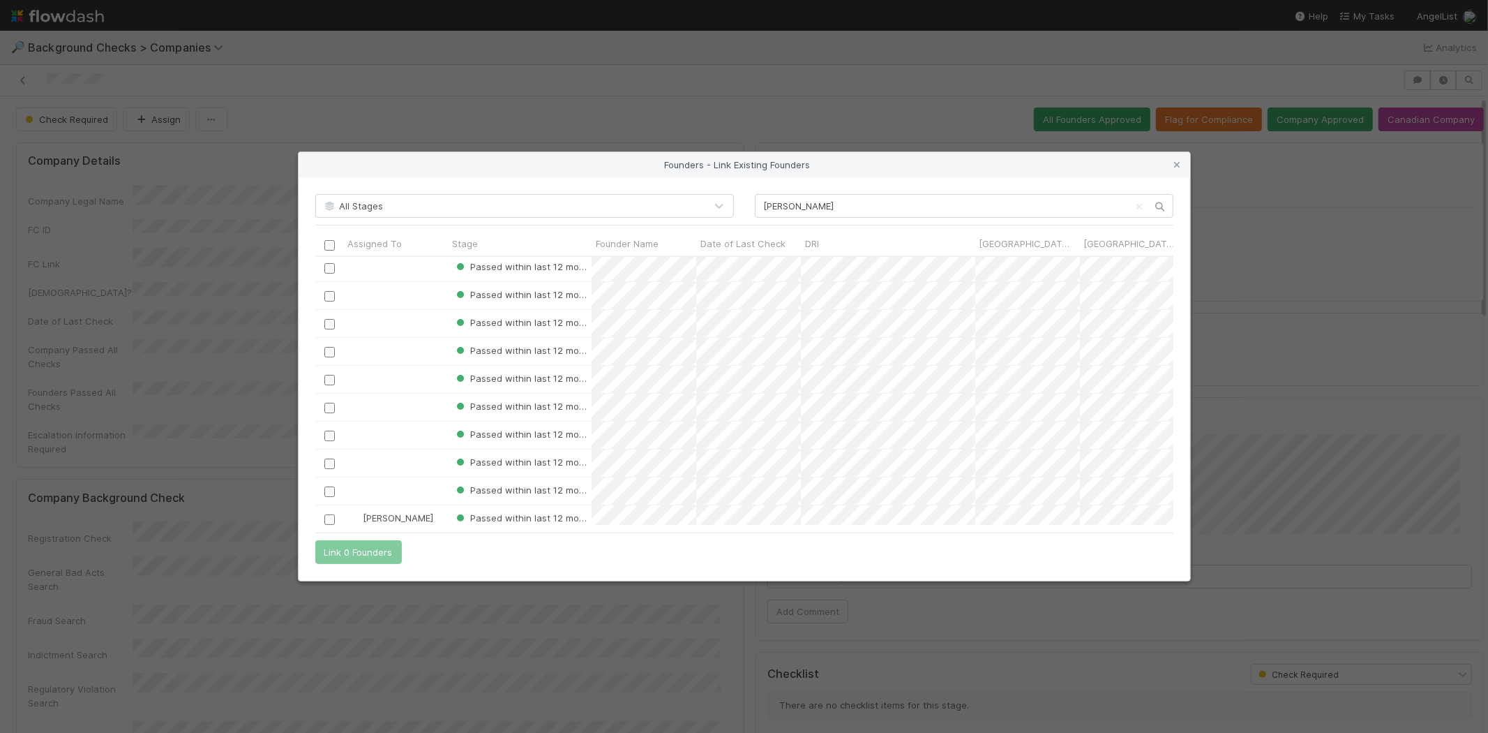
click at [1172, 163] on icon at bounding box center [1178, 164] width 14 height 9
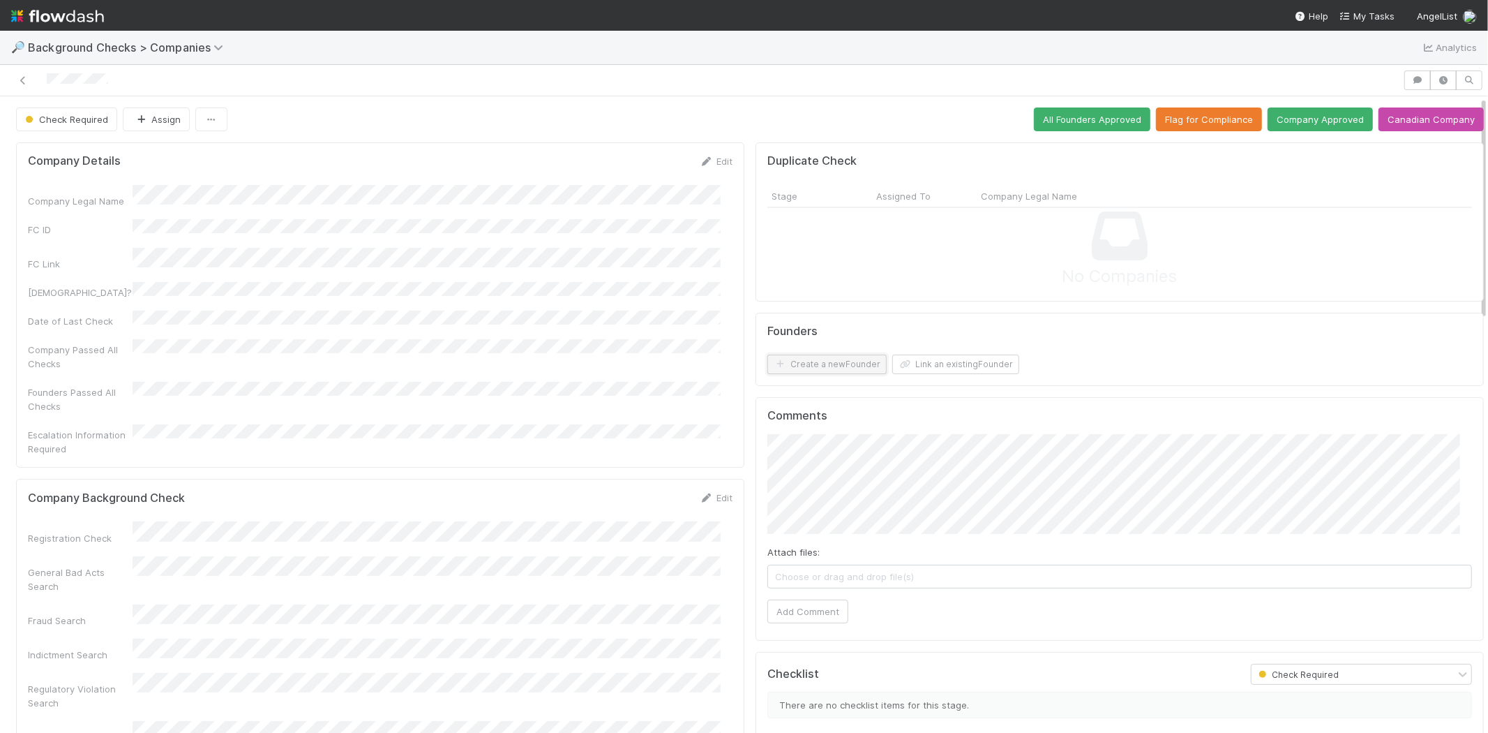
click at [808, 363] on button "Create a new Founder" at bounding box center [826, 364] width 119 height 20
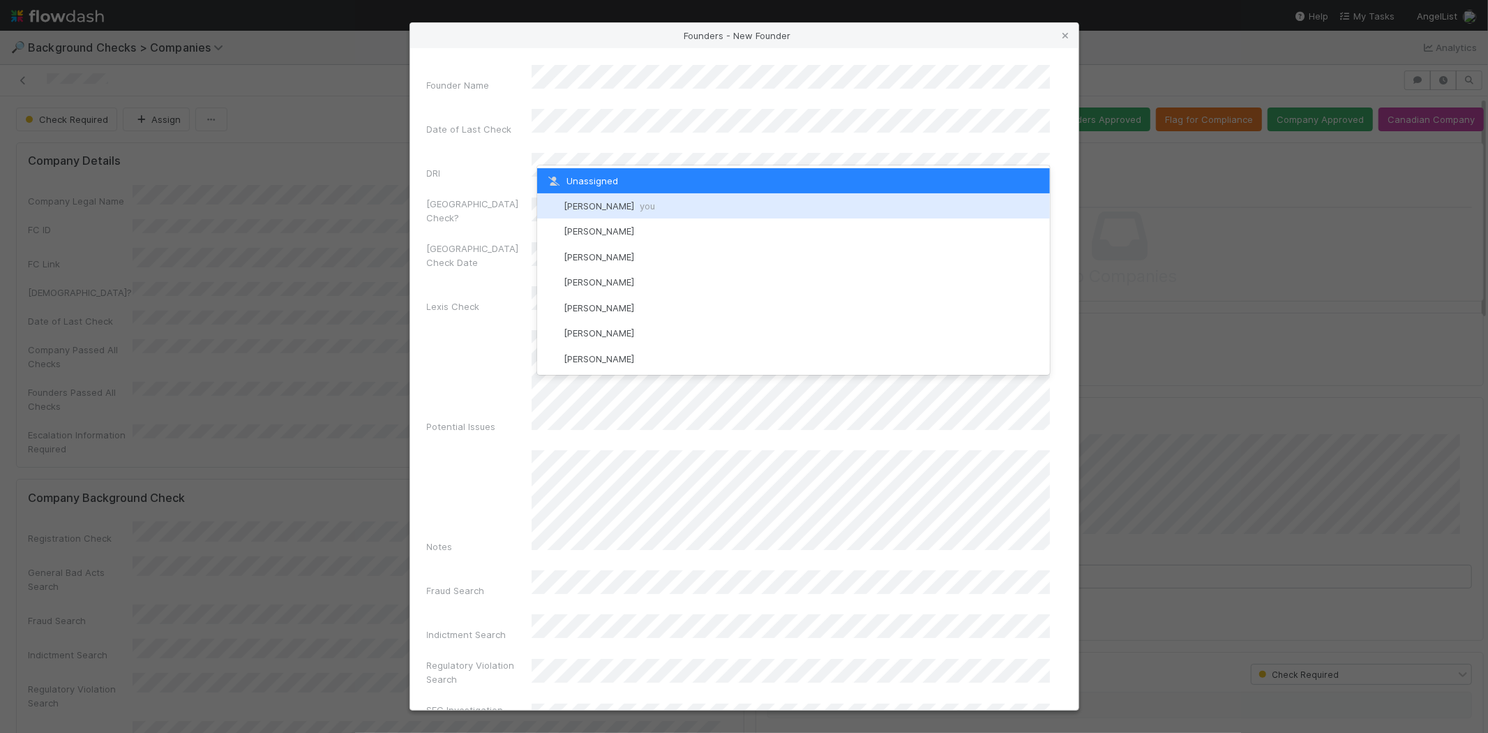
click at [594, 199] on div "[PERSON_NAME] you" at bounding box center [793, 205] width 513 height 25
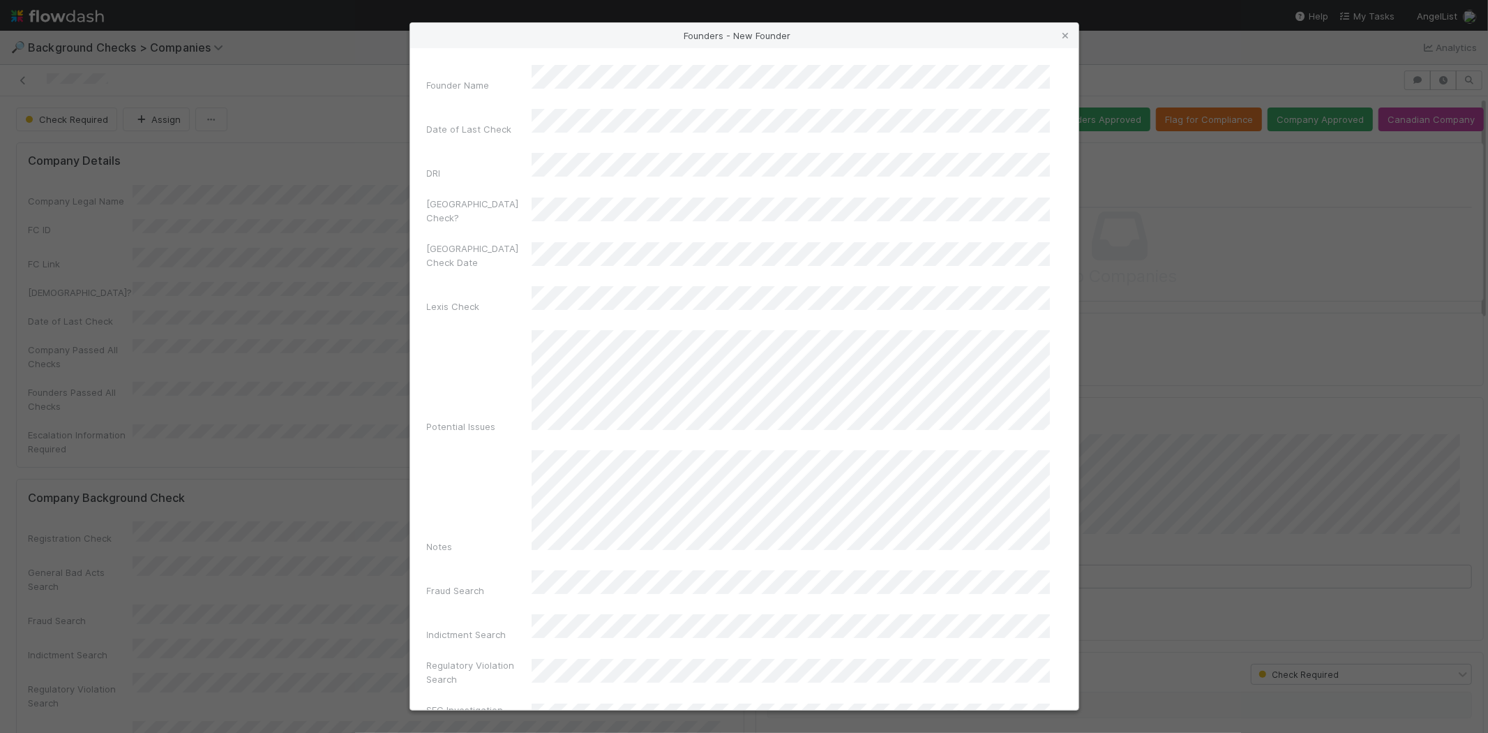
click at [469, 273] on div "Founder Name Date of Last Check DRI Canada Check? Canada Check Date Lexis Check…" at bounding box center [744, 650] width 635 height 1170
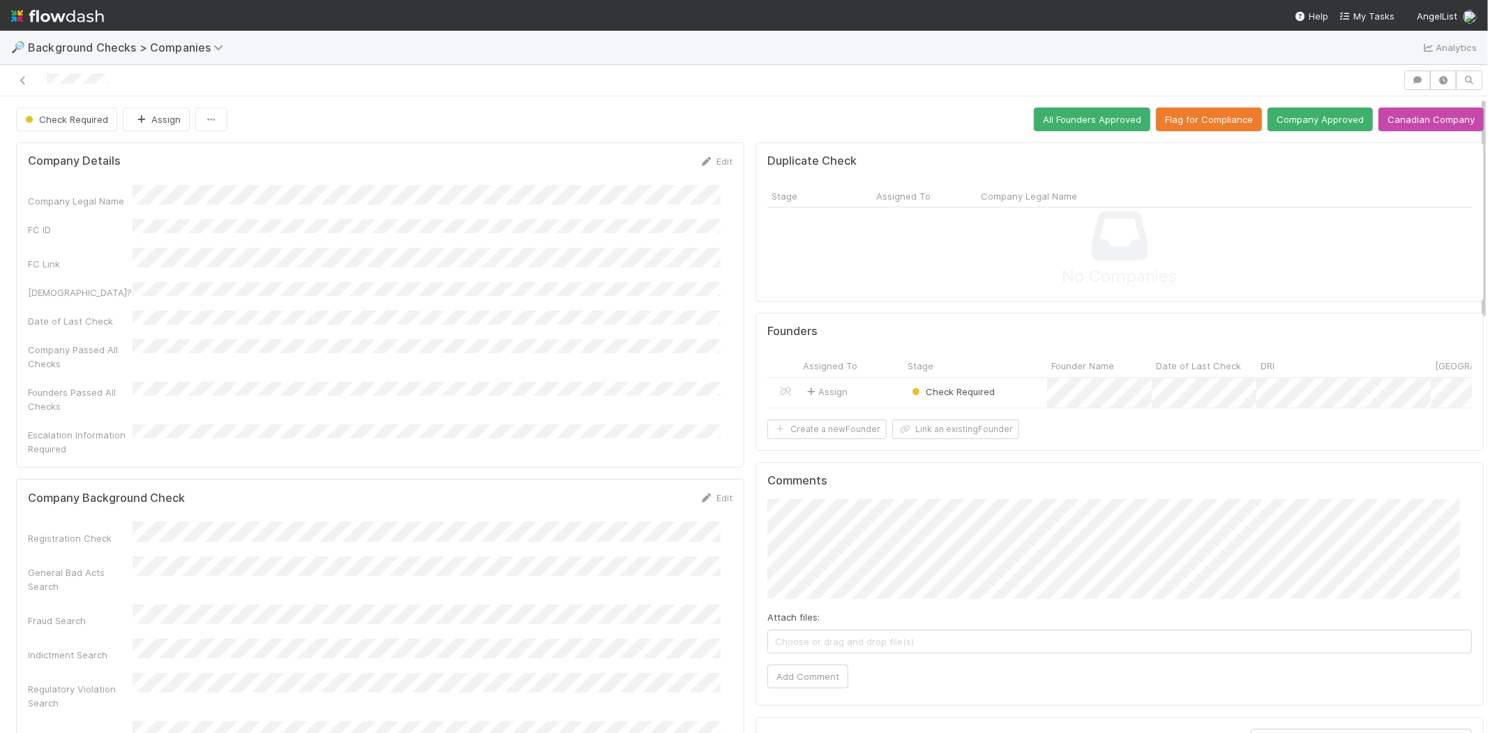
click at [871, 394] on div "Assign" at bounding box center [851, 393] width 105 height 30
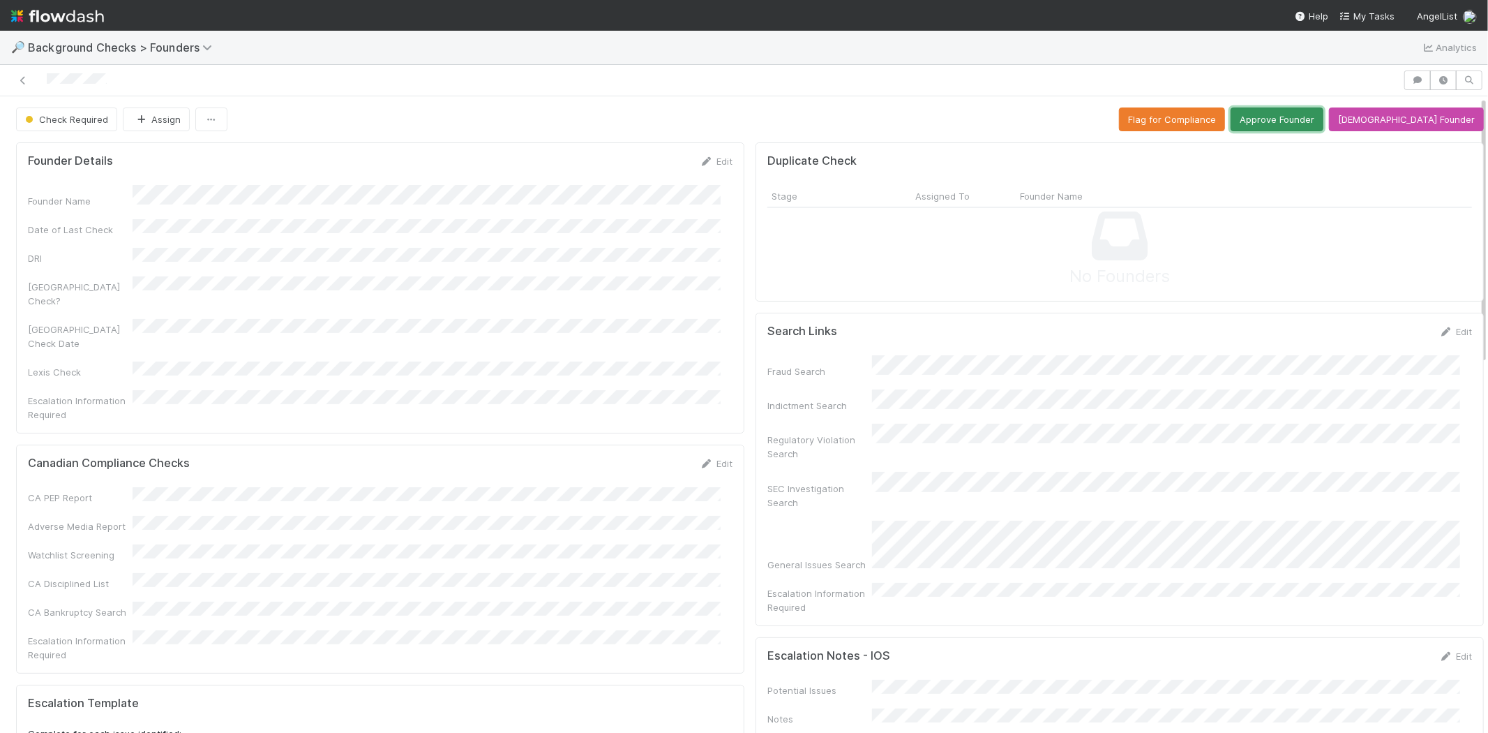
click at [1293, 121] on button "Approve Founder" at bounding box center [1277, 119] width 93 height 24
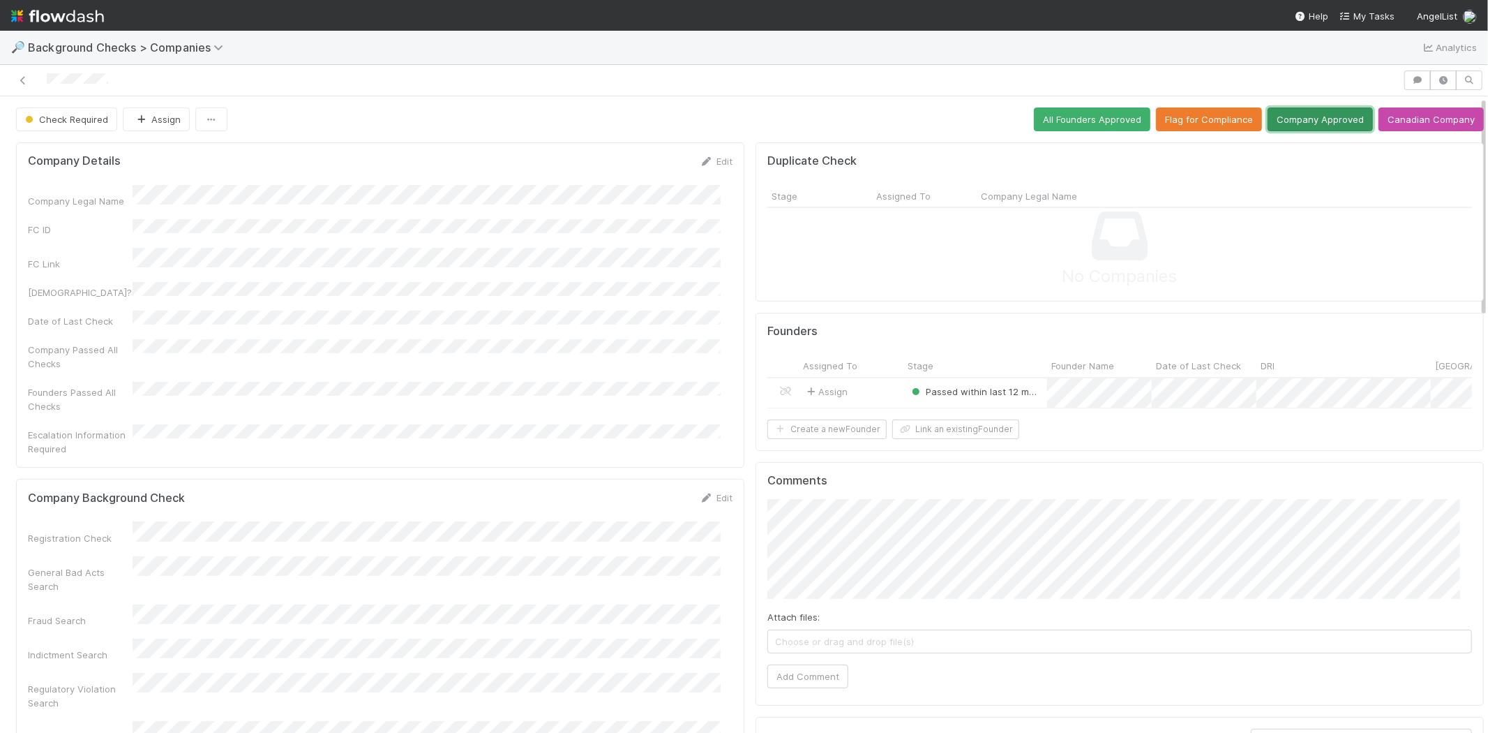
click at [1278, 121] on button "Company Approved" at bounding box center [1320, 119] width 105 height 24
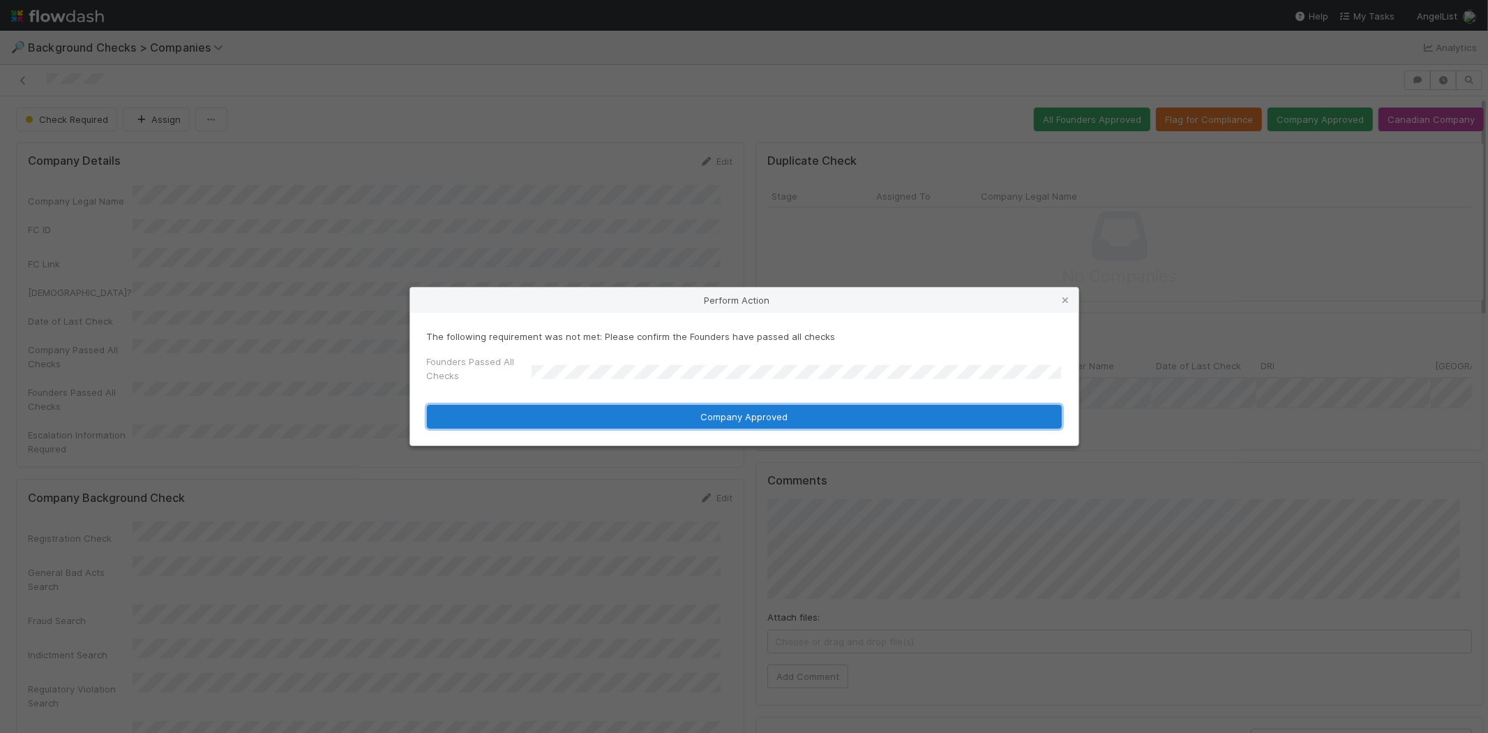
click at [689, 417] on button "Company Approved" at bounding box center [744, 417] width 635 height 24
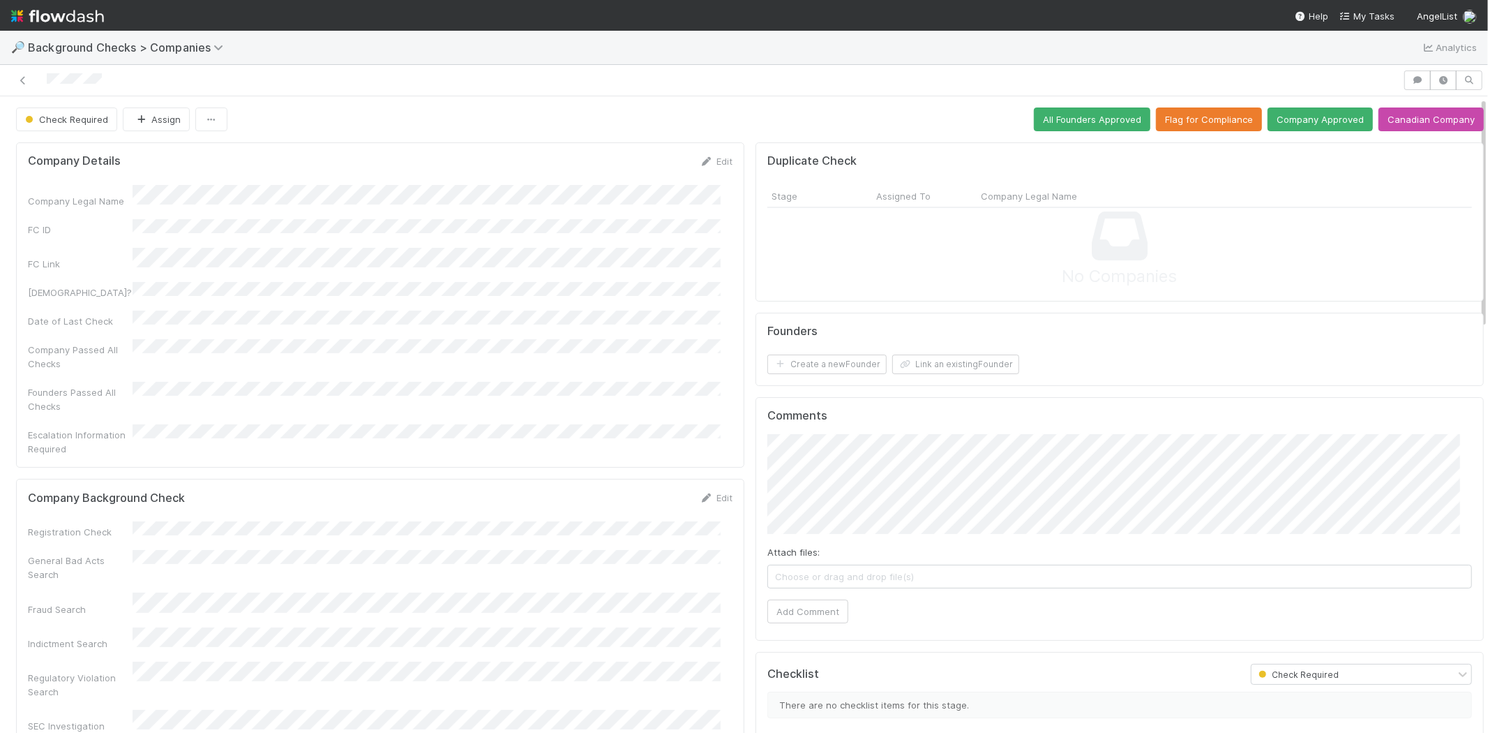
scroll to position [77, 0]
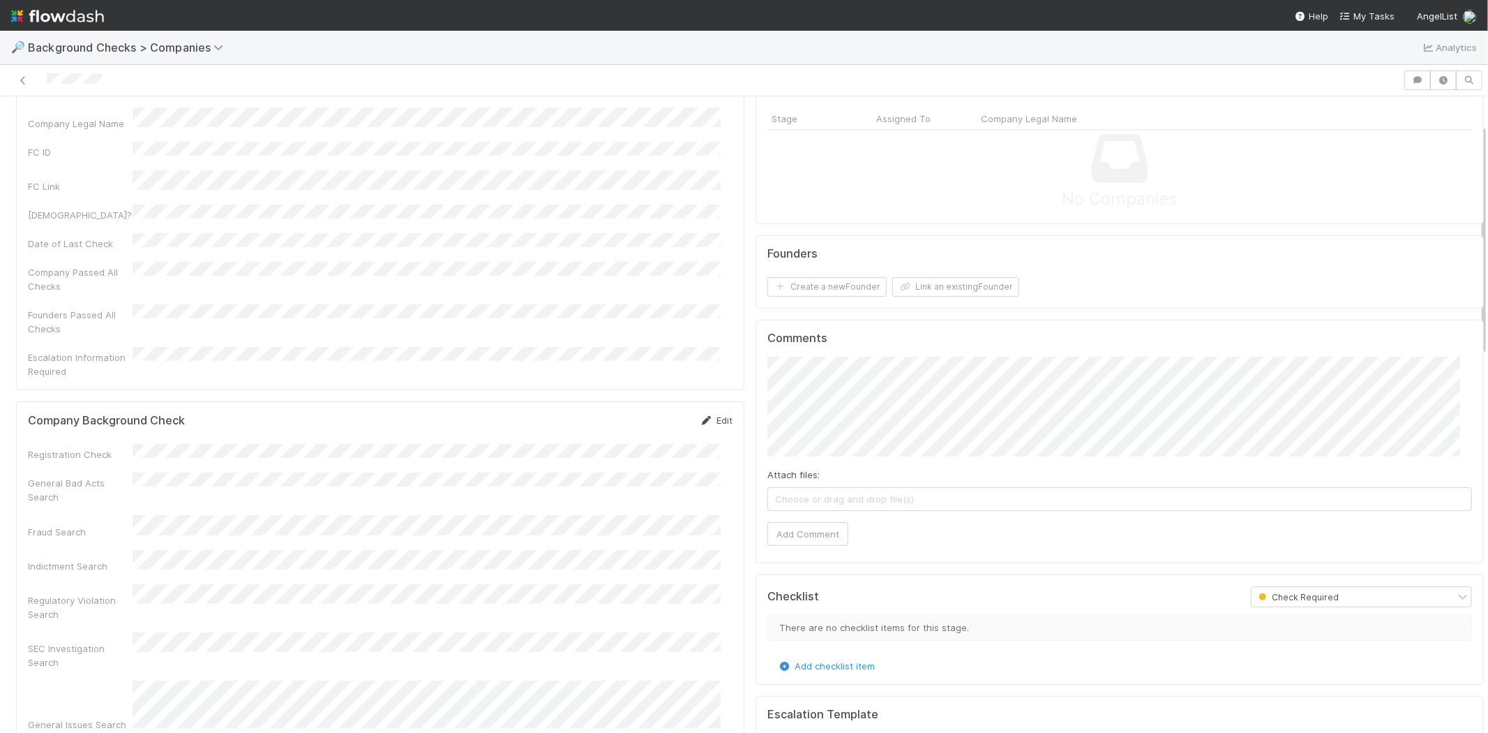
click at [702, 414] on link "Edit" at bounding box center [716, 419] width 33 height 11
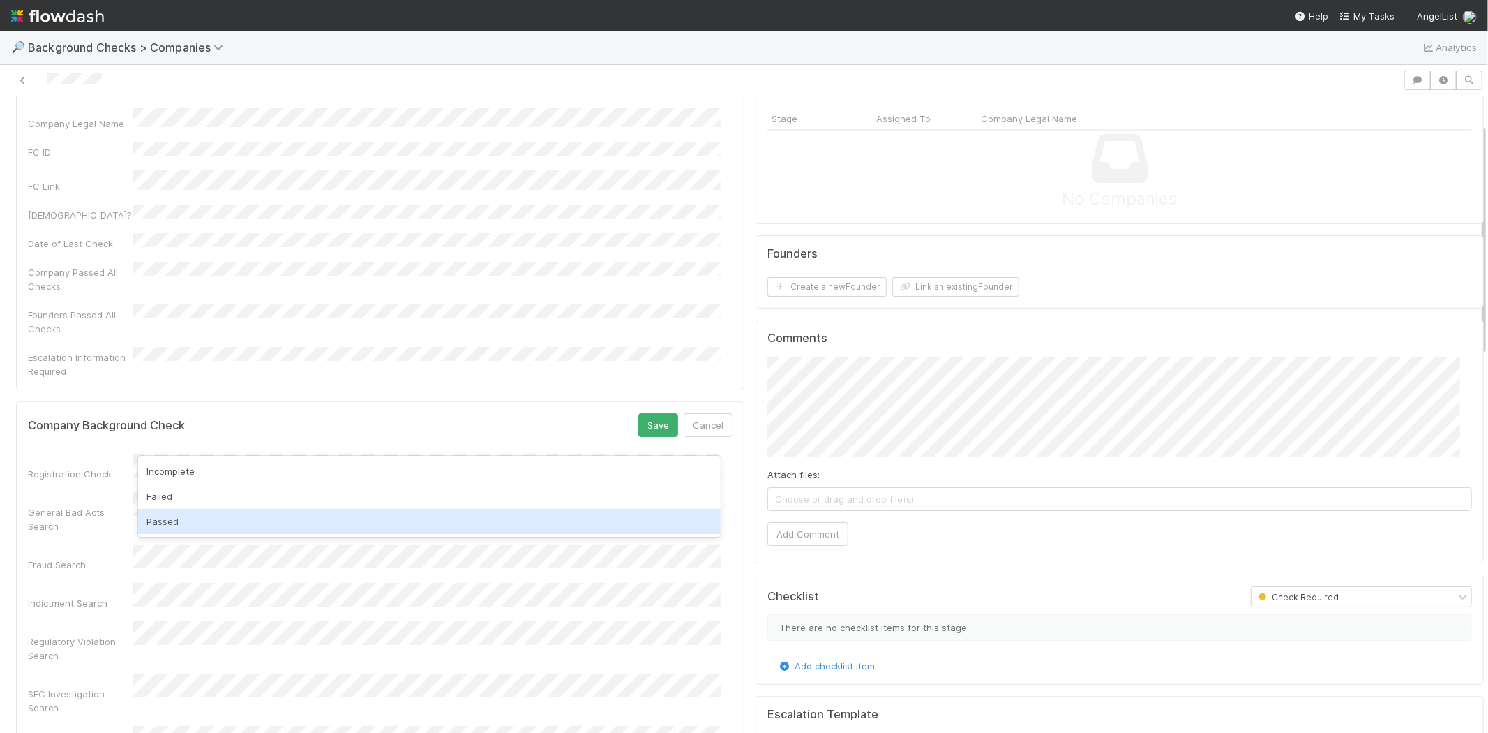
click at [429, 525] on div "Passed" at bounding box center [429, 521] width 583 height 25
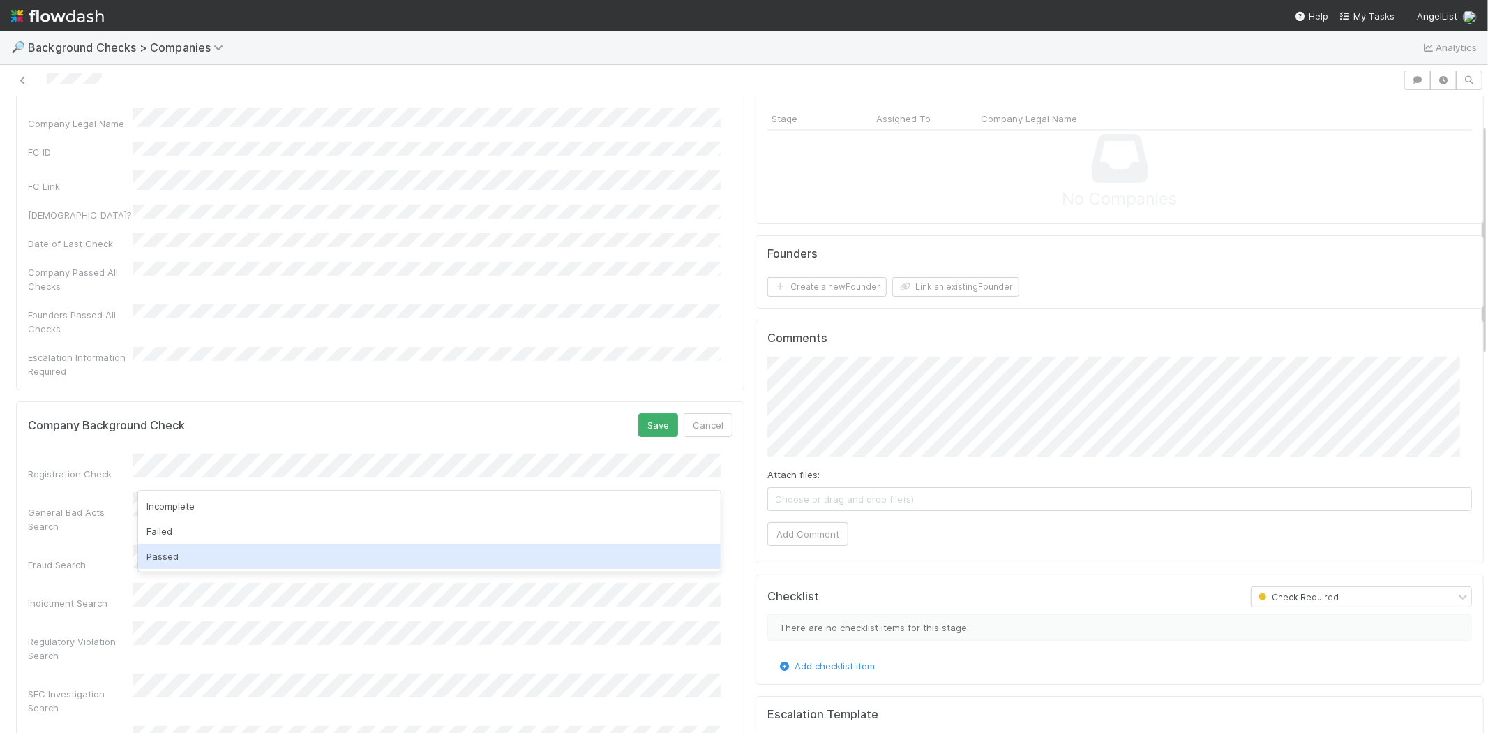
click at [393, 555] on div "Passed" at bounding box center [429, 555] width 583 height 25
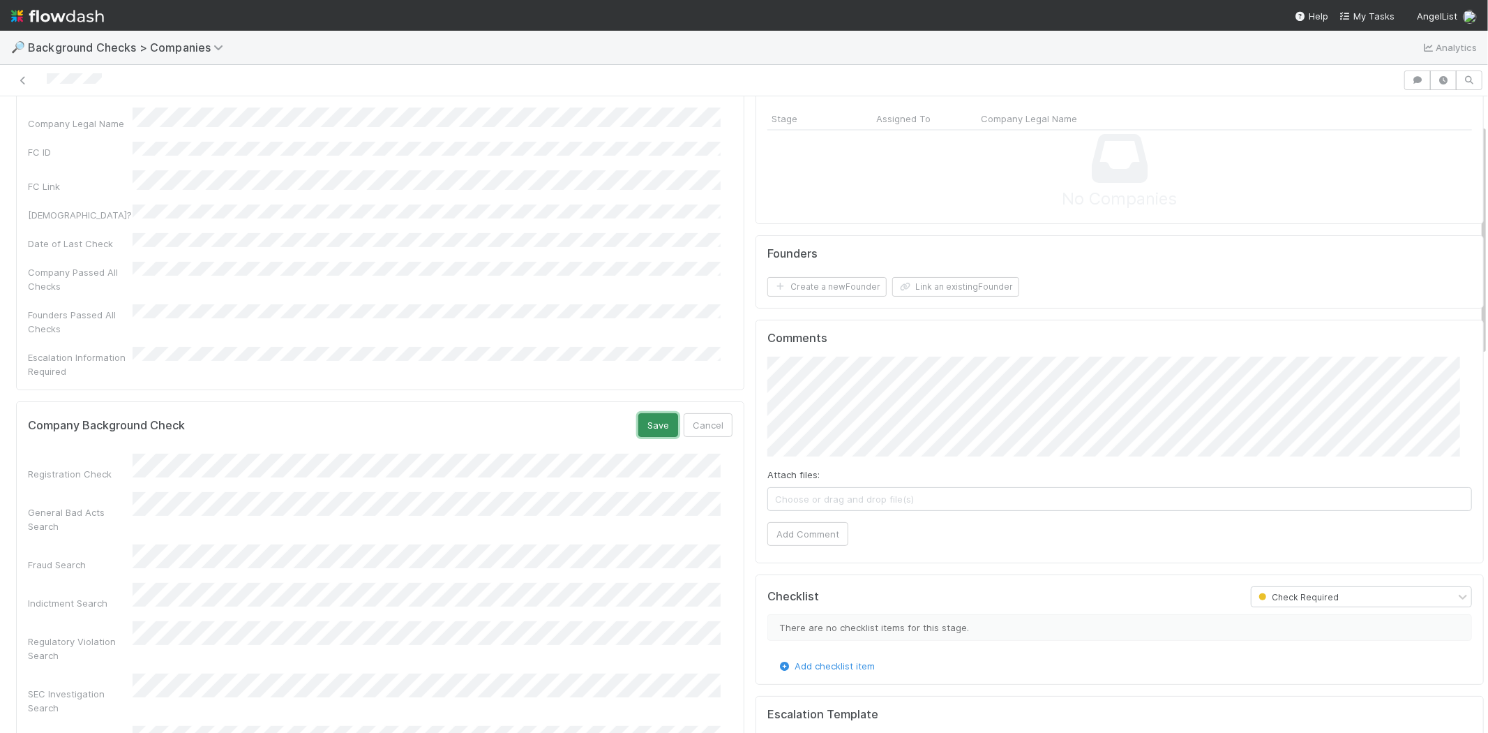
click at [638, 413] on button "Save" at bounding box center [658, 425] width 40 height 24
click at [950, 286] on button "Link an existing Founder" at bounding box center [955, 287] width 127 height 20
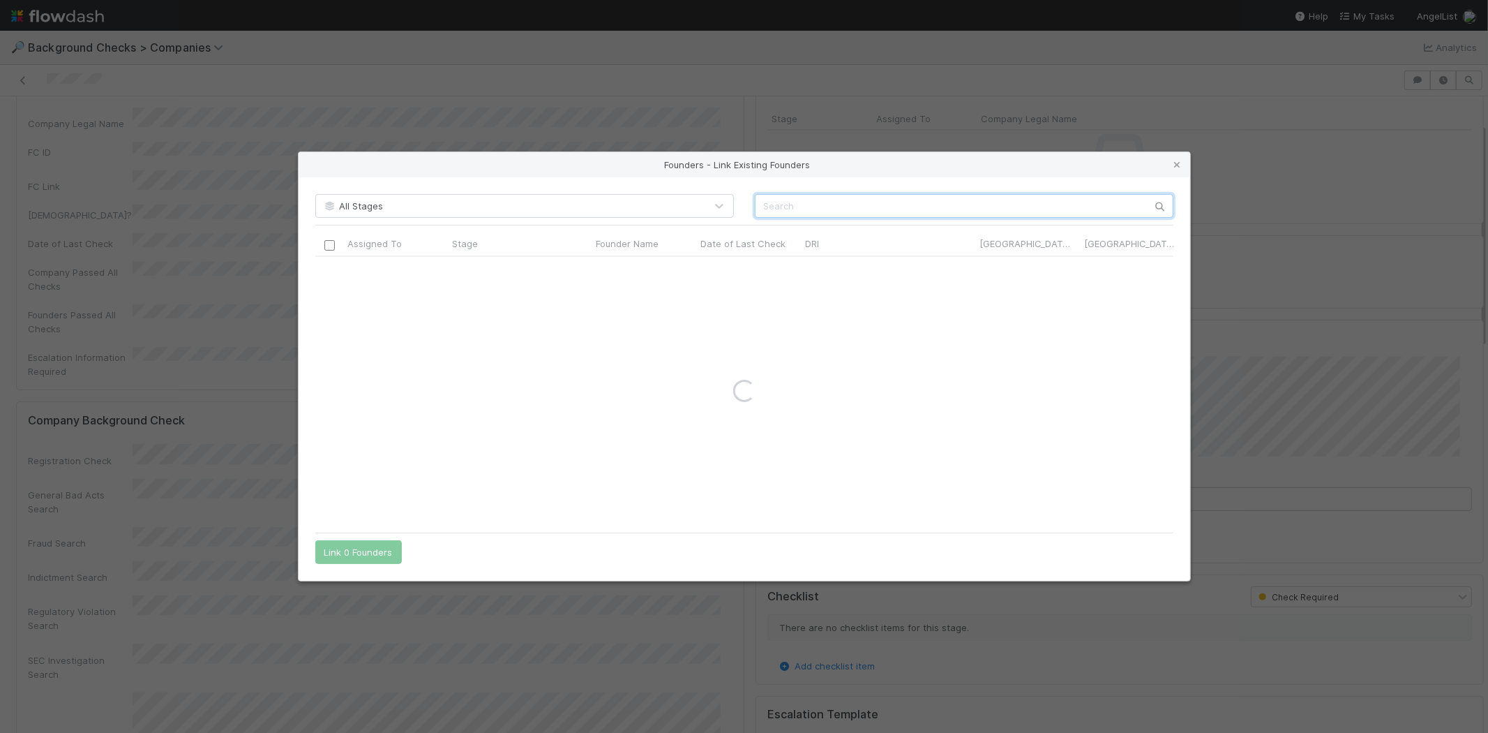
click at [946, 205] on input "text" at bounding box center [964, 206] width 419 height 24
paste input "Adith Reddi"
type input "Adith Reddi"
click at [1172, 164] on icon at bounding box center [1178, 164] width 14 height 9
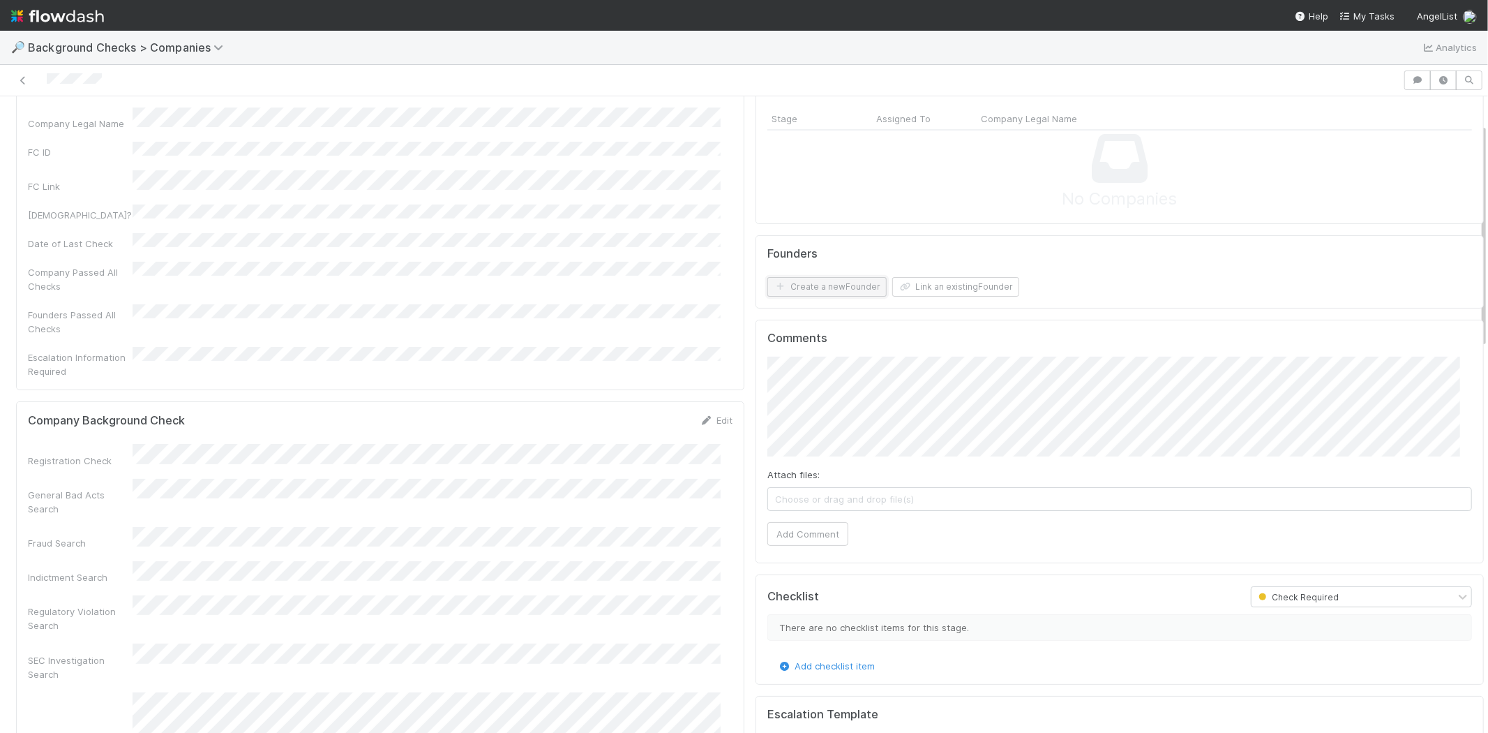
click at [852, 281] on button "Create a new Founder" at bounding box center [826, 287] width 119 height 20
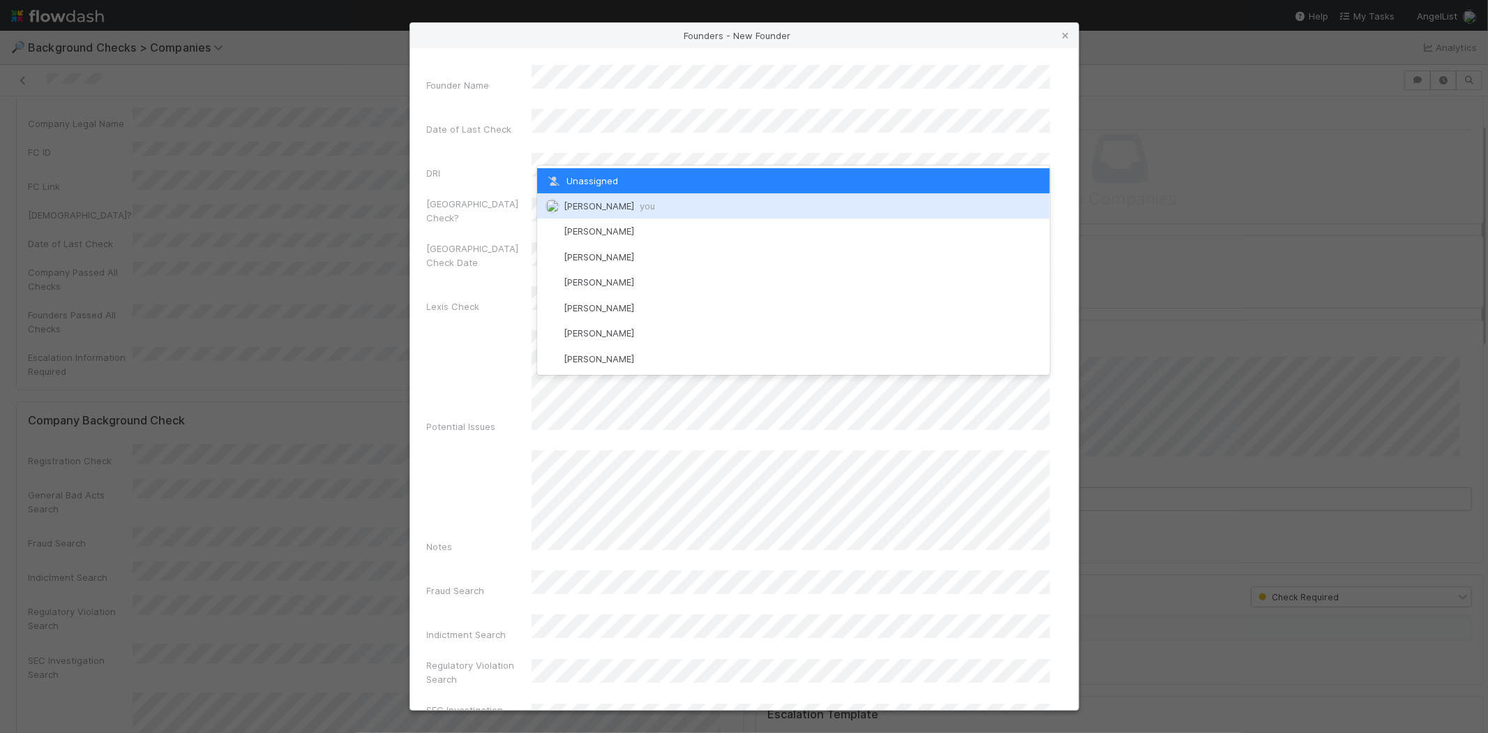
click at [640, 200] on span "[PERSON_NAME] you" at bounding box center [609, 205] width 91 height 11
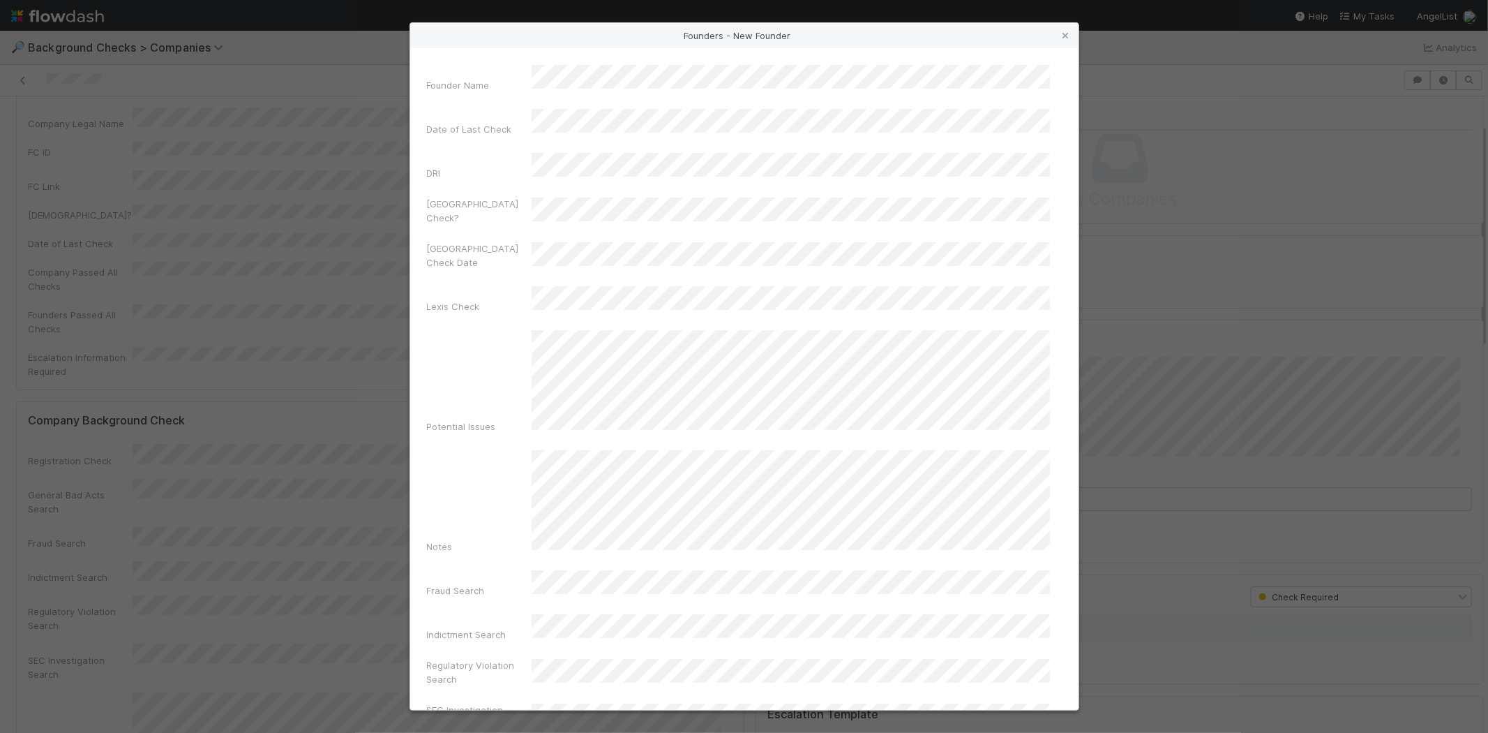
drag, startPoint x: 436, startPoint y: 398, endPoint x: 451, endPoint y: 405, distance: 16.2
click at [437, 539] on label"] "Notes" at bounding box center [440, 546] width 26 height 14
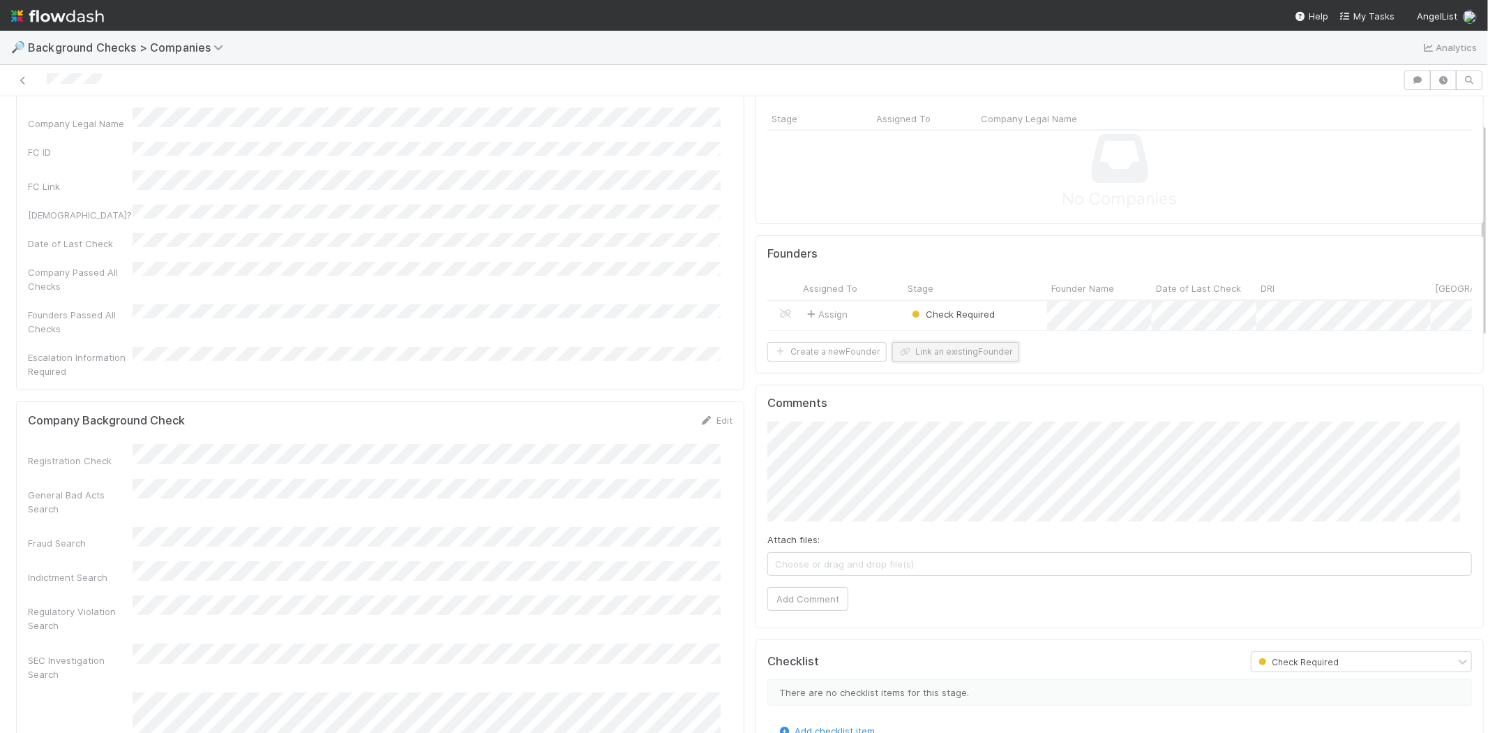
click at [930, 361] on button "Link an existing Founder" at bounding box center [955, 352] width 127 height 20
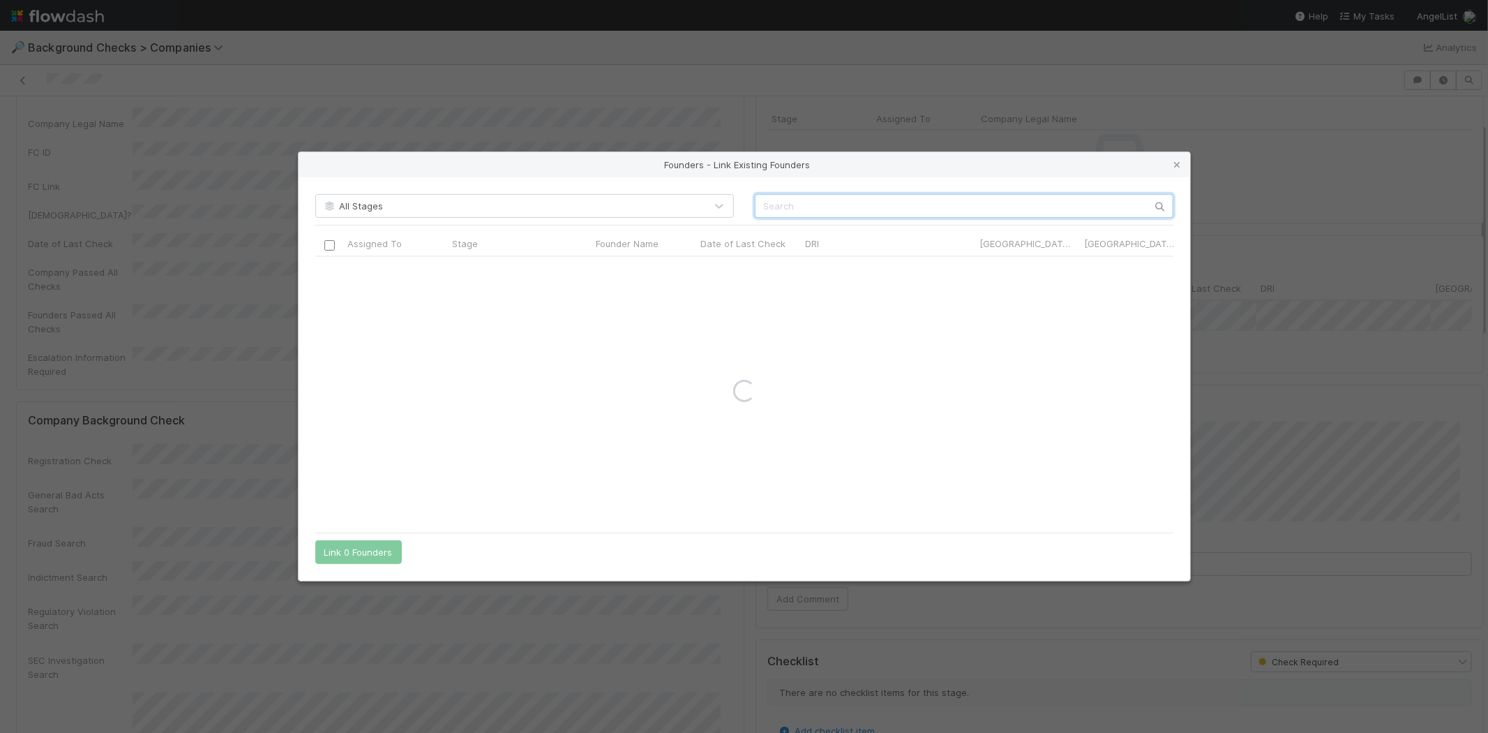
click at [796, 197] on input "text" at bounding box center [964, 206] width 419 height 24
paste input "Kenny Zhang"
type input "Kenny Zhang"
click at [1180, 161] on icon at bounding box center [1178, 164] width 14 height 9
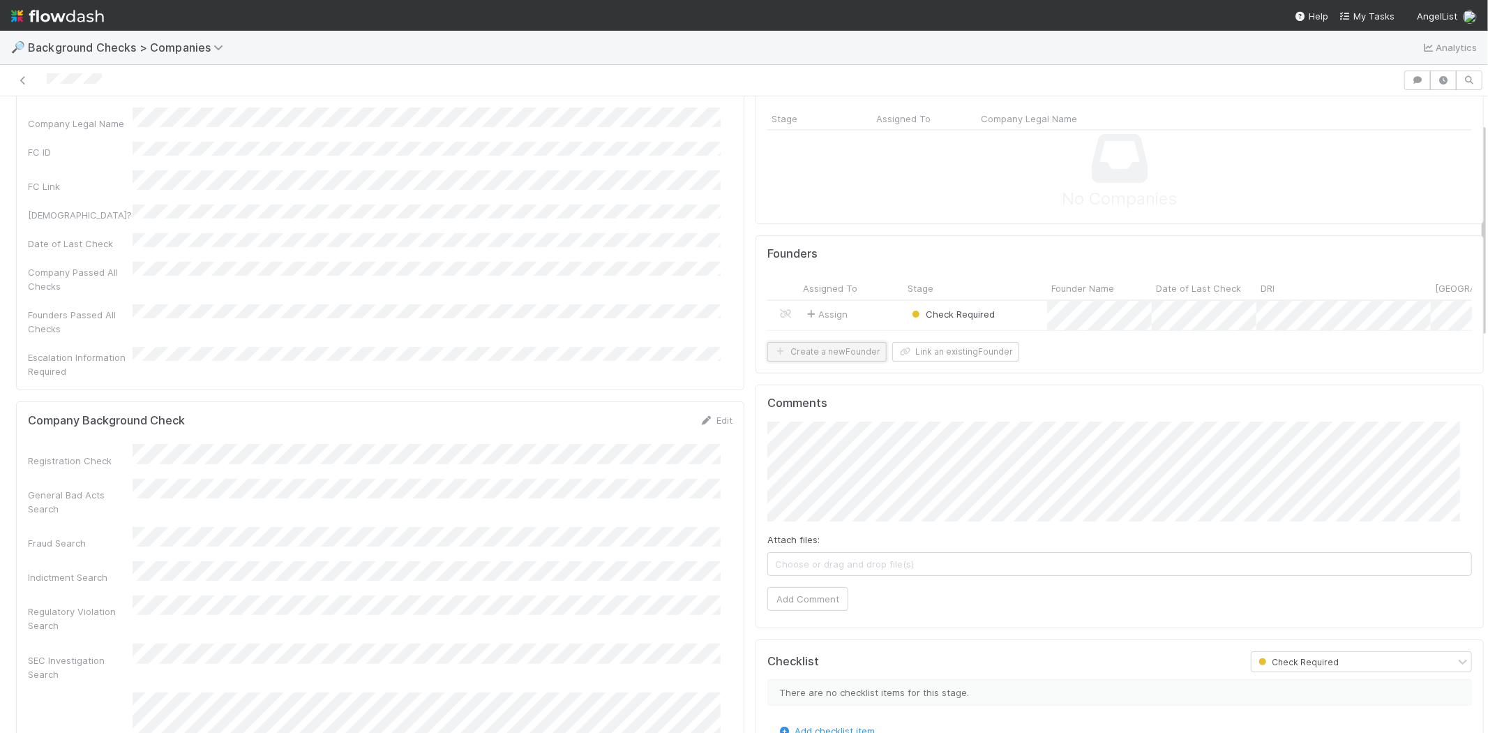
click at [821, 361] on button "Create a new Founder" at bounding box center [826, 352] width 119 height 20
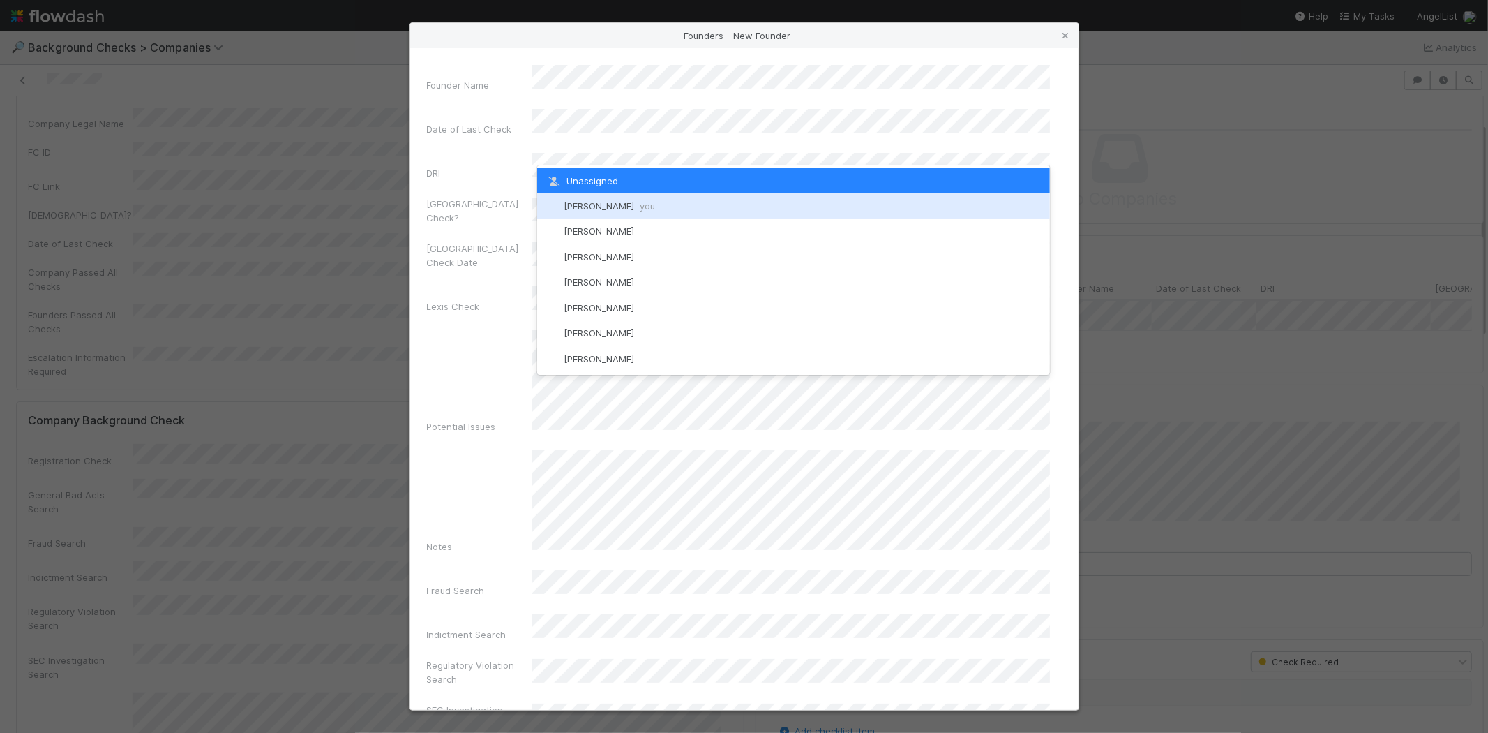
click at [626, 195] on div "Michael Capilitan you" at bounding box center [793, 205] width 513 height 25
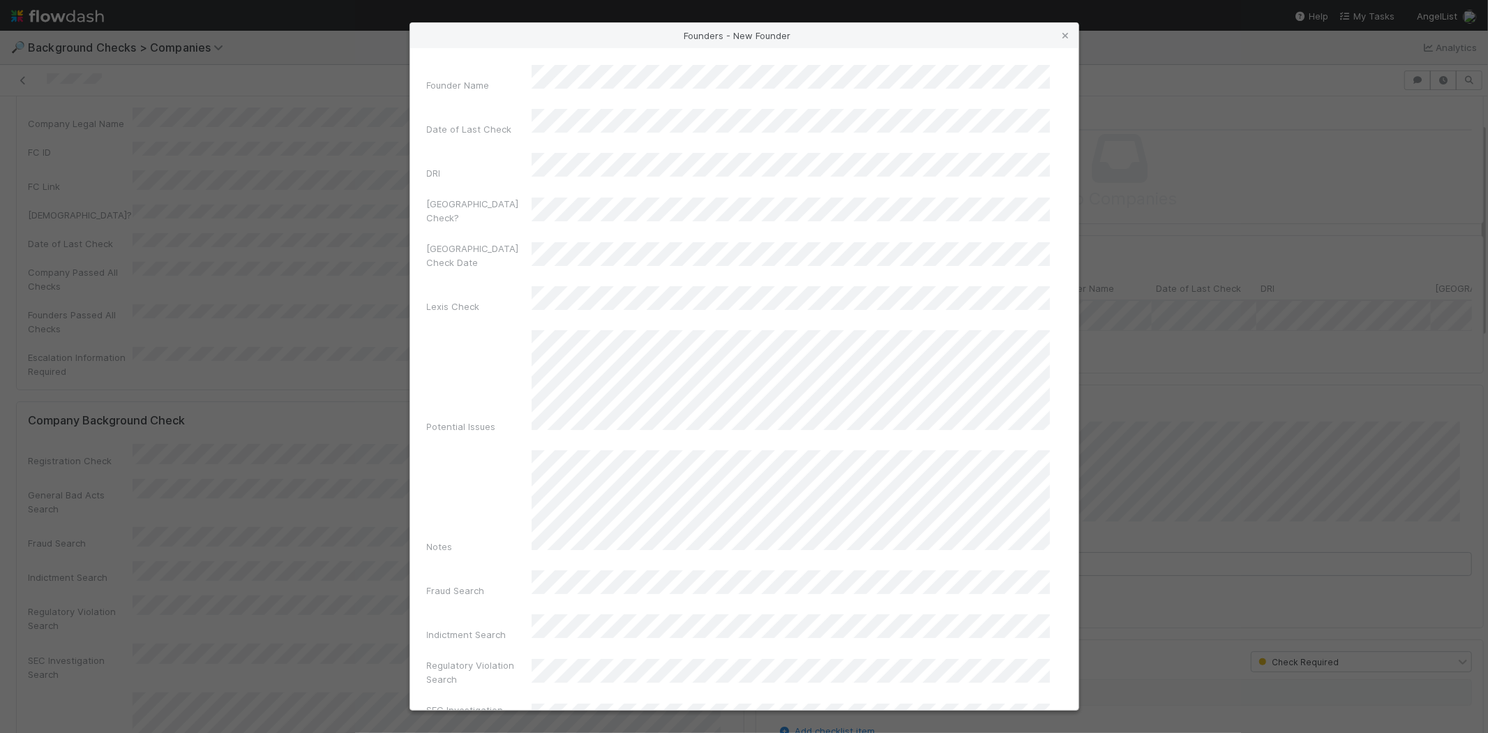
click at [452, 419] on div "Potential Issues" at bounding box center [479, 429] width 105 height 20
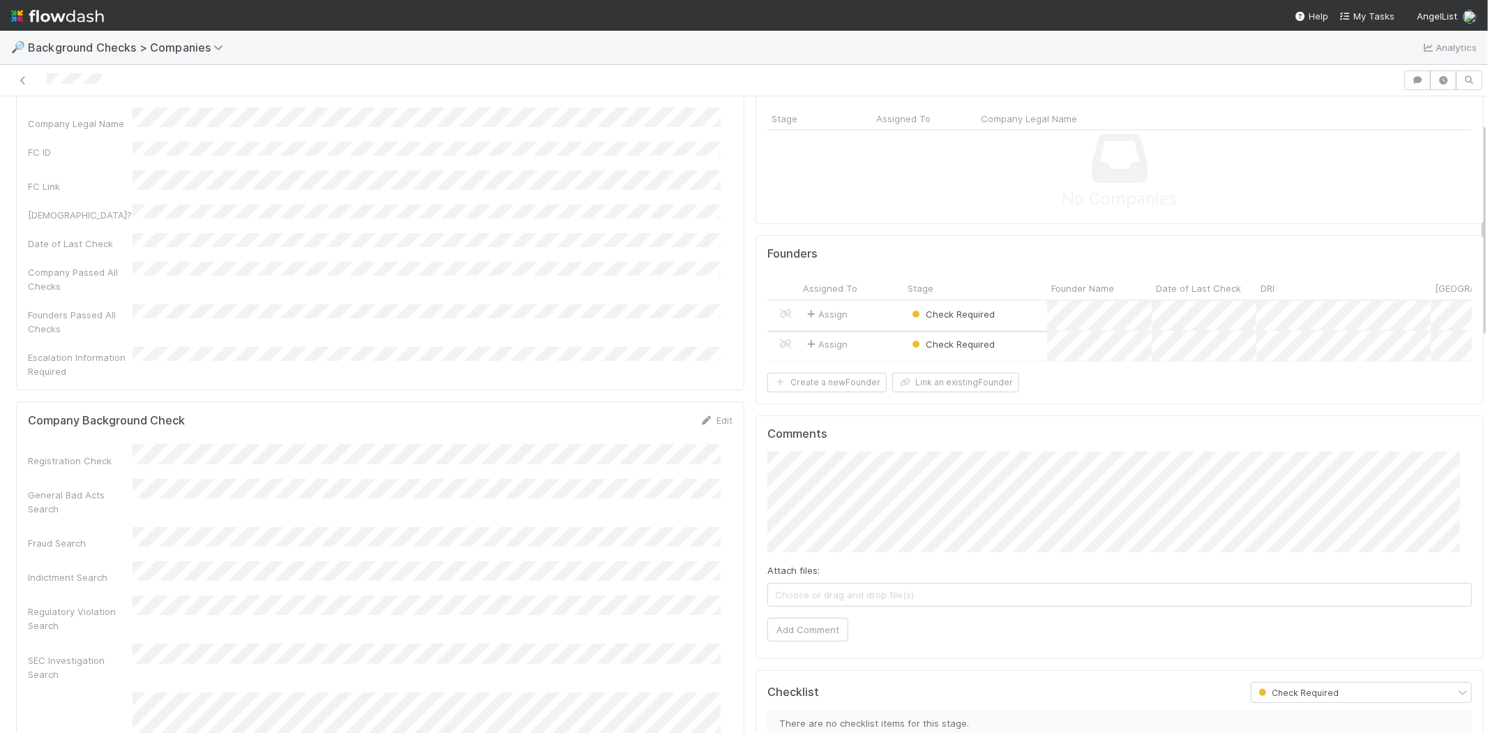
click at [874, 307] on div "Assign" at bounding box center [851, 316] width 105 height 30
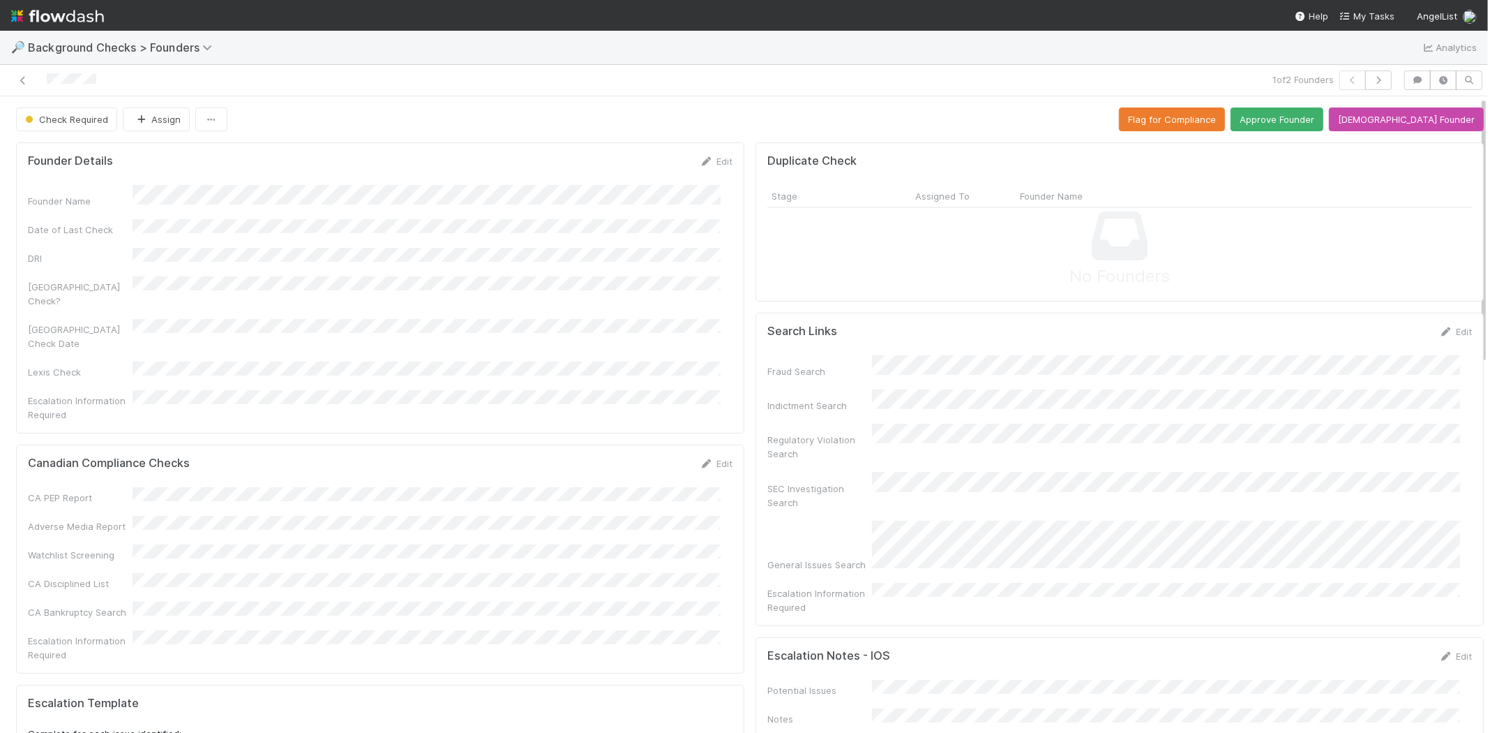
click at [46, 77] on div at bounding box center [355, 80] width 698 height 20
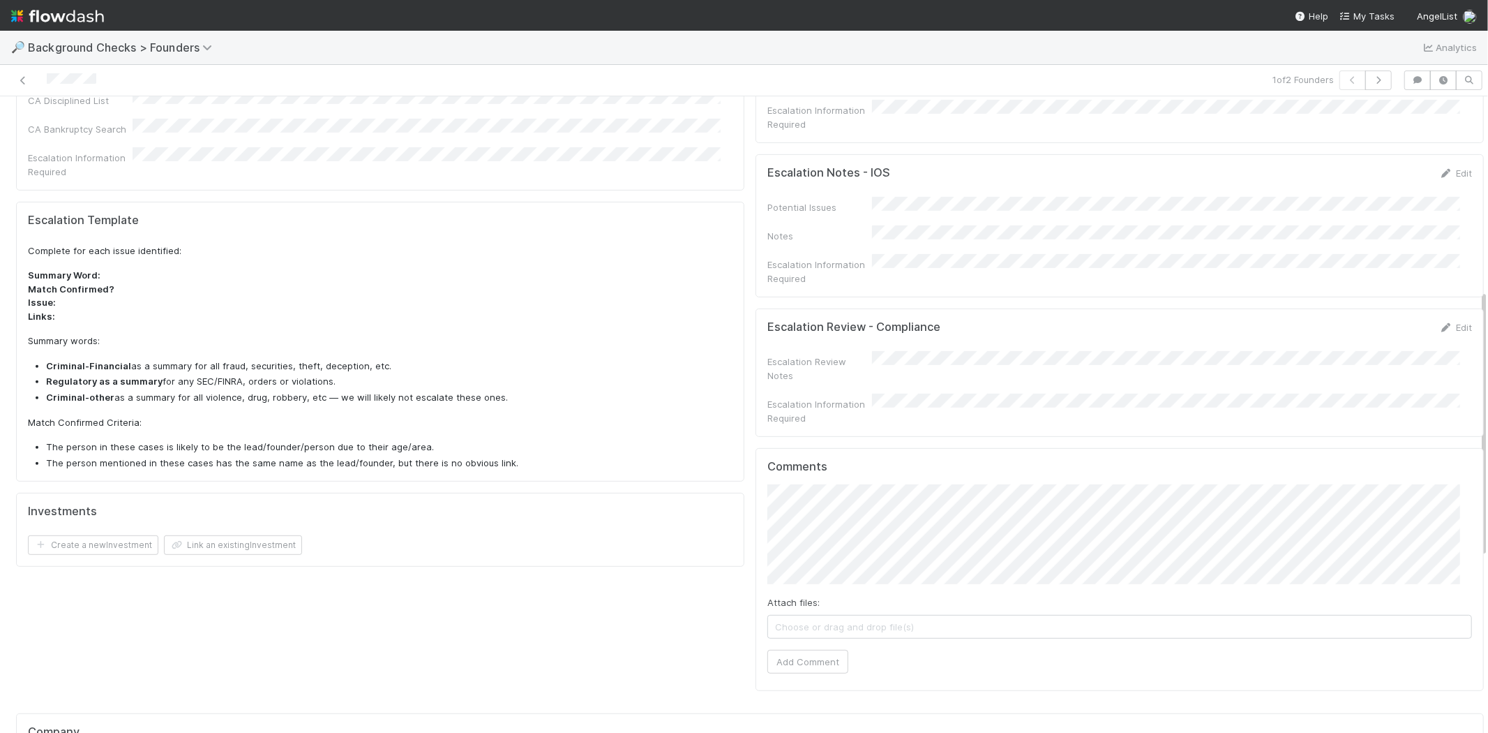
scroll to position [542, 0]
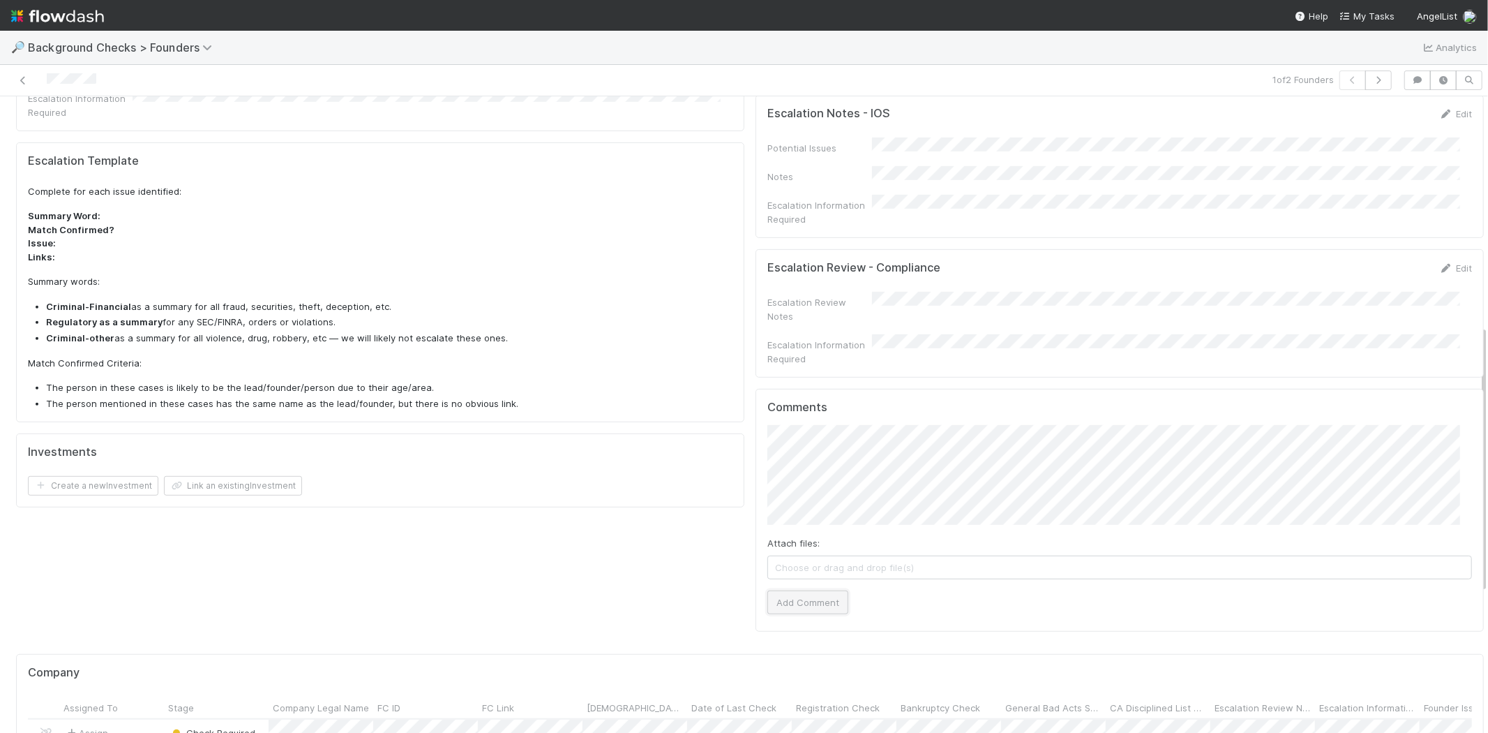
click at [811, 590] on button "Add Comment" at bounding box center [807, 602] width 81 height 24
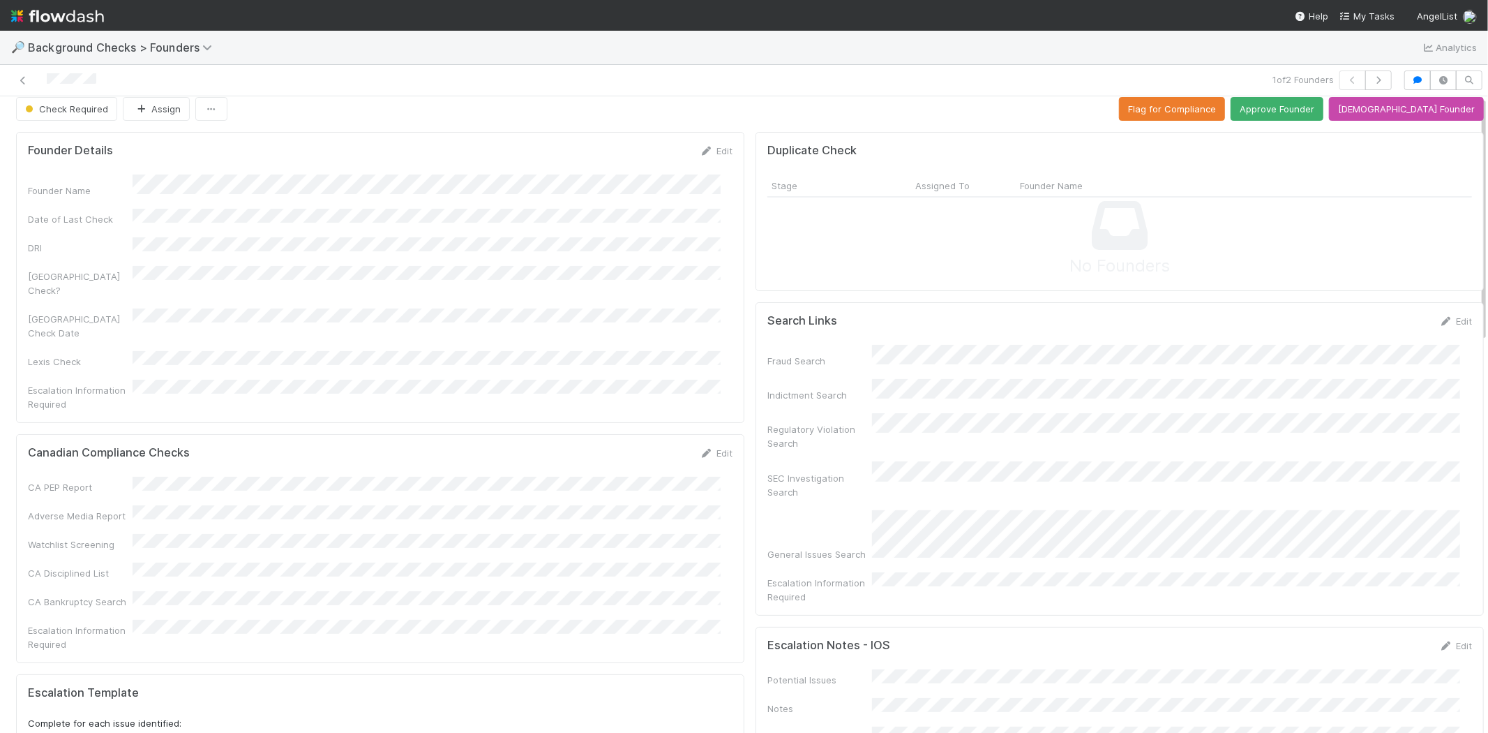
scroll to position [0, 0]
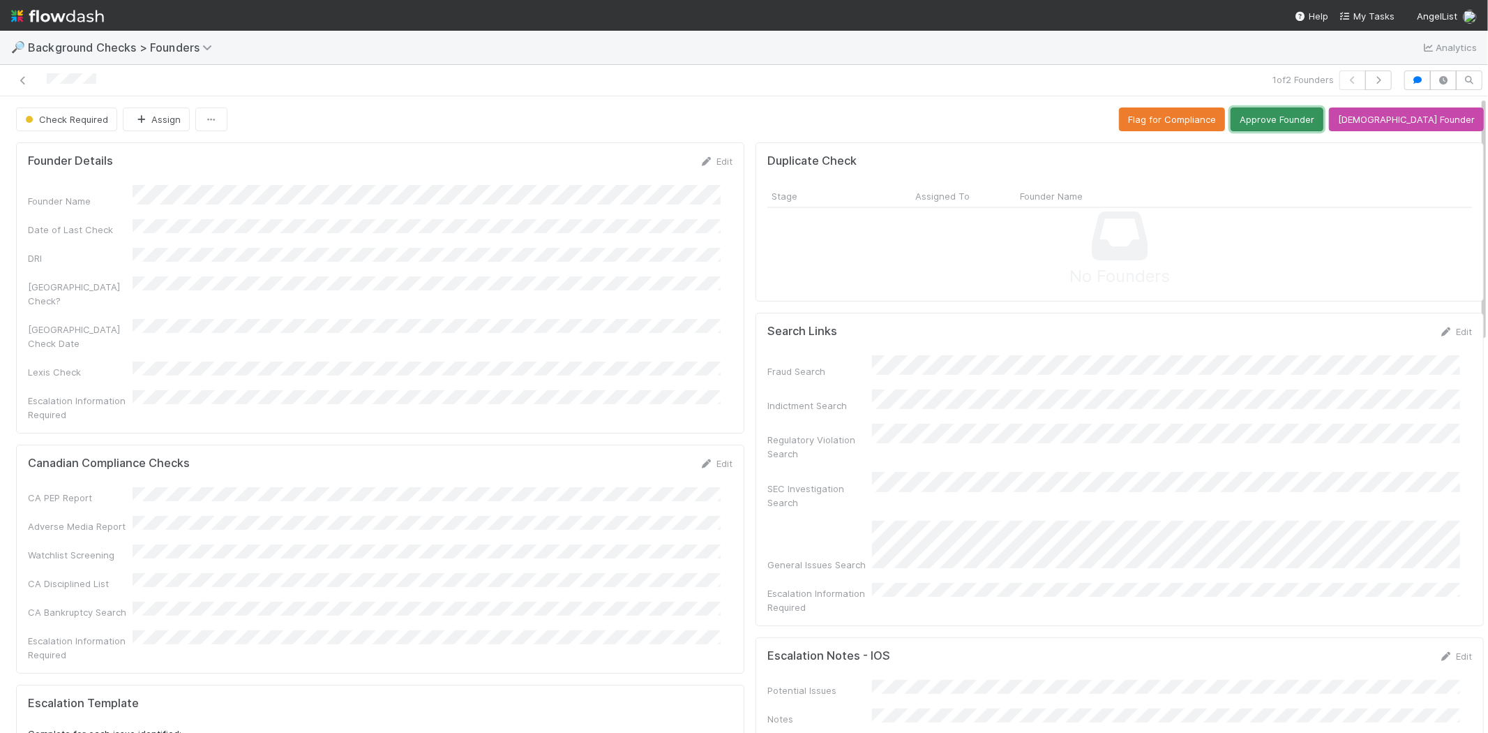
click at [1300, 116] on button "Approve Founder" at bounding box center [1277, 119] width 93 height 24
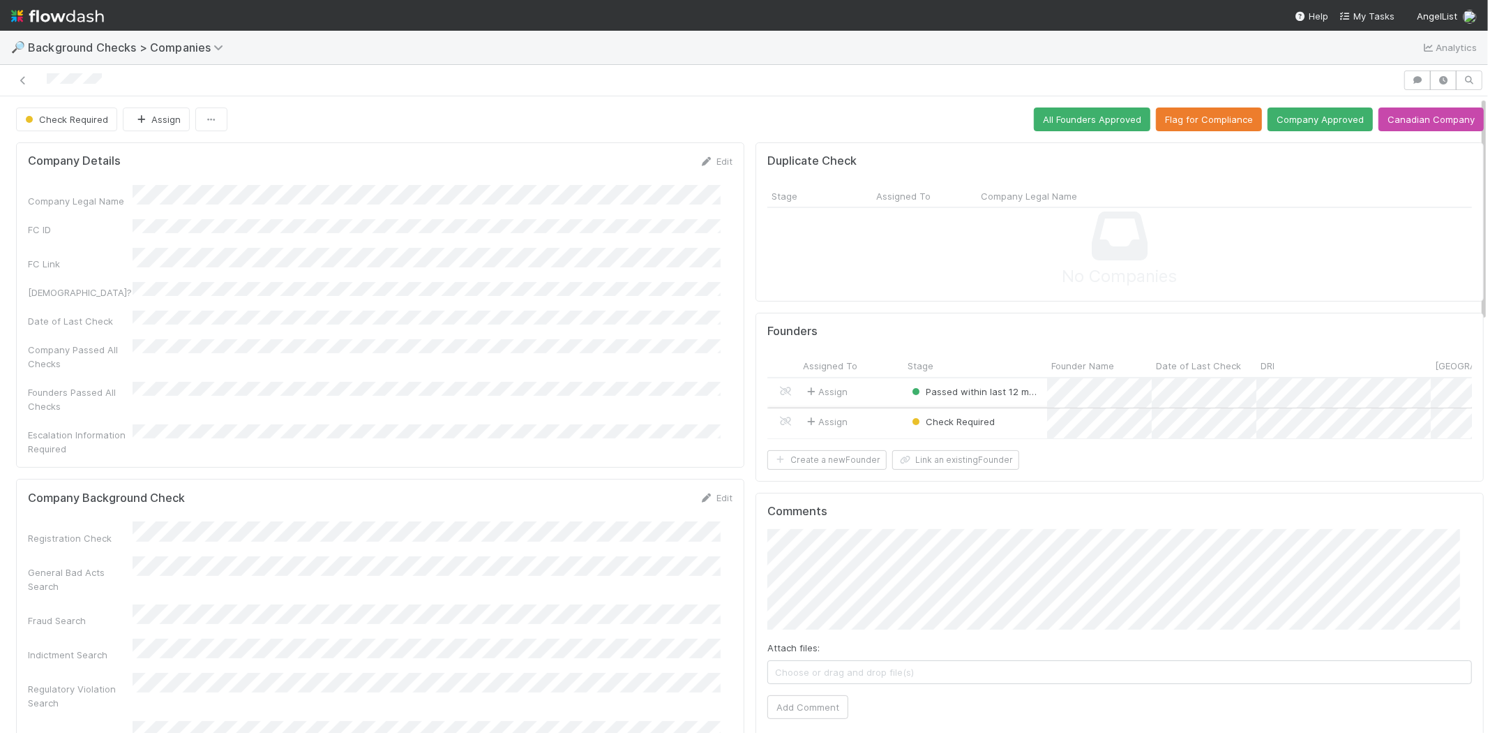
click at [868, 421] on div "Assign" at bounding box center [851, 423] width 105 height 30
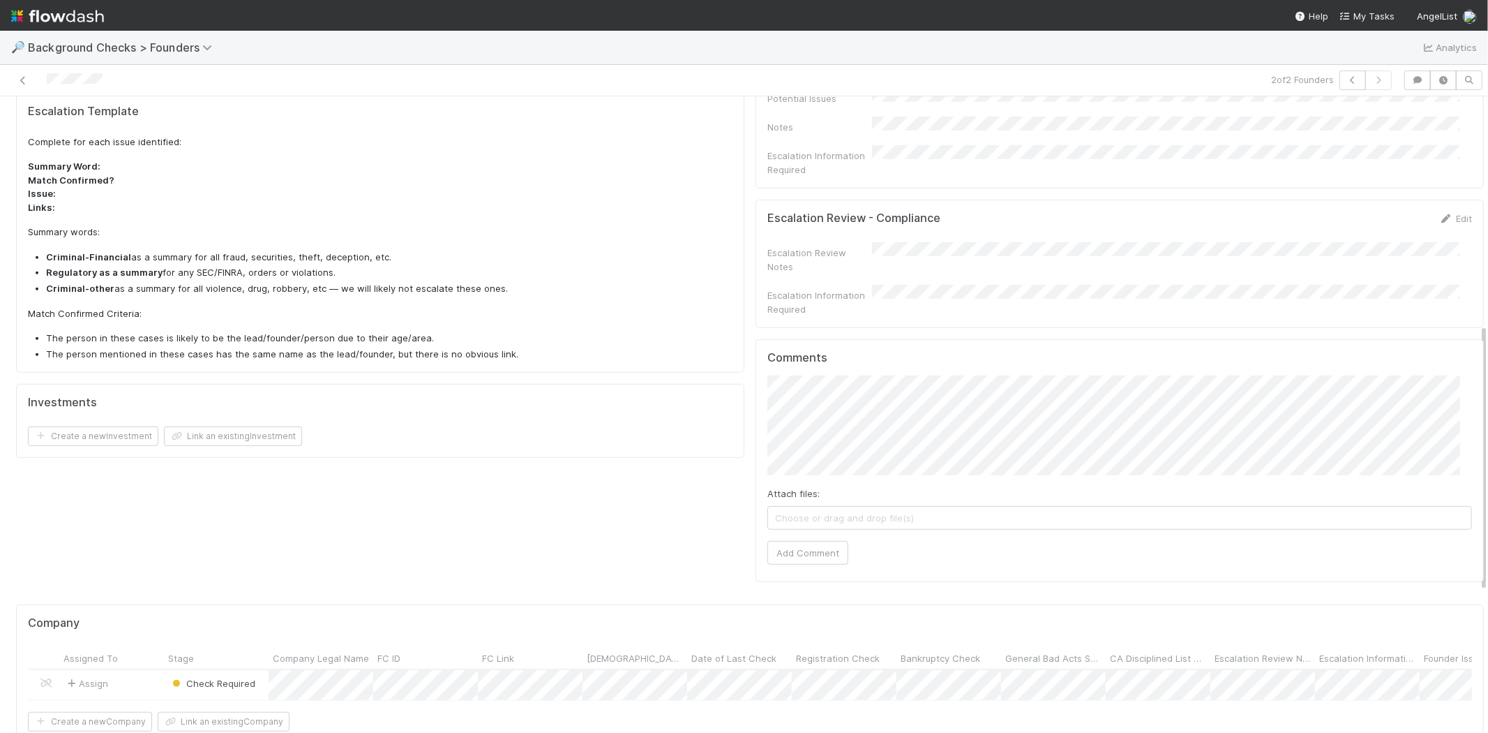
scroll to position [620, 0]
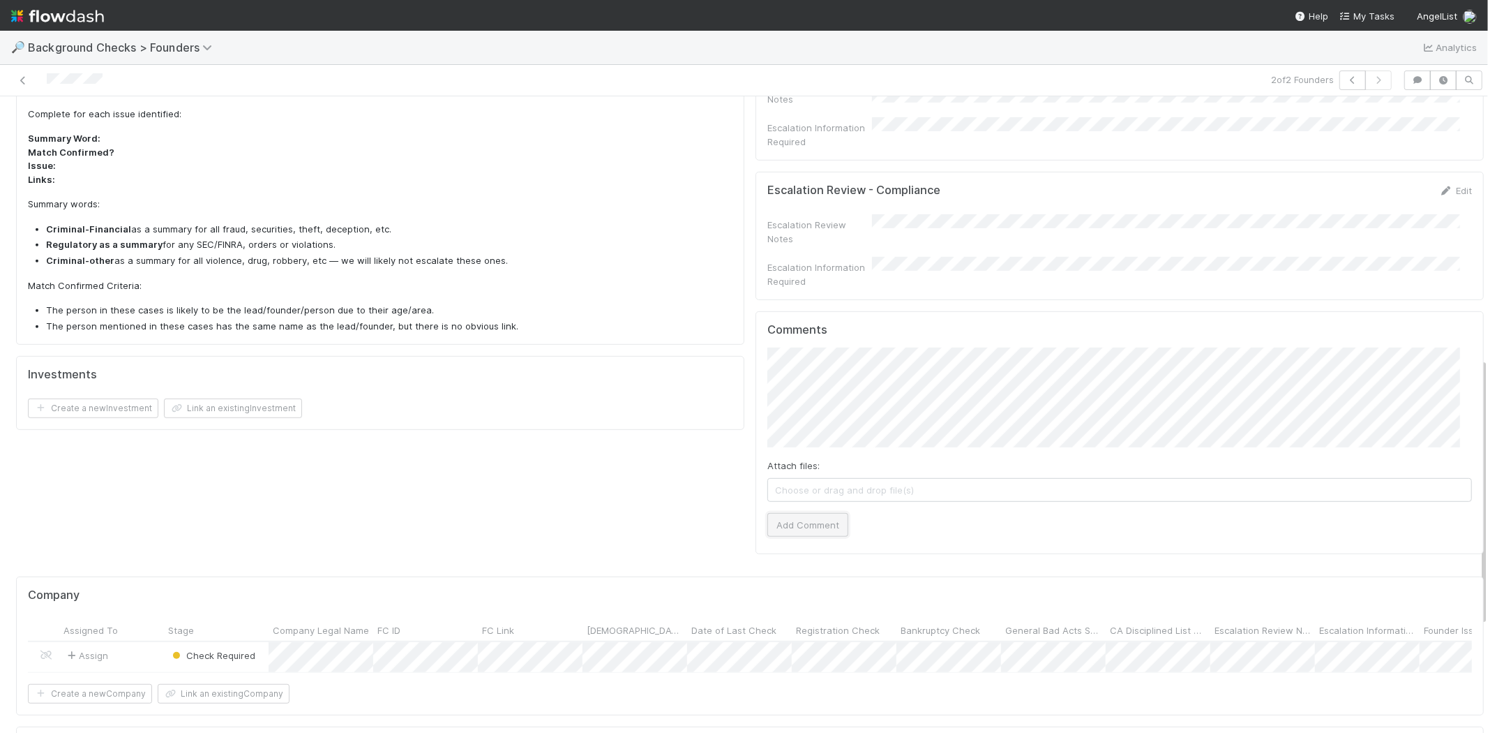
click at [801, 513] on button "Add Comment" at bounding box center [807, 525] width 81 height 24
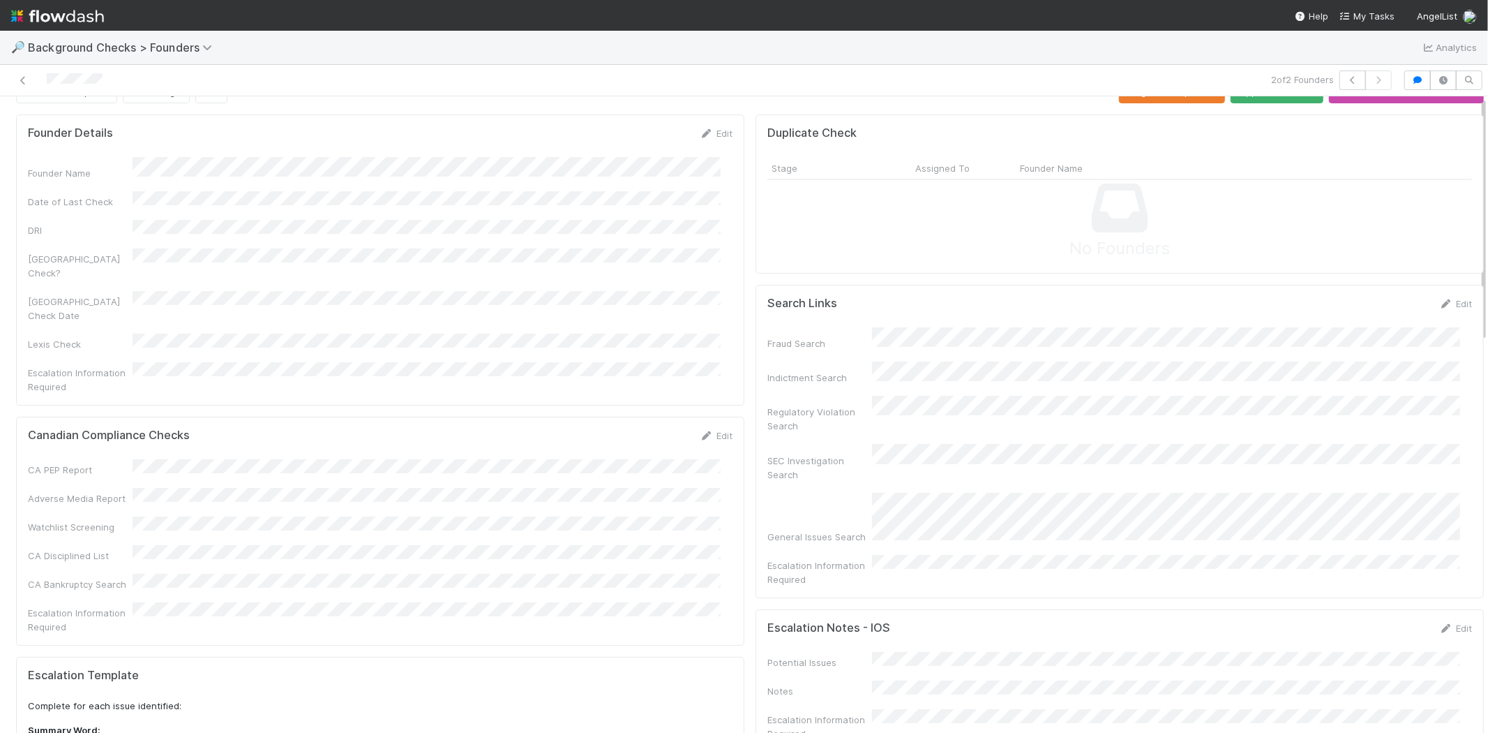
scroll to position [0, 0]
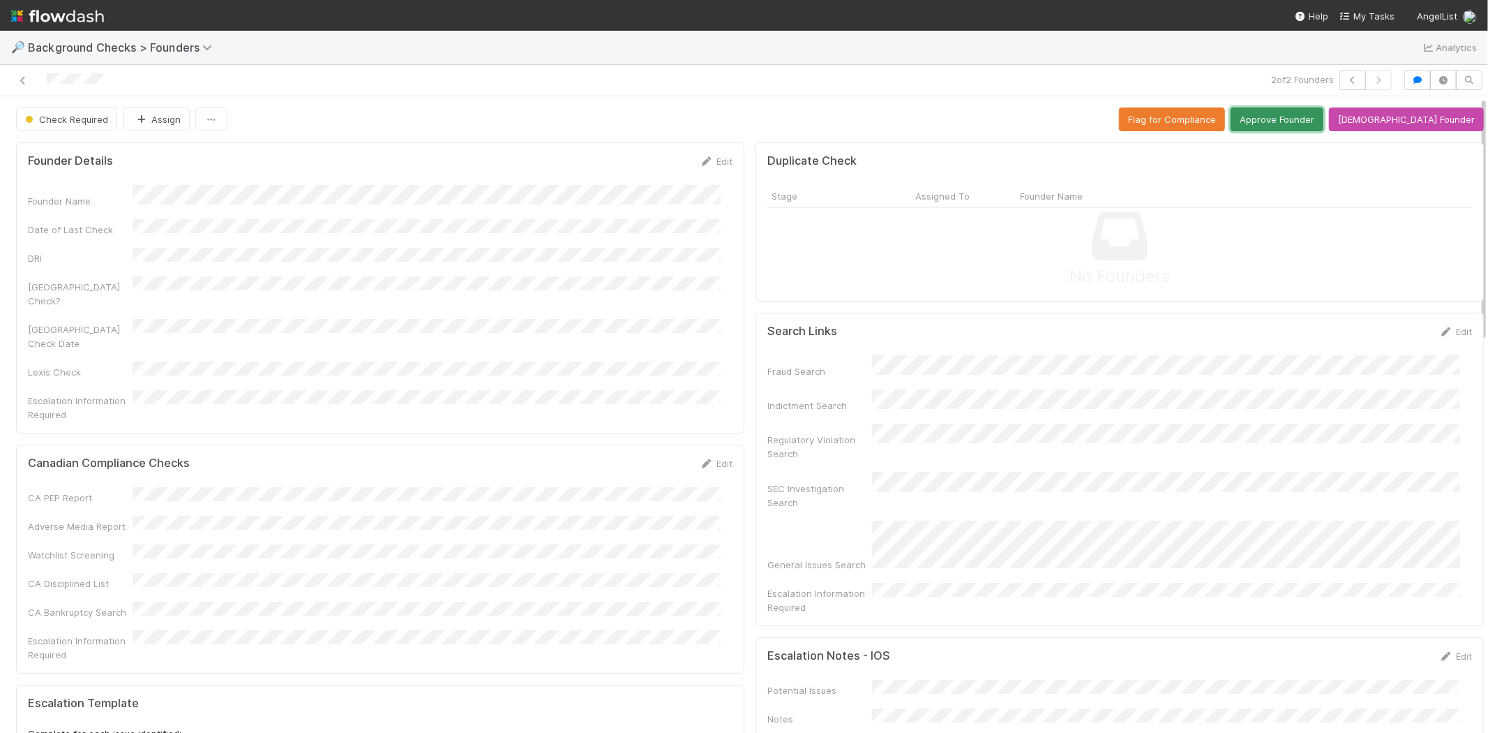
click at [1296, 127] on button "Approve Founder" at bounding box center [1277, 119] width 93 height 24
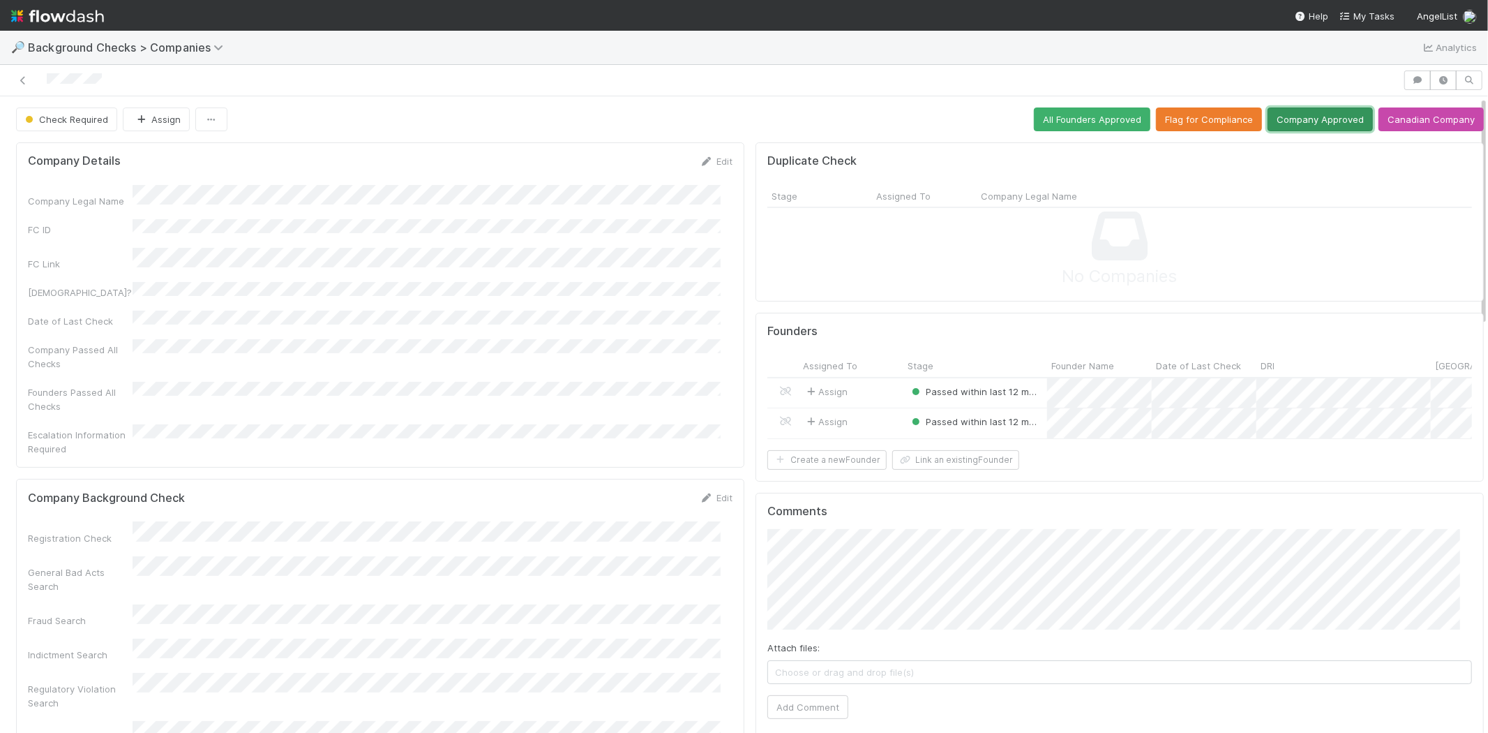
click at [1307, 122] on button "Company Approved" at bounding box center [1320, 119] width 105 height 24
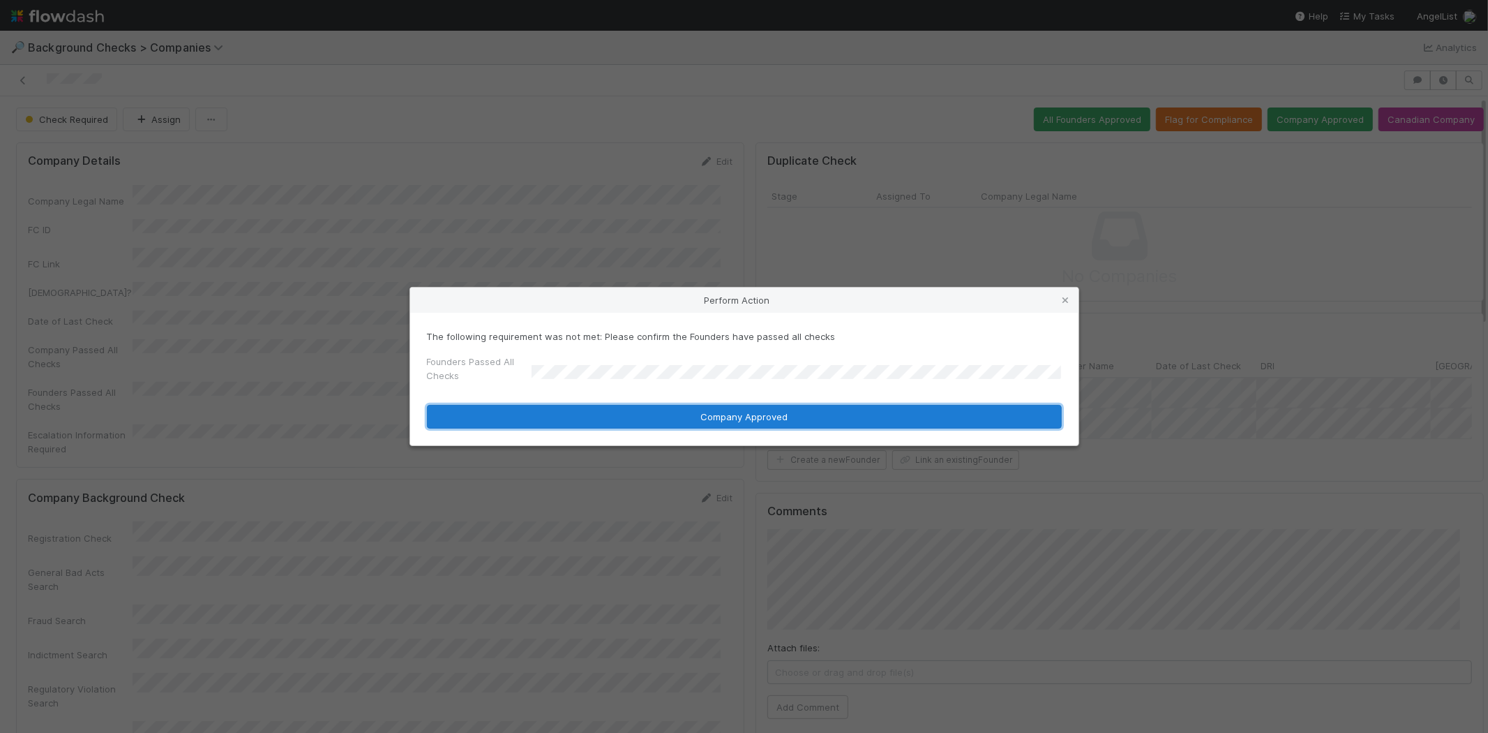
click at [703, 410] on button "Company Approved" at bounding box center [744, 417] width 635 height 24
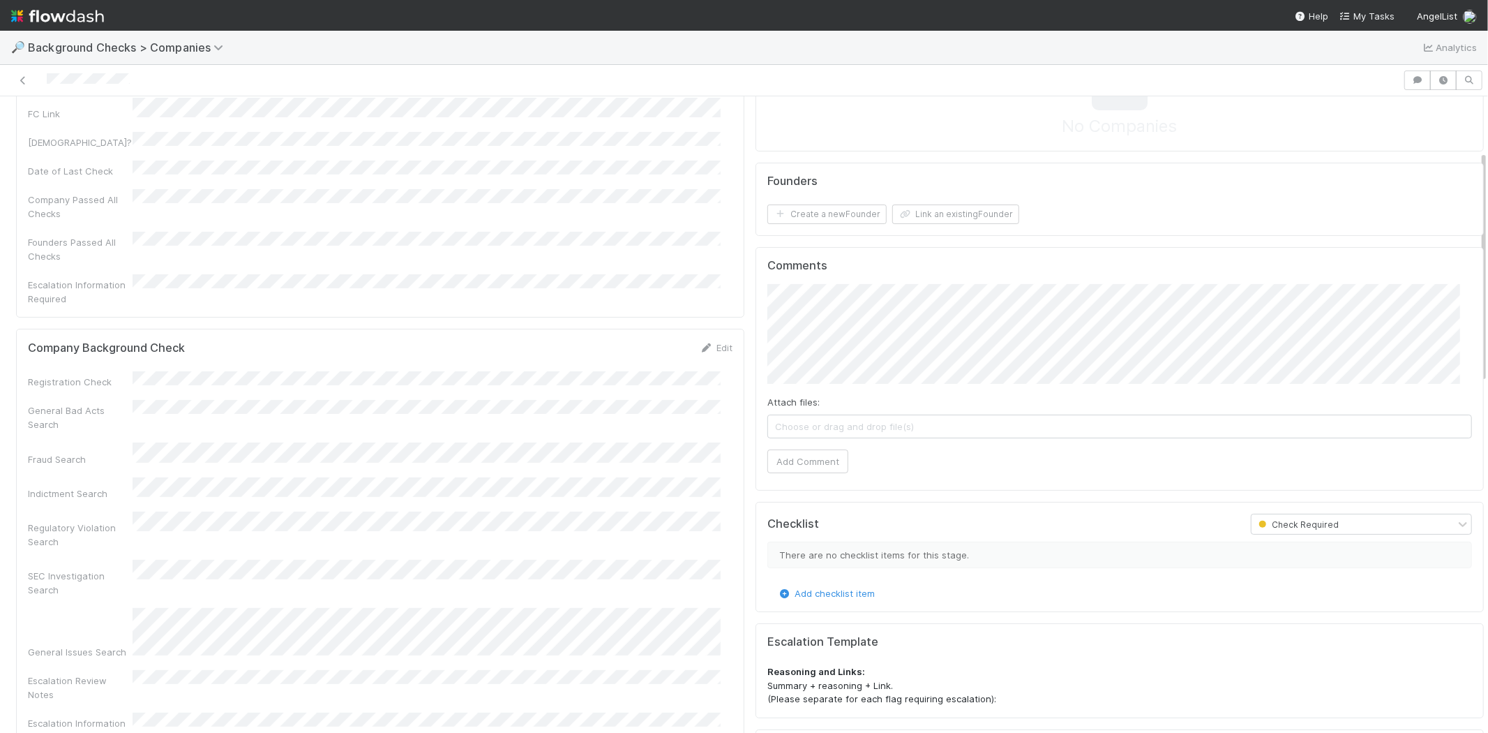
scroll to position [155, 0]
click at [705, 324] on div "Company Background Check Edit Registration Check General Bad Acts Search Fraud …" at bounding box center [380, 537] width 728 height 427
click at [706, 337] on link "Edit" at bounding box center [716, 342] width 33 height 11
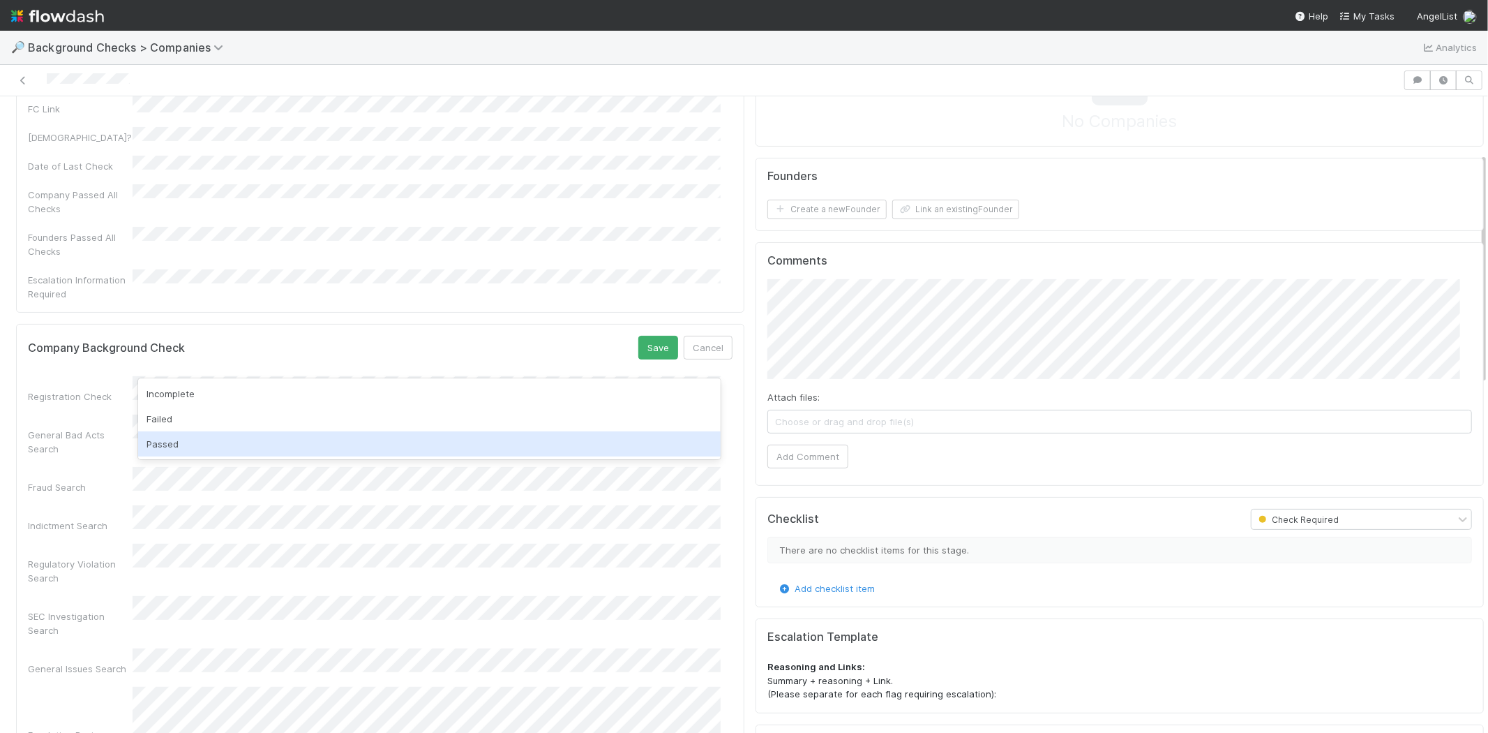
click at [193, 437] on div "Passed" at bounding box center [429, 443] width 583 height 25
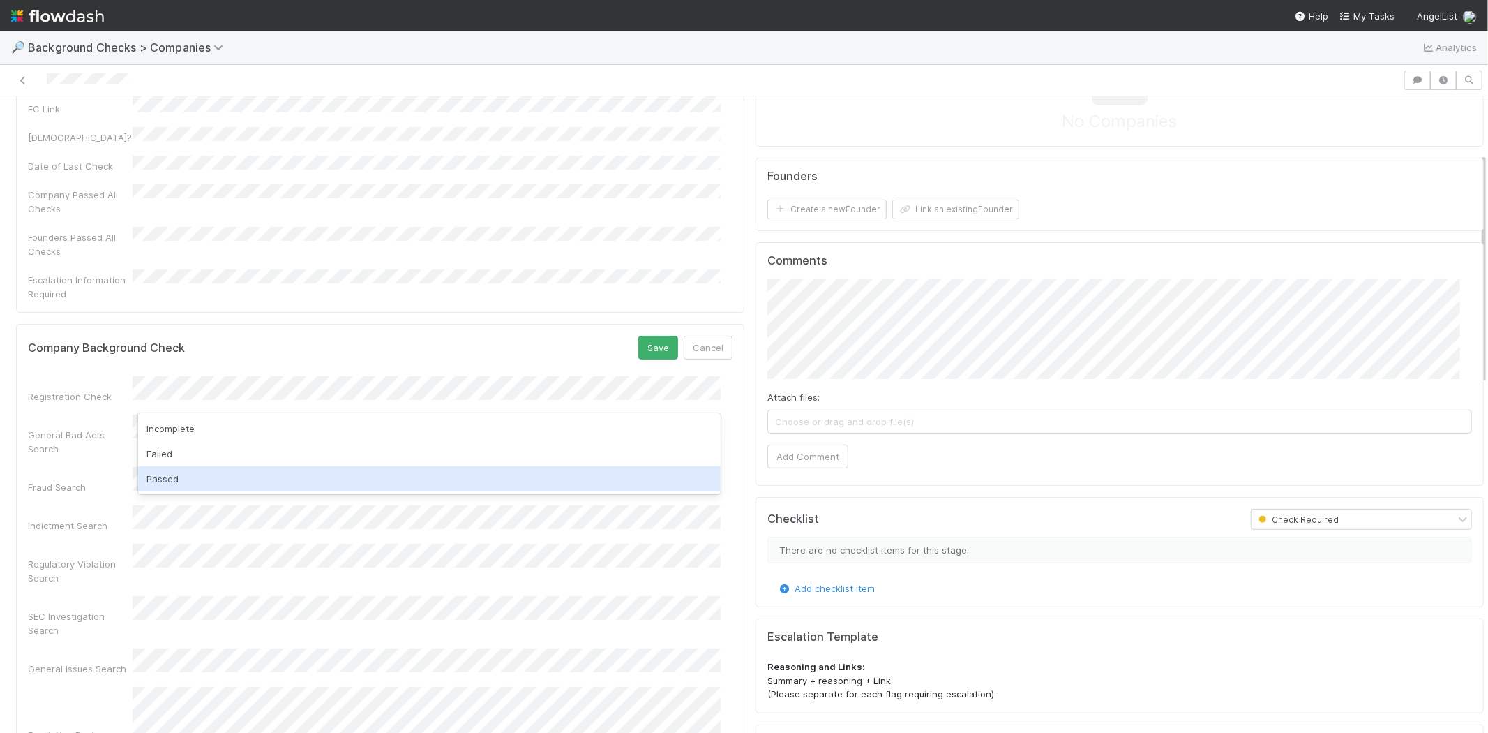
click at [186, 473] on div "Passed" at bounding box center [429, 478] width 583 height 25
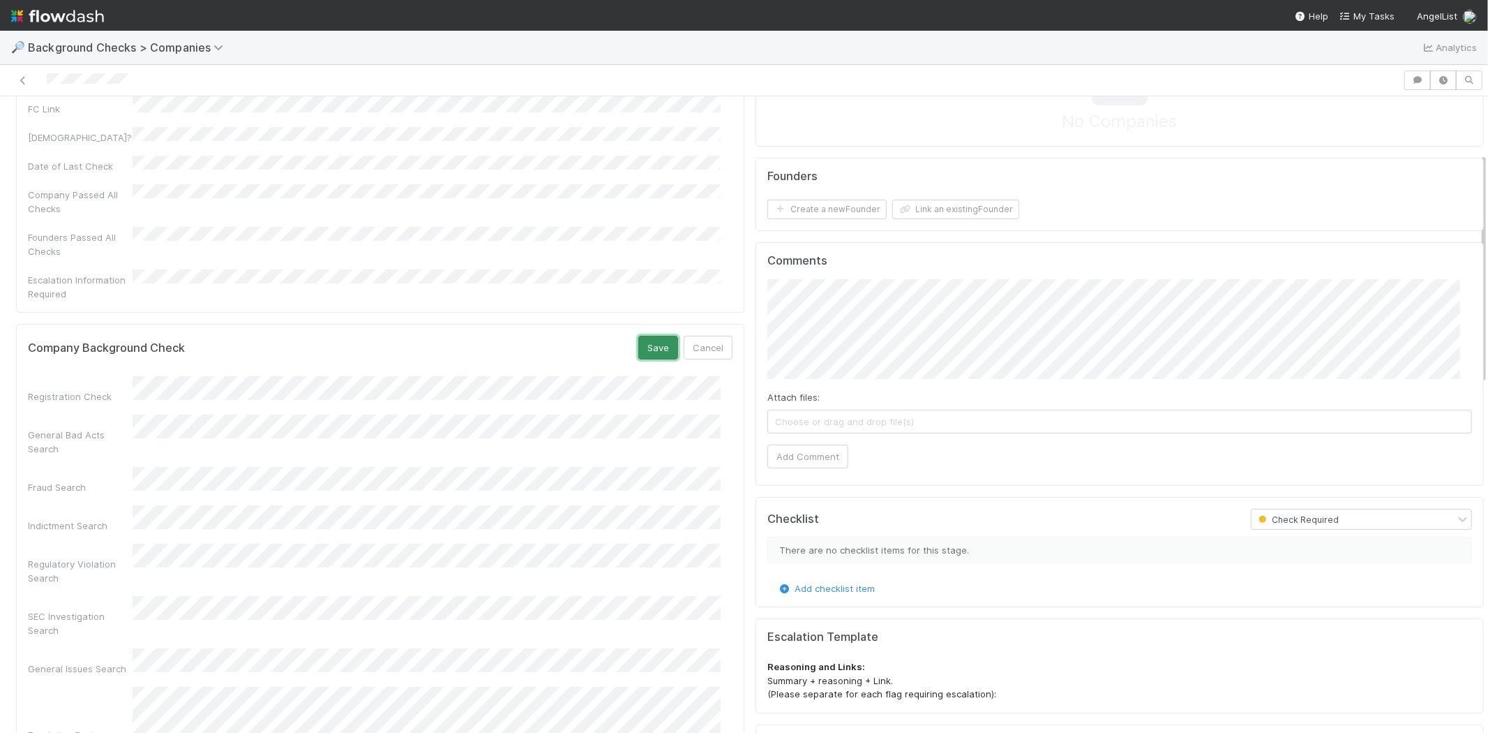
click at [640, 336] on button "Save" at bounding box center [658, 348] width 40 height 24
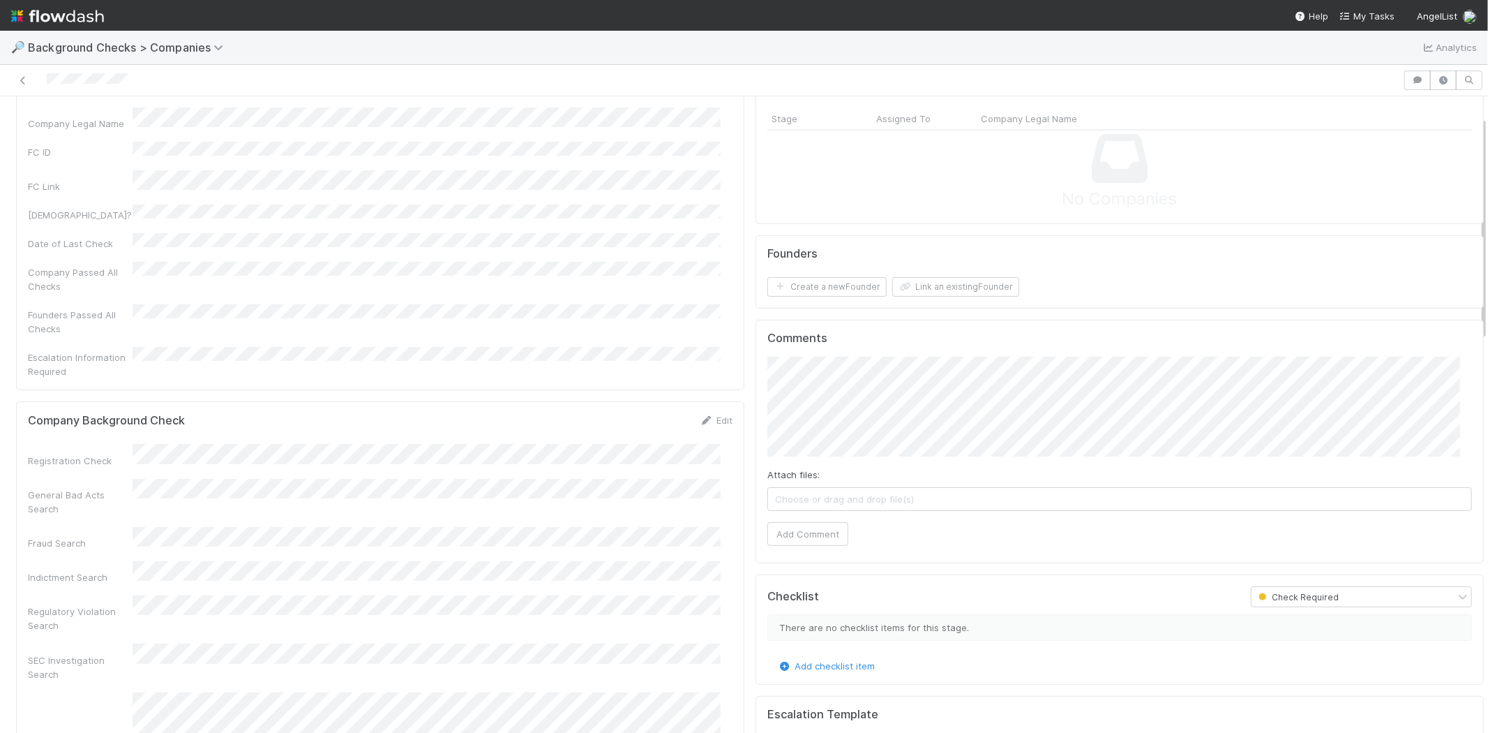
scroll to position [0, 0]
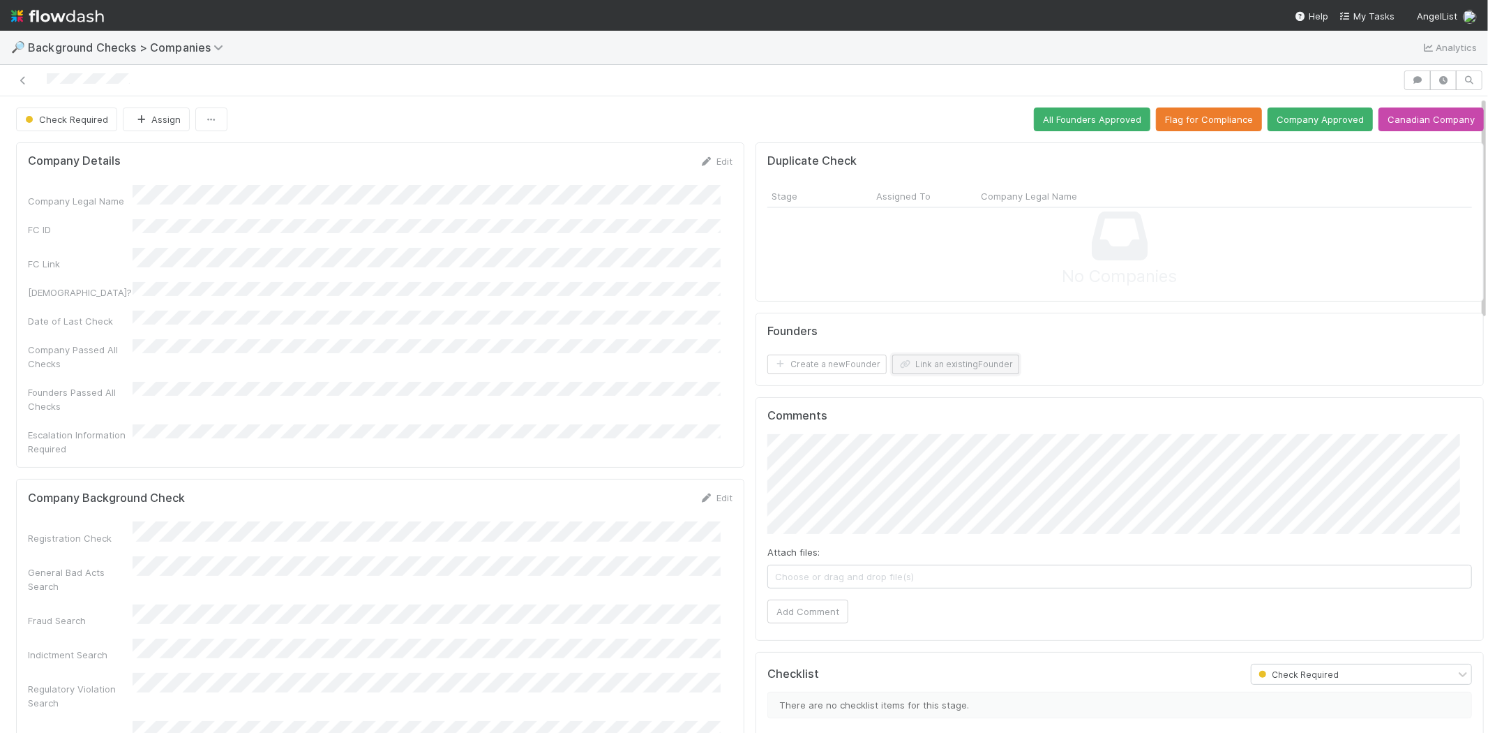
click at [977, 363] on button "Link an existing Founder" at bounding box center [955, 364] width 127 height 20
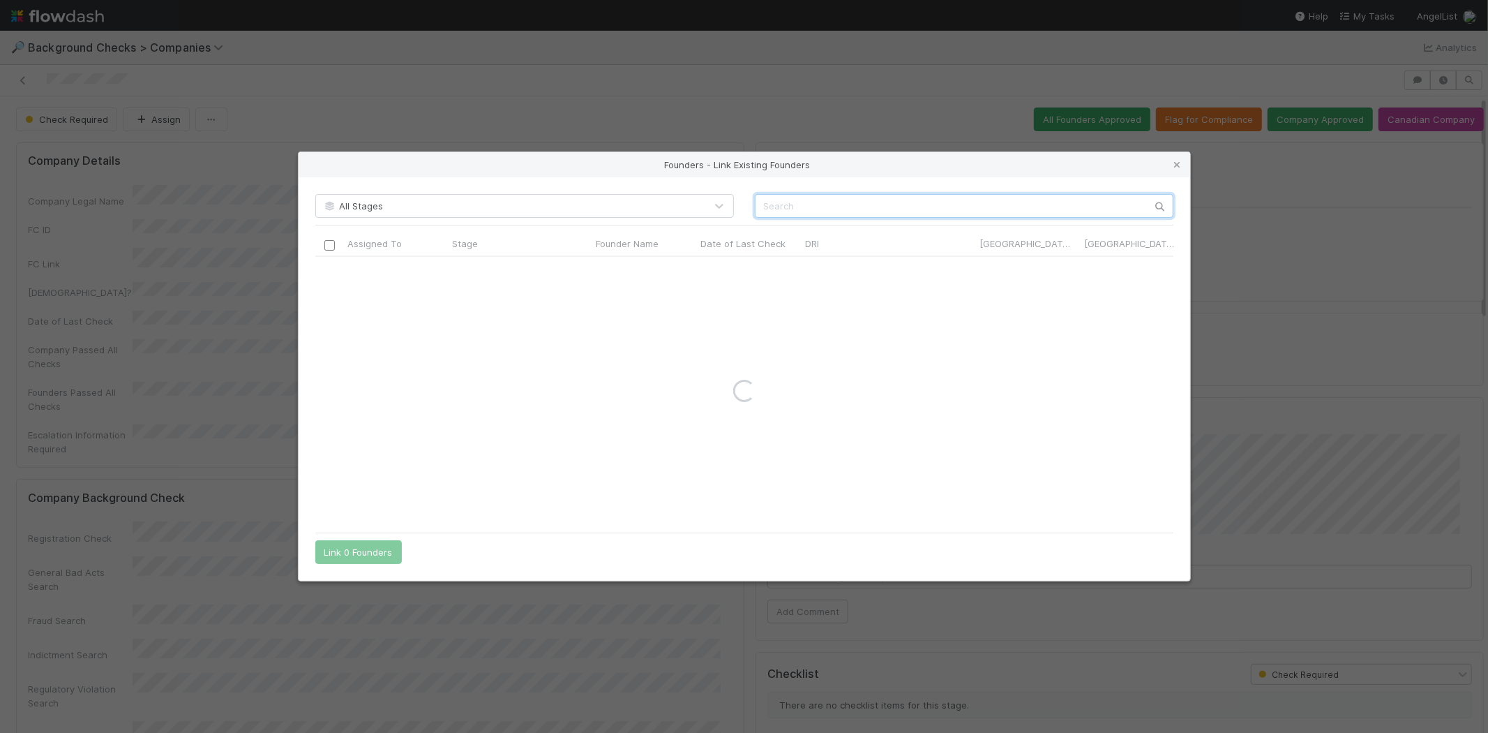
click at [1017, 211] on input "text" at bounding box center [964, 206] width 419 height 24
paste input "Mike Meyers"
type input "Mike Meyers"
click at [1172, 164] on icon at bounding box center [1178, 164] width 14 height 9
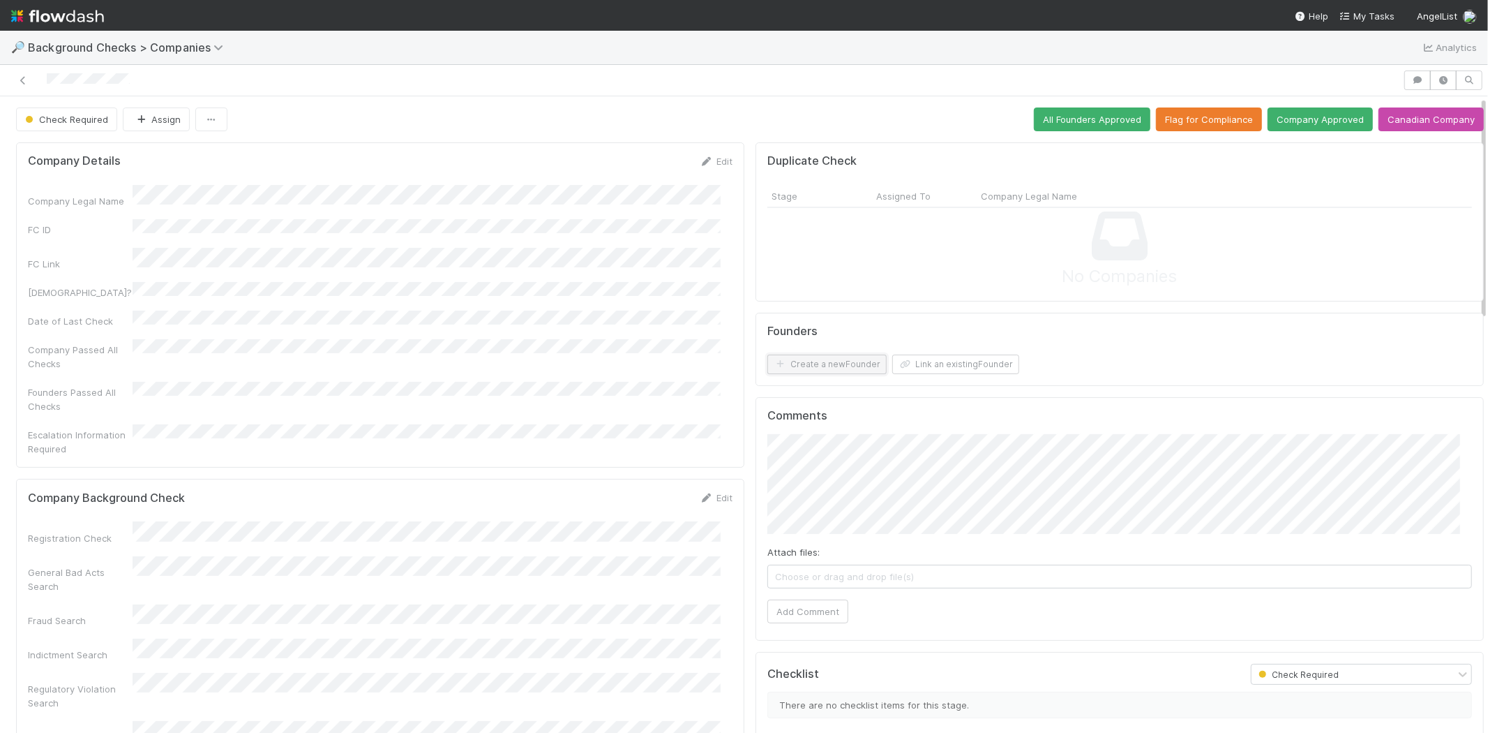
click at [833, 361] on button "Create a new Founder" at bounding box center [826, 364] width 119 height 20
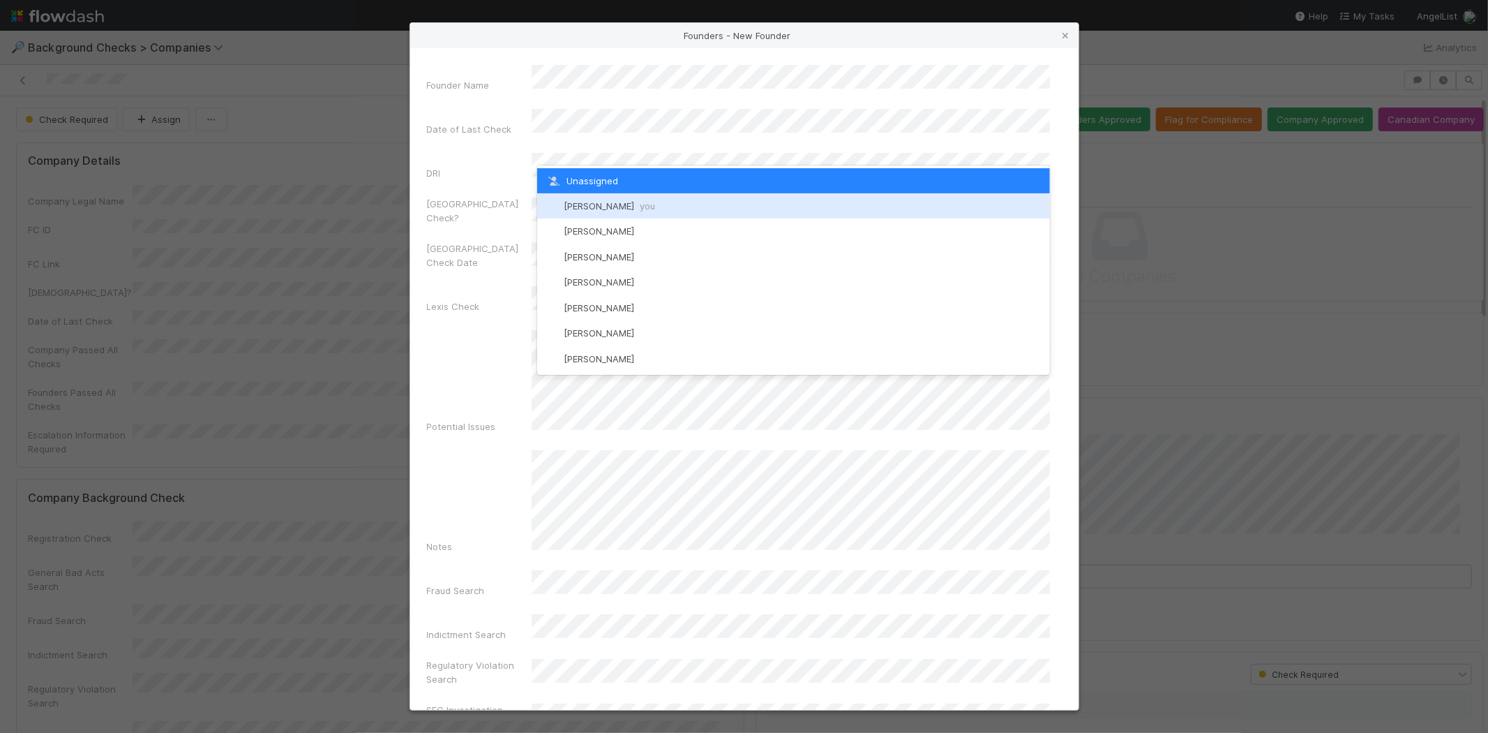
click at [659, 204] on div "Michael Capilitan you" at bounding box center [793, 205] width 513 height 25
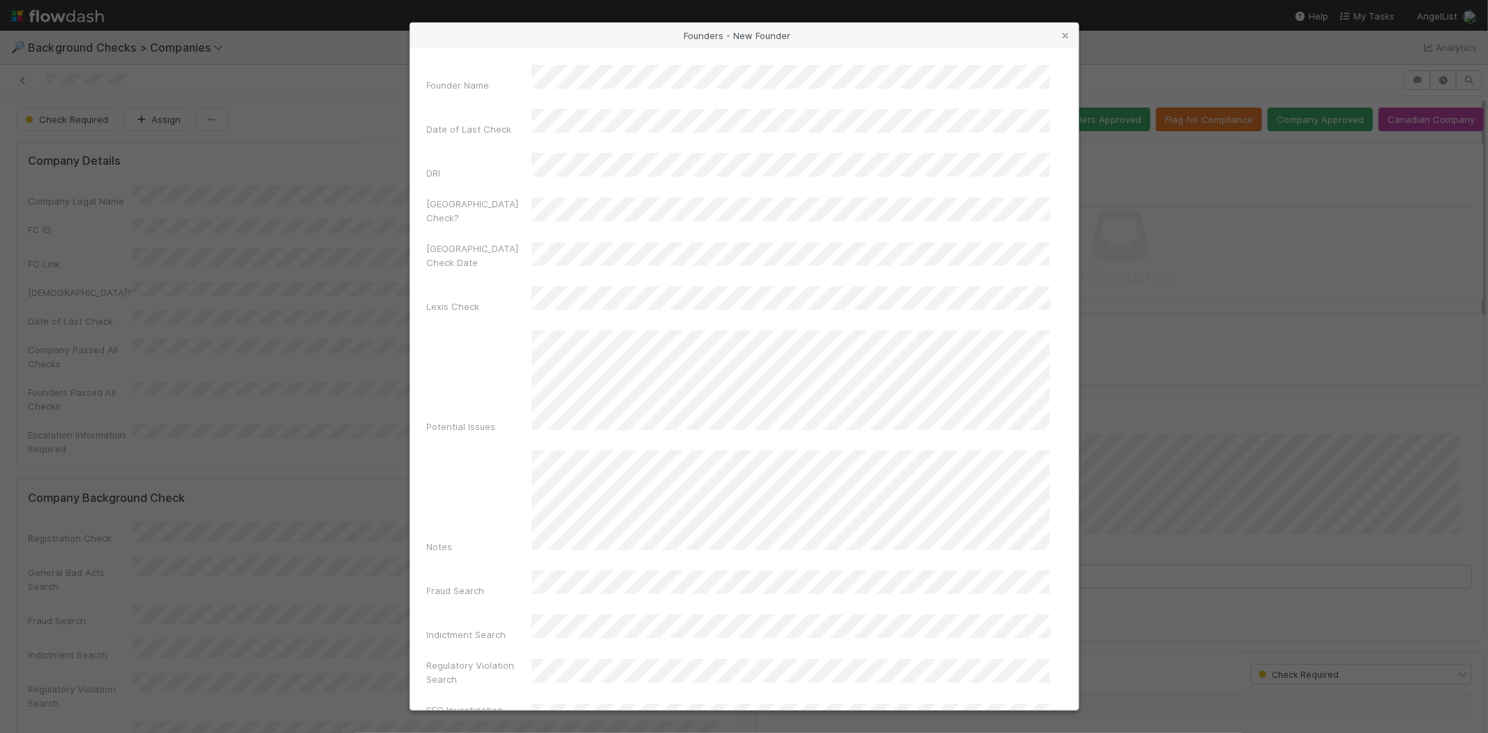
click at [480, 330] on div "Potential Issues" at bounding box center [744, 384] width 635 height 109
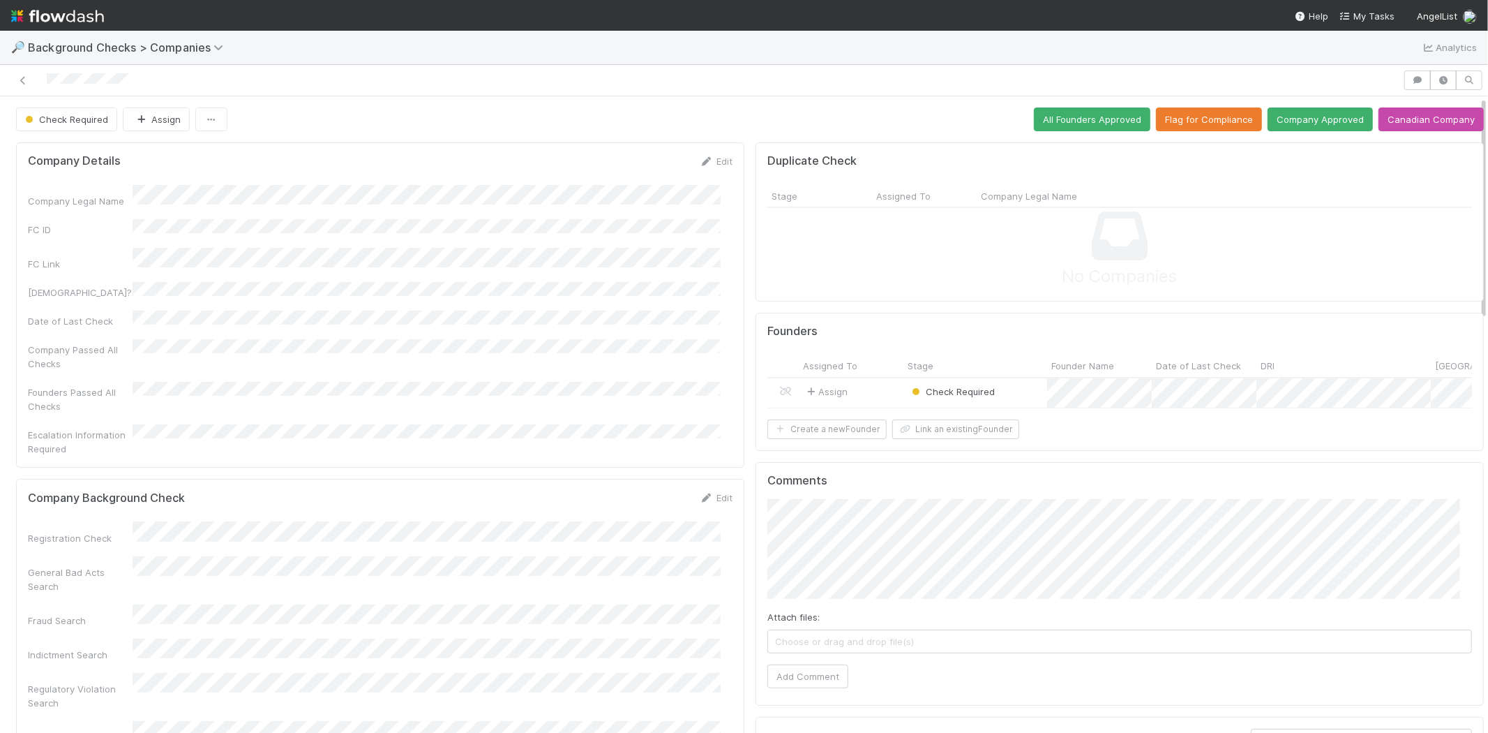
click at [868, 381] on div "Assign" at bounding box center [851, 393] width 105 height 30
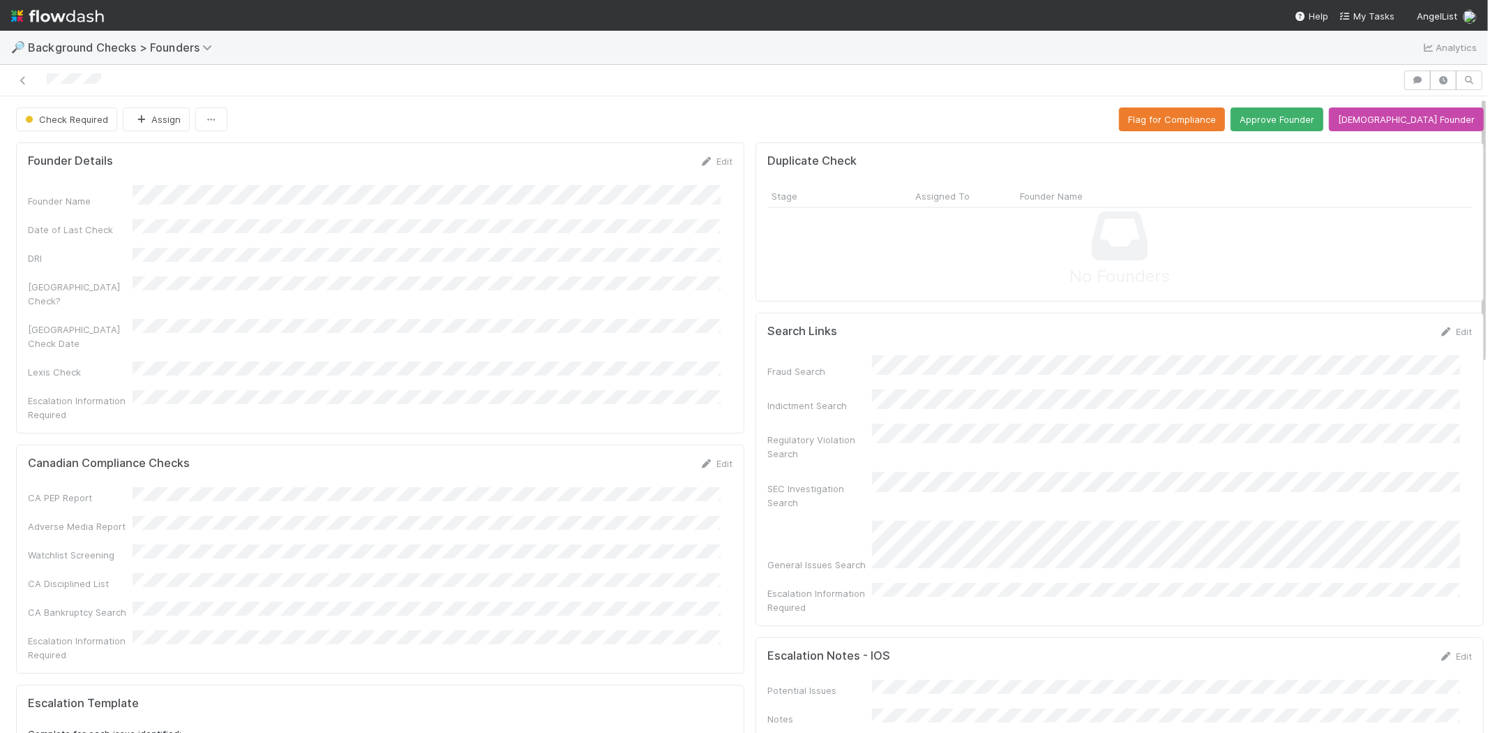
drag, startPoint x: 113, startPoint y: 82, endPoint x: 45, endPoint y: 80, distance: 67.7
click at [45, 80] on div at bounding box center [702, 80] width 1392 height 20
click at [1316, 113] on button "Approve Founder" at bounding box center [1277, 119] width 93 height 24
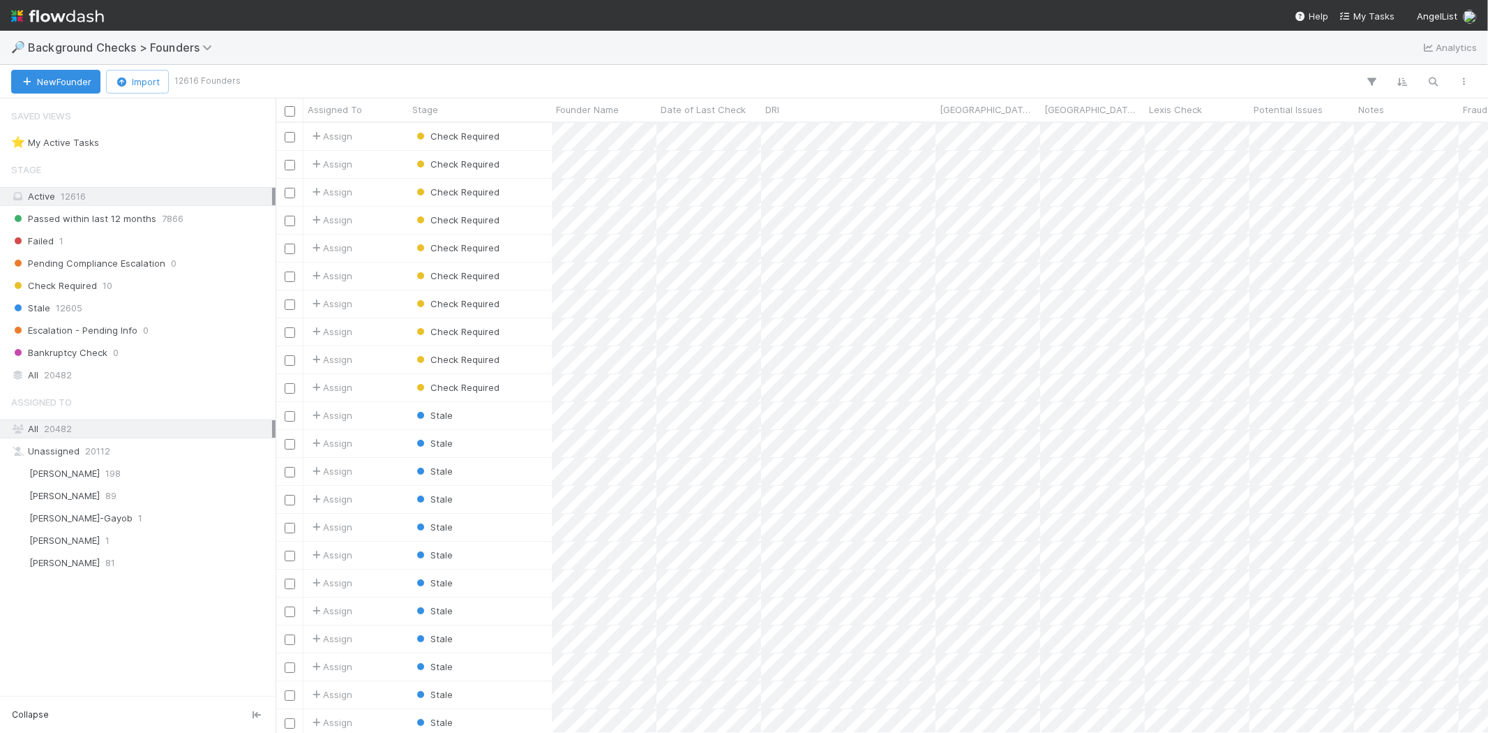
scroll to position [598, 1201]
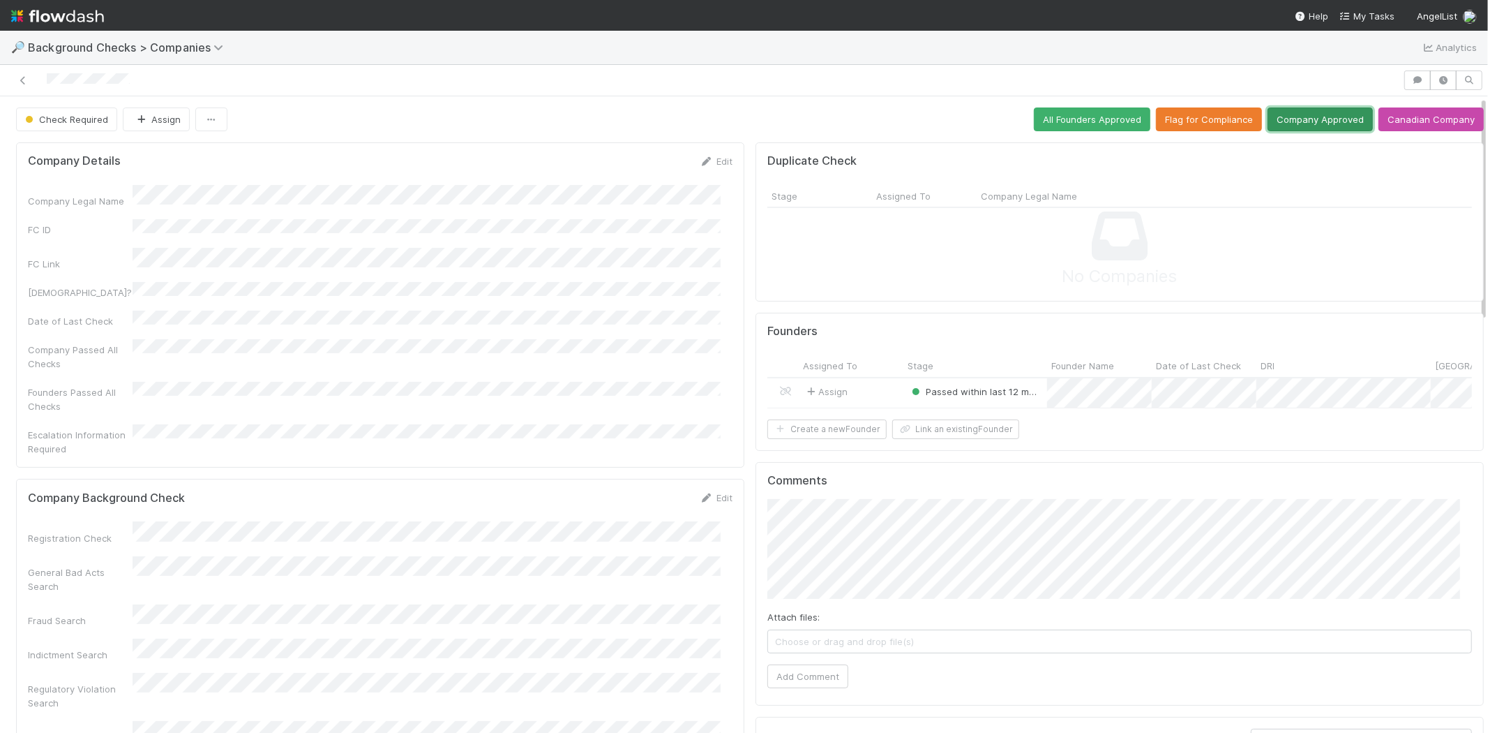
click at [1291, 121] on button "Company Approved" at bounding box center [1320, 119] width 105 height 24
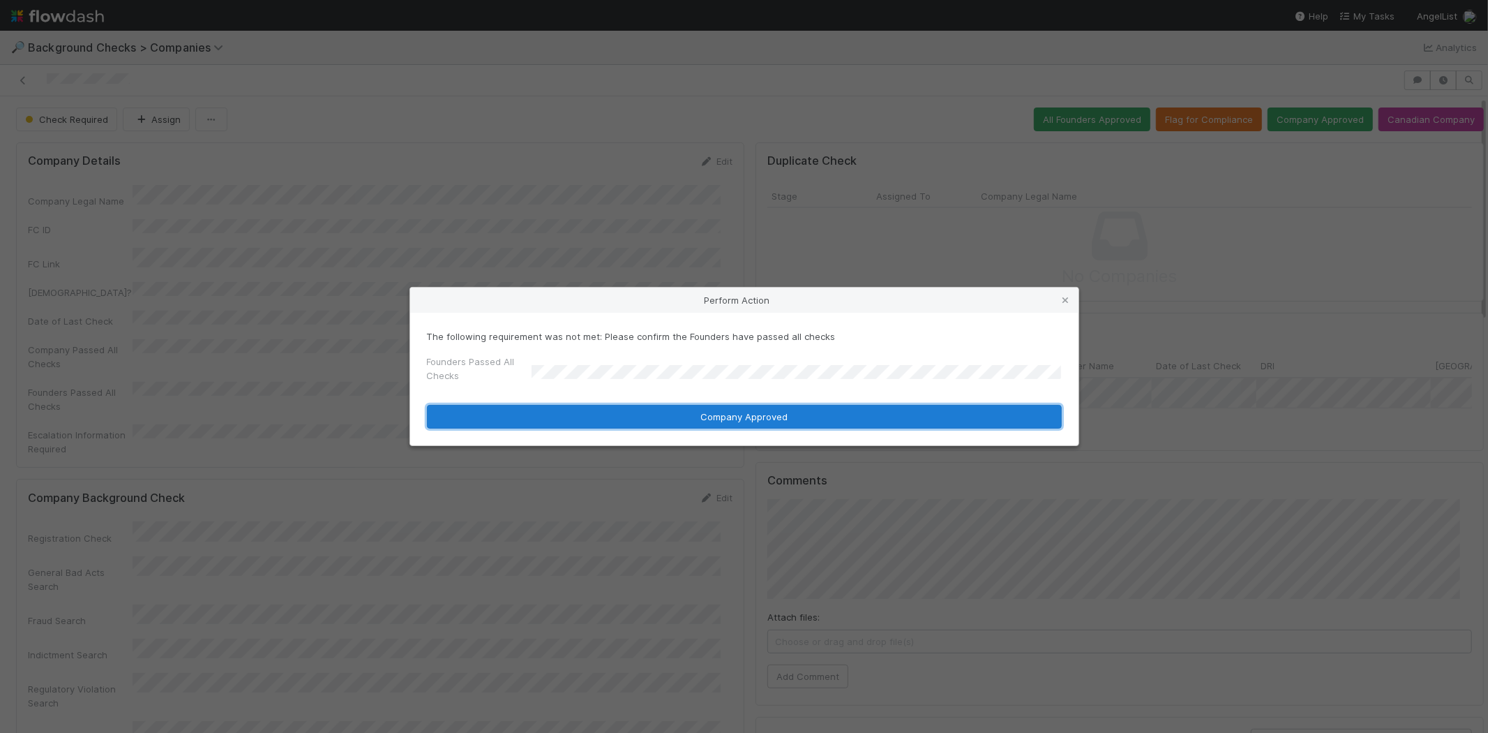
click at [638, 415] on button "Company Approved" at bounding box center [744, 417] width 635 height 24
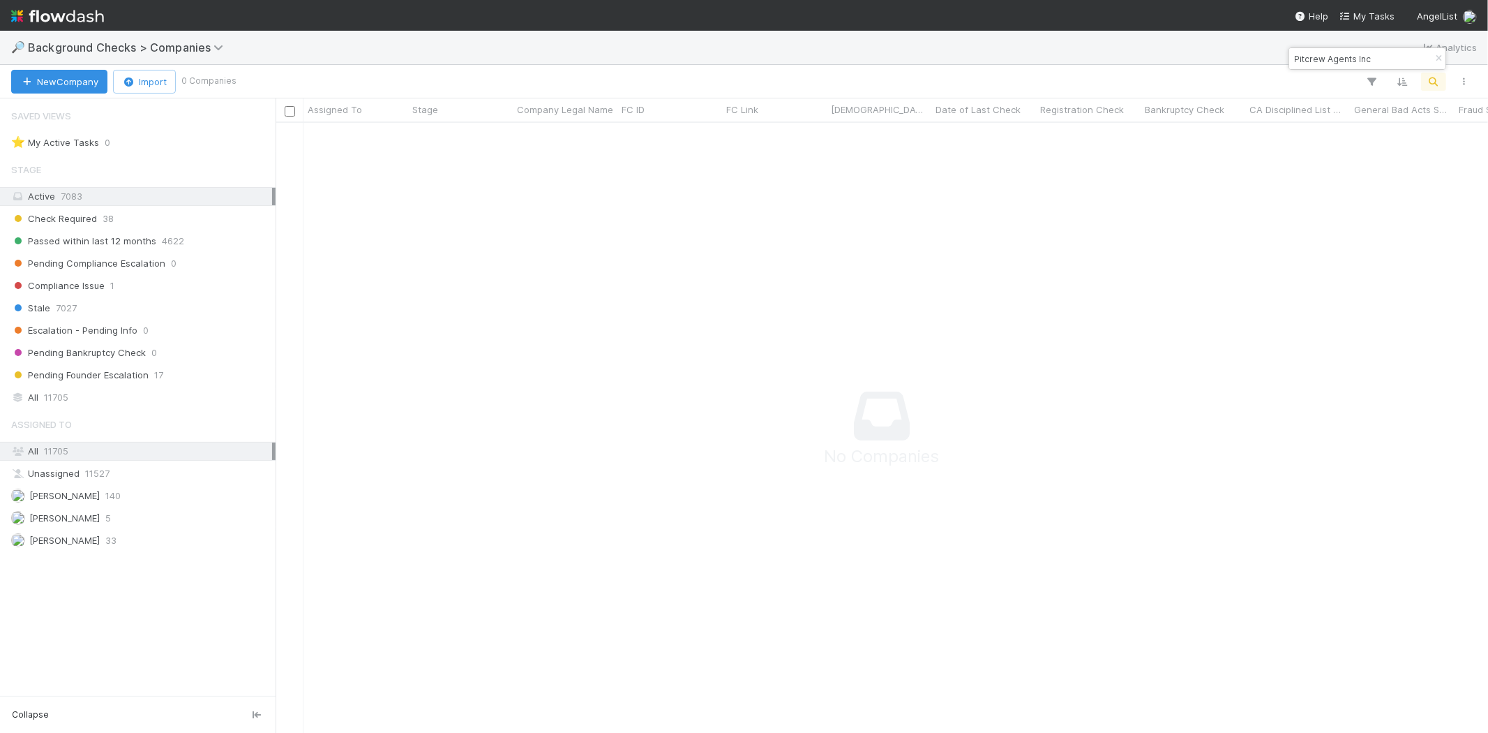
scroll to position [587, 1189]
drag, startPoint x: 1358, startPoint y: 57, endPoint x: 1296, endPoint y: 57, distance: 62.1
click at [1296, 57] on input "Pitcrew Agents Inc" at bounding box center [1361, 58] width 140 height 17
paste input "Agentmail"
type input "Agentmail, Inc."
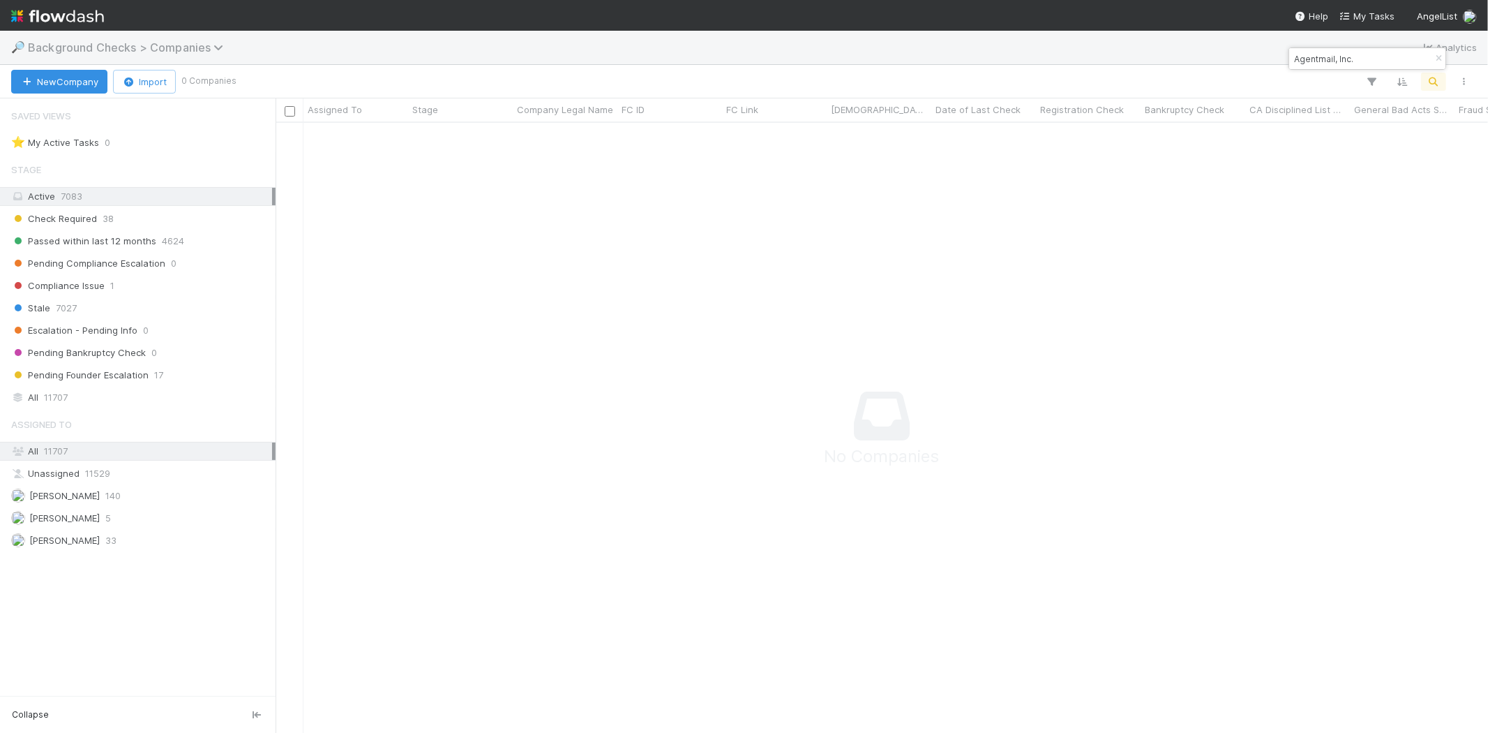
click at [121, 40] on span "Background Checks > Companies" at bounding box center [129, 47] width 202 height 14
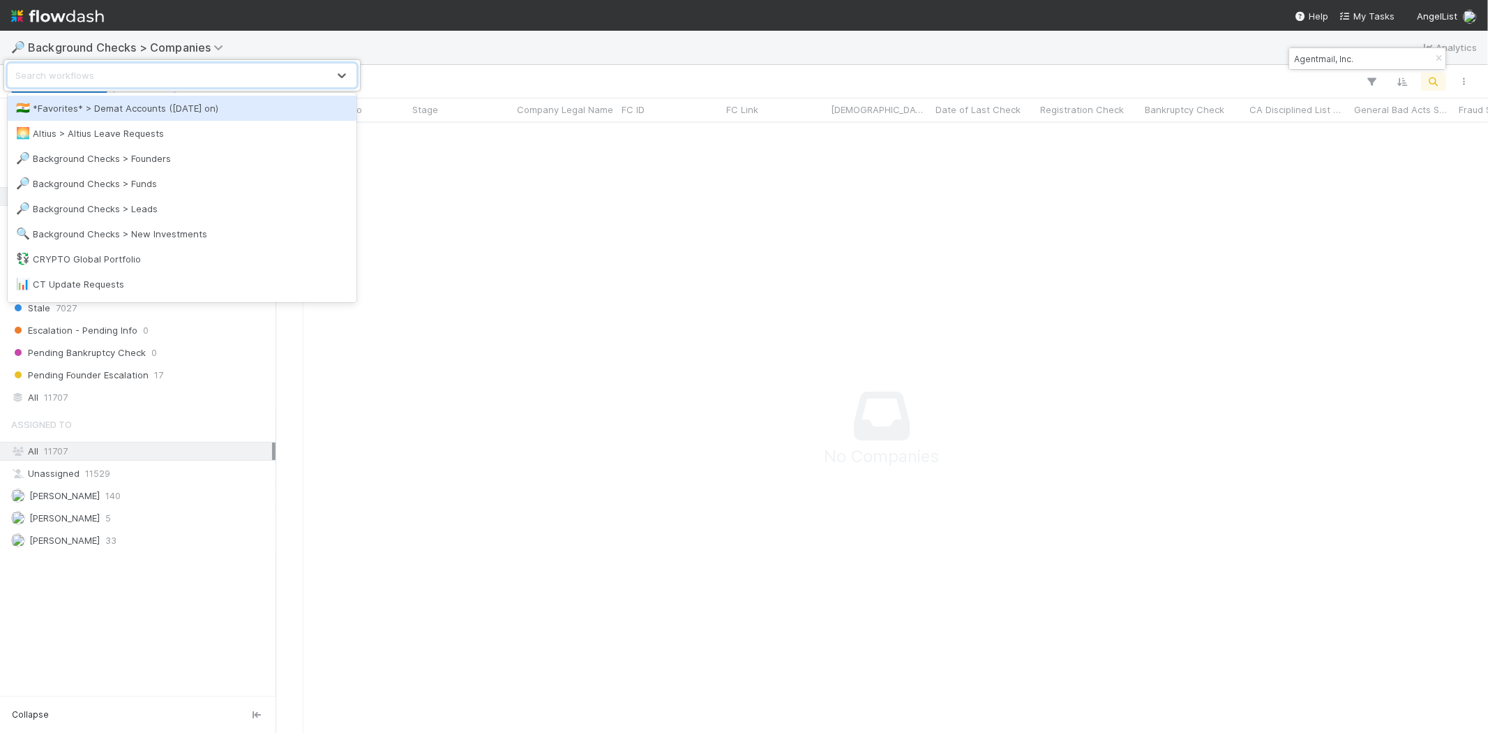
click at [70, 17] on div "option *Favorites* > Demat Accounts ([DATE] on) focused, 1 of 23. 23 results av…" at bounding box center [744, 366] width 1488 height 733
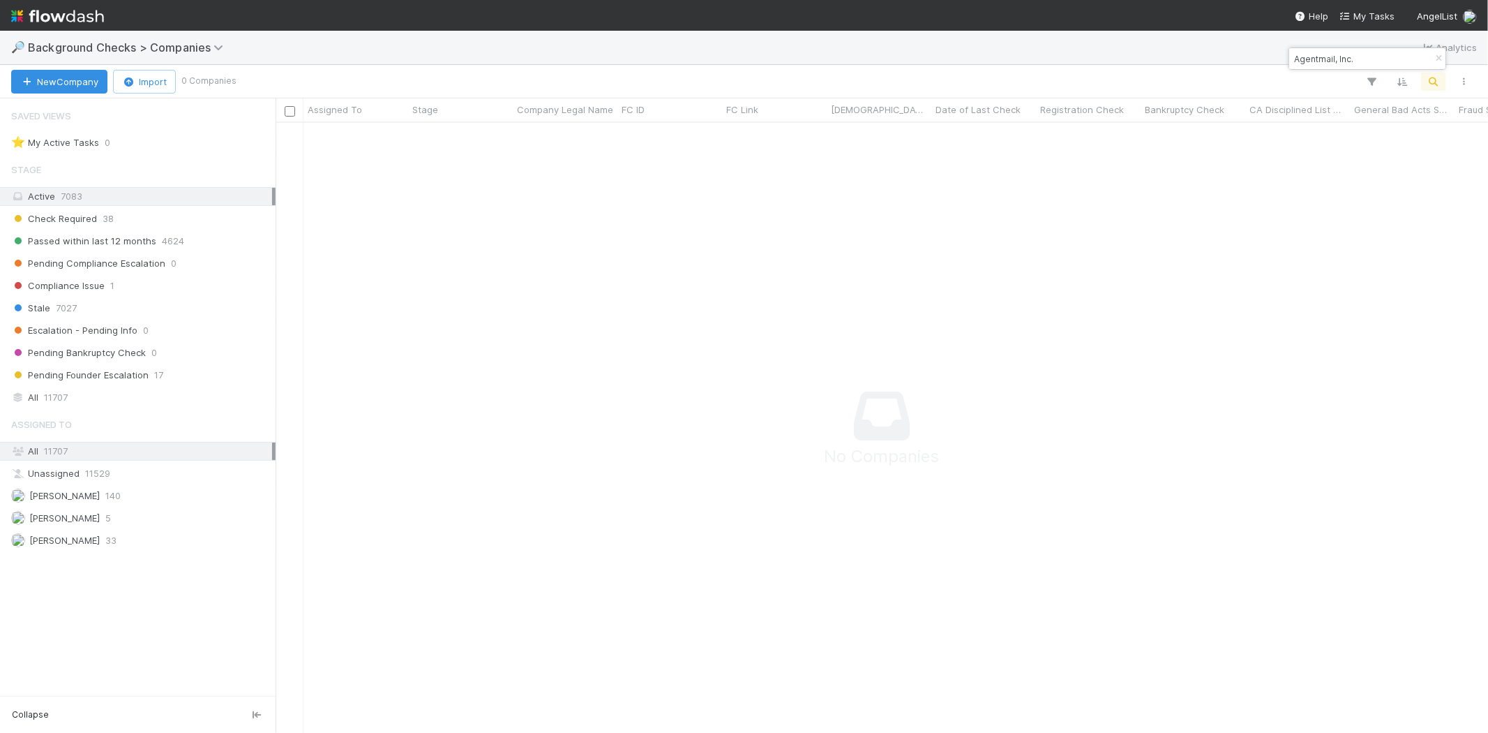
click at [52, 17] on img at bounding box center [57, 16] width 93 height 24
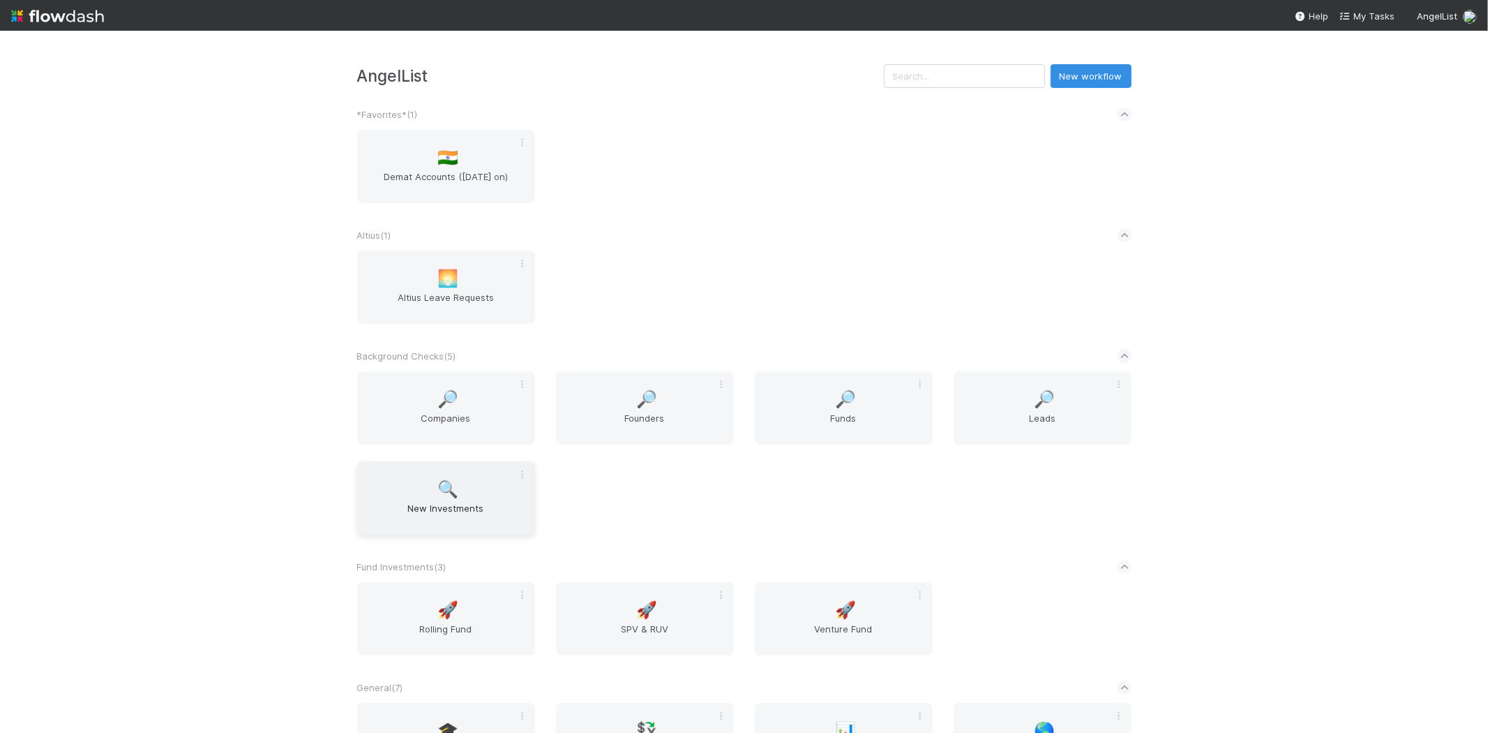
click at [437, 490] on span "🔍" at bounding box center [447, 489] width 21 height 18
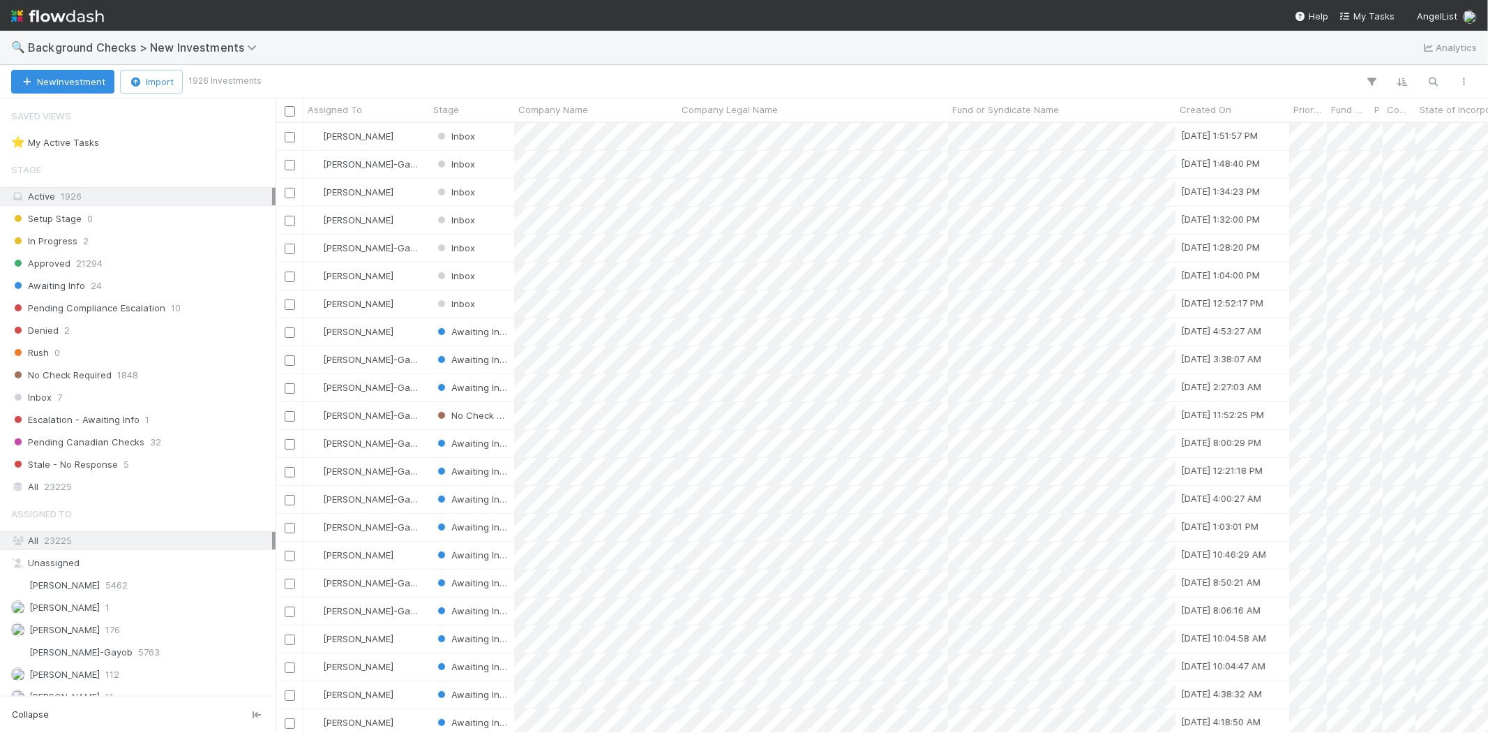
scroll to position [598, 1201]
click at [1436, 82] on icon "button" at bounding box center [1434, 81] width 14 height 13
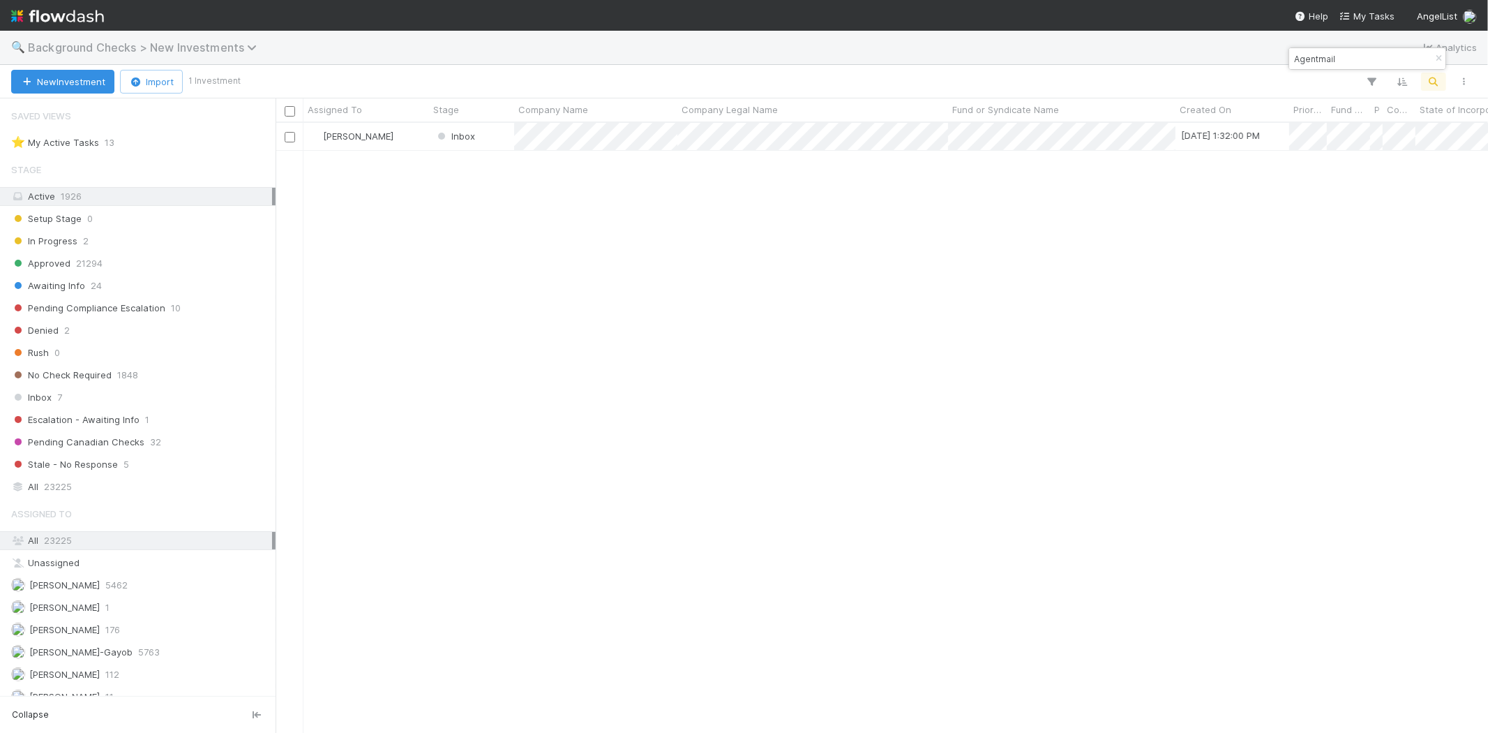
type input "Agentmail"
click at [91, 44] on span "Background Checks > New Investments" at bounding box center [146, 47] width 236 height 14
click at [91, 44] on div "Search workflows" at bounding box center [744, 366] width 1488 height 733
click at [70, 1] on link at bounding box center [57, 15] width 93 height 31
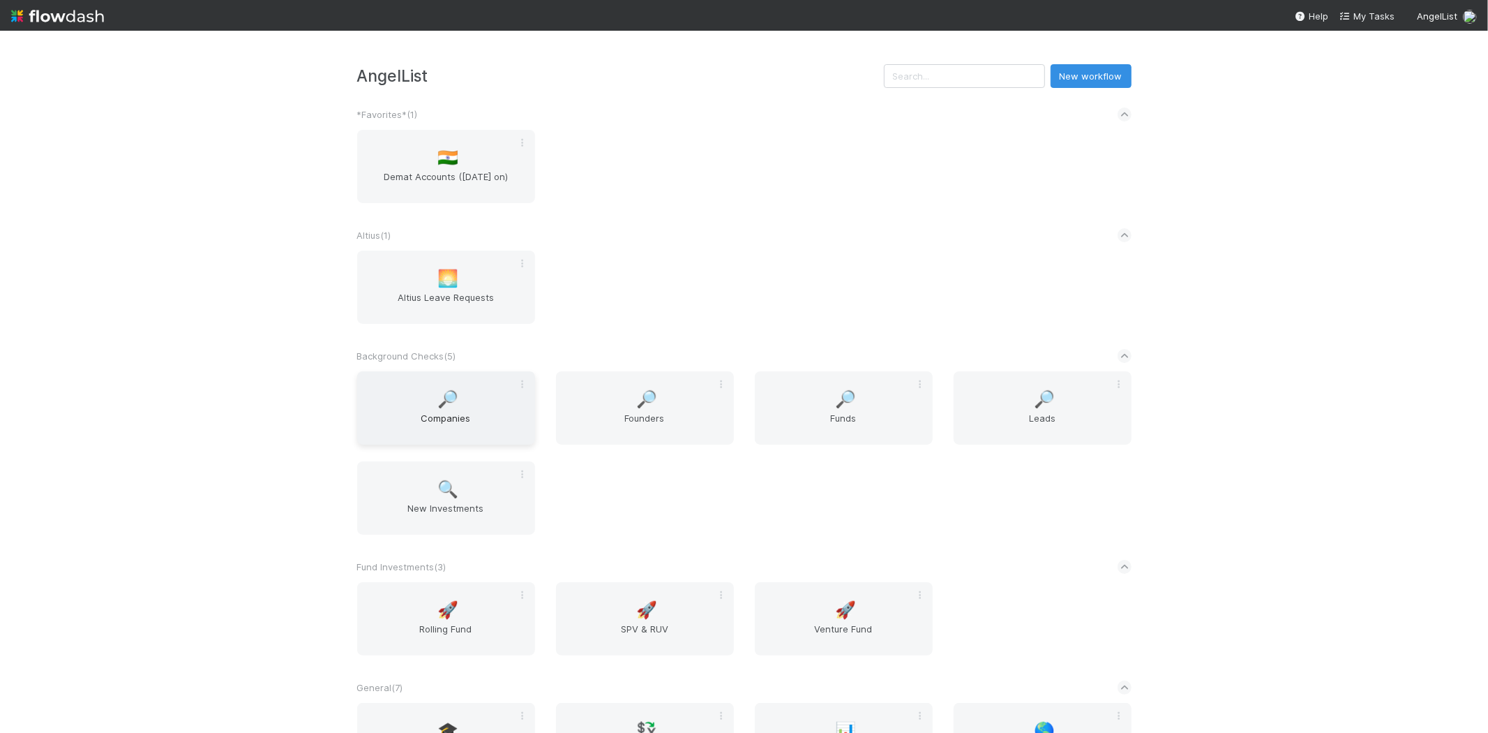
click at [415, 412] on span "Companies" at bounding box center [446, 425] width 167 height 28
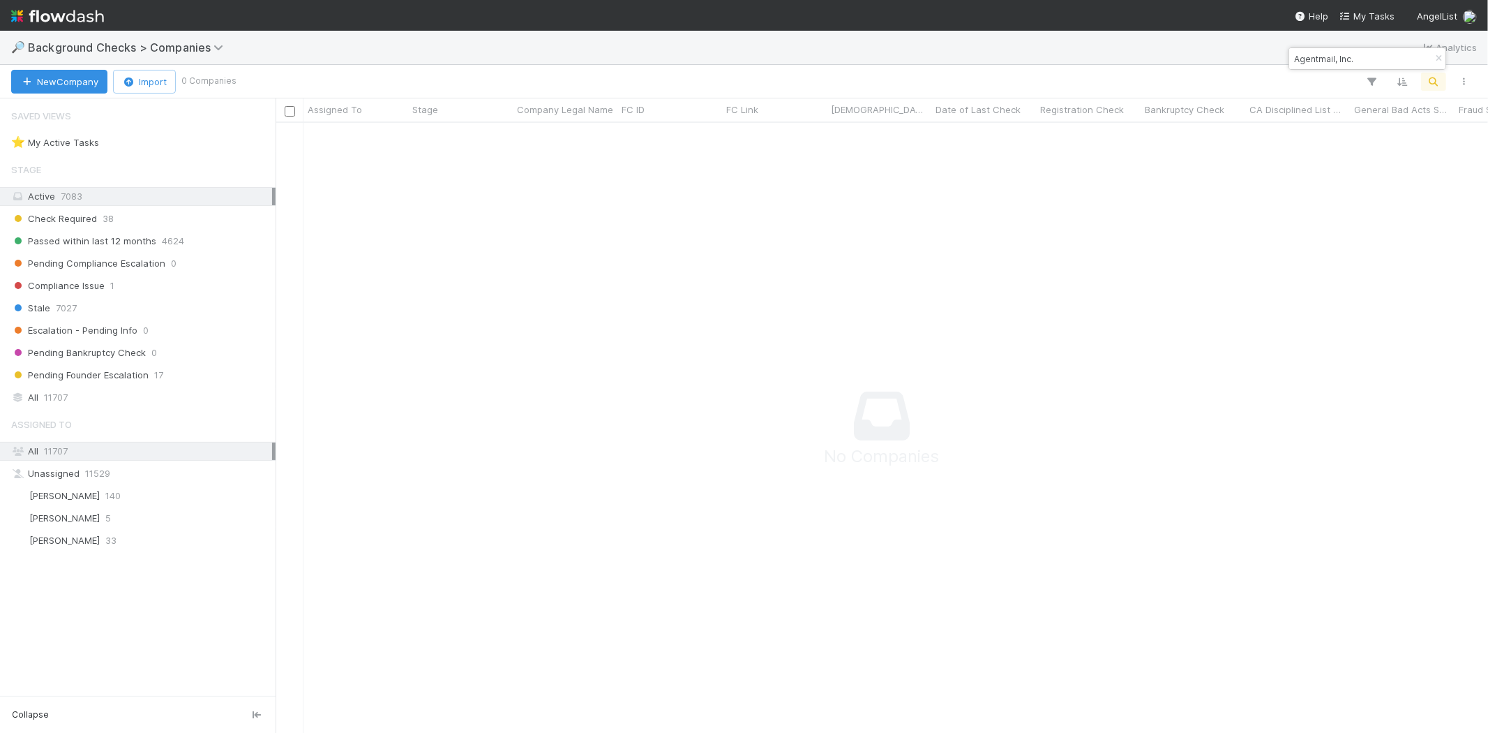
scroll to position [587, 1189]
click at [1362, 61] on input "Agentmail, Inc." at bounding box center [1361, 58] width 140 height 17
type input "Agentmail"
click at [73, 12] on img at bounding box center [57, 16] width 93 height 24
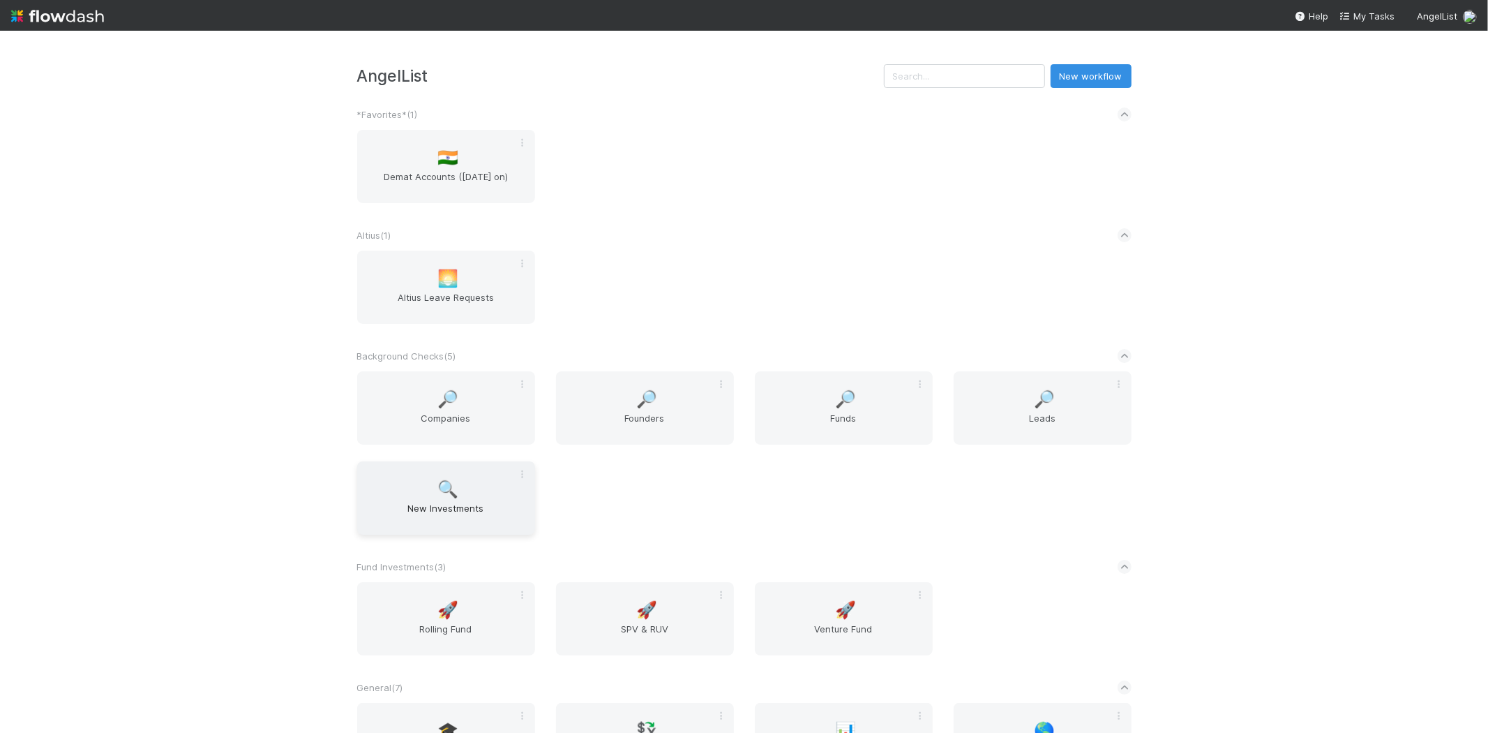
click at [440, 481] on span "🔍" at bounding box center [447, 489] width 21 height 18
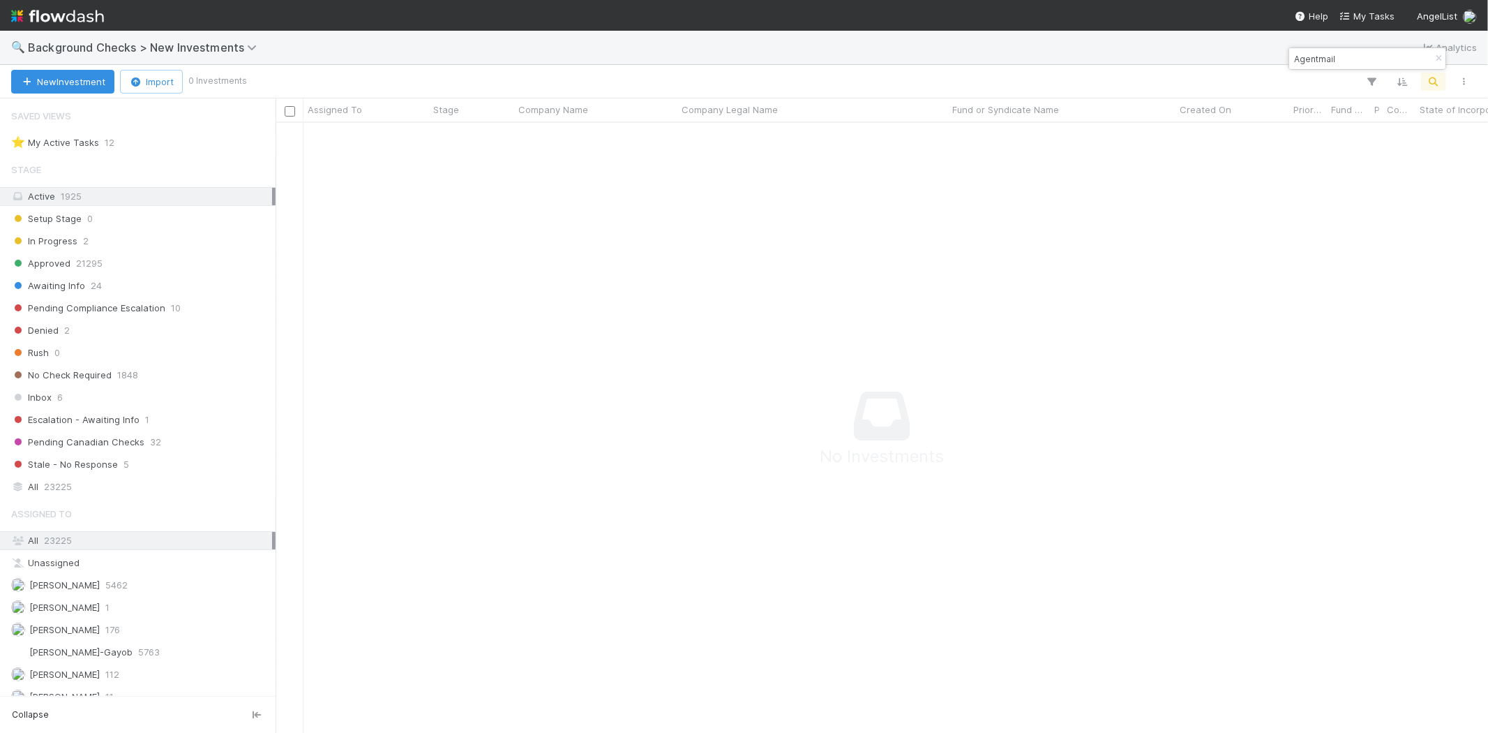
scroll to position [40, 0]
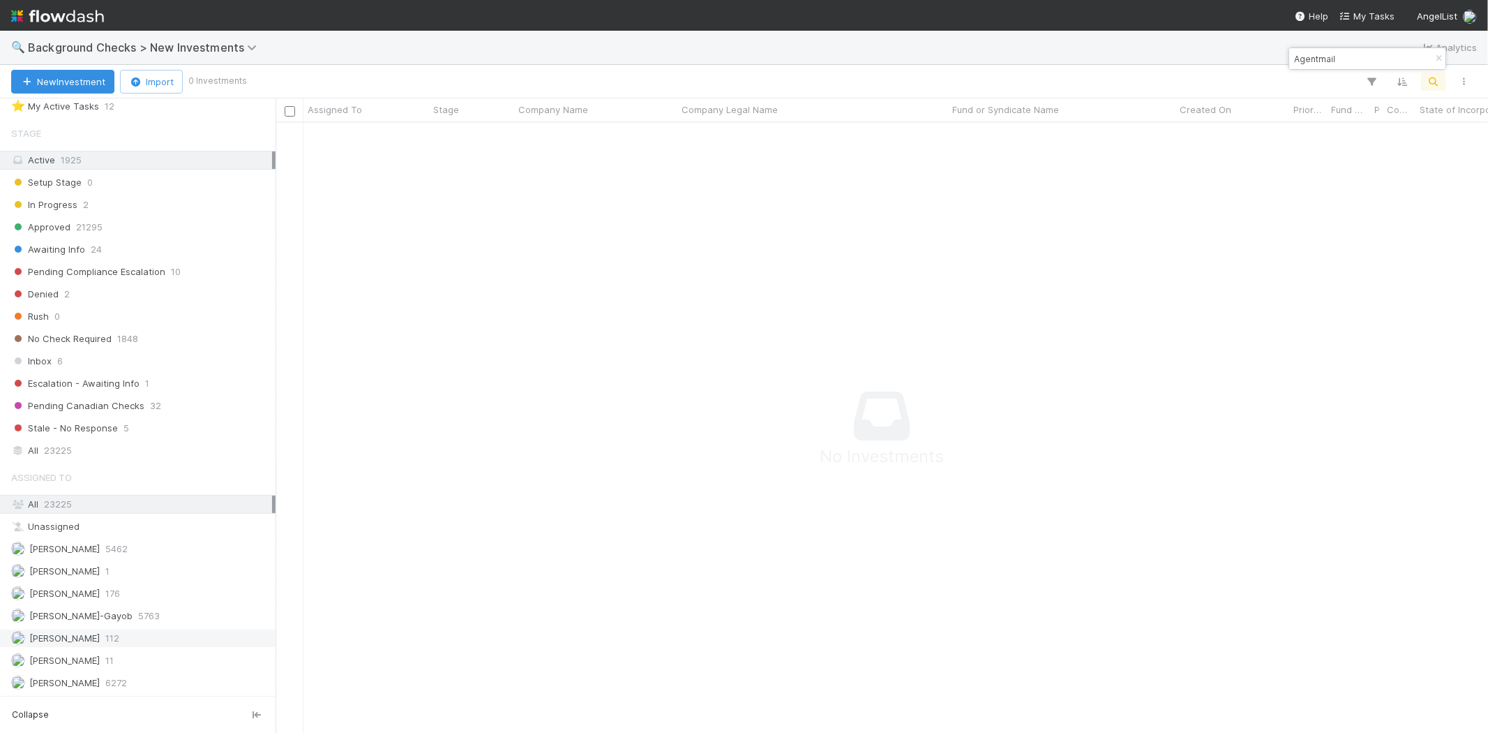
click at [109, 636] on span "112" at bounding box center [112, 637] width 14 height 17
click at [129, 635] on div "Michael Capilitan 112" at bounding box center [141, 637] width 261 height 17
click at [79, 356] on div "Inbox 6" at bounding box center [141, 360] width 261 height 17
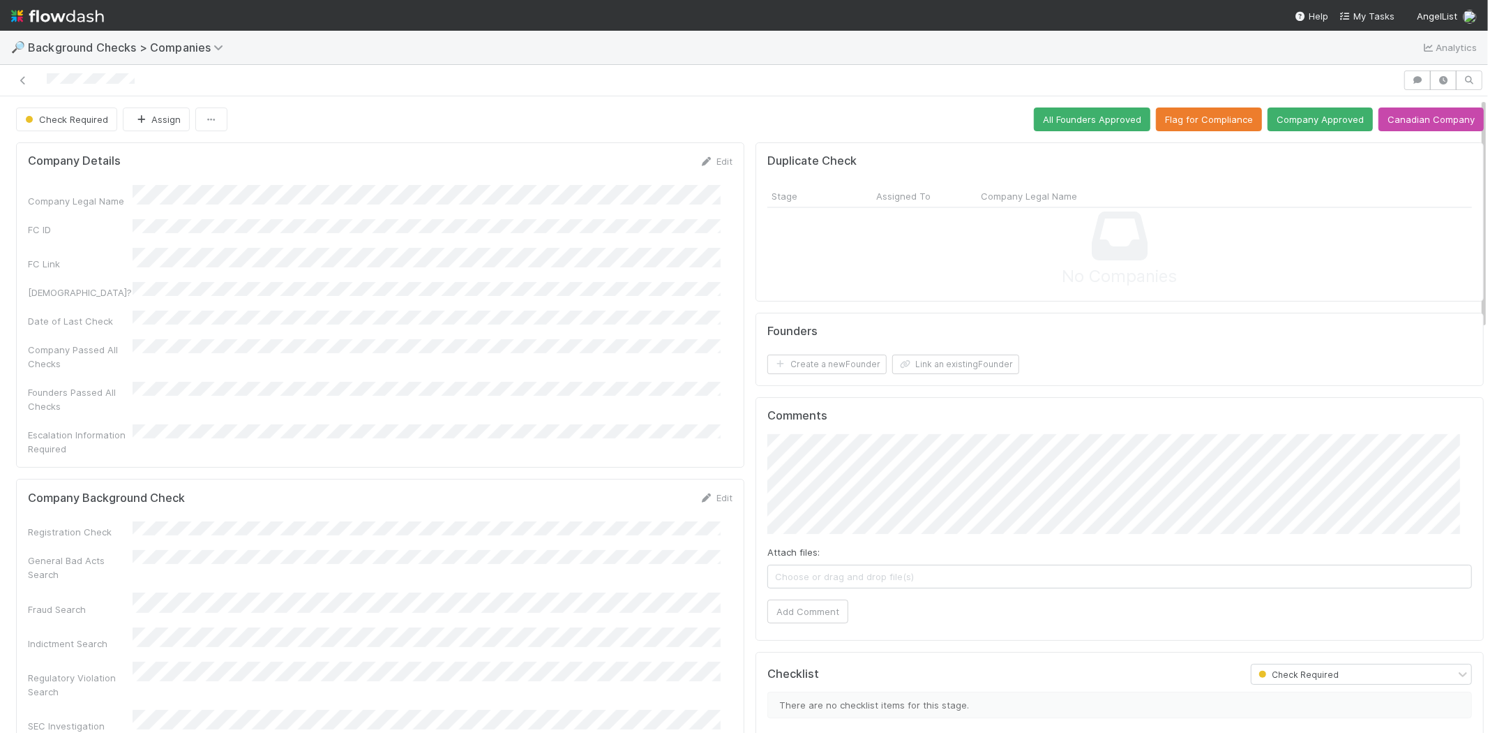
scroll to position [77, 0]
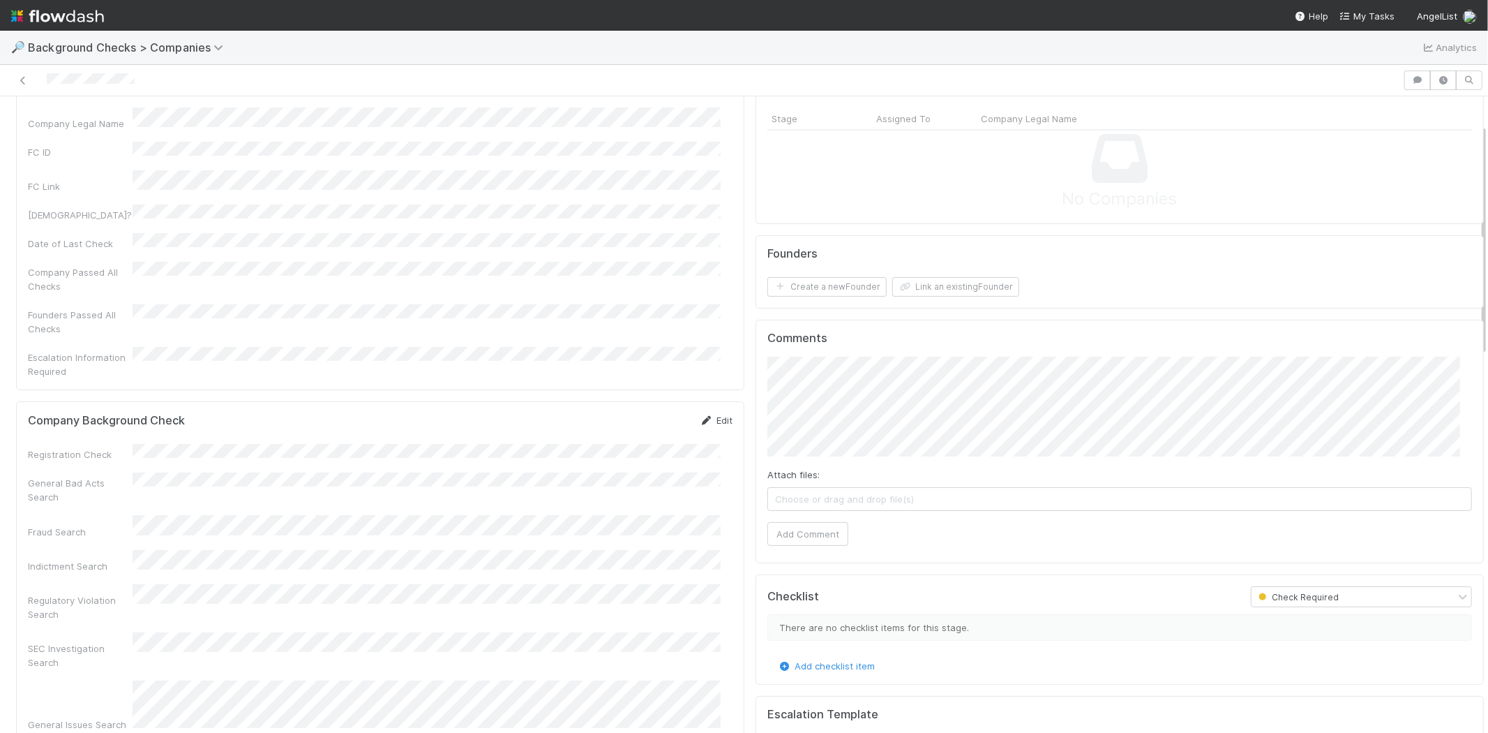
click at [713, 414] on link "Edit" at bounding box center [716, 419] width 33 height 11
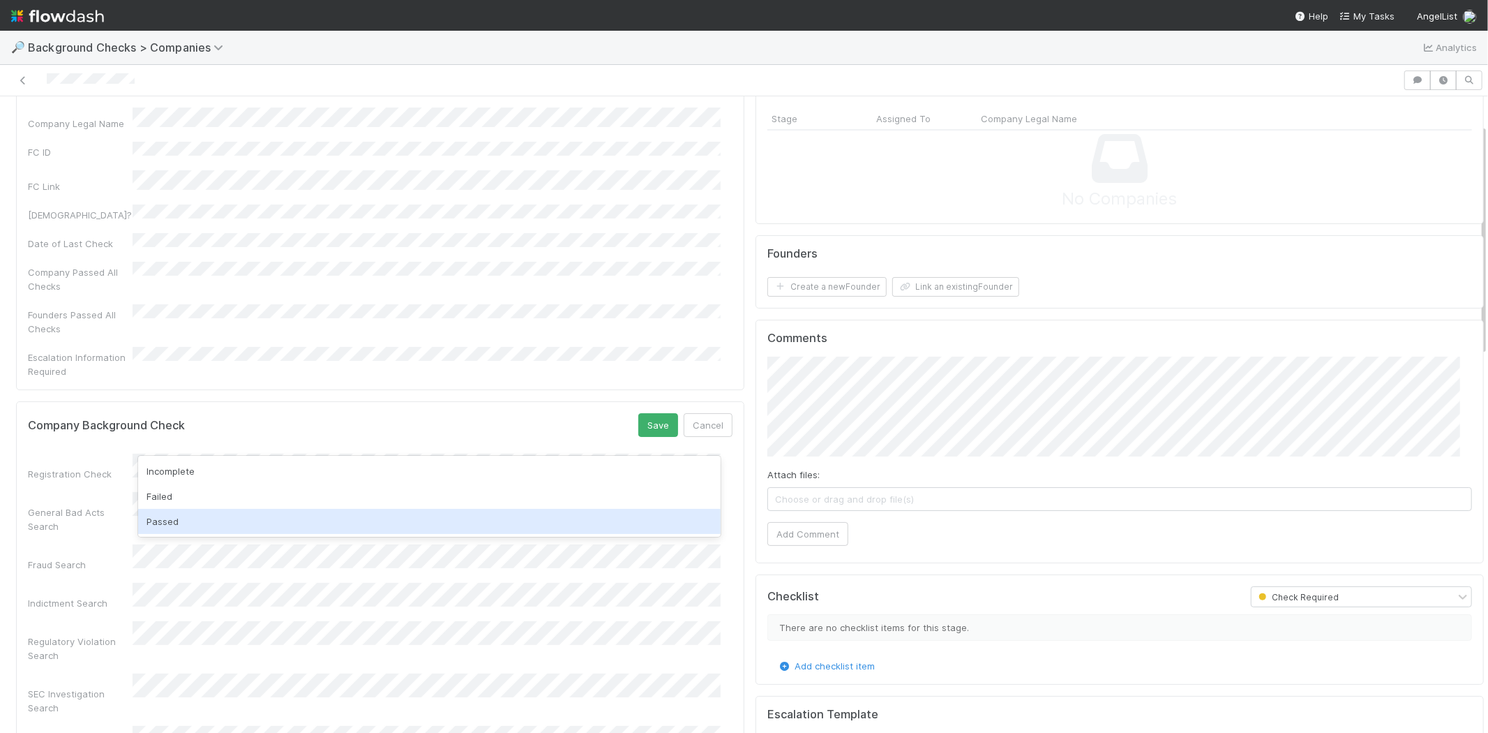
click at [256, 521] on div "Passed" at bounding box center [429, 521] width 583 height 25
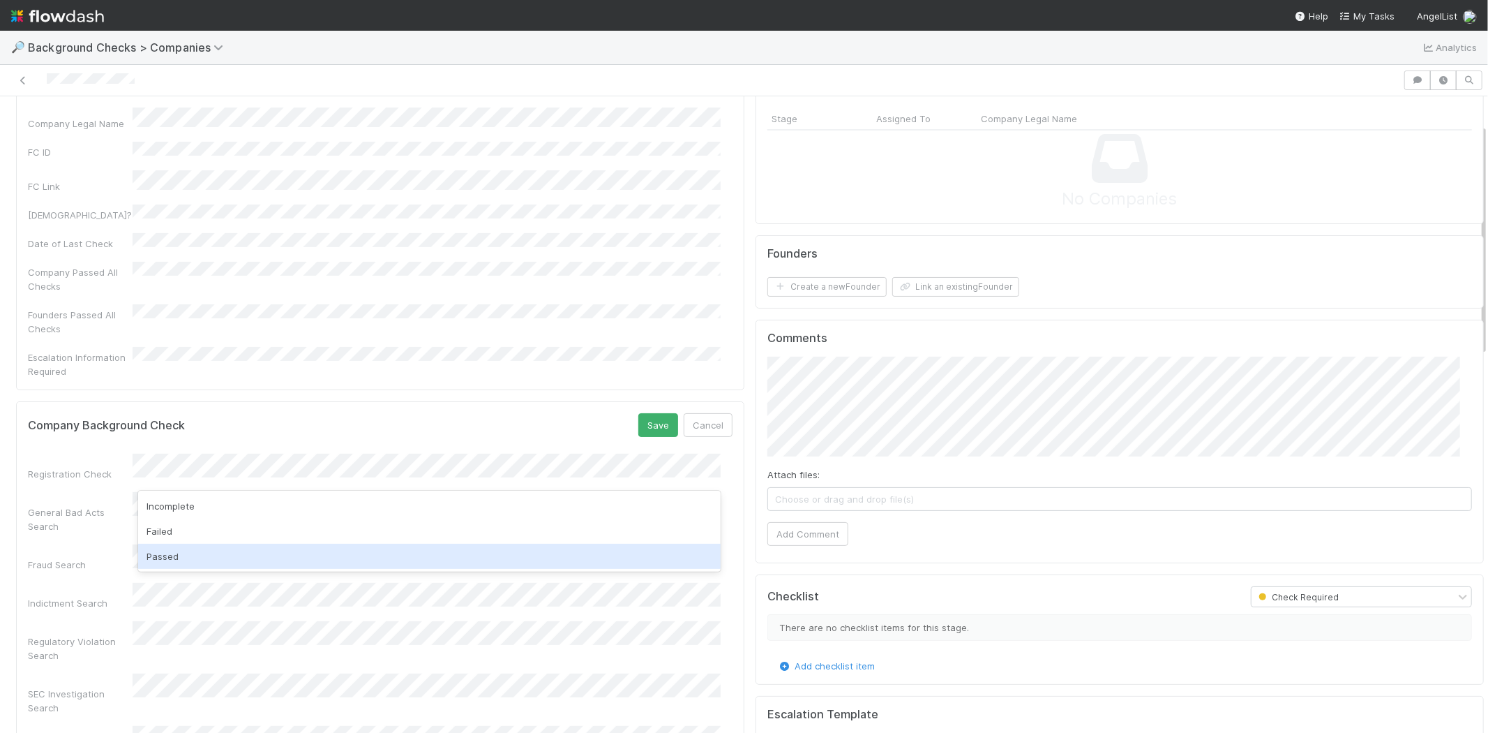
click at [232, 555] on div "Passed" at bounding box center [429, 555] width 583 height 25
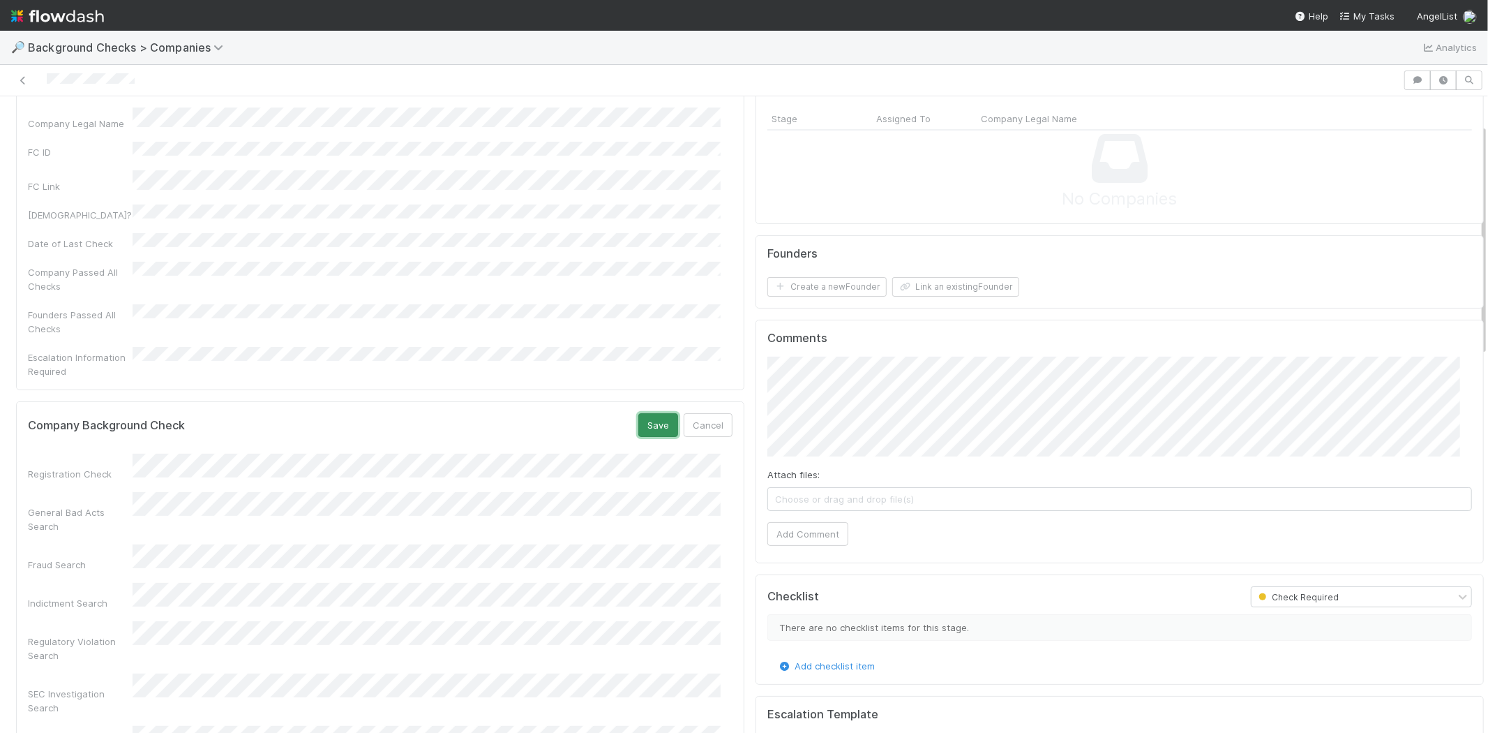
click at [647, 413] on button "Save" at bounding box center [658, 425] width 40 height 24
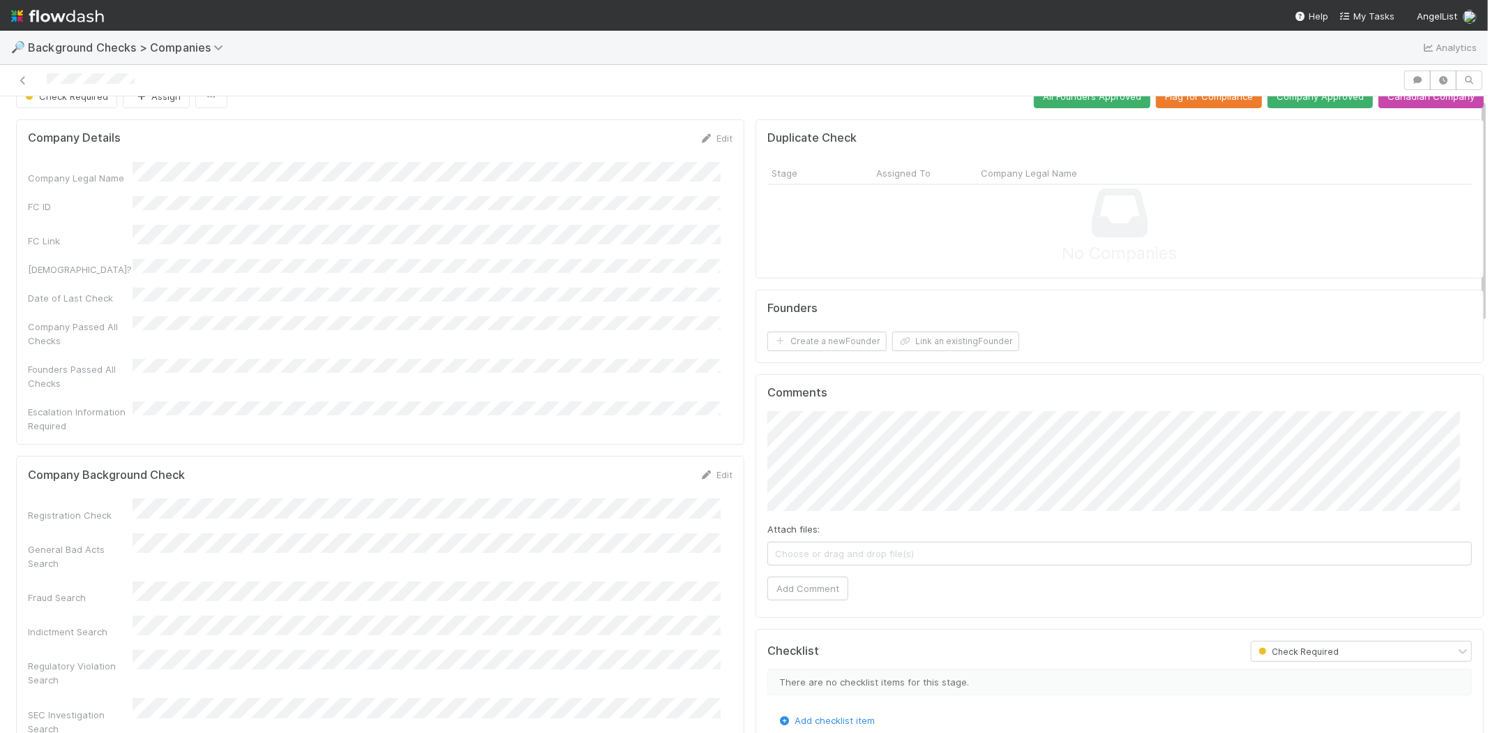
scroll to position [0, 0]
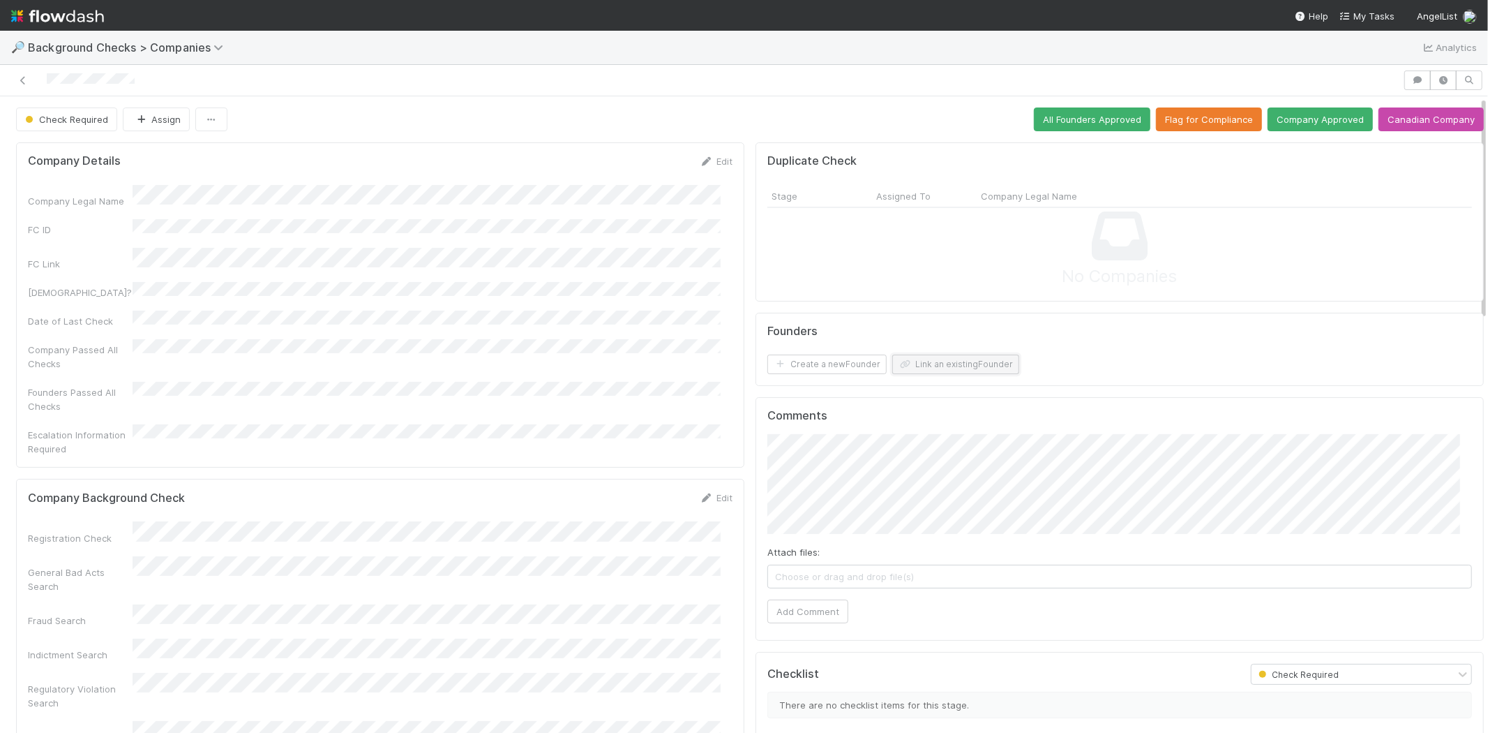
click at [931, 365] on button "Link an existing Founder" at bounding box center [955, 364] width 127 height 20
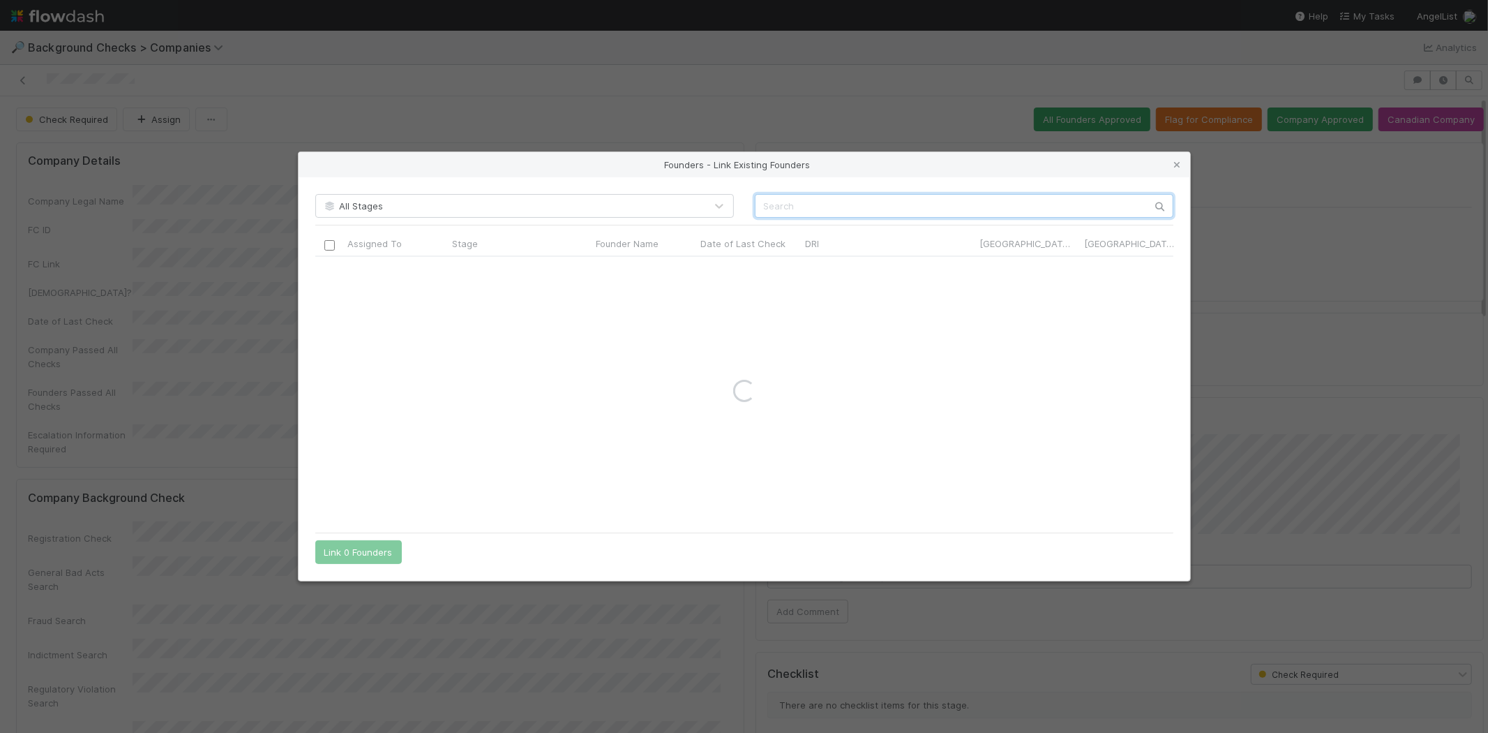
click at [900, 213] on input "text" at bounding box center [964, 206] width 419 height 24
paste input "Jordan Mryyan"
type input "Jordan Mryyan"
click at [331, 268] on input "checkbox" at bounding box center [329, 271] width 10 height 10
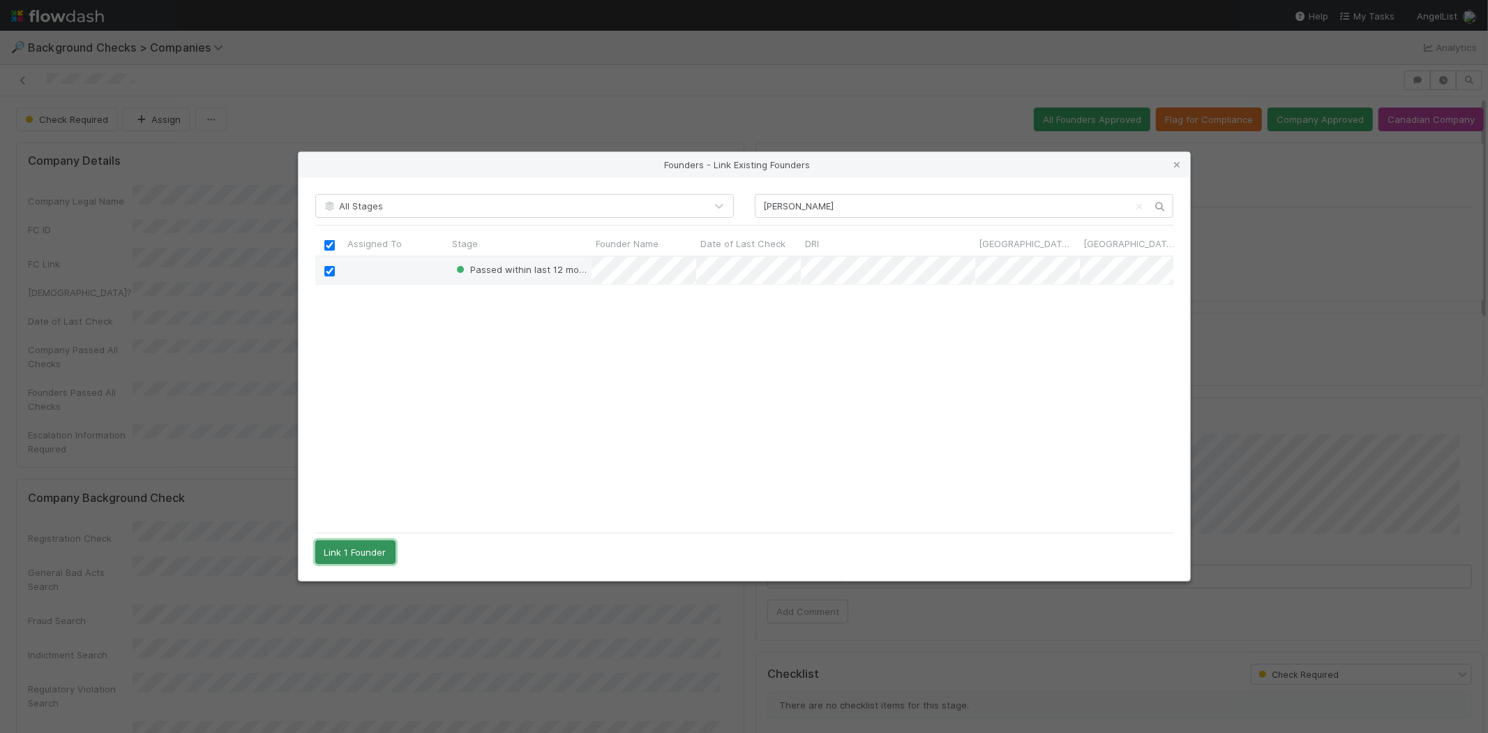
click at [368, 553] on button "Link 1 Founder" at bounding box center [355, 552] width 80 height 24
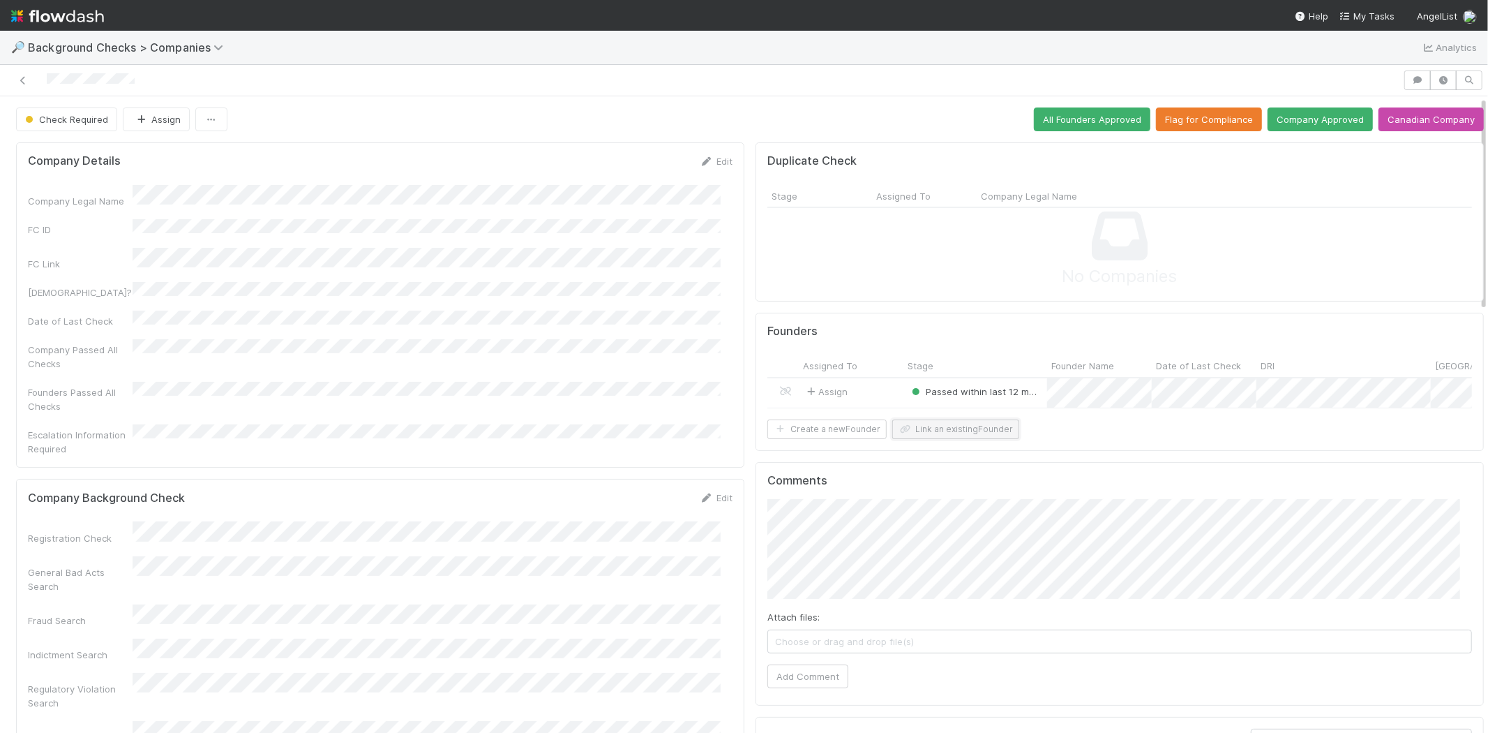
click at [943, 437] on button "Link an existing Founder" at bounding box center [955, 429] width 127 height 20
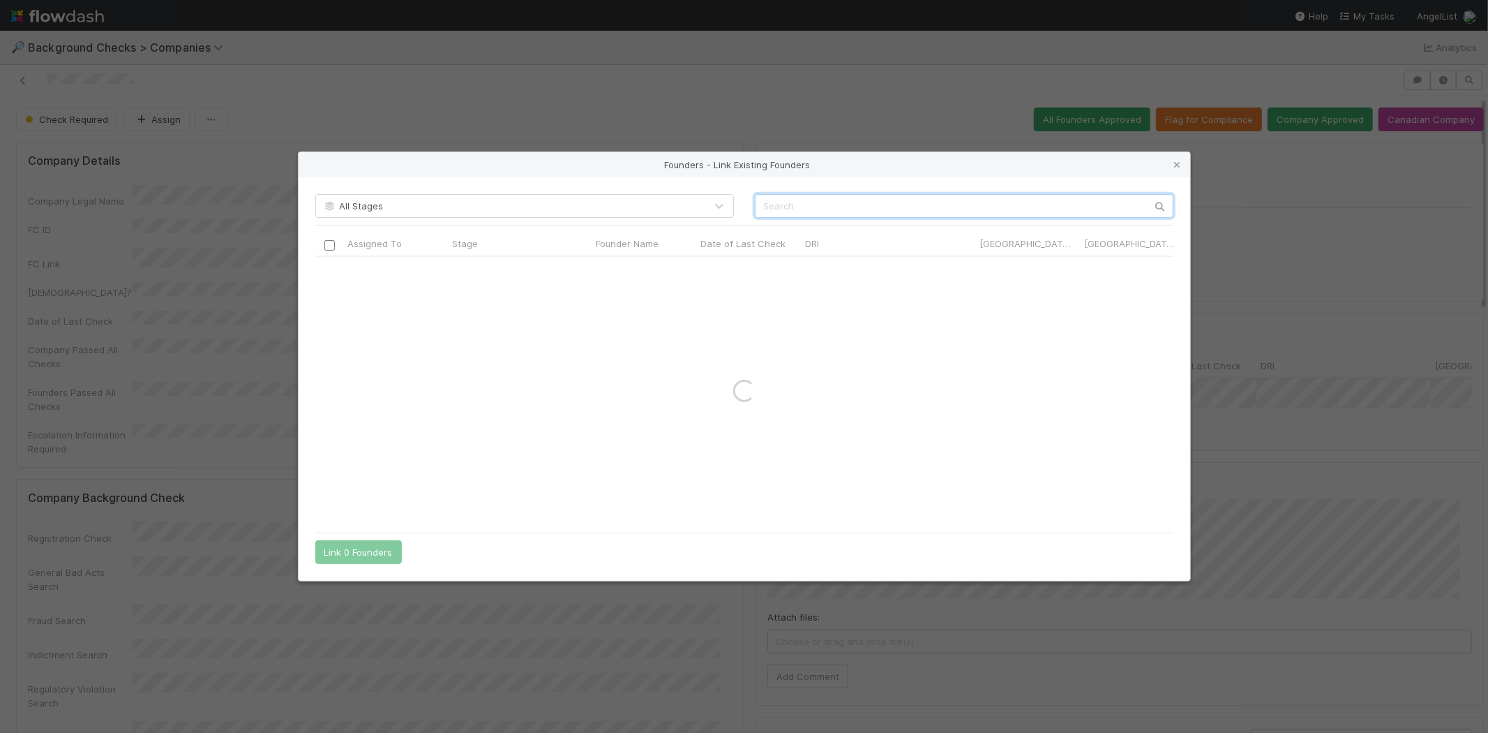
click at [858, 203] on input "text" at bounding box center [964, 206] width 419 height 24
paste input "Cole Robertson"
type input "Cole Robertson"
click at [1178, 161] on icon at bounding box center [1178, 164] width 14 height 9
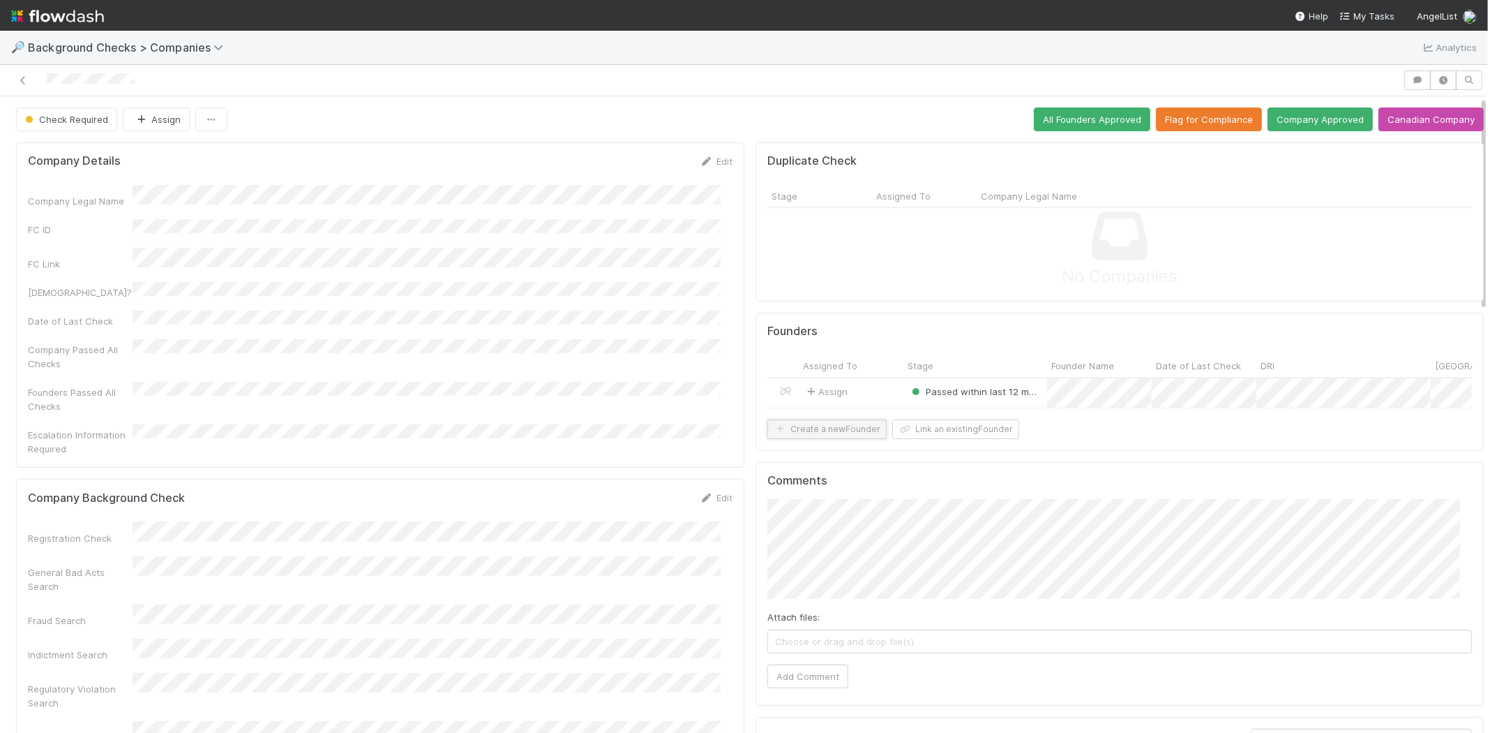
click at [836, 436] on button "Create a new Founder" at bounding box center [826, 429] width 119 height 20
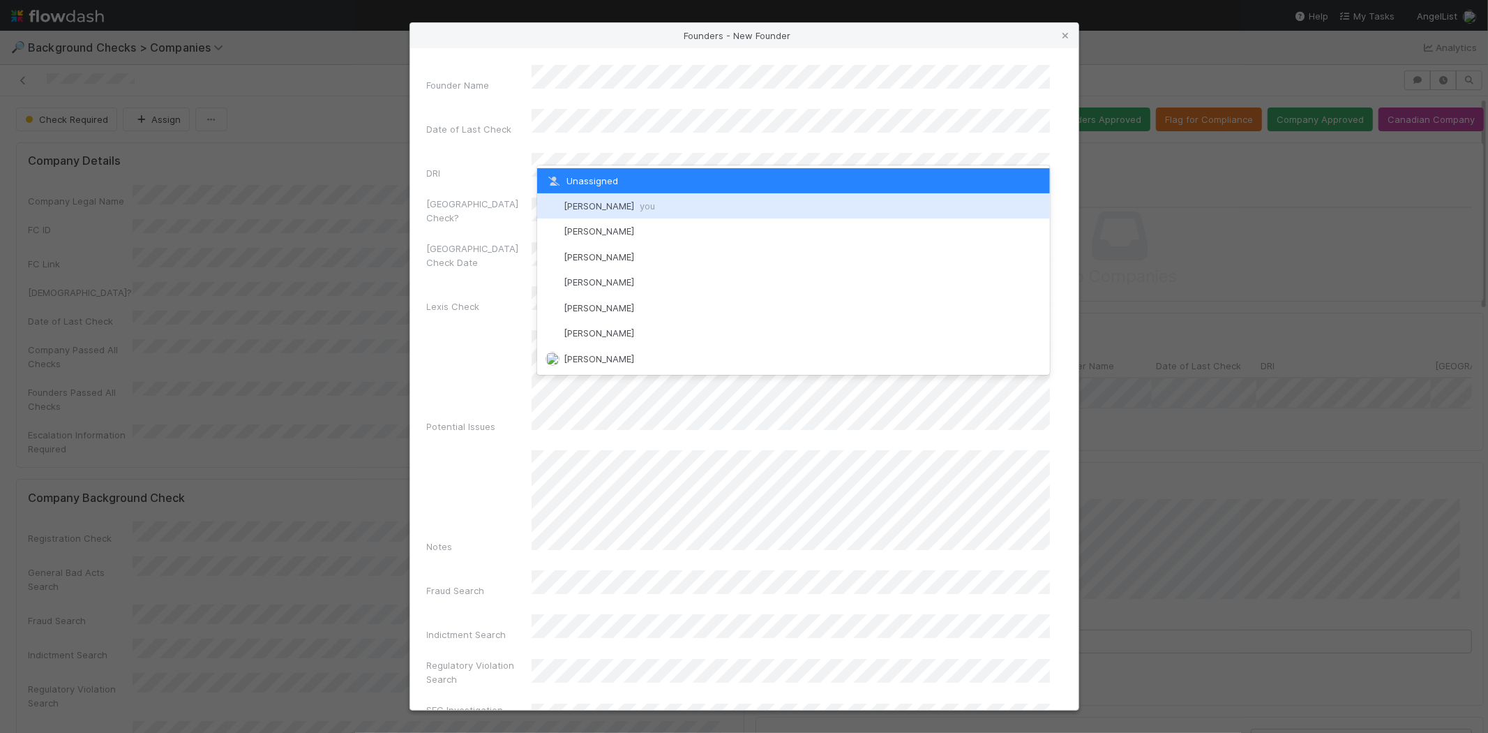
click at [645, 197] on div "Michael Capilitan you" at bounding box center [793, 205] width 513 height 25
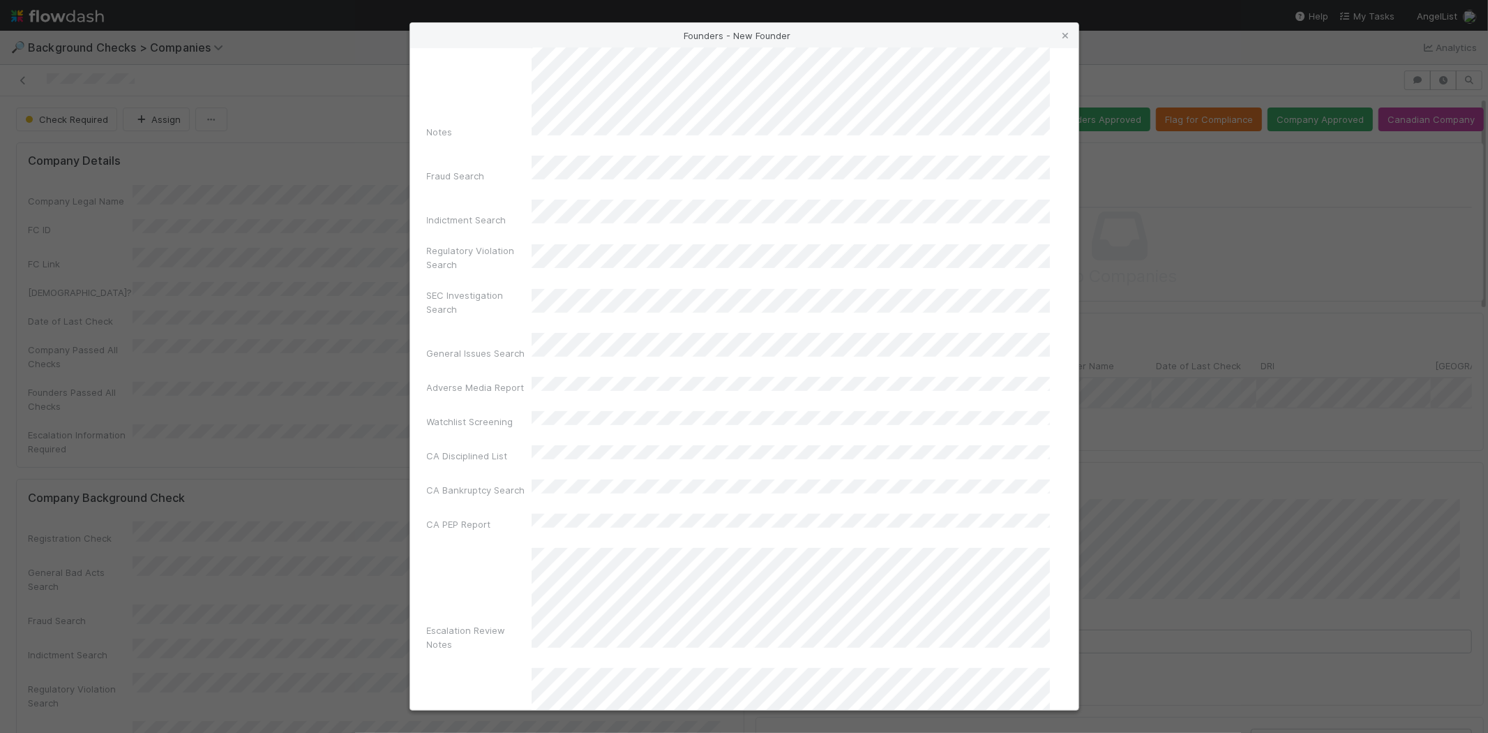
scroll to position [465, 0]
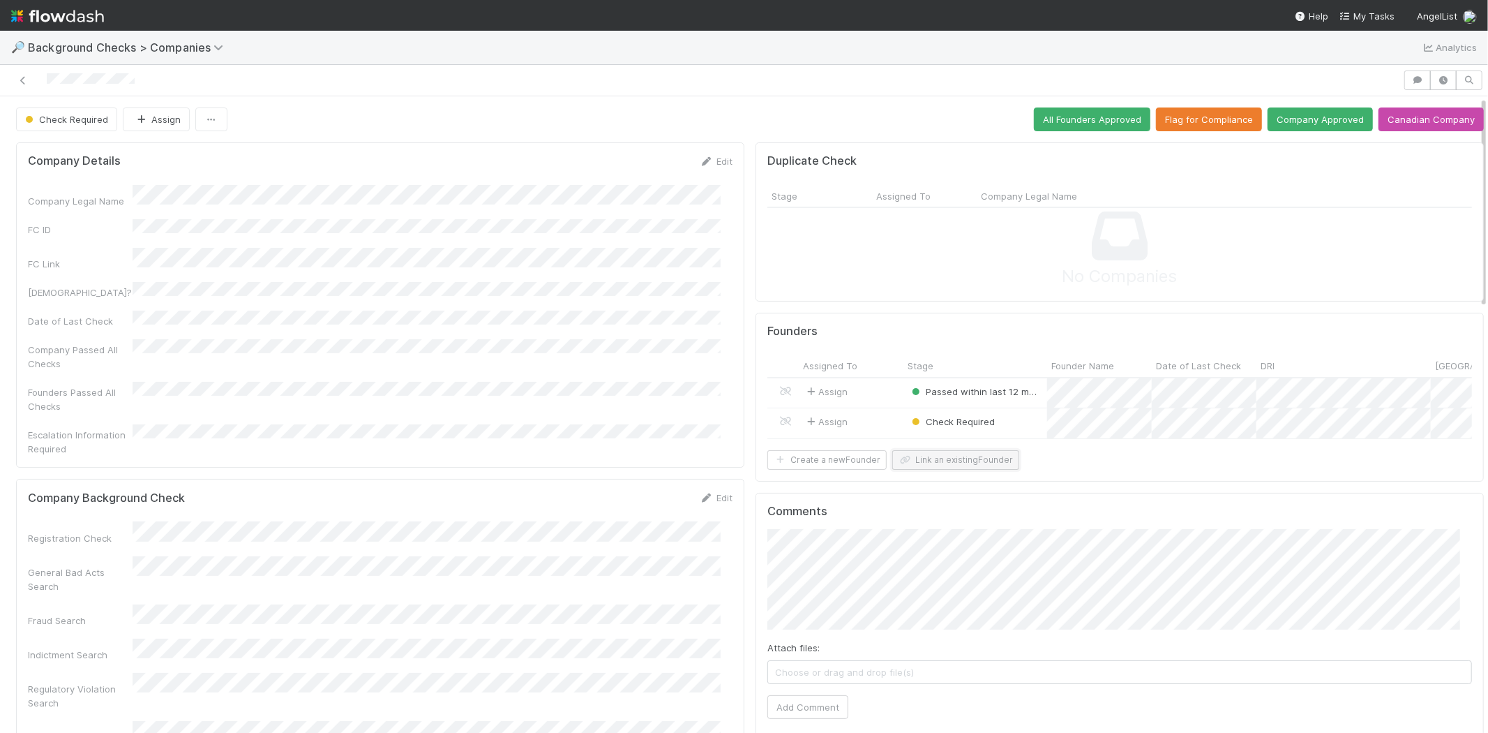
click at [961, 468] on button "Link an existing Founder" at bounding box center [955, 460] width 127 height 20
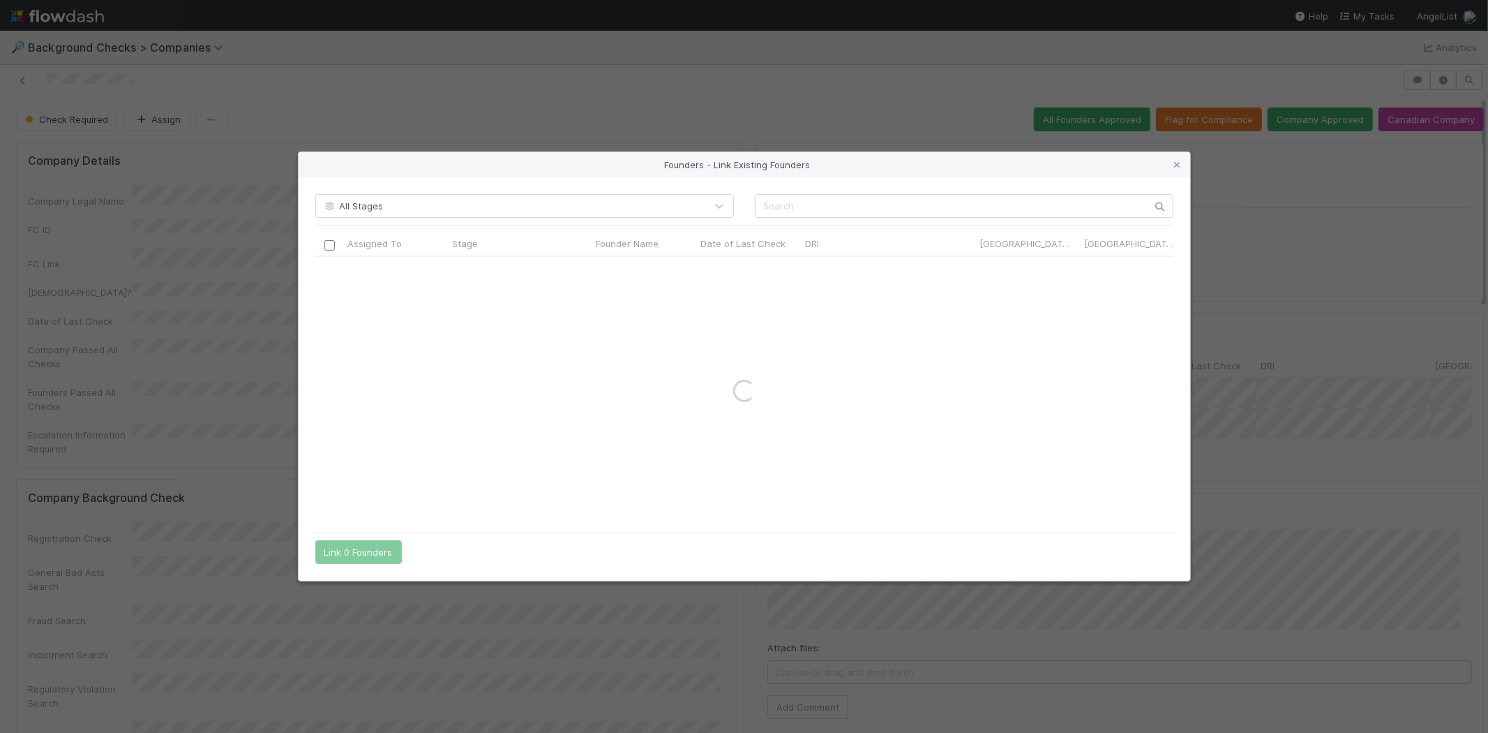
click at [861, 188] on div "All Stages Assigned To Stage Founder Name Date of Last Check DRI Canada Check? …" at bounding box center [745, 378] width 892 height 403
click at [862, 202] on input "text" at bounding box center [964, 206] width 419 height 24
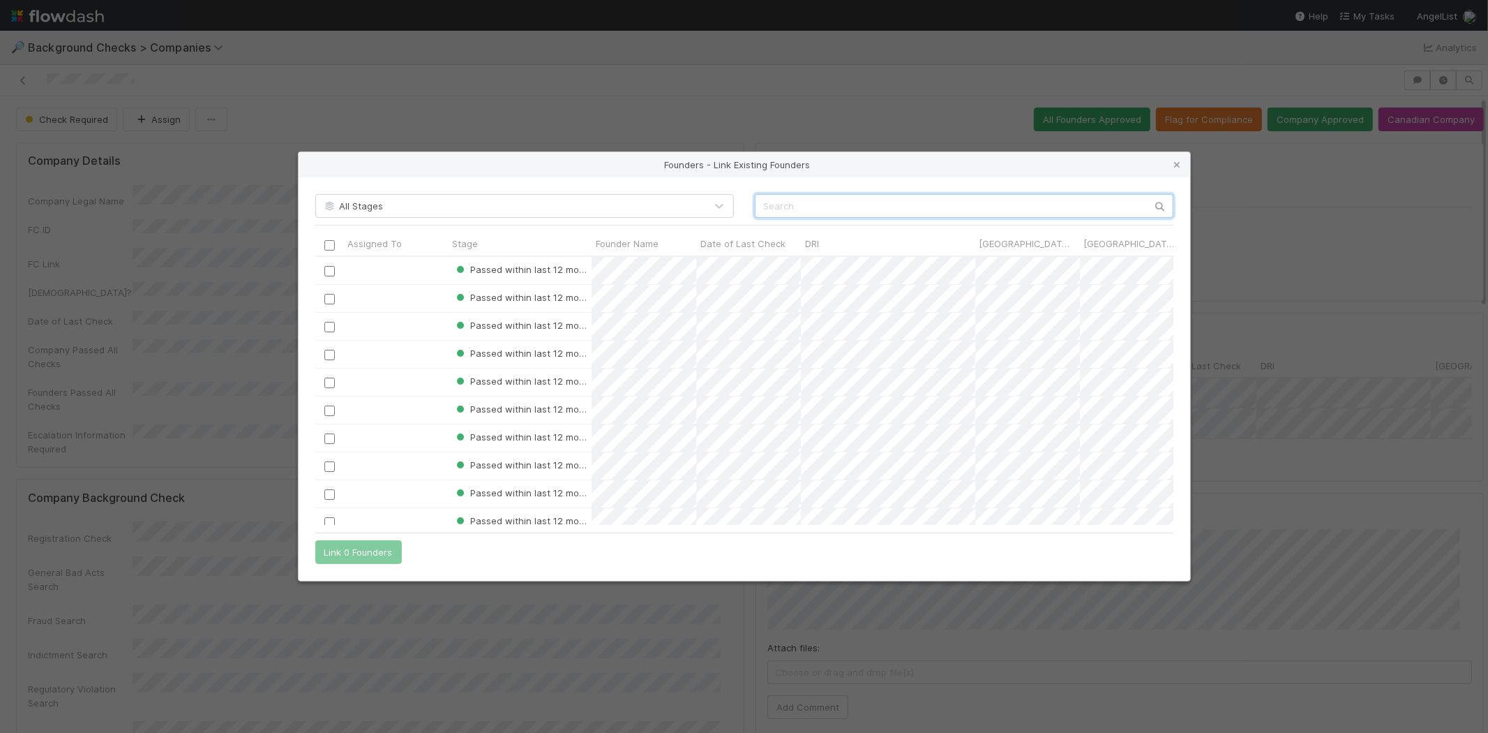
paste input "Warren Wijaya Wang"
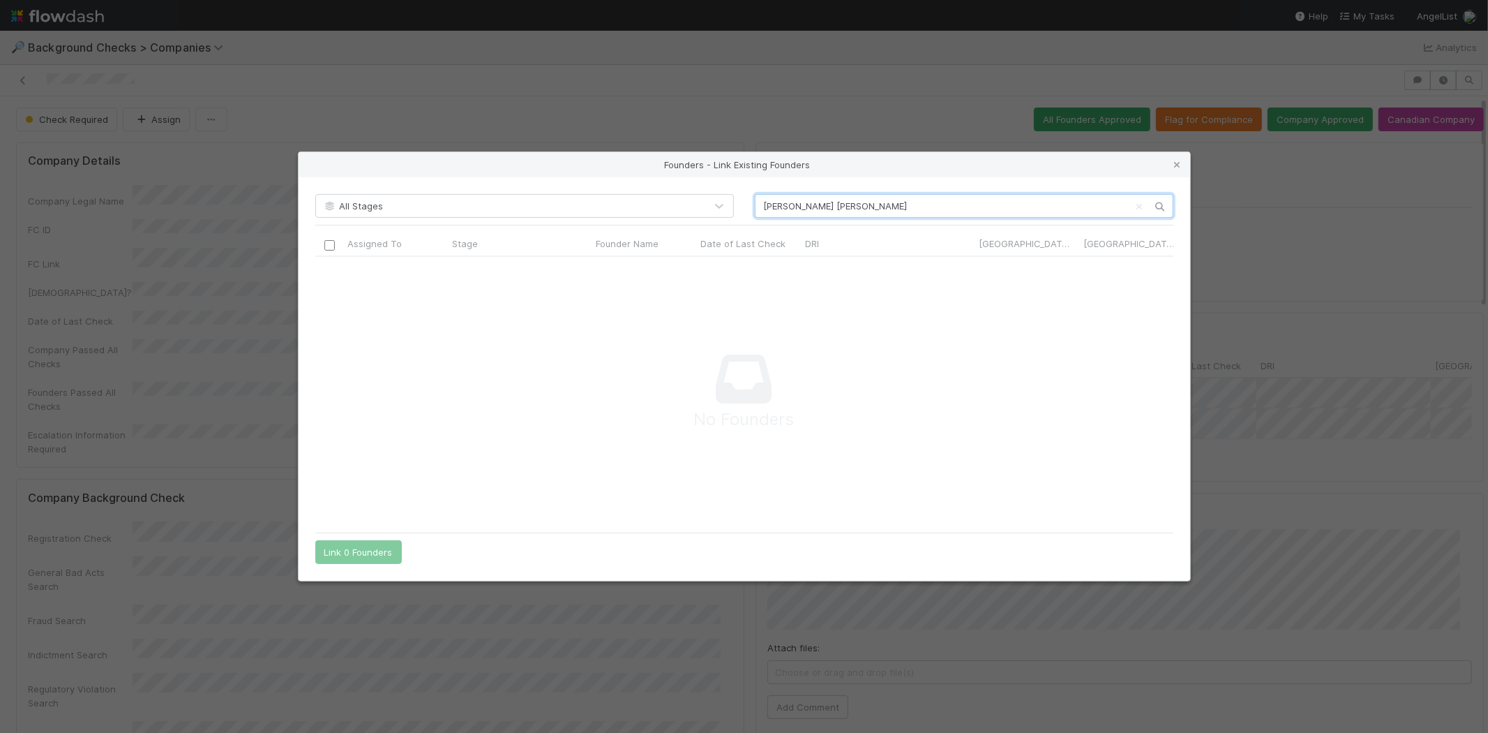
scroll to position [246, 834]
type input "Warren Wijaya Wang"
click at [1179, 165] on icon at bounding box center [1178, 164] width 14 height 9
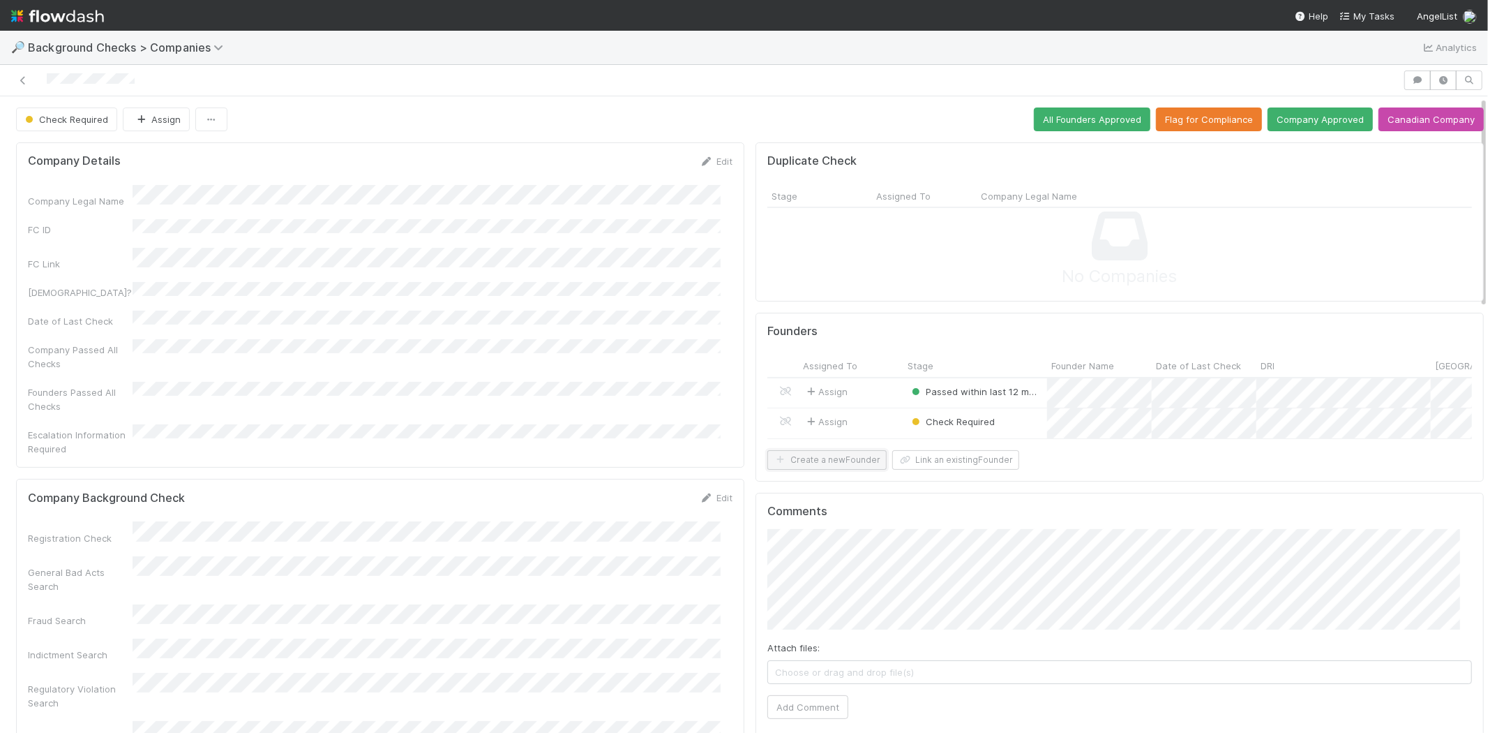
click at [841, 470] on button "Create a new Founder" at bounding box center [826, 460] width 119 height 20
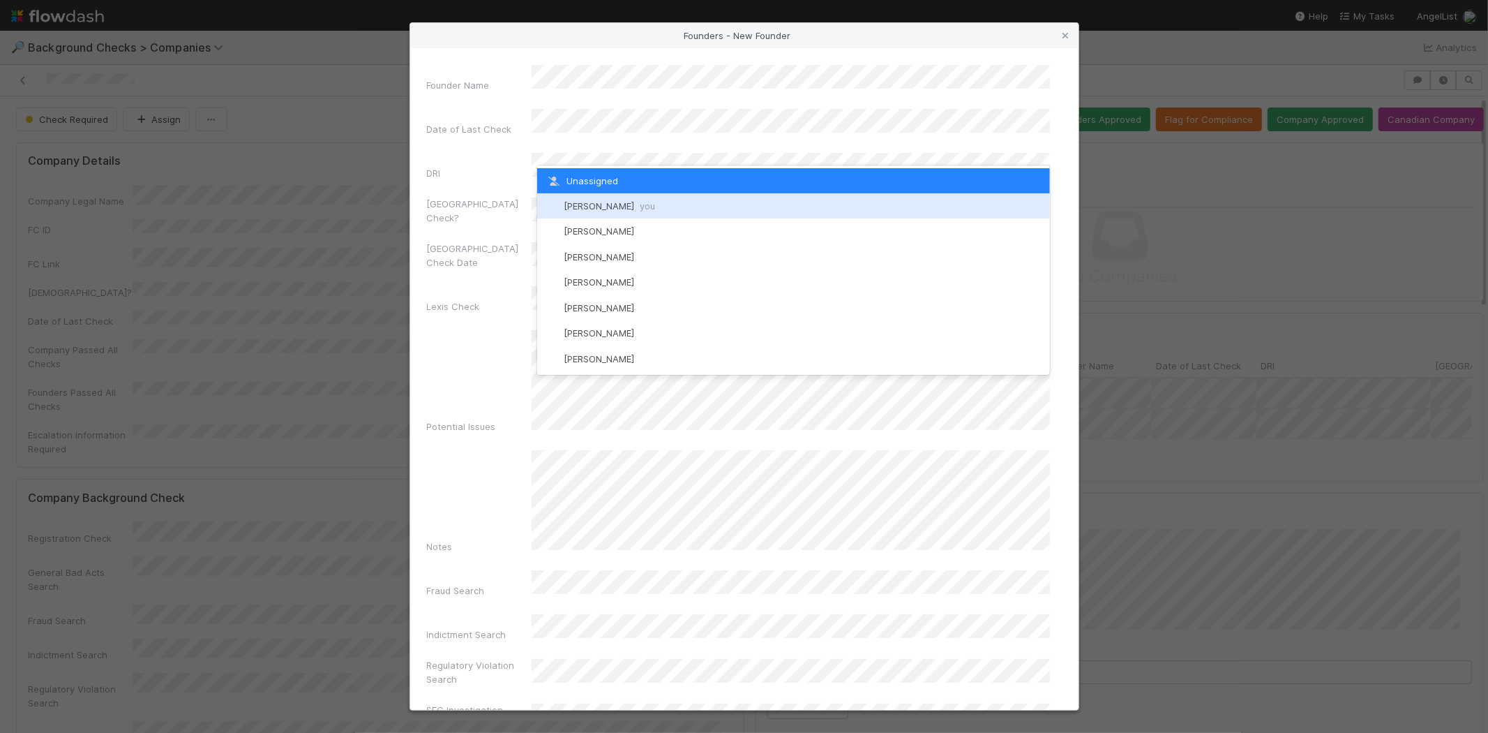
click at [623, 204] on span "Michael Capilitan you" at bounding box center [609, 205] width 91 height 11
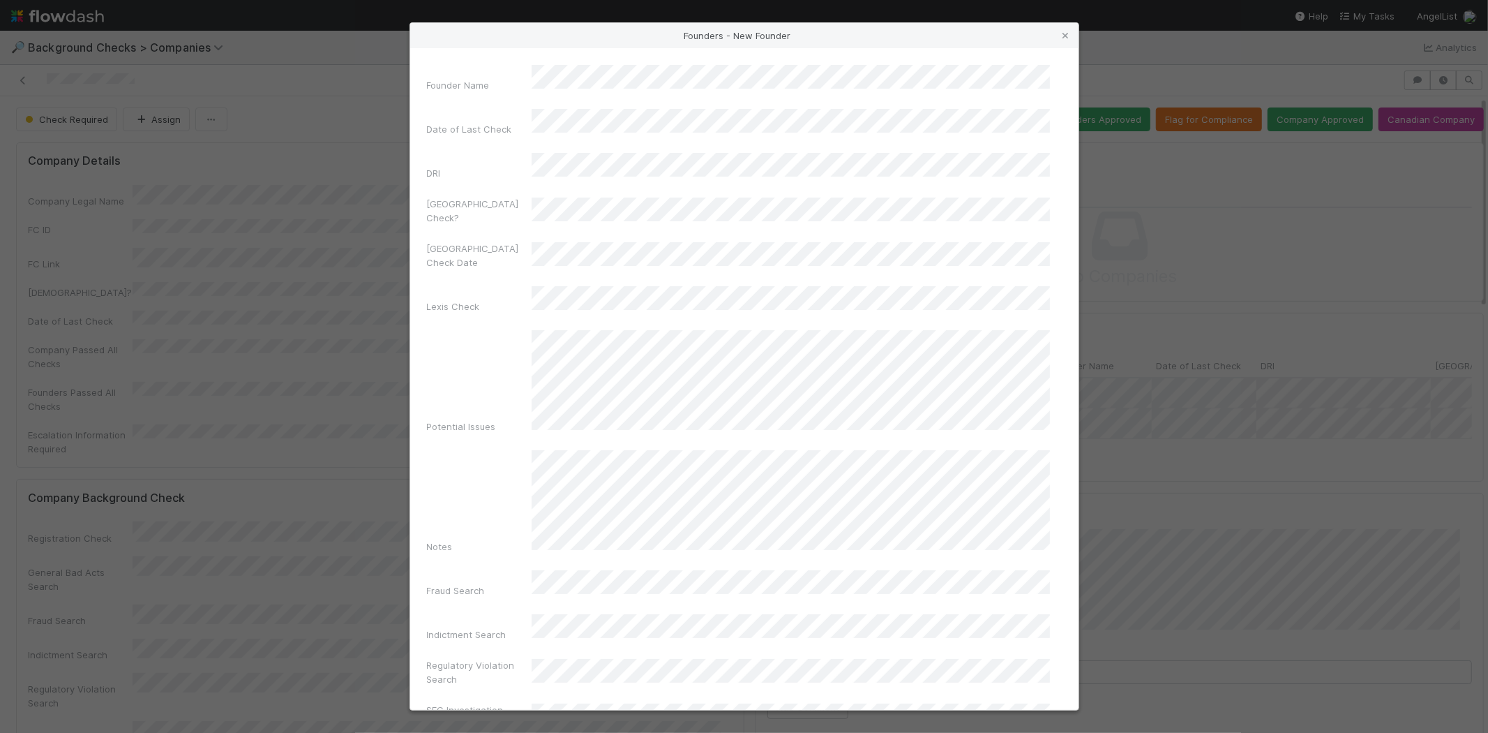
click at [444, 269] on div "Founder Name Date of Last Check DRI Canada Check? Canada Check Date Lexis Check…" at bounding box center [744, 650] width 635 height 1170
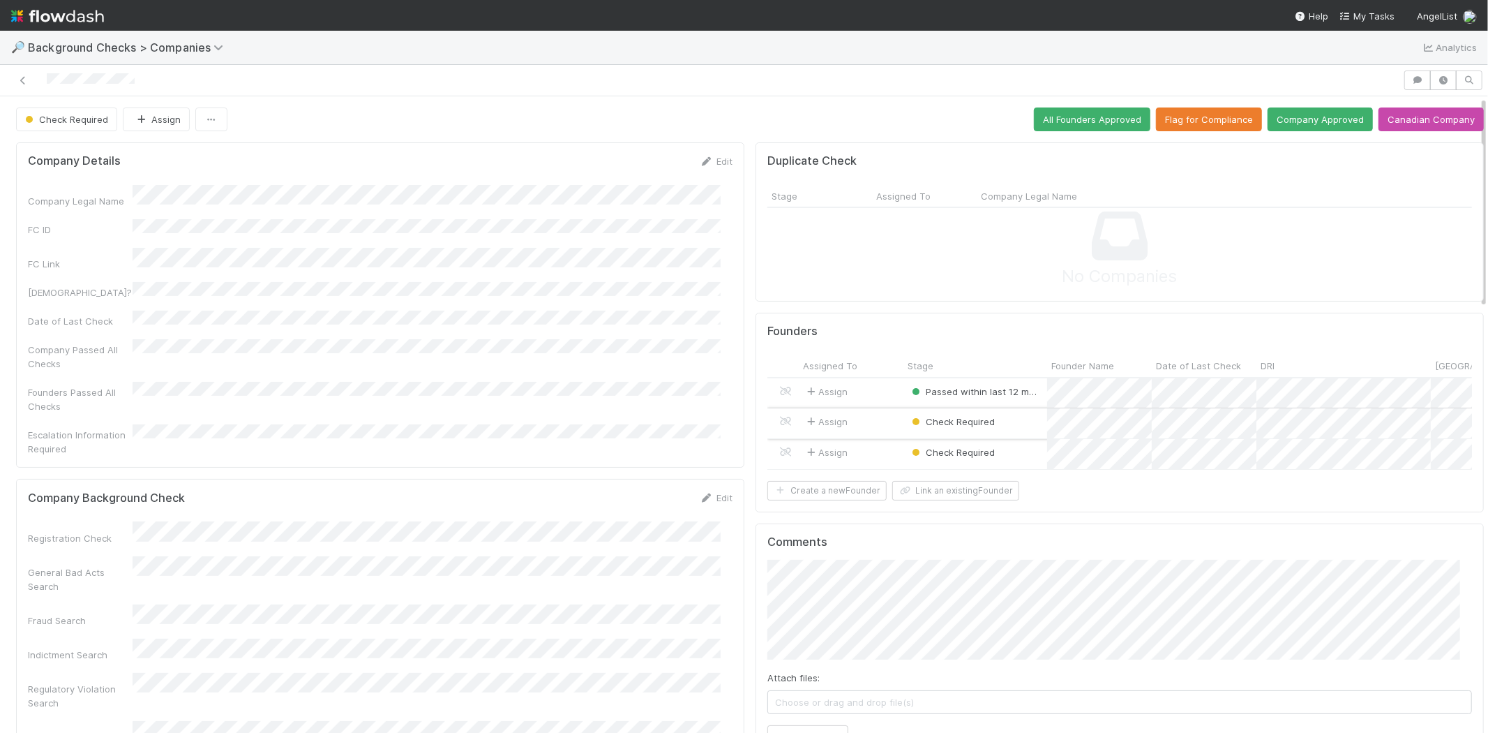
click at [872, 419] on div "Assign" at bounding box center [851, 423] width 105 height 30
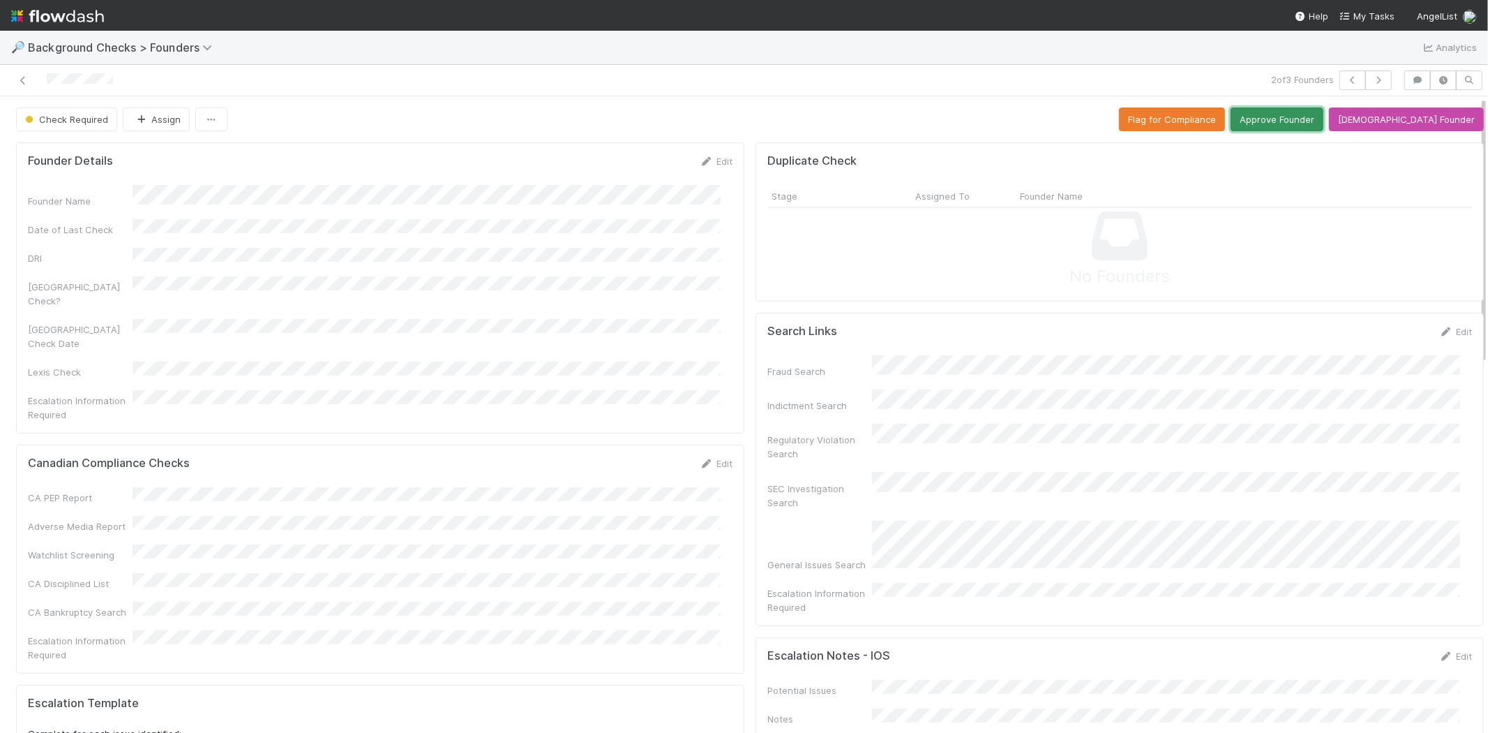
click at [1308, 120] on button "Approve Founder" at bounding box center [1277, 119] width 93 height 24
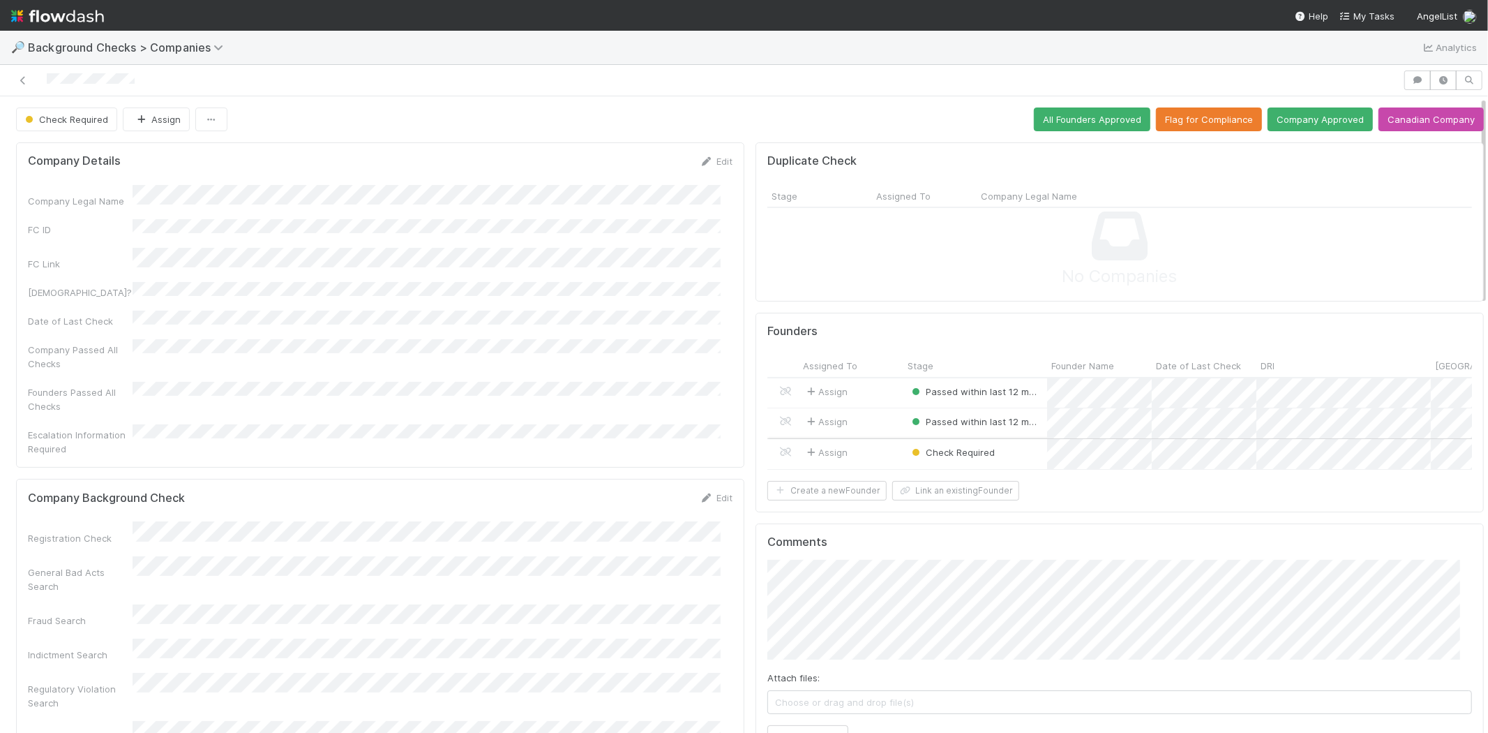
click at [871, 447] on div "Assign" at bounding box center [851, 454] width 105 height 30
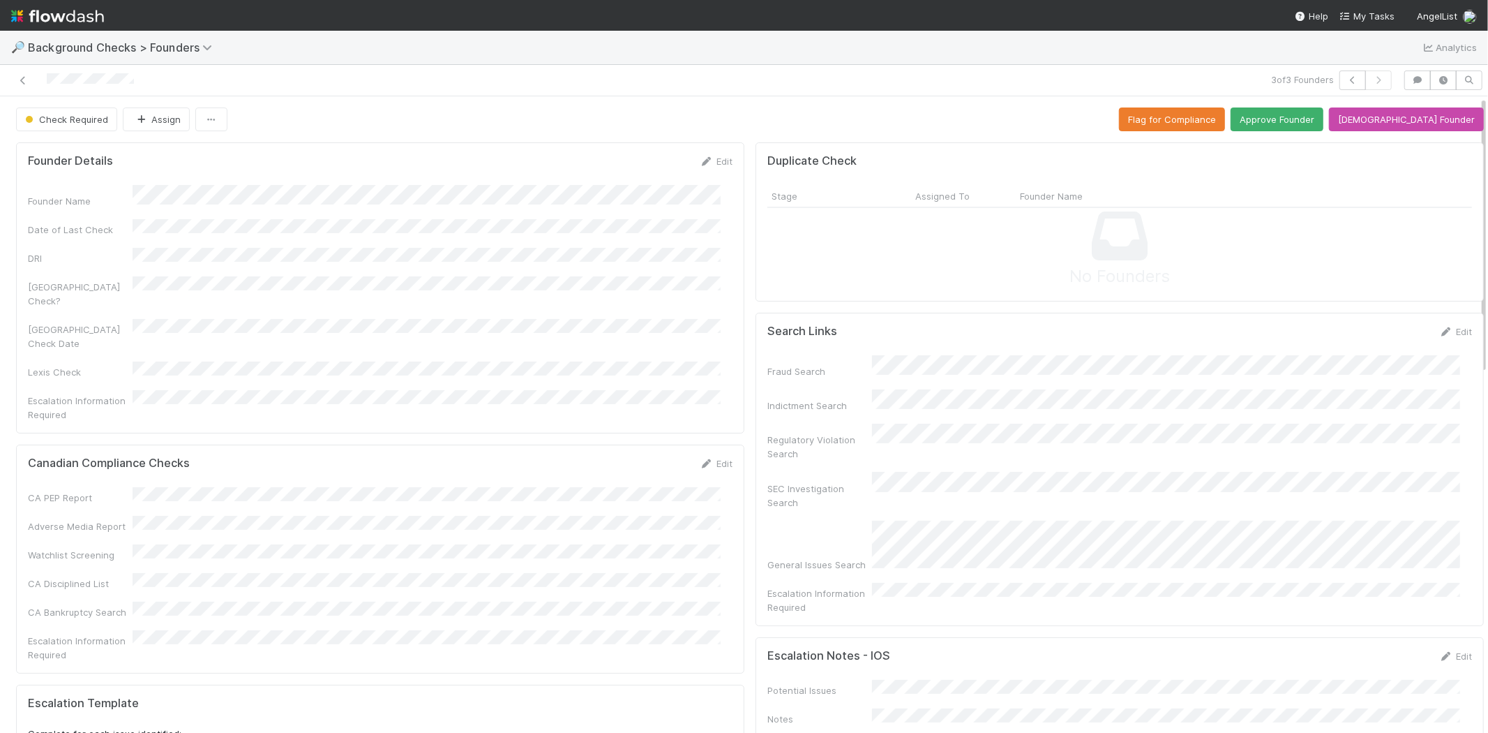
drag, startPoint x: 961, startPoint y: 498, endPoint x: 894, endPoint y: 345, distance: 166.5
click at [876, 260] on div "No Founders" at bounding box center [1119, 249] width 705 height 82
drag, startPoint x: 165, startPoint y: 80, endPoint x: 44, endPoint y: 77, distance: 120.7
click at [44, 77] on div at bounding box center [355, 80] width 698 height 20
click at [1303, 123] on button "Approve Founder" at bounding box center [1277, 119] width 93 height 24
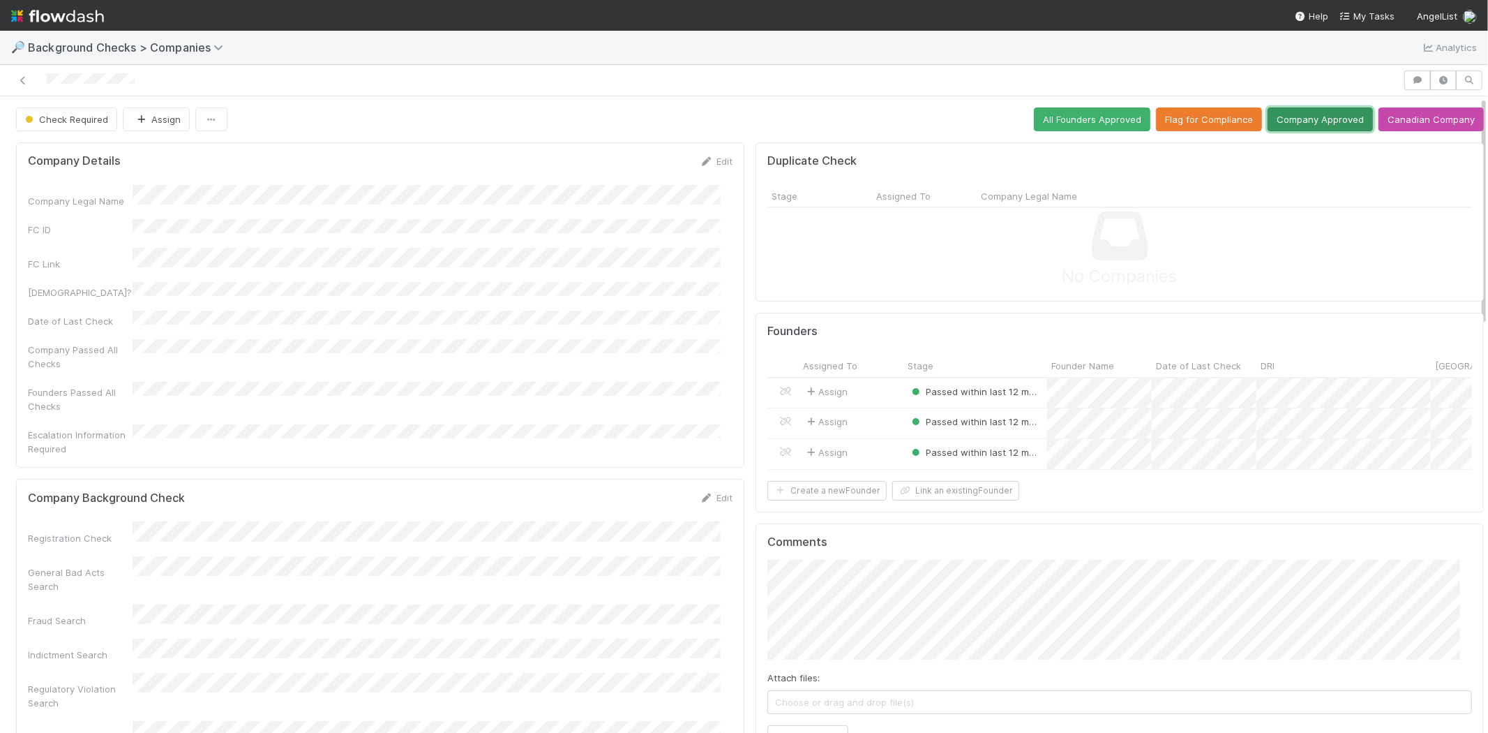
click at [1284, 121] on button "Company Approved" at bounding box center [1320, 119] width 105 height 24
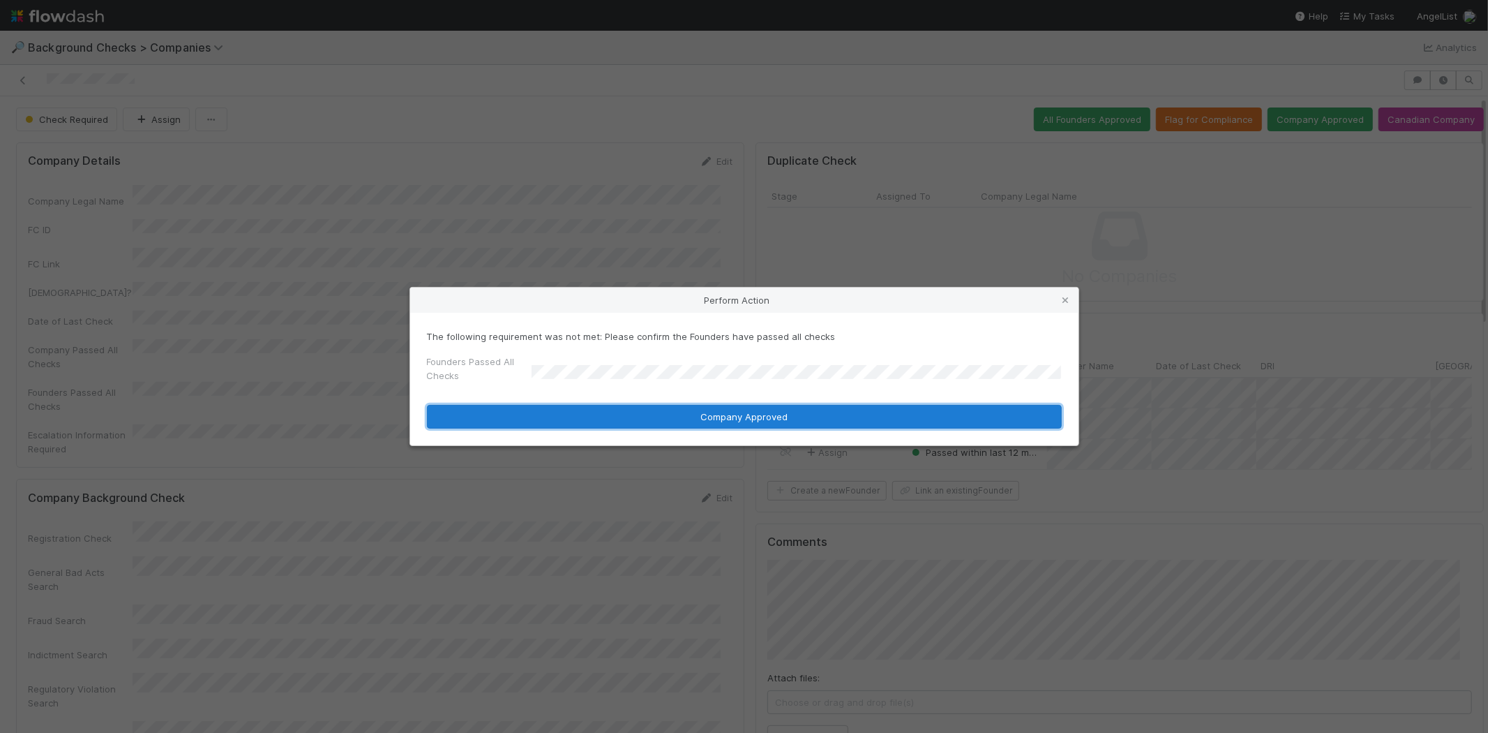
click at [665, 417] on button "Company Approved" at bounding box center [744, 417] width 635 height 24
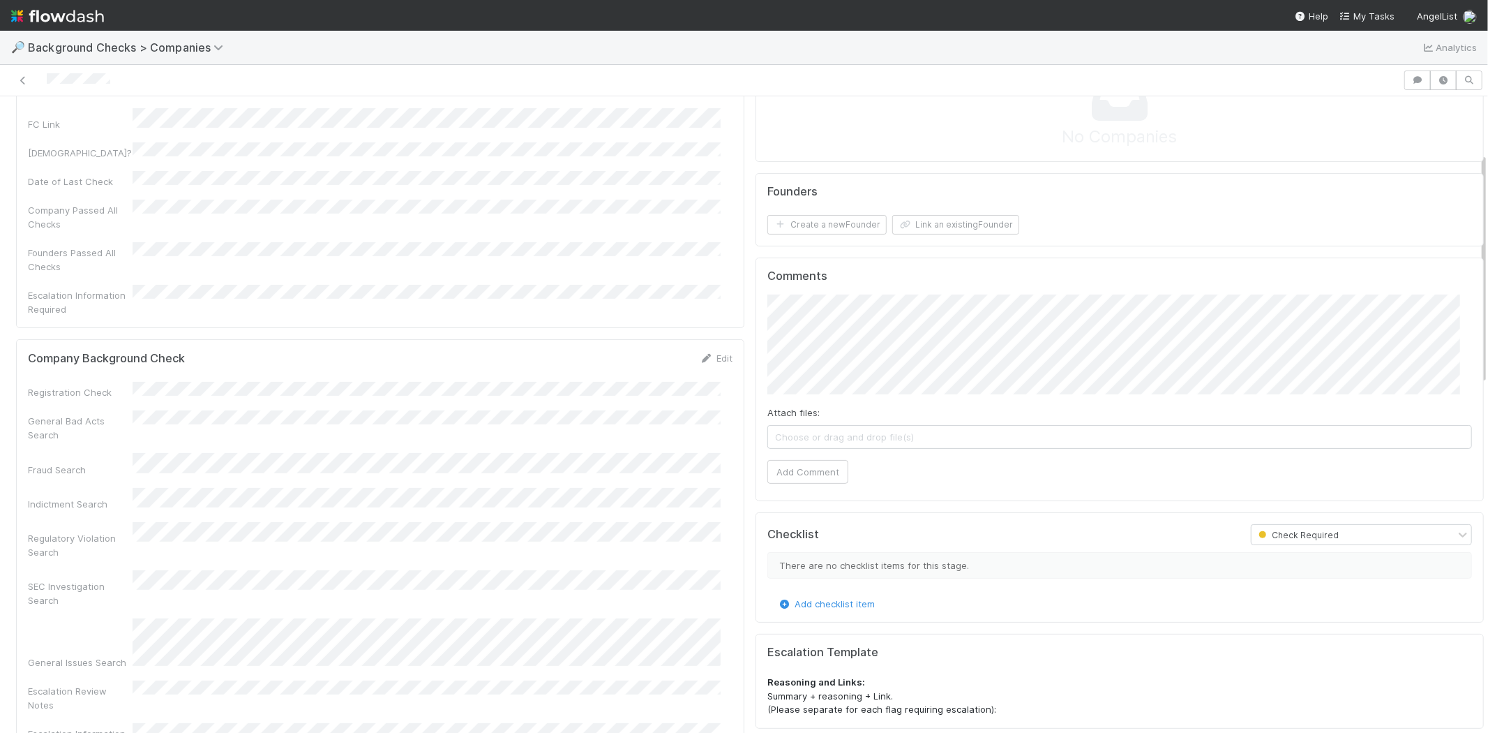
scroll to position [155, 0]
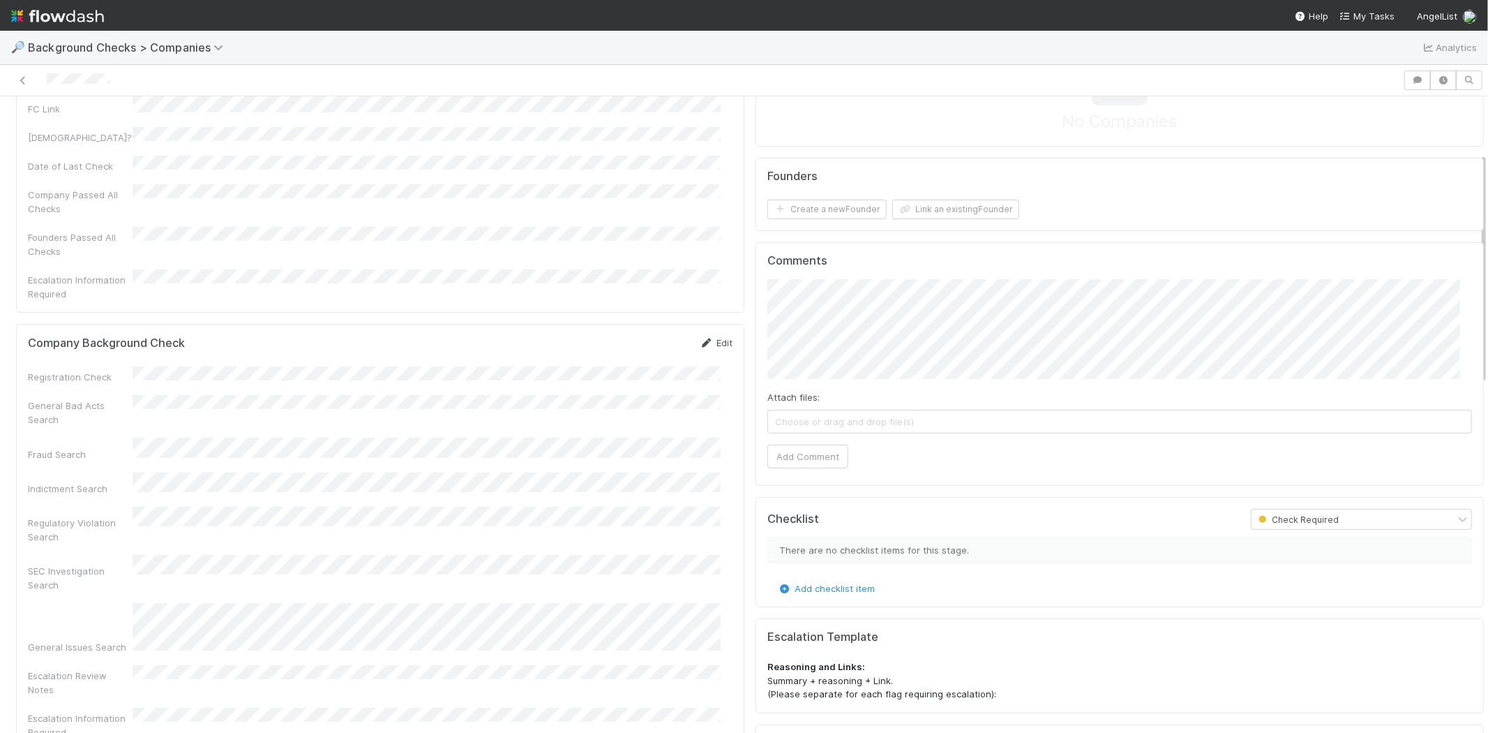
click at [705, 337] on link "Edit" at bounding box center [716, 342] width 33 height 11
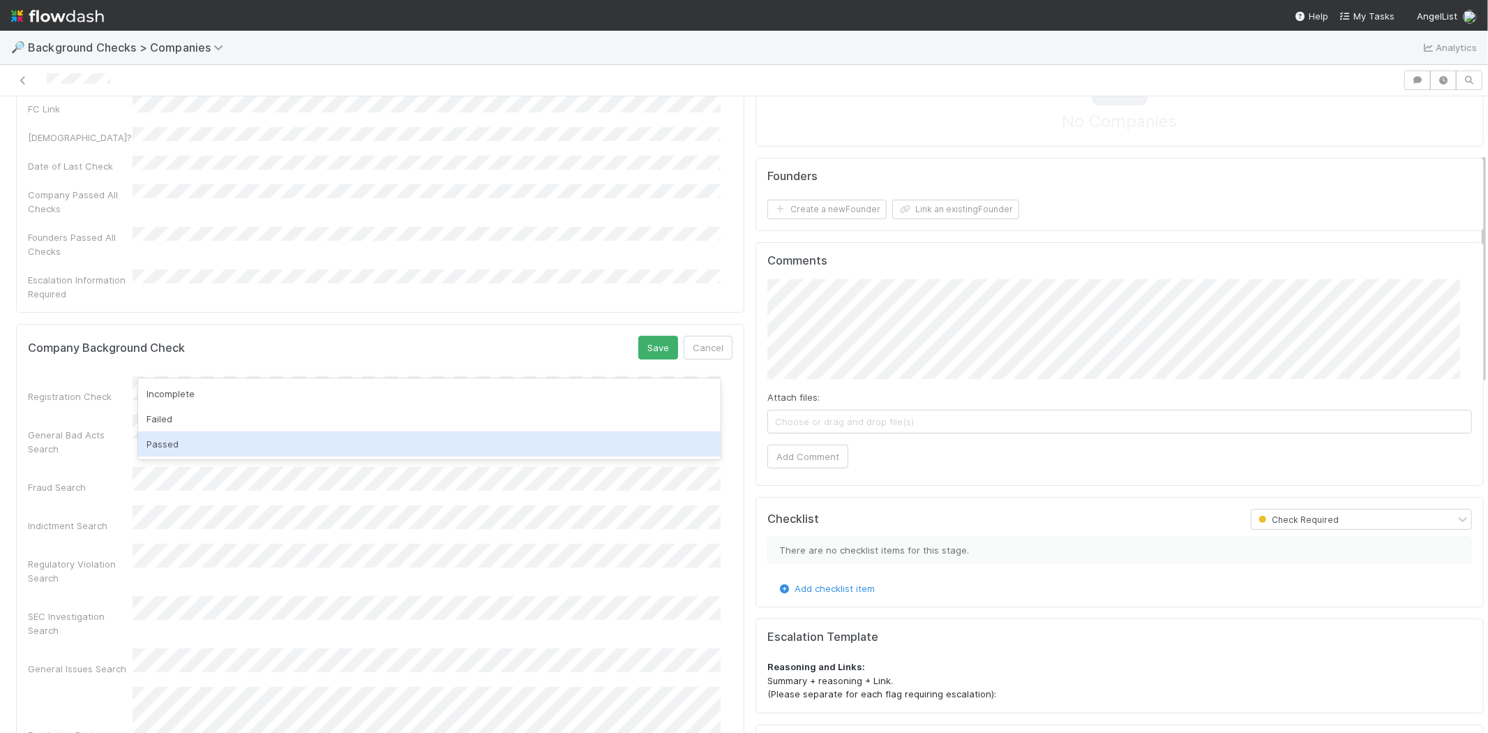
click at [219, 442] on div "Passed" at bounding box center [429, 443] width 583 height 25
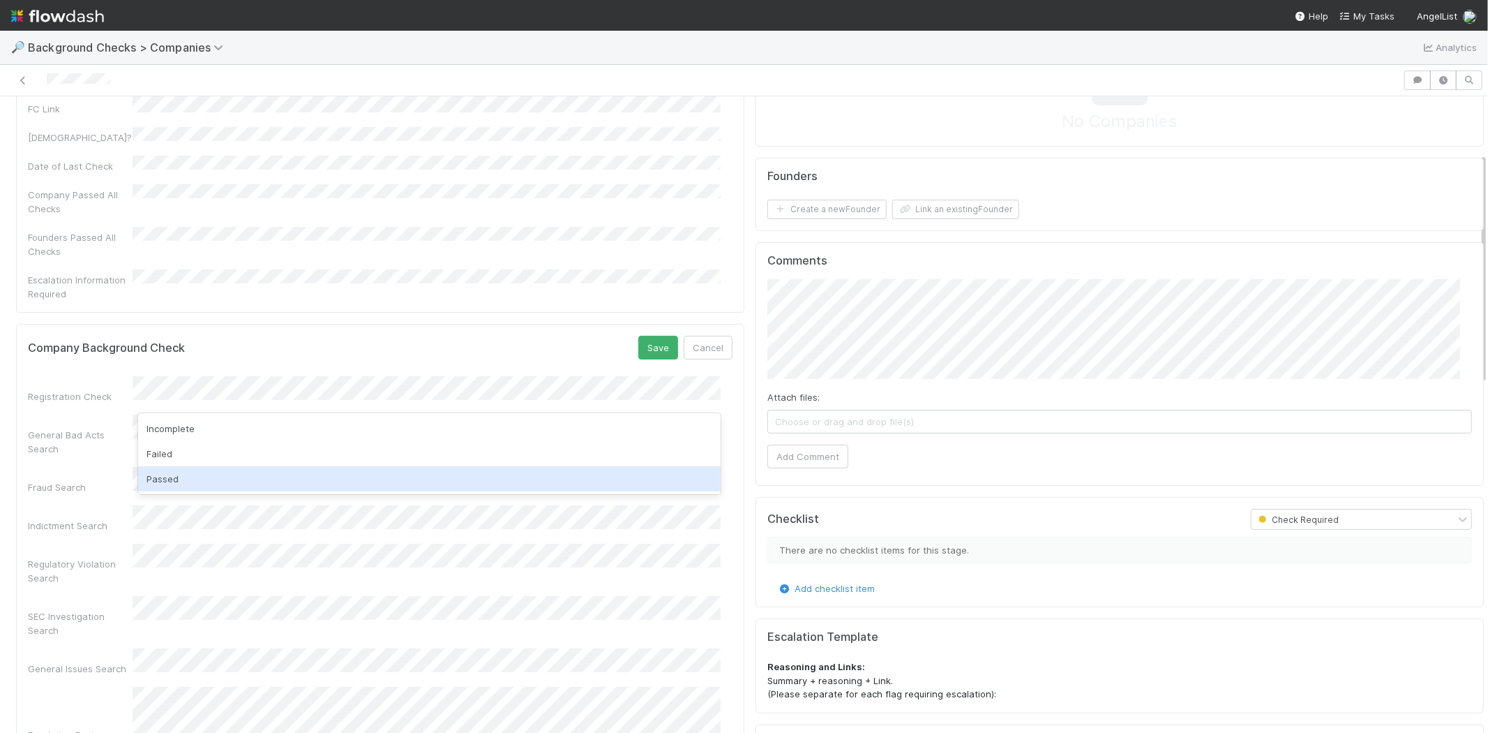
click at [206, 477] on div "Passed" at bounding box center [429, 478] width 583 height 25
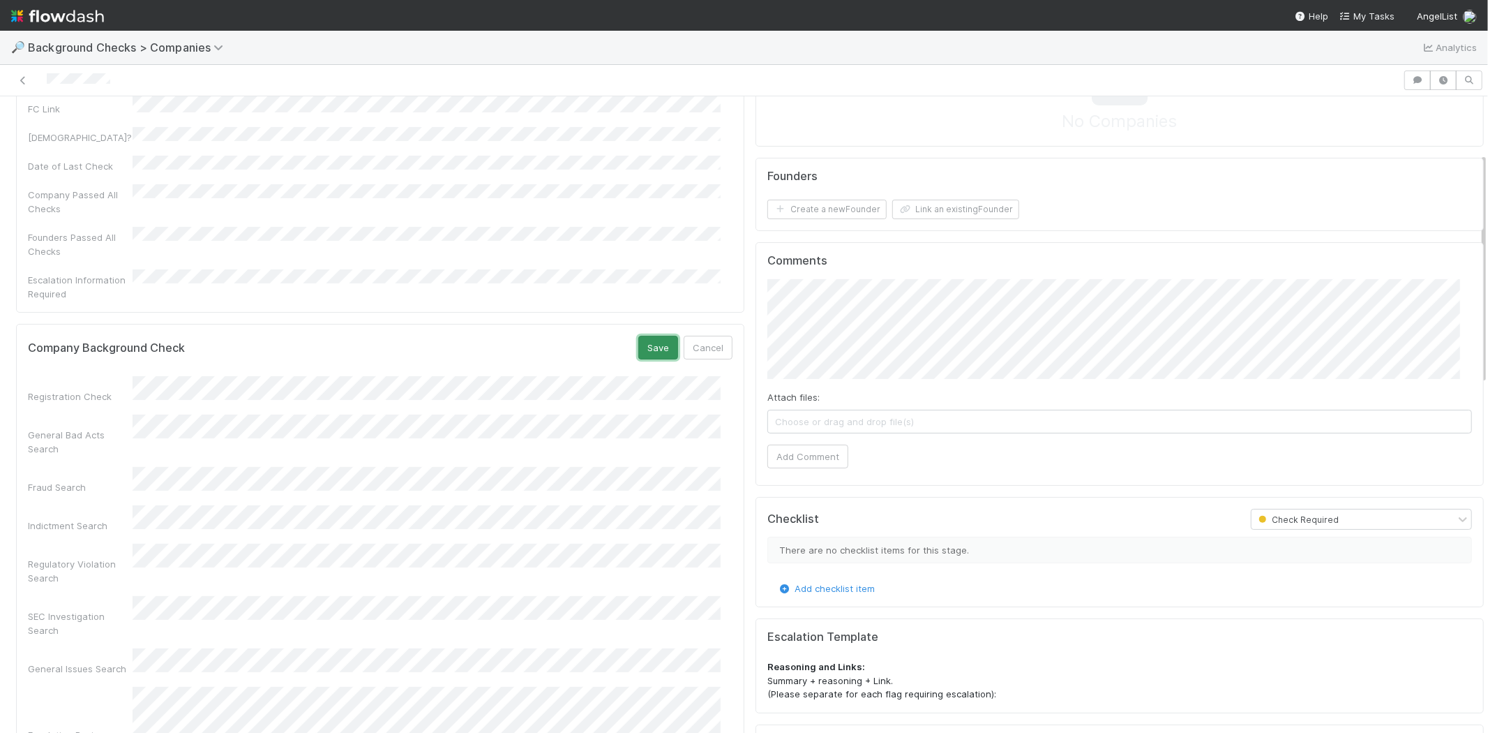
drag, startPoint x: 629, startPoint y: 321, endPoint x: 749, endPoint y: 326, distance: 120.8
click at [638, 336] on button "Save" at bounding box center [658, 348] width 40 height 24
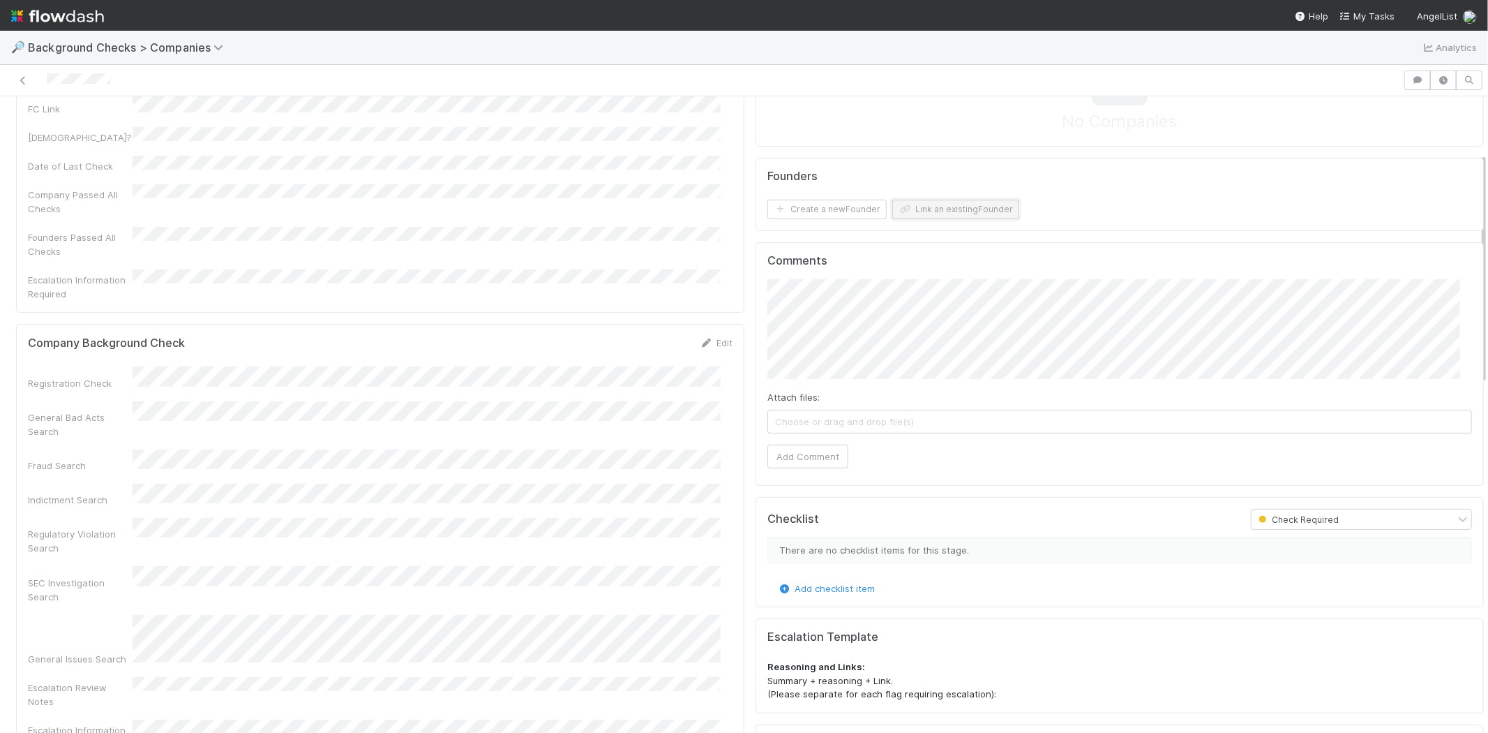
click at [979, 206] on button "Link an existing Founder" at bounding box center [955, 210] width 127 height 20
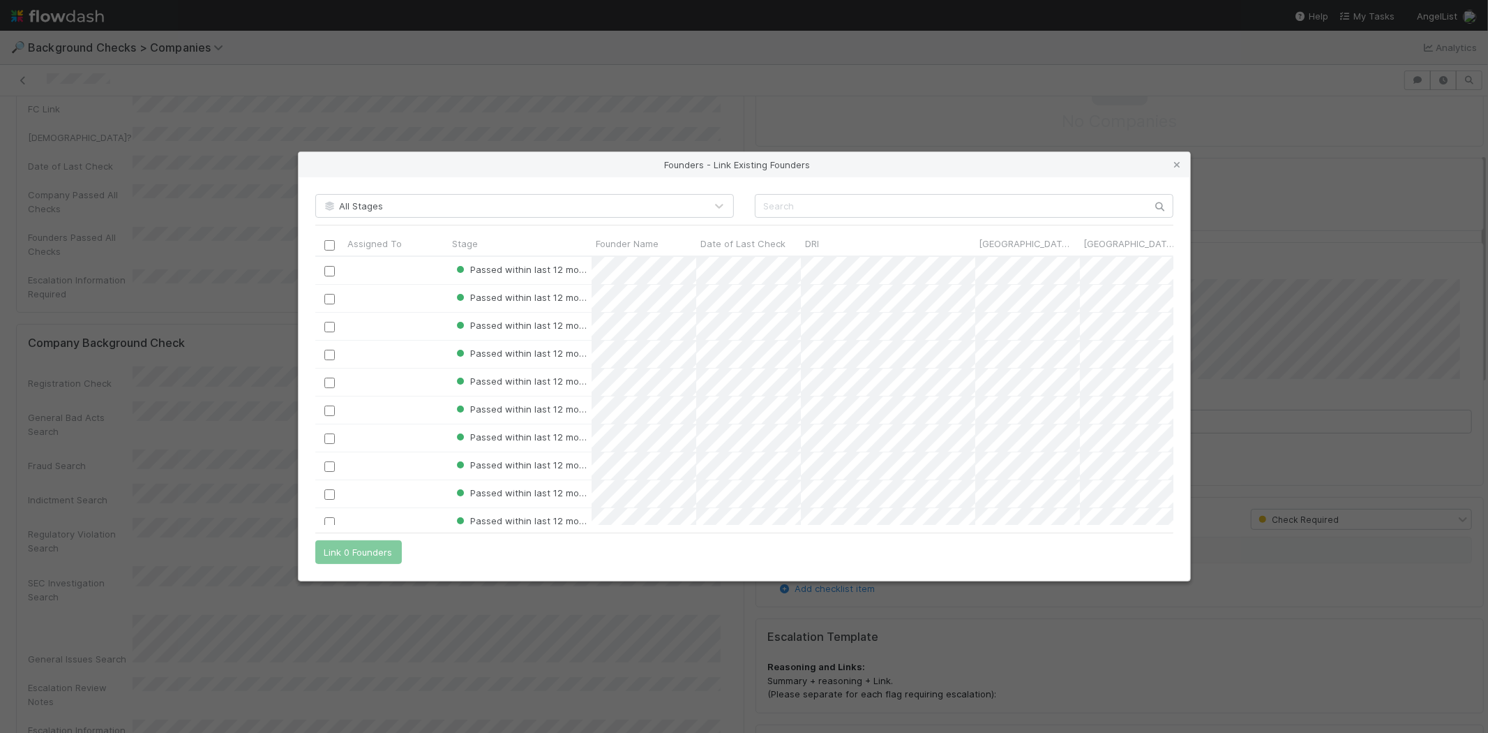
scroll to position [11, 12]
click at [845, 192] on div "All Stages Assigned To Stage Founder Name Date of Last Check DRI Canada Check? …" at bounding box center [745, 378] width 892 height 403
click at [844, 205] on input "text" at bounding box center [964, 206] width 419 height 24
paste input "Haakam Aujla"
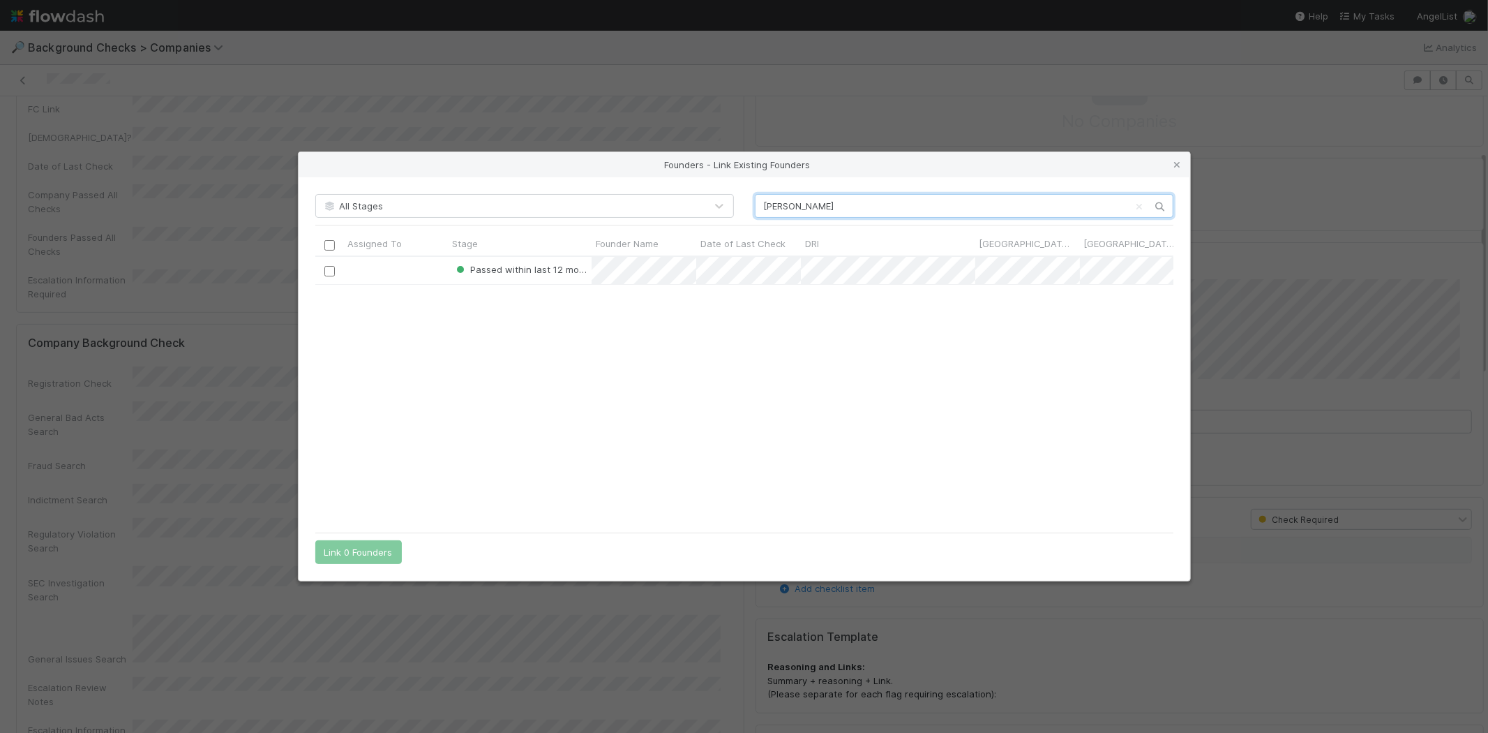
scroll to position [257, 846]
type input "Haakam Aujla"
click at [329, 272] on input "checkbox" at bounding box center [329, 271] width 10 height 10
click at [359, 547] on button "Link 1 Founder" at bounding box center [355, 552] width 80 height 24
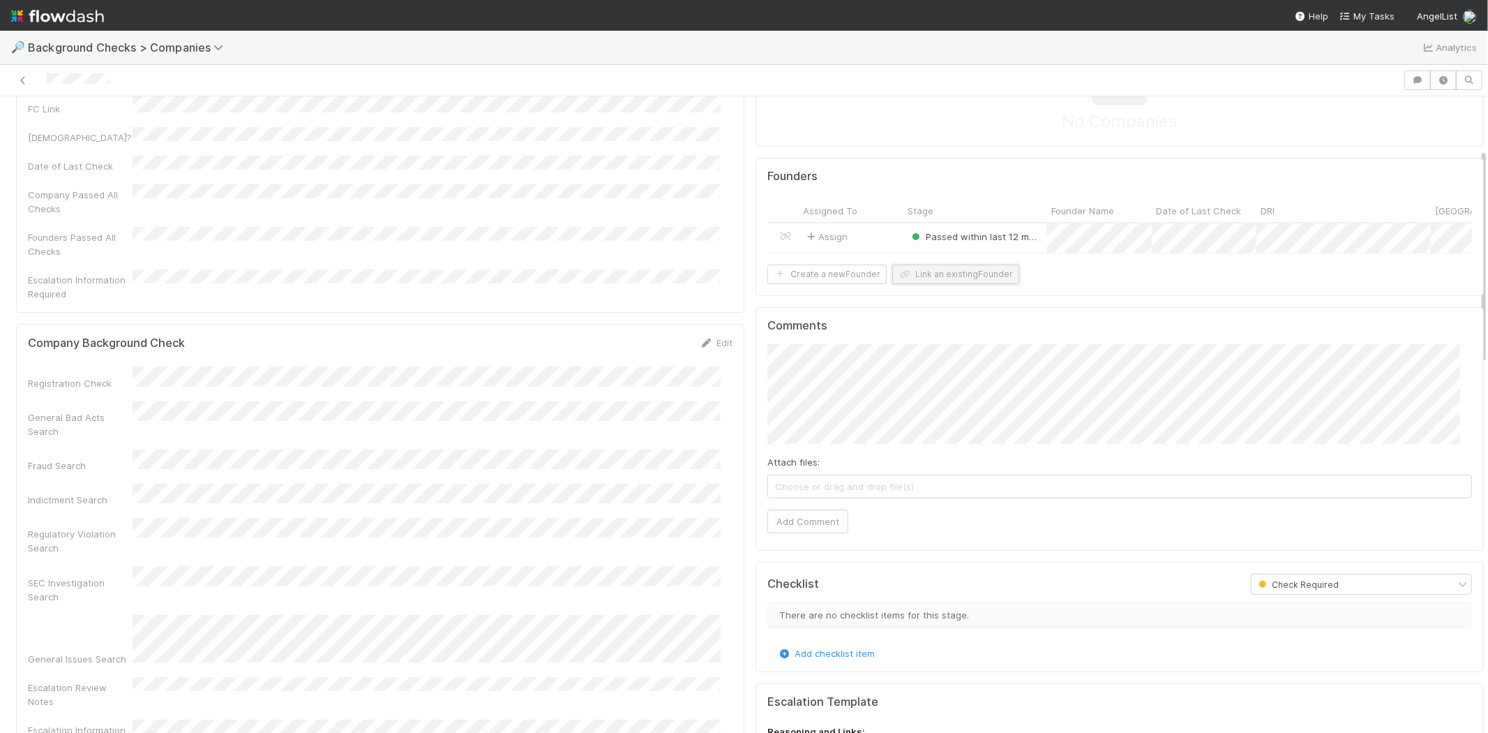
click at [961, 283] on button "Link an existing Founder" at bounding box center [955, 274] width 127 height 20
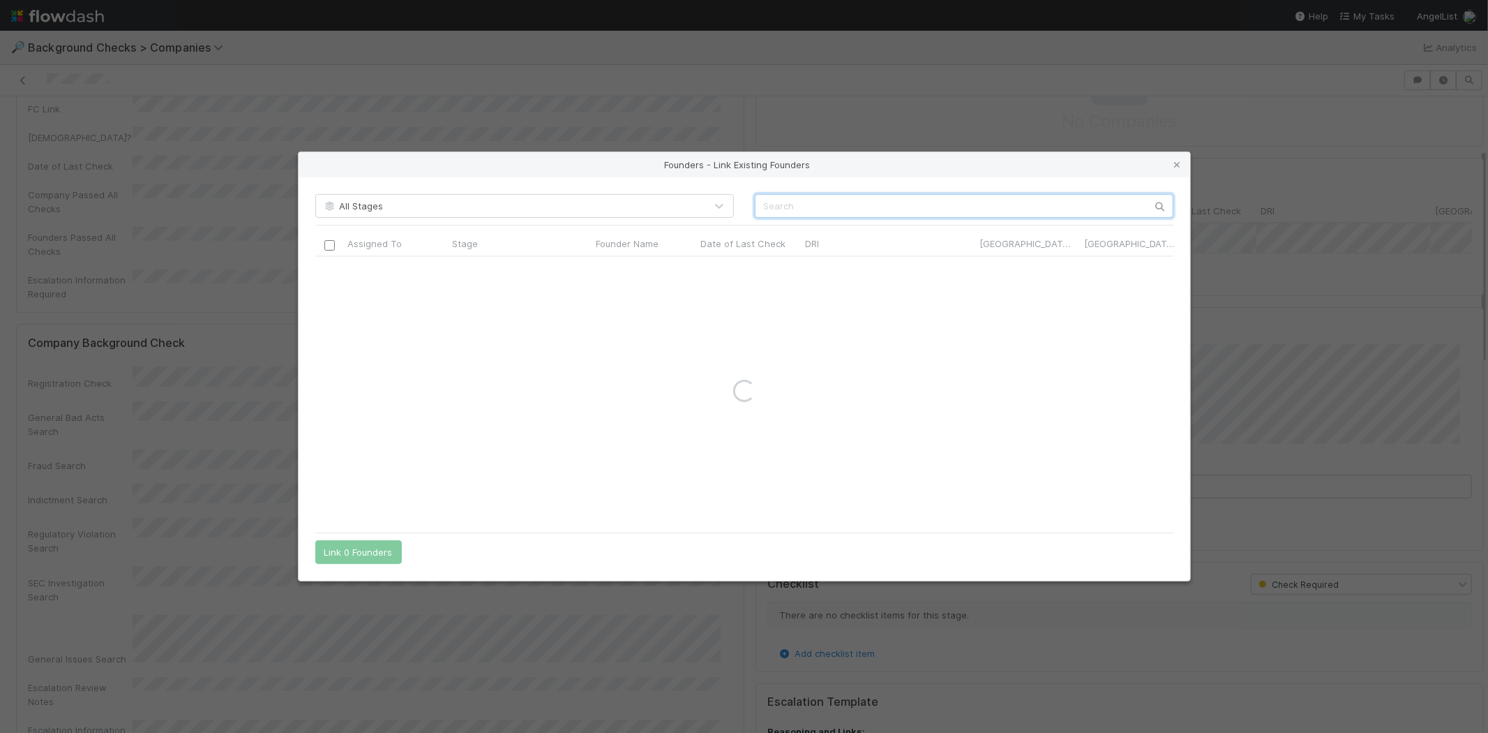
click at [839, 203] on input "text" at bounding box center [964, 206] width 419 height 24
paste input "Michael Kim"
type input "Michael Kim"
click at [1174, 165] on icon at bounding box center [1178, 164] width 14 height 9
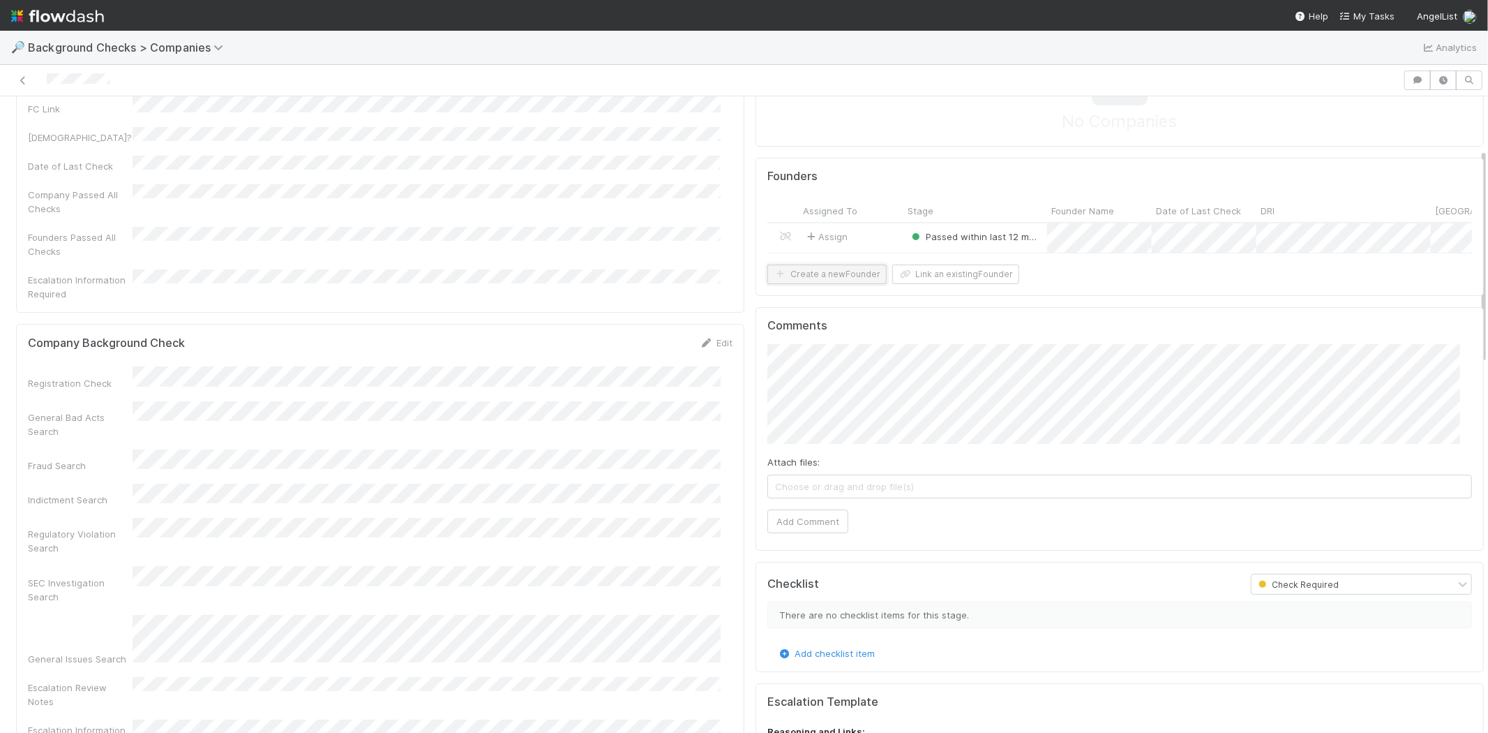
click at [840, 284] on button "Create a new Founder" at bounding box center [826, 274] width 119 height 20
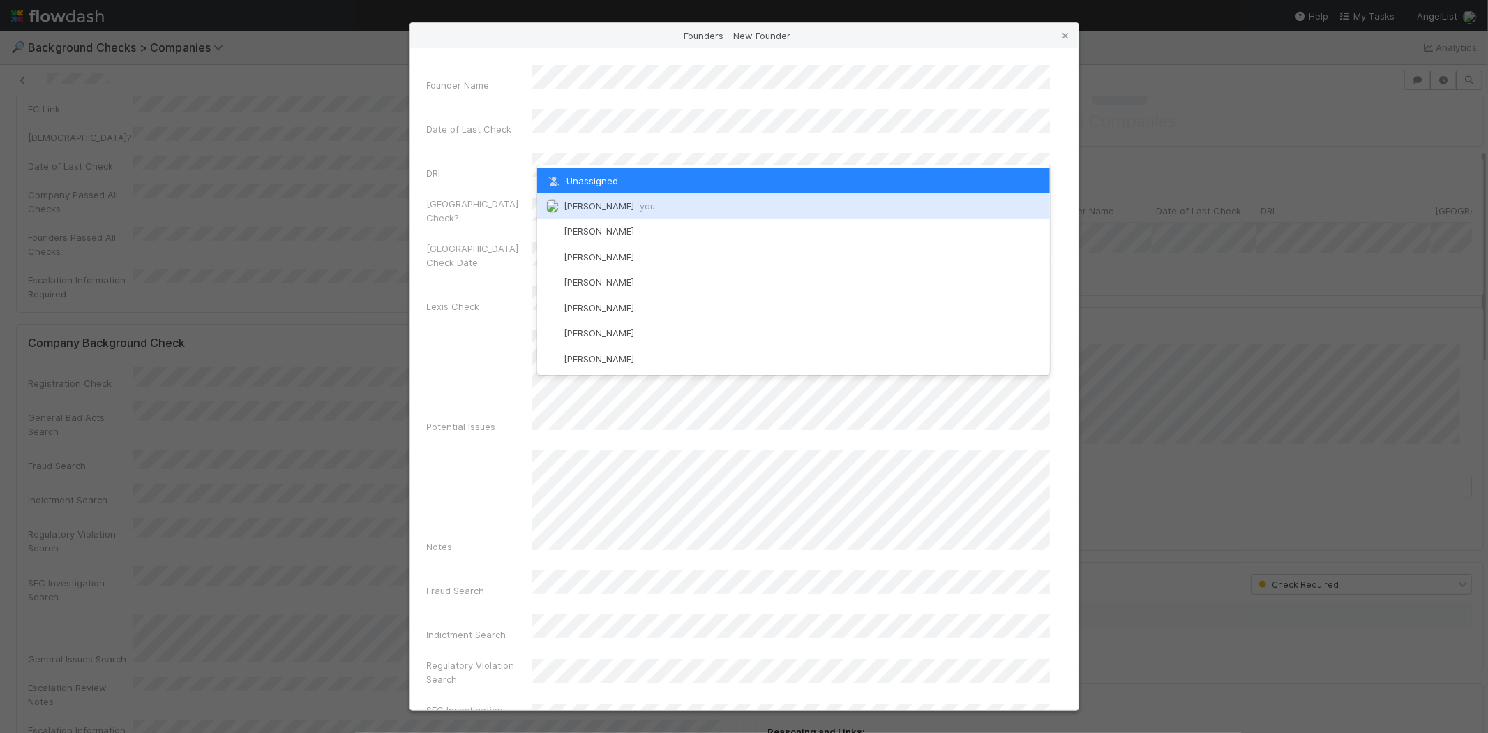
click at [622, 204] on span "Michael Capilitan you" at bounding box center [609, 205] width 91 height 11
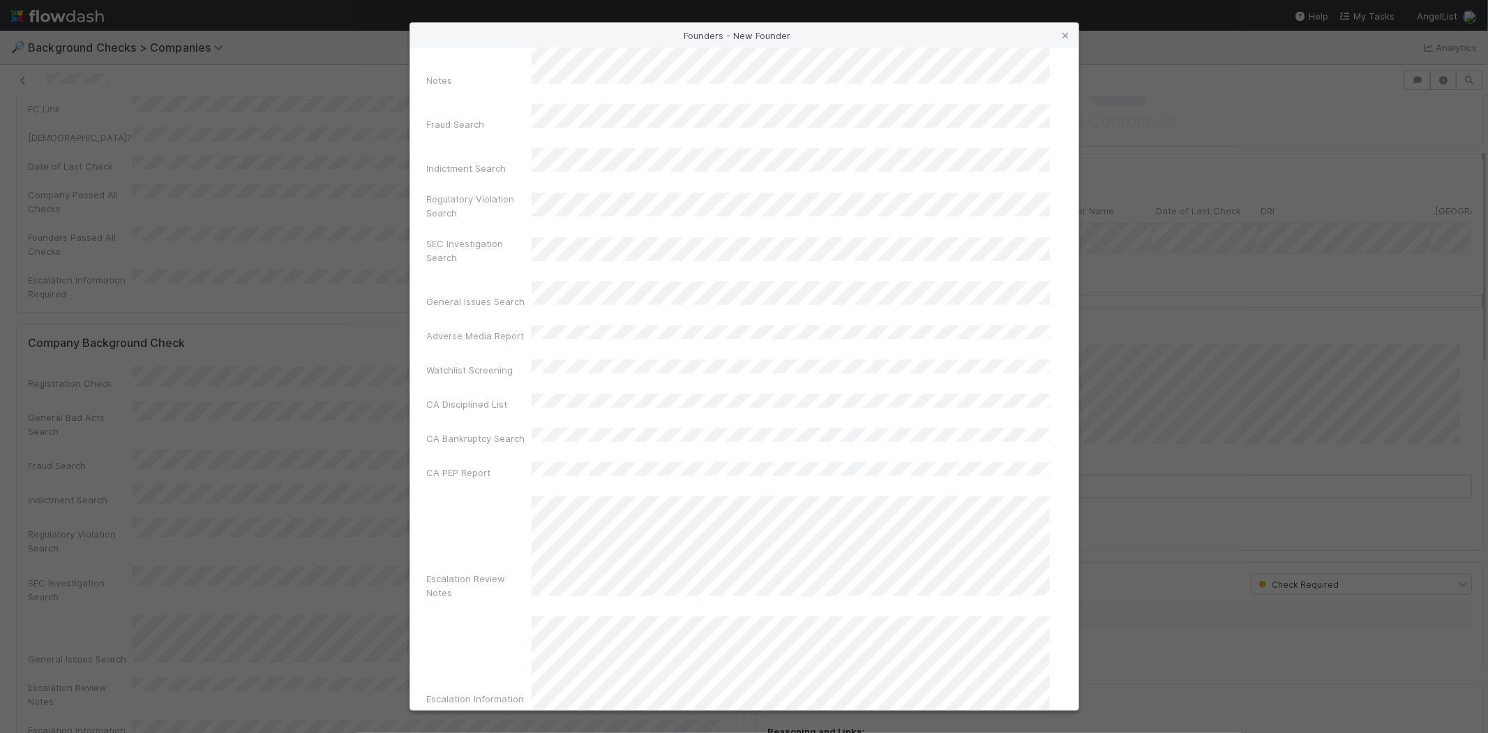
scroll to position [467, 0]
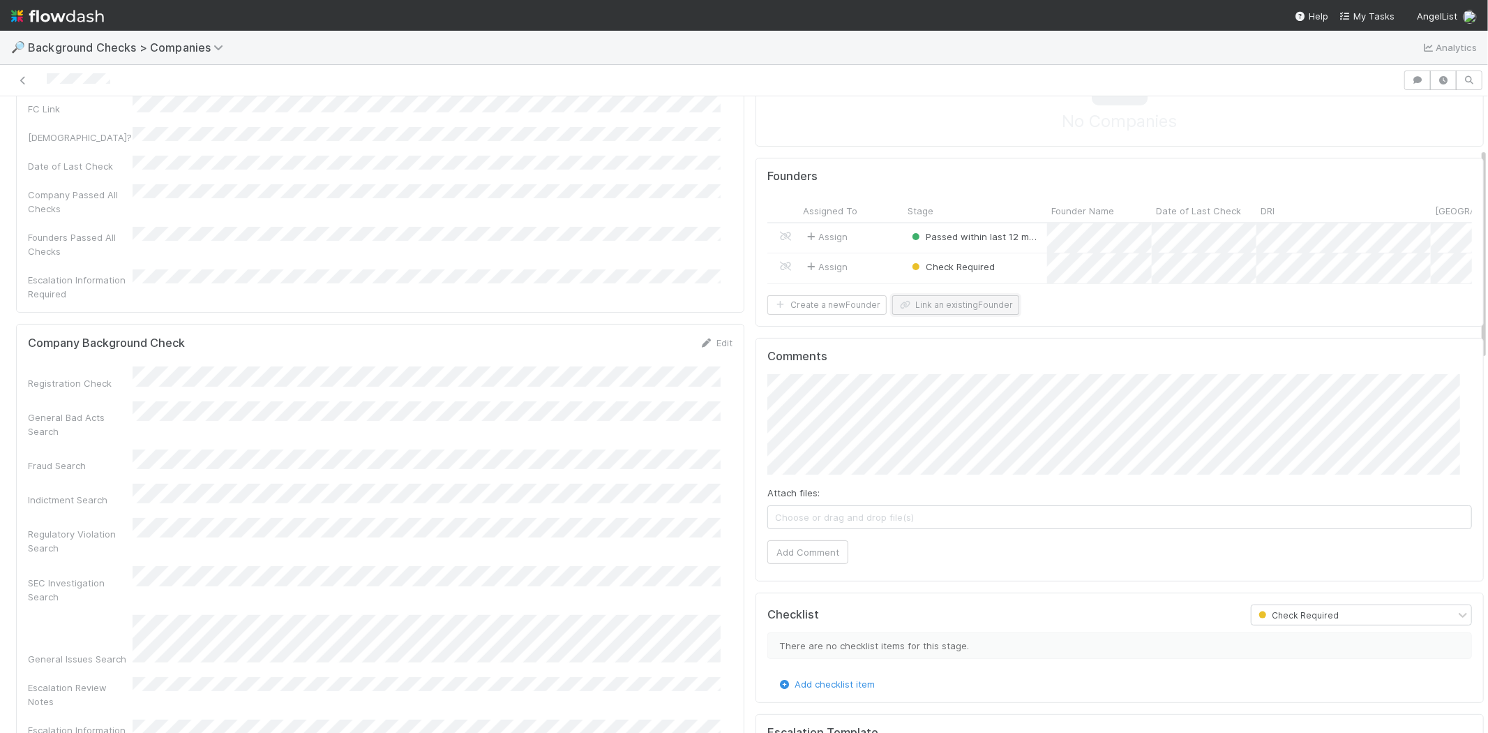
click at [940, 310] on button "Link an existing Founder" at bounding box center [955, 305] width 127 height 20
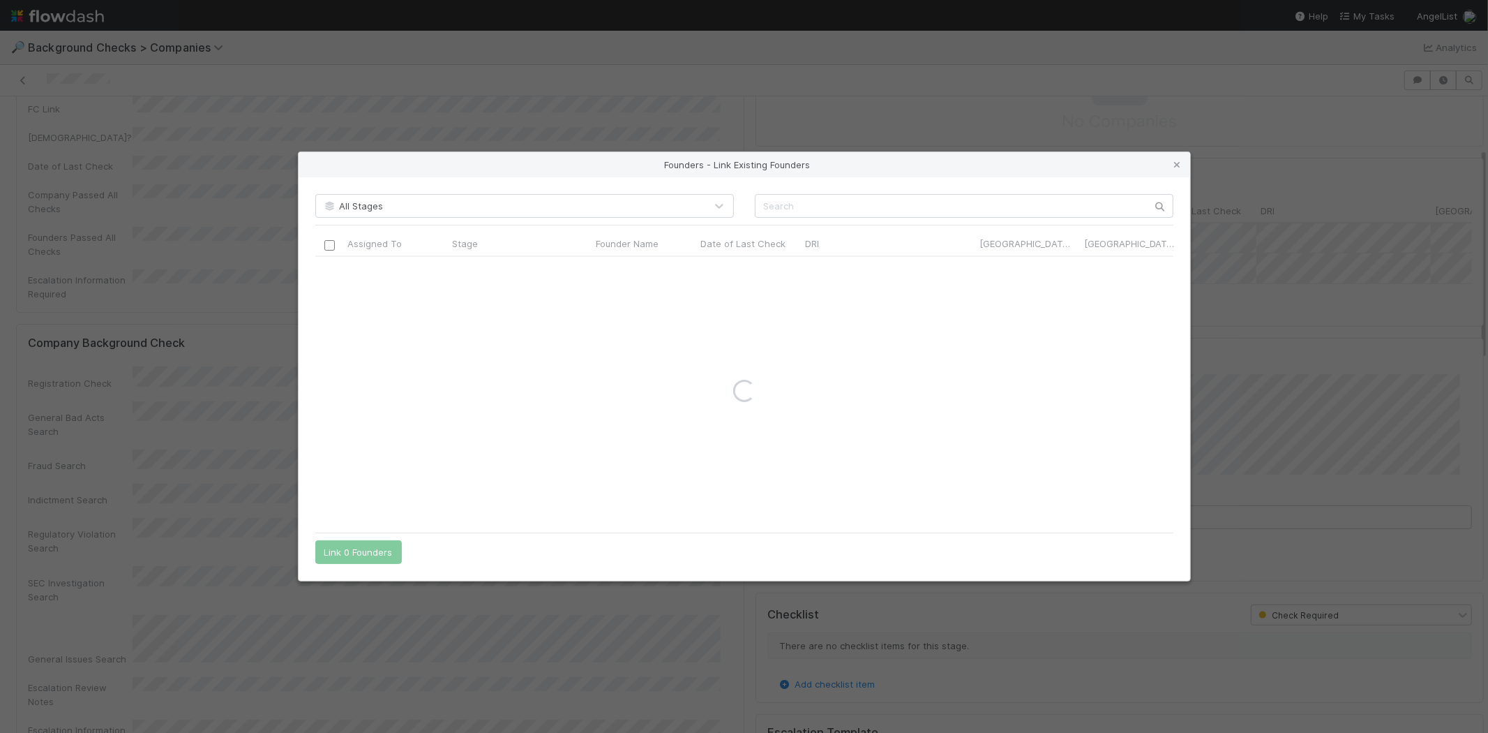
click at [881, 191] on div "All Stages Assigned To Stage Founder Name Date of Last Check DRI Canada Check? …" at bounding box center [745, 378] width 892 height 403
click at [881, 200] on input "text" at bounding box center [964, 206] width 419 height 24
paste input "Adi Singh"
type input "Adi Singh"
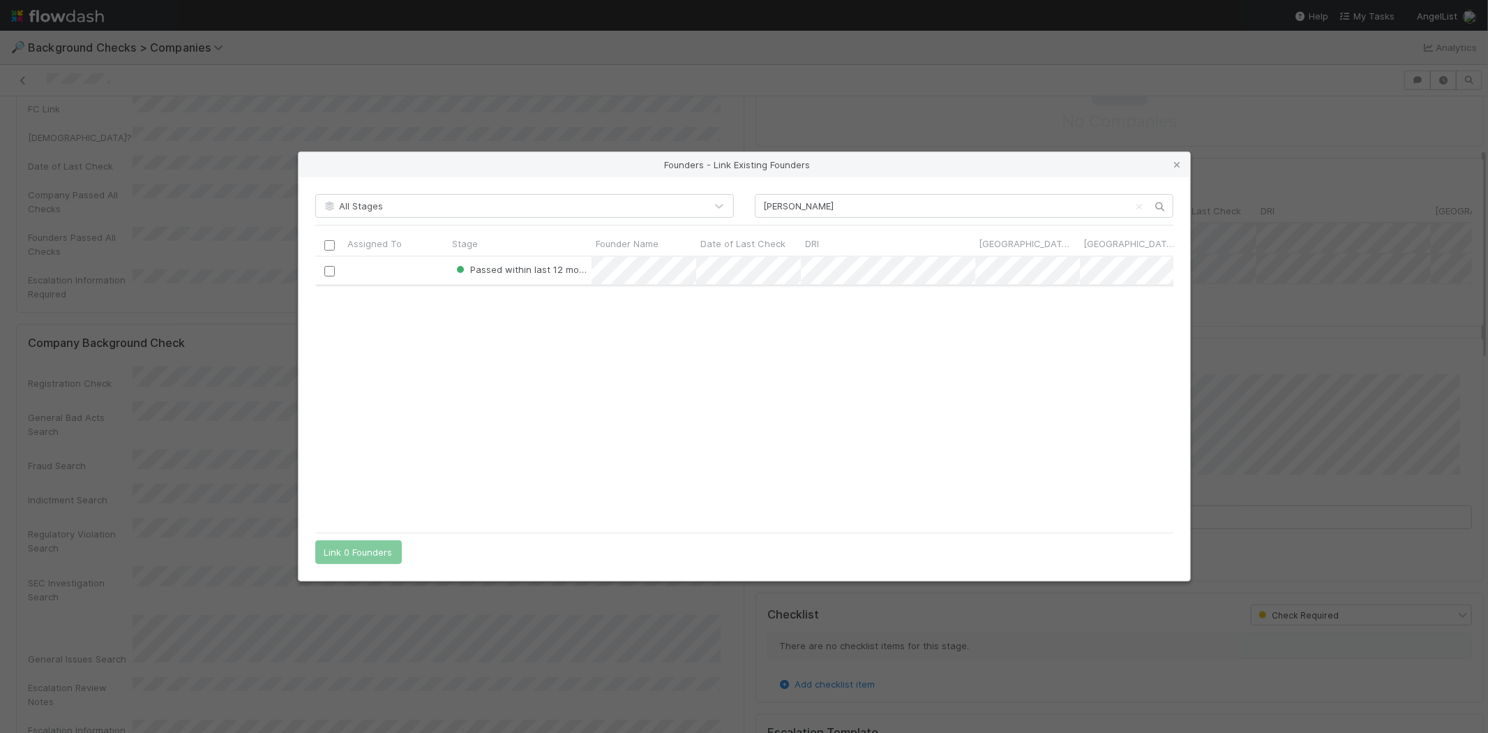
click at [329, 271] on input "checkbox" at bounding box center [329, 271] width 10 height 10
click at [371, 548] on button "Link 1 Founder" at bounding box center [355, 552] width 80 height 24
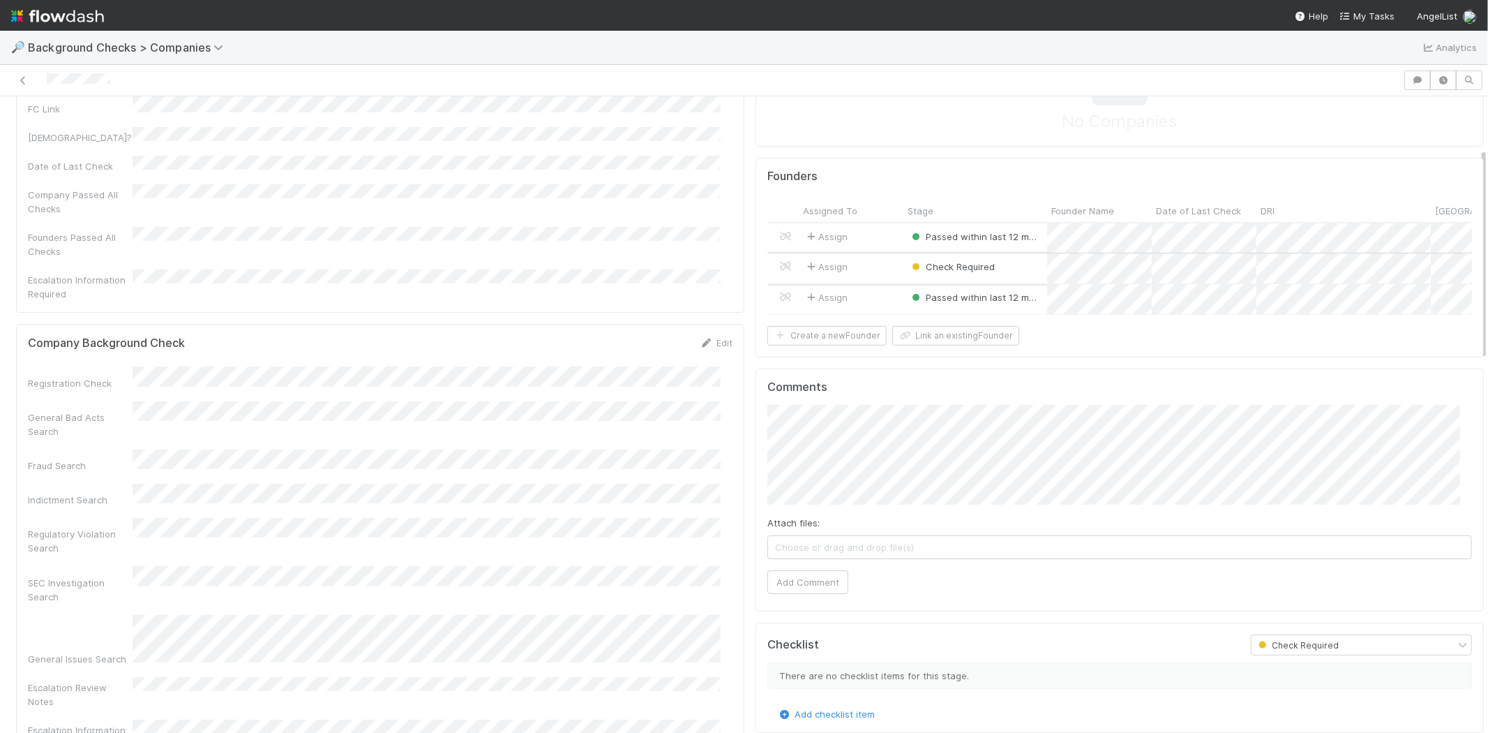
click at [865, 262] on div "Assign" at bounding box center [851, 268] width 105 height 30
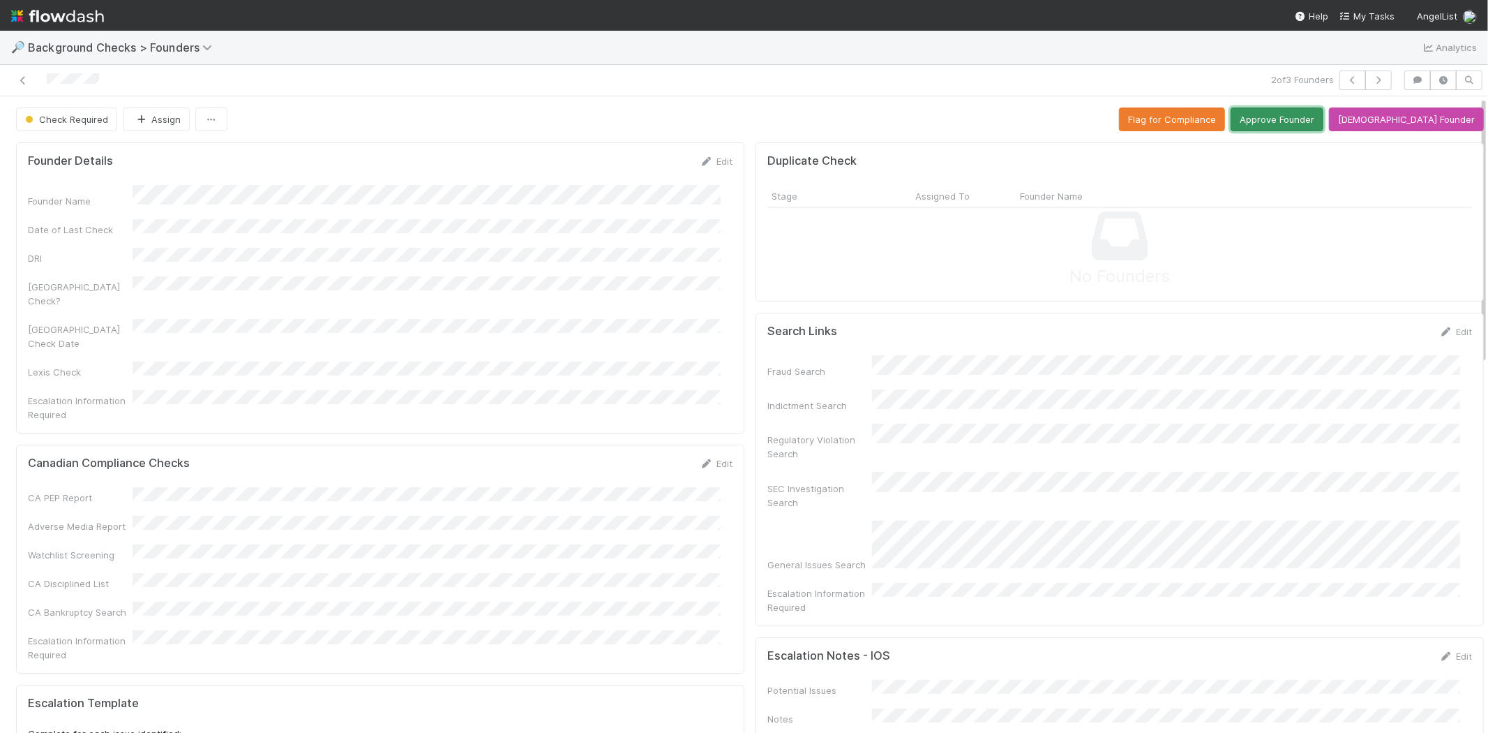
click at [1312, 120] on button "Approve Founder" at bounding box center [1277, 119] width 93 height 24
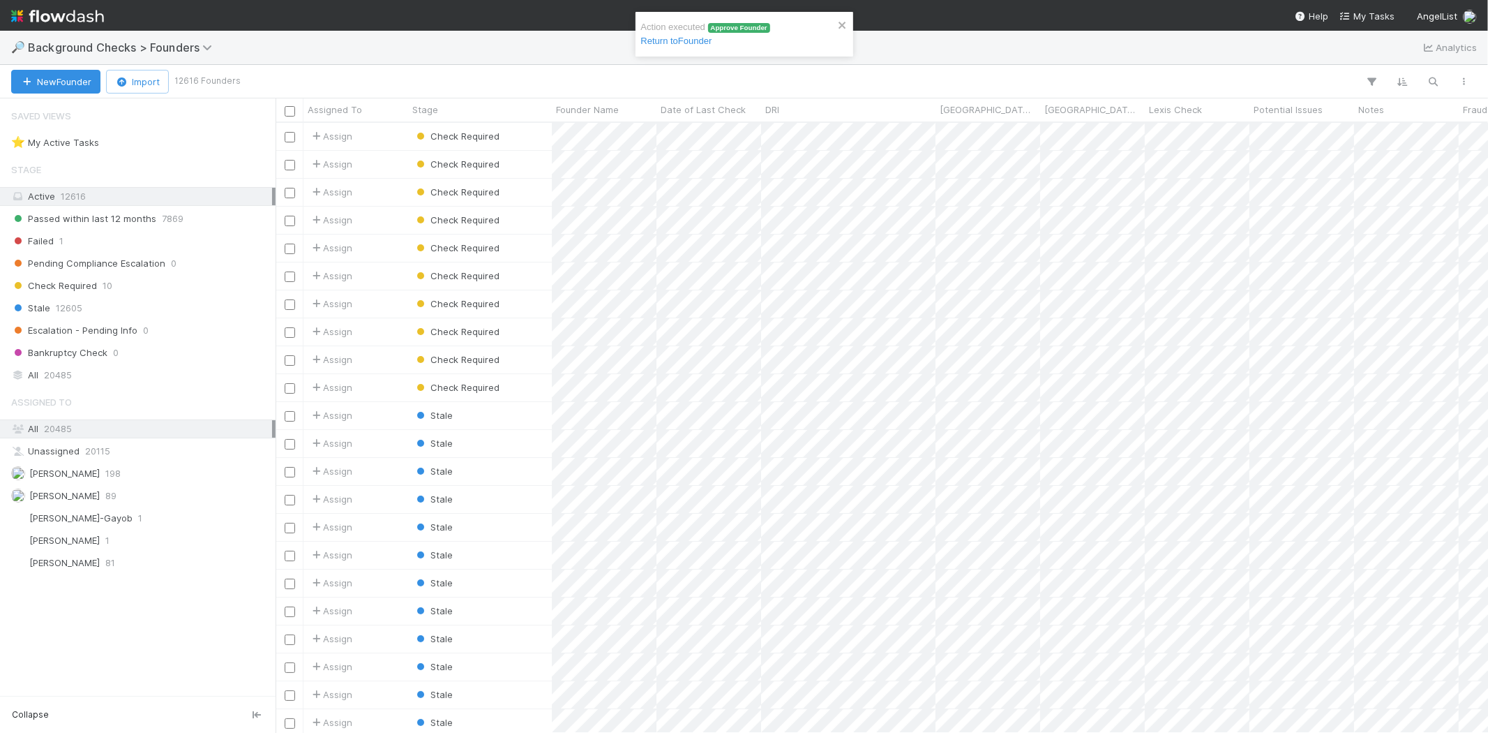
scroll to position [598, 1201]
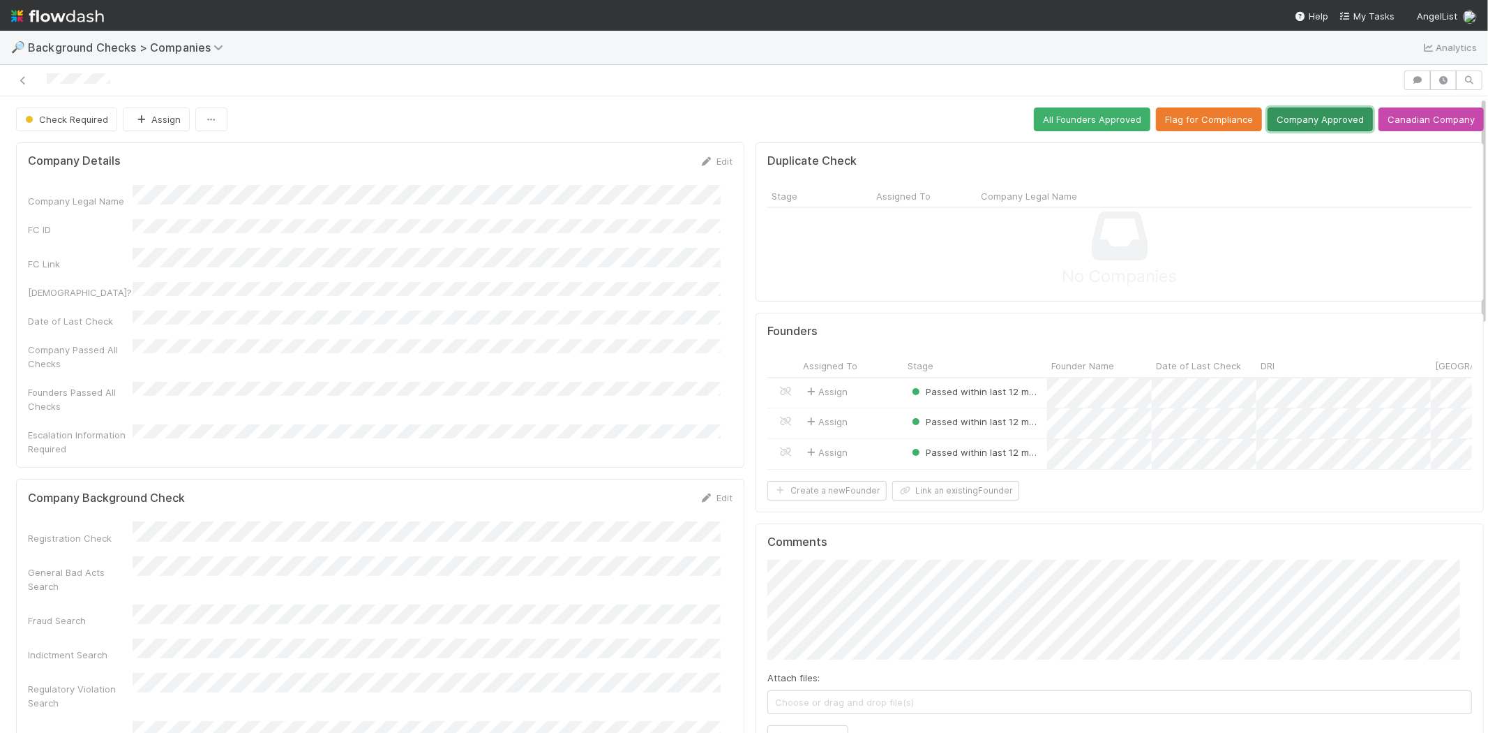
click at [1280, 122] on button "Company Approved" at bounding box center [1320, 119] width 105 height 24
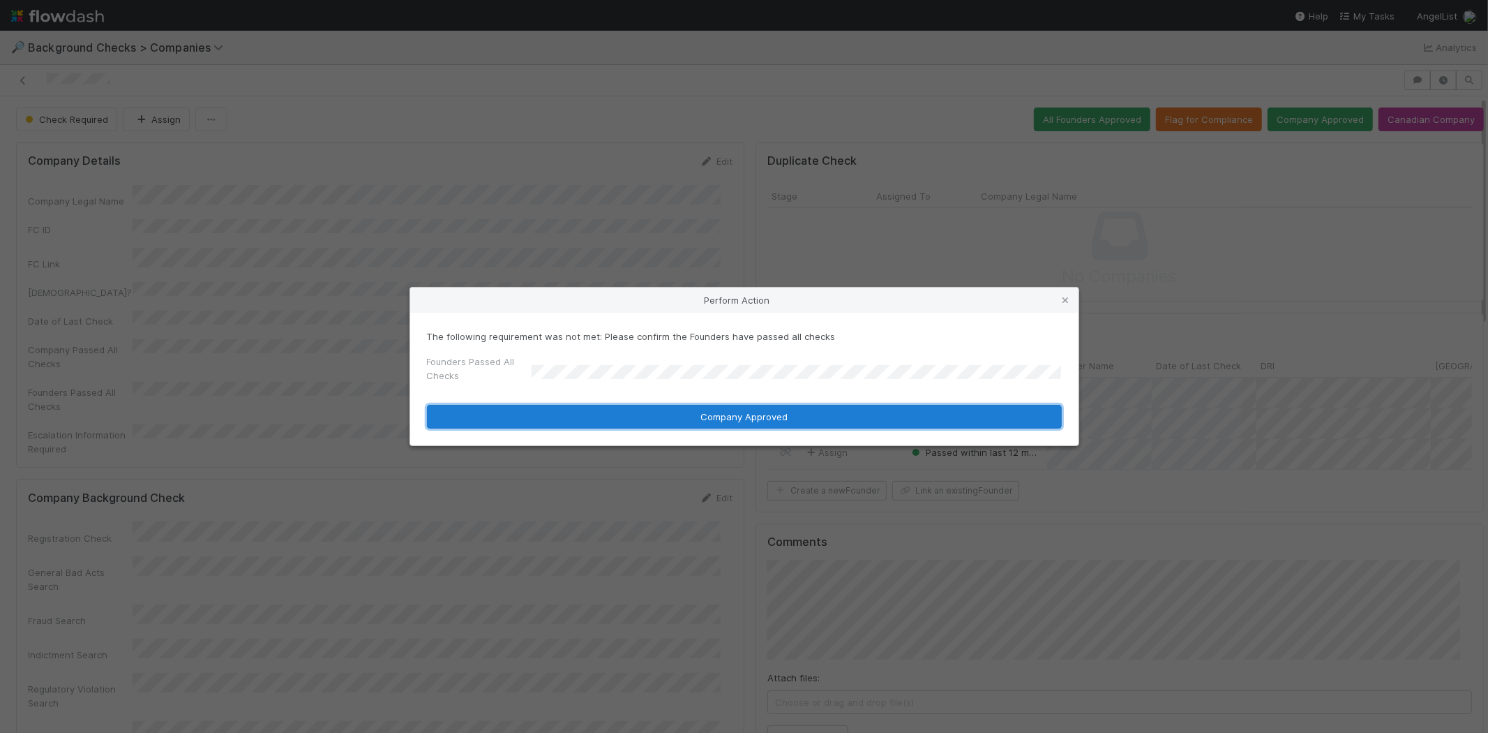
click at [638, 410] on button "Company Approved" at bounding box center [744, 417] width 635 height 24
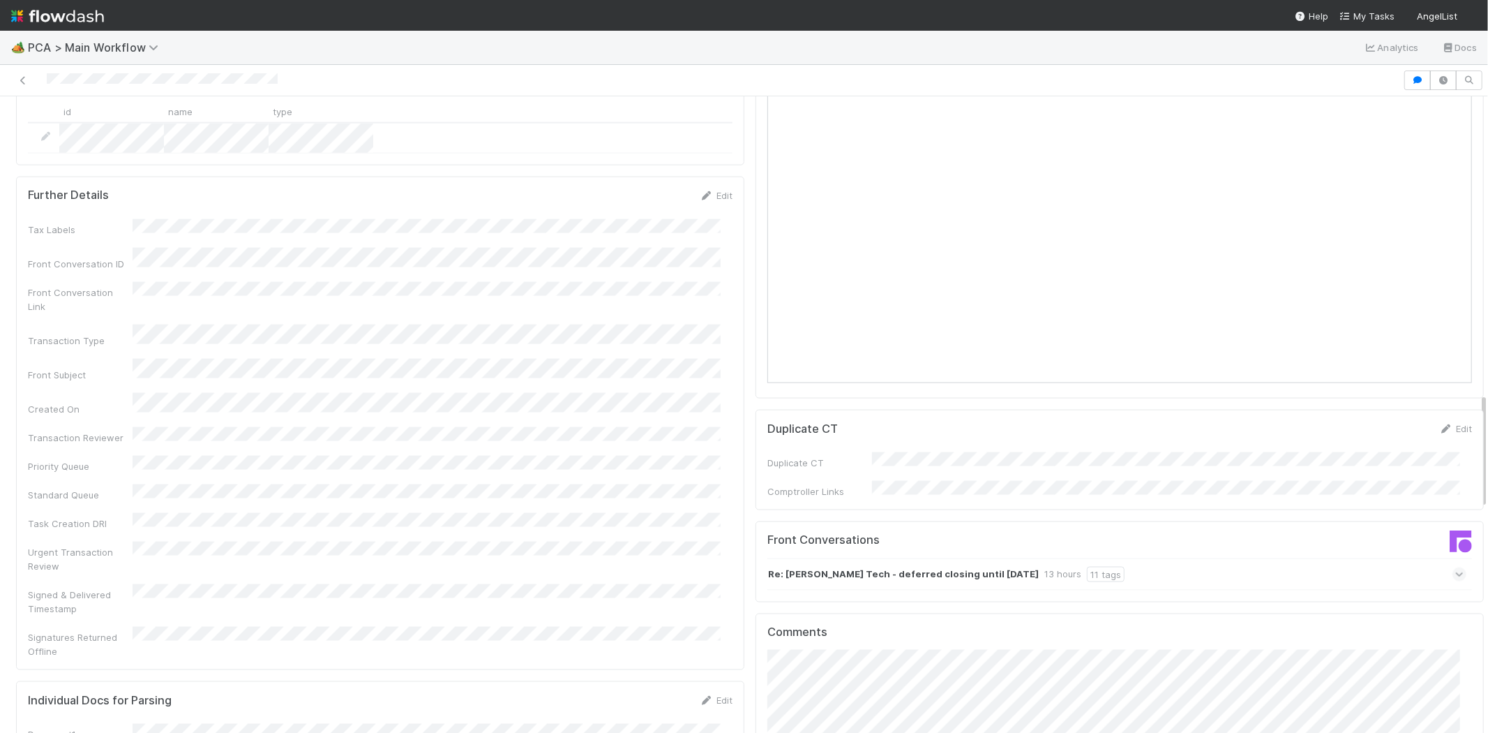
scroll to position [1628, 0]
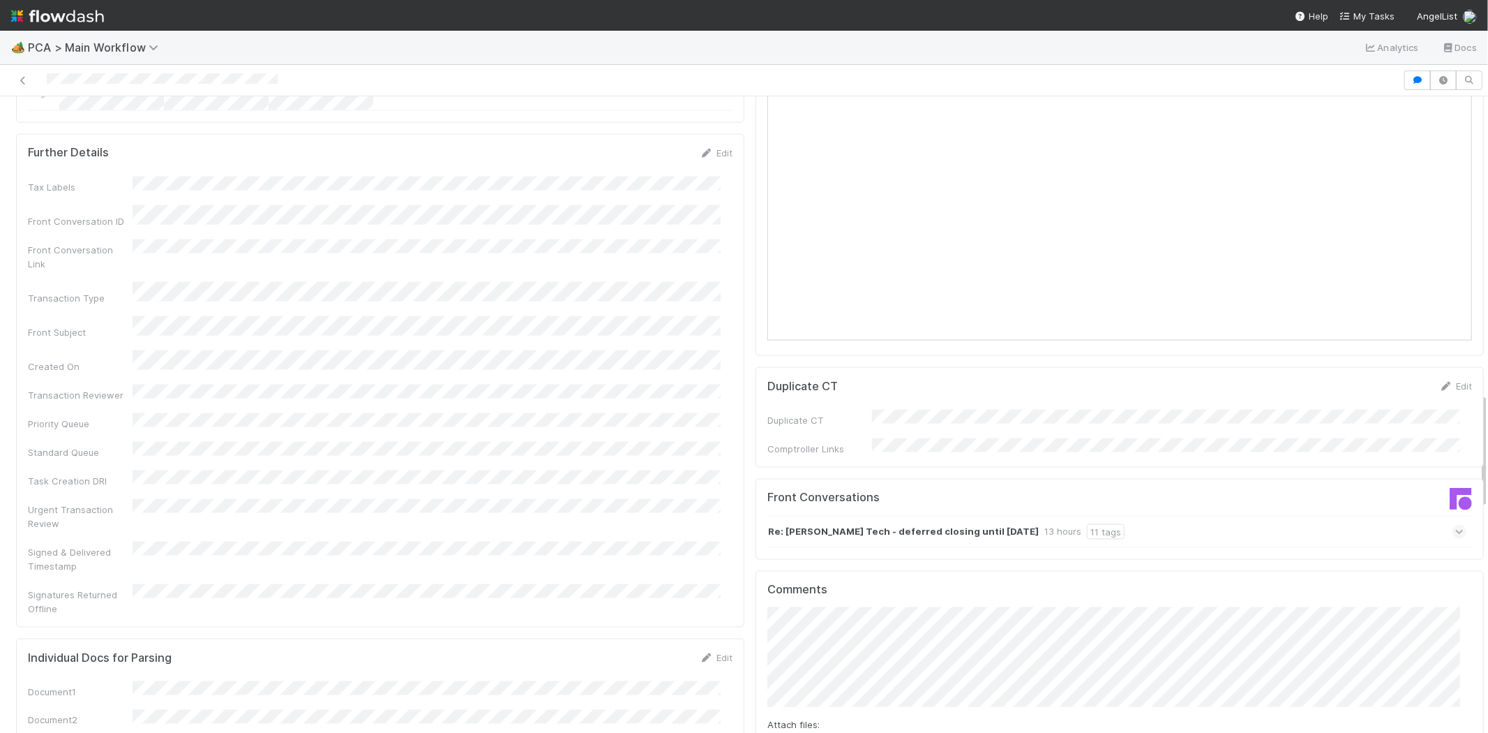
click at [1455, 525] on icon at bounding box center [1459, 532] width 9 height 14
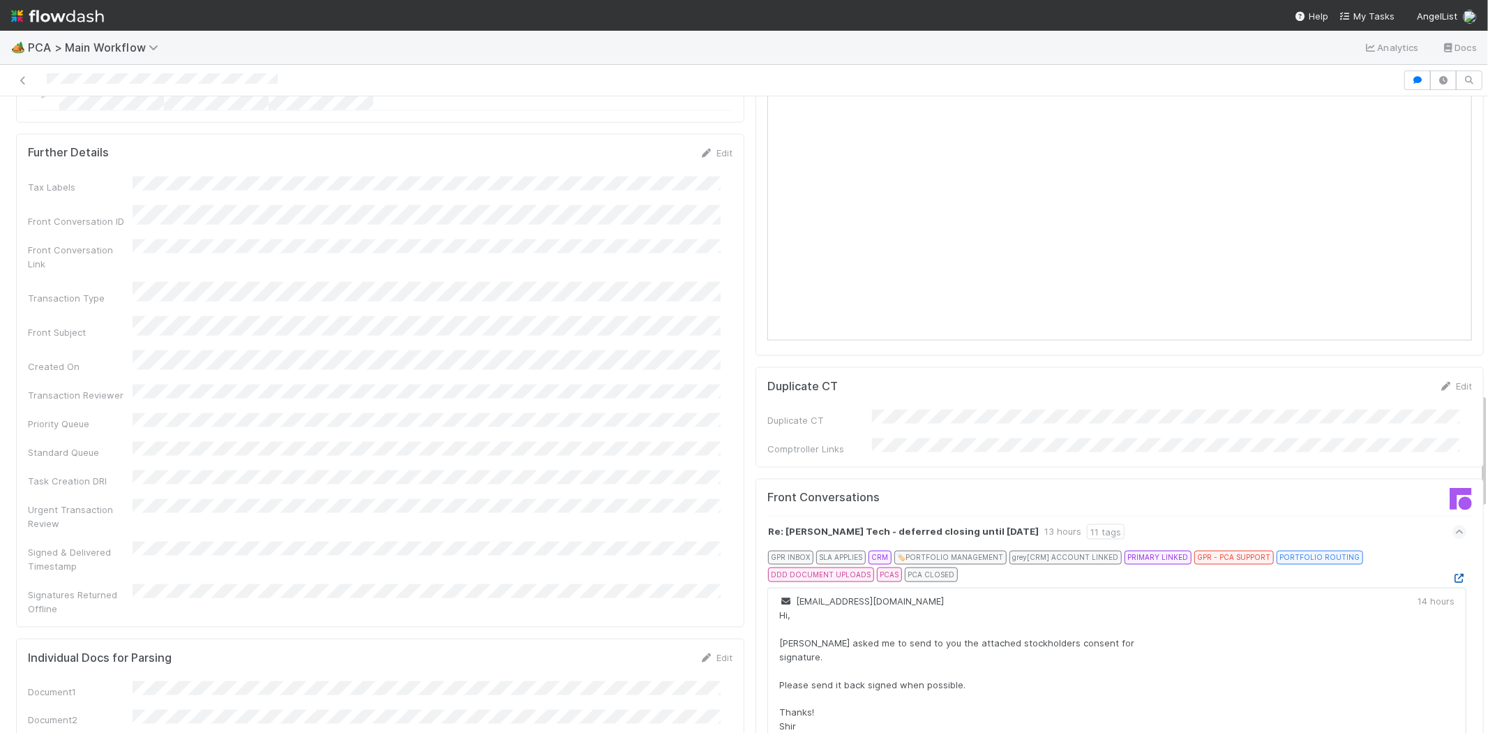
click at [1453, 573] on icon at bounding box center [1460, 577] width 14 height 9
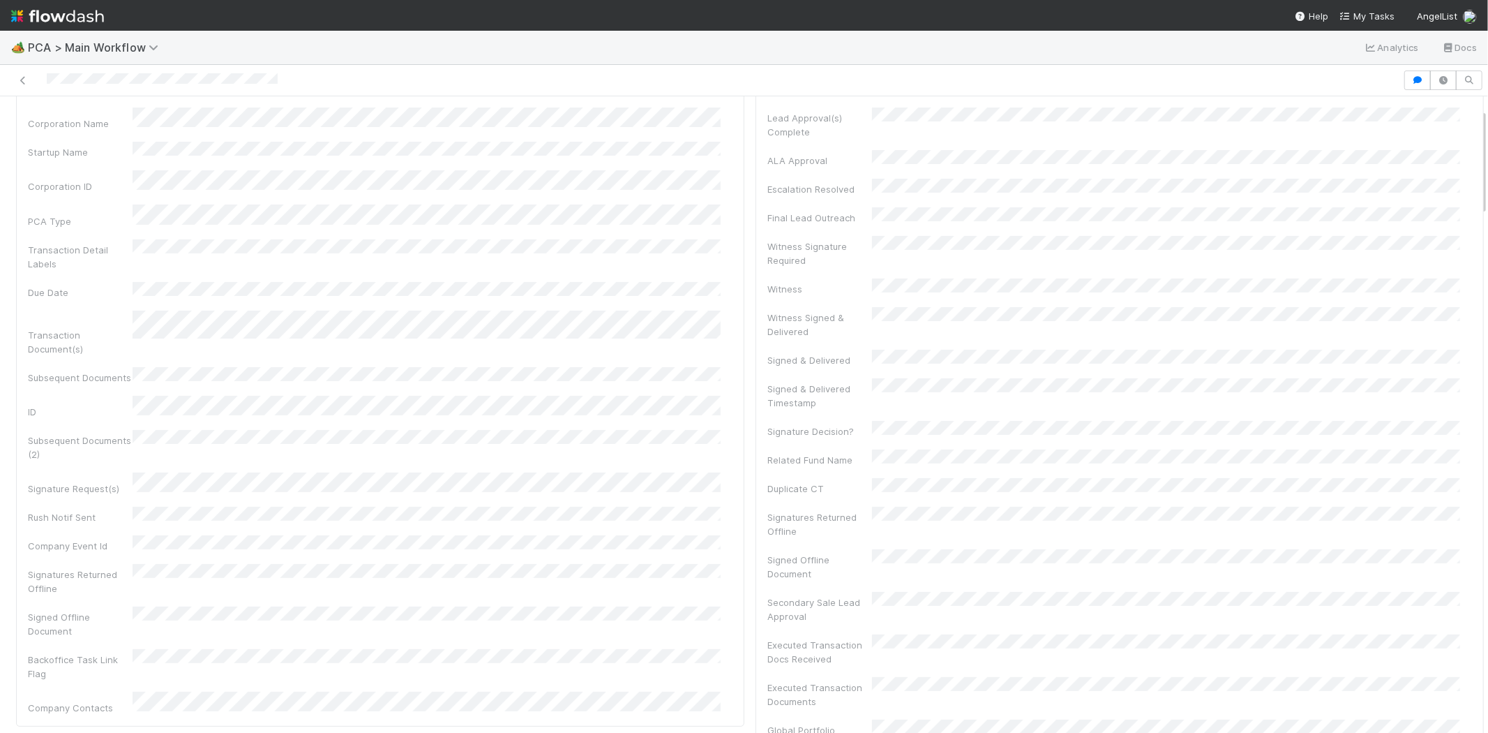
scroll to position [0, 0]
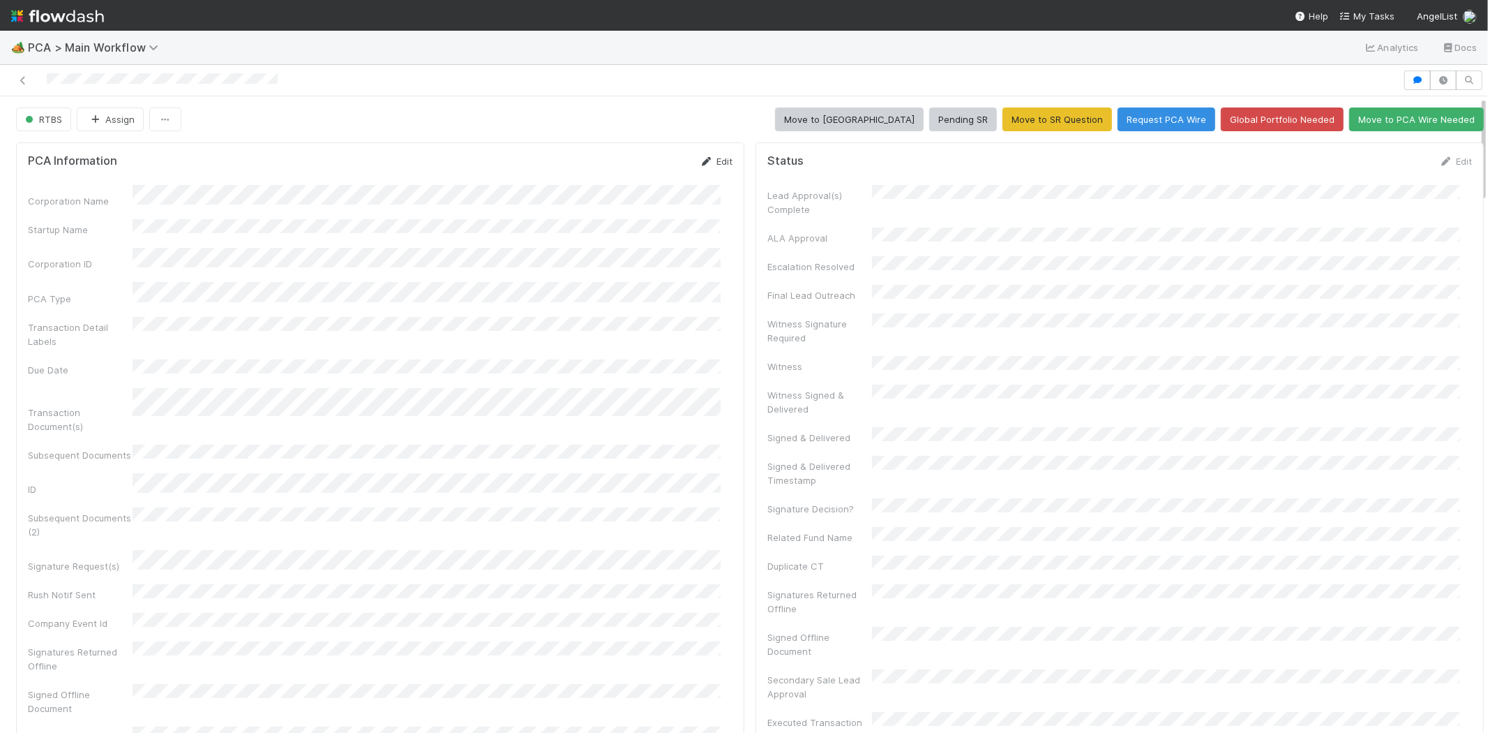
click at [716, 165] on link "Edit" at bounding box center [716, 161] width 33 height 11
click at [656, 165] on button "Save" at bounding box center [658, 166] width 40 height 24
click at [1439, 163] on link "Edit" at bounding box center [1455, 161] width 33 height 11
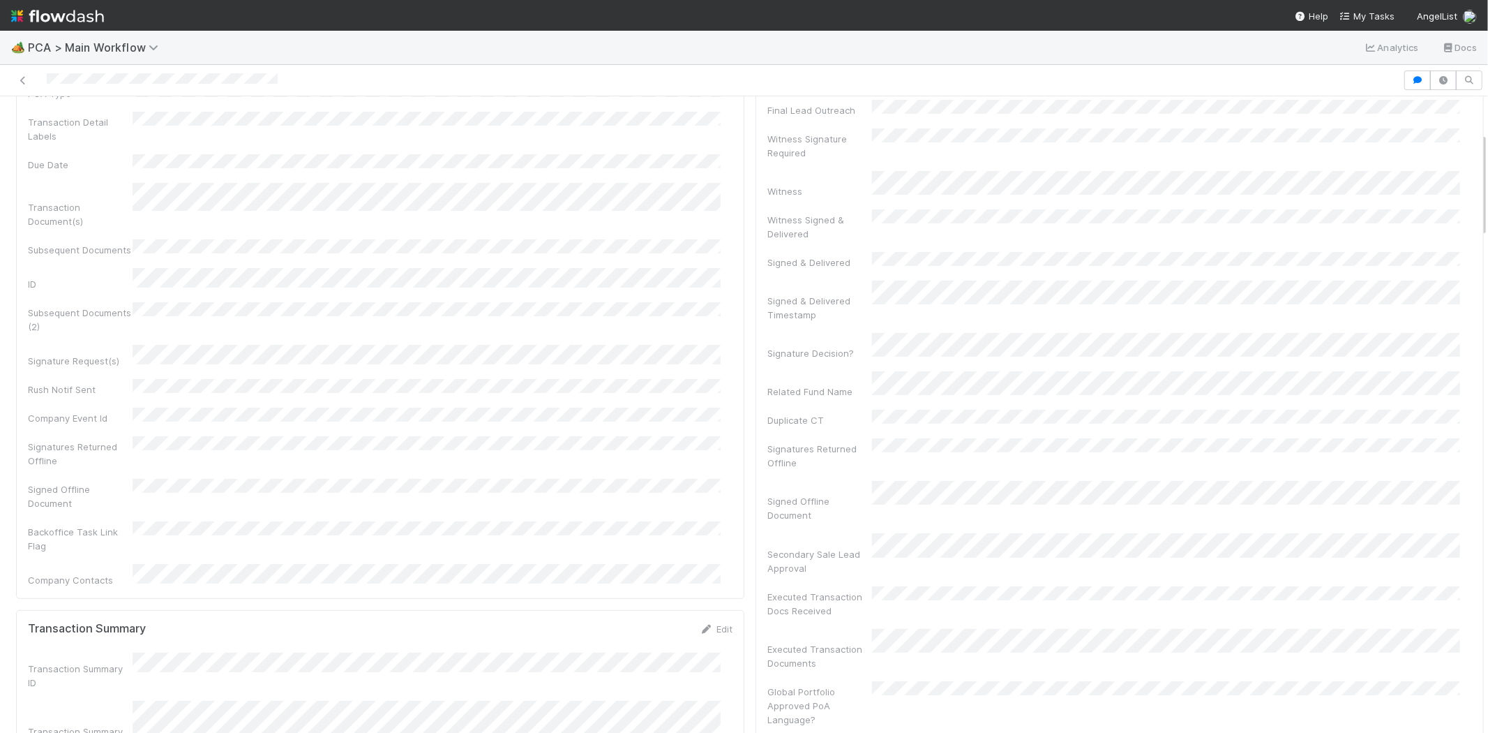
scroll to position [232, 0]
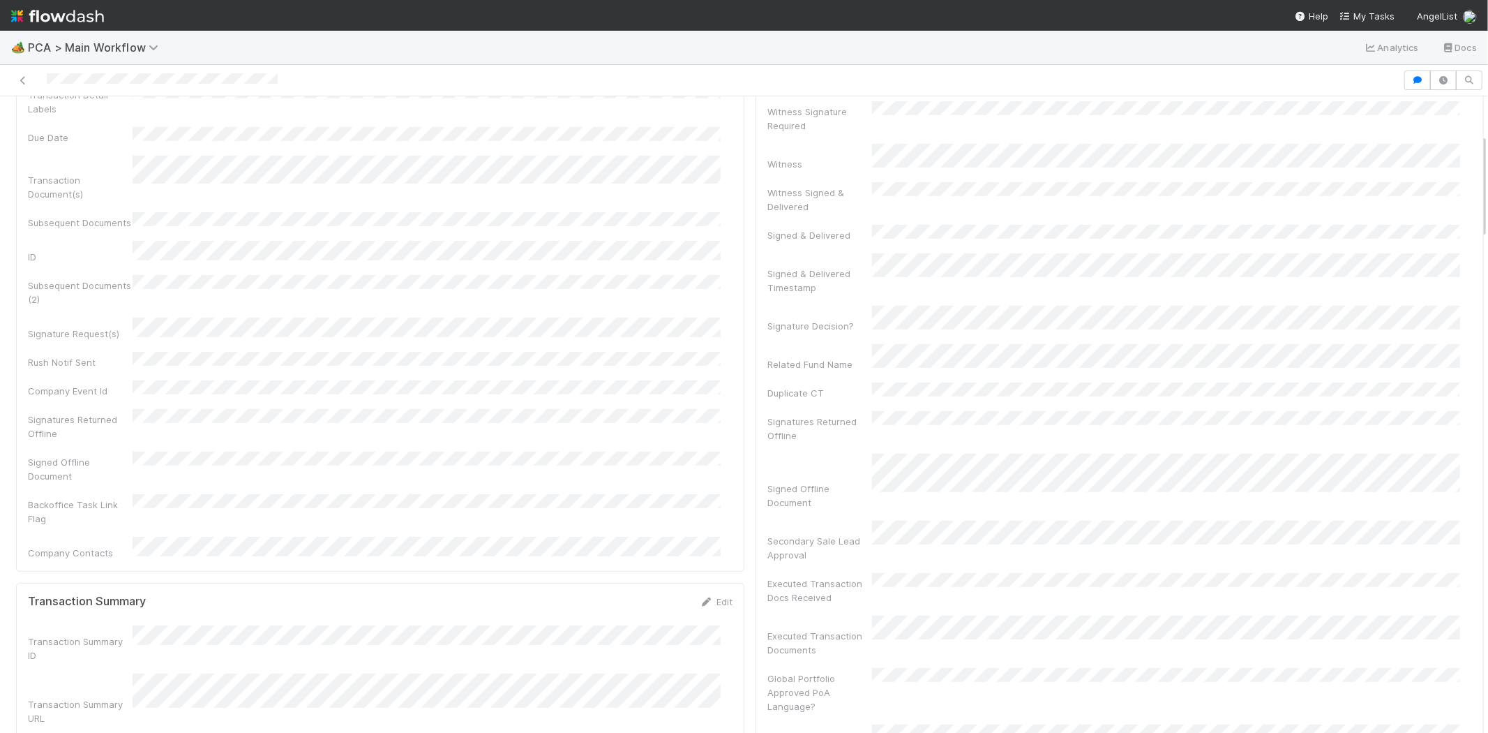
click at [873, 215] on div "Lead Approval(s) Complete ALA Approval Escalation Resolved Final Lead Outreach …" at bounding box center [1119, 389] width 705 height 855
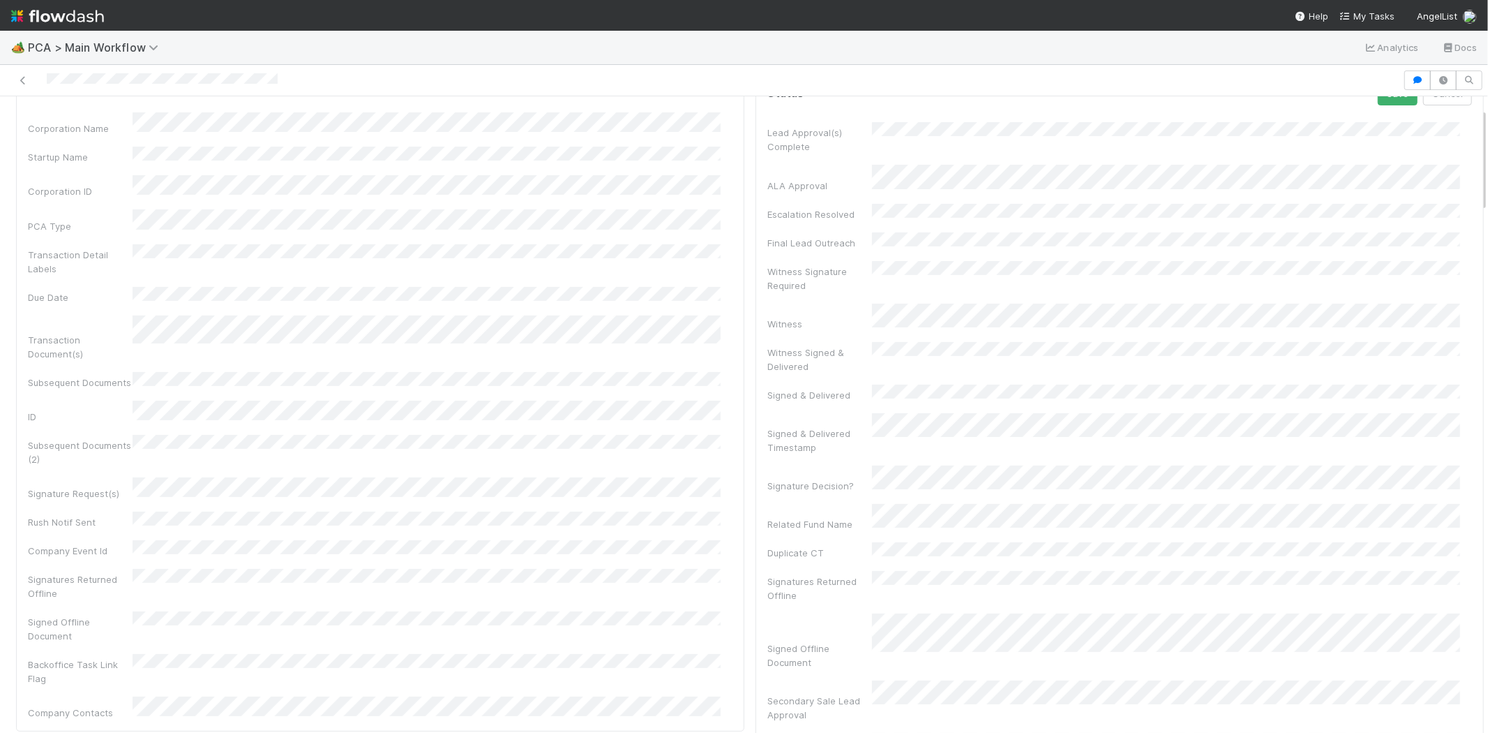
scroll to position [0, 0]
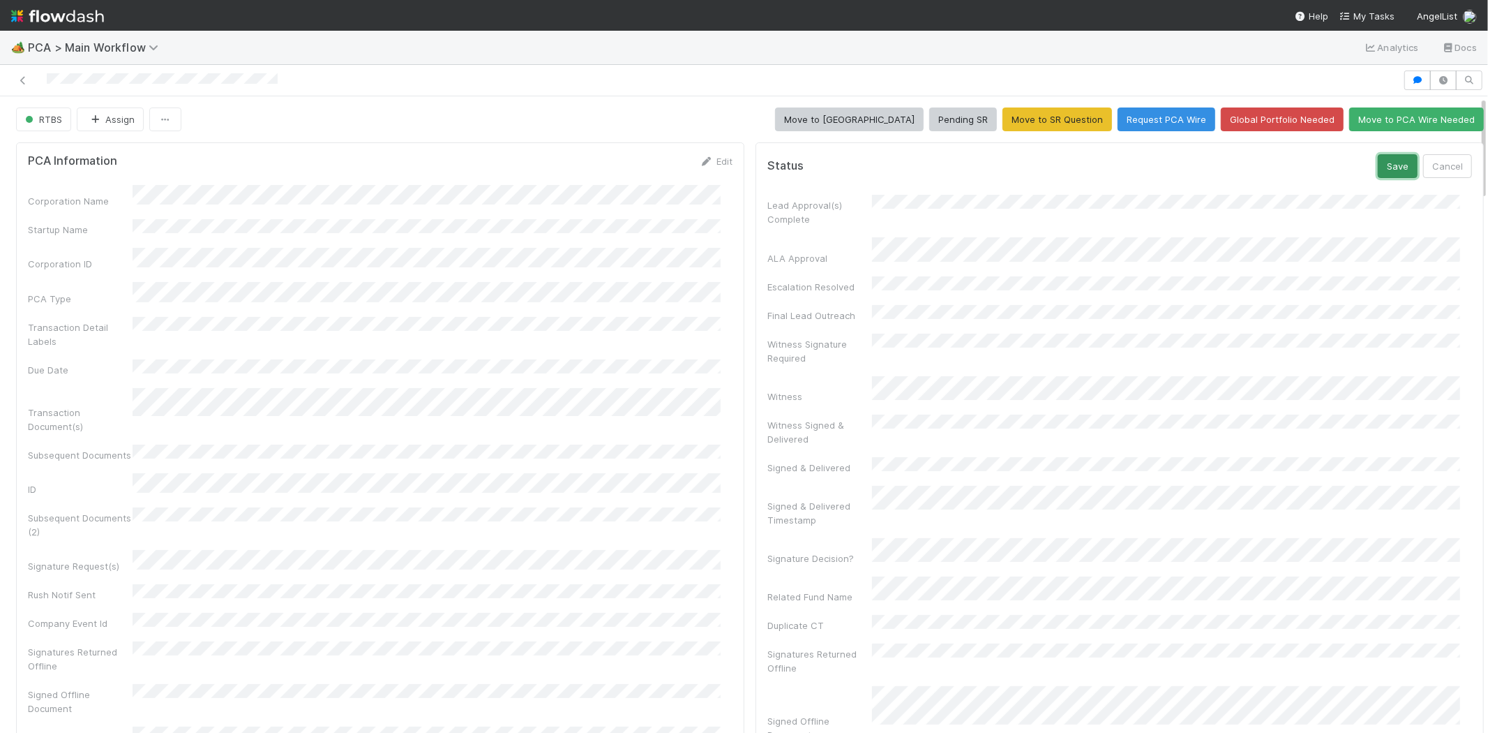
click at [1378, 169] on button "Save" at bounding box center [1398, 166] width 40 height 24
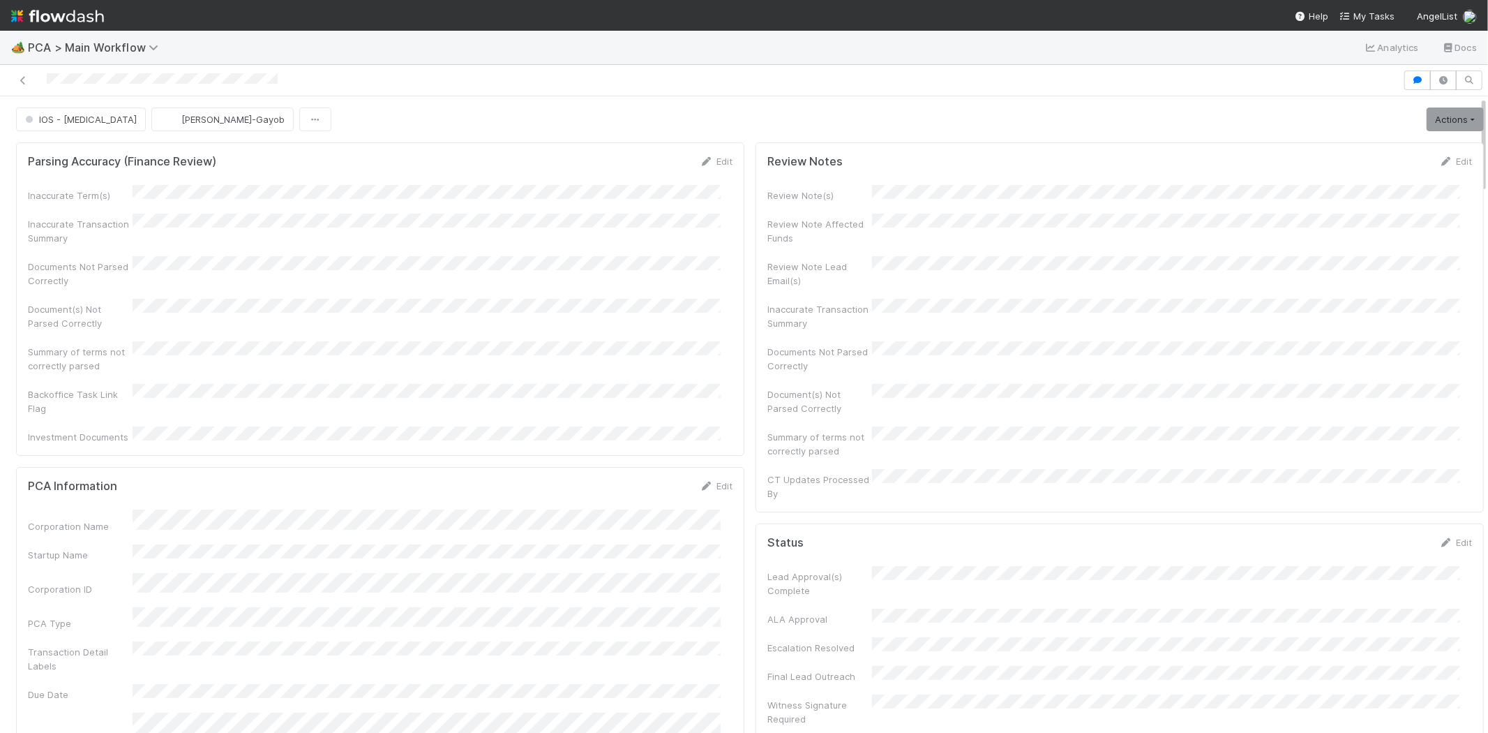
drag, startPoint x: 39, startPoint y: 86, endPoint x: 133, endPoint y: 86, distance: 93.5
click at [133, 86] on div at bounding box center [702, 80] width 1392 height 20
